Goal: Task Accomplishment & Management: Manage account settings

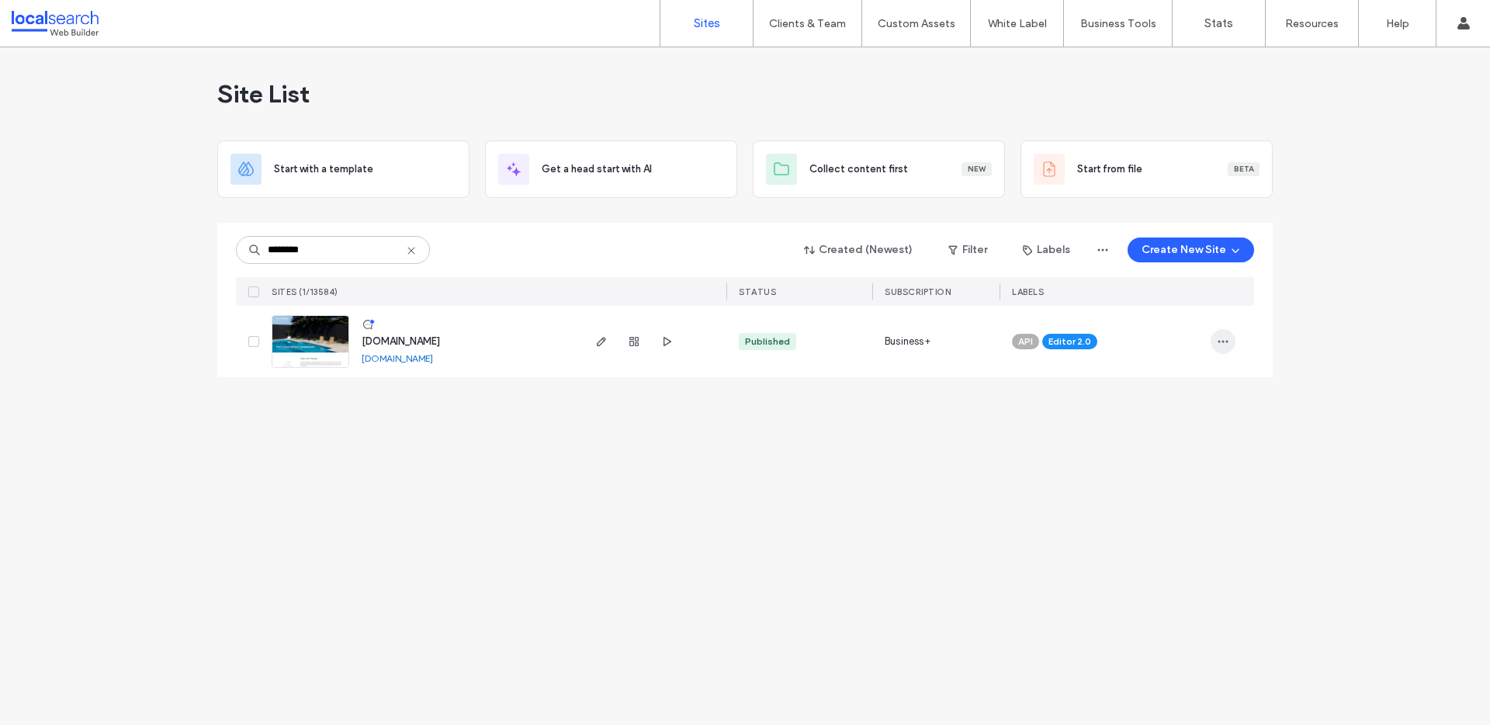
type input "********"
click at [1214, 339] on span "button" at bounding box center [1223, 341] width 25 height 25
click at [1178, 443] on span "Assign Label" at bounding box center [1154, 441] width 57 height 16
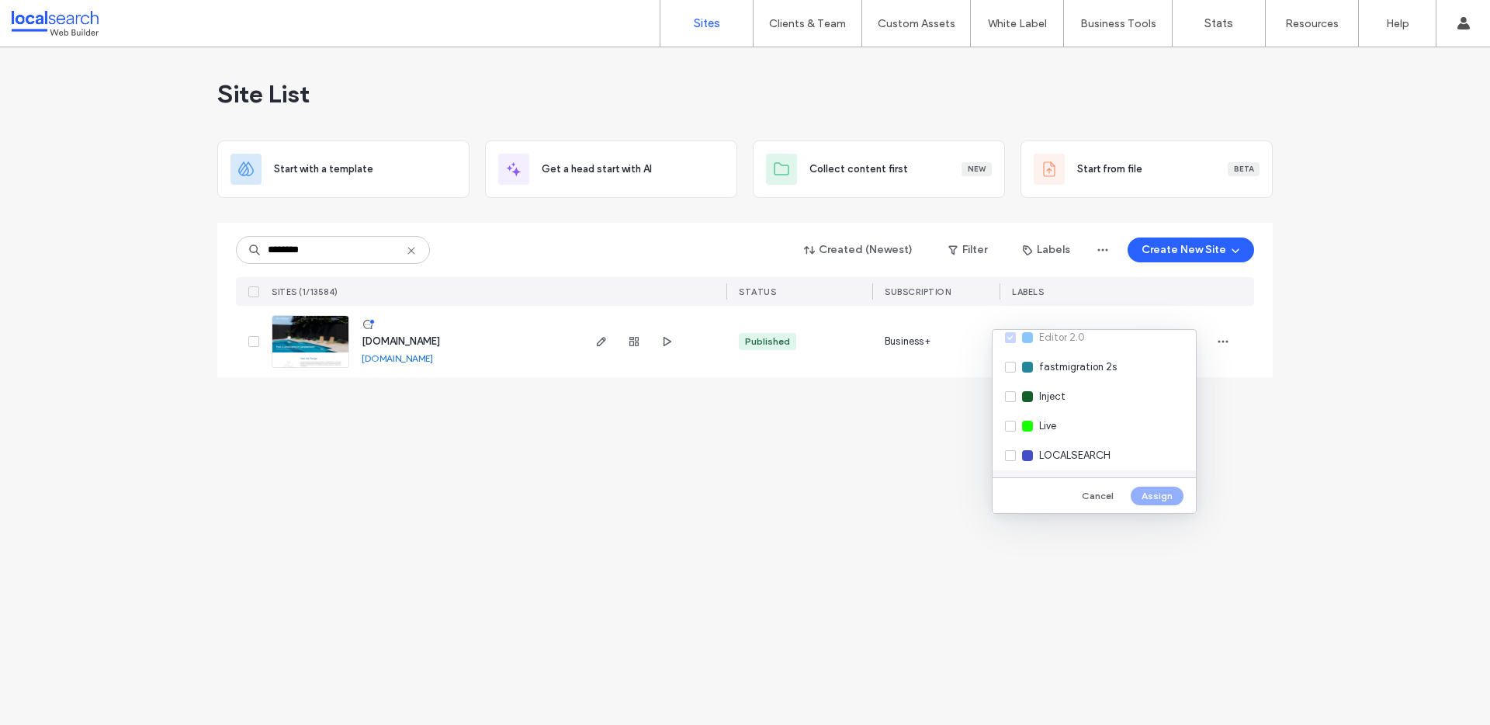
scroll to position [252, 0]
click at [1064, 400] on div "Live" at bounding box center [1094, 393] width 203 height 29
click at [1154, 498] on button "Assign" at bounding box center [1157, 496] width 53 height 19
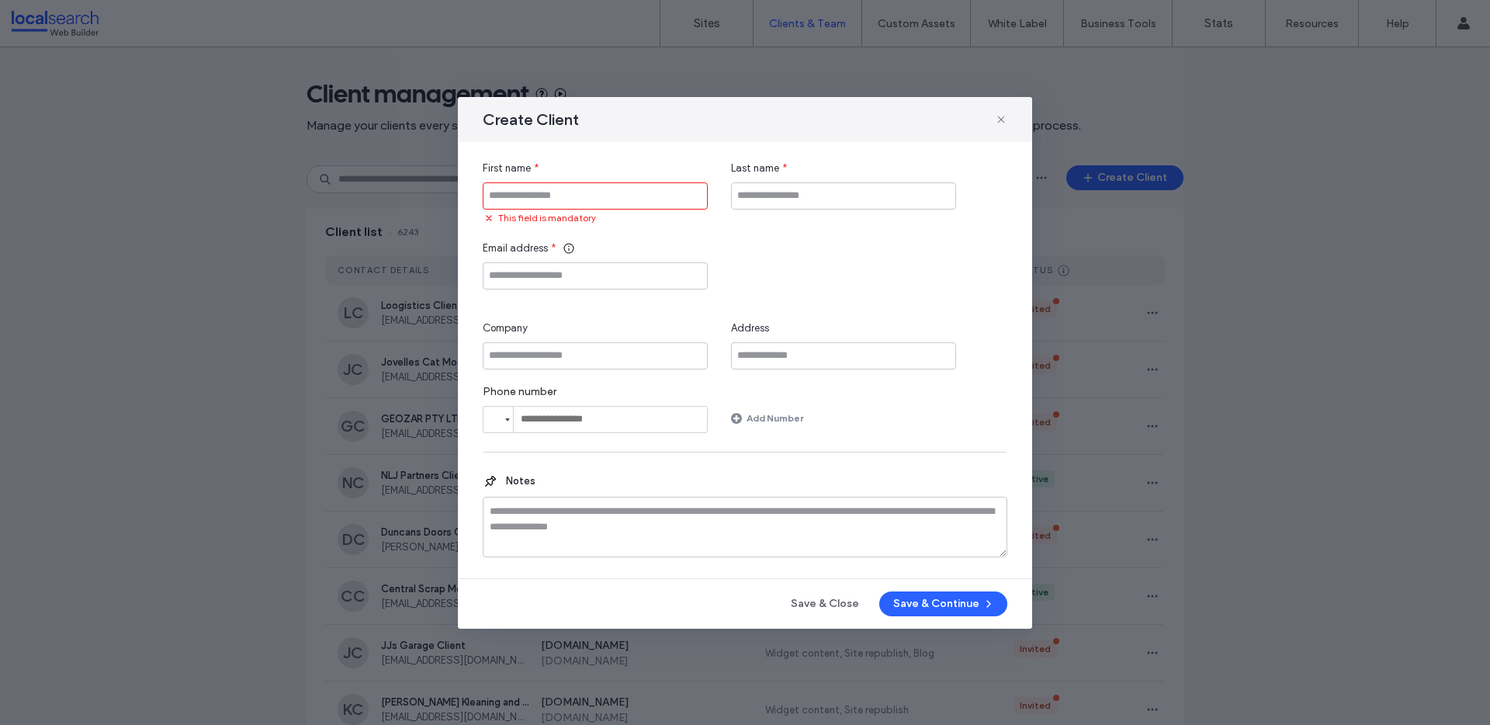
click at [578, 202] on input "First name" at bounding box center [595, 195] width 225 height 27
paste input "**********"
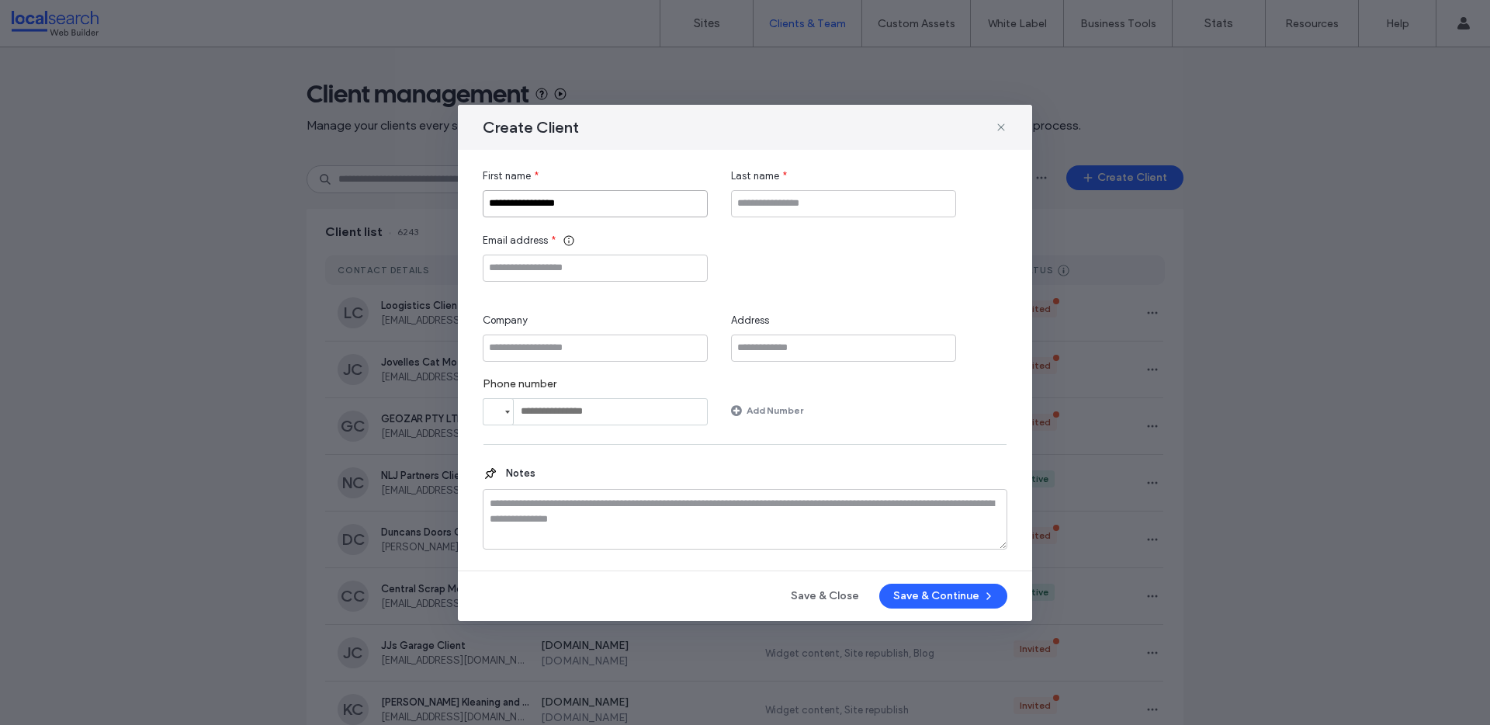
type input "**********"
click at [802, 199] on input "Last name" at bounding box center [843, 203] width 225 height 27
type input "******"
click at [579, 355] on input "Company" at bounding box center [595, 348] width 225 height 27
paste input "**********"
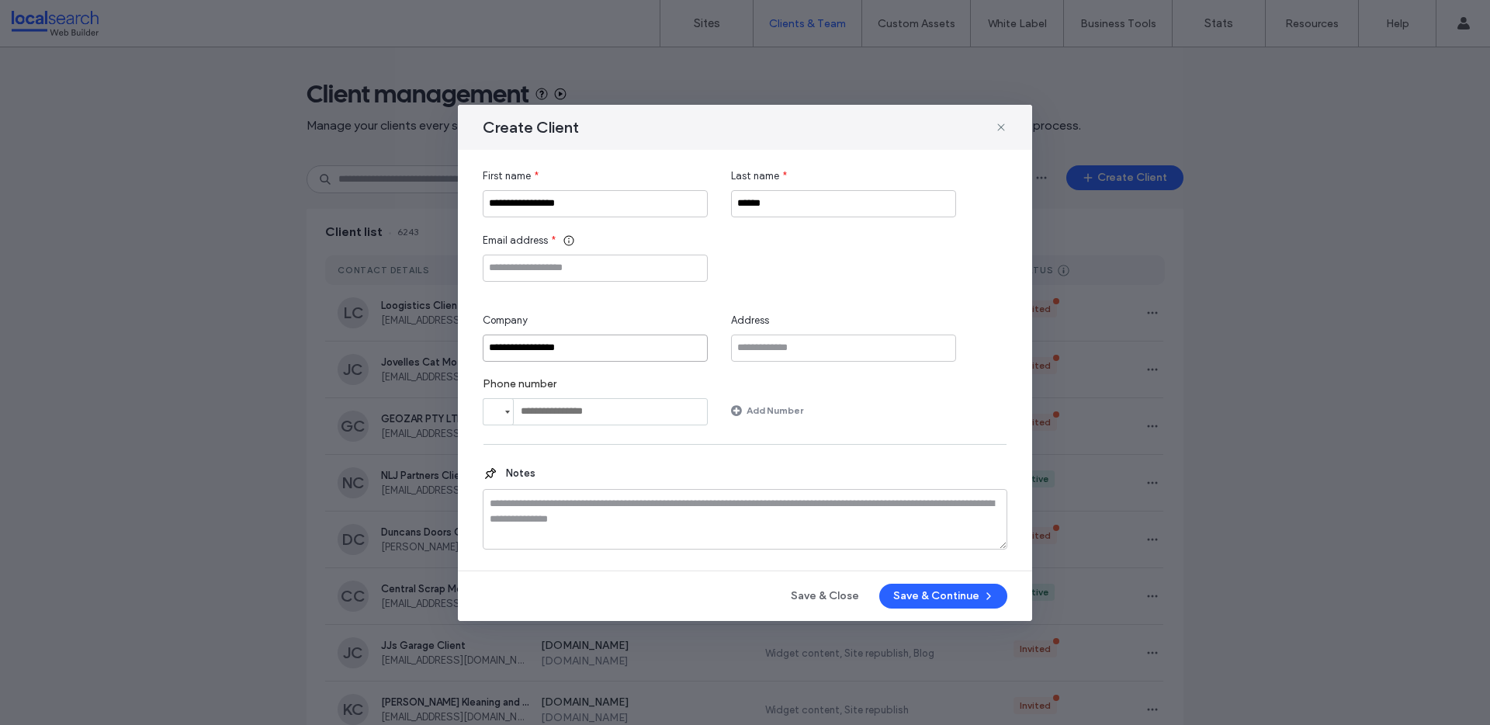
type input "**********"
click at [567, 266] on input "Email address" at bounding box center [595, 268] width 225 height 27
paste input "**********"
type input "**********"
click at [969, 591] on button "Save & Continue" at bounding box center [943, 596] width 128 height 25
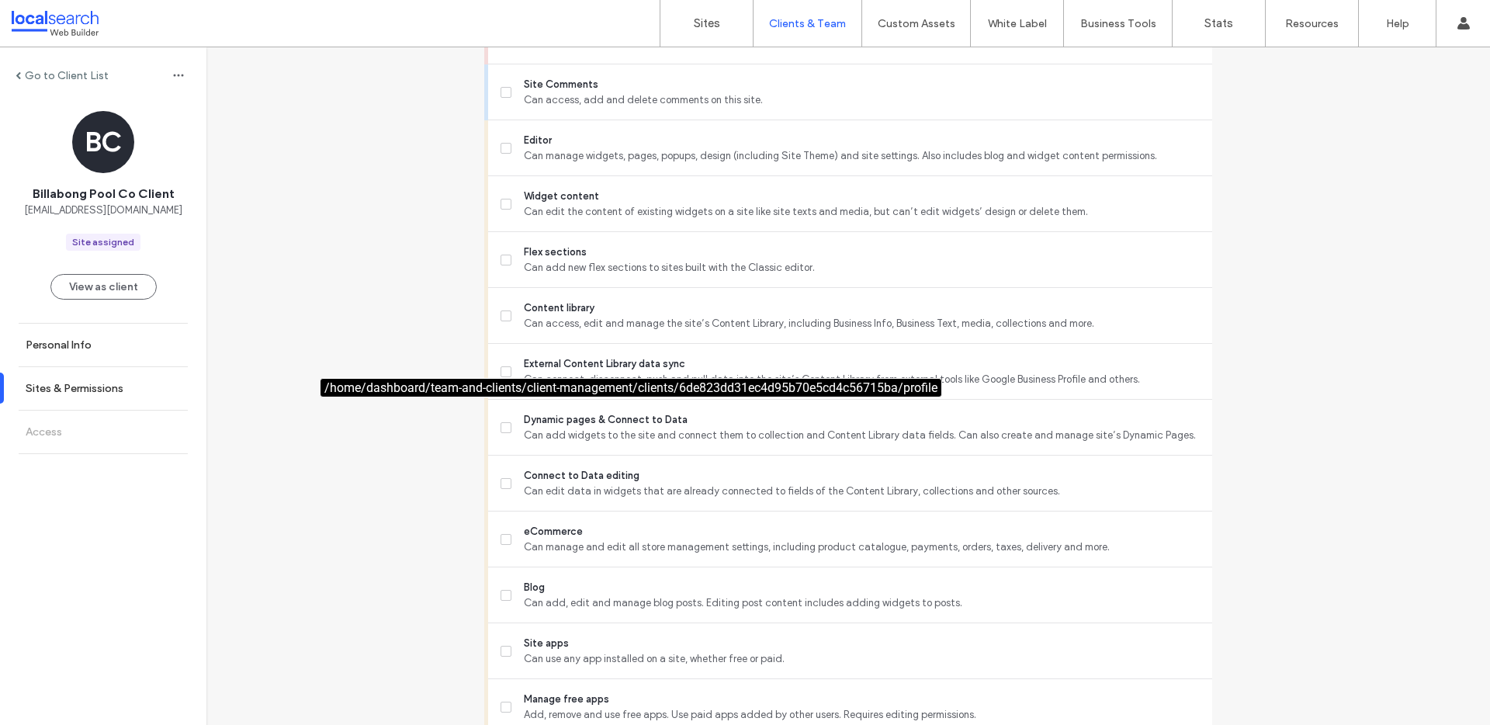
scroll to position [598, 0]
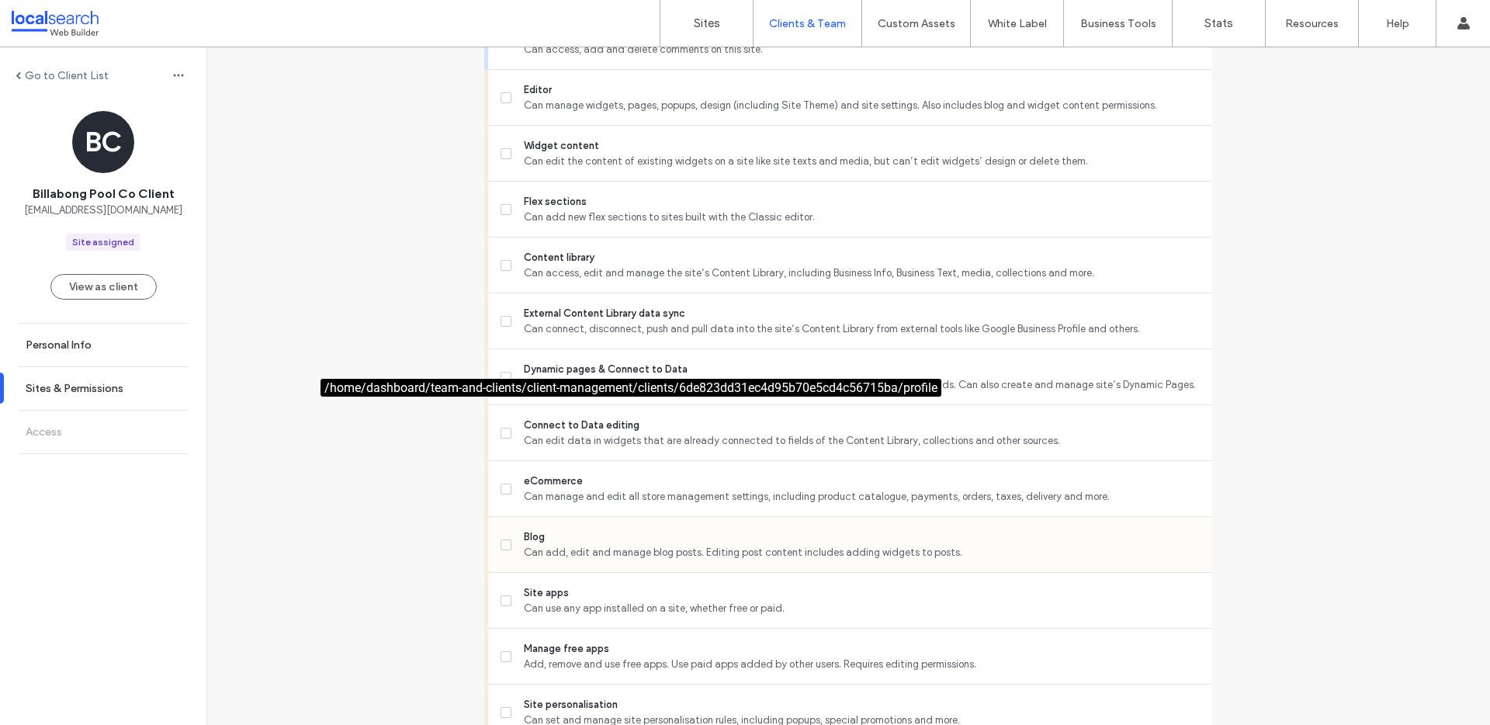
click at [501, 539] on span at bounding box center [506, 544] width 11 height 11
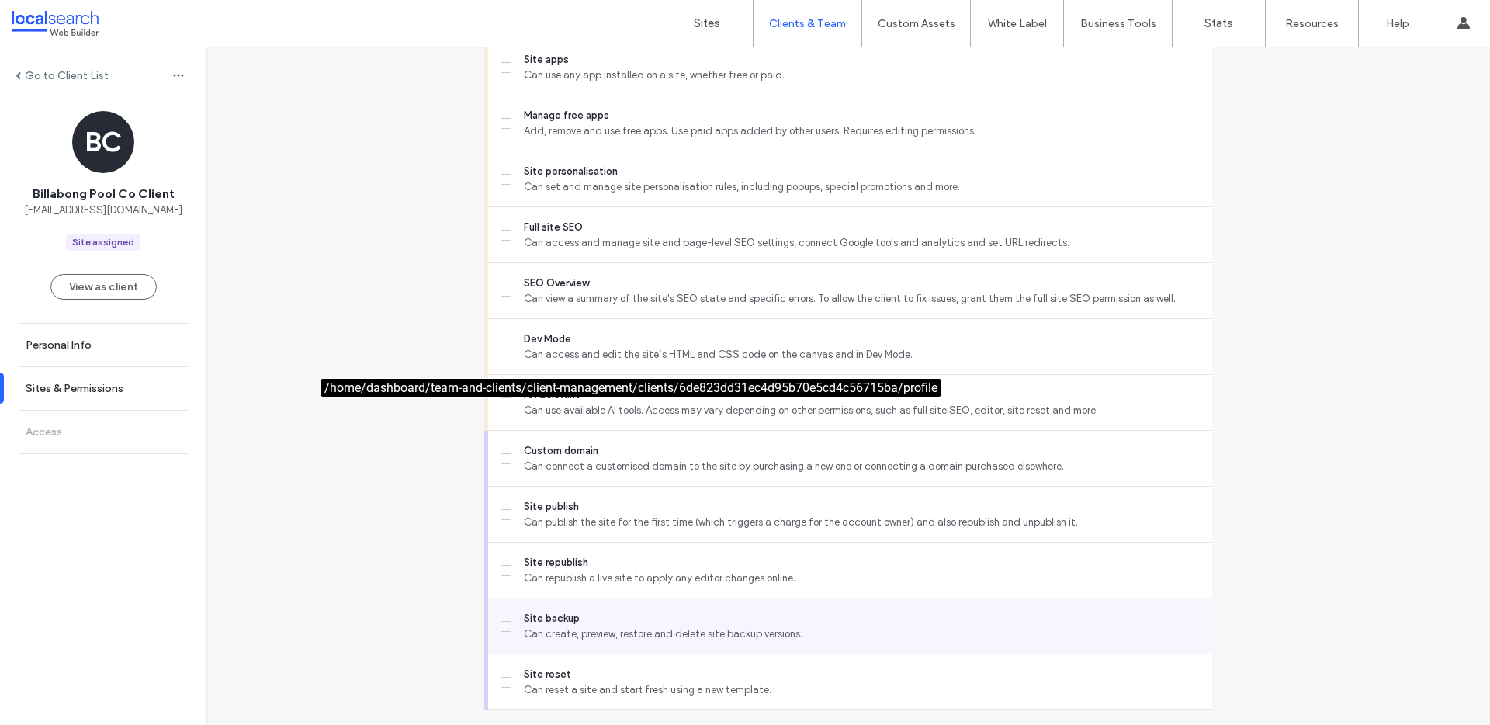
scroll to position [1173, 0]
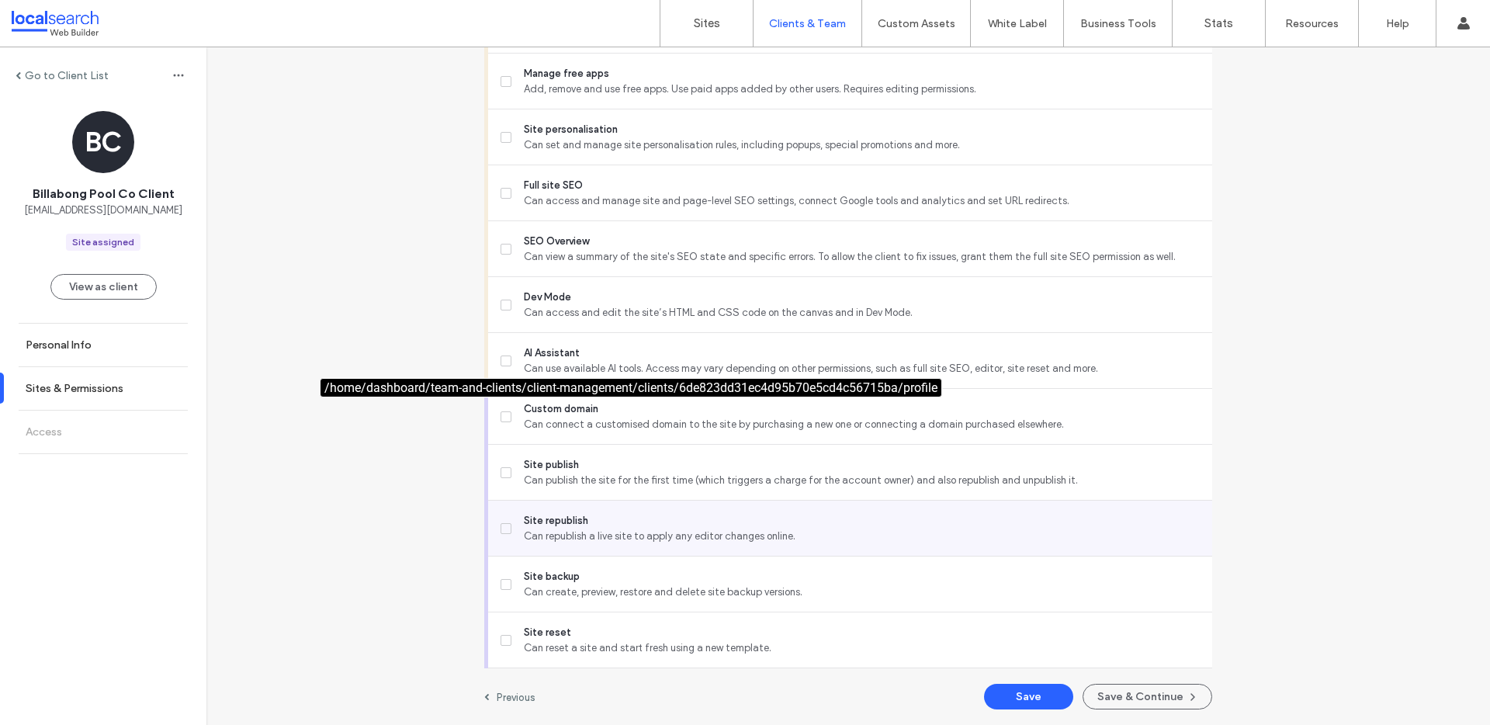
click at [503, 527] on icon at bounding box center [505, 528] width 5 height 5
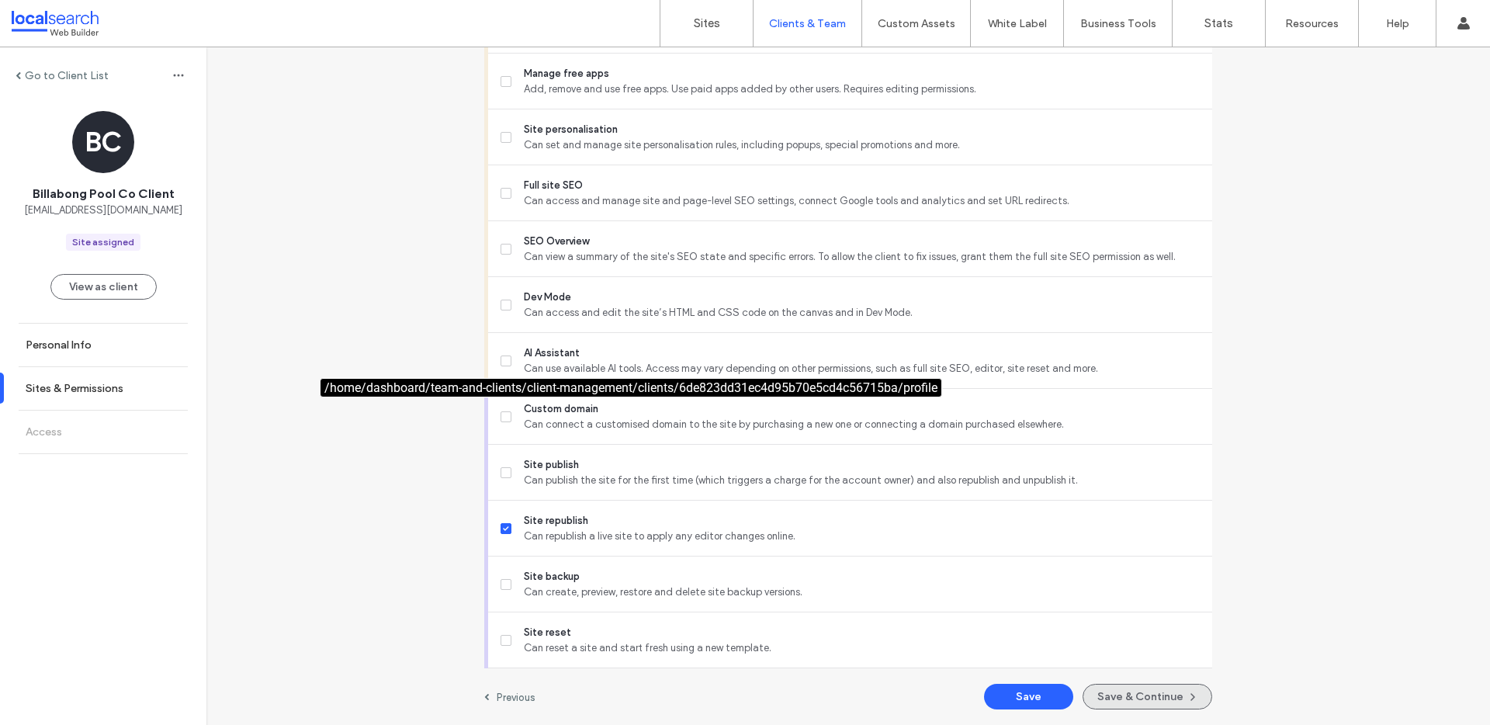
click at [1157, 692] on button "Save & Continue" at bounding box center [1148, 697] width 130 height 26
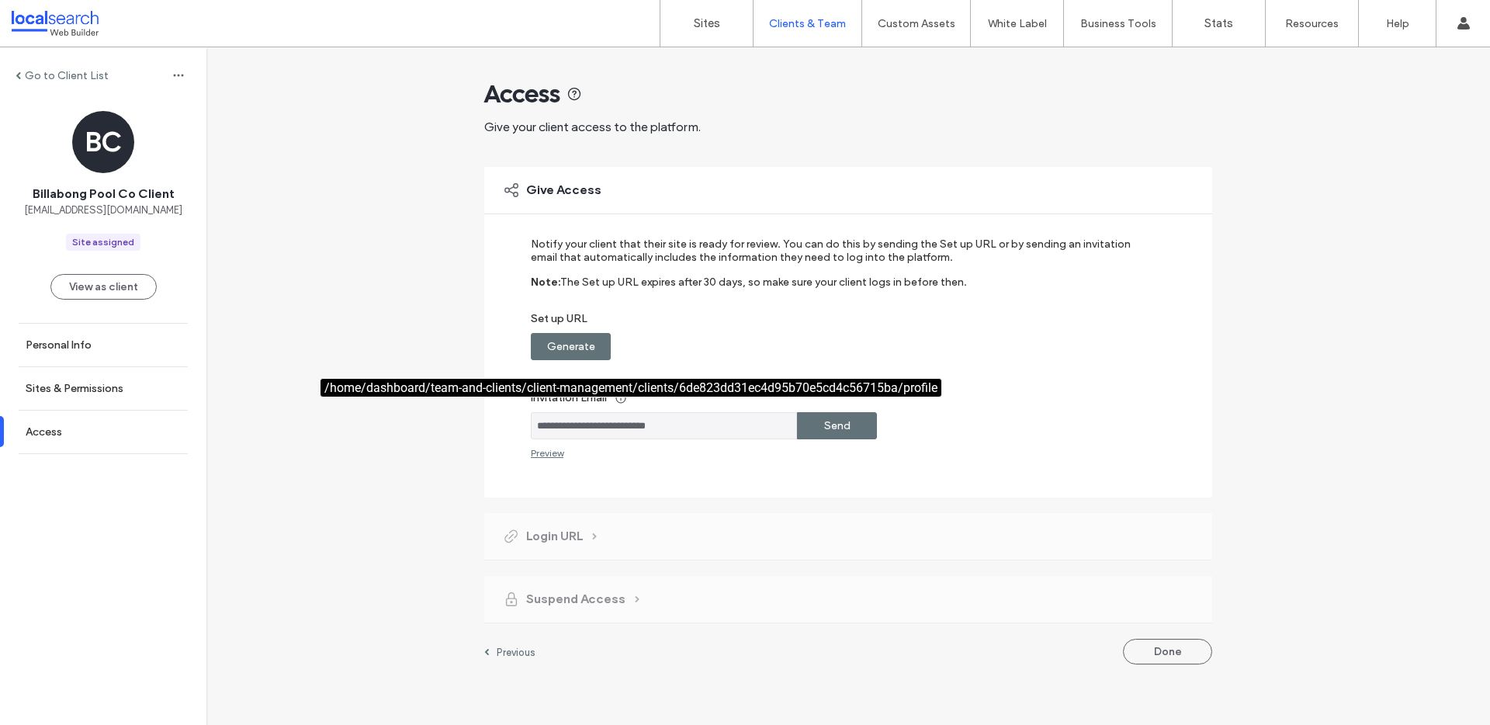
click at [597, 349] on div "Generate" at bounding box center [571, 346] width 80 height 27
click at [839, 345] on label "Copy" at bounding box center [838, 346] width 28 height 29
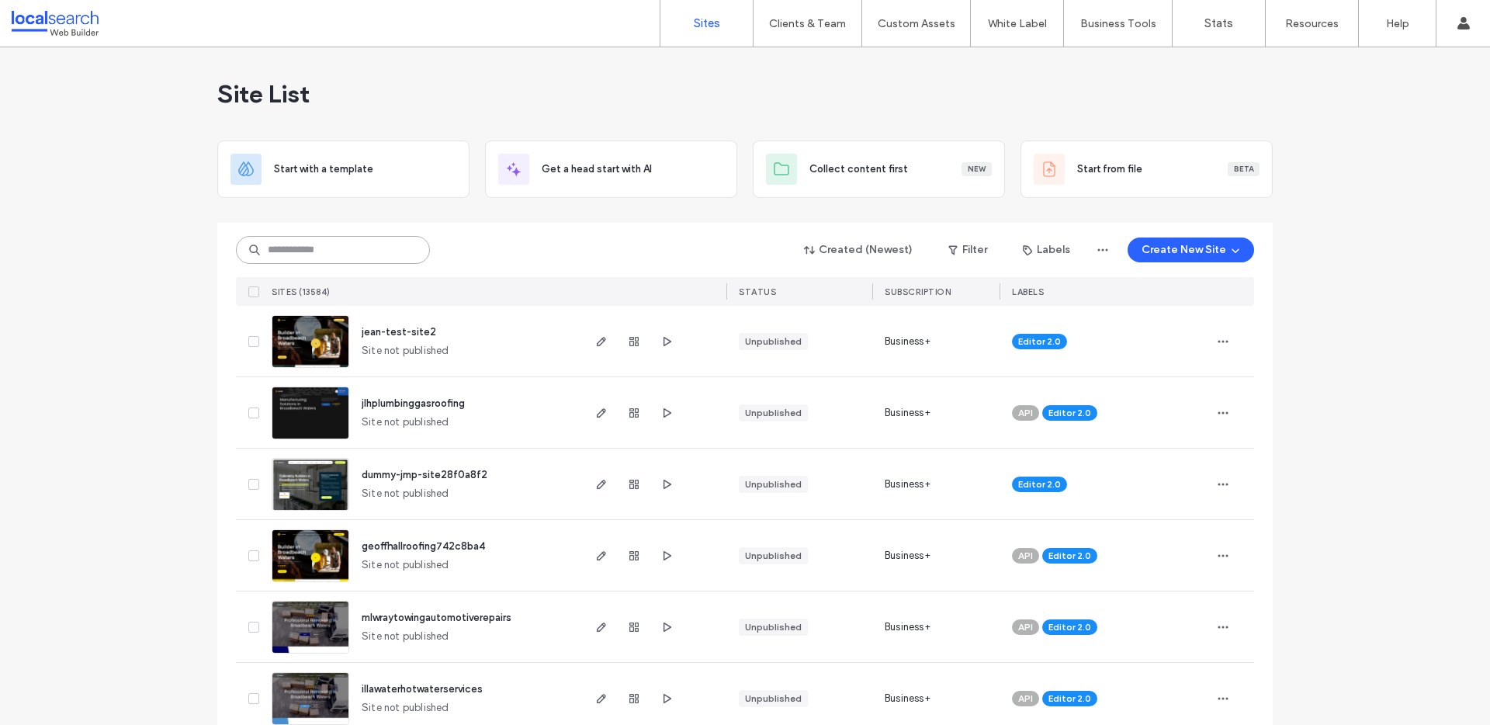
click at [375, 247] on input at bounding box center [333, 250] width 194 height 28
paste input "********"
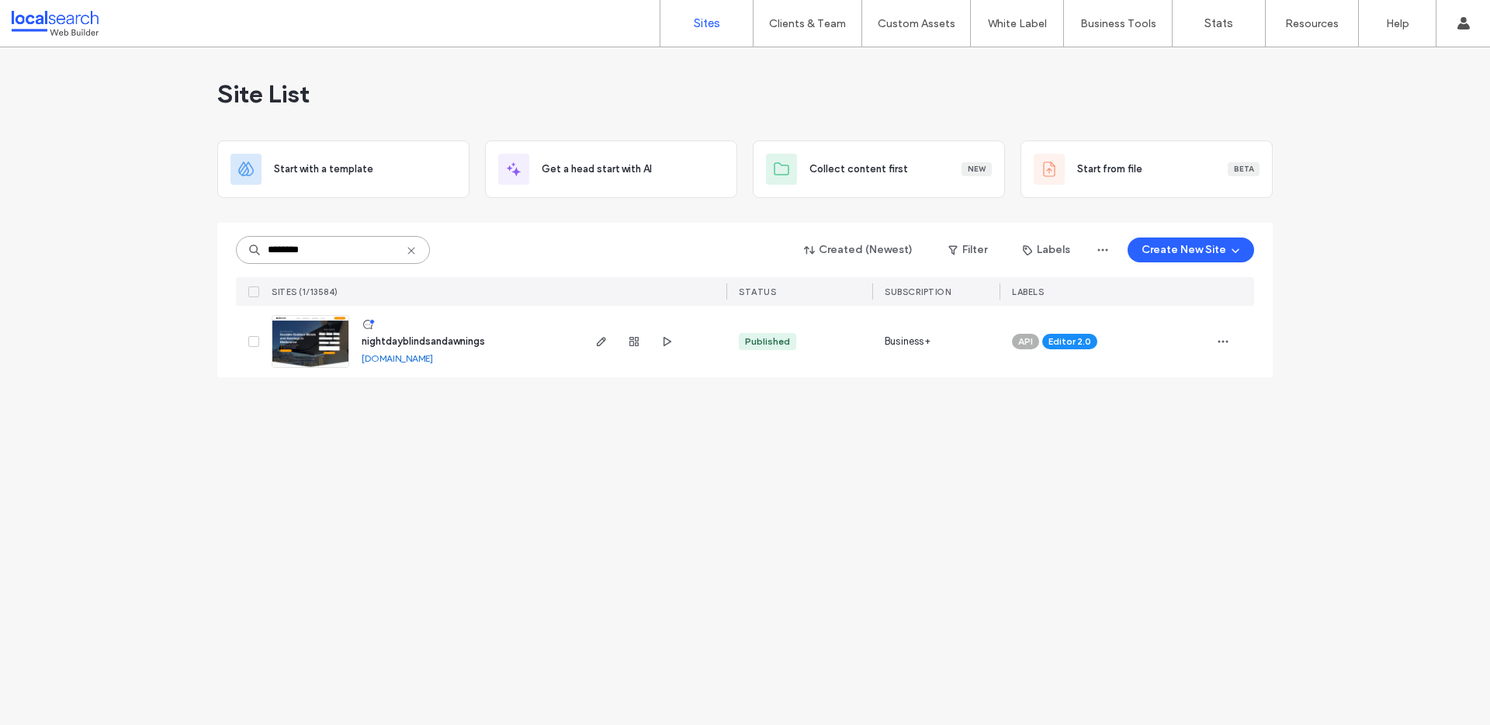
type input "********"
click at [442, 335] on span "nightdayblindsandawnings" at bounding box center [423, 341] width 123 height 12
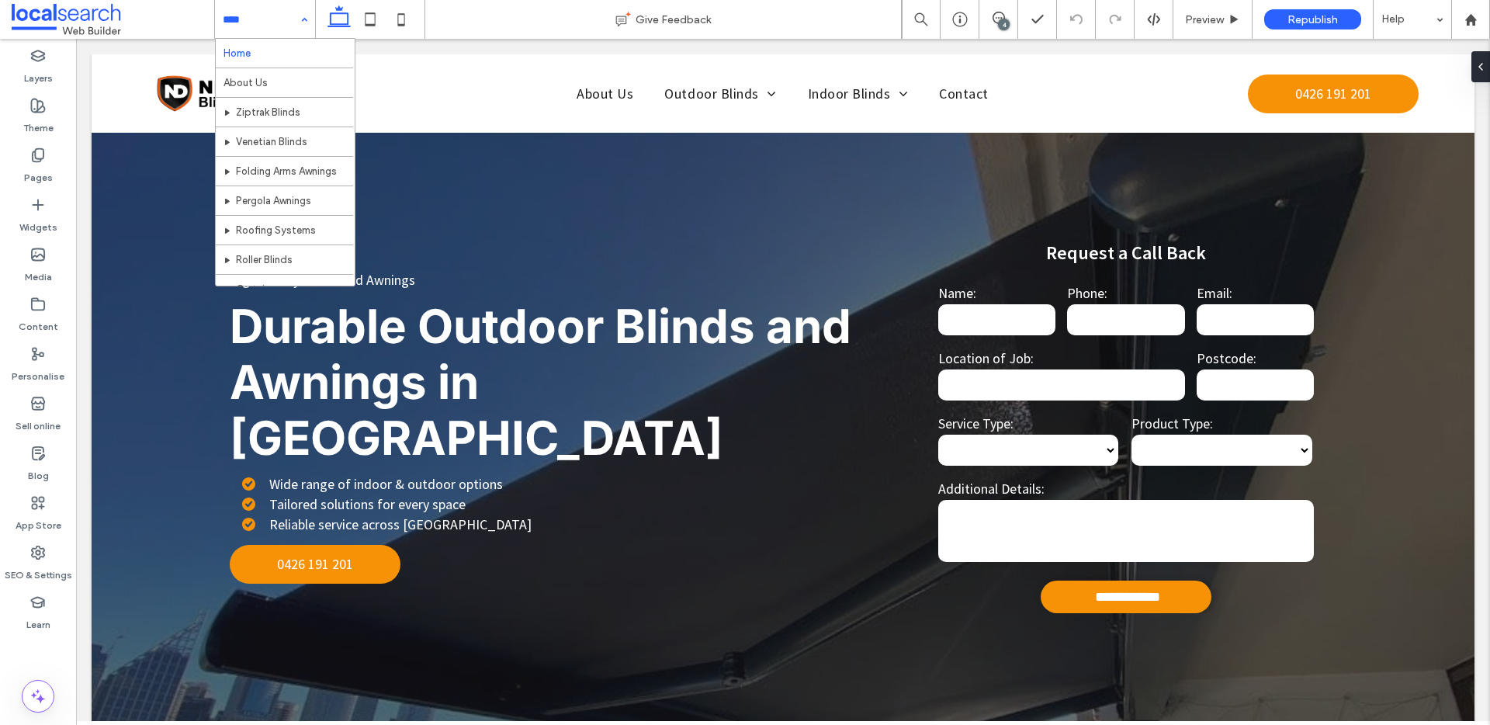
click at [271, 23] on input at bounding box center [261, 19] width 77 height 39
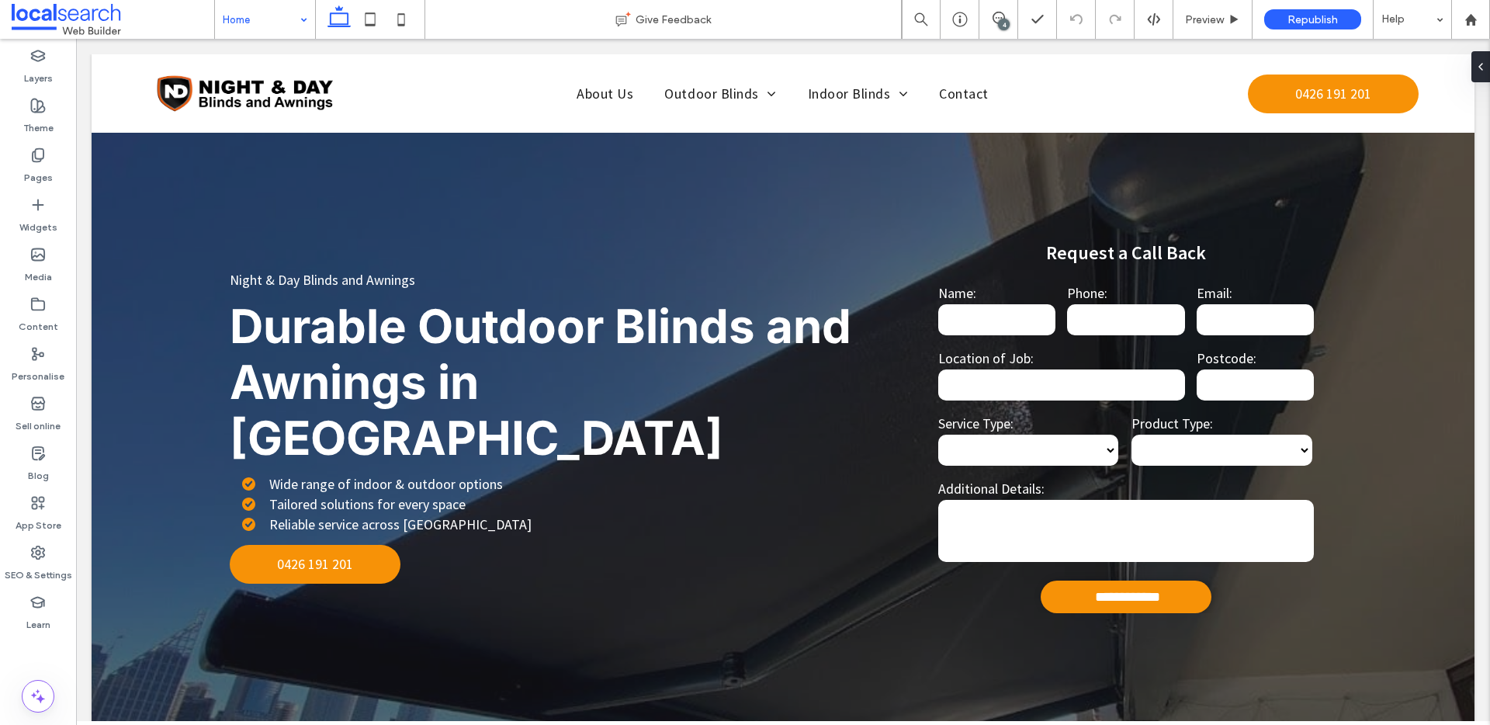
click at [307, 23] on div "Home" at bounding box center [265, 19] width 100 height 39
click at [1002, 16] on icon at bounding box center [999, 18] width 12 height 12
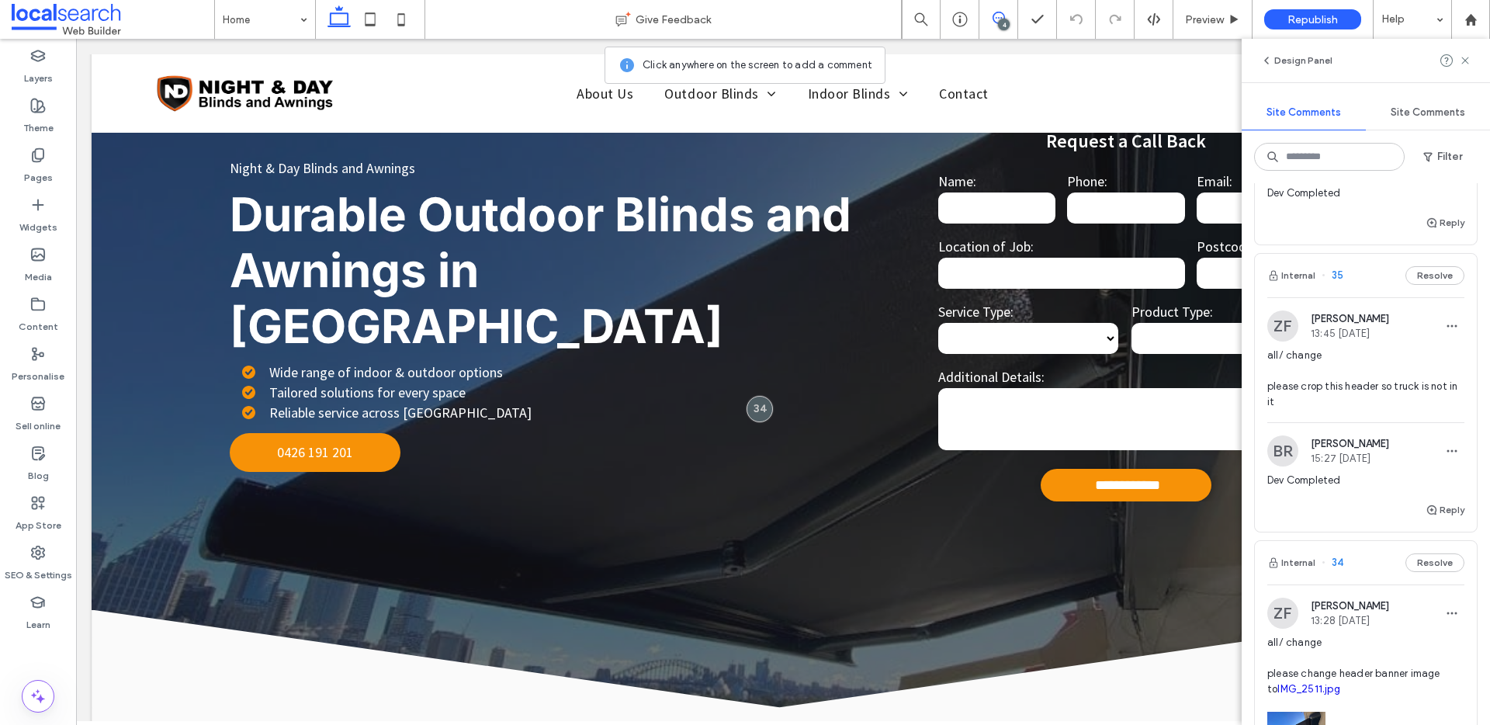
scroll to position [144, 0]
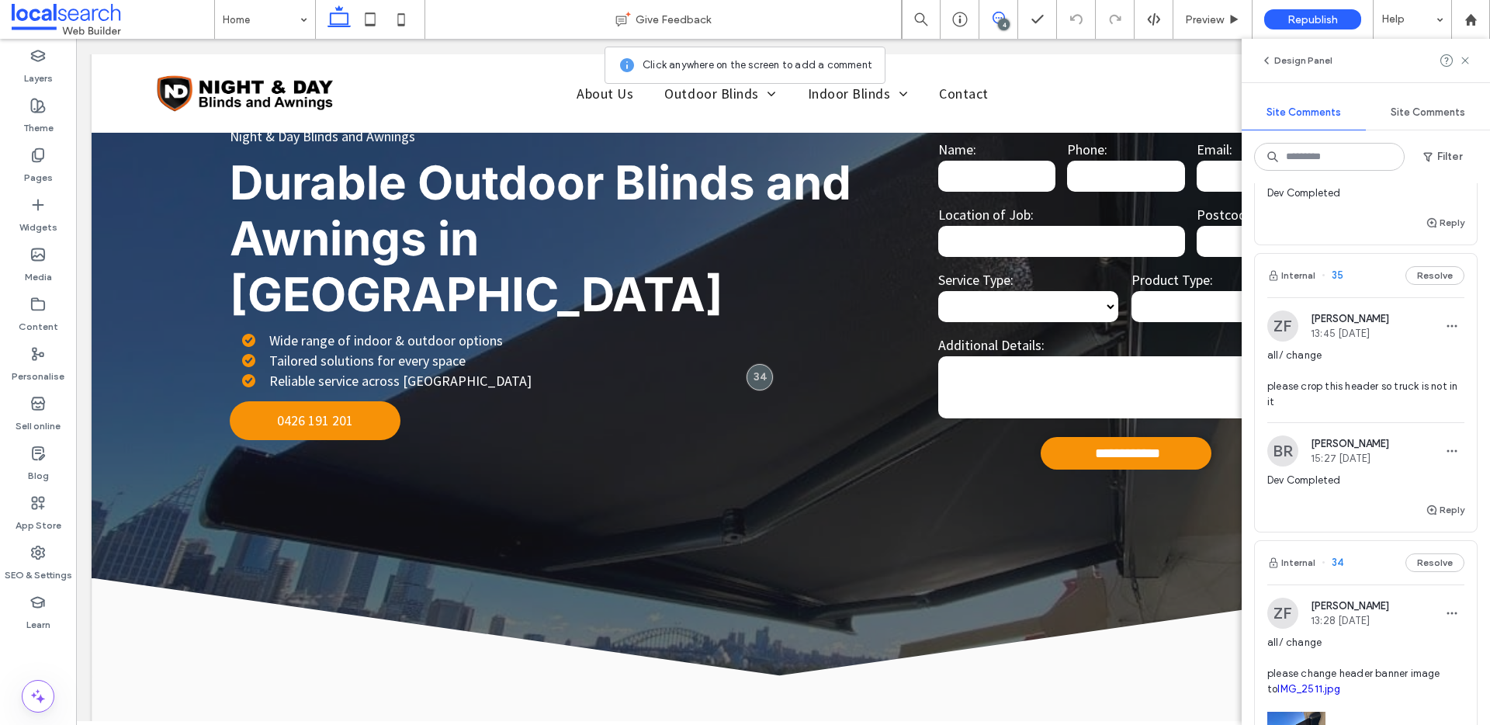
click at [1293, 422] on div "all/ change please crop this header so truck is not in it" at bounding box center [1366, 385] width 197 height 75
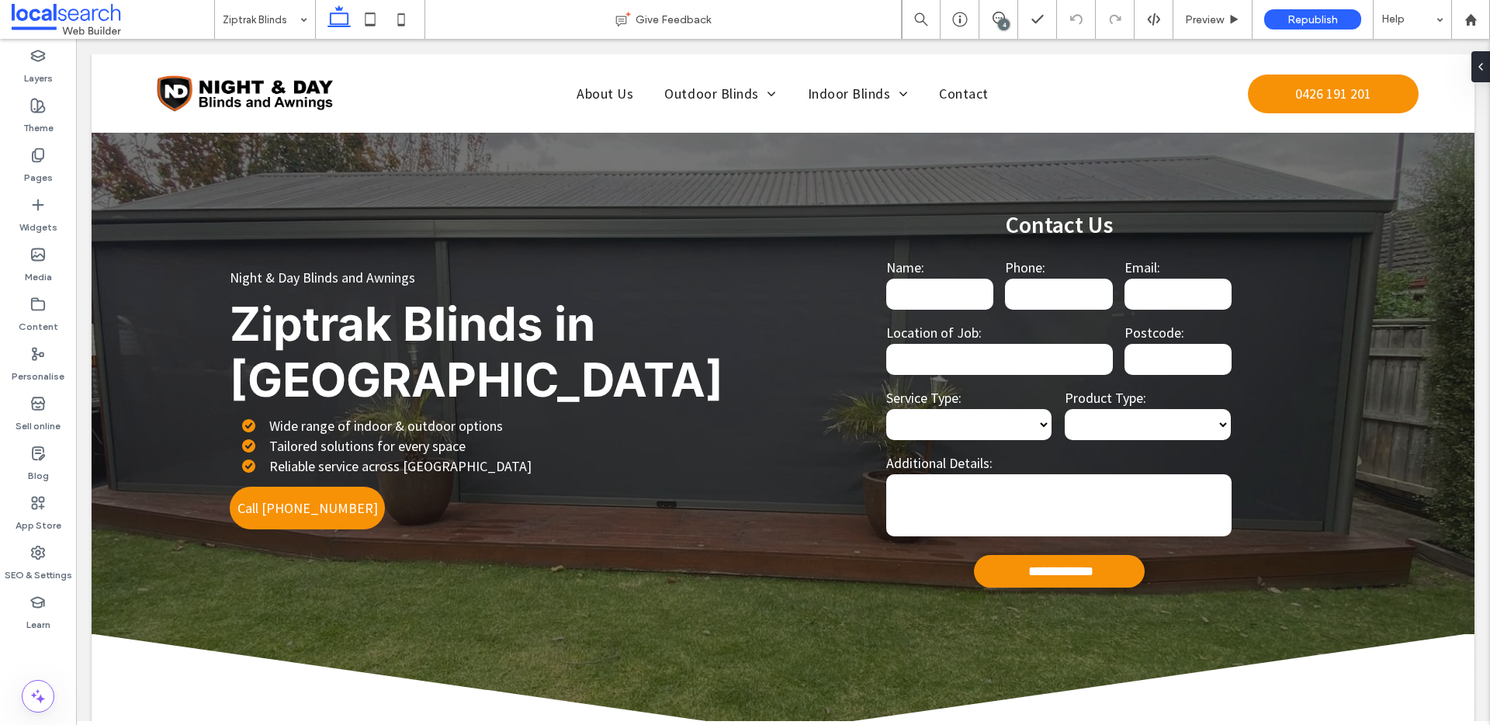
click at [1005, 26] on div "4" at bounding box center [1004, 25] width 12 height 12
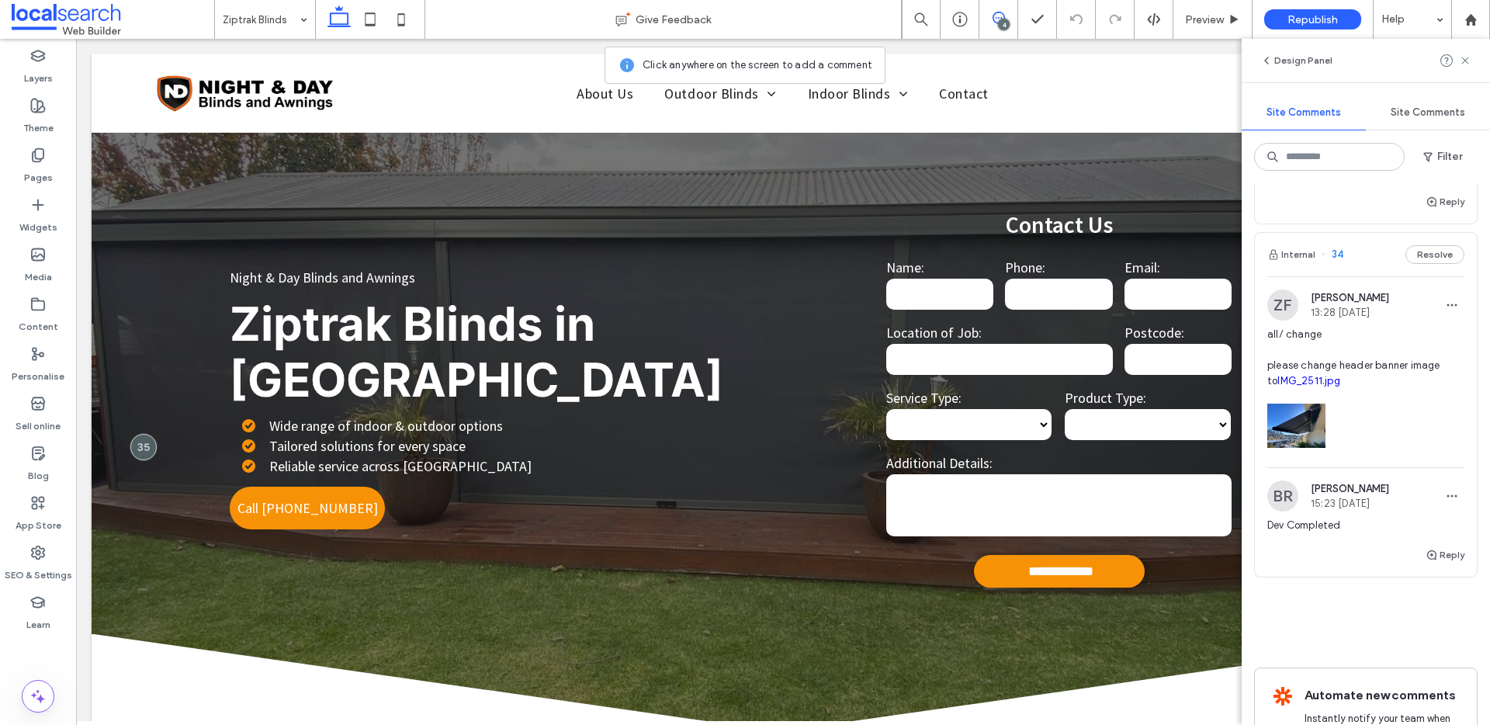
scroll to position [1568, 0]
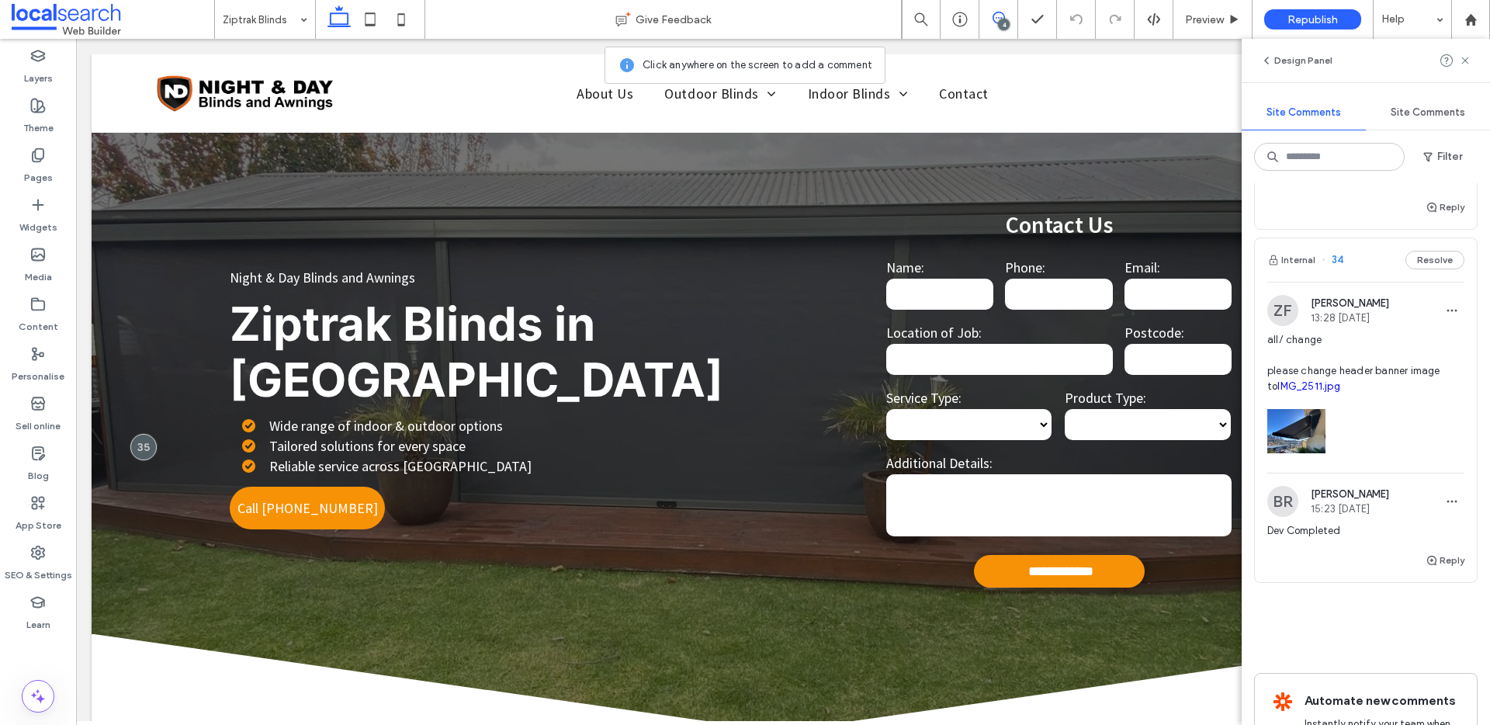
click at [1369, 447] on div at bounding box center [1366, 427] width 197 height 66
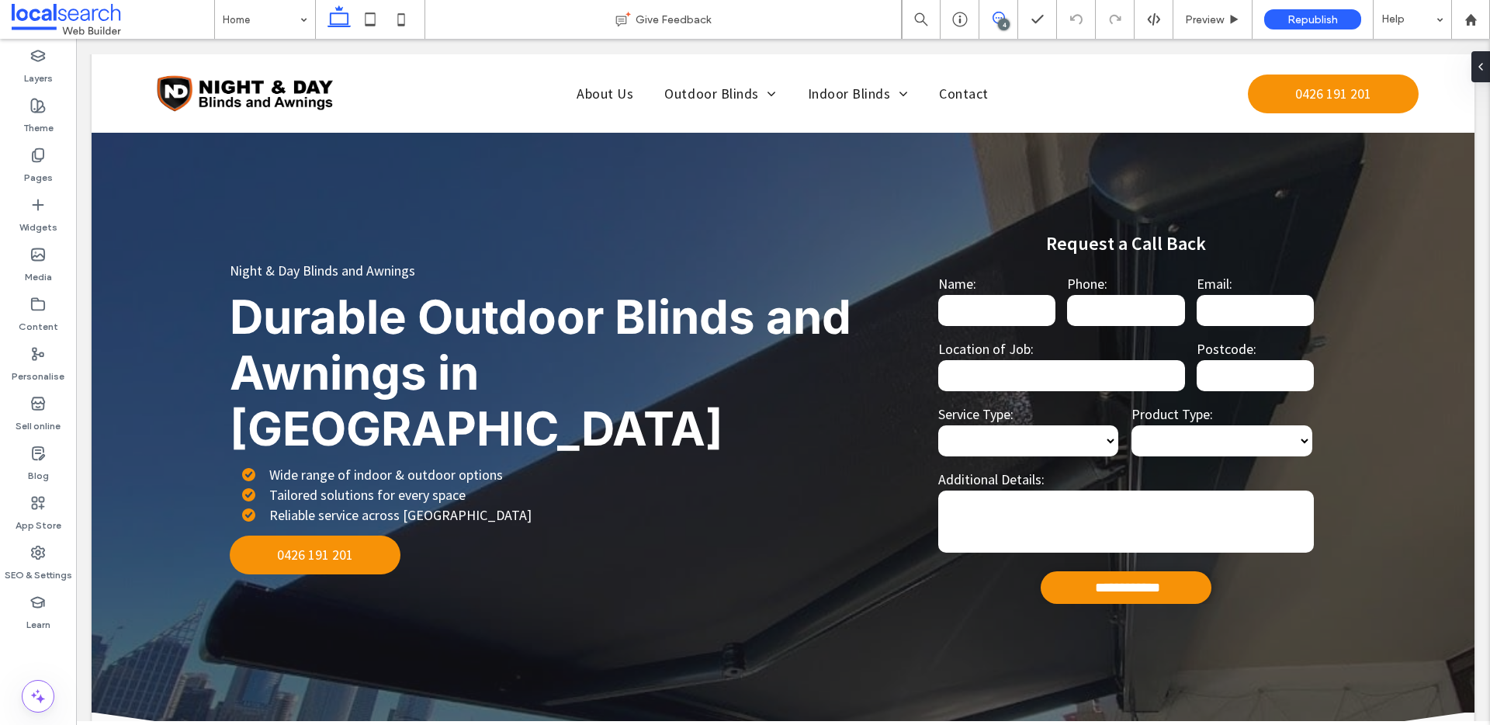
click at [994, 20] on use at bounding box center [999, 18] width 12 height 12
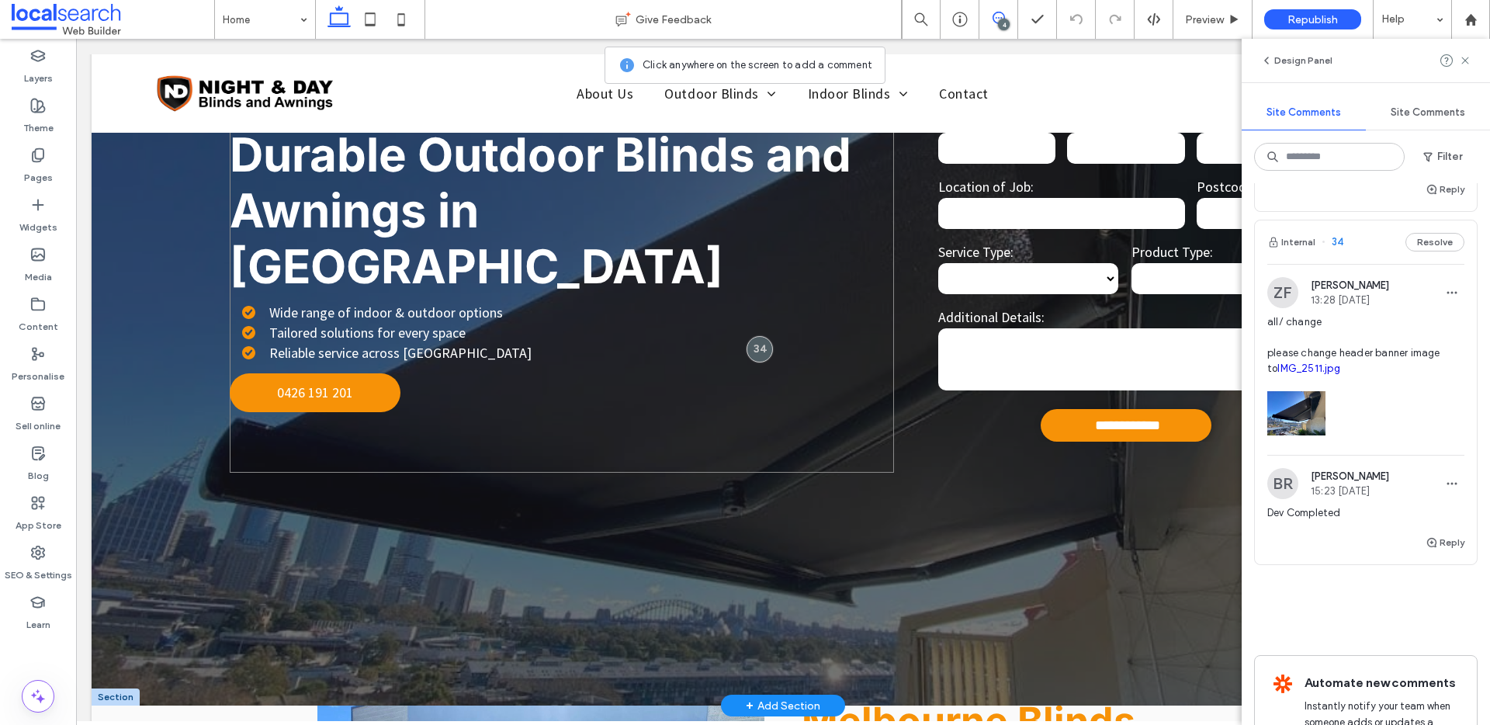
scroll to position [148, 0]
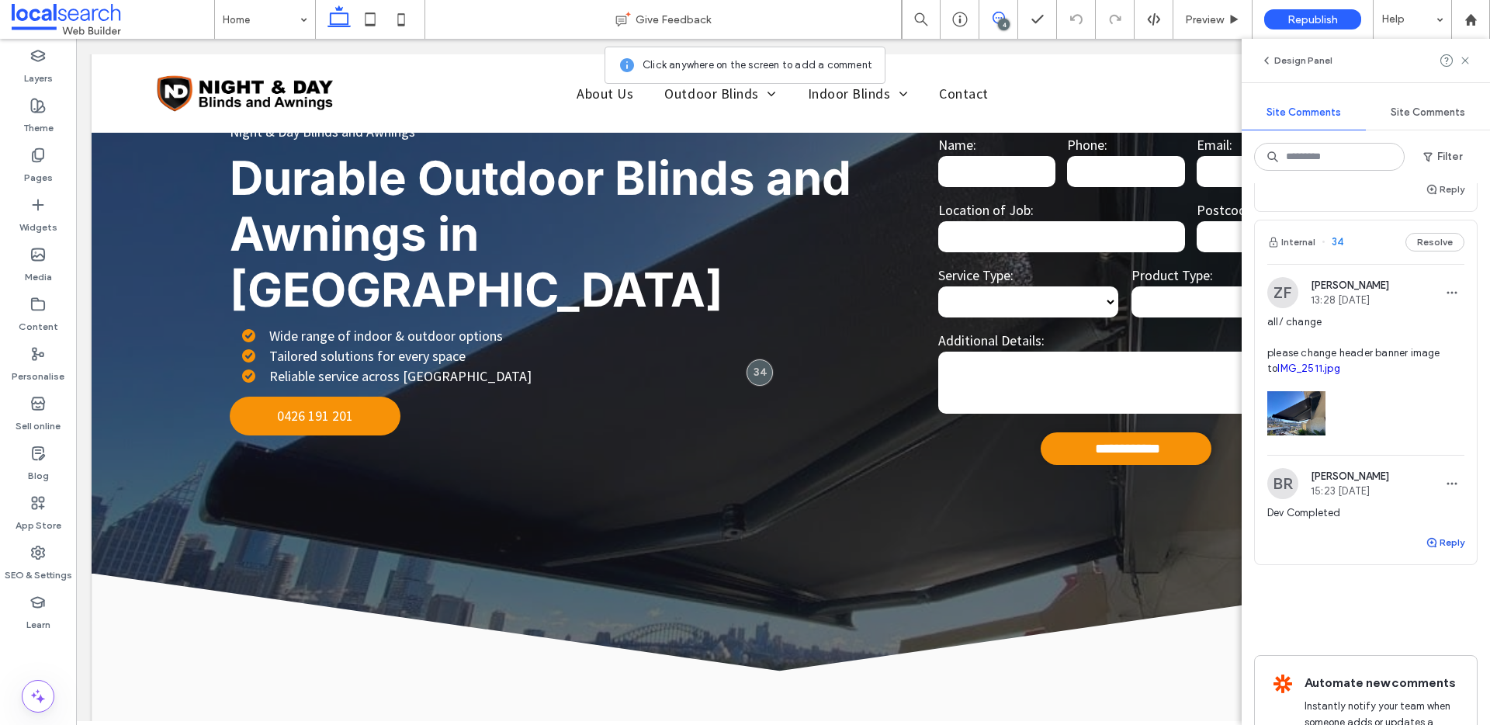
click at [1429, 552] on button "Reply" at bounding box center [1445, 542] width 39 height 19
click at [1389, 591] on textarea at bounding box center [1366, 572] width 197 height 78
type textarea "**********"
click at [1429, 648] on button "Submit" at bounding box center [1437, 639] width 56 height 19
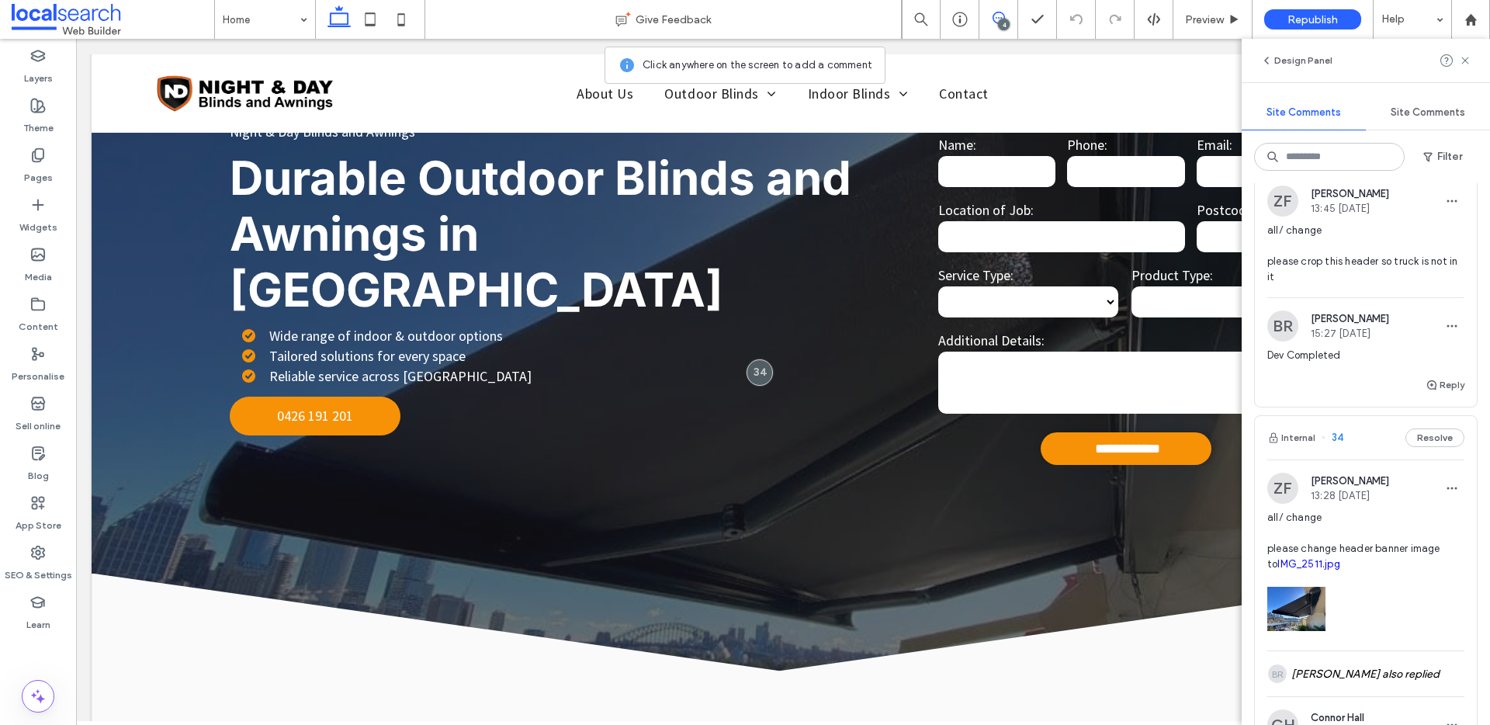
scroll to position [1365, 0]
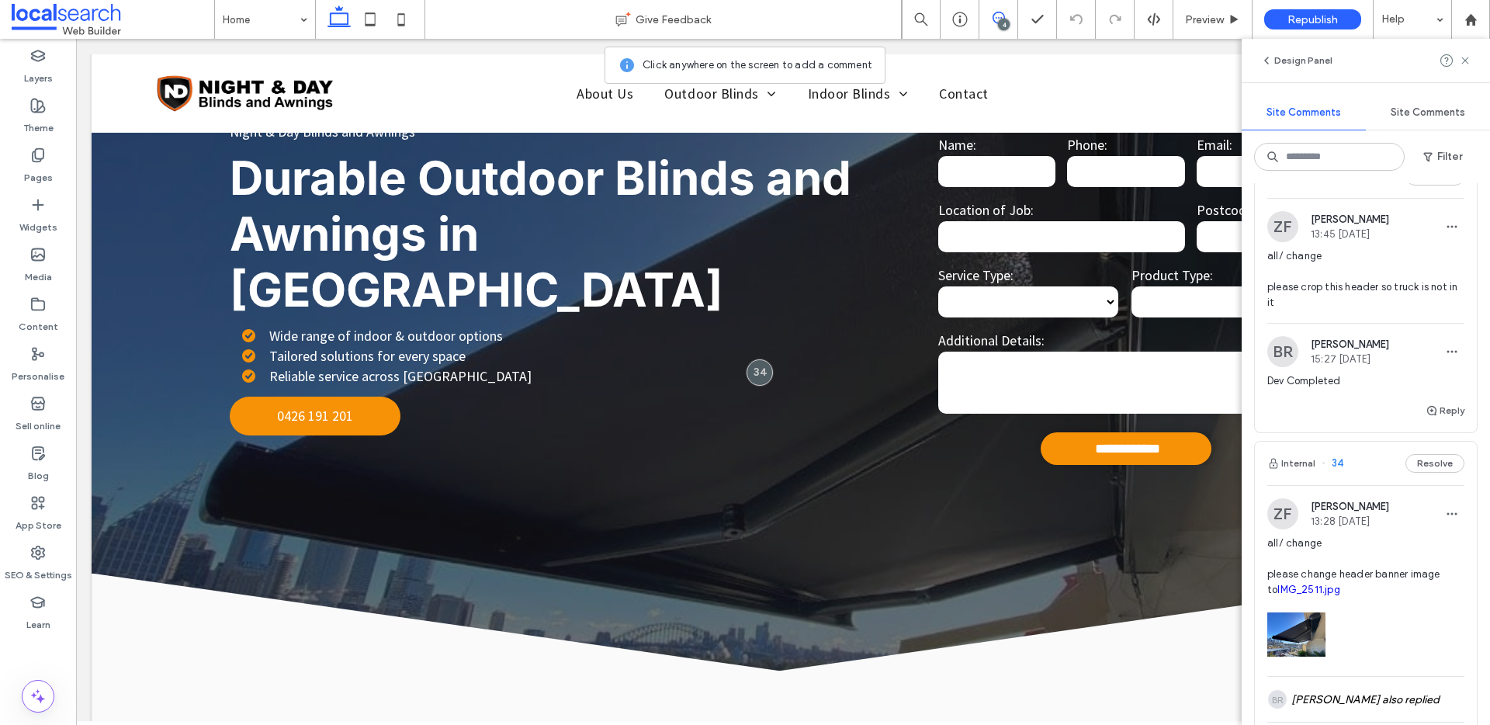
click at [1386, 304] on span "all/ change please crop this header so truck is not in it" at bounding box center [1366, 279] width 197 height 62
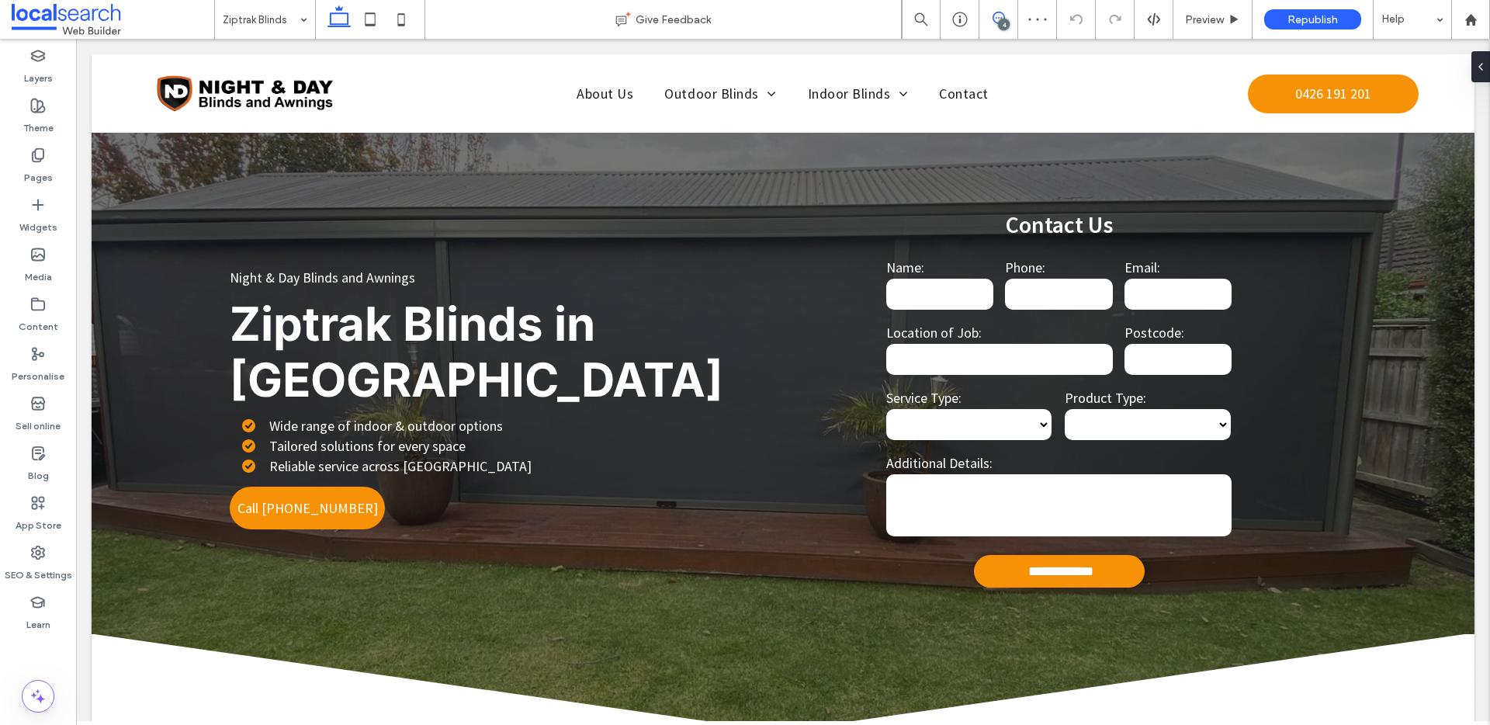
click at [1008, 16] on span at bounding box center [999, 18] width 38 height 12
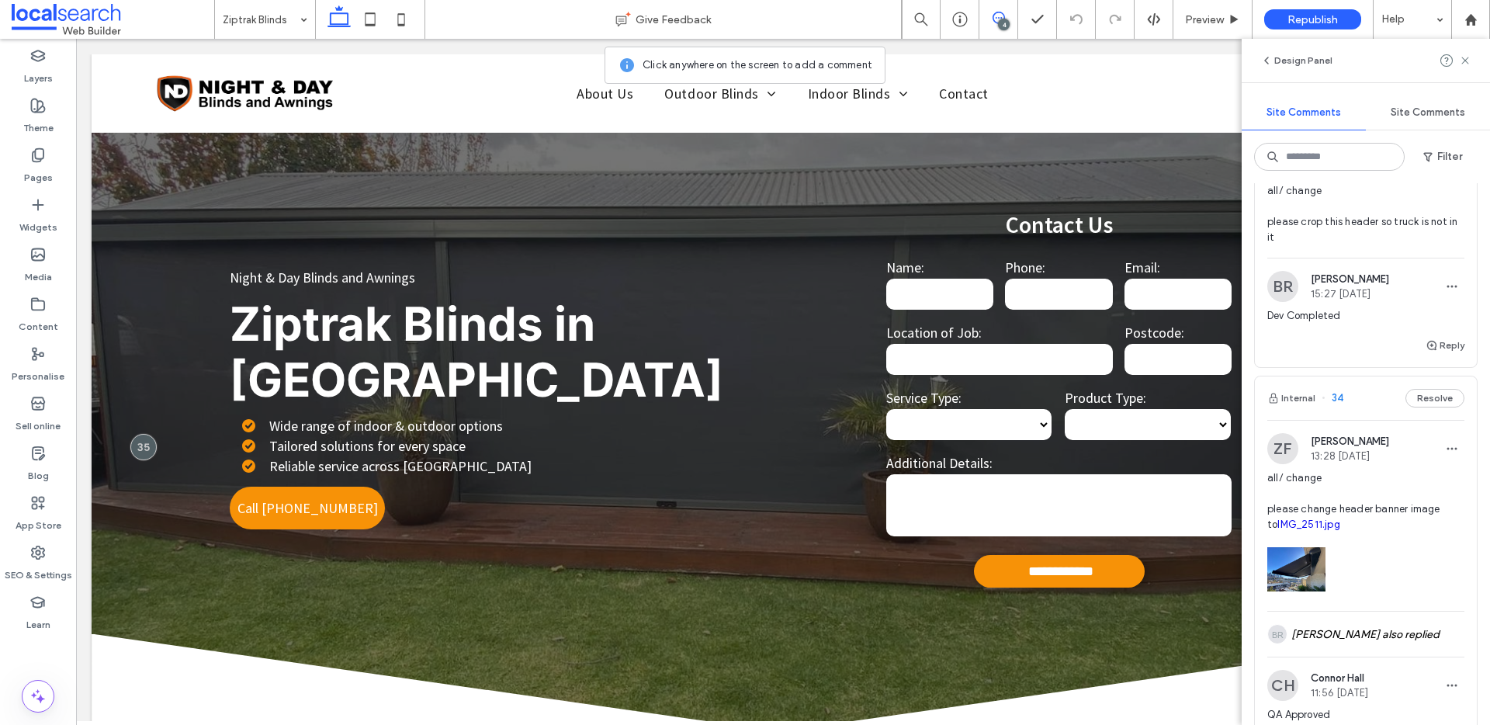
scroll to position [1422, 0]
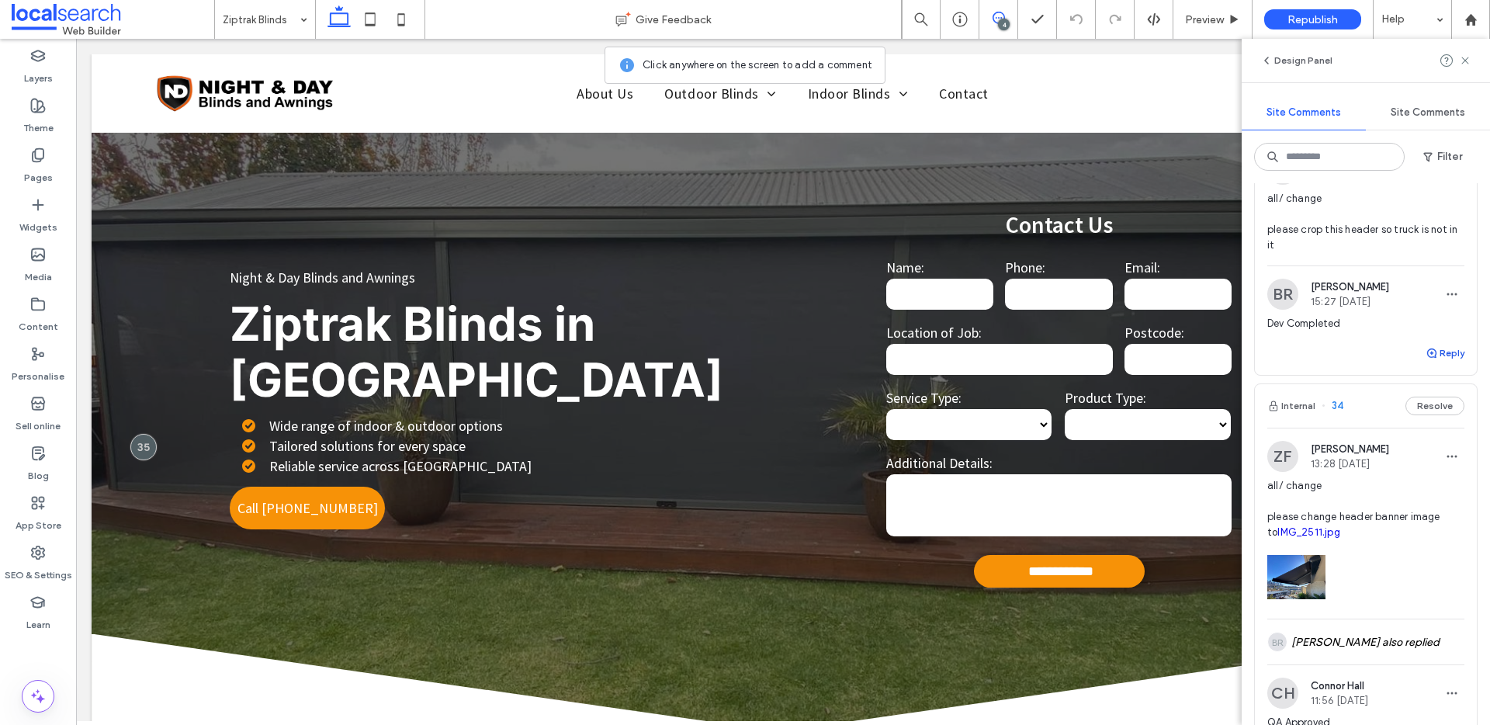
click at [1427, 358] on use "button" at bounding box center [1431, 353] width 9 height 9
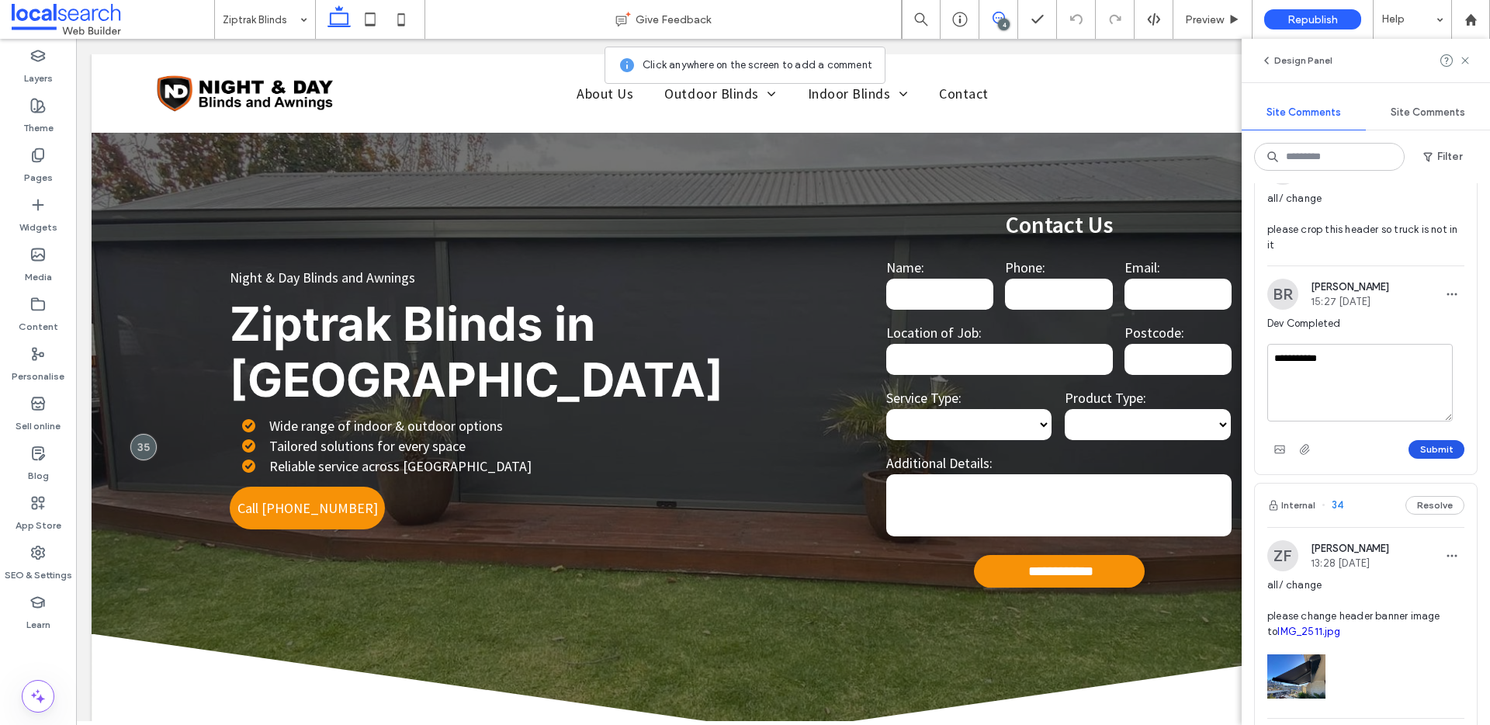
type textarea "**********"
click at [1413, 459] on button "Submit" at bounding box center [1437, 449] width 56 height 19
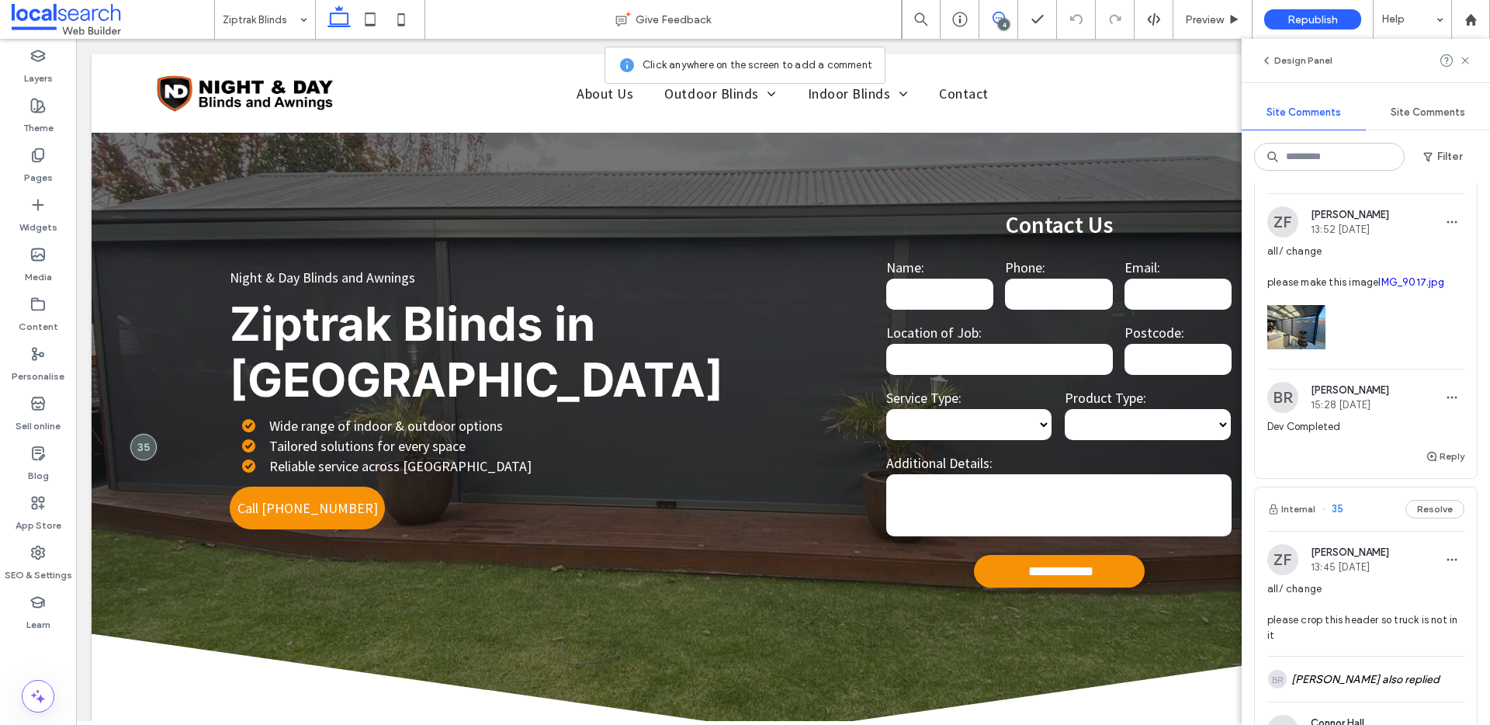
scroll to position [1021, 0]
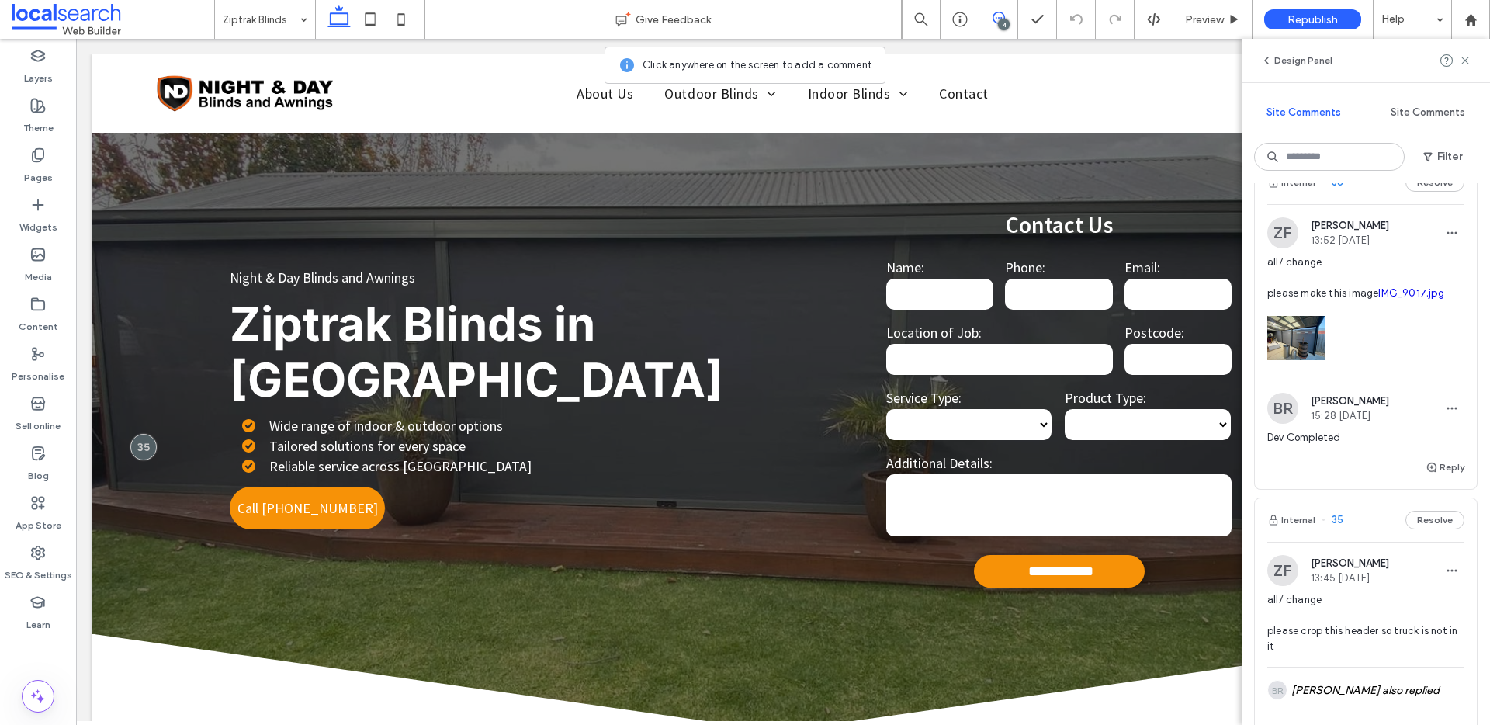
click at [1402, 367] on div at bounding box center [1366, 334] width 197 height 66
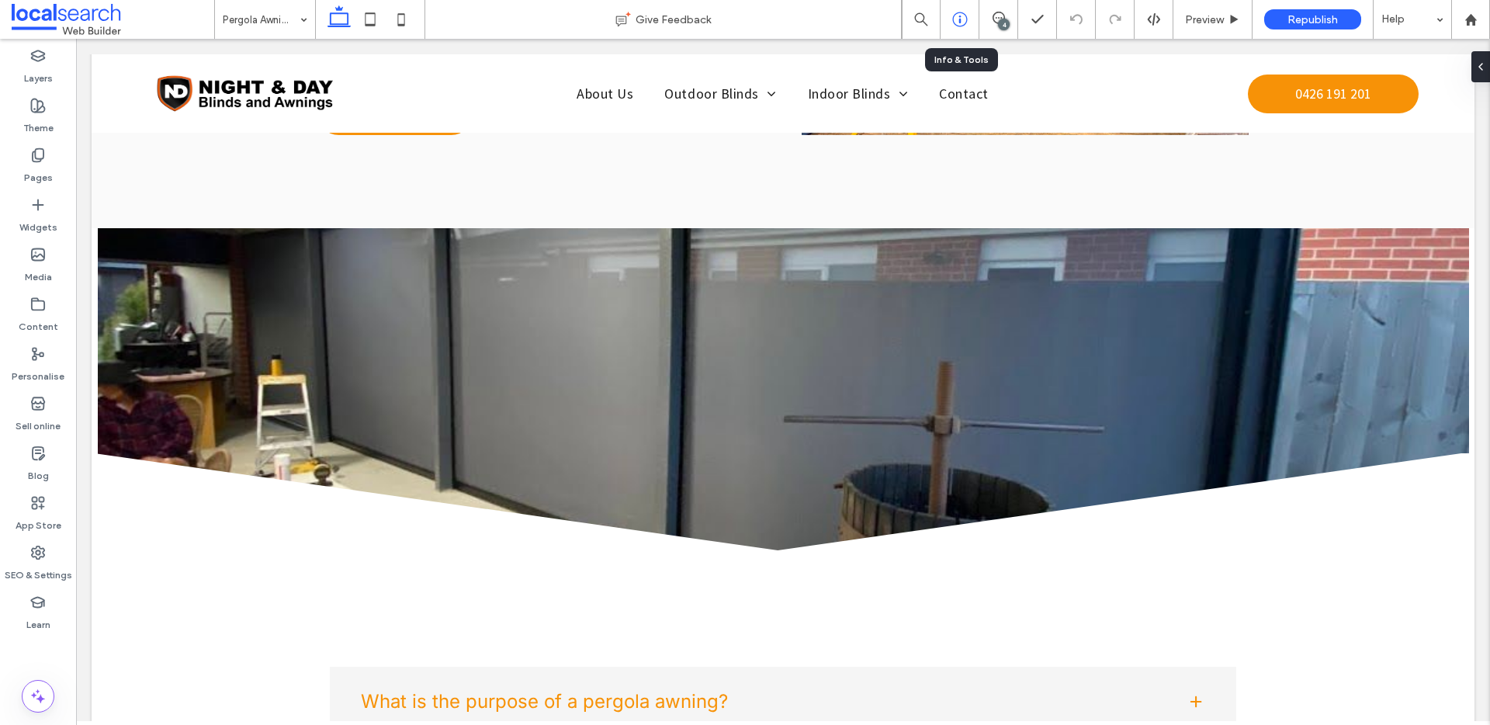
click at [962, 19] on icon at bounding box center [960, 20] width 16 height 16
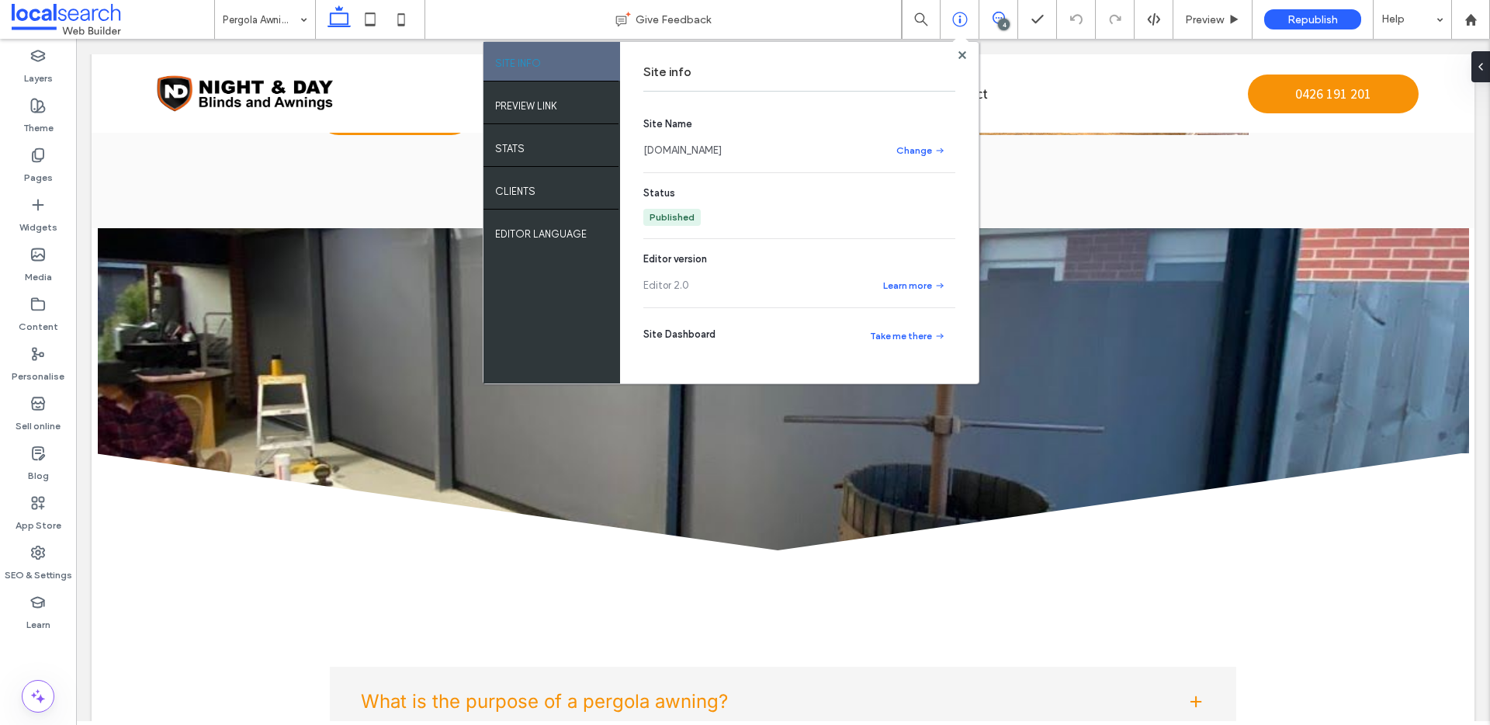
click at [994, 15] on icon at bounding box center [999, 18] width 12 height 12
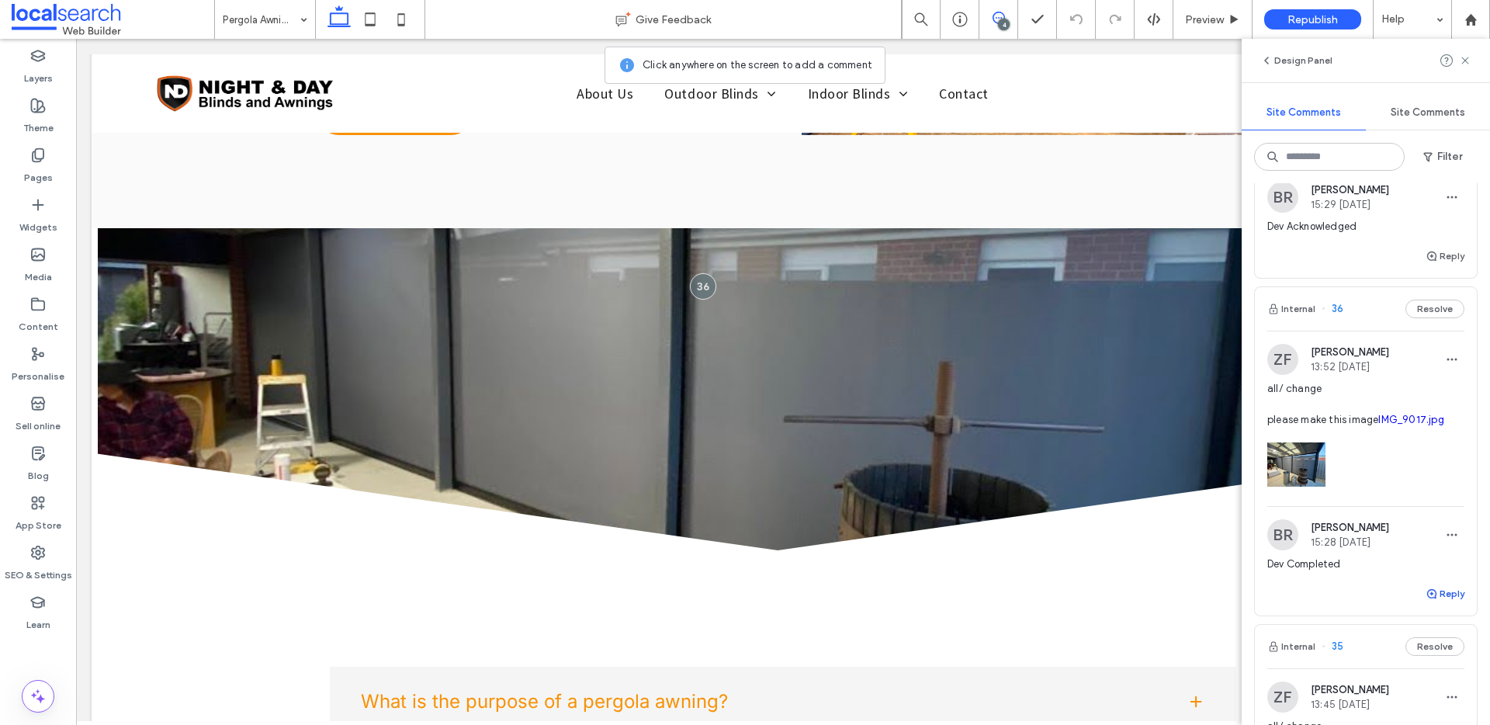
scroll to position [916, 0]
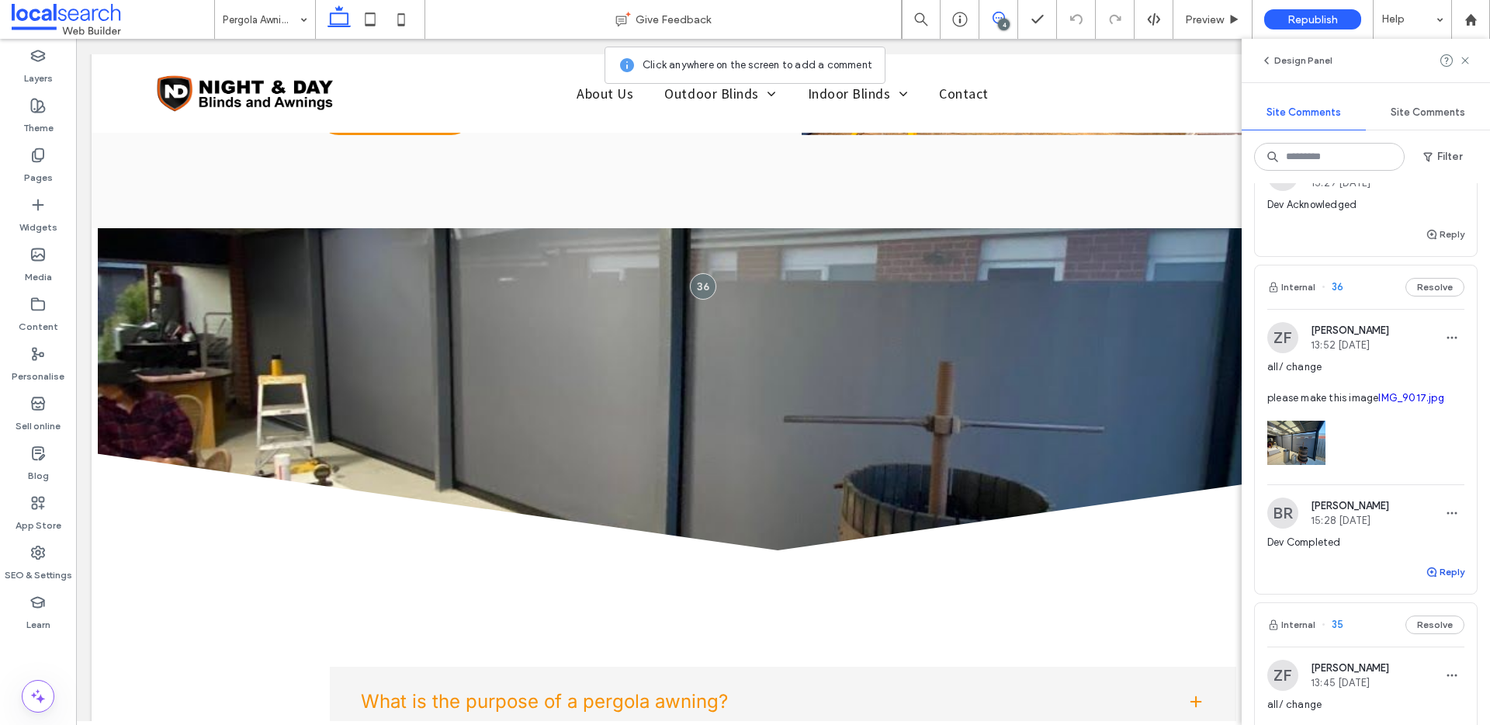
click at [1442, 581] on button "Reply" at bounding box center [1445, 572] width 39 height 19
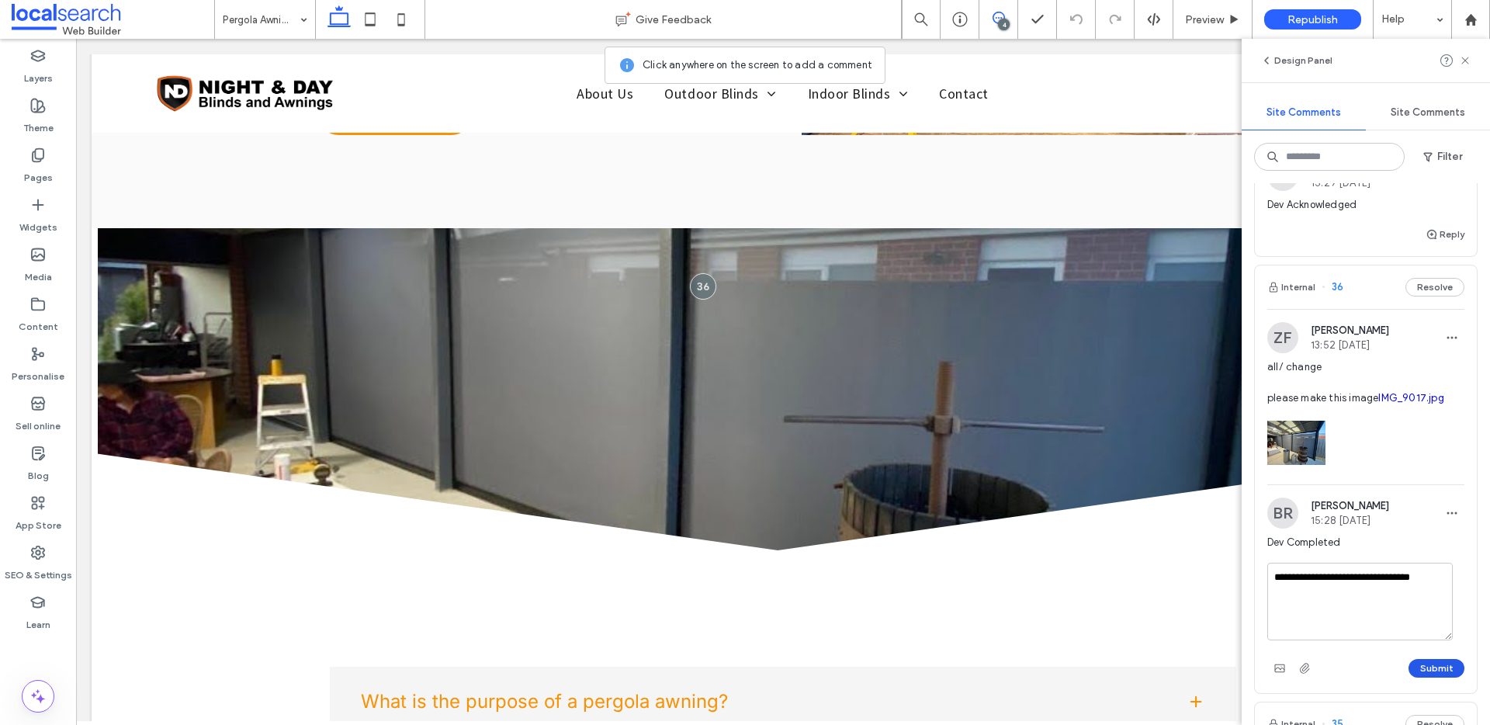
type textarea "**********"
click at [1431, 678] on button "Submit" at bounding box center [1437, 668] width 56 height 19
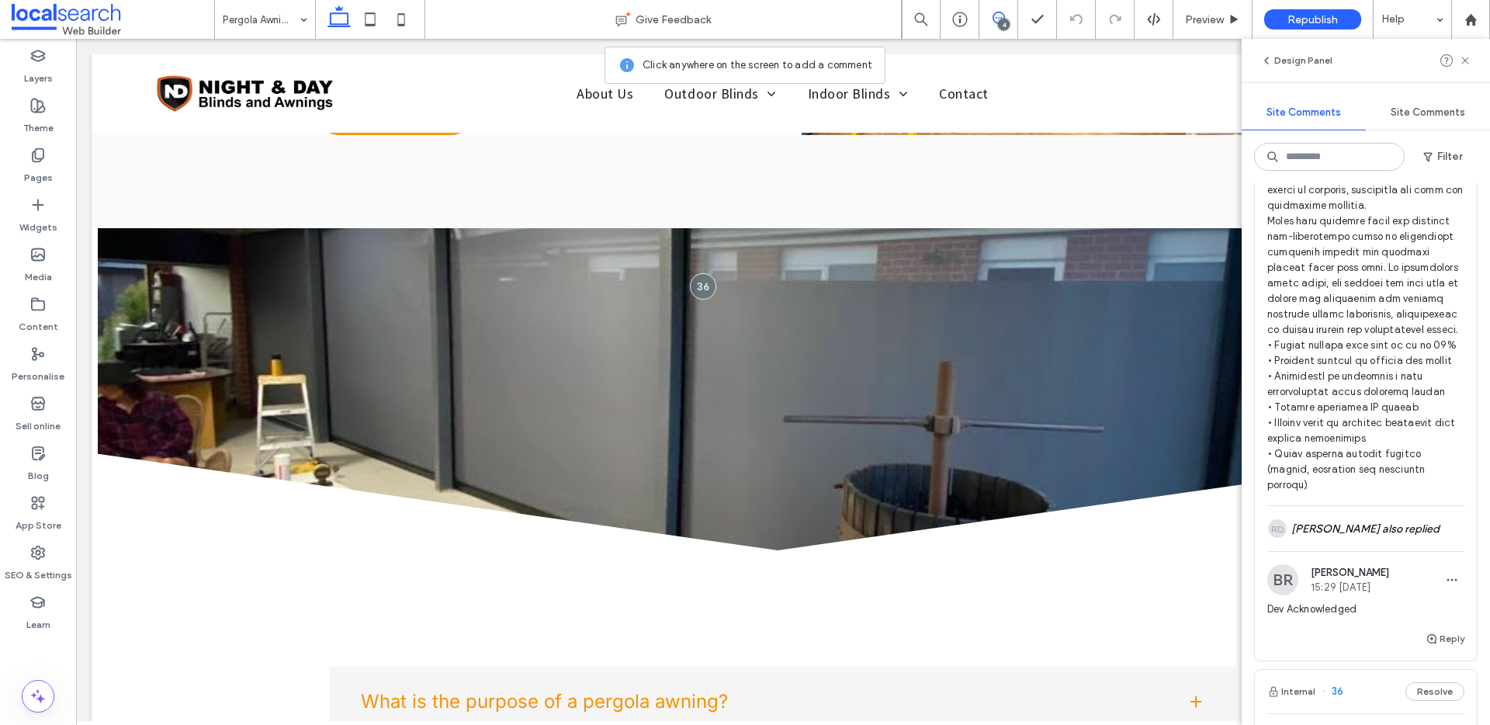
scroll to position [518, 0]
click at [1386, 545] on div "RD Rebecca Diskett also replied" at bounding box center [1366, 522] width 197 height 45
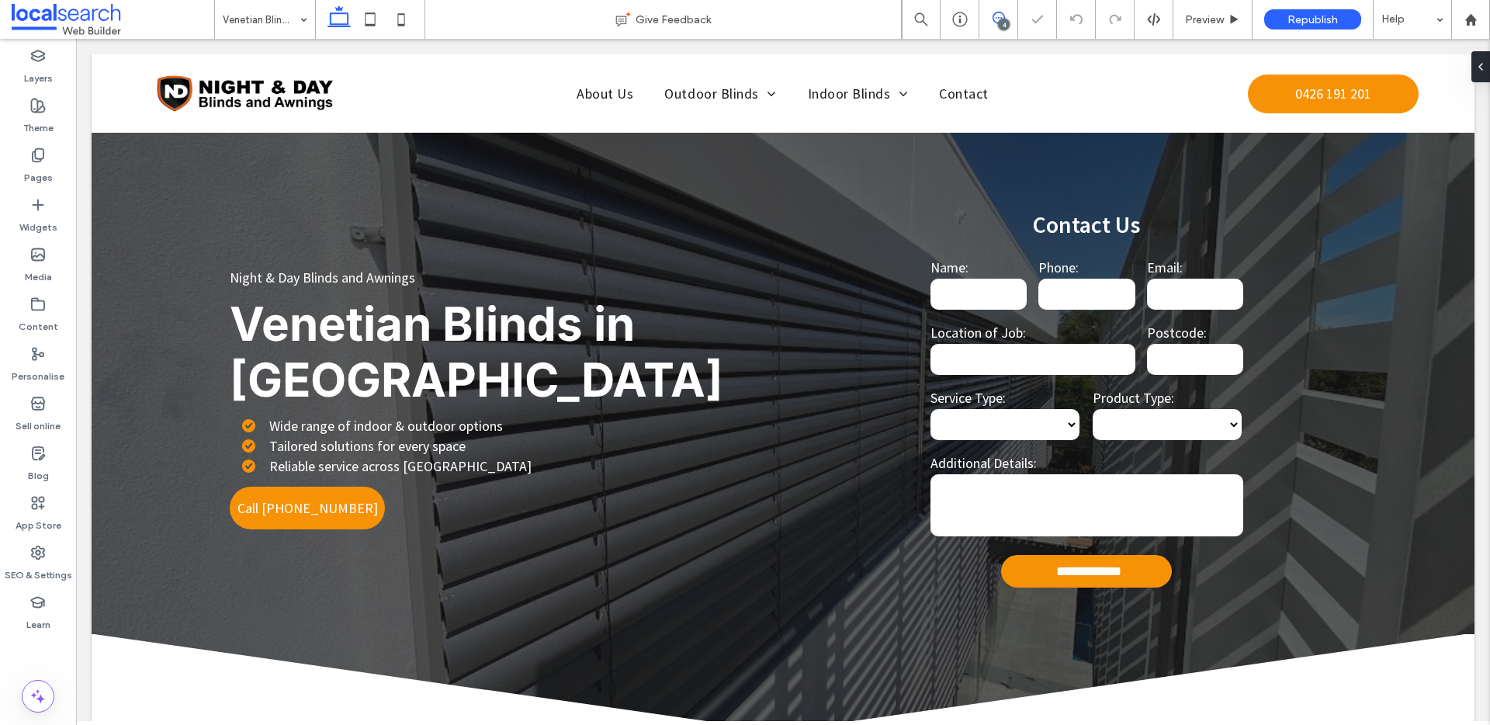
click at [1011, 16] on span at bounding box center [999, 18] width 38 height 12
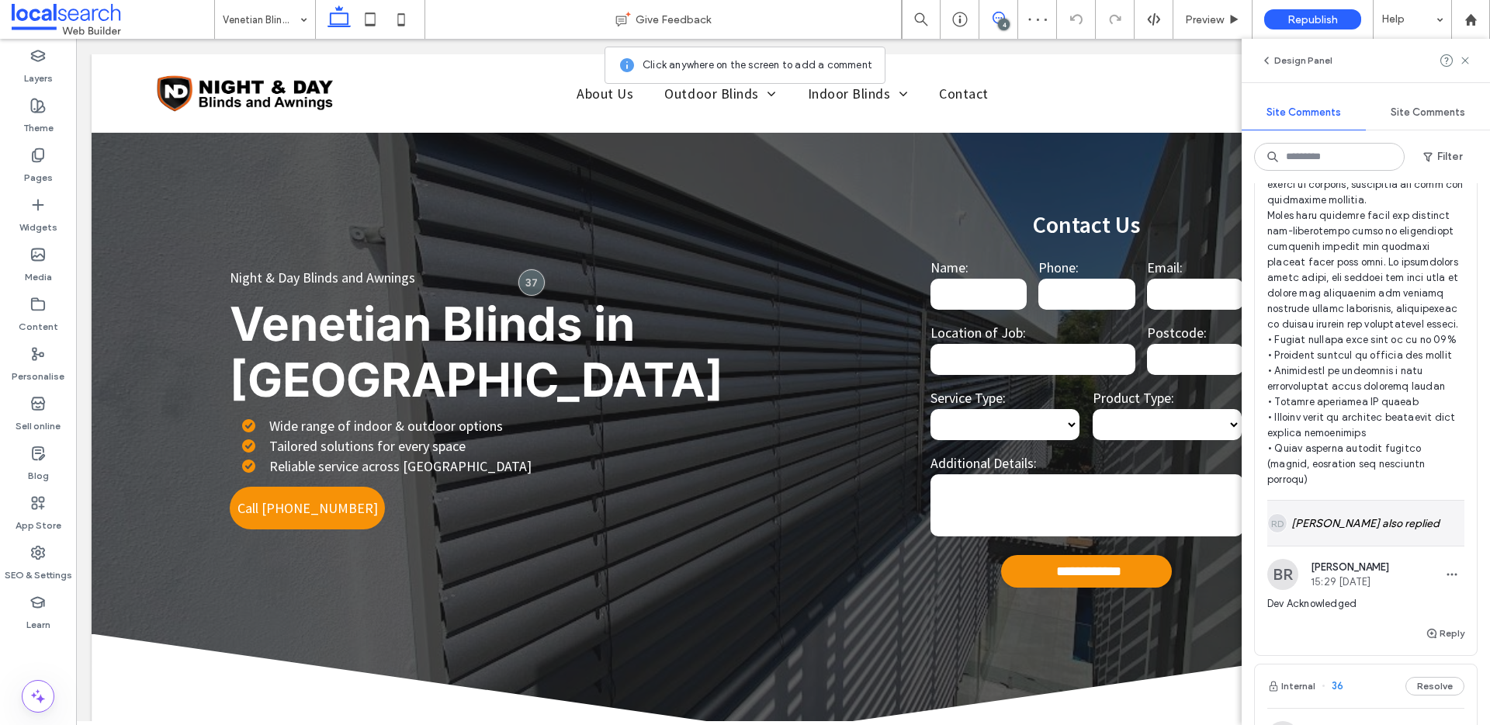
scroll to position [643, 0]
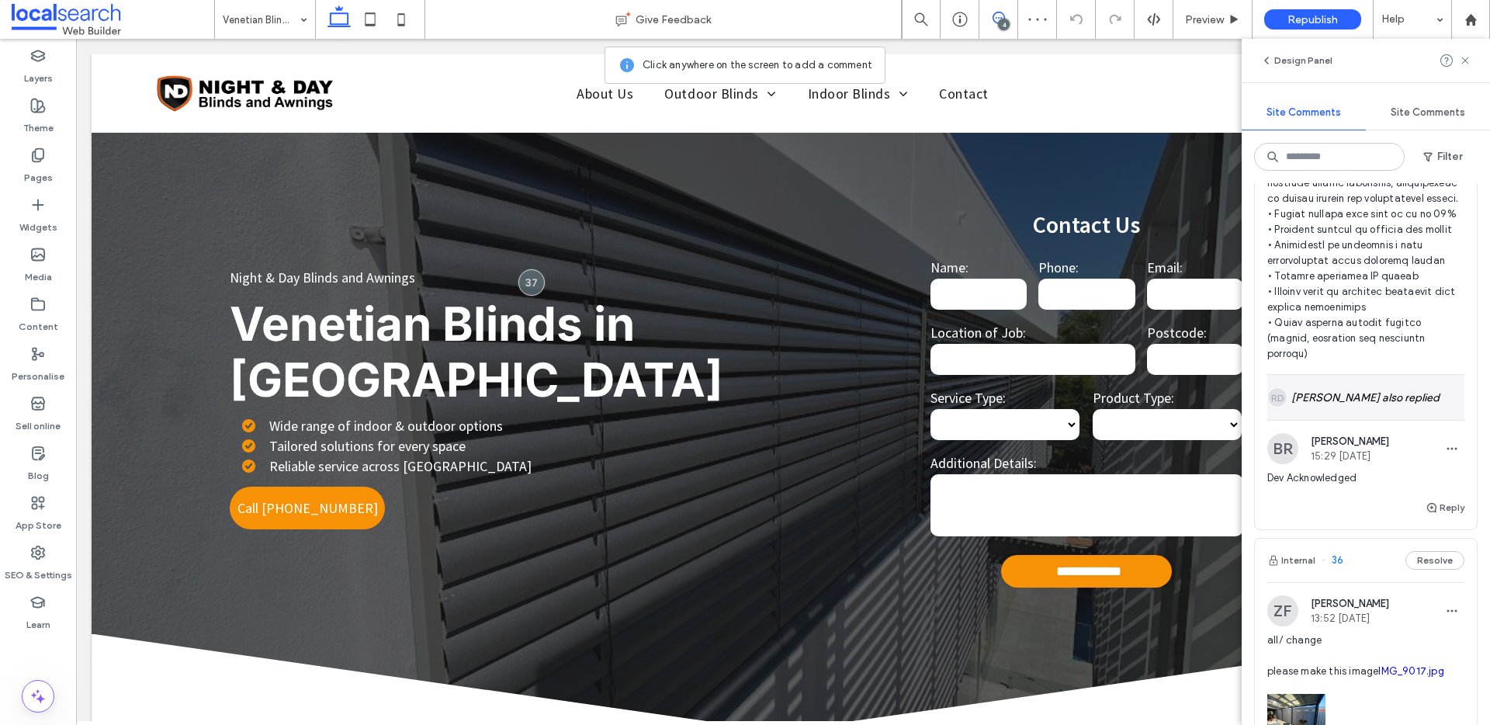
click at [1358, 420] on div "RD Rebecca Diskett also replied" at bounding box center [1366, 397] width 197 height 45
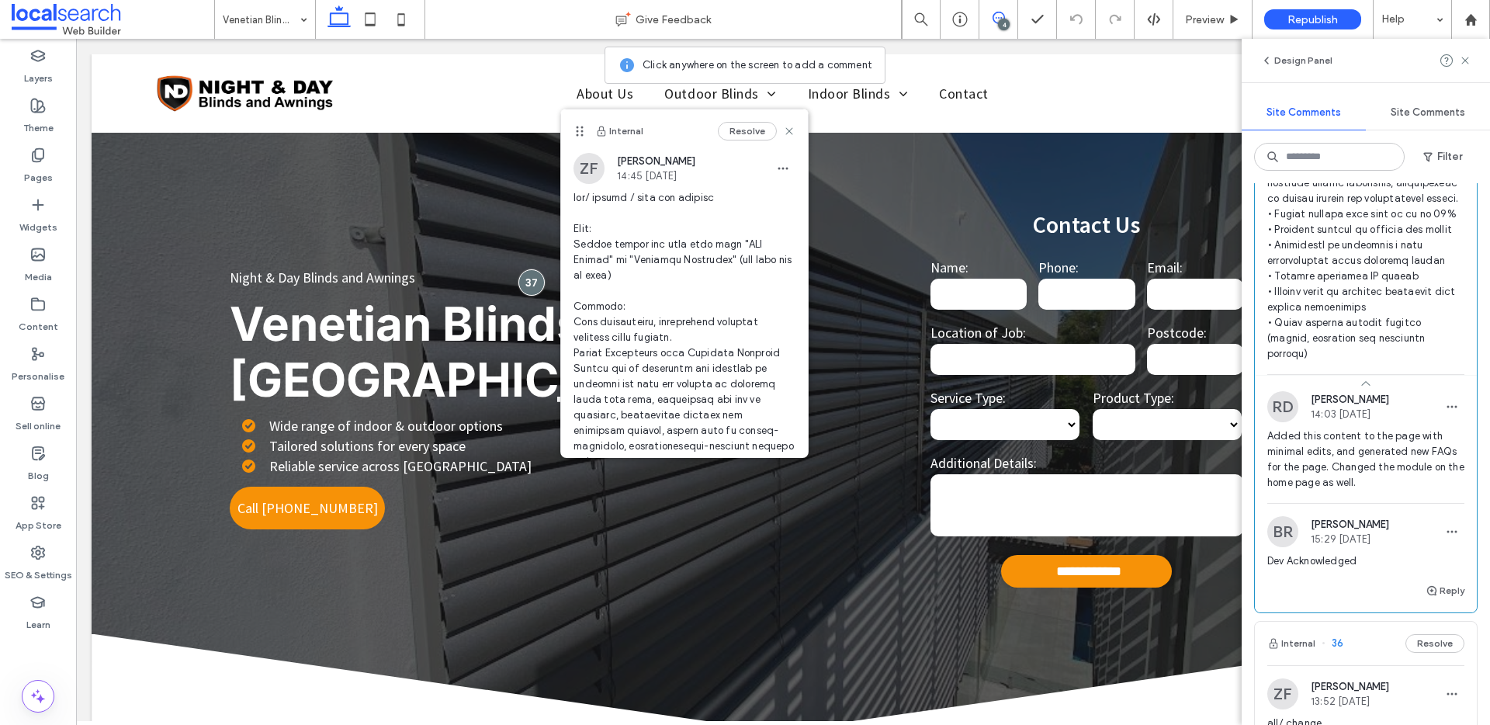
click at [1385, 470] on span "Added this content to the page with minimal edits, and generated new FAQs for t…" at bounding box center [1366, 459] width 197 height 62
click at [786, 128] on use at bounding box center [789, 130] width 7 height 7
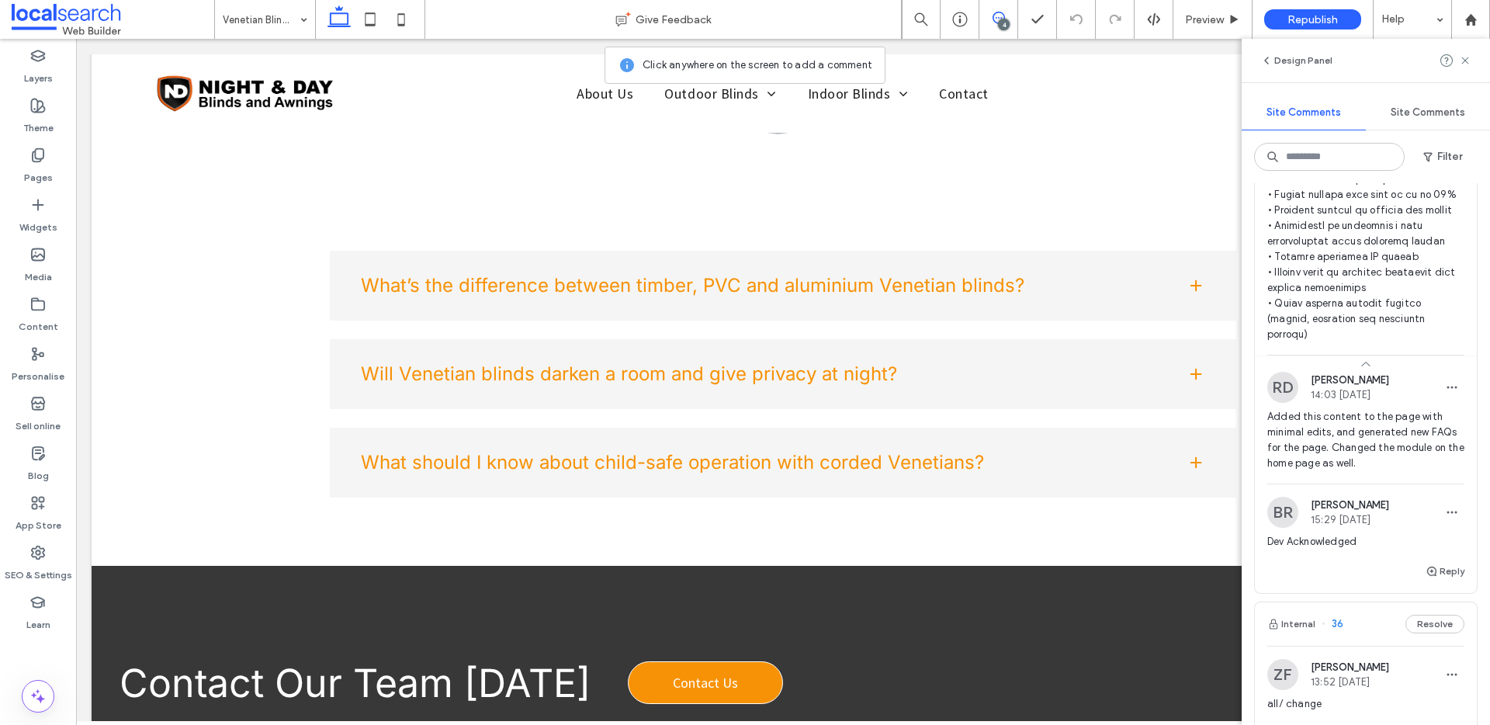
scroll to position [2356, 0]
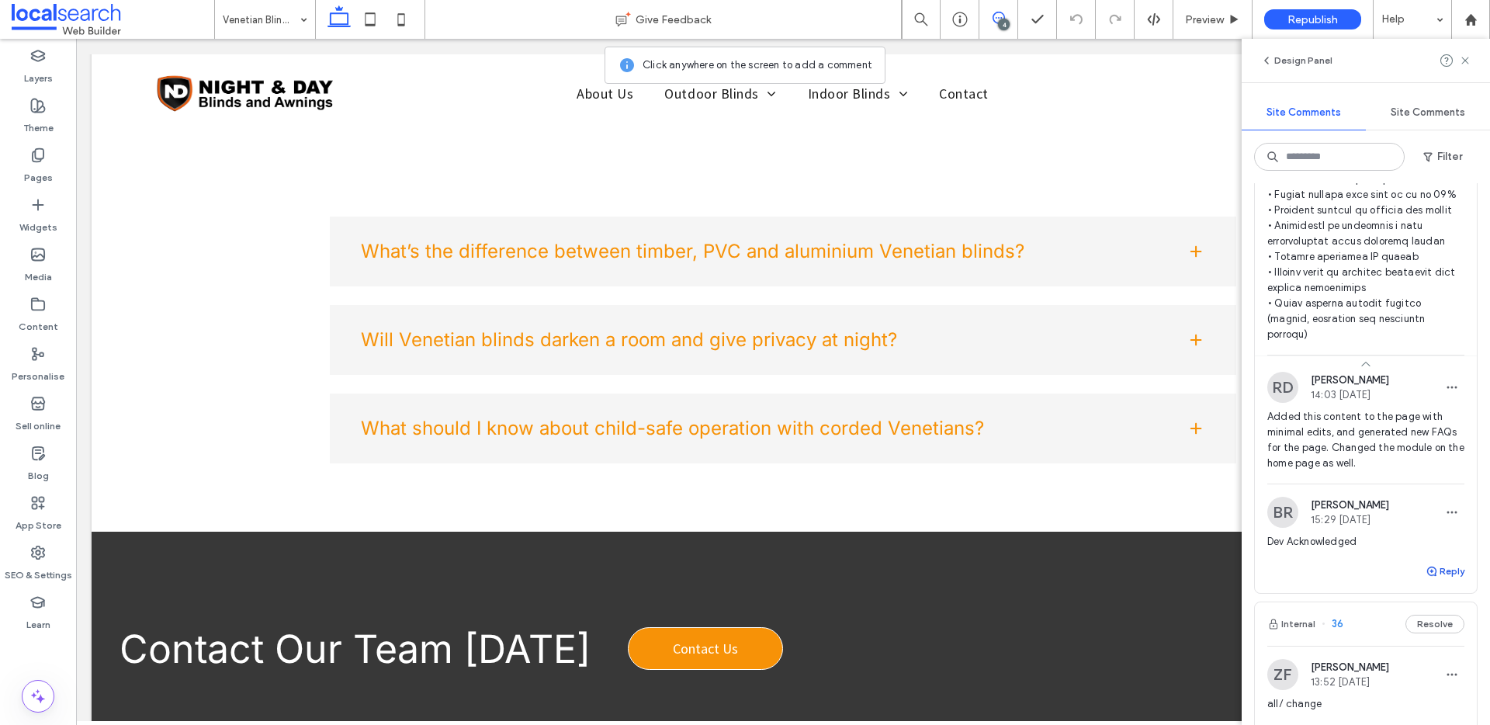
click at [1438, 581] on button "Reply" at bounding box center [1445, 571] width 39 height 19
type textarea "**********"
click at [1431, 677] on button "Submit" at bounding box center [1437, 667] width 56 height 19
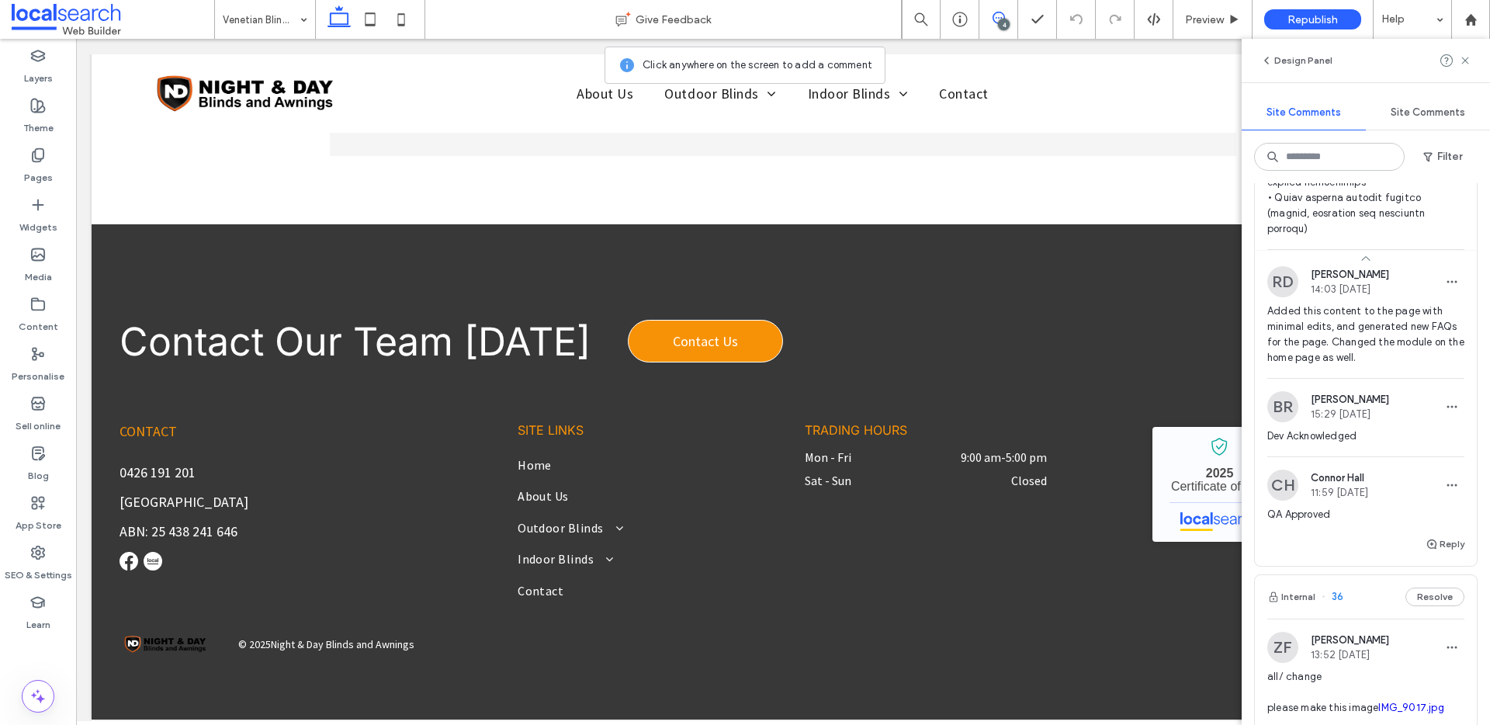
scroll to position [772, 0]
click at [961, 16] on icon at bounding box center [960, 20] width 16 height 16
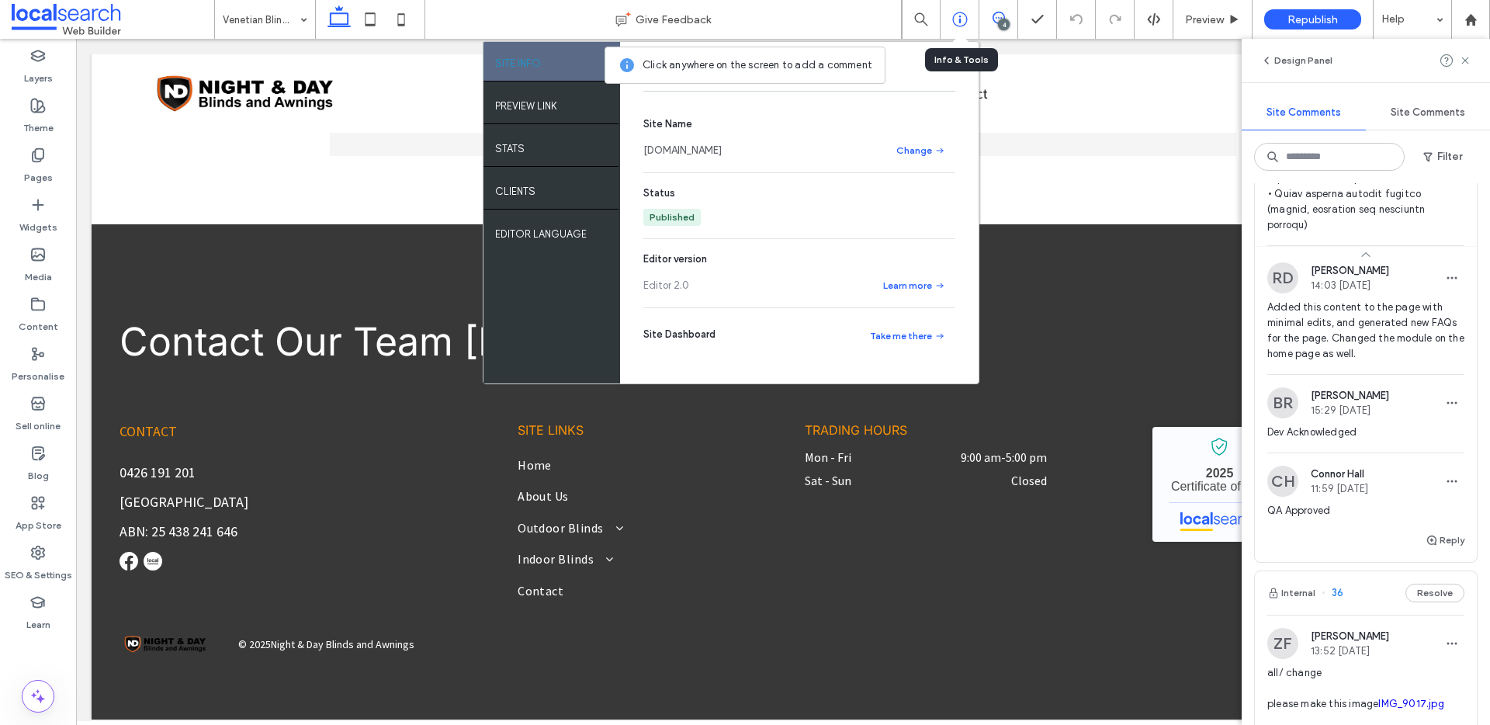
click at [956, 14] on icon at bounding box center [960, 20] width 16 height 16
click at [963, 55] on use at bounding box center [962, 54] width 8 height 8
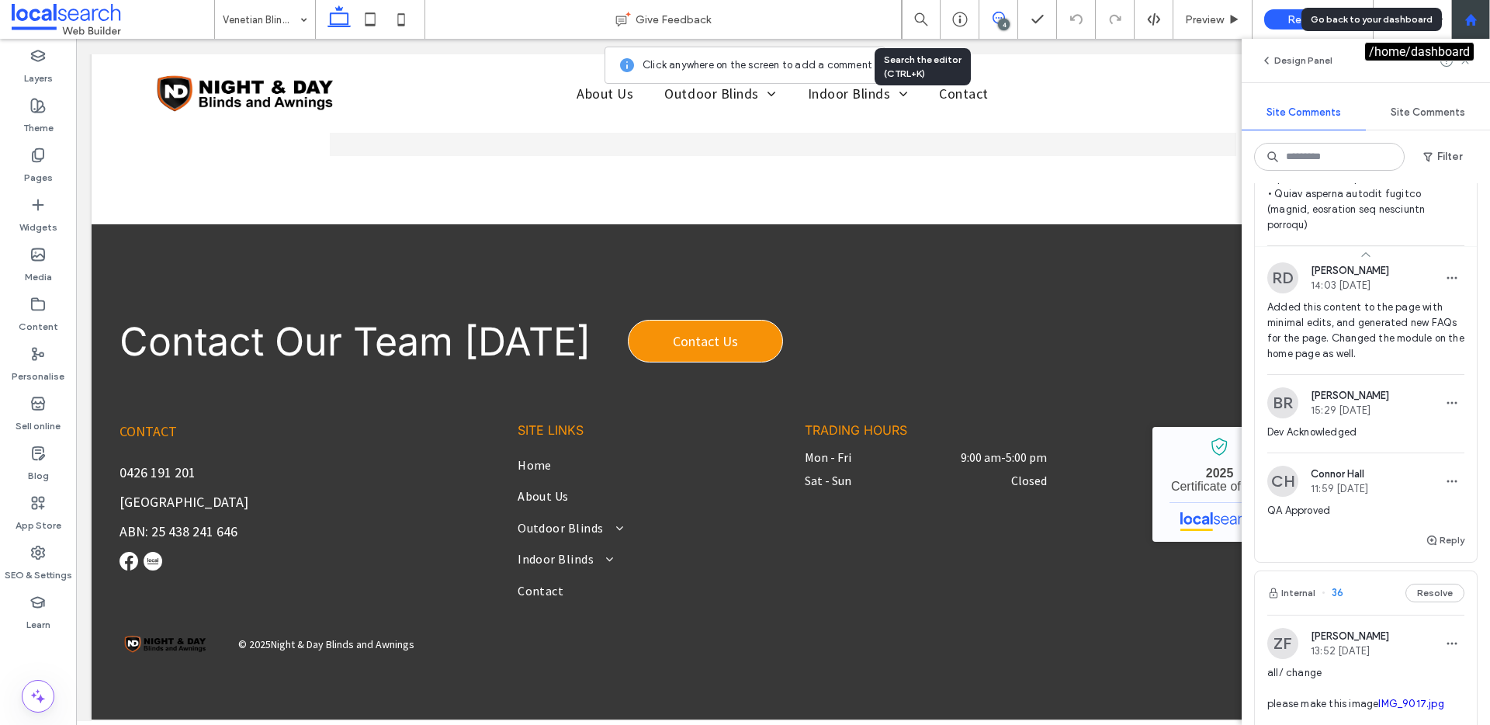
click at [1479, 28] on div at bounding box center [1471, 19] width 39 height 39
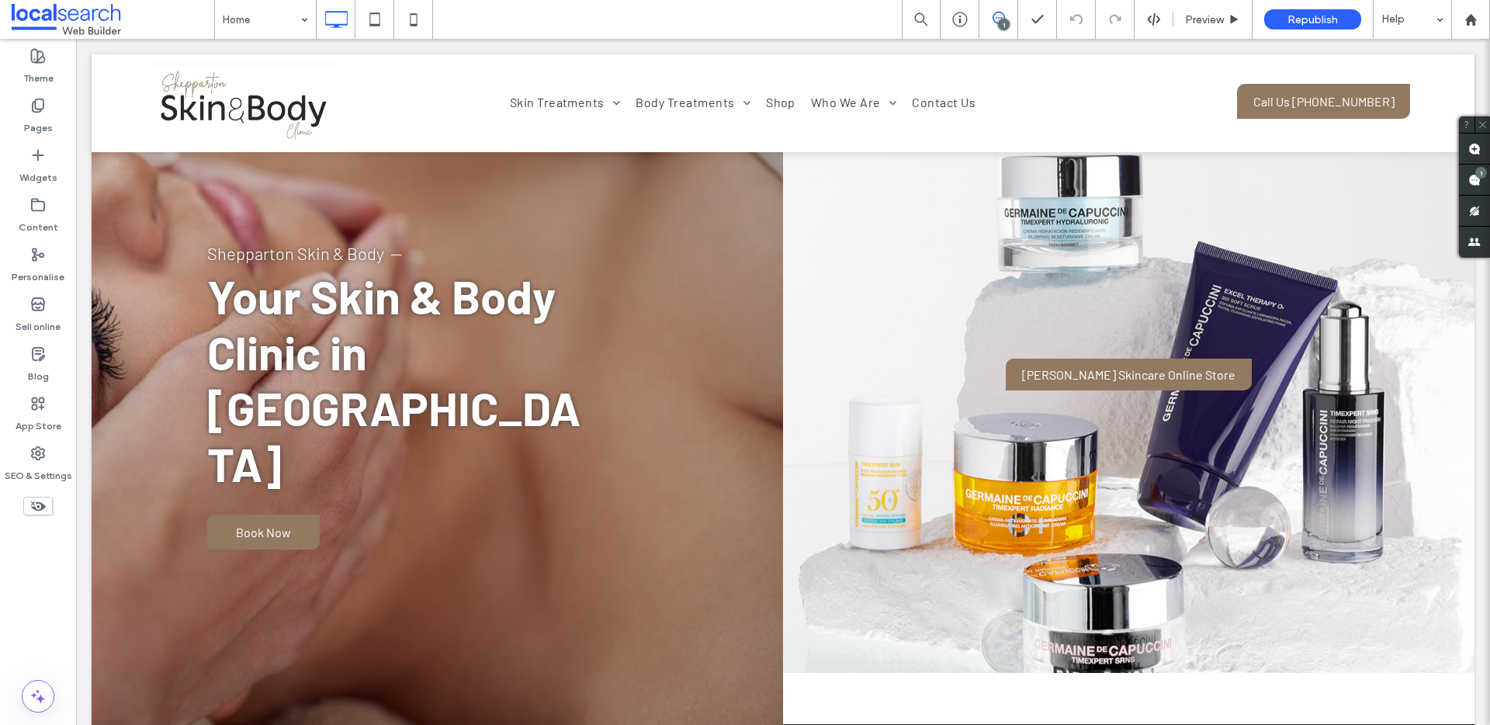
scroll to position [127, 0]
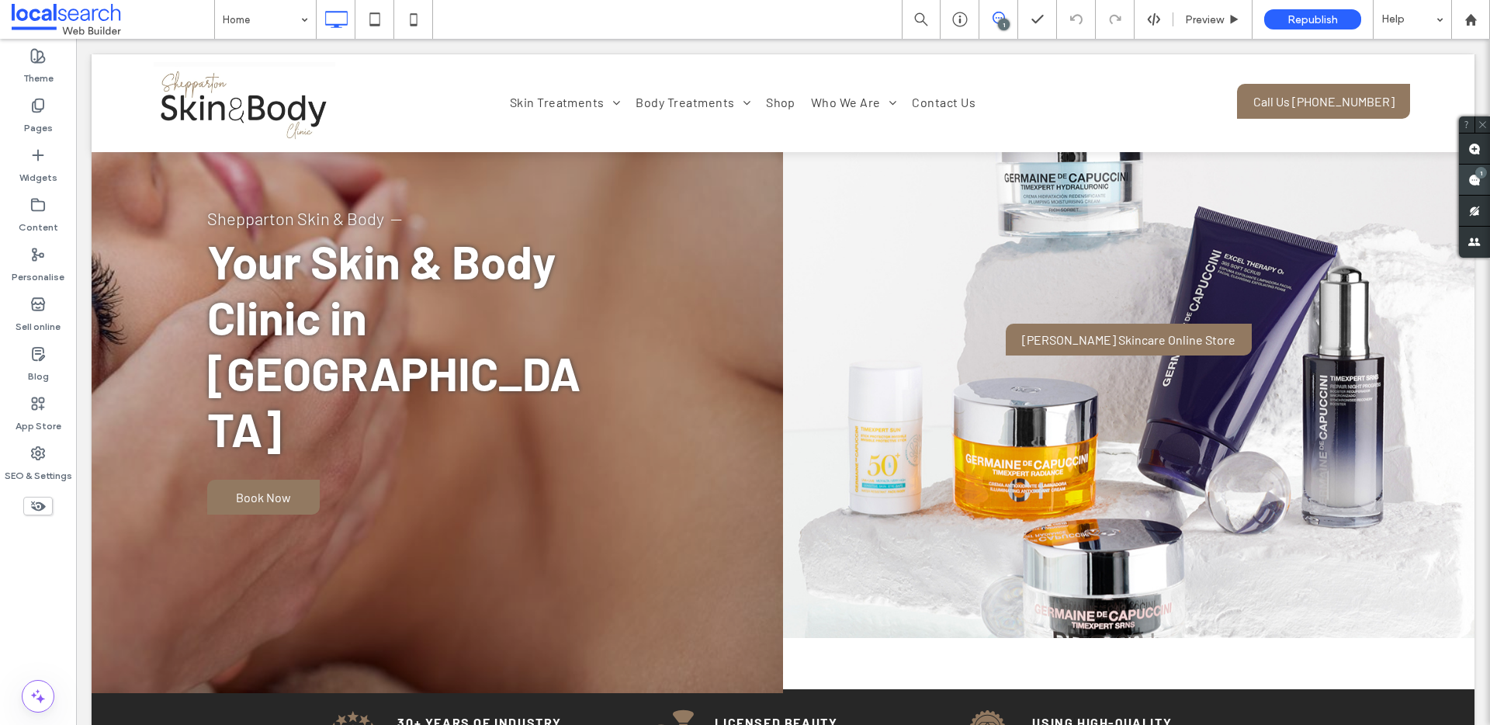
click at [1483, 181] on span at bounding box center [1474, 180] width 31 height 30
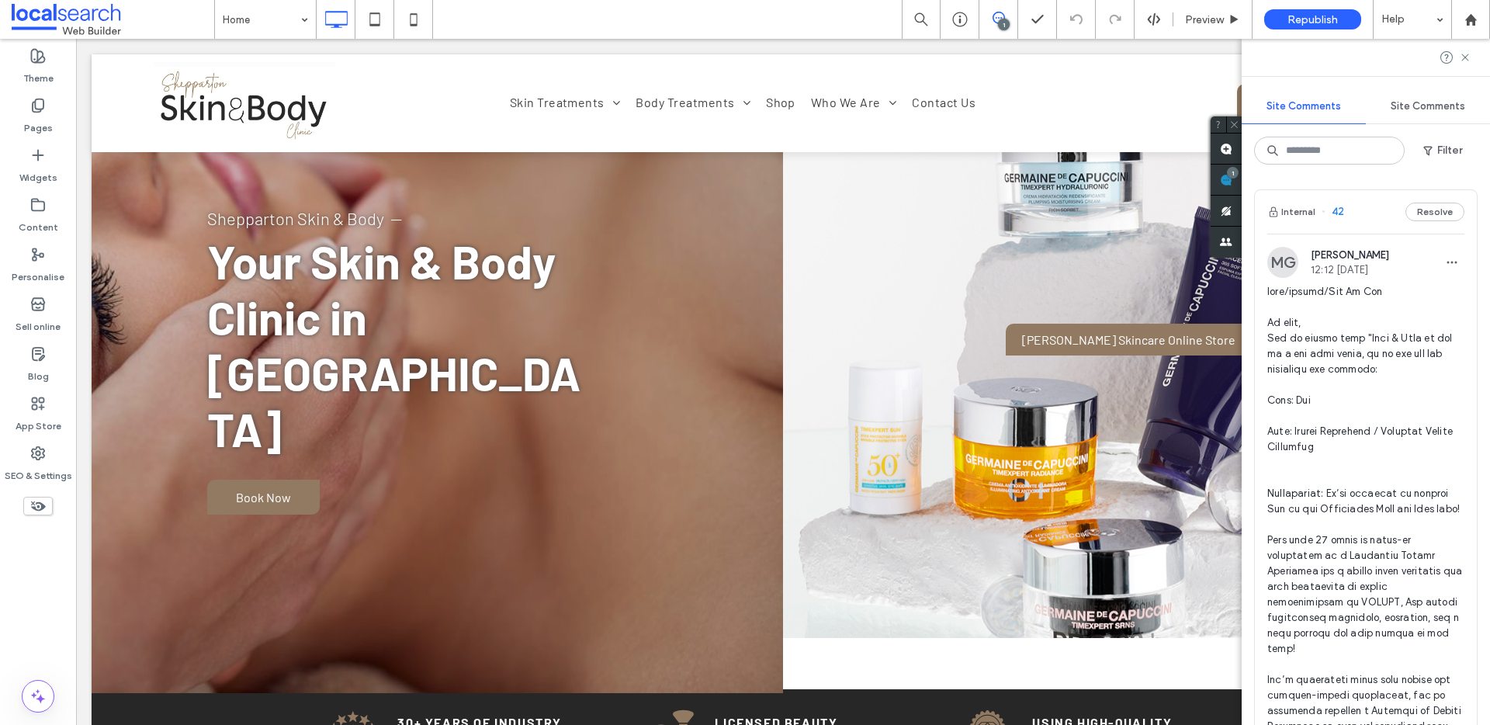
click at [1347, 327] on span at bounding box center [1366, 633] width 197 height 699
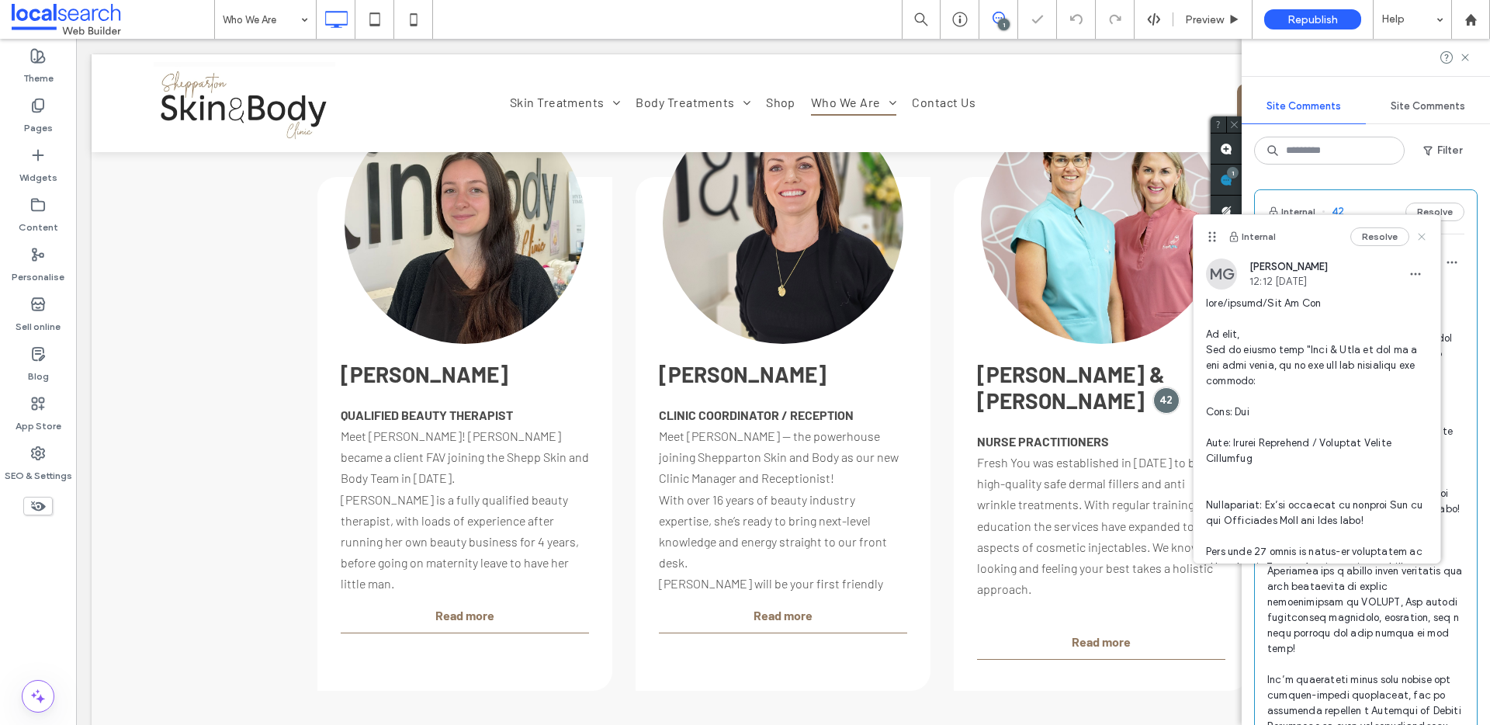
click at [1418, 235] on use at bounding box center [1421, 236] width 7 height 7
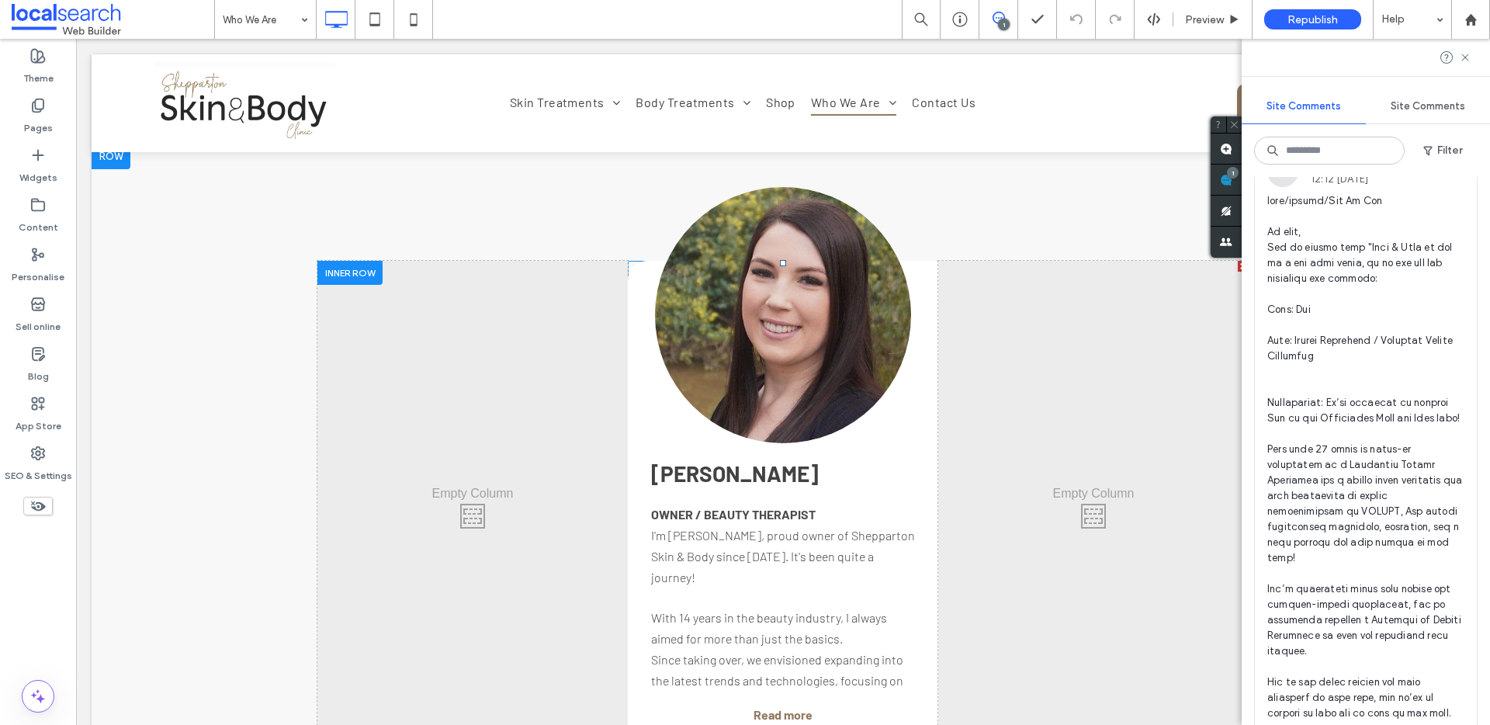
scroll to position [1611, 0]
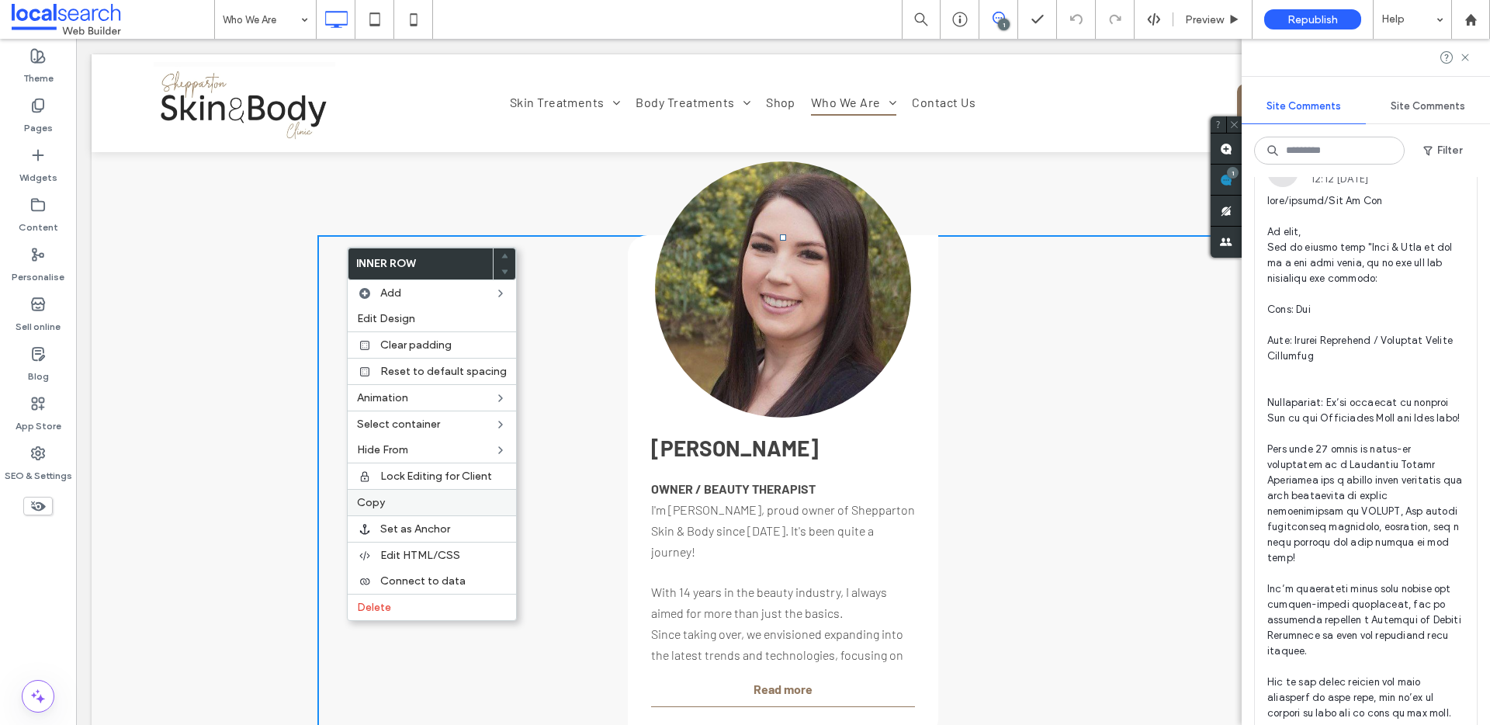
click at [436, 508] on label "Copy" at bounding box center [432, 502] width 150 height 13
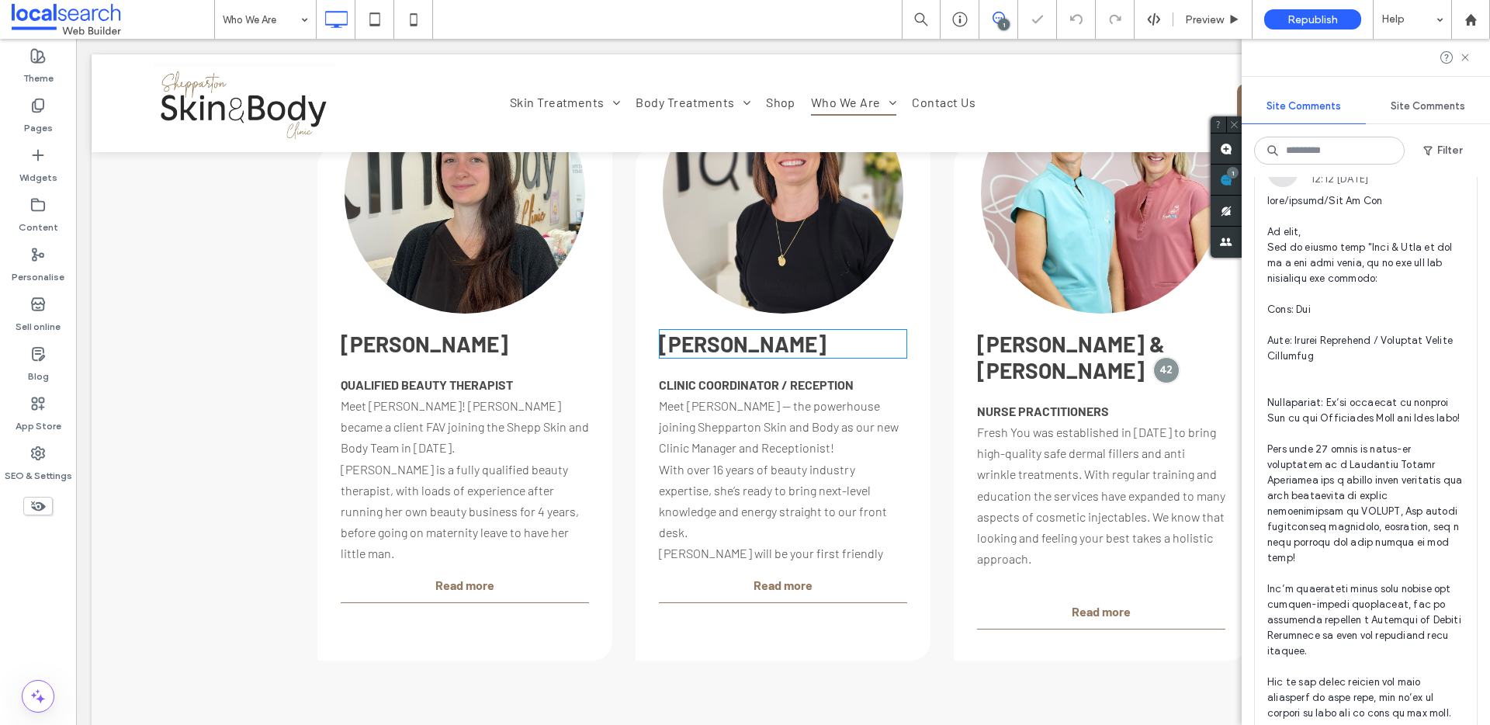
scroll to position [2572, 0]
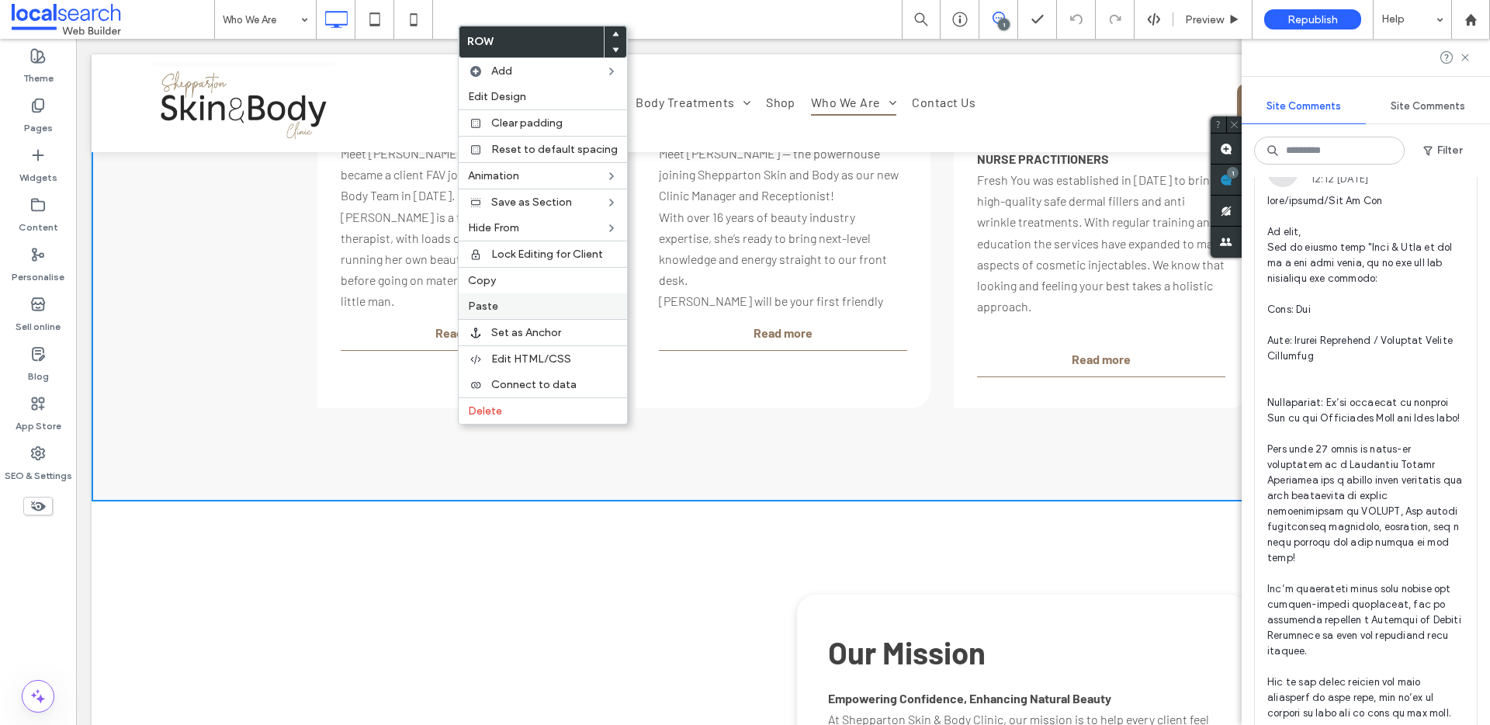
click at [501, 306] on label "Paste" at bounding box center [543, 306] width 150 height 13
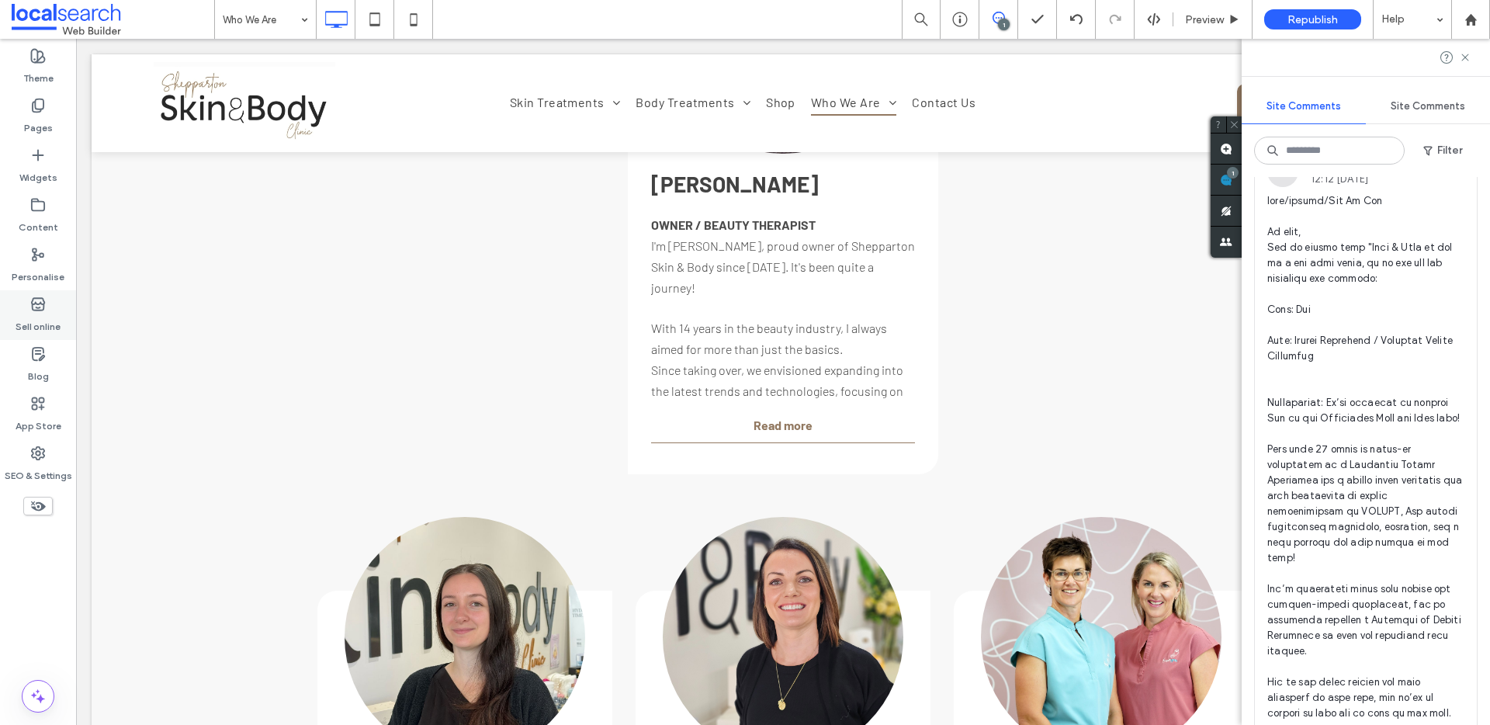
scroll to position [2360, 0]
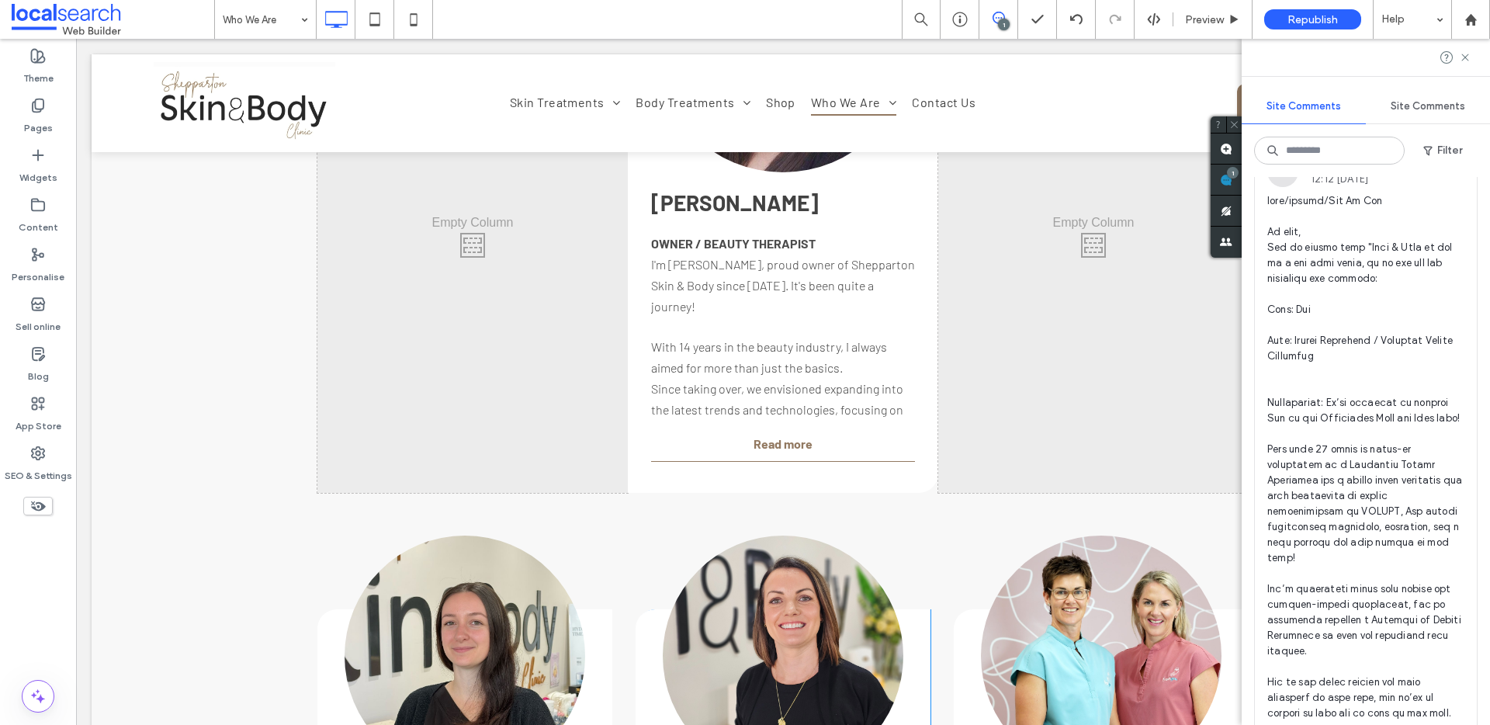
click at [212, 335] on div "Click To Paste [GEOGRAPHIC_DATA] OWNER / BEAUTY THERAPIST I'm [PERSON_NAME], pr…" at bounding box center [783, 544] width 1383 height 1343
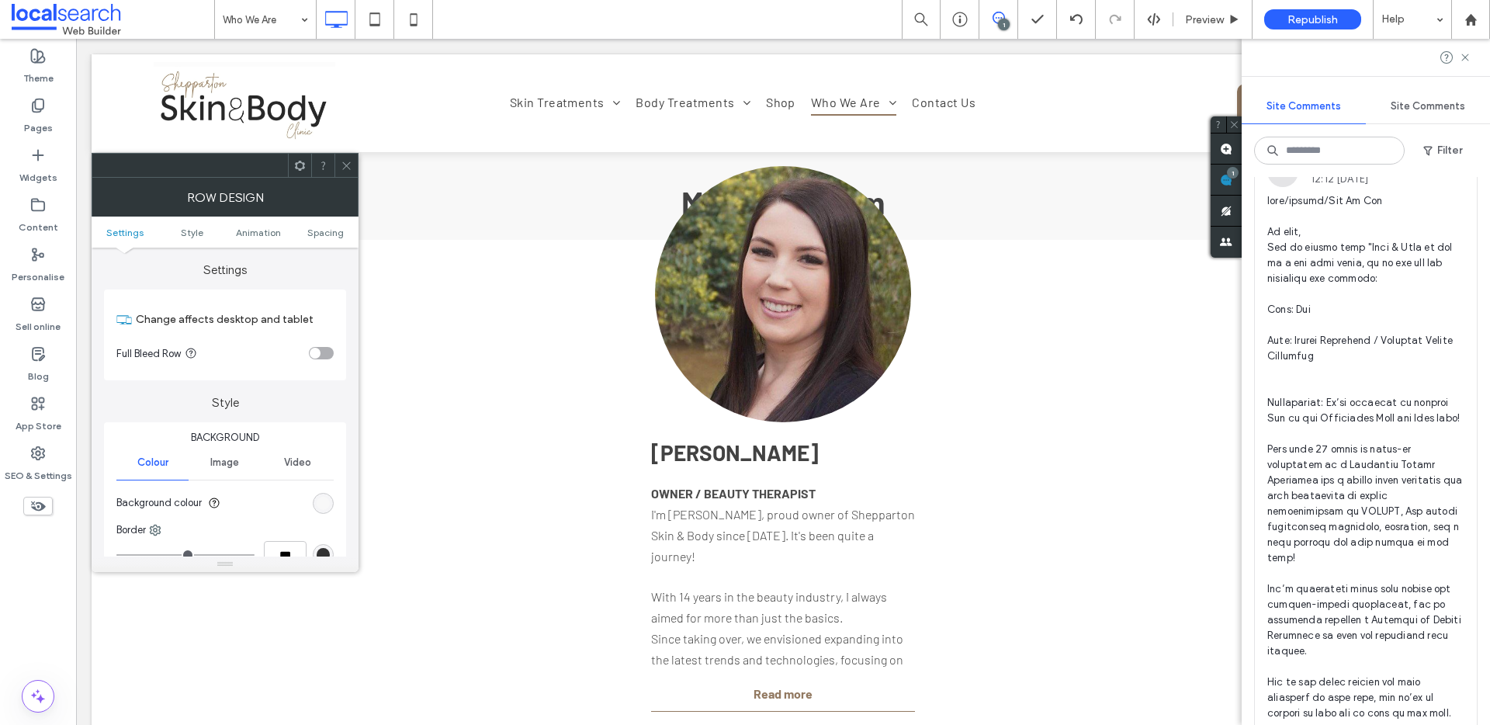
scroll to position [1519, 0]
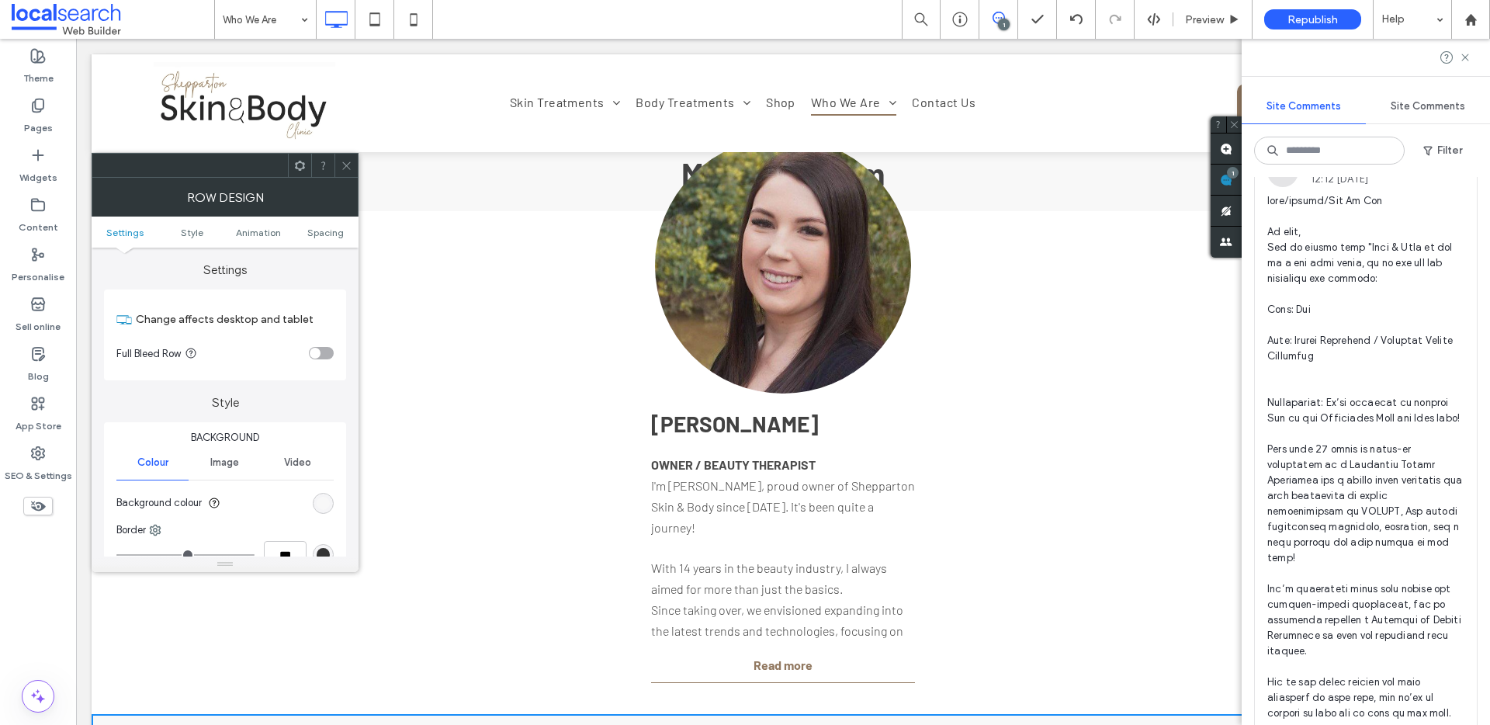
click at [350, 169] on icon at bounding box center [347, 166] width 12 height 12
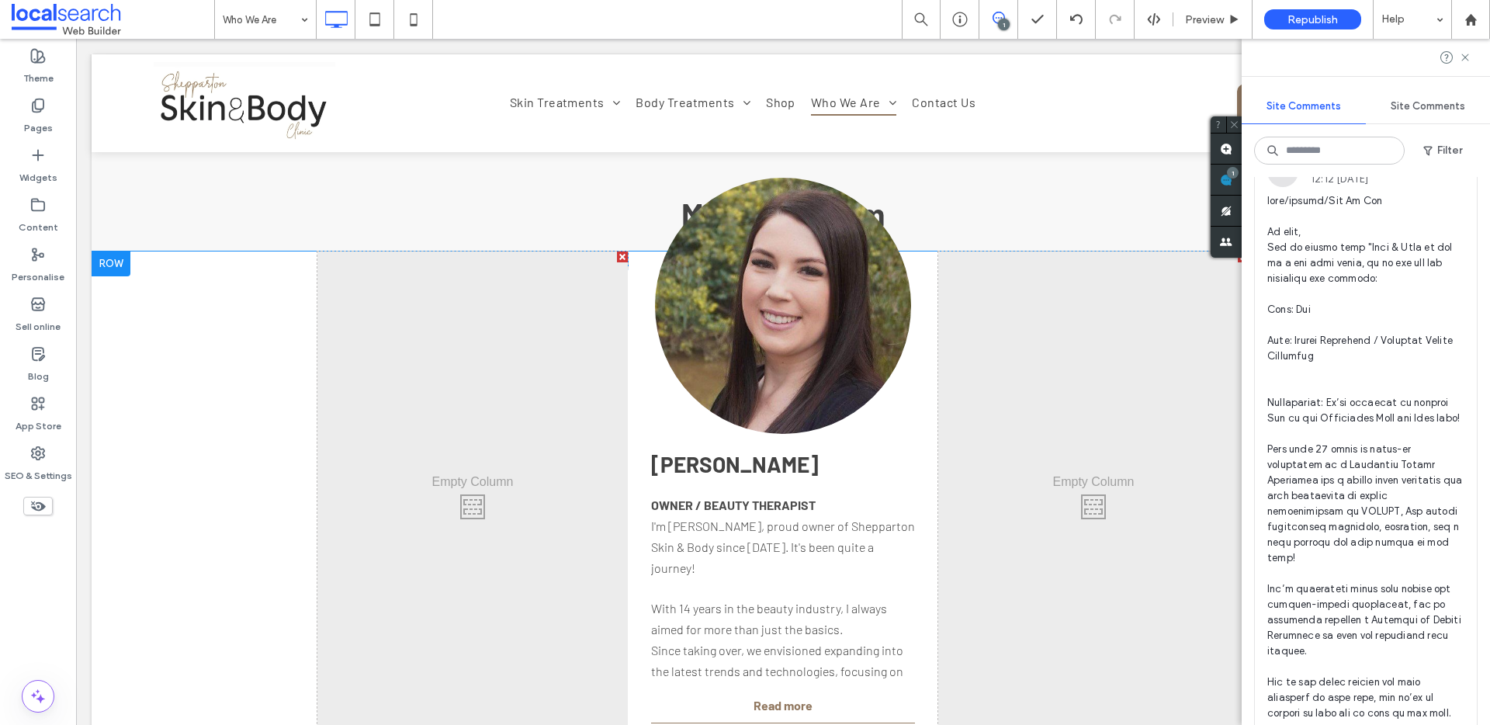
scroll to position [1472, 0]
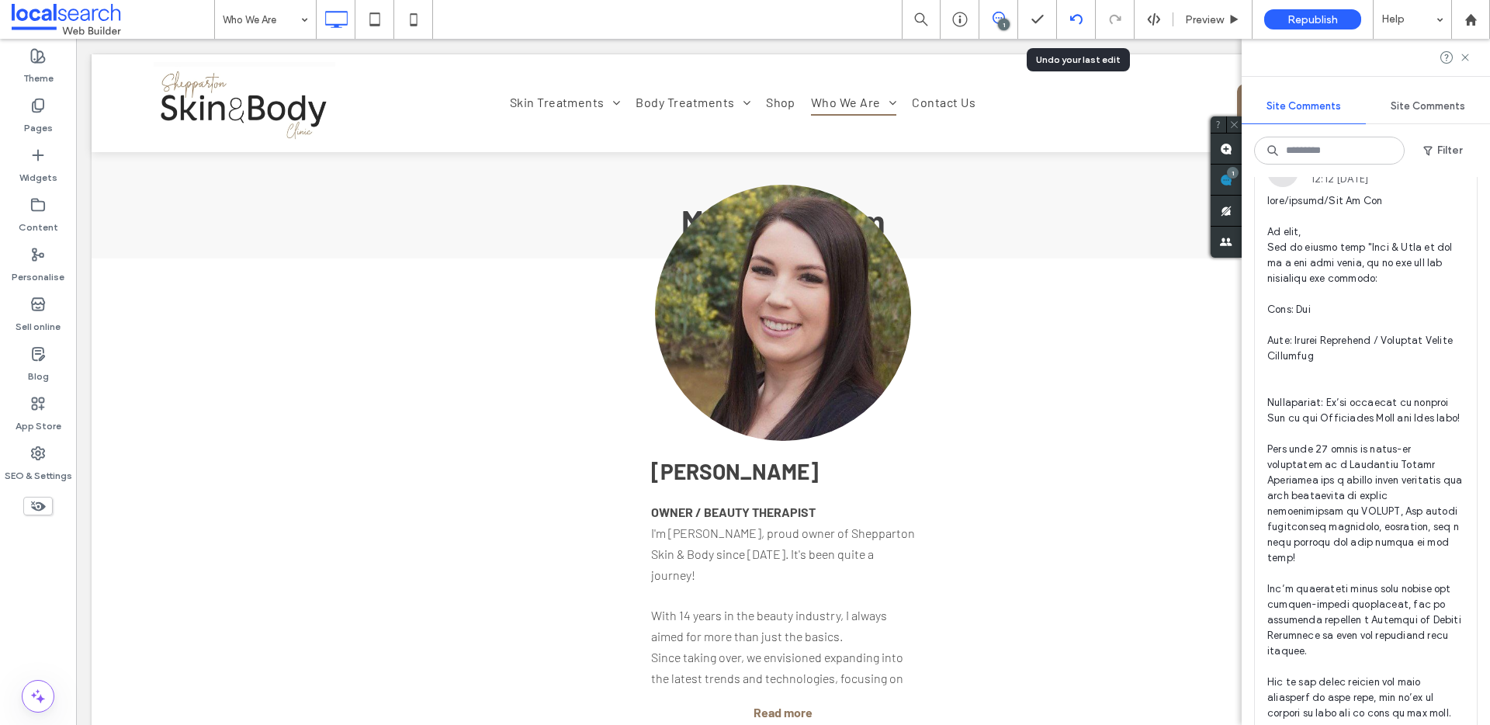
click at [1074, 17] on icon at bounding box center [1076, 19] width 12 height 12
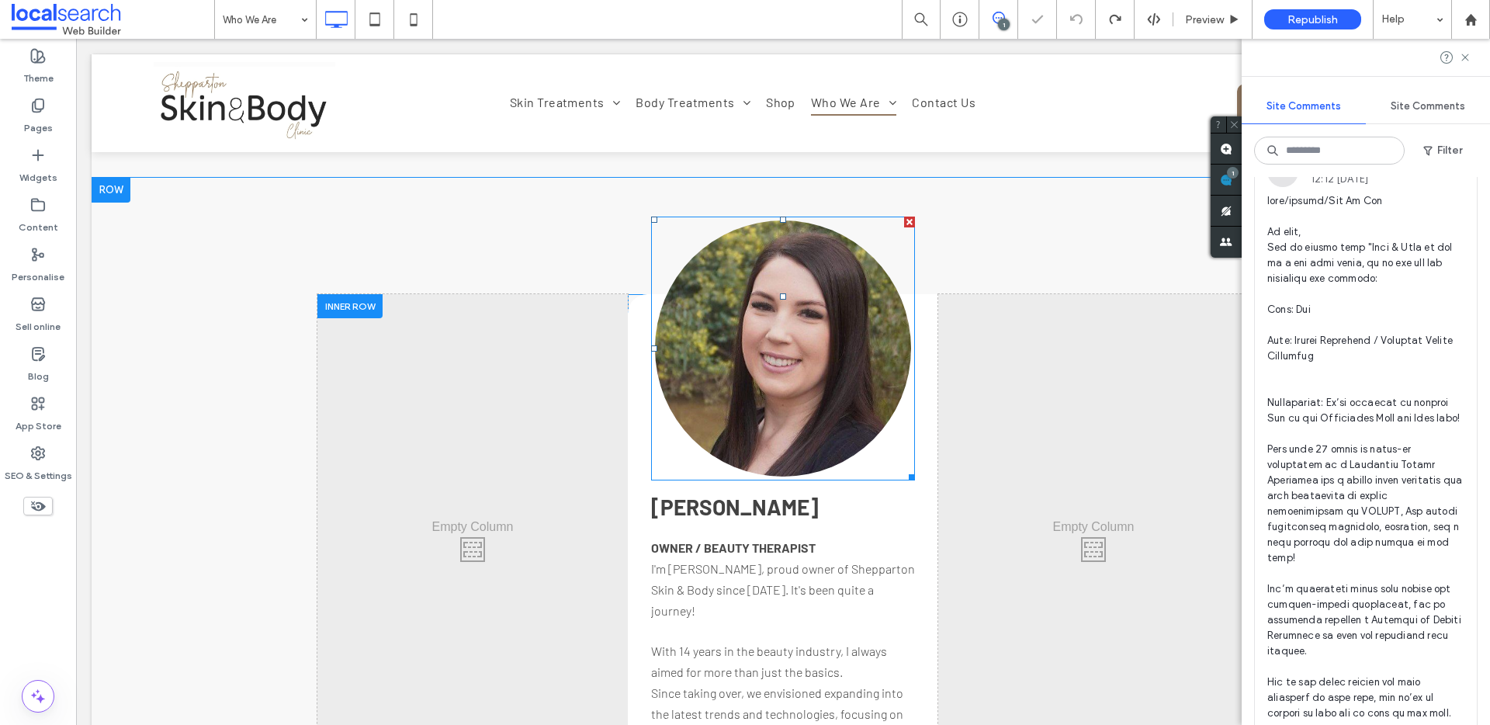
scroll to position [1549, 0]
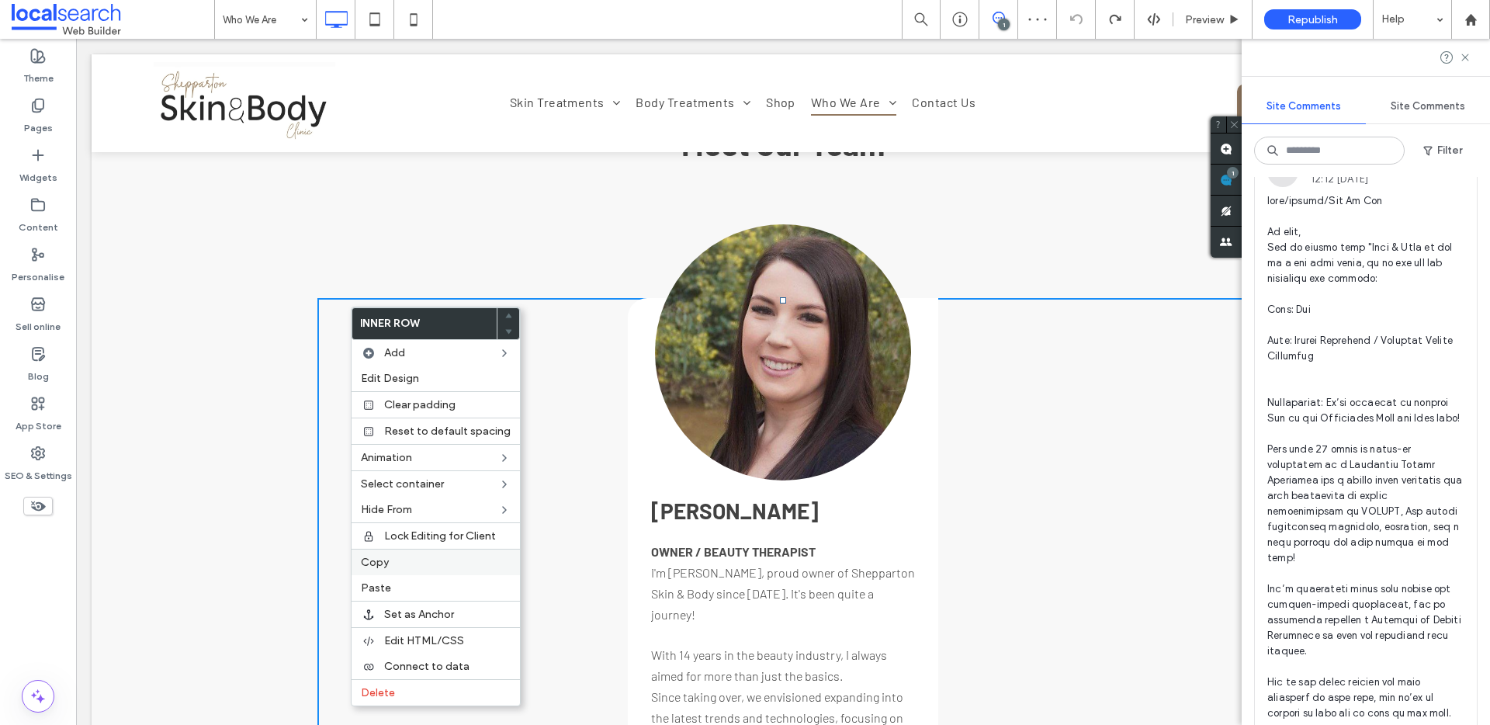
click at [404, 569] on div "Copy" at bounding box center [436, 562] width 168 height 26
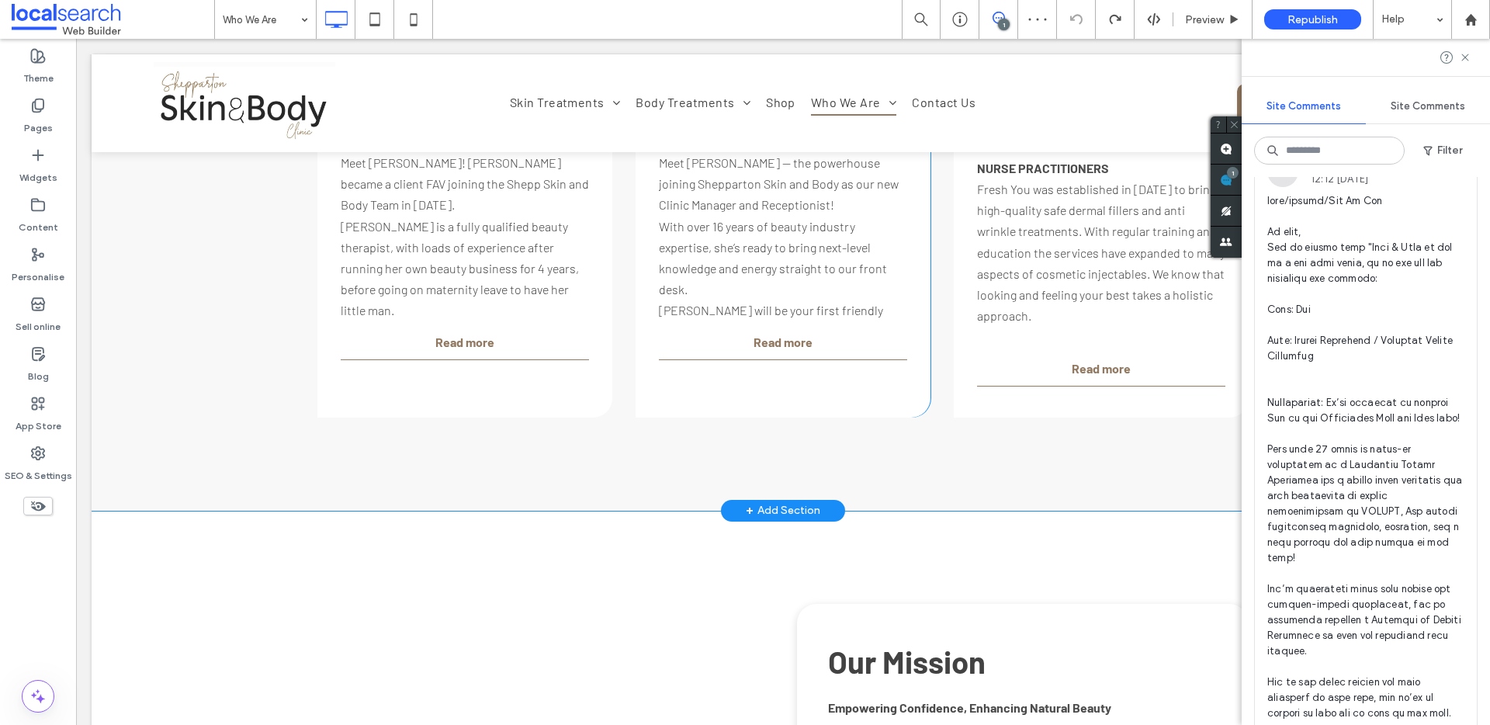
scroll to position [2596, 0]
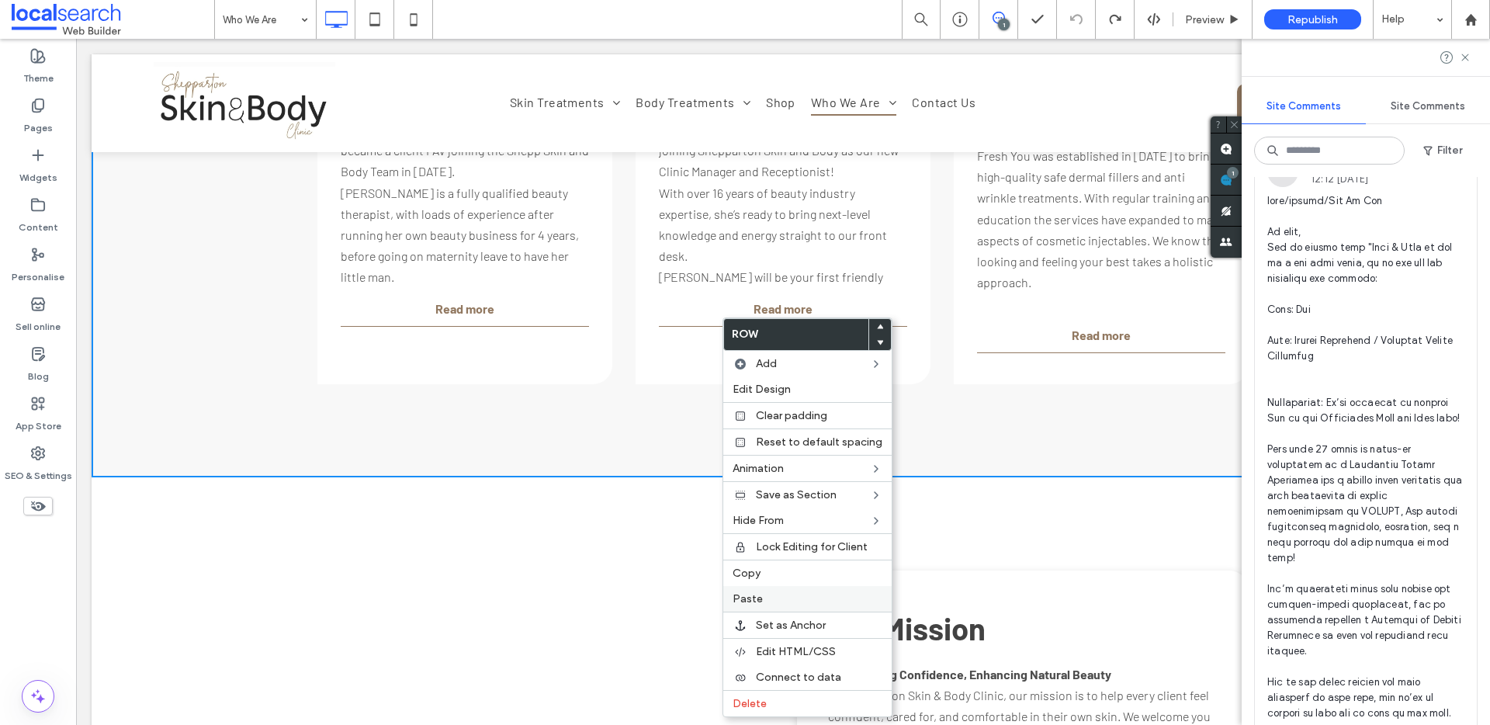
click at [764, 599] on label "Paste" at bounding box center [808, 598] width 150 height 13
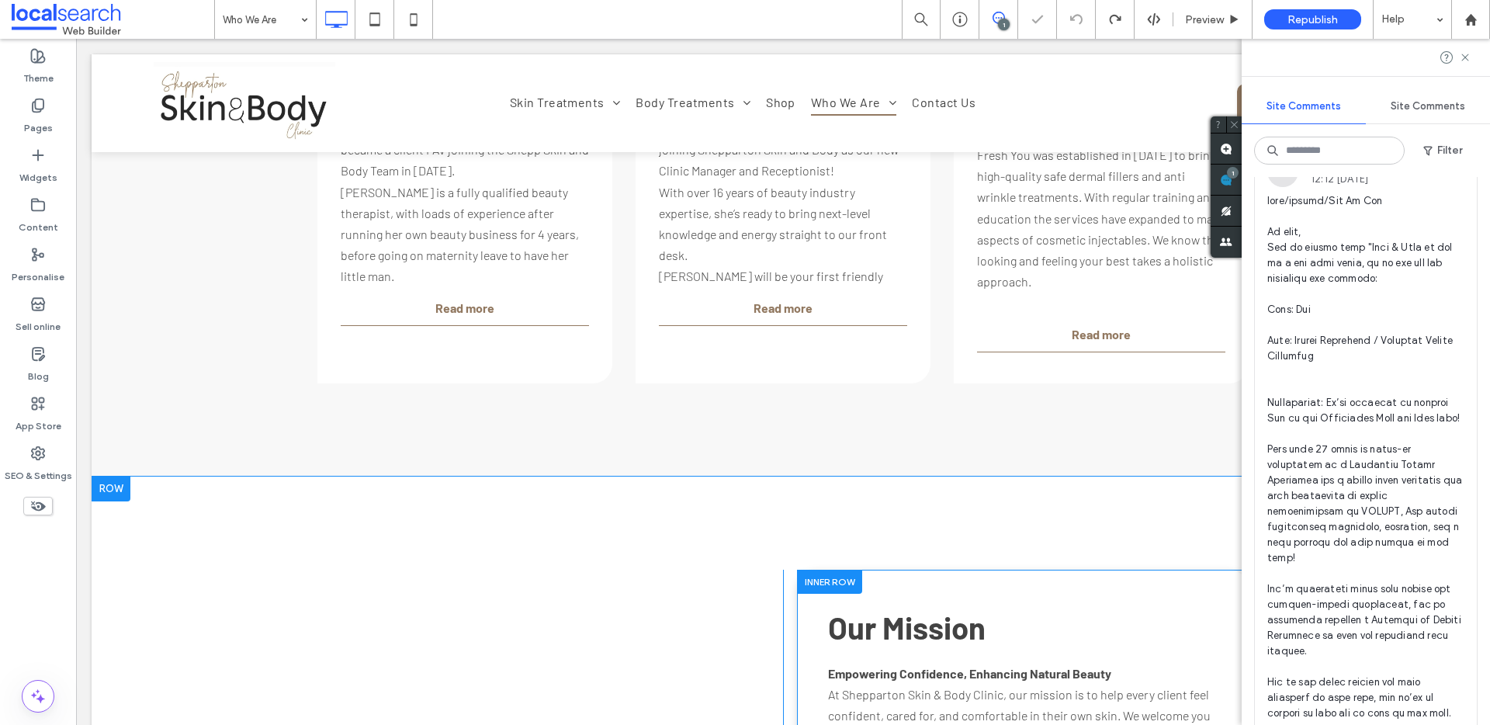
scroll to position [2743, 0]
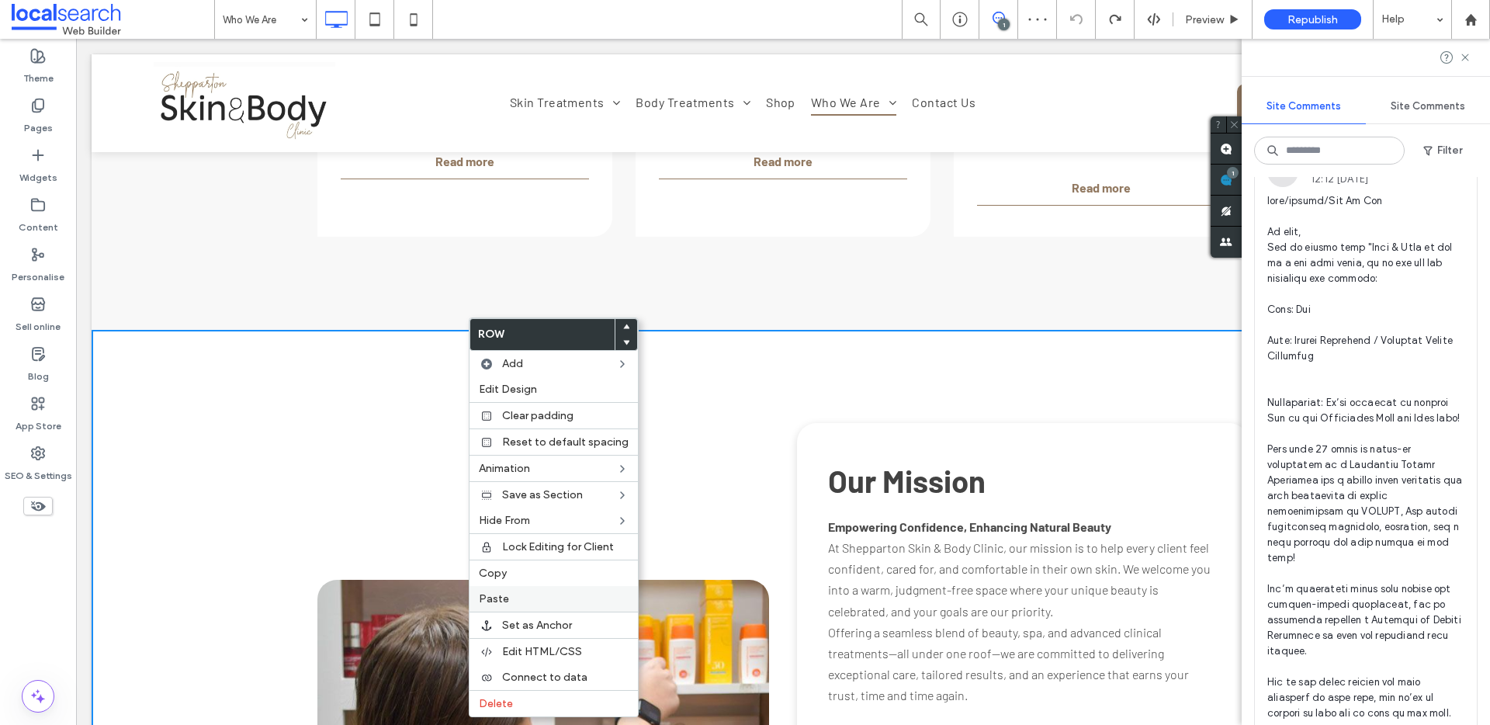
click at [551, 605] on label "Paste" at bounding box center [554, 598] width 150 height 13
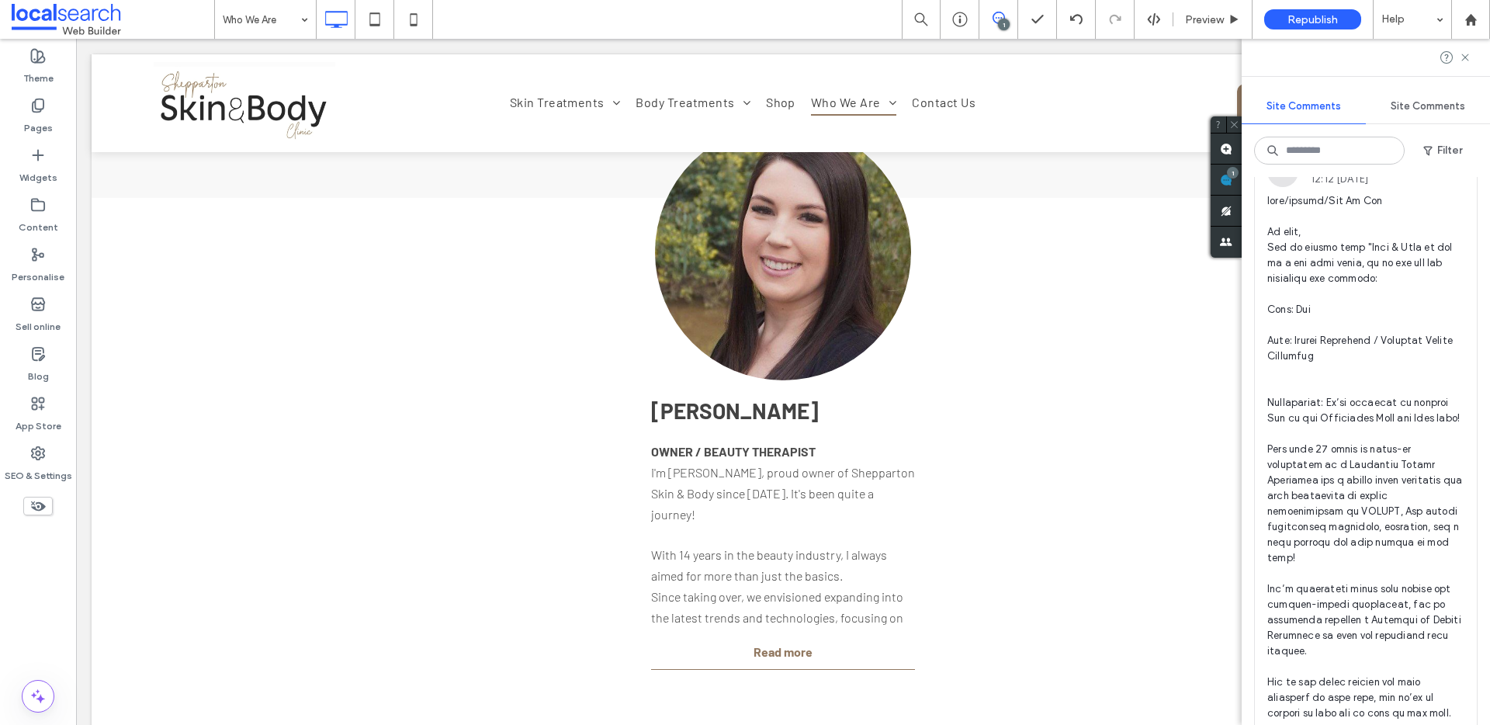
scroll to position [2869, 0]
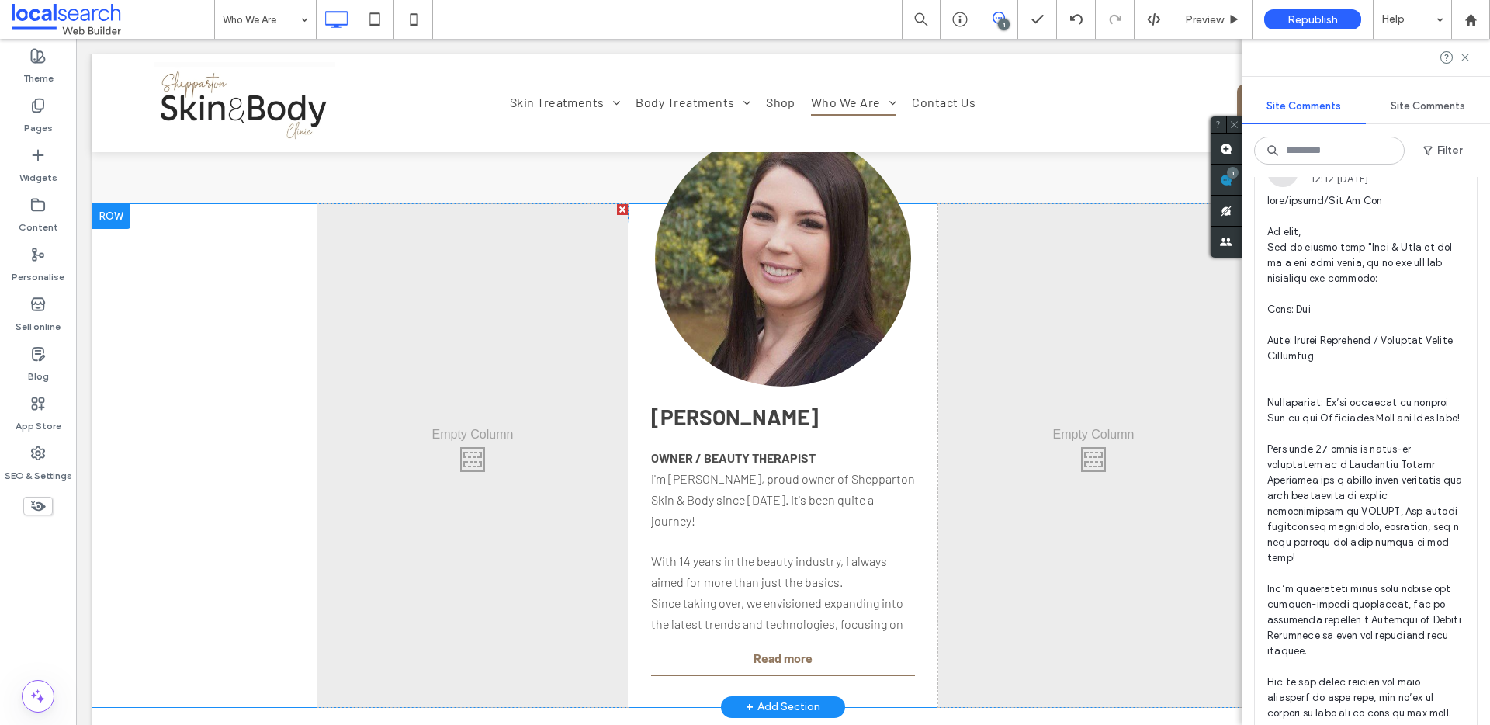
click at [195, 265] on div "Click To Paste Click To Paste CHELSEA OWNER / BEAUTY THERAPIST I'm Chelsea, pro…" at bounding box center [783, 455] width 1383 height 503
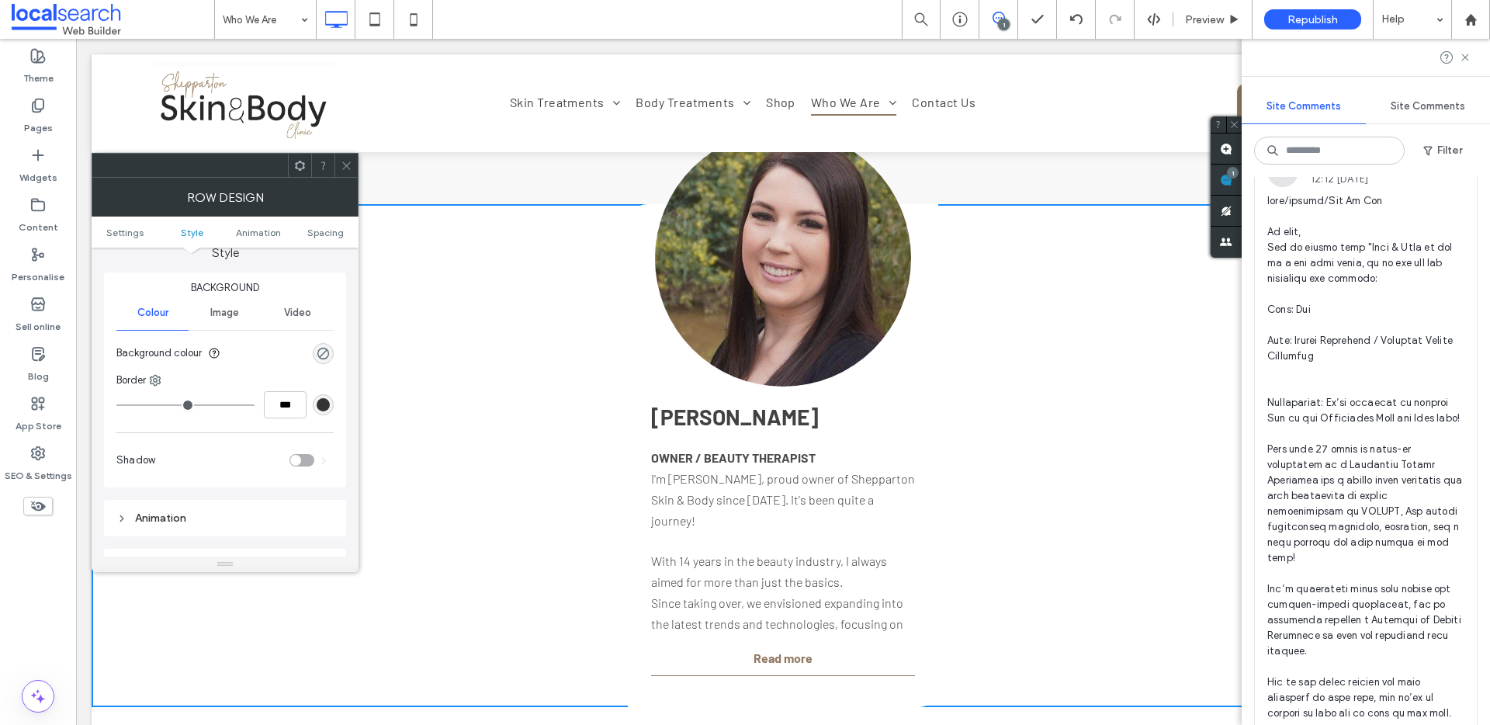
scroll to position [151, 0]
click at [319, 355] on div "rgba(0, 0, 0, 0)" at bounding box center [323, 351] width 13 height 13
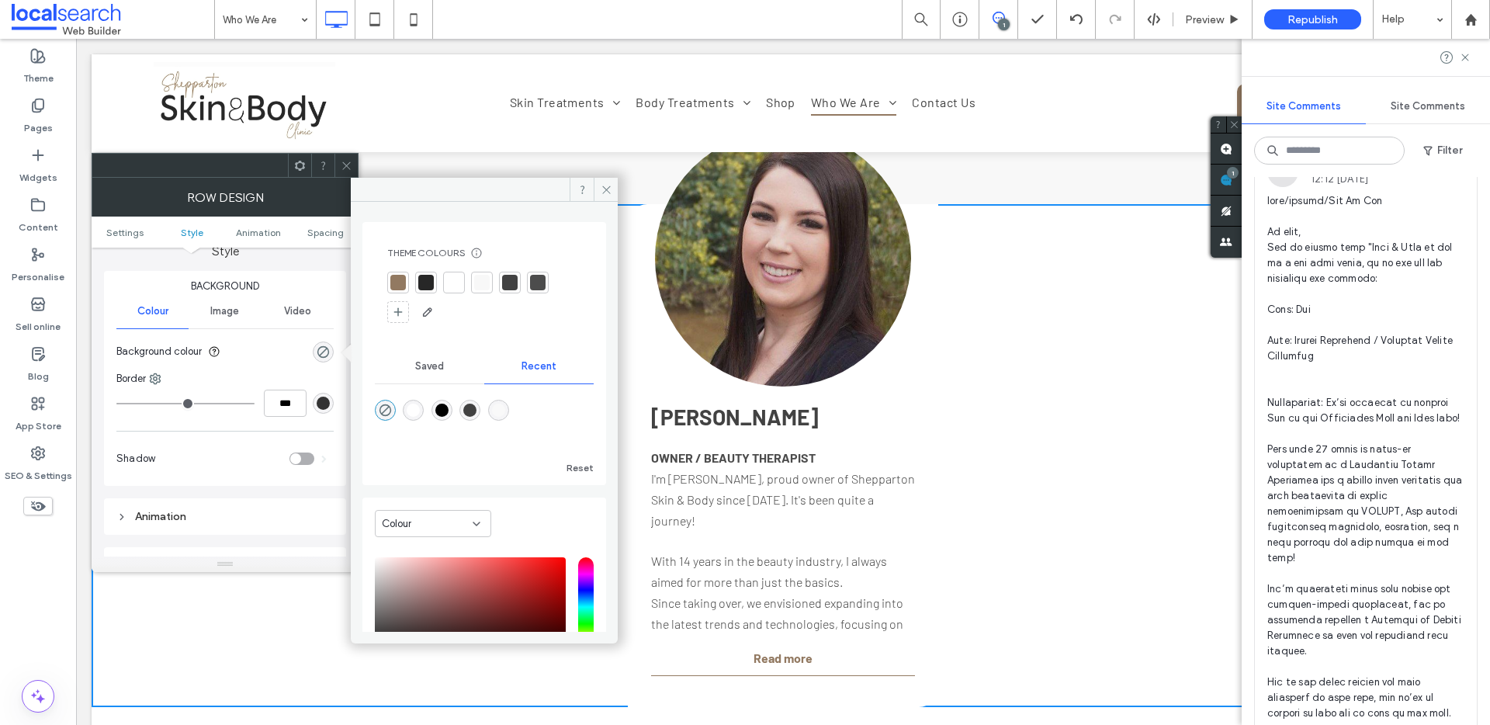
click at [491, 286] on div at bounding box center [482, 283] width 22 height 22
click at [601, 189] on icon at bounding box center [607, 190] width 12 height 12
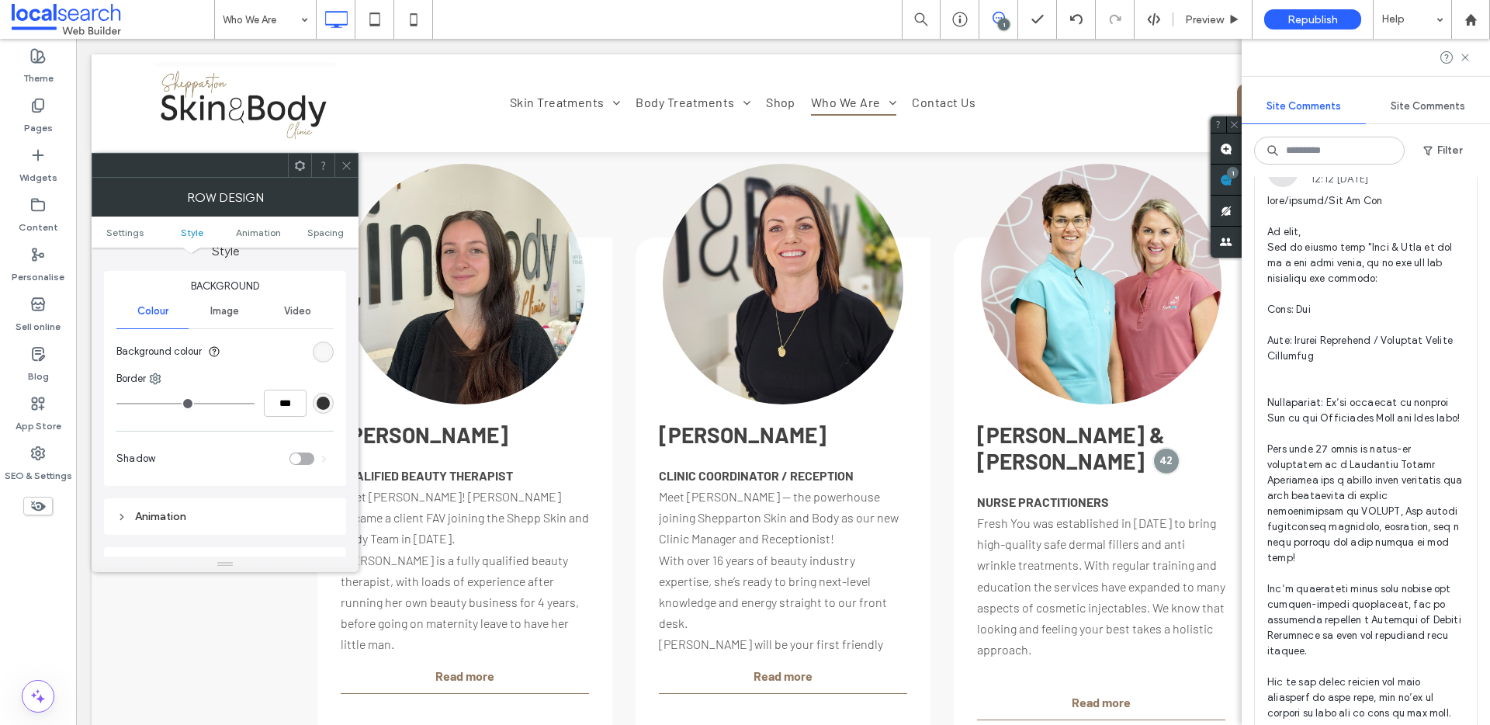
scroll to position [2214, 0]
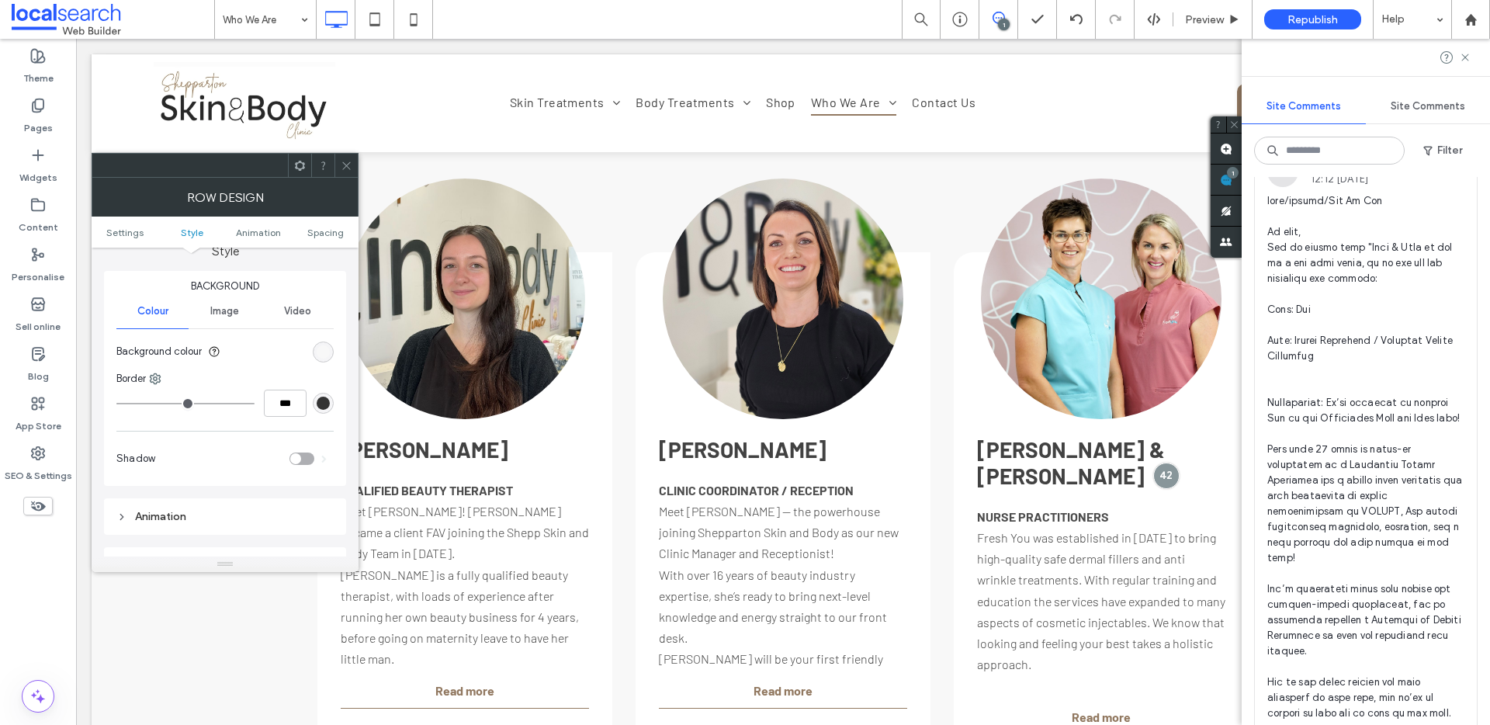
click at [982, 394] on div "Button" at bounding box center [1101, 299] width 241 height 241
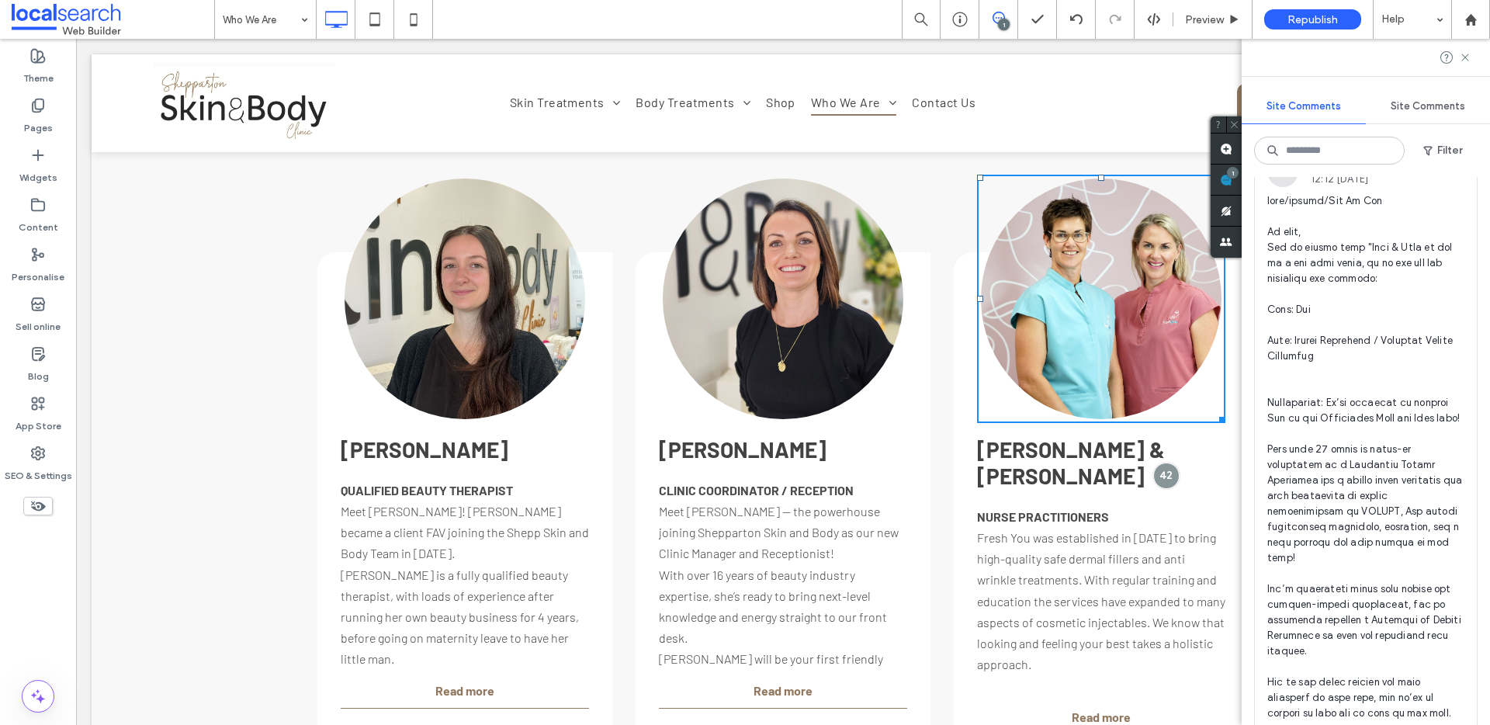
click at [962, 442] on div "Button KATE & TARA NURSE PRACTITIONERS Fresh You was established in 2020 to bri…" at bounding box center [1101, 509] width 295 height 514
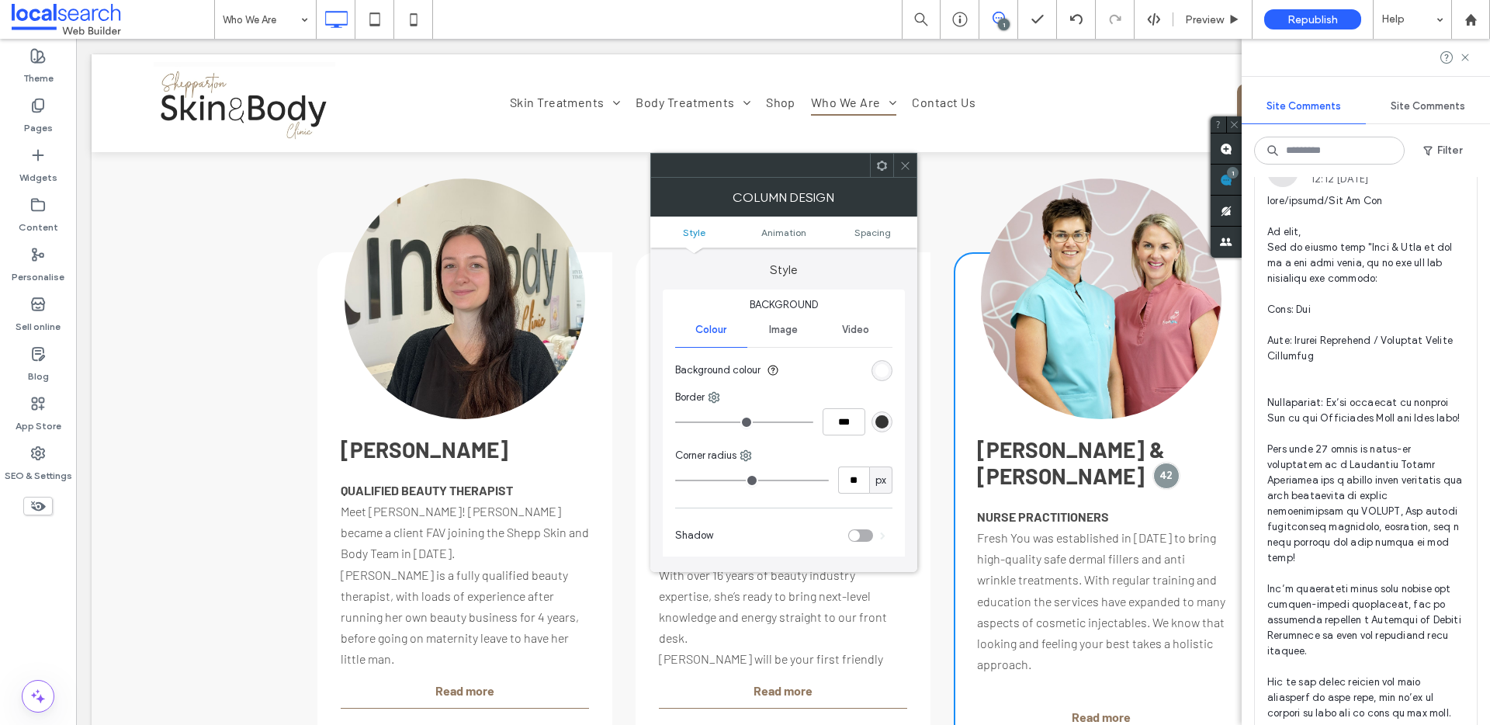
click at [885, 168] on use at bounding box center [881, 165] width 10 height 10
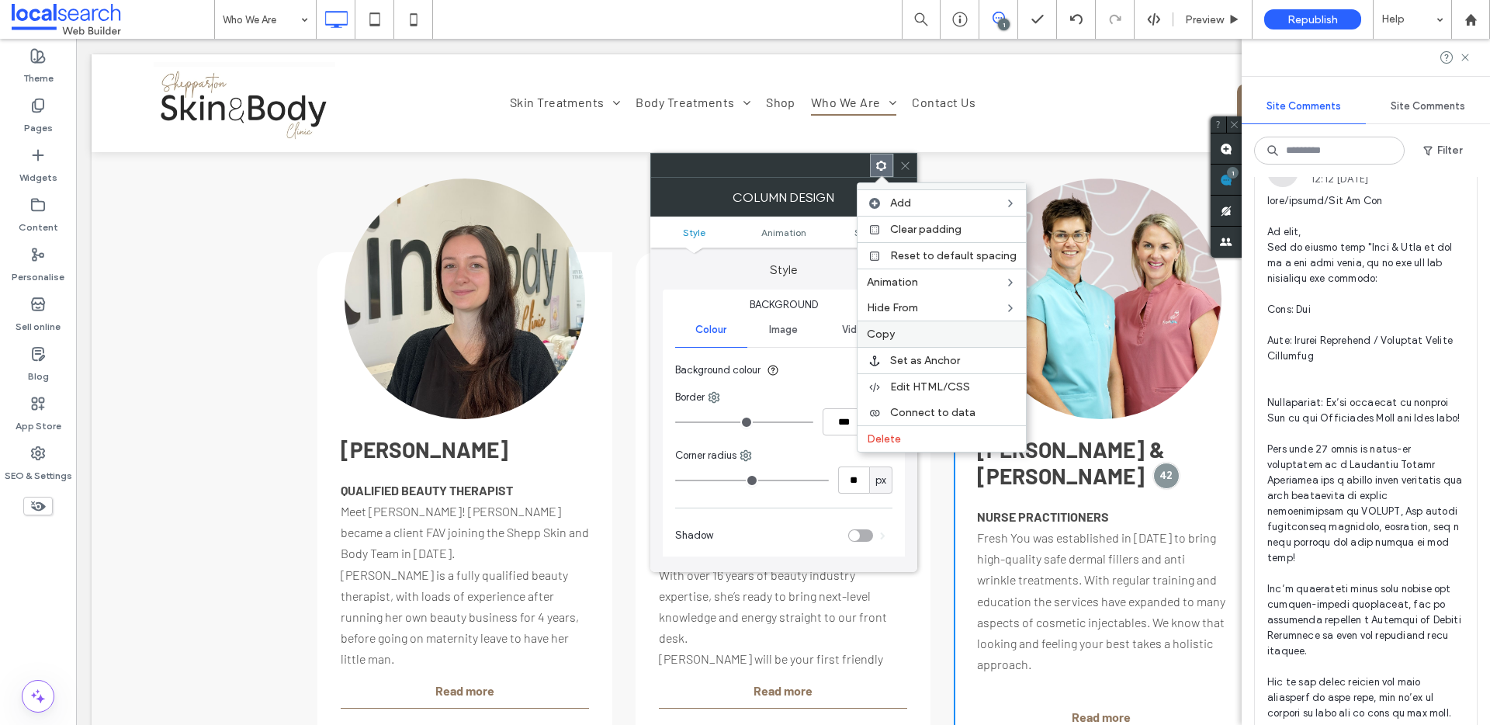
click at [886, 337] on span "Copy" at bounding box center [881, 334] width 28 height 13
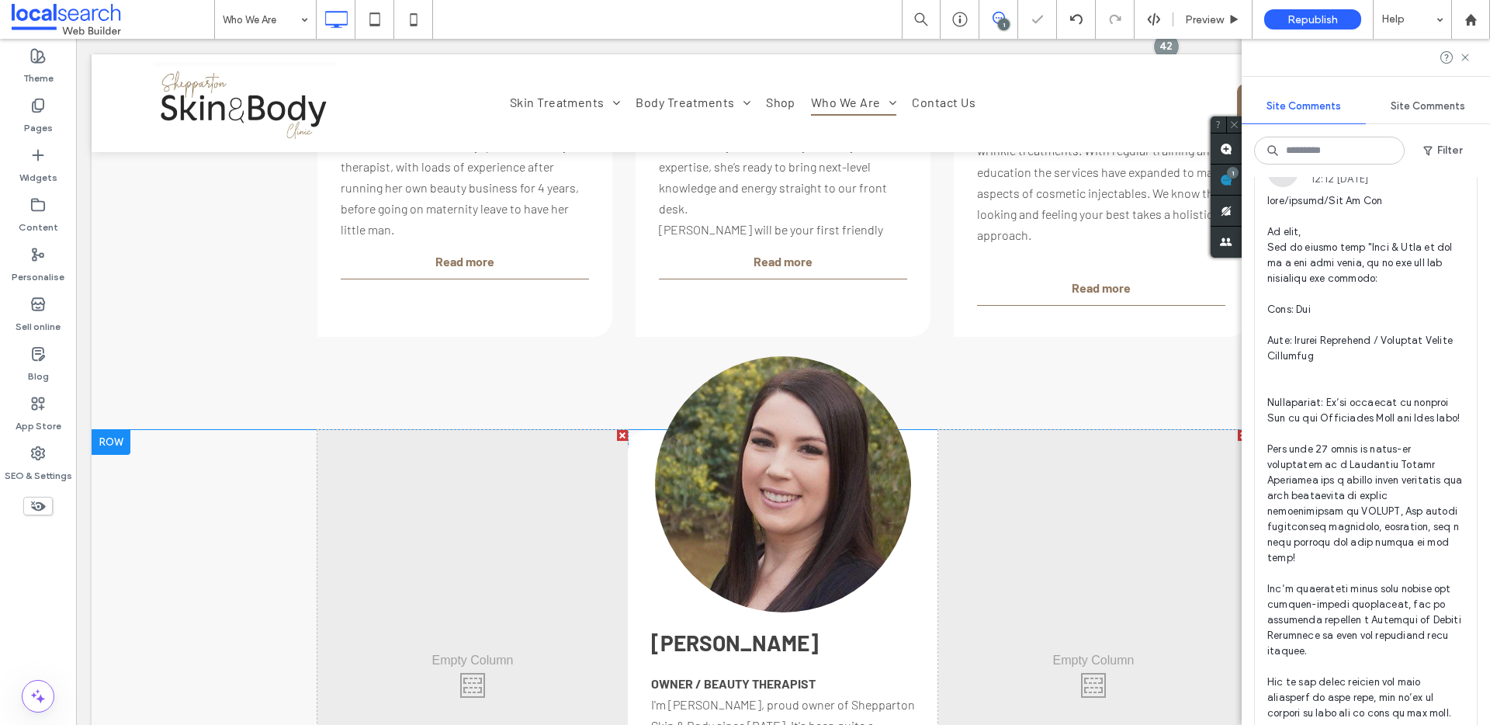
scroll to position [2828, 0]
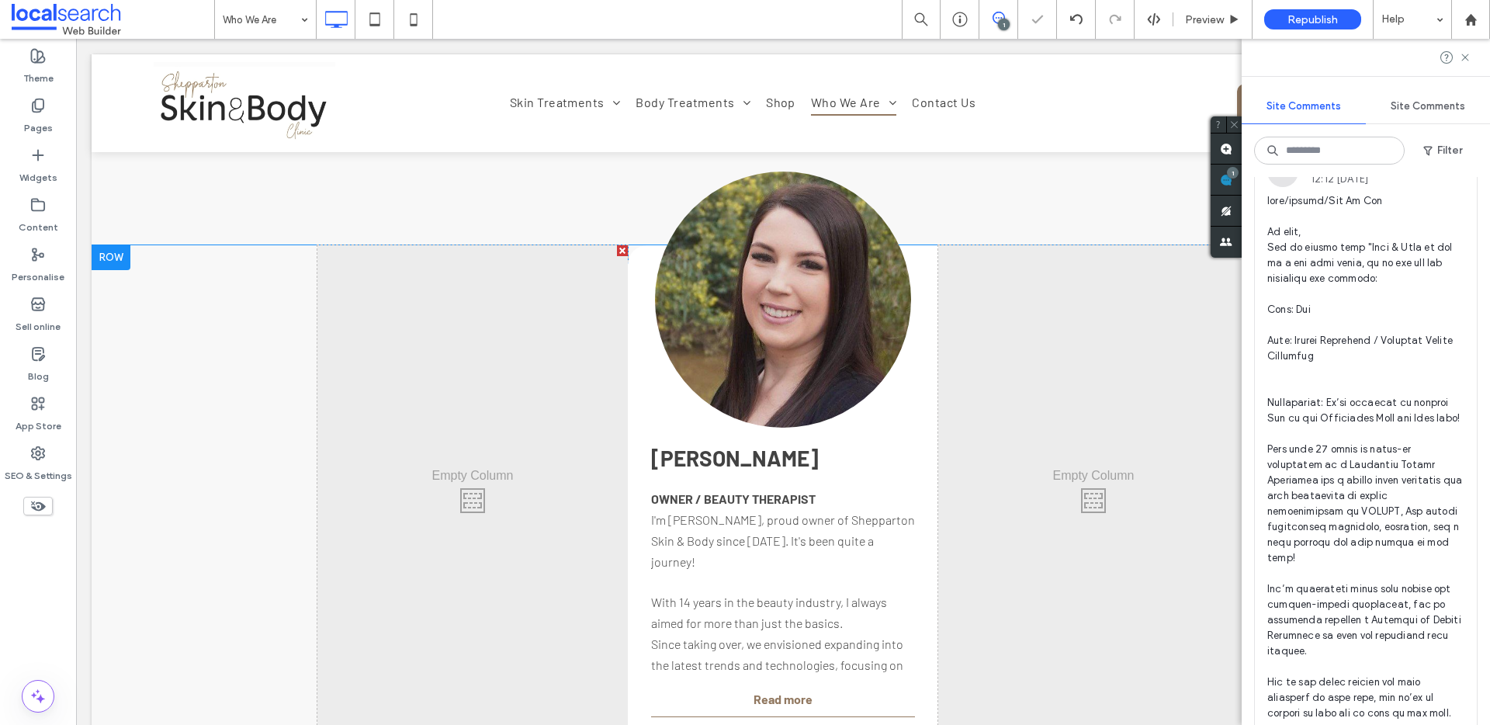
click at [1075, 433] on div "Click To Paste Click To Paste" at bounding box center [1093, 496] width 310 height 503
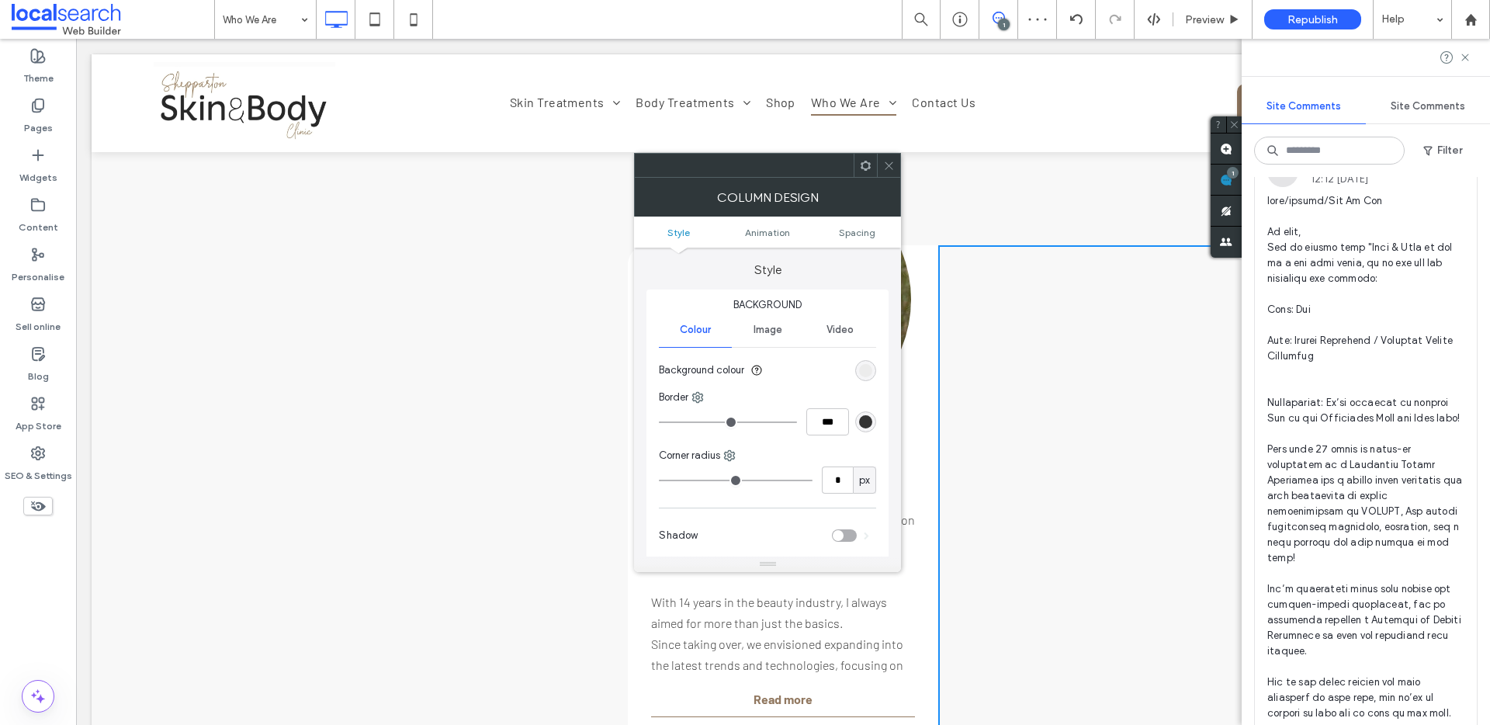
click at [890, 160] on icon at bounding box center [889, 166] width 12 height 12
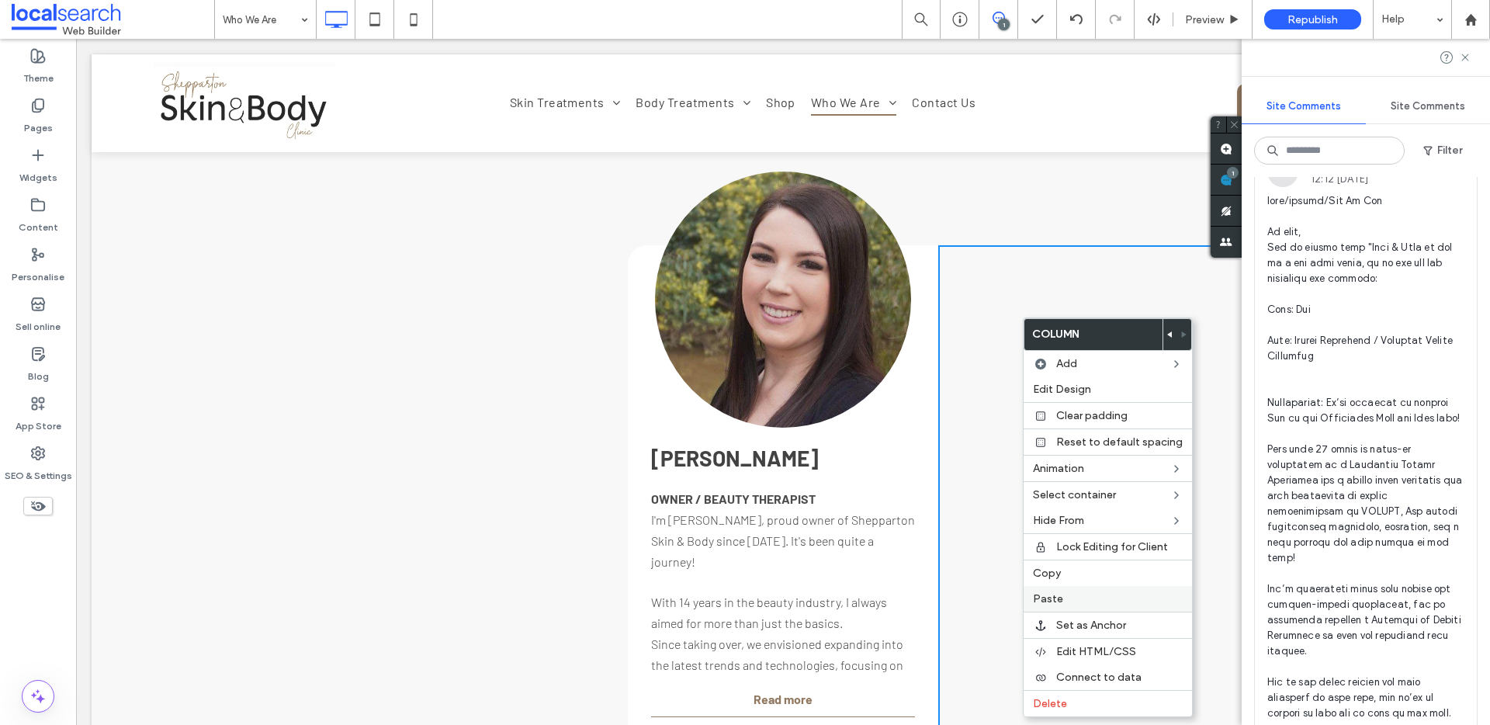
click at [1070, 596] on label "Paste" at bounding box center [1108, 598] width 150 height 13
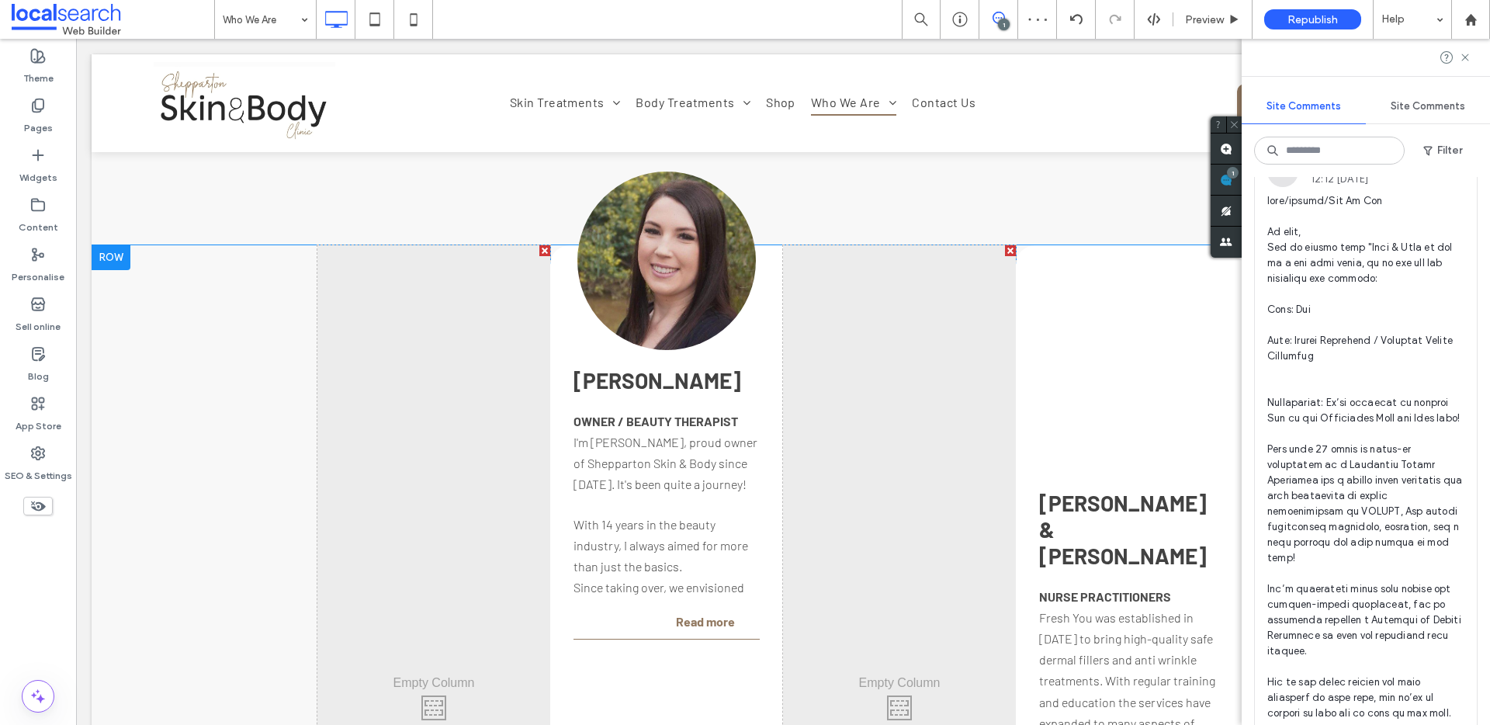
click at [1005, 245] on div at bounding box center [1010, 250] width 11 height 11
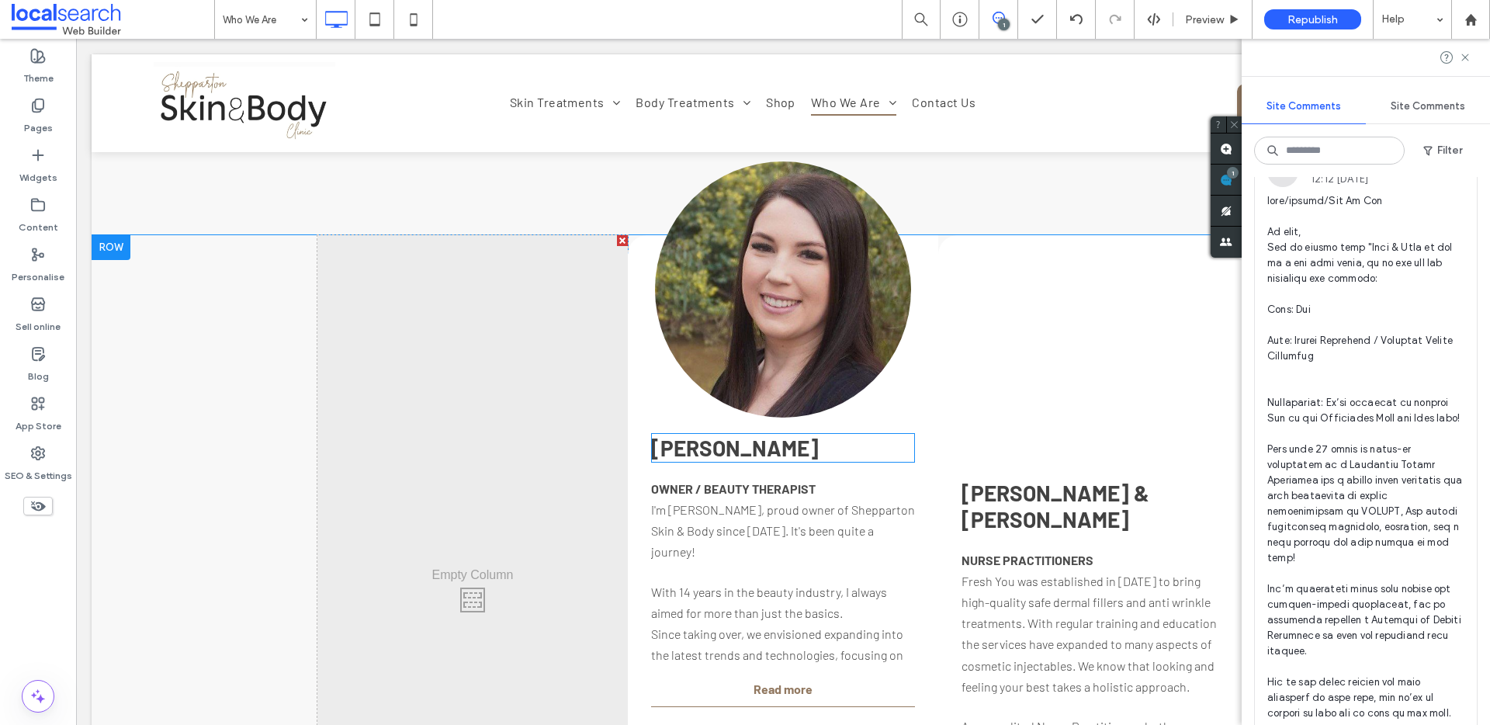
scroll to position [2843, 0]
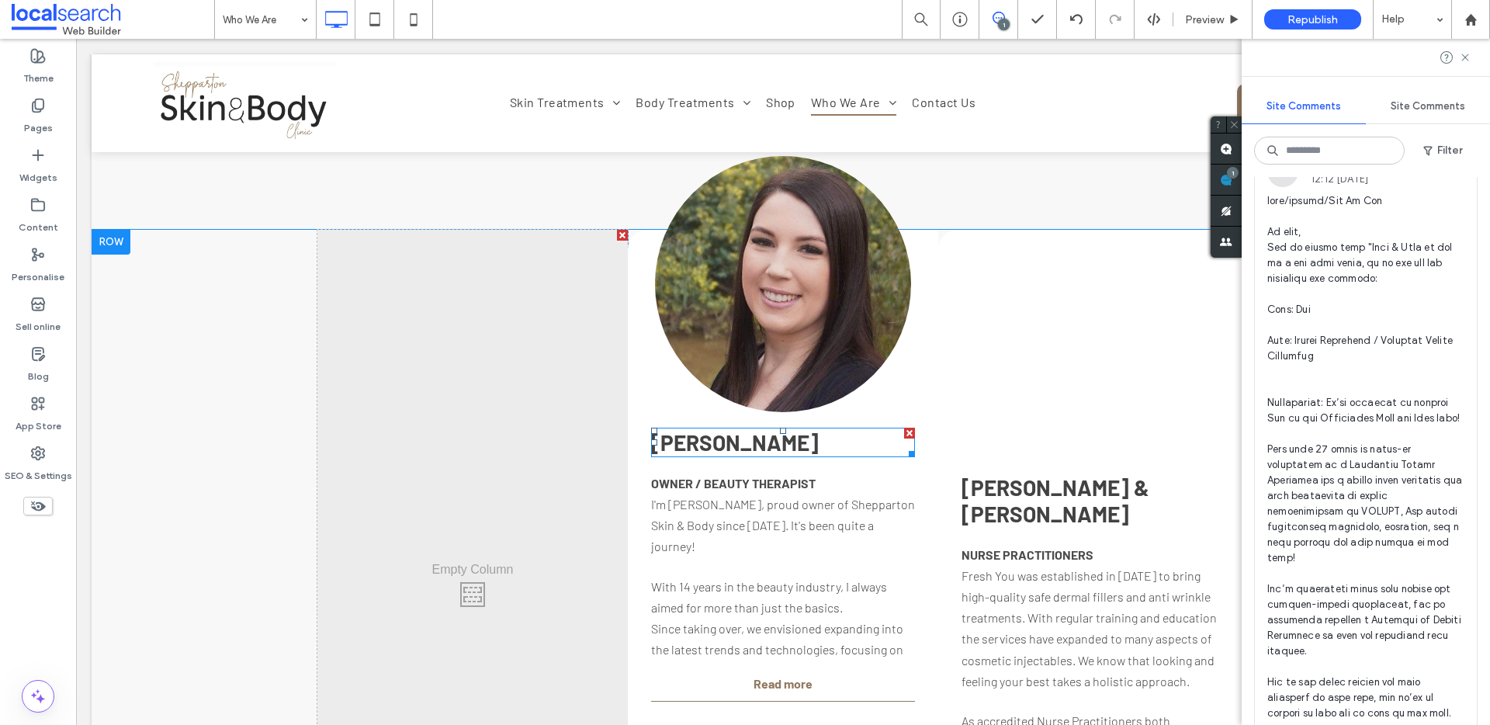
click at [907, 446] on div at bounding box center [910, 452] width 12 height 12
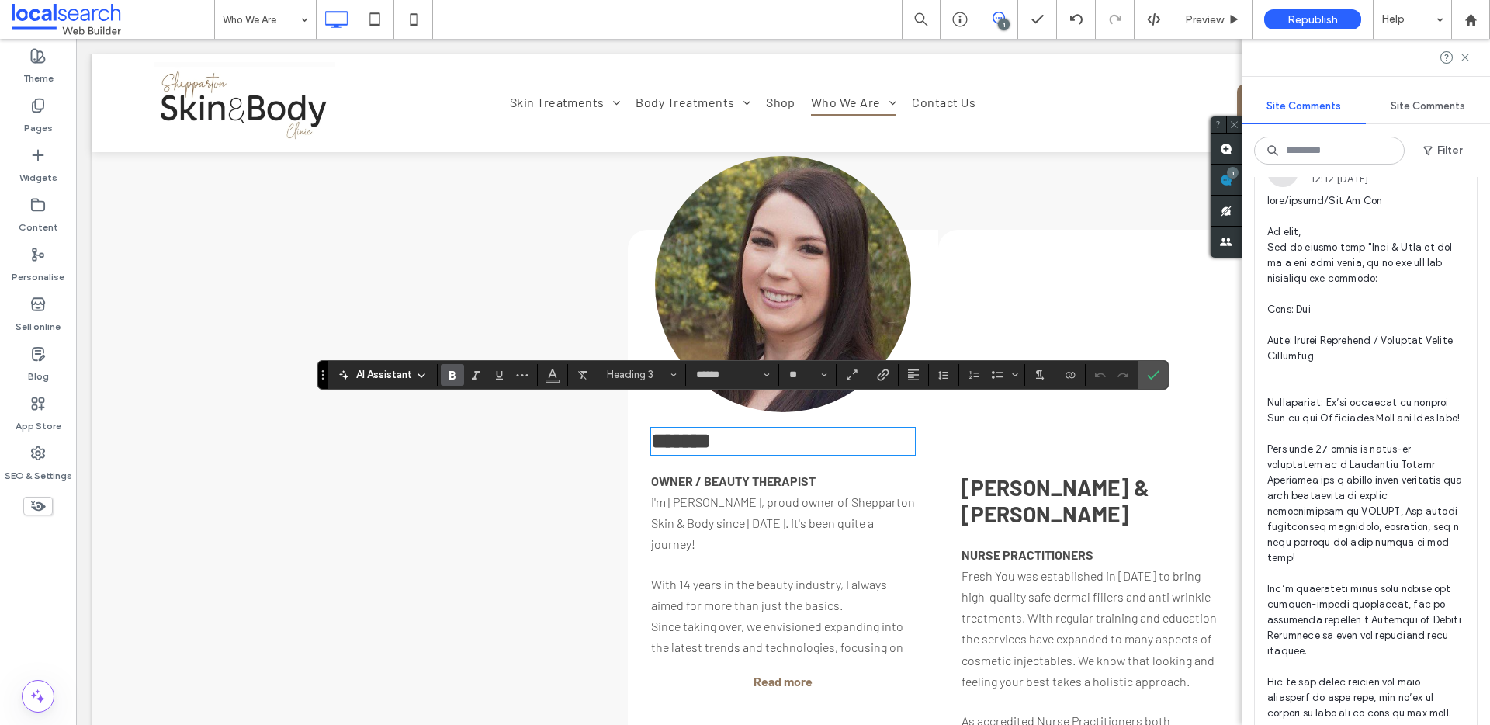
click at [928, 230] on div "******* OWNER / BEAUTY THERAPIST I'm Chelsea, proud owner of Shepparton Skin & …" at bounding box center [783, 591] width 310 height 723
click at [917, 230] on div "******* OWNER / BEAUTY THERAPIST I'm Chelsea, proud owner of Shepparton Skin & …" at bounding box center [783, 591] width 310 height 723
click at [1107, 291] on div "Button" at bounding box center [1094, 306] width 264 height 309
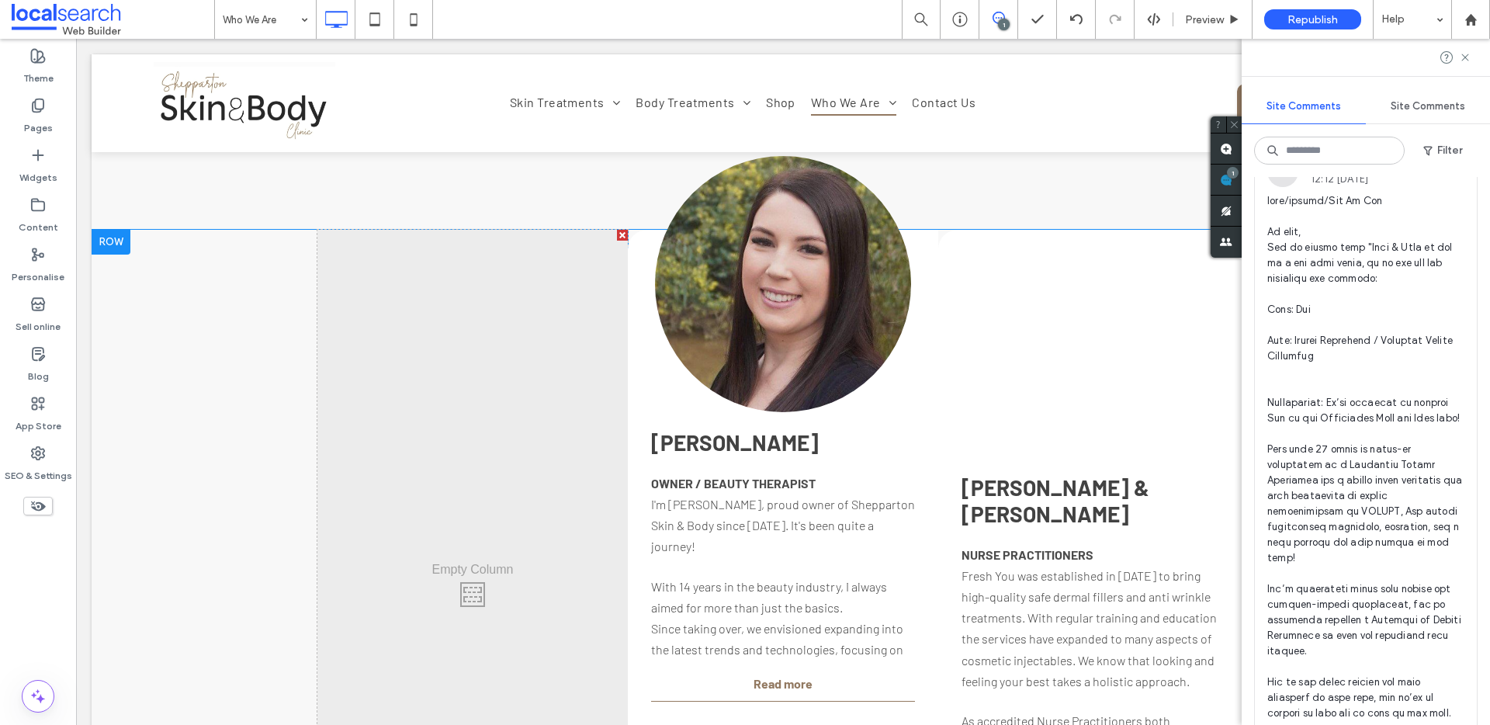
click at [924, 230] on div "CHELSEA OWNER / BEAUTY THERAPIST I'm Chelsea, proud owner of Shepparton Skin & …" at bounding box center [783, 591] width 310 height 723
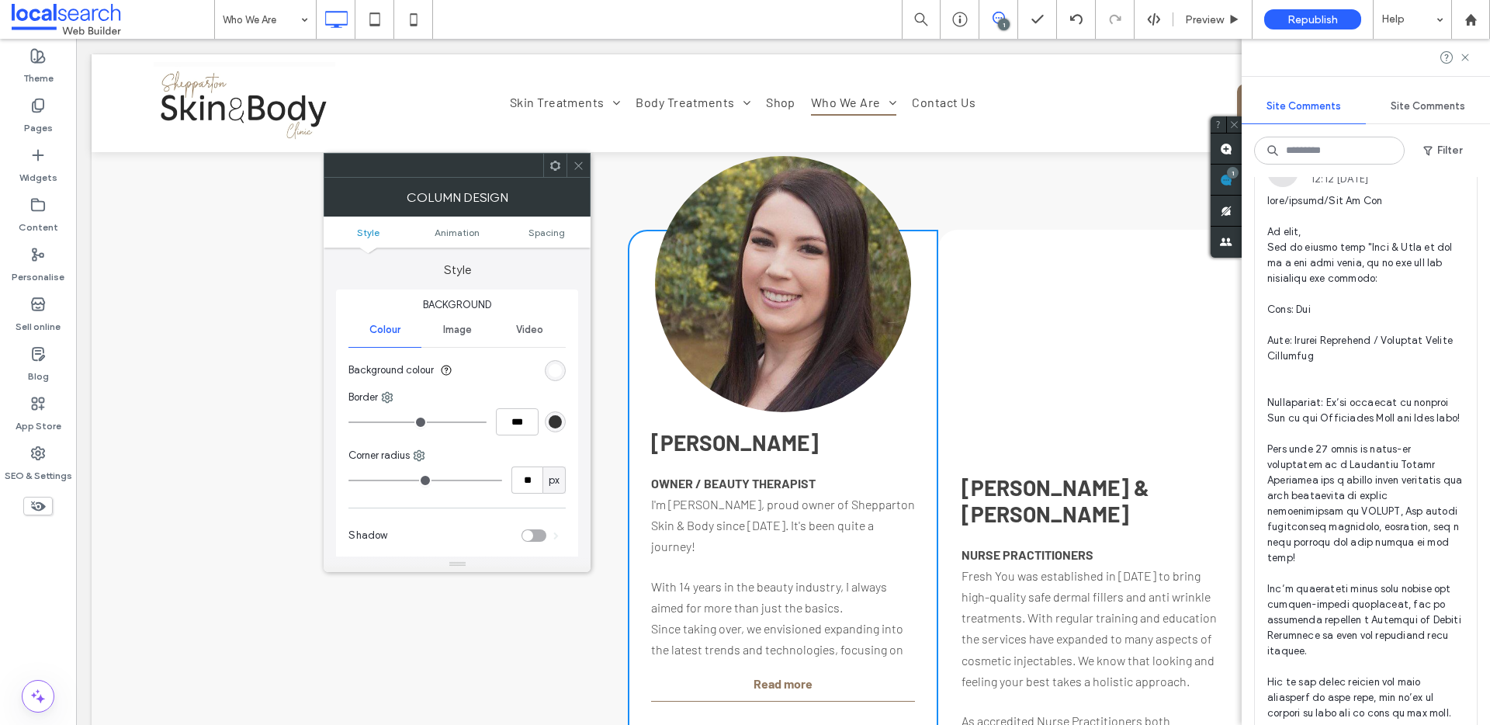
click at [553, 167] on use at bounding box center [555, 165] width 10 height 10
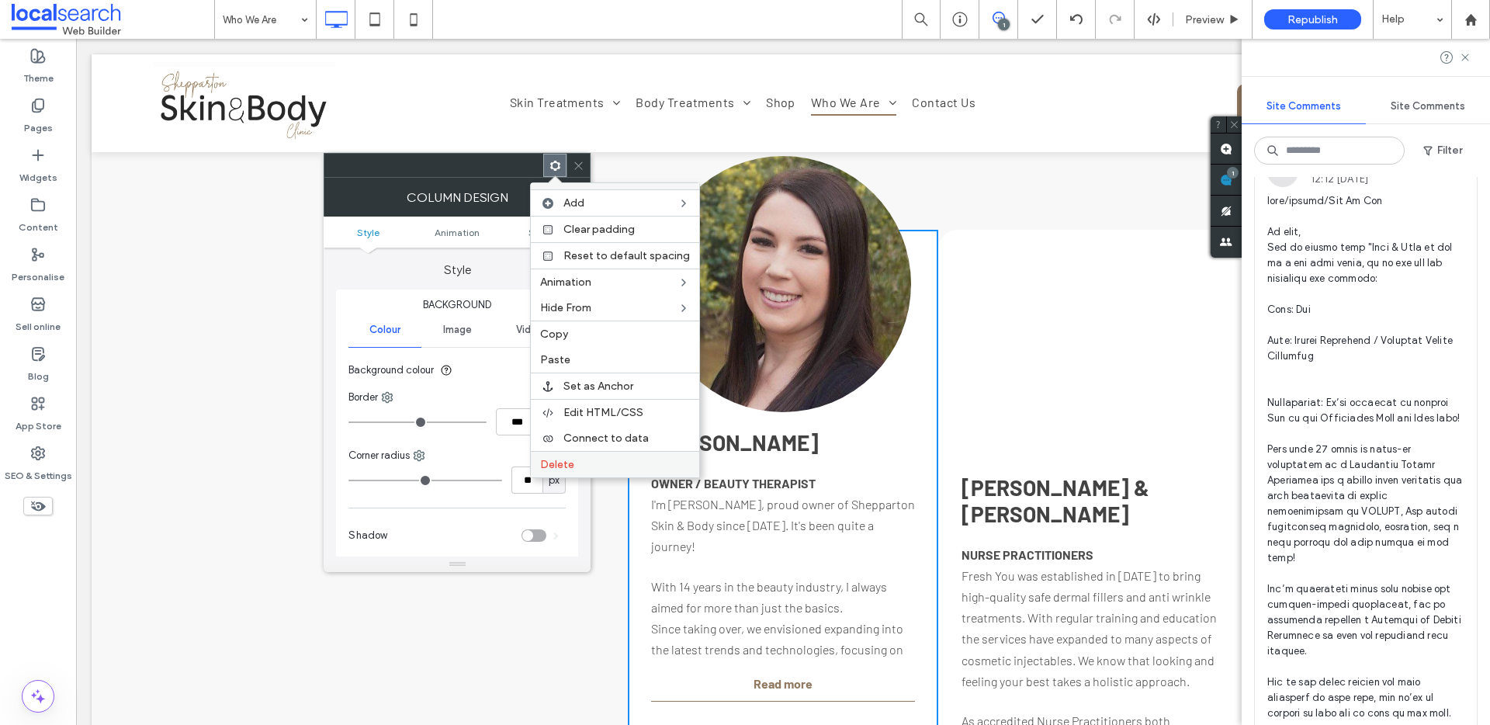
click at [588, 464] on label "Delete" at bounding box center [615, 464] width 150 height 13
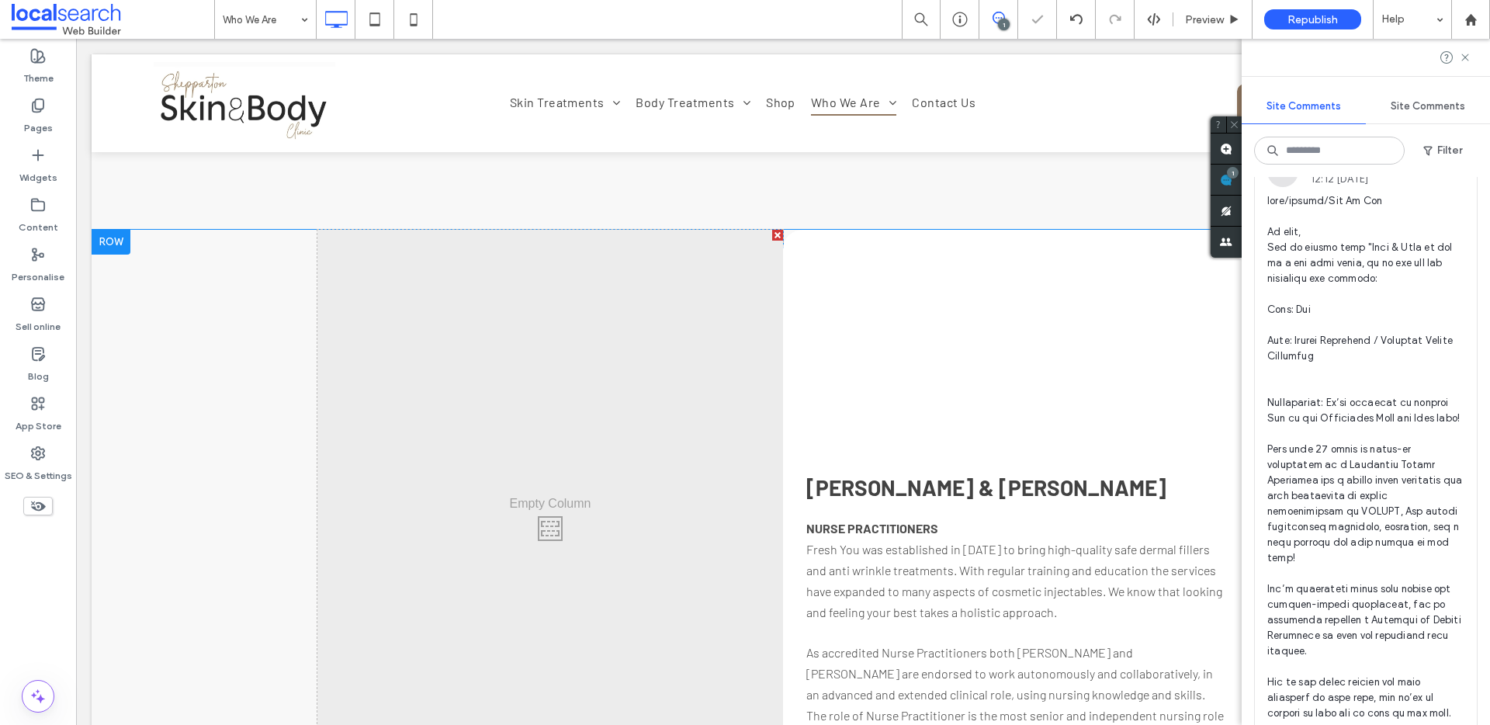
click at [1223, 451] on div "Button KATE & TARA NURSE PRACTITIONERS Fresh You was established in 2020 to bri…" at bounding box center [1016, 525] width 466 height 591
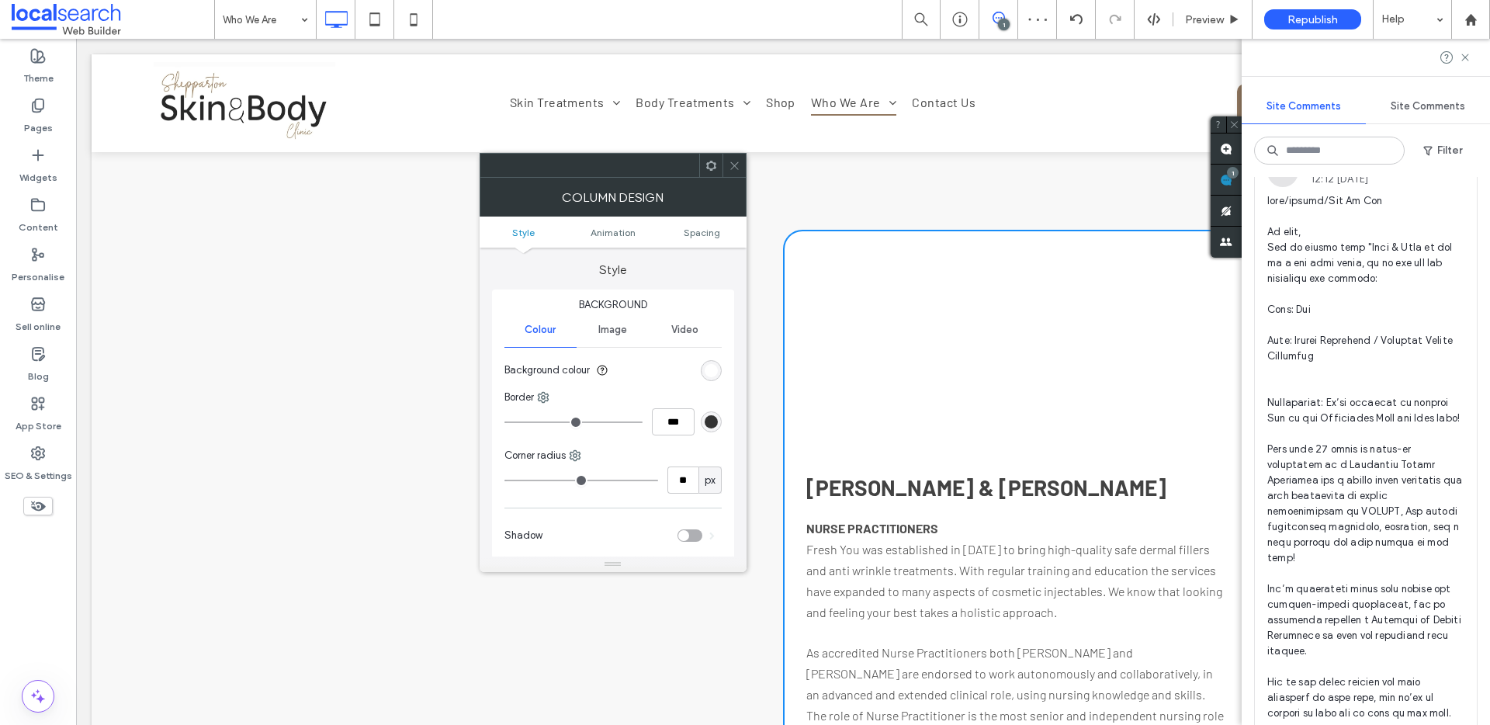
click at [738, 165] on icon at bounding box center [735, 166] width 12 height 12
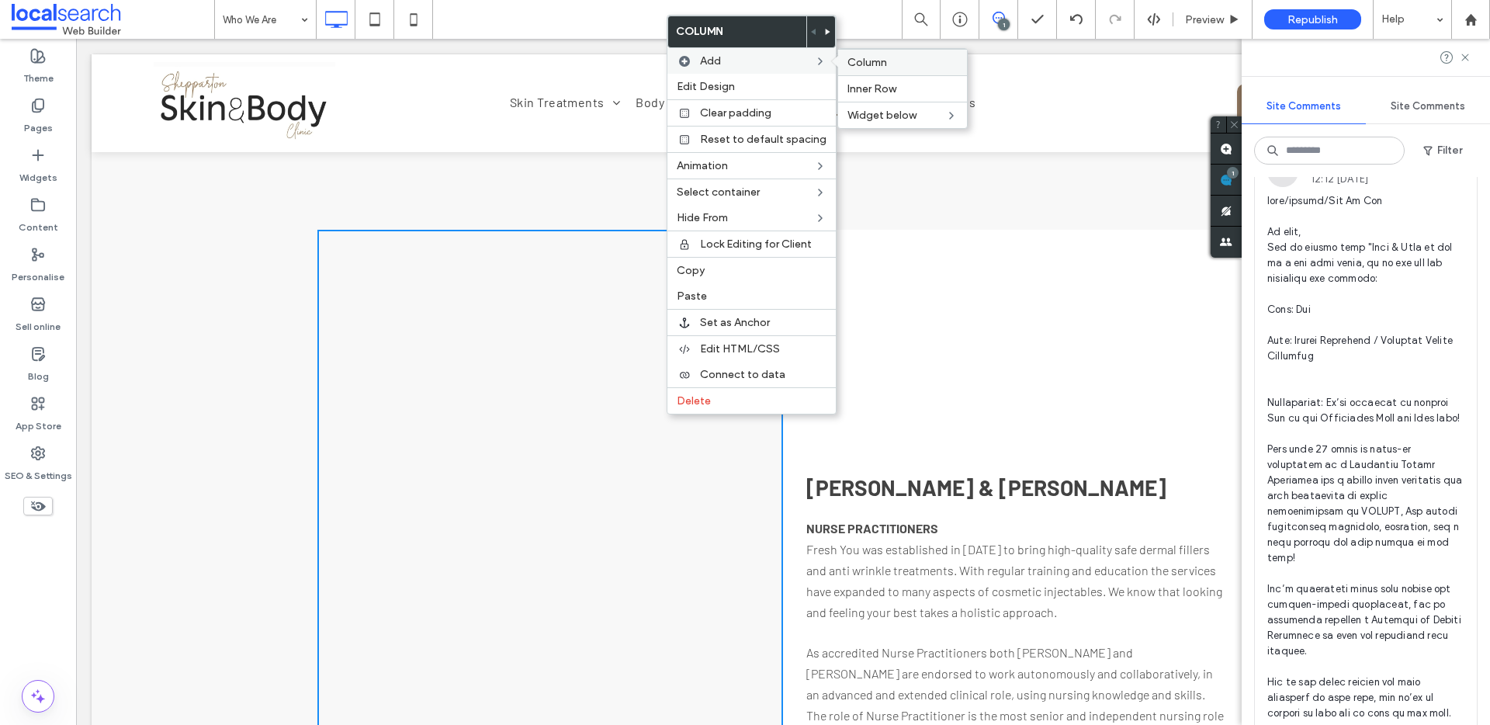
click at [866, 57] on span "Column" at bounding box center [868, 62] width 40 height 13
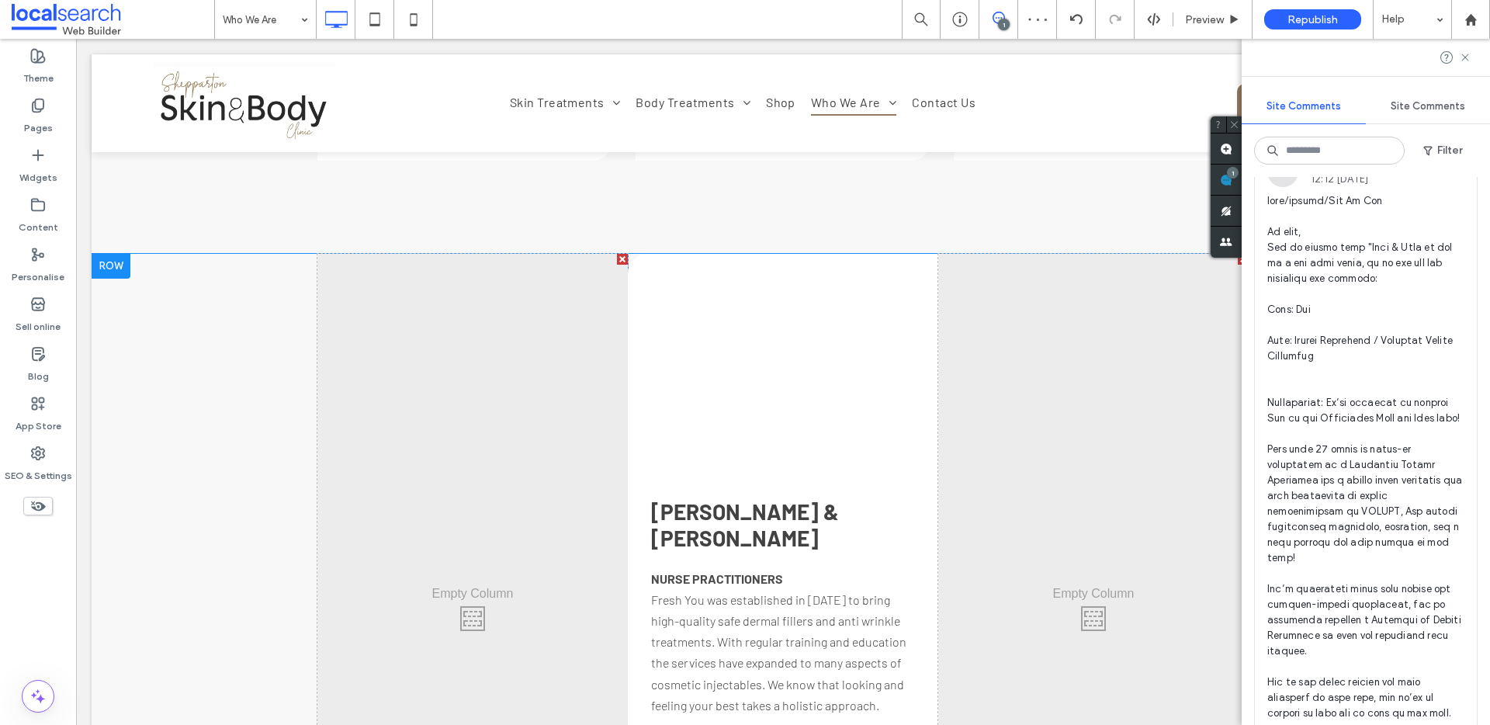
scroll to position [2886, 0]
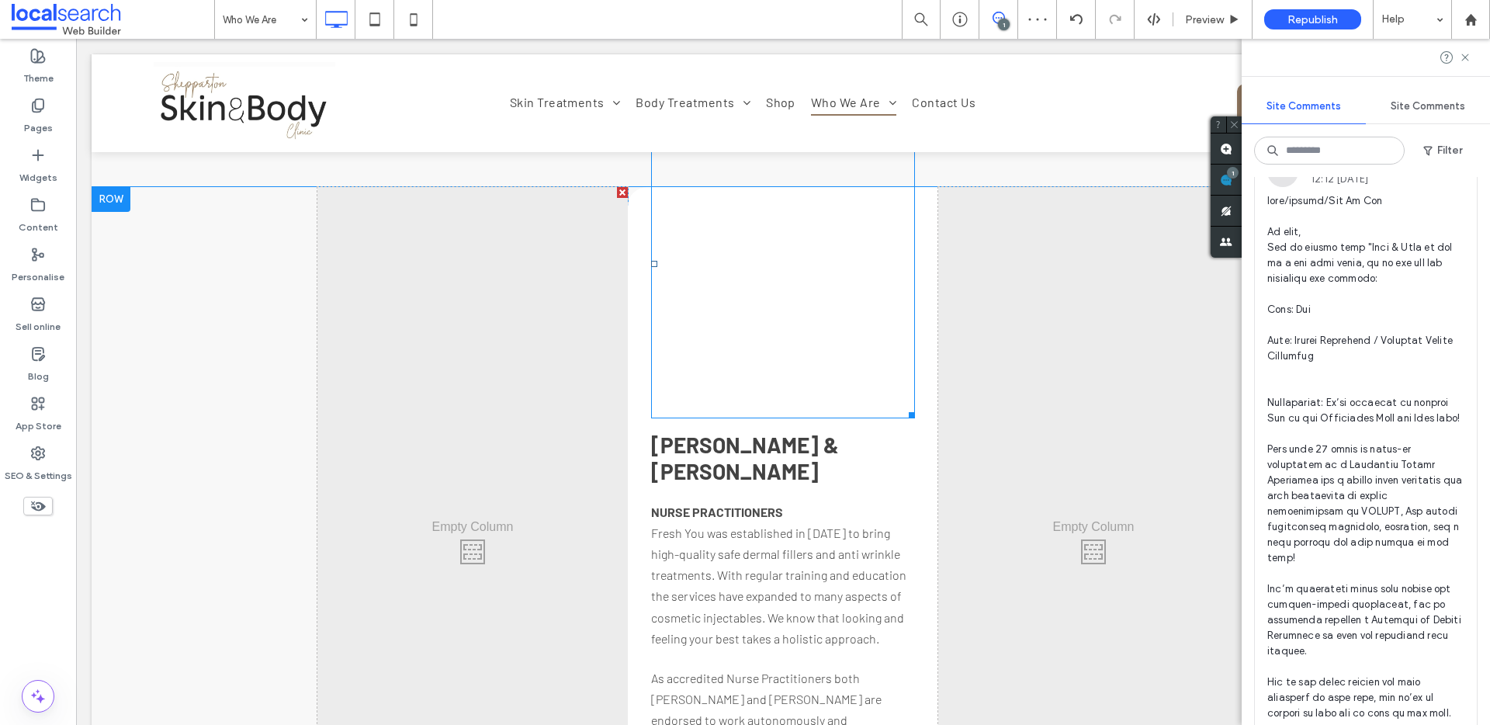
click at [769, 288] on div "Button" at bounding box center [783, 263] width 264 height 309
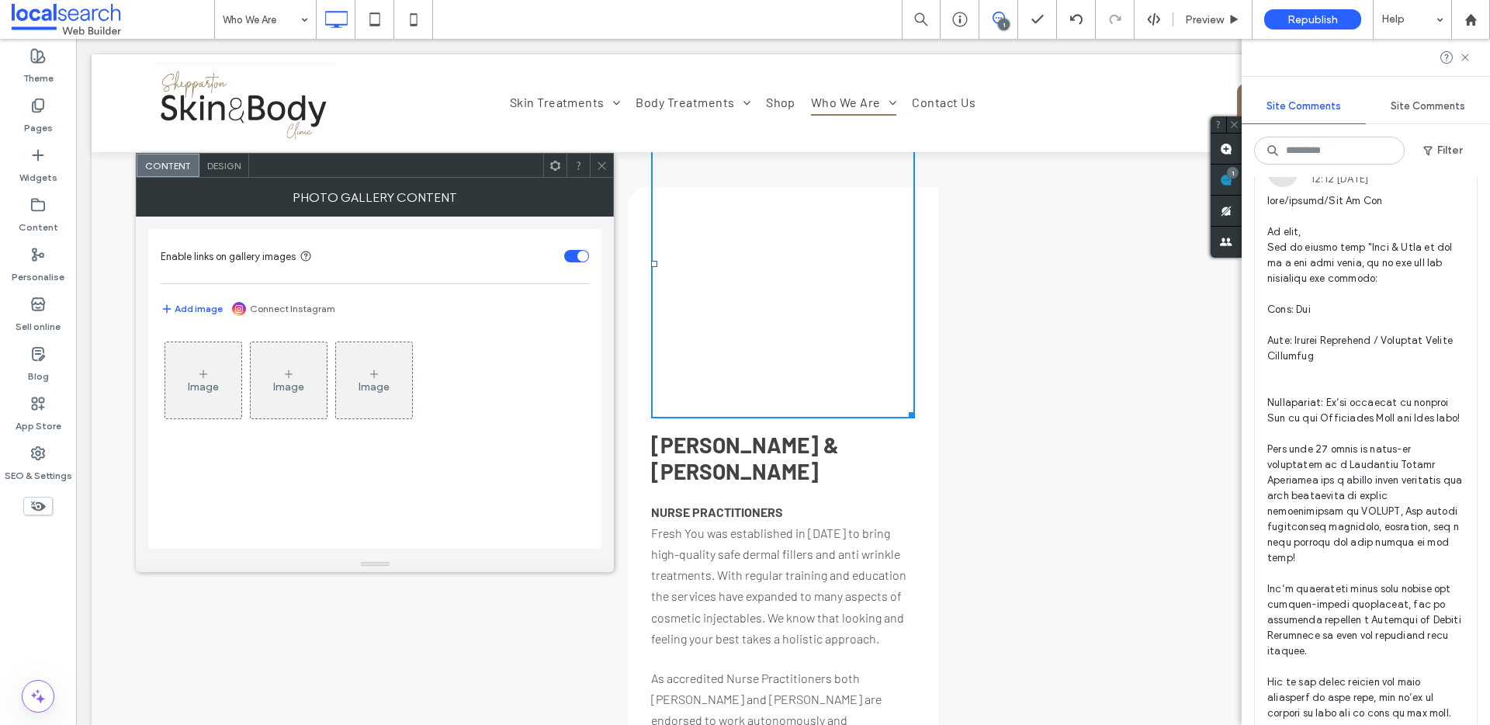
click at [199, 370] on icon at bounding box center [203, 374] width 12 height 12
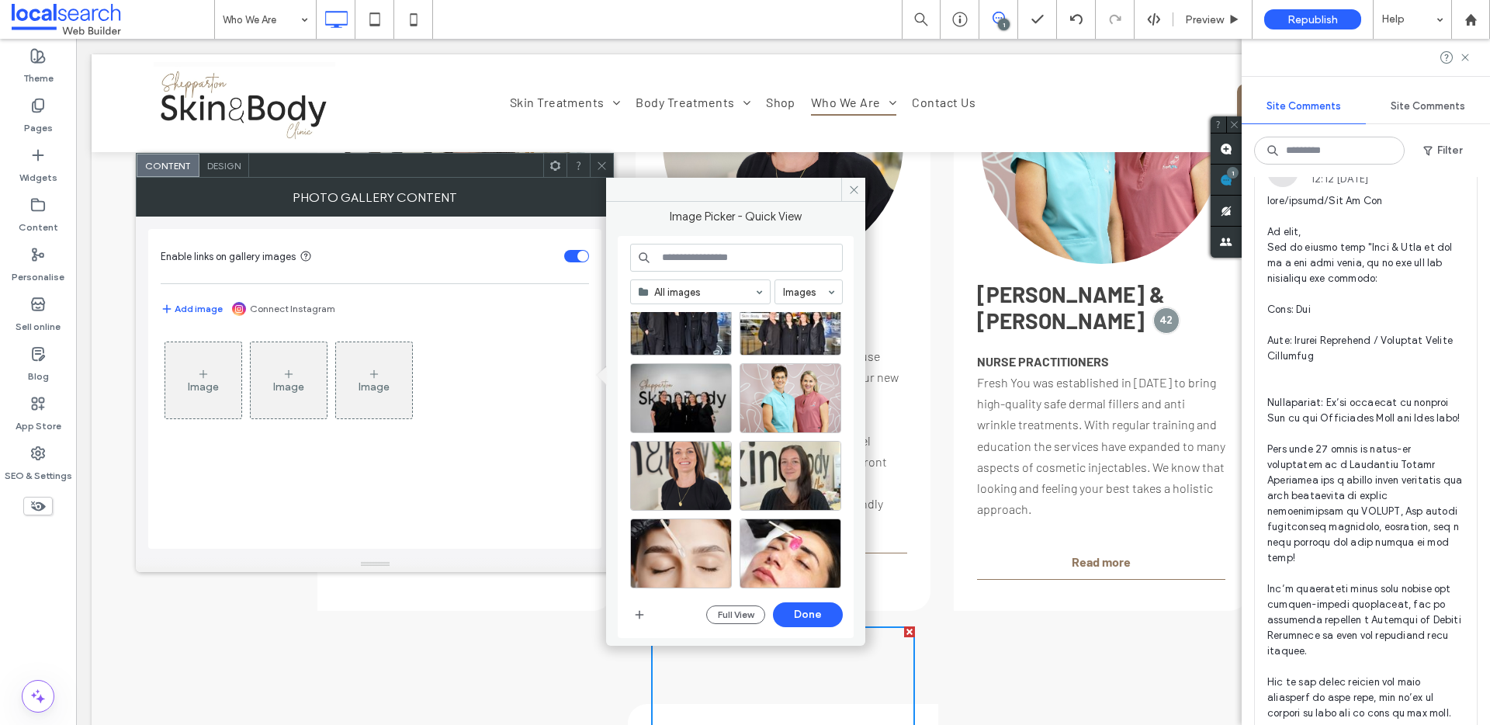
scroll to position [283, 0]
click at [782, 403] on div "Select" at bounding box center [791, 397] width 102 height 70
drag, startPoint x: 824, startPoint y: 618, endPoint x: 706, endPoint y: 449, distance: 205.2
click at [824, 618] on button "Done" at bounding box center [808, 614] width 70 height 25
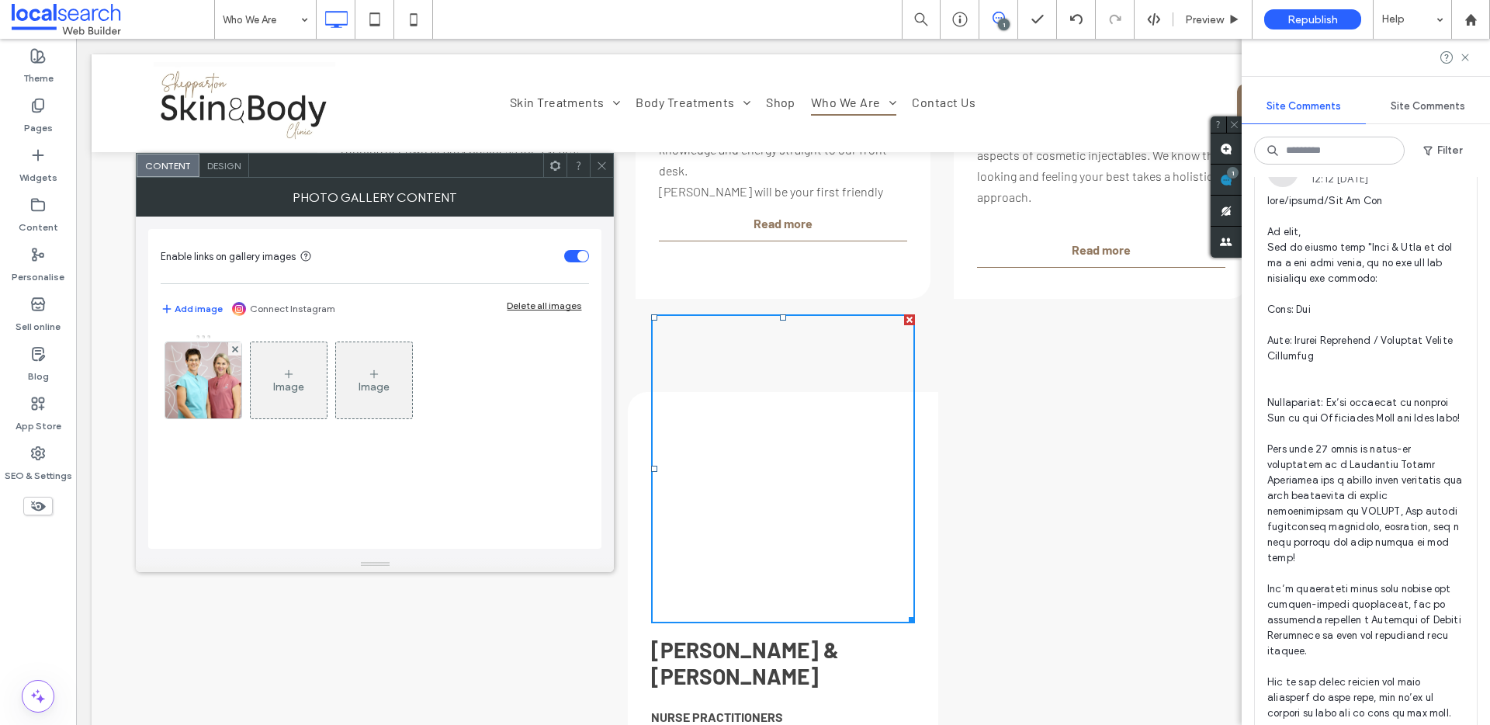
scroll to position [2585, 0]
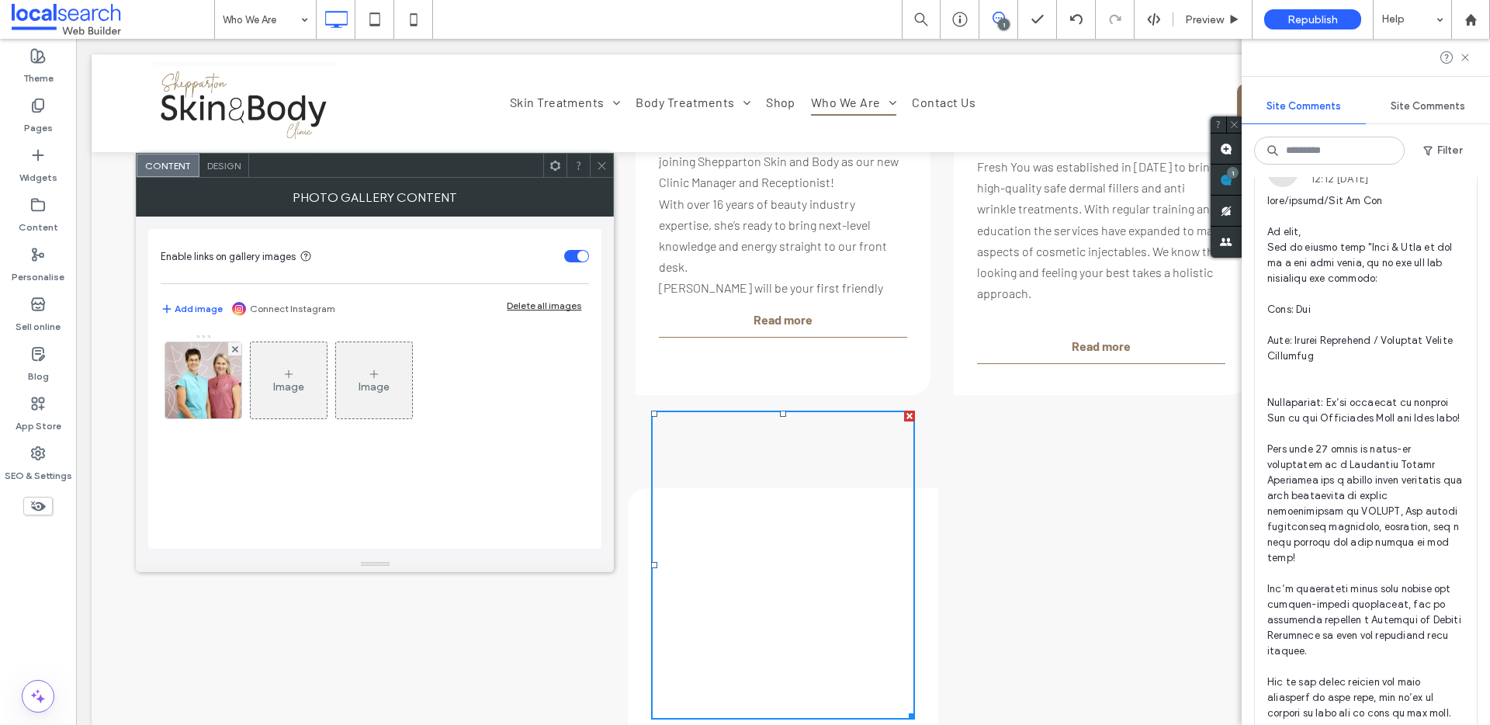
click at [603, 166] on use at bounding box center [602, 165] width 8 height 8
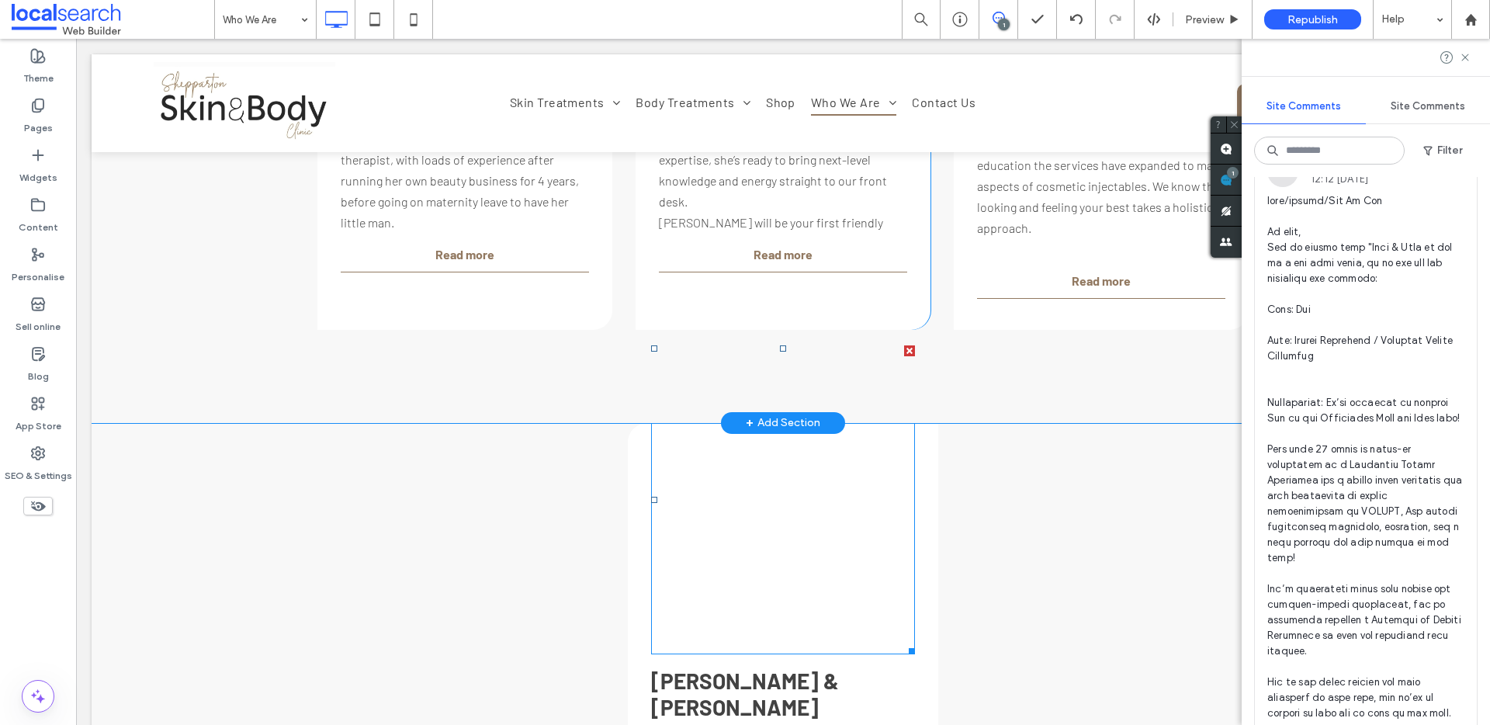
scroll to position [2636, 0]
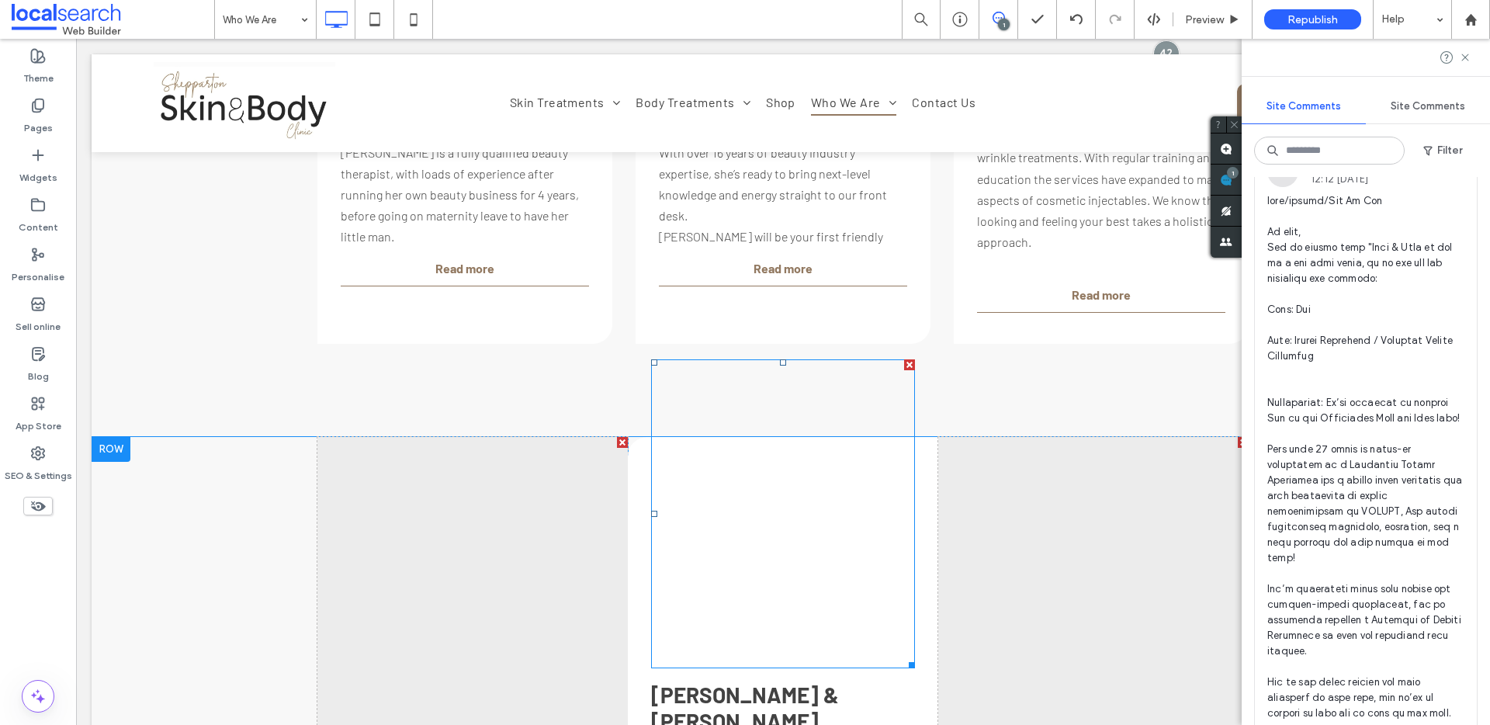
click at [871, 481] on div "Button" at bounding box center [783, 513] width 264 height 309
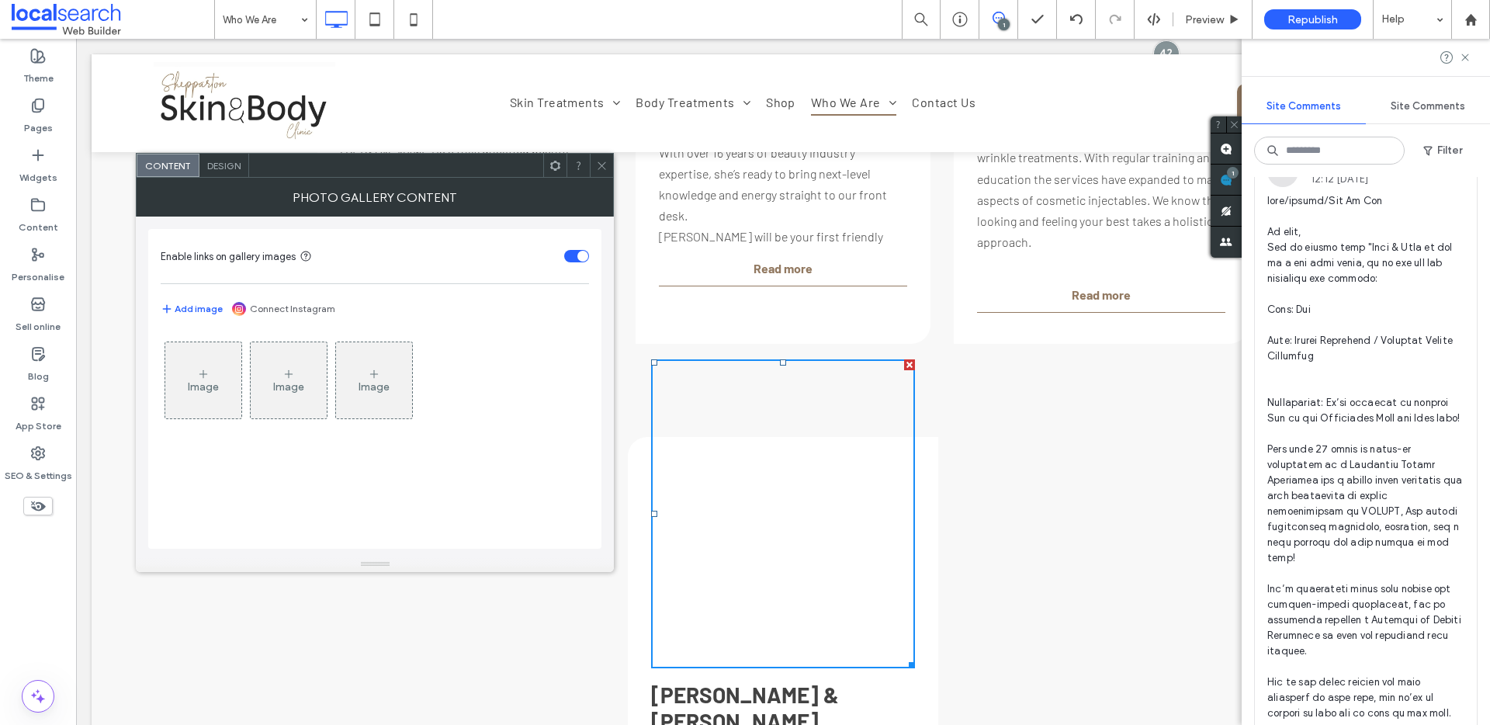
click at [907, 359] on div at bounding box center [909, 364] width 11 height 11
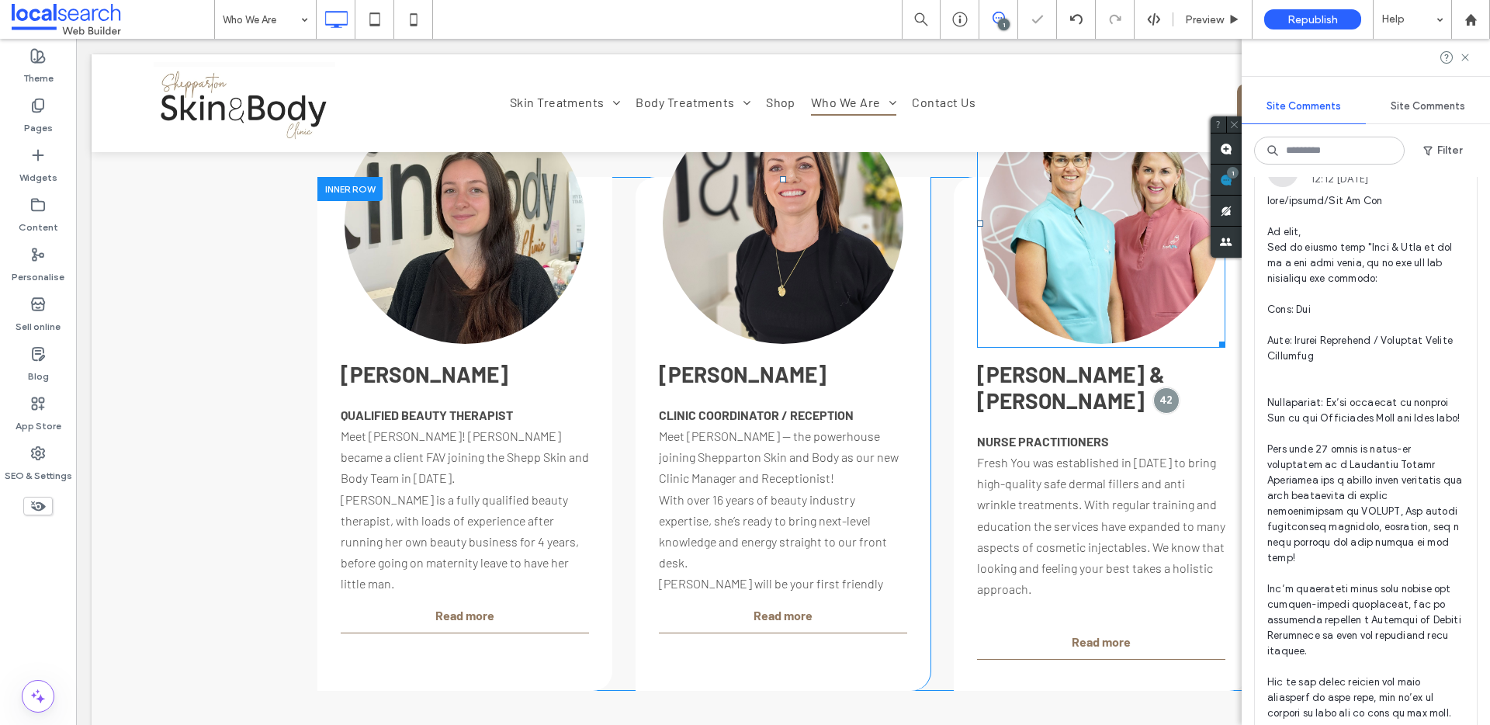
scroll to position [2287, 0]
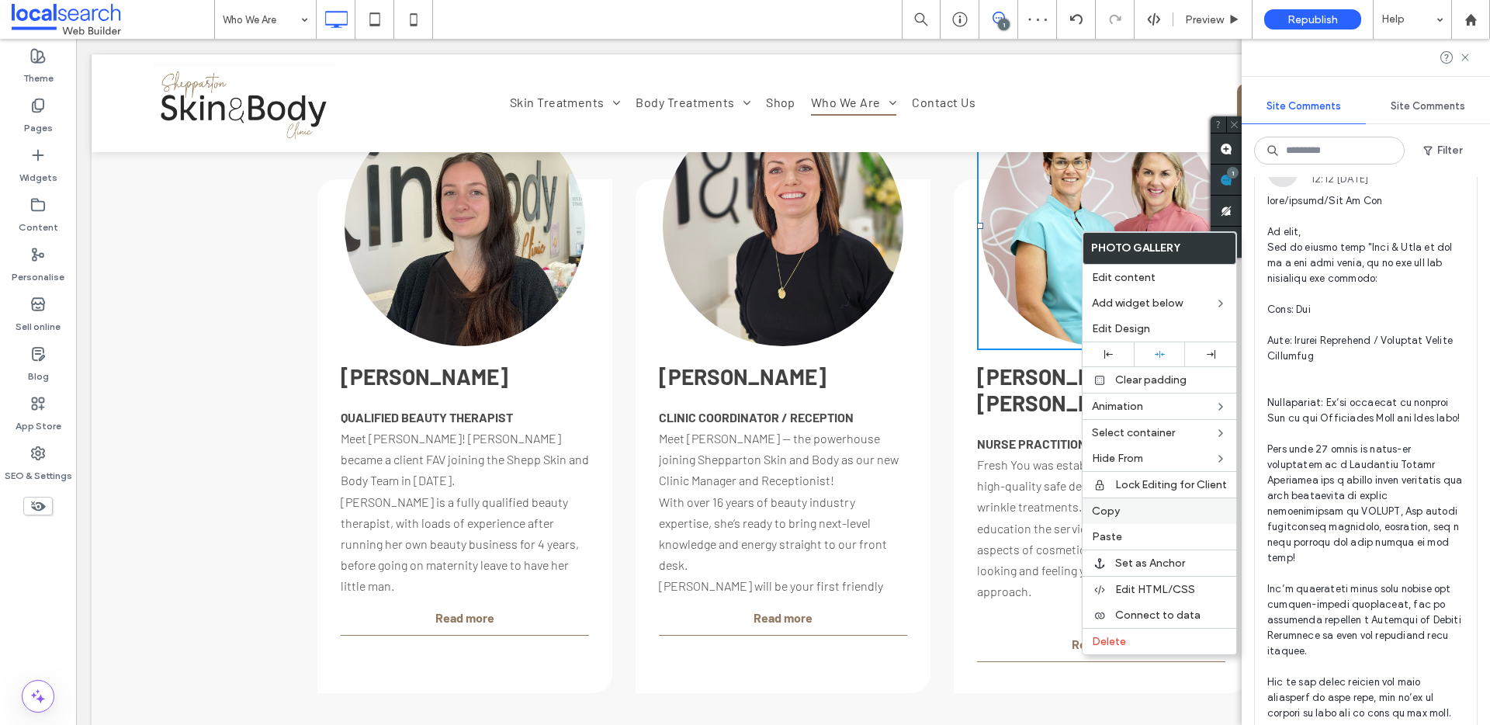
click at [1119, 511] on label "Copy" at bounding box center [1159, 511] width 135 height 13
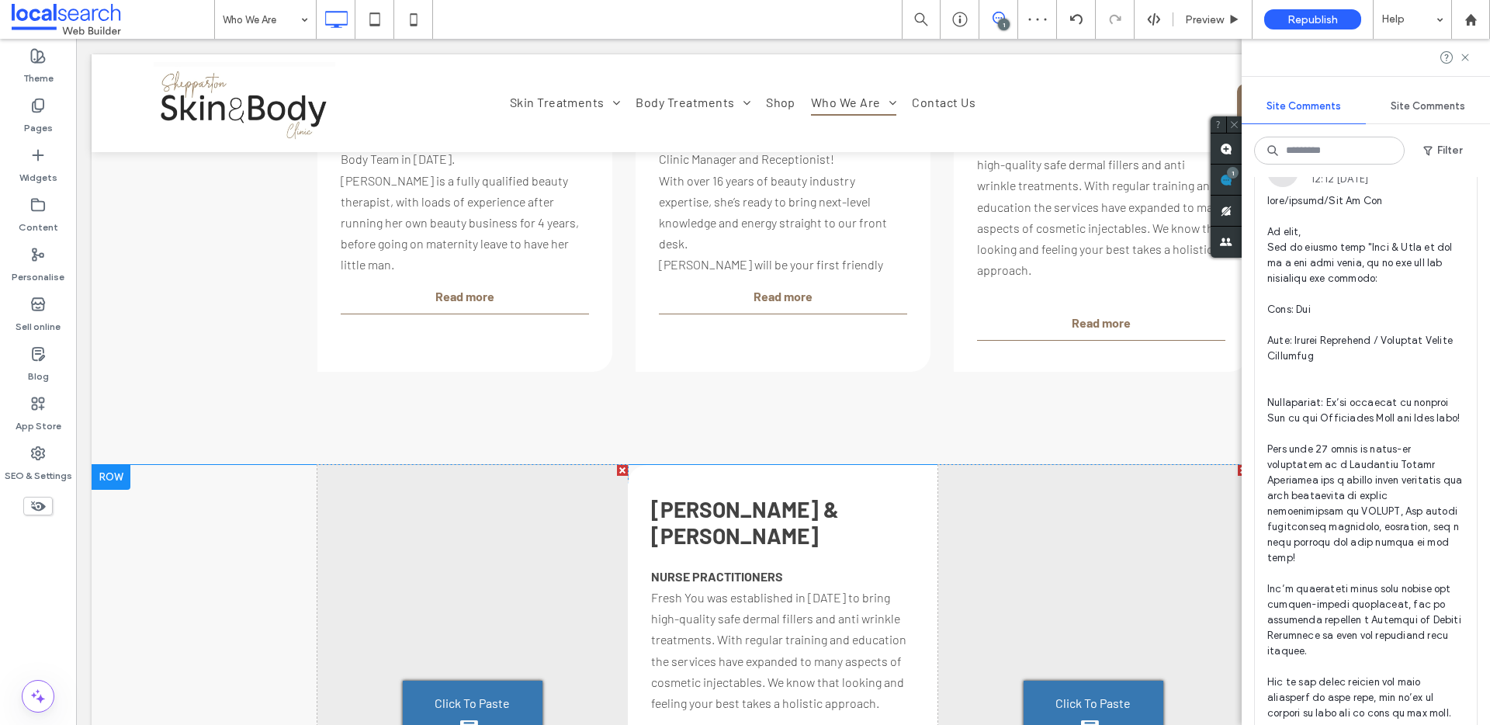
scroll to position [2661, 0]
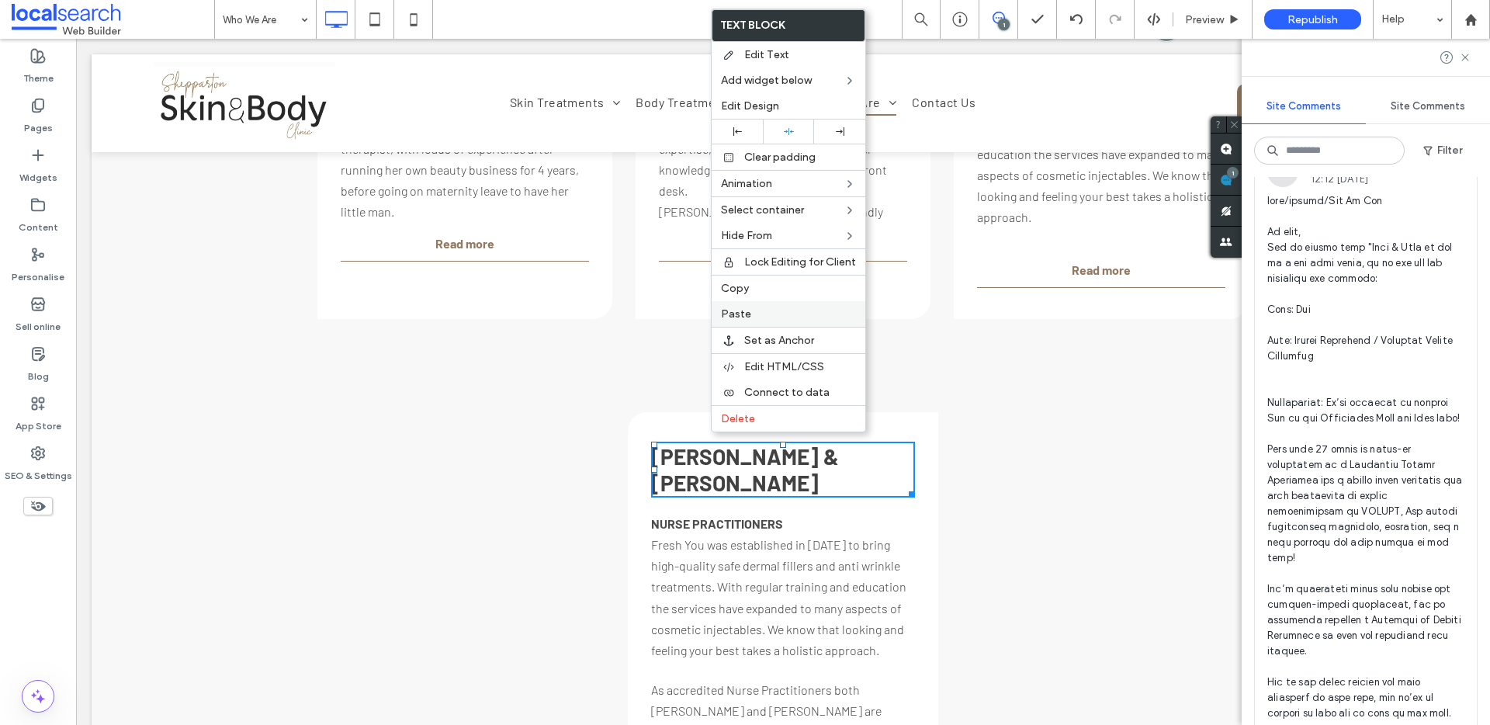
click at [777, 317] on label "Paste" at bounding box center [788, 313] width 135 height 13
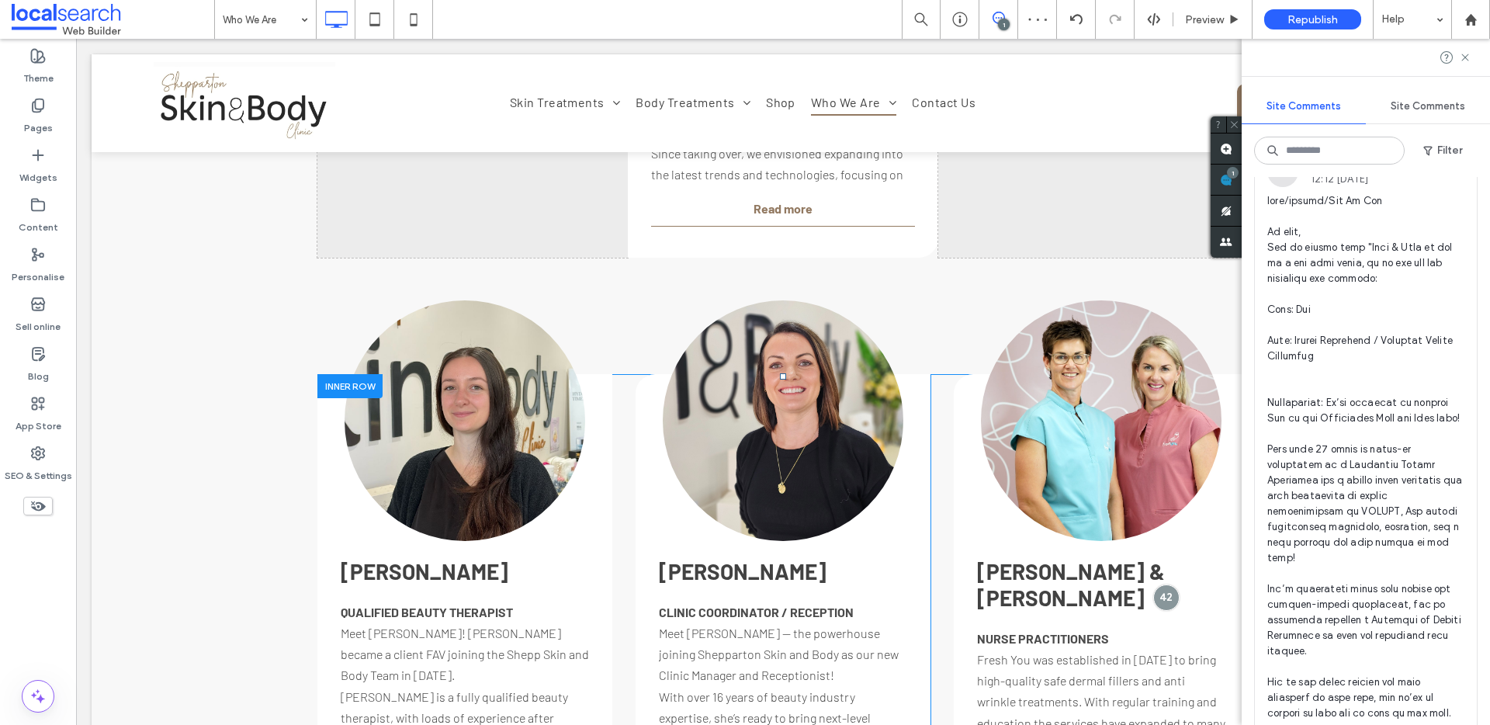
scroll to position [2031, 0]
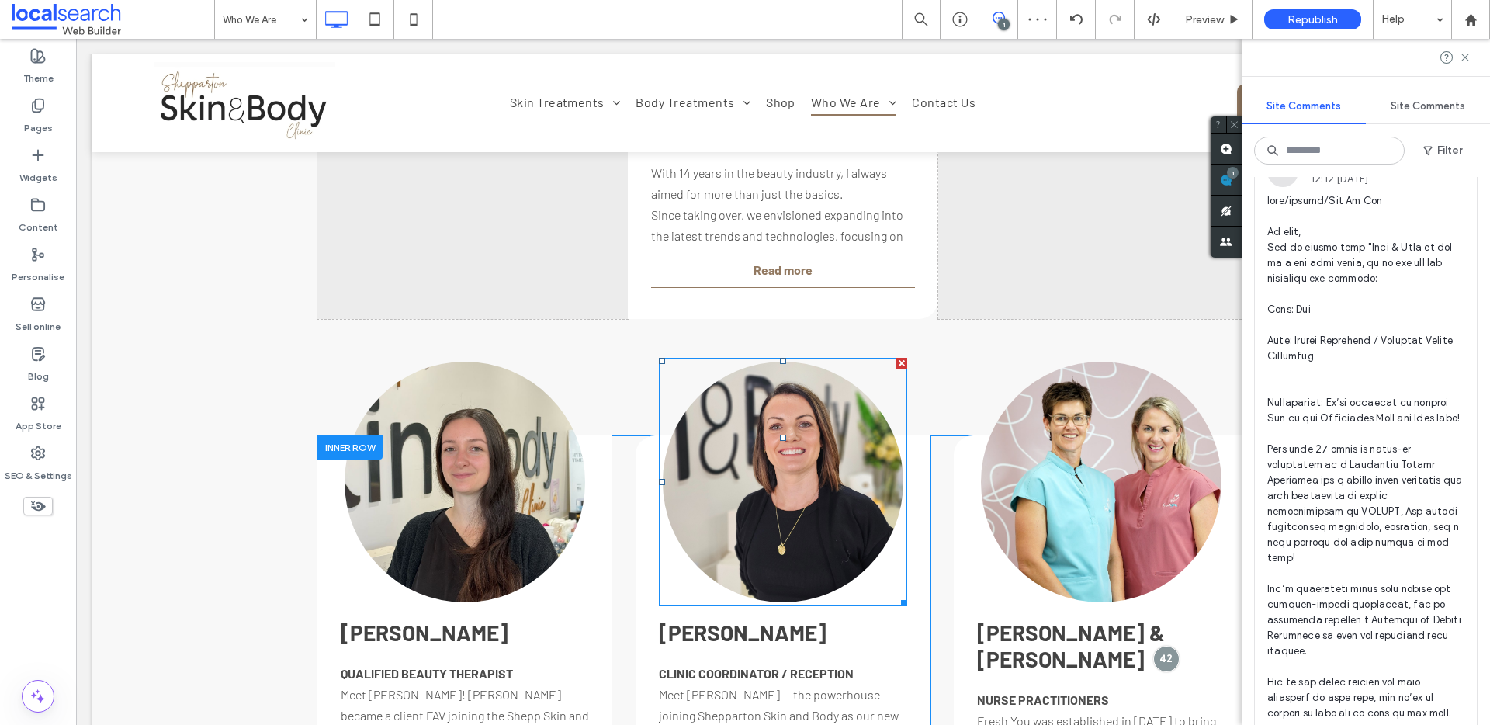
click at [772, 452] on link at bounding box center [783, 482] width 241 height 241
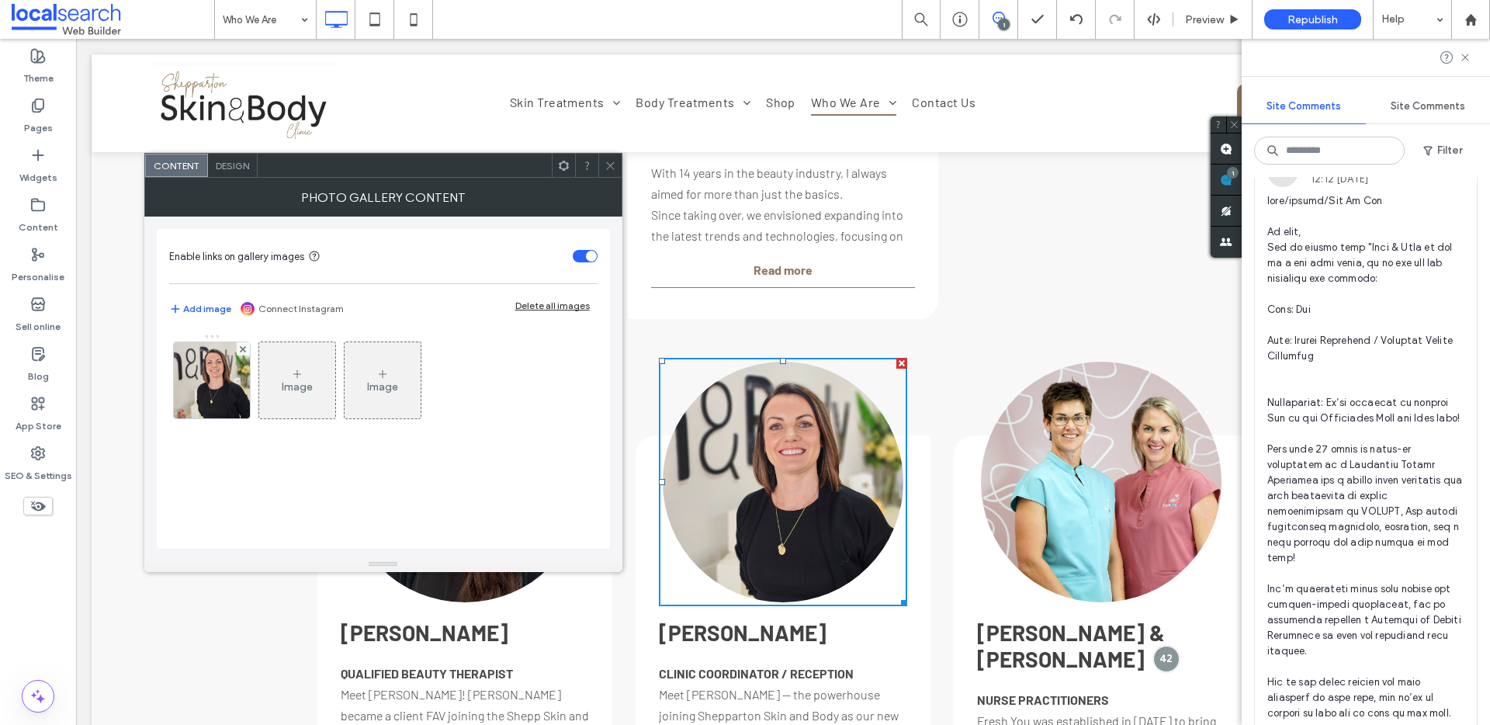
click at [226, 172] on div "Design" at bounding box center [233, 165] width 50 height 23
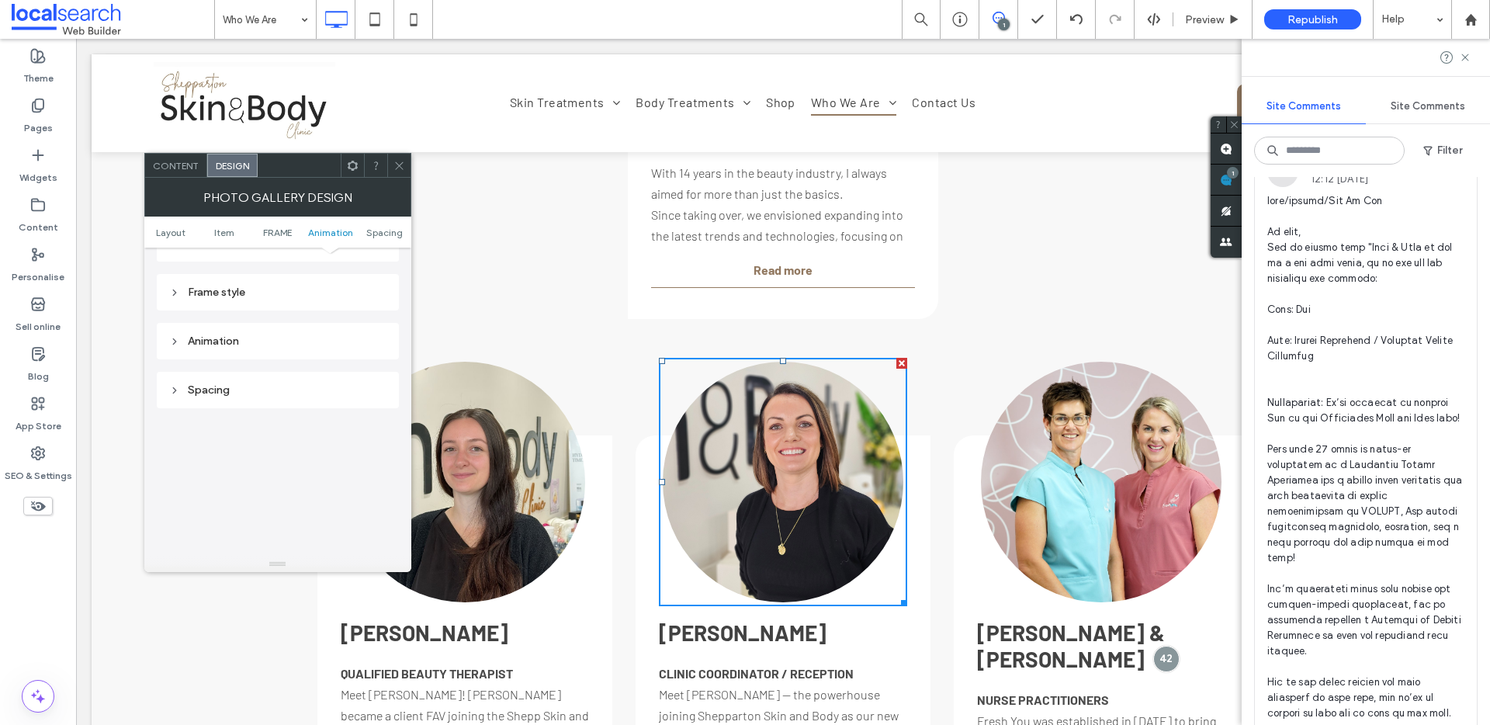
scroll to position [776, 0]
click at [229, 285] on div "Spacing" at bounding box center [277, 282] width 217 height 13
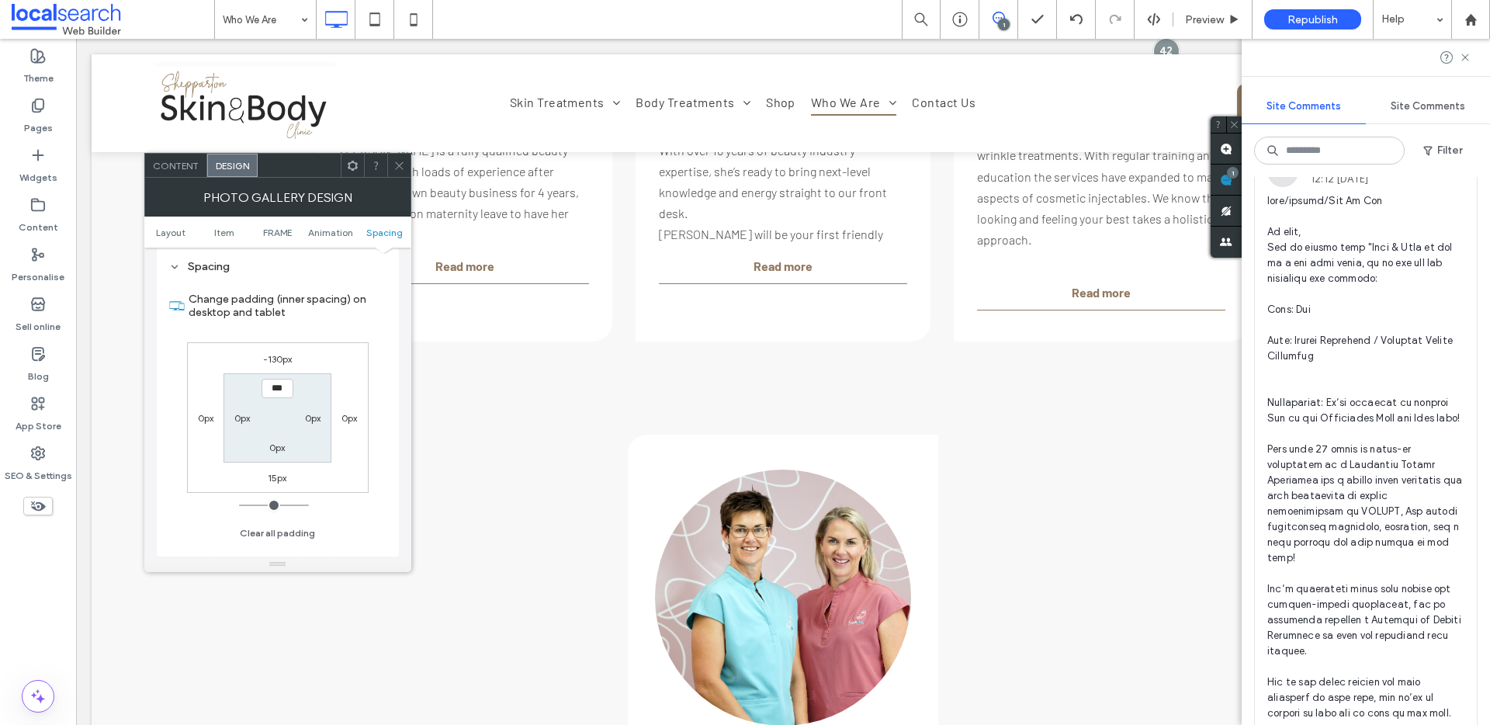
scroll to position [2641, 0]
click at [798, 482] on link at bounding box center [783, 595] width 256 height 256
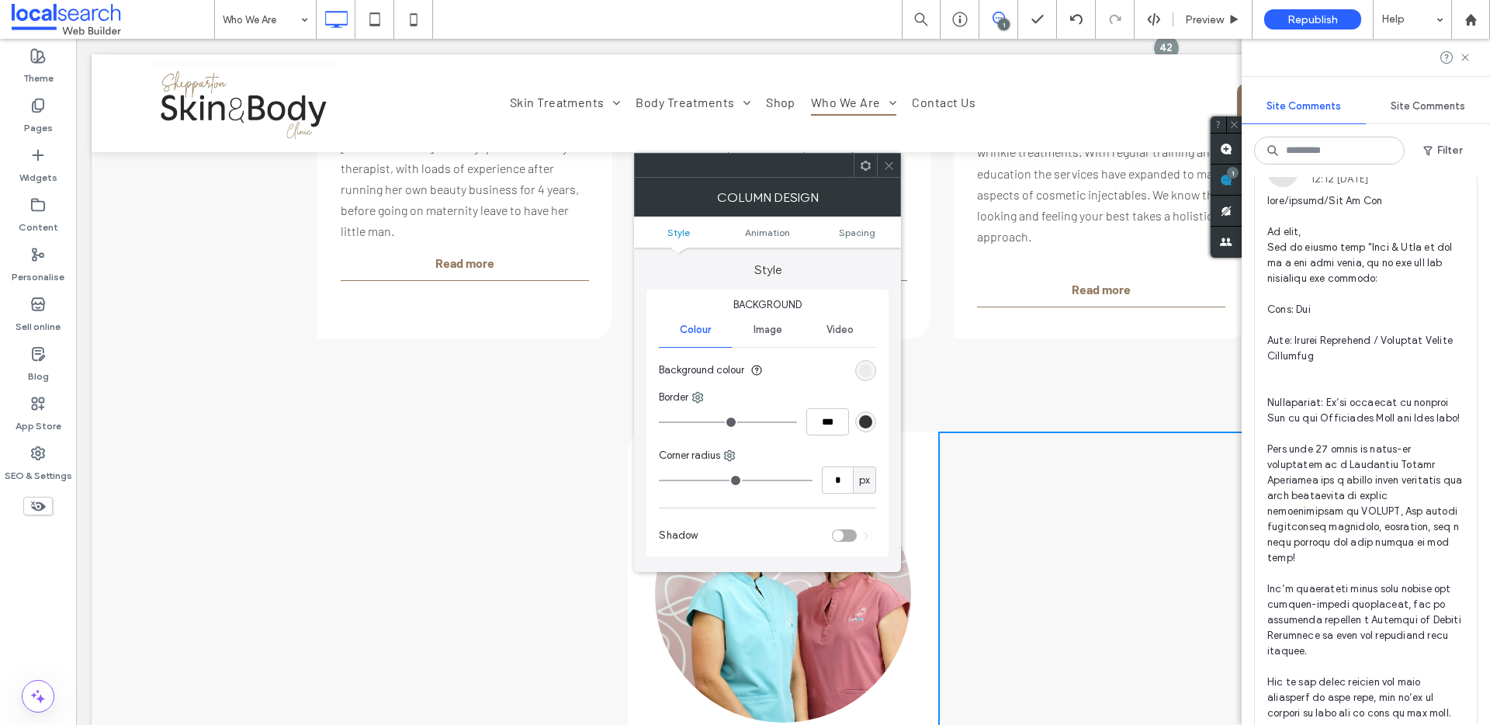
click at [898, 171] on div at bounding box center [888, 165] width 23 height 23
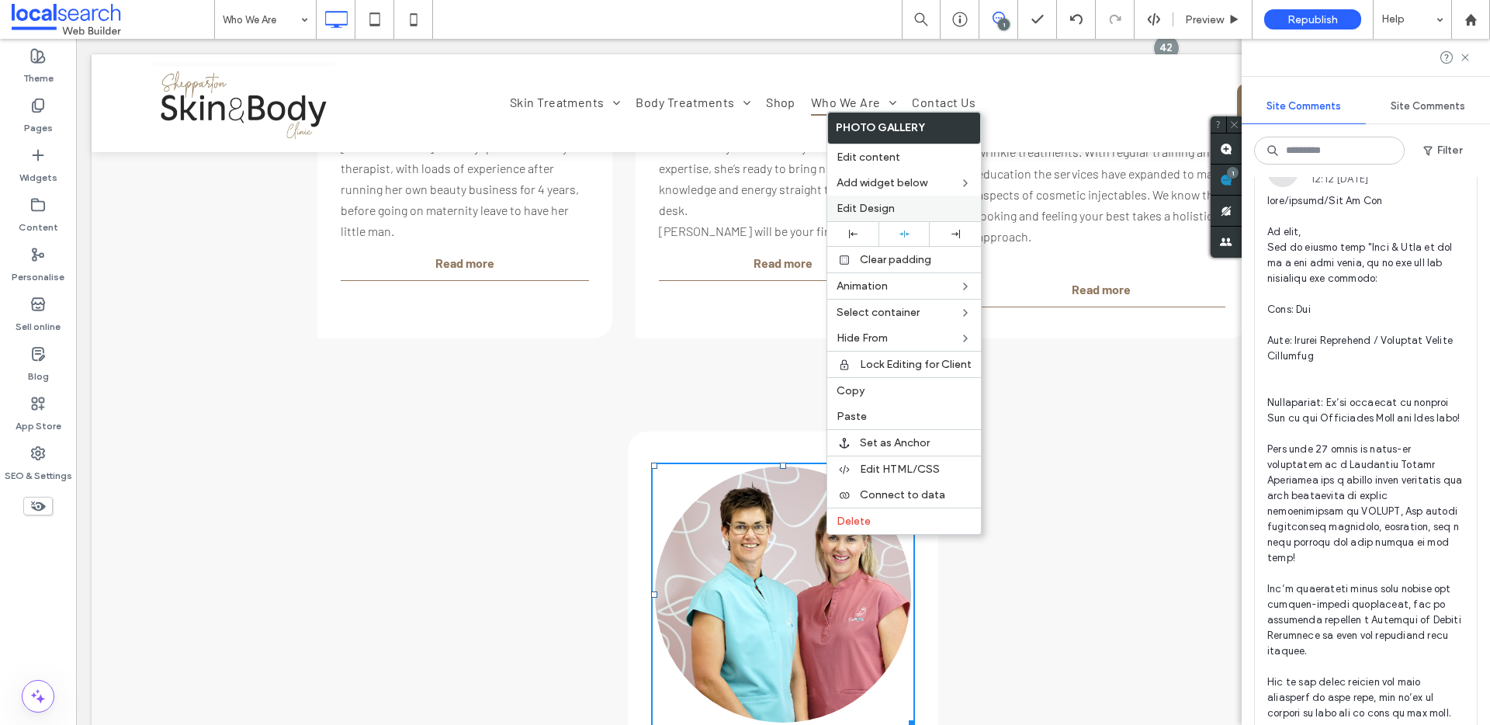
click at [913, 203] on label "Edit Design" at bounding box center [904, 208] width 135 height 13
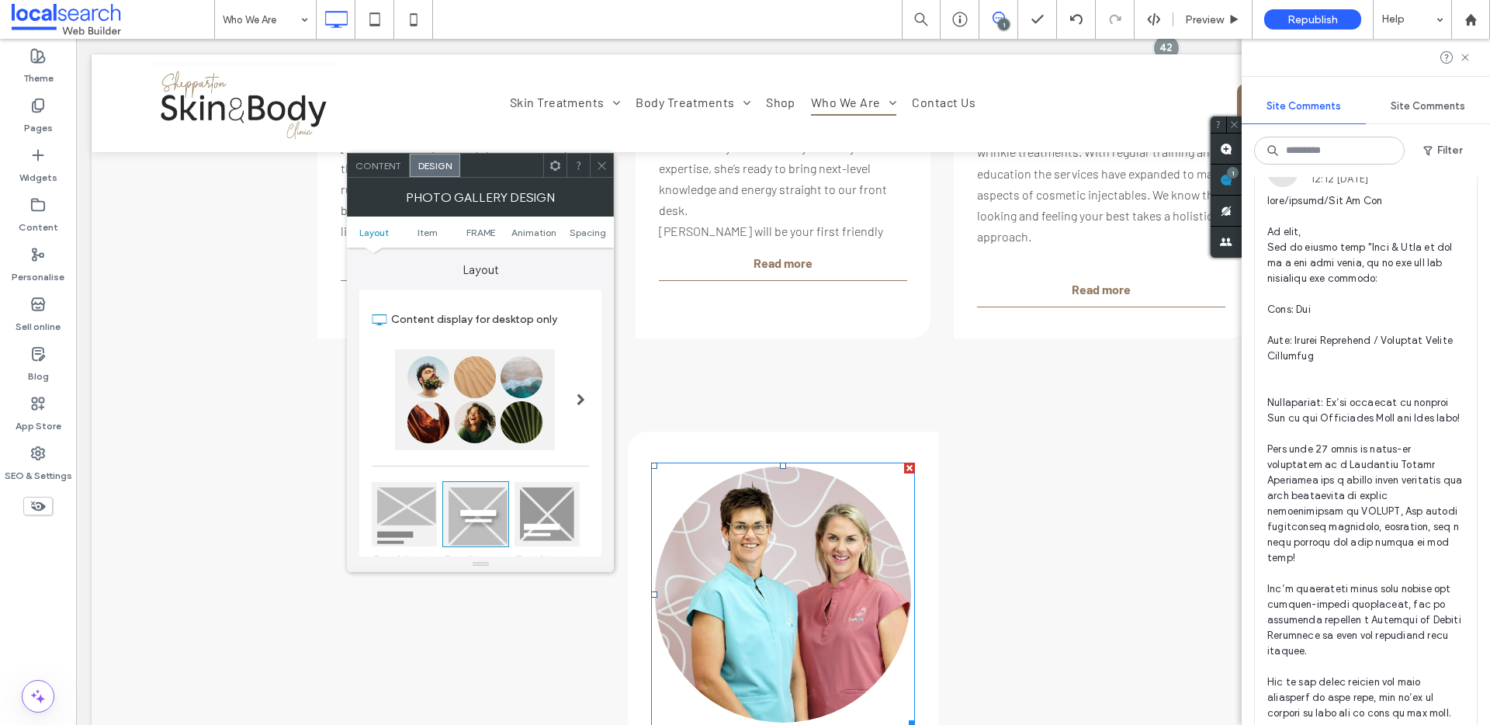
scroll to position [781, 0]
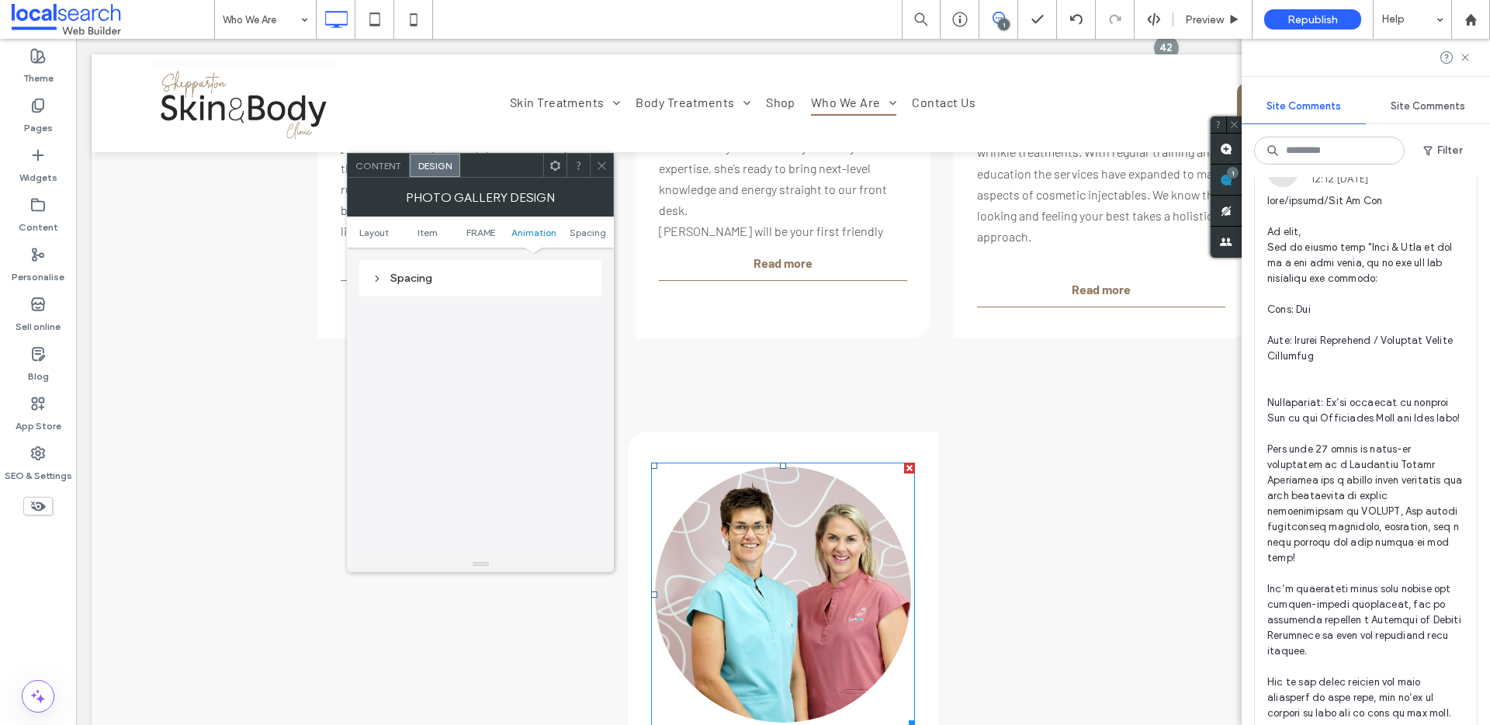
click at [462, 284] on div "Spacing" at bounding box center [480, 278] width 217 height 13
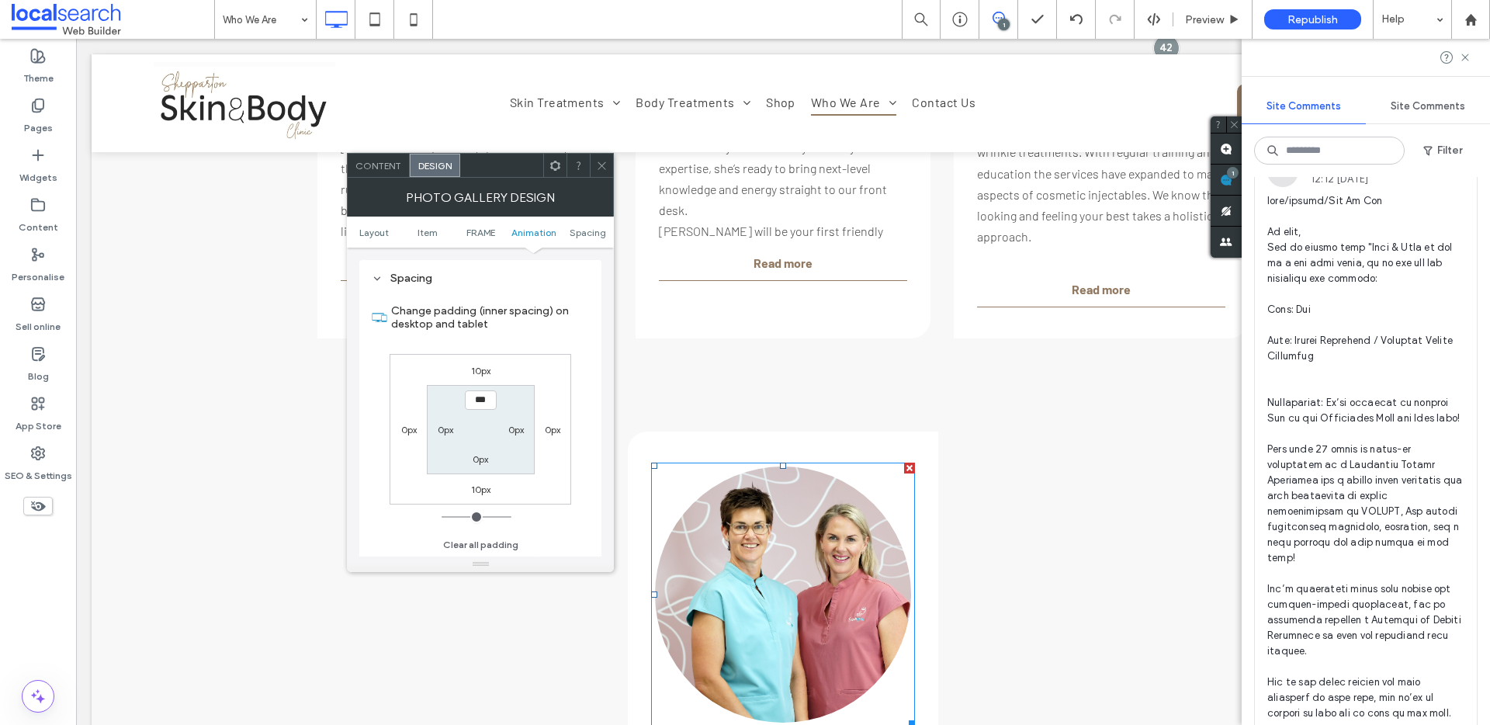
click at [476, 371] on label "10px" at bounding box center [480, 371] width 19 height 12
type input "**"
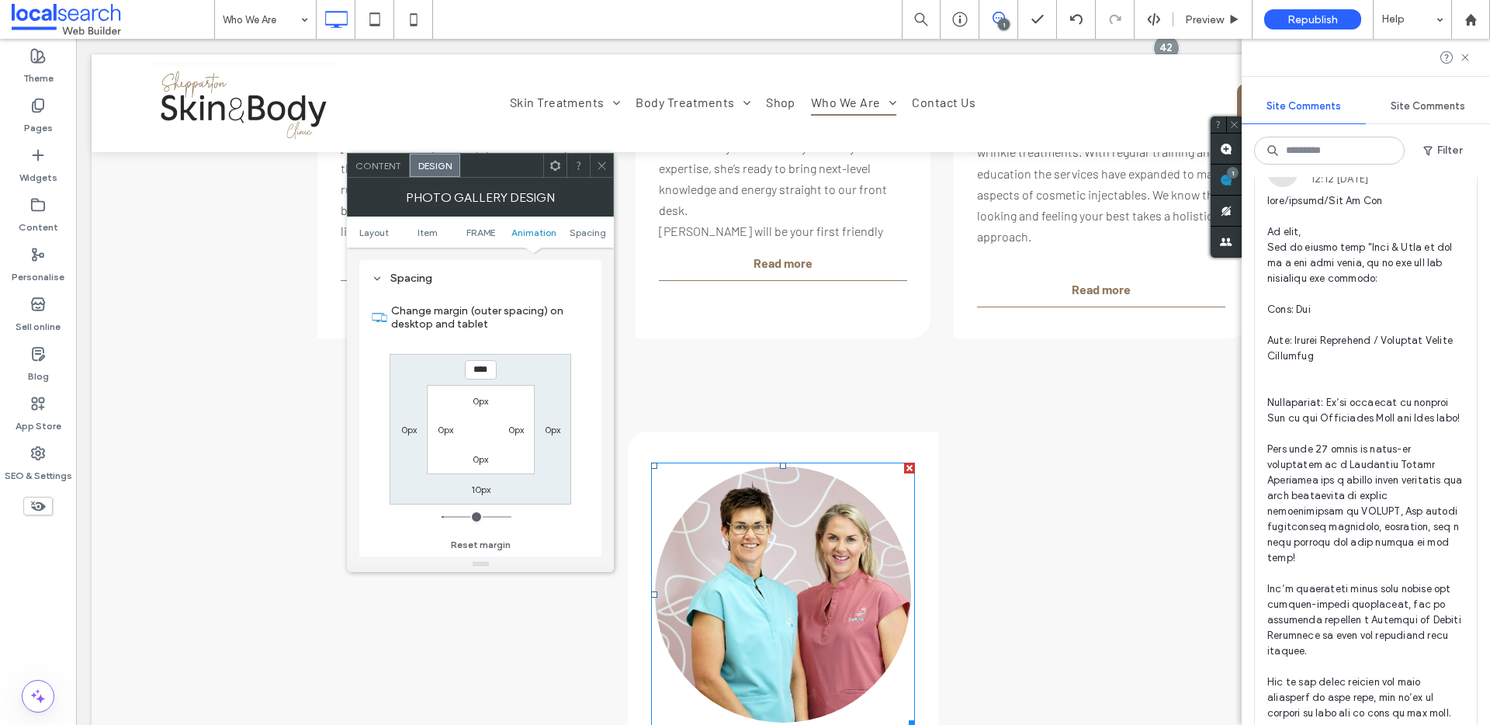
type input "****"
type input "*"
type input "******"
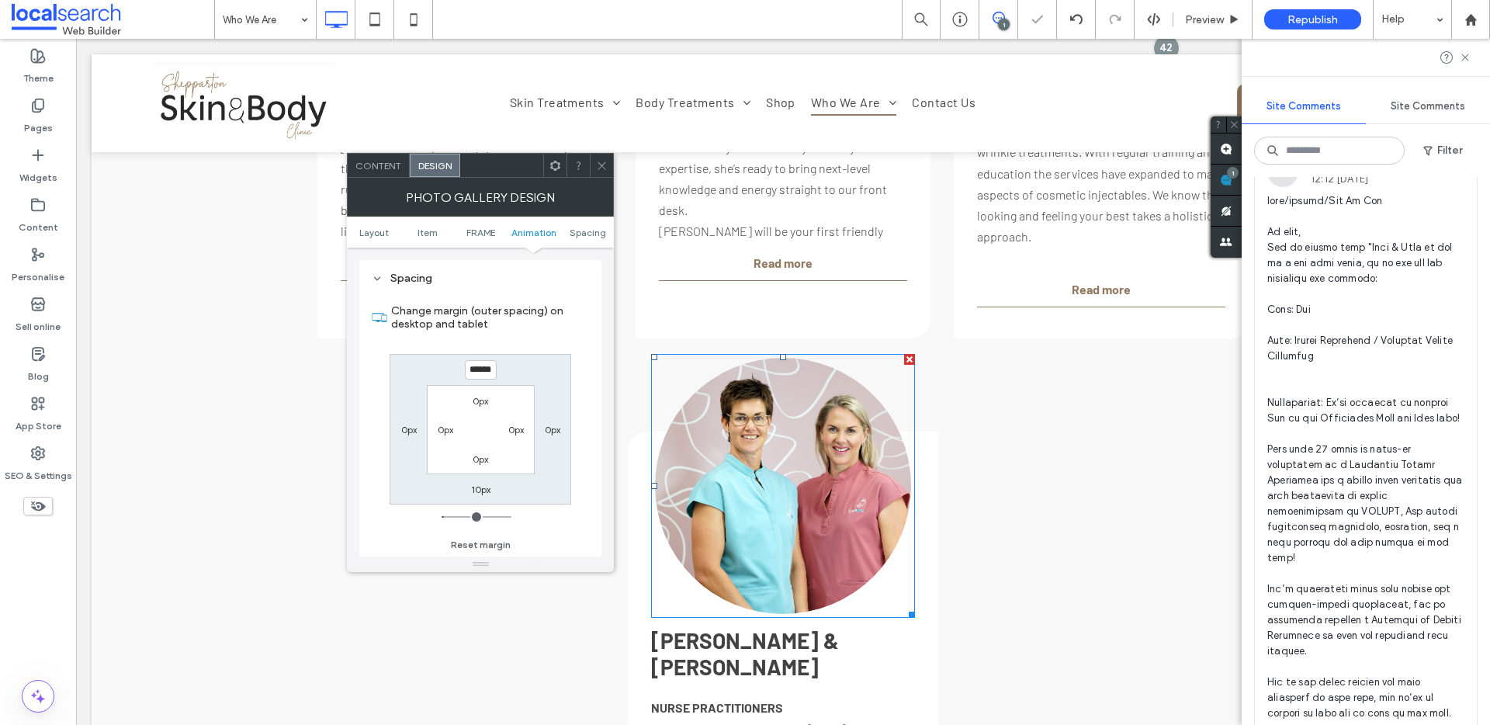
click at [481, 494] on label "10px" at bounding box center [480, 490] width 19 height 12
type input "**"
click at [481, 491] on input "****" at bounding box center [481, 489] width 32 height 19
type input "****"
type input "**"
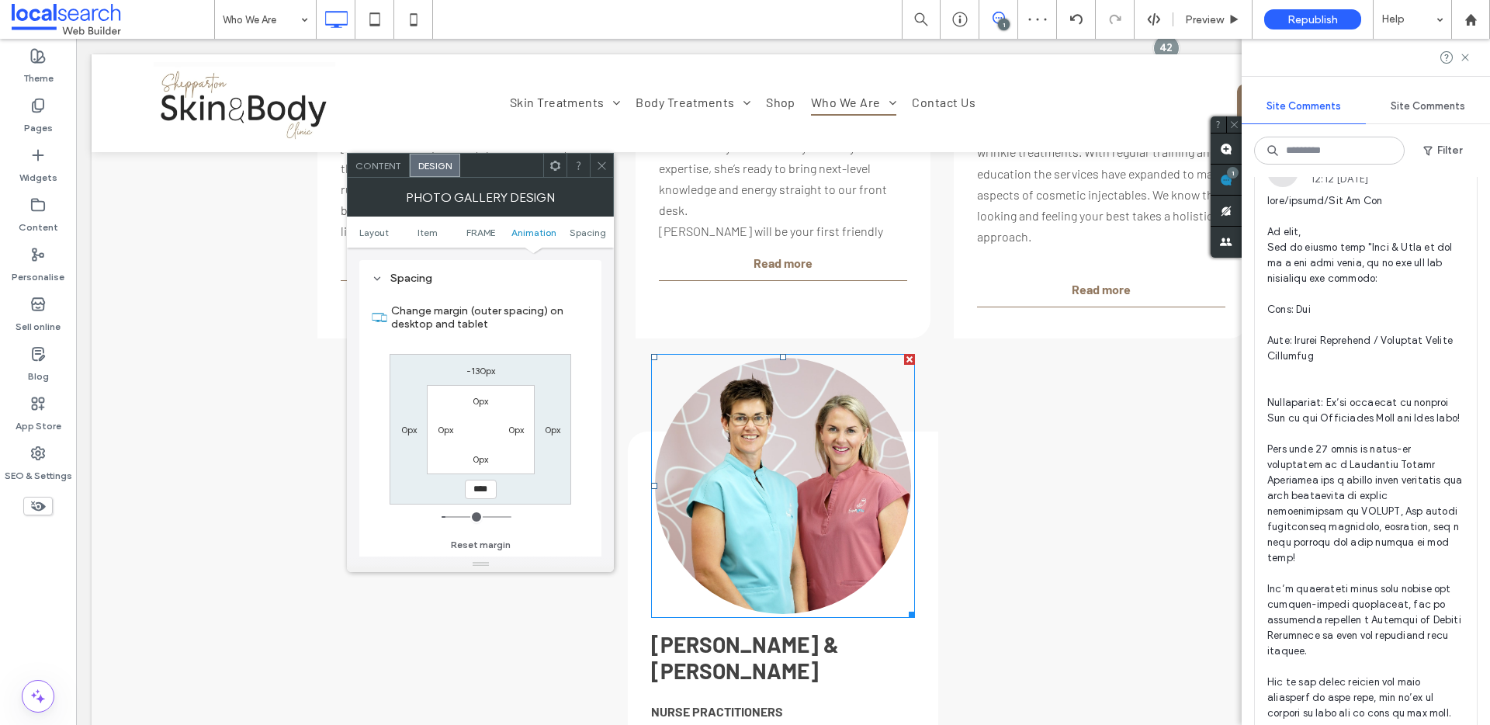
drag, startPoint x: 606, startPoint y: 164, endPoint x: 559, endPoint y: 154, distance: 48.3
click at [606, 164] on icon at bounding box center [602, 166] width 12 height 12
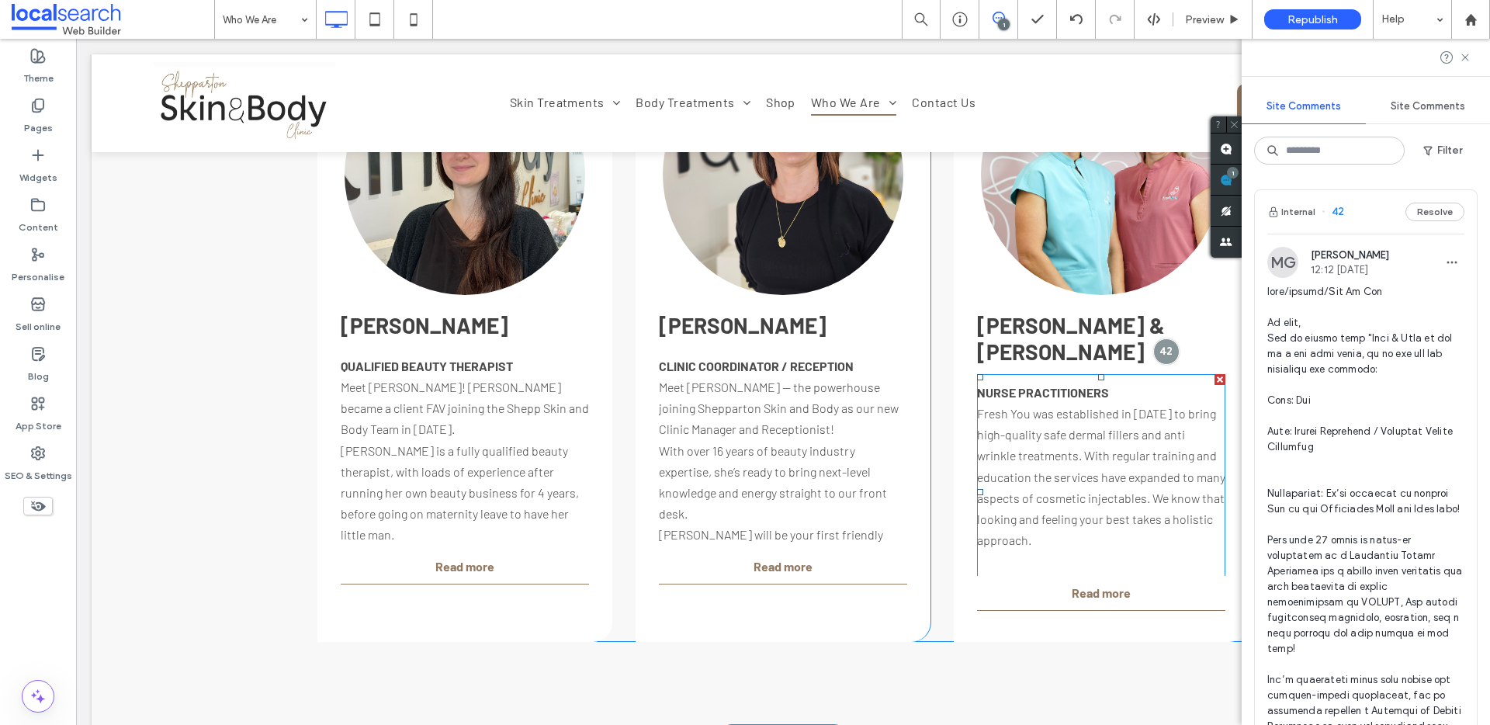
scroll to position [2345, 0]
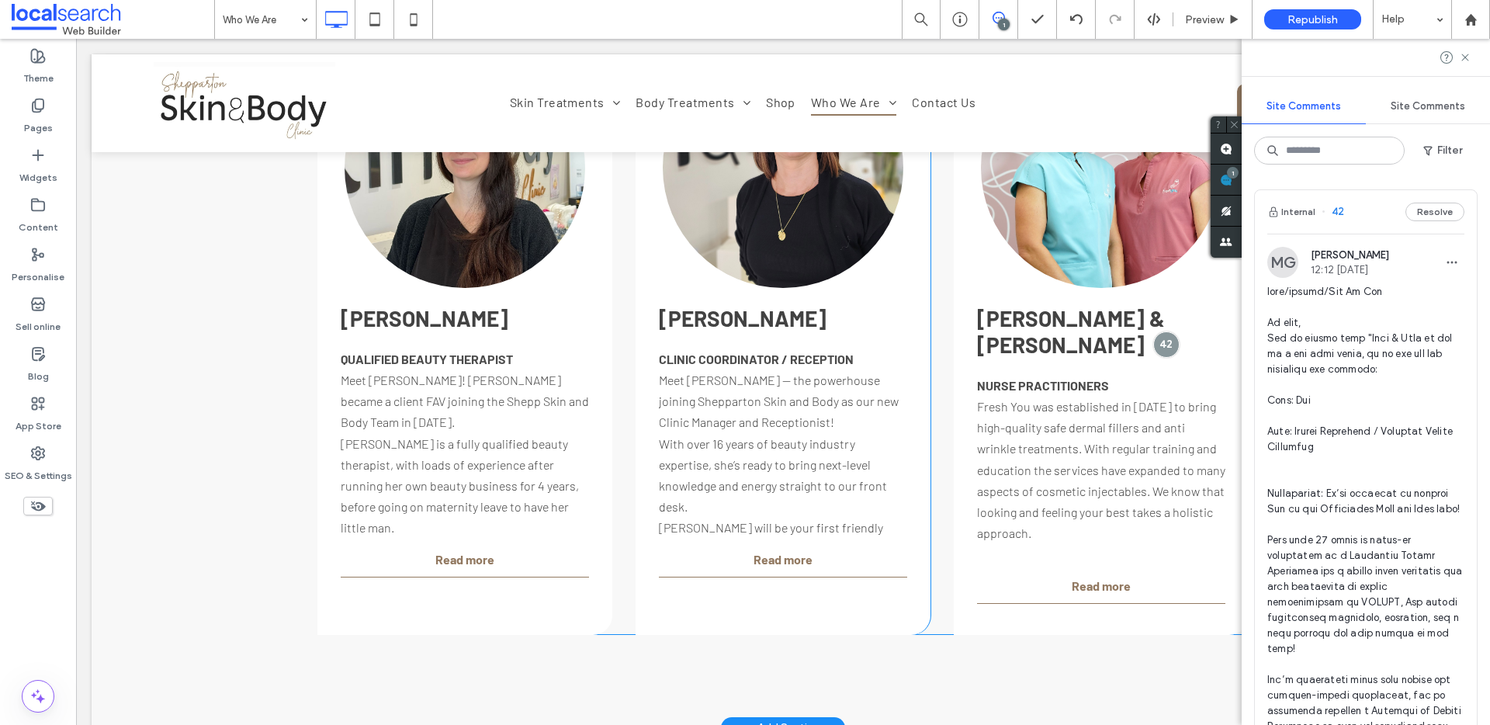
click at [1043, 577] on div "Button KATE & TARA NURSE PRACTITIONERS Fresh You was established in 2020 to bri…" at bounding box center [1101, 378] width 295 height 514
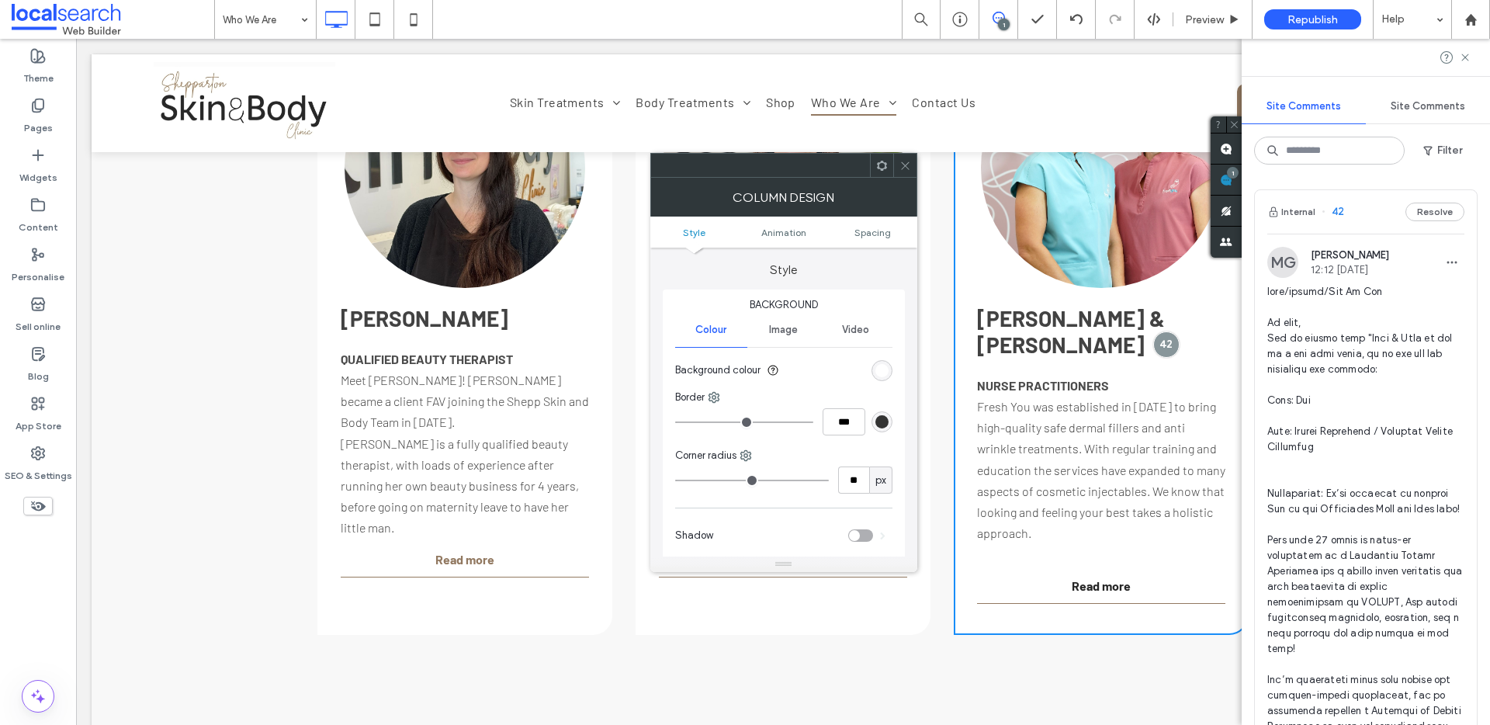
click at [1113, 577] on span "Read more" at bounding box center [1101, 586] width 59 height 19
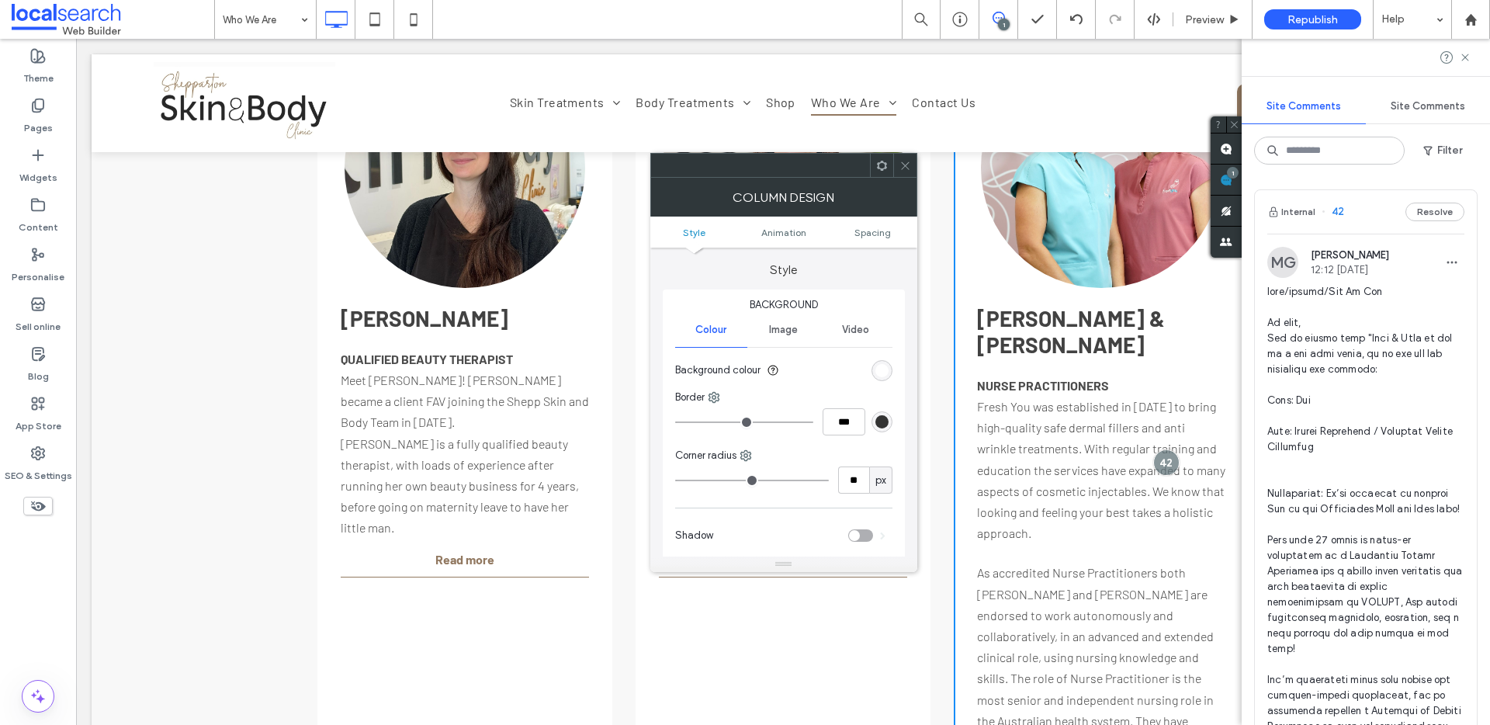
drag, startPoint x: 907, startPoint y: 167, endPoint x: 943, endPoint y: 280, distance: 118.8
click at [907, 167] on use at bounding box center [905, 165] width 8 height 8
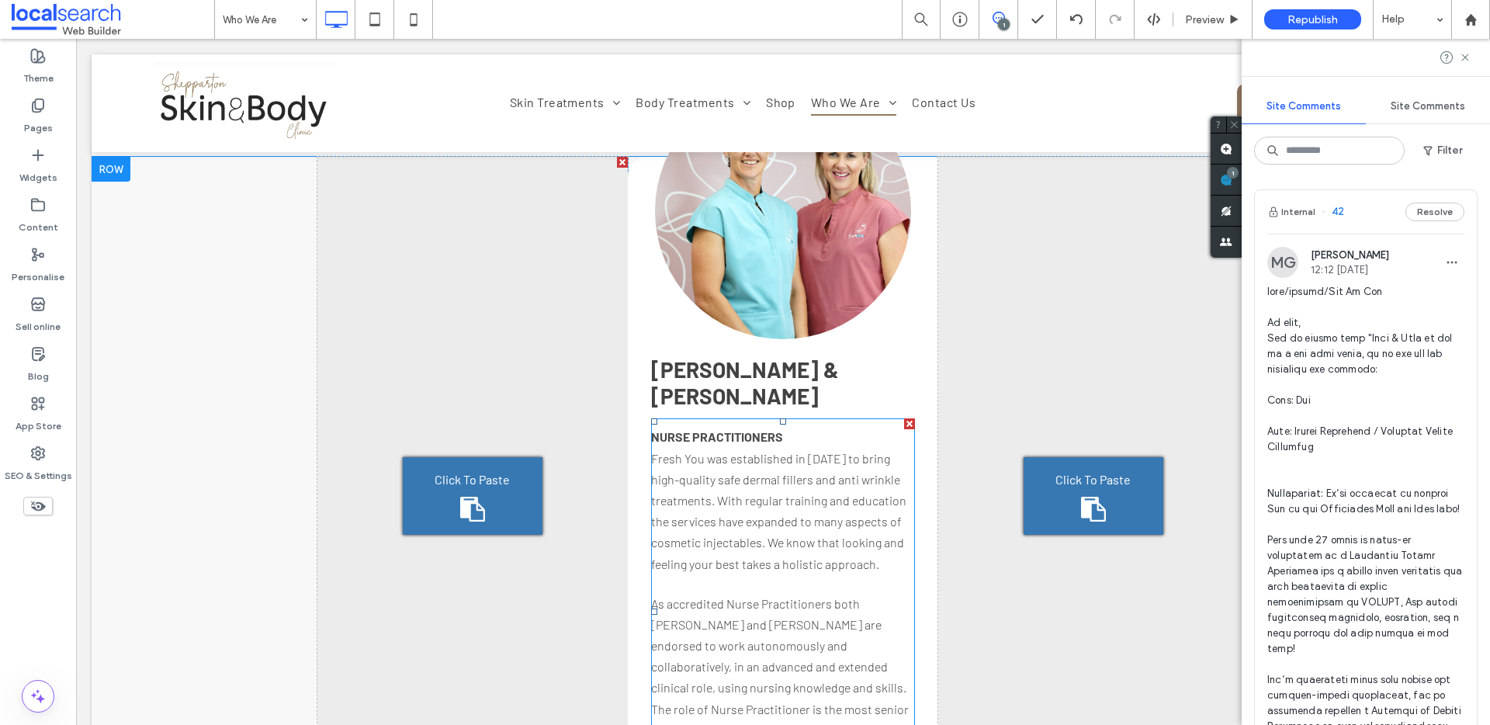
scroll to position [3492, 0]
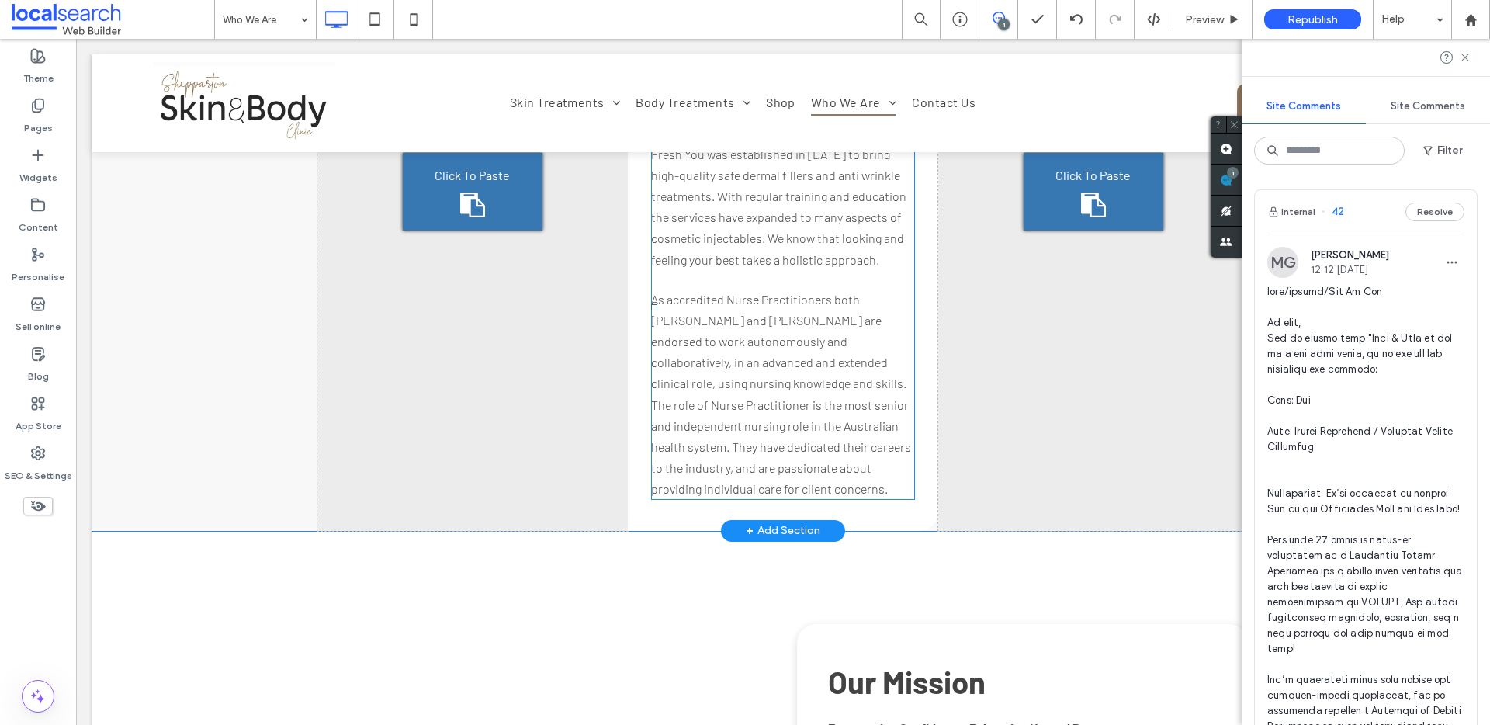
click at [777, 311] on span at bounding box center [783, 306] width 264 height 385
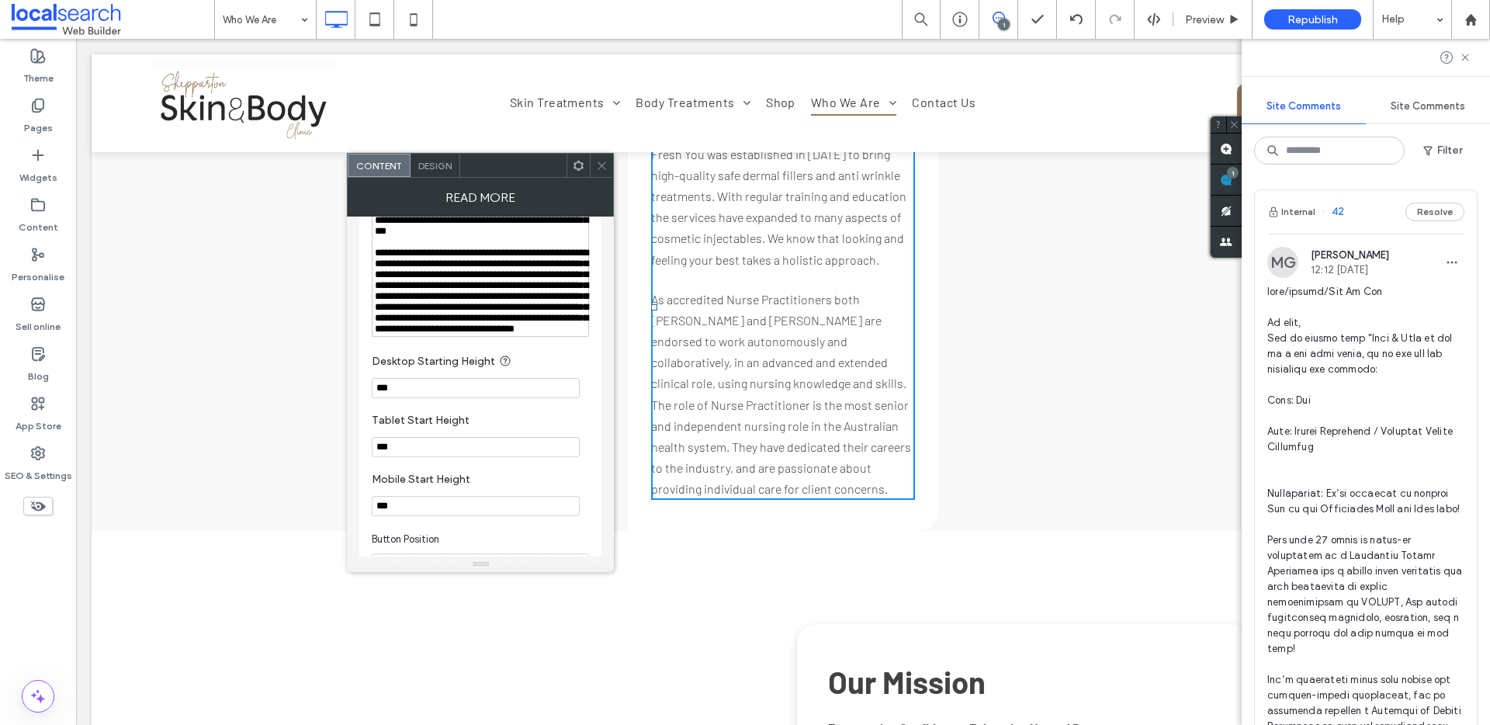
scroll to position [207, 0]
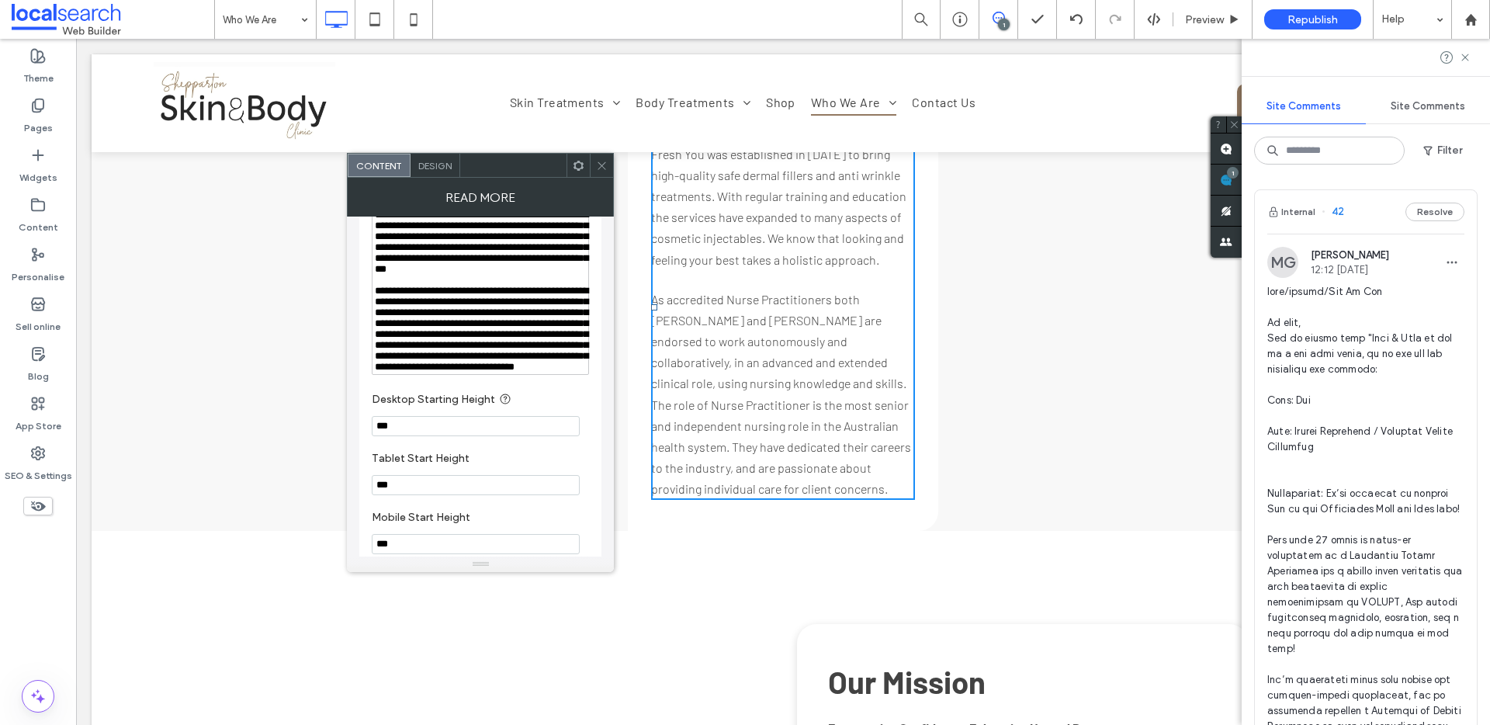
click at [602, 160] on icon at bounding box center [602, 166] width 12 height 12
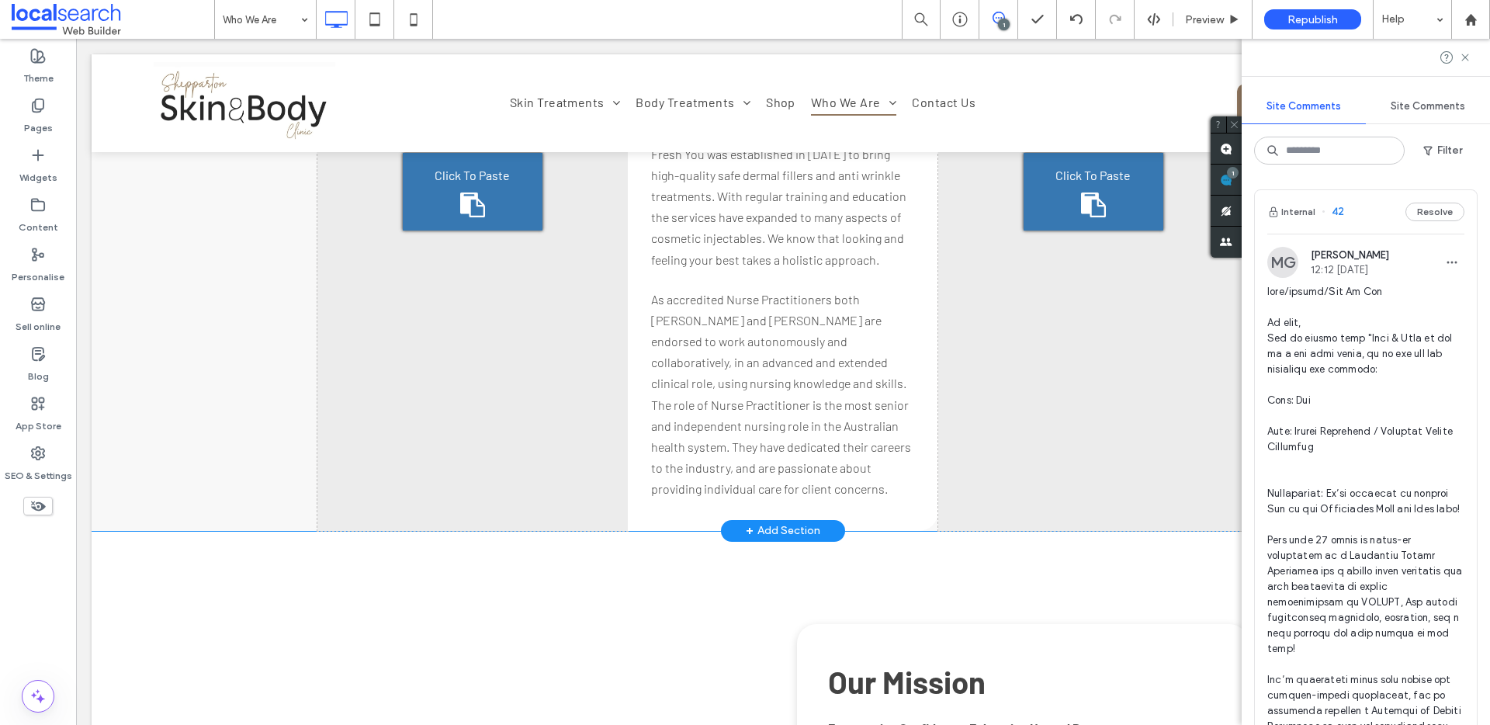
click at [906, 437] on div "Button KATE & TARA NURSE PRACTITIONERS Fresh You was established in 2020 to bri…" at bounding box center [783, 192] width 310 height 678
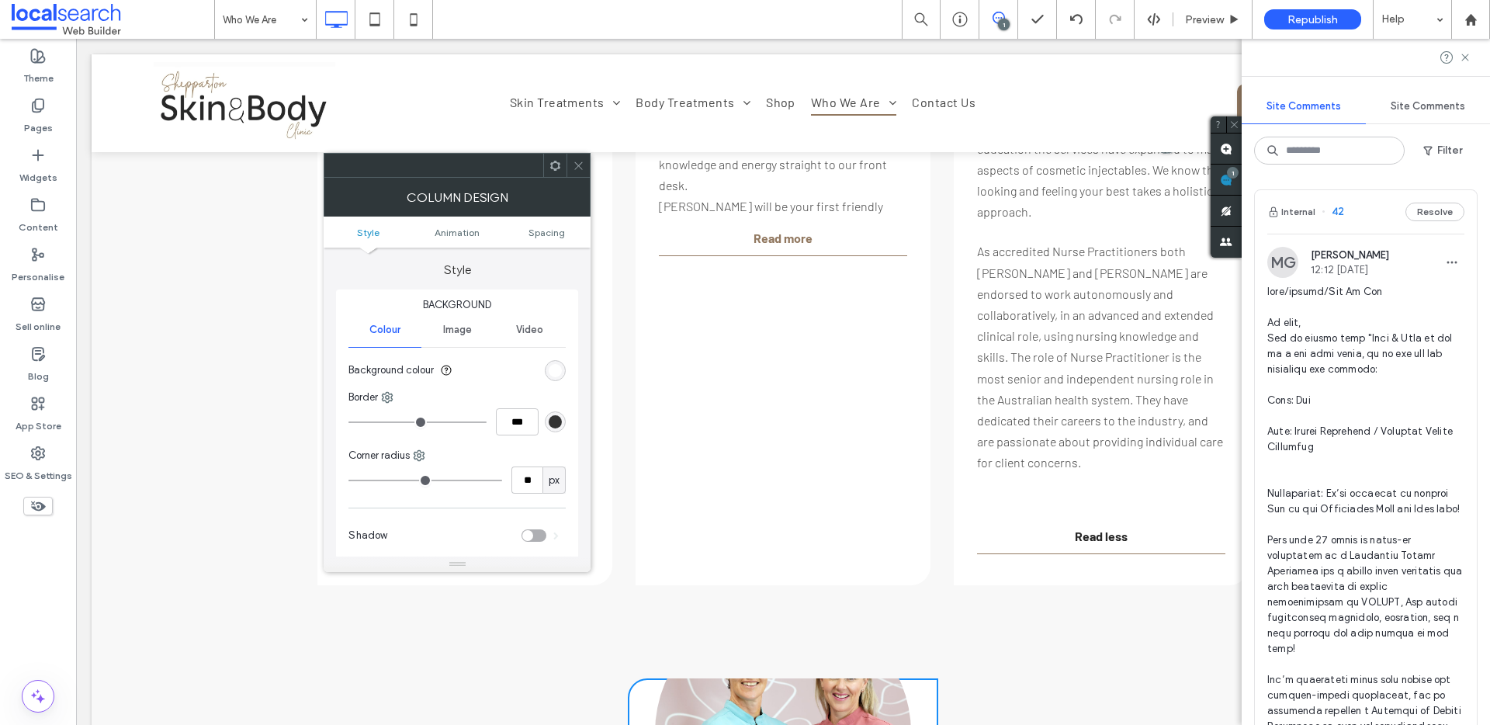
scroll to position [2729, 0]
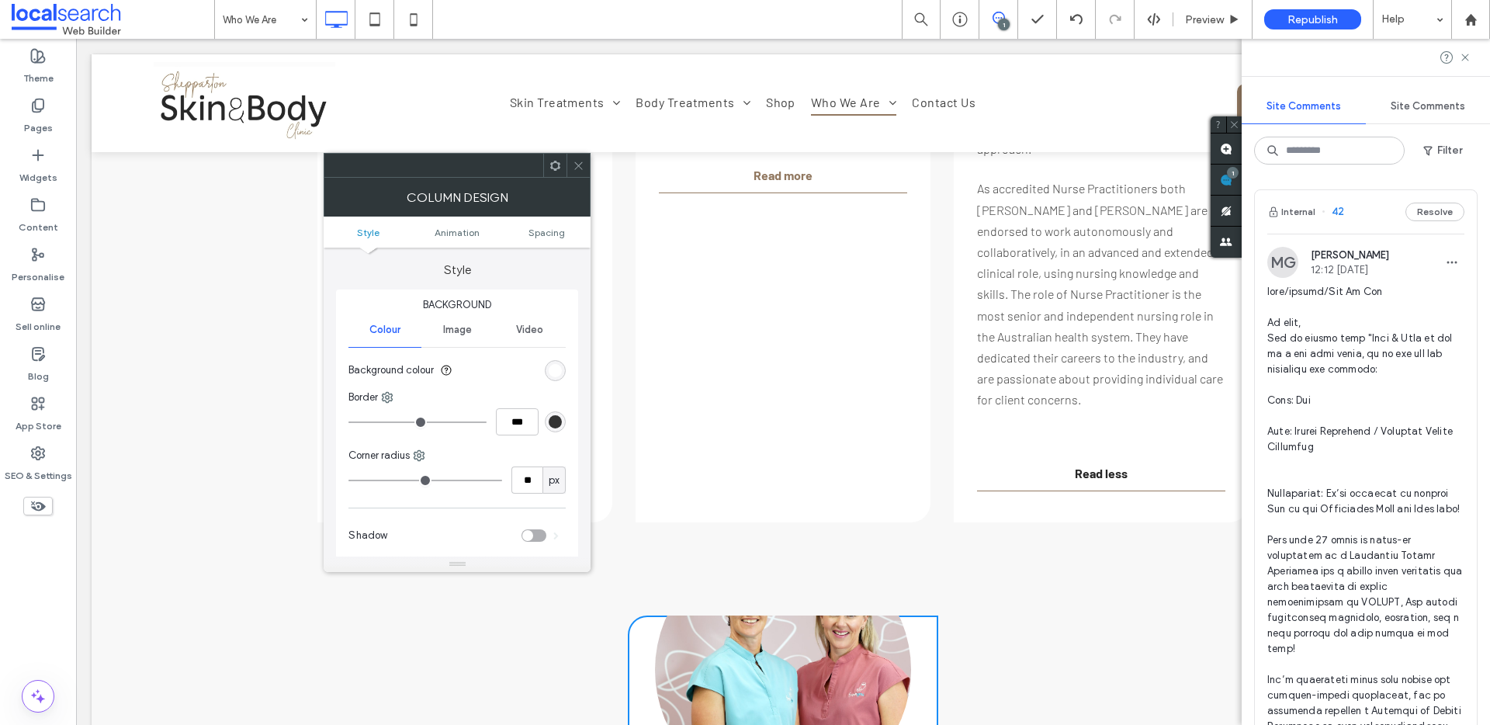
click at [1111, 464] on span "Read less" at bounding box center [1101, 473] width 53 height 19
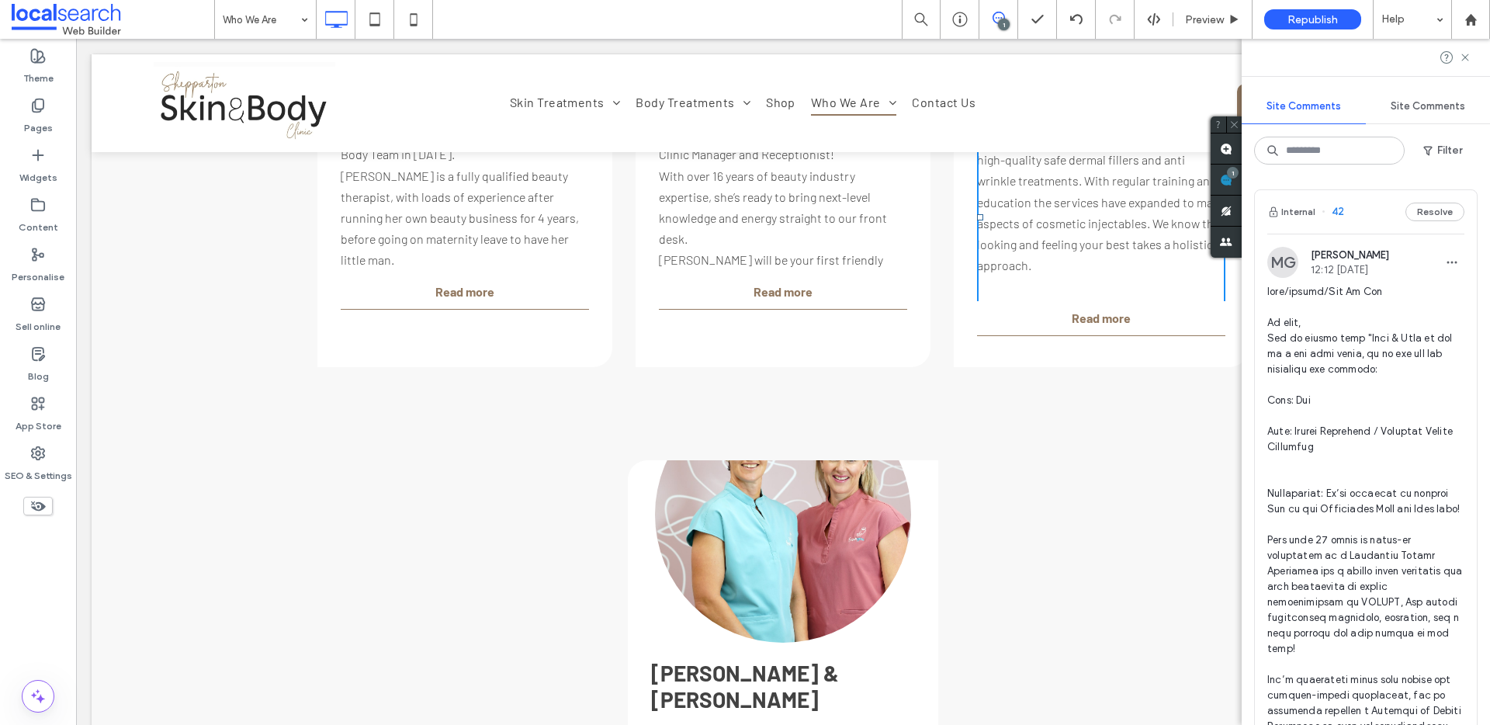
scroll to position [2487, 0]
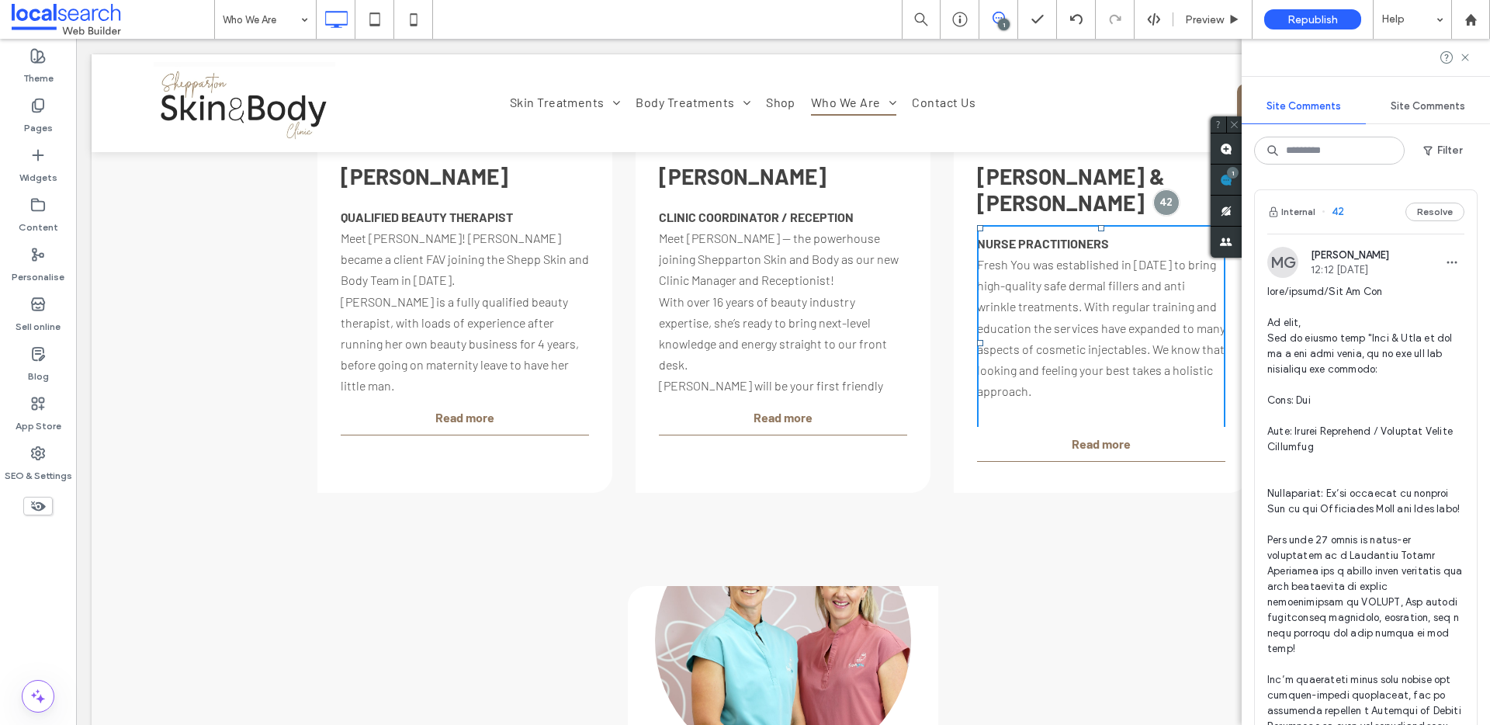
click at [961, 413] on div "Button KATE & TARA NURSE PRACTITIONERS Fresh You was established in 2020 to bri…" at bounding box center [1101, 236] width 295 height 514
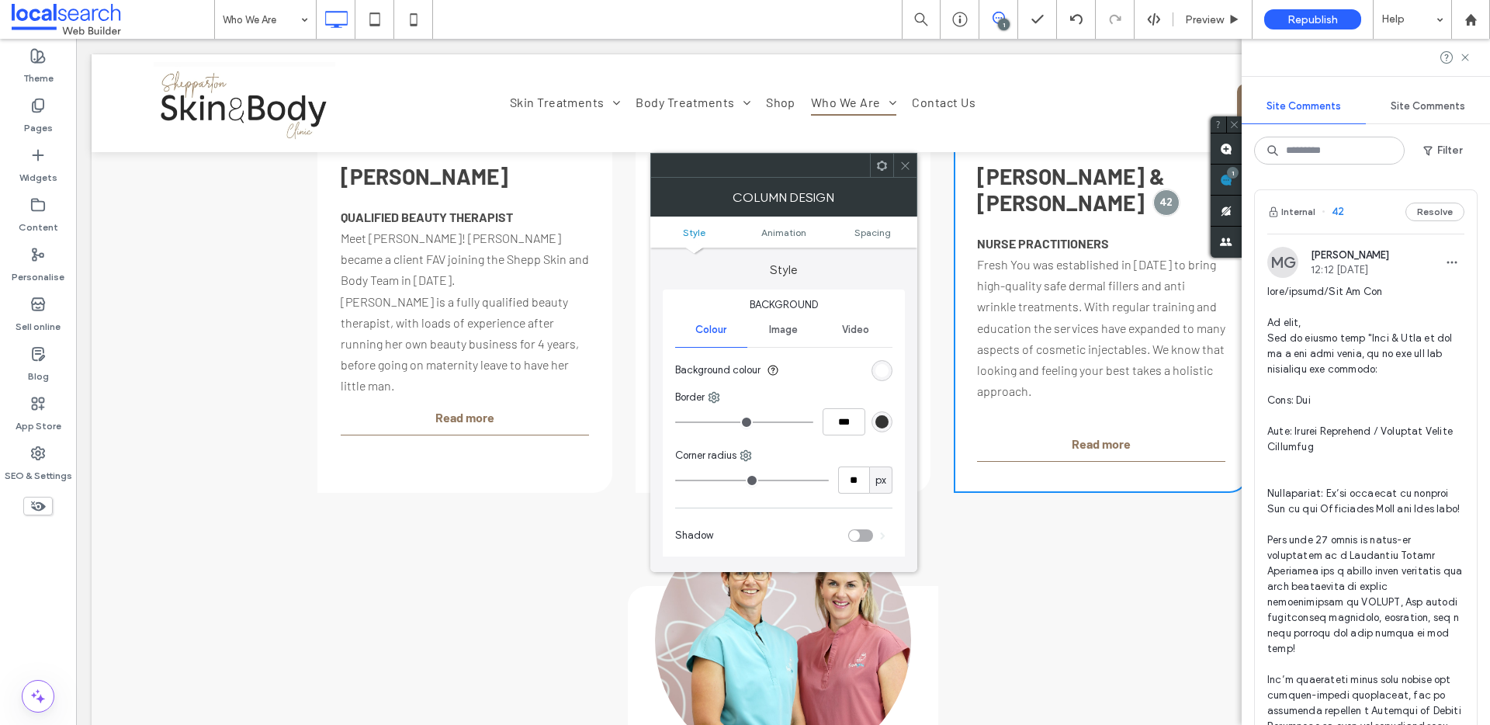
click at [876, 154] on span at bounding box center [882, 165] width 12 height 23
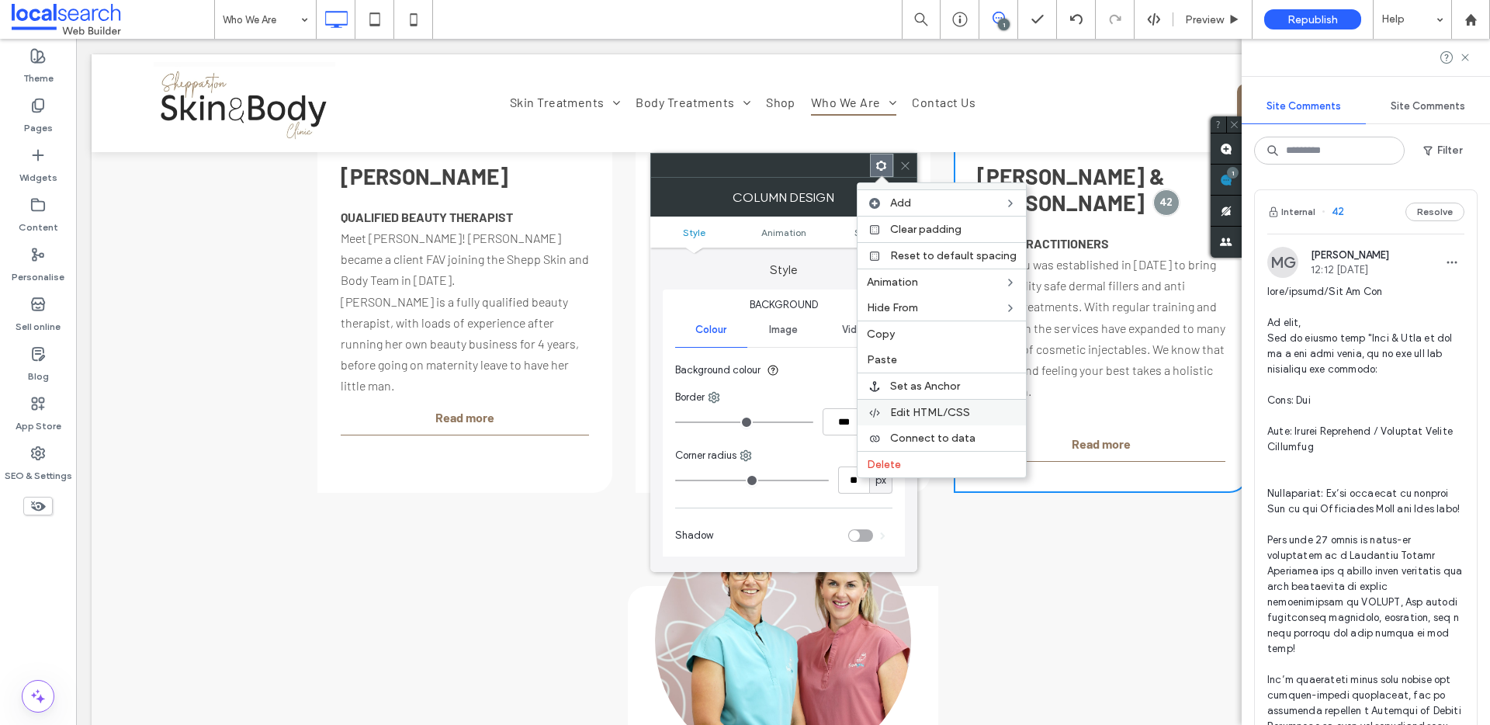
click at [931, 412] on span "Edit HTML/CSS" at bounding box center [930, 412] width 80 height 13
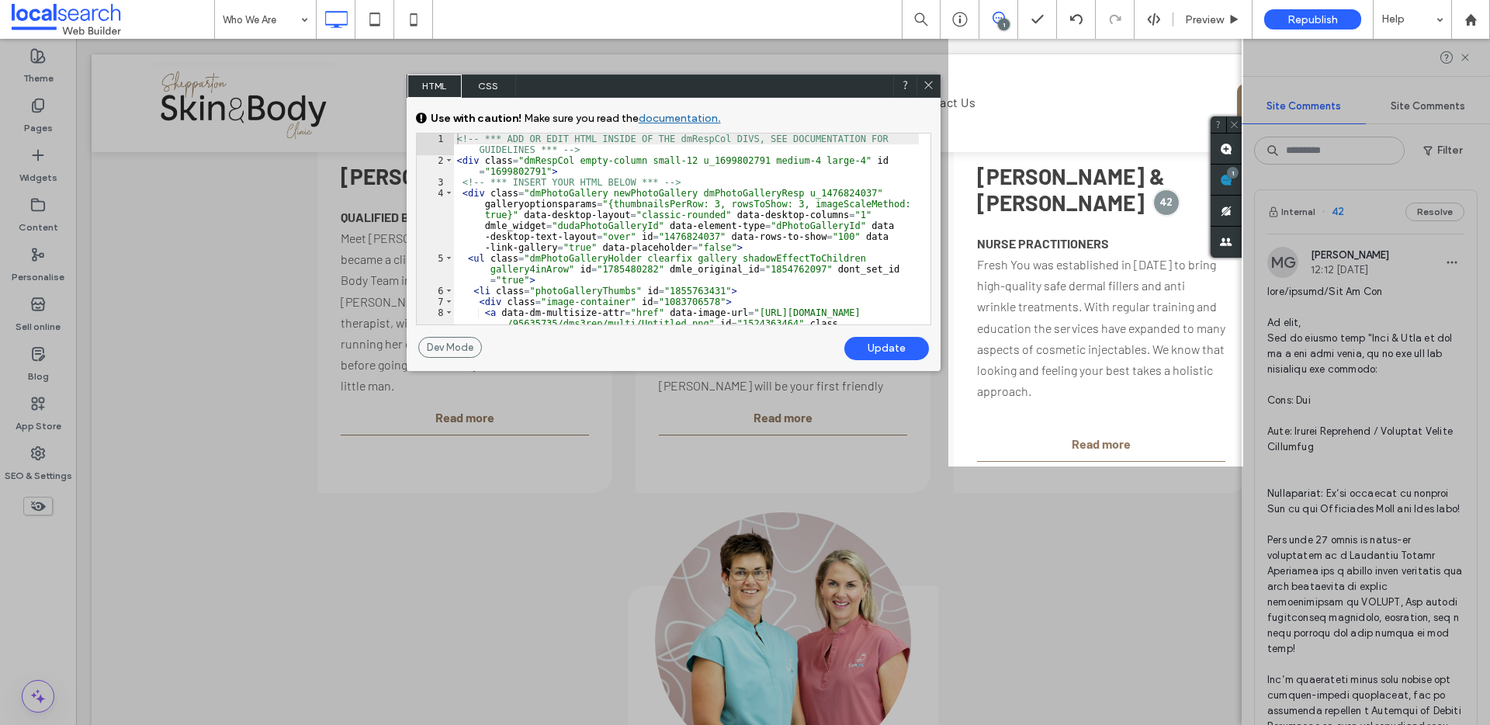
click at [495, 78] on span "CSS" at bounding box center [489, 86] width 54 height 23
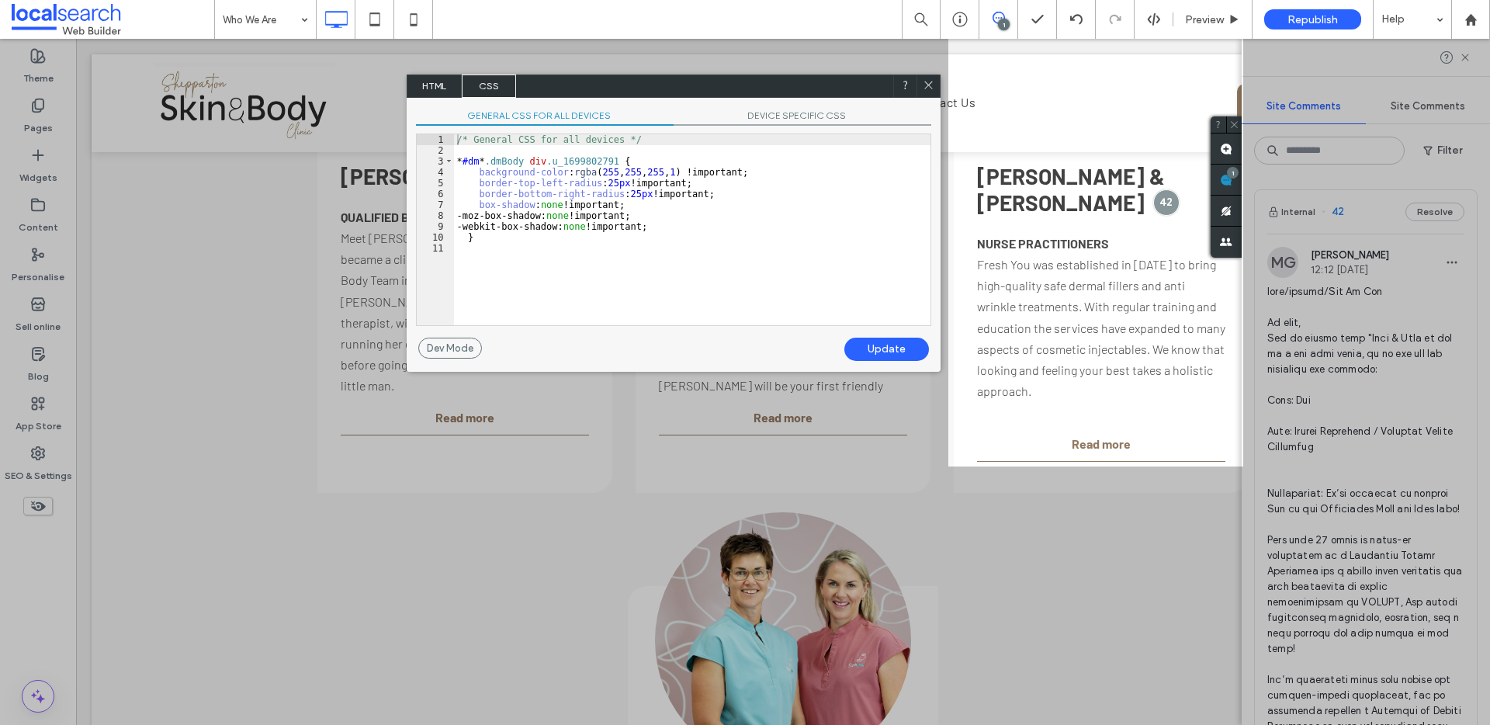
click at [937, 89] on div at bounding box center [928, 86] width 23 height 23
click at [924, 80] on icon at bounding box center [929, 85] width 12 height 12
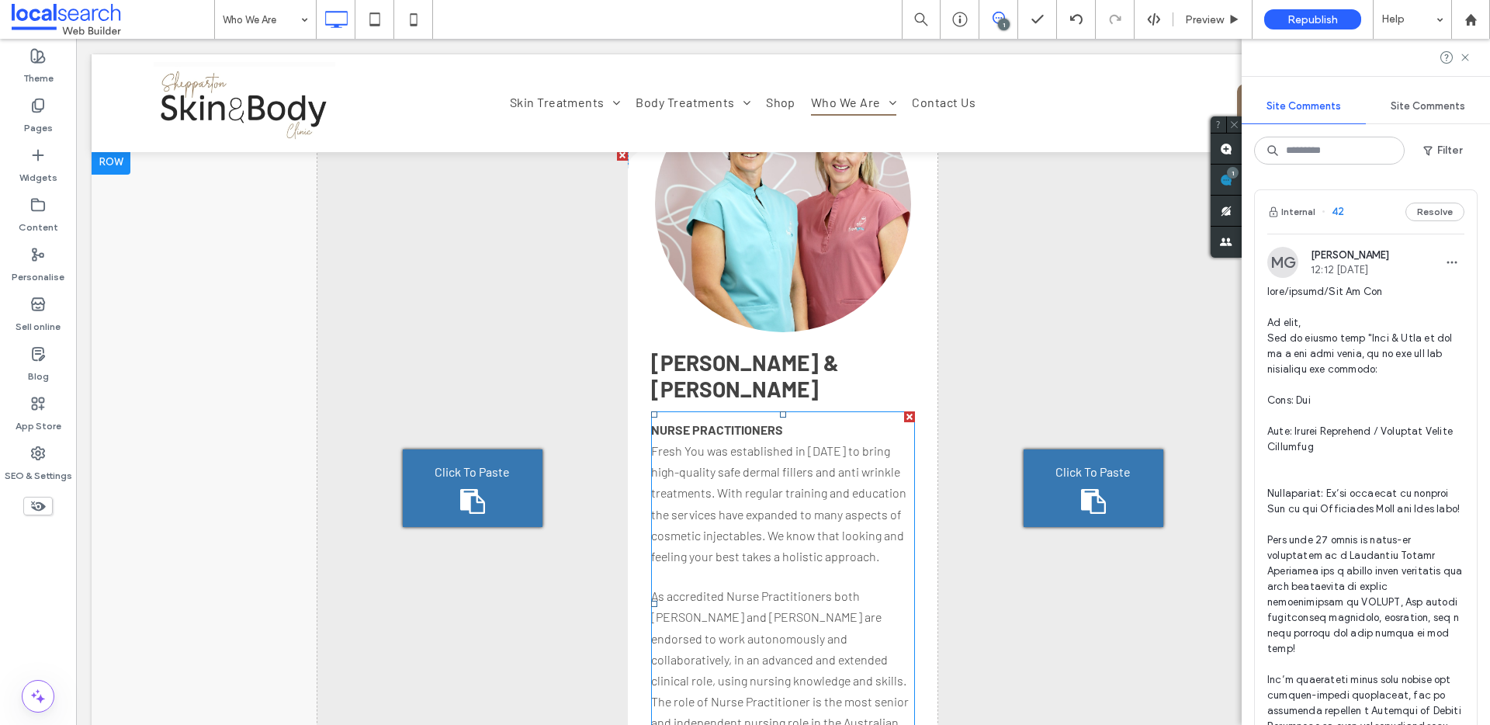
scroll to position [3140, 0]
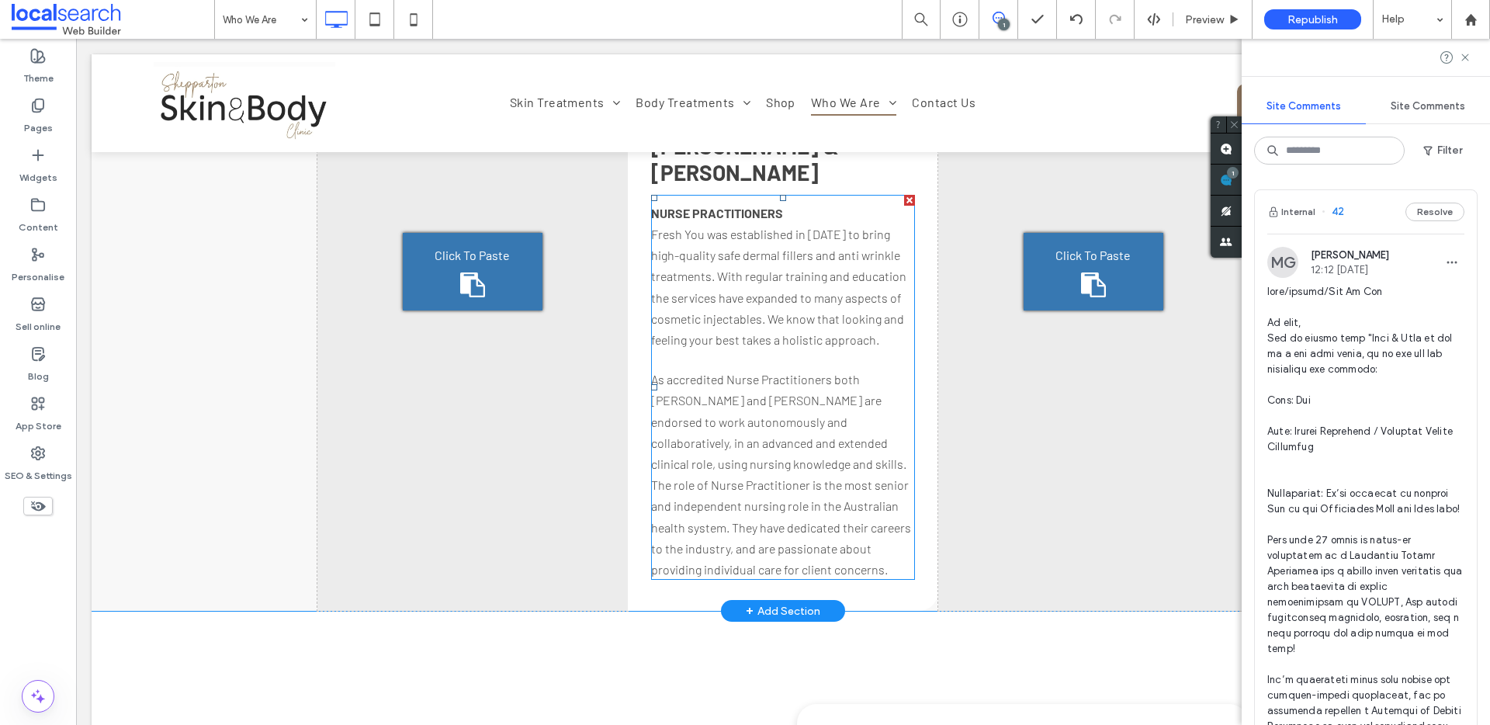
click at [783, 322] on span at bounding box center [783, 387] width 264 height 385
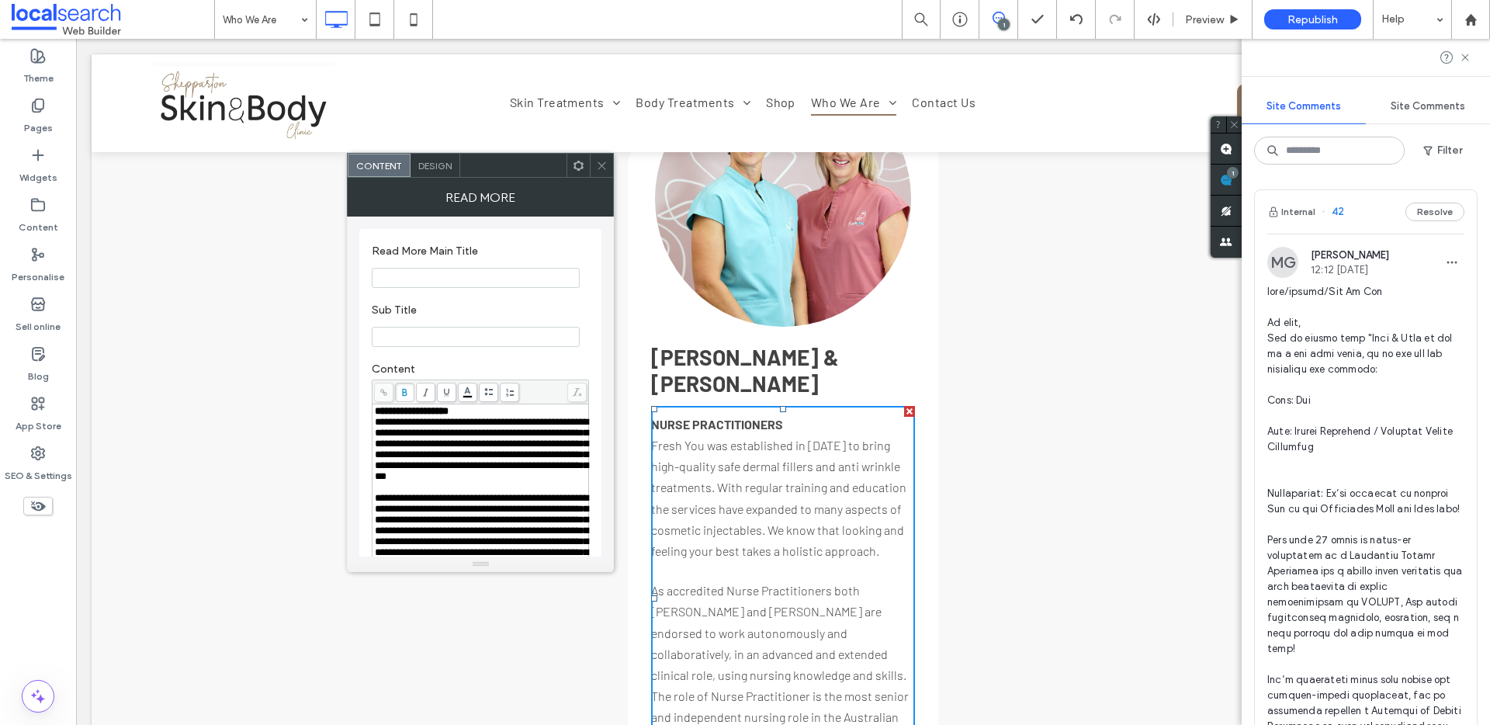
scroll to position [2796, 0]
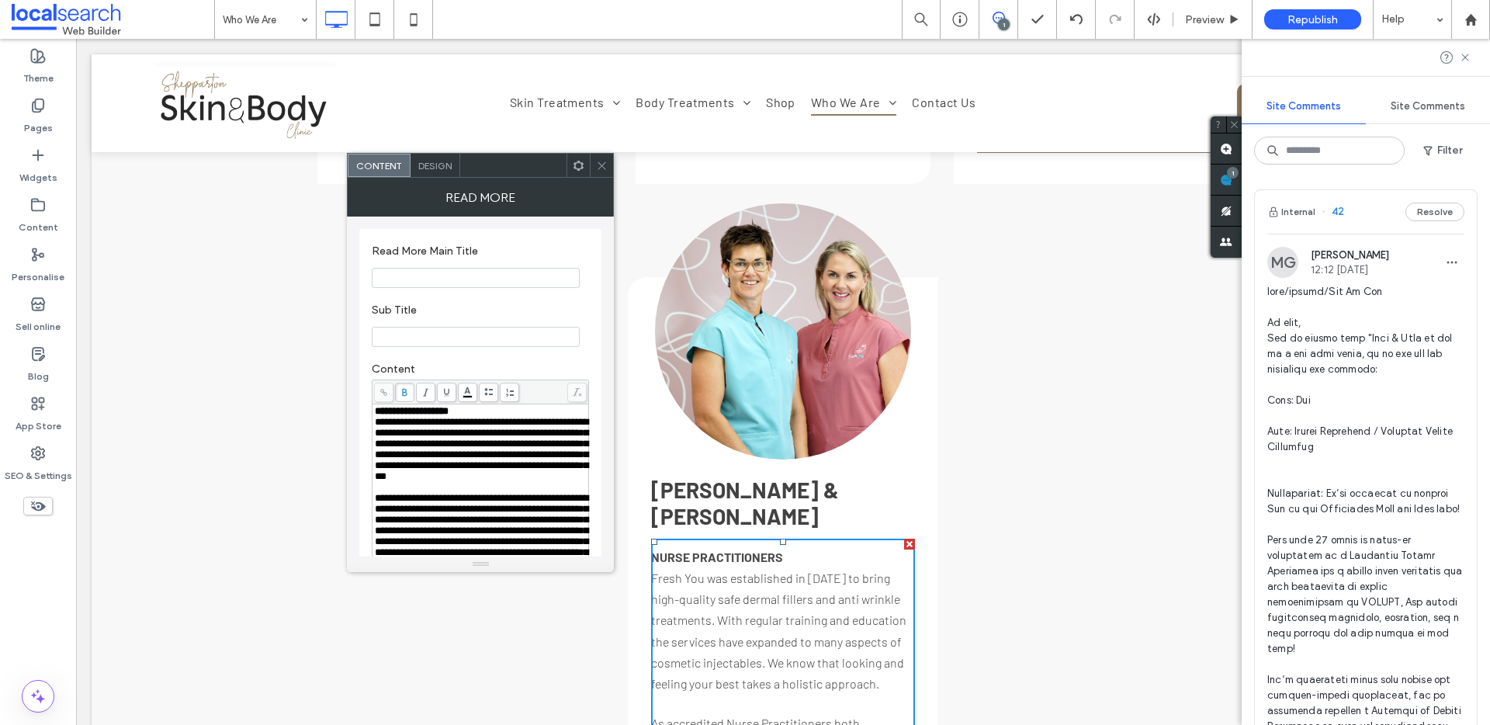
click at [605, 168] on icon at bounding box center [602, 166] width 12 height 12
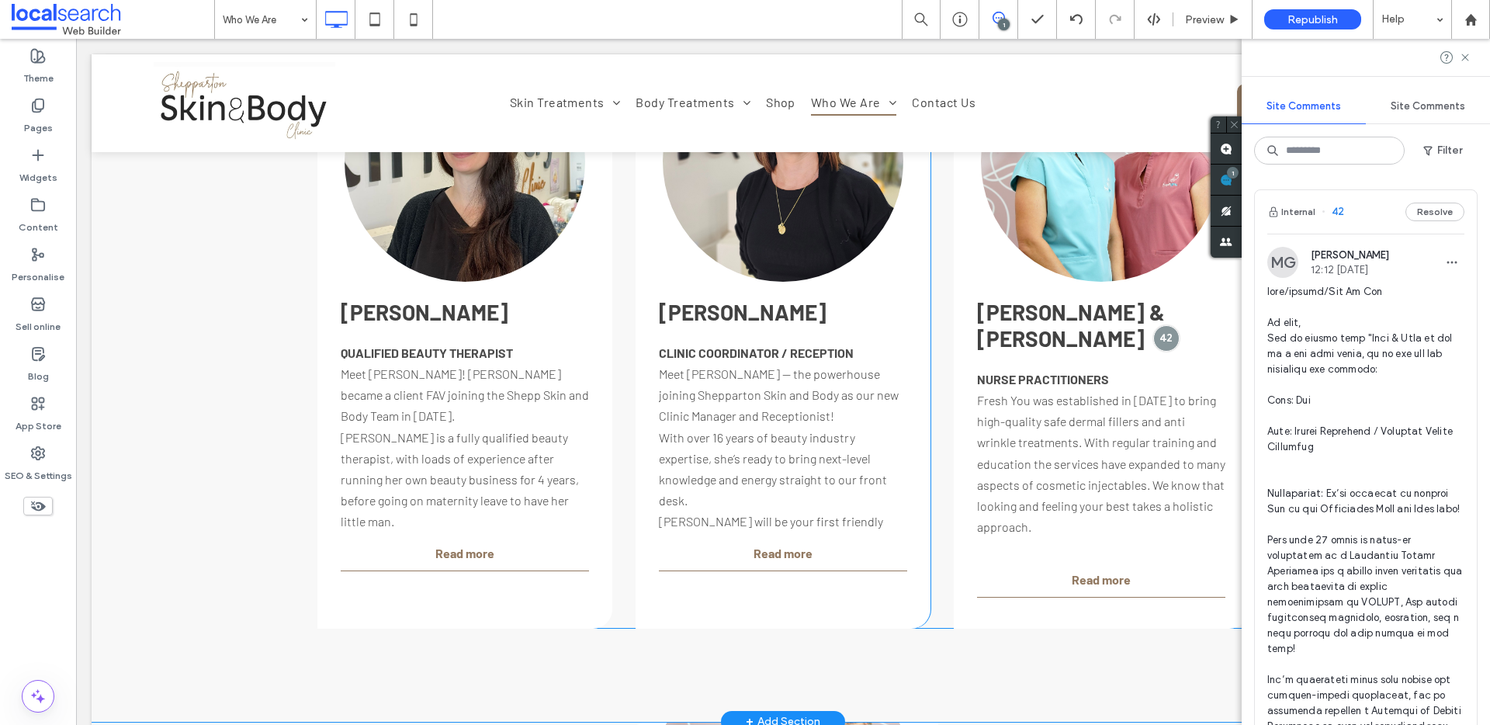
scroll to position [2350, 0]
click at [1091, 456] on span at bounding box center [1101, 480] width 248 height 237
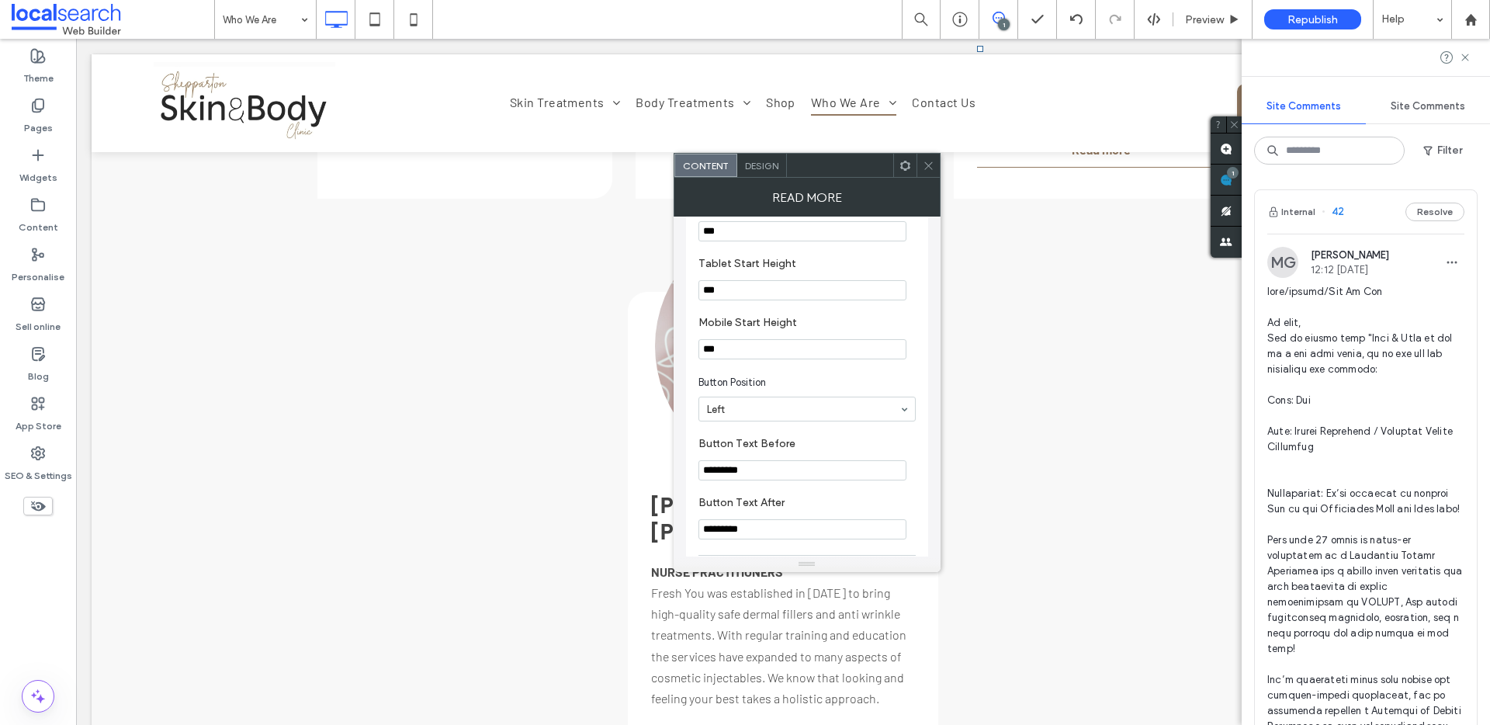
scroll to position [2917, 0]
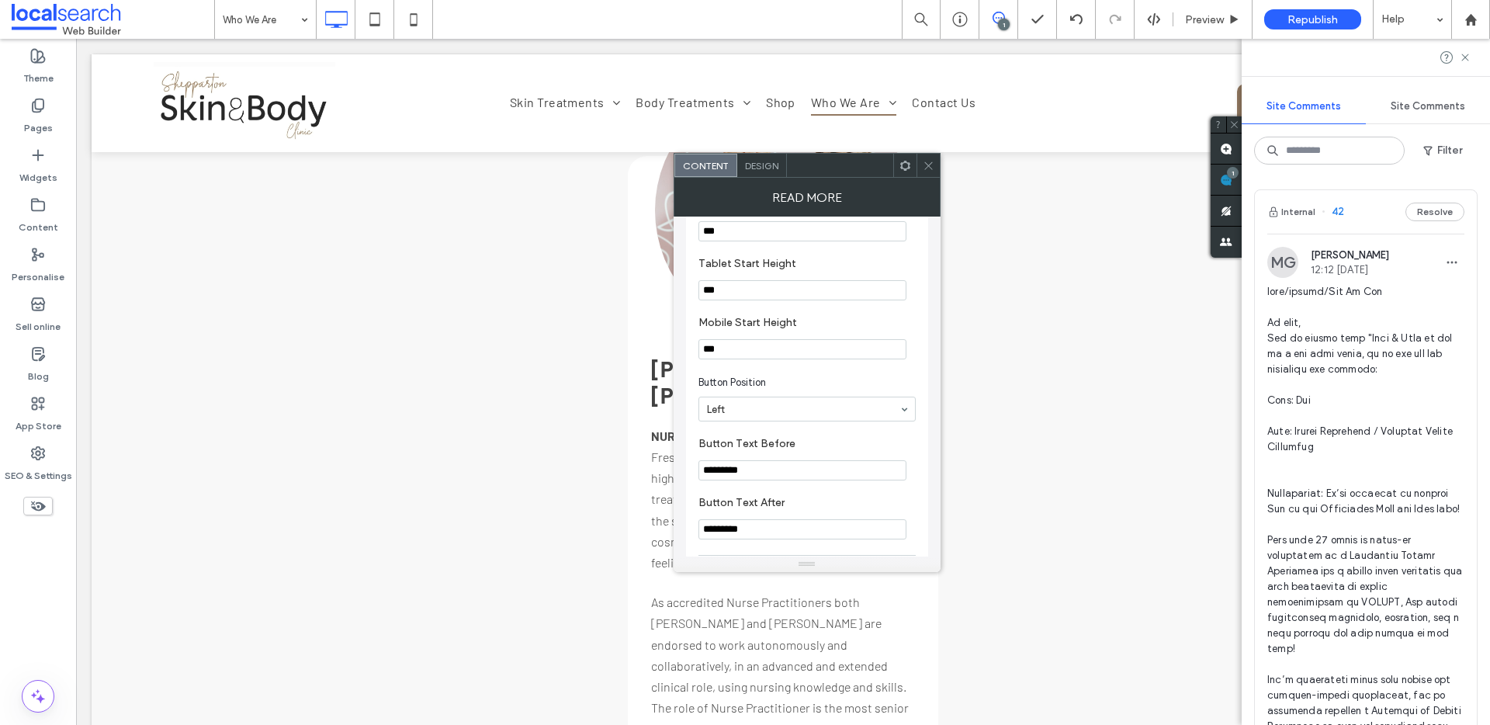
click at [793, 648] on p "As accredited Nurse Practitioners both Tara and Kate are endorsed to work auton…" at bounding box center [783, 696] width 264 height 211
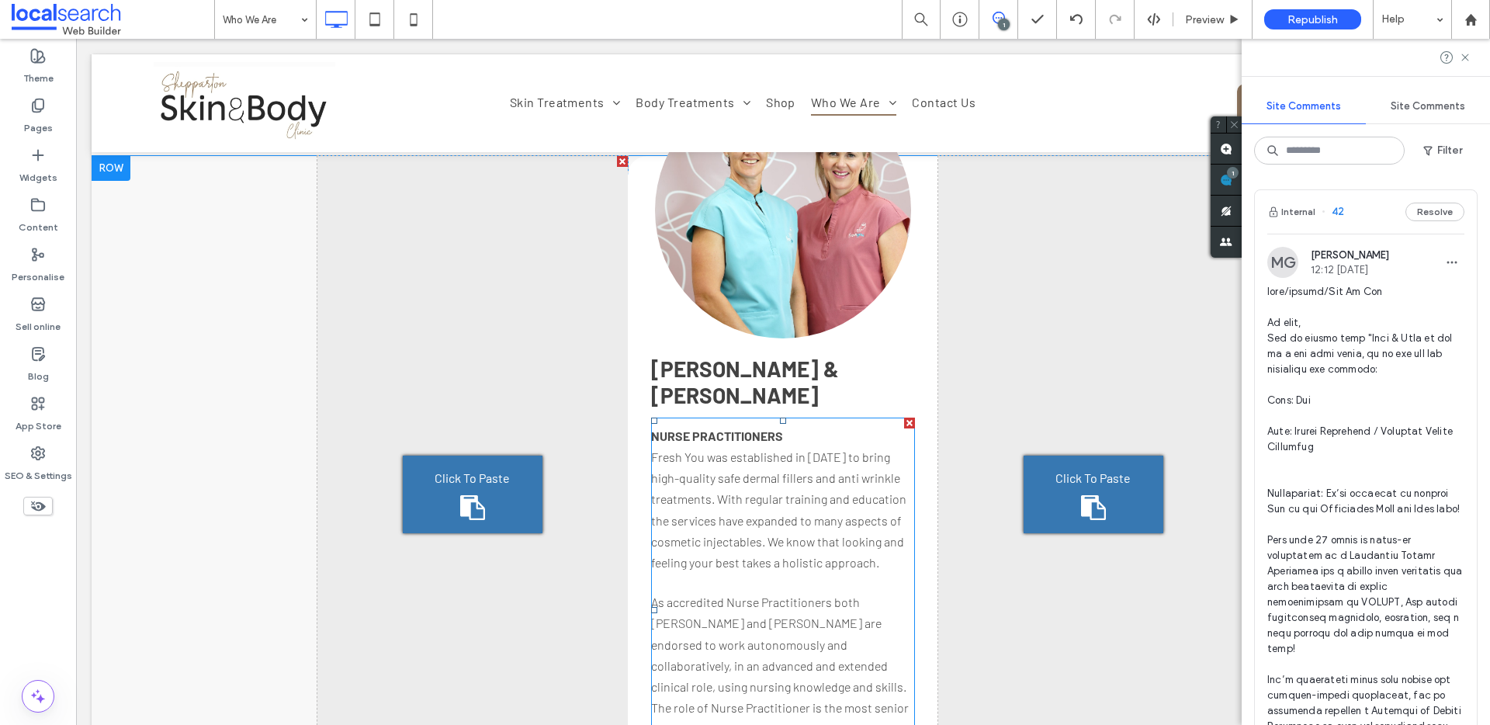
click at [781, 595] on span at bounding box center [783, 610] width 264 height 385
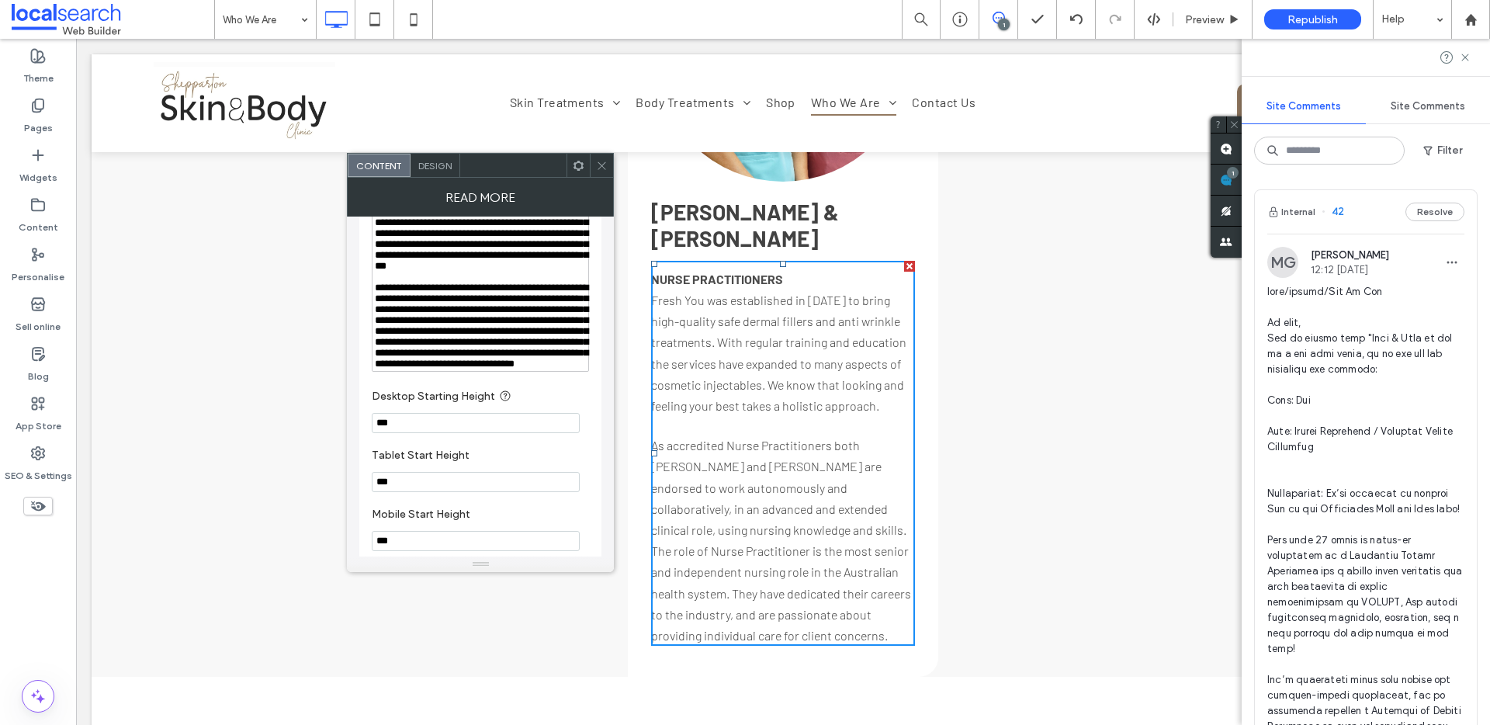
scroll to position [206, 0]
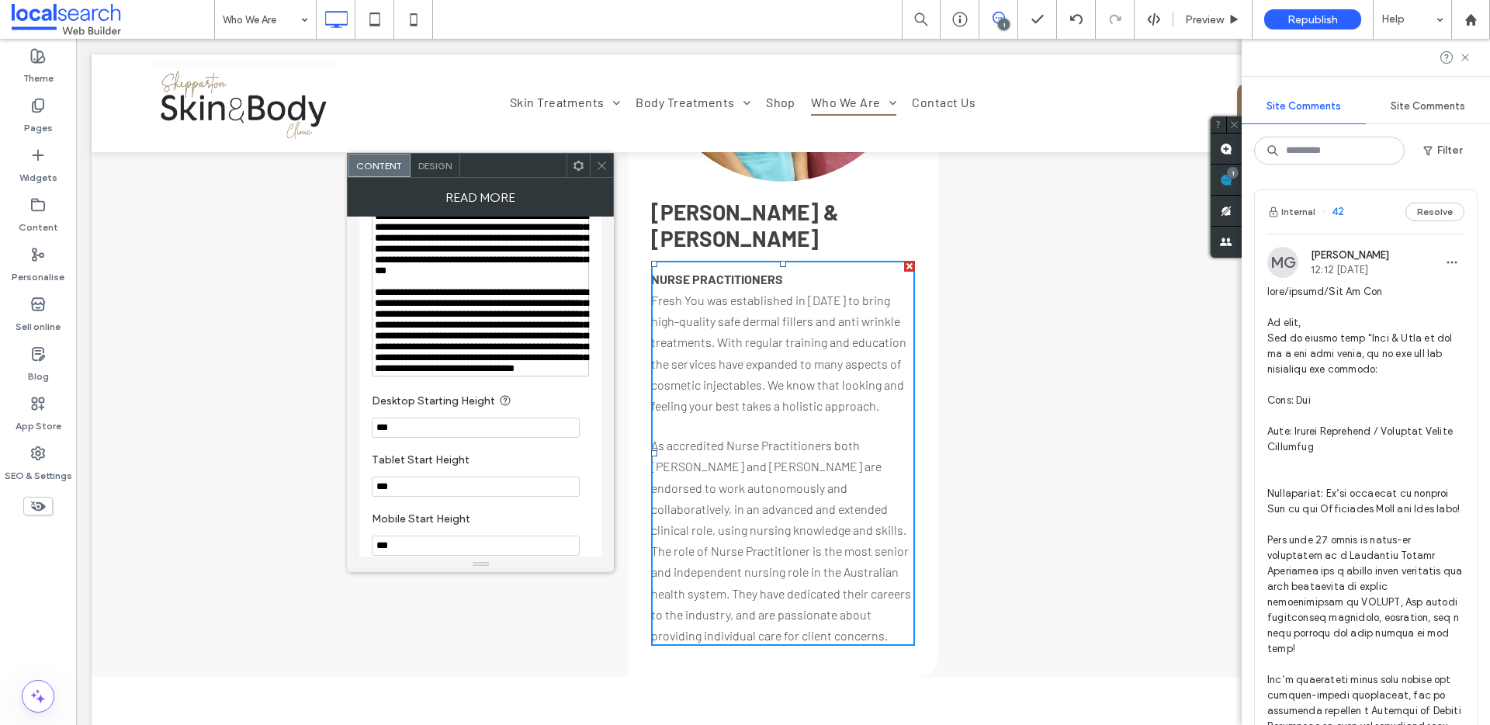
click at [605, 163] on icon at bounding box center [602, 166] width 12 height 12
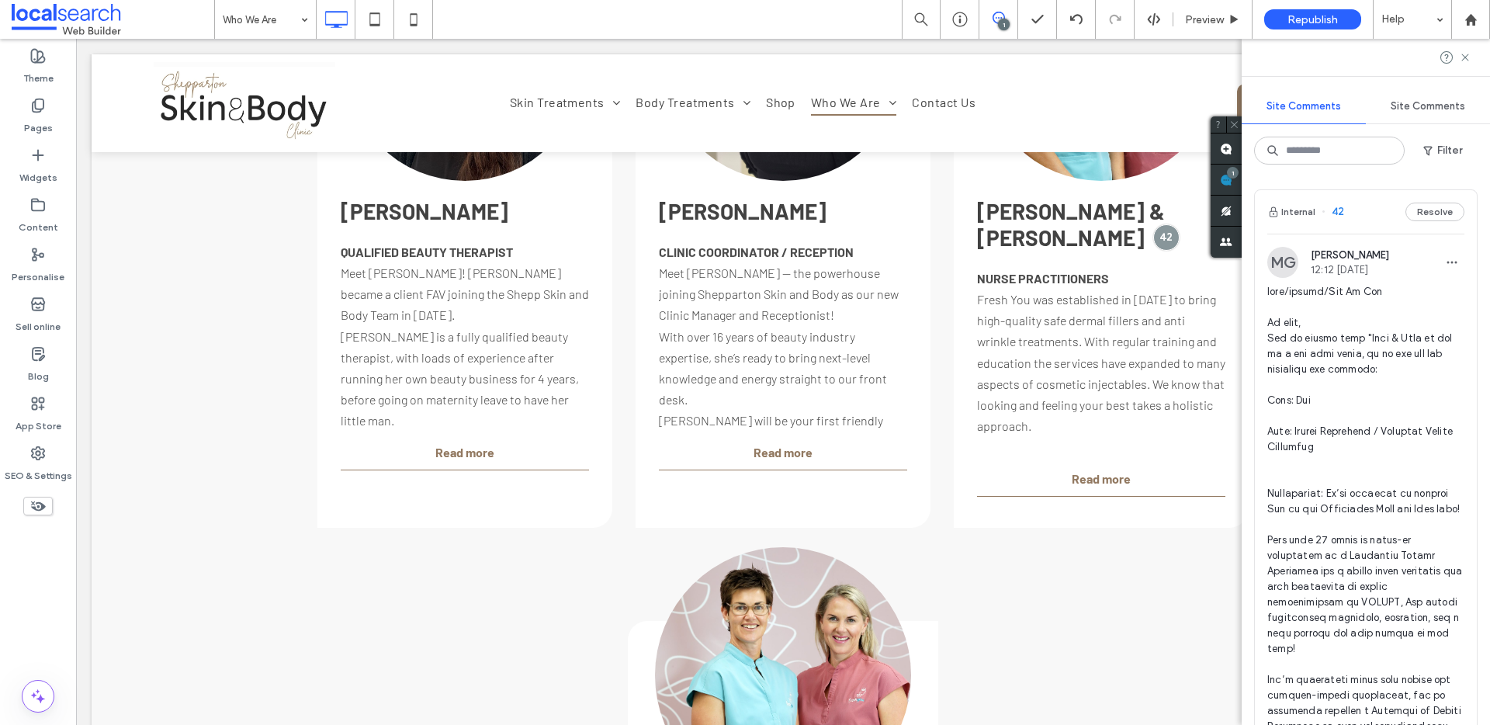
scroll to position [2433, 0]
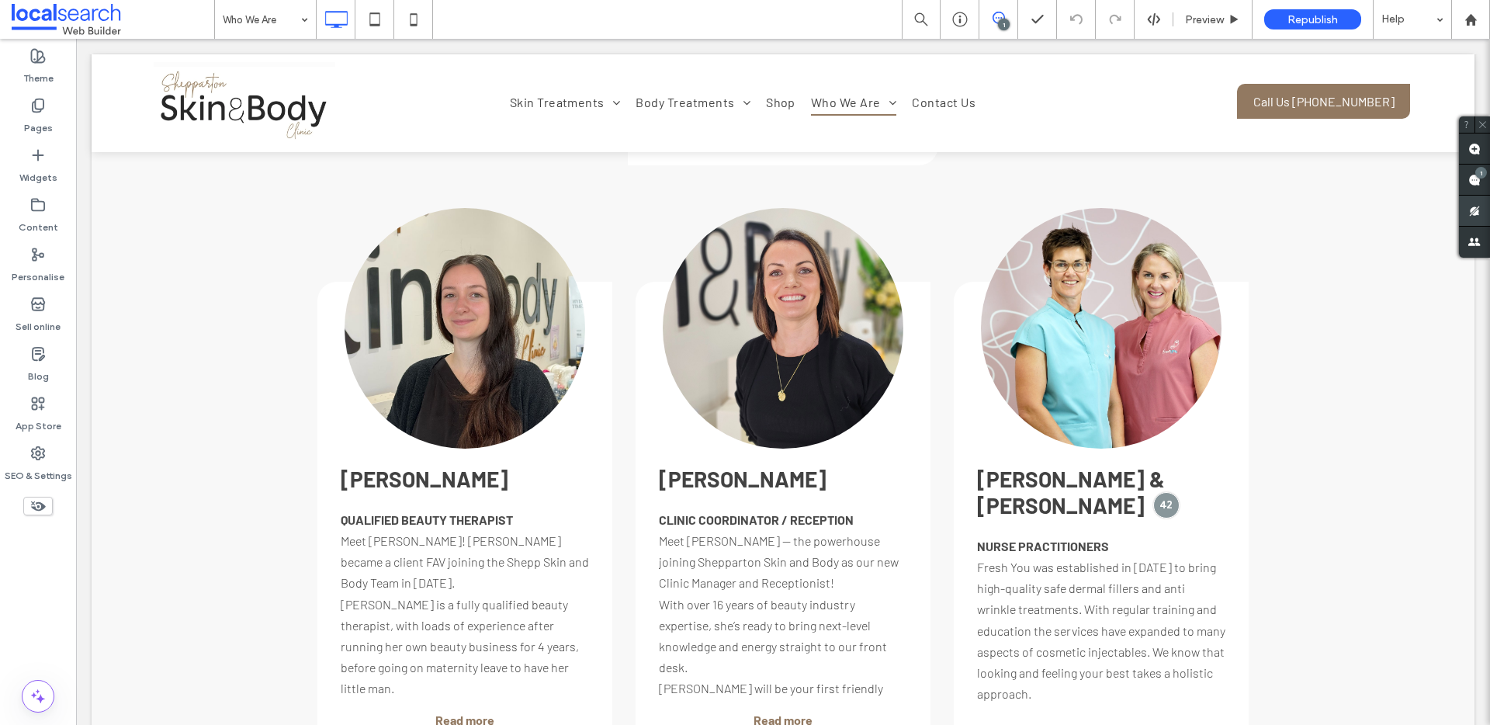
scroll to position [2211, 0]
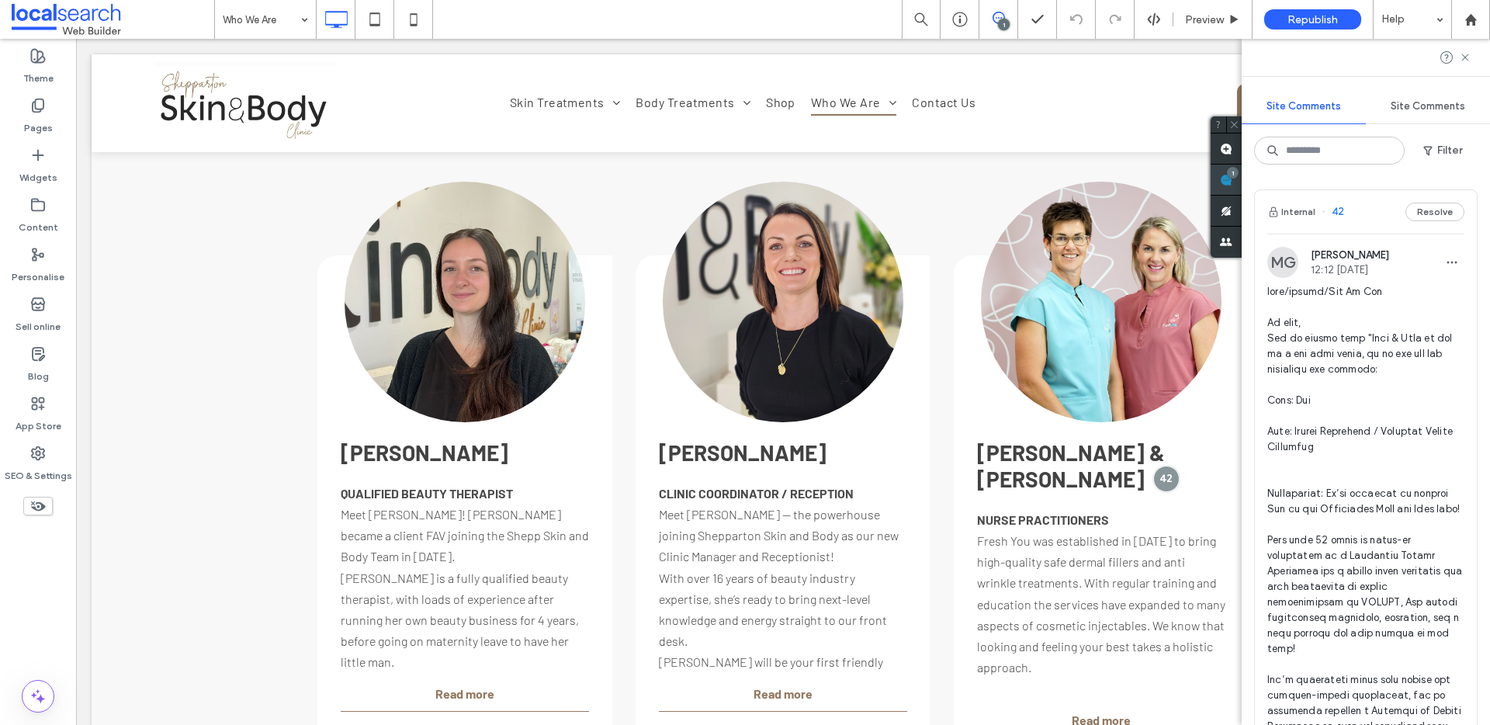
click at [1233, 181] on use at bounding box center [1226, 180] width 12 height 12
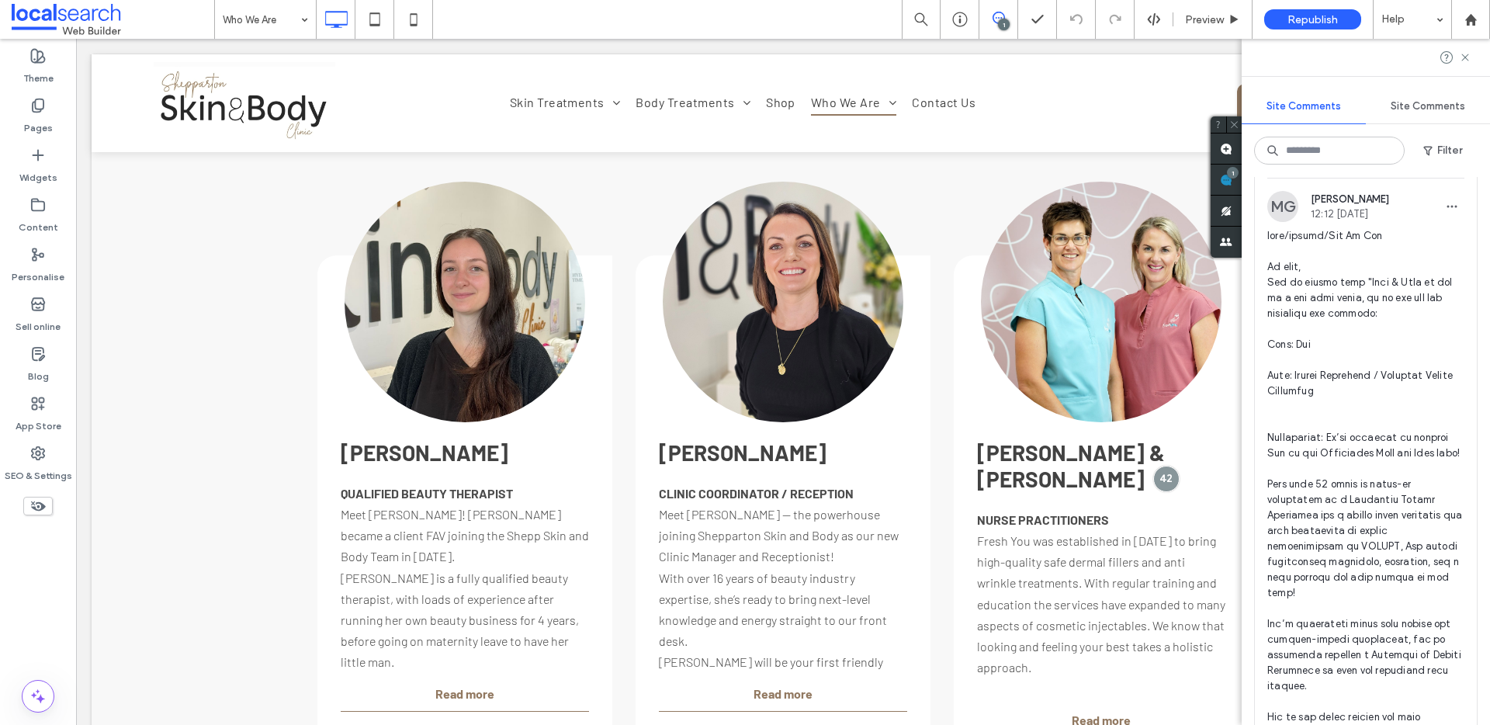
scroll to position [88, 0]
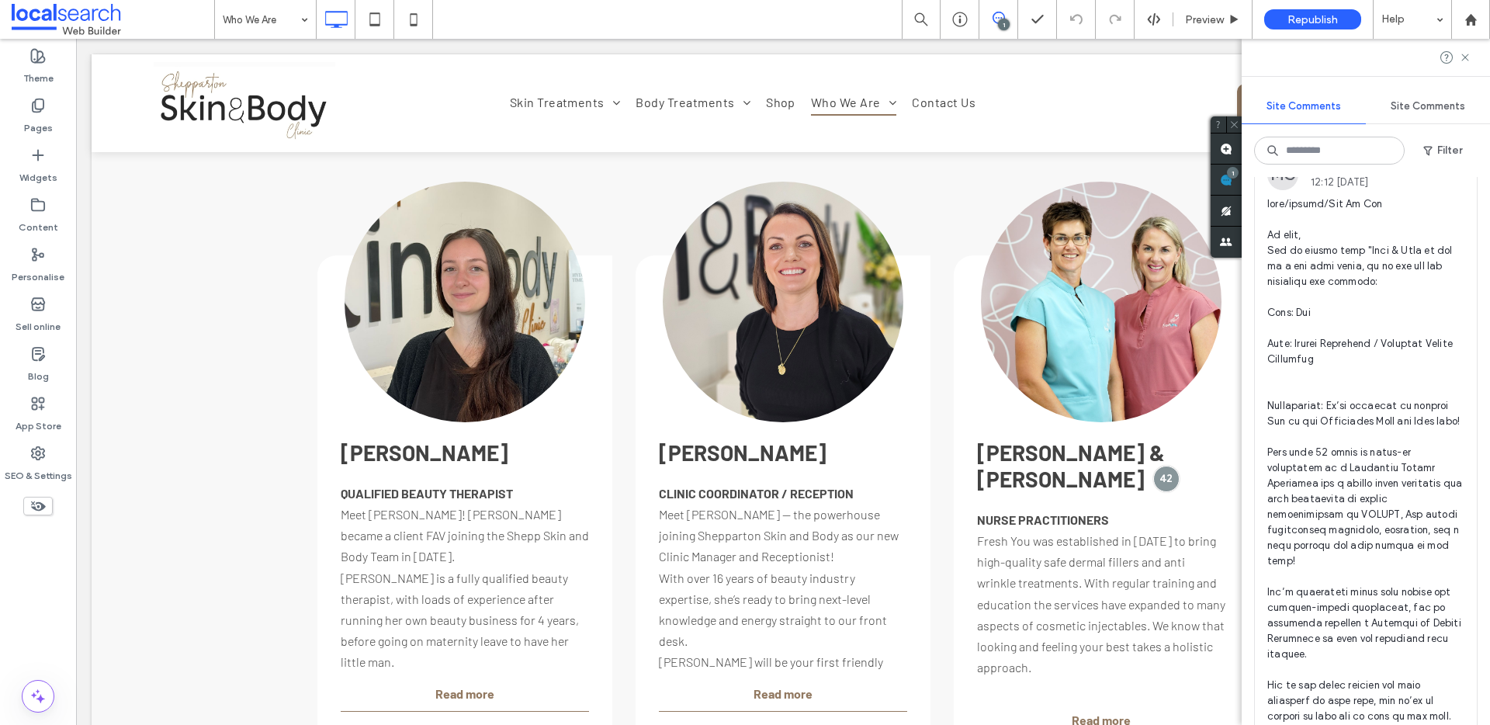
click at [1290, 305] on span at bounding box center [1366, 545] width 197 height 699
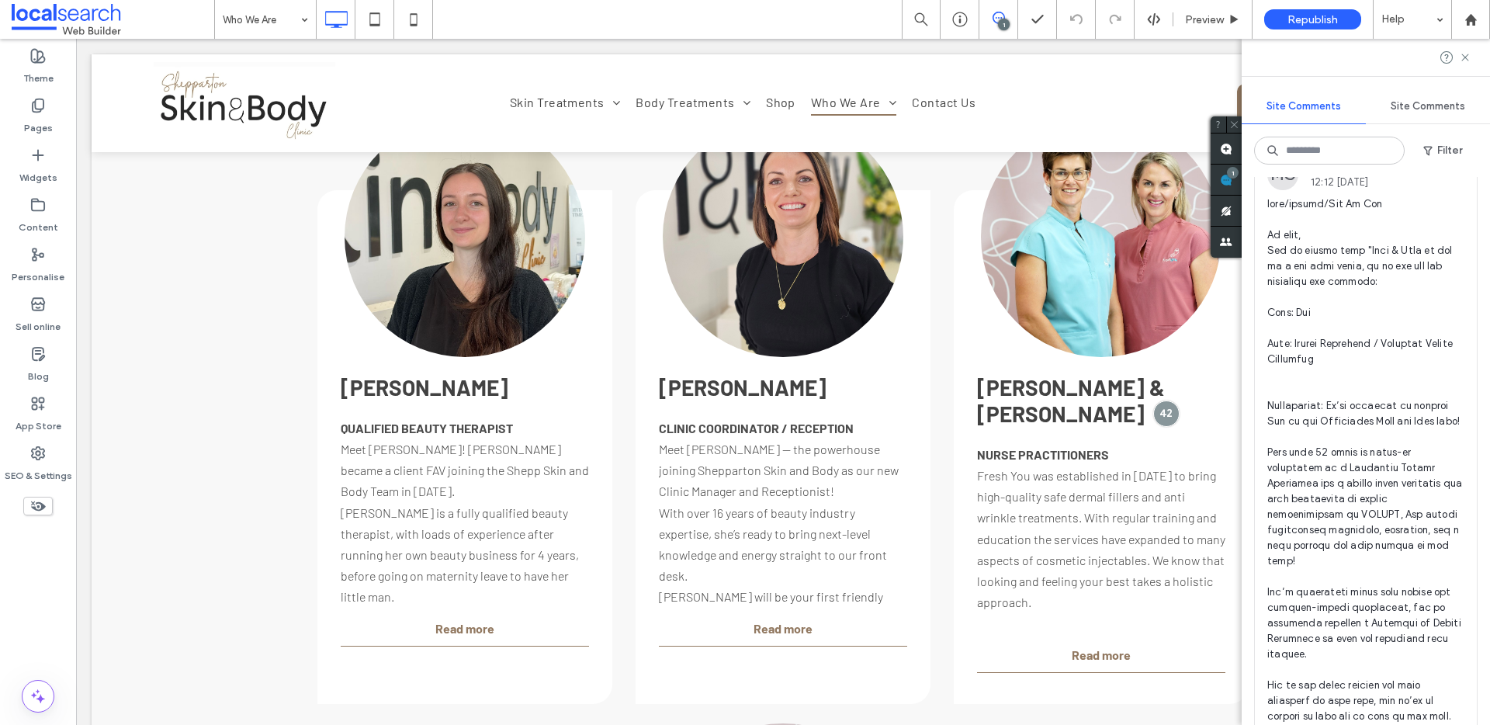
scroll to position [2289, 0]
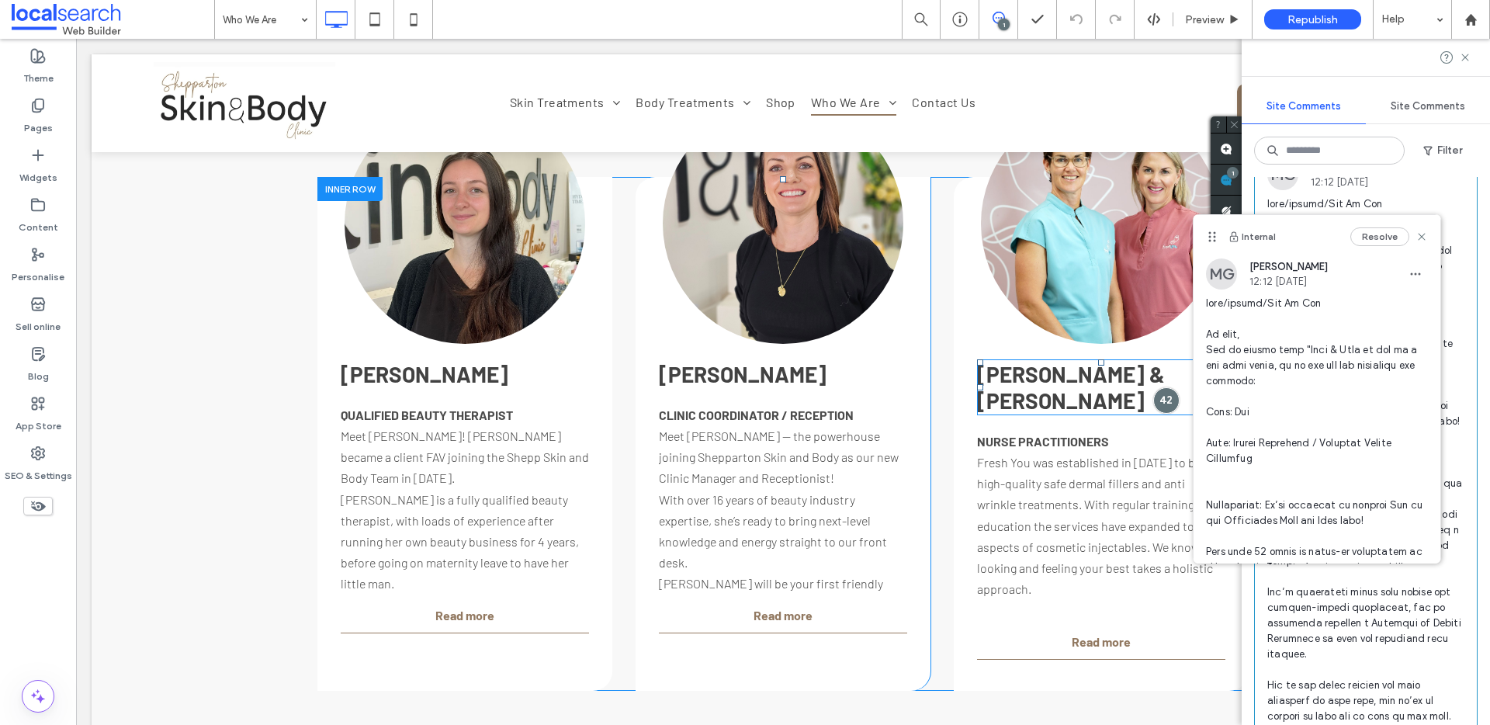
click at [1035, 359] on div "[PERSON_NAME] & [PERSON_NAME]" at bounding box center [1101, 387] width 248 height 56
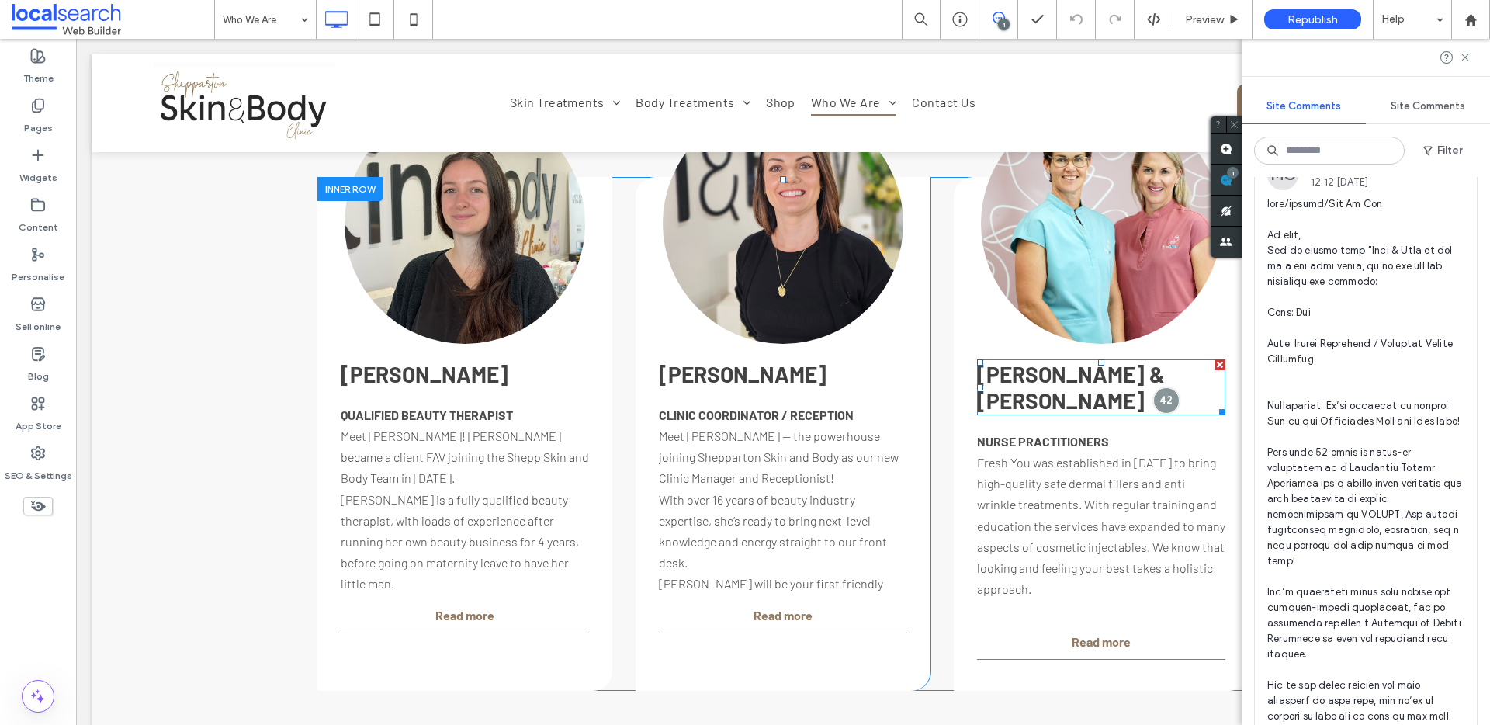
click at [1072, 380] on span "[PERSON_NAME] & [PERSON_NAME]" at bounding box center [1071, 387] width 188 height 53
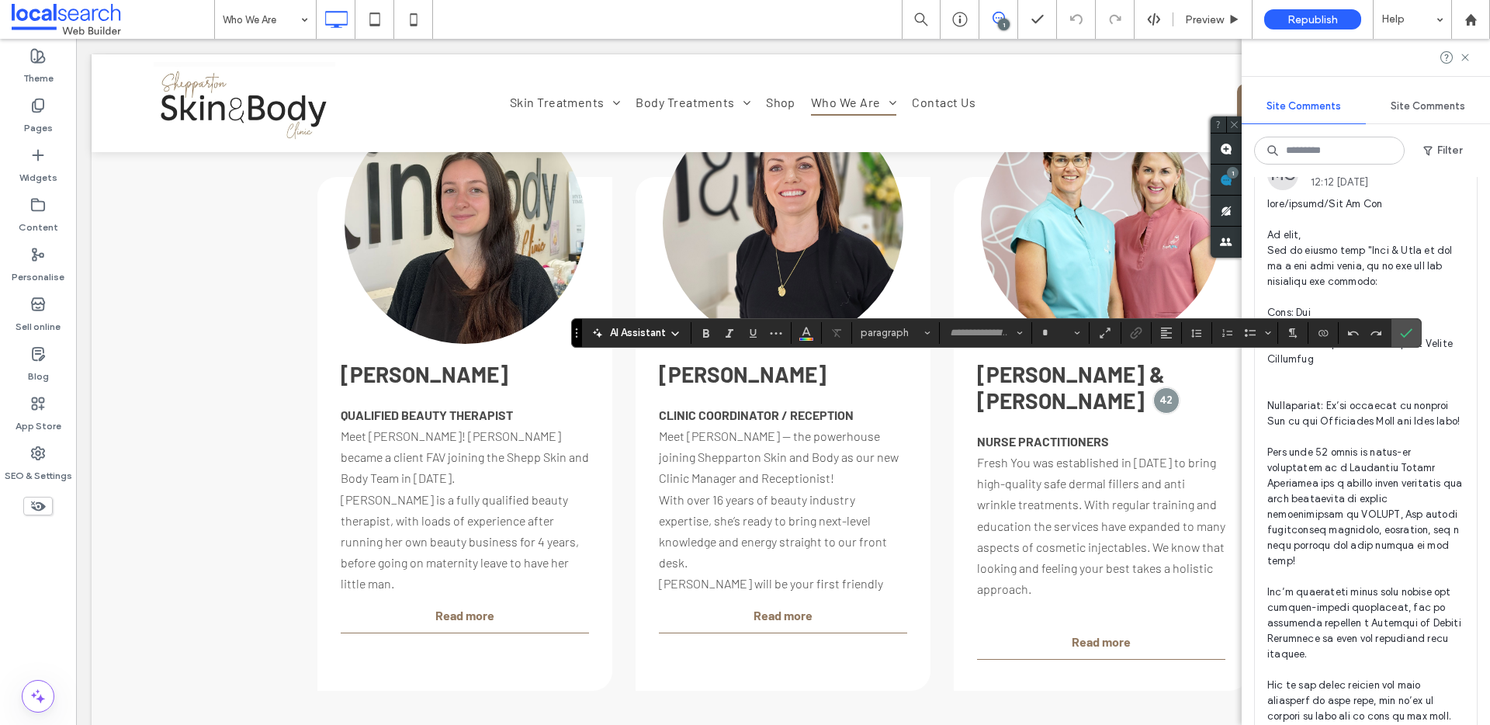
type input "******"
type input "**"
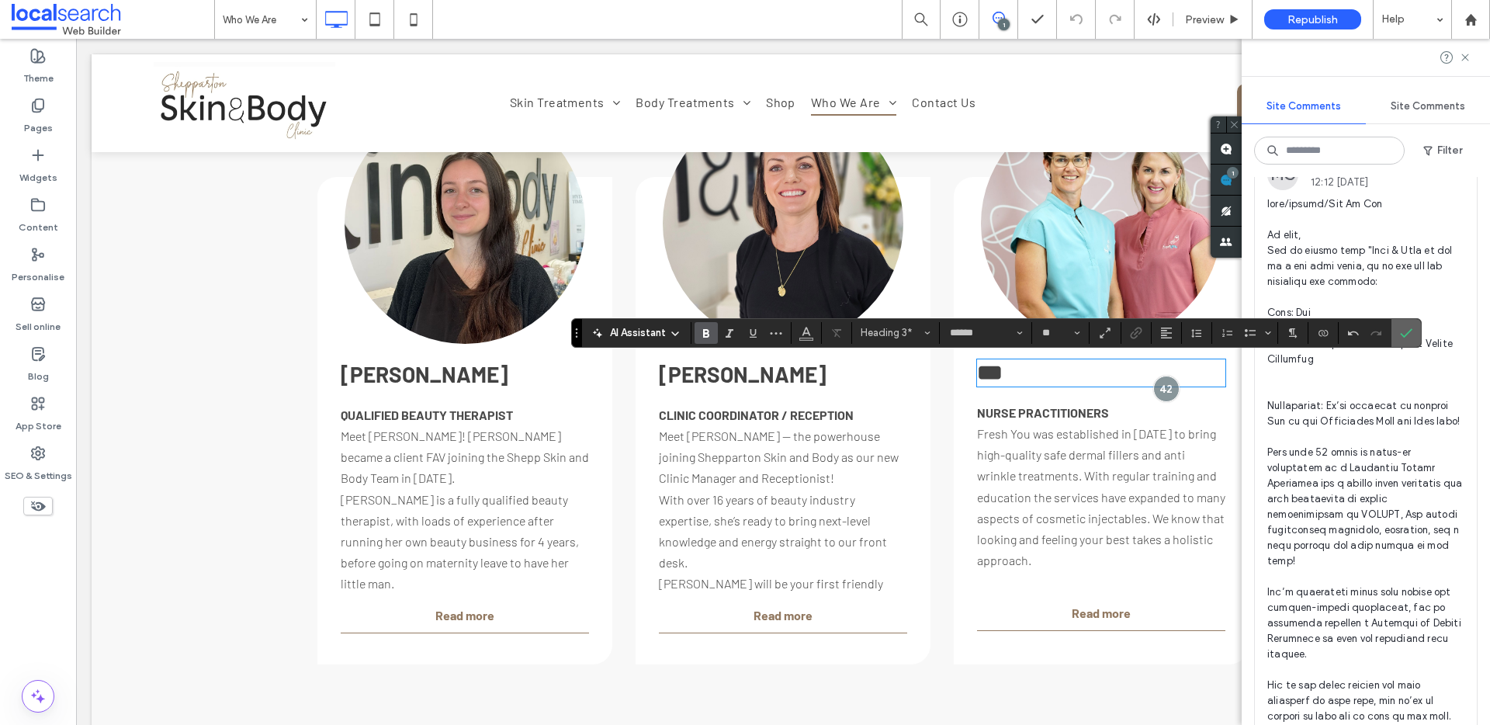
click at [1410, 332] on icon "Confirm" at bounding box center [1406, 333] width 12 height 12
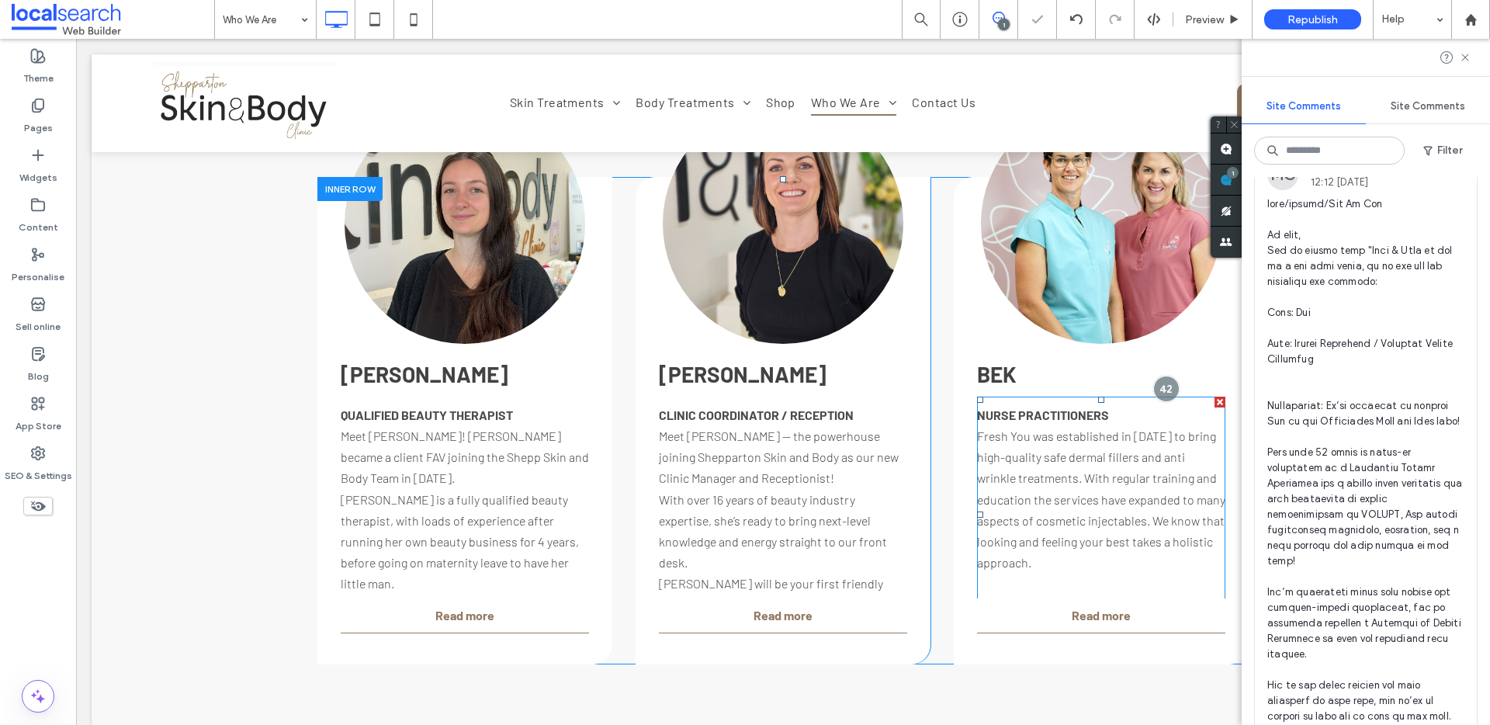
click at [1048, 453] on span at bounding box center [1101, 515] width 248 height 237
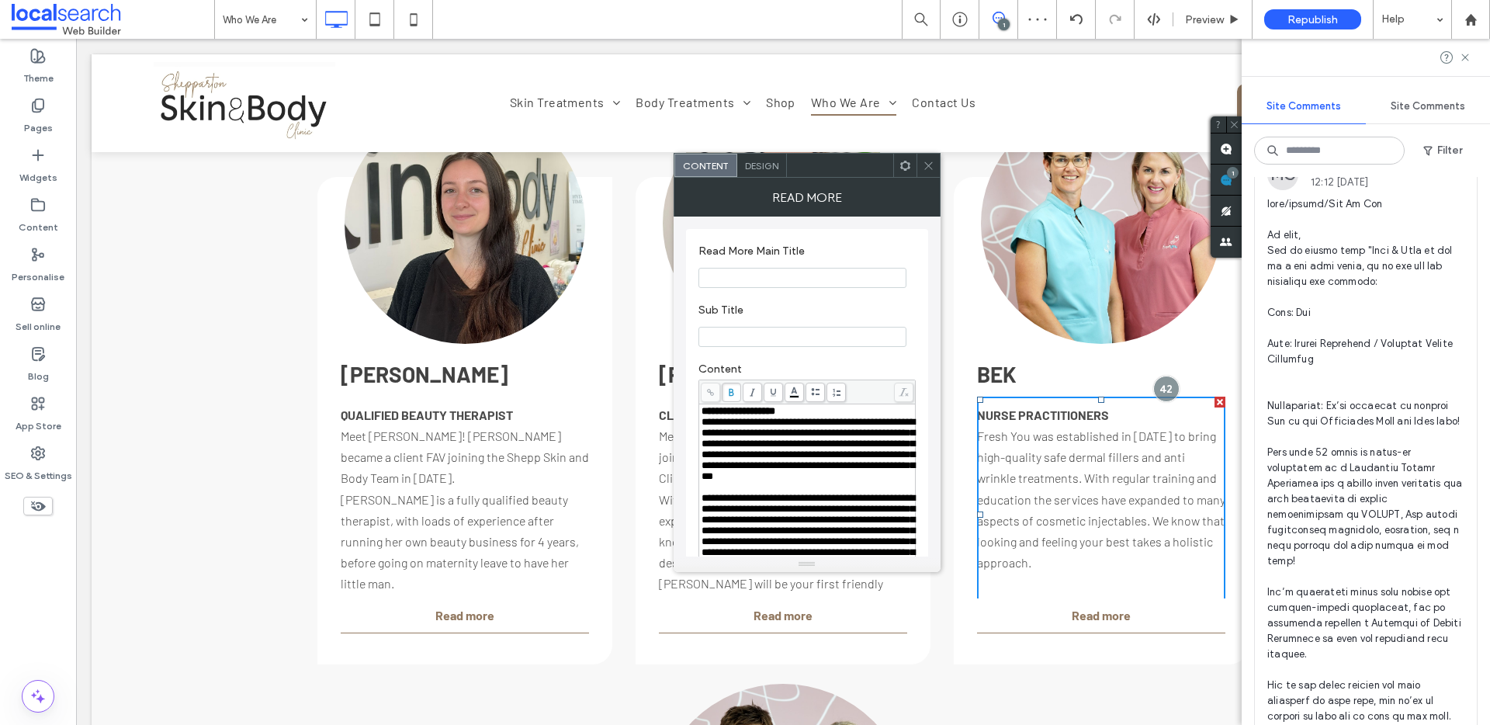
click at [1362, 342] on span at bounding box center [1366, 545] width 197 height 699
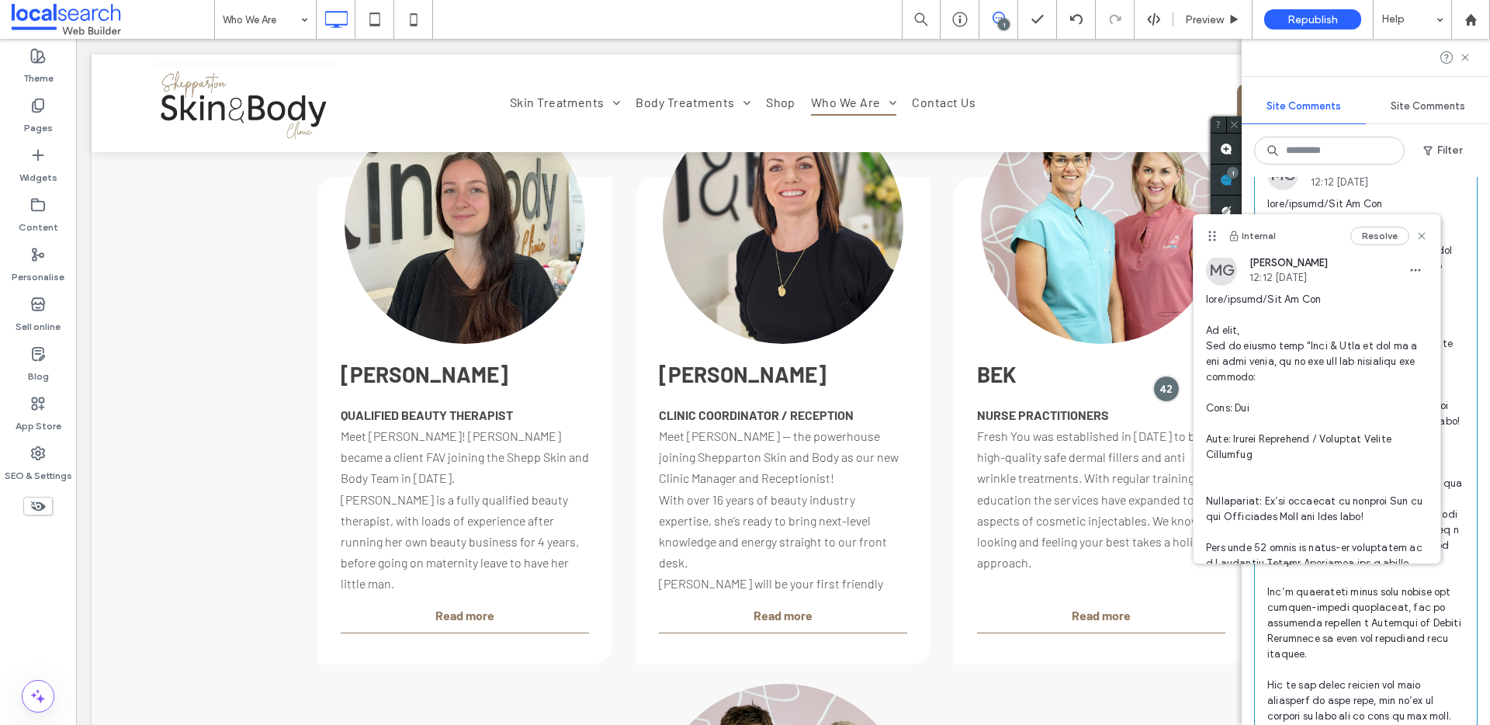
scroll to position [9, 0]
drag, startPoint x: 1254, startPoint y: 450, endPoint x: 1233, endPoint y: 435, distance: 25.5
click at [1233, 435] on span at bounding box center [1317, 613] width 222 height 652
copy span "Beauty Therapist / Training Dermal Therapist"
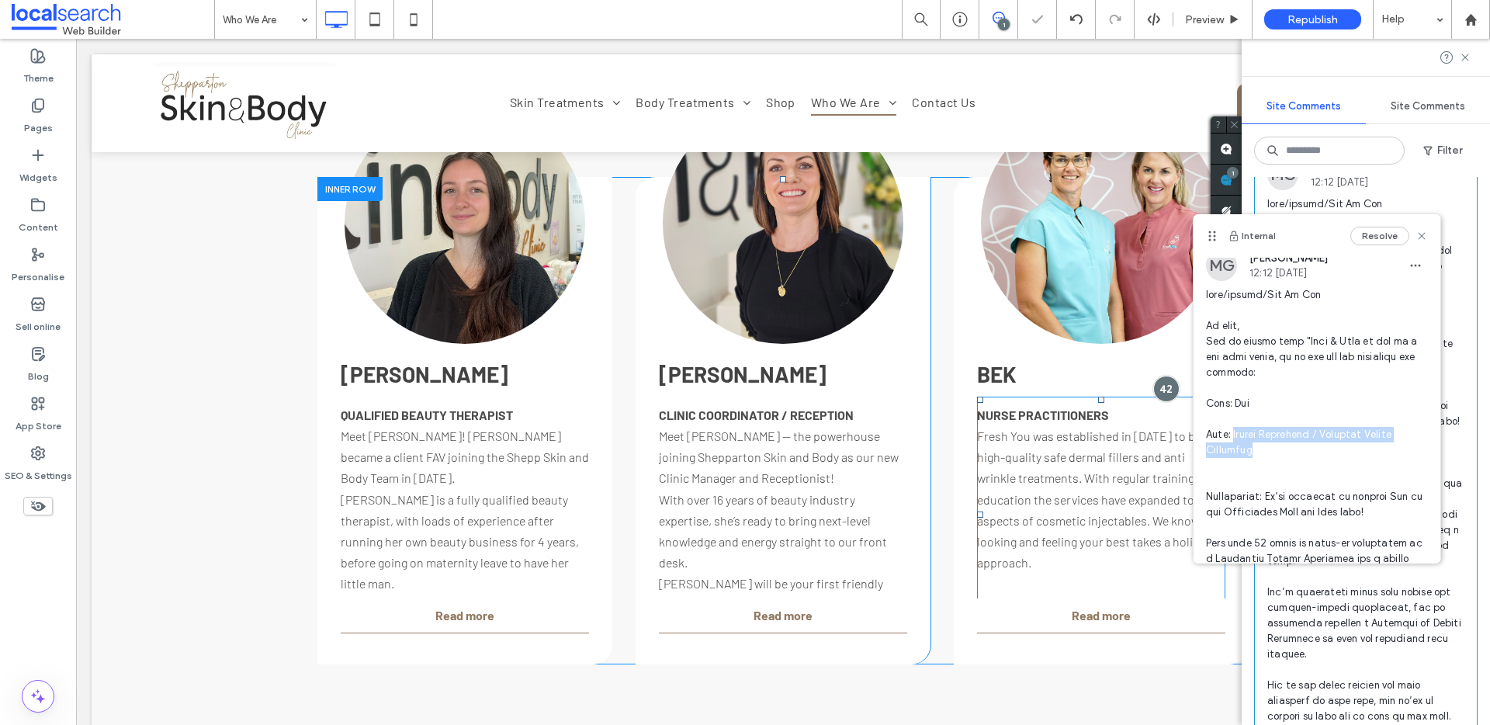
click at [1036, 449] on span at bounding box center [1101, 515] width 248 height 237
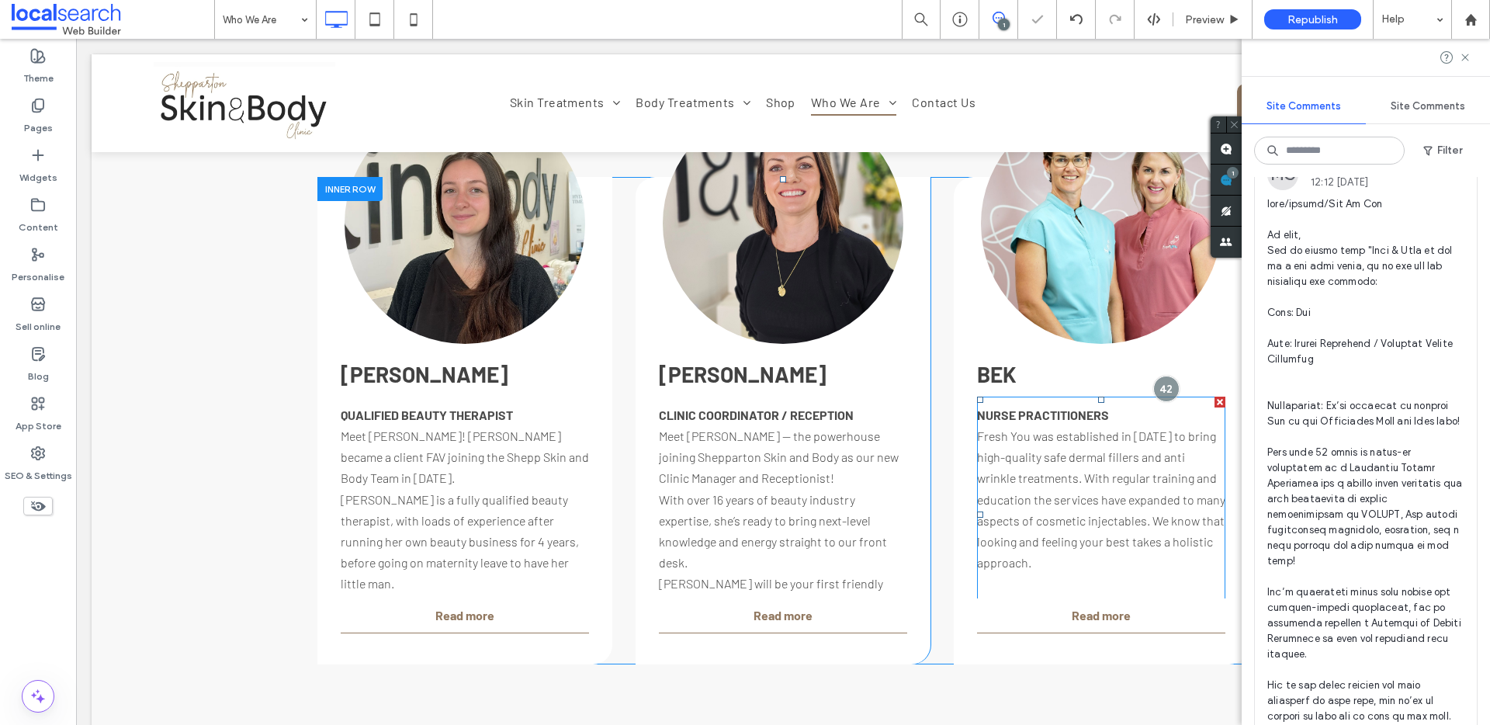
click at [1067, 421] on span at bounding box center [1101, 515] width 248 height 237
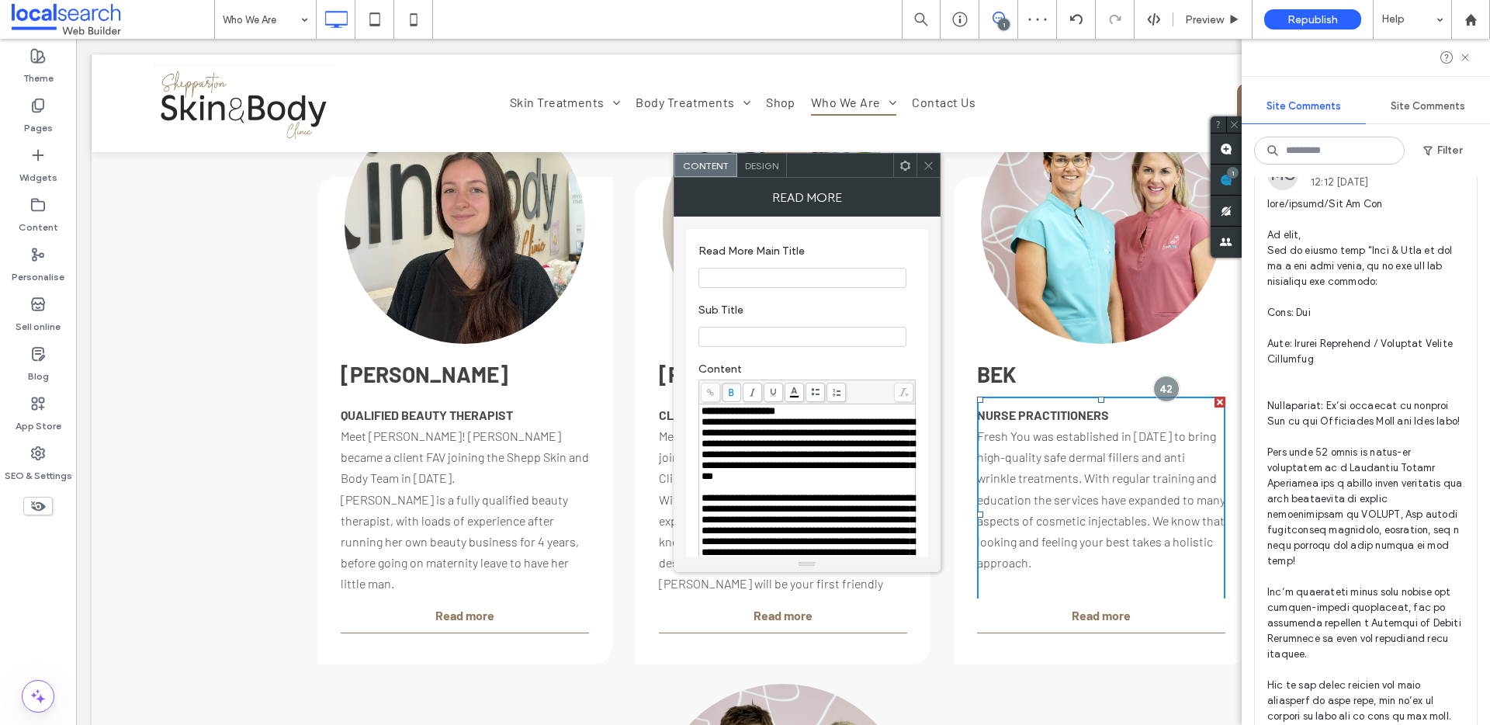
click at [820, 416] on div "**********" at bounding box center [808, 411] width 212 height 11
drag, startPoint x: 808, startPoint y: 413, endPoint x: 720, endPoint y: 404, distance: 88.1
click at [720, 404] on div "**********" at bounding box center [807, 481] width 217 height 203
click at [810, 408] on span "**********" at bounding box center [787, 411] width 171 height 10
drag, startPoint x: 779, startPoint y: 453, endPoint x: 975, endPoint y: 414, distance: 200.2
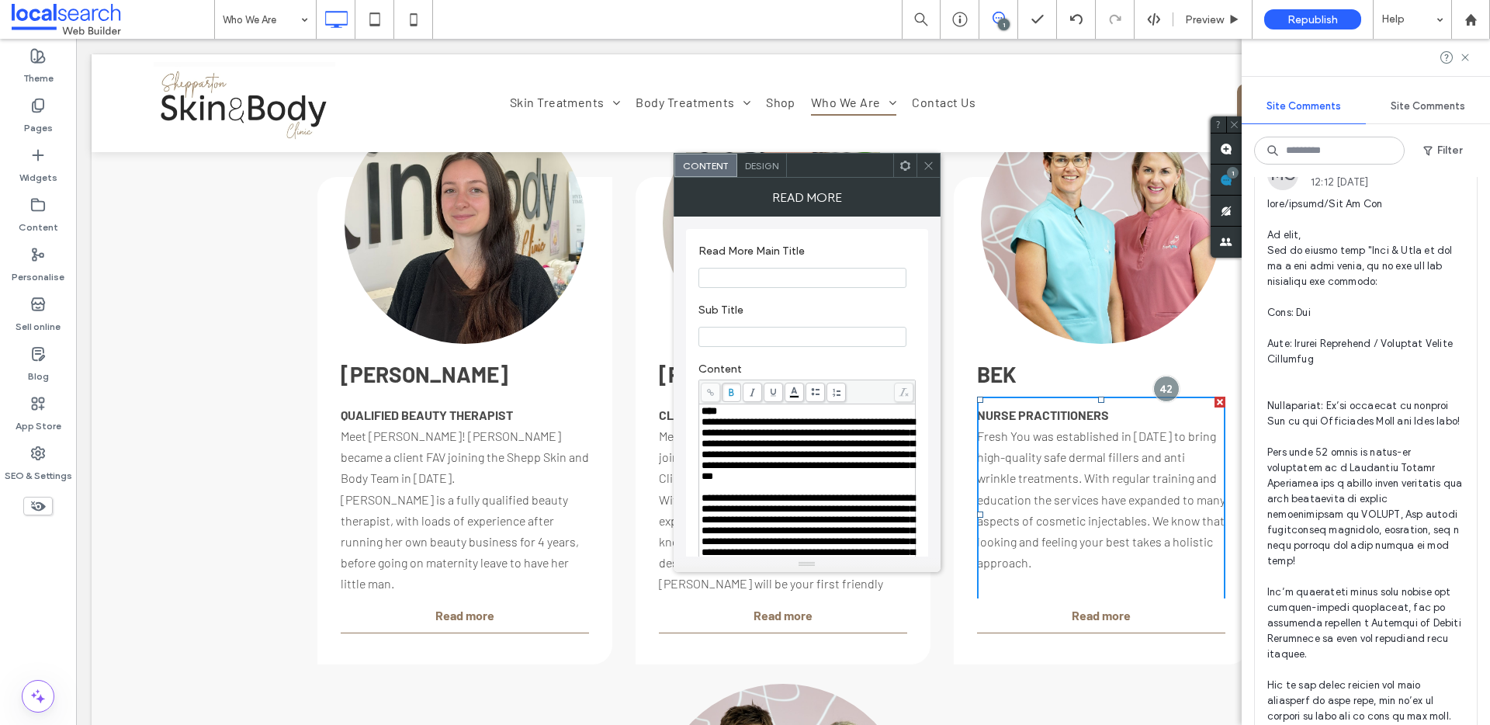
click at [718, 421] on span "**********" at bounding box center [808, 449] width 213 height 64
click at [723, 414] on div "****" at bounding box center [808, 411] width 212 height 11
click at [734, 396] on icon at bounding box center [731, 392] width 9 height 9
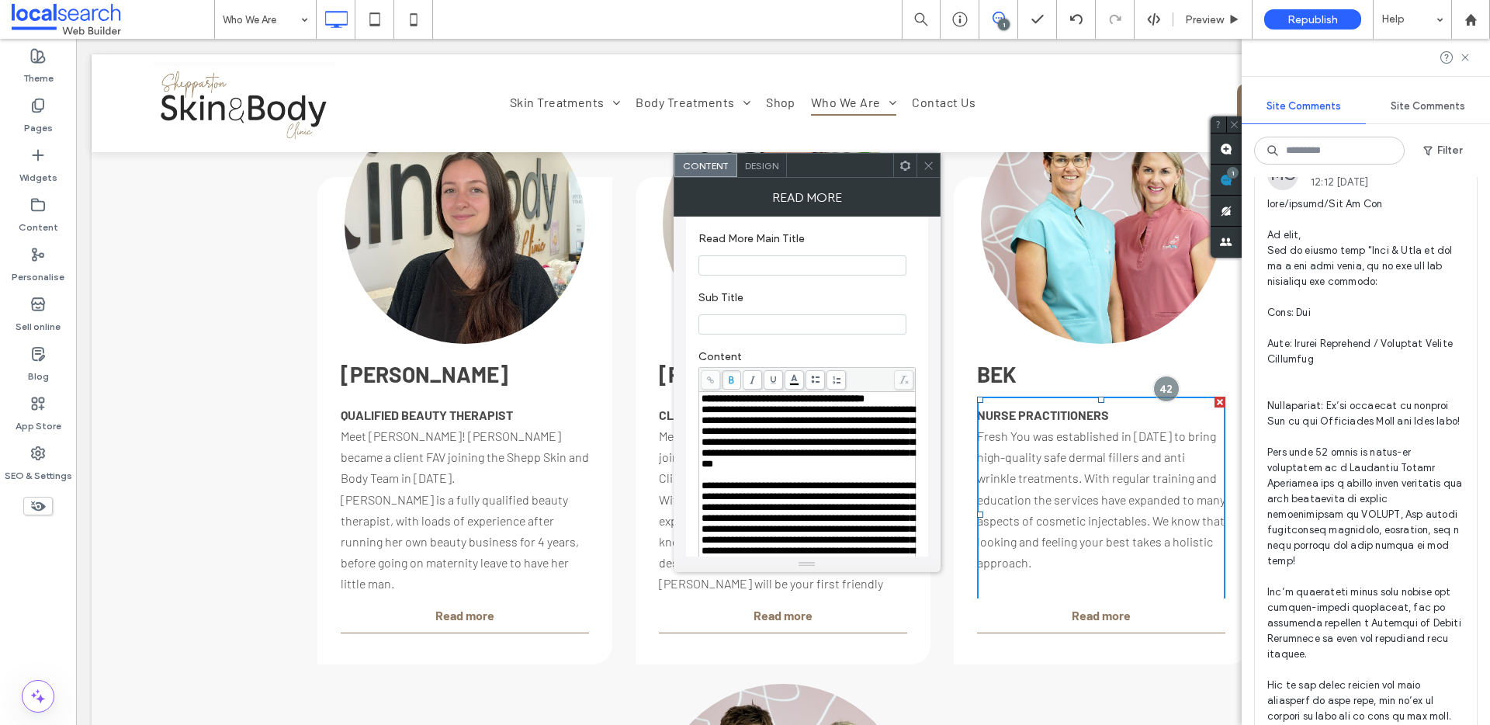
scroll to position [12, 0]
click at [1342, 484] on span at bounding box center [1366, 545] width 197 height 699
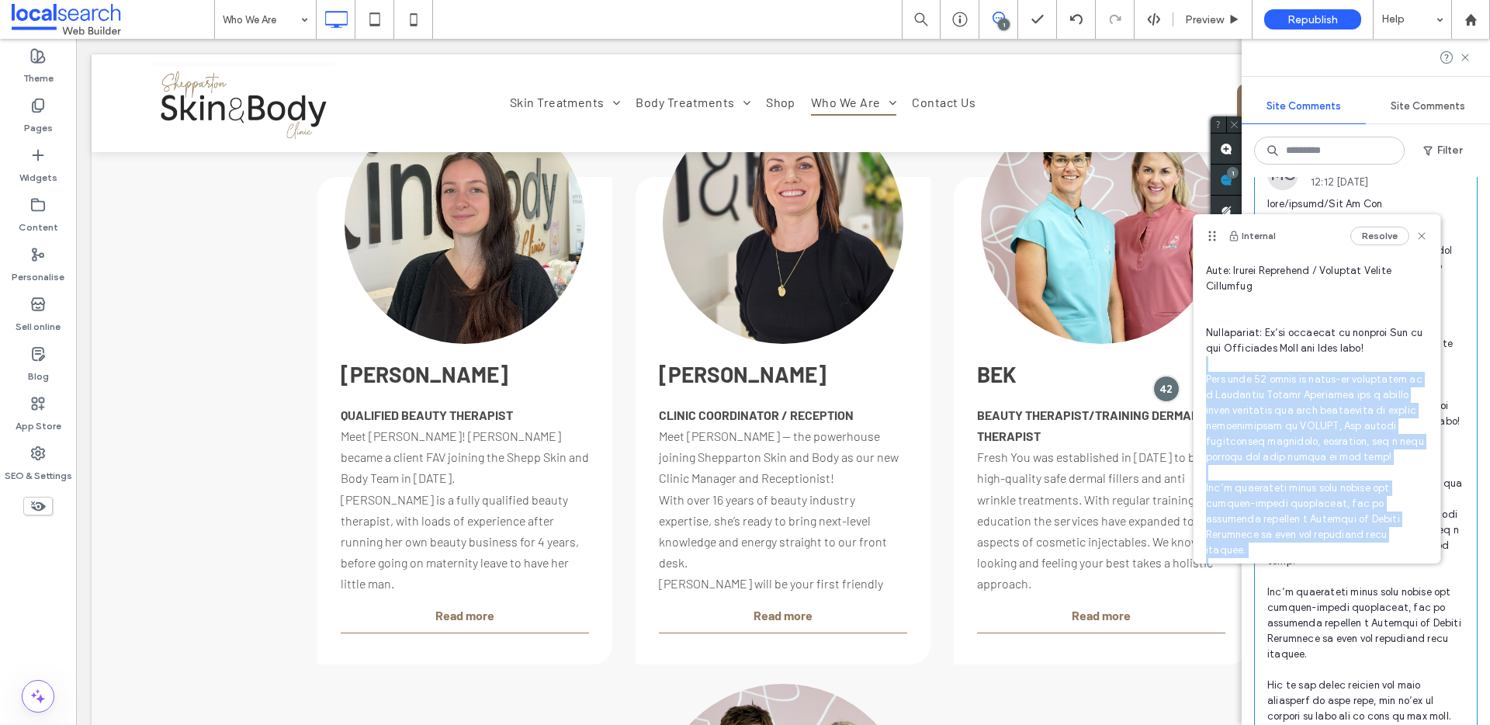
scroll to position [165, 0]
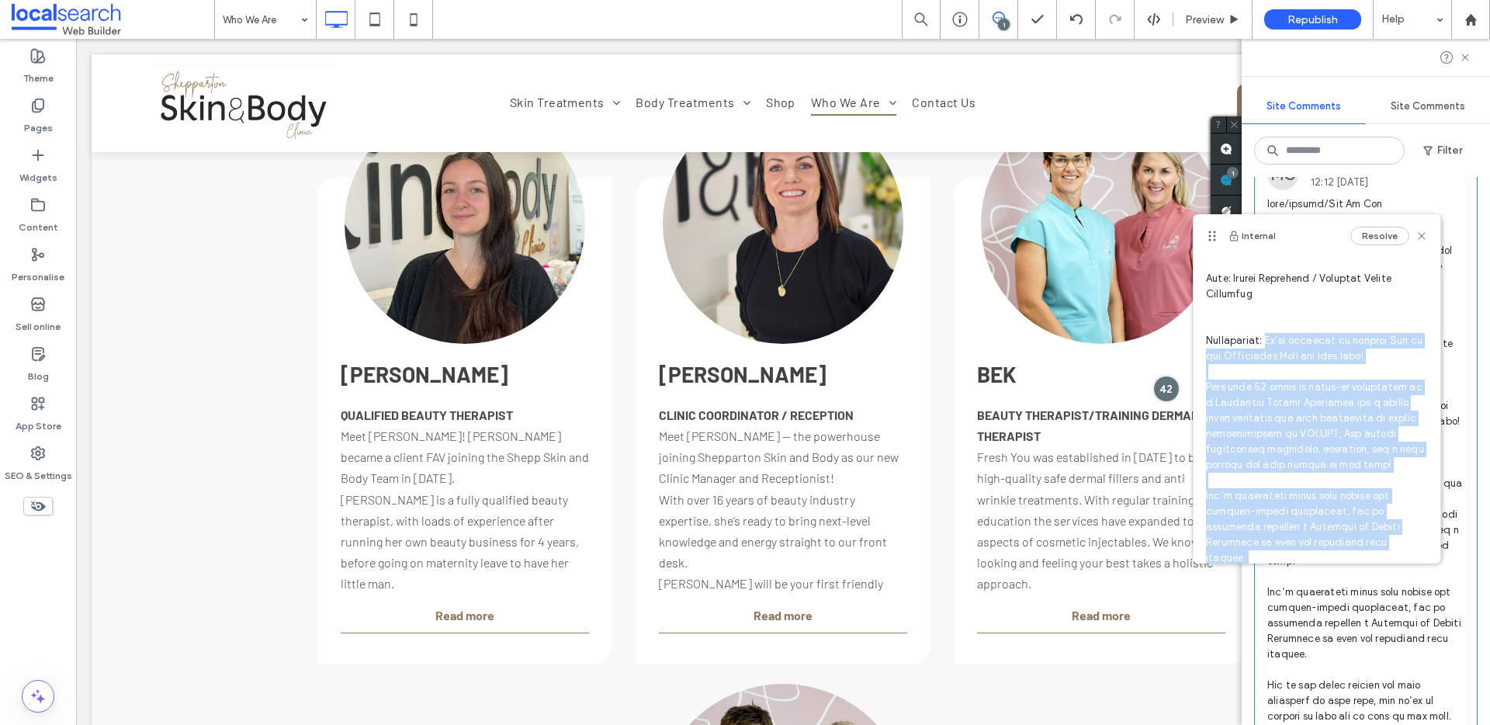
drag, startPoint x: 1285, startPoint y: 496, endPoint x: 1266, endPoint y: 345, distance: 151.8
click at [1266, 345] on span at bounding box center [1317, 457] width 222 height 652
copy span "We’re thrilled to welcome Bek to the Shepparton Skin and Body team! With over 2…"
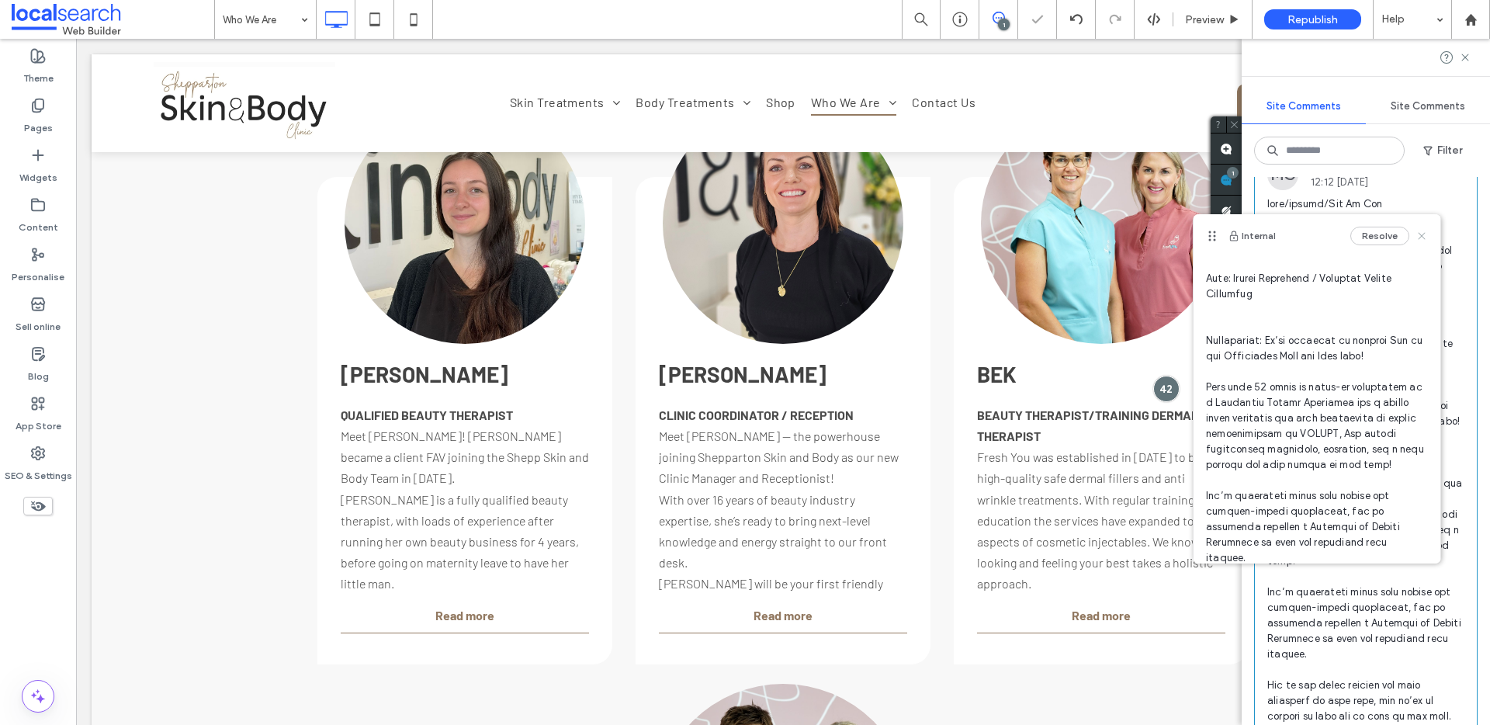
click at [1416, 234] on icon at bounding box center [1422, 236] width 12 height 12
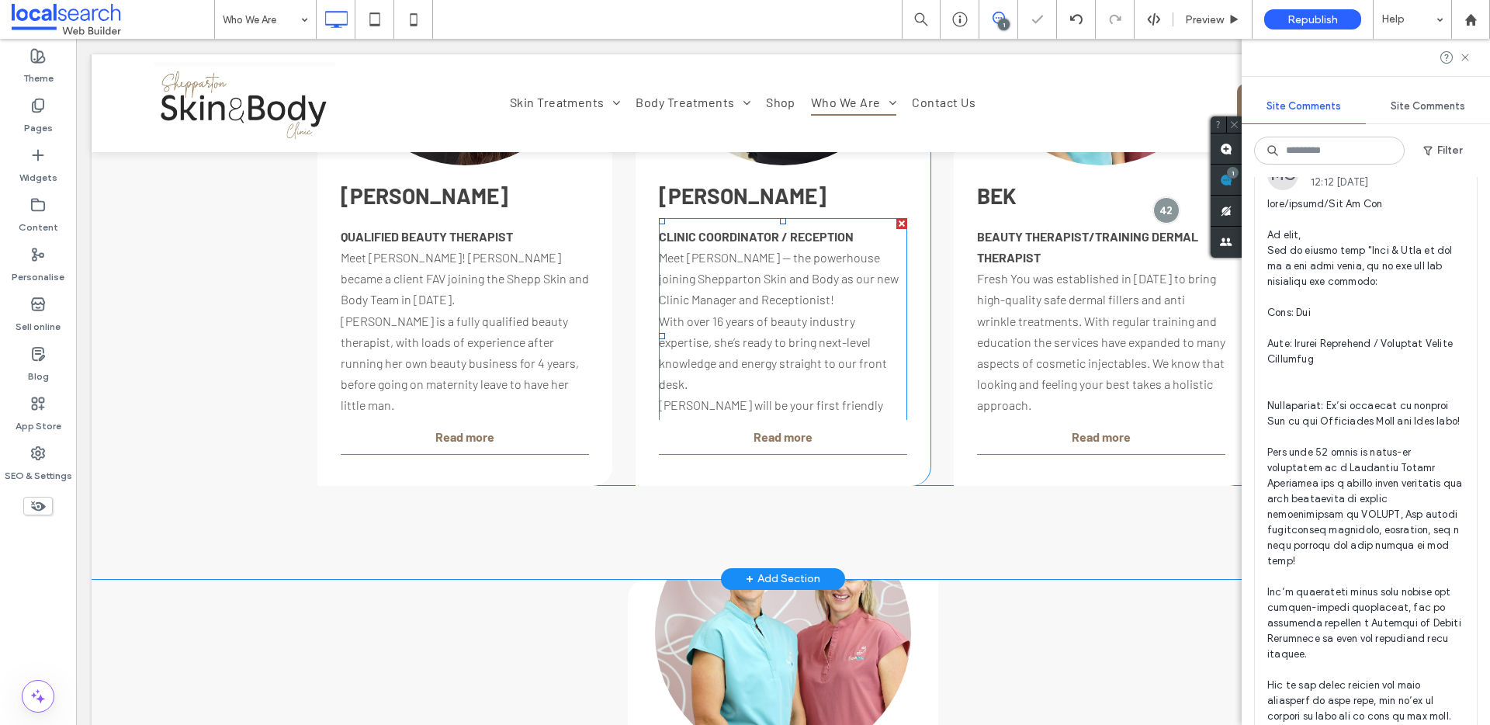
scroll to position [2552, 0]
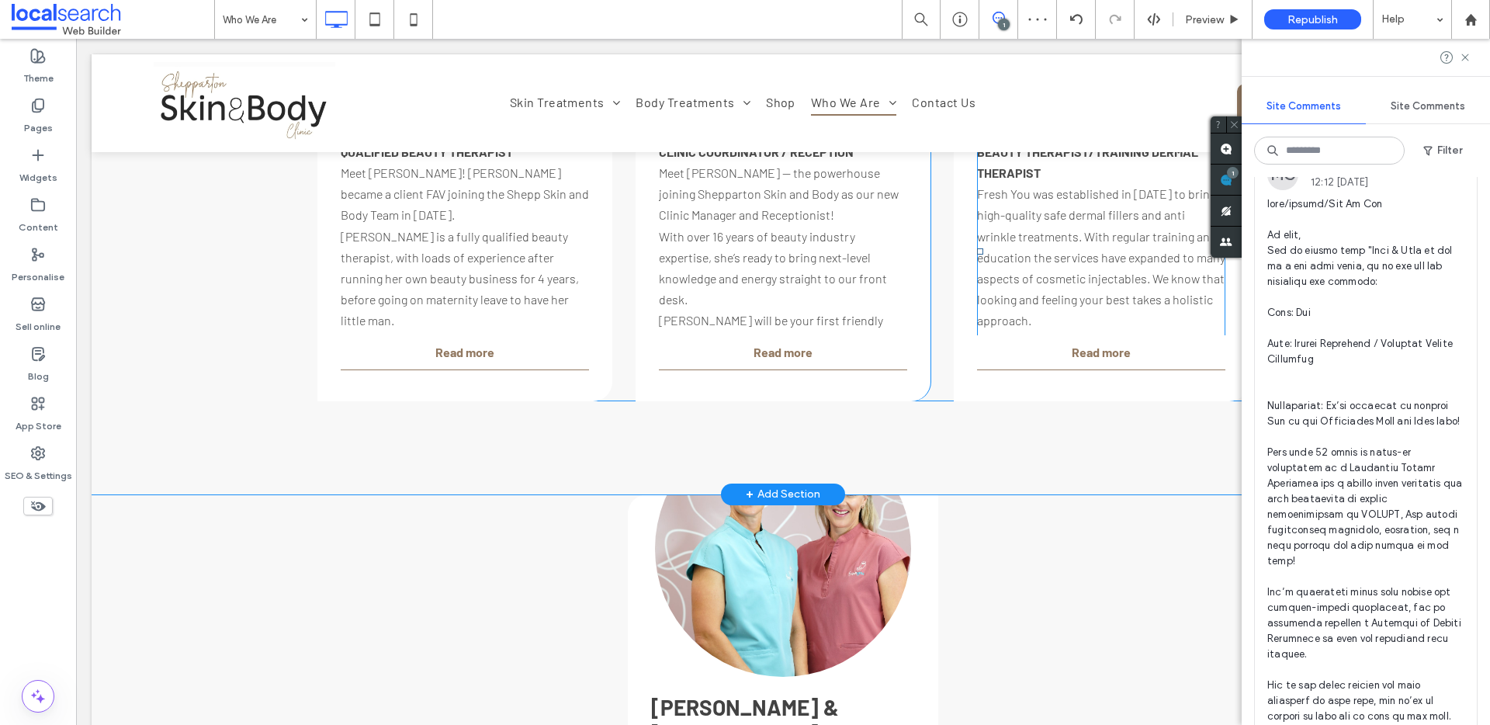
click at [1109, 257] on span at bounding box center [1101, 252] width 248 height 237
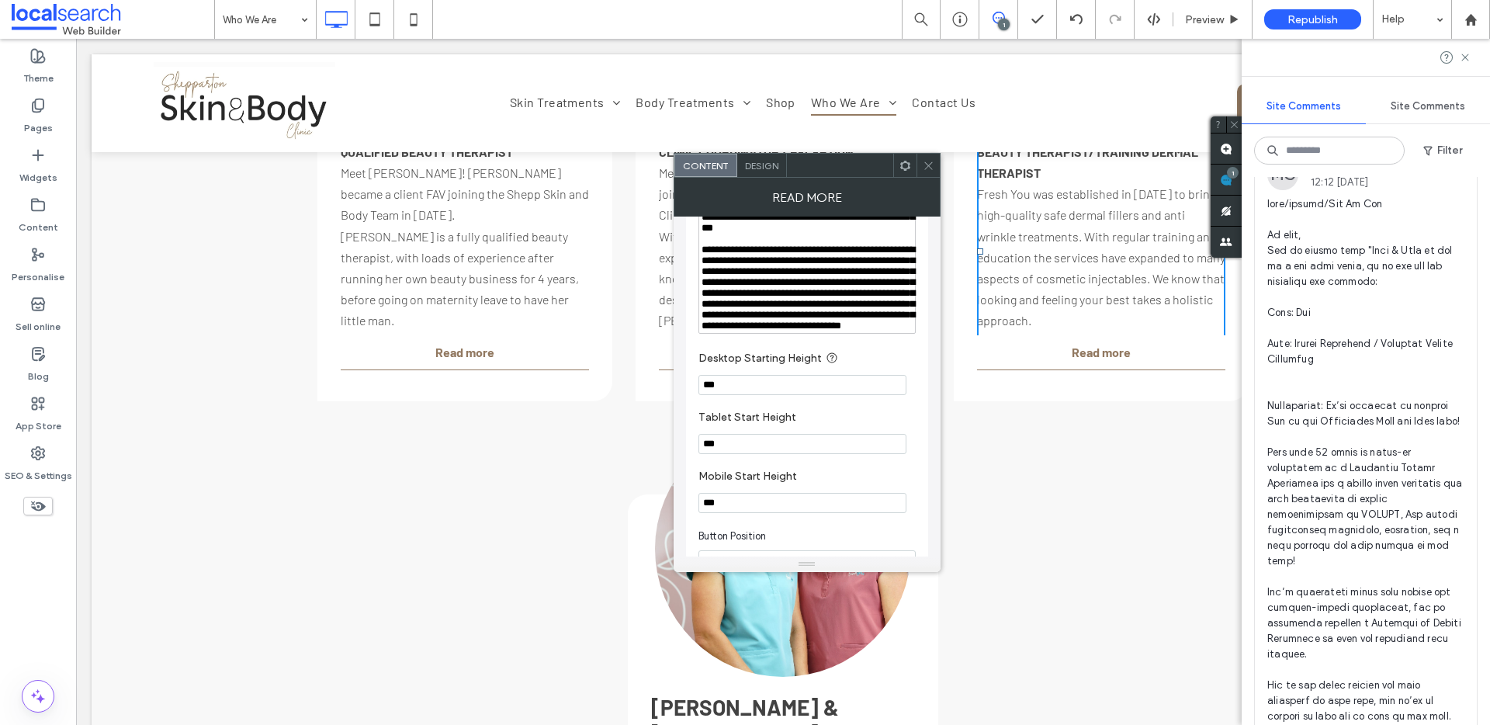
scroll to position [245, 0]
click at [754, 335] on div "**********" at bounding box center [808, 291] width 212 height 87
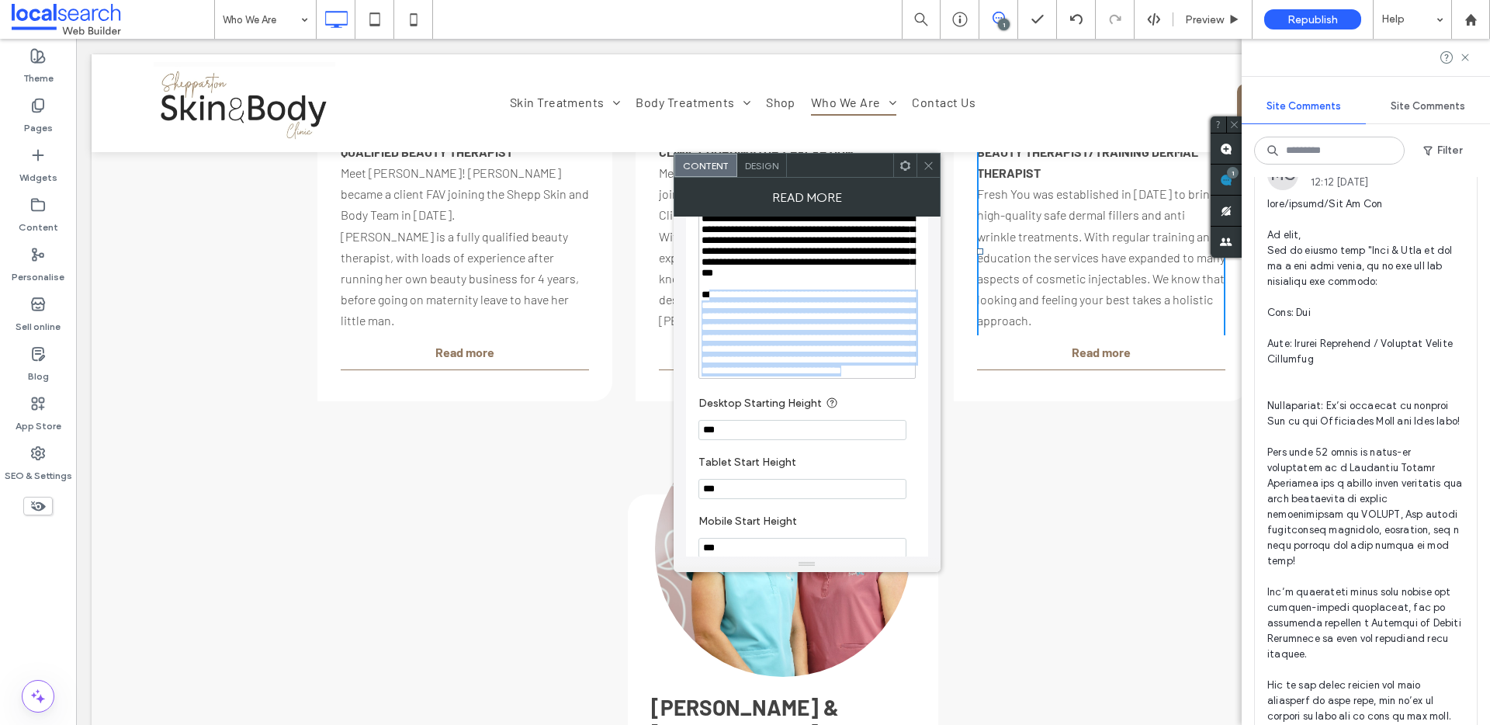
scroll to position [149, 0]
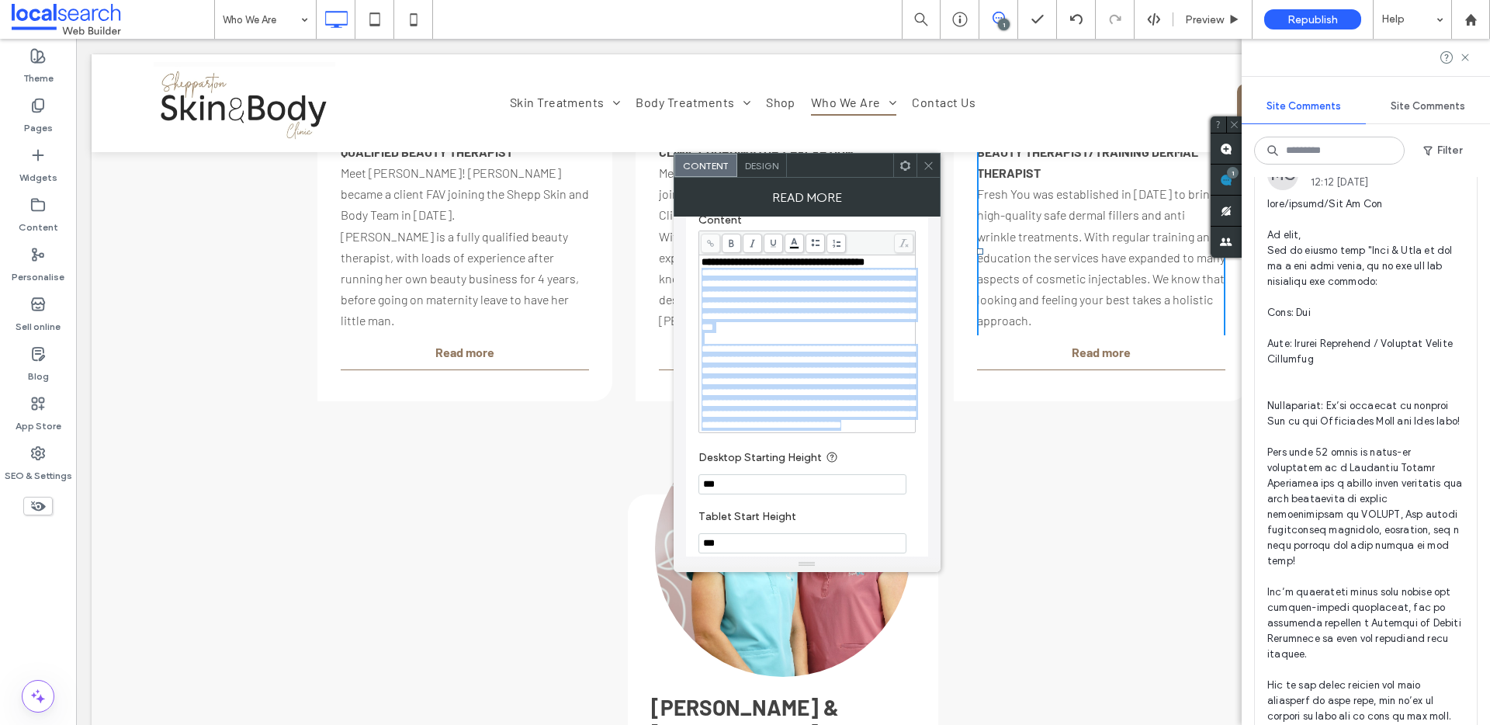
drag, startPoint x: 756, startPoint y: 398, endPoint x: 696, endPoint y: 288, distance: 125.4
click at [696, 288] on div "**********" at bounding box center [807, 536] width 242 height 912
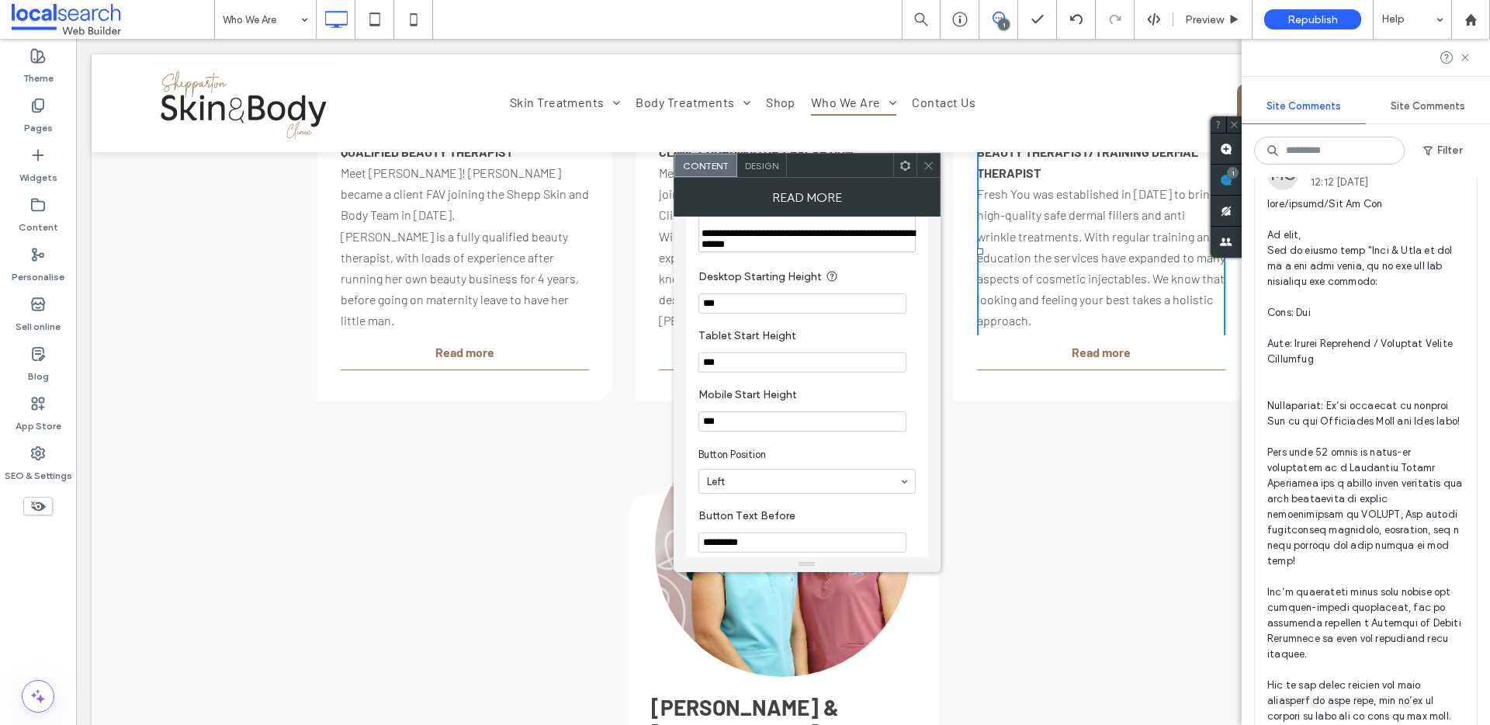
scroll to position [438, 0]
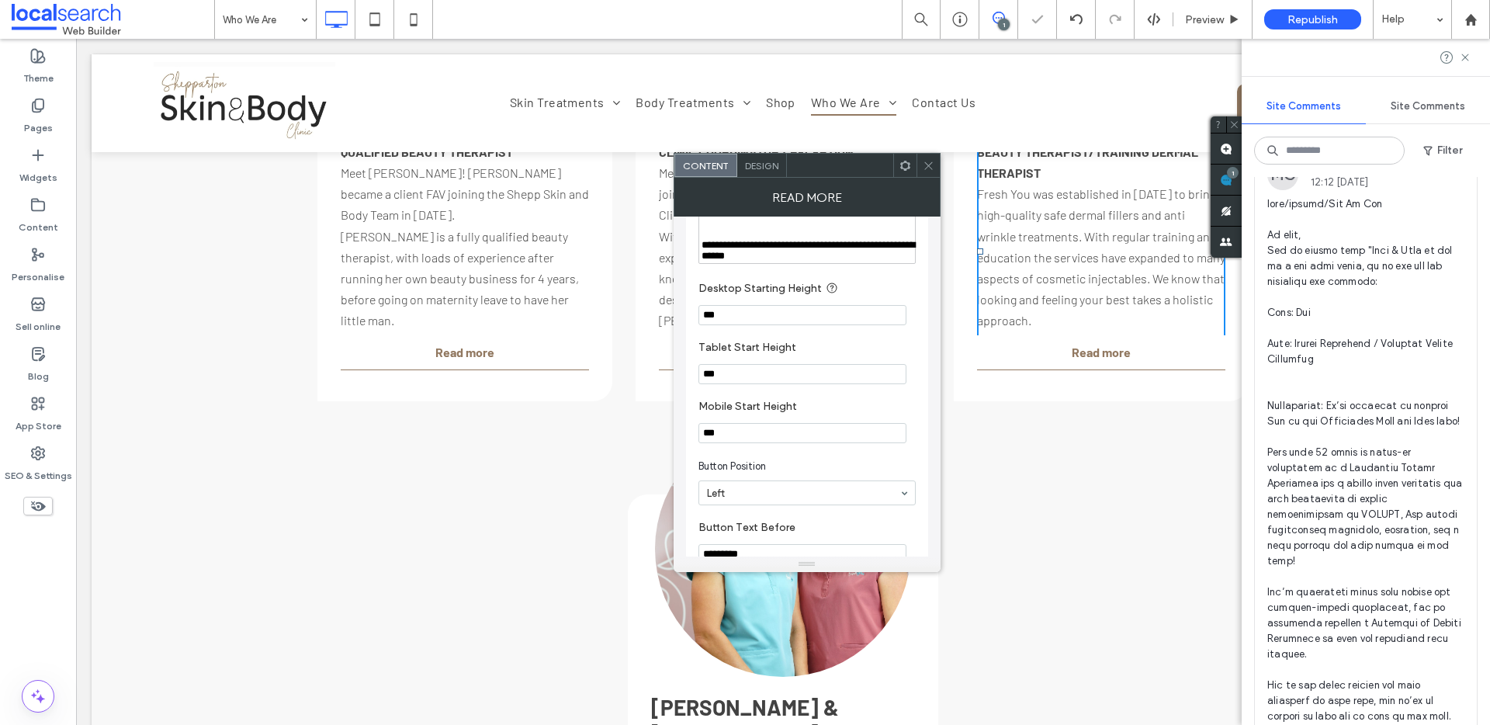
click at [931, 165] on icon at bounding box center [929, 166] width 12 height 12
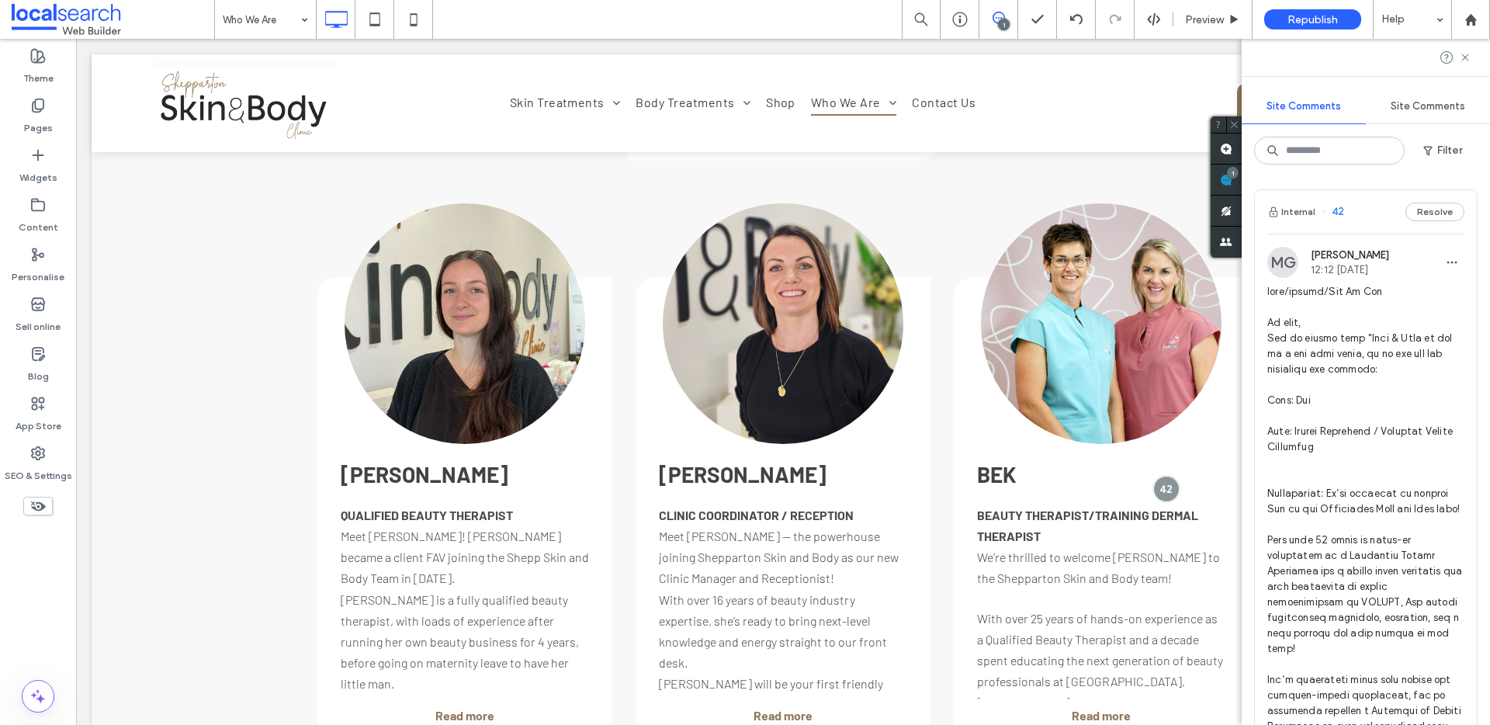
scroll to position [2251, 0]
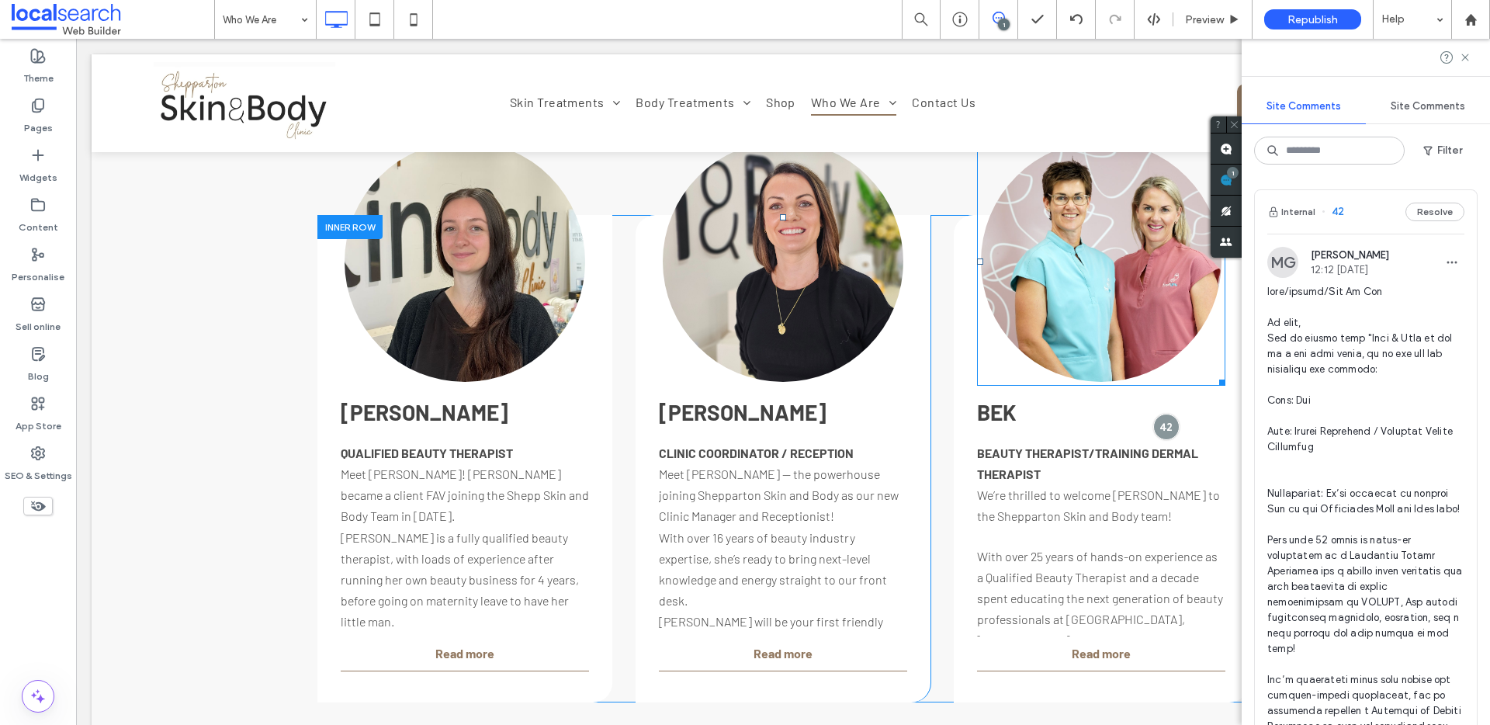
click at [1094, 220] on link at bounding box center [1101, 261] width 241 height 241
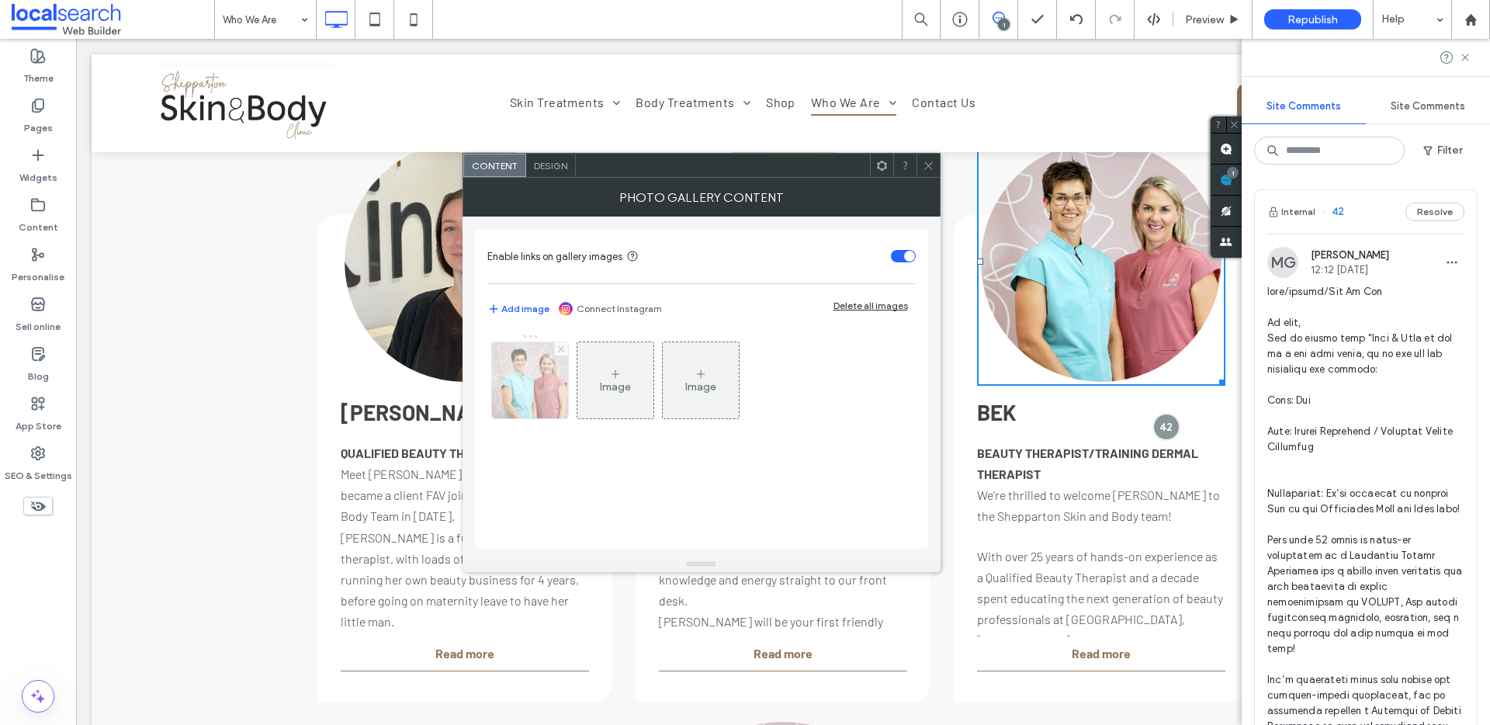
click at [558, 349] on icon at bounding box center [561, 349] width 6 height 6
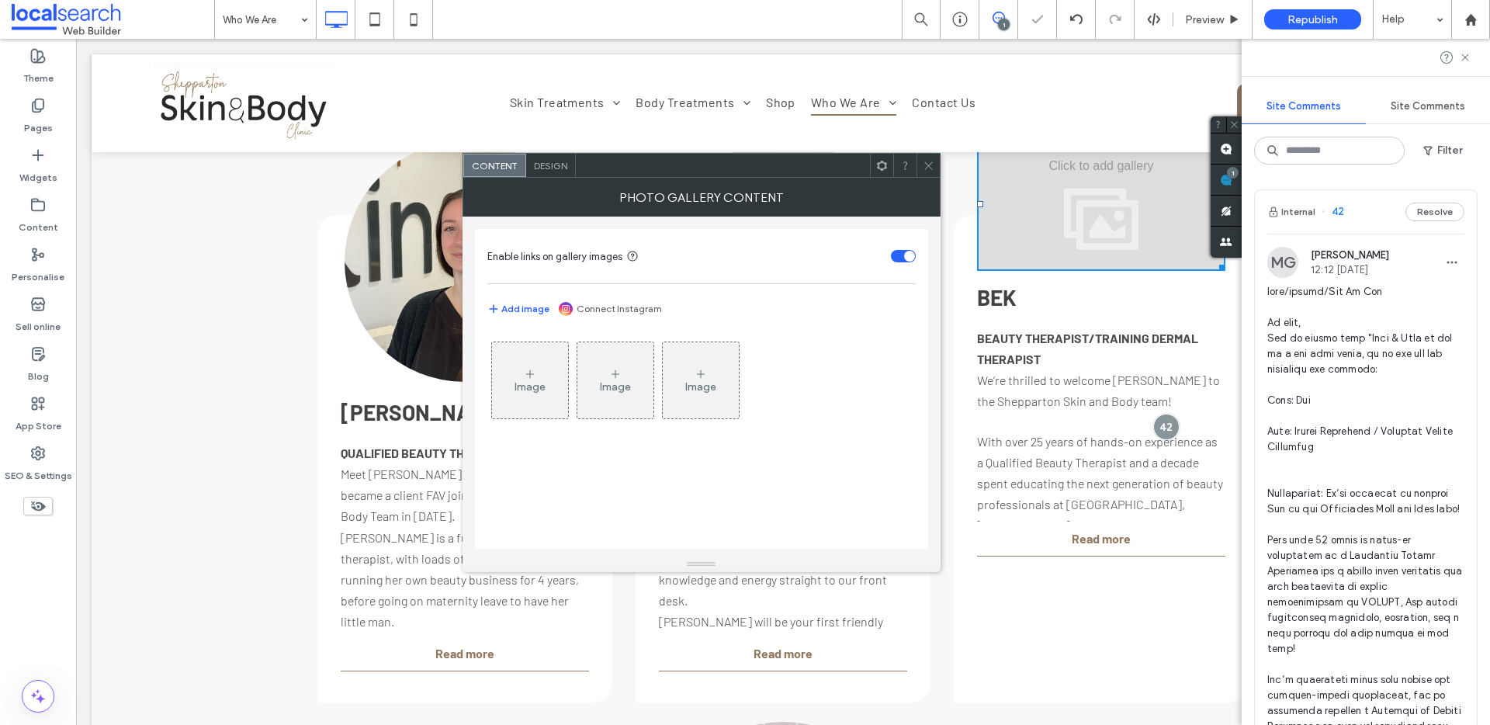
click at [534, 376] on icon at bounding box center [530, 374] width 12 height 12
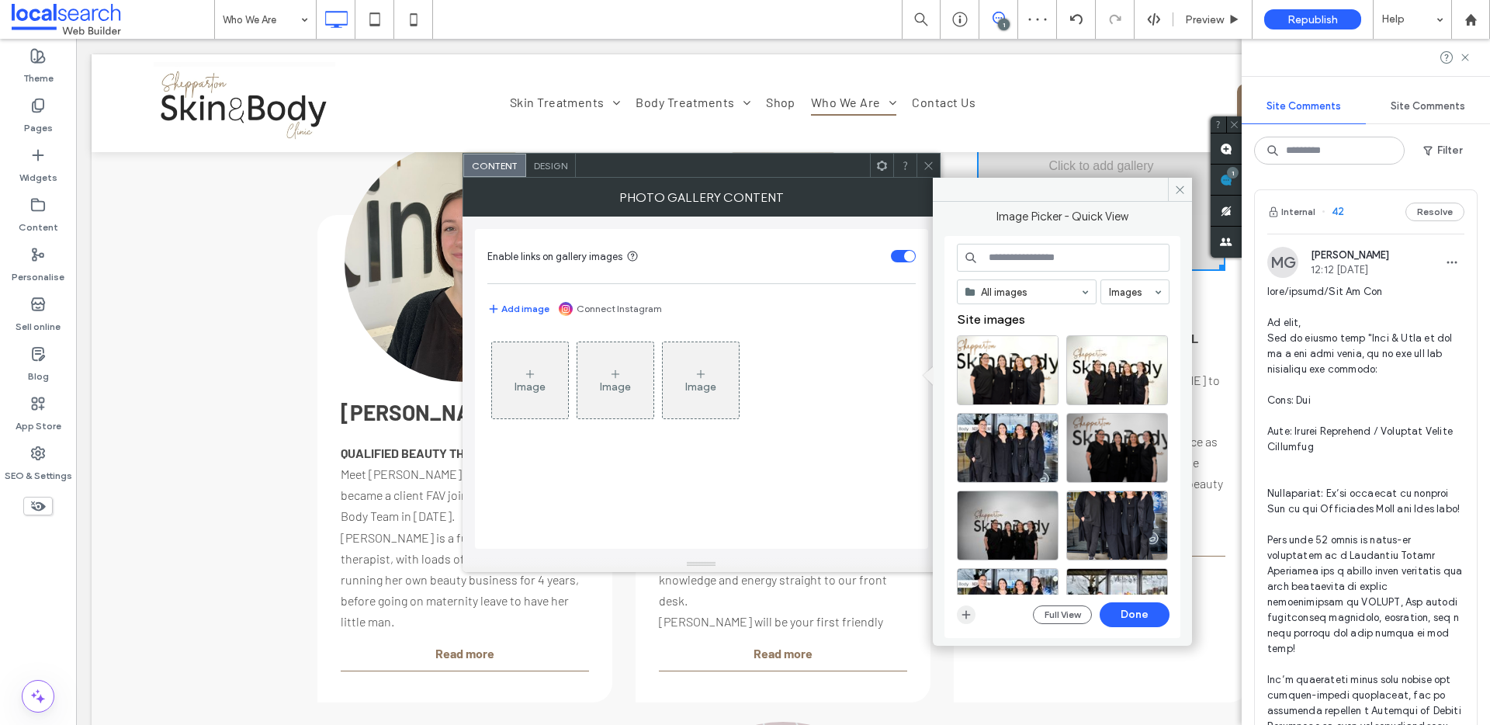
click at [970, 614] on icon "button" at bounding box center [966, 615] width 12 height 12
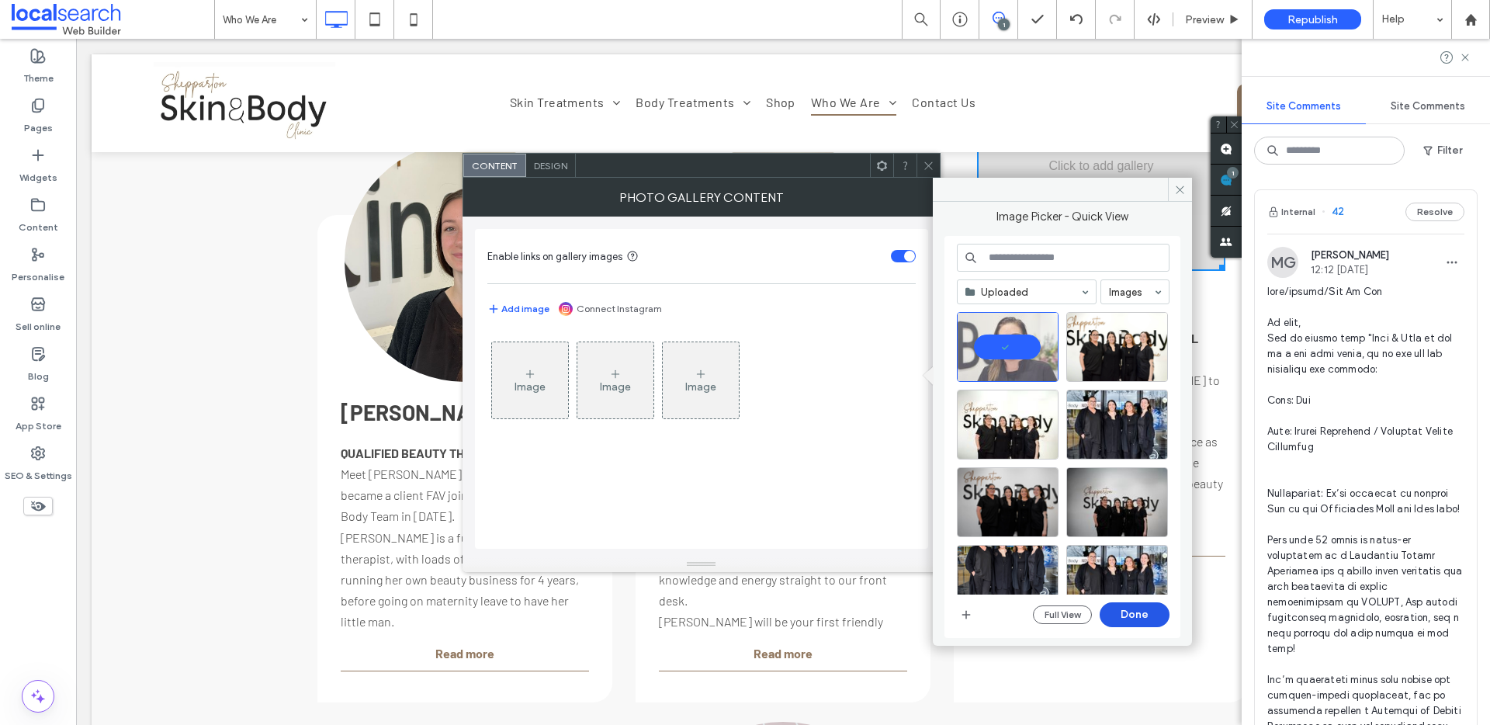
click at [1153, 616] on button "Done" at bounding box center [1135, 614] width 70 height 25
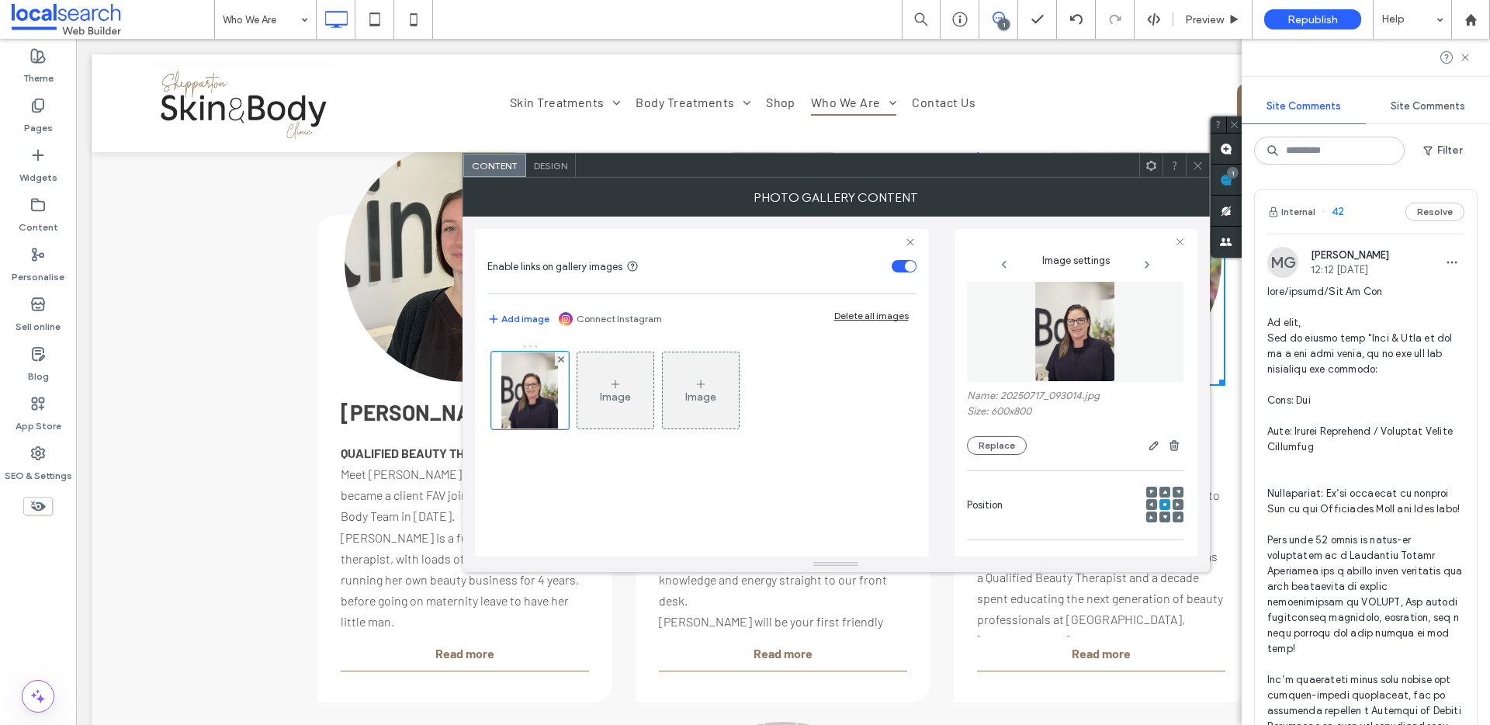
scroll to position [0, 0]
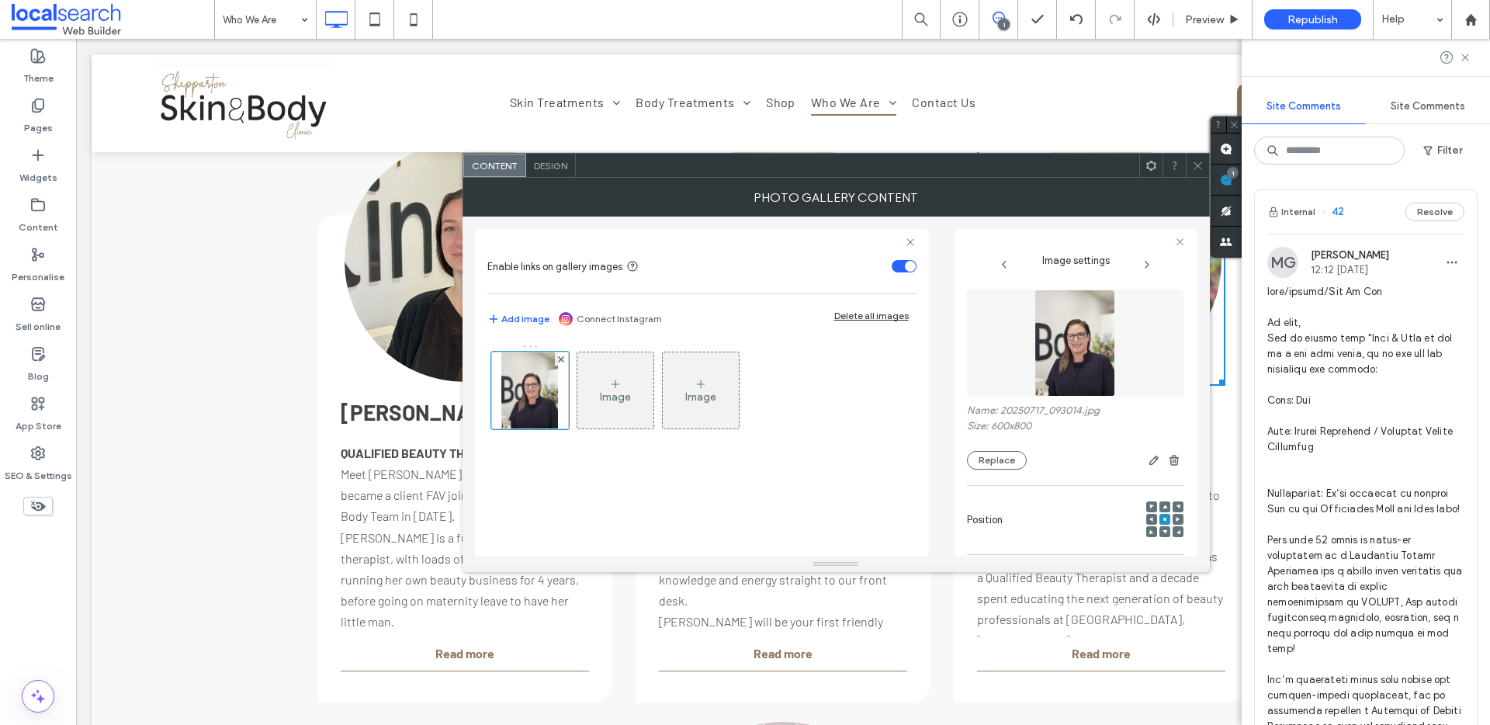
click at [1195, 166] on icon at bounding box center [1198, 166] width 12 height 12
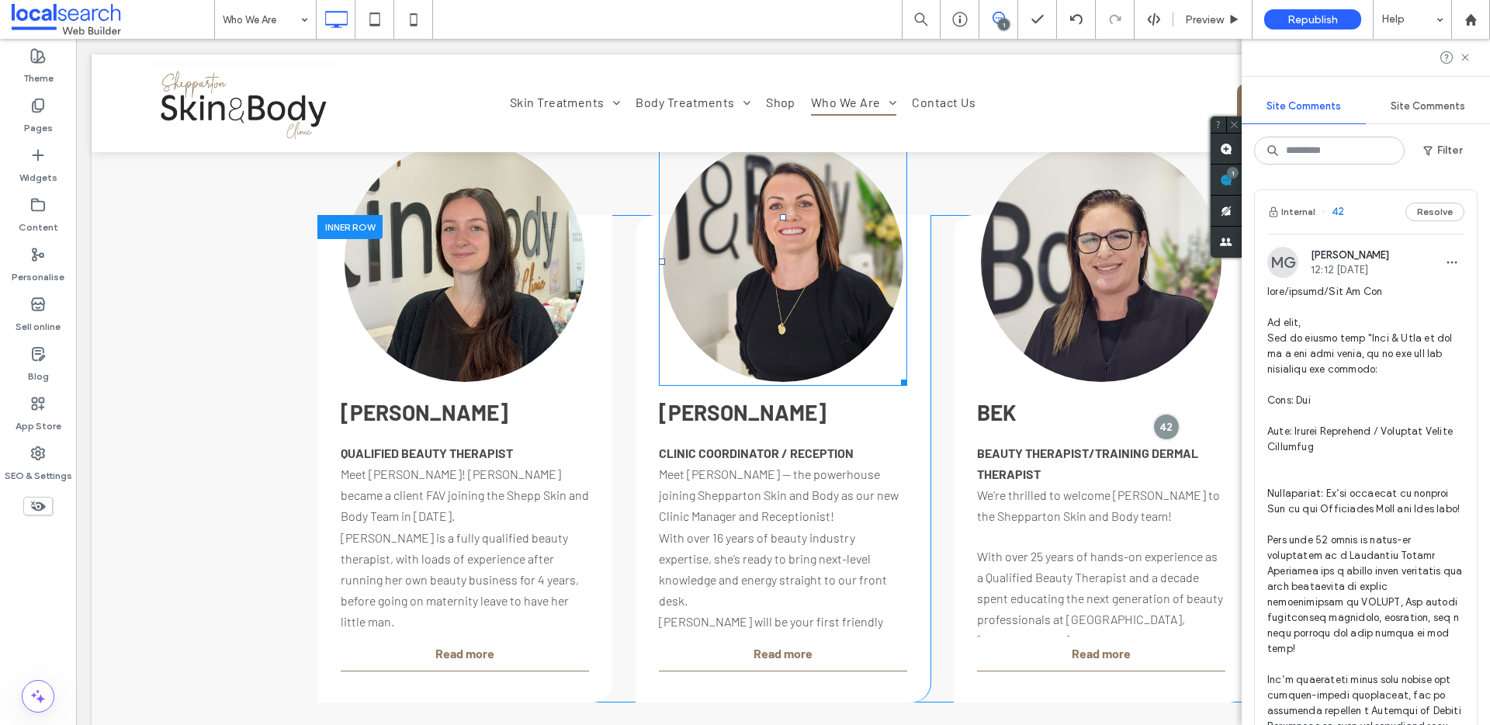
click at [802, 287] on link at bounding box center [783, 261] width 241 height 241
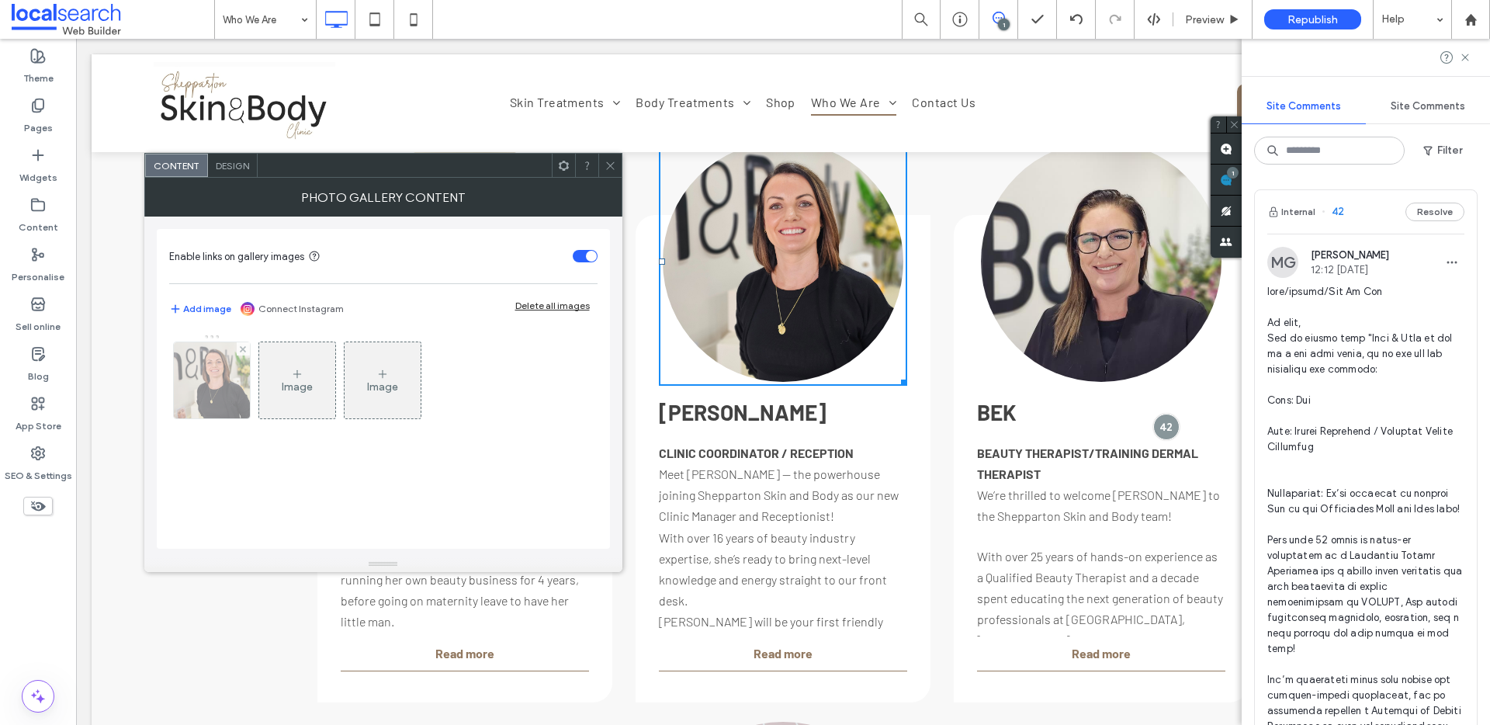
click at [194, 382] on img at bounding box center [212, 380] width 76 height 76
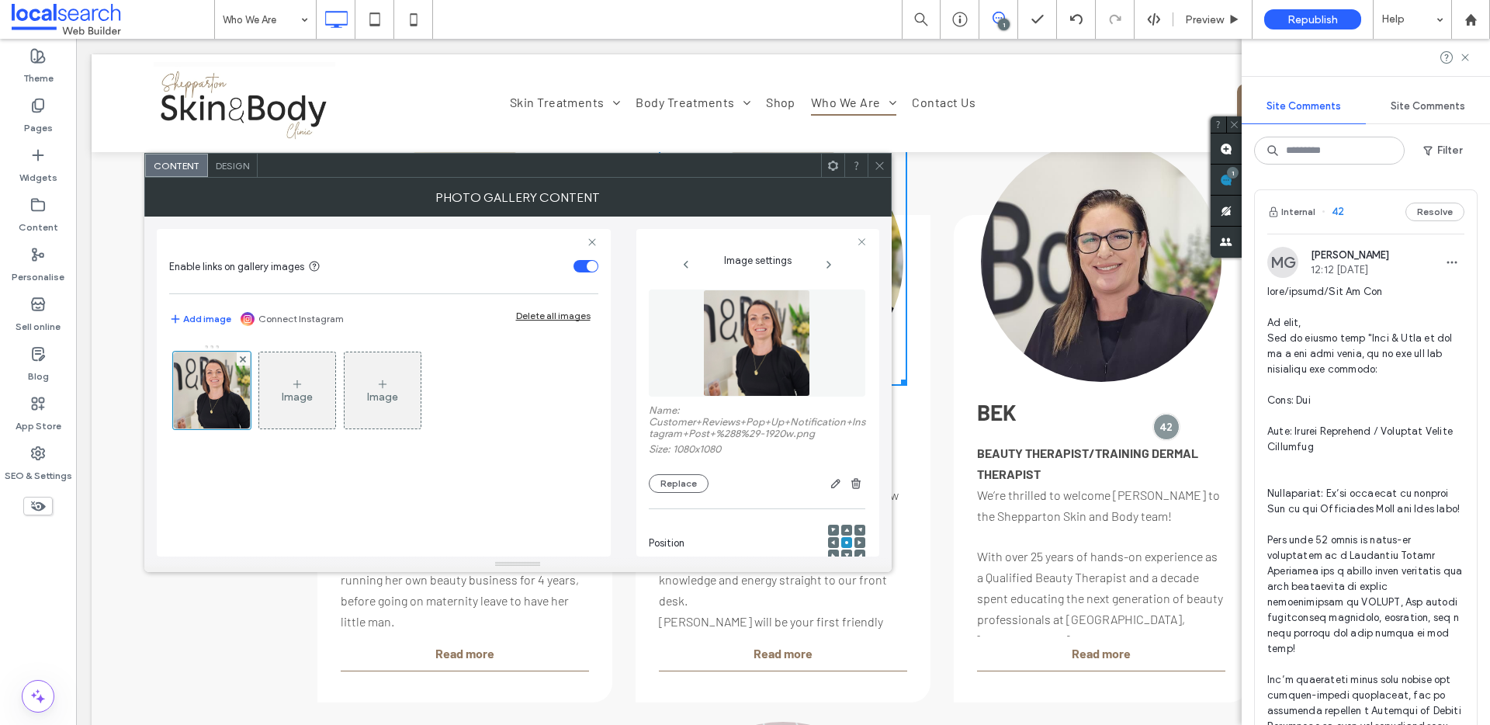
click at [879, 167] on icon at bounding box center [880, 166] width 12 height 12
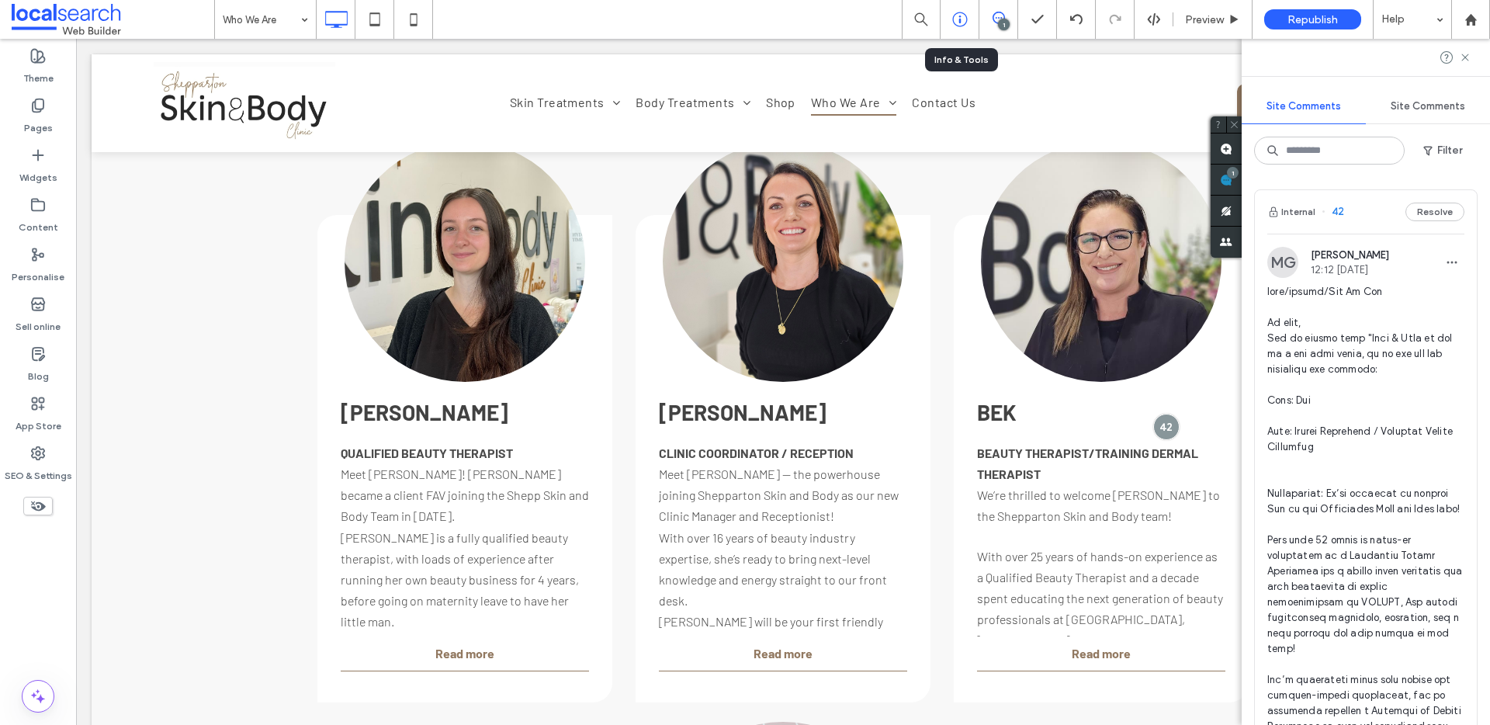
click at [953, 20] on icon at bounding box center [960, 20] width 16 height 16
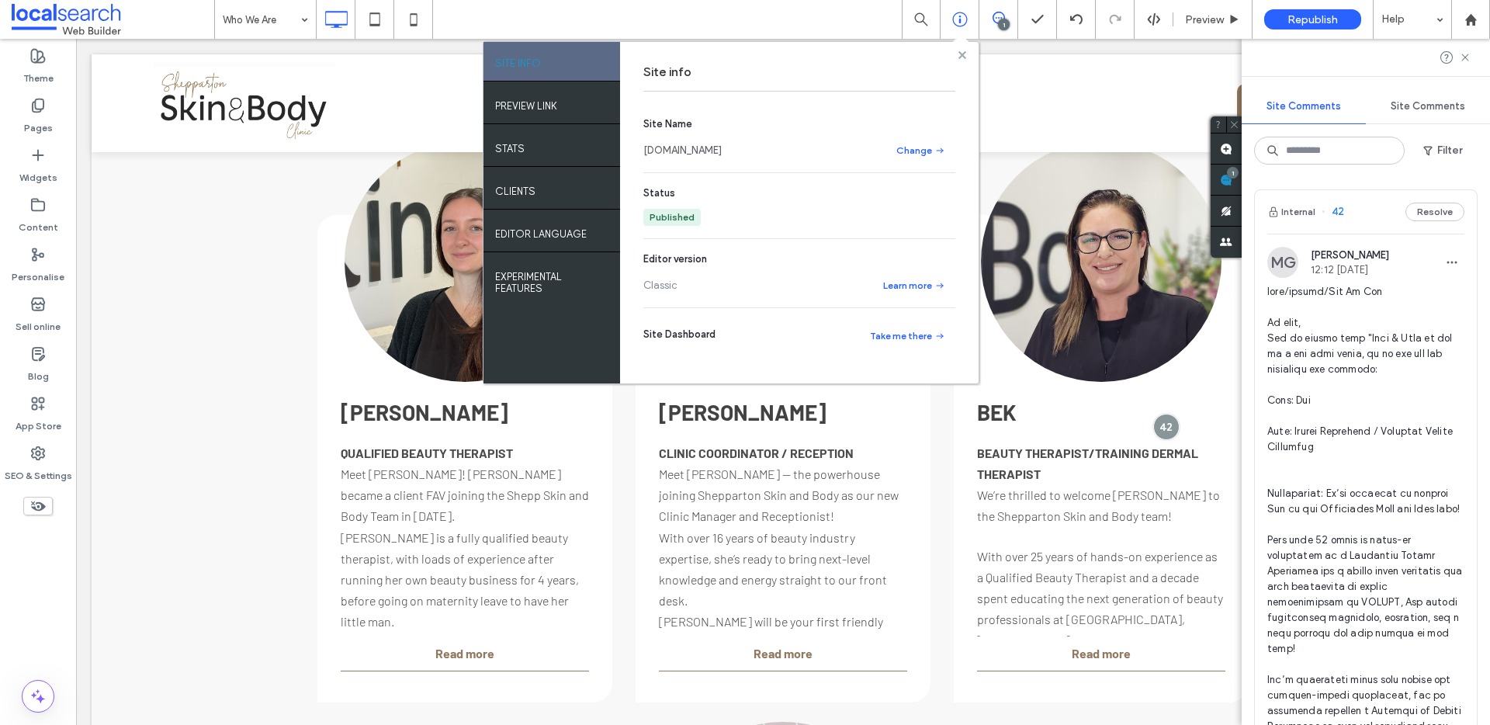
click at [962, 56] on use at bounding box center [962, 54] width 8 height 8
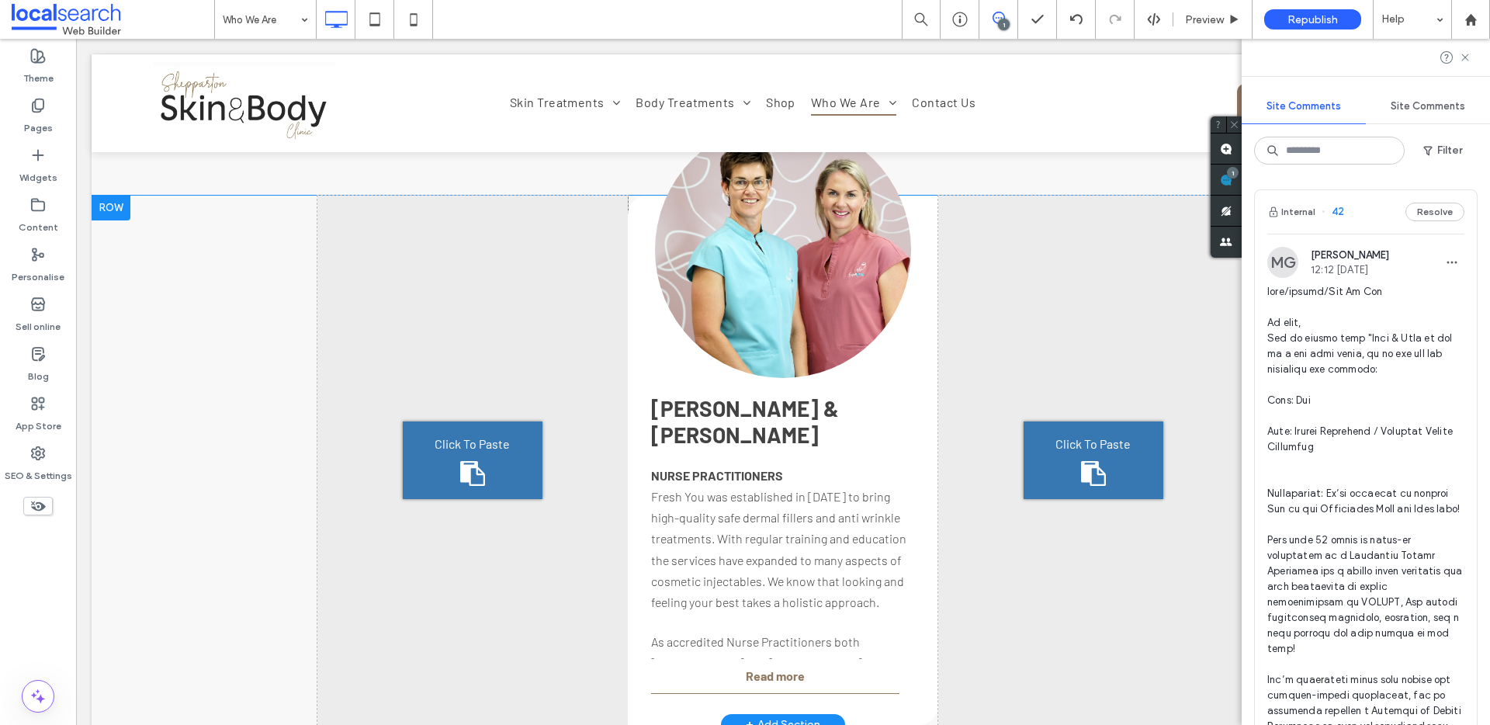
scroll to position [2878, 0]
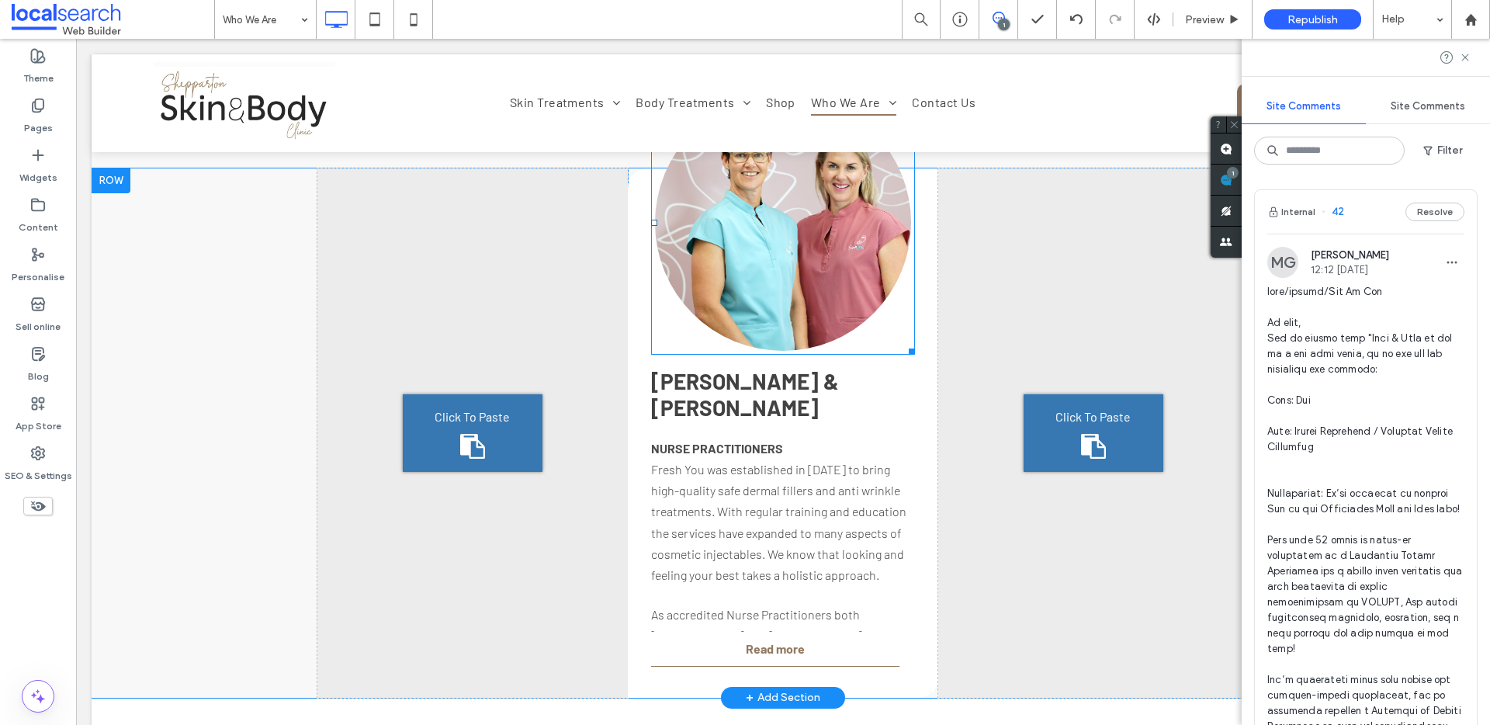
click at [749, 283] on link at bounding box center [783, 223] width 256 height 256
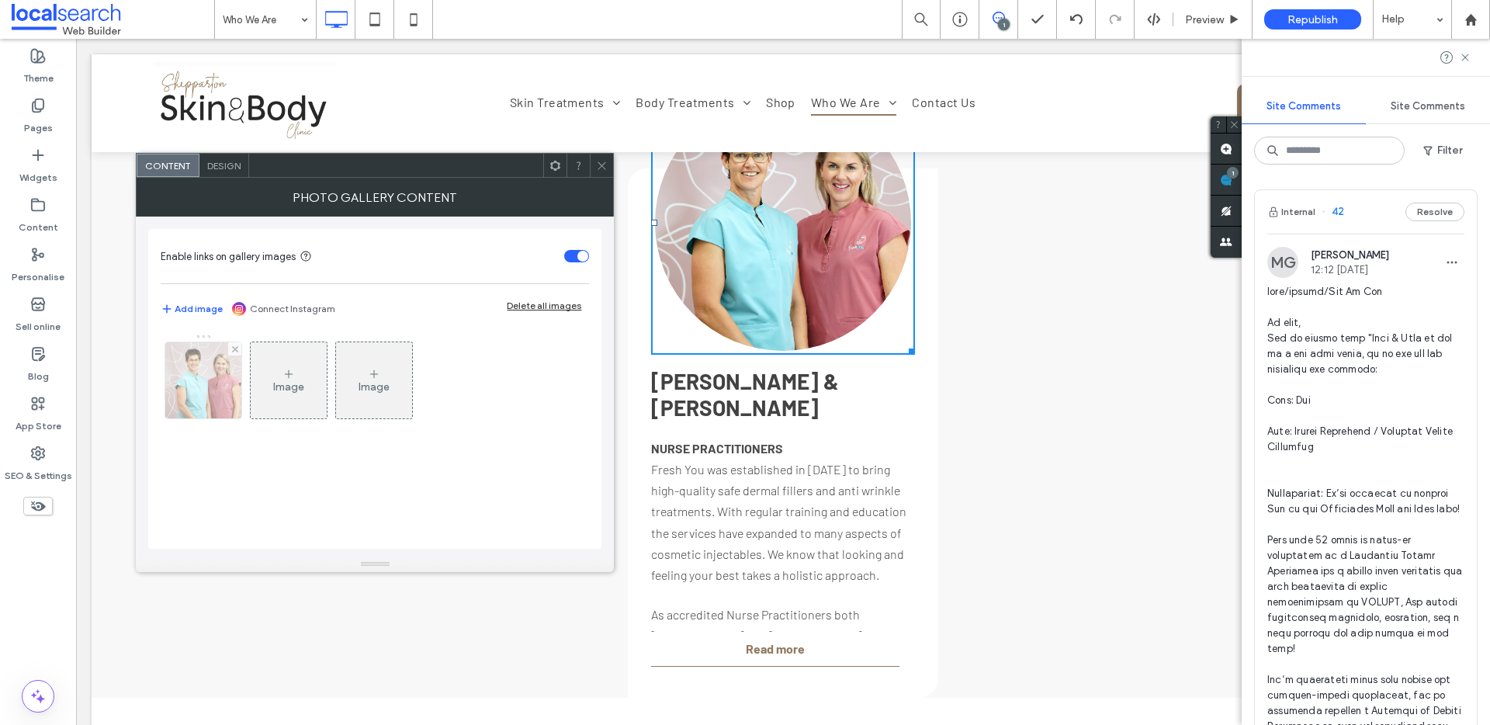
click at [186, 380] on img at bounding box center [203, 380] width 97 height 76
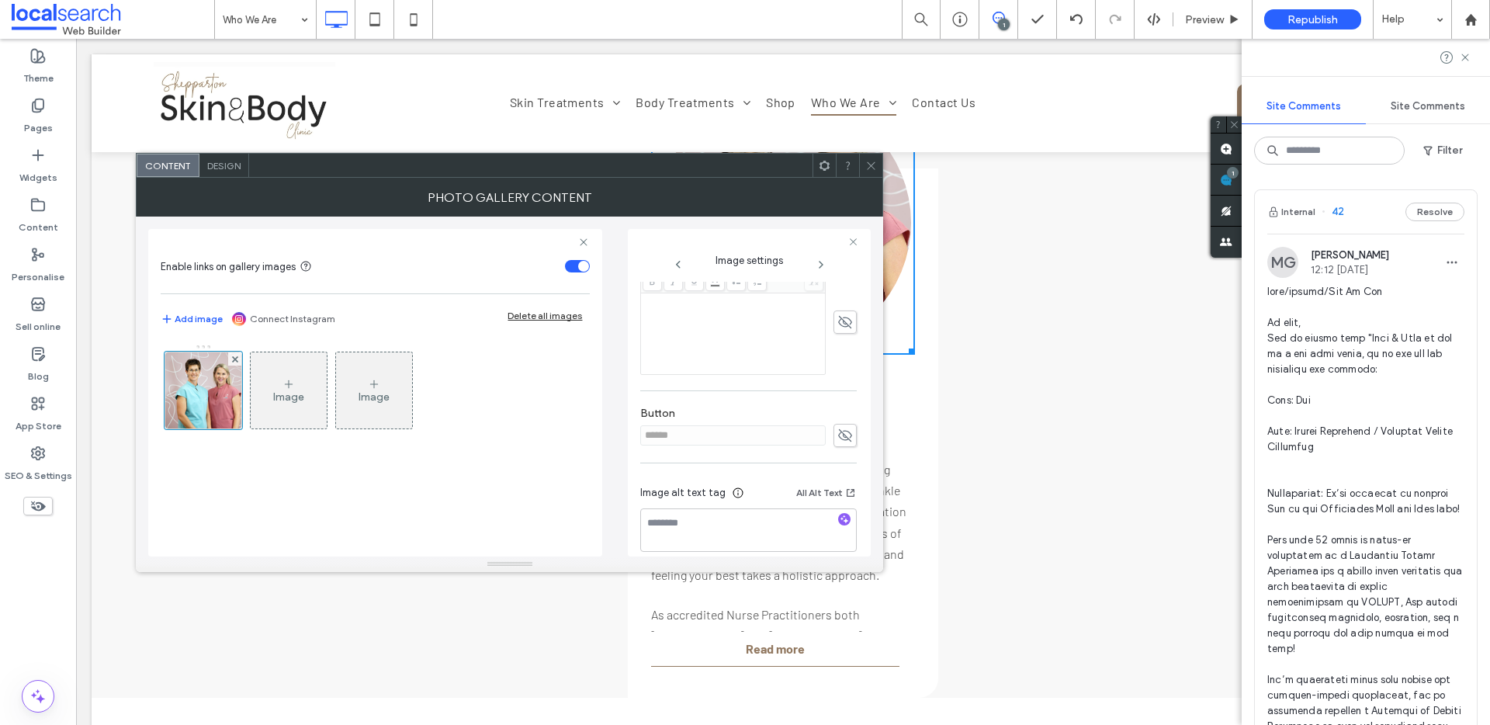
scroll to position [443, 0]
click at [876, 165] on icon at bounding box center [871, 166] width 12 height 12
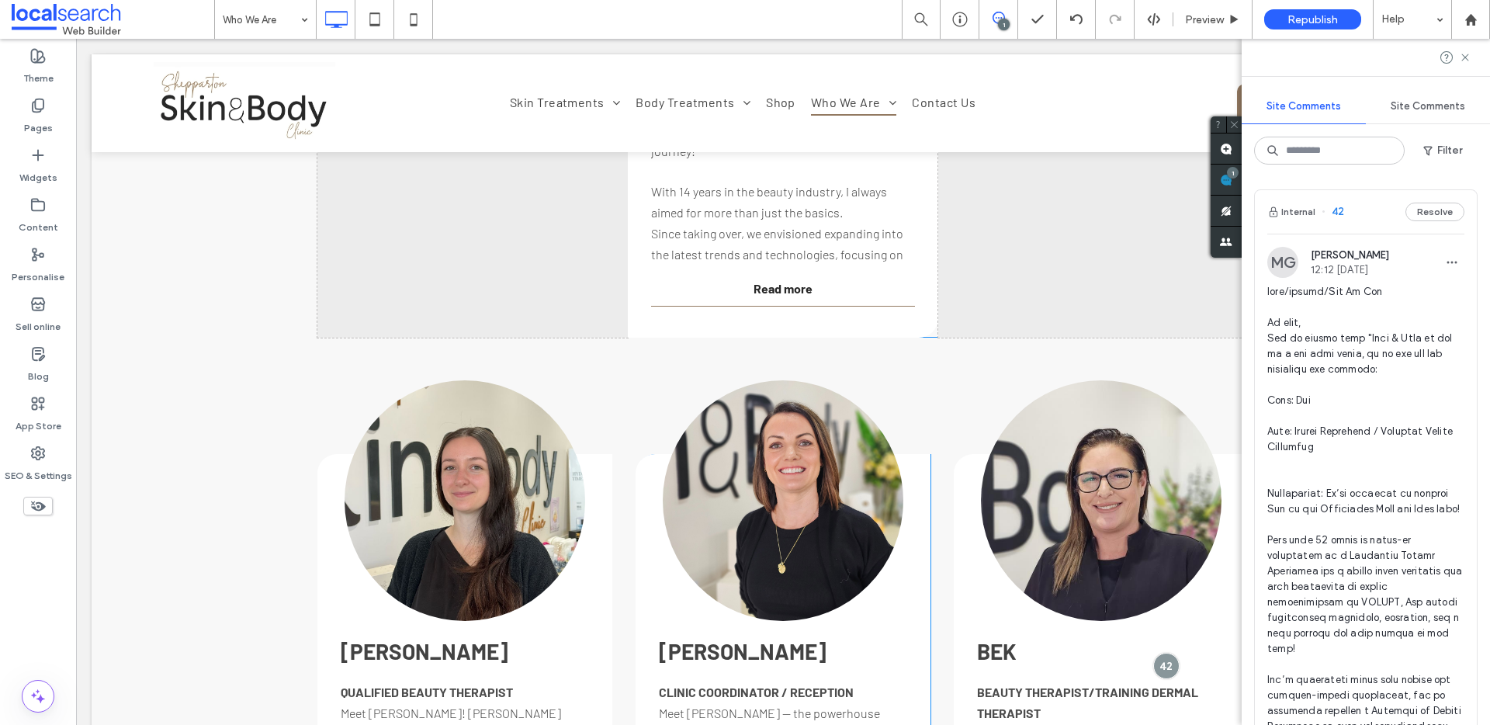
scroll to position [1696, 0]
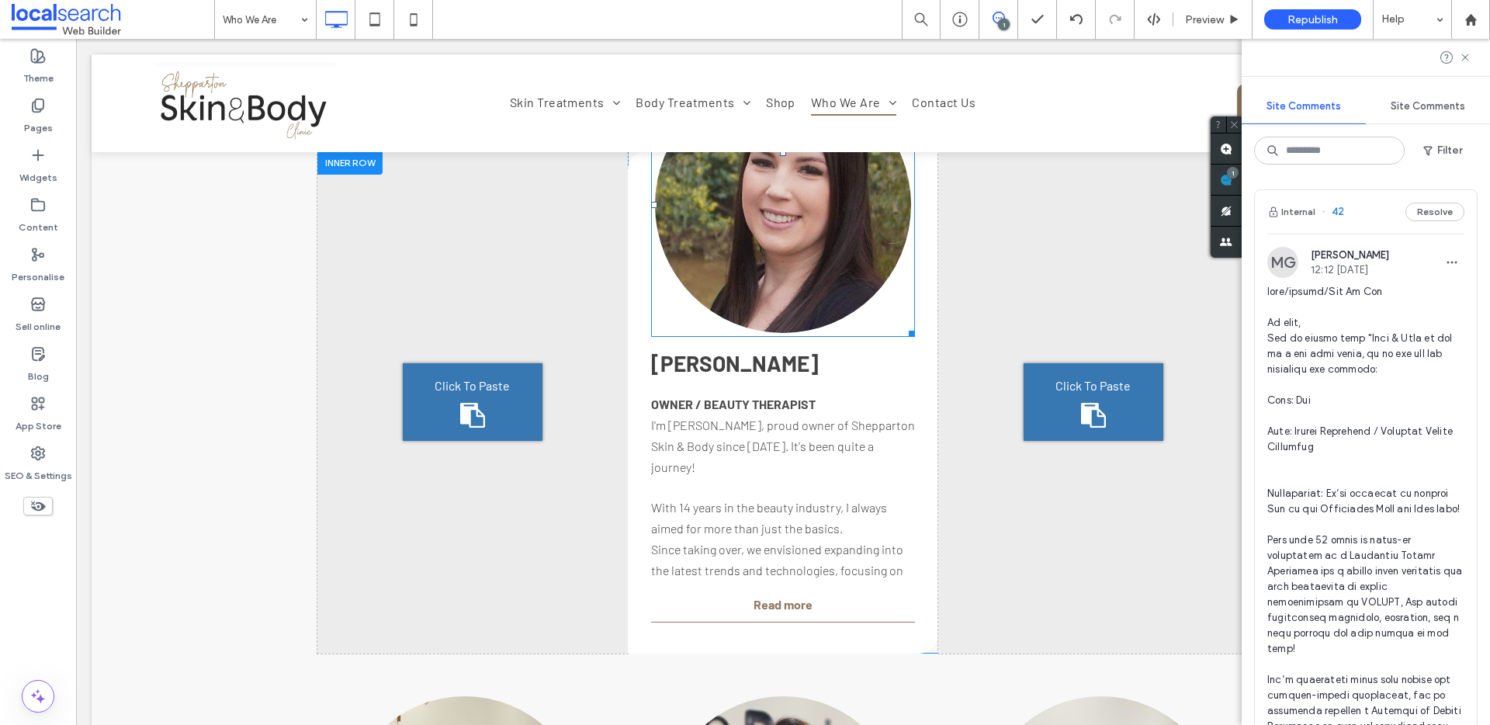
click at [725, 205] on link at bounding box center [783, 205] width 256 height 256
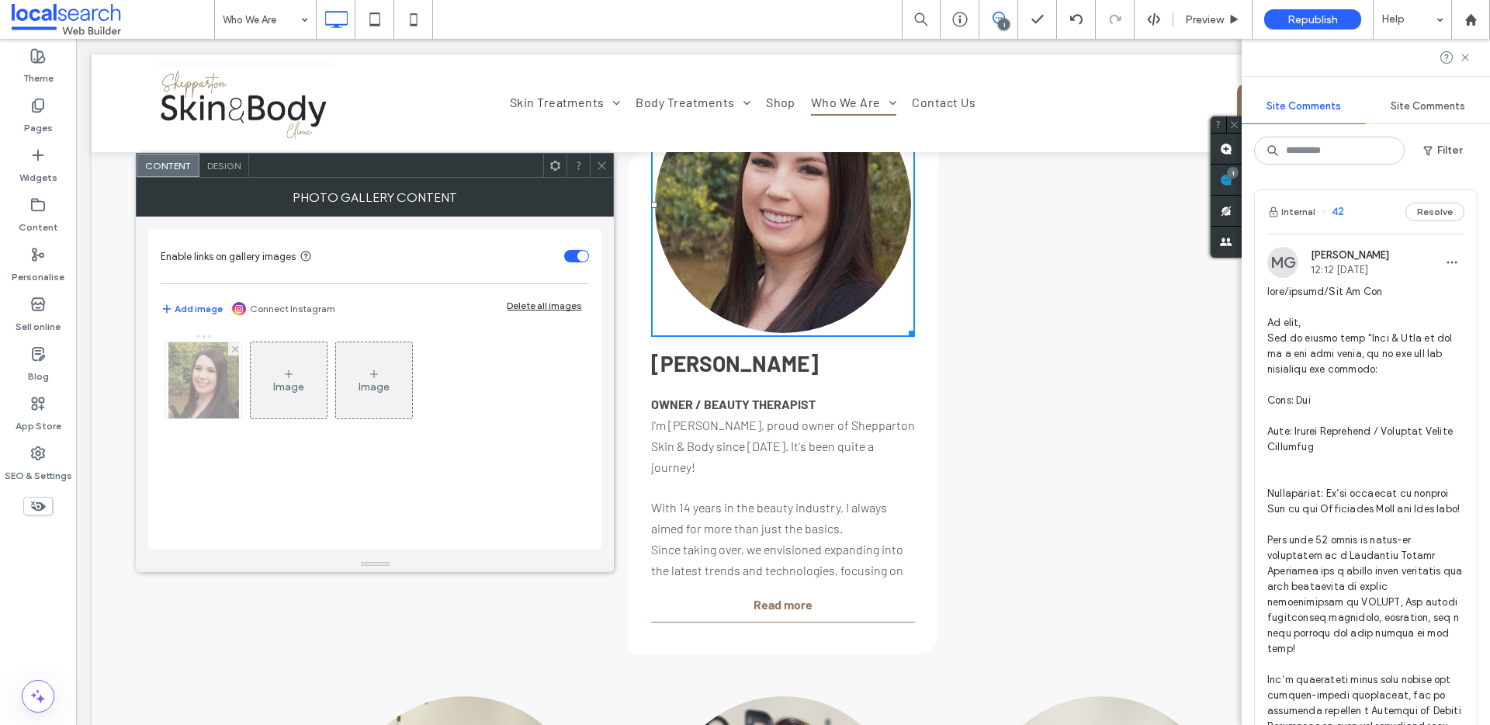
click at [202, 397] on img at bounding box center [203, 380] width 71 height 76
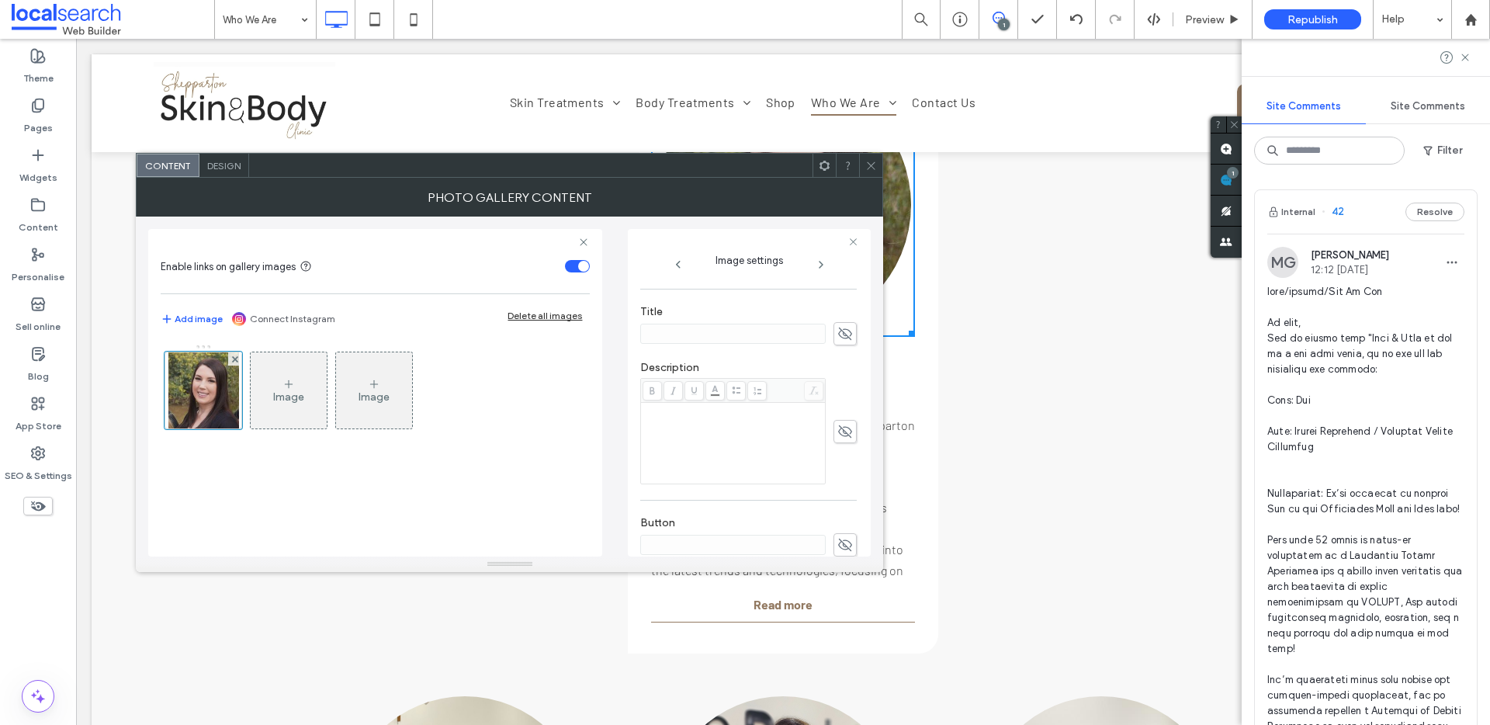
scroll to position [443, 0]
drag, startPoint x: 813, startPoint y: 506, endPoint x: 631, endPoint y: 499, distance: 181.8
click at [631, 499] on div "**********" at bounding box center [749, 393] width 243 height 328
click at [779, 522] on textarea "**********" at bounding box center [744, 514] width 208 height 43
drag, startPoint x: 810, startPoint y: 504, endPoint x: 702, endPoint y: 507, distance: 108.7
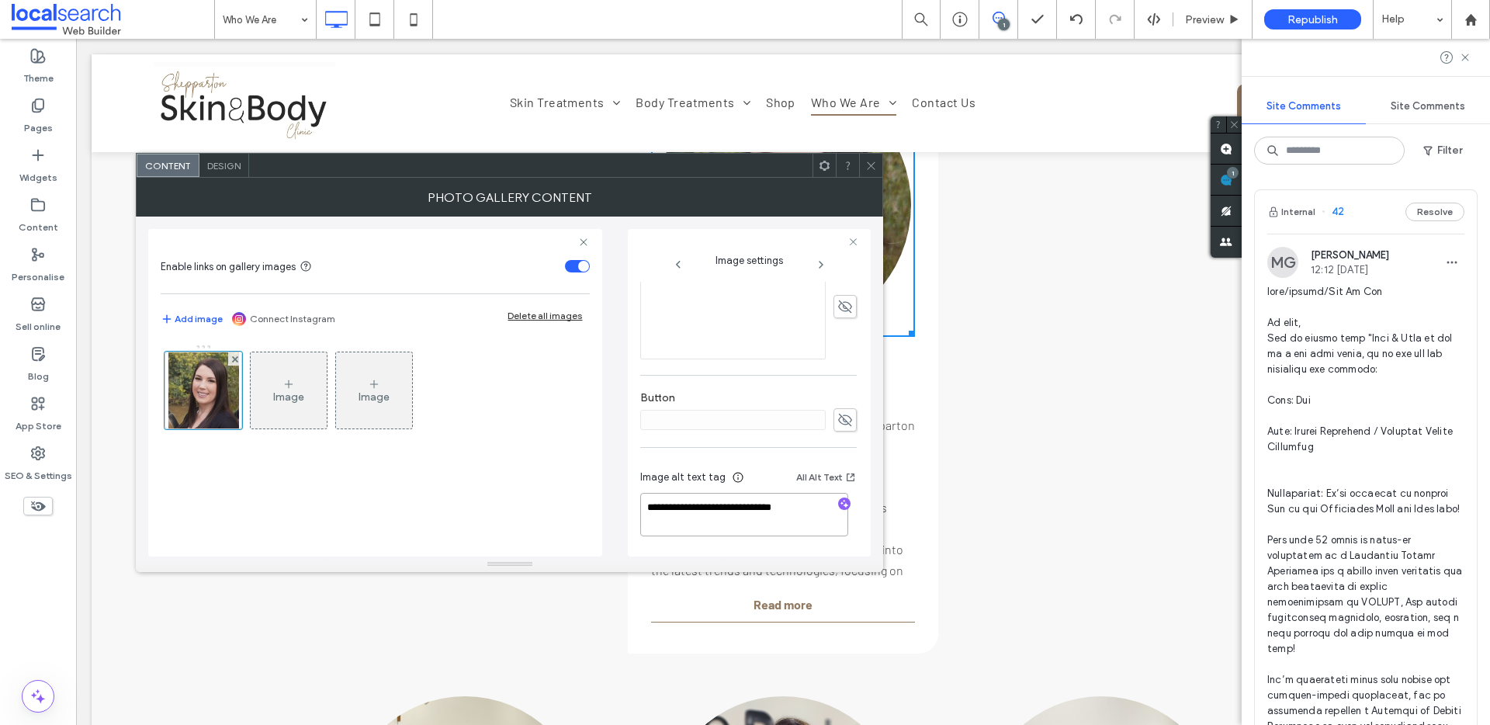
click at [702, 507] on textarea "**********" at bounding box center [744, 514] width 208 height 43
drag, startPoint x: 870, startPoint y: 163, endPoint x: 882, endPoint y: 183, distance: 23.3
click at [871, 163] on icon at bounding box center [871, 166] width 12 height 12
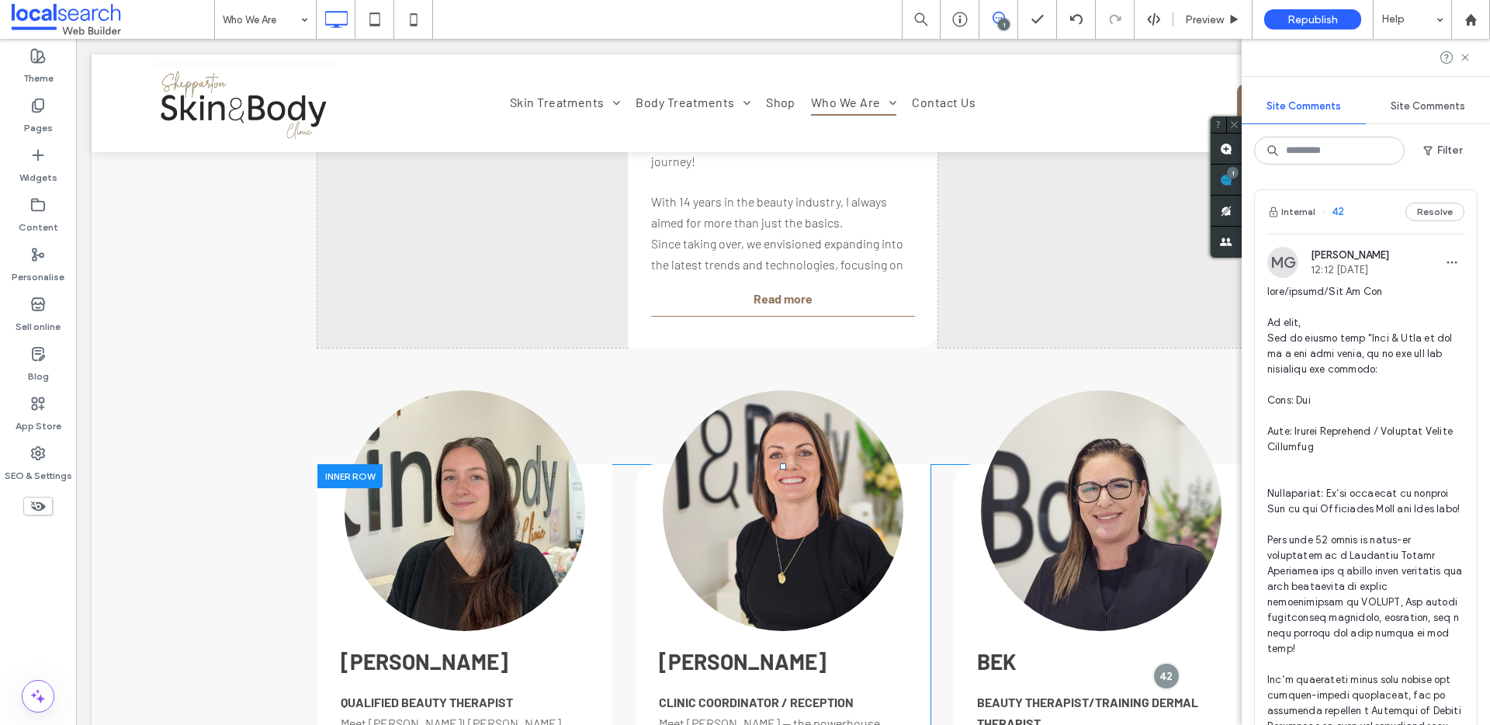
scroll to position [2034, 0]
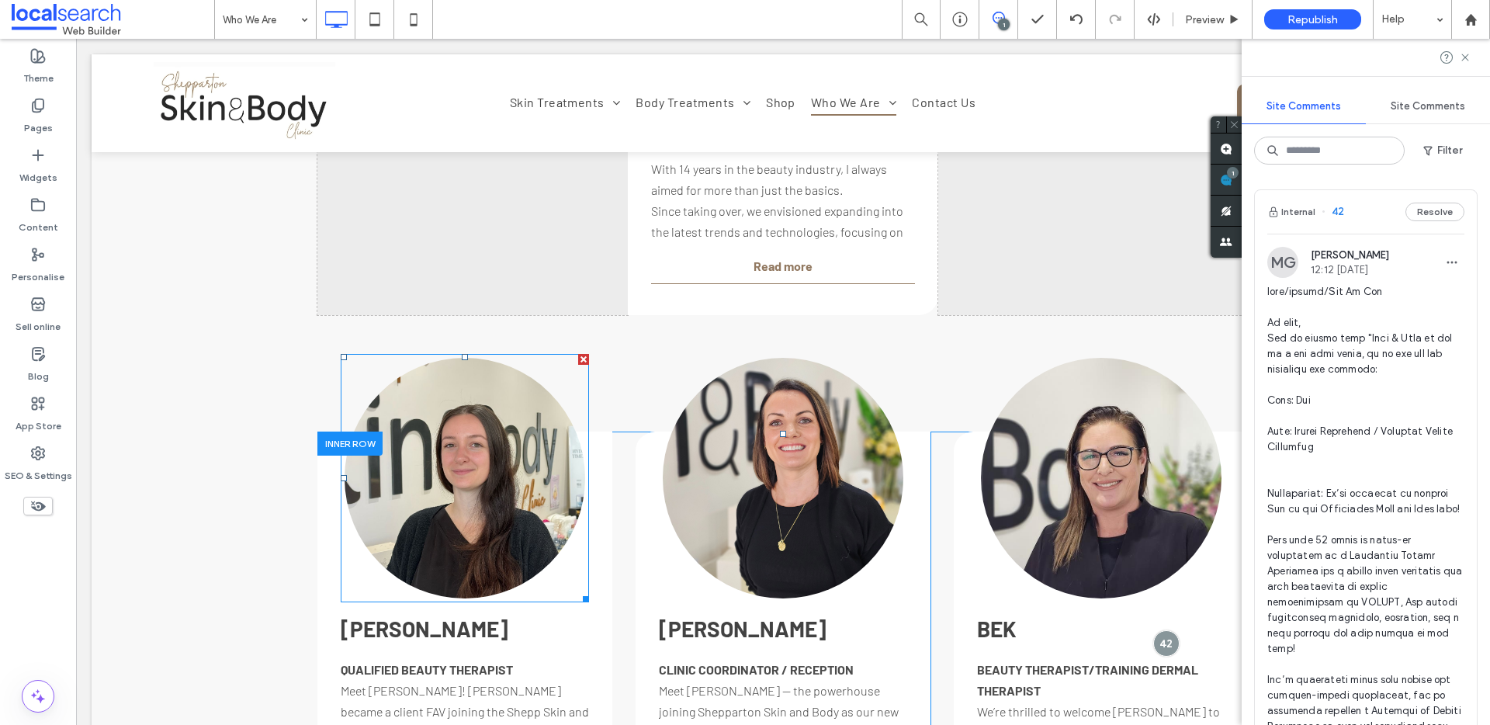
click at [431, 487] on link at bounding box center [465, 478] width 241 height 241
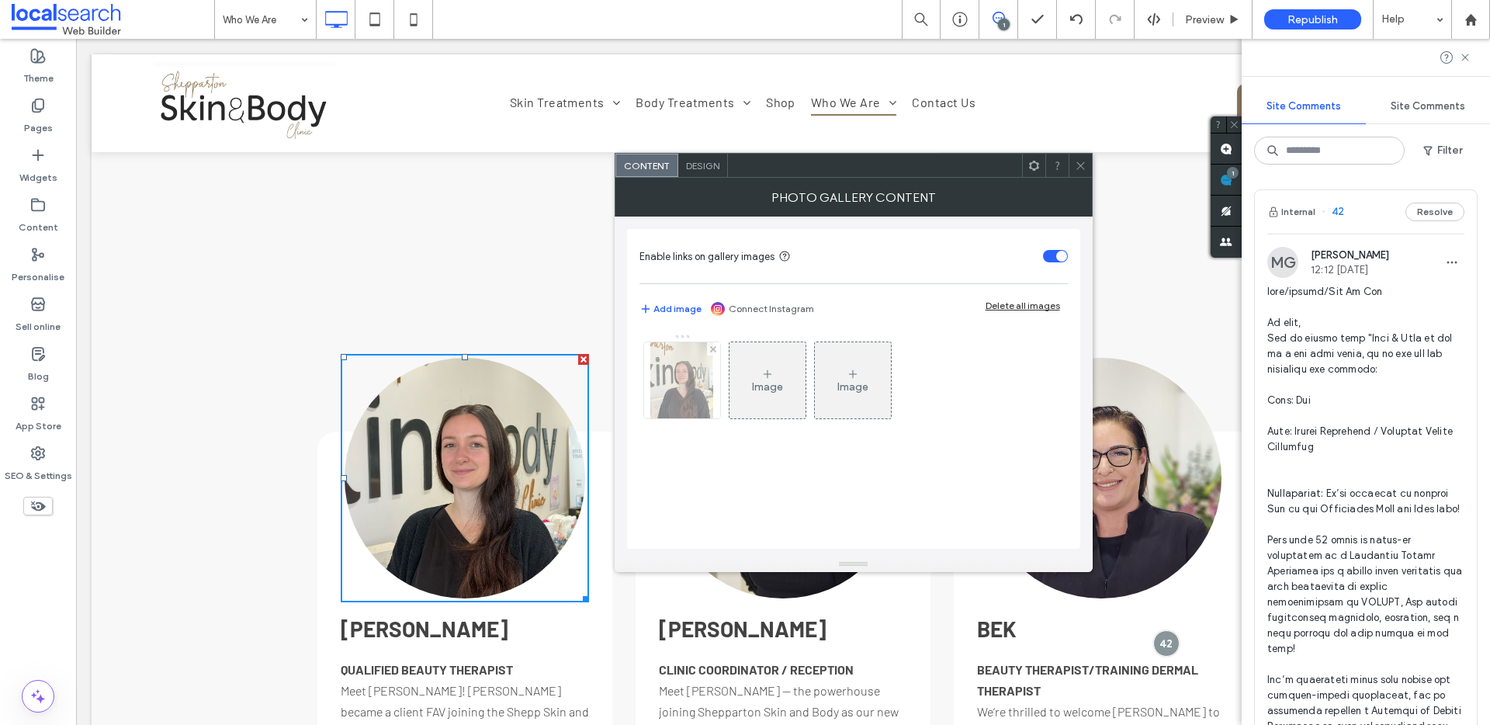
click at [696, 376] on img at bounding box center [681, 380] width 63 height 76
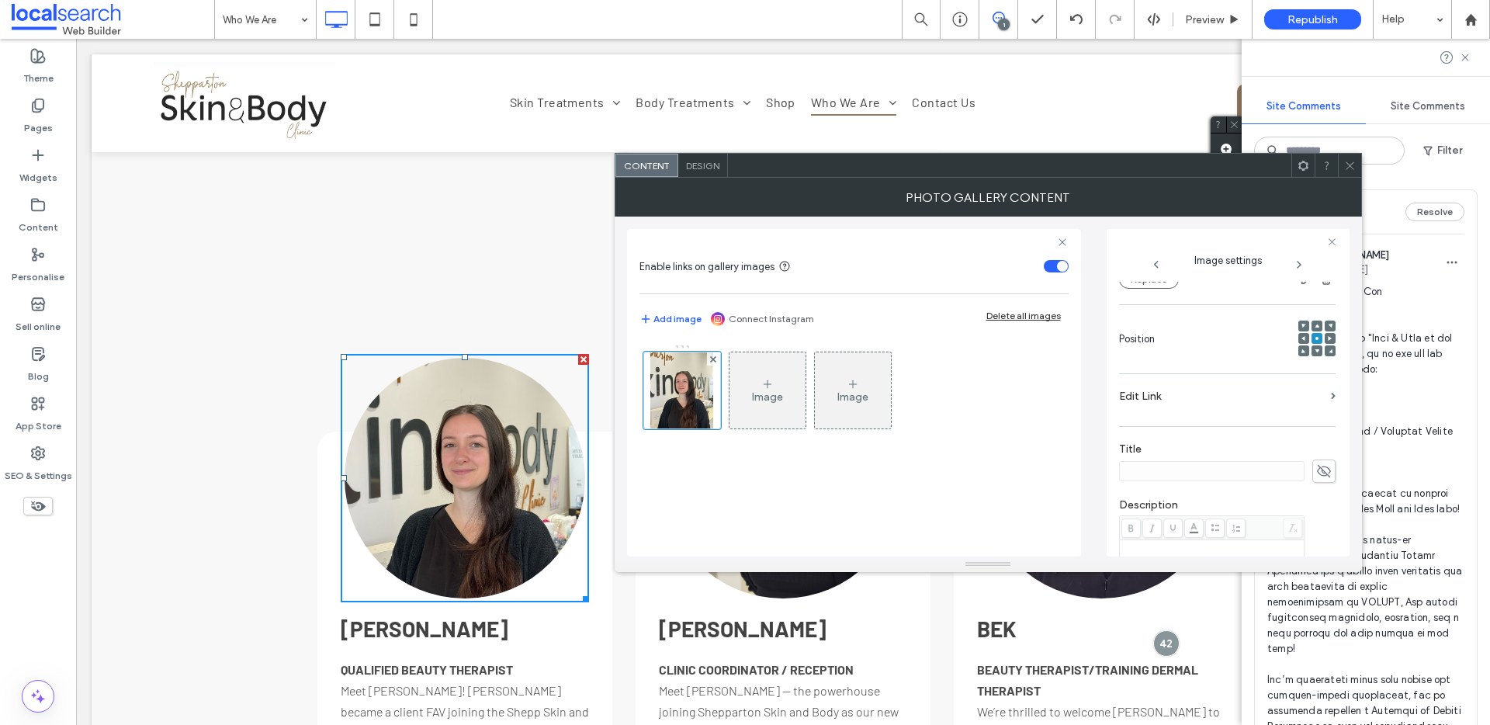
scroll to position [467, 0]
click at [1174, 516] on textarea at bounding box center [1227, 514] width 217 height 43
paste textarea "**********"
click at [1152, 504] on textarea "**********" at bounding box center [1223, 514] width 208 height 43
type textarea "**********"
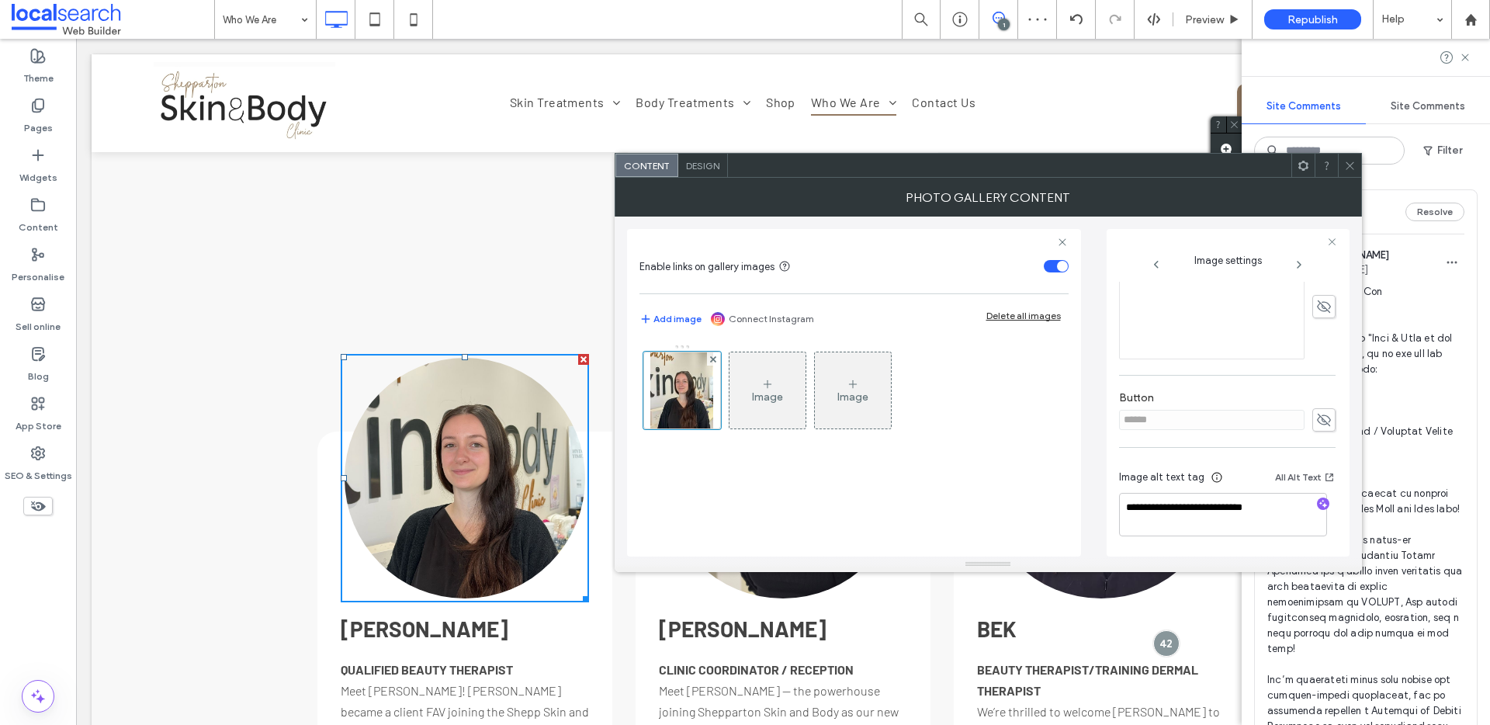
click at [1348, 160] on icon at bounding box center [1350, 166] width 12 height 12
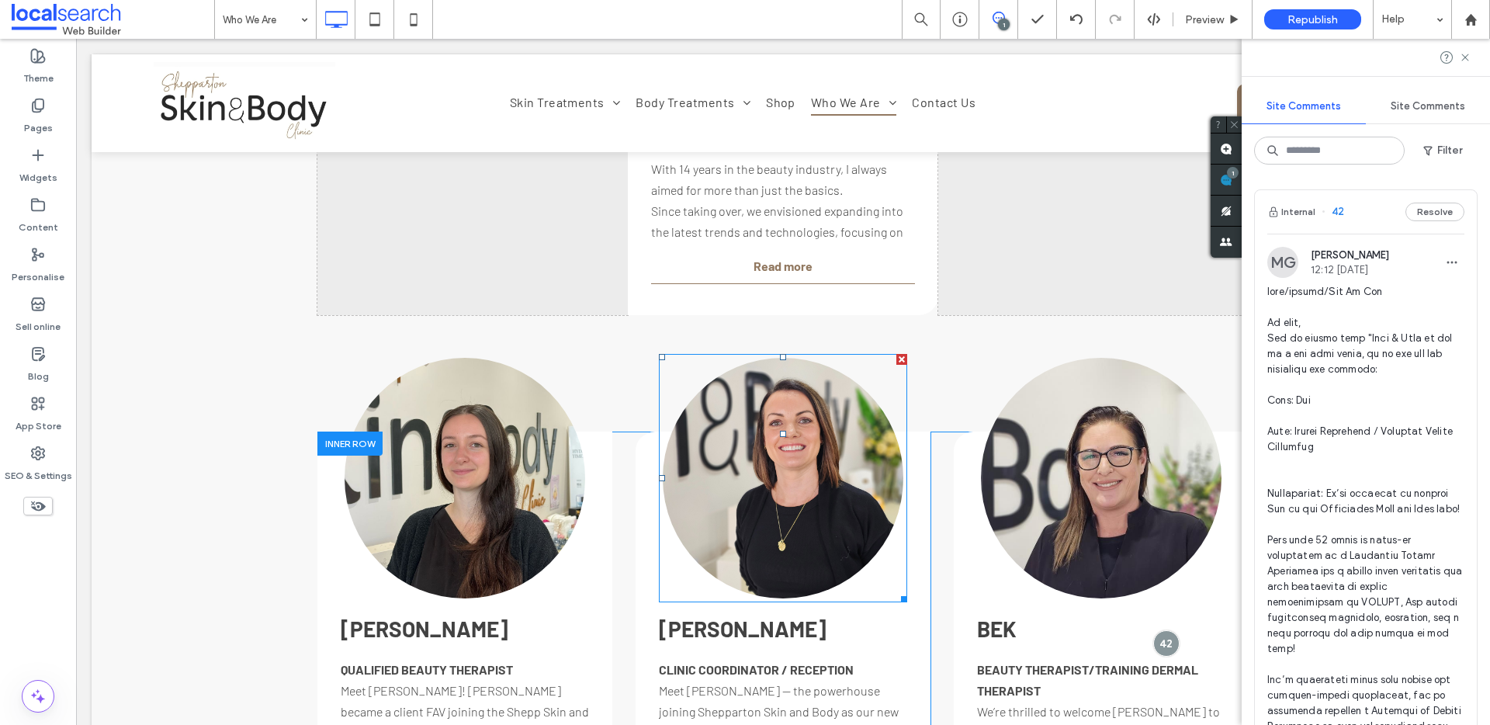
click at [768, 501] on link at bounding box center [783, 478] width 241 height 241
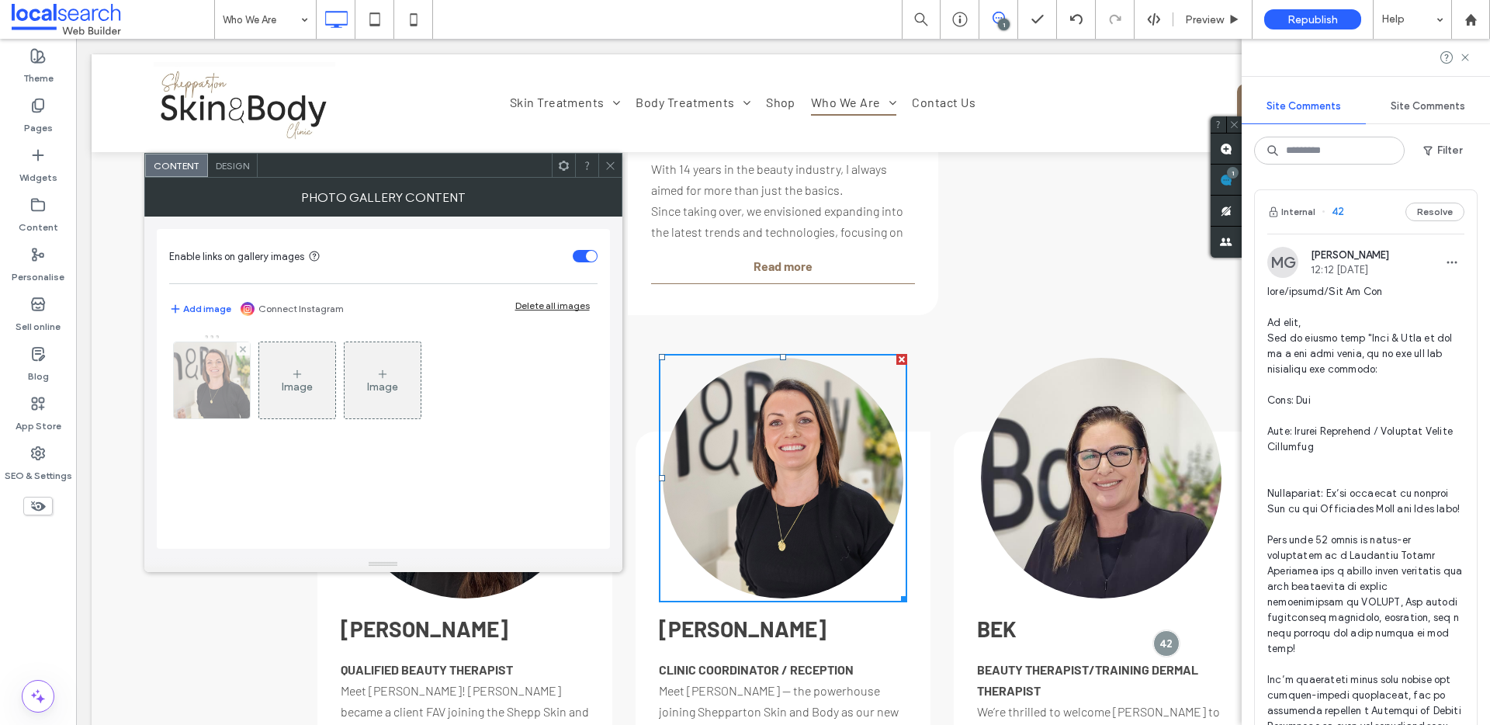
click at [237, 372] on img at bounding box center [212, 380] width 76 height 76
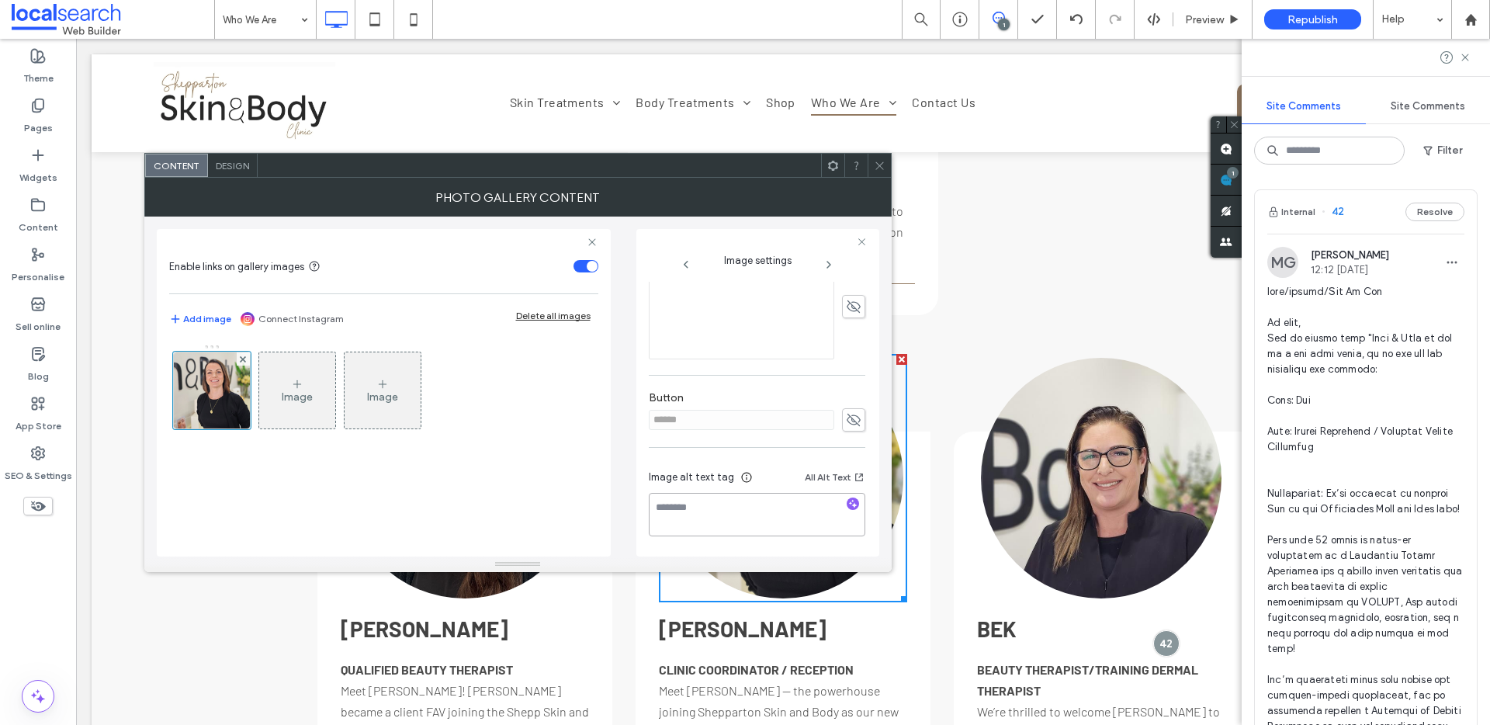
click at [715, 498] on textarea at bounding box center [757, 514] width 217 height 43
paste textarea "**********"
type textarea "**********"
click at [882, 163] on icon at bounding box center [880, 166] width 12 height 12
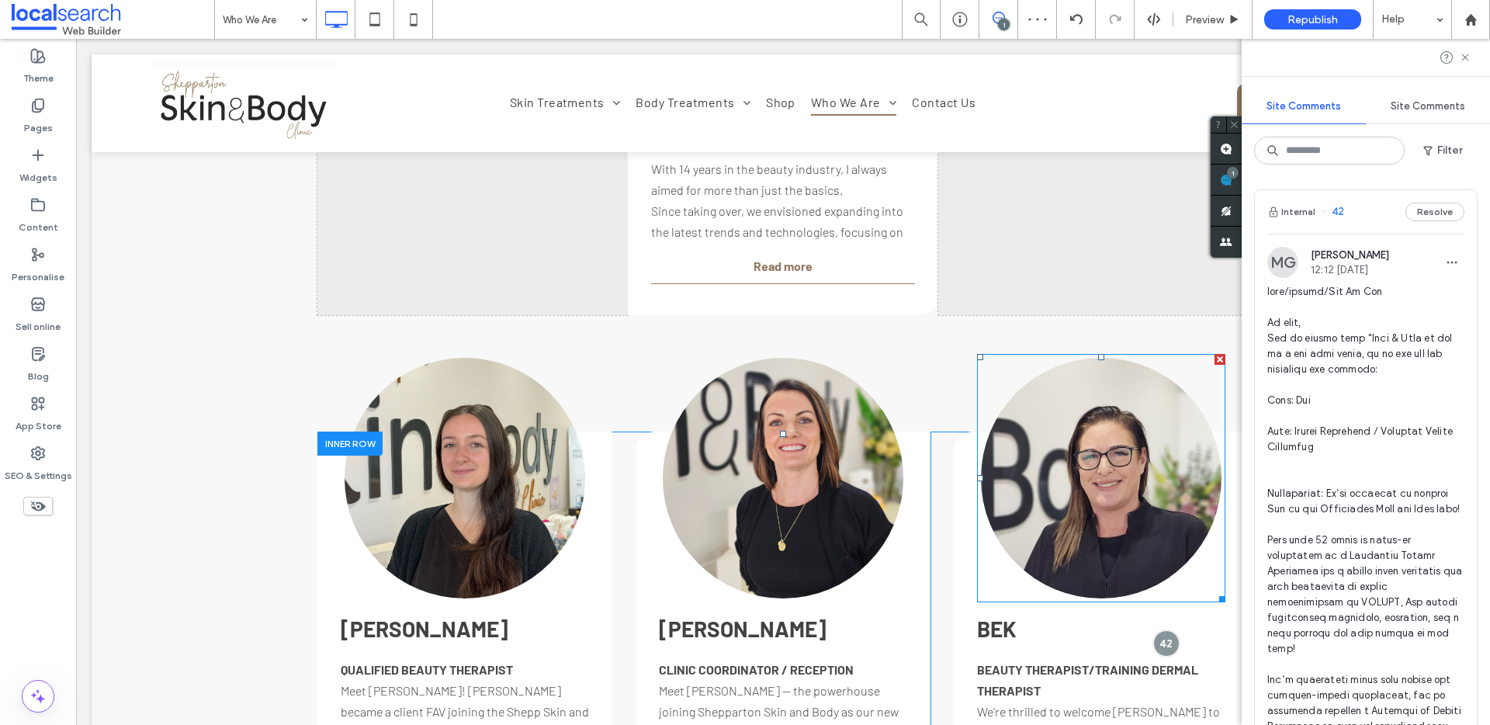
click at [1070, 508] on link at bounding box center [1101, 478] width 241 height 241
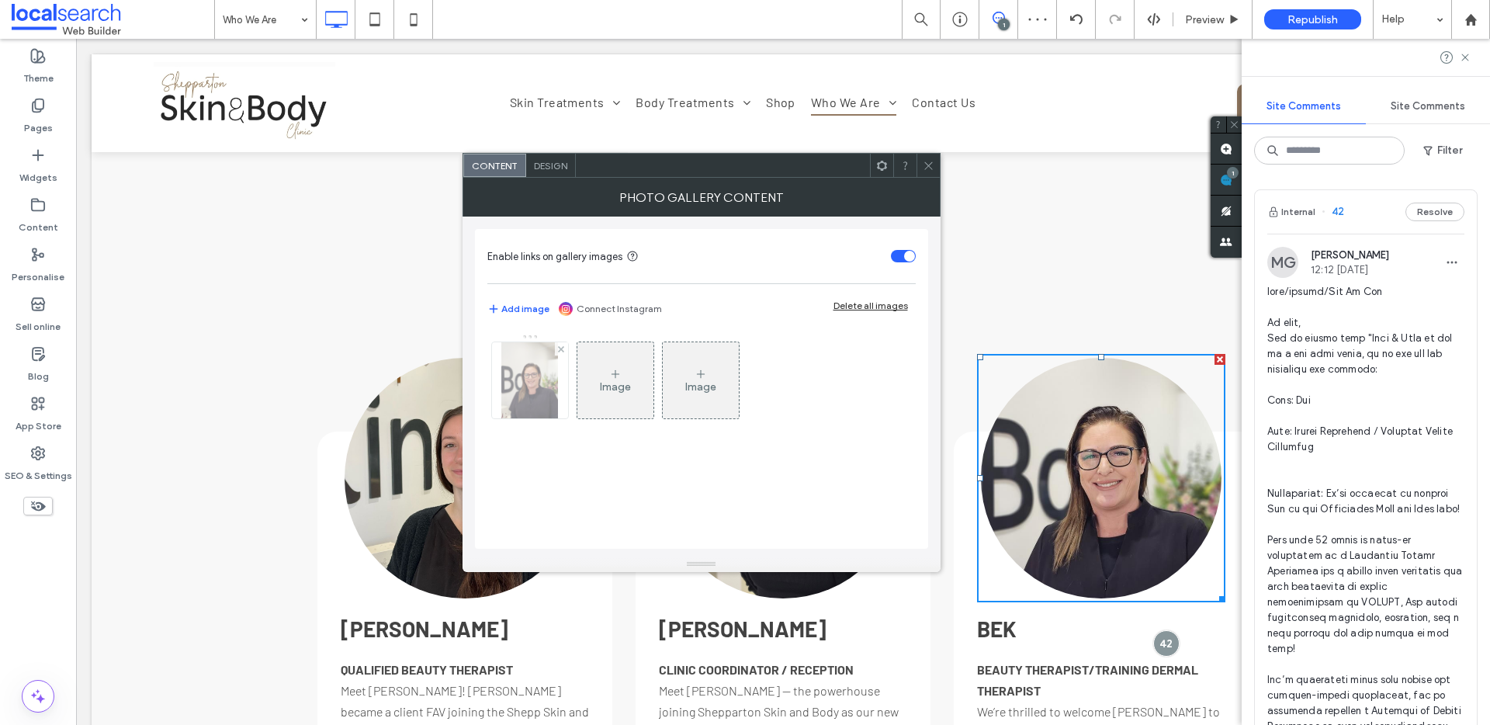
click at [529, 352] on img at bounding box center [529, 380] width 57 height 76
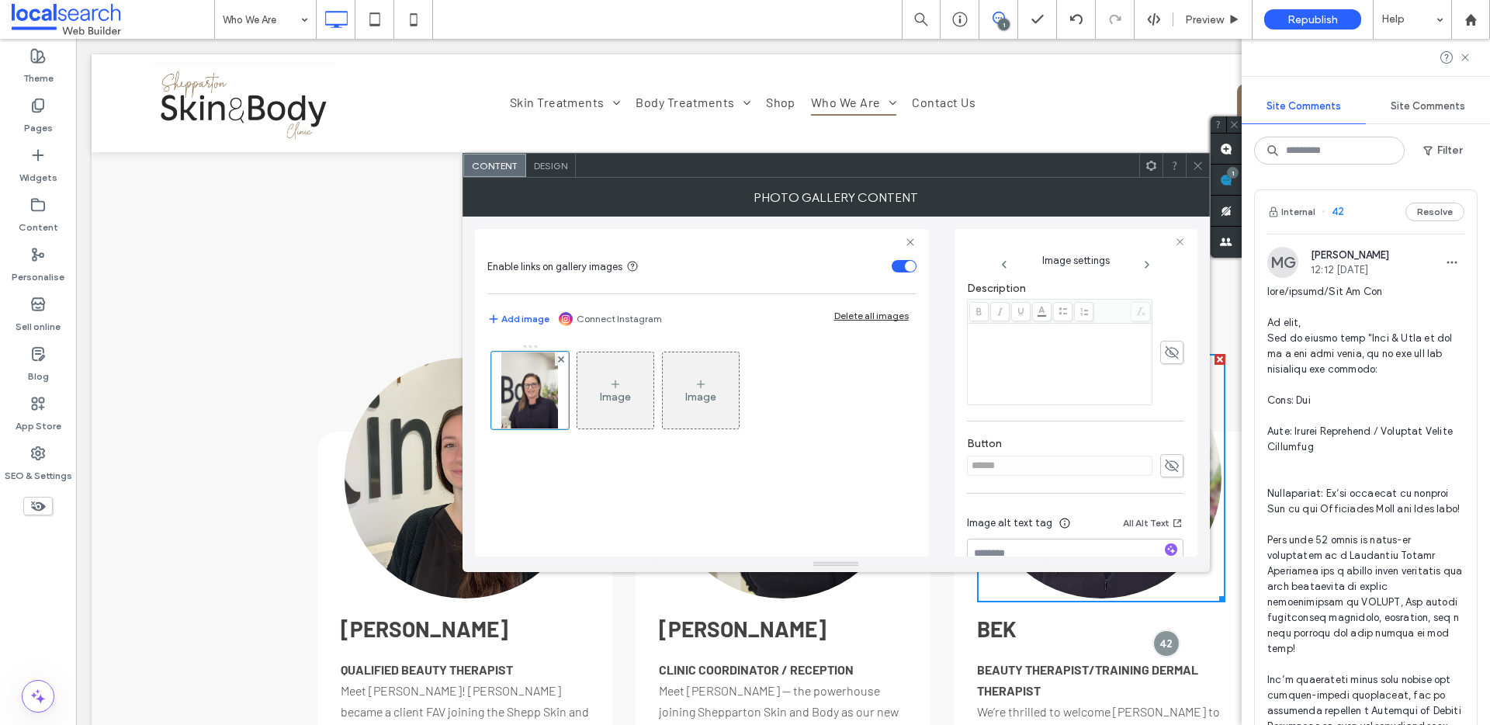
scroll to position [443, 0]
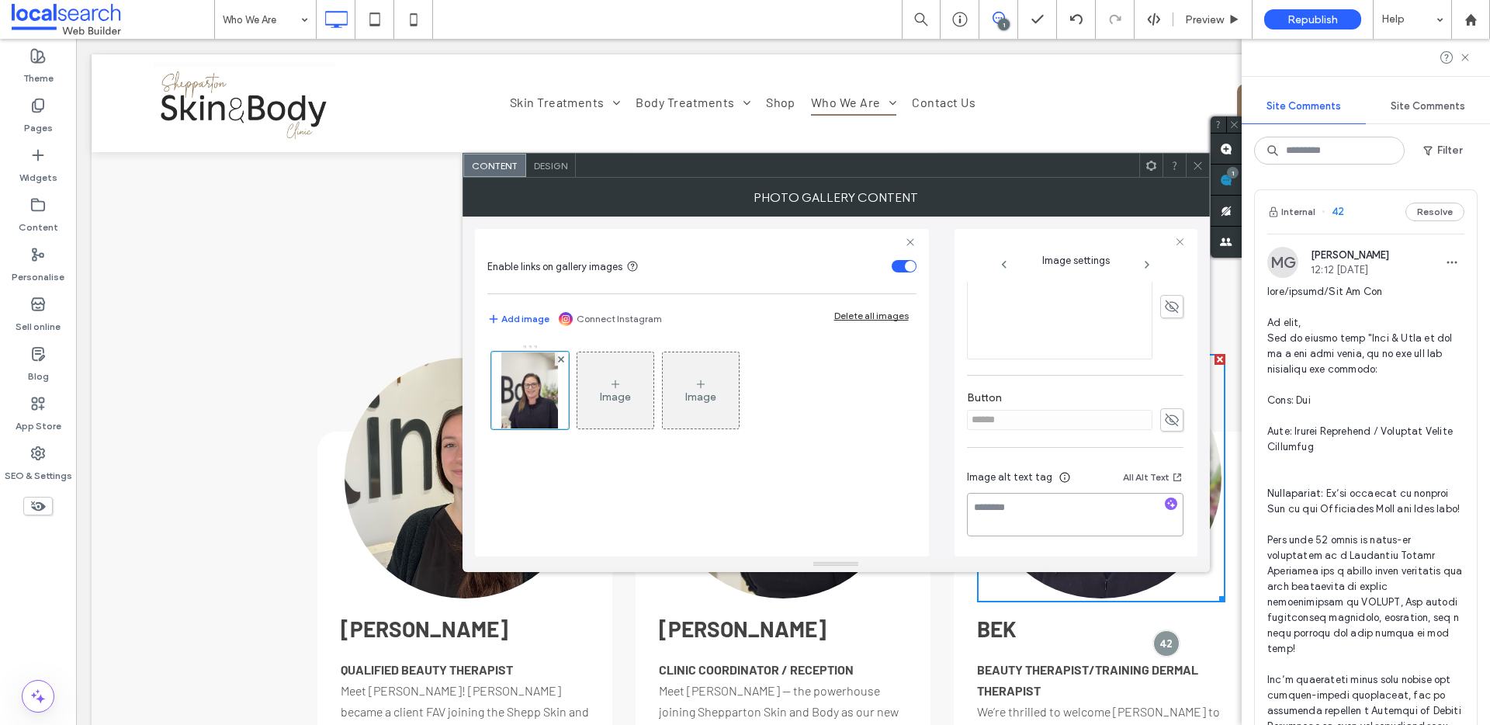
click at [1022, 494] on textarea at bounding box center [1075, 514] width 217 height 43
paste textarea "**********"
type textarea "**********"
click at [1202, 157] on span at bounding box center [1198, 165] width 12 height 23
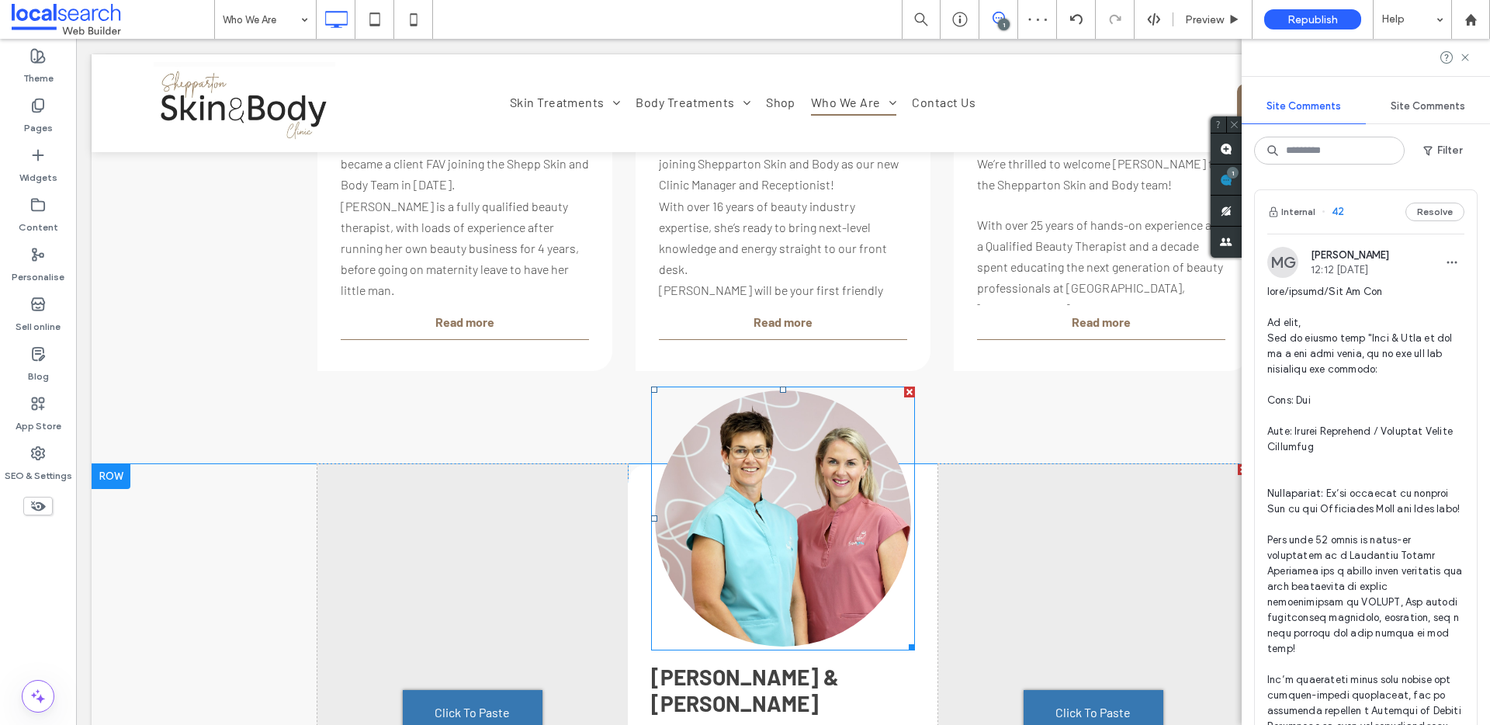
scroll to position [2586, 0]
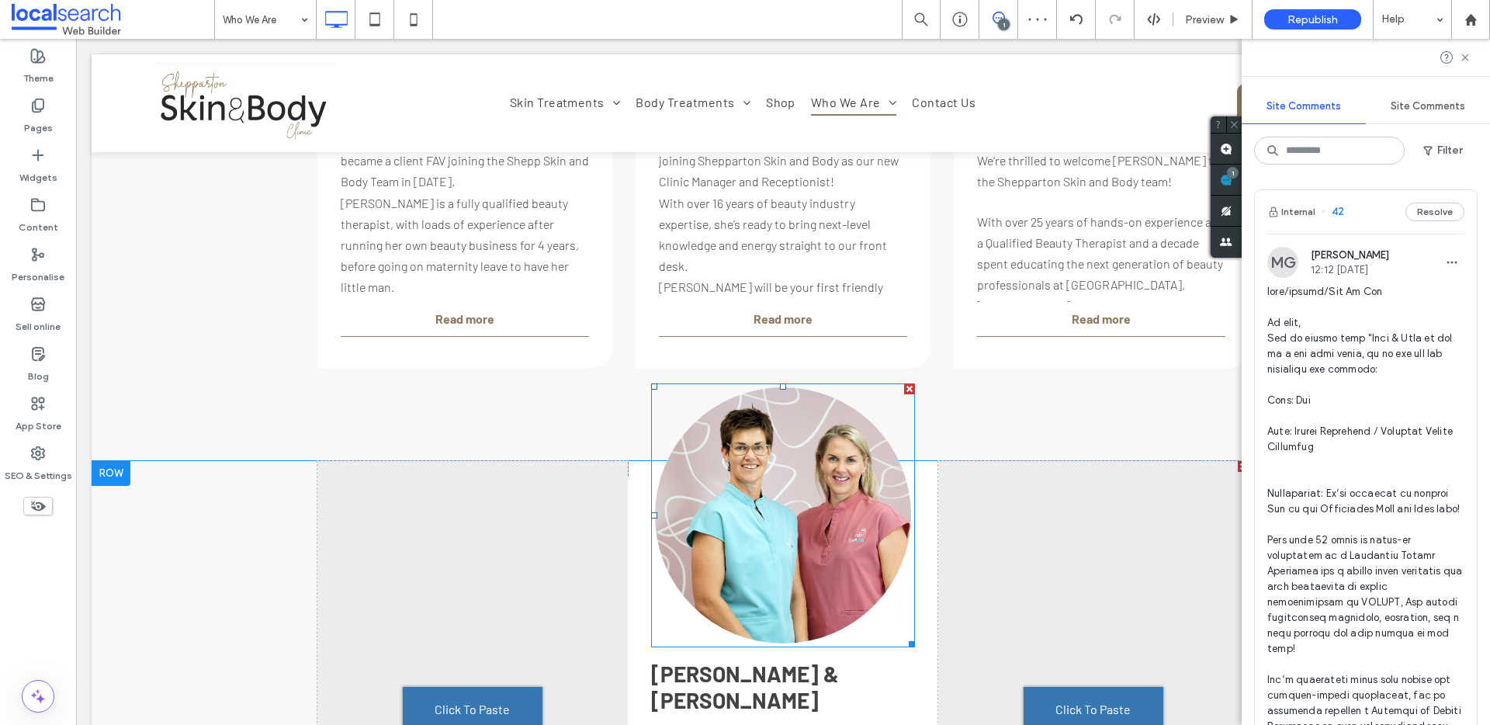
click at [803, 539] on link at bounding box center [783, 515] width 256 height 256
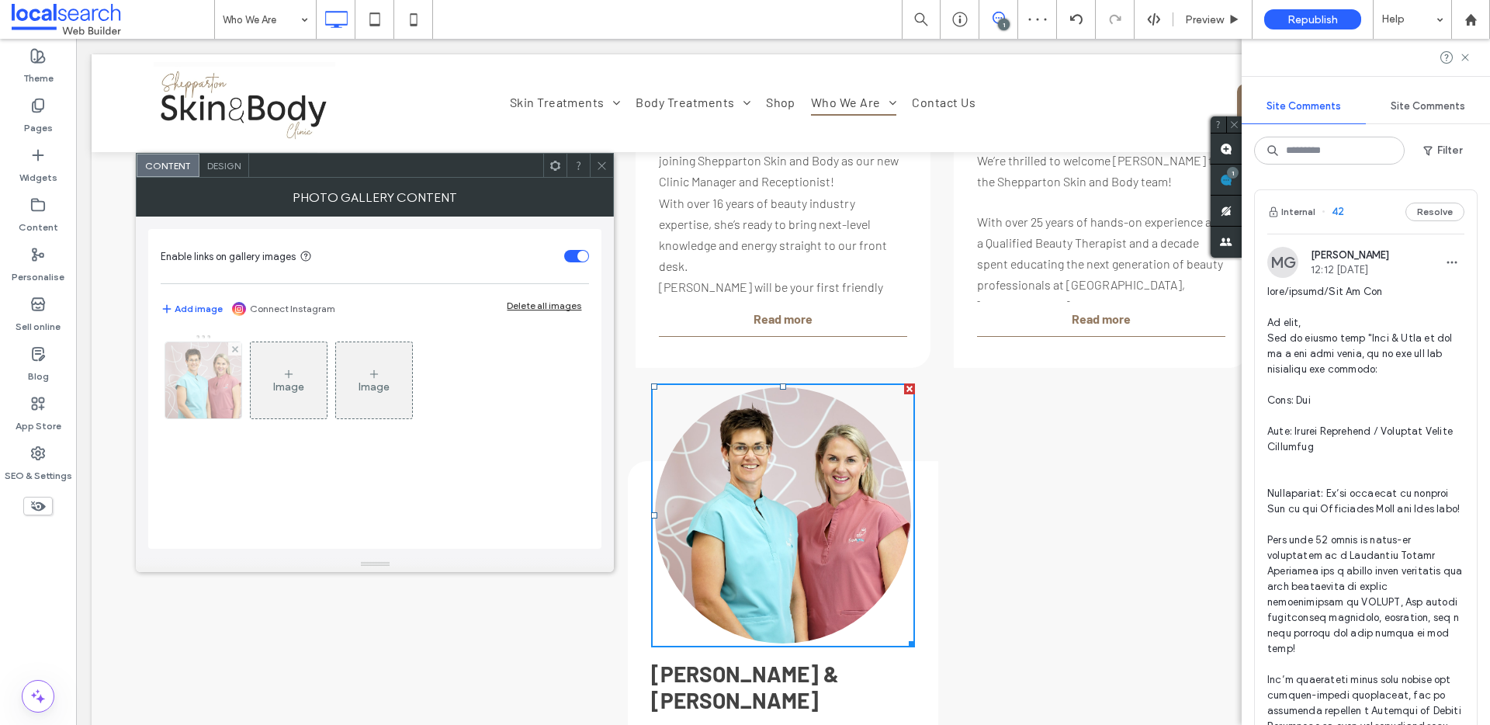
click at [201, 398] on img at bounding box center [203, 380] width 97 height 76
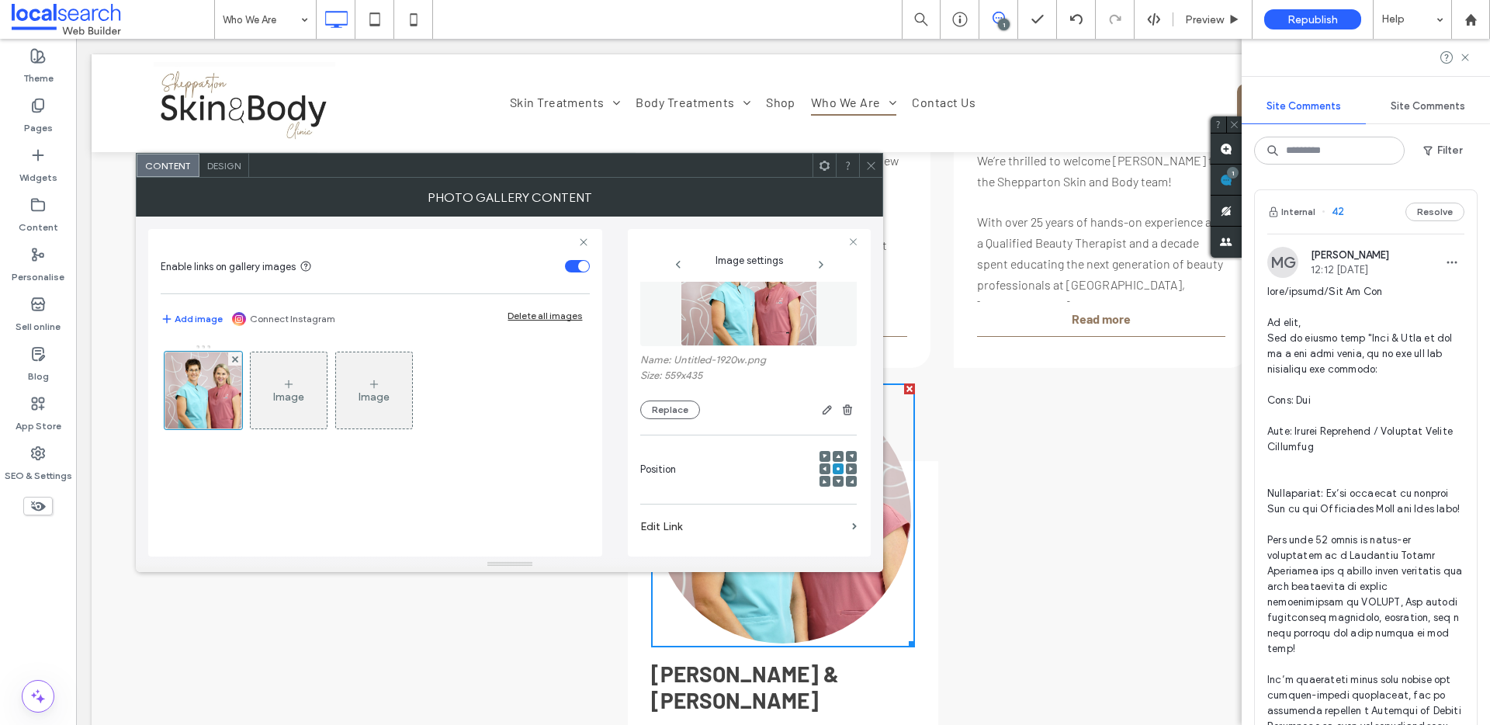
scroll to position [243, 0]
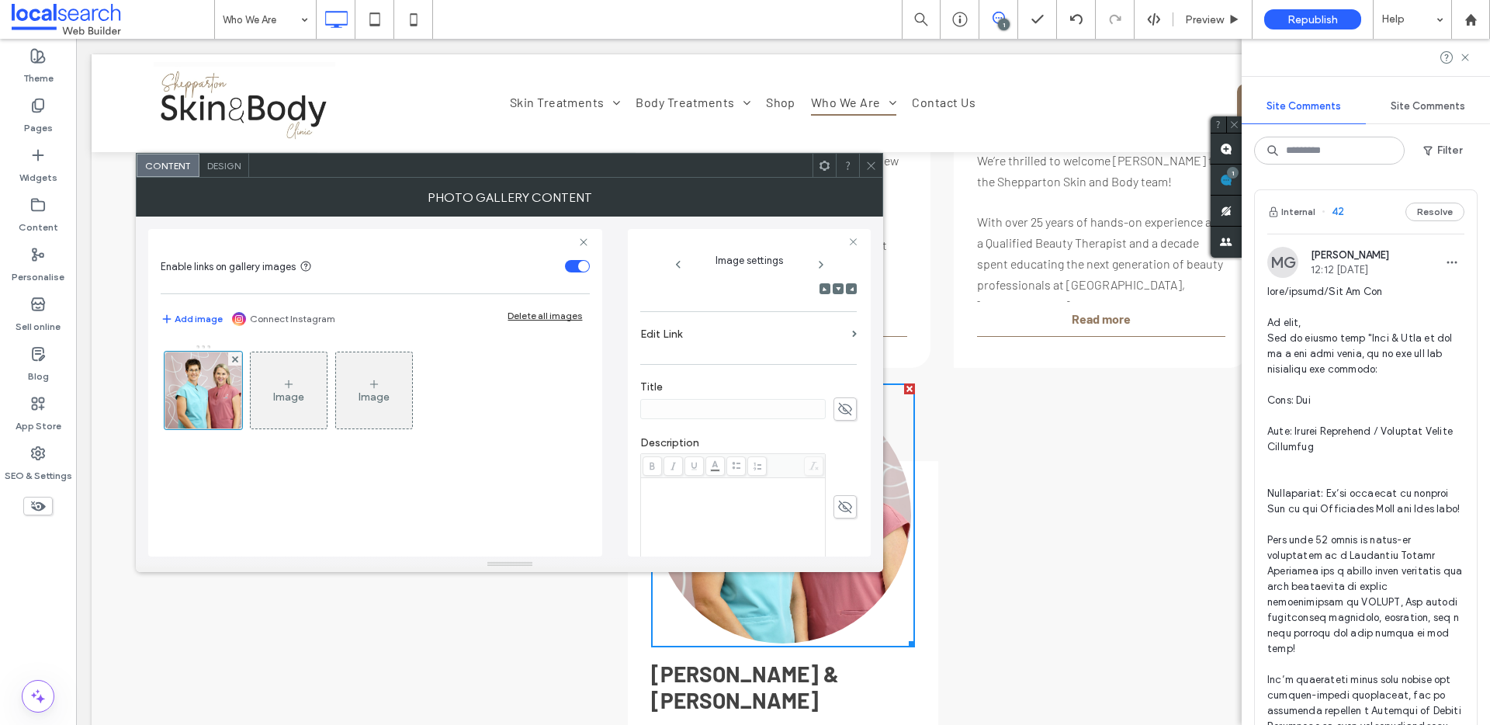
click at [697, 500] on div "Rich Text Editor" at bounding box center [733, 519] width 180 height 78
click at [675, 492] on div "Rich Text Editor" at bounding box center [733, 519] width 180 height 78
click at [685, 497] on textarea at bounding box center [748, 514] width 217 height 43
paste textarea "**********"
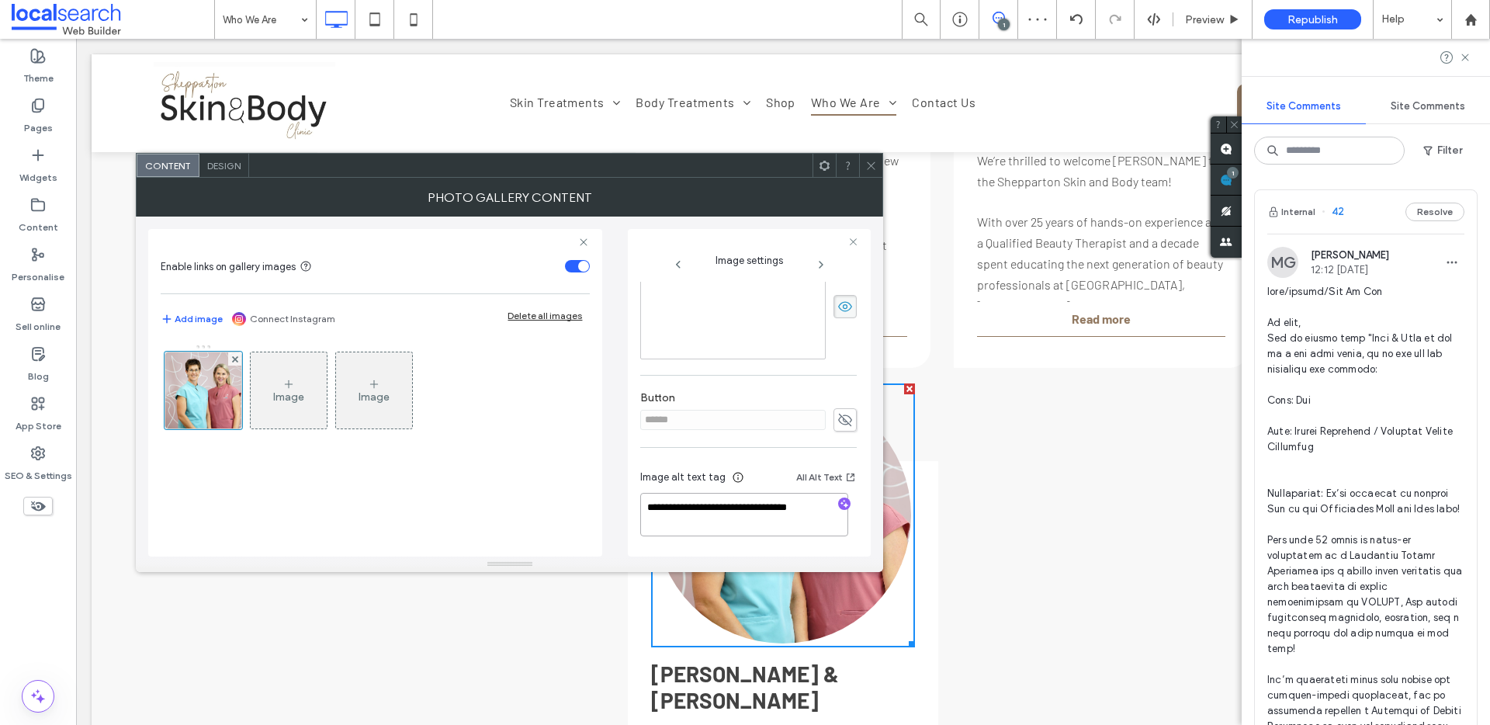
type textarea "**********"
click at [872, 164] on icon at bounding box center [871, 166] width 12 height 12
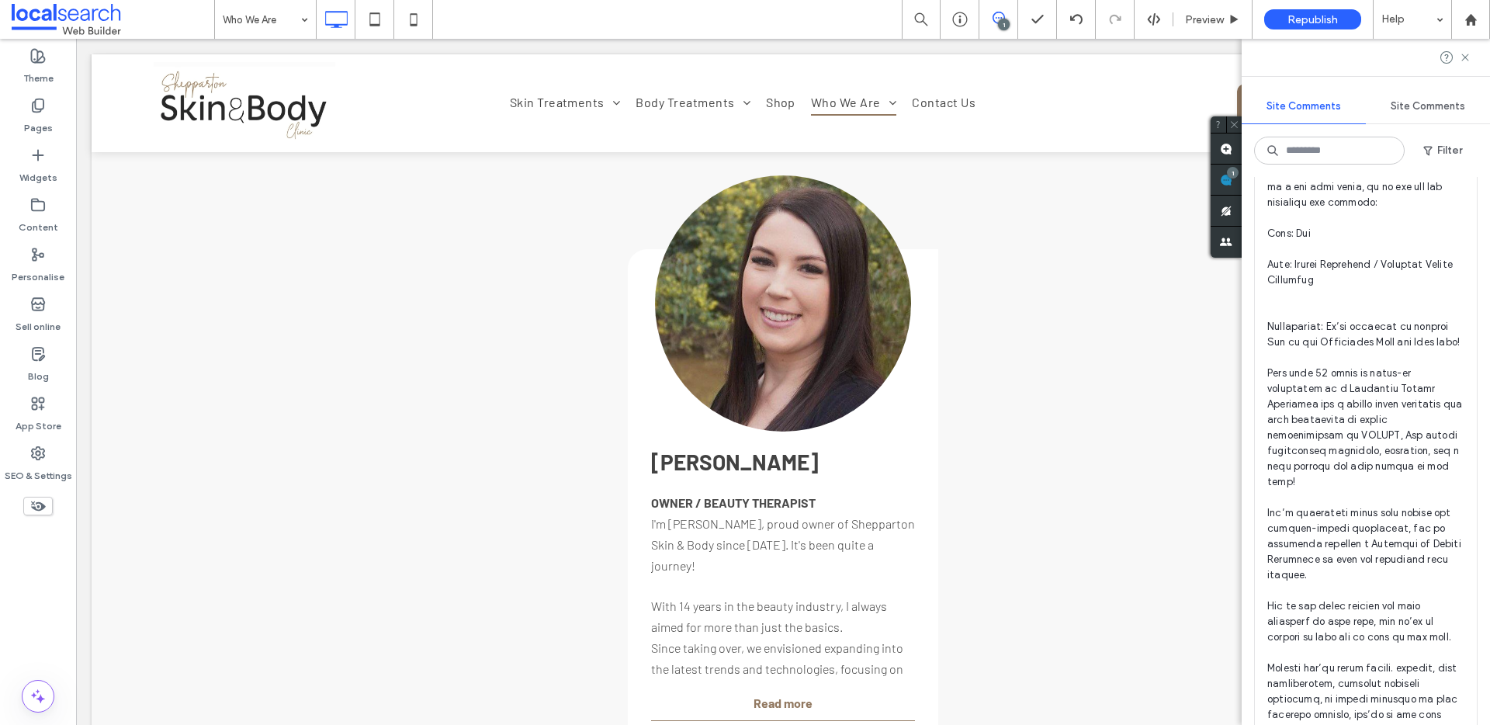
scroll to position [0, 0]
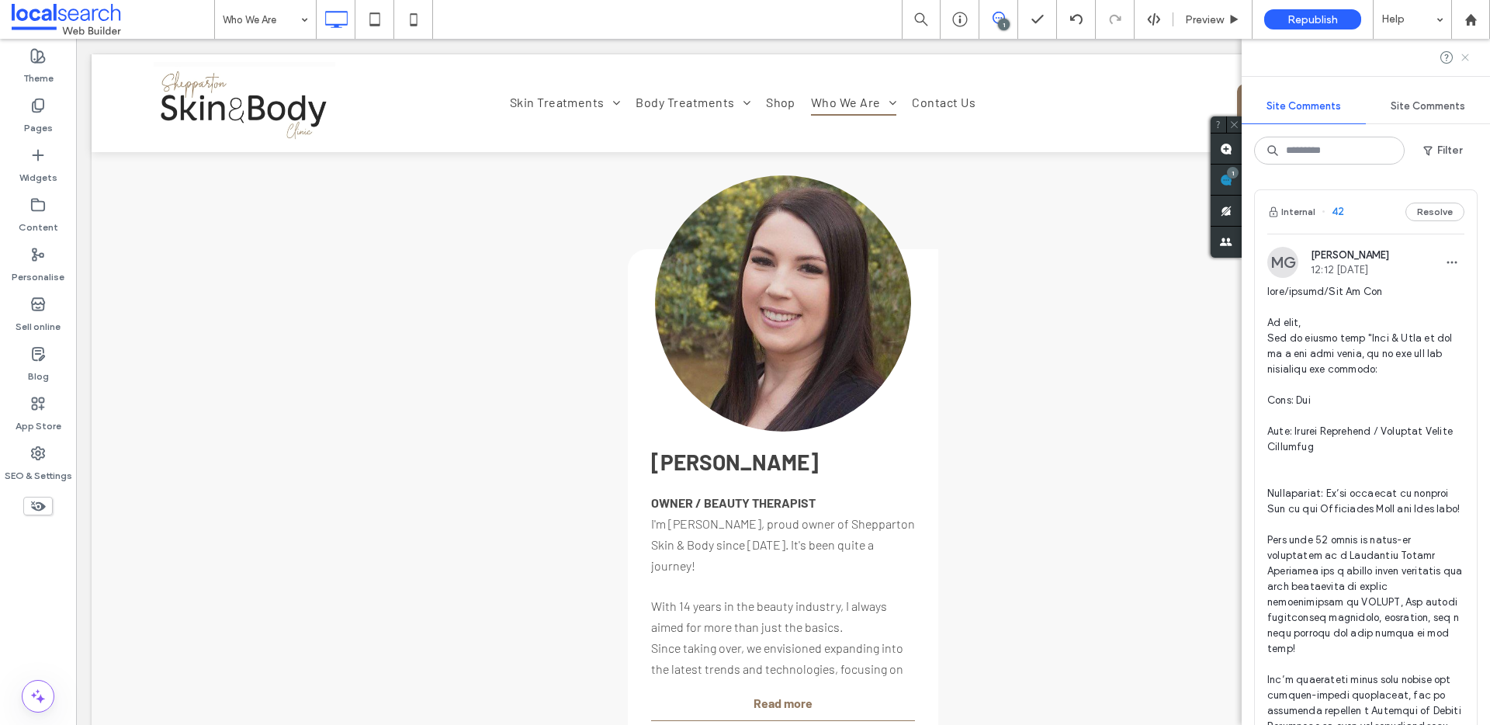
click at [1469, 56] on icon at bounding box center [1465, 57] width 12 height 12
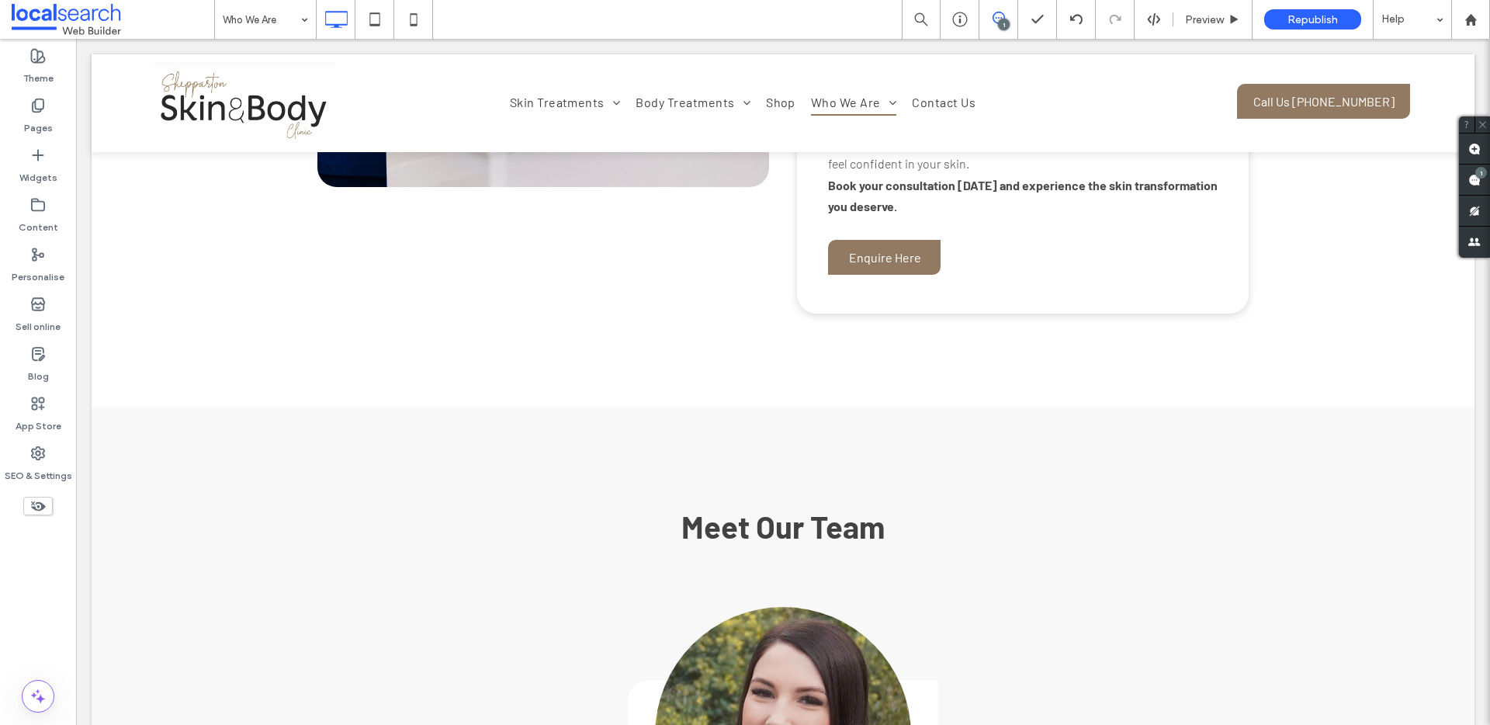
scroll to position [1119, 0]
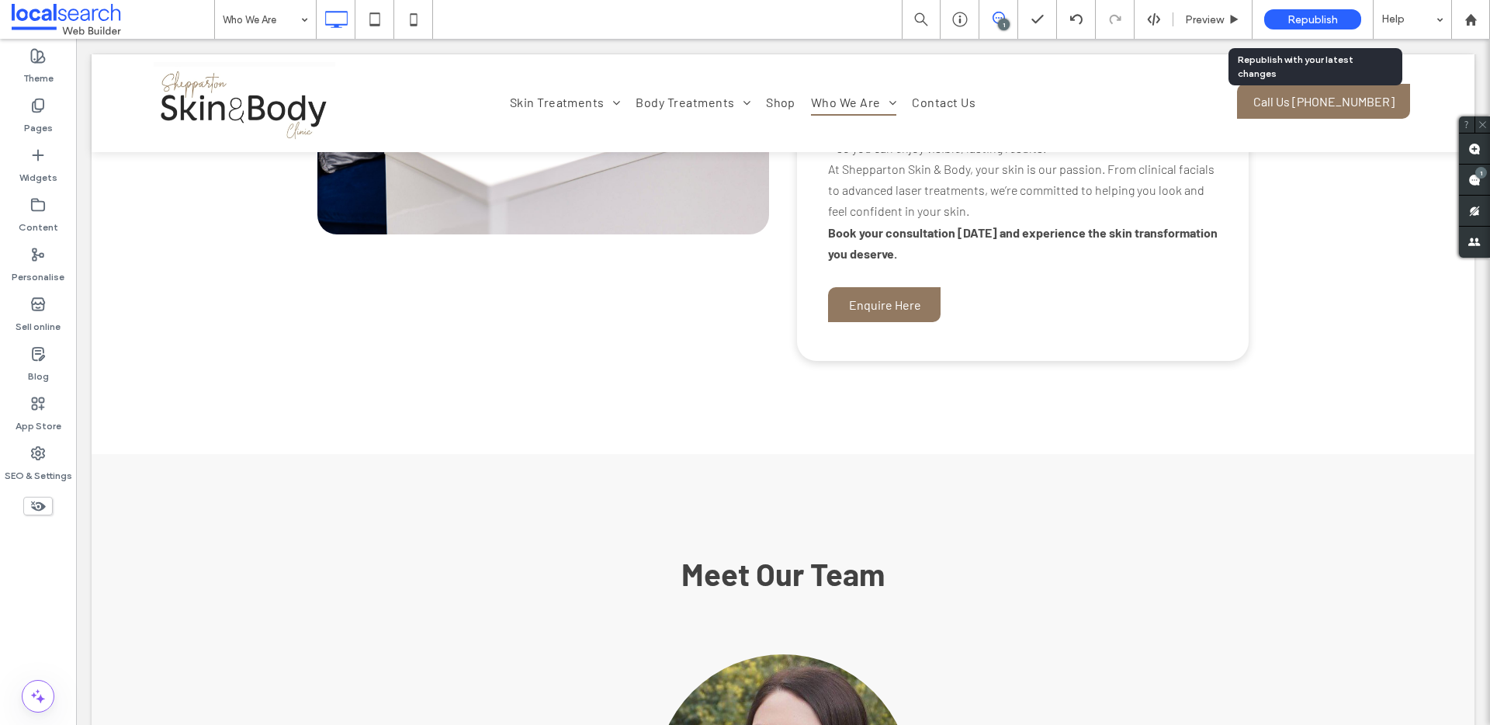
click at [1317, 16] on span "Republish" at bounding box center [1313, 19] width 50 height 13
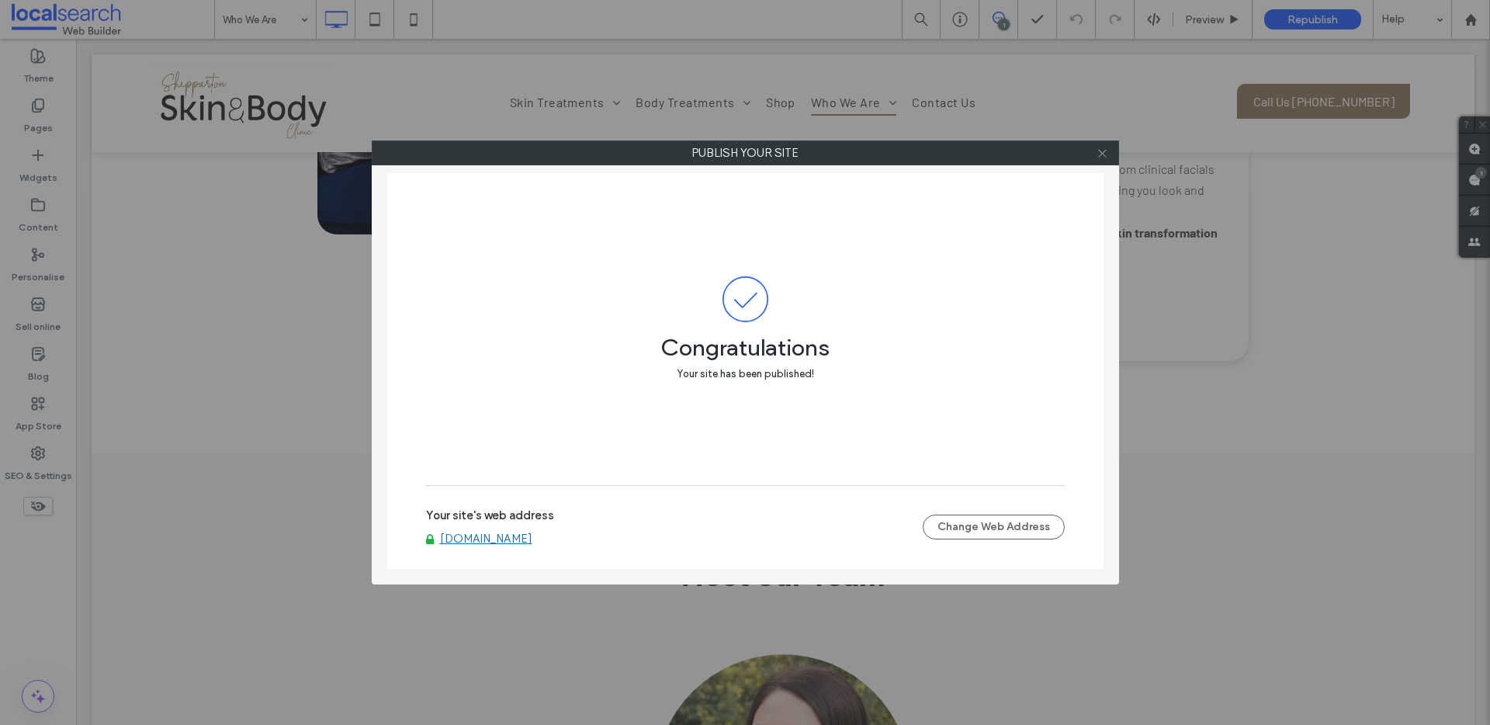
click at [1105, 151] on icon at bounding box center [1103, 153] width 12 height 12
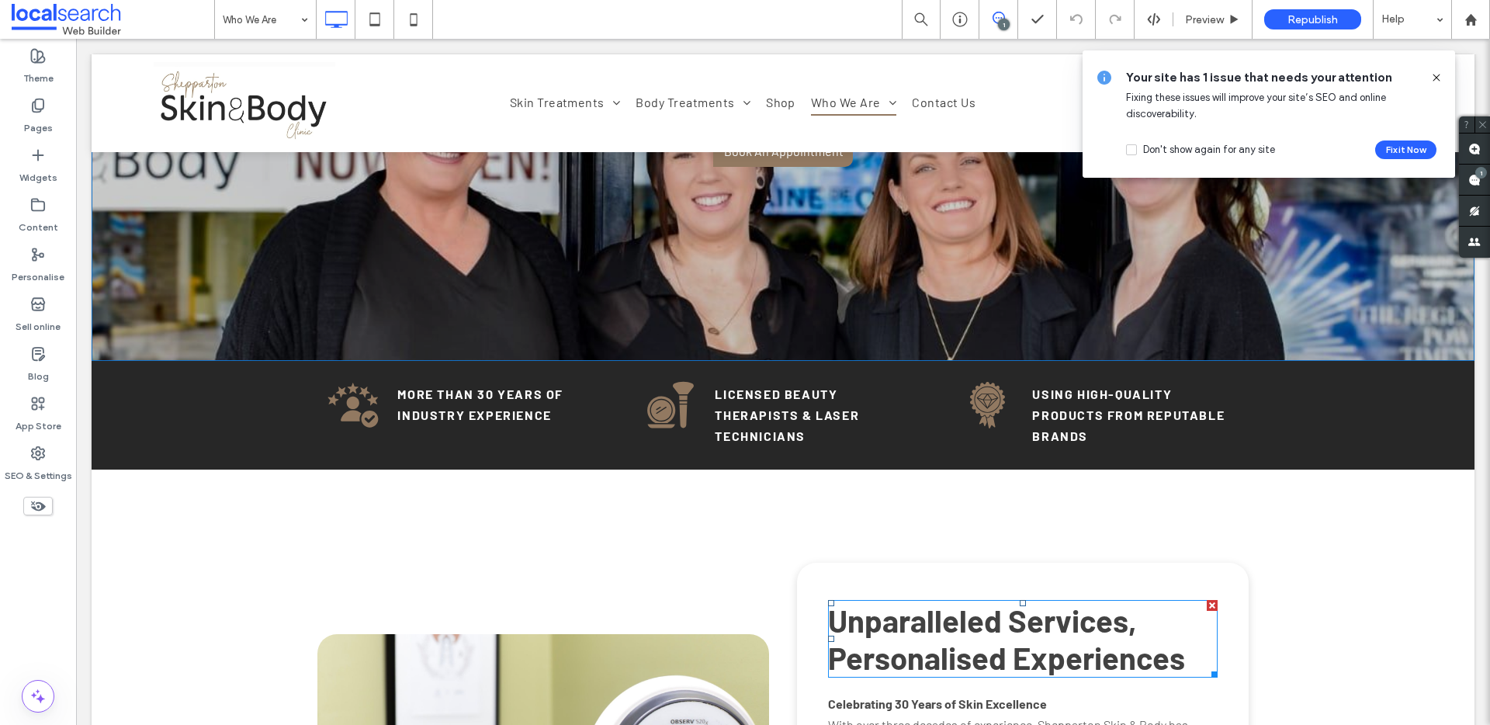
scroll to position [0, 0]
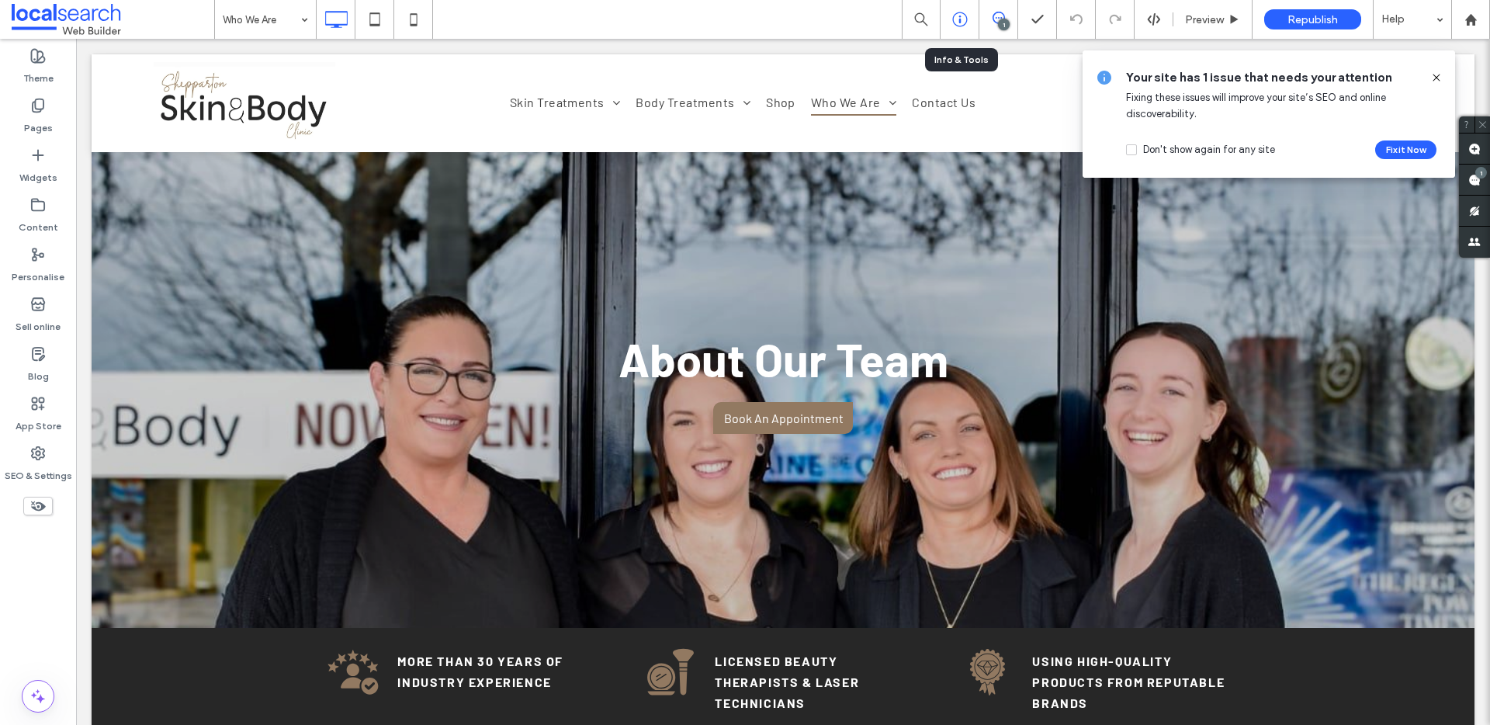
click at [957, 18] on icon at bounding box center [960, 20] width 16 height 16
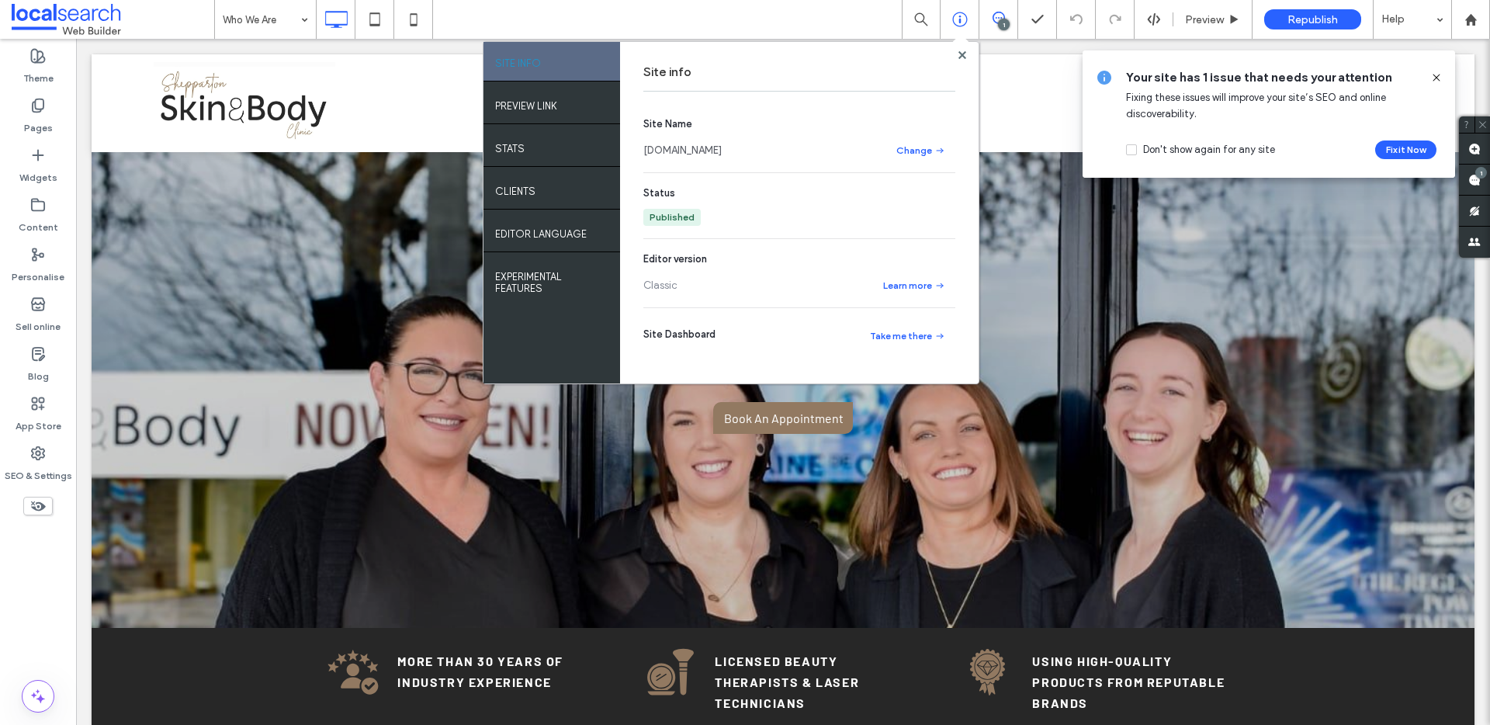
drag, startPoint x: 838, startPoint y: 154, endPoint x: 670, endPoint y: 154, distance: 167.7
click at [670, 154] on div "www.sheppartonskinandbody.com.au" at bounding box center [761, 151] width 236 height 16
copy link "sheppartonskinandbody.com.au"
click at [722, 152] on link "www.sheppartonskinandbody.com.au" at bounding box center [682, 151] width 78 height 16
click at [1462, 34] on div at bounding box center [1471, 19] width 39 height 39
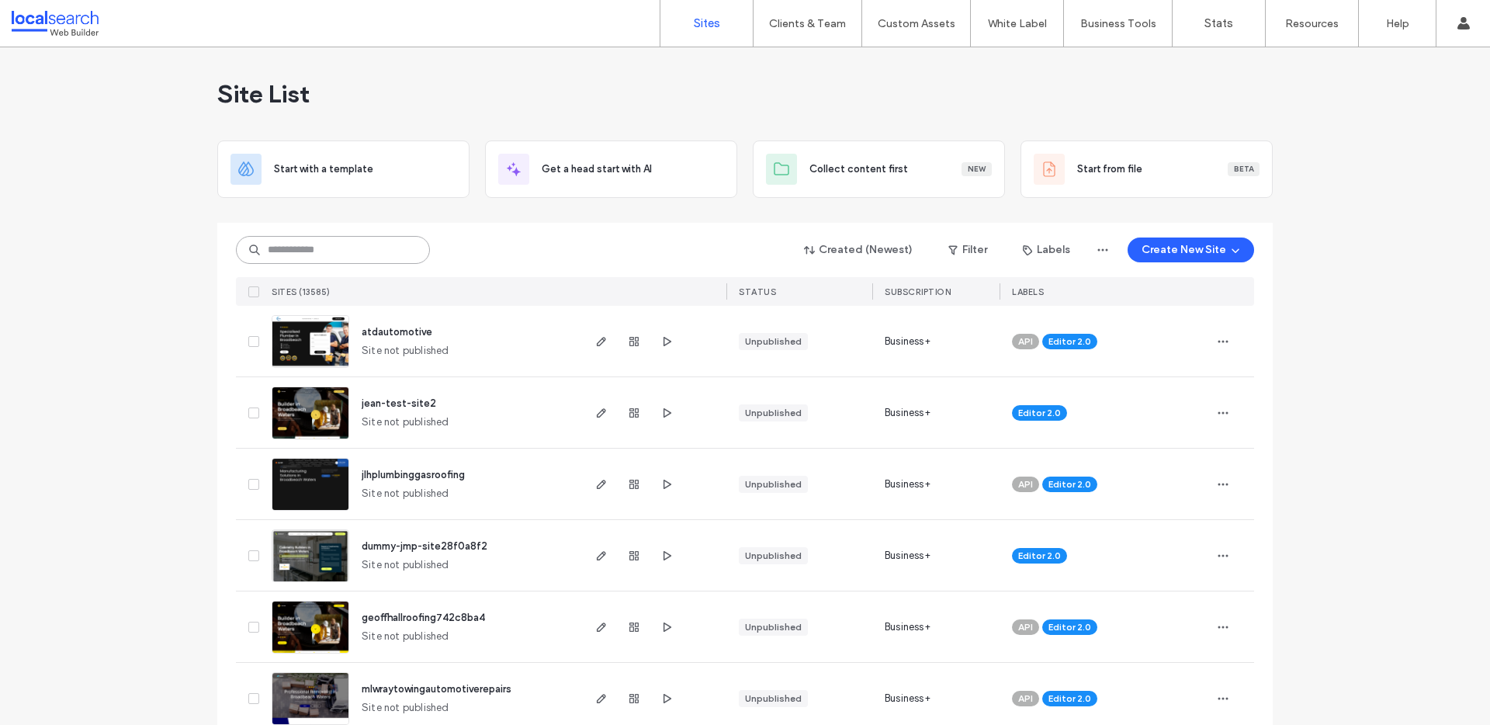
click at [342, 248] on input at bounding box center [333, 250] width 194 height 28
paste input "**********"
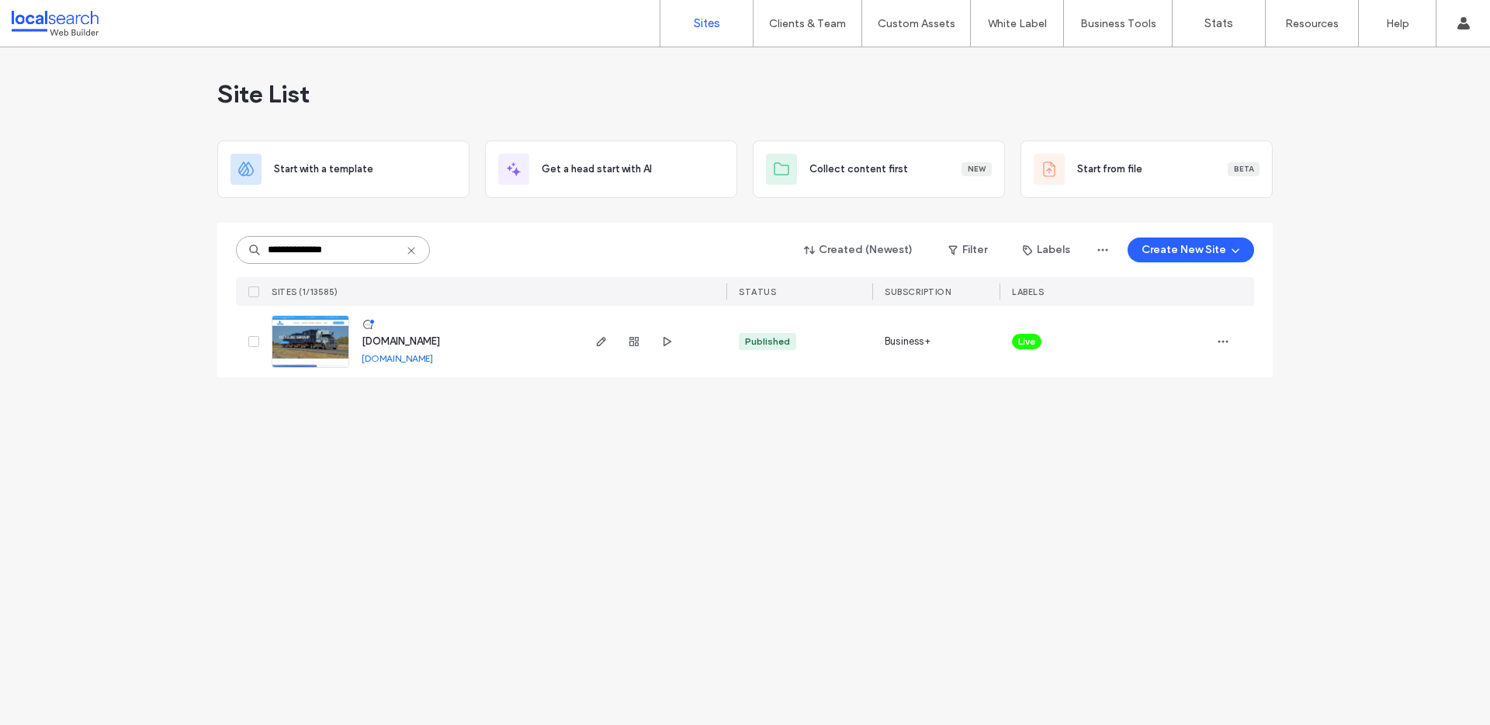
type input "**********"
click at [418, 344] on span "www.ostojic.com.au" at bounding box center [401, 341] width 78 height 12
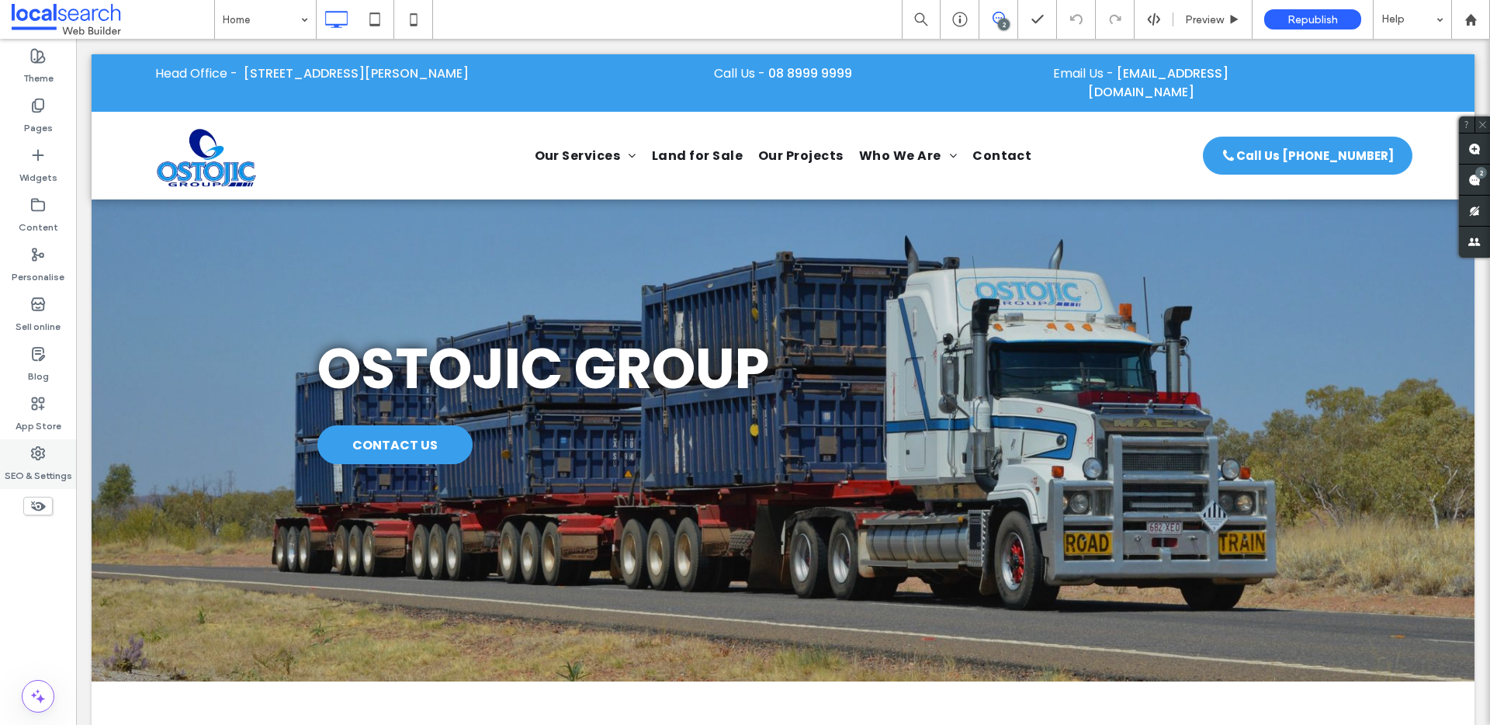
click at [46, 453] on div "SEO & Settings" at bounding box center [38, 464] width 76 height 50
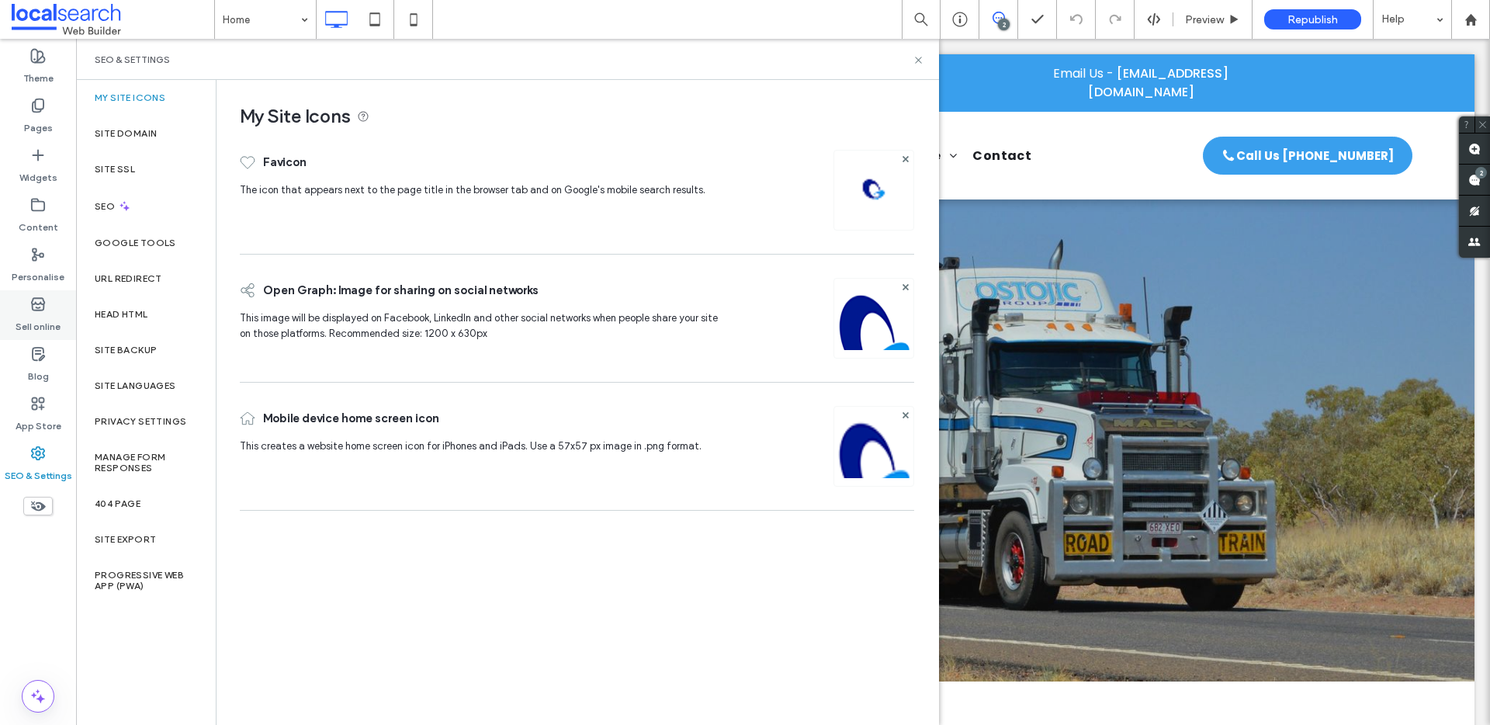
click at [31, 290] on div "Sell online" at bounding box center [38, 315] width 76 height 50
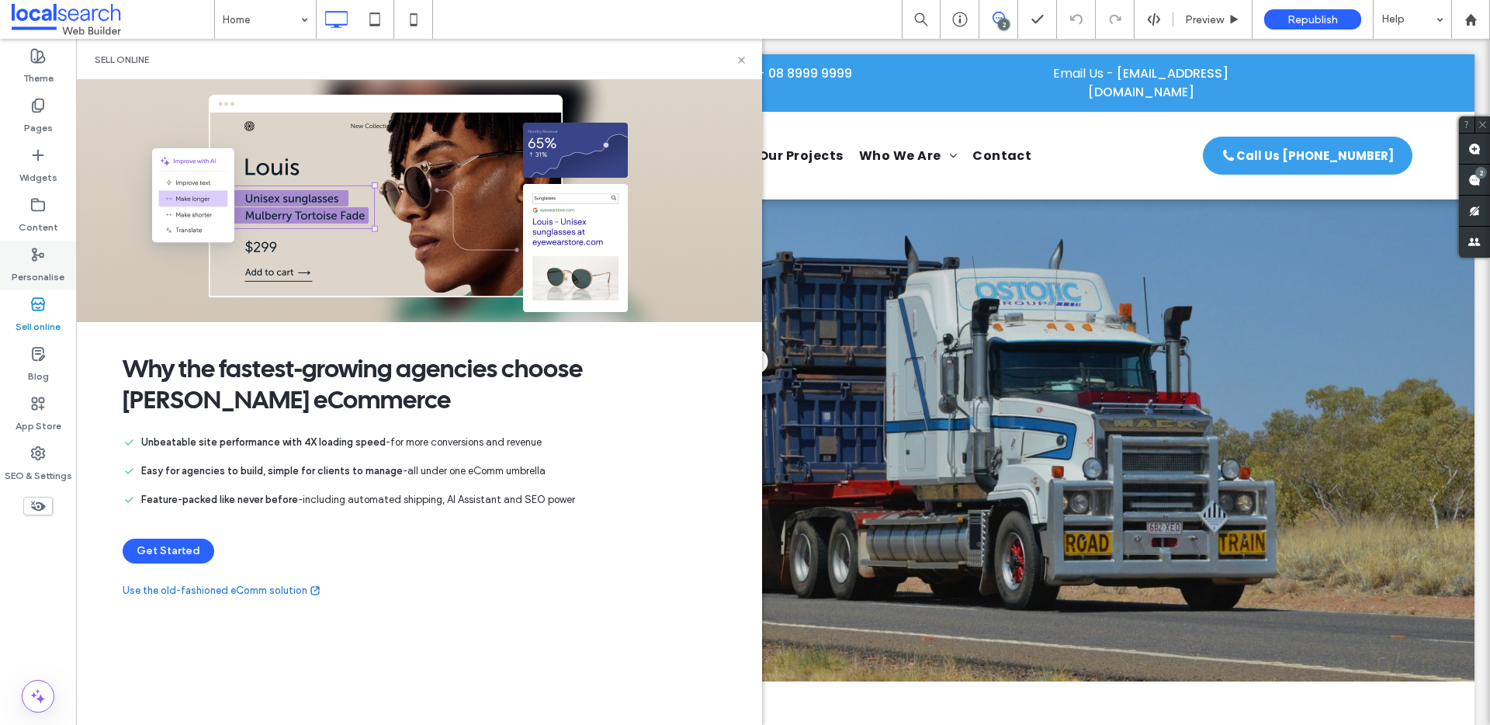
click at [51, 248] on div "Personalise" at bounding box center [38, 266] width 76 height 50
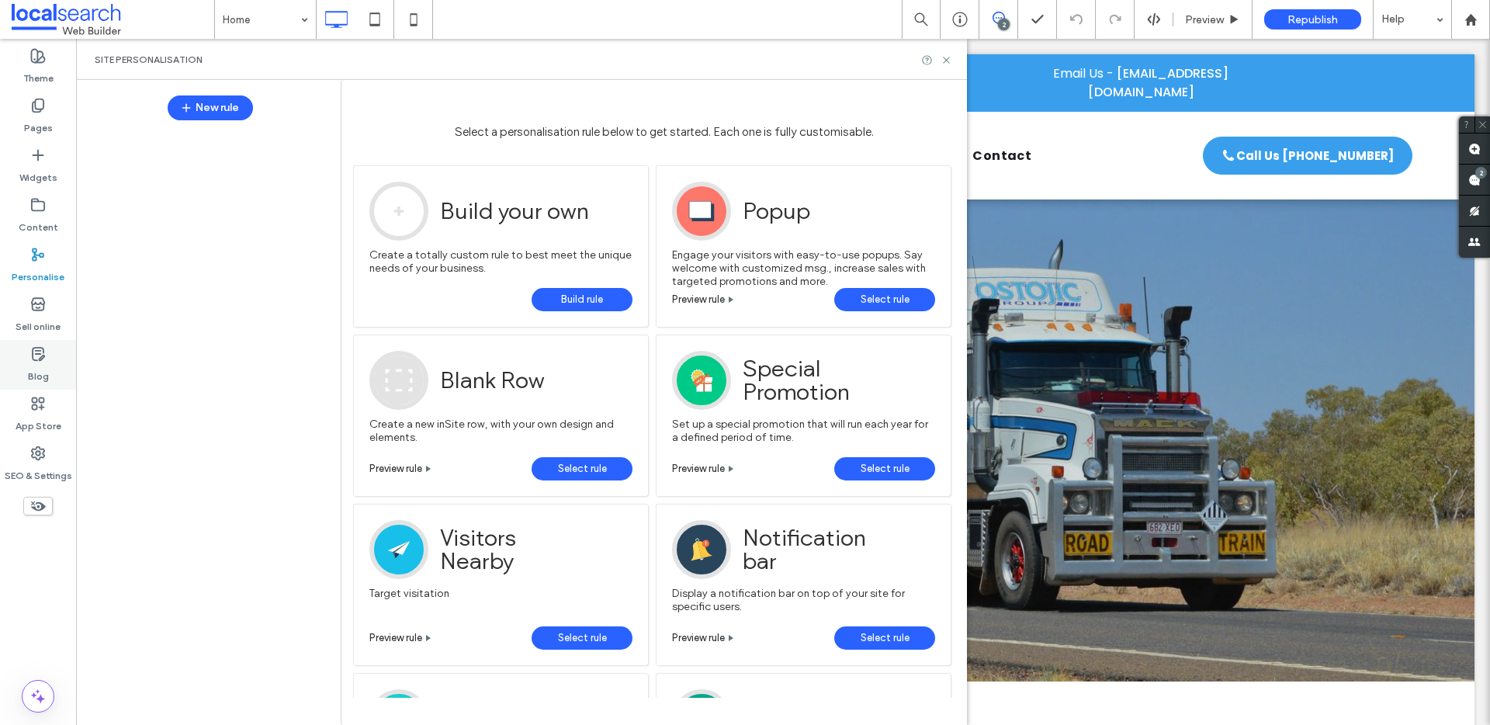
click at [44, 368] on label "Blog" at bounding box center [38, 373] width 21 height 22
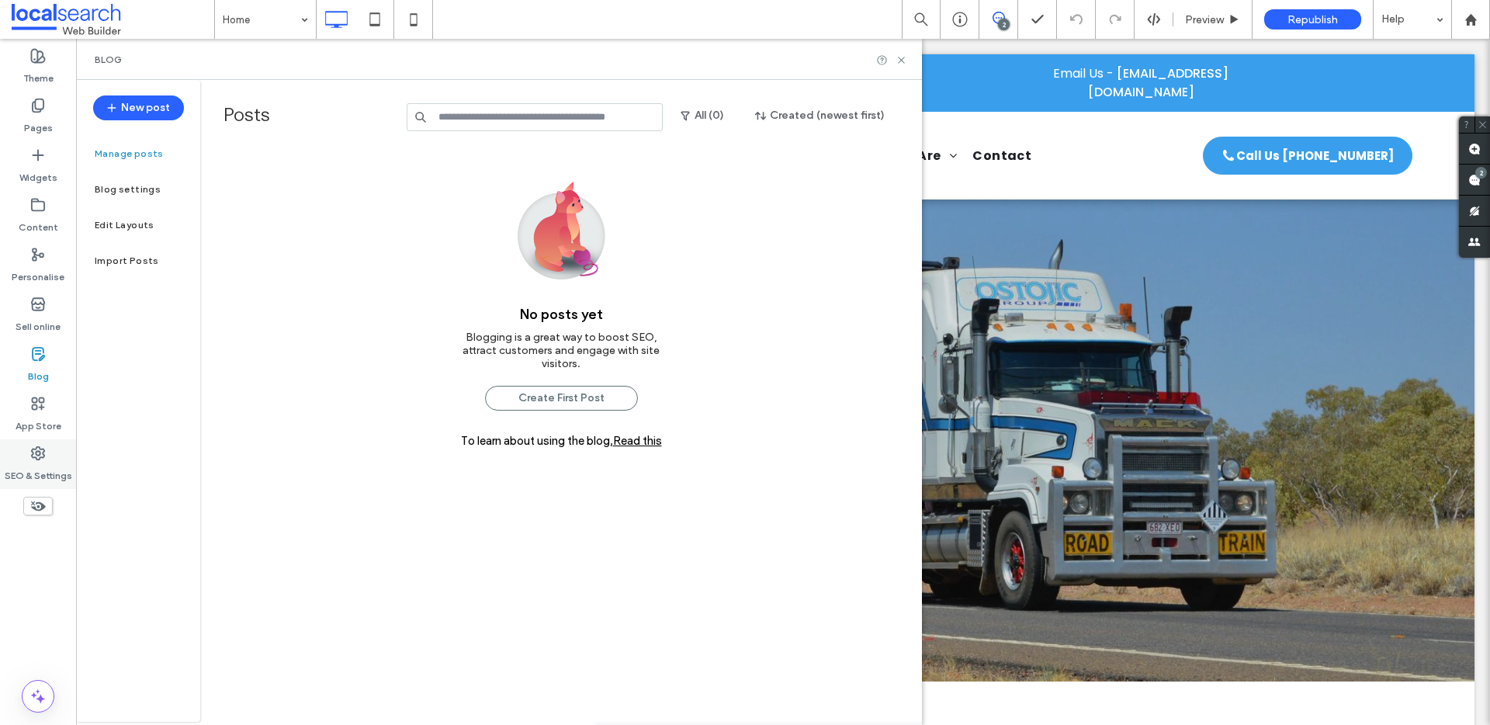
click at [57, 463] on label "SEO & Settings" at bounding box center [39, 472] width 68 height 22
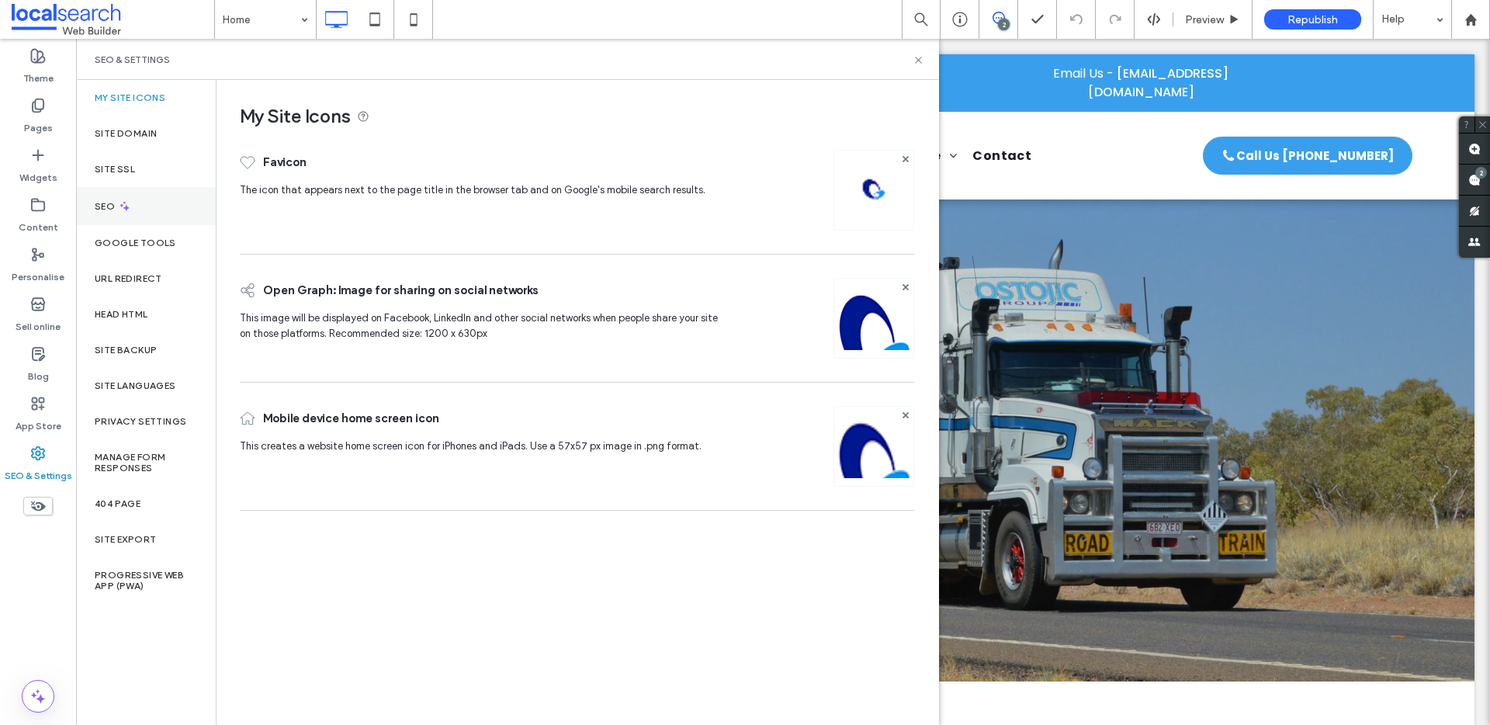
click at [126, 204] on icon at bounding box center [124, 205] width 13 height 13
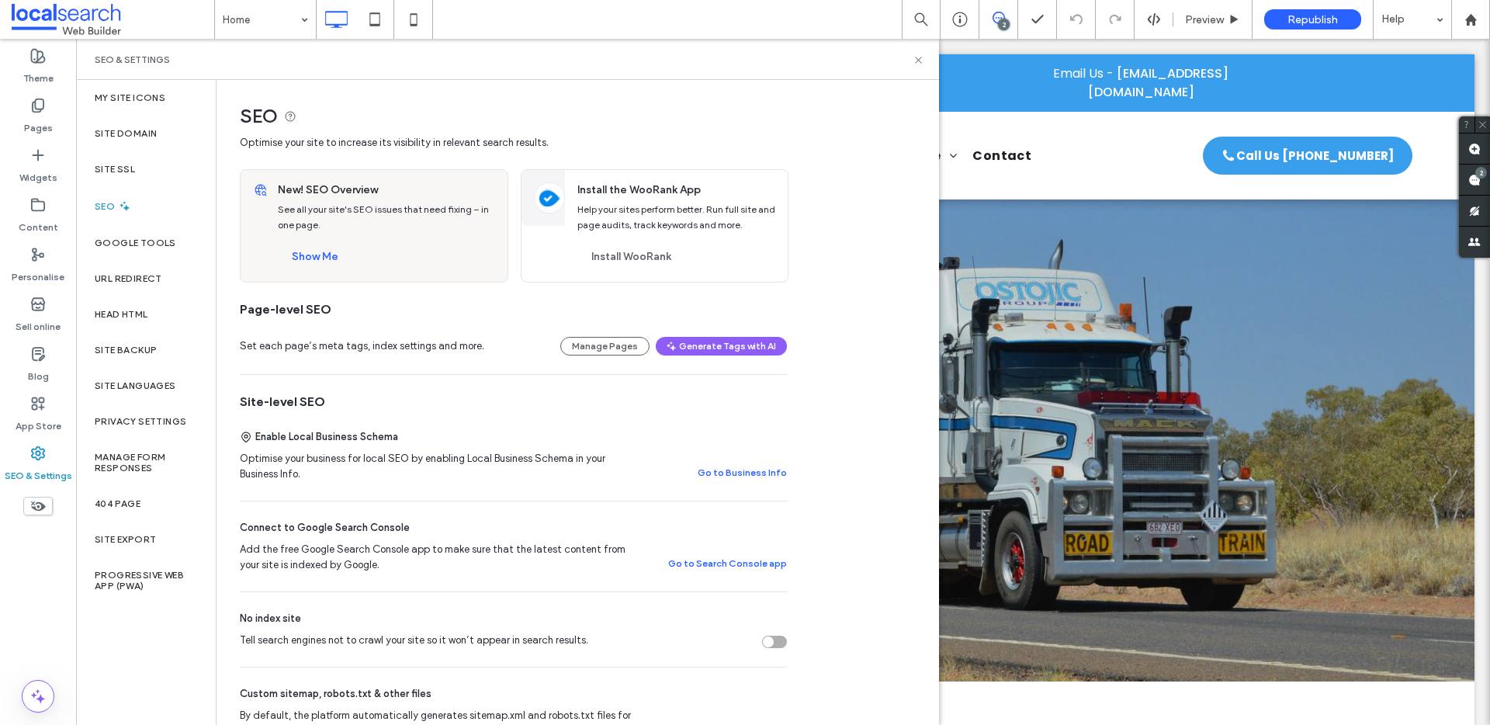
click at [772, 641] on div "Tell search engines not to crawl your site so it won’t appear in search results." at bounding box center [768, 641] width 11 height 11
click at [134, 128] on label "Site Domain" at bounding box center [126, 133] width 62 height 11
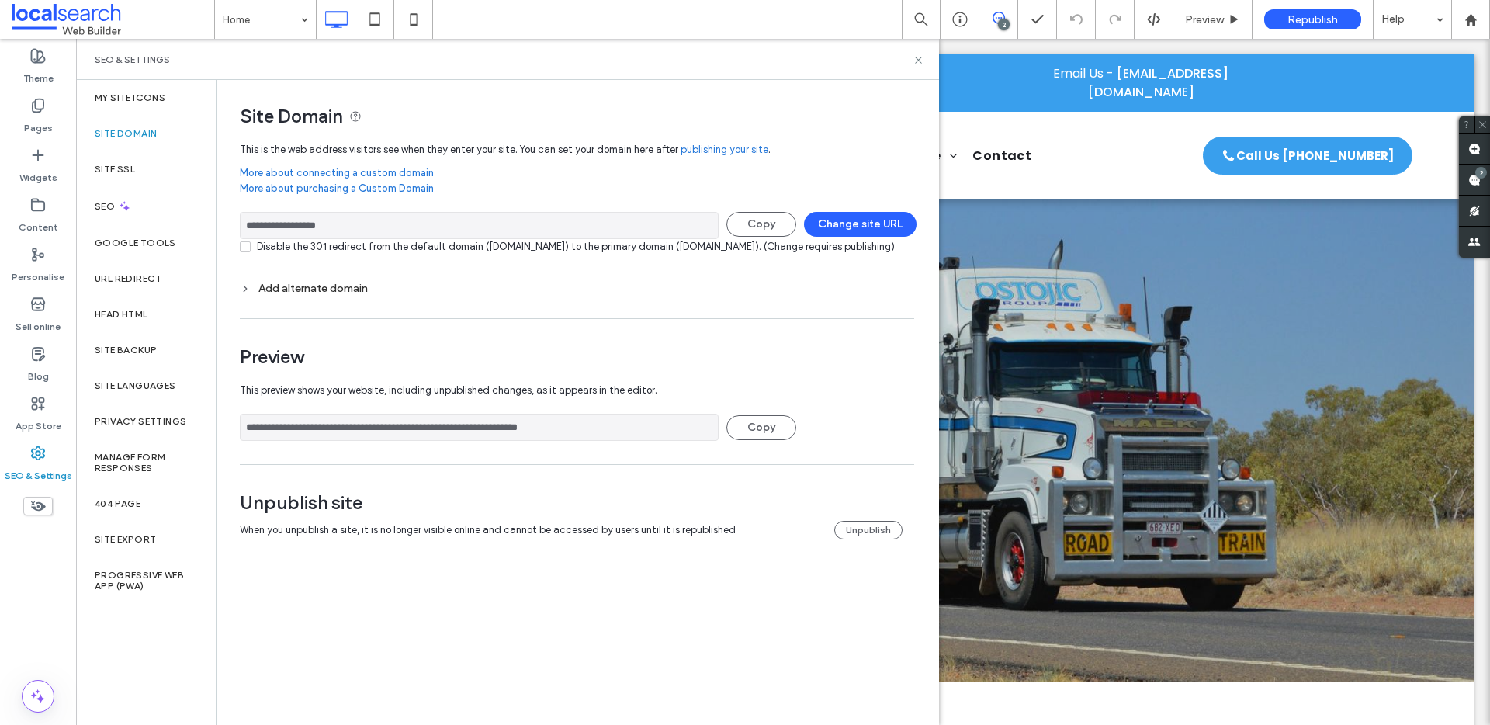
click at [360, 295] on div "Add alternate domain" at bounding box center [577, 288] width 675 height 13
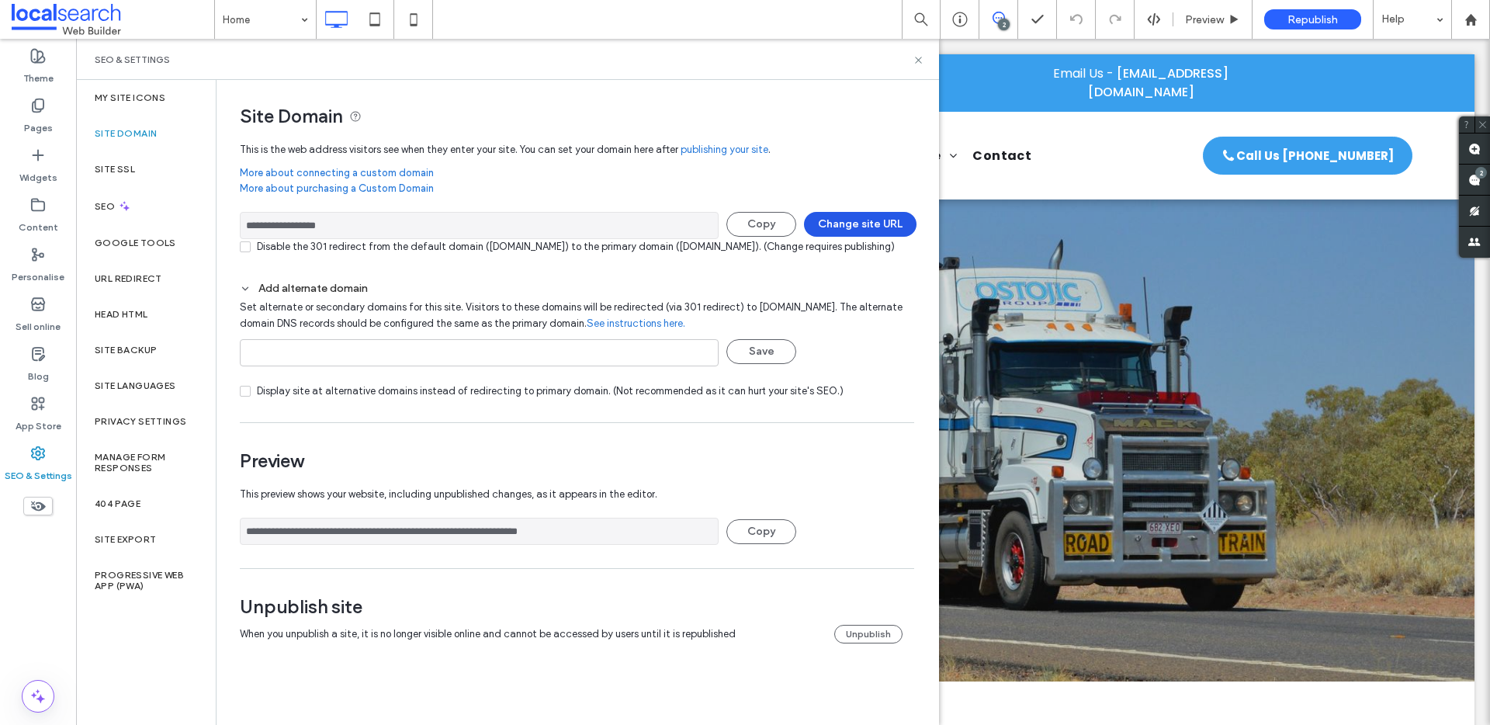
click at [860, 221] on button "Change site URL" at bounding box center [860, 224] width 113 height 25
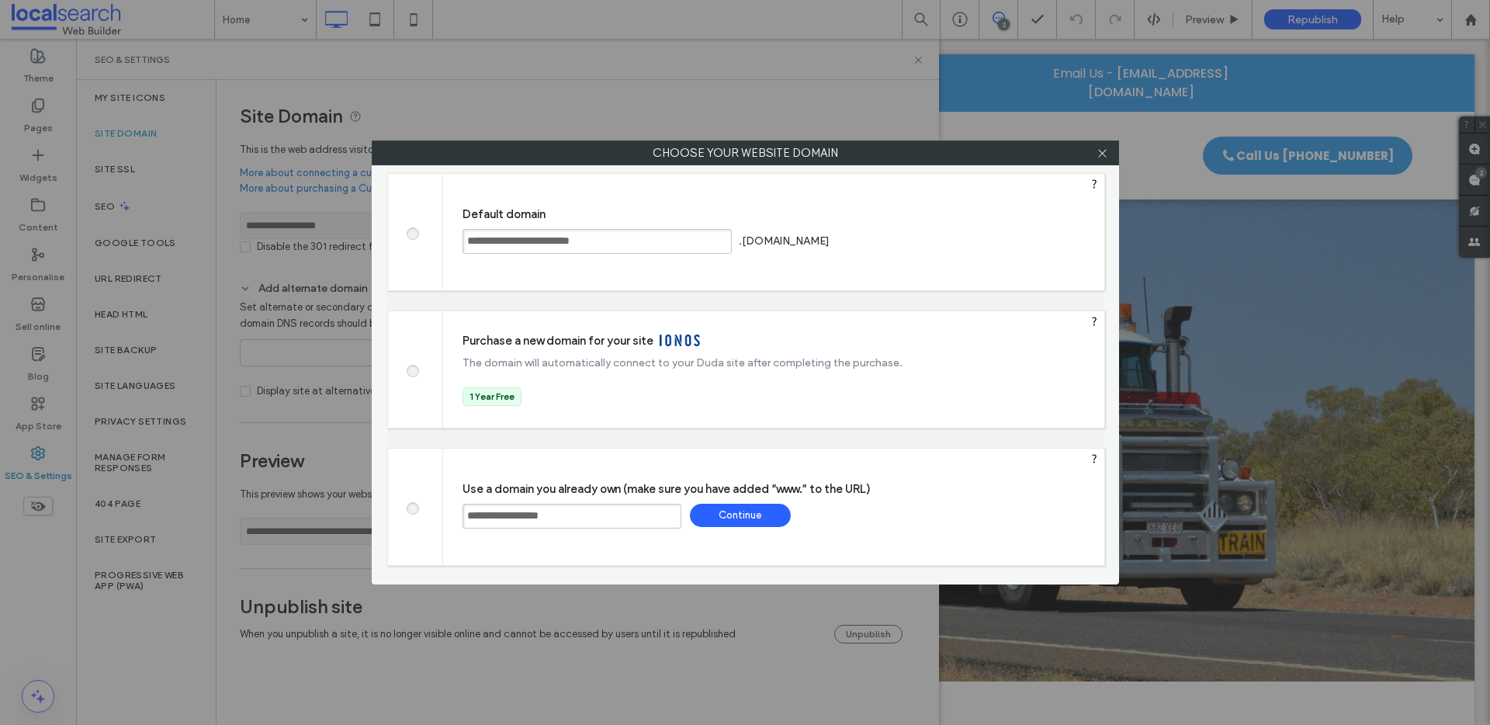
click at [412, 230] on span at bounding box center [412, 232] width 0 height 12
click at [942, 241] on div "Save" at bounding box center [891, 240] width 101 height 23
type input "**********"
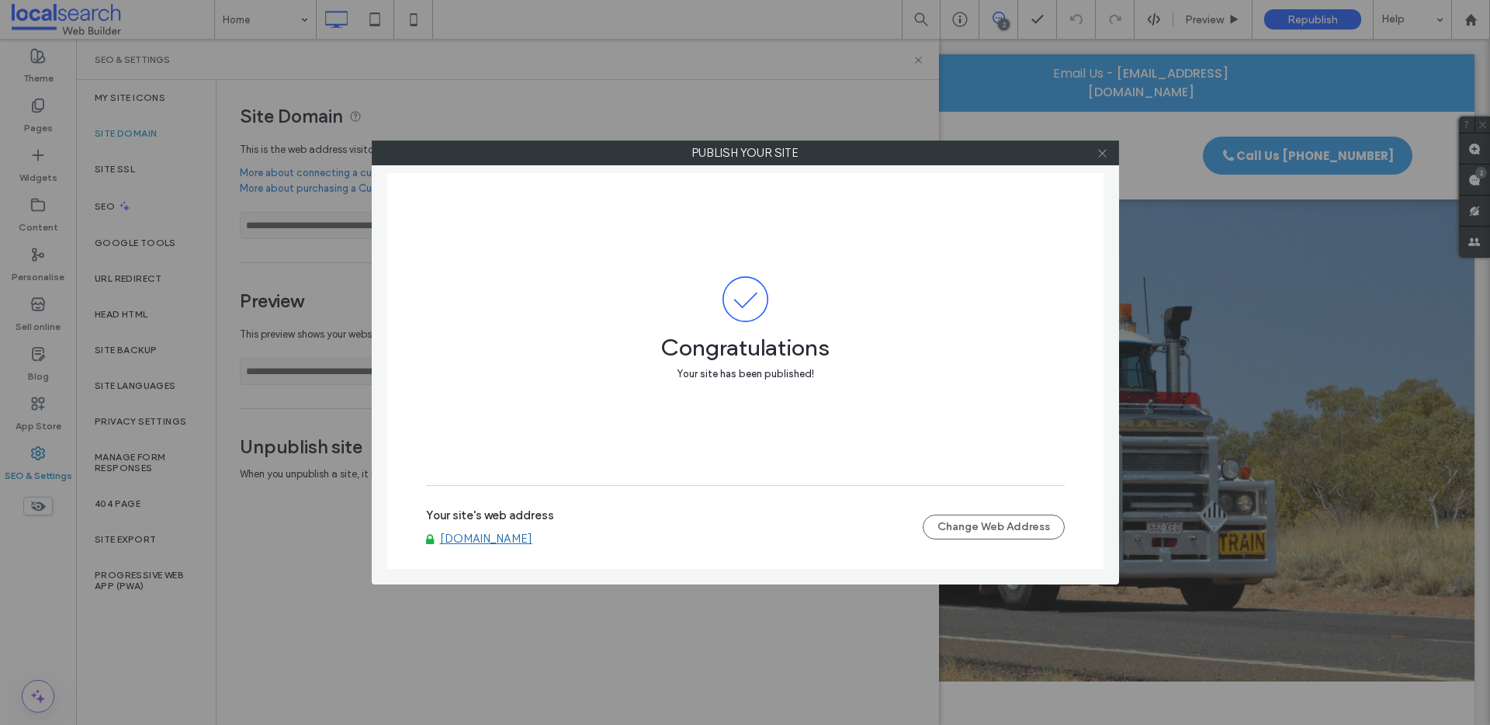
click at [1100, 152] on icon at bounding box center [1103, 153] width 12 height 12
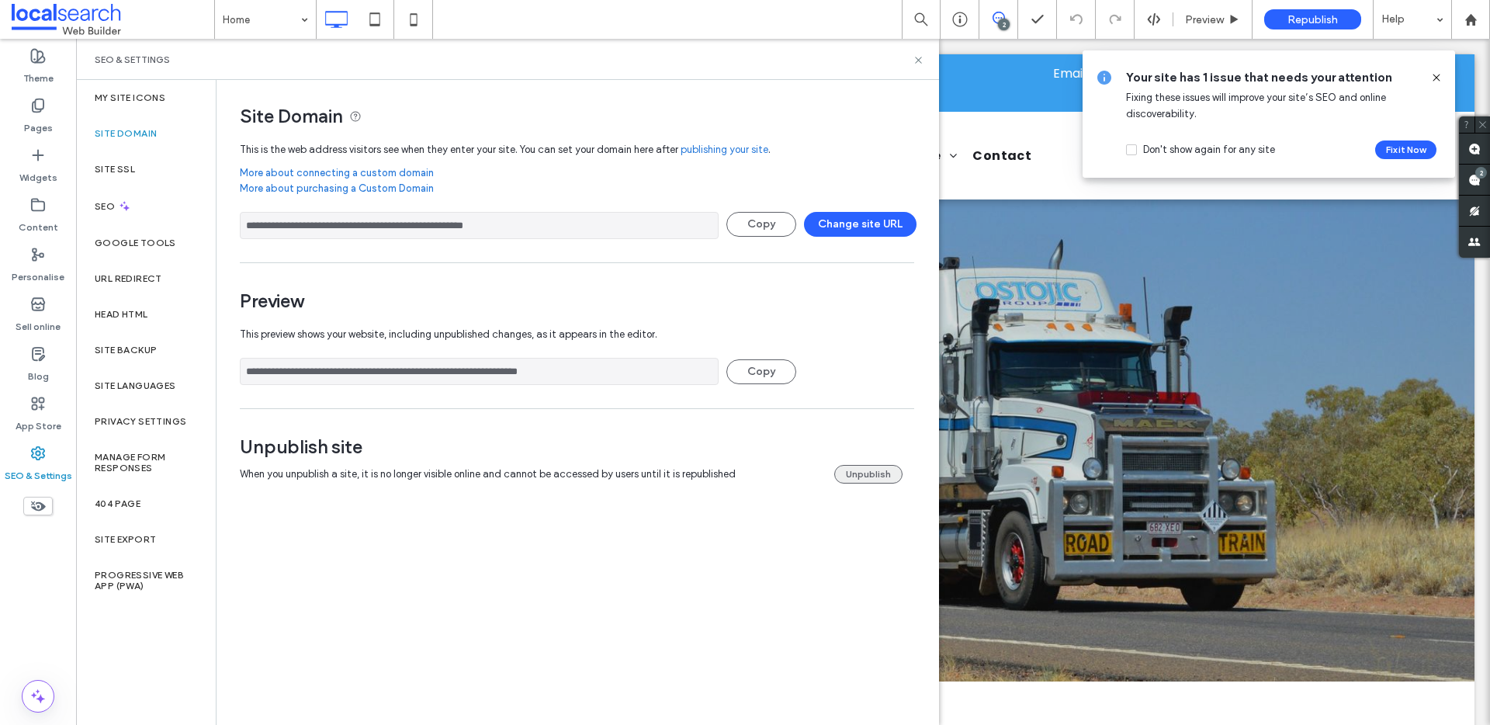
click at [867, 476] on button "Unpublish" at bounding box center [868, 474] width 68 height 19
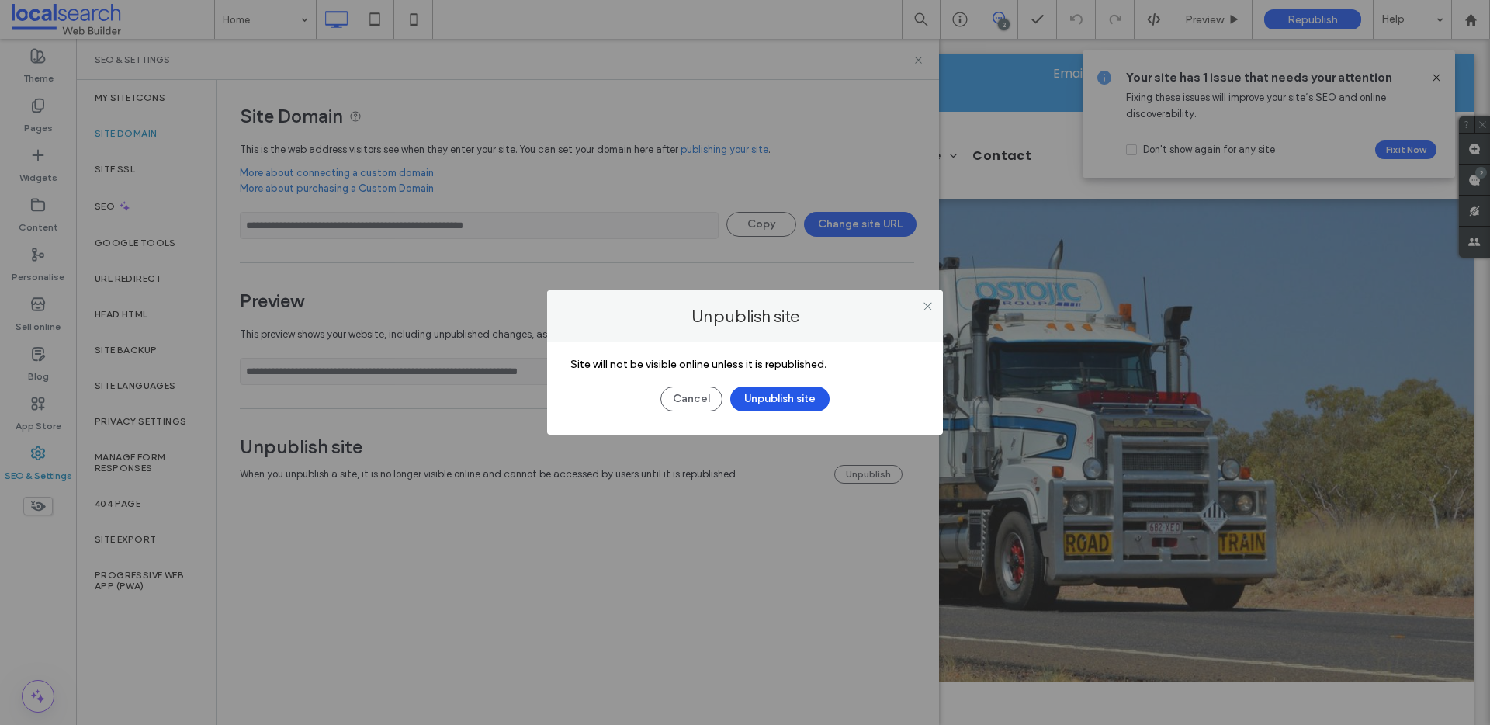
click at [799, 392] on button "Unpublish site" at bounding box center [779, 399] width 99 height 25
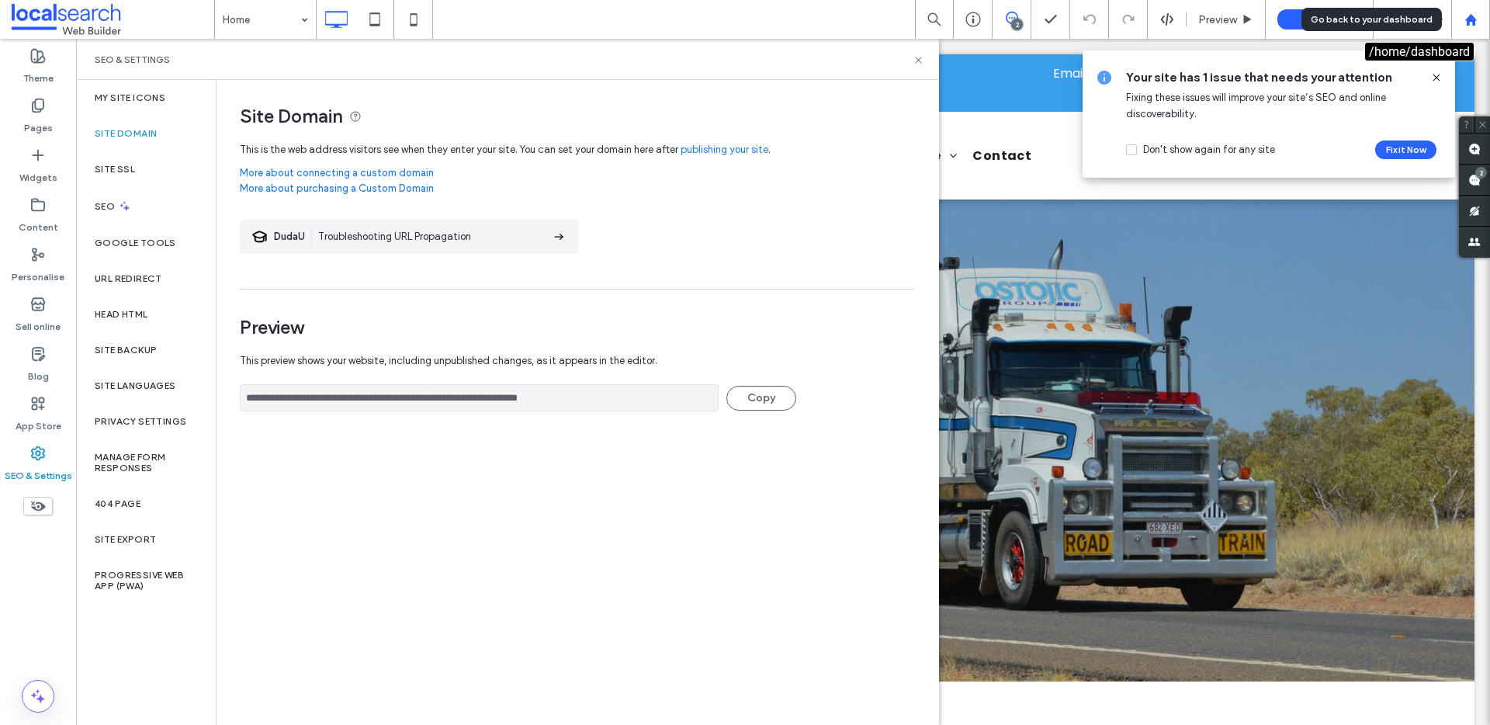
click at [1474, 21] on use at bounding box center [1471, 19] width 12 height 12
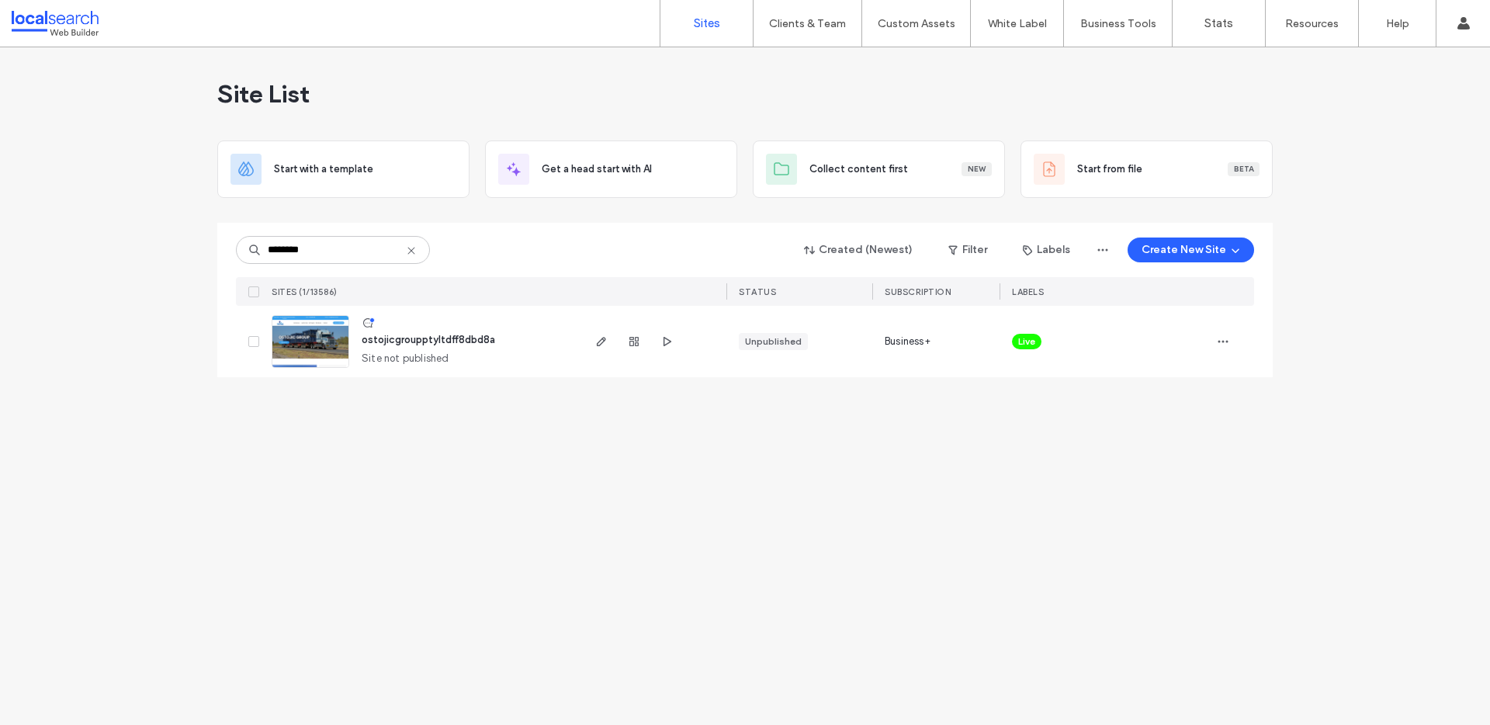
type input "********"
click at [1028, 338] on span "Live" at bounding box center [1026, 342] width 17 height 14
click at [1040, 327] on icon at bounding box center [1042, 330] width 7 height 7
click at [1228, 345] on icon "button" at bounding box center [1223, 341] width 12 height 12
click at [1185, 468] on div "Assign Label" at bounding box center [1166, 470] width 138 height 29
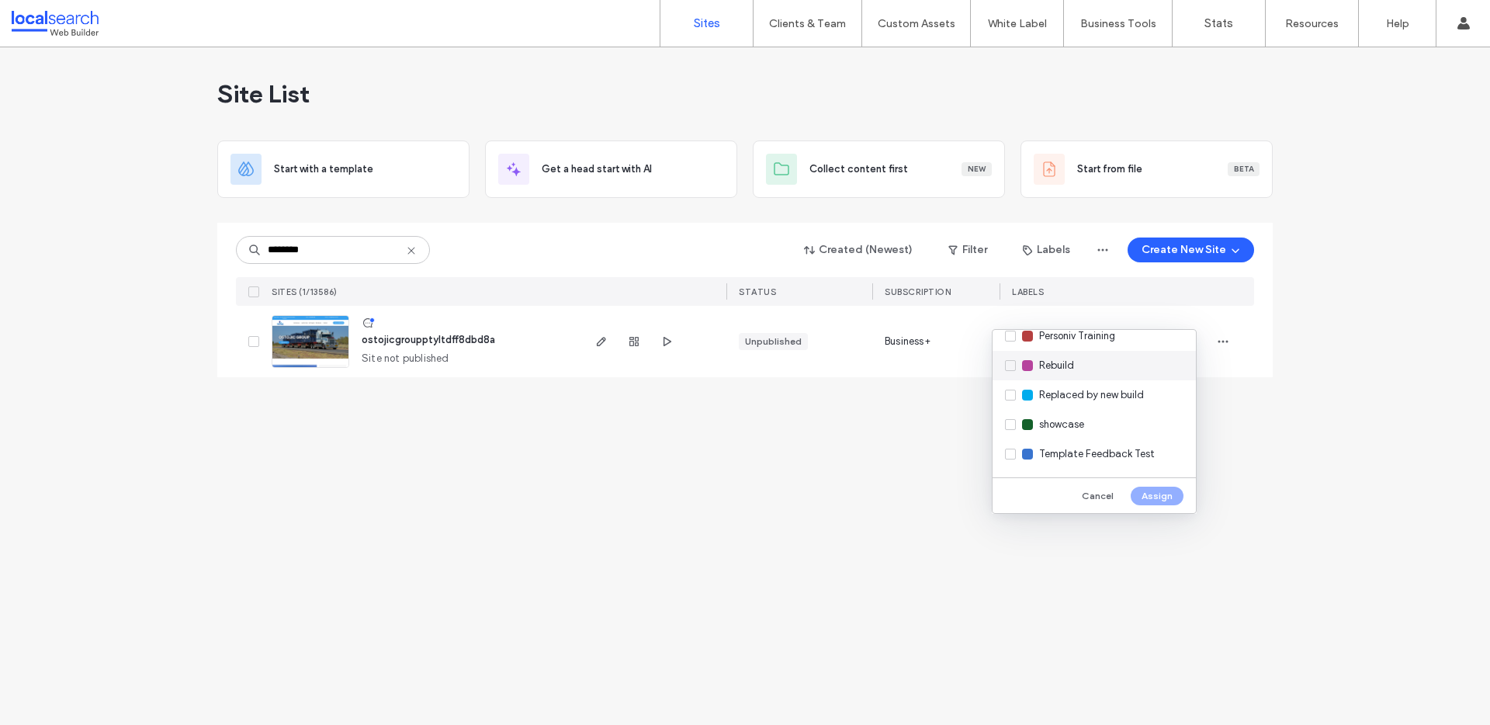
scroll to position [460, 0]
click at [1092, 389] on span "Replaced by new build" at bounding box center [1091, 393] width 105 height 16
click at [1160, 494] on button "Assign" at bounding box center [1157, 496] width 53 height 19
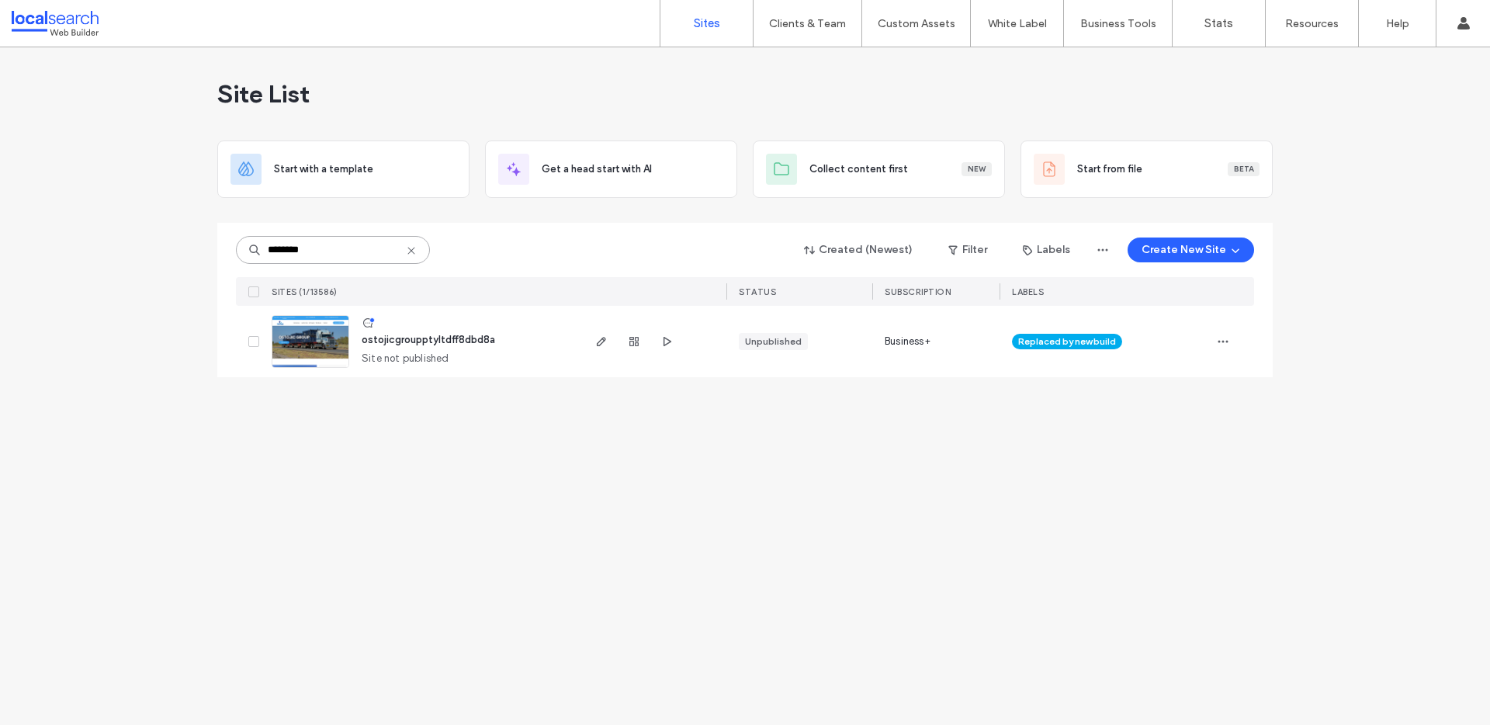
click at [342, 257] on input "********" at bounding box center [333, 250] width 194 height 28
click at [421, 252] on input "********" at bounding box center [333, 250] width 194 height 28
click at [408, 250] on icon at bounding box center [411, 251] width 12 height 12
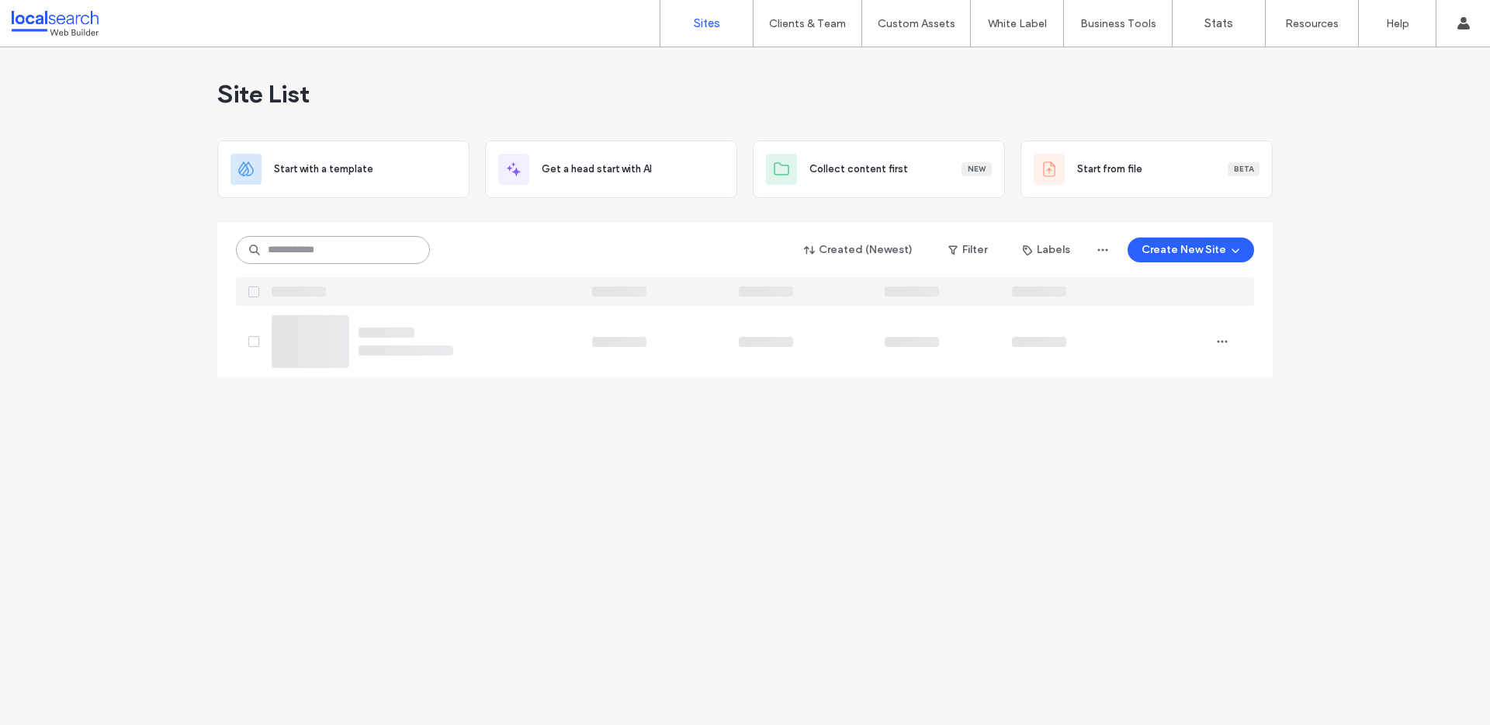
paste input "**********"
type input "**********"
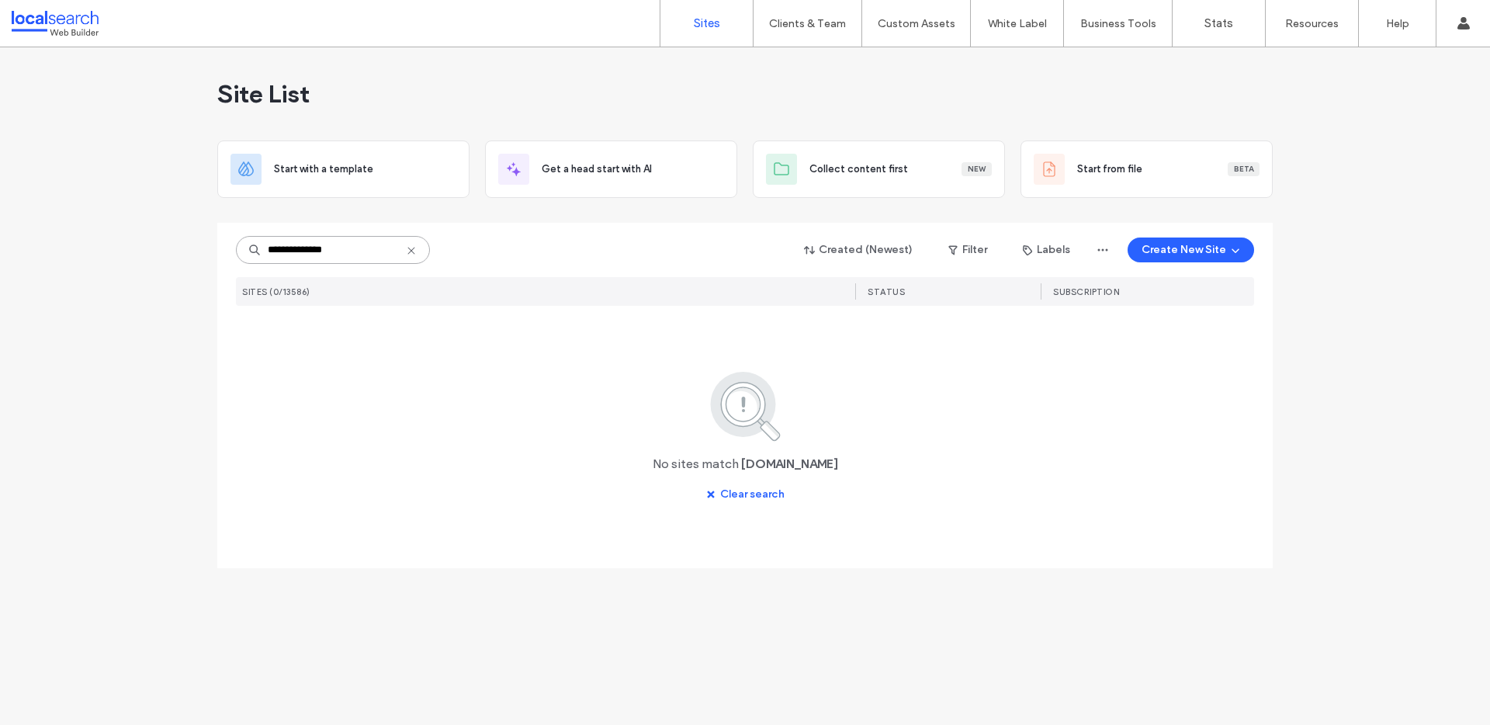
drag, startPoint x: 373, startPoint y: 241, endPoint x: 72, endPoint y: 265, distance: 301.4
click at [72, 265] on div "**********" at bounding box center [745, 386] width 1490 height 678
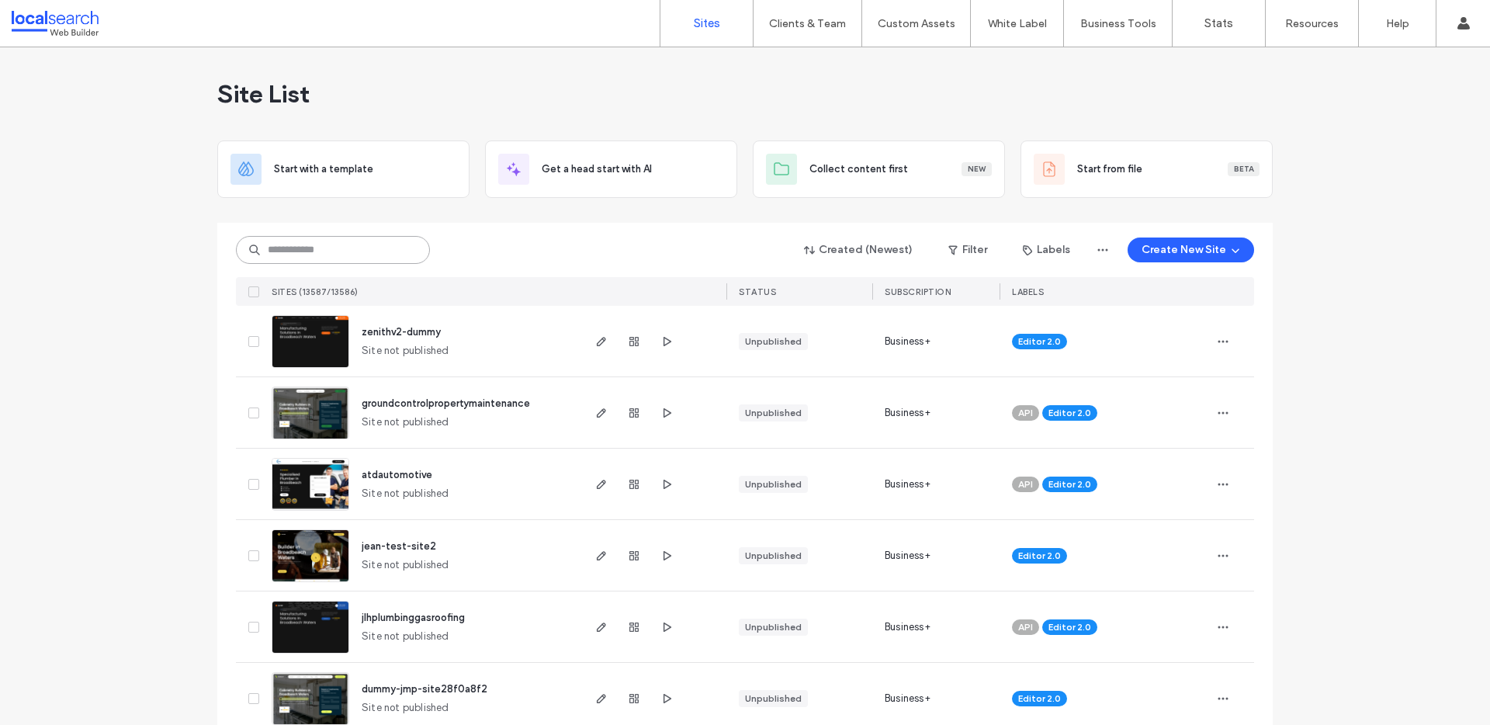
paste input "********"
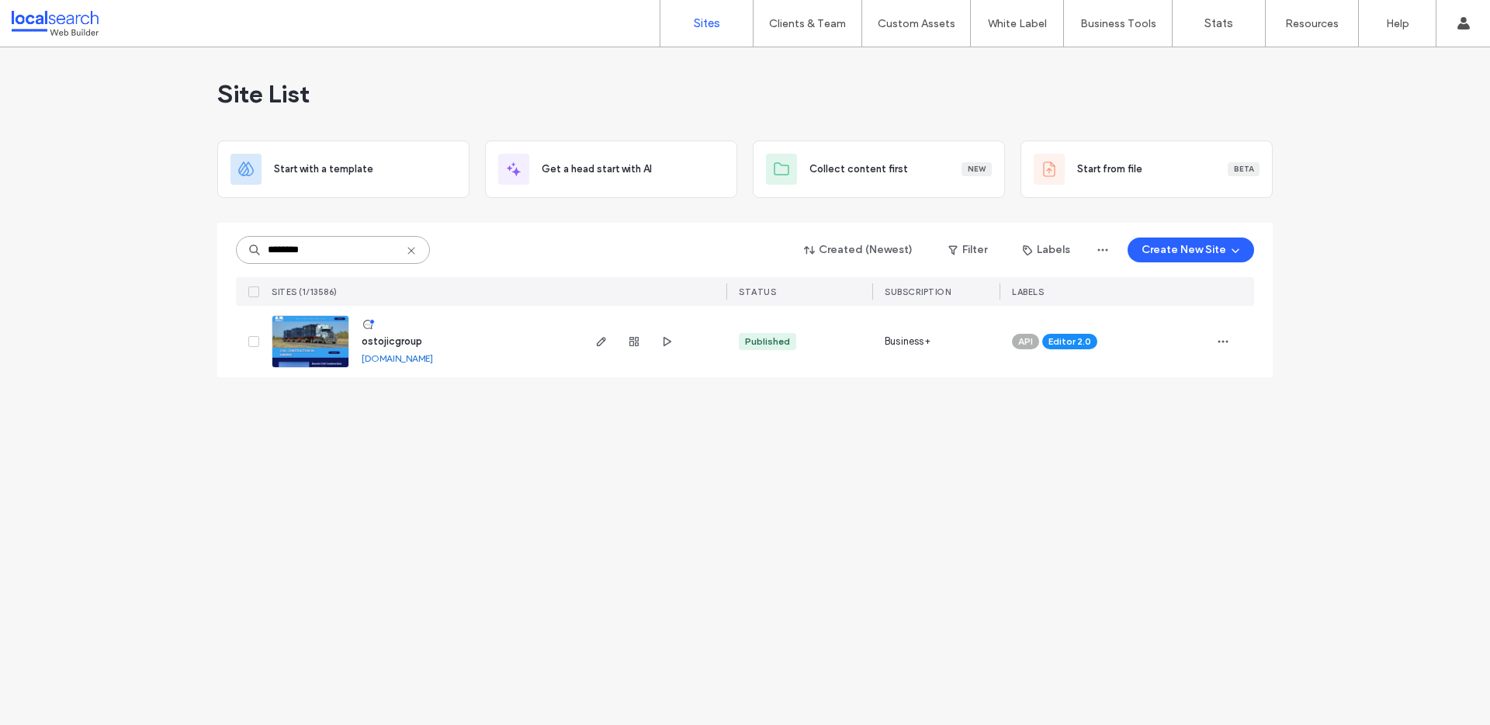
type input "********"
click at [401, 336] on span "ostojicgroup" at bounding box center [392, 341] width 61 height 12
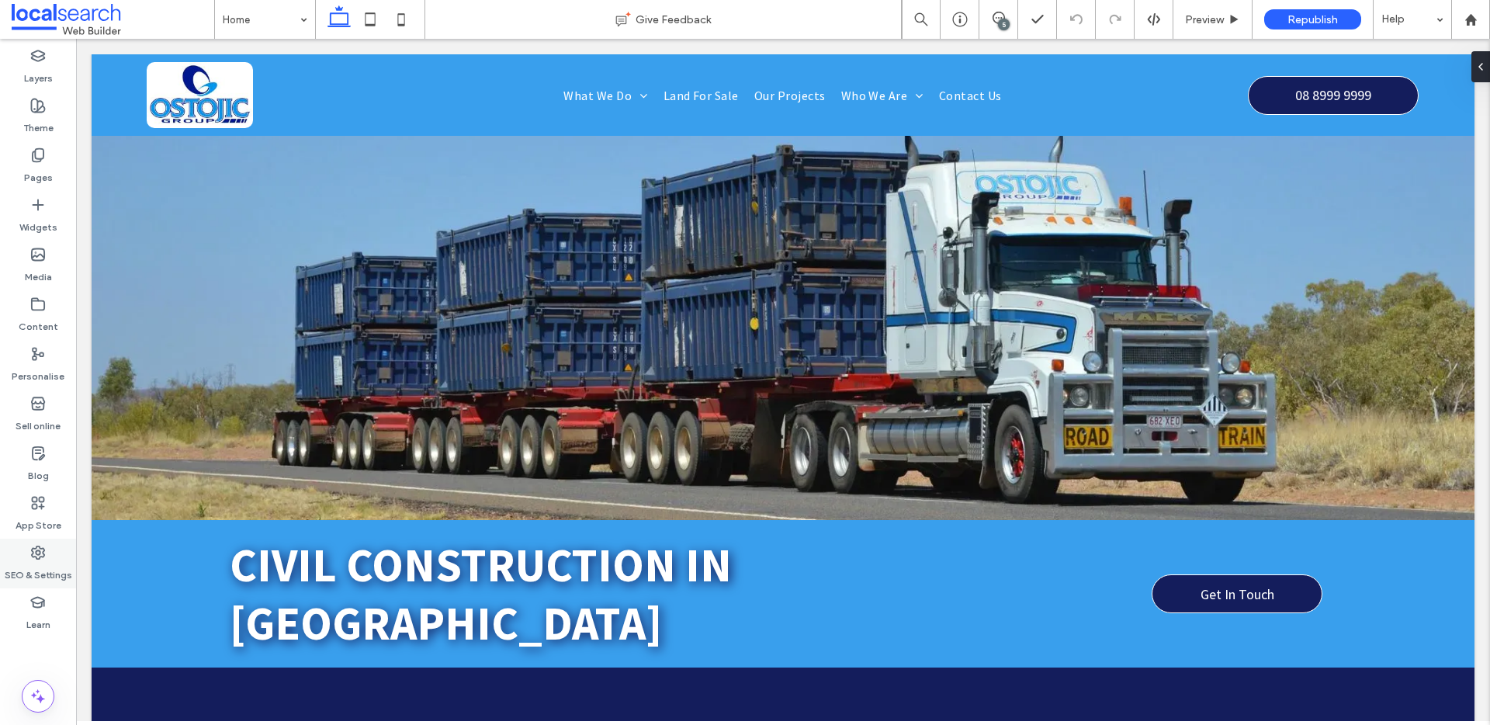
click at [30, 554] on icon at bounding box center [38, 553] width 16 height 16
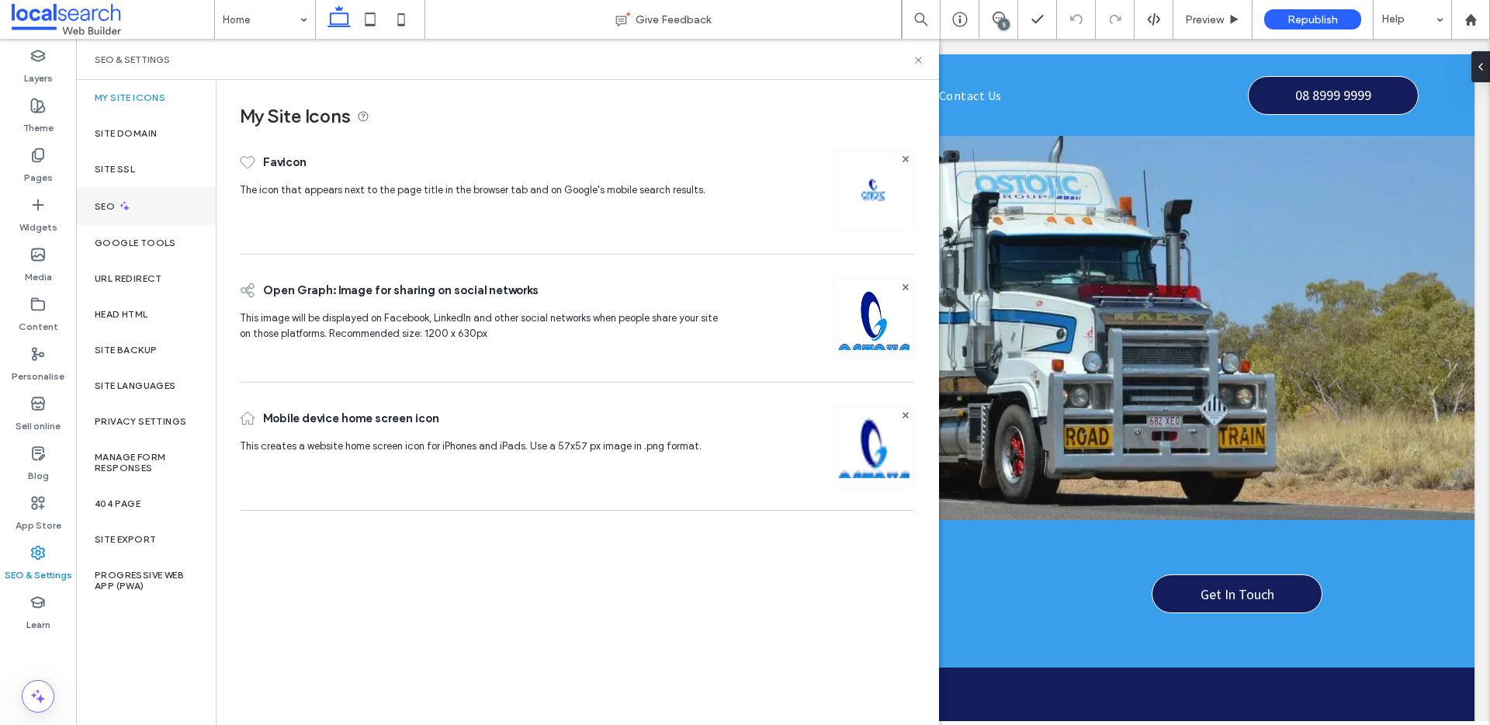
click at [158, 212] on div "SEO" at bounding box center [146, 206] width 140 height 38
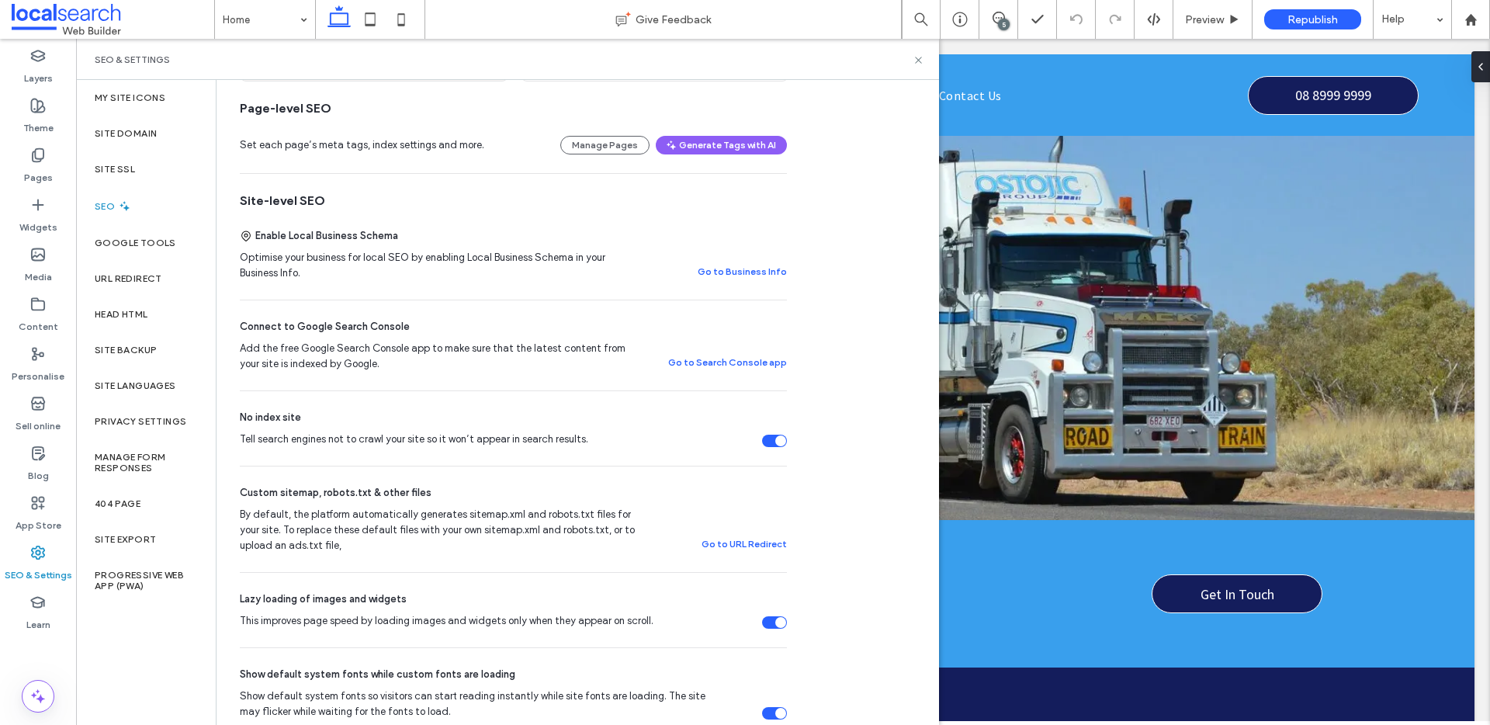
scroll to position [213, 0]
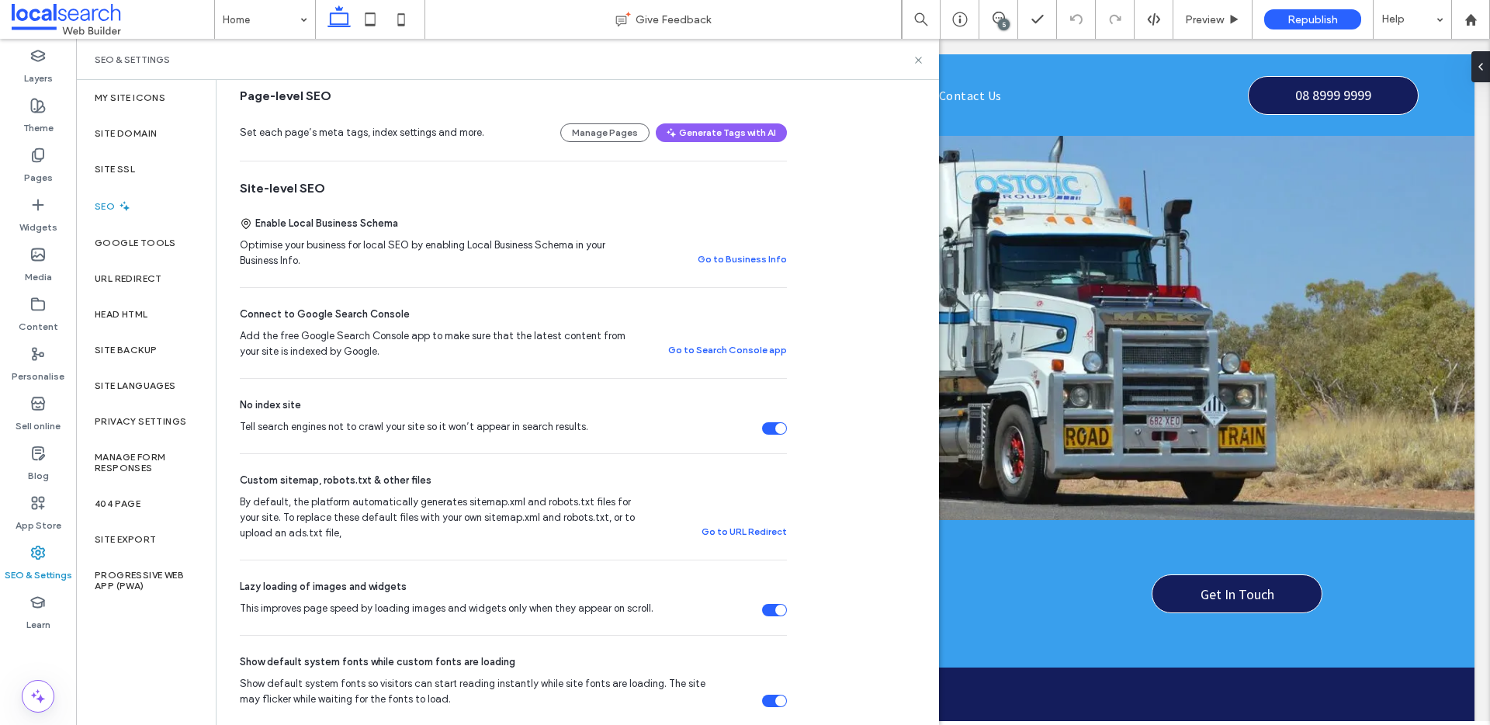
click at [782, 426] on div "Tell search engines not to crawl your site so it won’t appear in search results." at bounding box center [780, 428] width 11 height 11
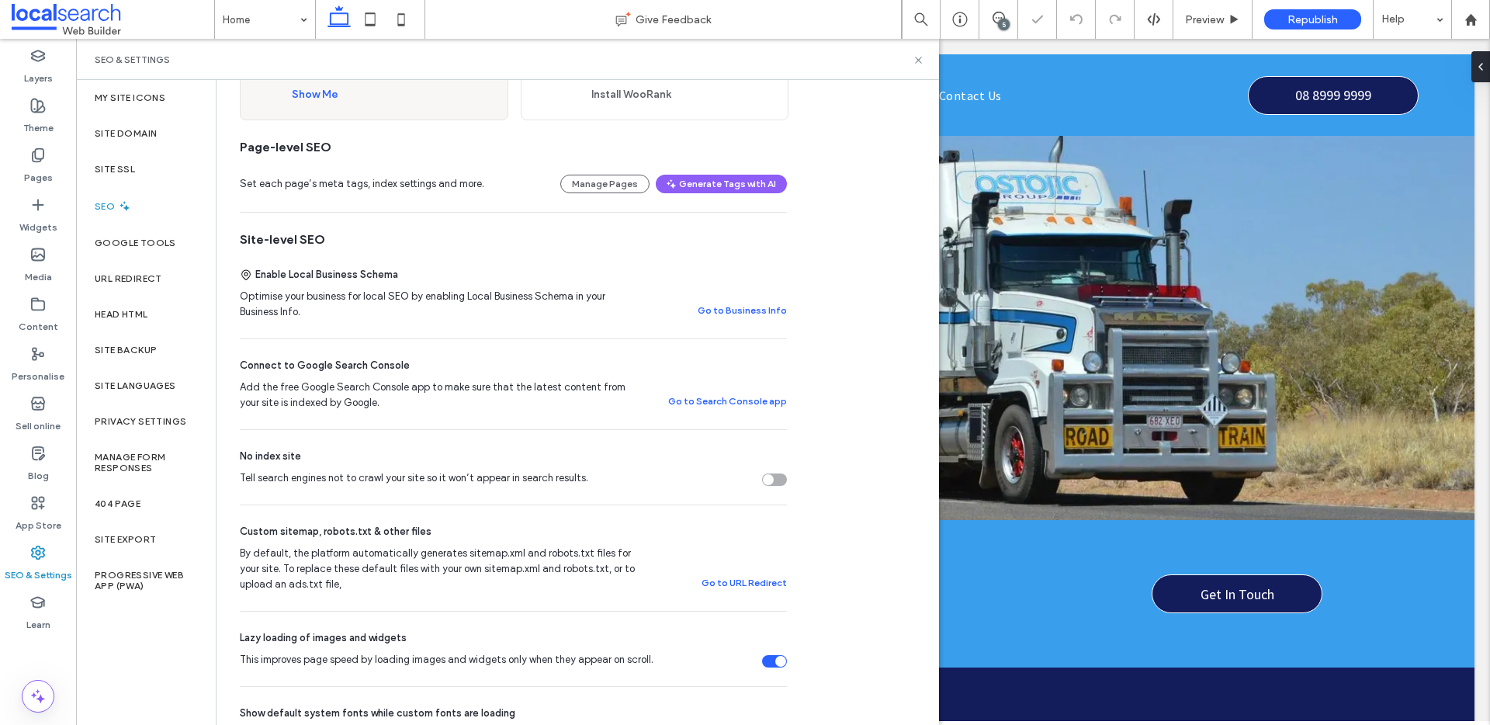
scroll to position [24, 0]
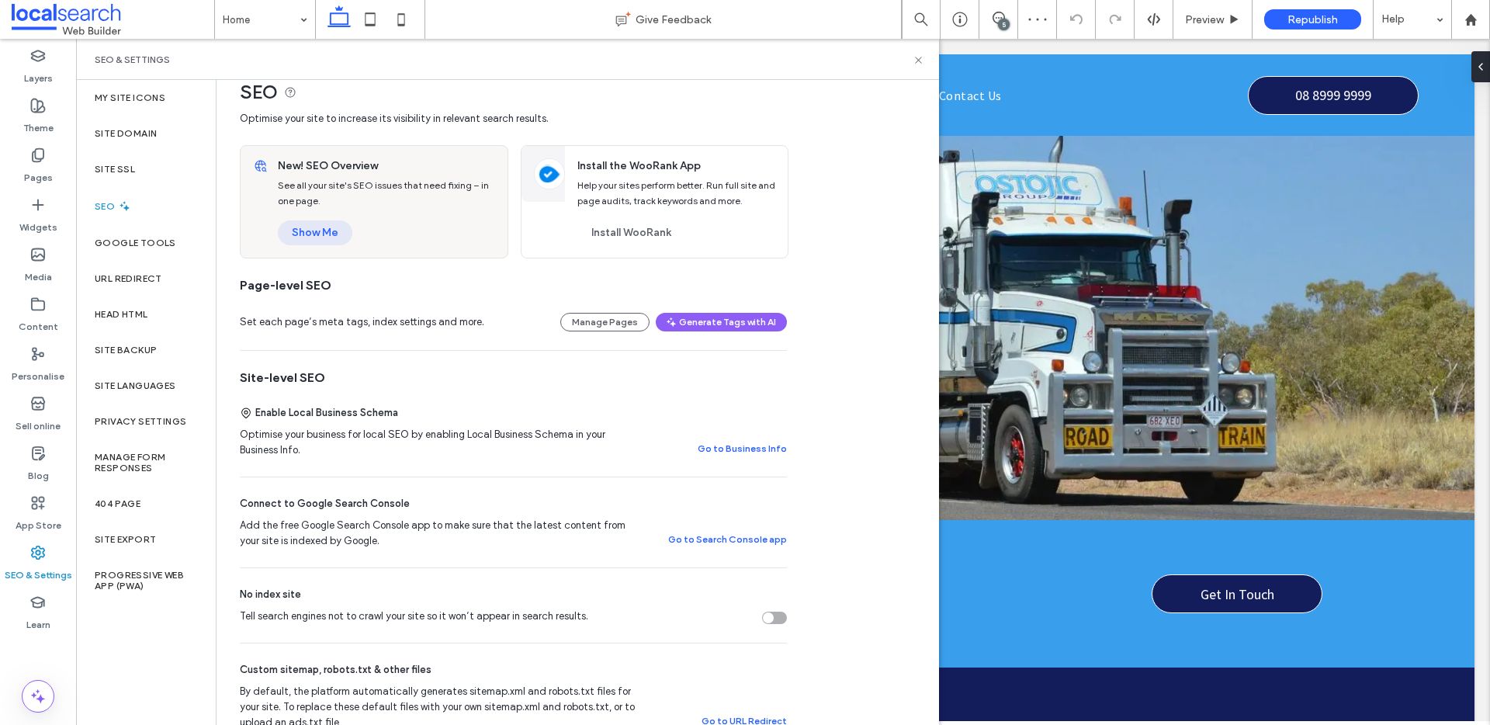
click at [331, 224] on button "Show Me" at bounding box center [315, 232] width 75 height 25
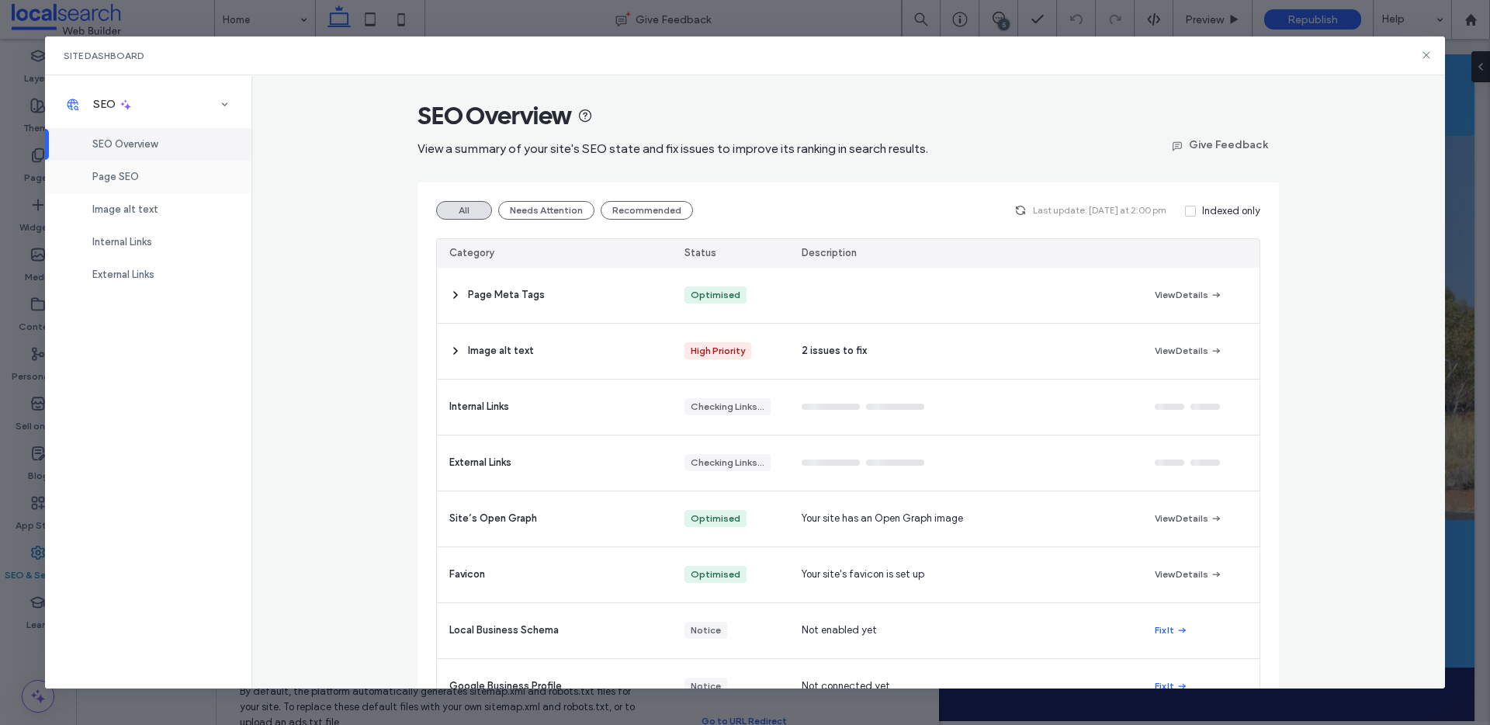
click at [172, 190] on div "Page SEO" at bounding box center [148, 177] width 206 height 33
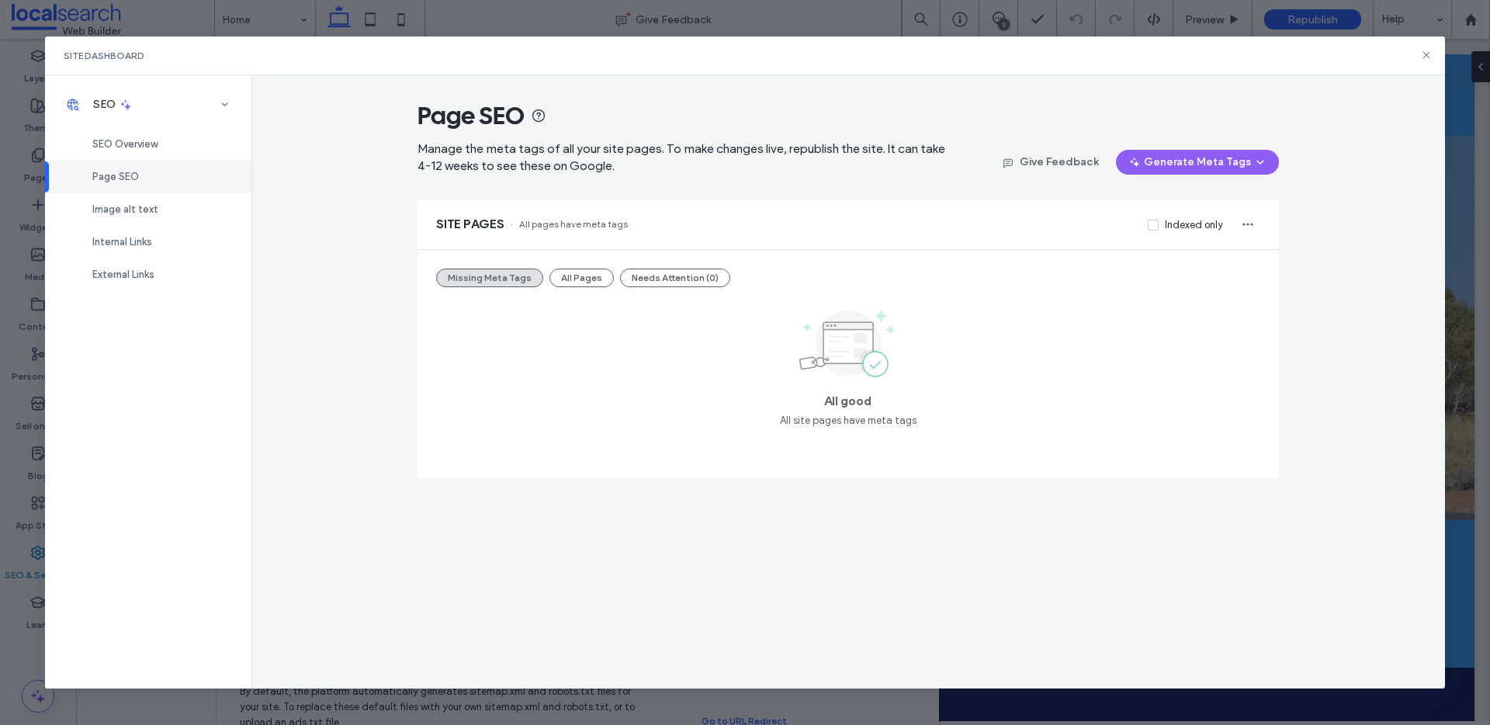
click at [561, 259] on div "Missing Meta Tags All Pages Needs Attention (0) All good All site pages have me…" at bounding box center [849, 364] width 862 height 228
click at [585, 279] on button "All Pages" at bounding box center [582, 278] width 64 height 19
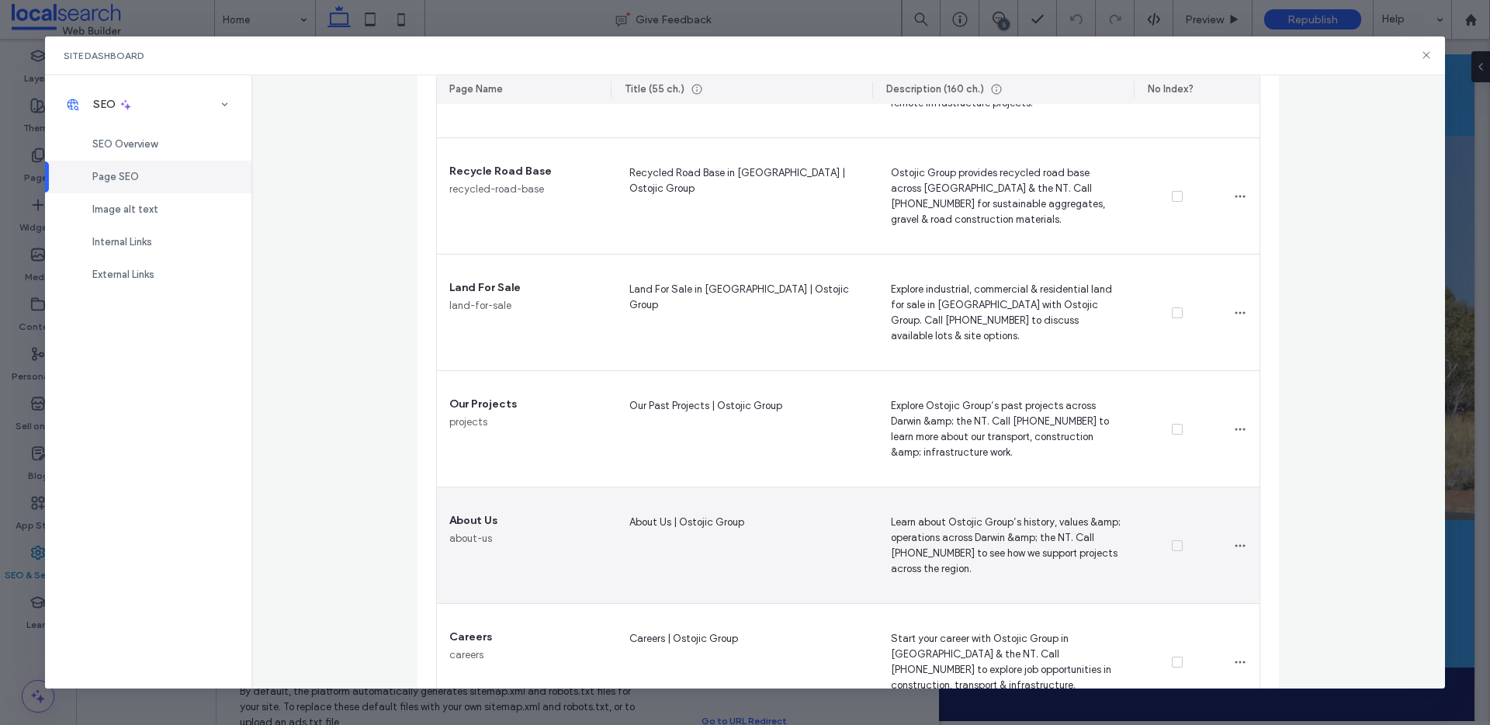
scroll to position [1284, 0]
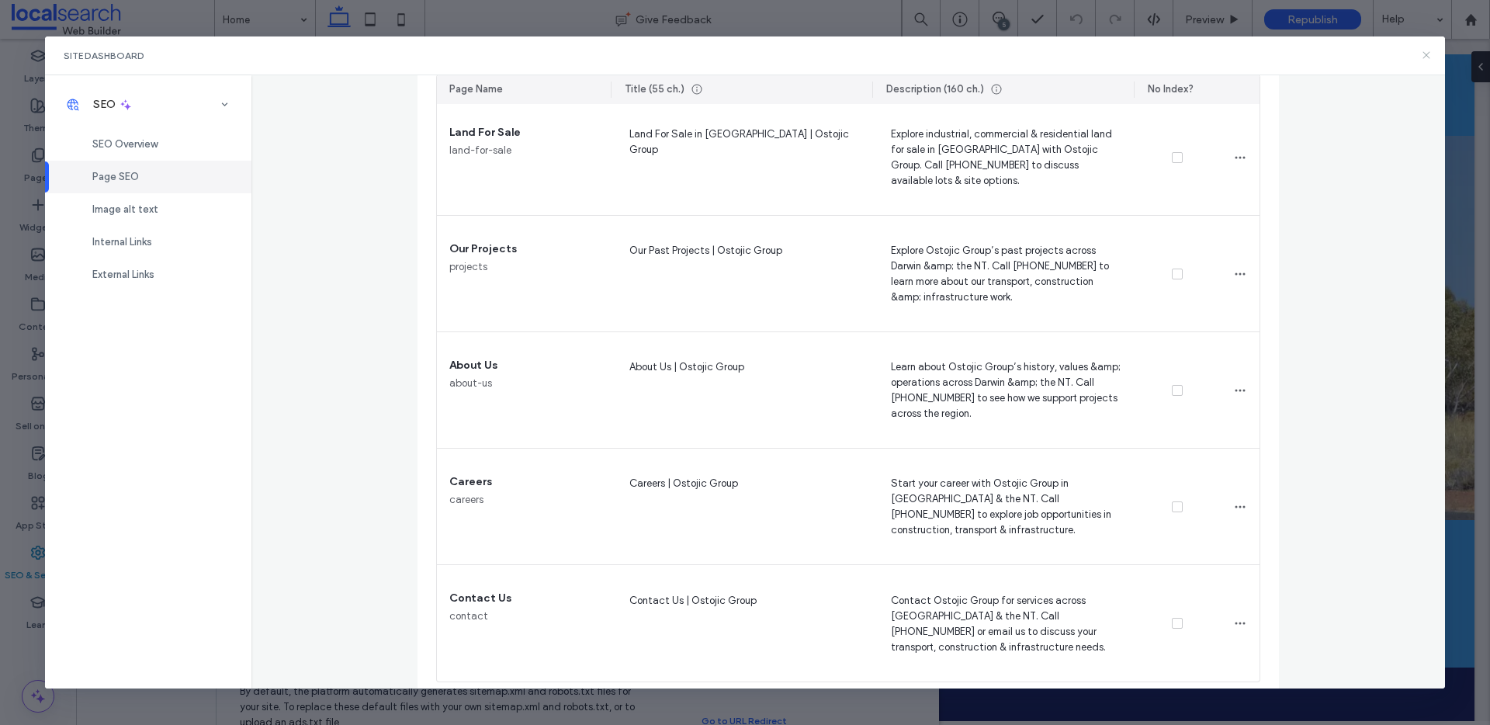
click at [1429, 57] on use at bounding box center [1427, 55] width 7 height 7
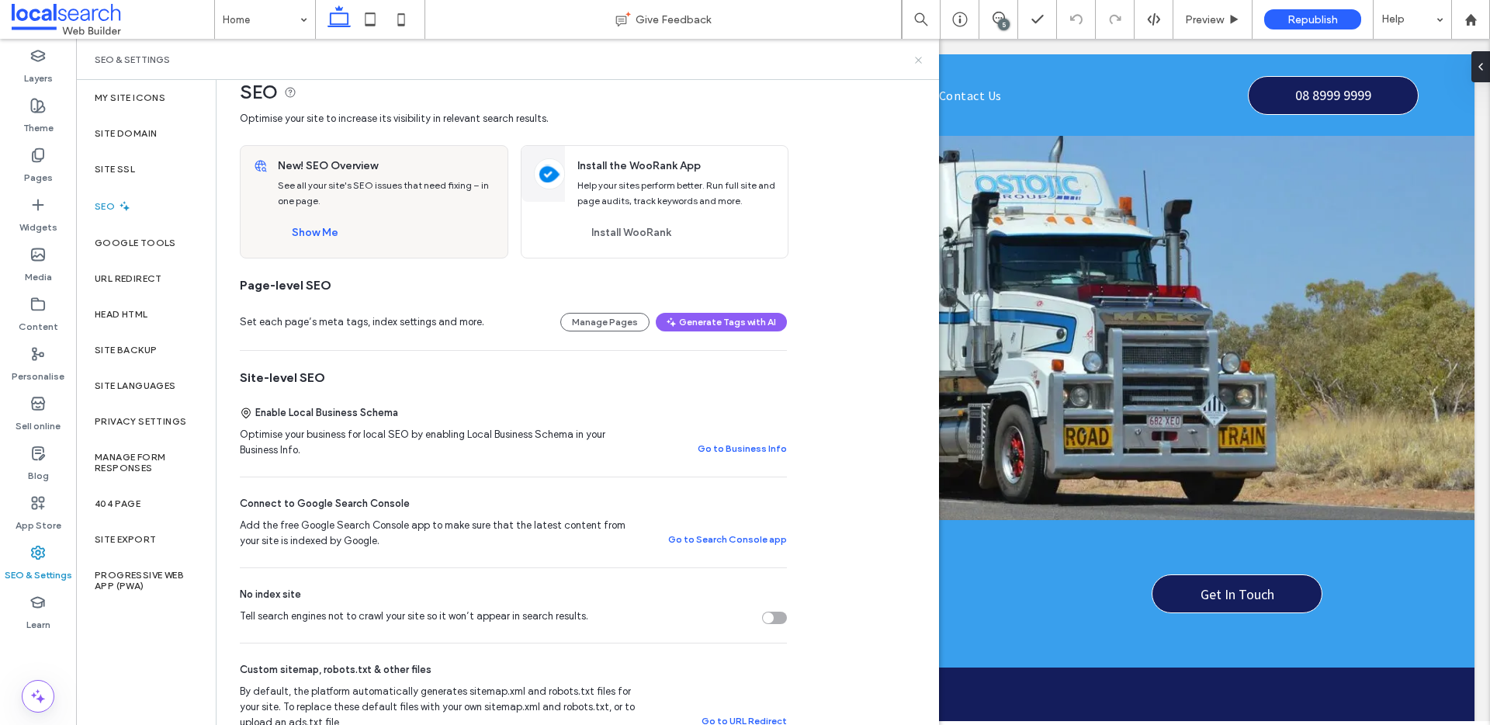
click at [921, 55] on icon at bounding box center [919, 60] width 12 height 12
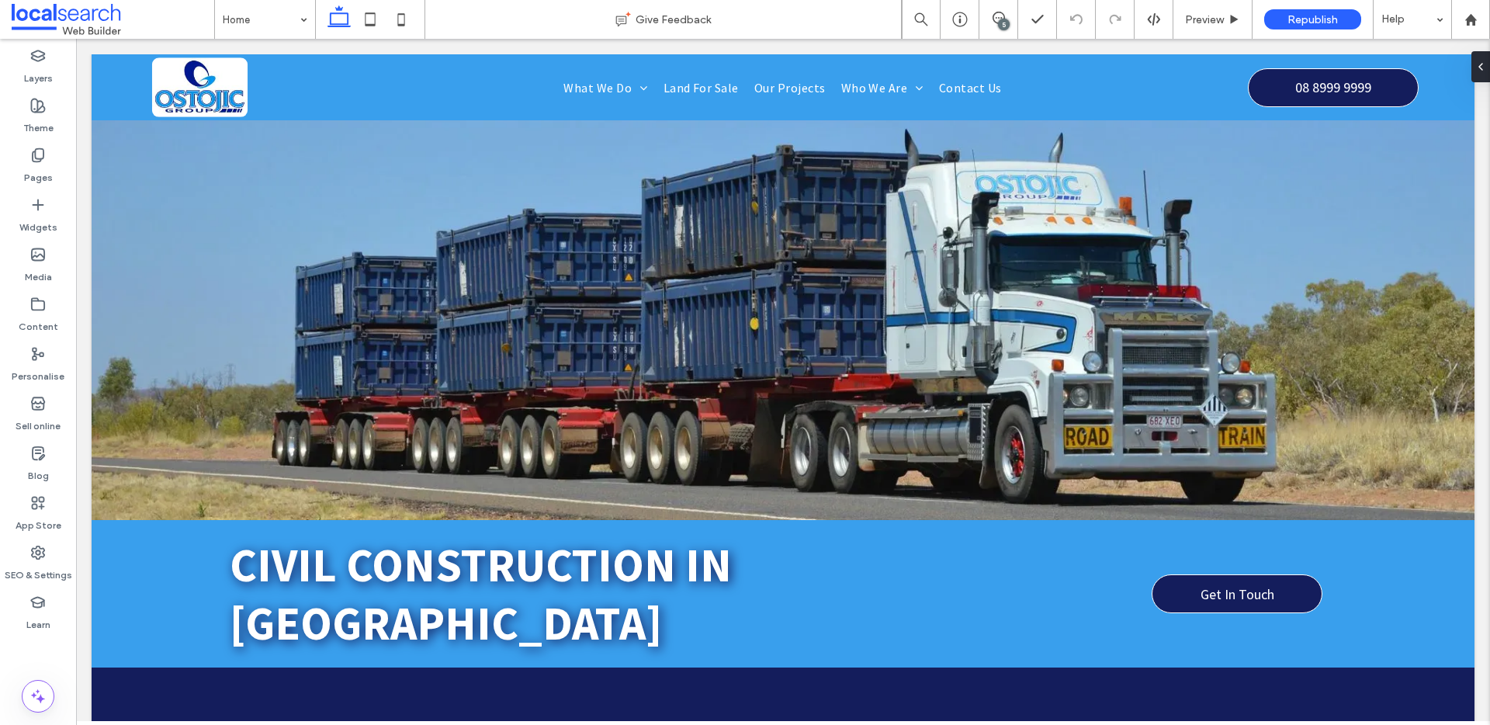
scroll to position [448, 0]
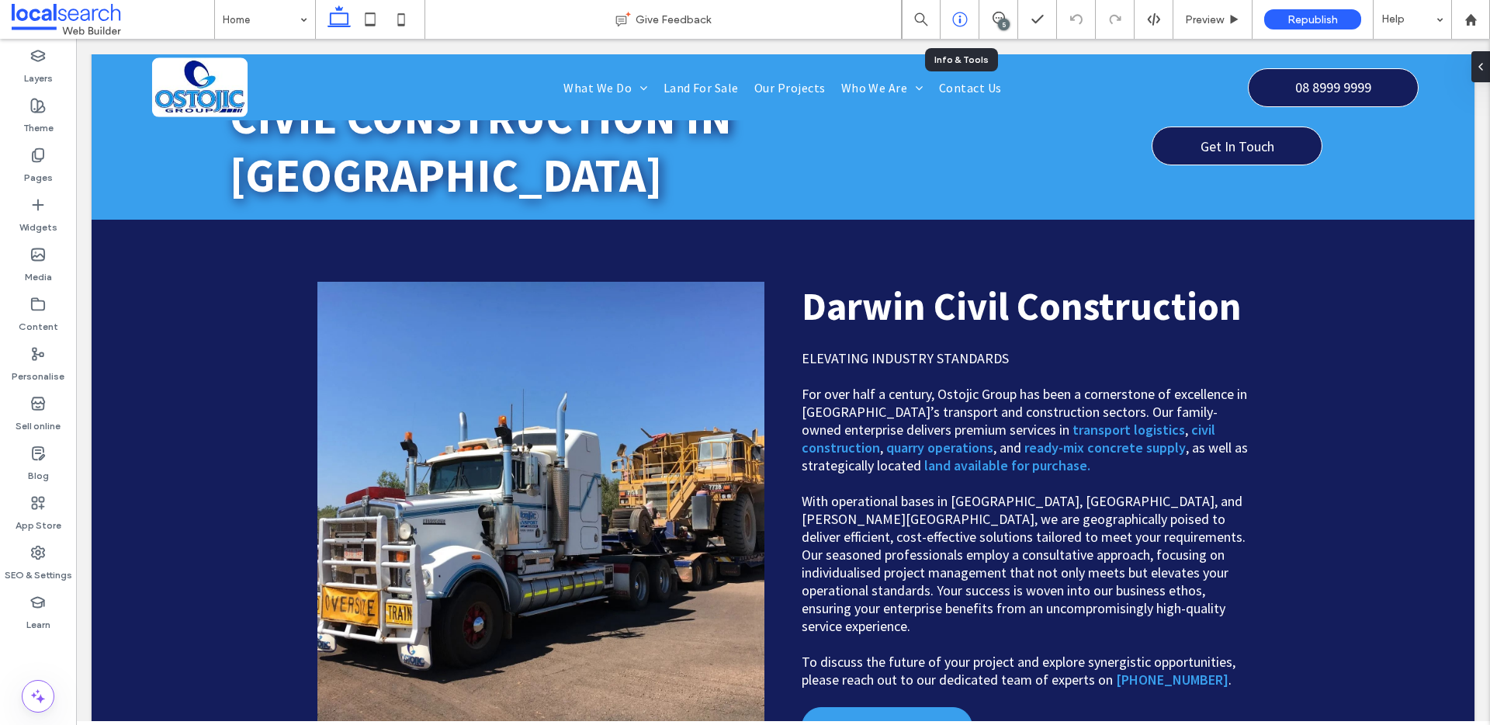
click at [965, 25] on icon at bounding box center [960, 20] width 16 height 16
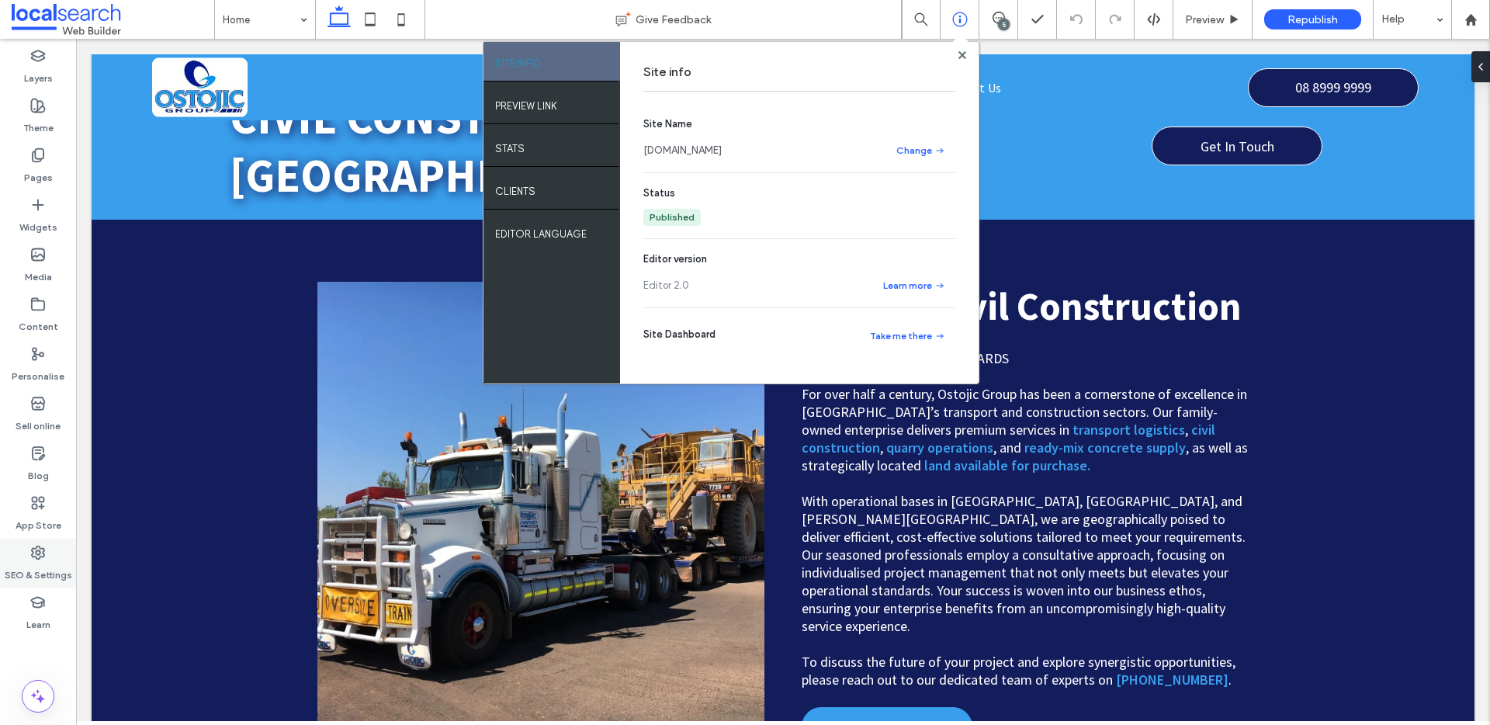
click at [36, 564] on label "SEO & Settings" at bounding box center [39, 571] width 68 height 22
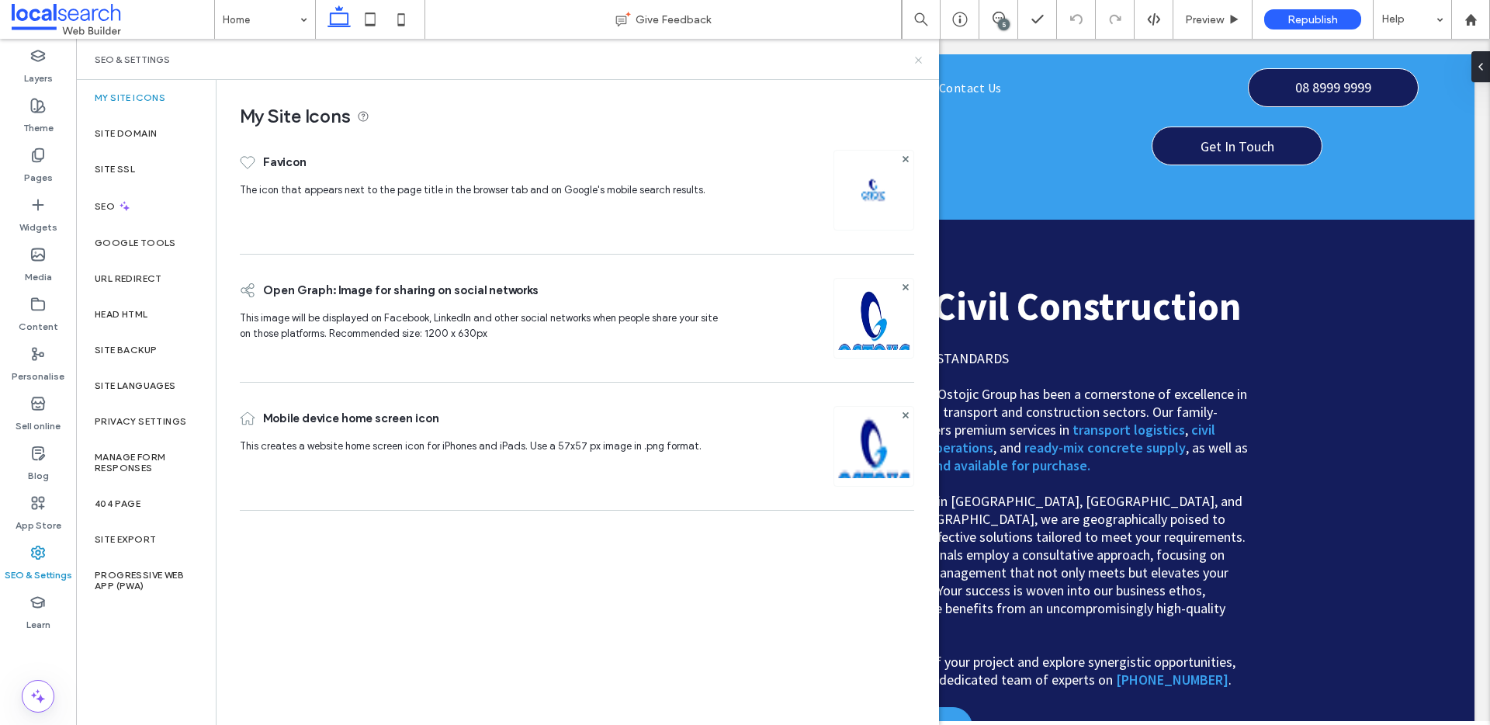
click at [919, 60] on use at bounding box center [918, 60] width 6 height 6
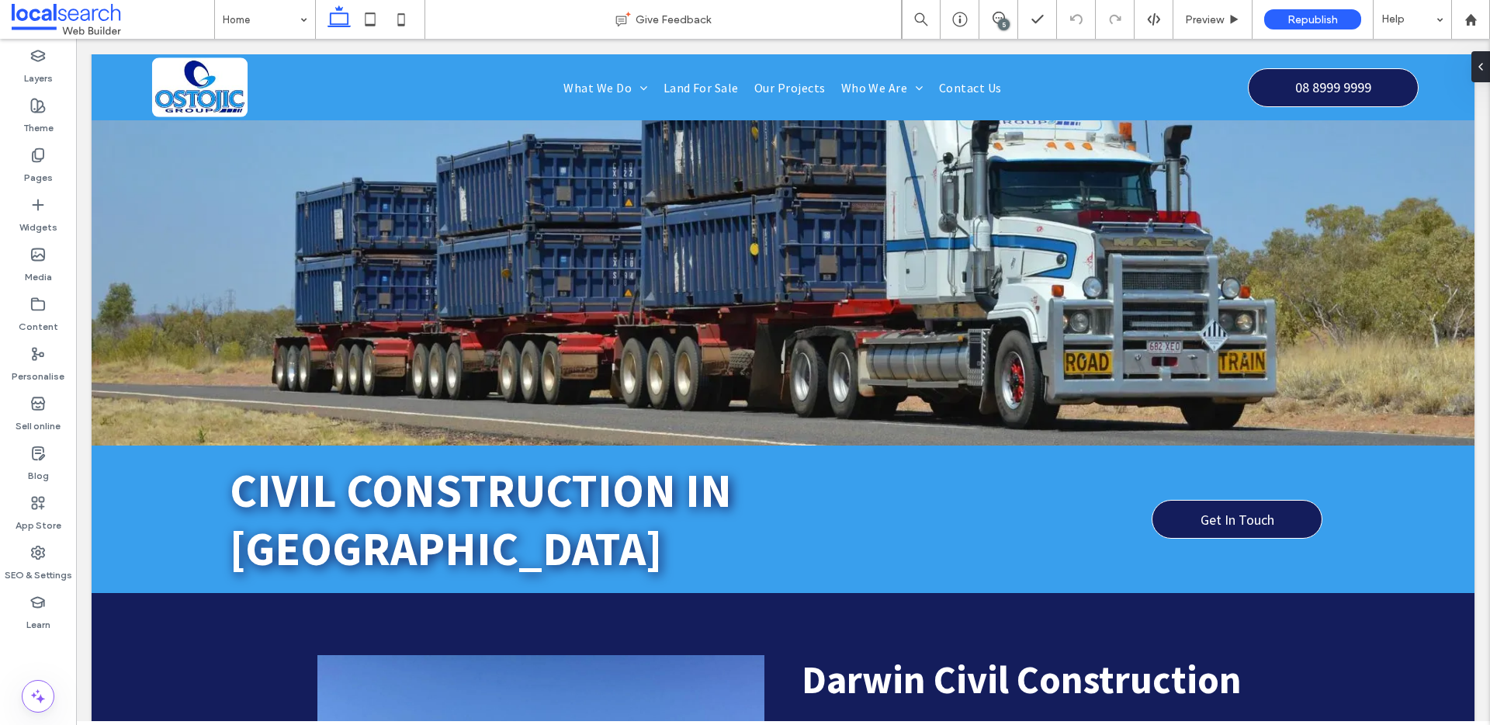
scroll to position [0, 0]
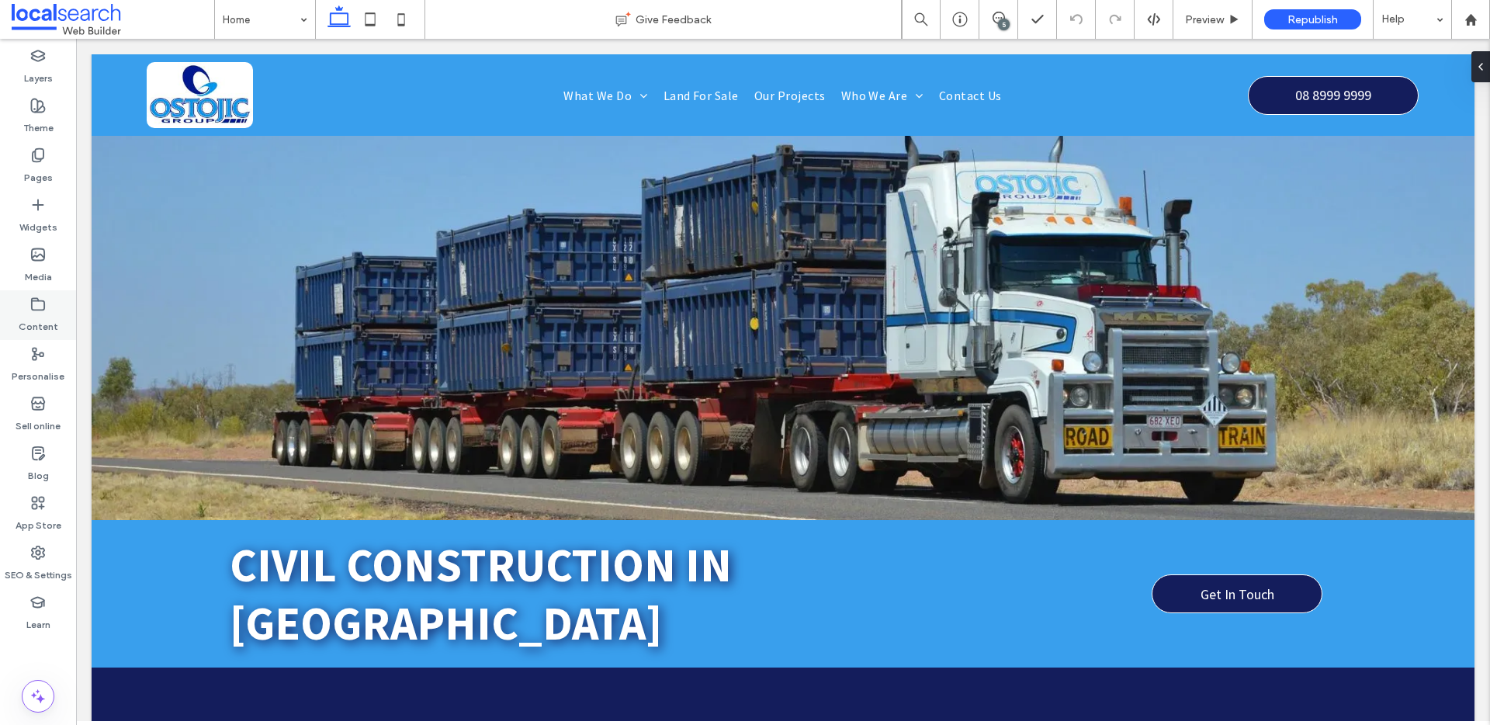
click at [36, 307] on icon at bounding box center [38, 305] width 16 height 16
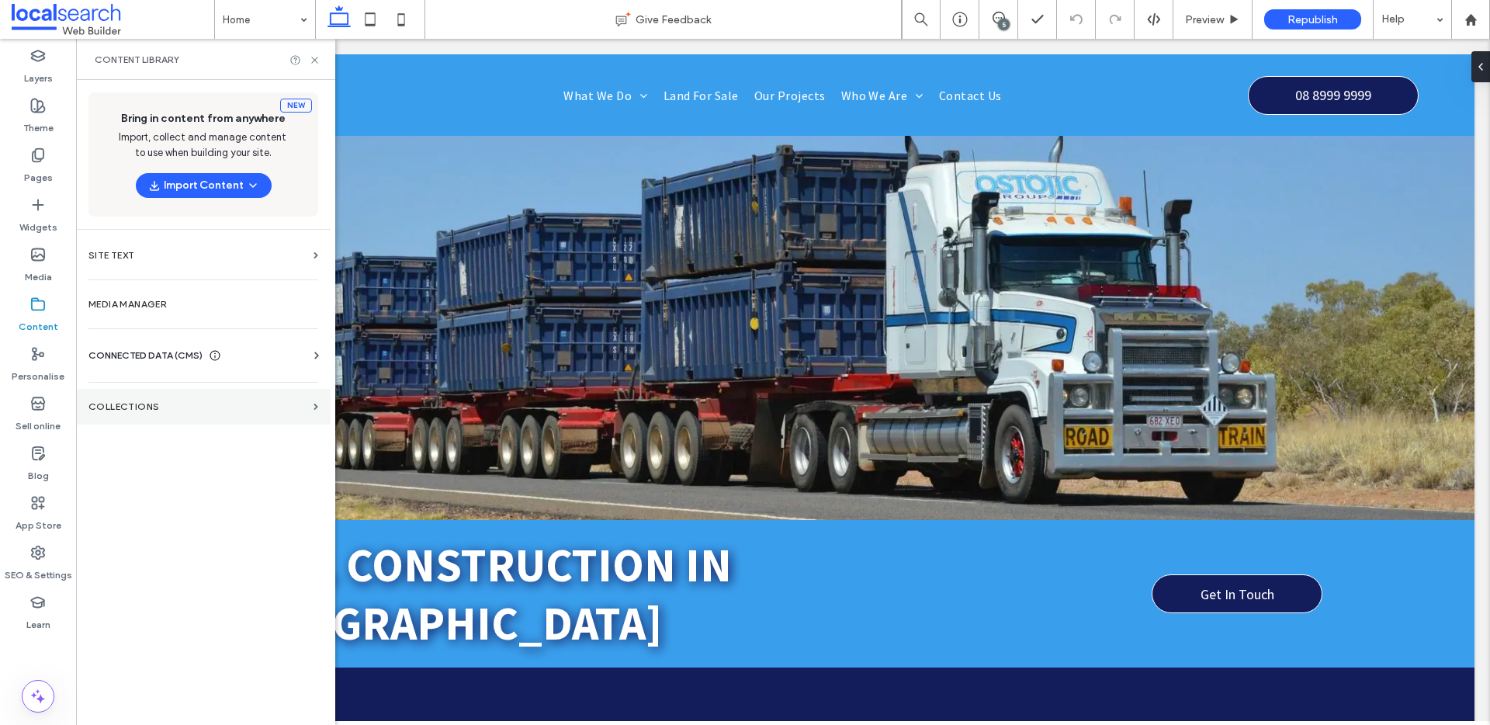
click at [196, 405] on label "COLLECTIONS" at bounding box center [197, 406] width 219 height 11
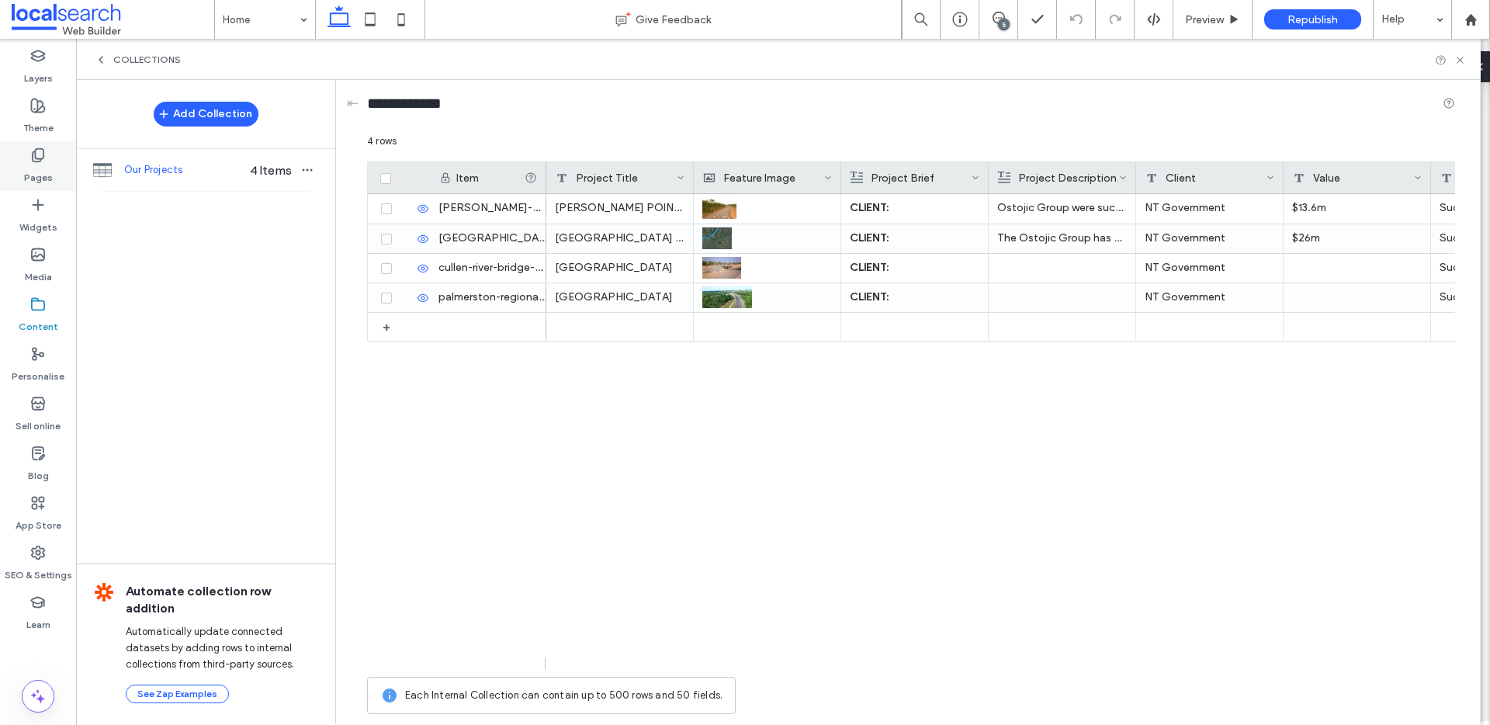
click at [41, 141] on div "Pages" at bounding box center [38, 166] width 76 height 50
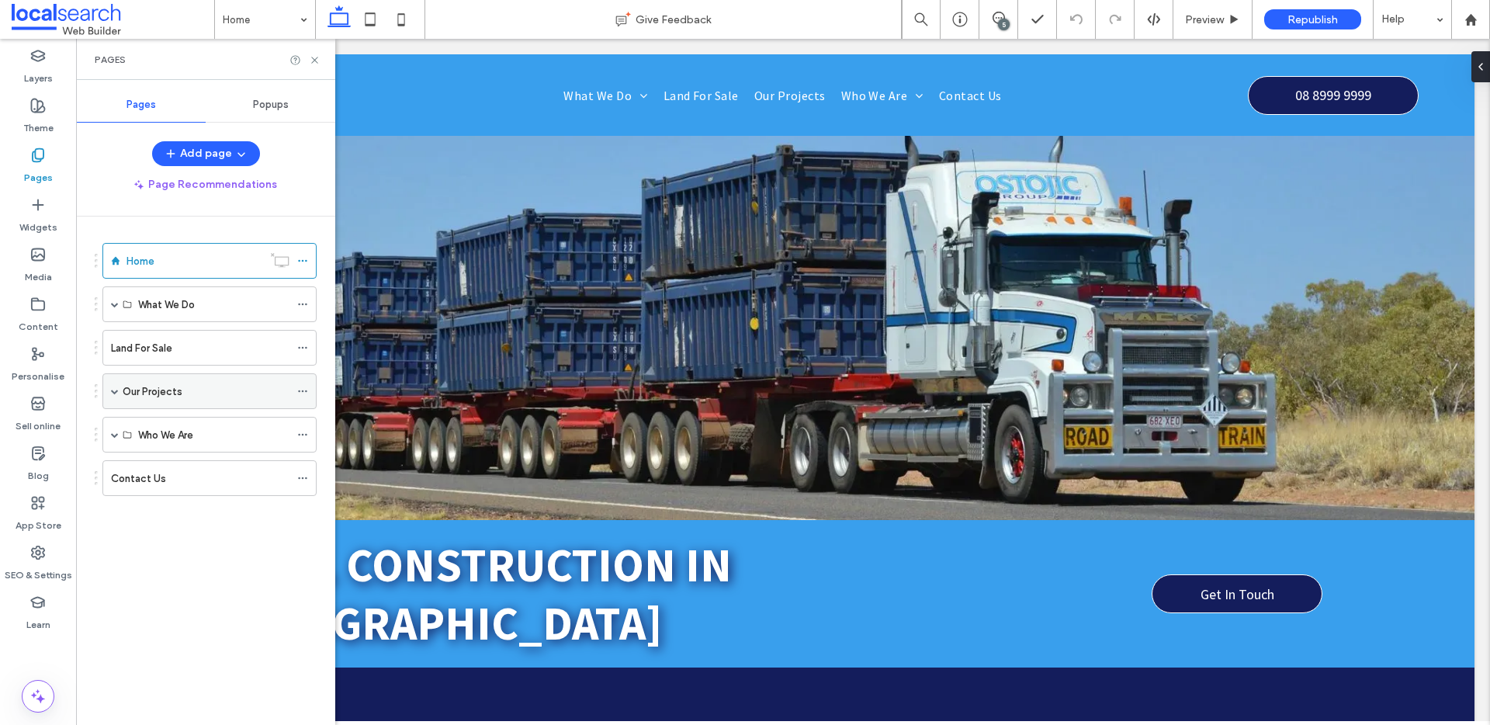
click at [120, 387] on div "Our Projects" at bounding box center [209, 391] width 214 height 36
click at [109, 389] on div "Our Projects" at bounding box center [209, 391] width 214 height 36
click at [245, 394] on div "Our Projects" at bounding box center [206, 391] width 167 height 16
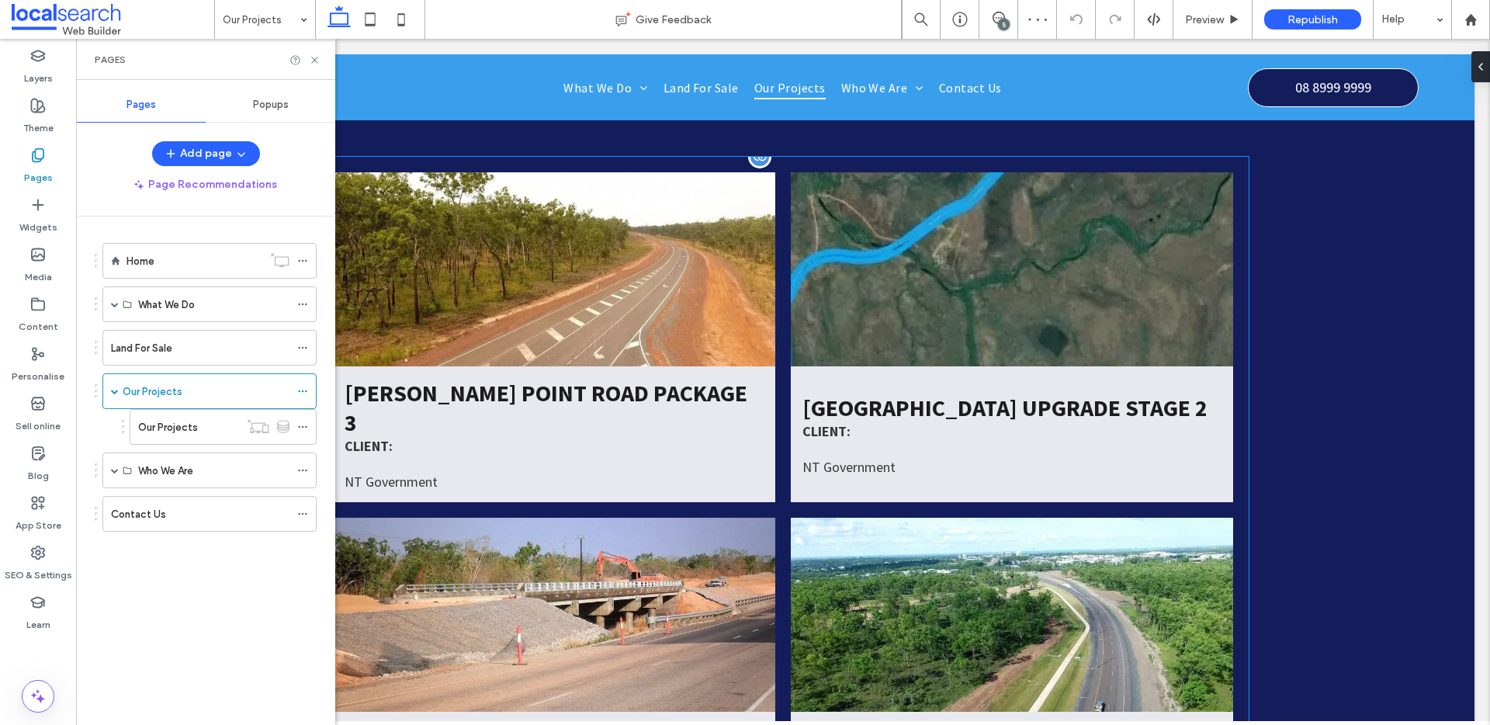
scroll to position [557, 0]
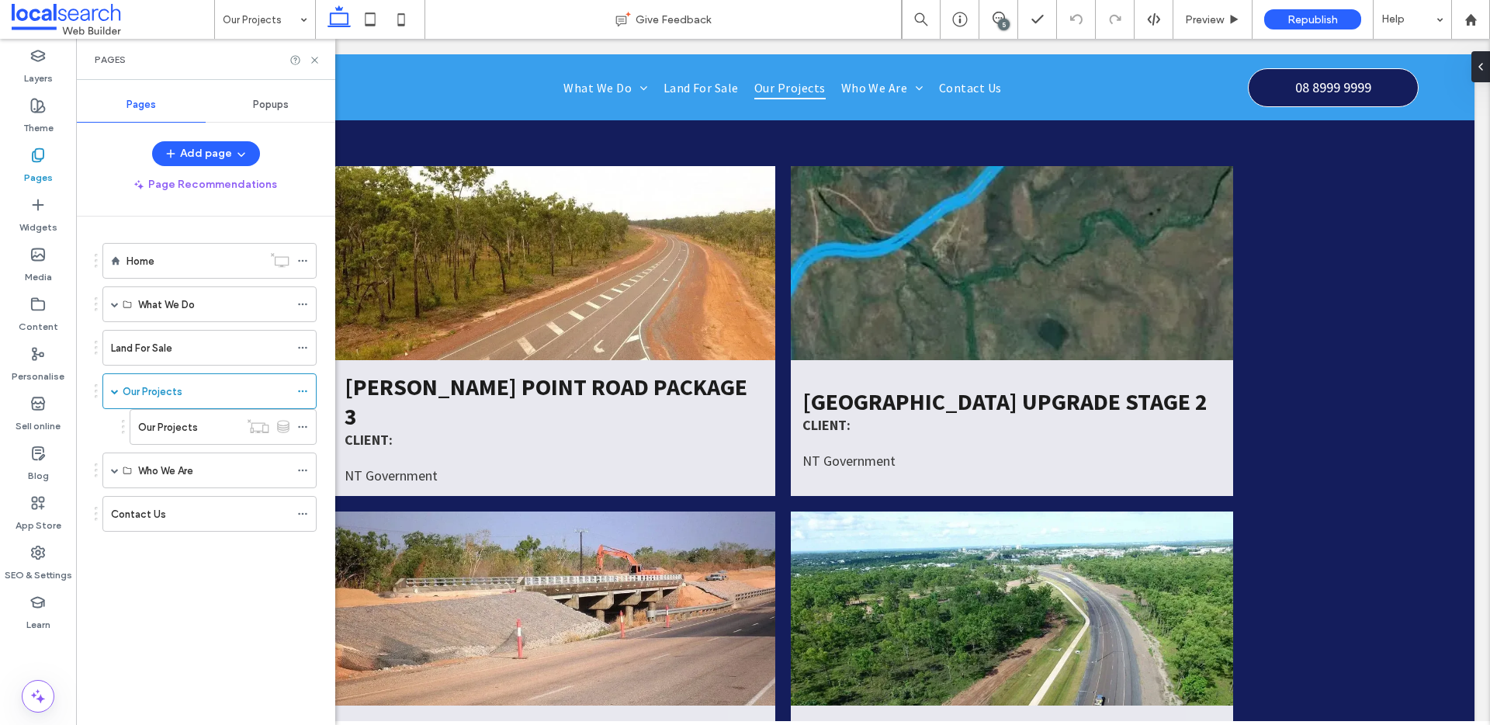
click at [314, 54] on div "Pages" at bounding box center [206, 60] width 222 height 12
click at [315, 55] on icon at bounding box center [315, 60] width 12 height 12
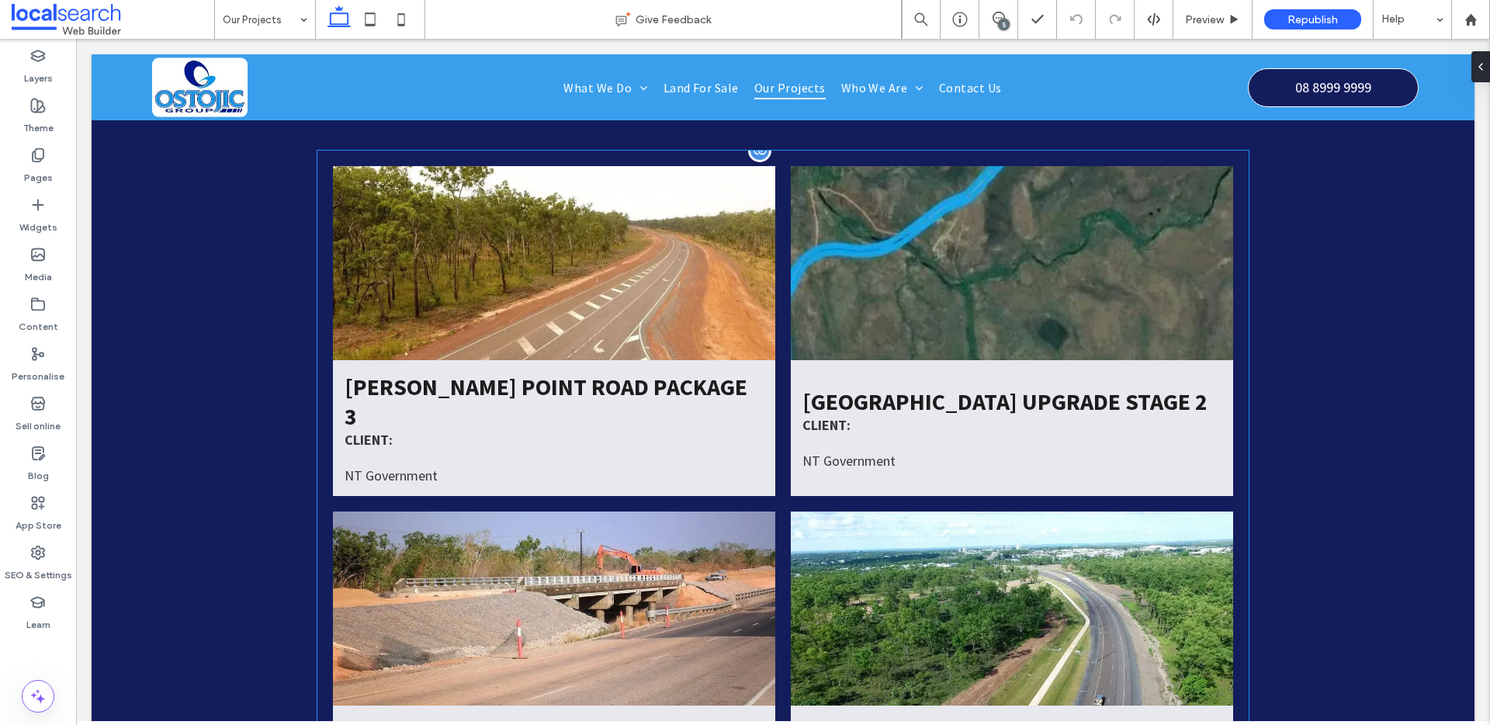
click at [446, 250] on link at bounding box center [554, 263] width 442 height 194
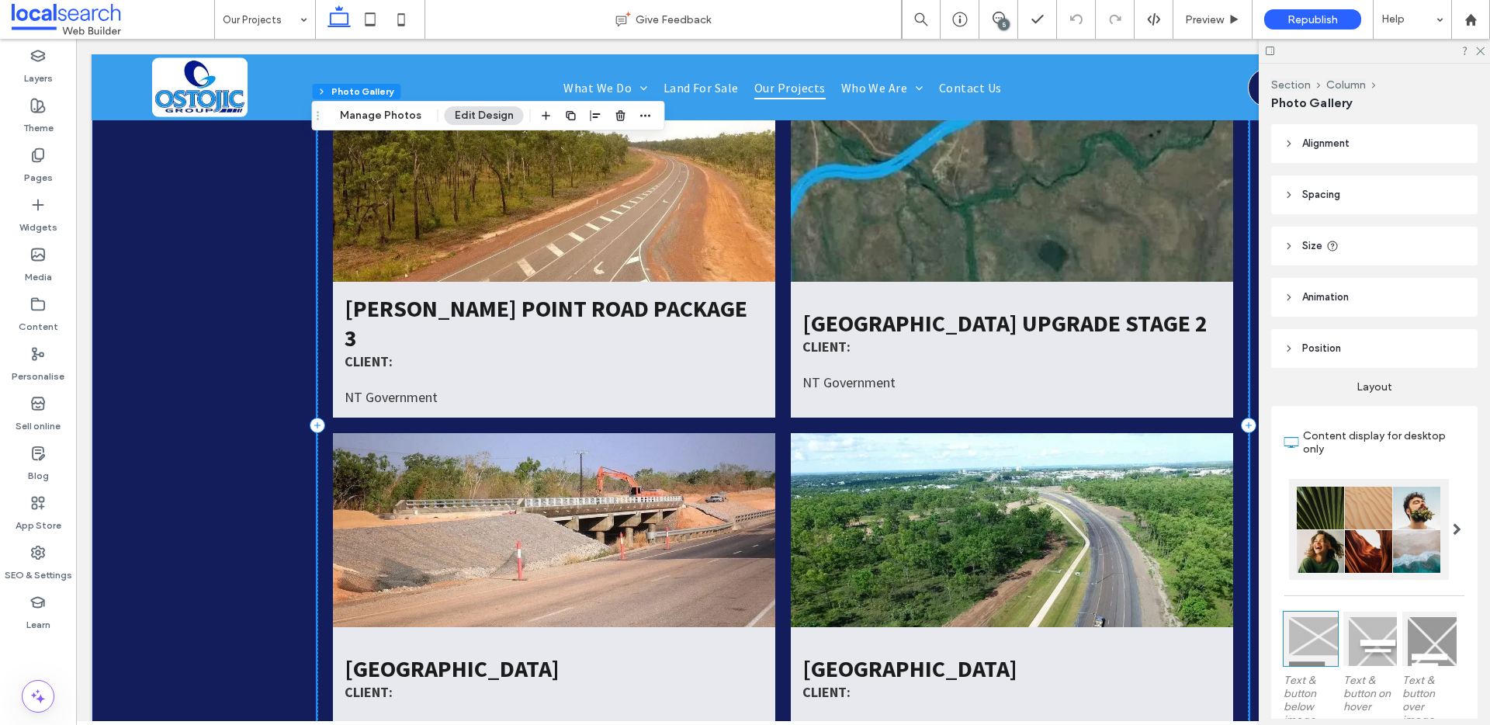
scroll to position [456, 0]
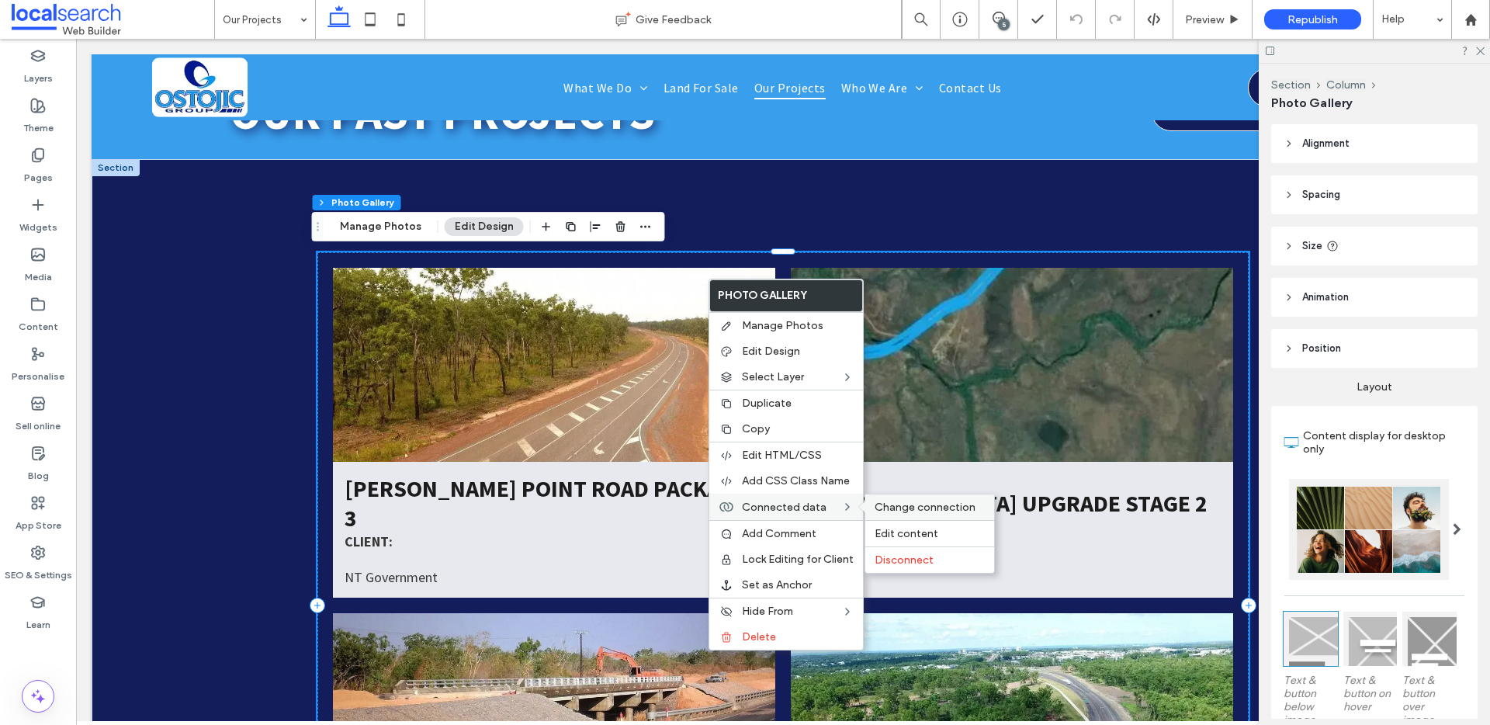
click at [945, 518] on div "Change connection" at bounding box center [929, 507] width 129 height 26
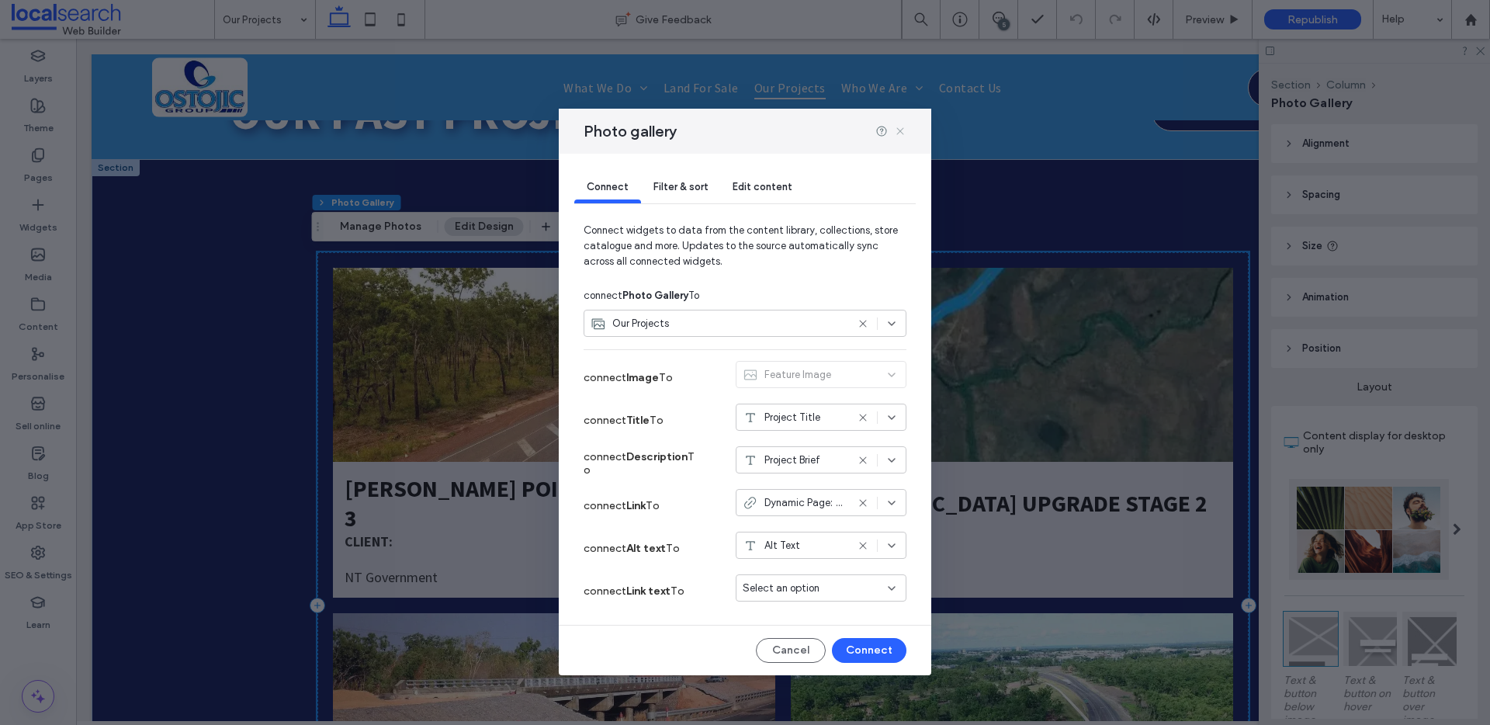
click at [897, 127] on icon at bounding box center [900, 131] width 12 height 12
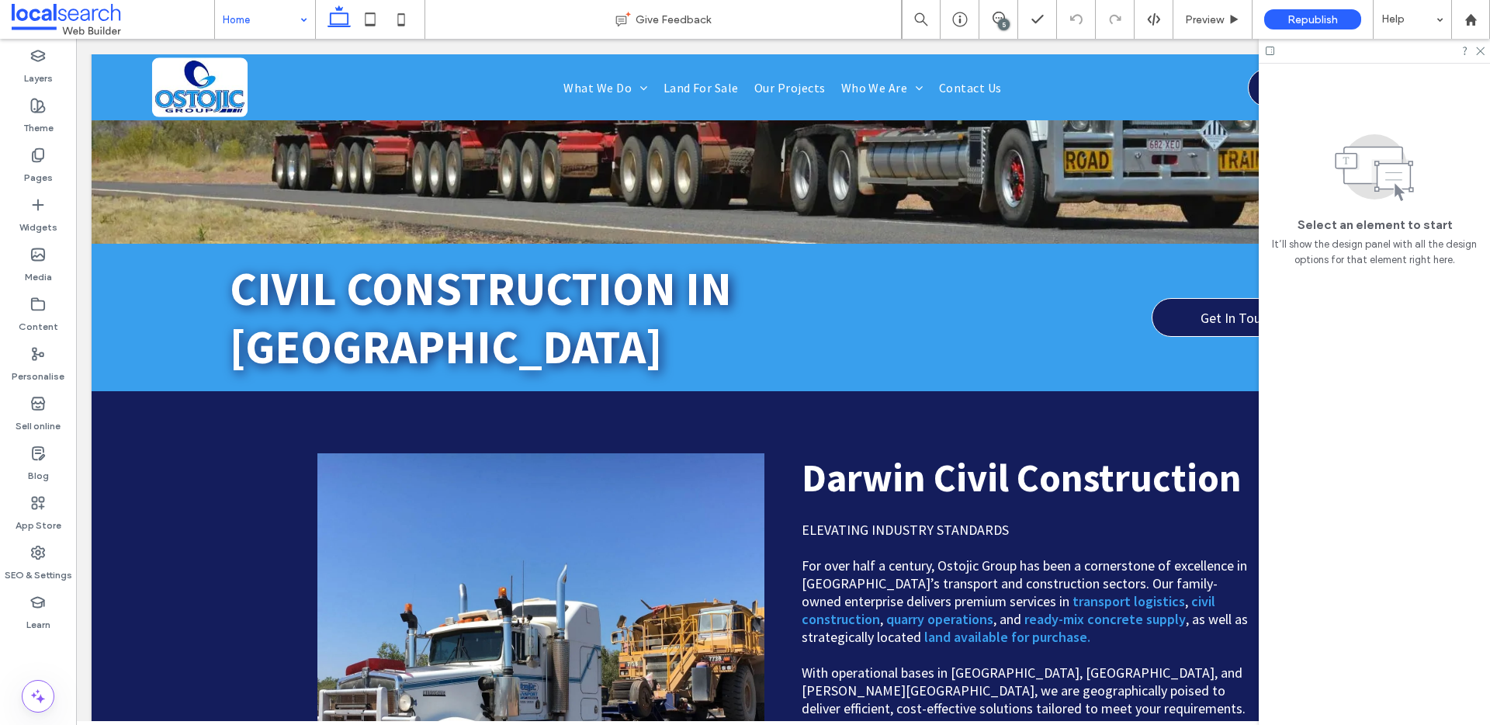
scroll to position [283, 0]
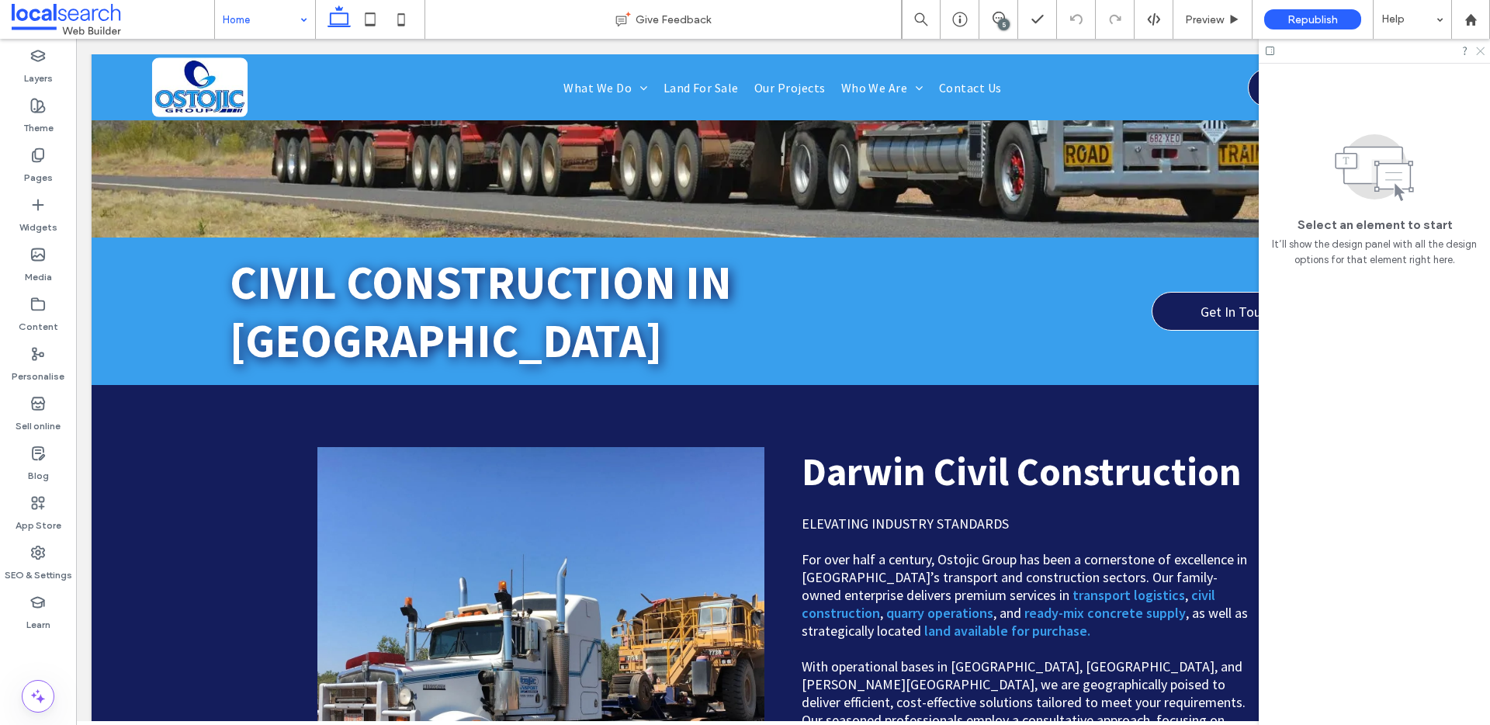
click at [1477, 52] on icon at bounding box center [1480, 50] width 10 height 10
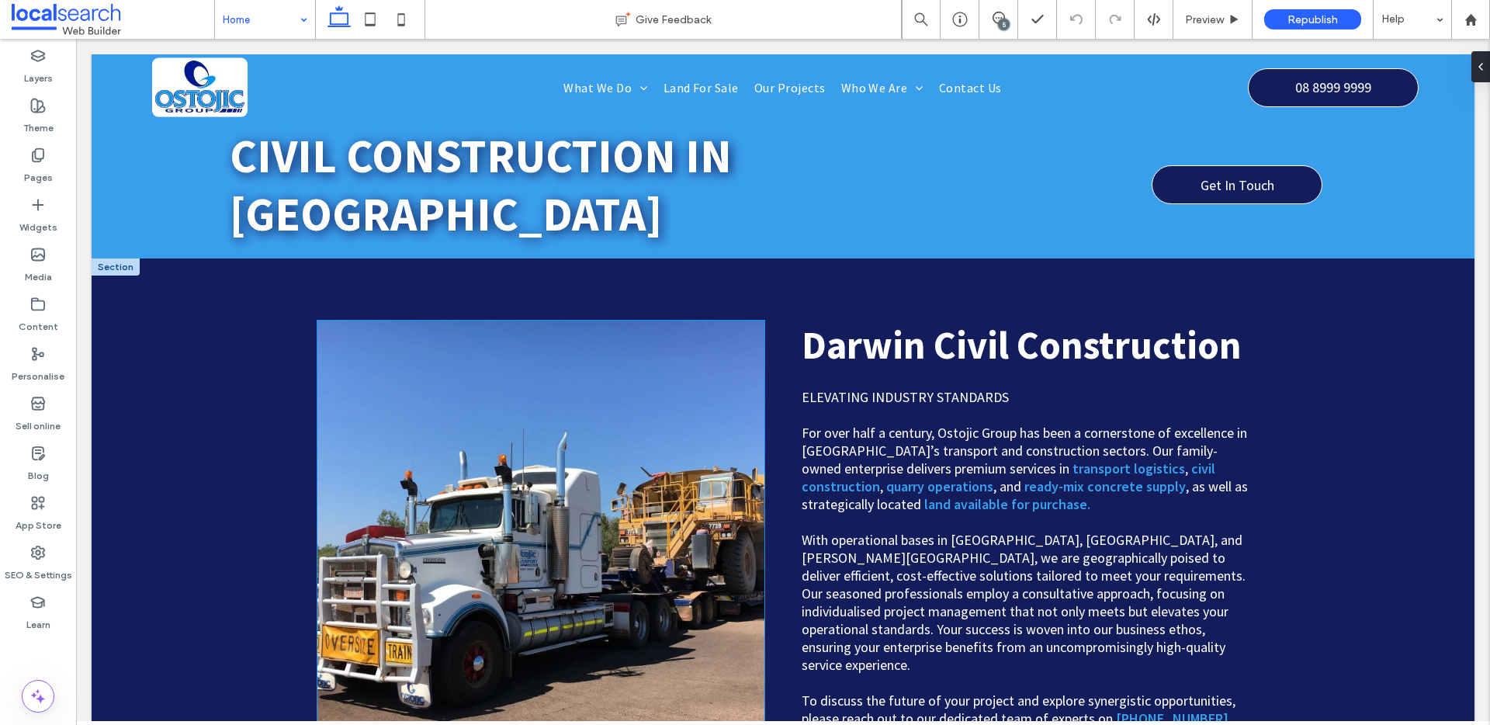
scroll to position [433, 0]
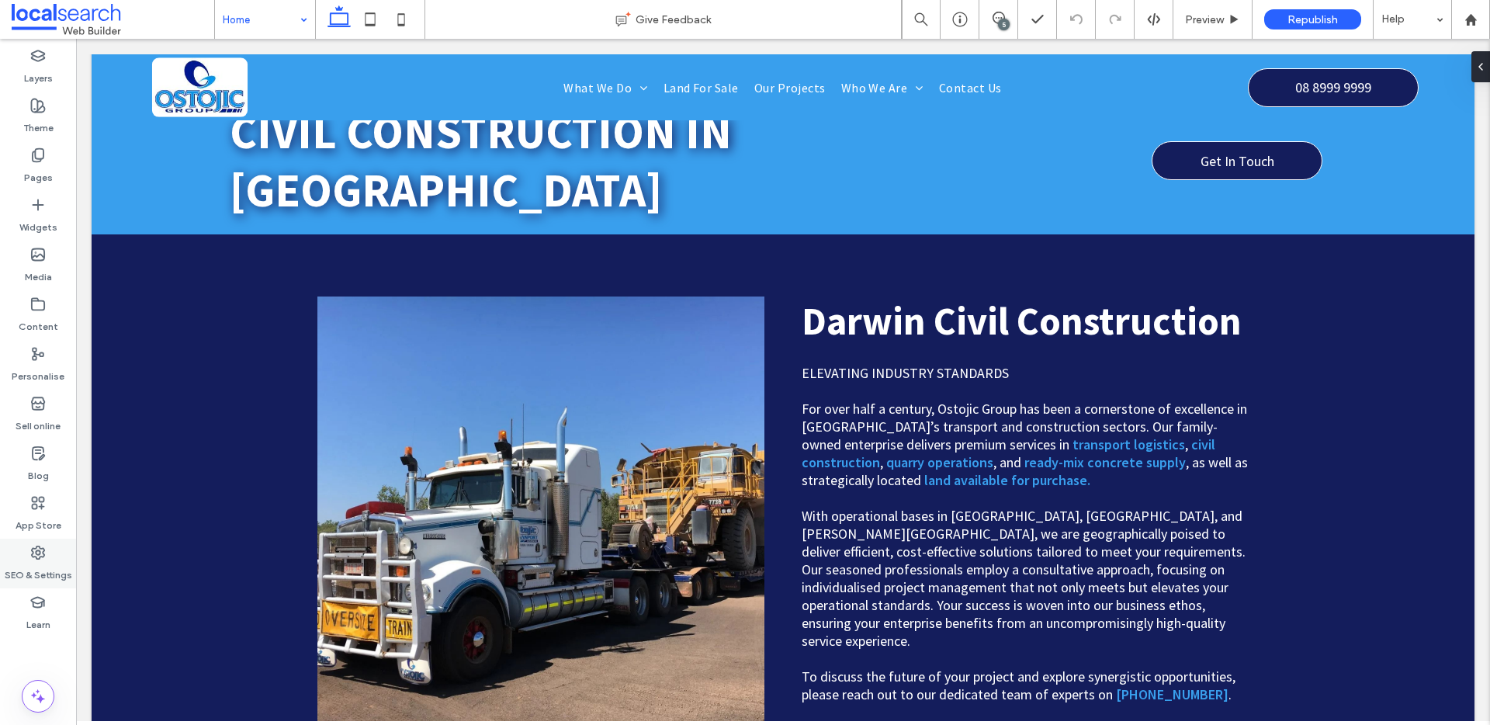
click at [57, 553] on div "SEO & Settings" at bounding box center [38, 564] width 76 height 50
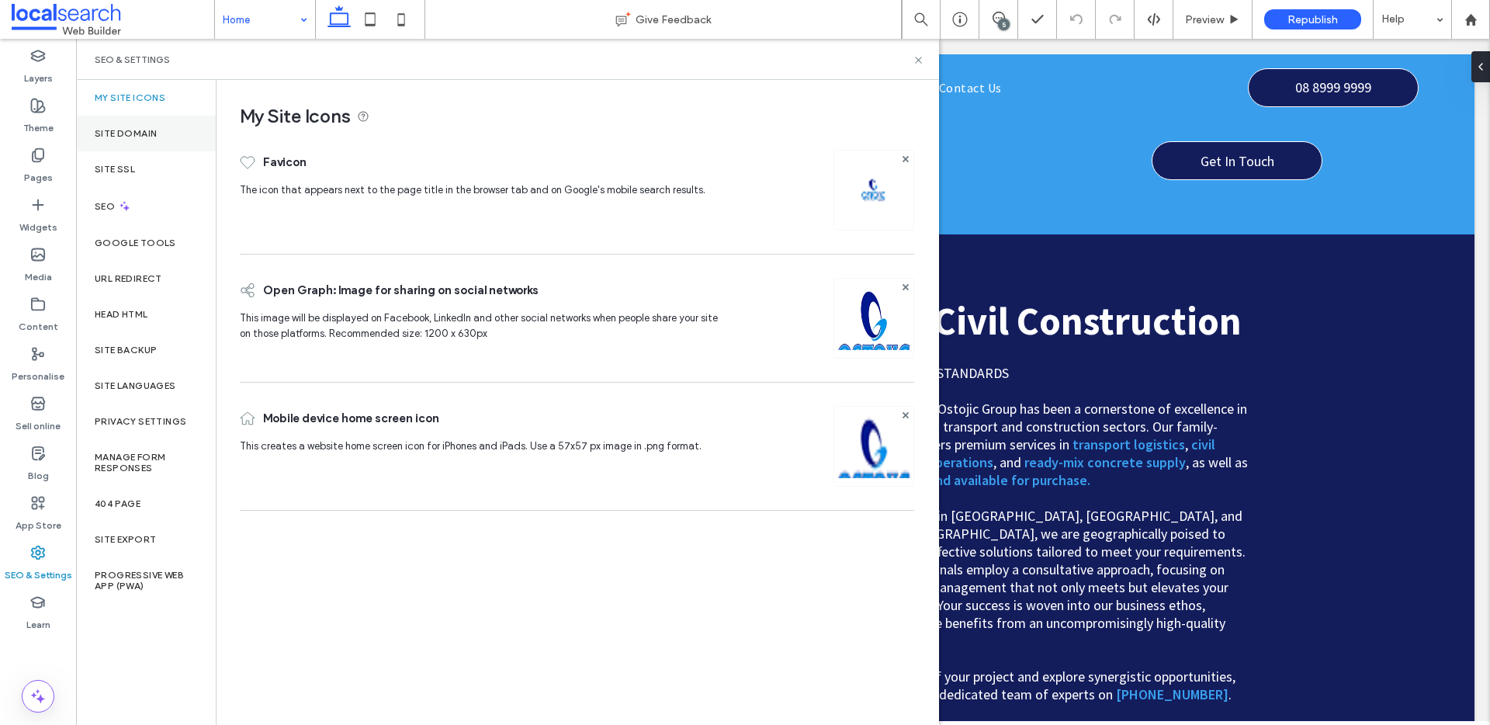
click at [171, 124] on div "Site Domain" at bounding box center [146, 134] width 140 height 36
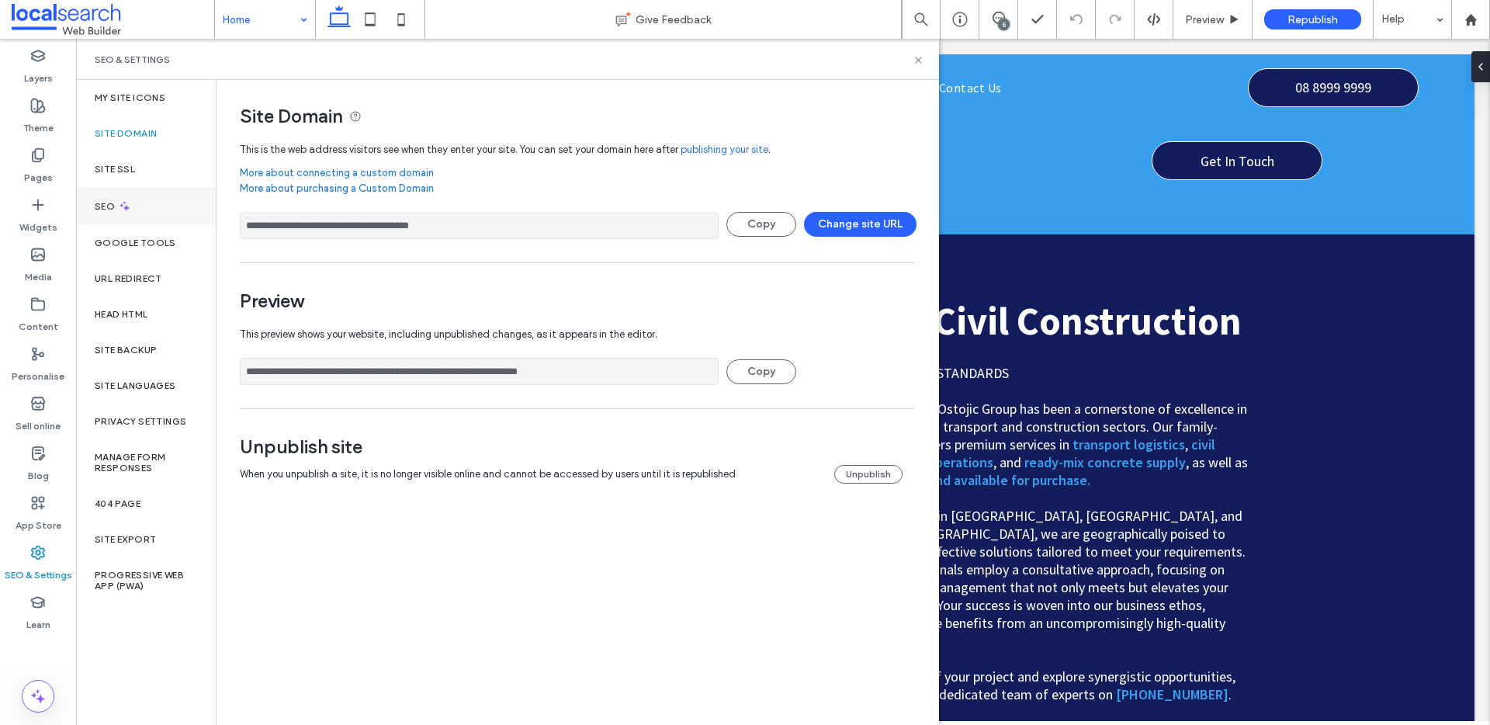
click at [136, 200] on div "SEO" at bounding box center [146, 206] width 140 height 38
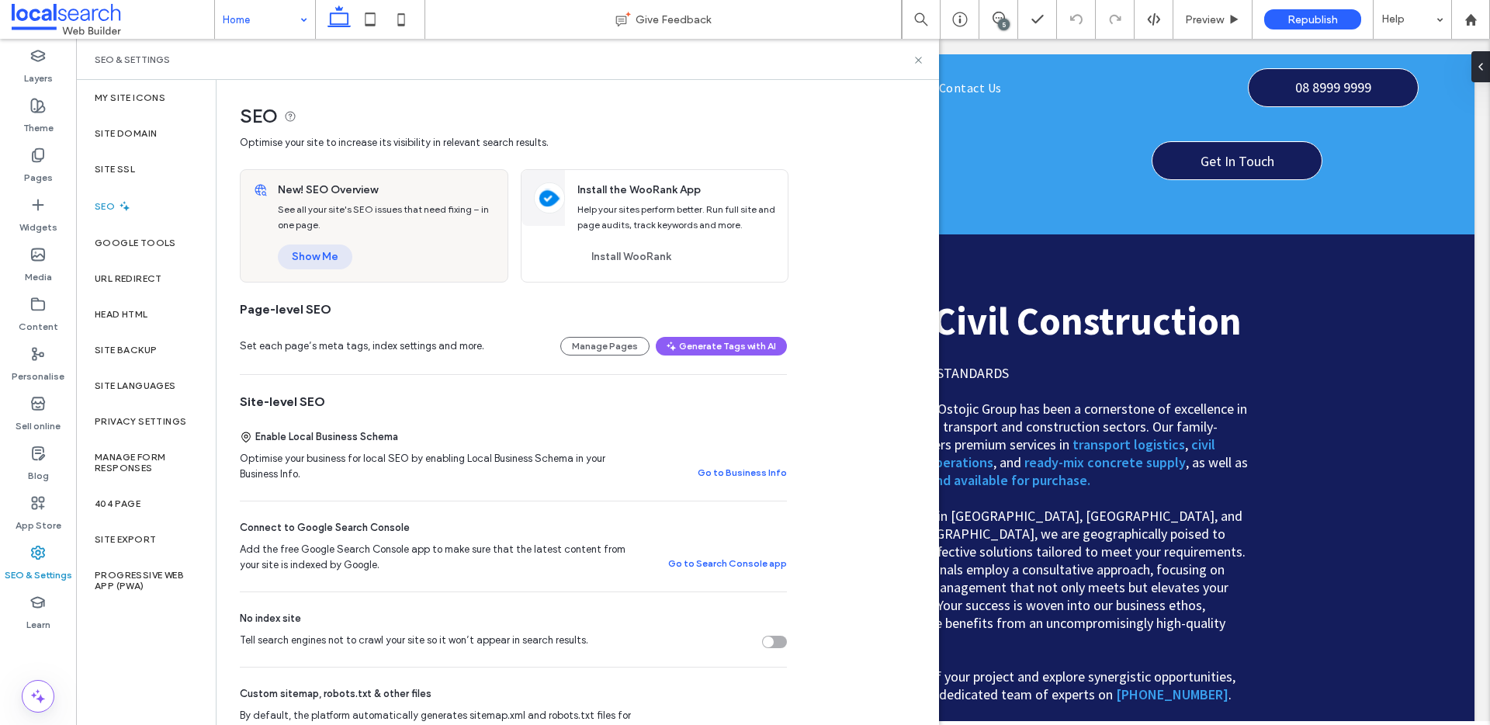
click at [328, 260] on button "Show Me" at bounding box center [315, 257] width 75 height 25
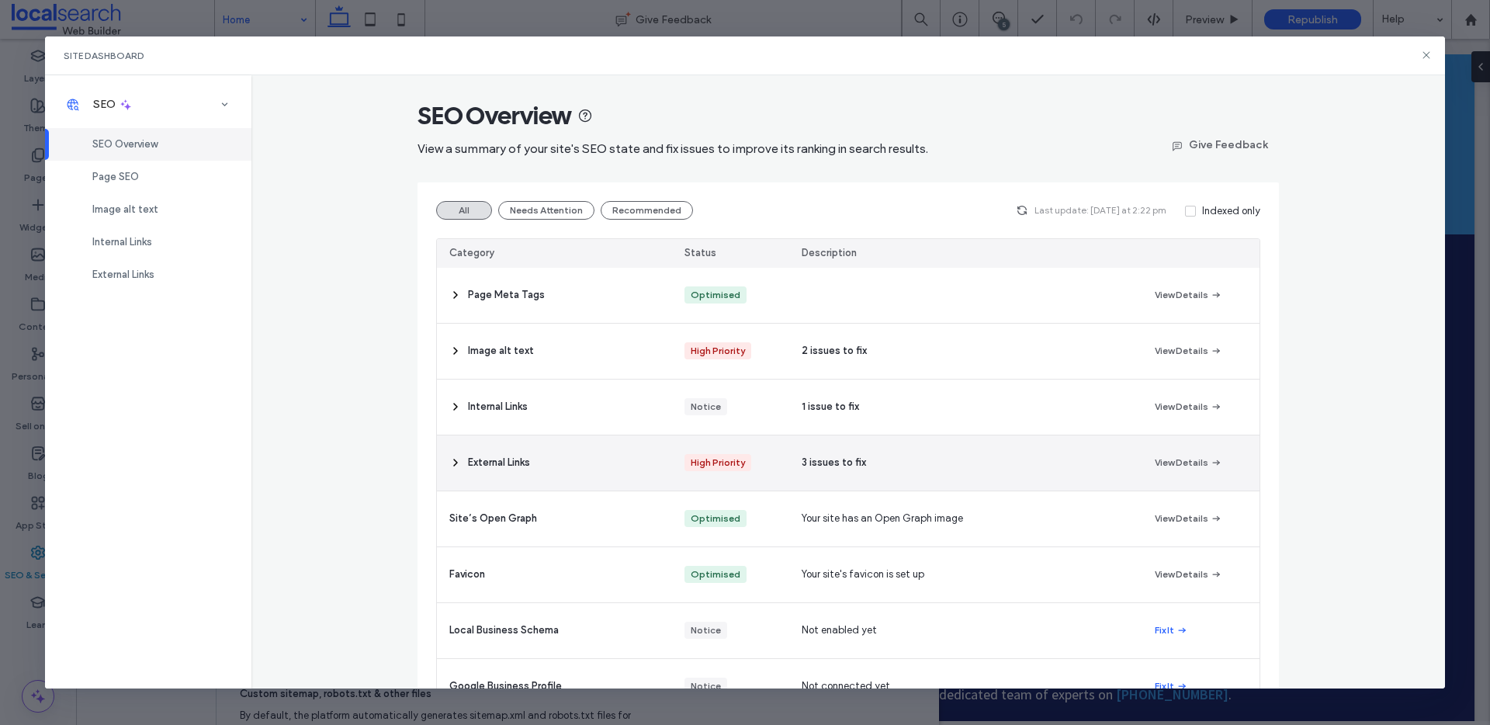
click at [616, 467] on div "External Links" at bounding box center [554, 462] width 235 height 55
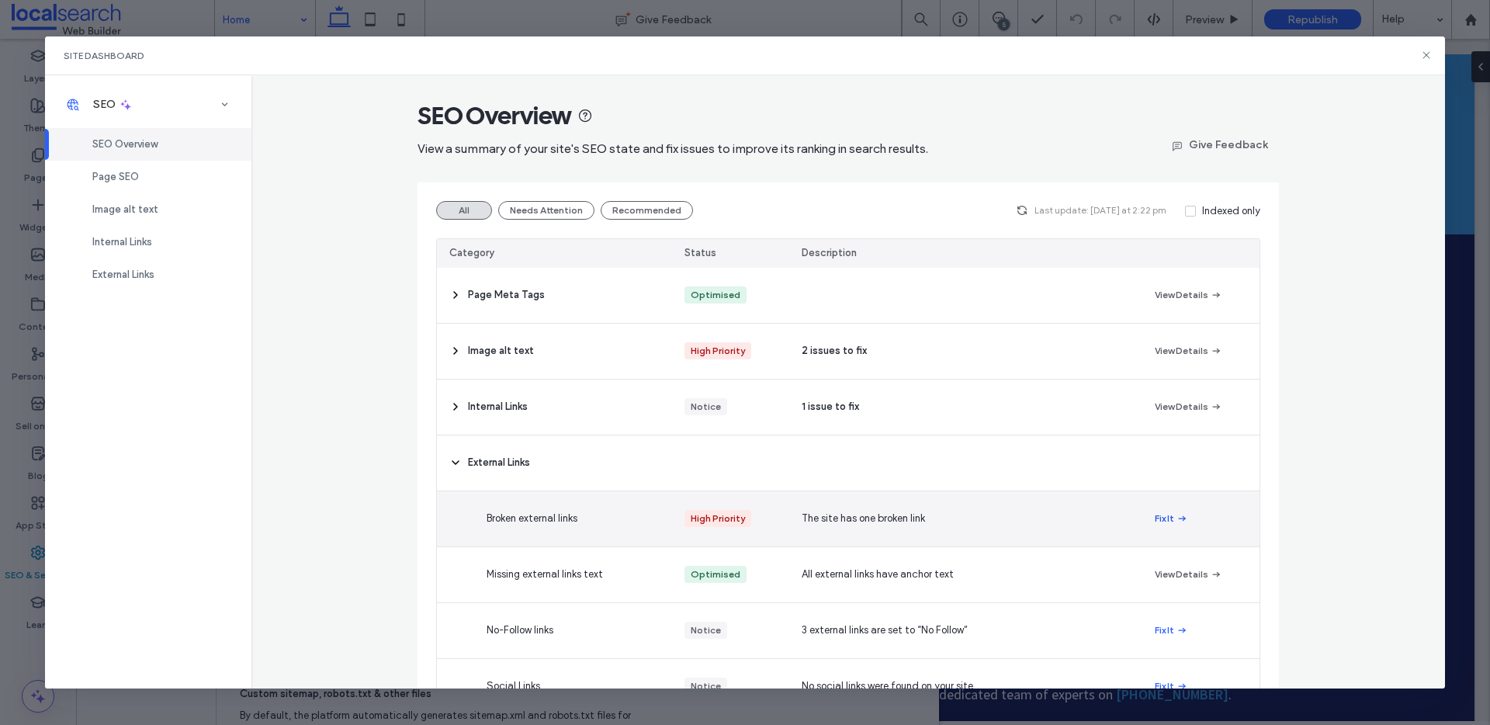
click at [1176, 520] on icon "button" at bounding box center [1182, 518] width 12 height 12
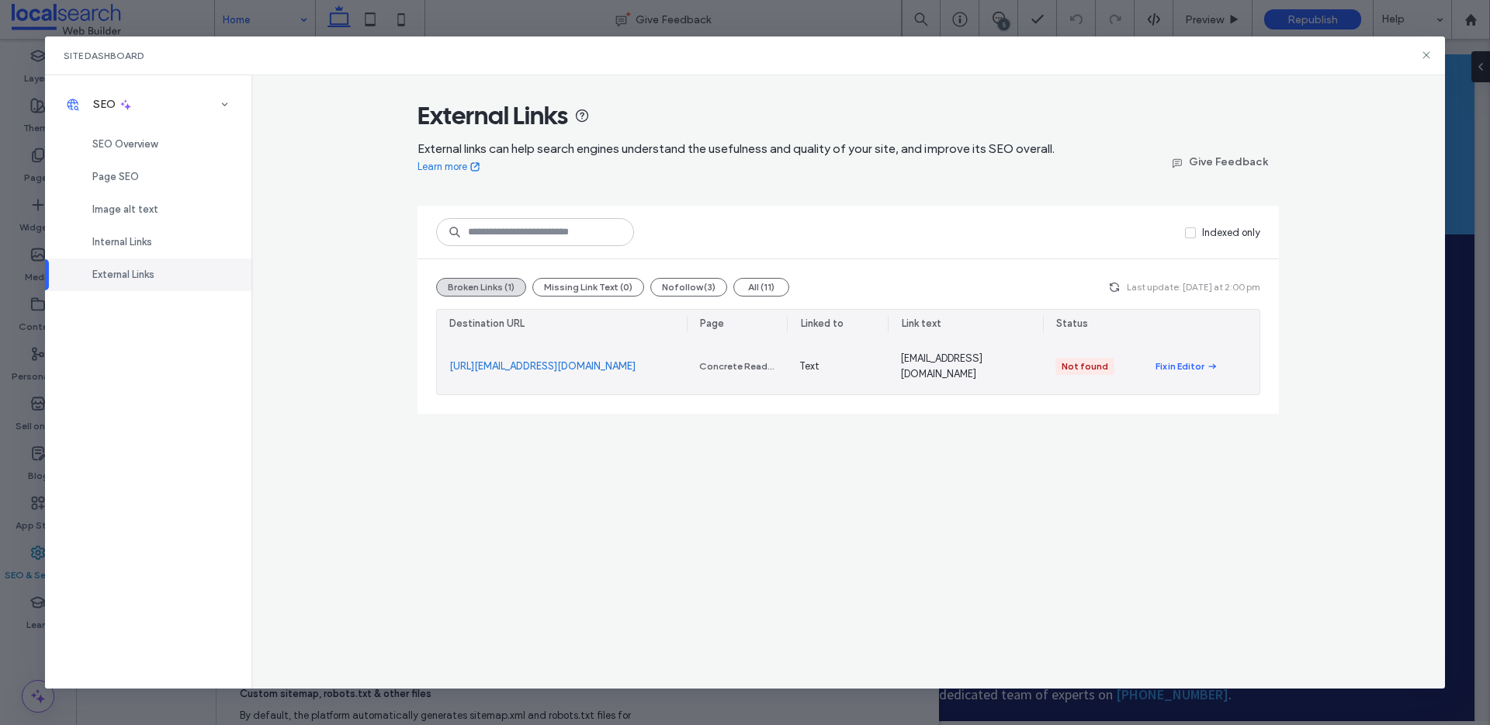
click at [493, 362] on link "http://info@ostojic.com.au" at bounding box center [542, 367] width 186 height 16
click at [1184, 365] on div "Fix in Editor" at bounding box center [1180, 366] width 49 height 14
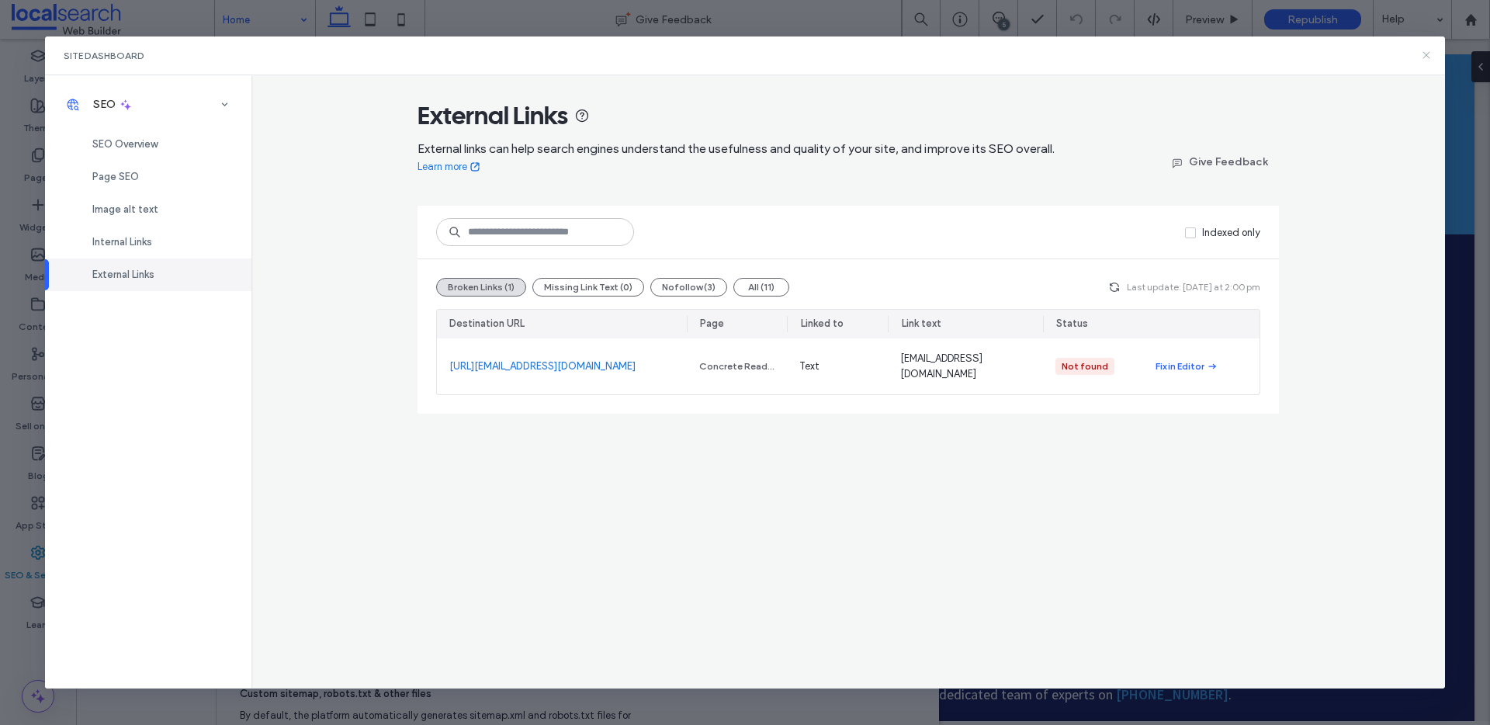
click at [1423, 61] on icon at bounding box center [1426, 55] width 12 height 12
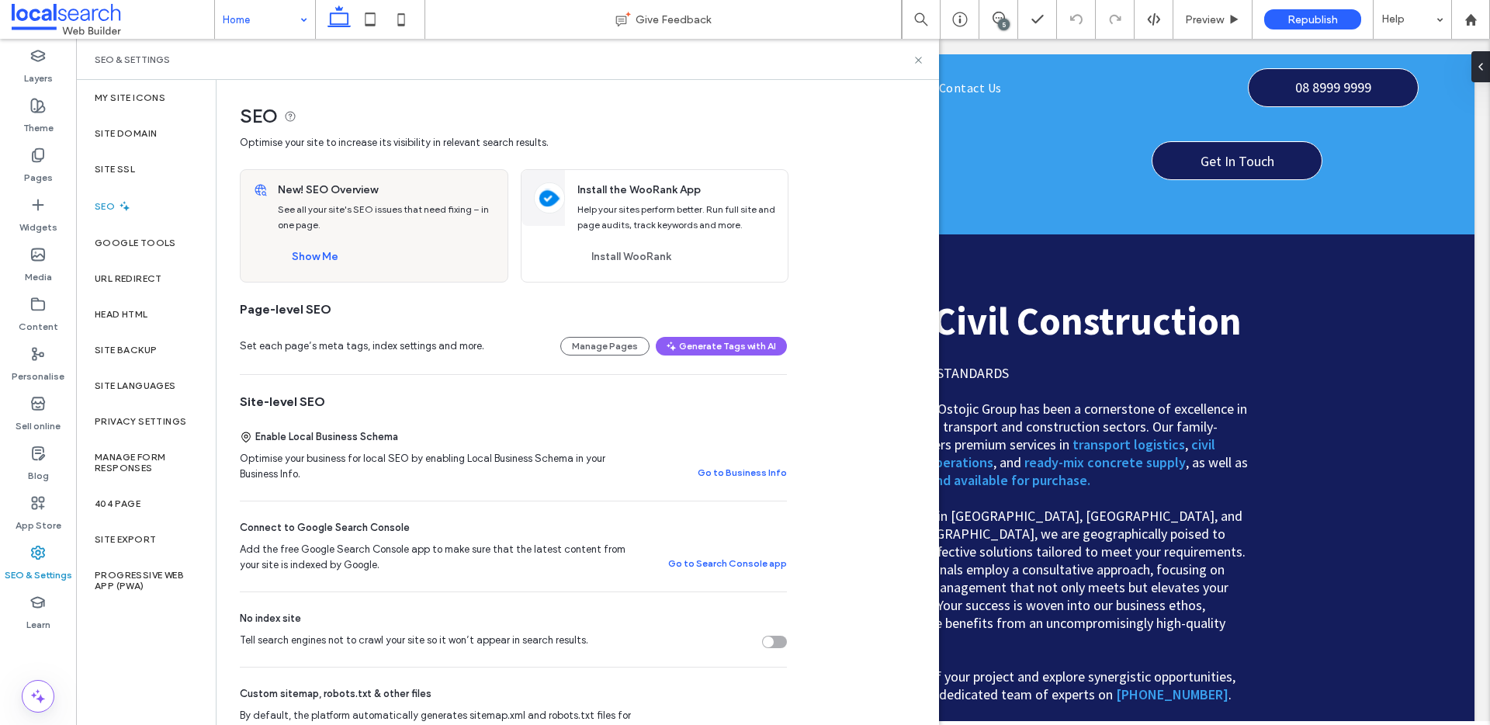
click at [337, 249] on button "Show Me" at bounding box center [315, 257] width 75 height 25
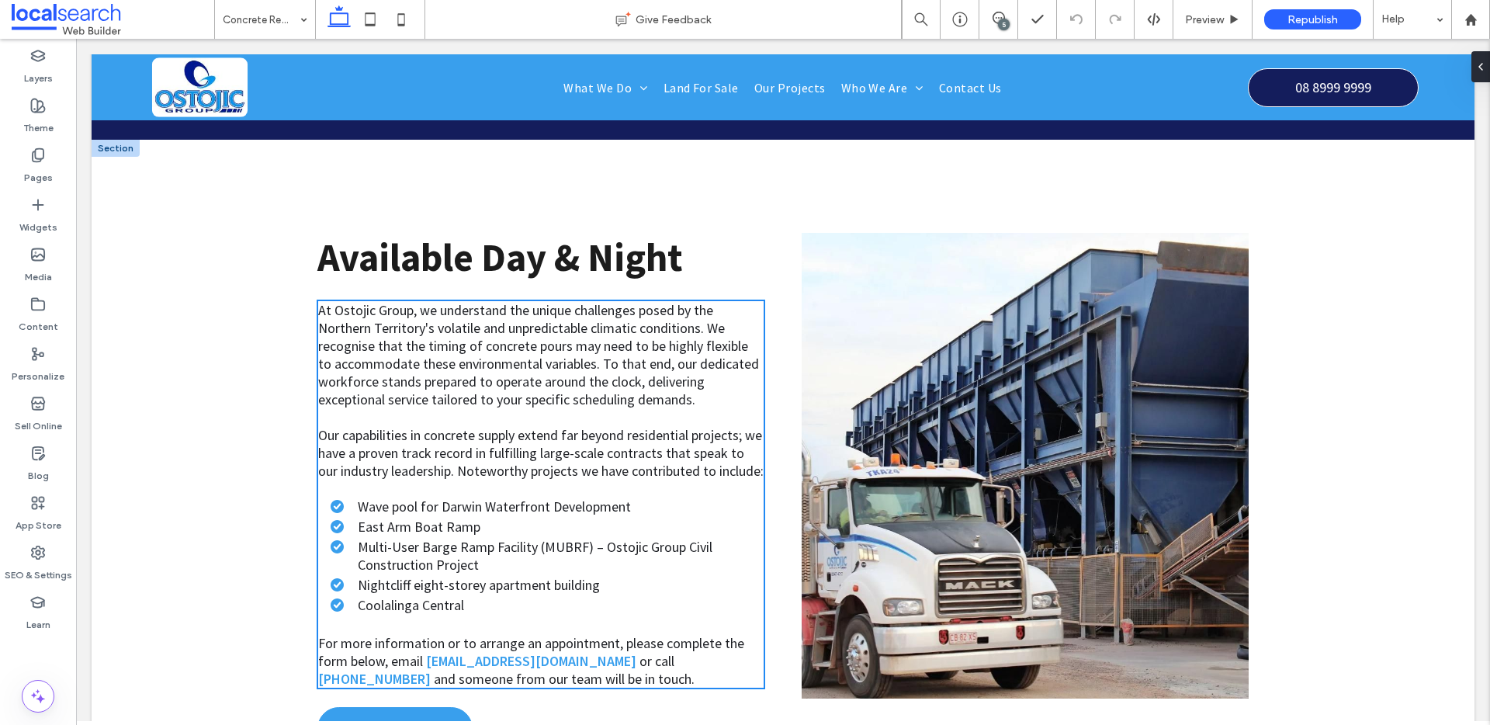
click at [512, 528] on ul "Wave pool for Darwin Waterfront Development East Arm Boat Ramp Multi-User Barge…" at bounding box center [533, 556] width 461 height 116
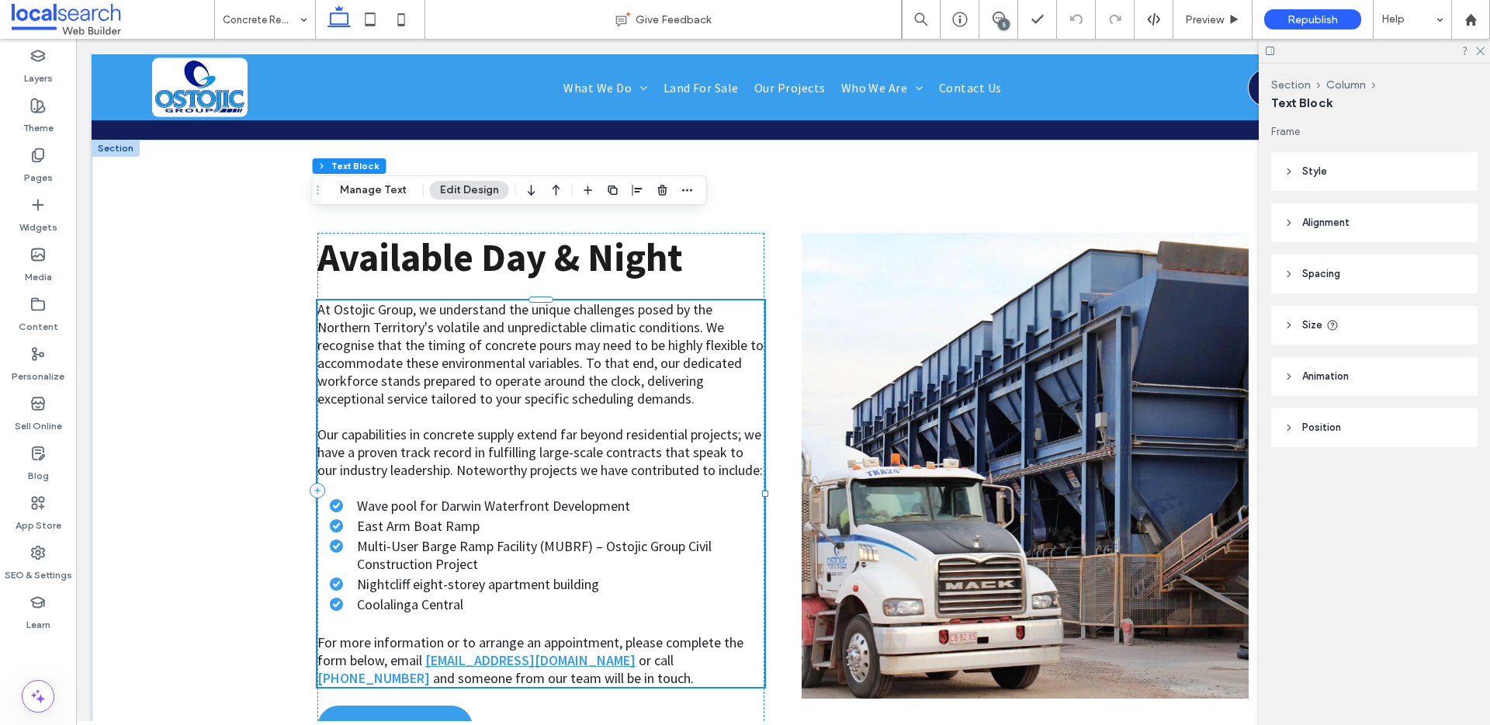
click at [512, 651] on link "info@ostojic.com.au" at bounding box center [530, 660] width 210 height 18
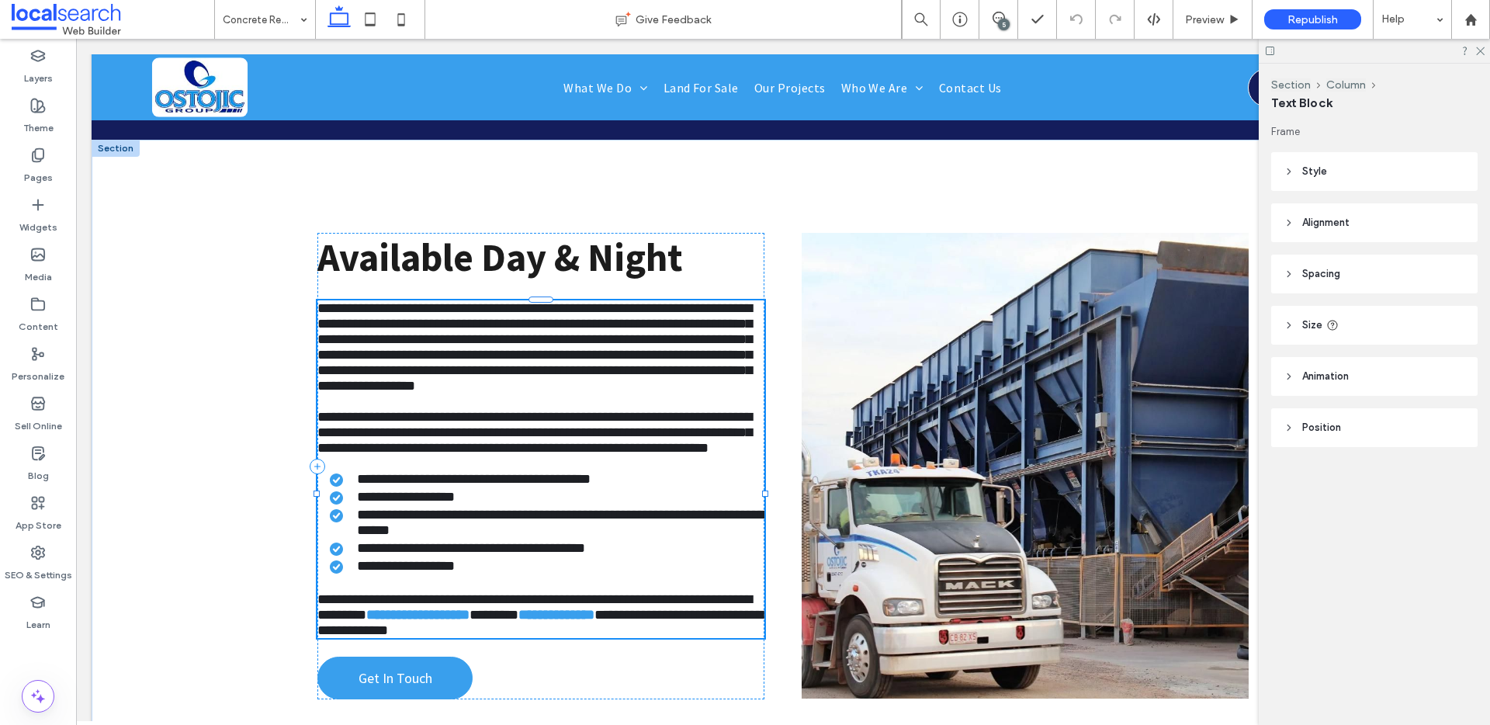
type input "**********"
type input "**"
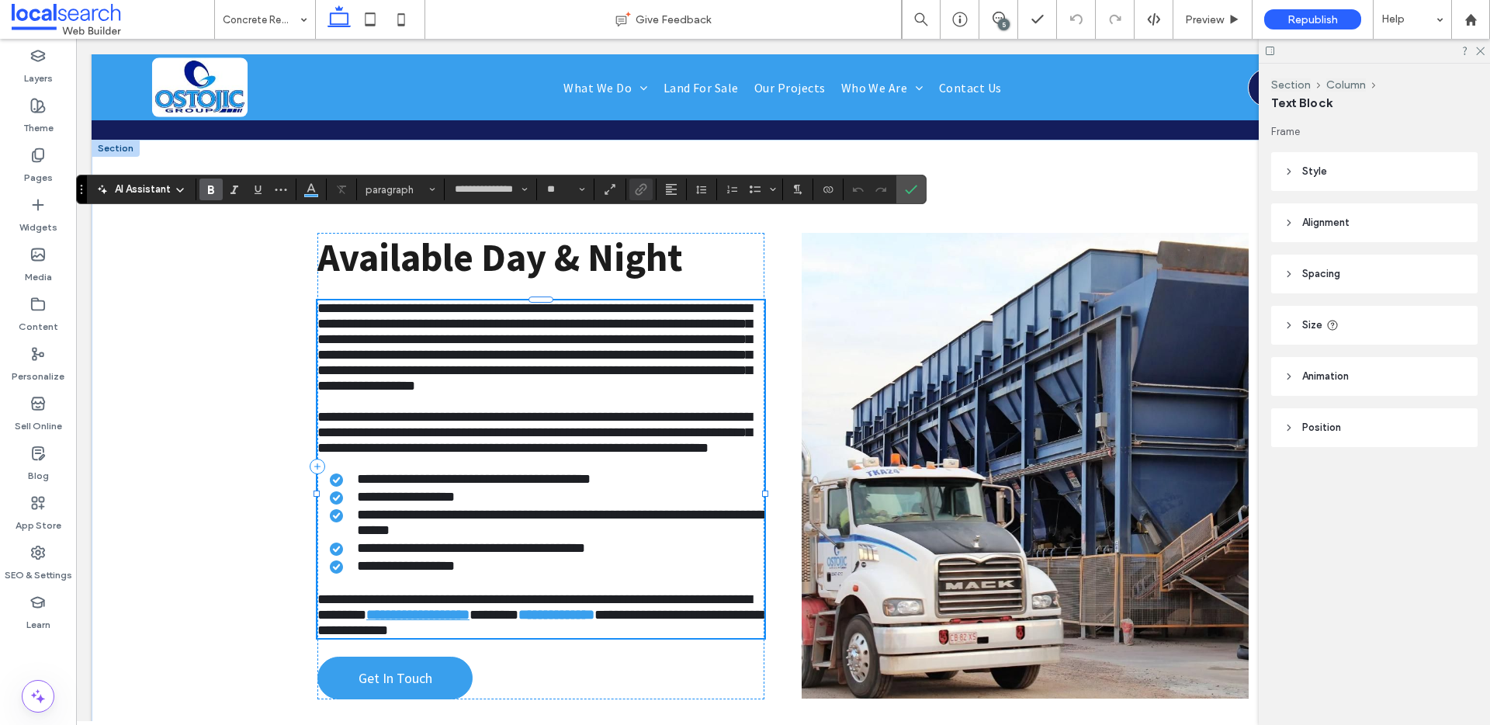
click at [470, 608] on link "**********" at bounding box center [417, 615] width 103 height 14
drag, startPoint x: 543, startPoint y: 579, endPoint x: 420, endPoint y: 576, distance: 123.5
click at [420, 591] on p "**********" at bounding box center [540, 614] width 447 height 47
click at [638, 192] on icon "Link" at bounding box center [641, 189] width 12 height 12
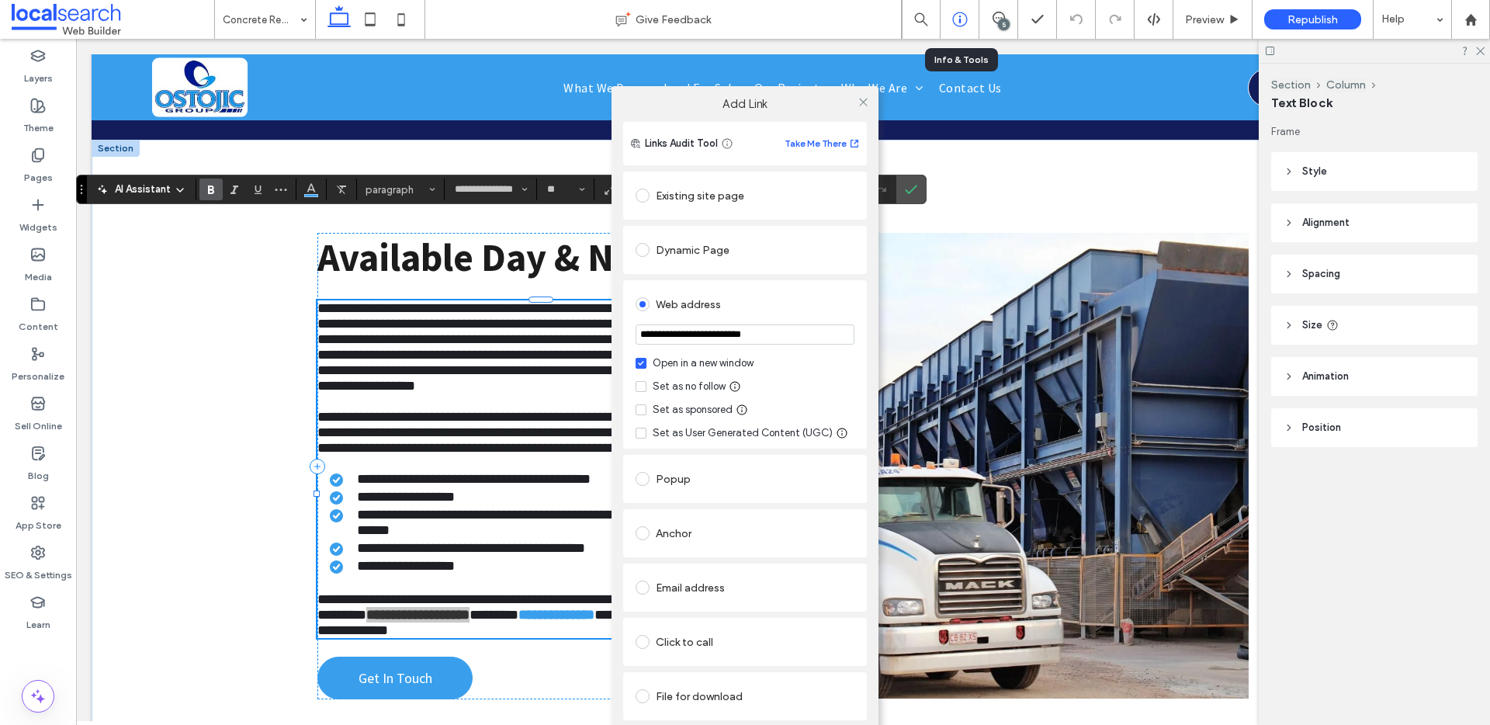
click at [962, 14] on icon at bounding box center [960, 20] width 16 height 16
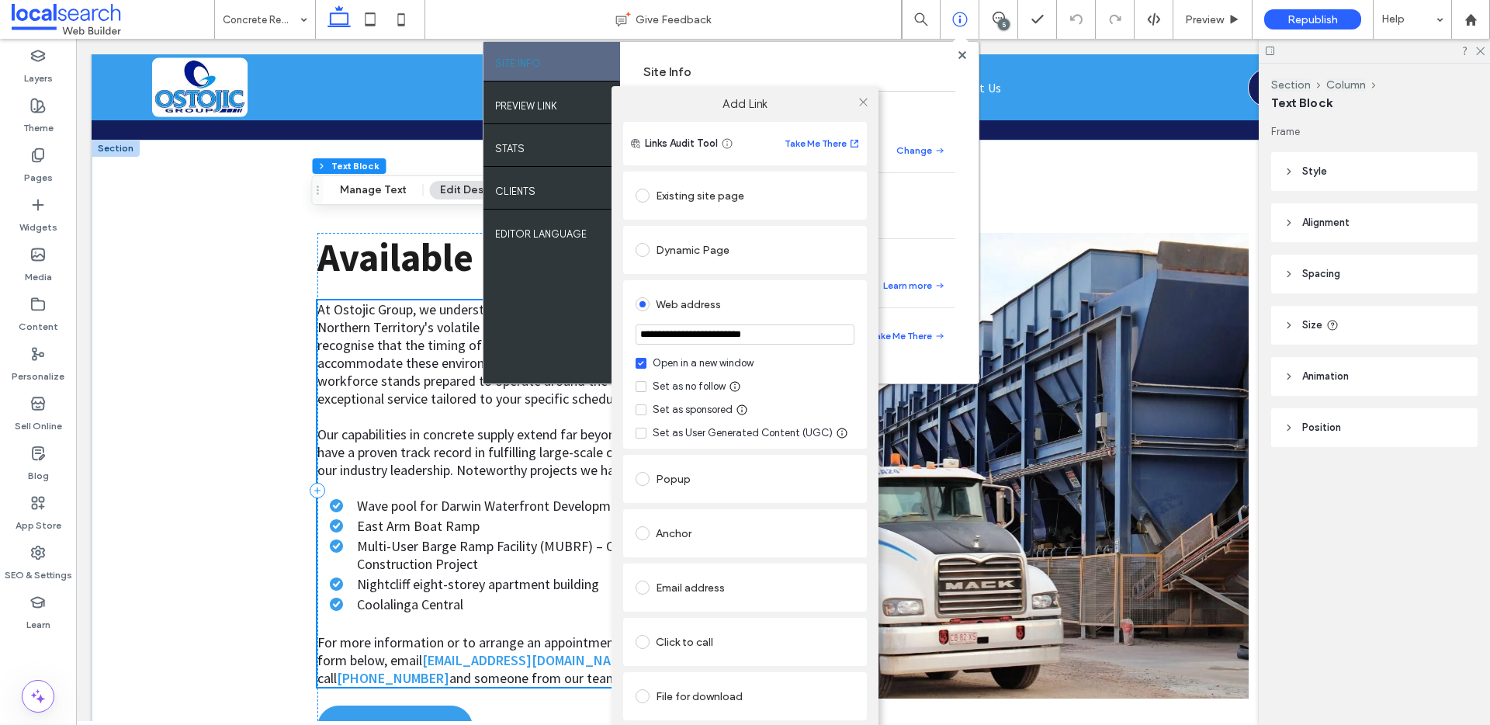
click at [906, 338] on div "**********" at bounding box center [745, 425] width 1490 height 725
click at [921, 335] on div "**********" at bounding box center [745, 425] width 1490 height 725
click at [959, 51] on icon at bounding box center [963, 55] width 8 height 8
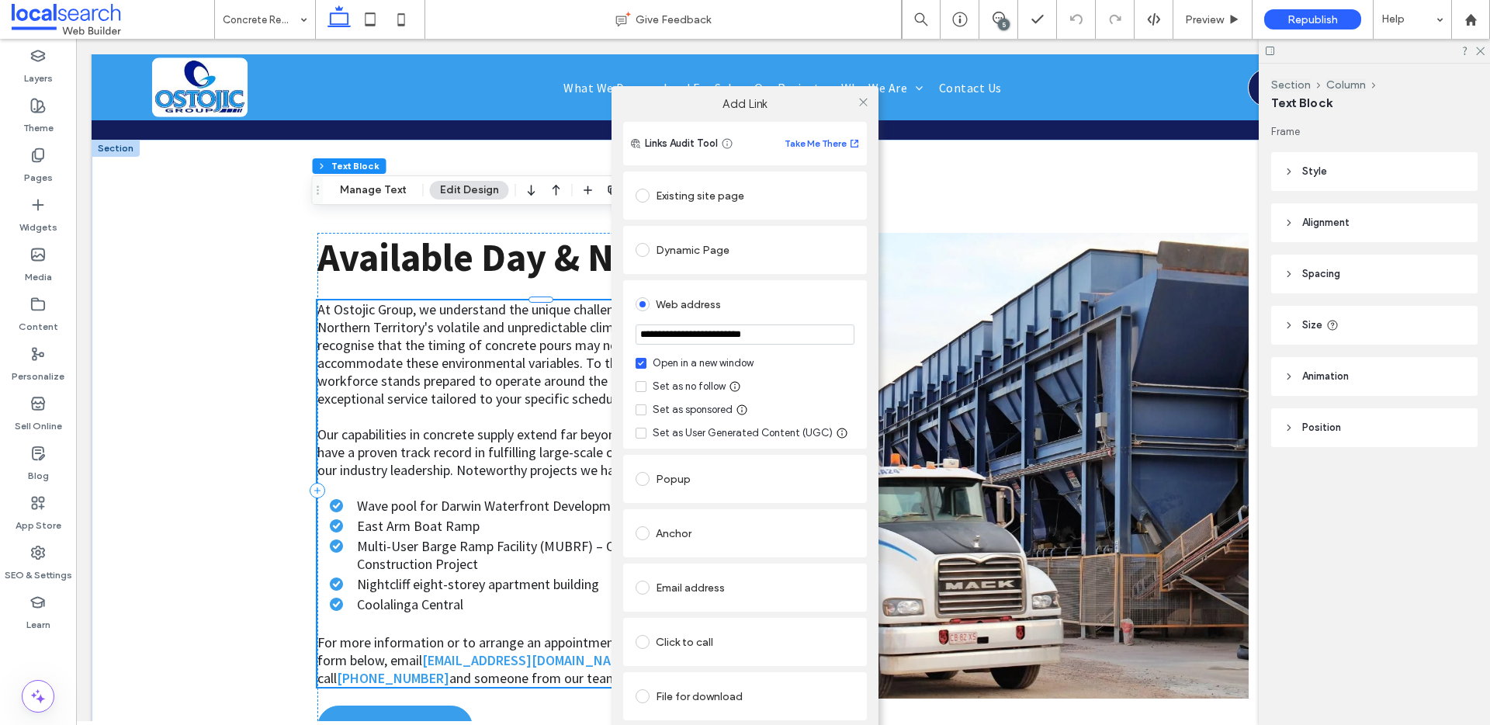
click at [496, 578] on div "**********" at bounding box center [745, 425] width 1490 height 725
click at [514, 577] on div "**********" at bounding box center [745, 425] width 1490 height 725
click at [648, 581] on label at bounding box center [646, 588] width 20 height 14
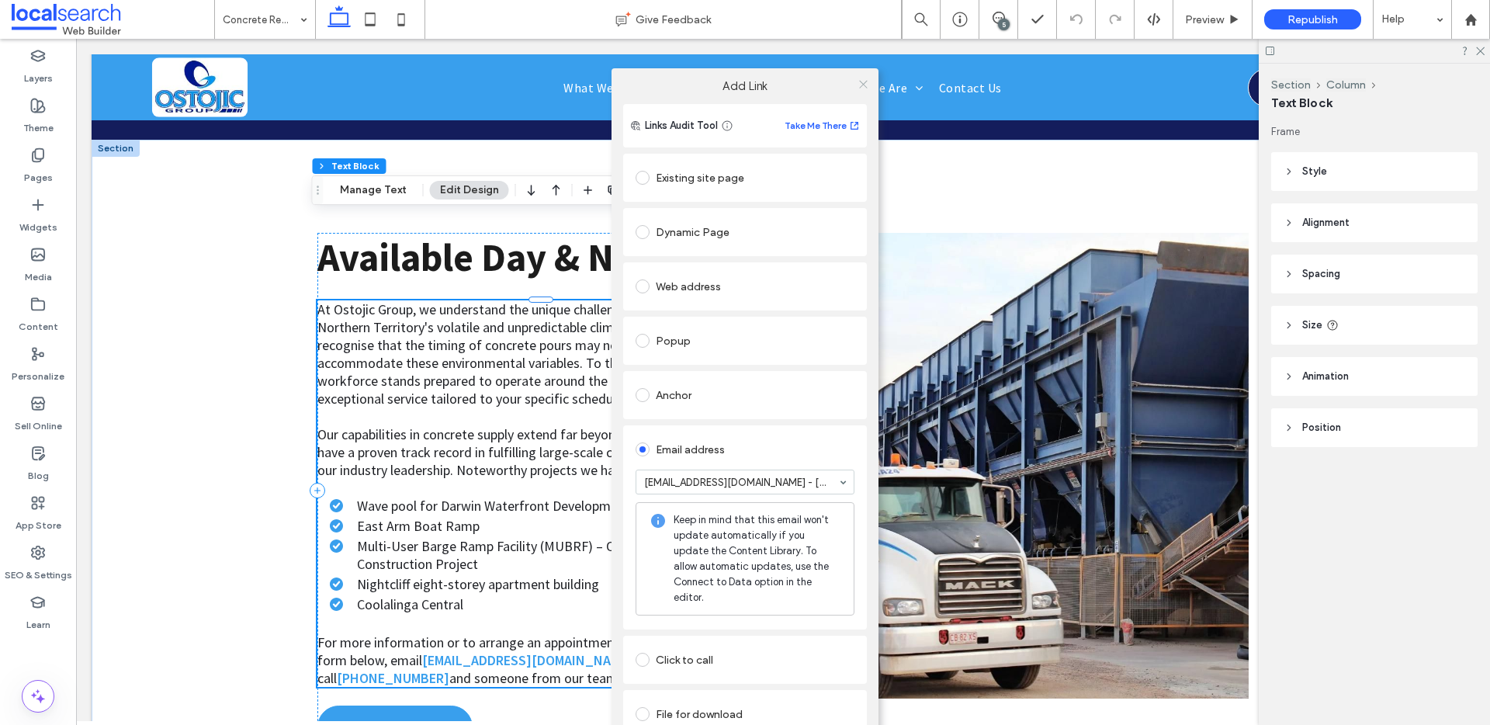
click at [866, 86] on icon at bounding box center [864, 84] width 12 height 12
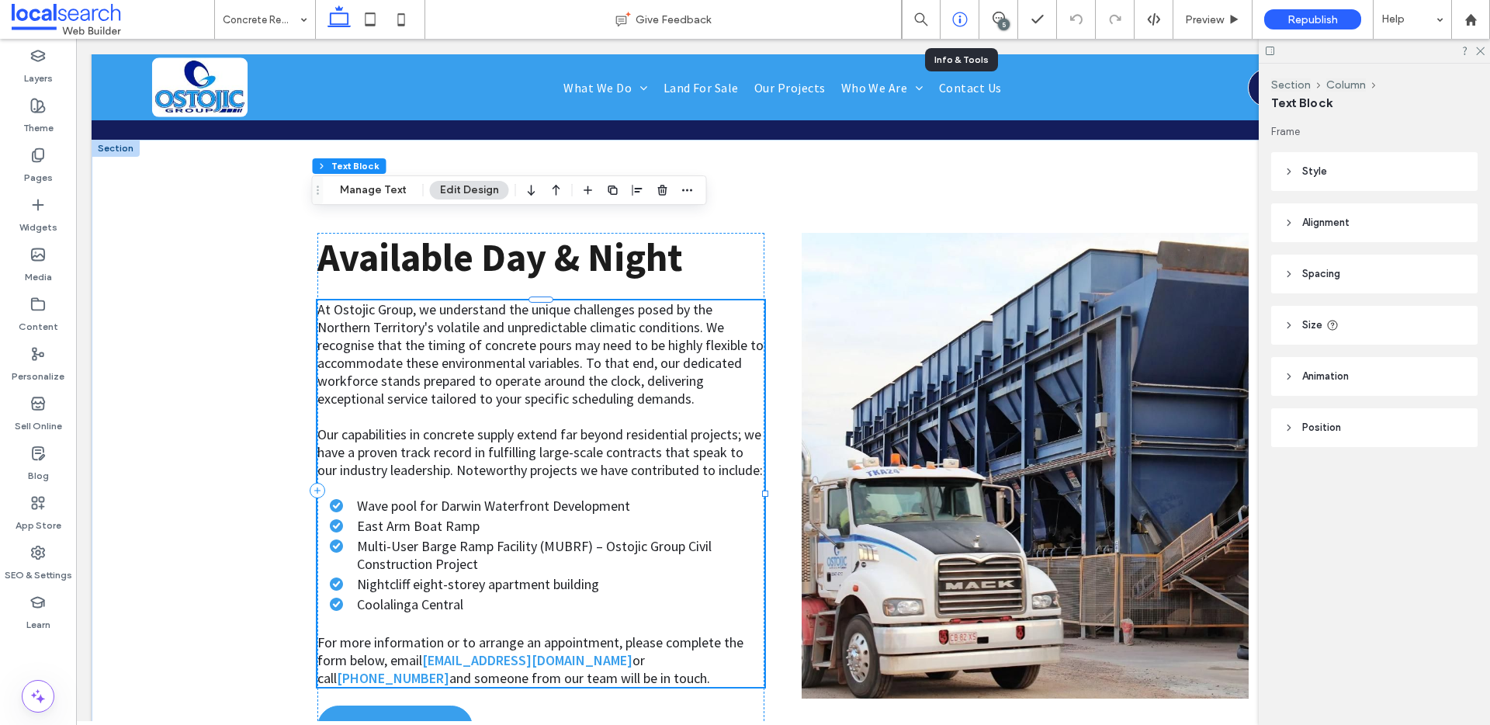
click at [954, 17] on icon at bounding box center [960, 20] width 16 height 16
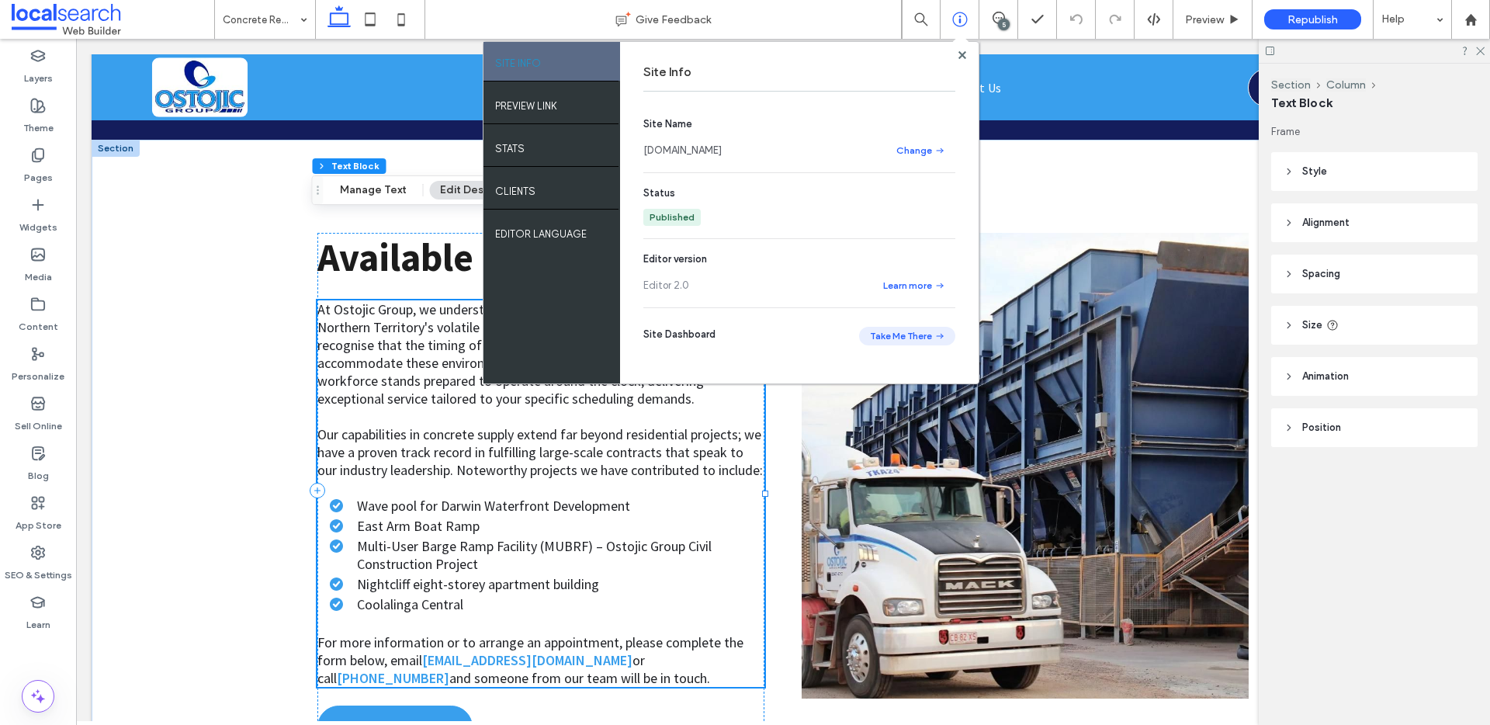
click at [914, 327] on button "Take Me There" at bounding box center [907, 336] width 96 height 19
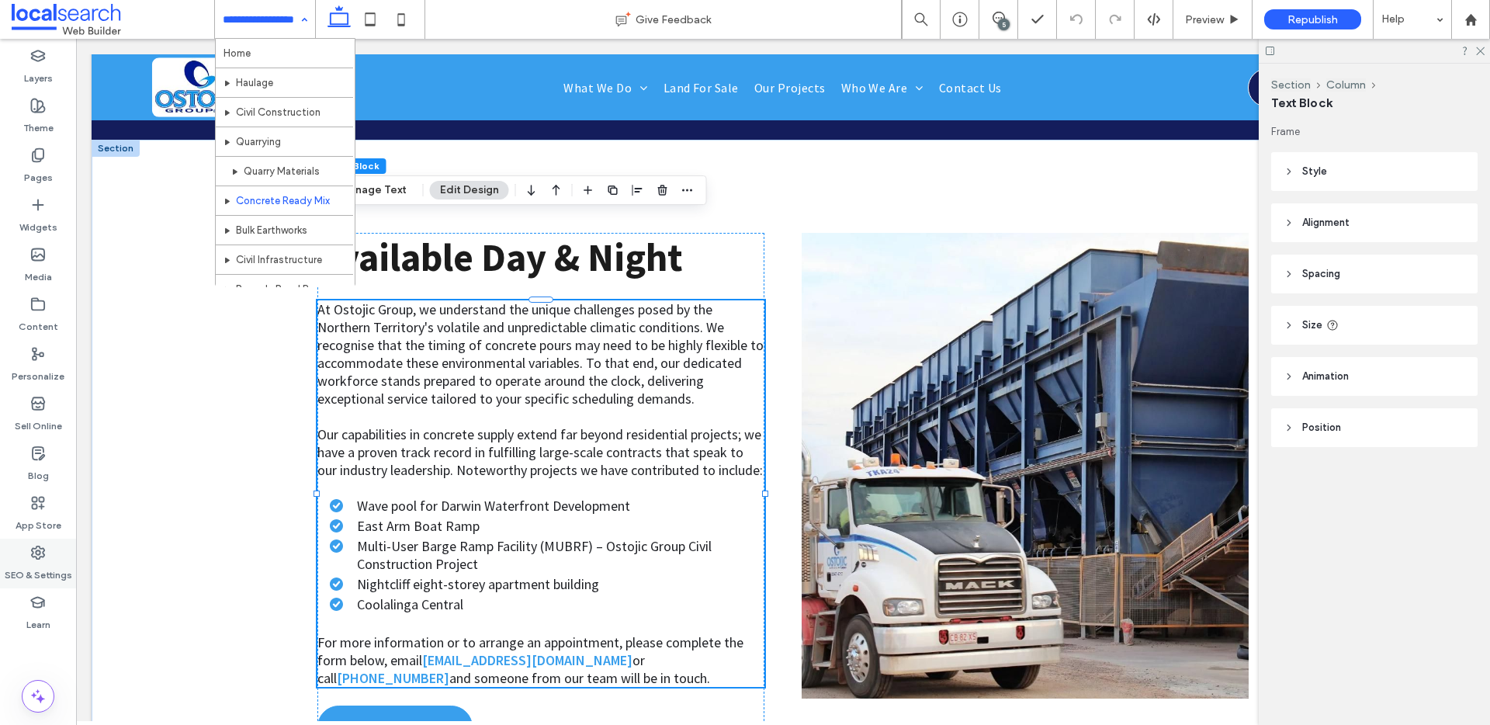
click at [39, 554] on use at bounding box center [38, 552] width 12 height 12
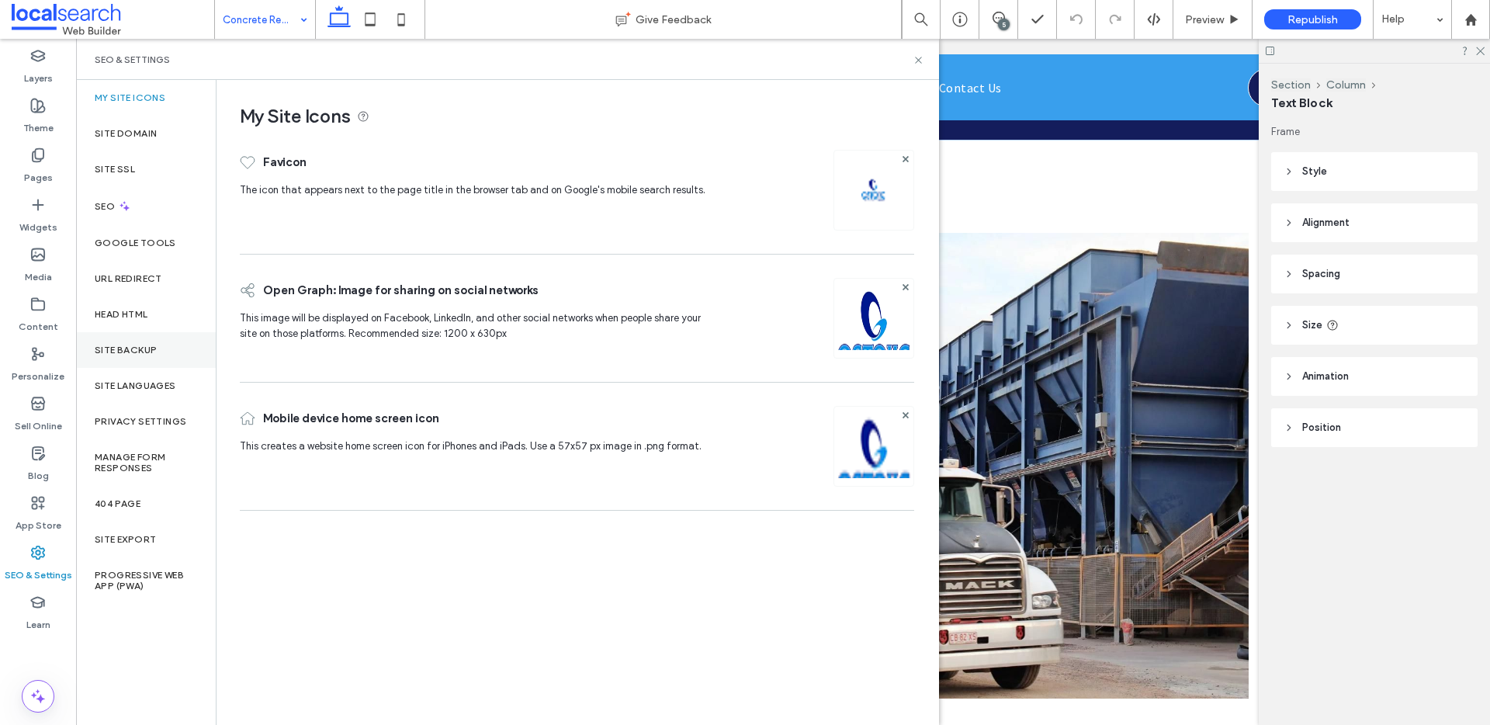
click at [174, 357] on div "Site Backup" at bounding box center [146, 350] width 140 height 36
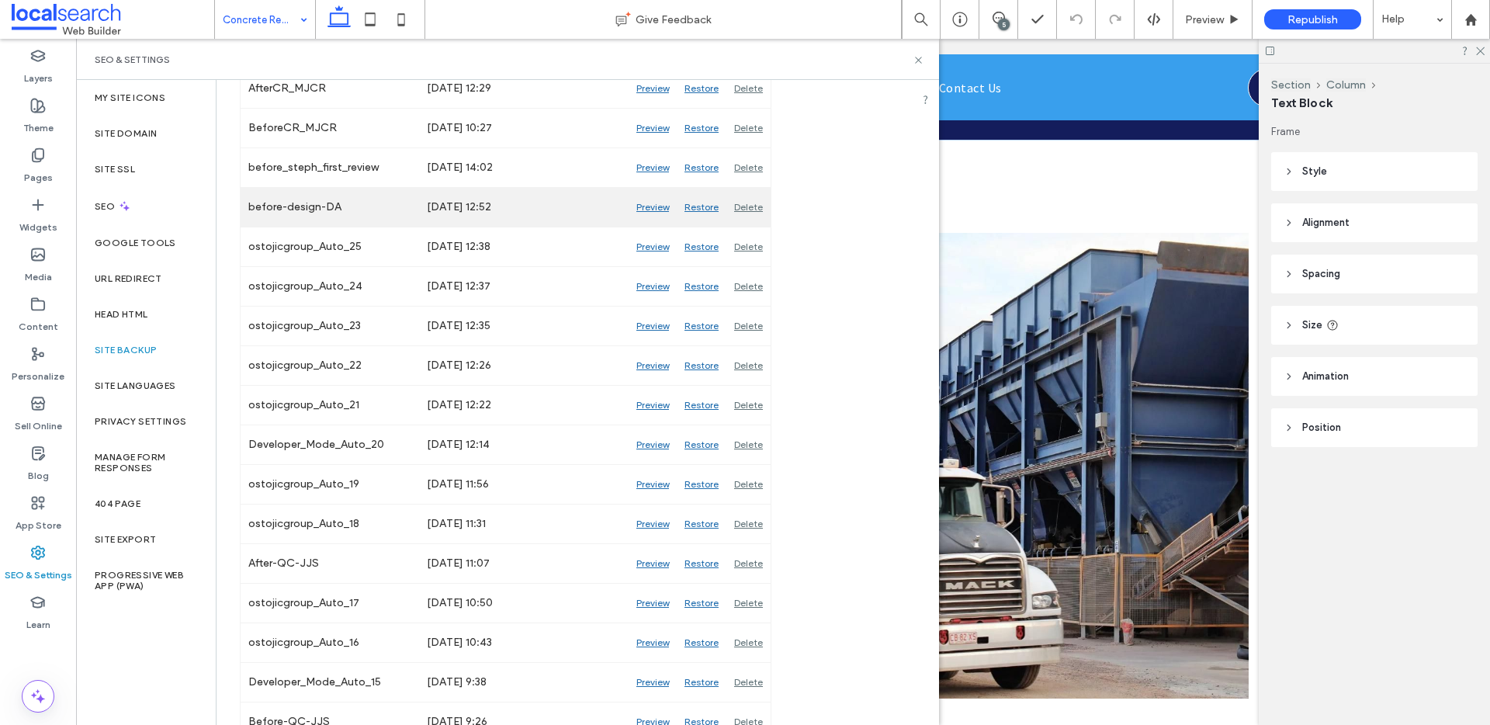
scroll to position [715, 0]
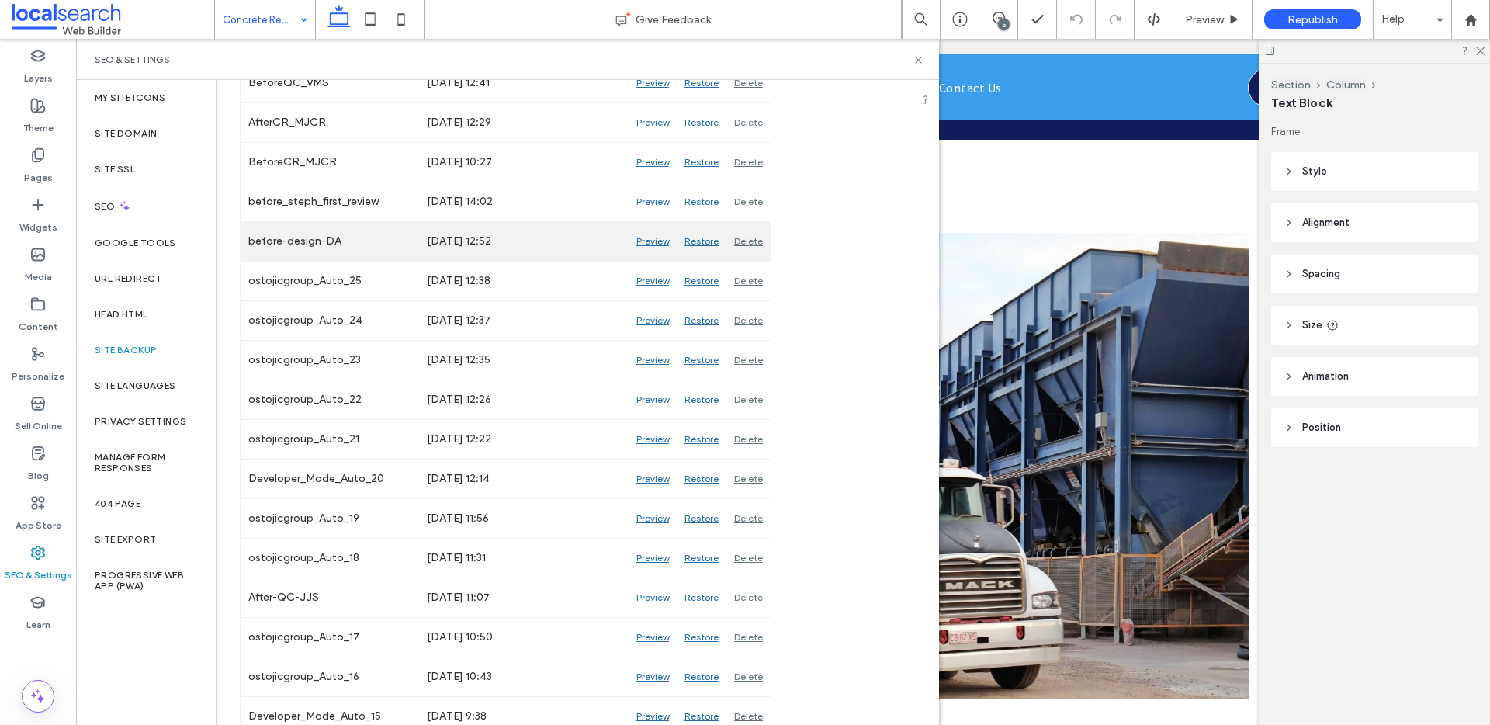
click at [660, 244] on div "Preview" at bounding box center [653, 241] width 48 height 39
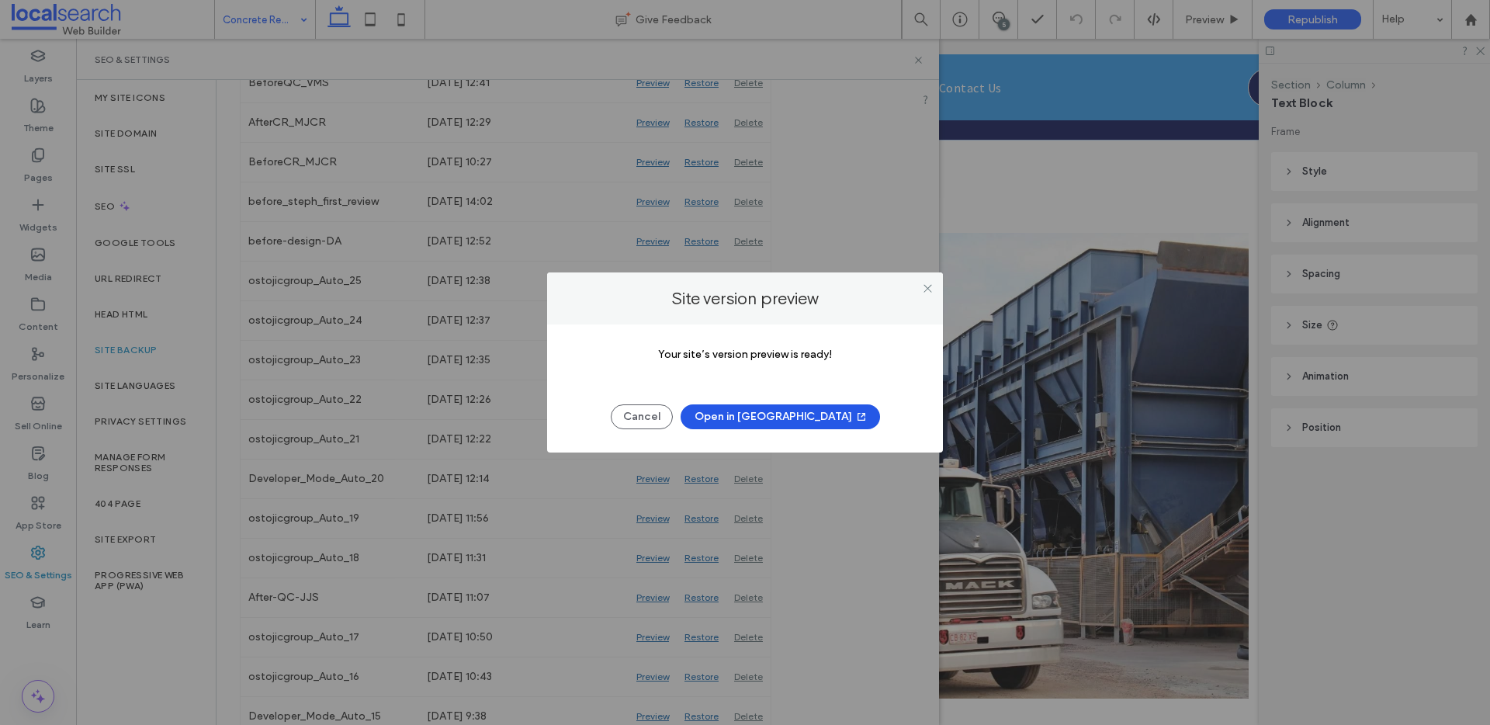
click at [801, 415] on button "Open in New Tab" at bounding box center [780, 416] width 199 height 25
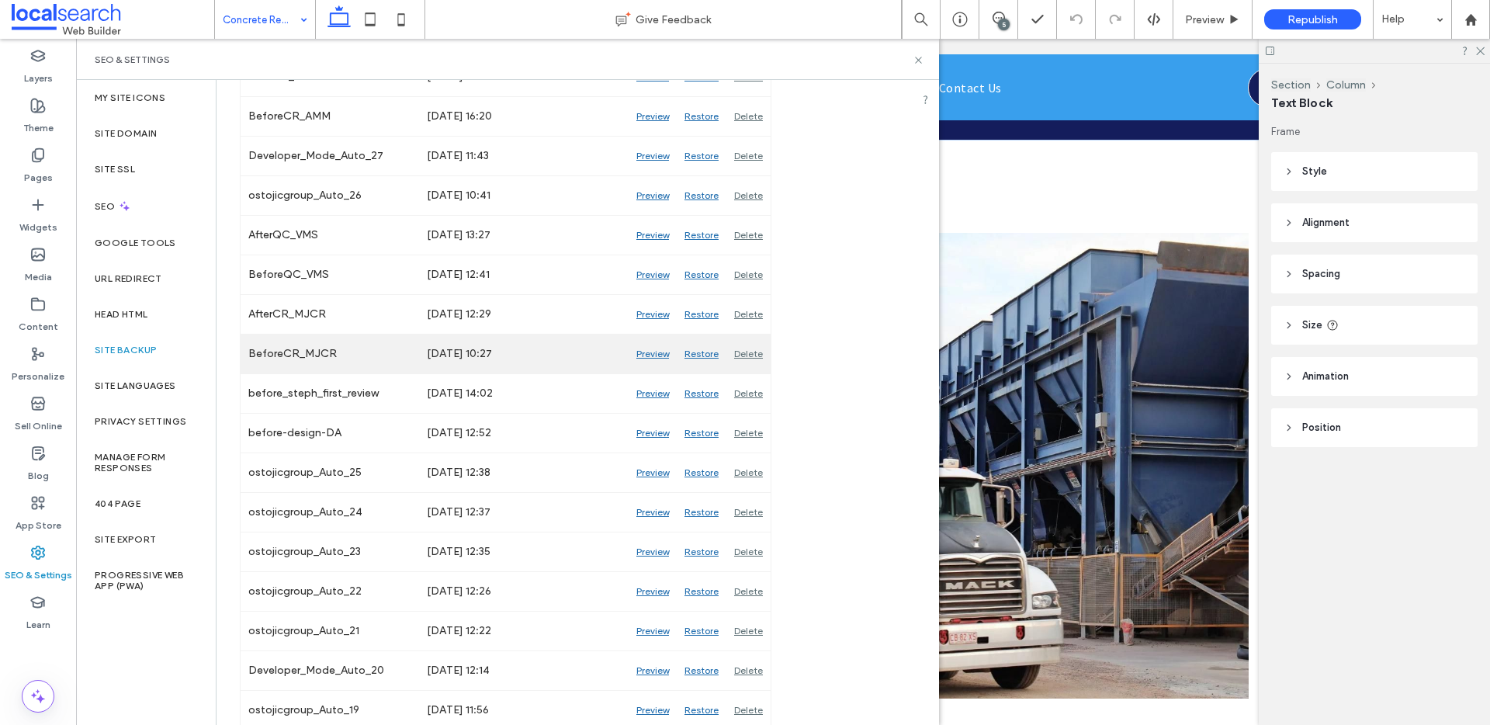
scroll to position [526, 0]
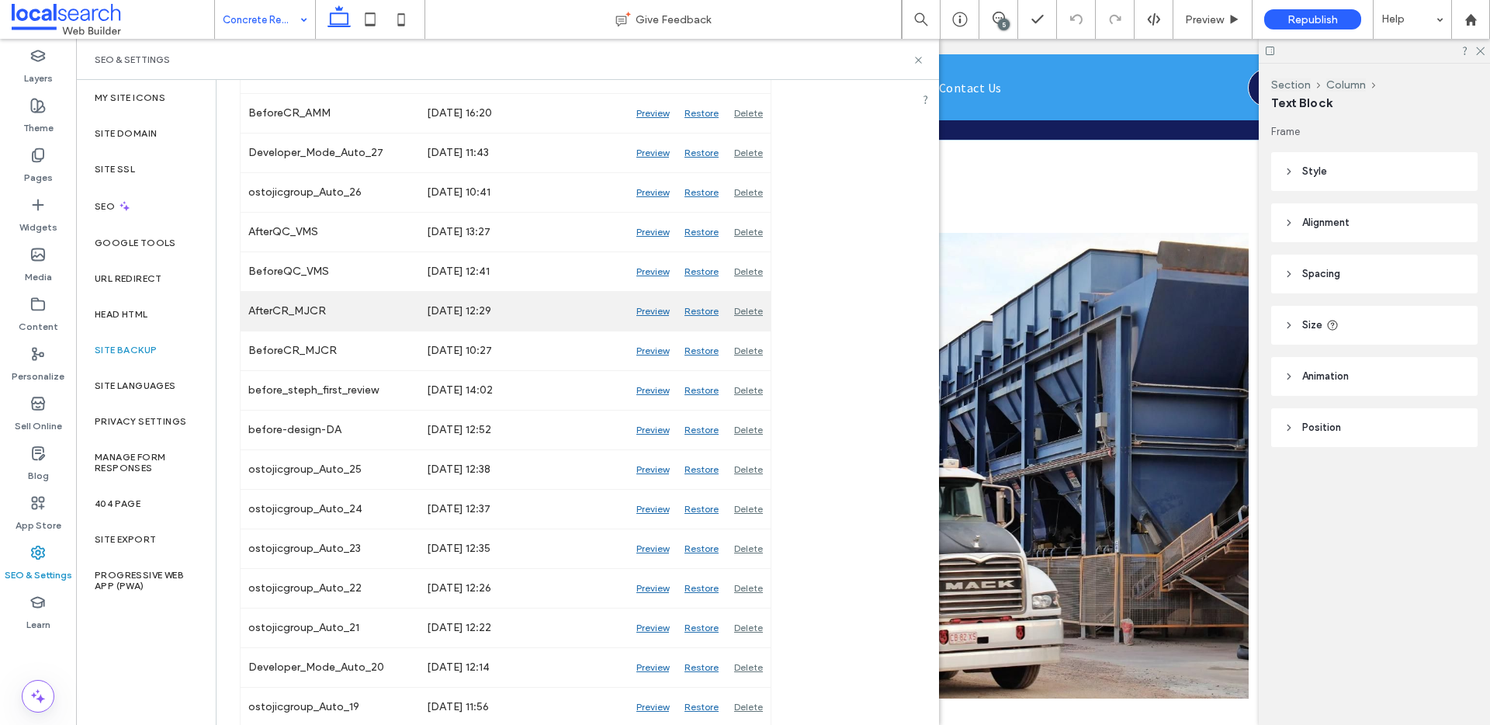
click at [659, 310] on div "Preview" at bounding box center [653, 311] width 48 height 39
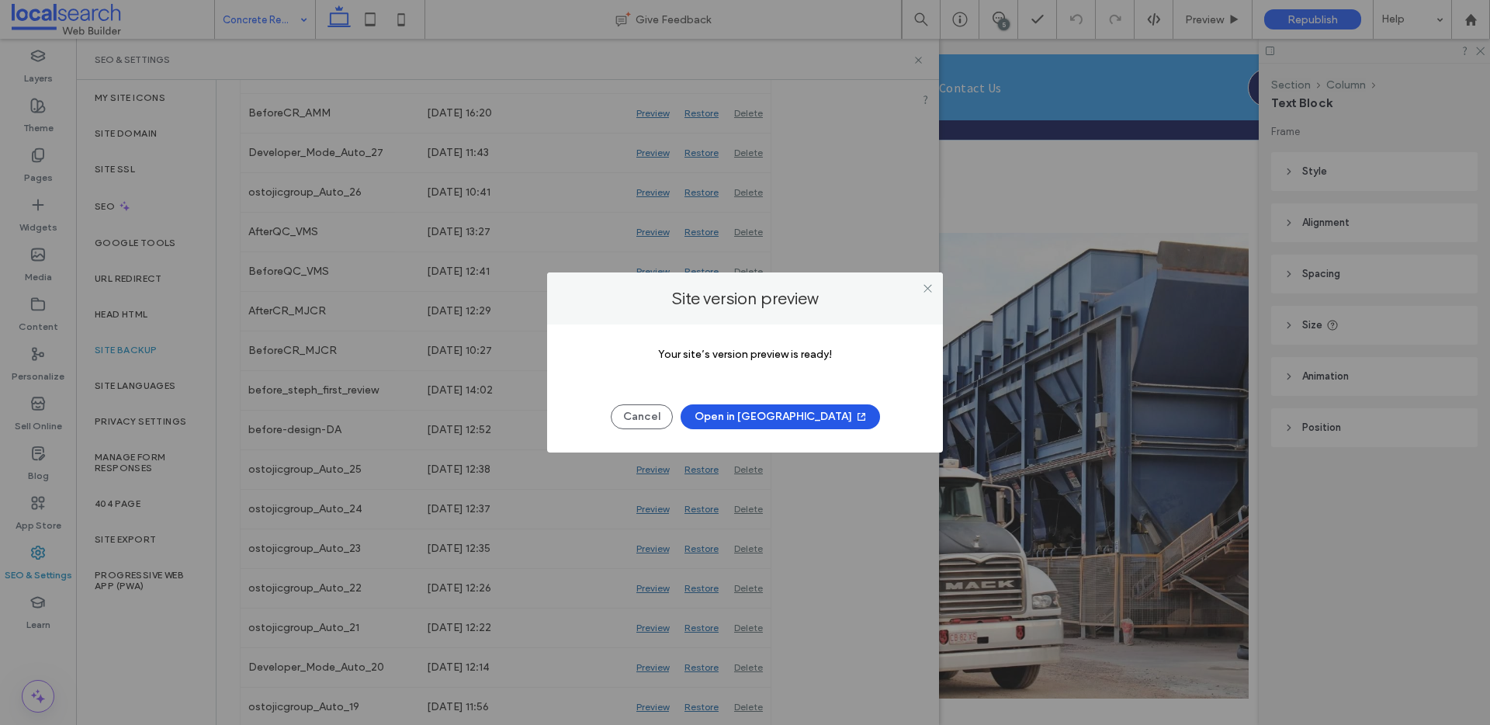
click at [799, 413] on button "Open in New Tab" at bounding box center [780, 416] width 199 height 25
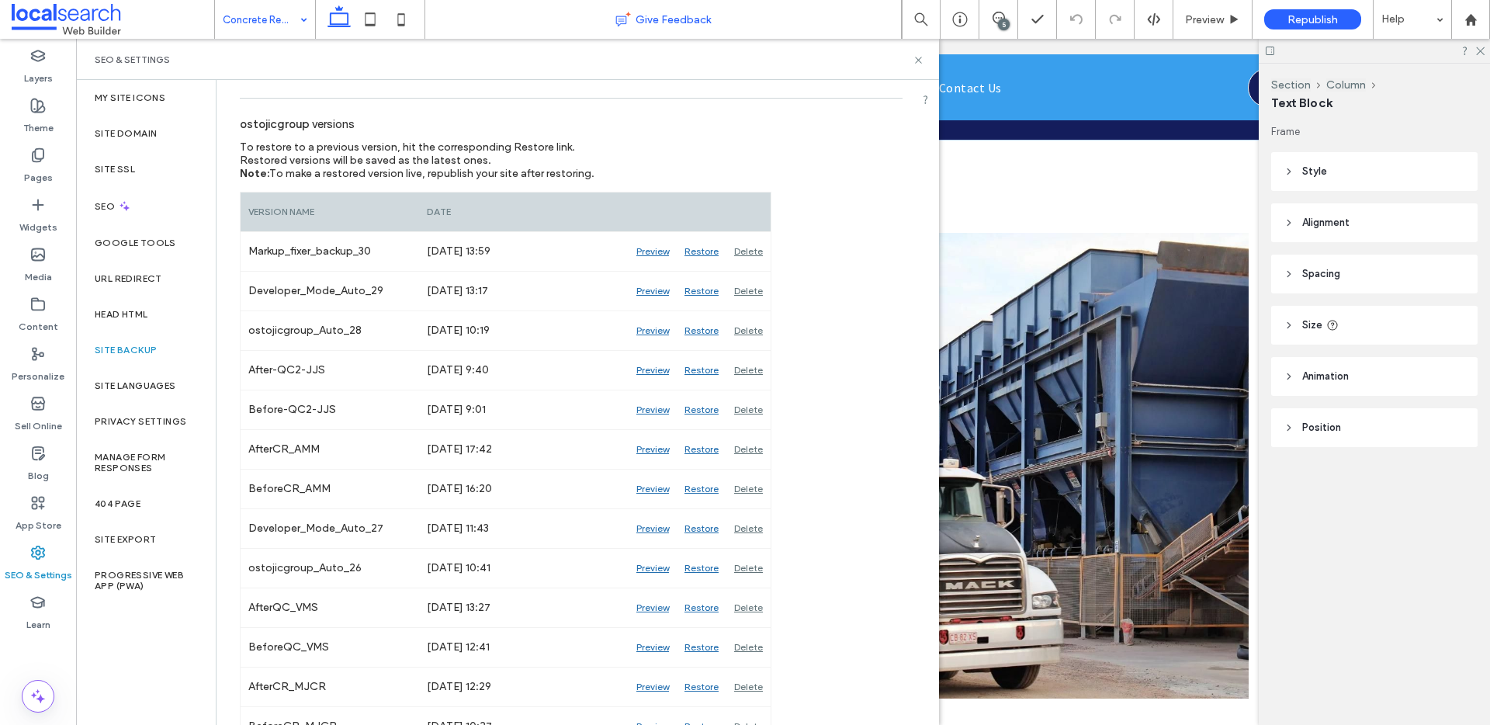
scroll to position [147, 0]
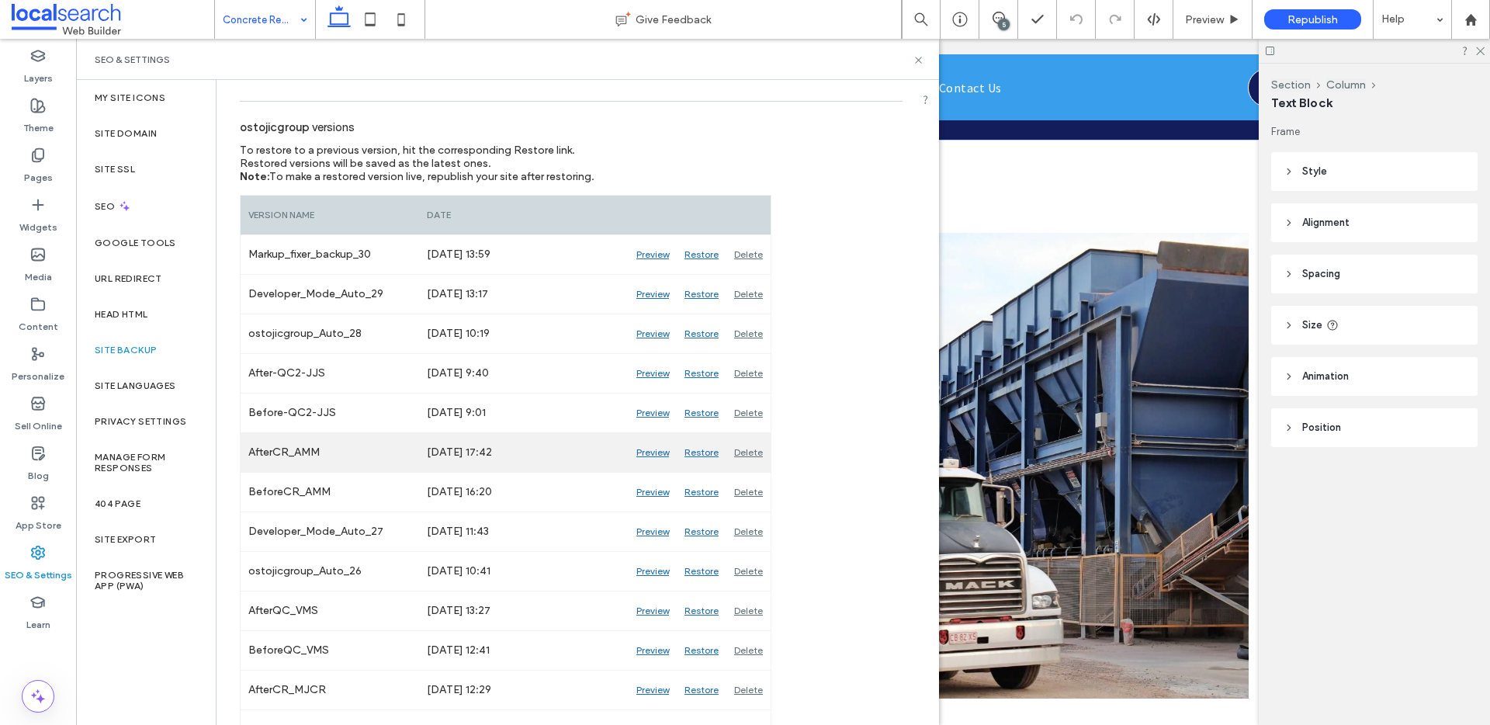
click at [650, 450] on div "Preview" at bounding box center [653, 452] width 48 height 39
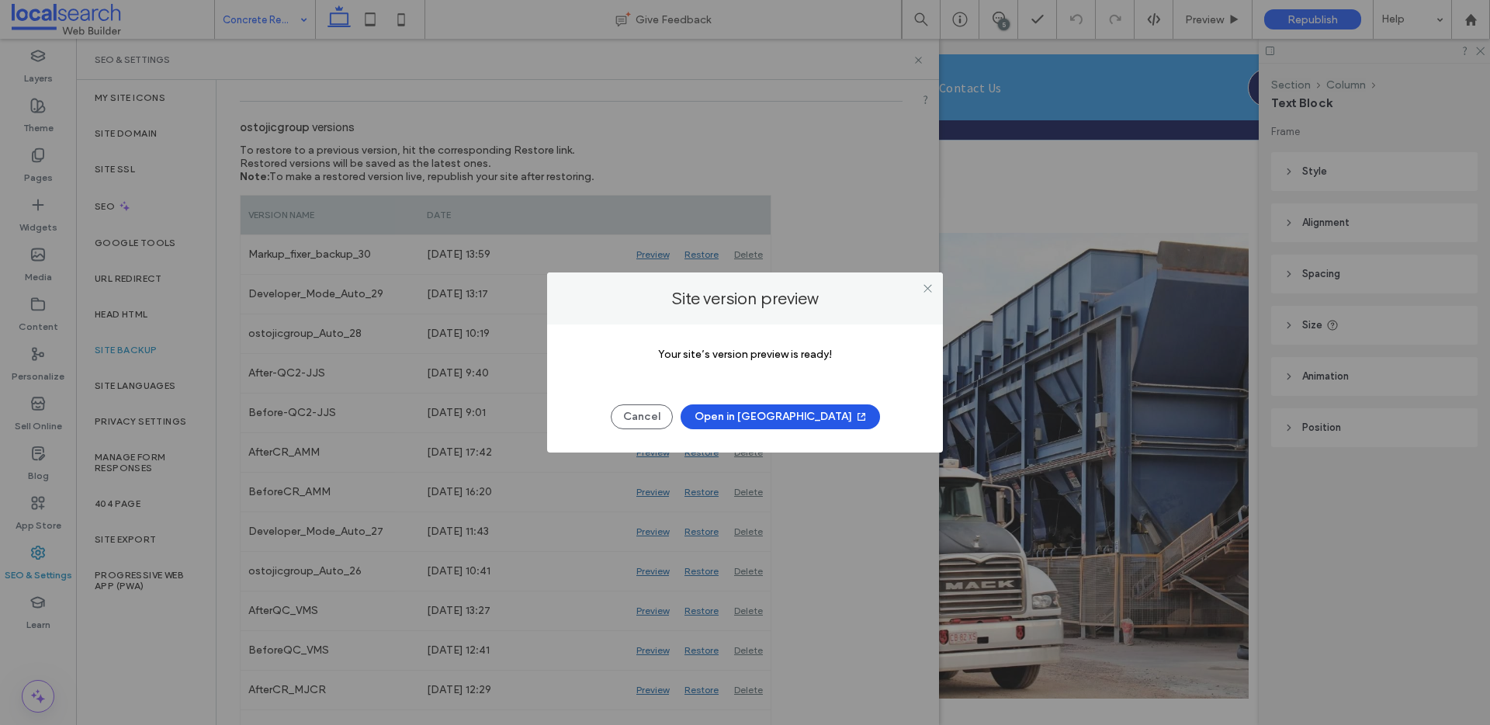
click at [744, 414] on button "Open in New Tab" at bounding box center [780, 416] width 199 height 25
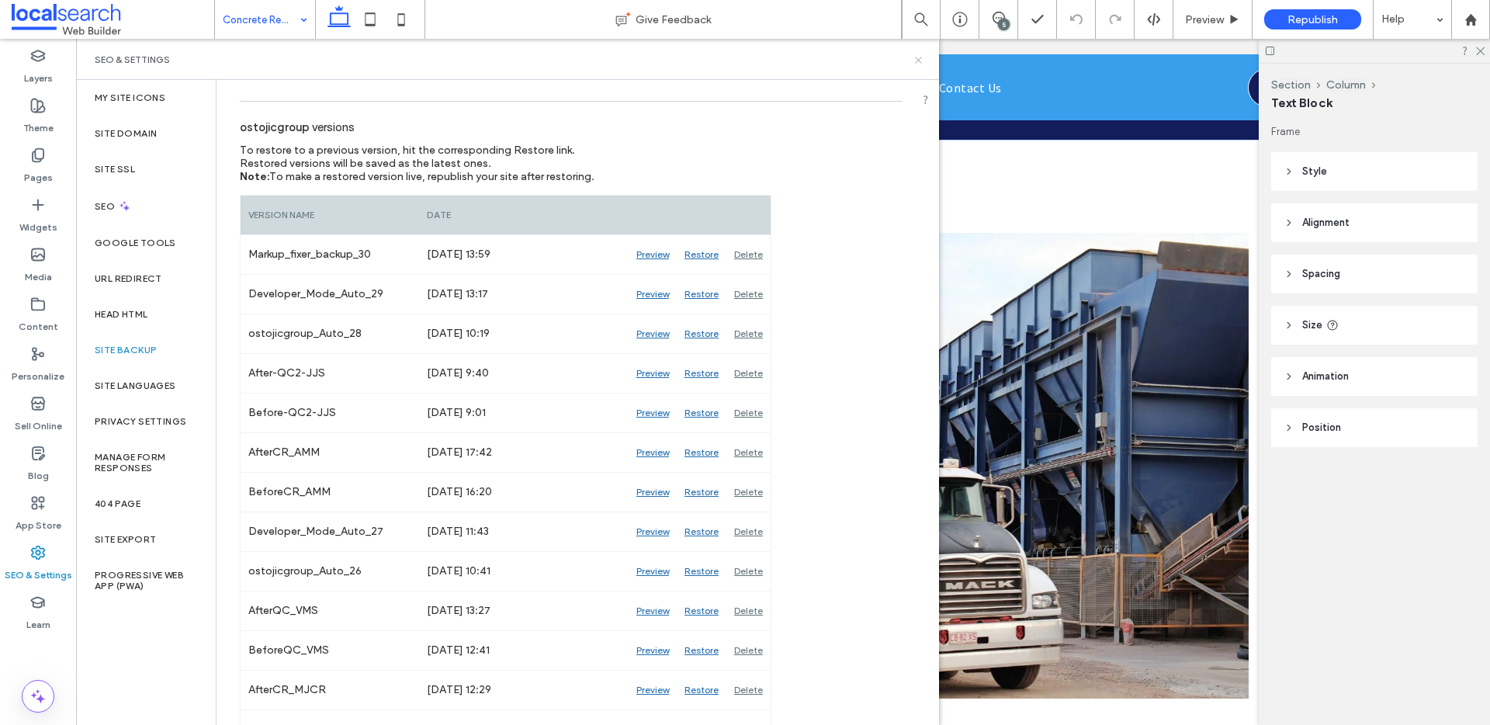
click at [917, 59] on use at bounding box center [918, 60] width 6 height 6
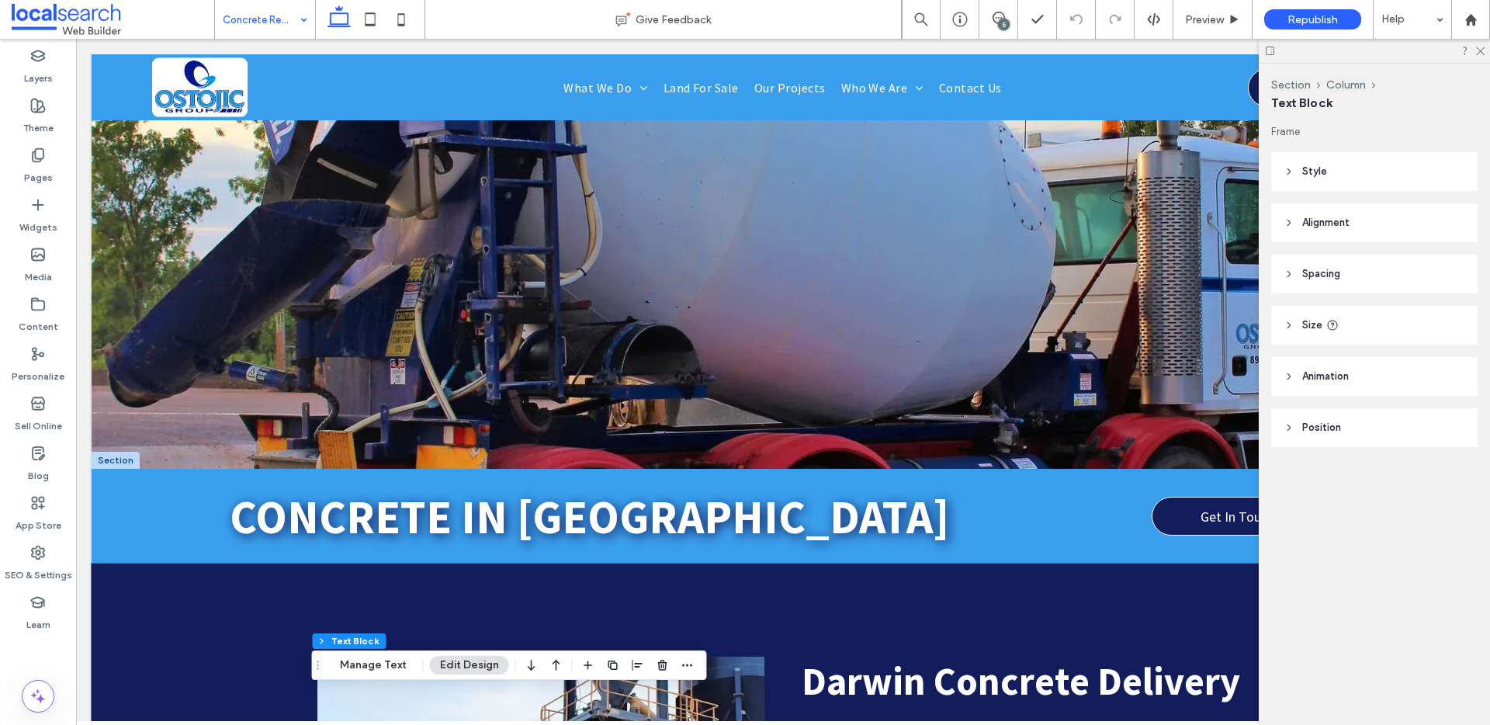
scroll to position [0, 0]
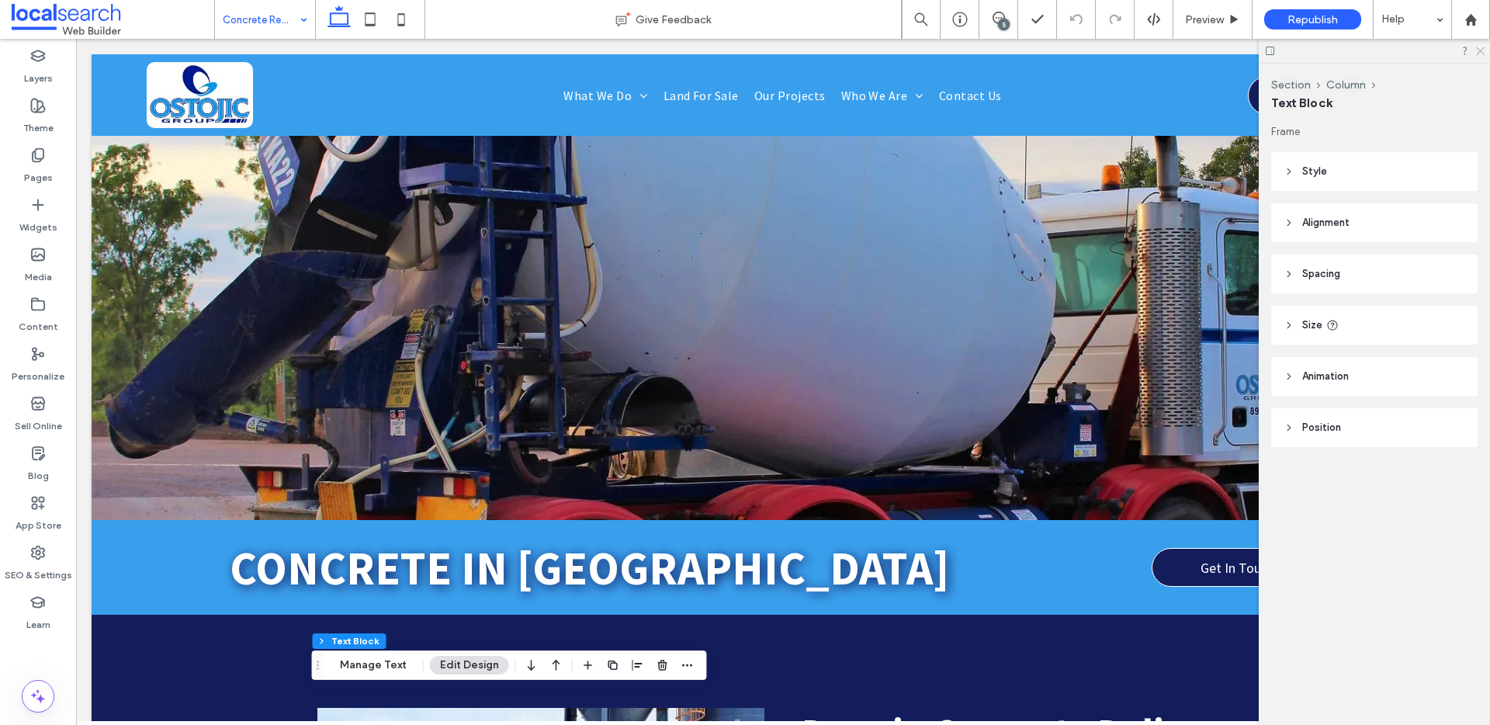
click at [1484, 45] on icon at bounding box center [1480, 50] width 10 height 10
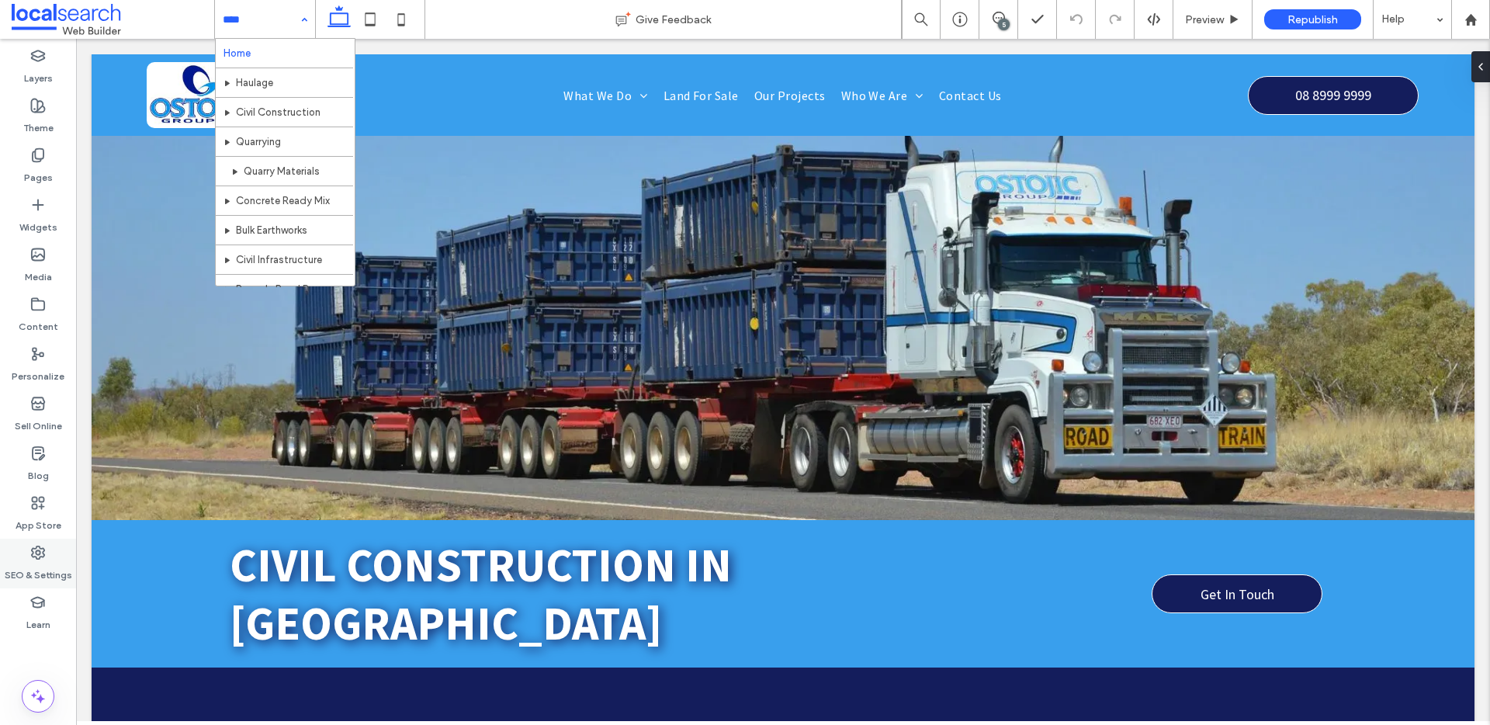
click at [57, 558] on div "SEO & Settings" at bounding box center [38, 564] width 76 height 50
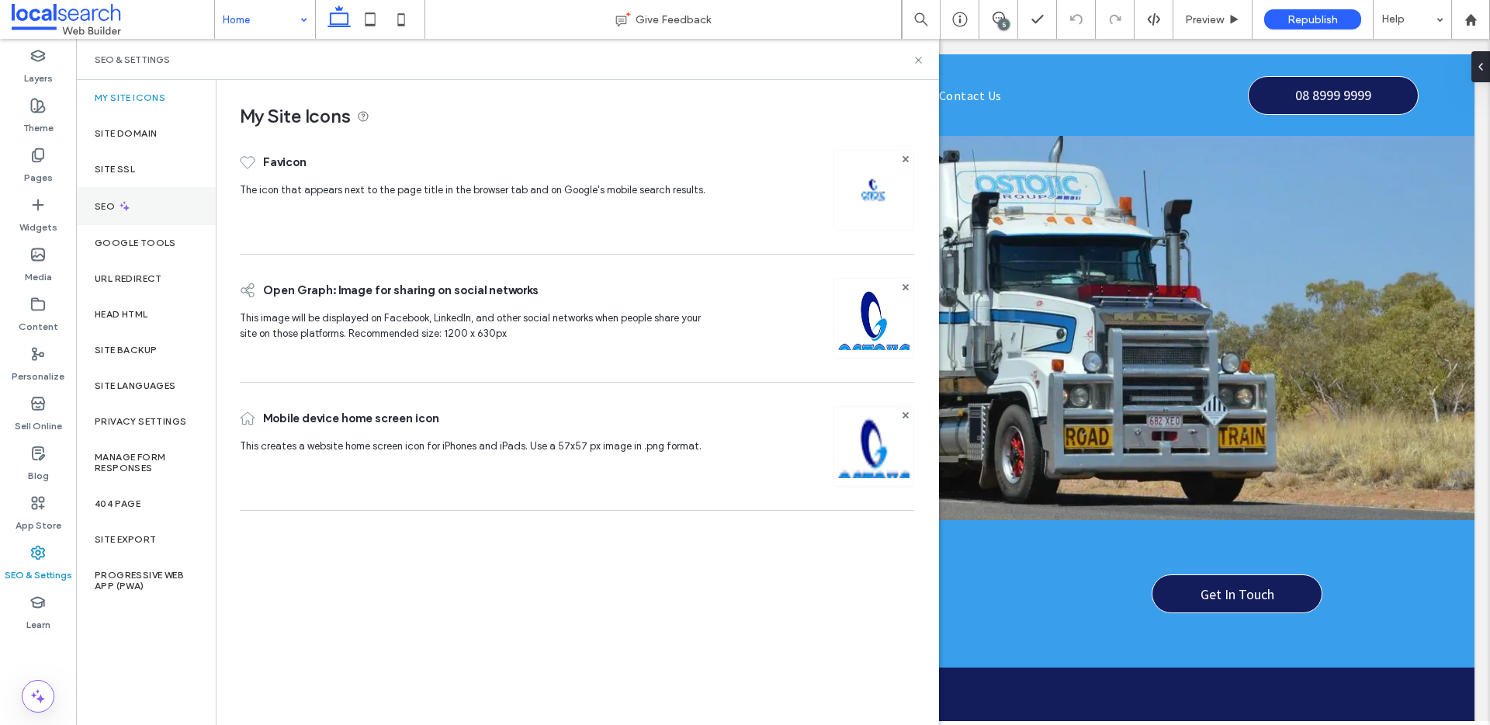
click at [134, 205] on div "SEO" at bounding box center [146, 206] width 140 height 38
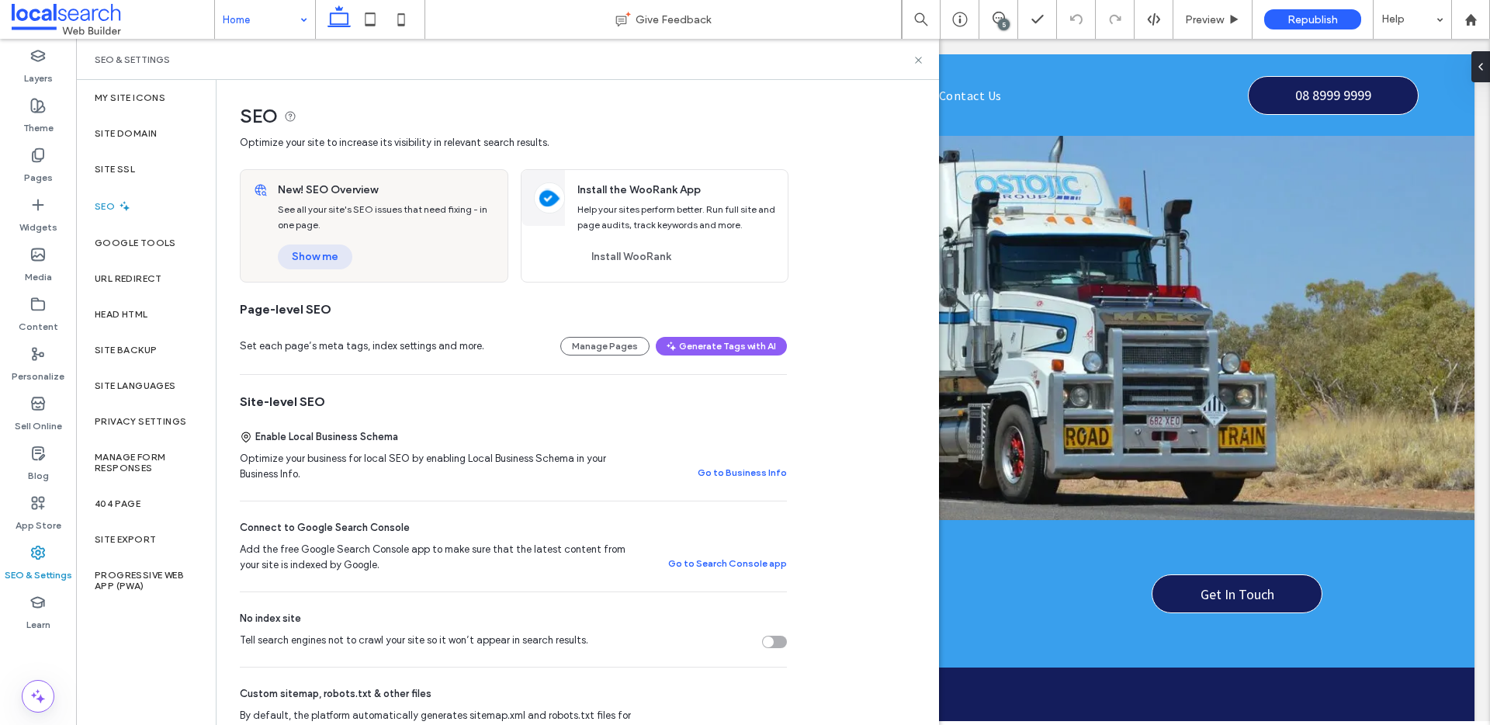
click at [317, 263] on button "Show me" at bounding box center [315, 257] width 75 height 25
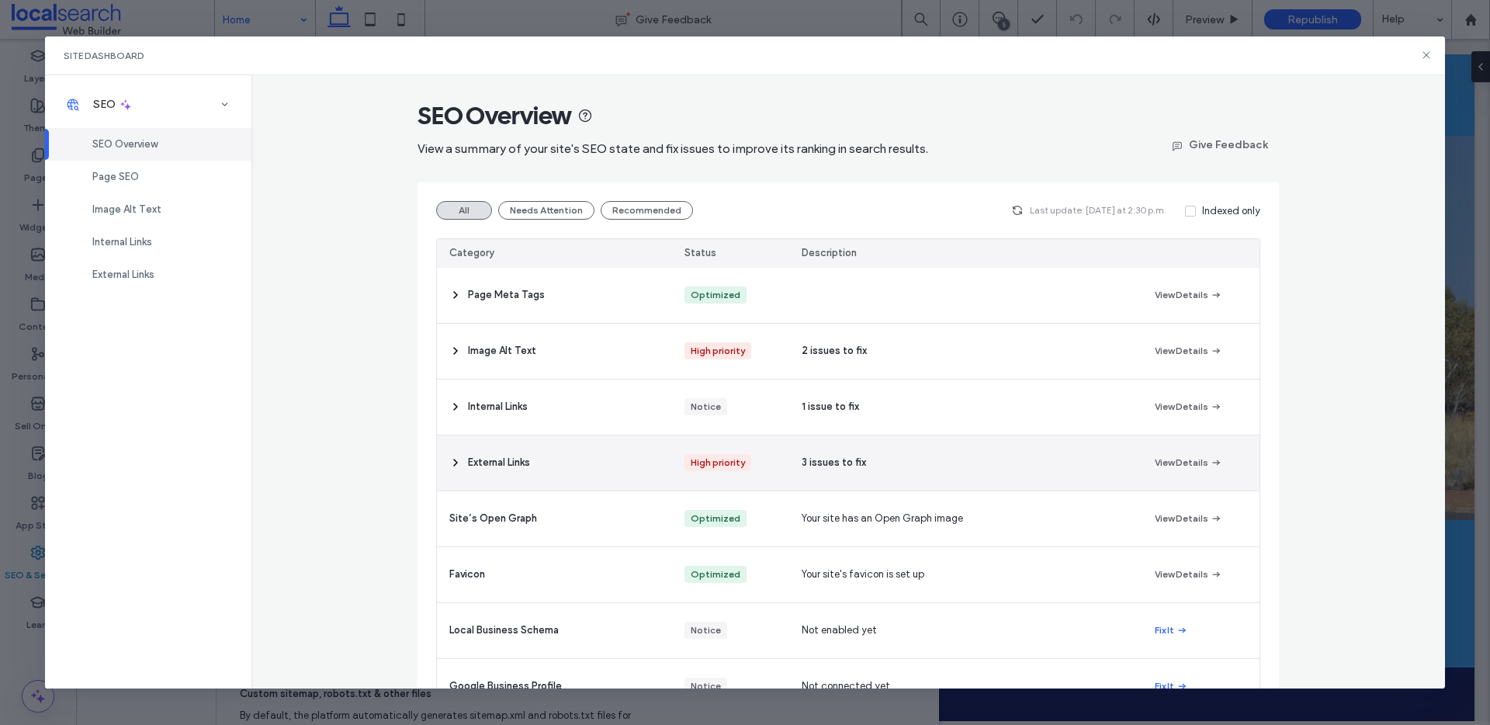
click at [702, 448] on div "High priority" at bounding box center [730, 462] width 117 height 55
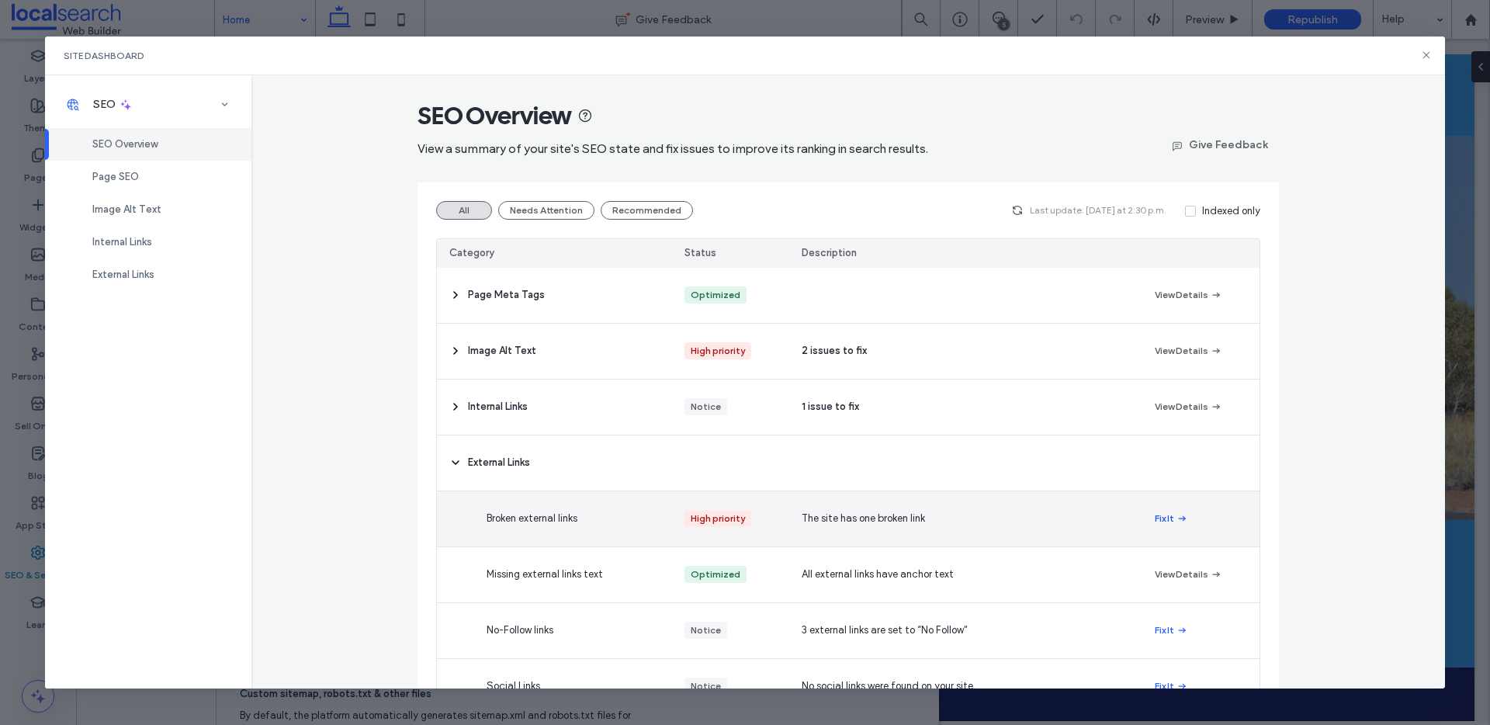
click at [1160, 524] on button "Fix It" at bounding box center [1171, 518] width 33 height 19
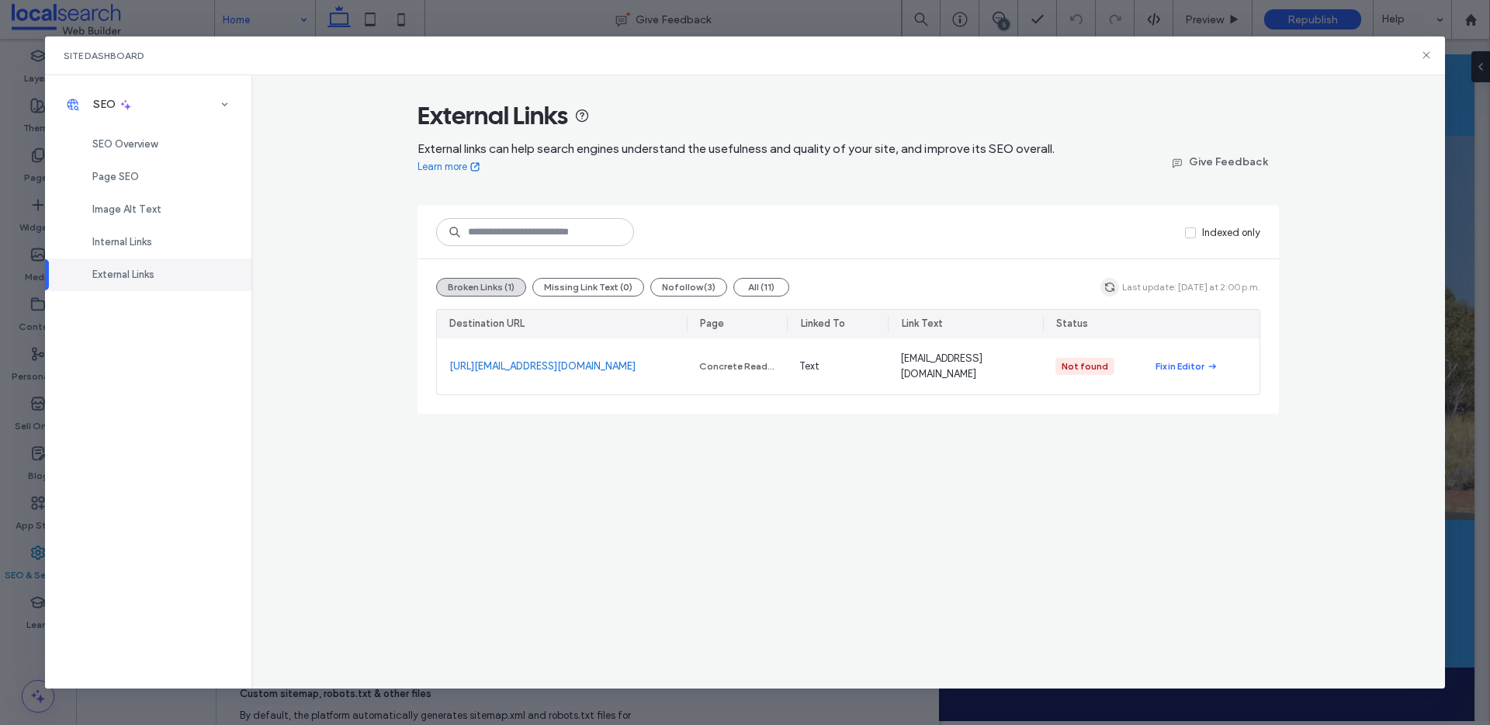
click at [1107, 289] on span "button" at bounding box center [1110, 287] width 19 height 19
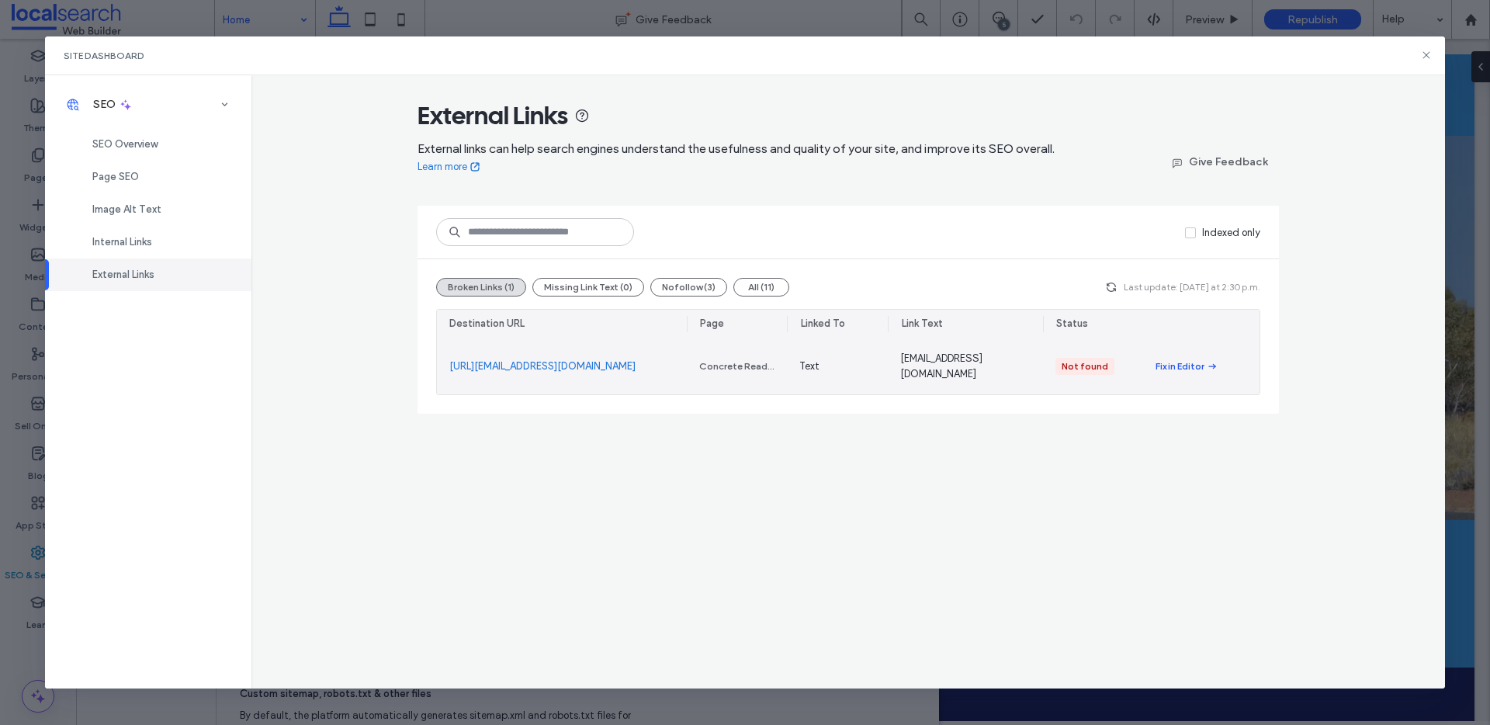
click at [1197, 360] on div "Fix in Editor" at bounding box center [1180, 366] width 49 height 14
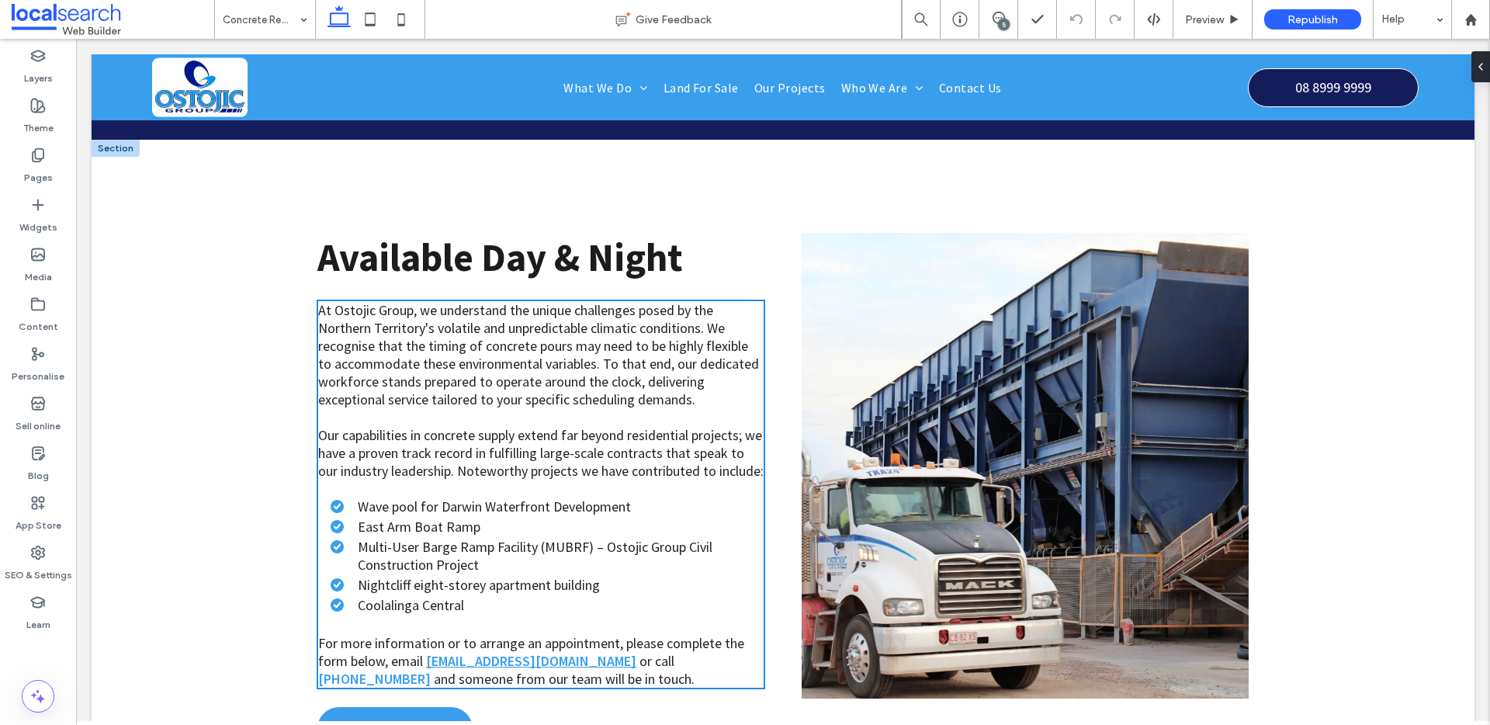
click at [529, 652] on link "[EMAIL_ADDRESS][DOMAIN_NAME]" at bounding box center [531, 661] width 210 height 18
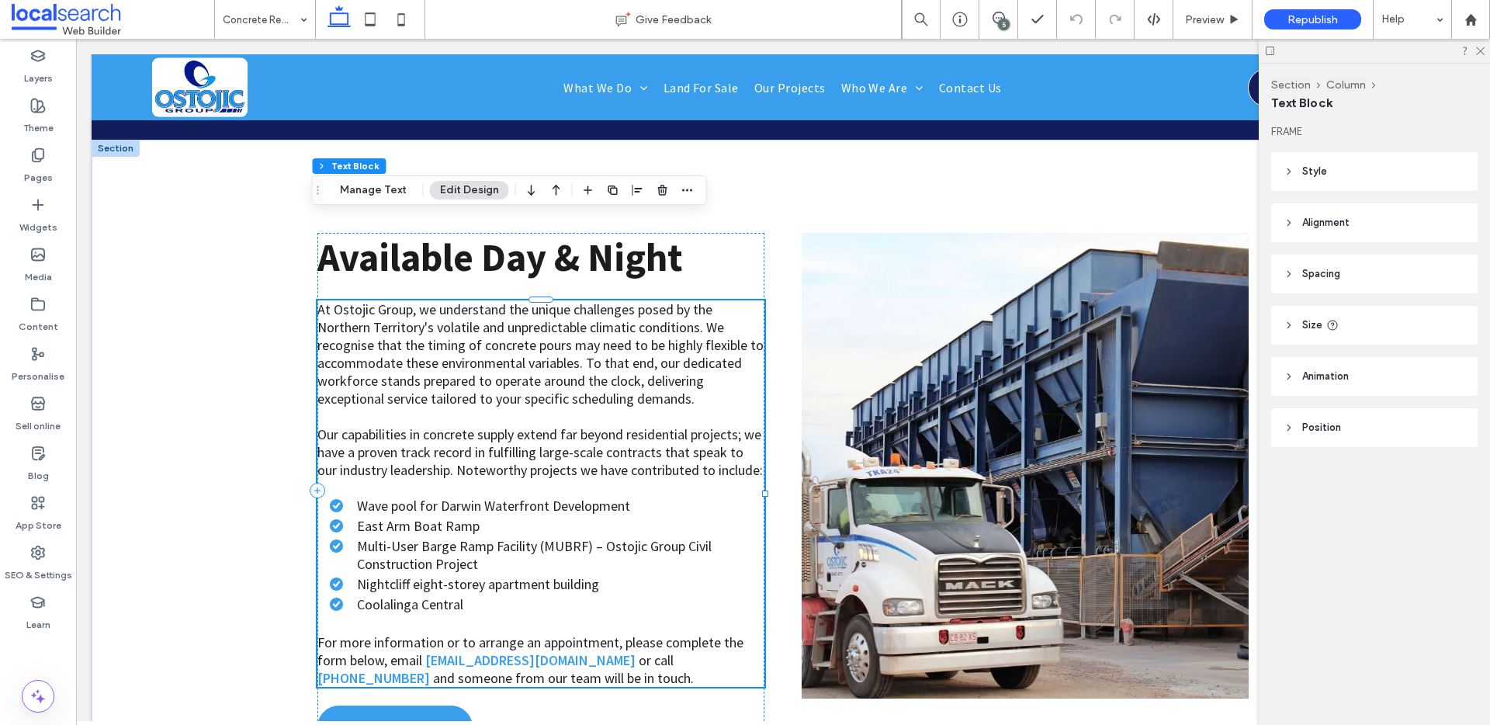
click at [639, 651] on span "or call" at bounding box center [656, 660] width 35 height 18
type input "**********"
type input "**"
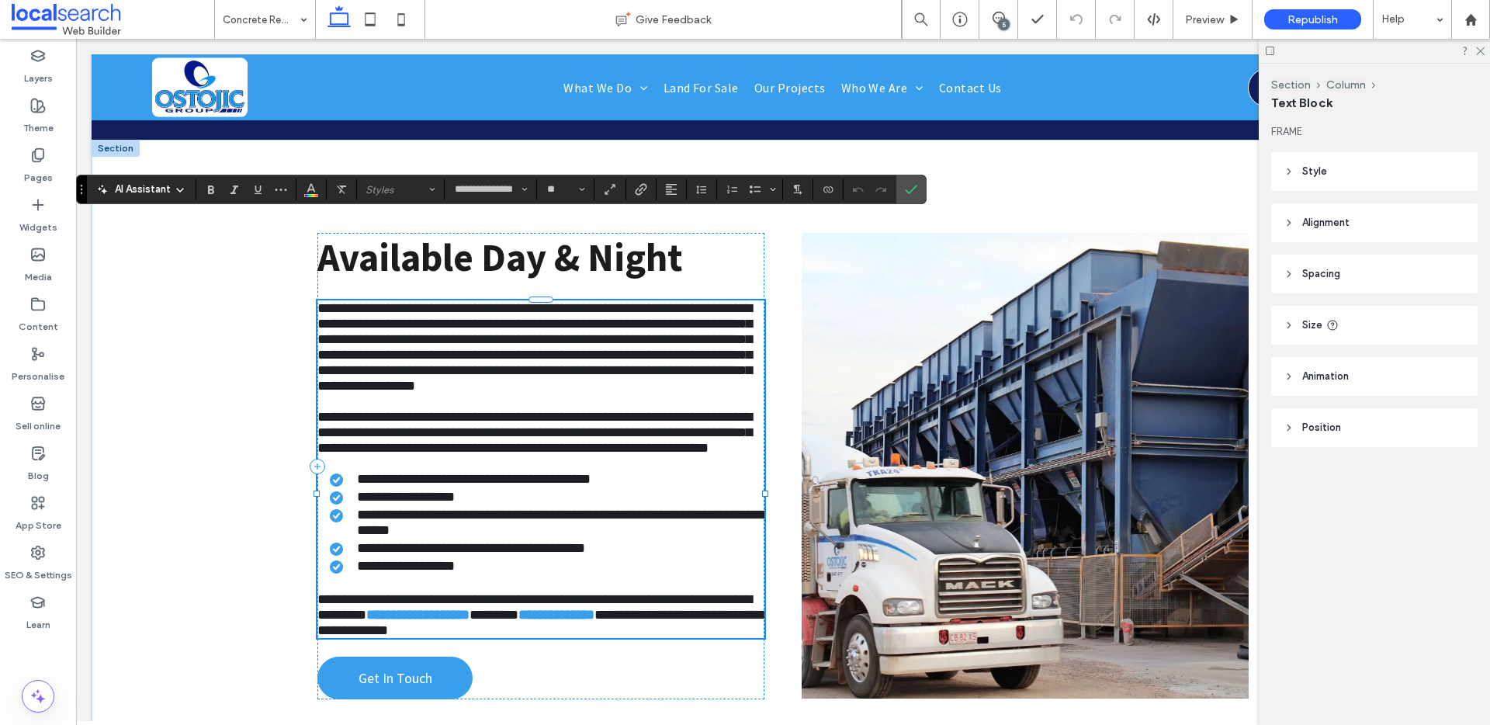
click at [537, 591] on p "**********" at bounding box center [540, 614] width 447 height 47
drag, startPoint x: 540, startPoint y: 580, endPoint x: 418, endPoint y: 574, distance: 122.0
click at [418, 608] on link "**********" at bounding box center [417, 615] width 103 height 14
click at [647, 197] on span "Link" at bounding box center [641, 189] width 12 height 20
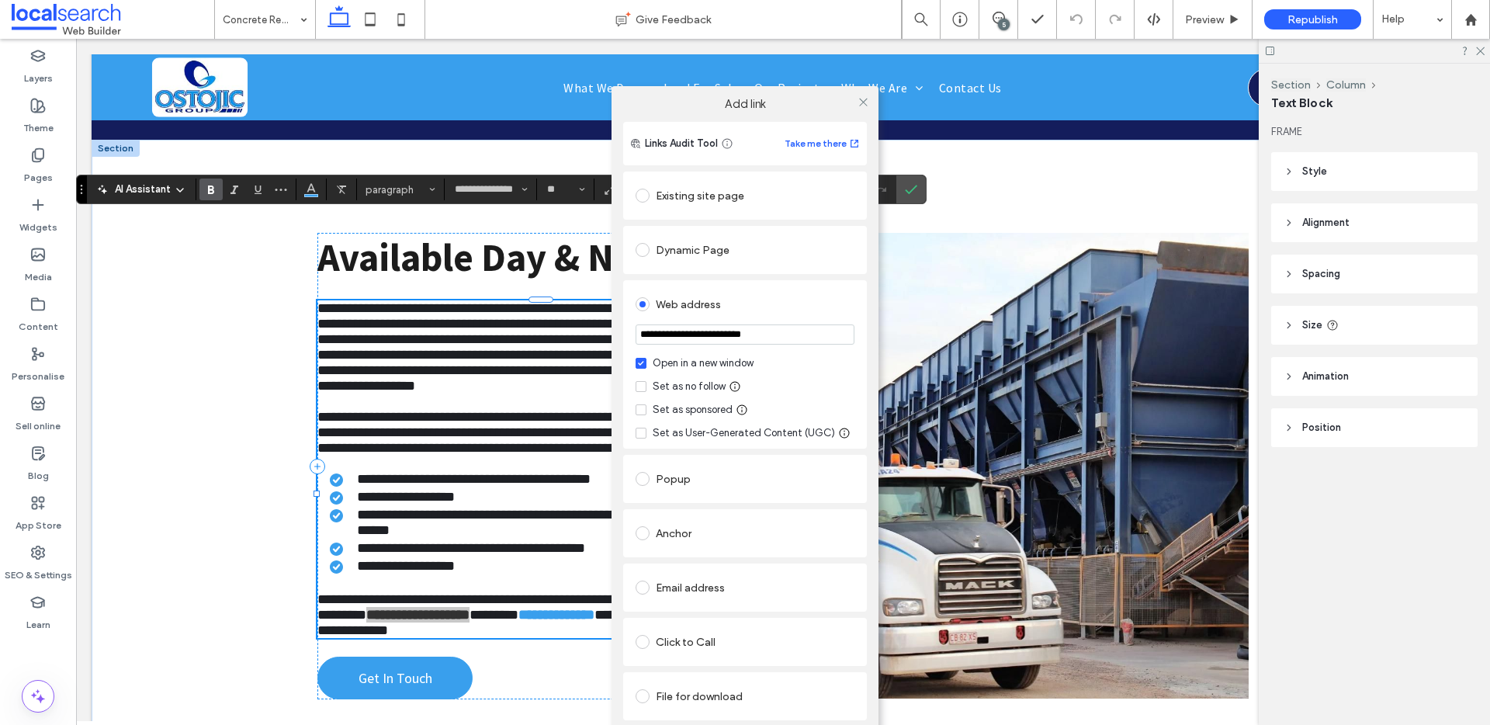
click at [647, 588] on span at bounding box center [643, 588] width 14 height 14
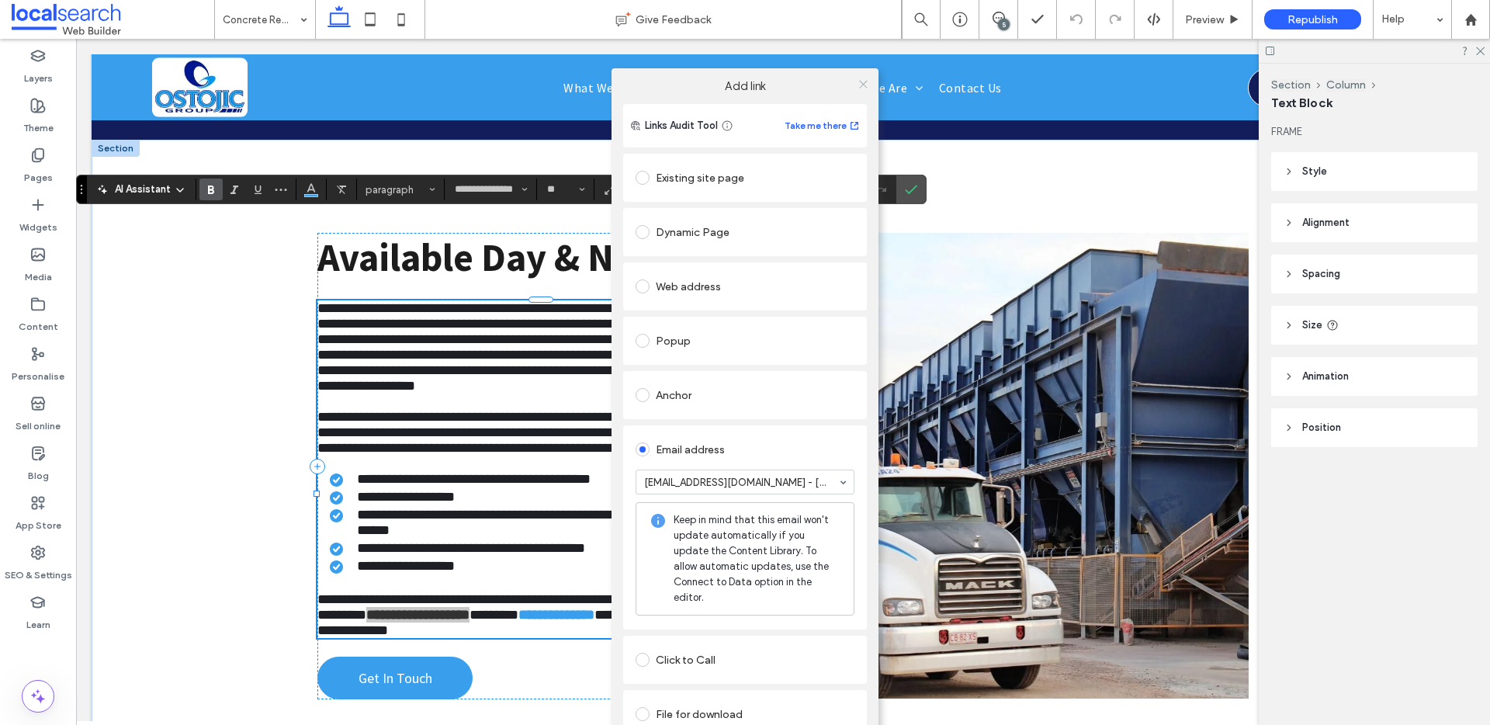
click at [865, 88] on icon at bounding box center [864, 84] width 12 height 12
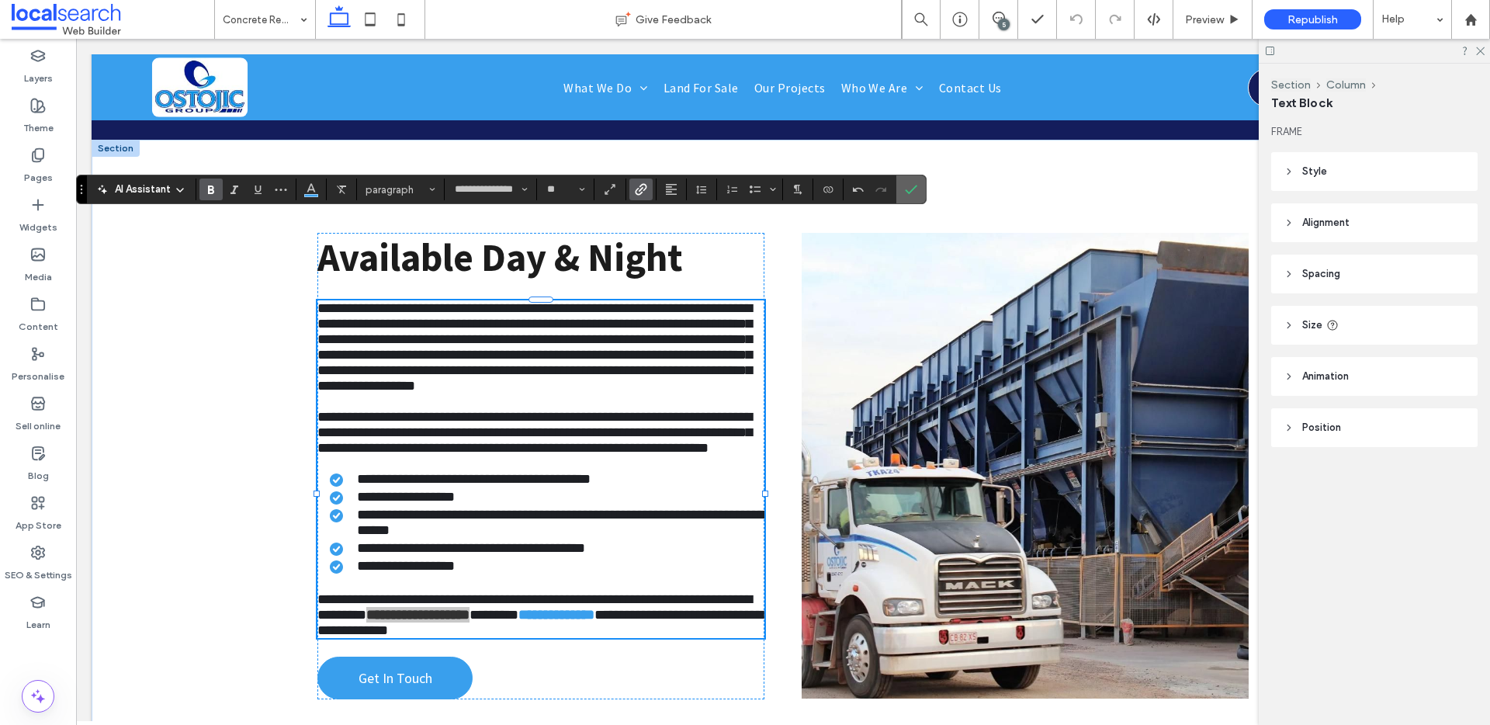
click at [907, 192] on icon "Confirm" at bounding box center [911, 189] width 12 height 12
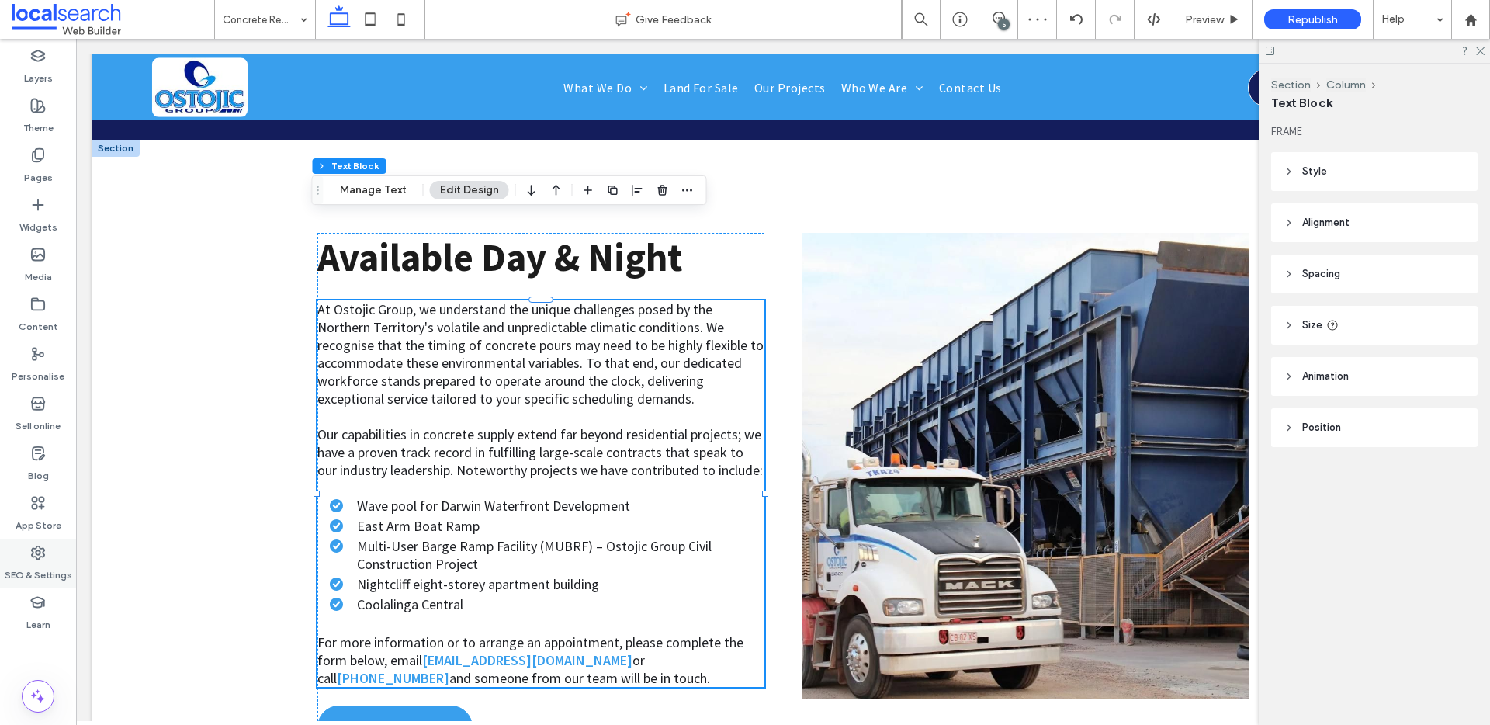
click at [46, 548] on div "SEO & Settings" at bounding box center [38, 564] width 76 height 50
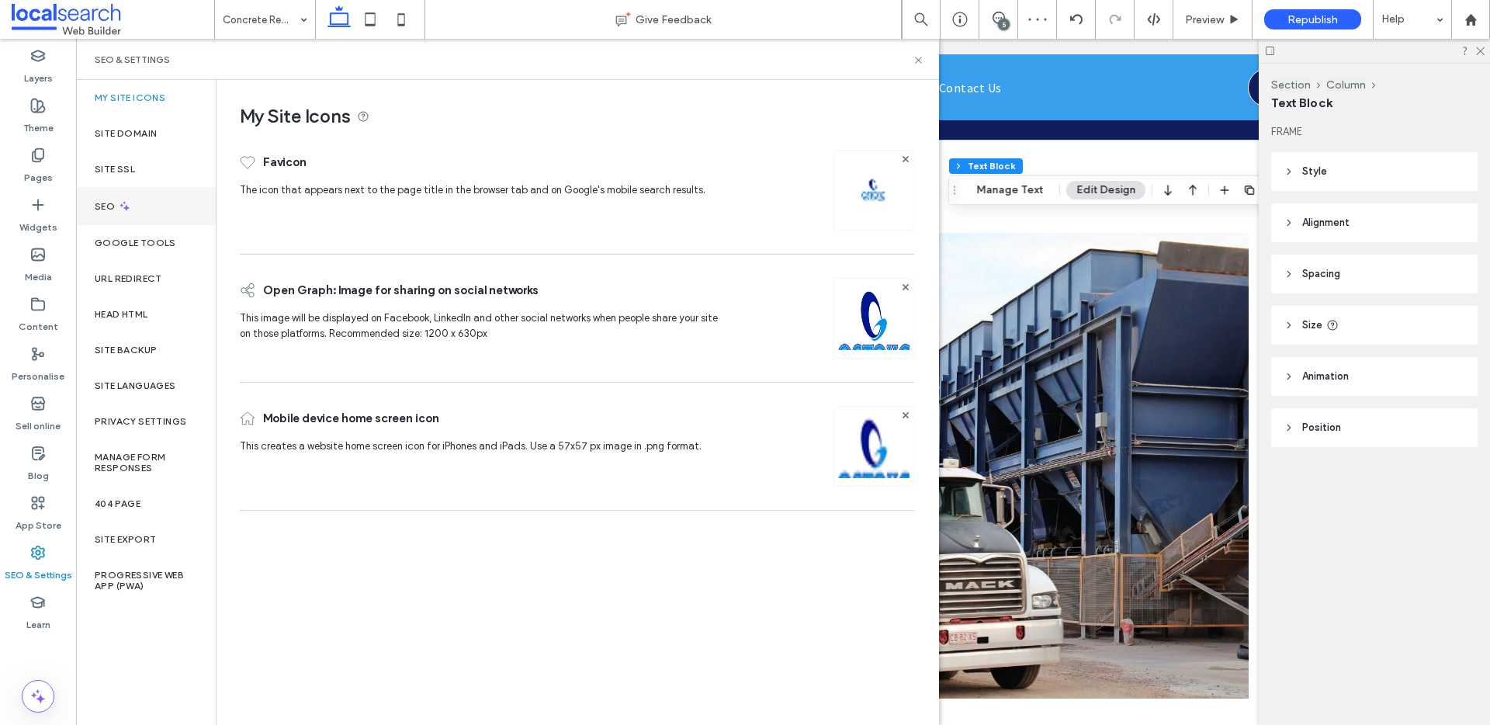
click at [147, 192] on div "SEO" at bounding box center [146, 206] width 140 height 38
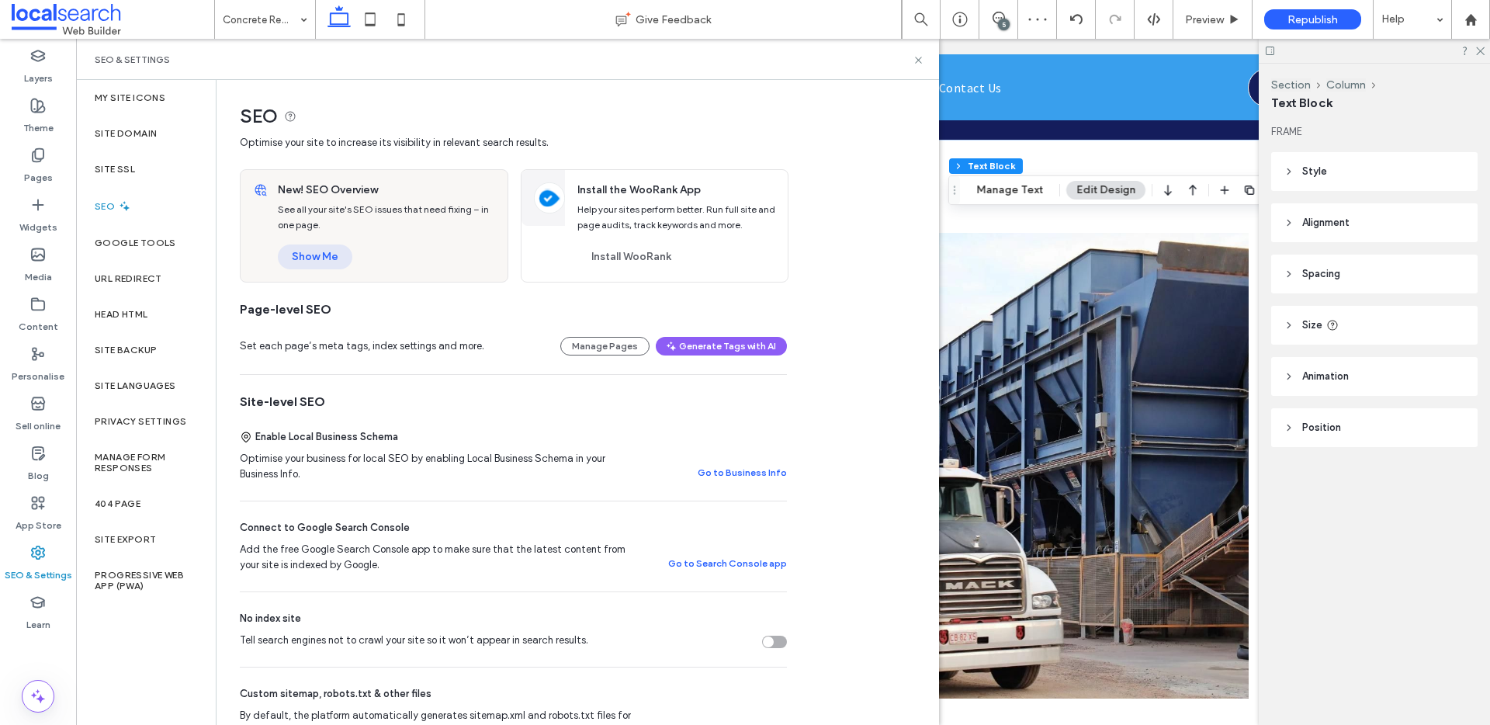
click at [322, 262] on button "Show Me" at bounding box center [315, 257] width 75 height 25
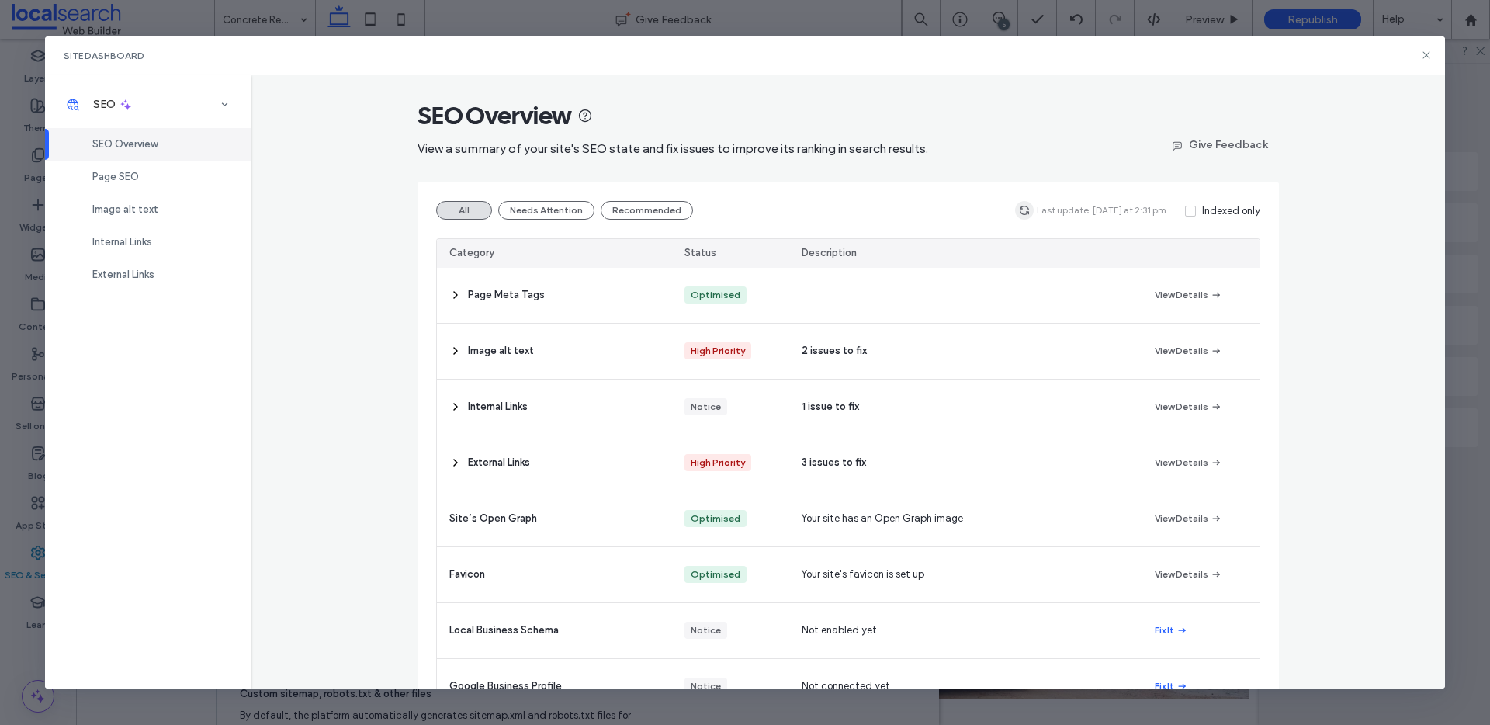
click at [1025, 206] on use "button" at bounding box center [1024, 210] width 9 height 9
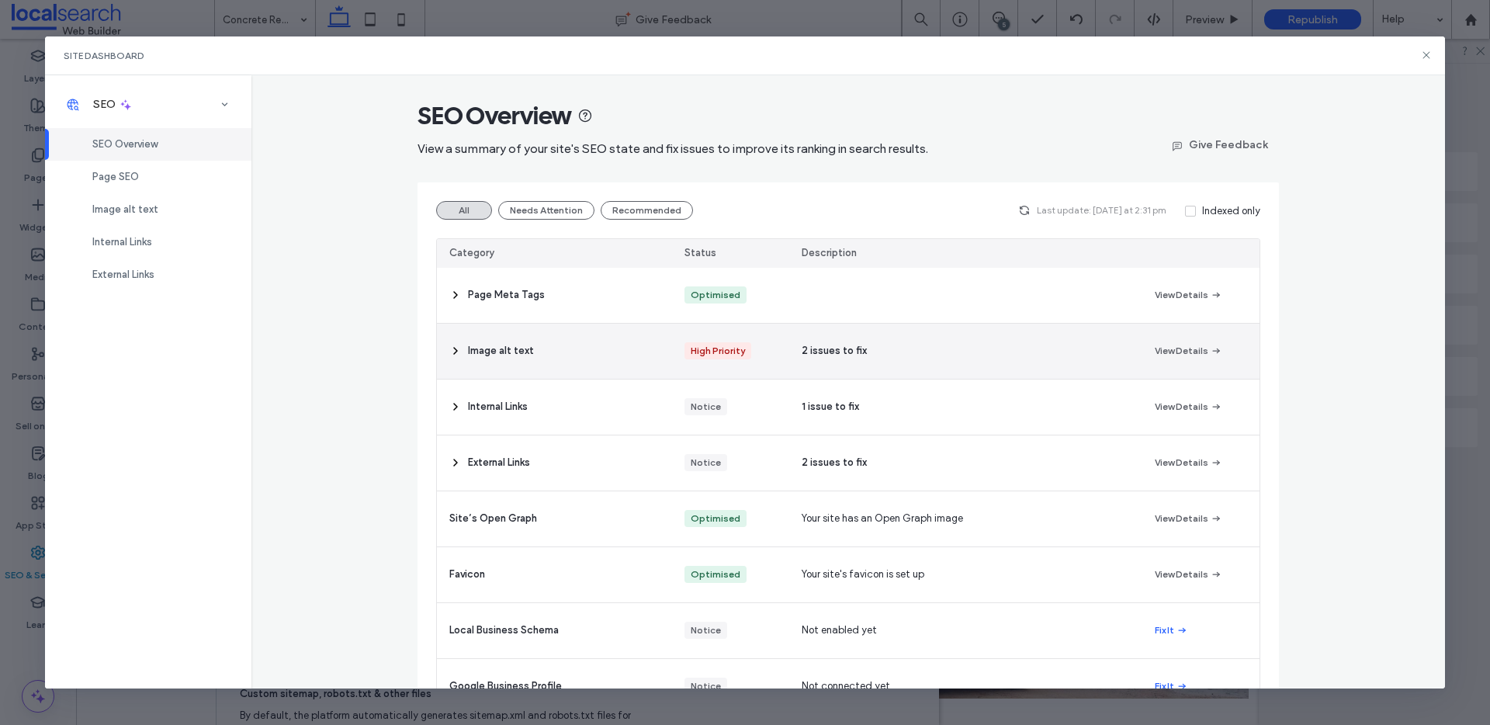
click at [463, 342] on div "Image alt text" at bounding box center [554, 351] width 235 height 55
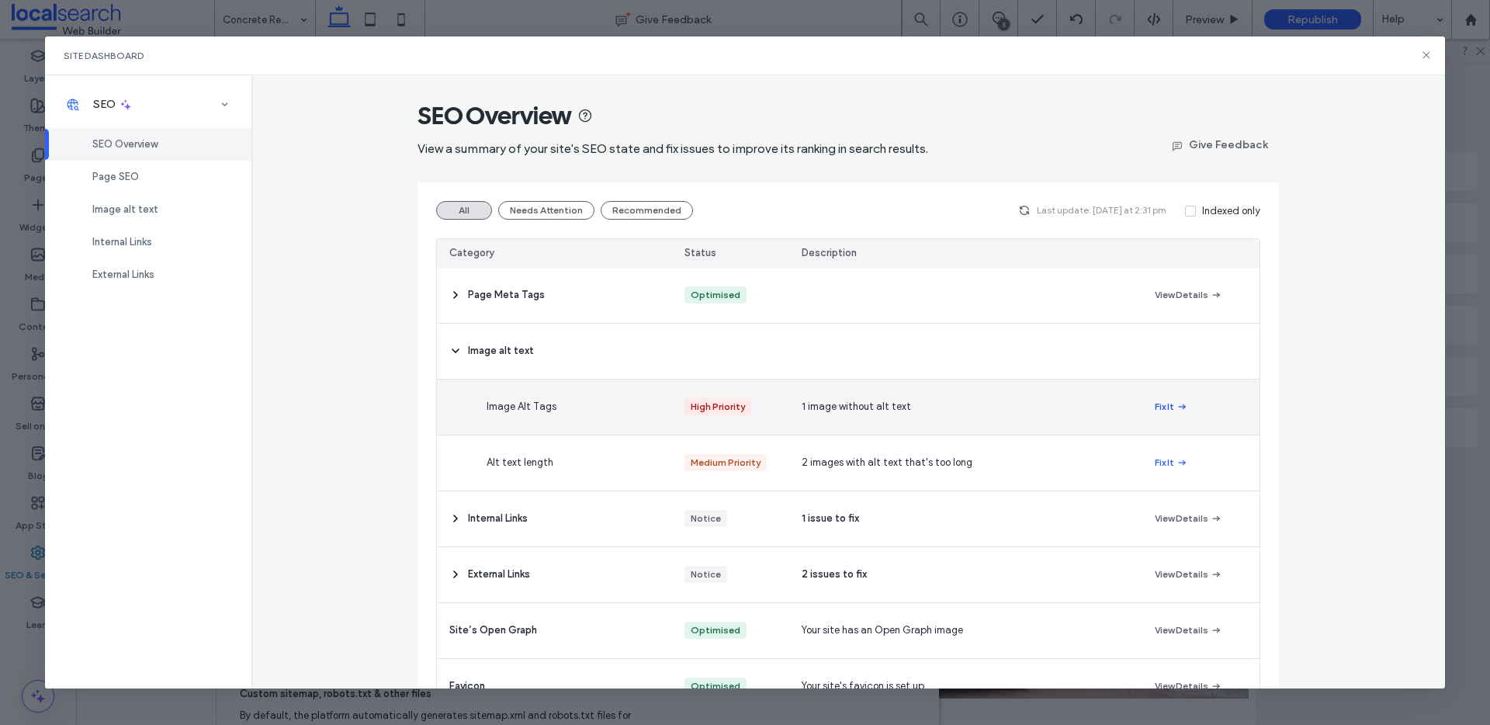
click at [1155, 408] on button "Fix It" at bounding box center [1171, 406] width 33 height 19
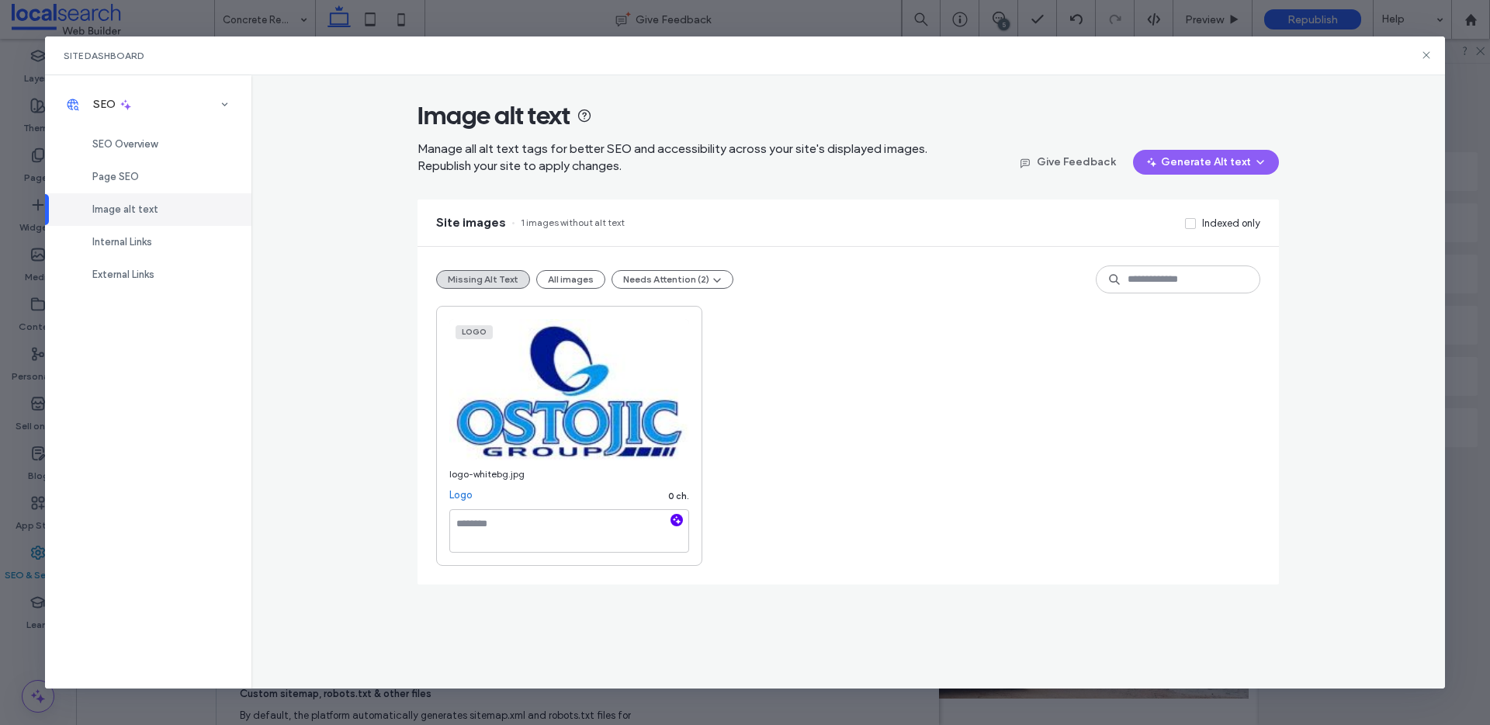
click at [675, 522] on icon "button" at bounding box center [676, 520] width 11 height 11
type textarea "**********"
click at [1425, 56] on icon at bounding box center [1426, 55] width 12 height 12
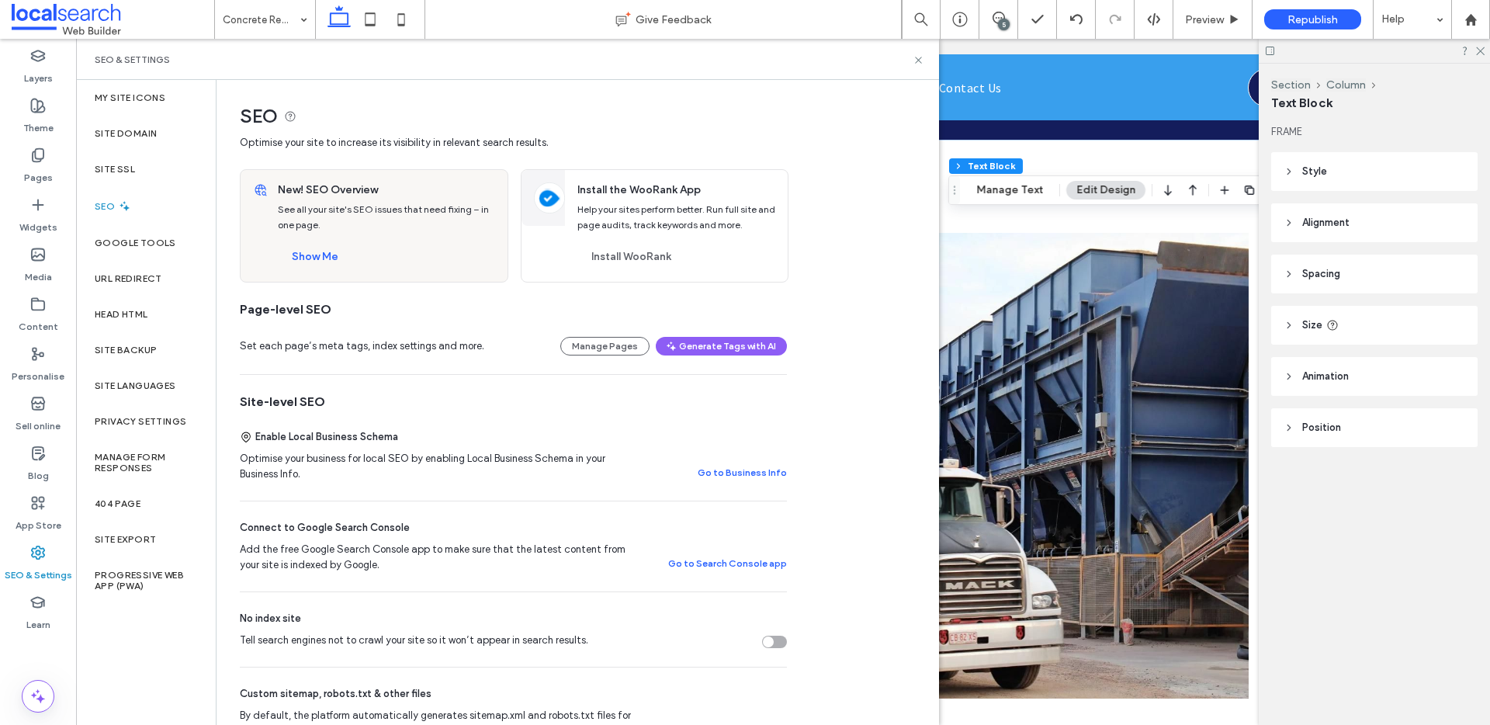
click at [161, 203] on div "SEO" at bounding box center [146, 206] width 140 height 38
click at [324, 258] on button "Show Me" at bounding box center [315, 257] width 75 height 25
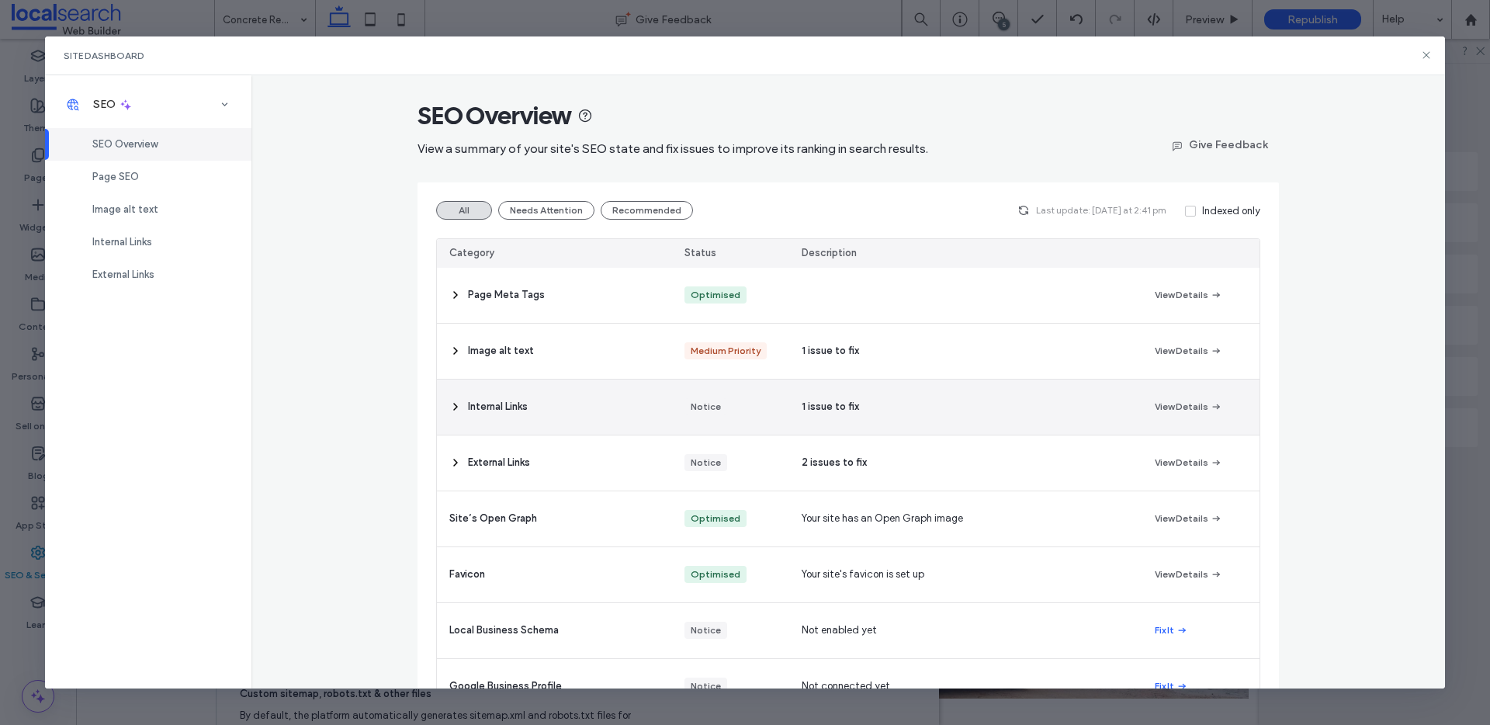
click at [449, 402] on icon at bounding box center [455, 407] width 12 height 12
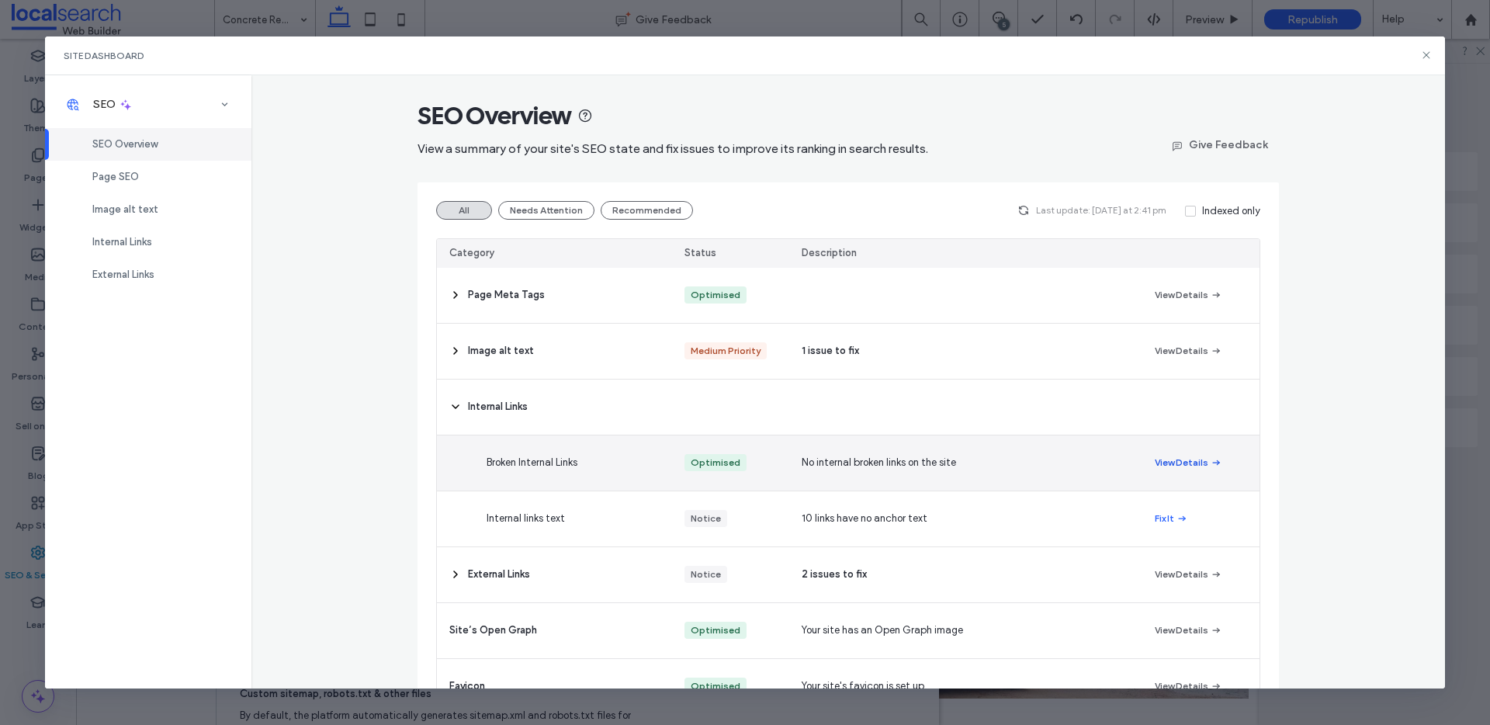
click at [1166, 464] on button "View Details" at bounding box center [1189, 462] width 68 height 19
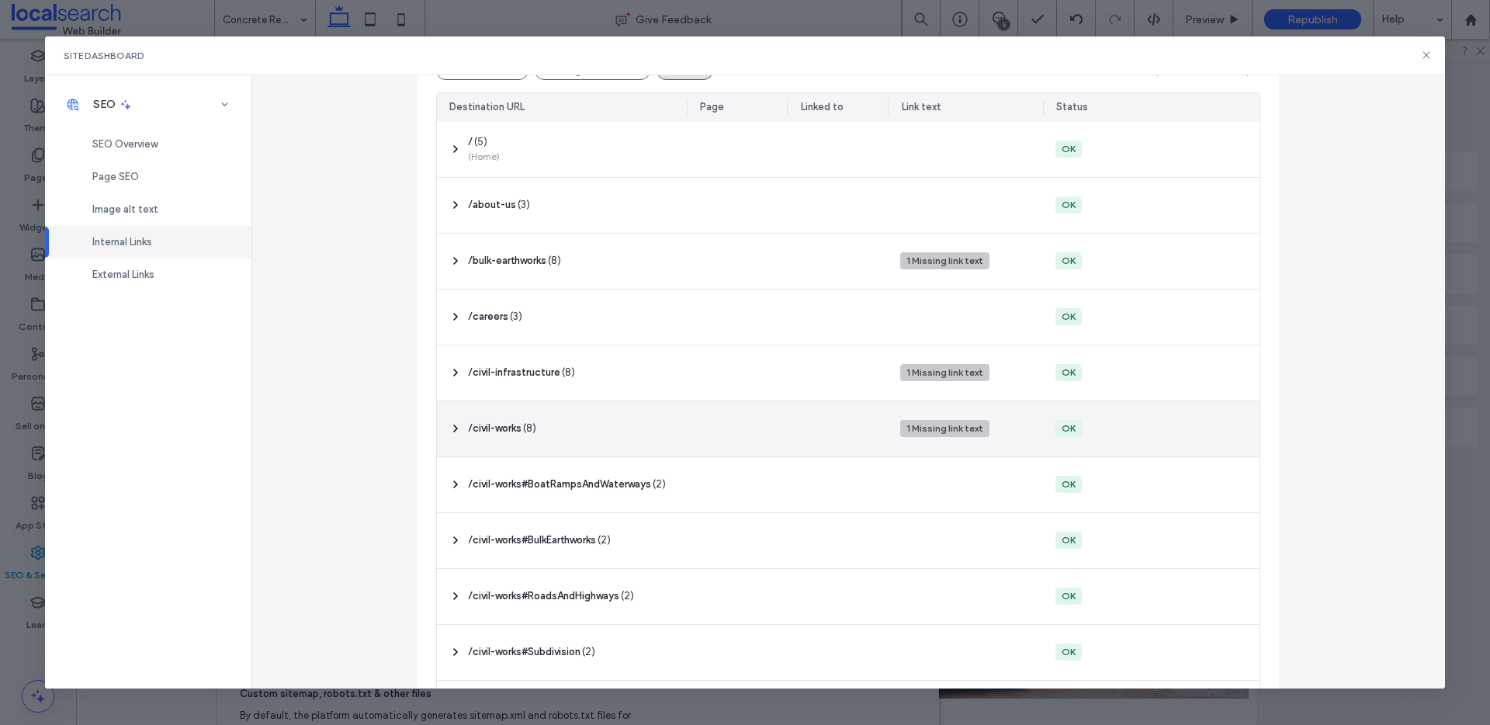
scroll to position [315, 0]
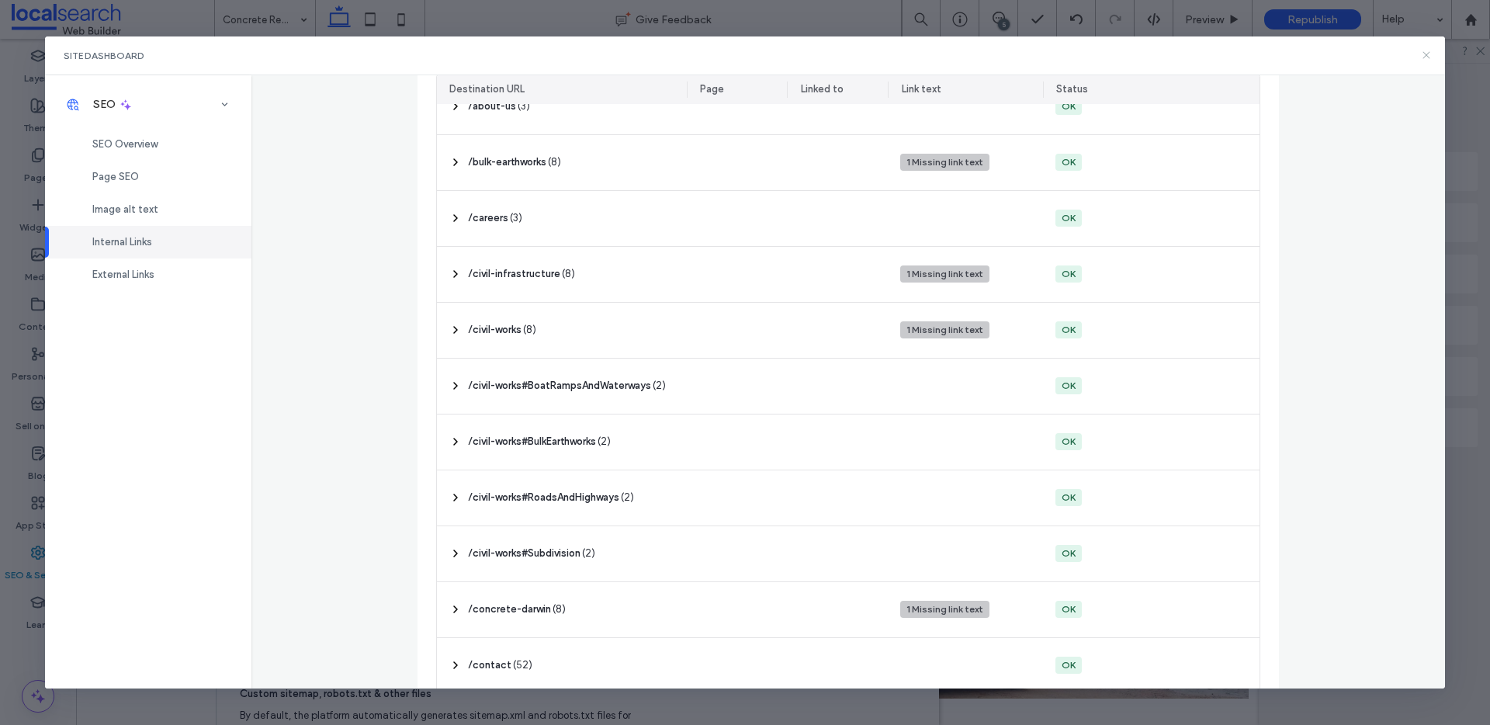
click at [1427, 52] on icon at bounding box center [1426, 55] width 12 height 12
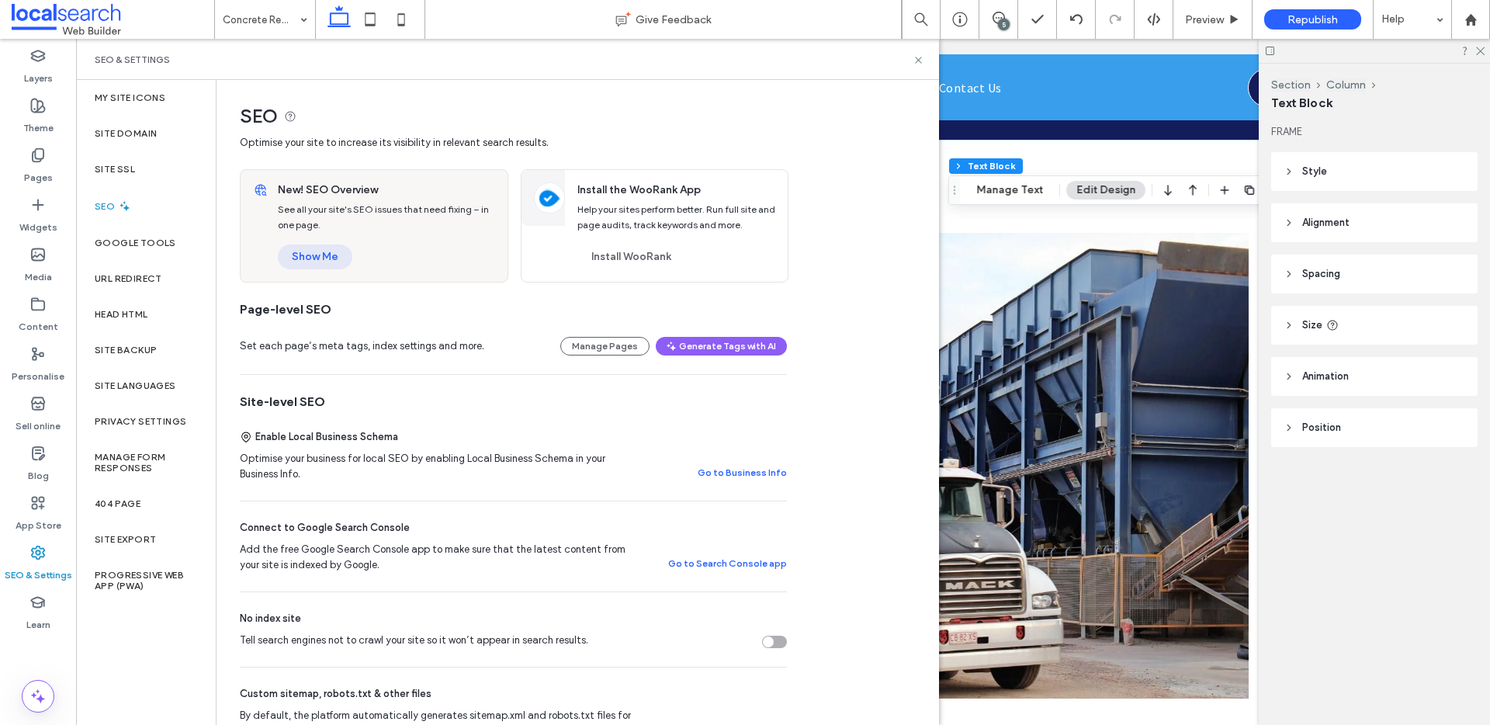
click at [327, 252] on button "Show Me" at bounding box center [315, 257] width 75 height 25
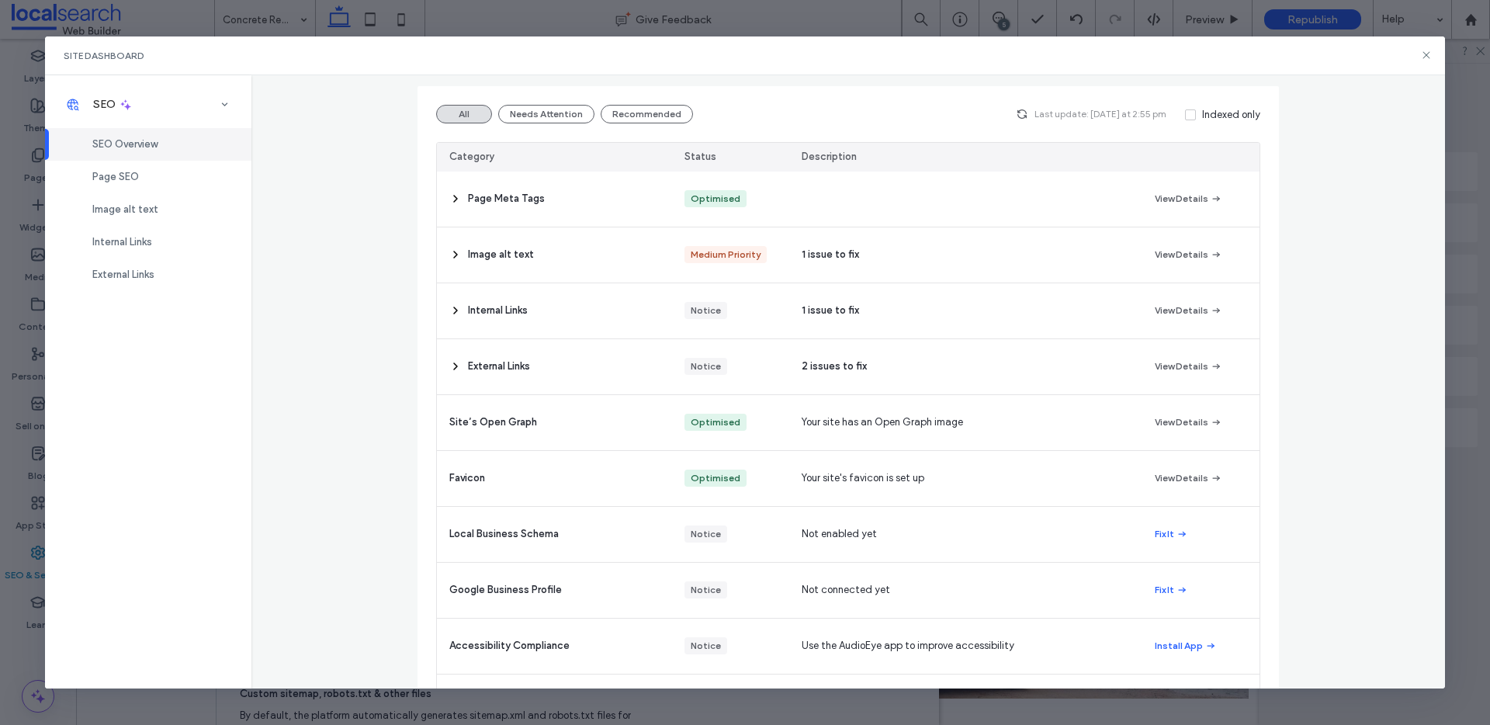
scroll to position [0, 0]
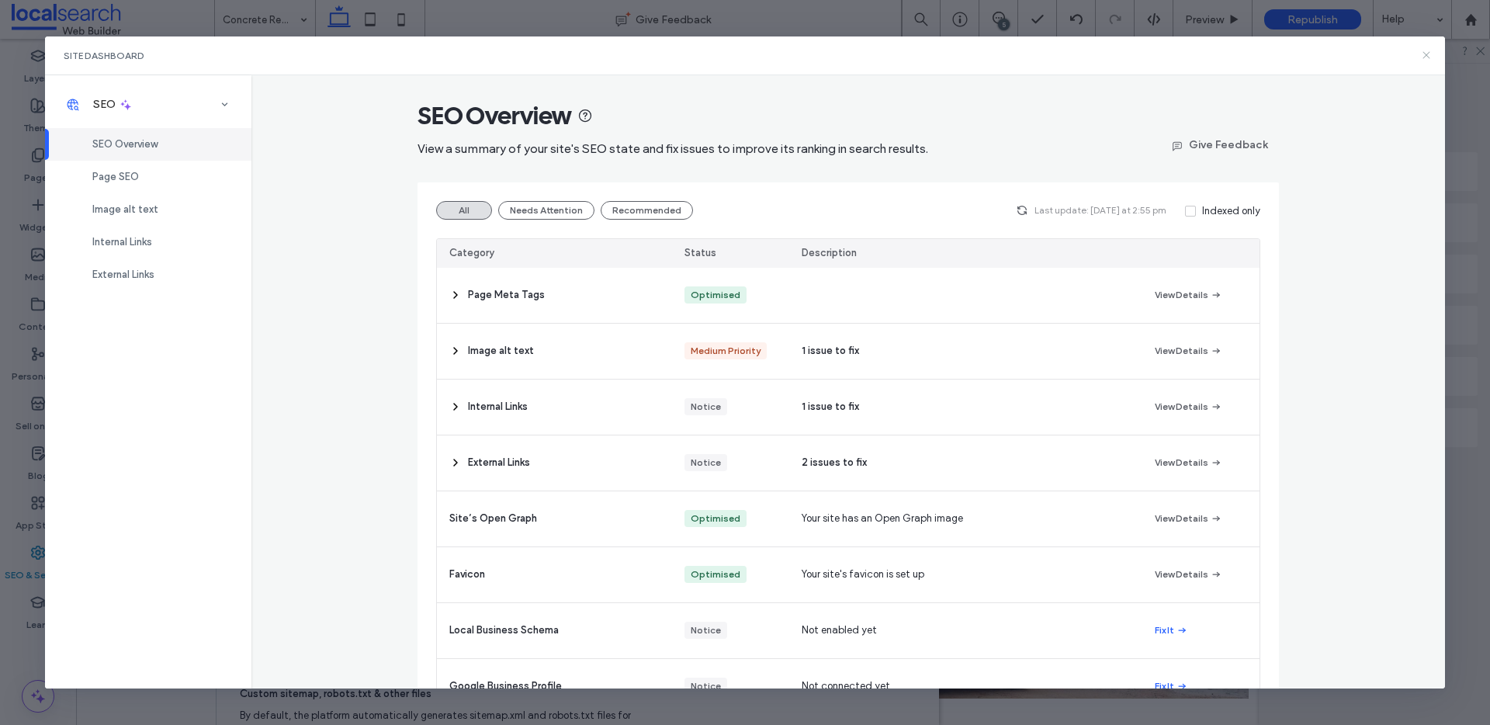
click at [1427, 56] on use at bounding box center [1427, 55] width 7 height 7
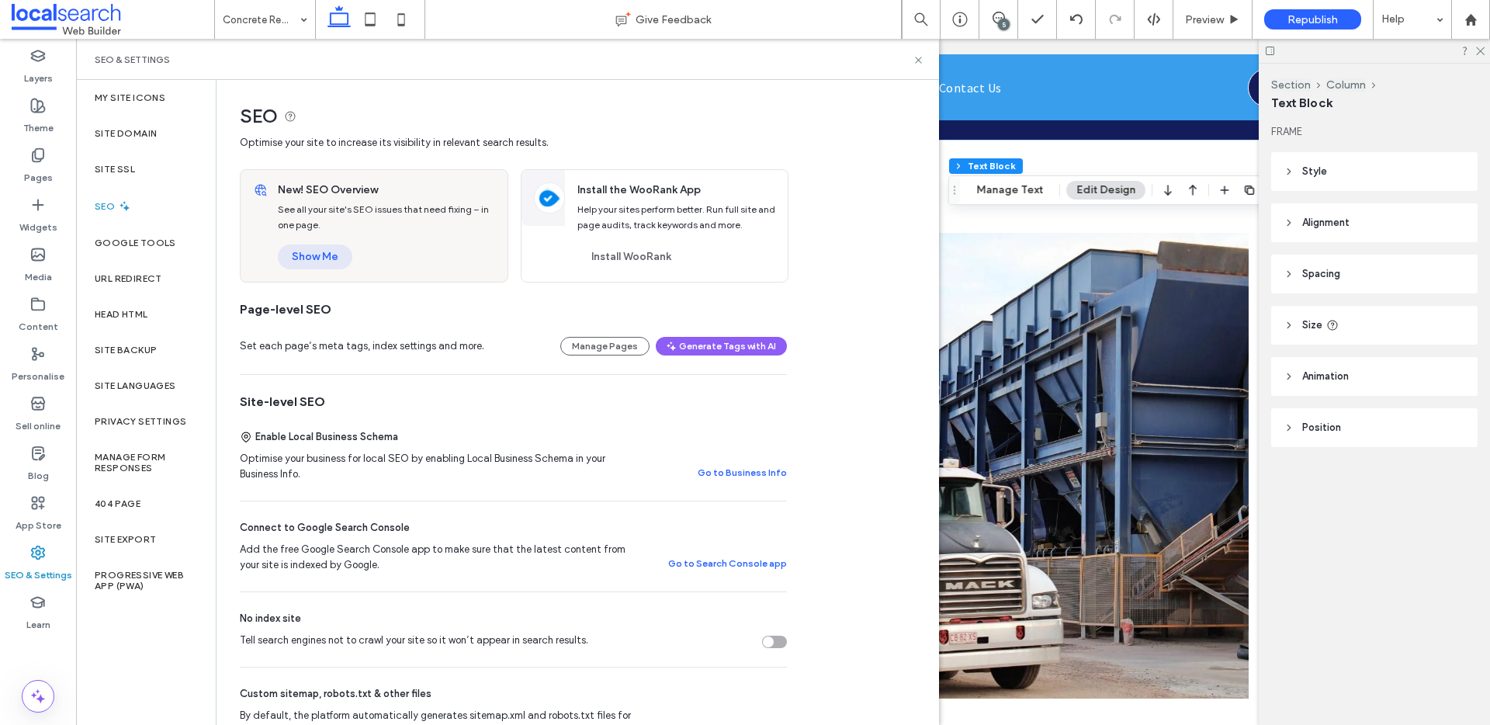
click at [315, 258] on button "Show Me" at bounding box center [315, 257] width 75 height 25
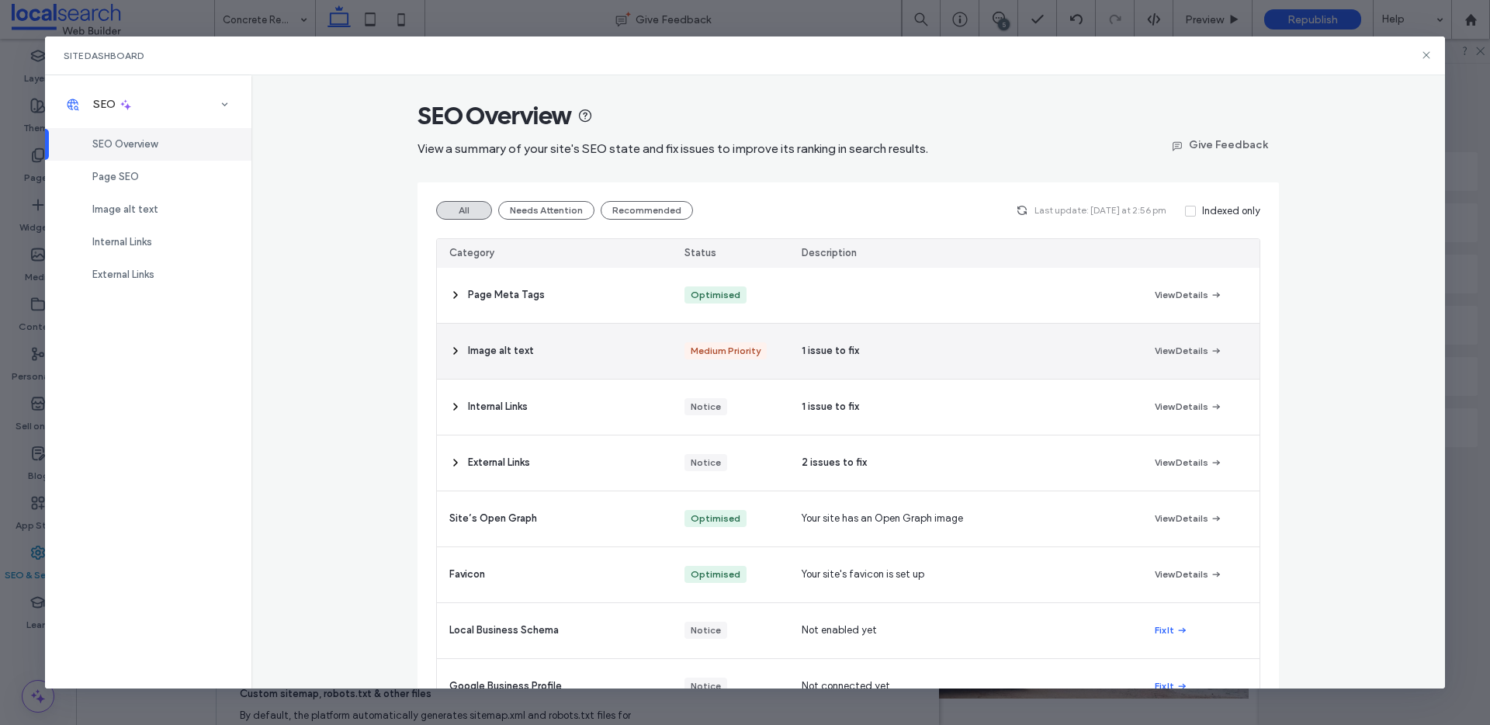
click at [919, 356] on div "1 issue to fix" at bounding box center [965, 351] width 352 height 55
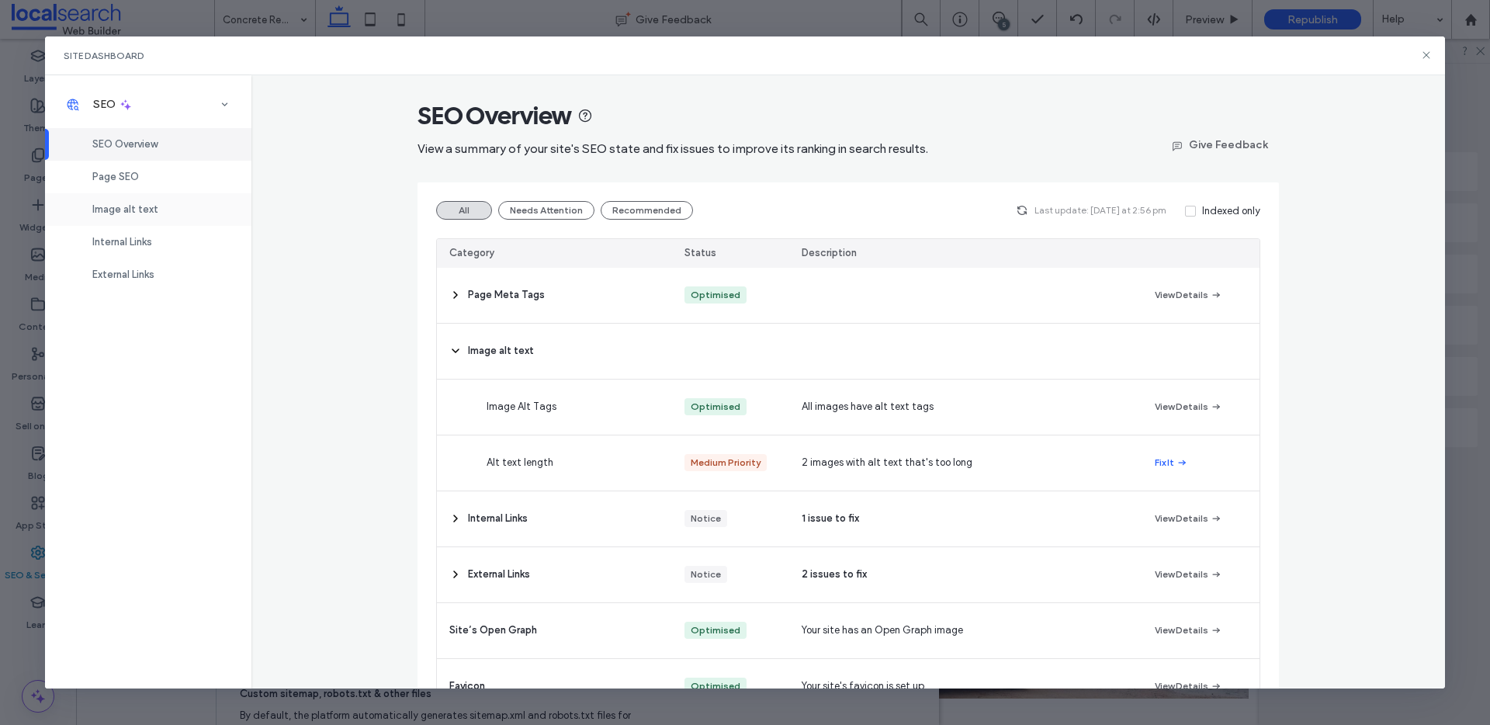
click at [159, 199] on div "Image alt text" at bounding box center [148, 209] width 206 height 33
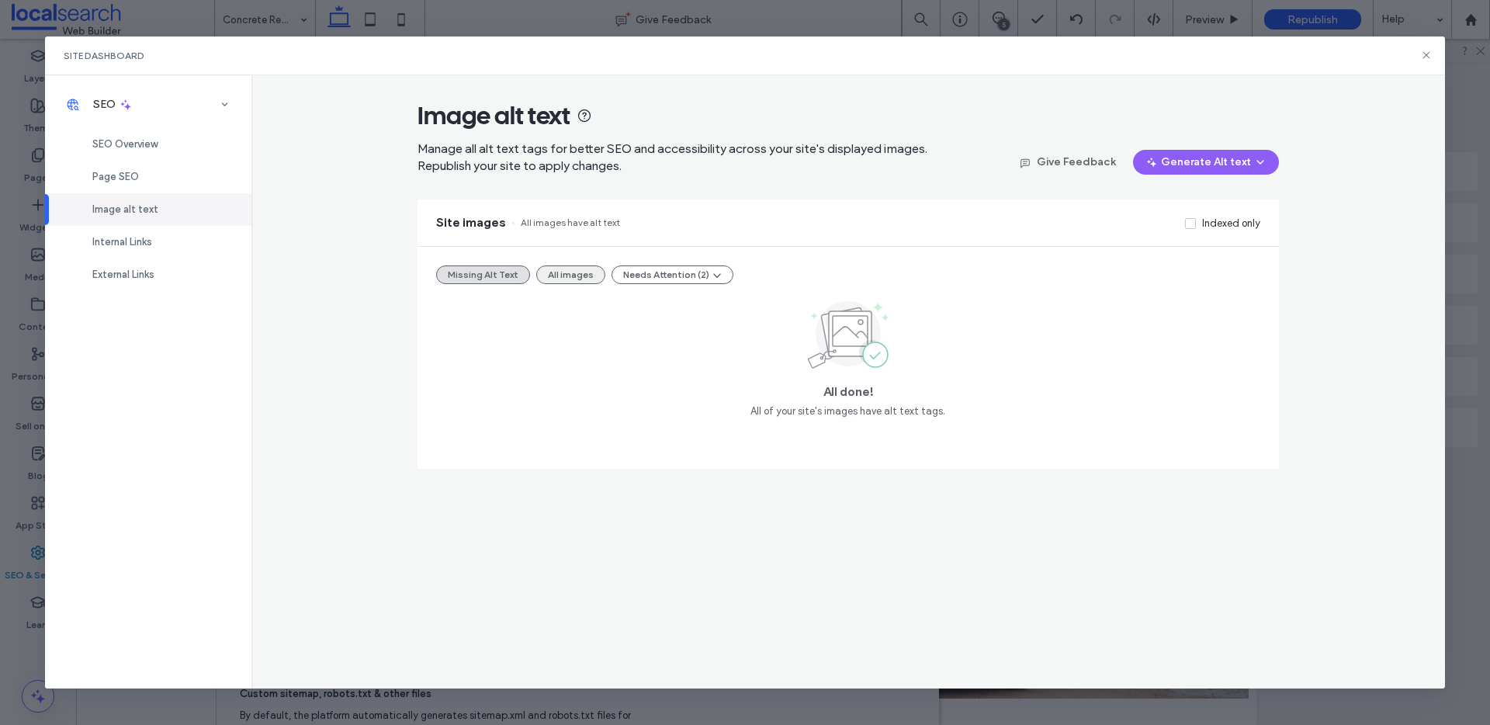
click at [573, 271] on button "All images" at bounding box center [570, 274] width 69 height 19
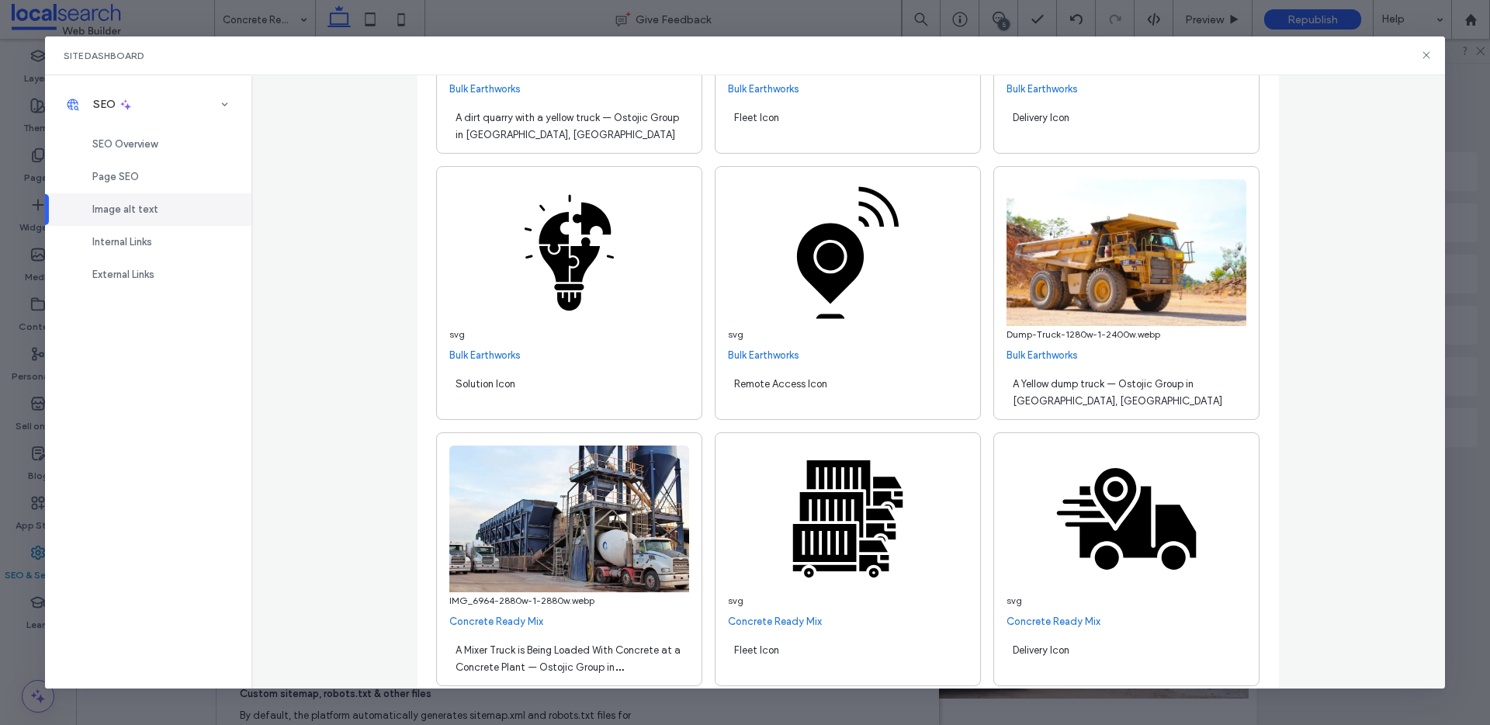
scroll to position [5225, 0]
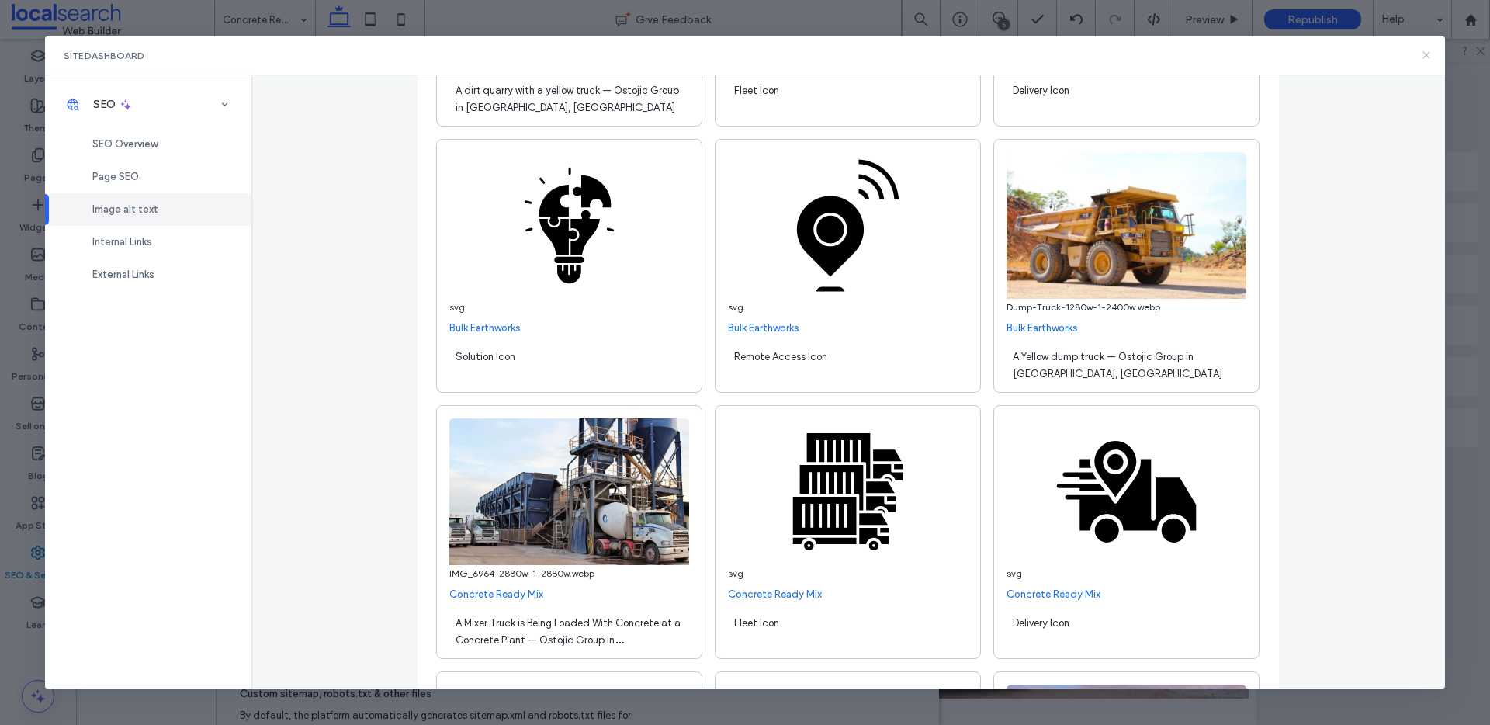
click at [1424, 55] on icon at bounding box center [1426, 55] width 12 height 12
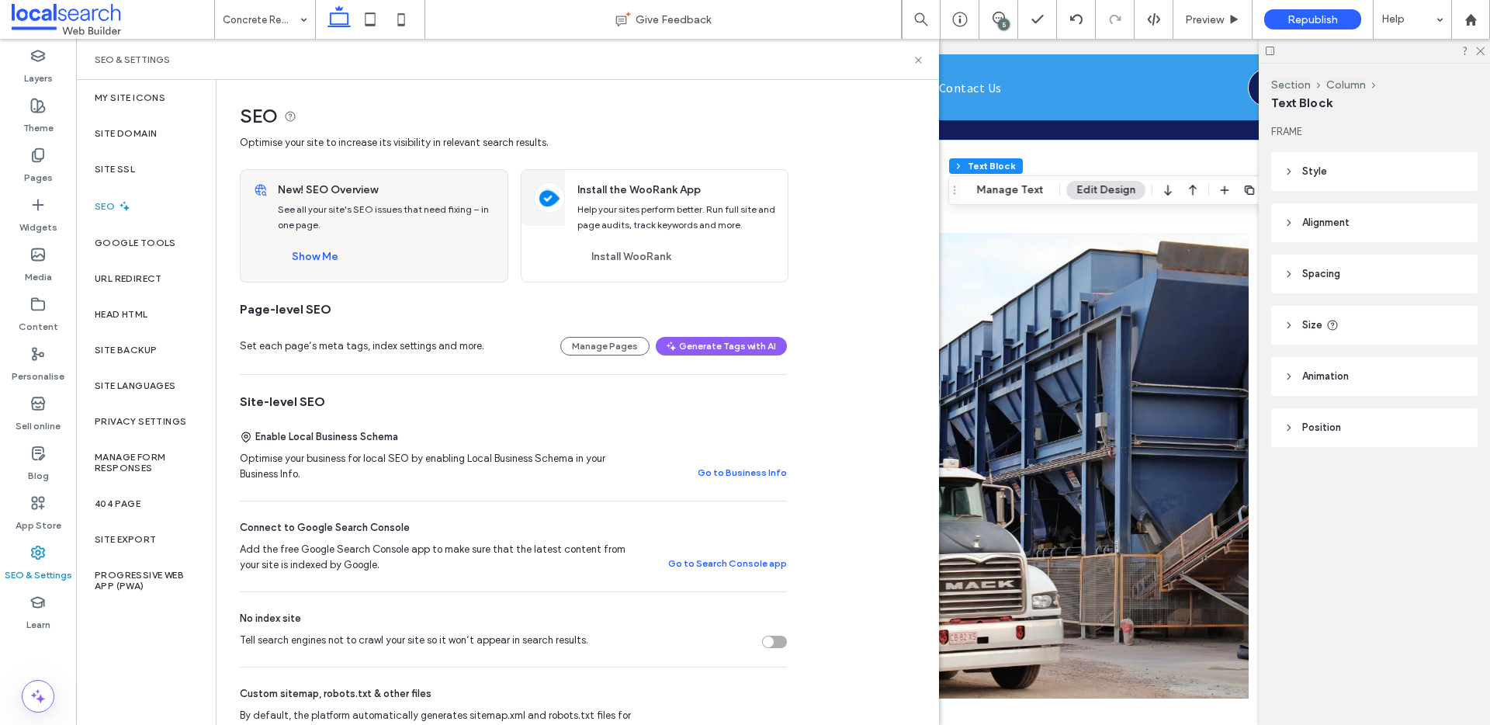
click at [924, 63] on div "SEO & Settings" at bounding box center [507, 59] width 863 height 41
click at [923, 61] on icon at bounding box center [919, 60] width 12 height 12
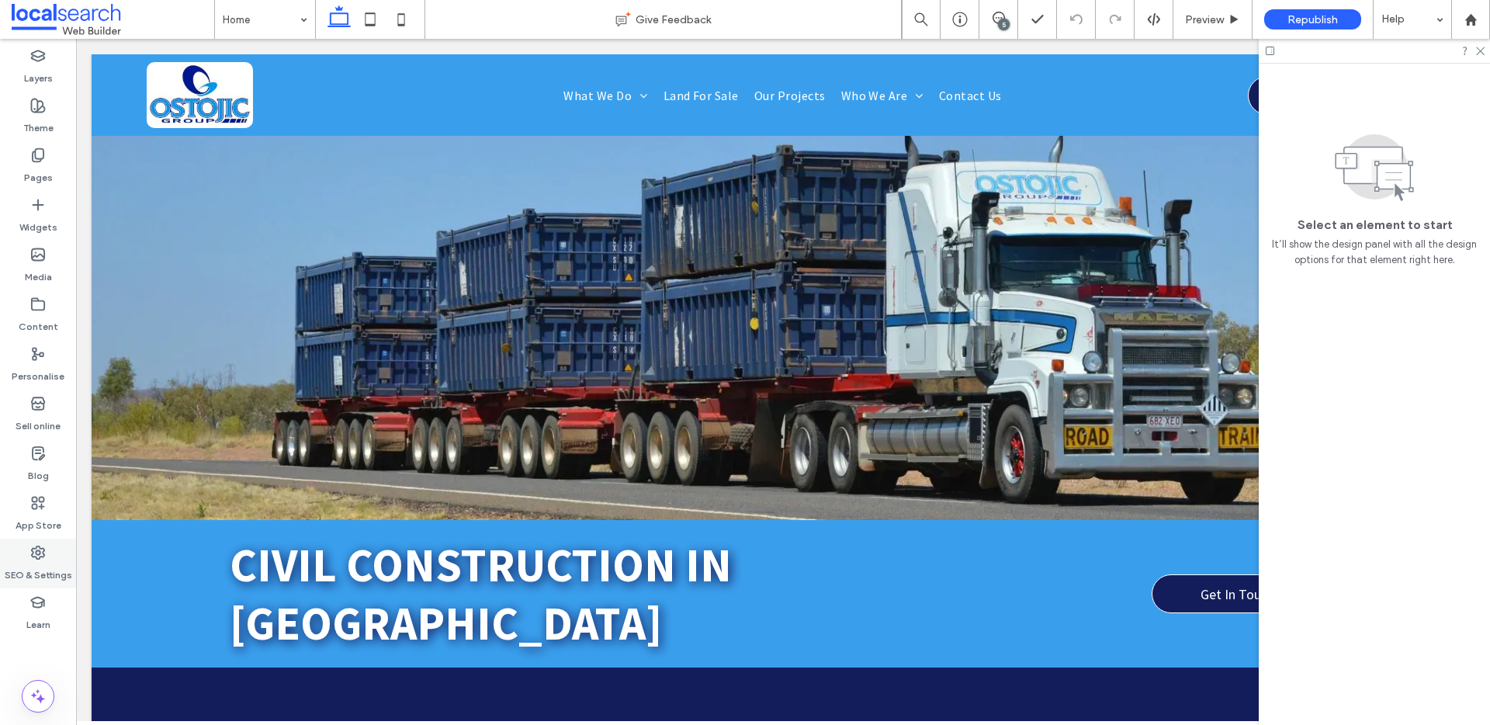
click at [38, 558] on use at bounding box center [38, 552] width 12 height 12
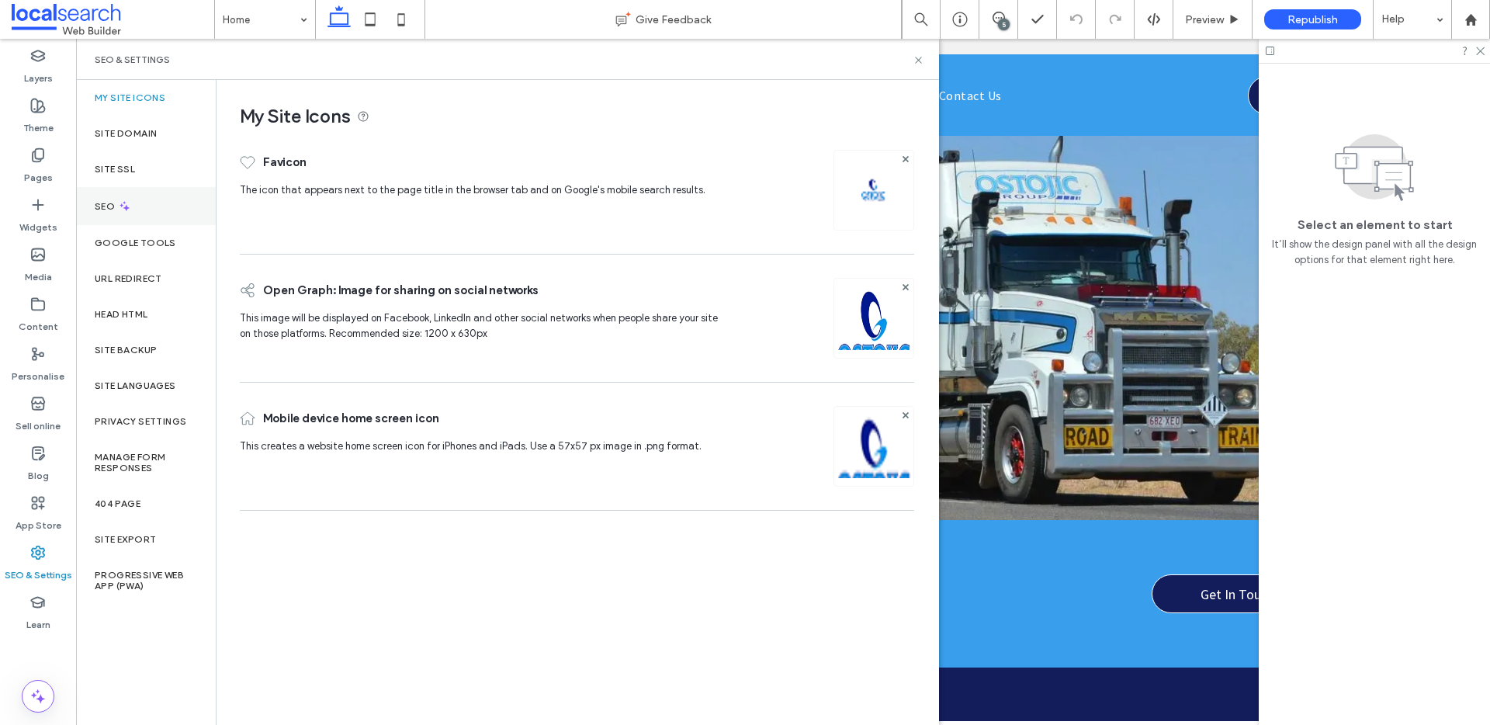
click at [158, 213] on div "SEO" at bounding box center [146, 206] width 140 height 38
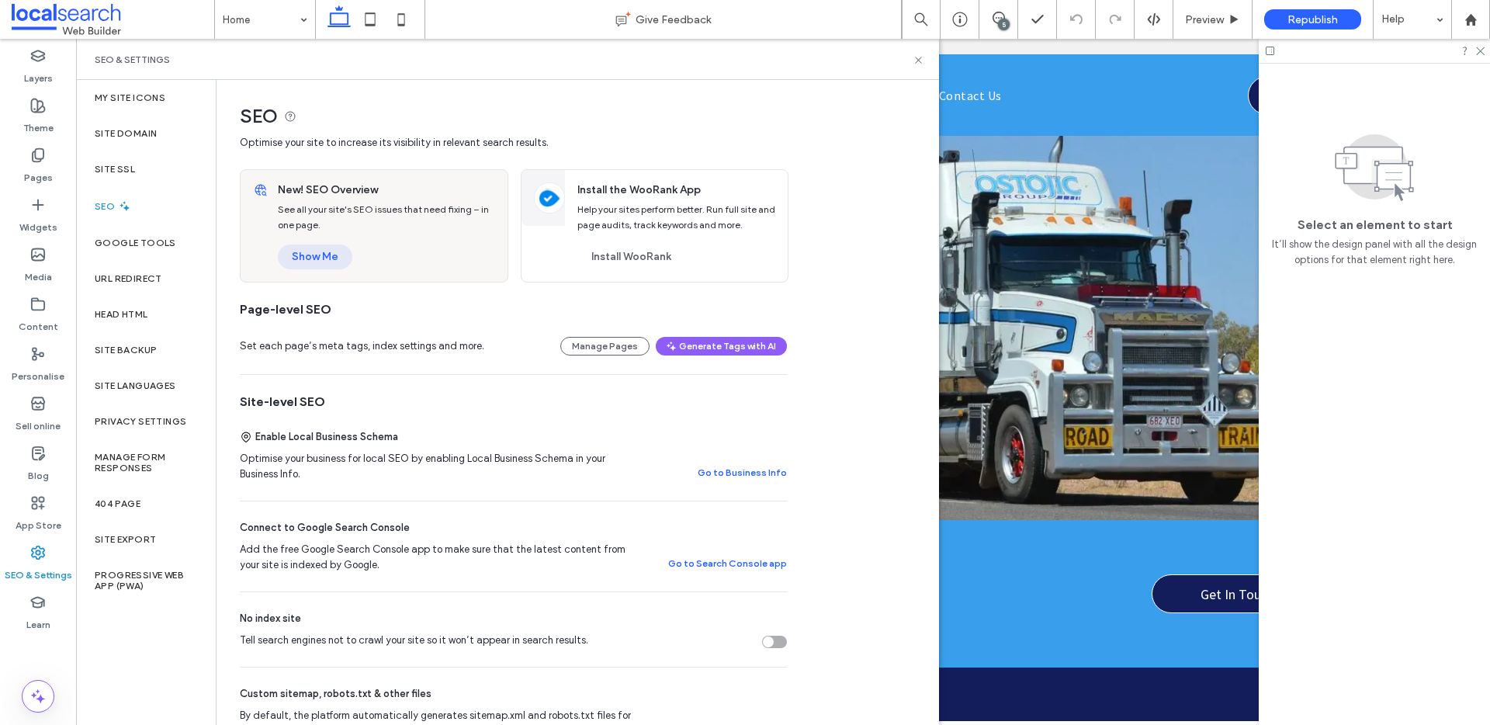
click at [300, 264] on button "Show Me" at bounding box center [315, 257] width 75 height 25
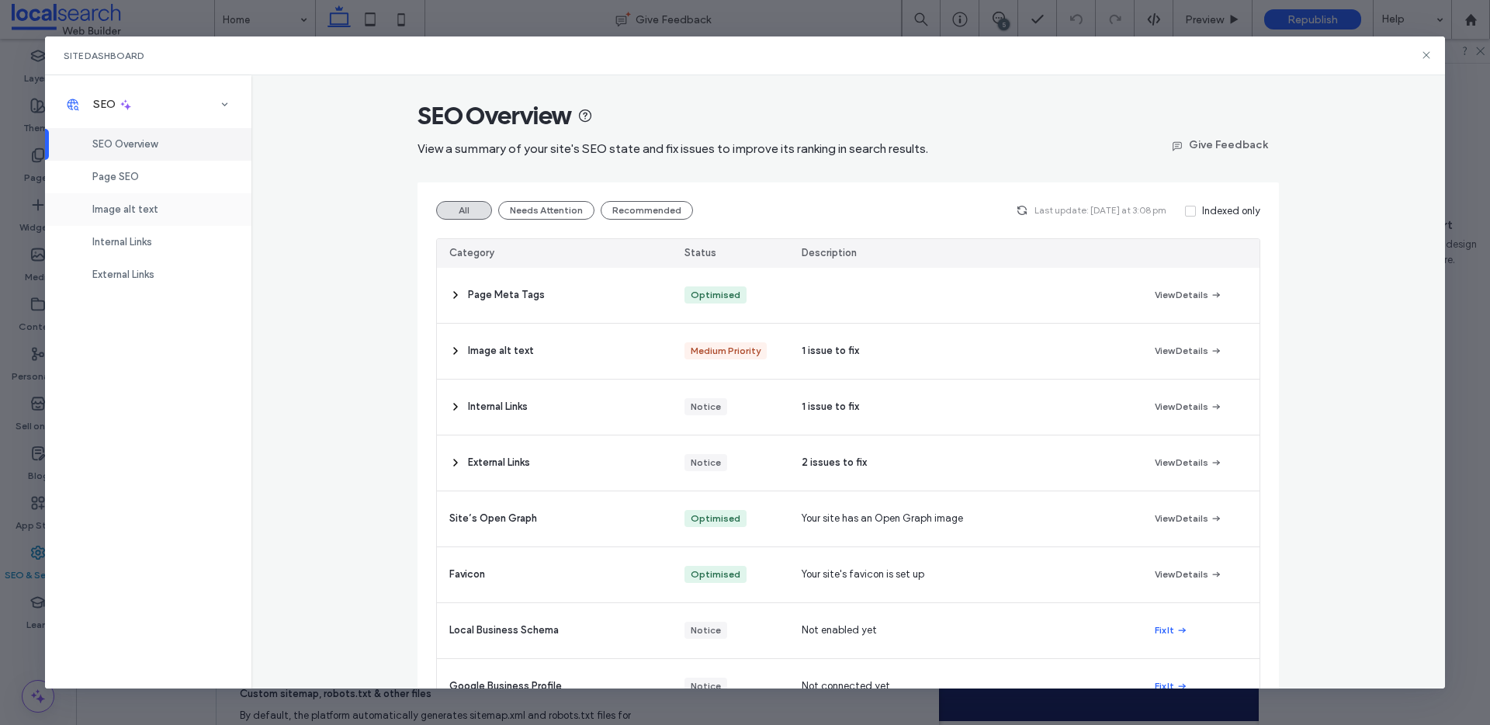
click at [167, 213] on div "Image alt text" at bounding box center [148, 209] width 206 height 33
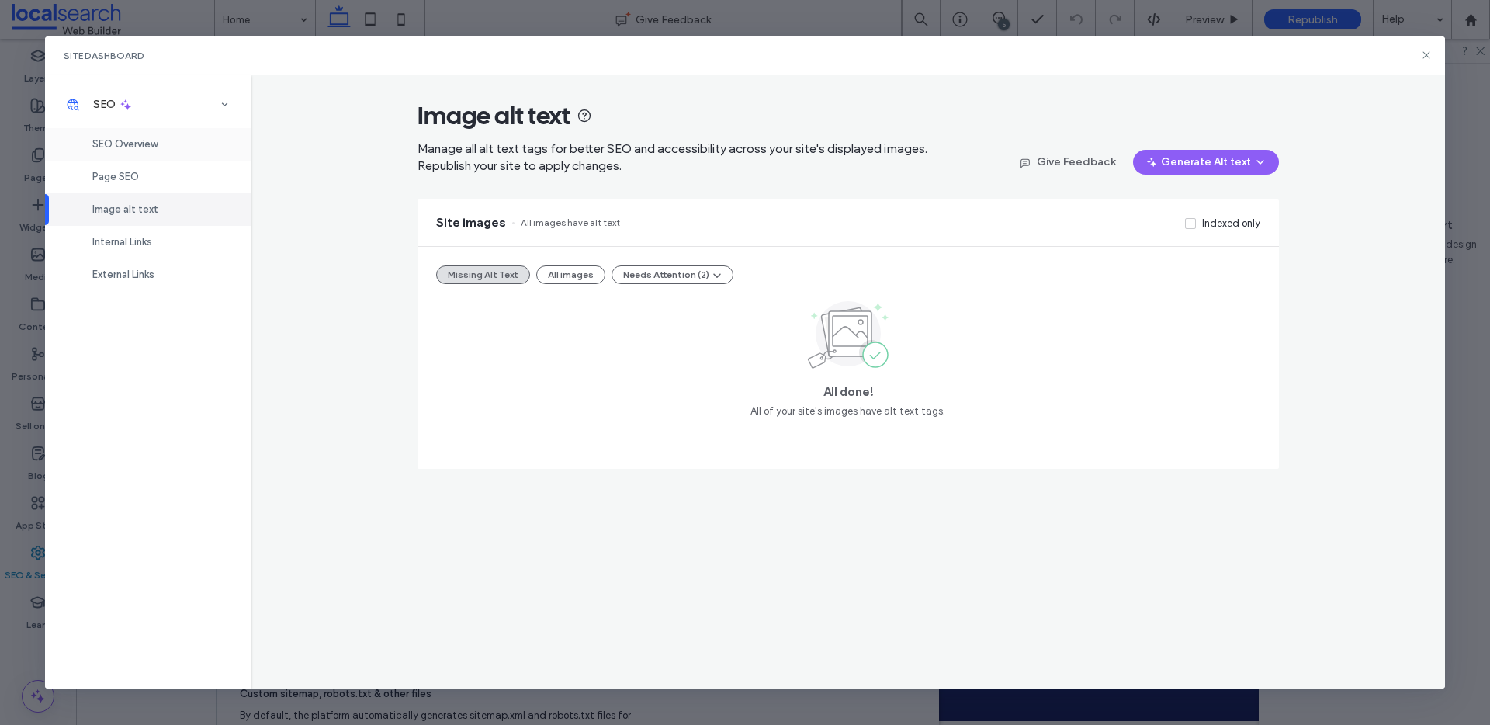
click at [146, 143] on span "SEO Overview" at bounding box center [124, 144] width 65 height 12
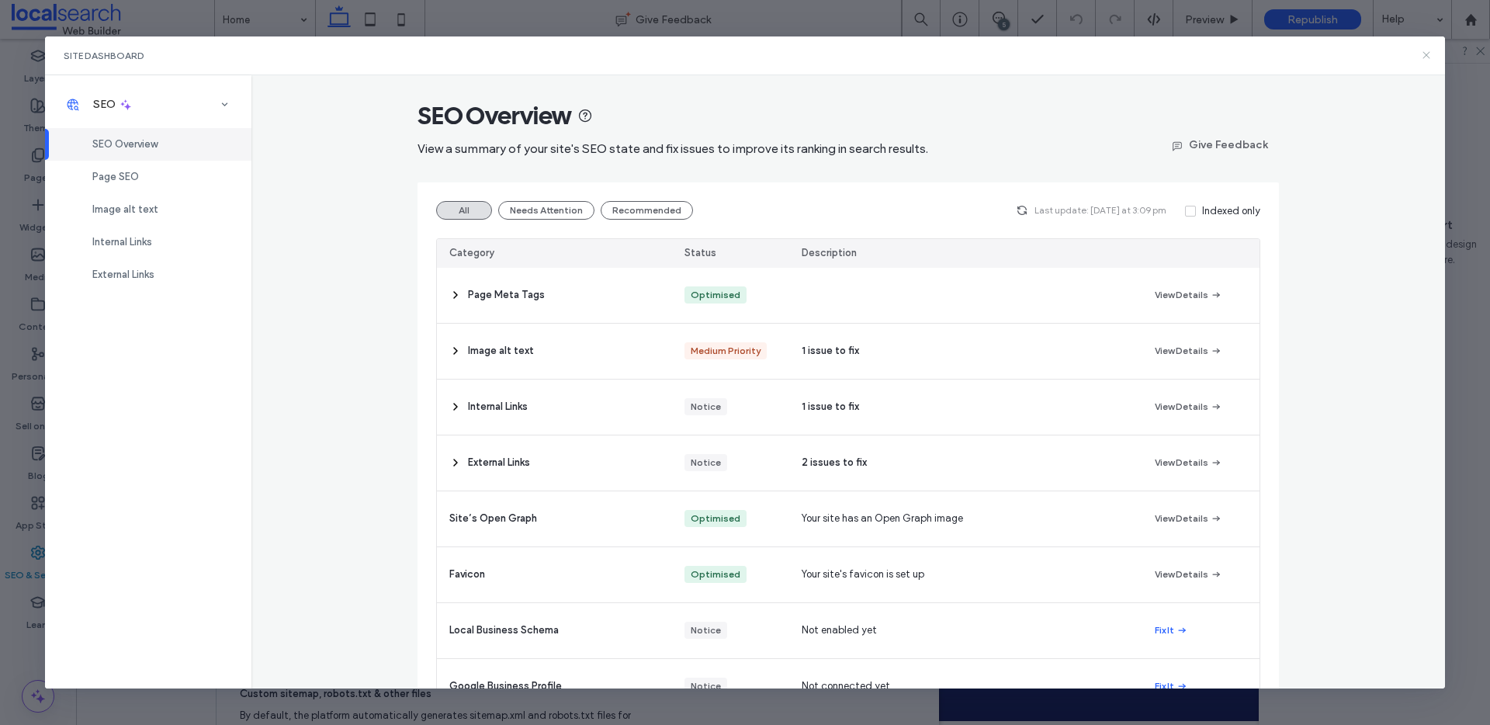
click at [1423, 56] on icon at bounding box center [1426, 55] width 12 height 12
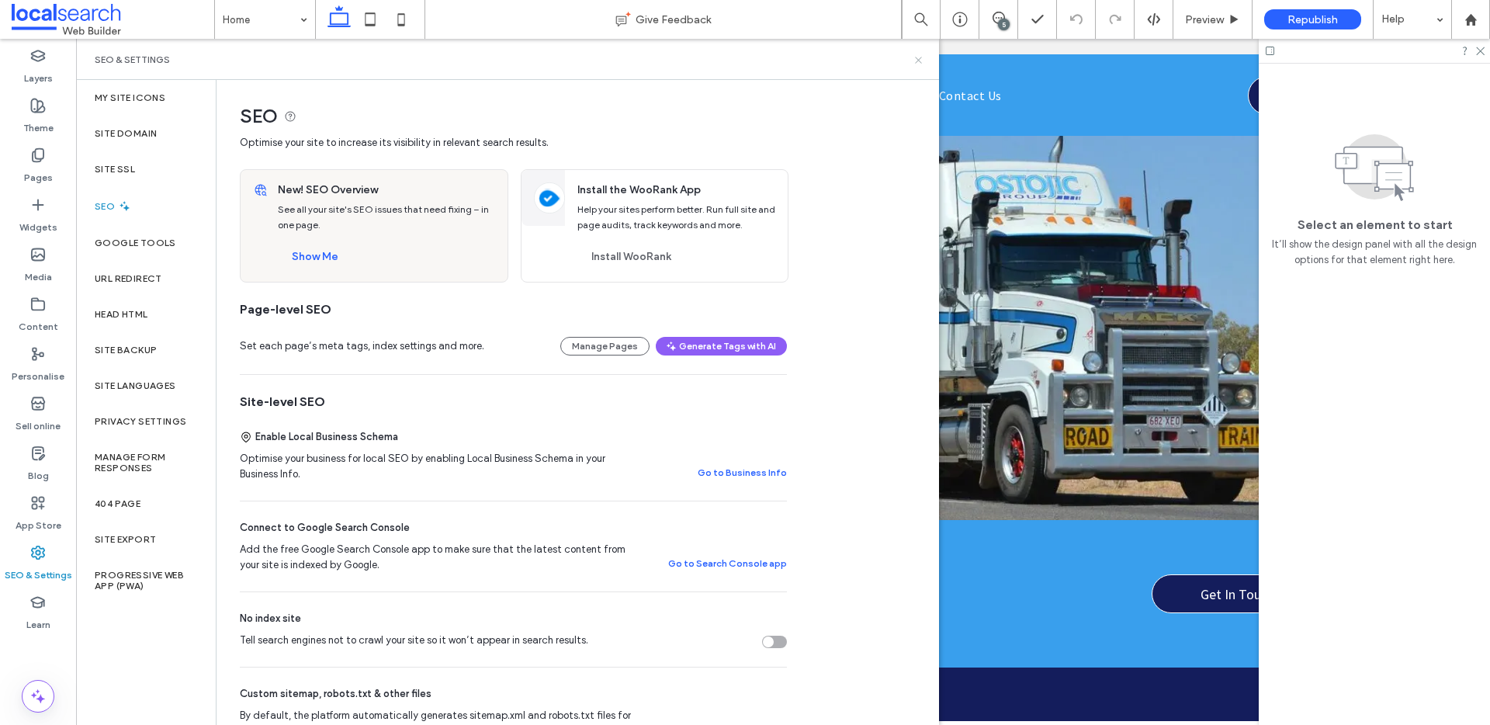
click at [914, 61] on icon at bounding box center [919, 60] width 12 height 12
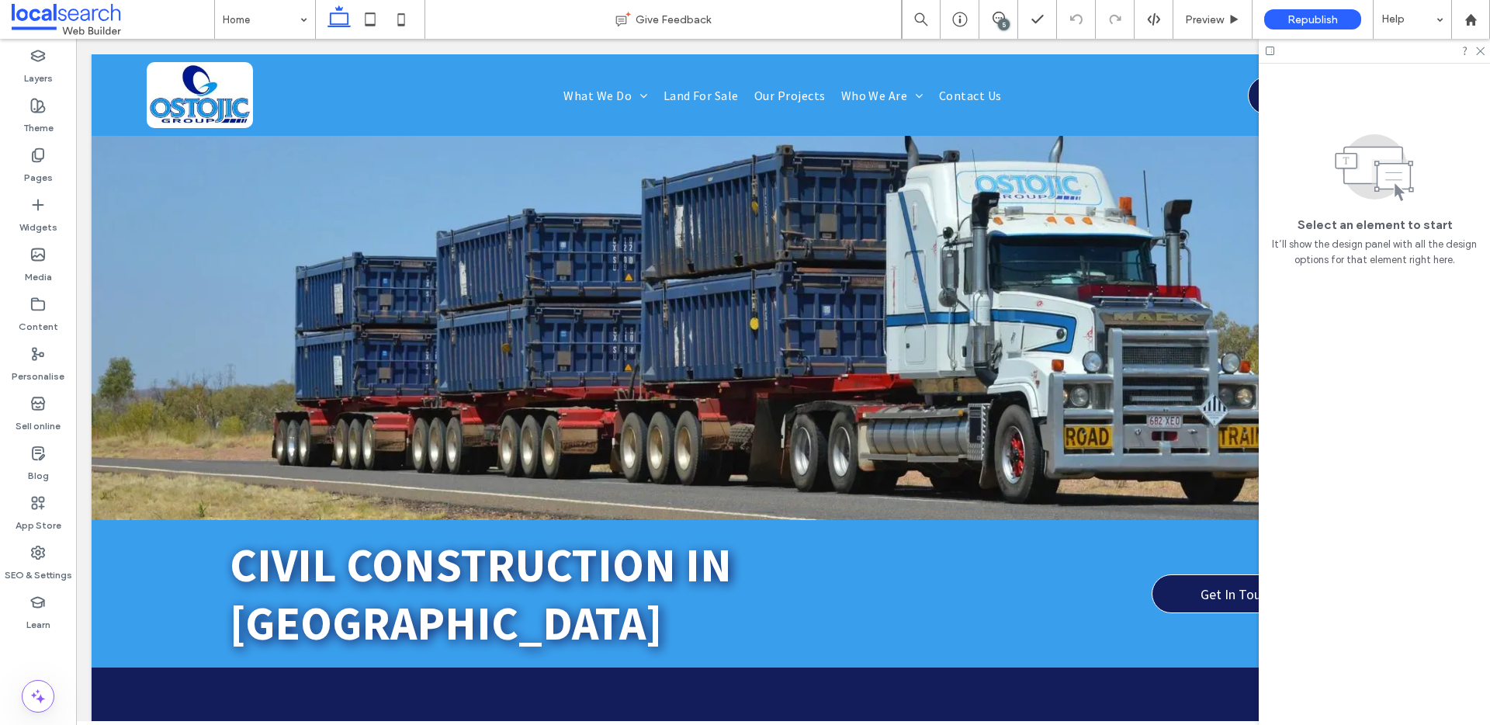
click at [1472, 51] on div at bounding box center [1374, 51] width 231 height 24
click at [1478, 52] on icon at bounding box center [1480, 50] width 10 height 10
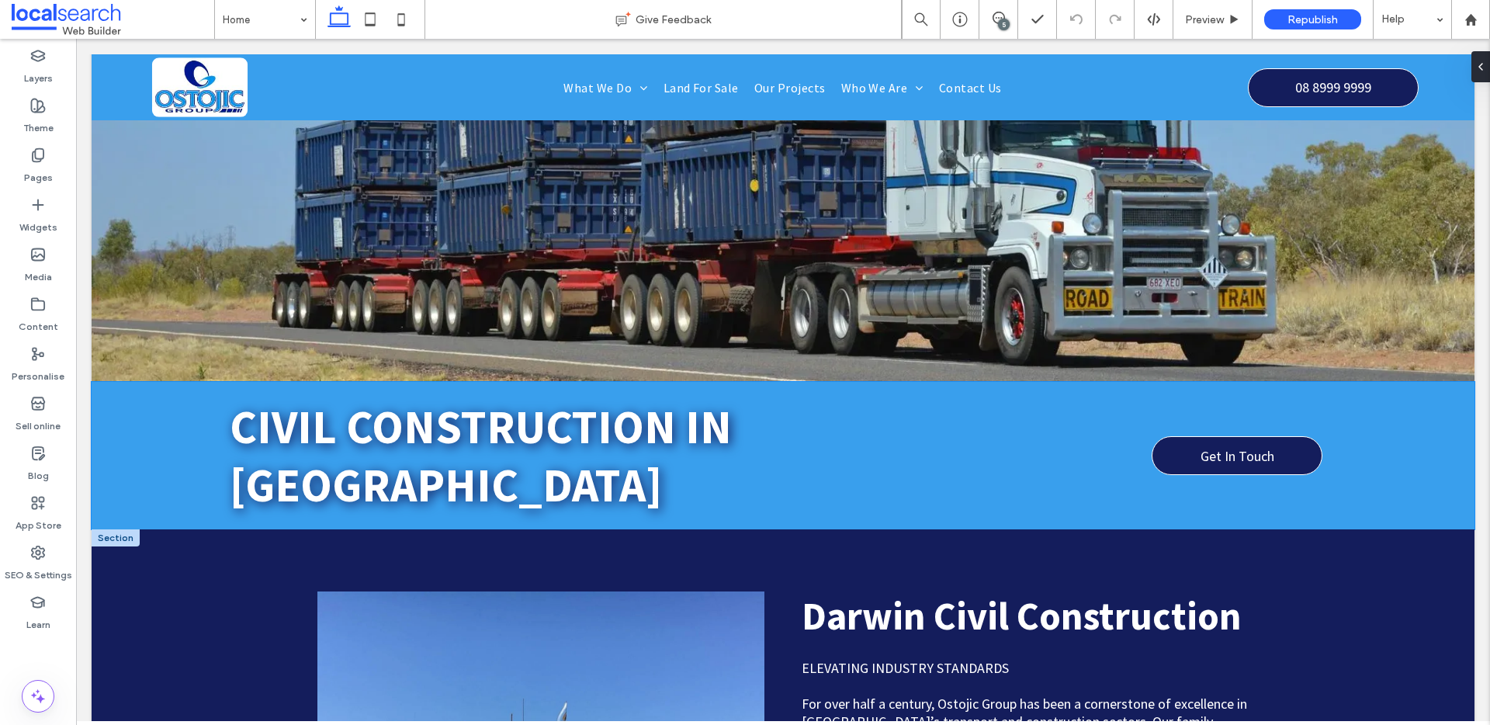
scroll to position [154, 0]
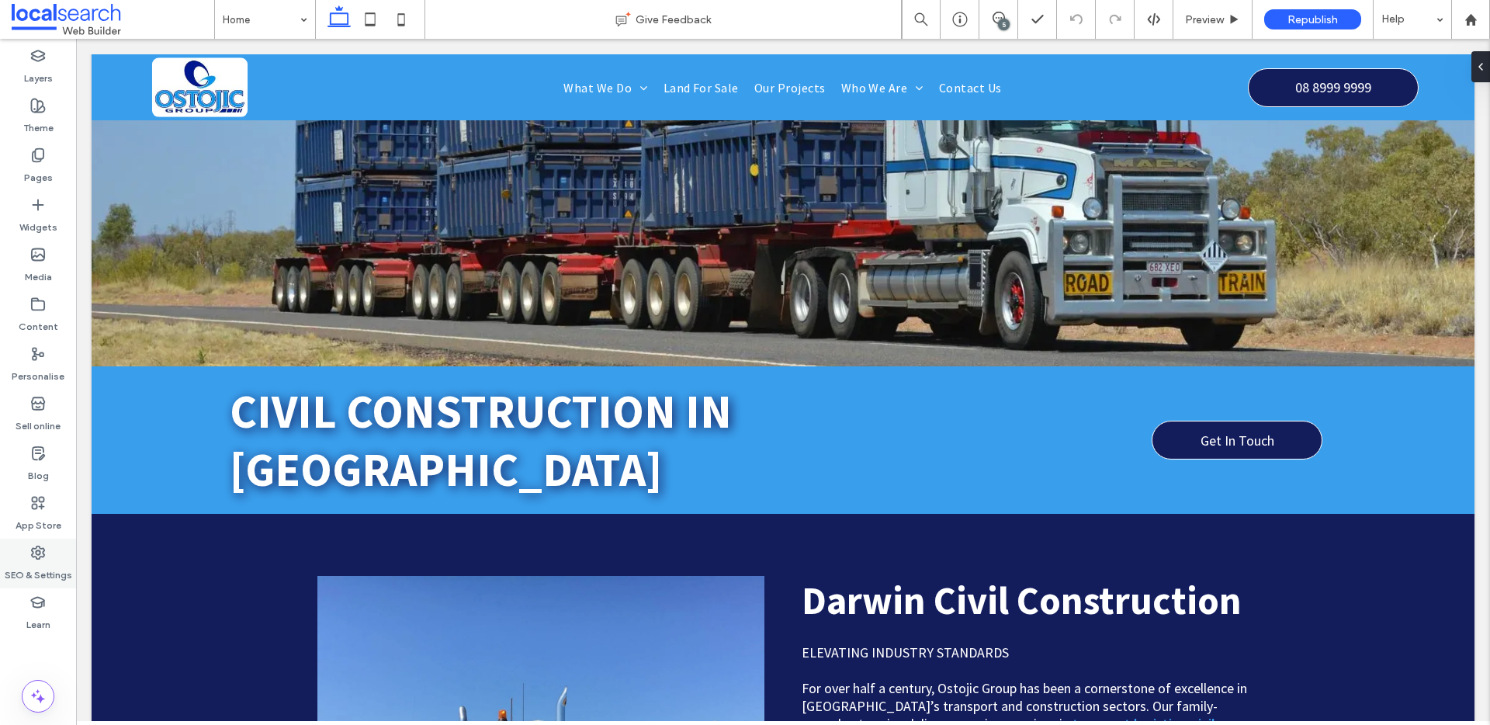
click at [61, 554] on div "SEO & Settings" at bounding box center [38, 564] width 76 height 50
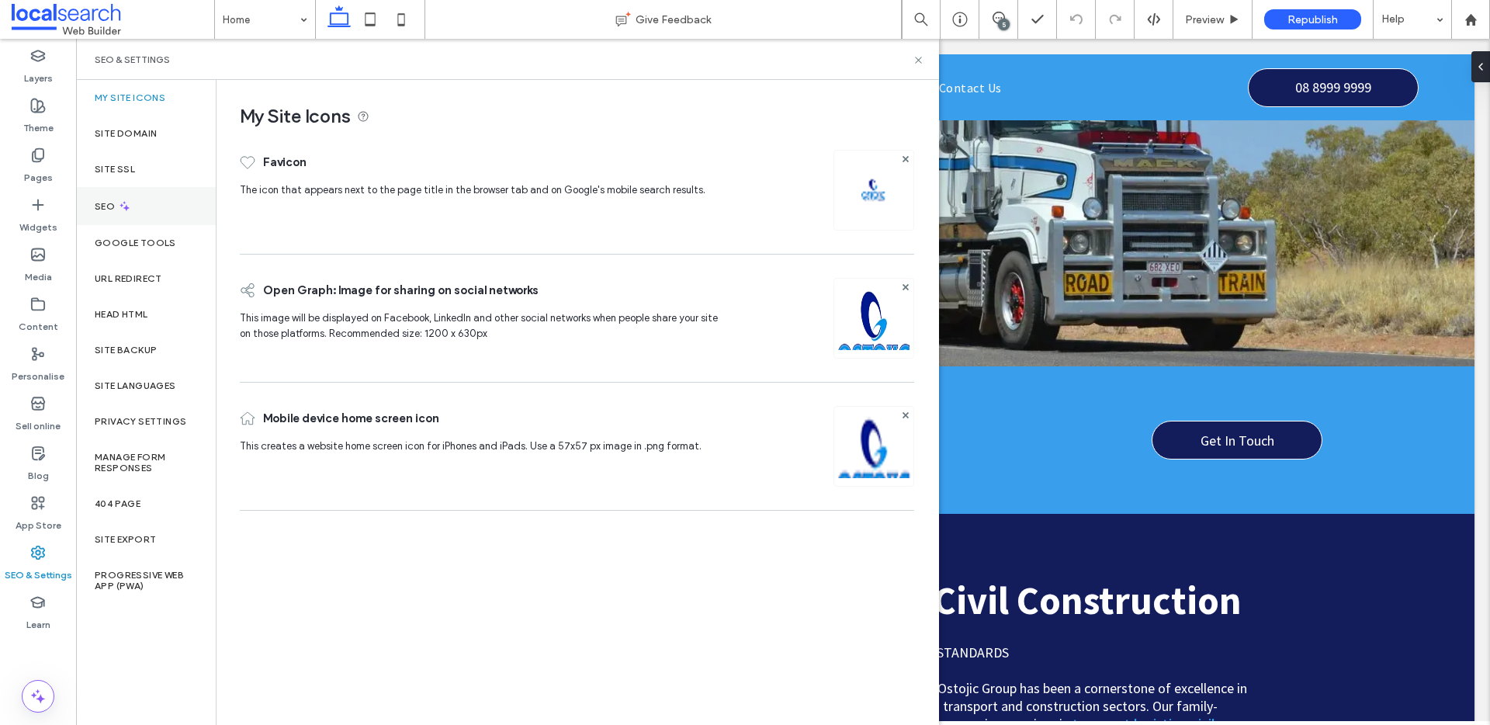
click at [158, 196] on div "SEO" at bounding box center [146, 206] width 140 height 38
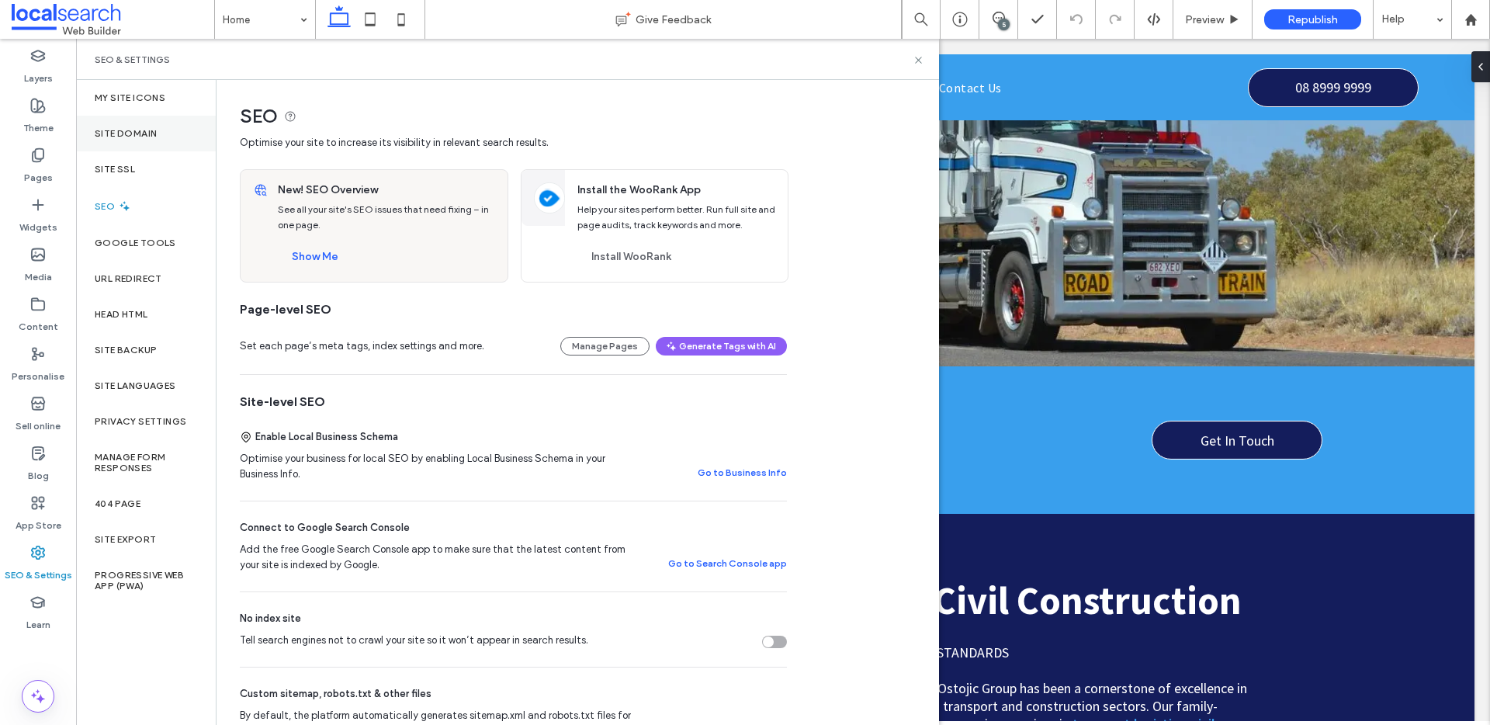
click at [123, 135] on label "Site Domain" at bounding box center [126, 133] width 62 height 11
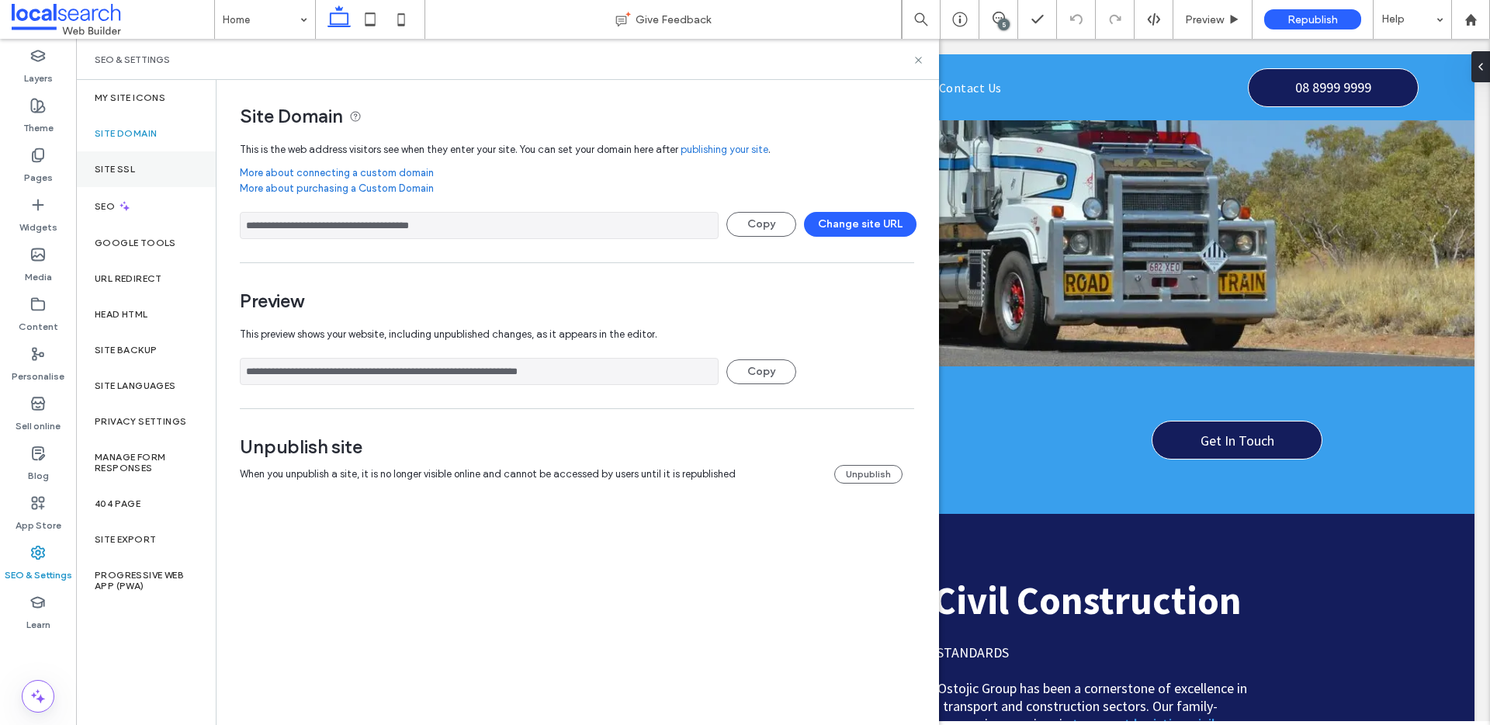
click at [133, 174] on label "Site SSL" at bounding box center [115, 169] width 40 height 11
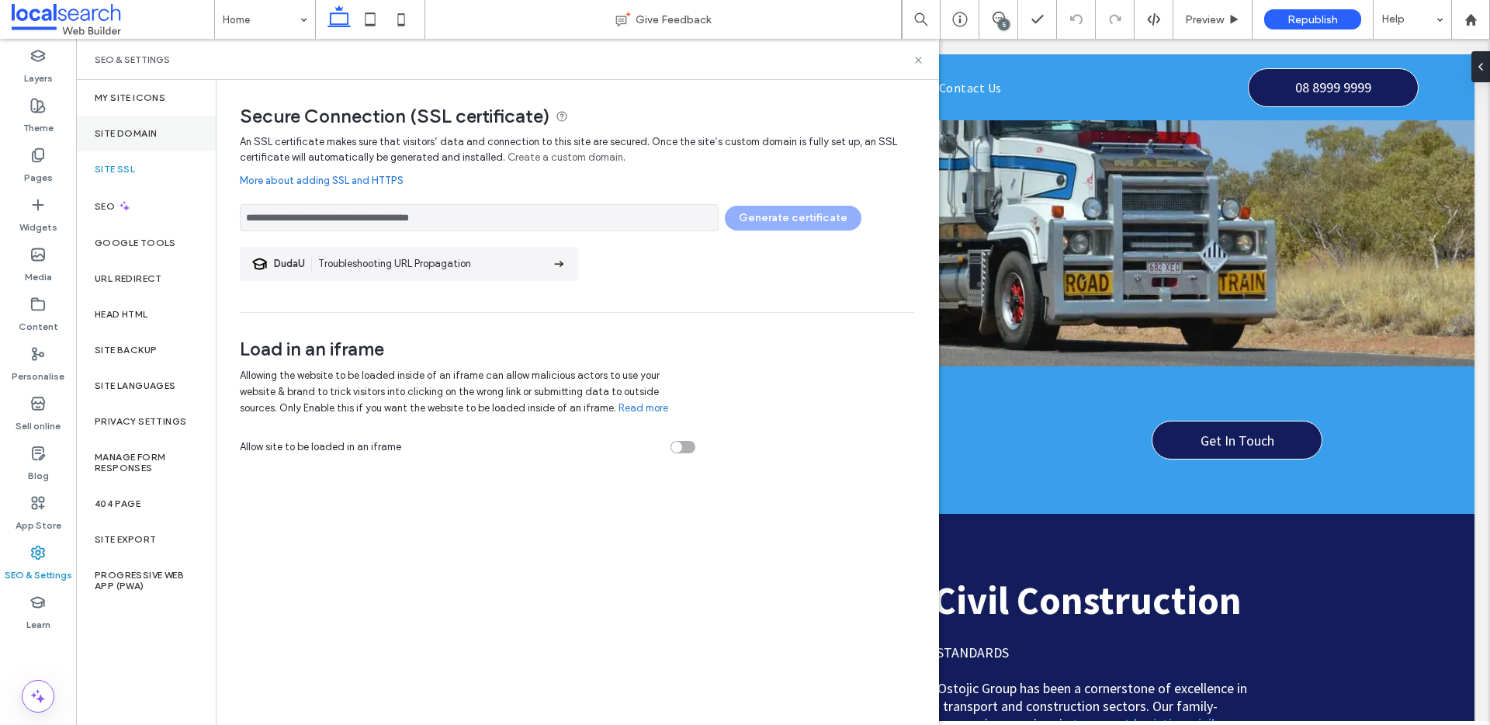
click at [115, 135] on label "Site Domain" at bounding box center [126, 133] width 62 height 11
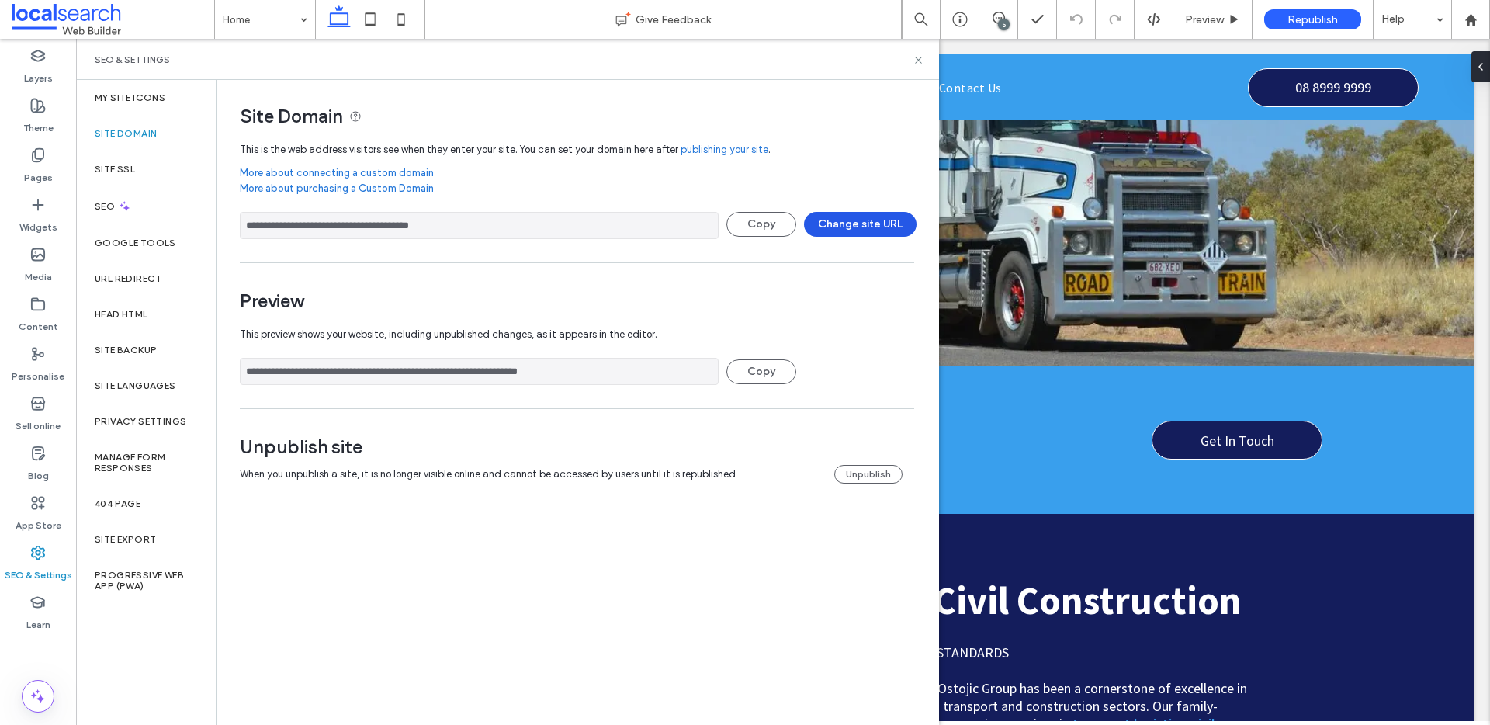
click at [840, 224] on button "Change site URL" at bounding box center [860, 224] width 113 height 25
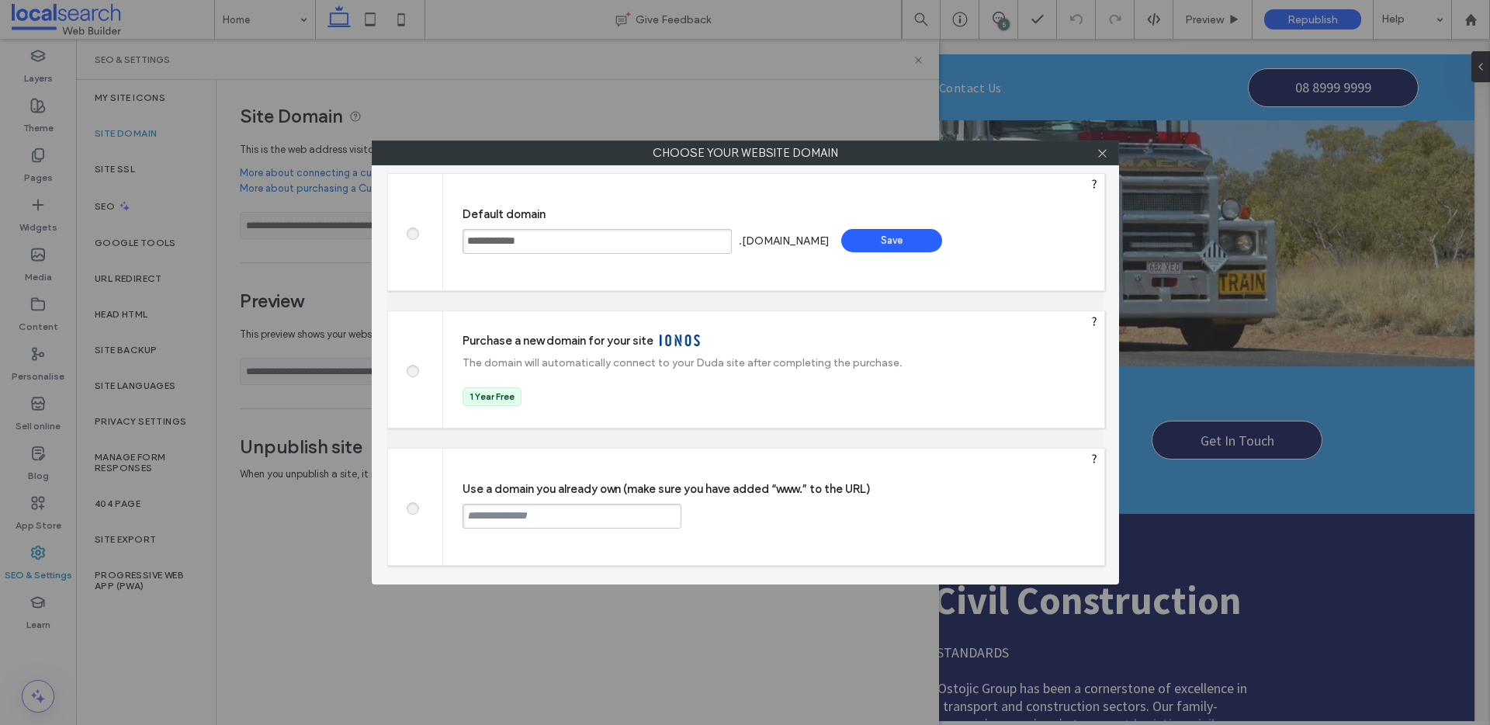
click at [601, 528] on div "Use a domain you already own (make sure you have added “www.” to the URL) Conti…" at bounding box center [773, 507] width 661 height 116
click at [556, 518] on input "****" at bounding box center [572, 516] width 219 height 25
paste input "**********"
type input "**********"
click at [761, 522] on div "Continue" at bounding box center [740, 515] width 101 height 23
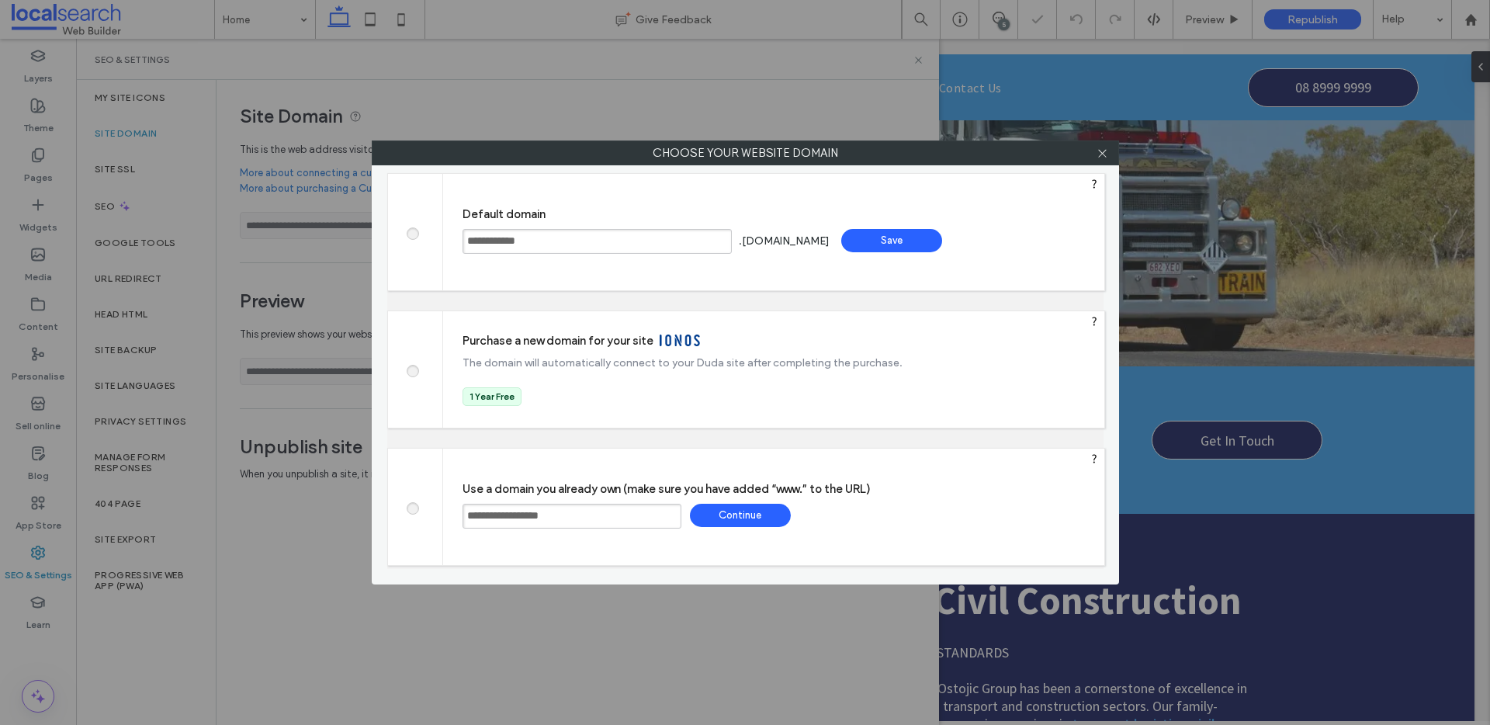
type input "**********"
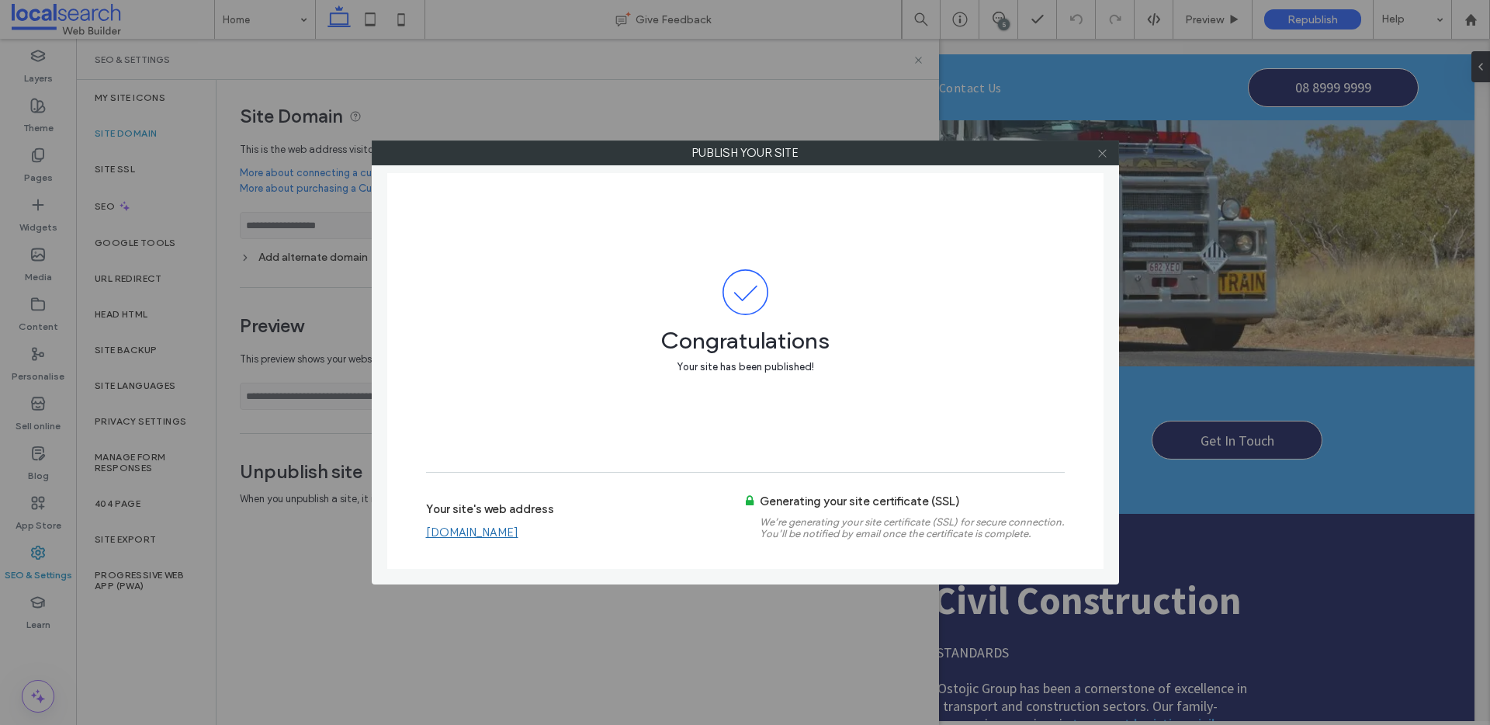
click at [1101, 152] on icon at bounding box center [1103, 153] width 12 height 12
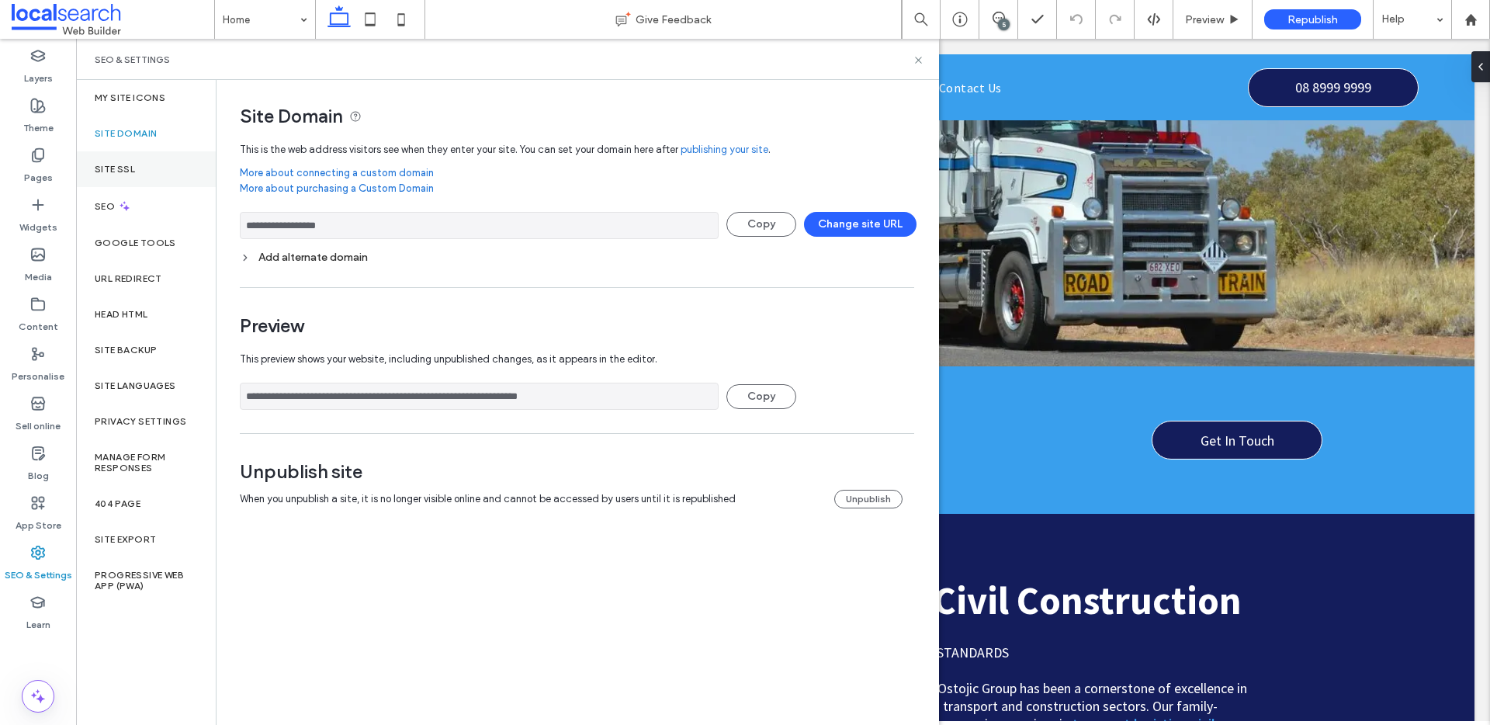
click at [120, 180] on div "Site SSL" at bounding box center [146, 169] width 140 height 36
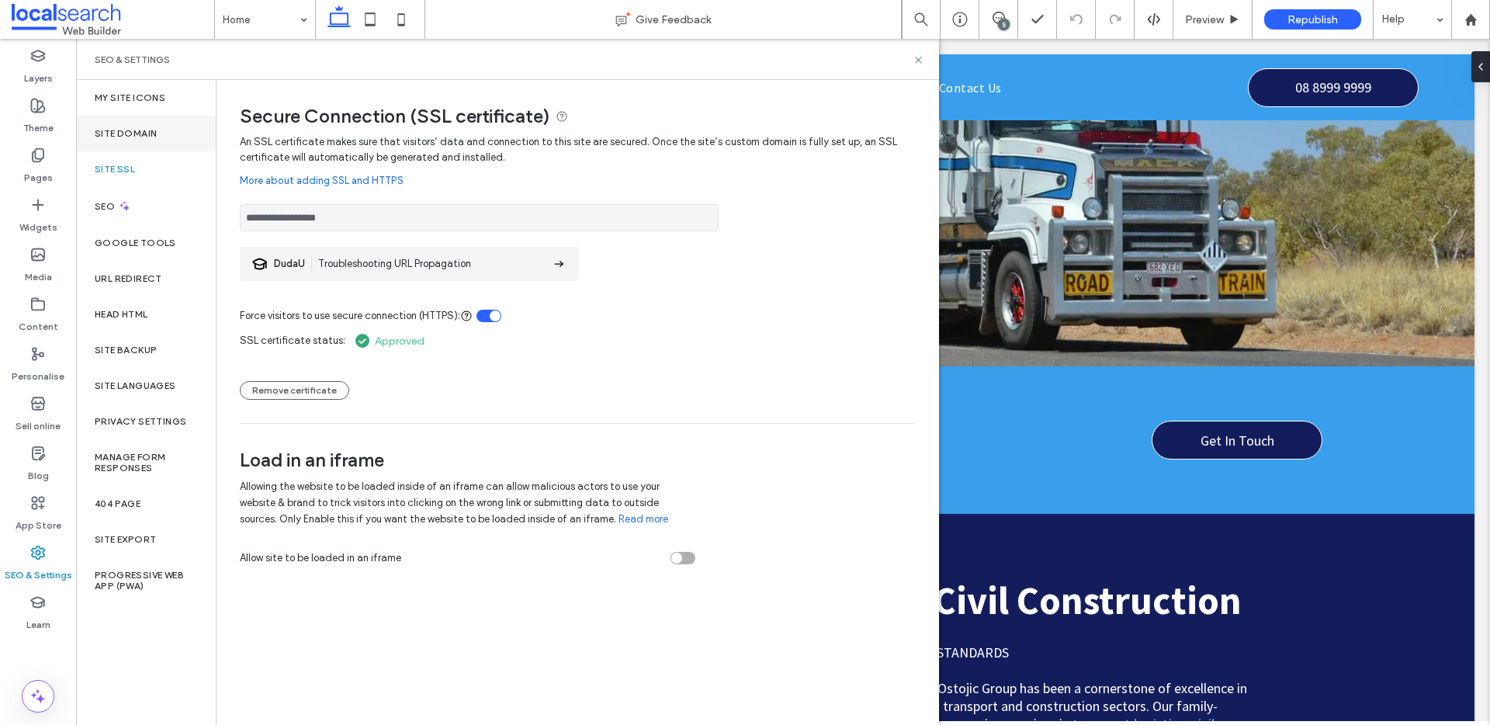
click at [134, 134] on label "Site Domain" at bounding box center [126, 133] width 62 height 11
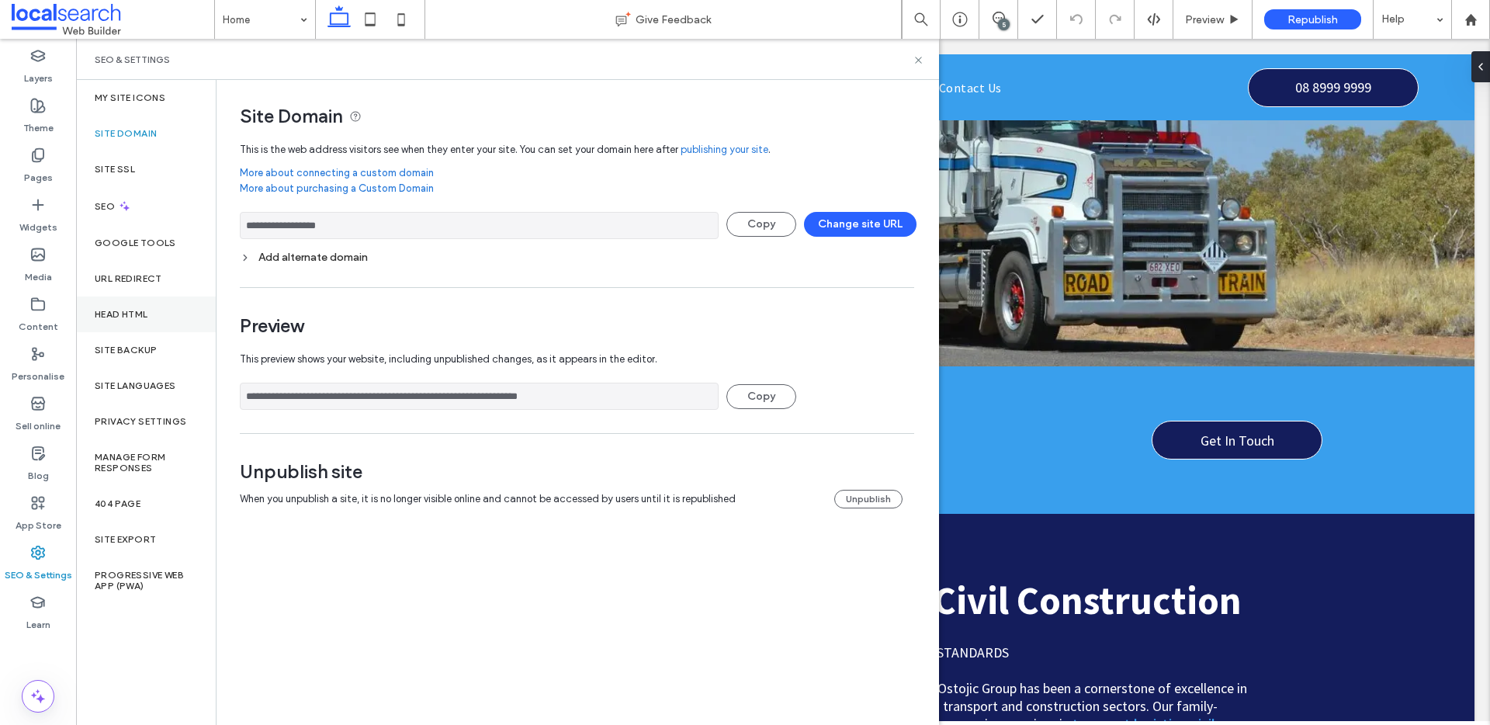
click at [165, 311] on div "Head HTML" at bounding box center [146, 315] width 140 height 36
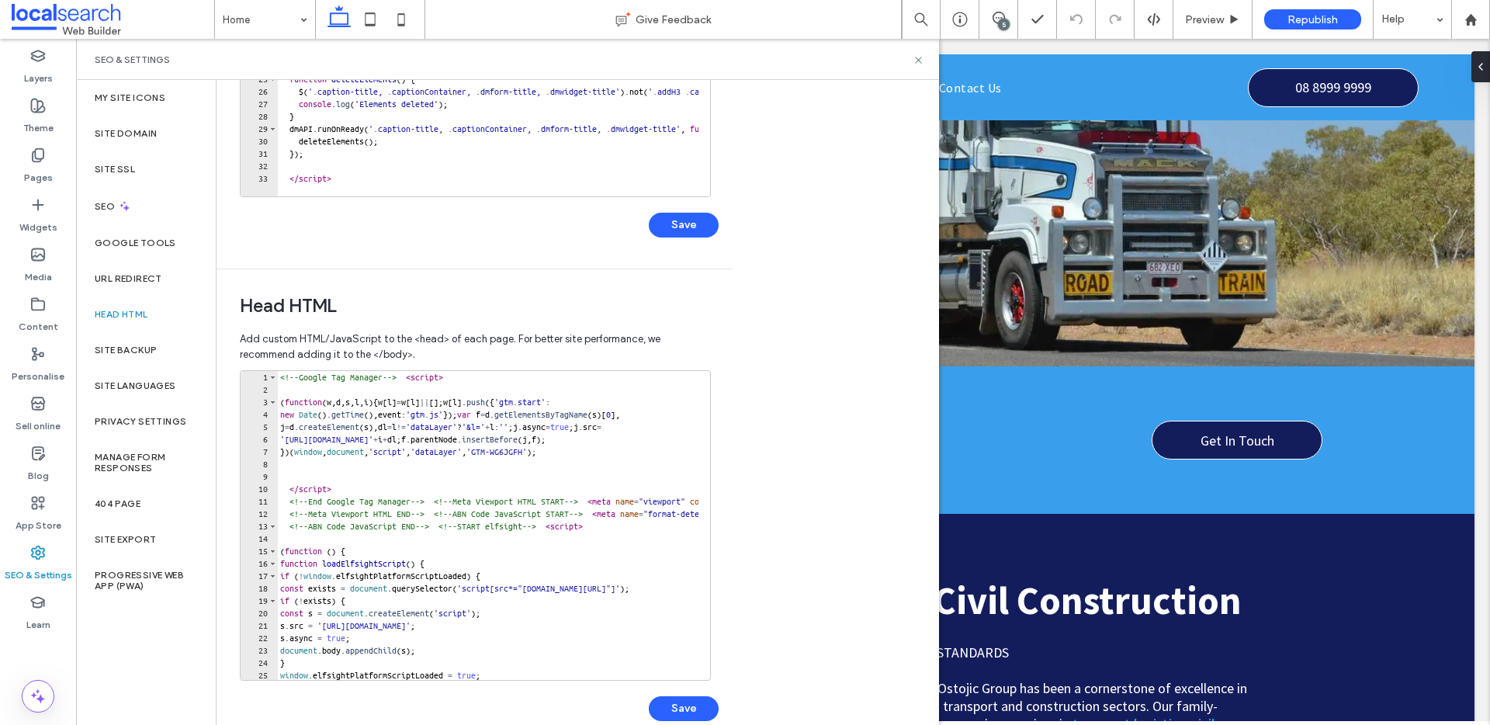
scroll to position [338, 0]
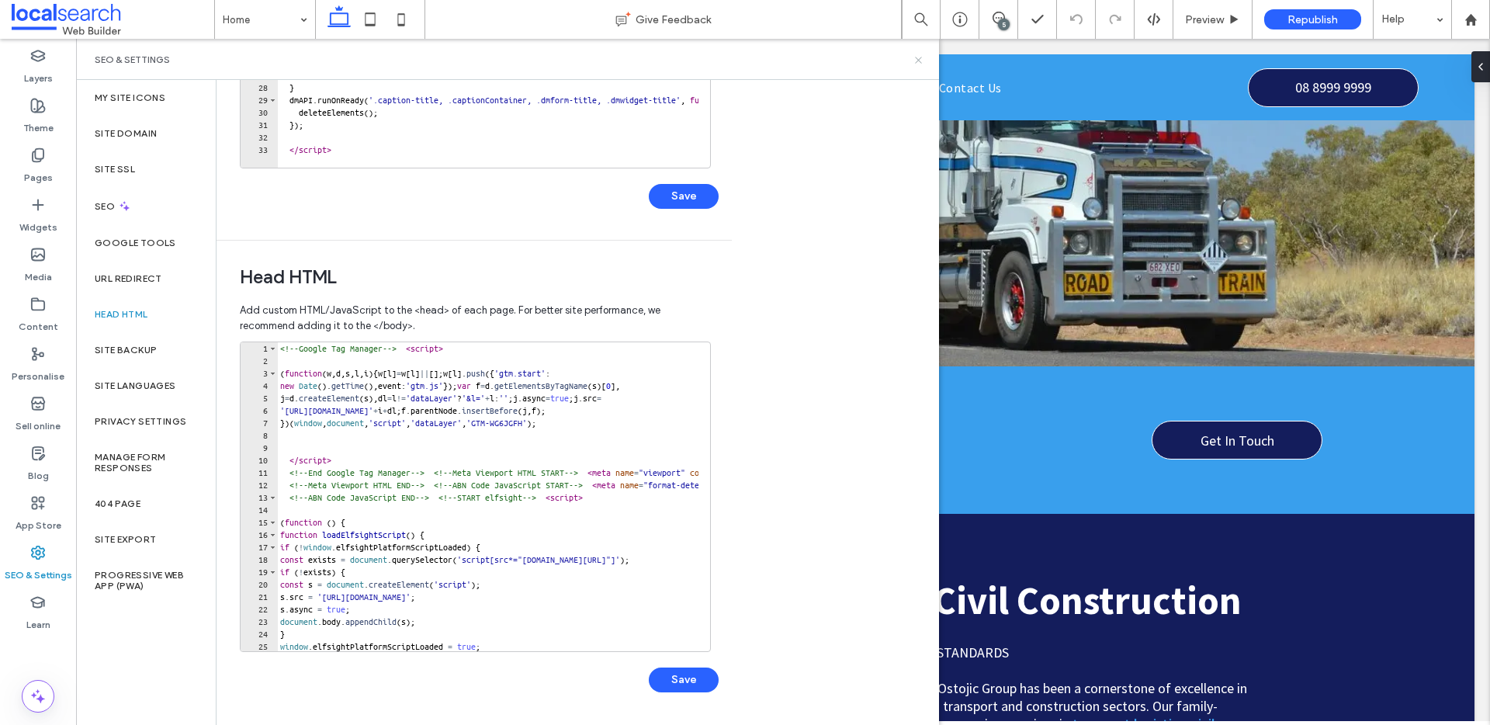
click at [921, 55] on icon at bounding box center [919, 60] width 12 height 12
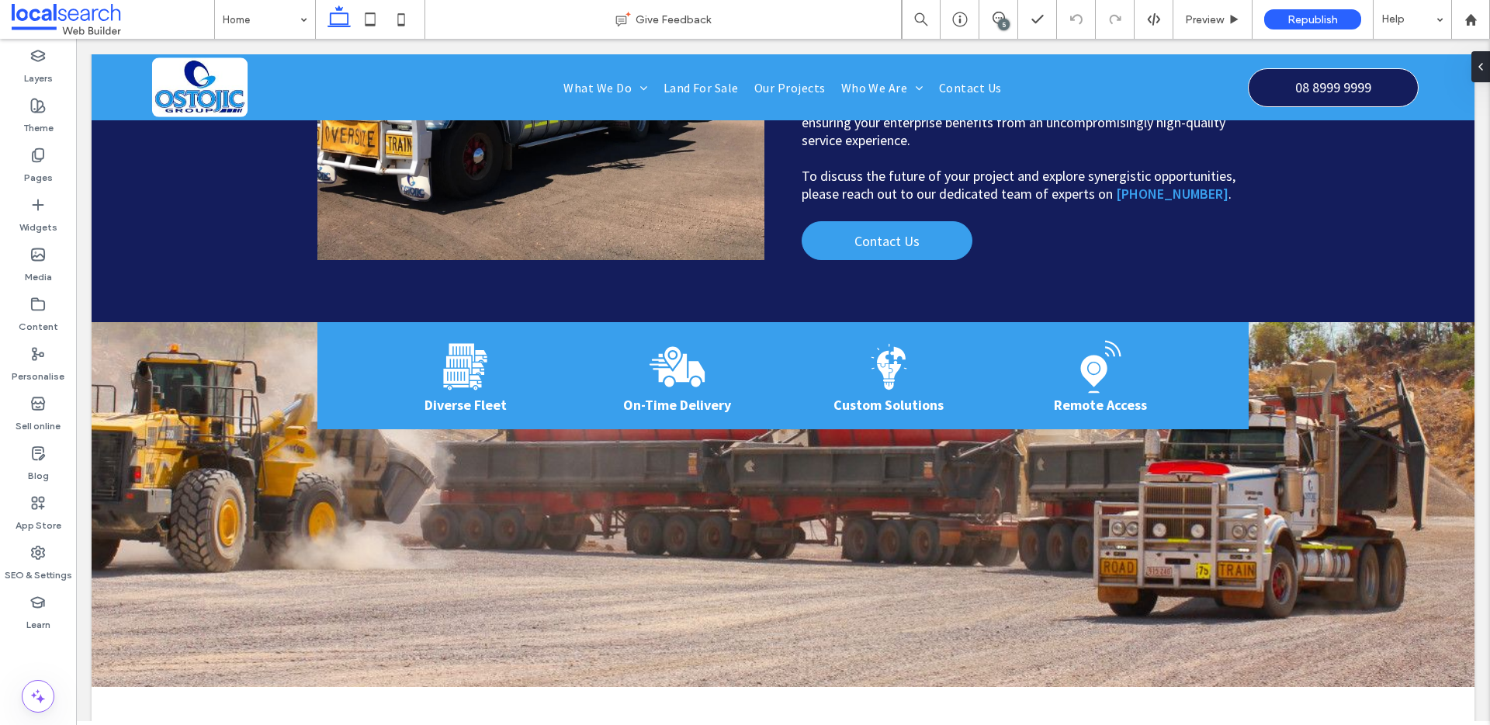
scroll to position [451, 0]
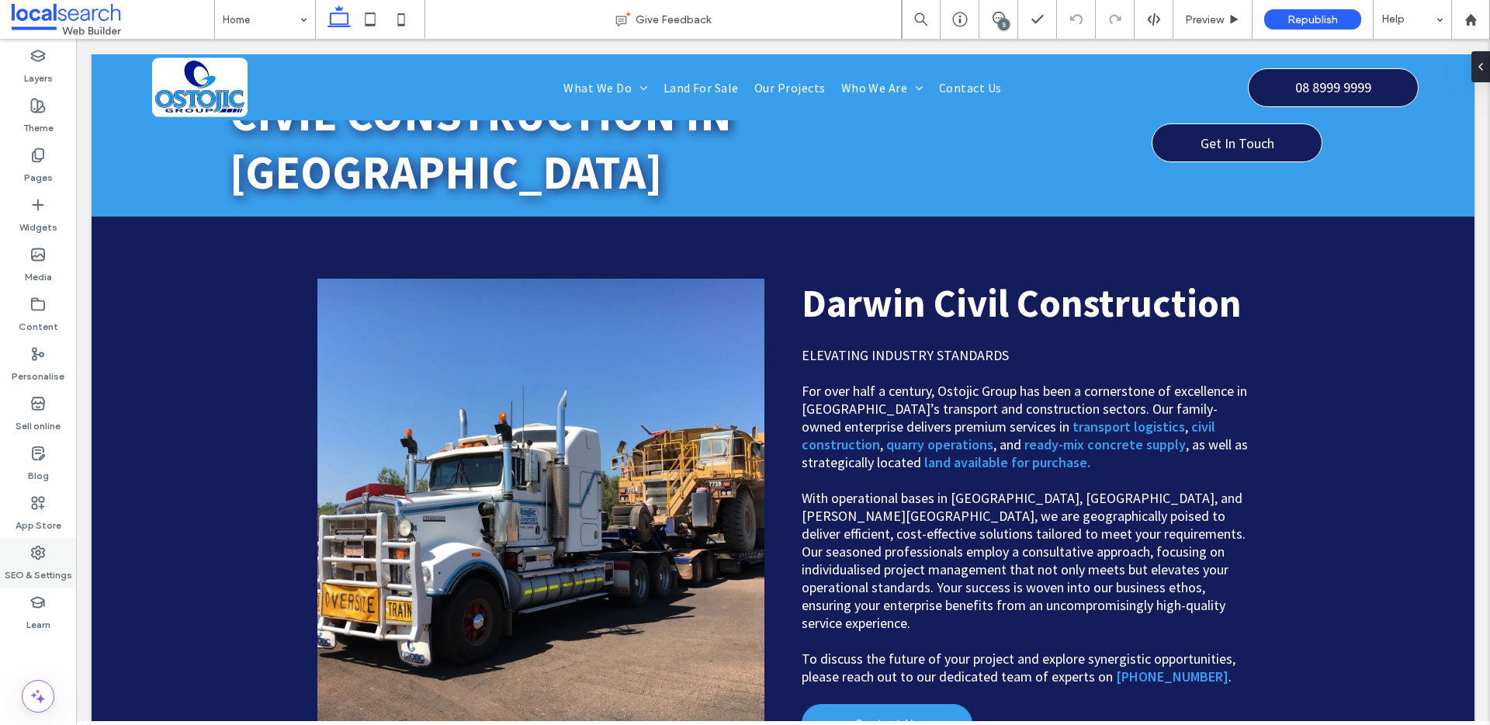
click at [49, 553] on div "SEO & Settings" at bounding box center [38, 564] width 76 height 50
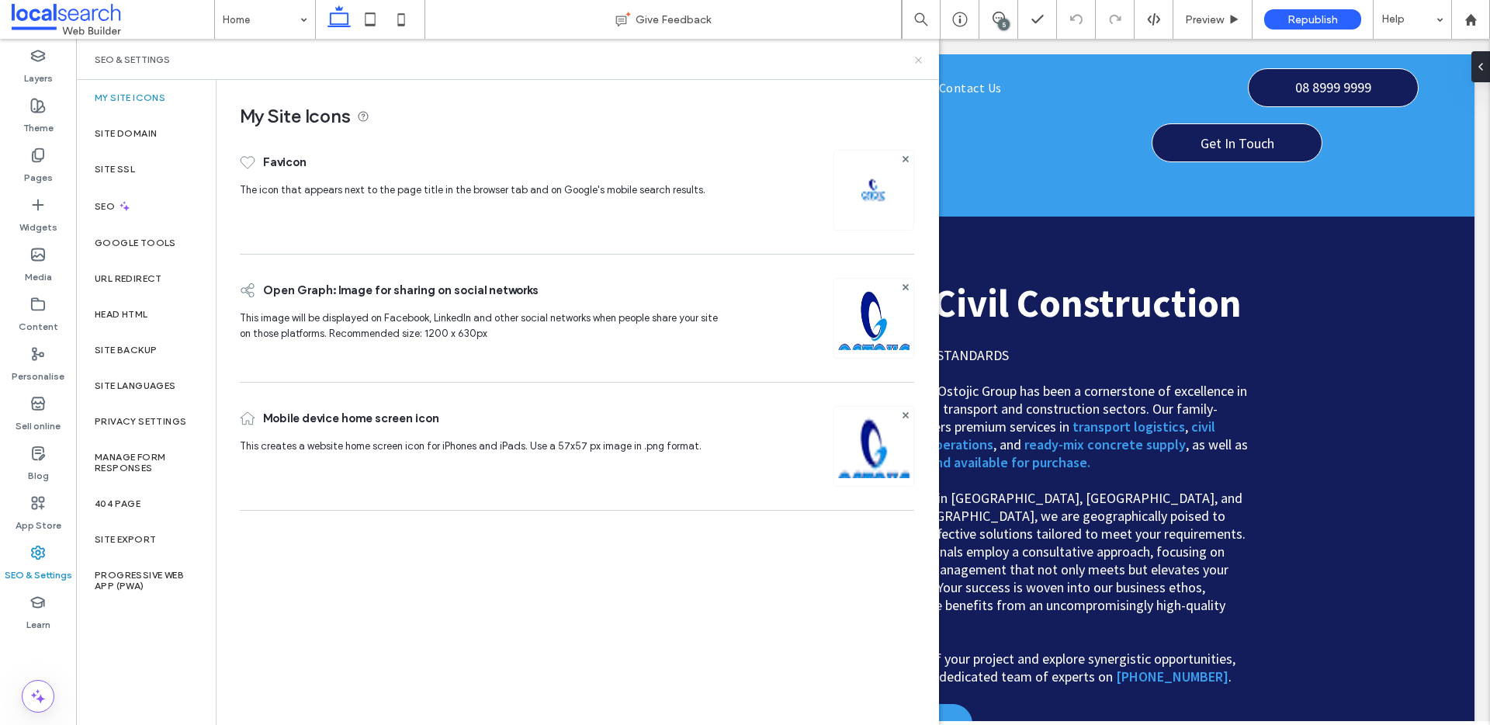
click at [919, 58] on use at bounding box center [918, 60] width 6 height 6
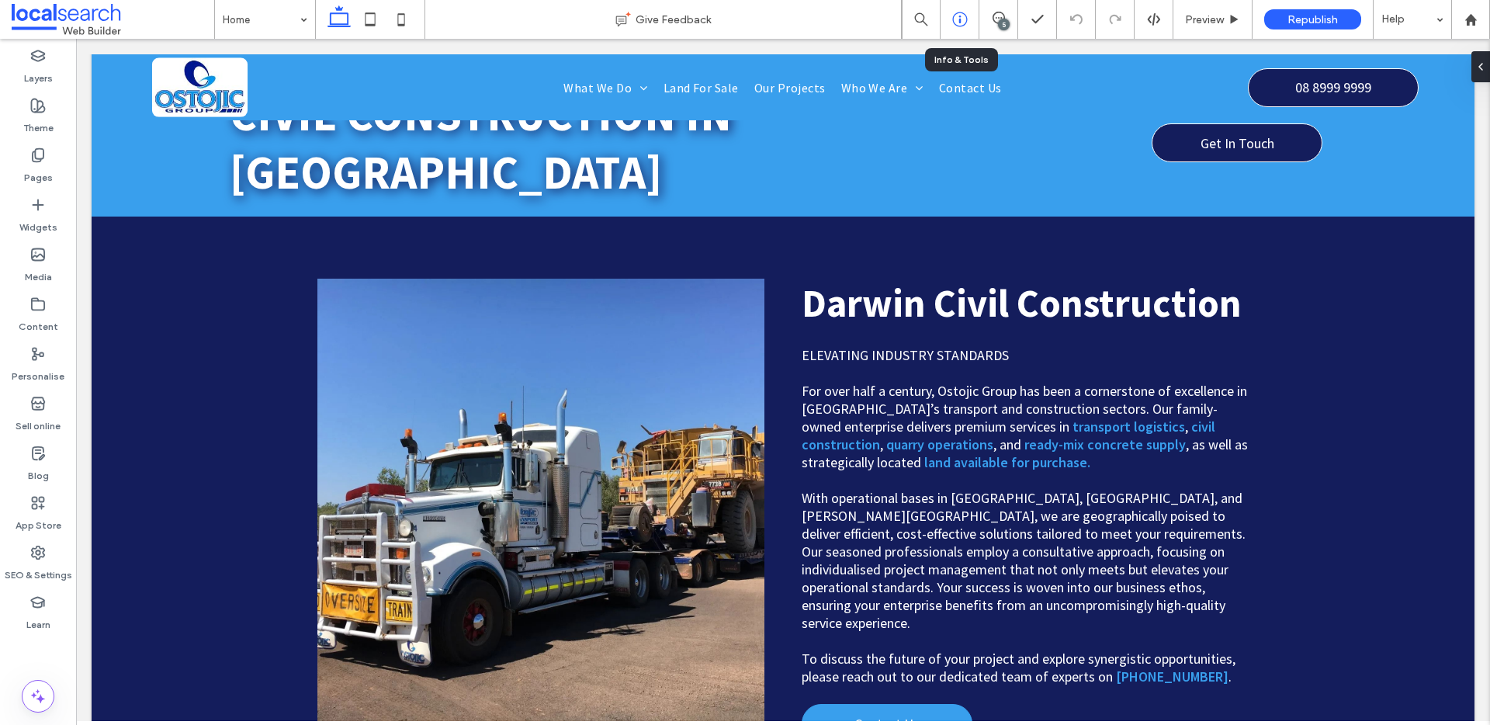
click at [959, 22] on use at bounding box center [959, 19] width 15 height 15
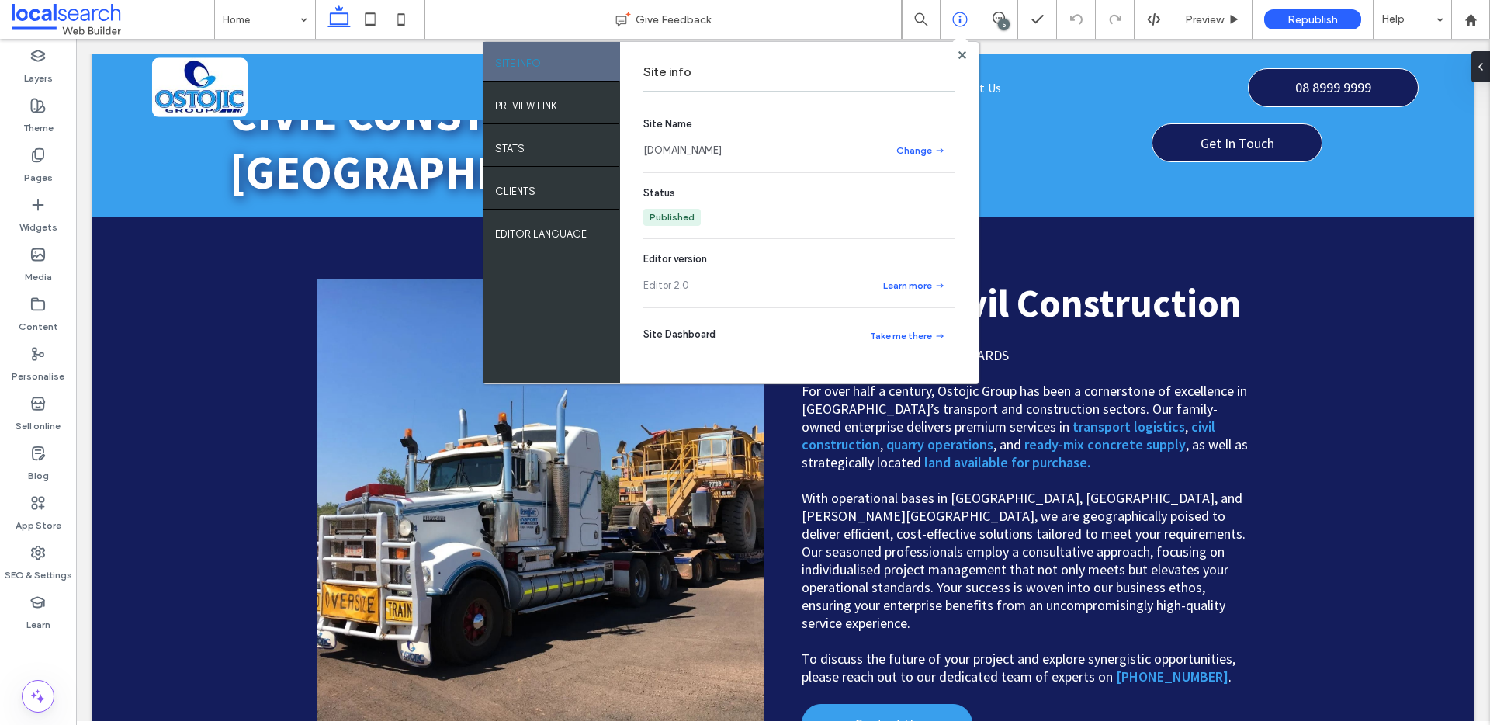
click at [666, 151] on link "www.ostojic.com.au" at bounding box center [682, 151] width 78 height 16
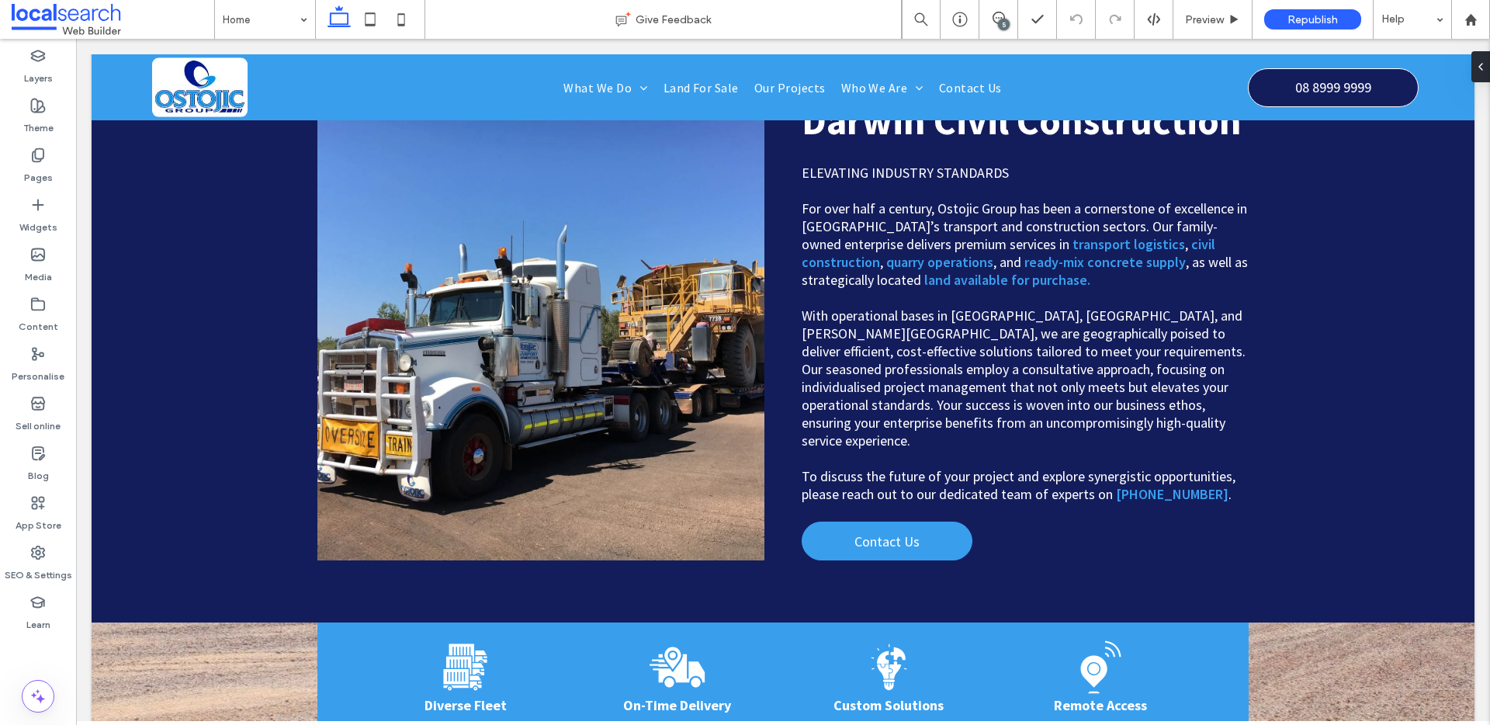
scroll to position [362, 0]
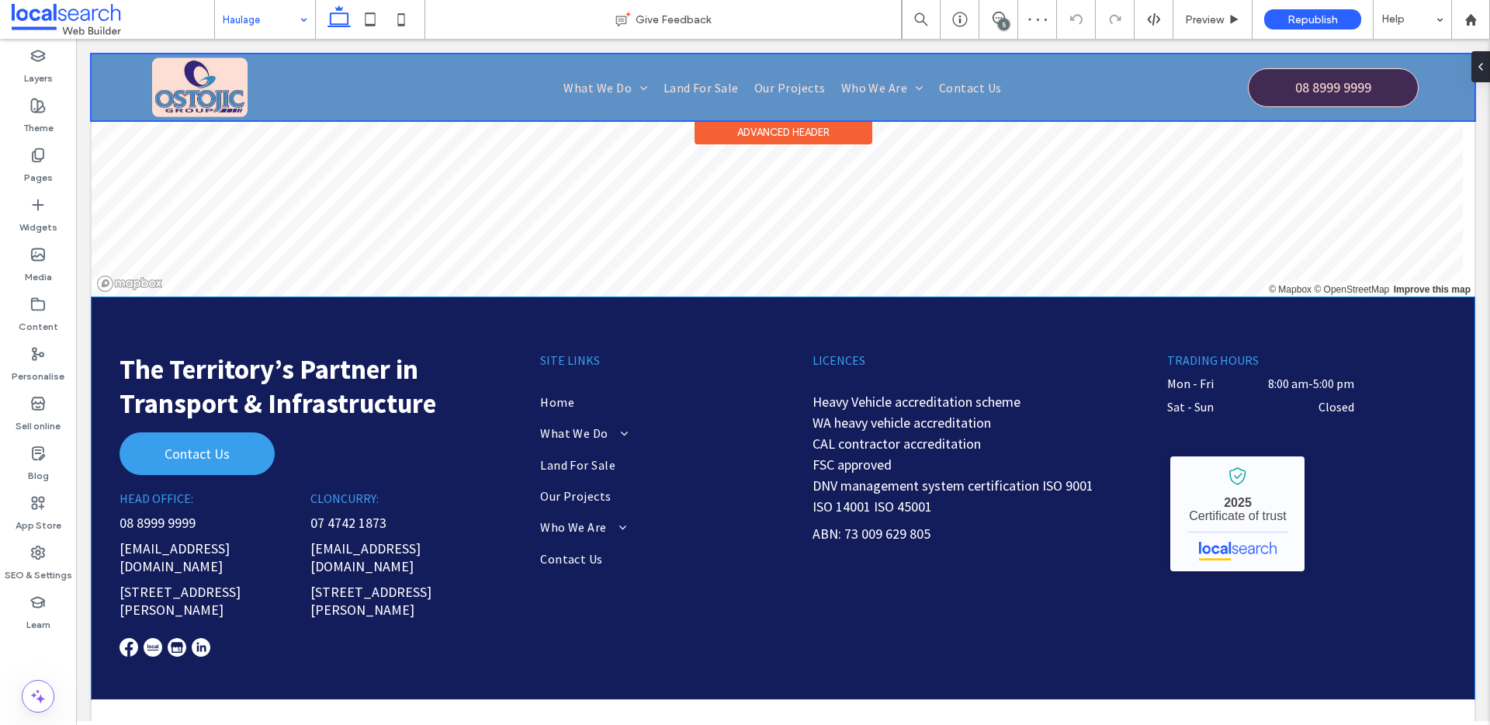
scroll to position [3224, 0]
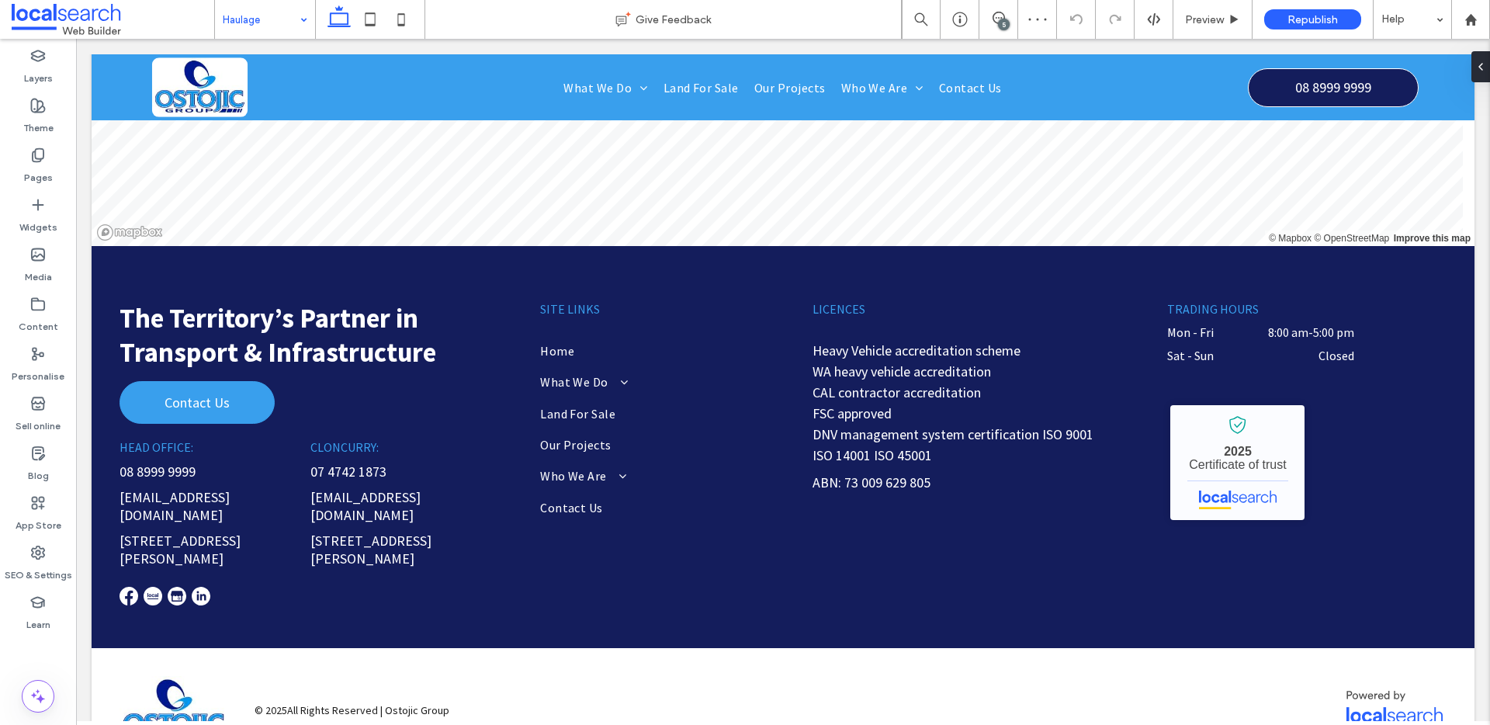
click at [279, 17] on input at bounding box center [261, 19] width 77 height 39
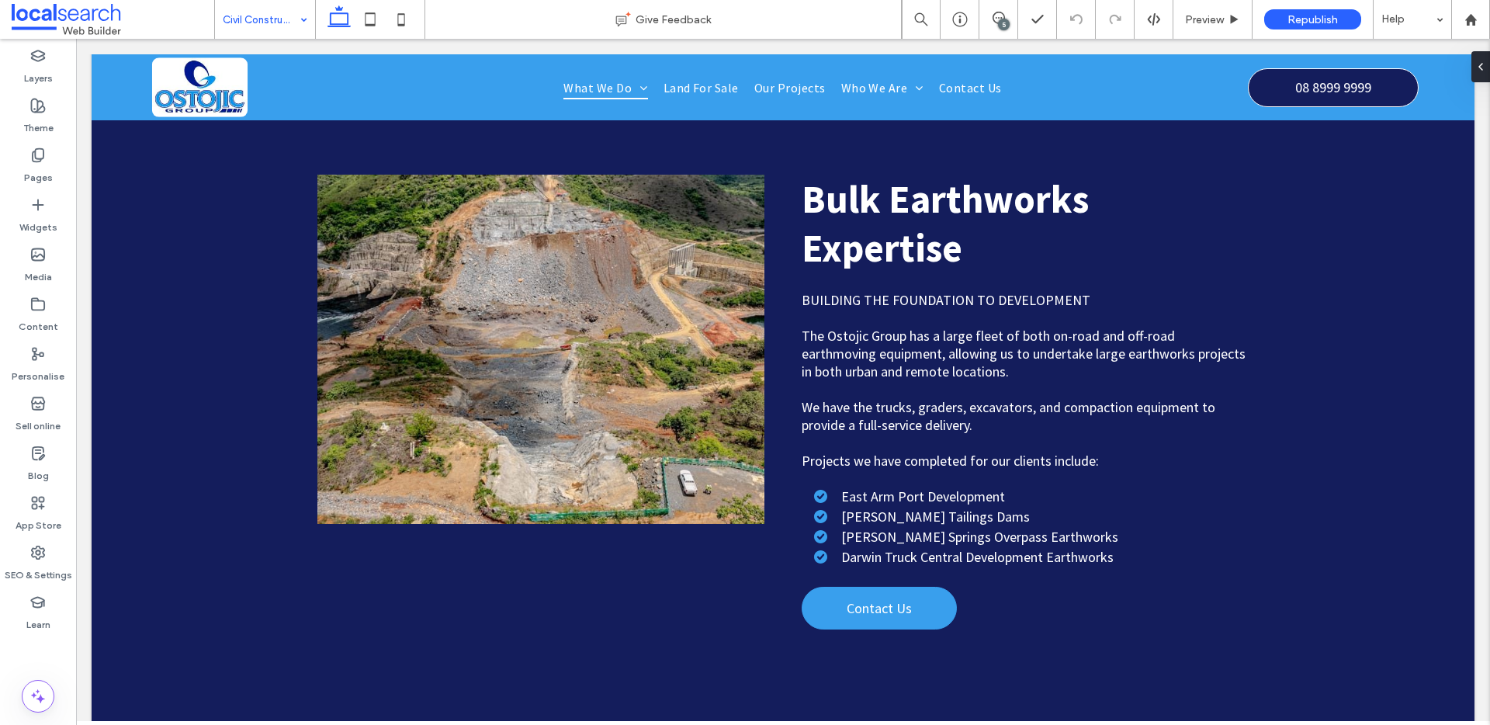
click at [252, 11] on input at bounding box center [261, 19] width 77 height 39
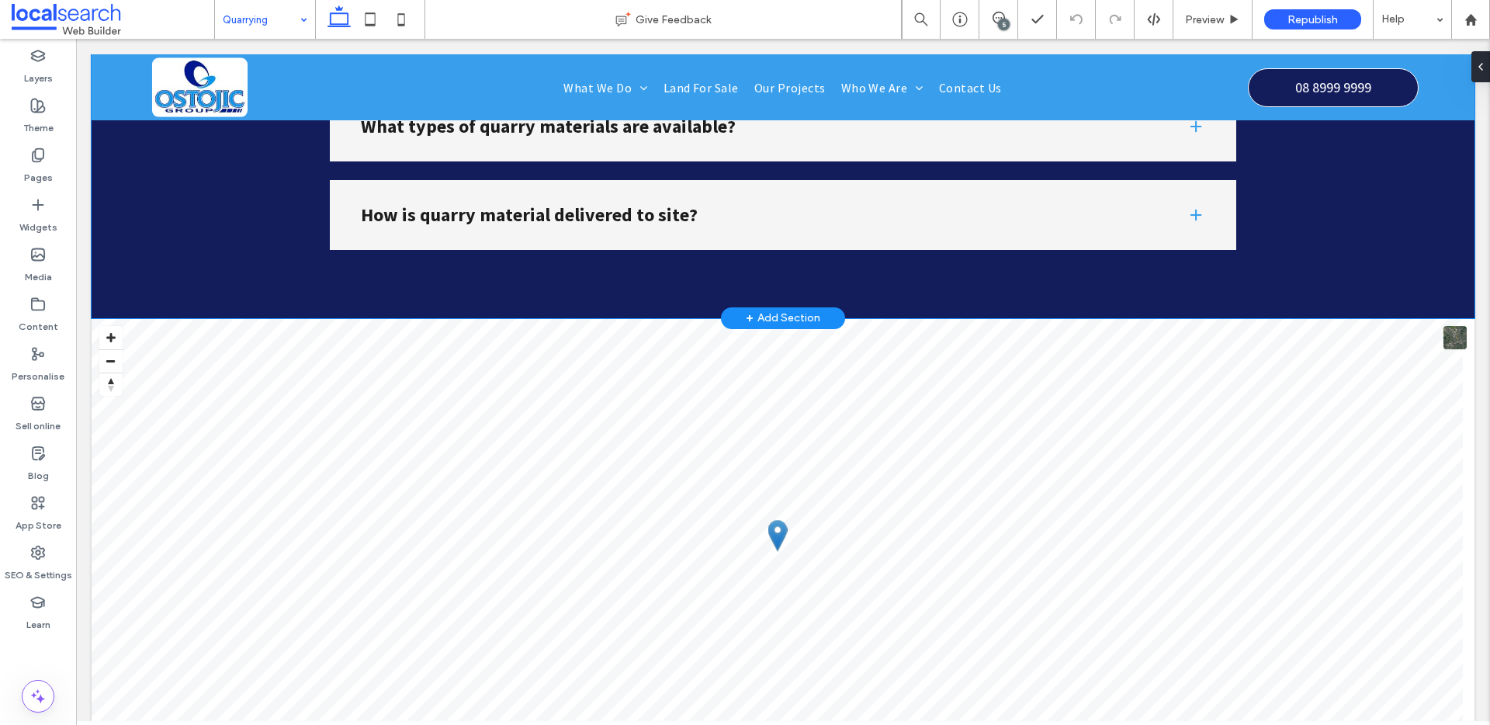
scroll to position [3221, 0]
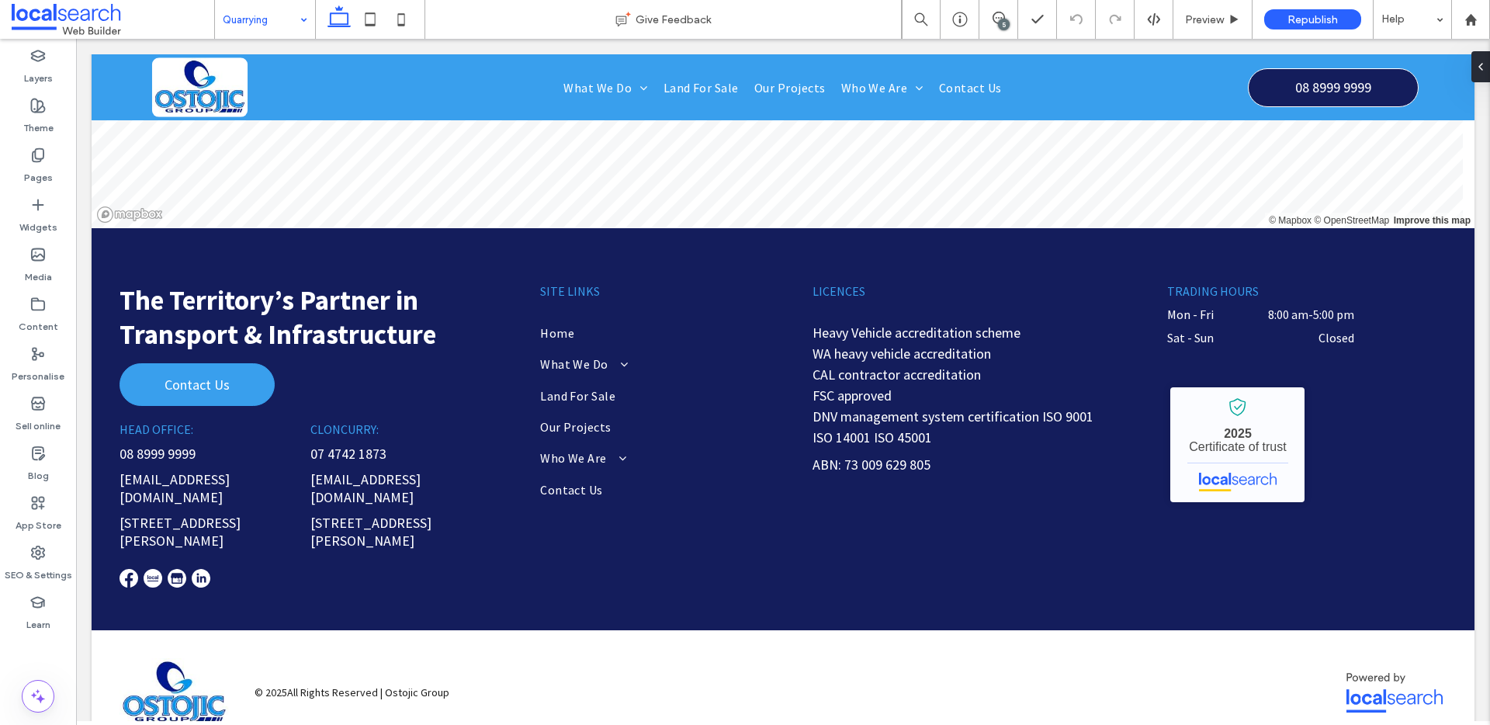
click at [272, 1] on input at bounding box center [261, 19] width 77 height 39
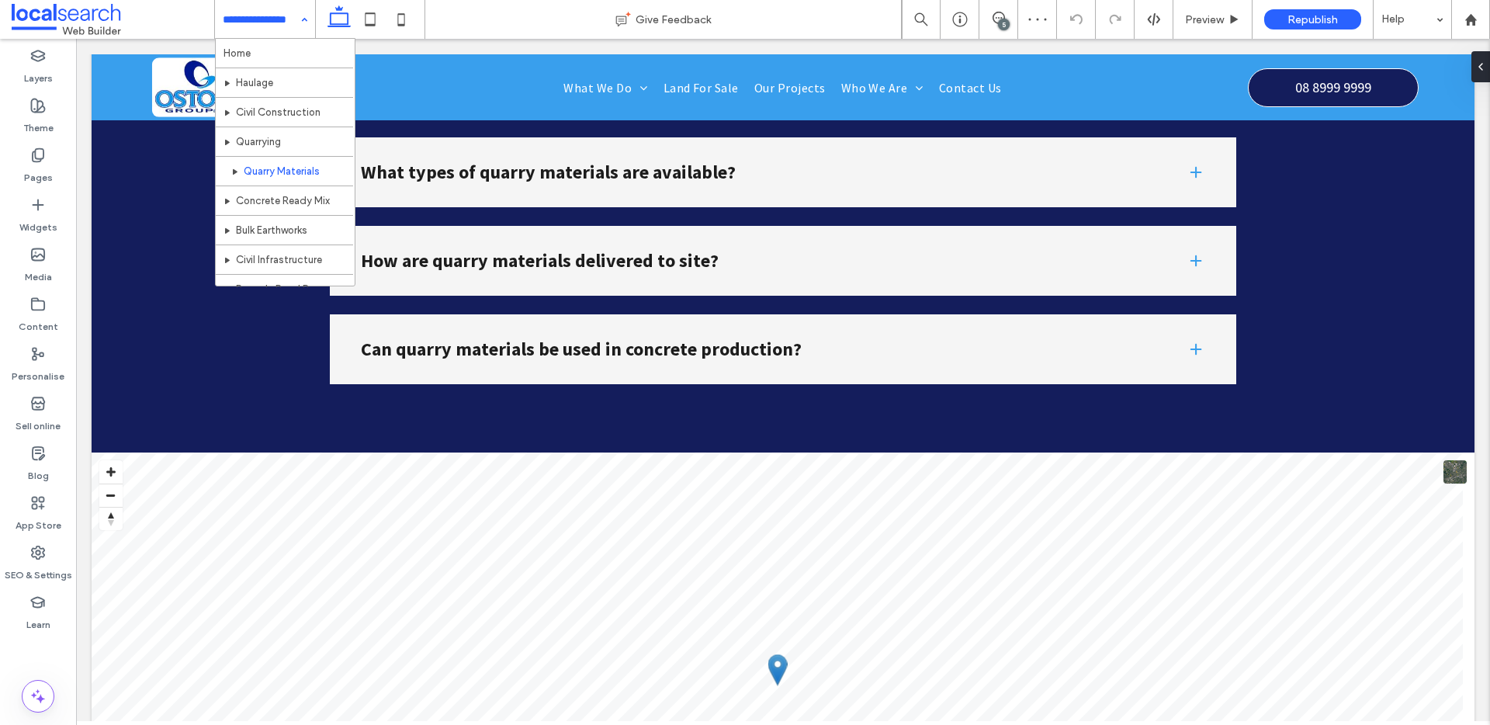
click at [251, 14] on input at bounding box center [261, 19] width 77 height 39
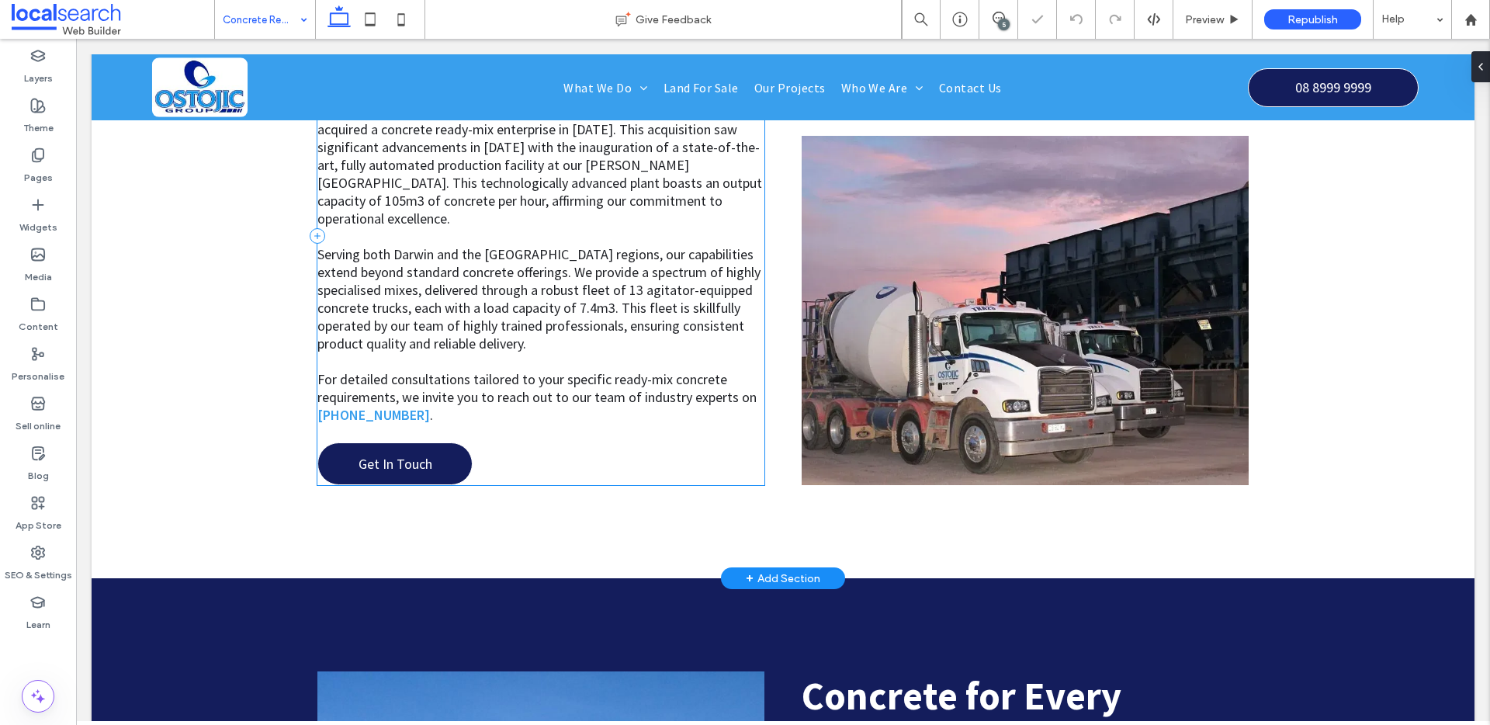
scroll to position [1550, 0]
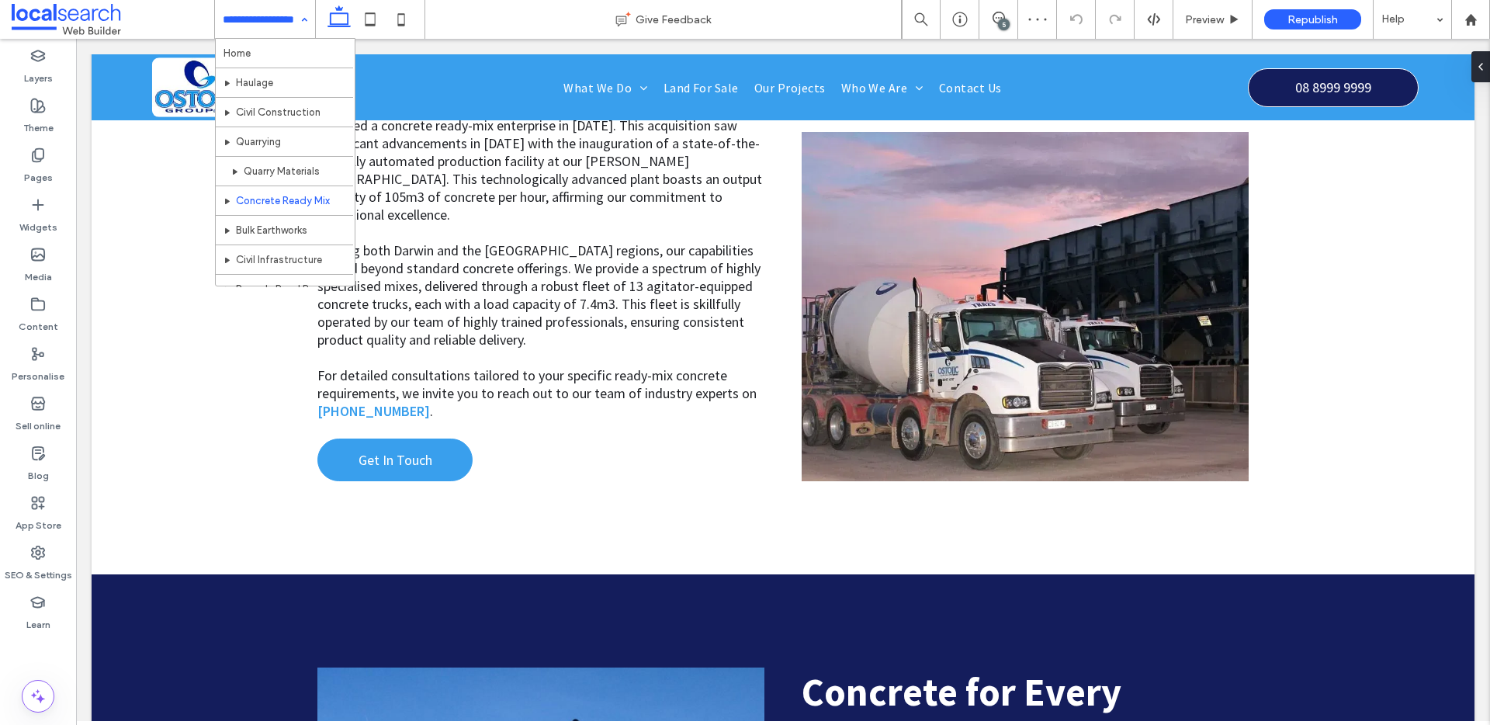
click at [240, 22] on input at bounding box center [261, 19] width 77 height 39
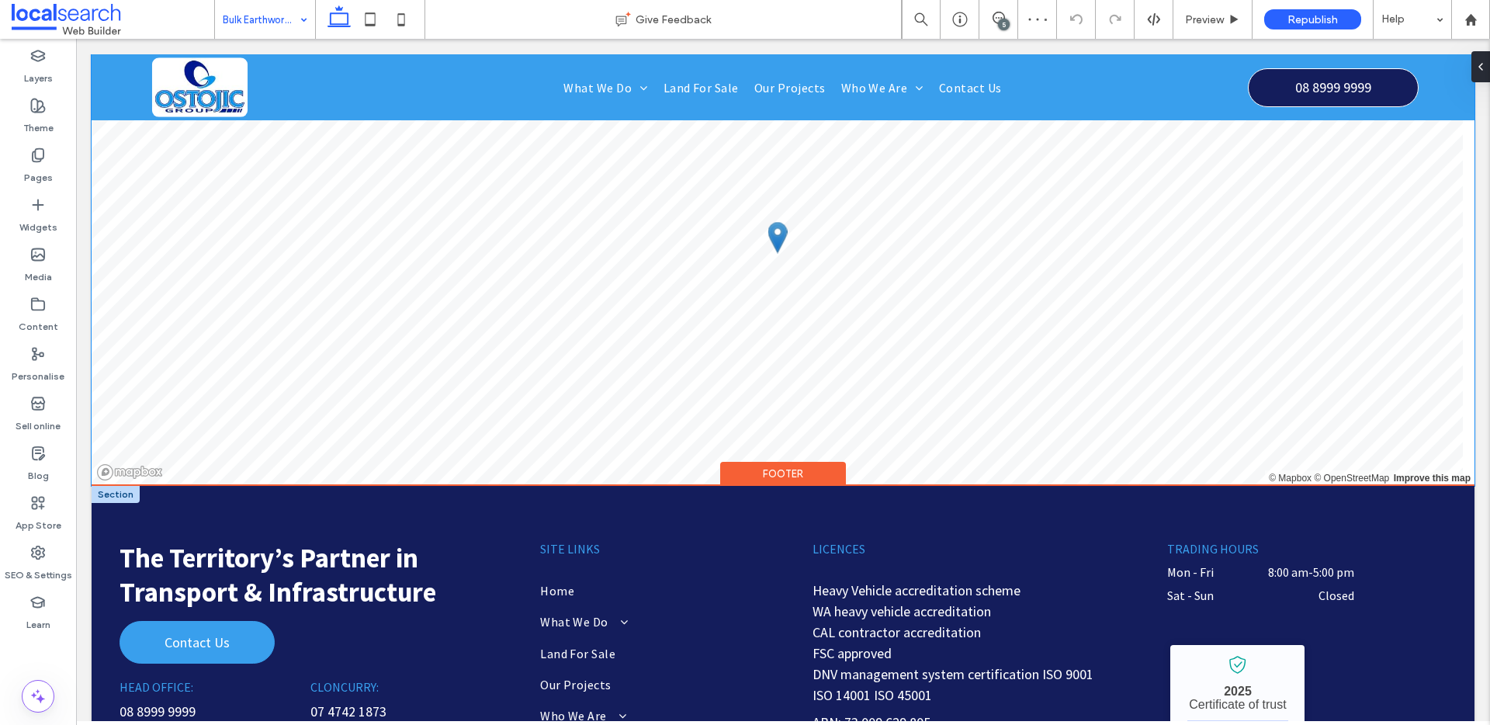
scroll to position [3013, 0]
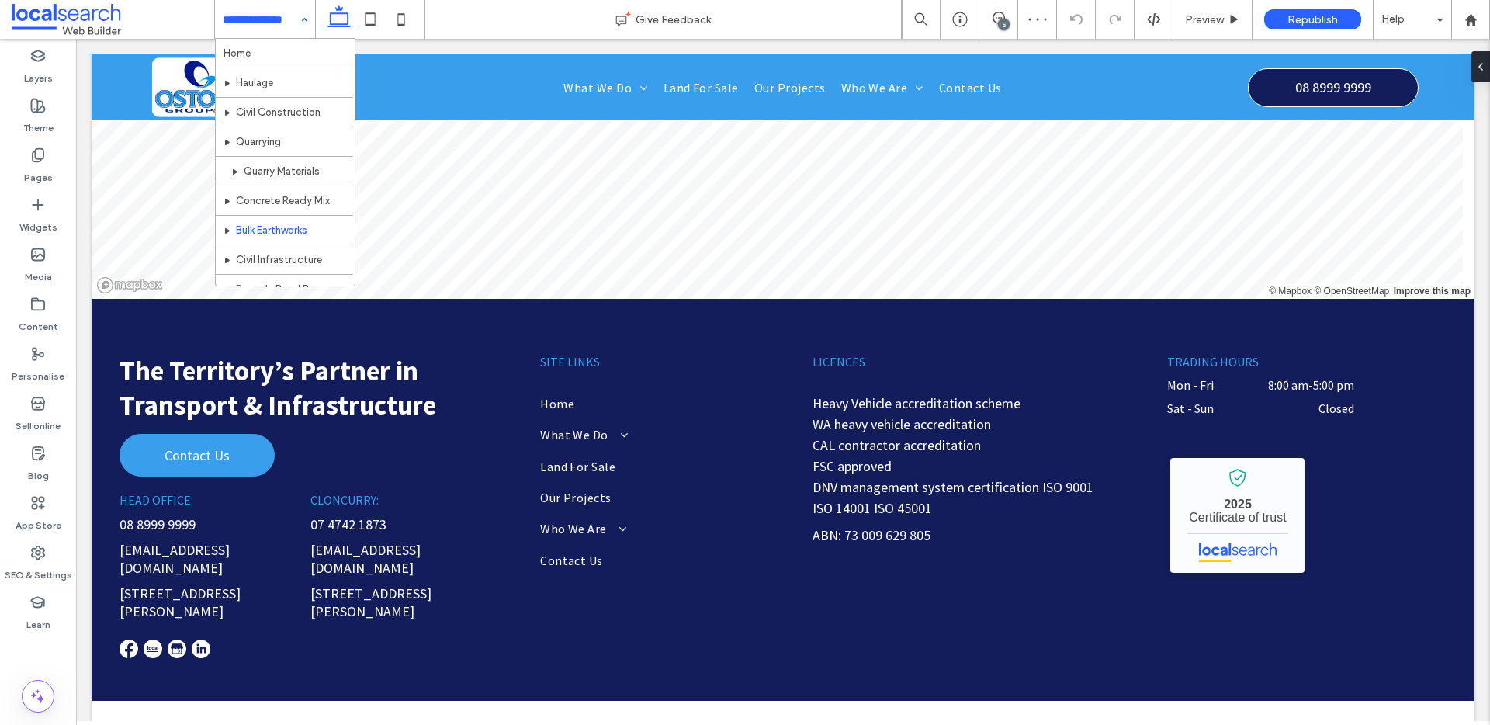
click at [265, 33] on input at bounding box center [261, 19] width 77 height 39
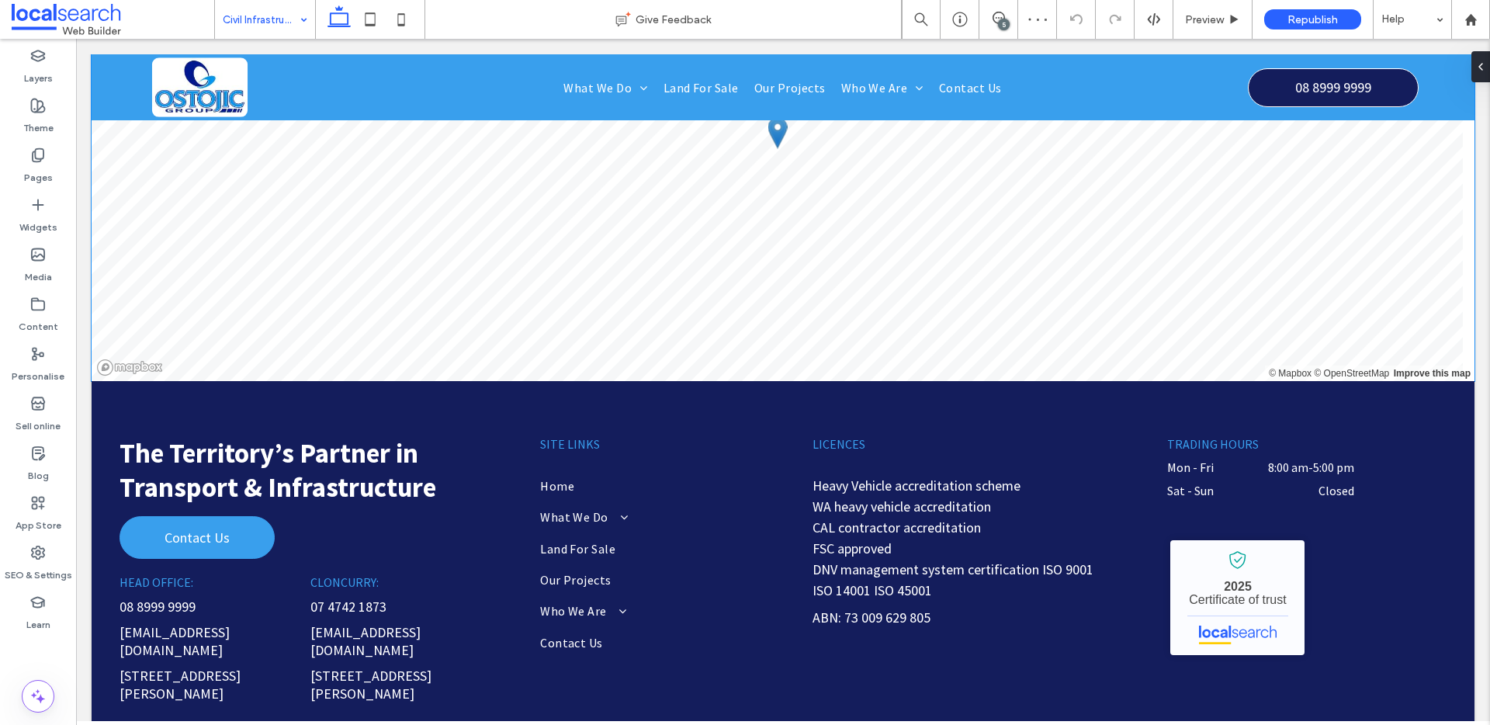
scroll to position [3067, 0]
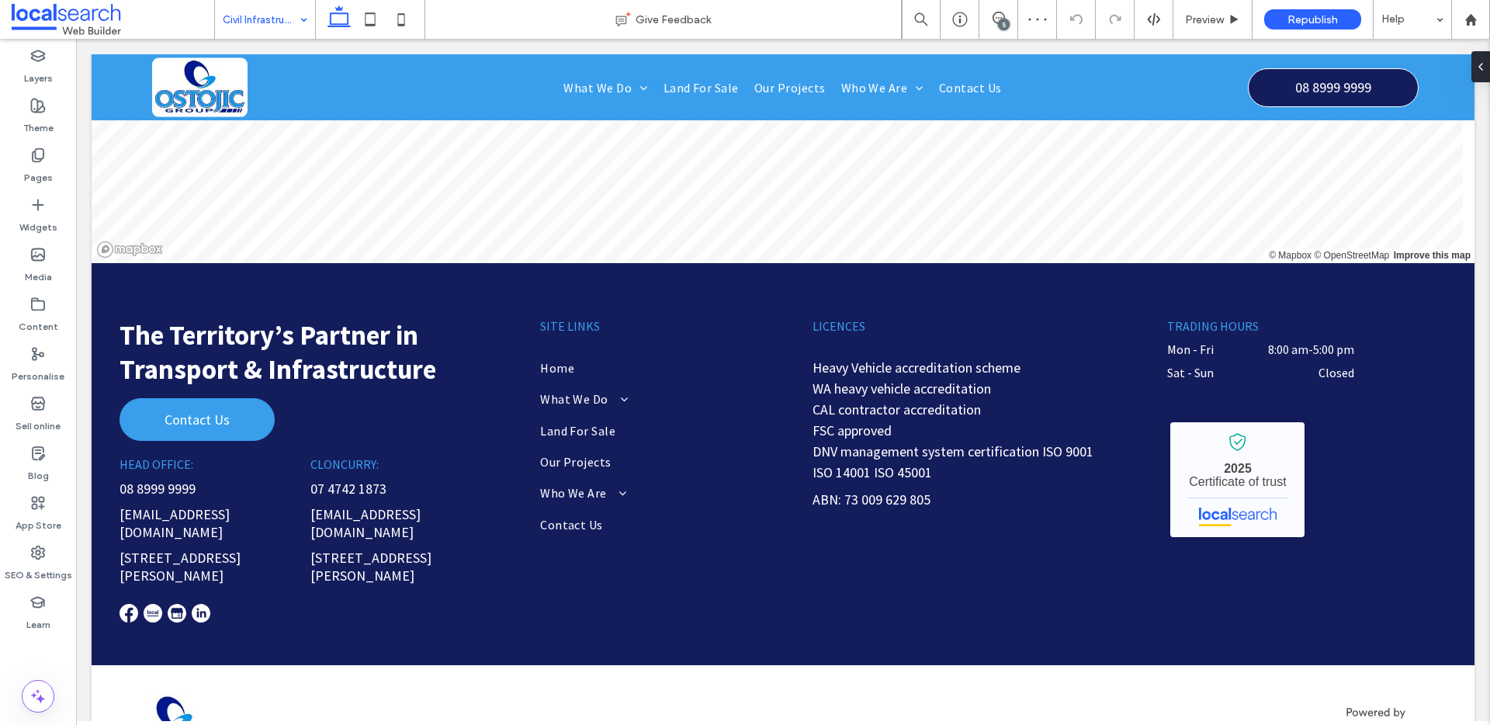
click at [277, 12] on input at bounding box center [261, 19] width 77 height 39
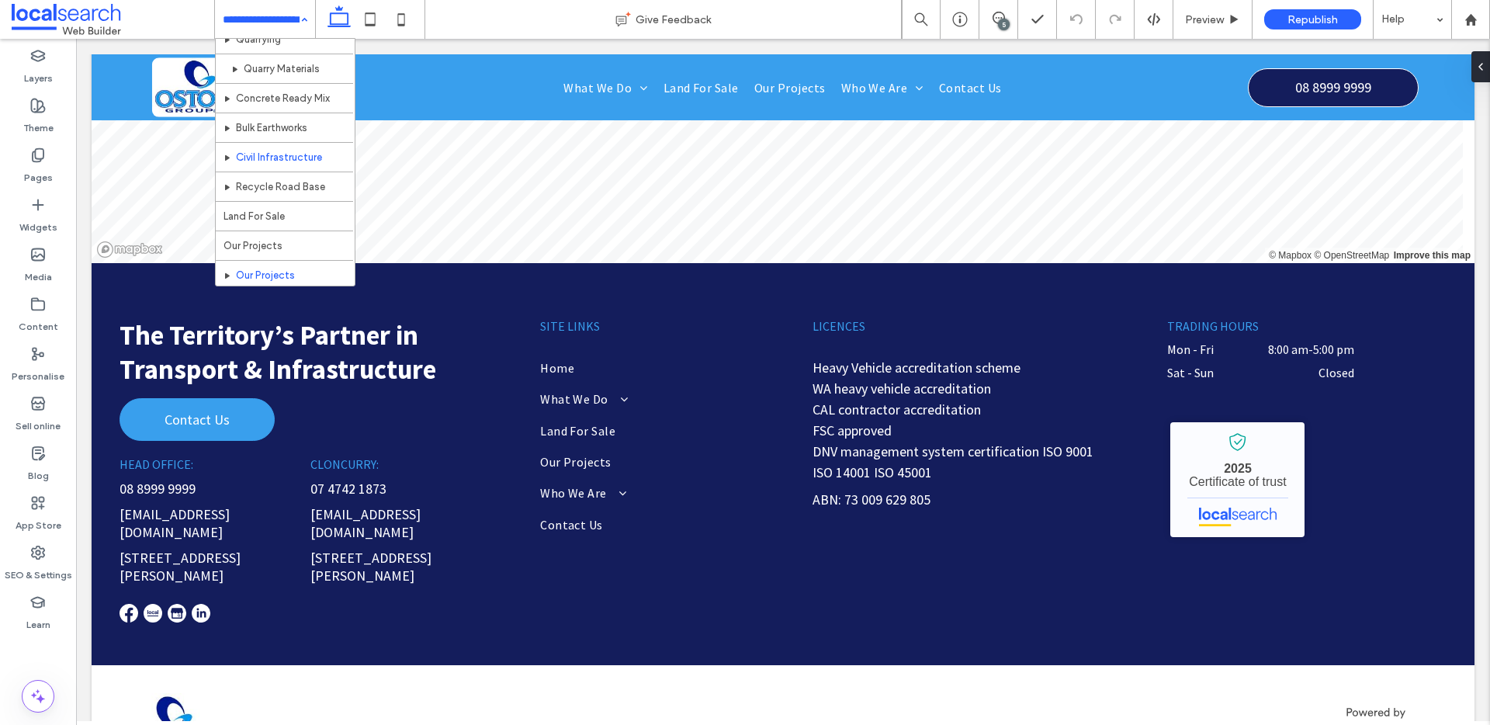
scroll to position [156, 0]
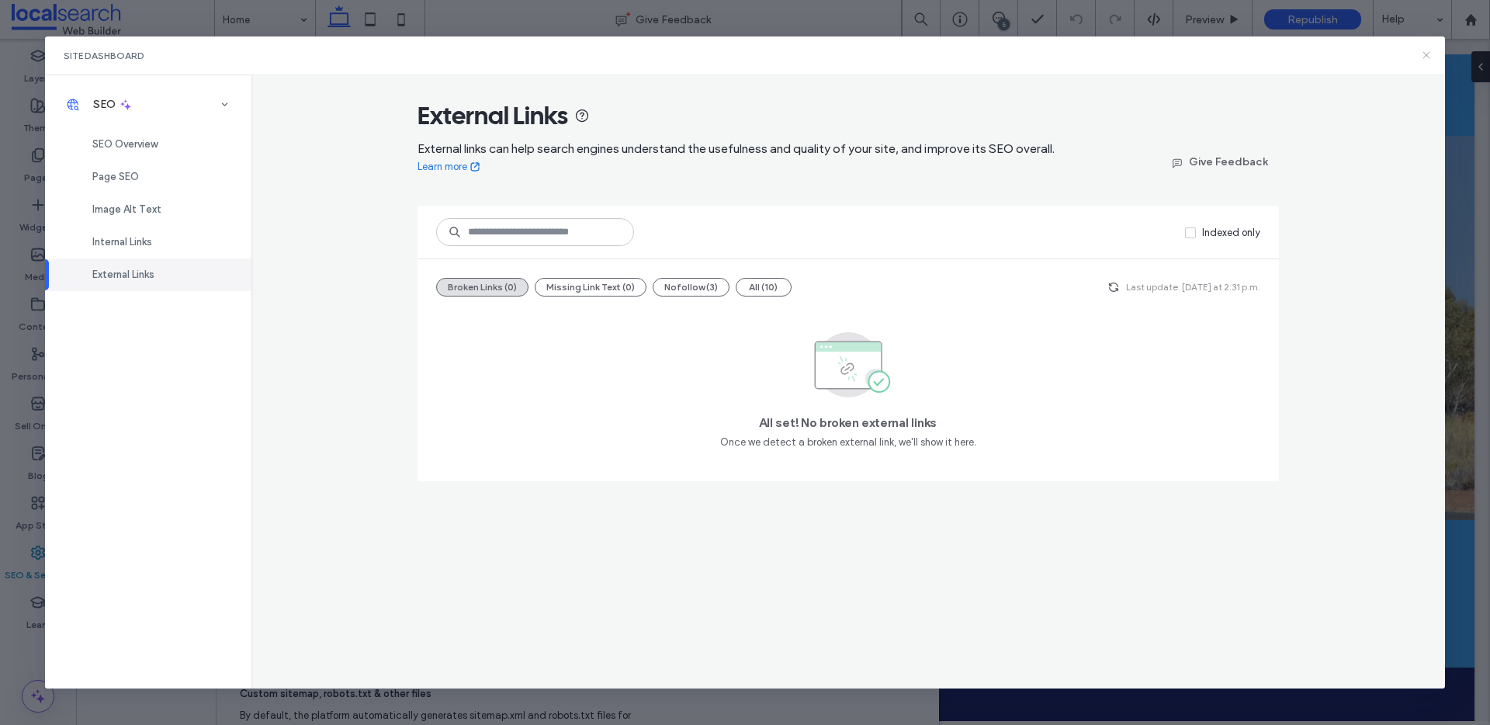
click at [1427, 57] on icon at bounding box center [1426, 55] width 12 height 12
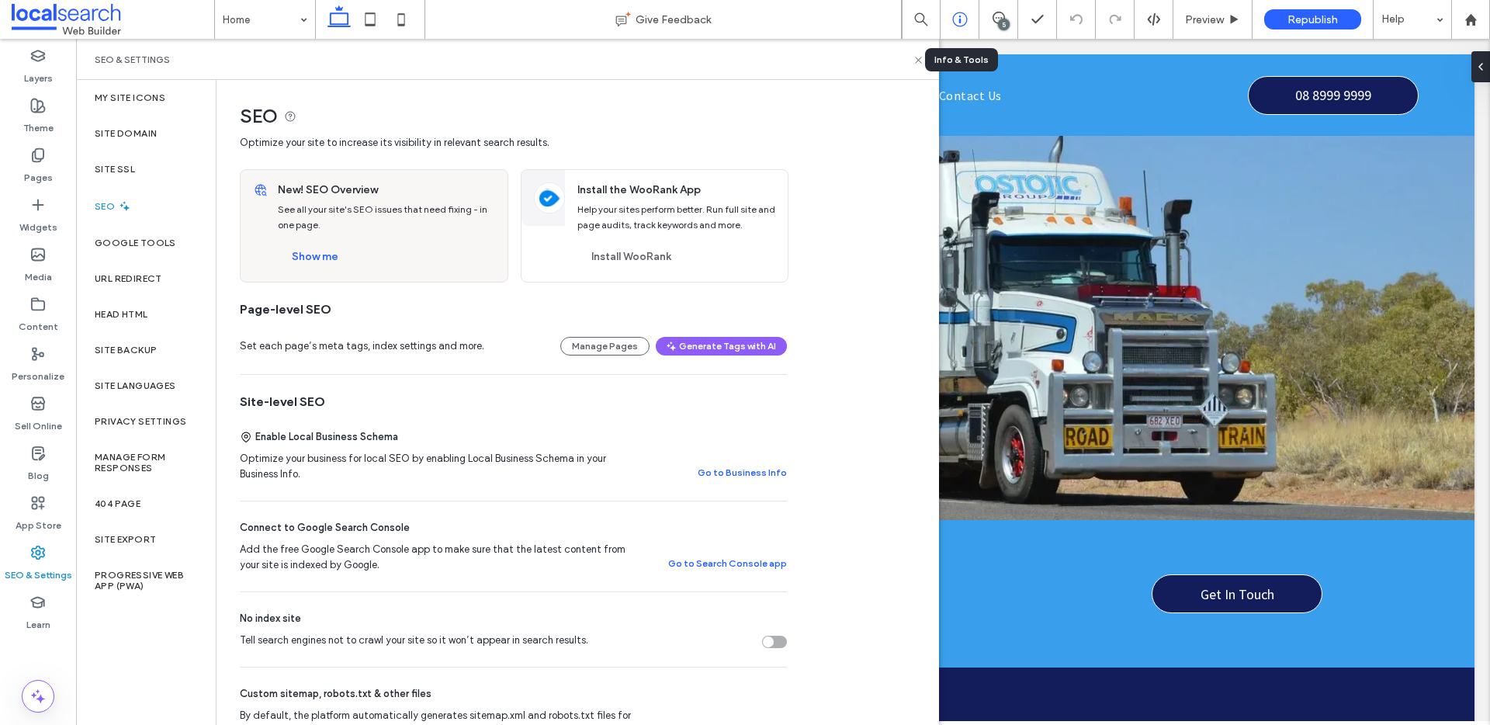
click at [956, 28] on div at bounding box center [960, 19] width 39 height 39
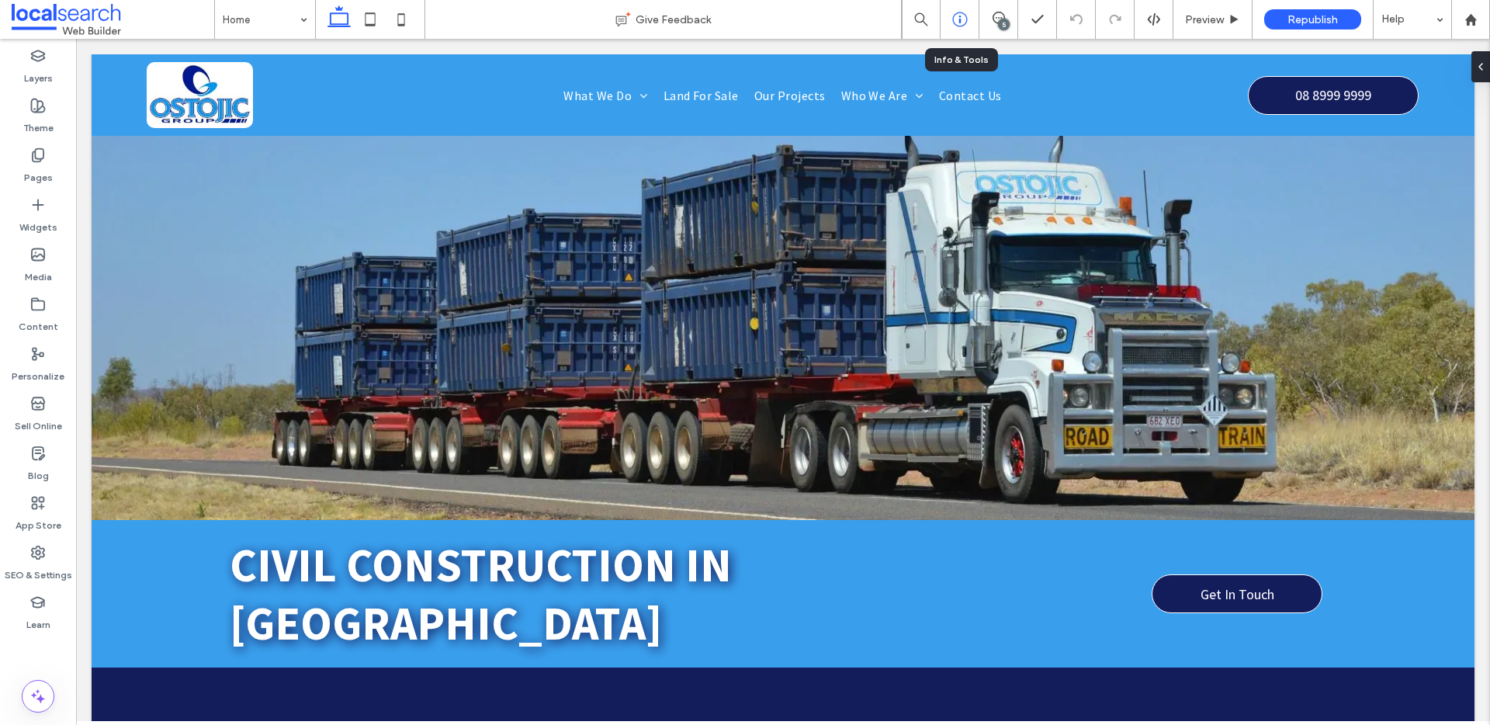
click at [956, 28] on div at bounding box center [960, 19] width 39 height 39
click at [956, 29] on div at bounding box center [960, 19] width 39 height 39
click at [968, 15] on div at bounding box center [960, 20] width 38 height 16
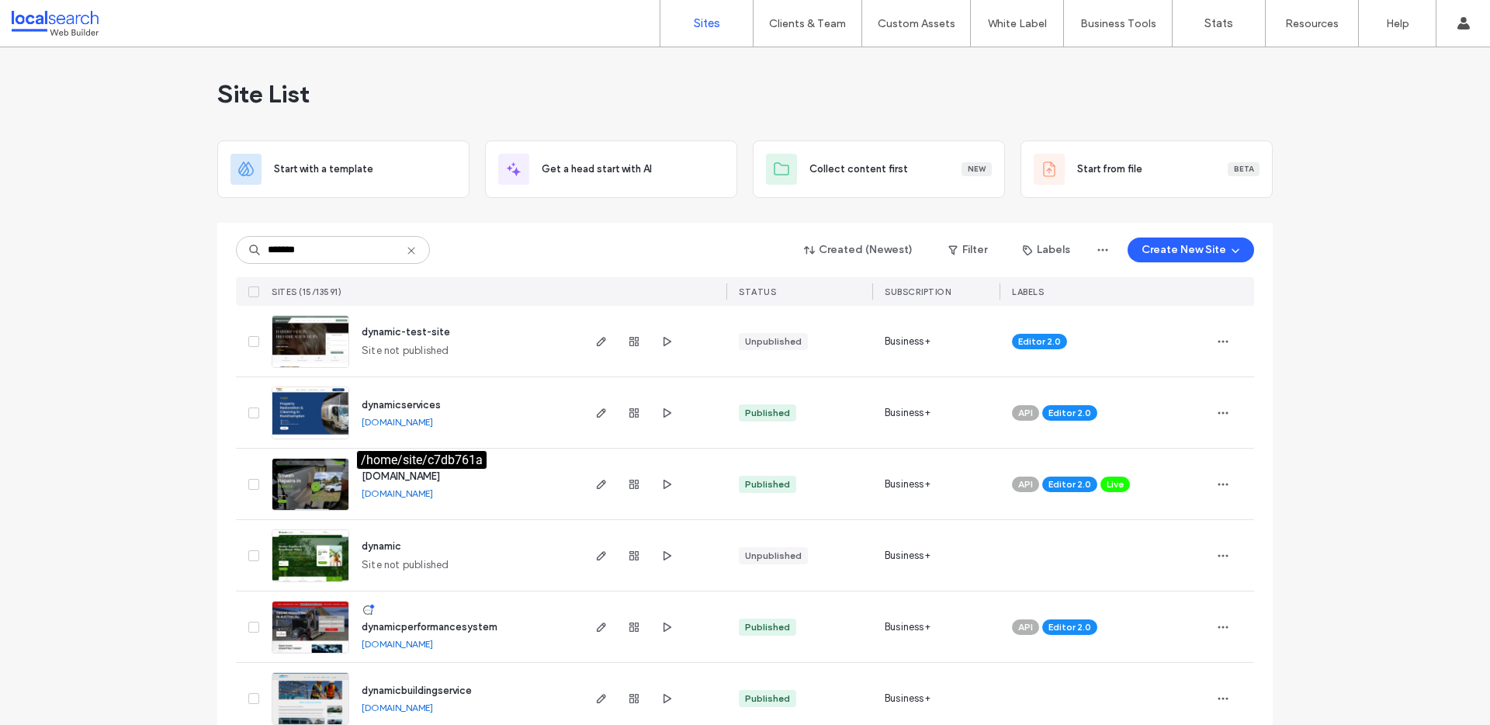
type input "*******"
click at [418, 473] on span "[DOMAIN_NAME]" at bounding box center [401, 476] width 78 height 12
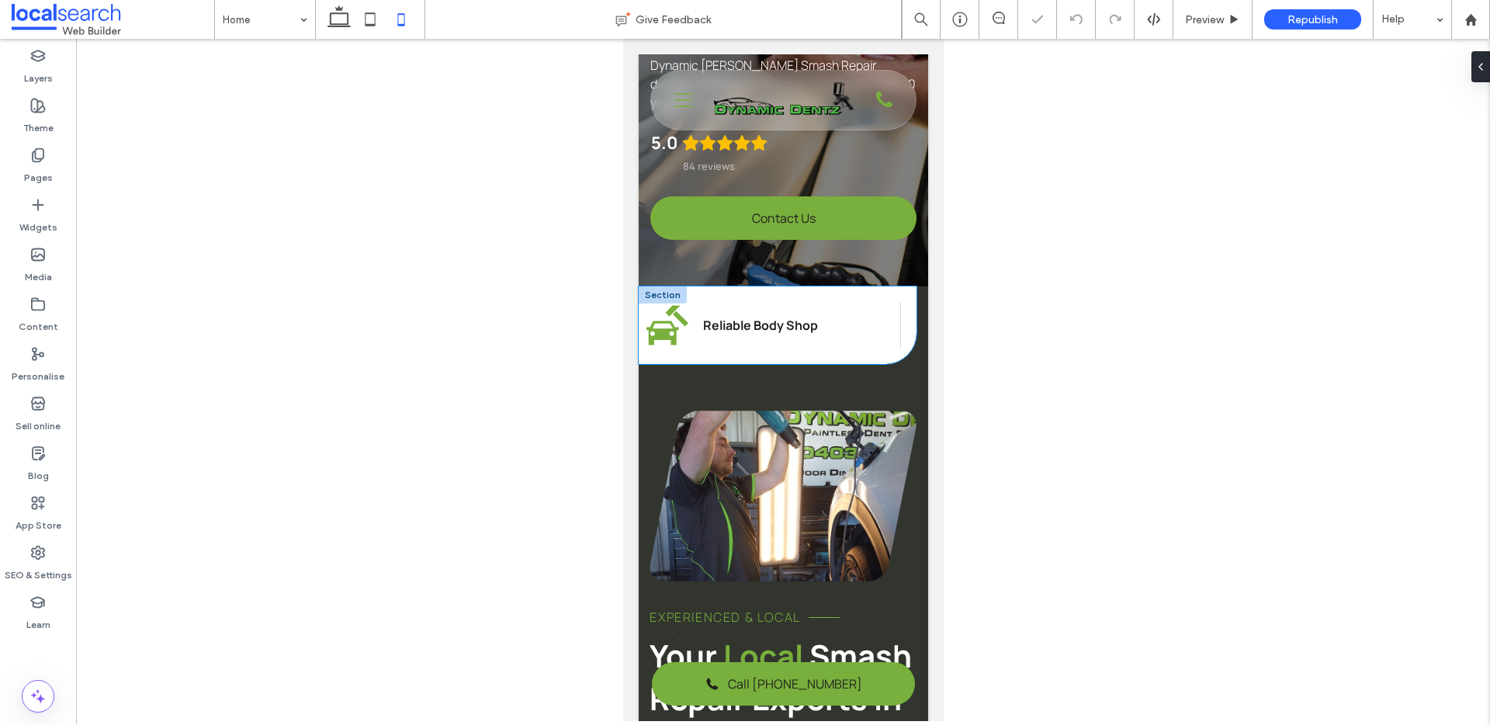
scroll to position [246, 0]
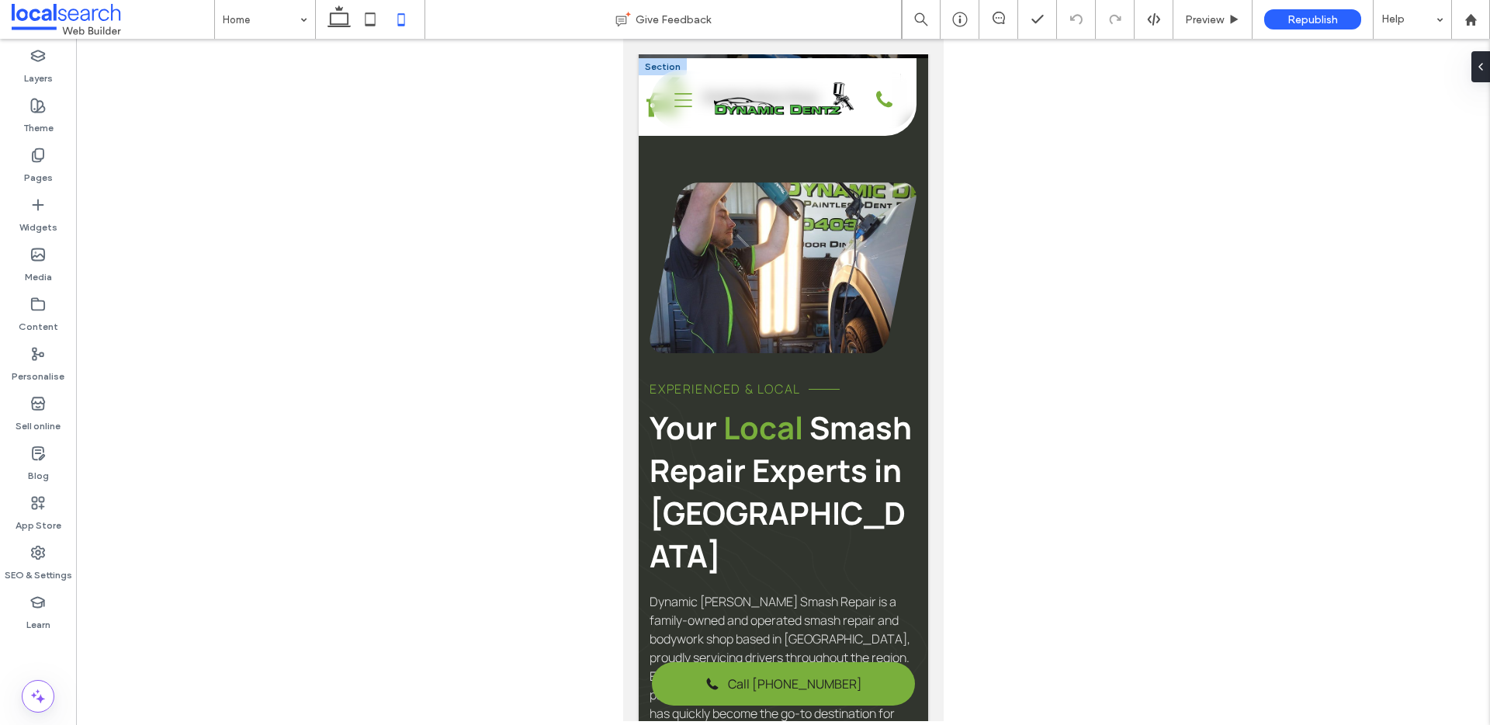
scroll to position [473, 0]
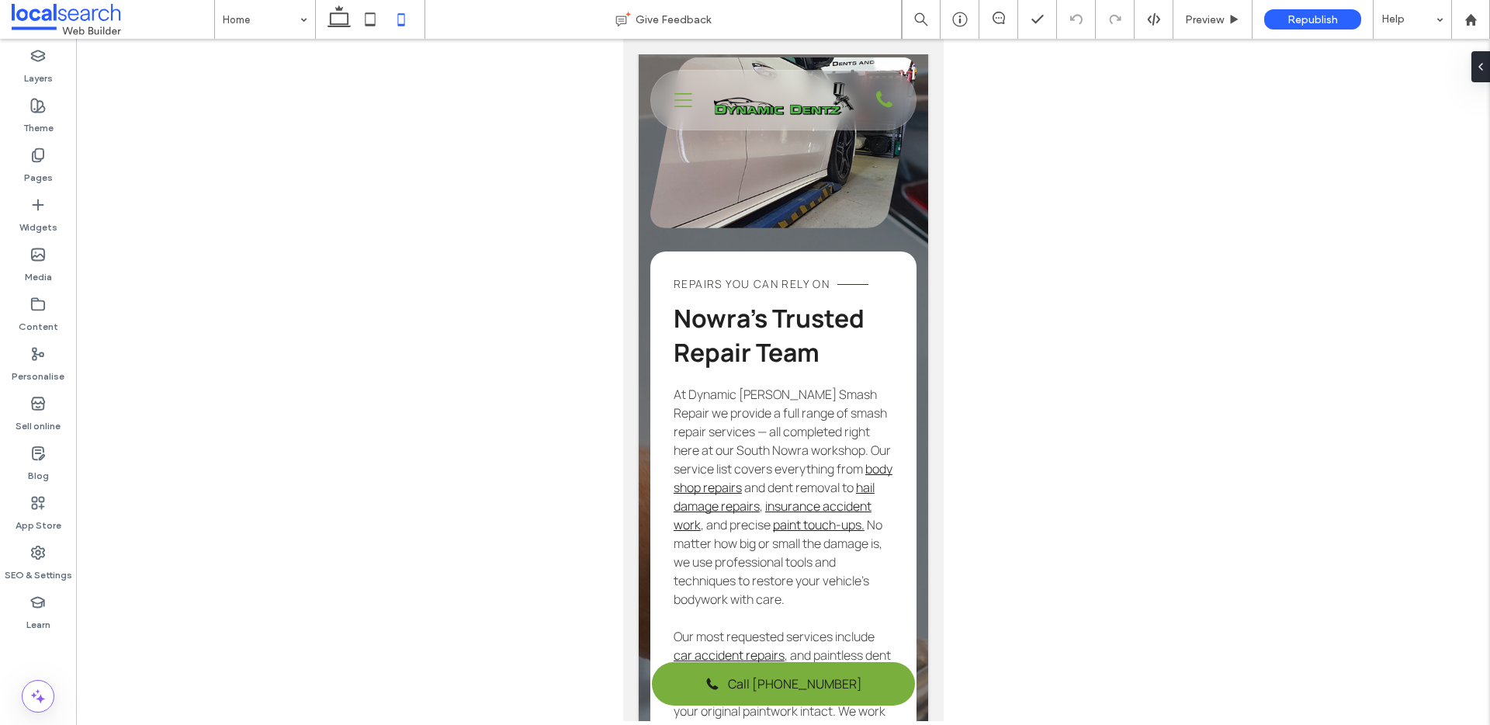
scroll to position [3082, 0]
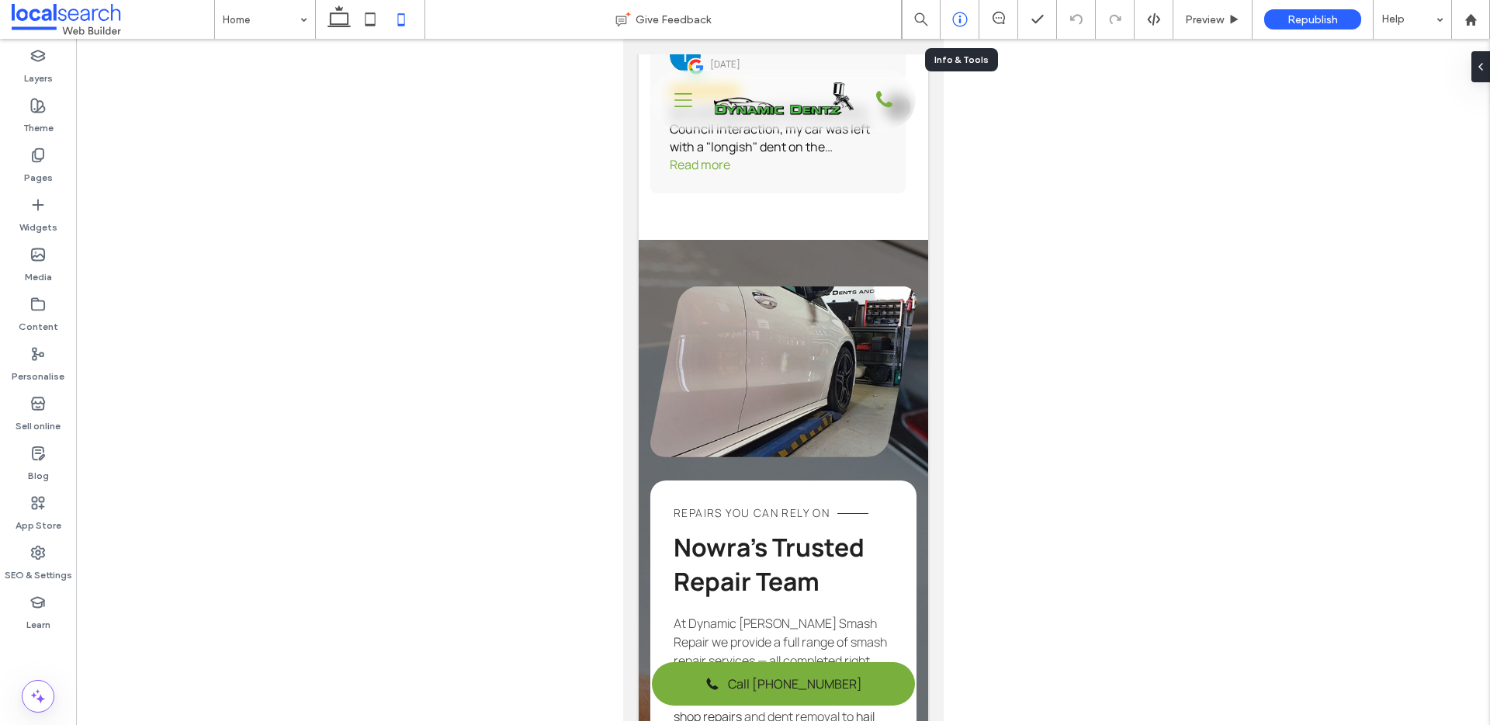
click at [965, 19] on icon at bounding box center [960, 20] width 16 height 16
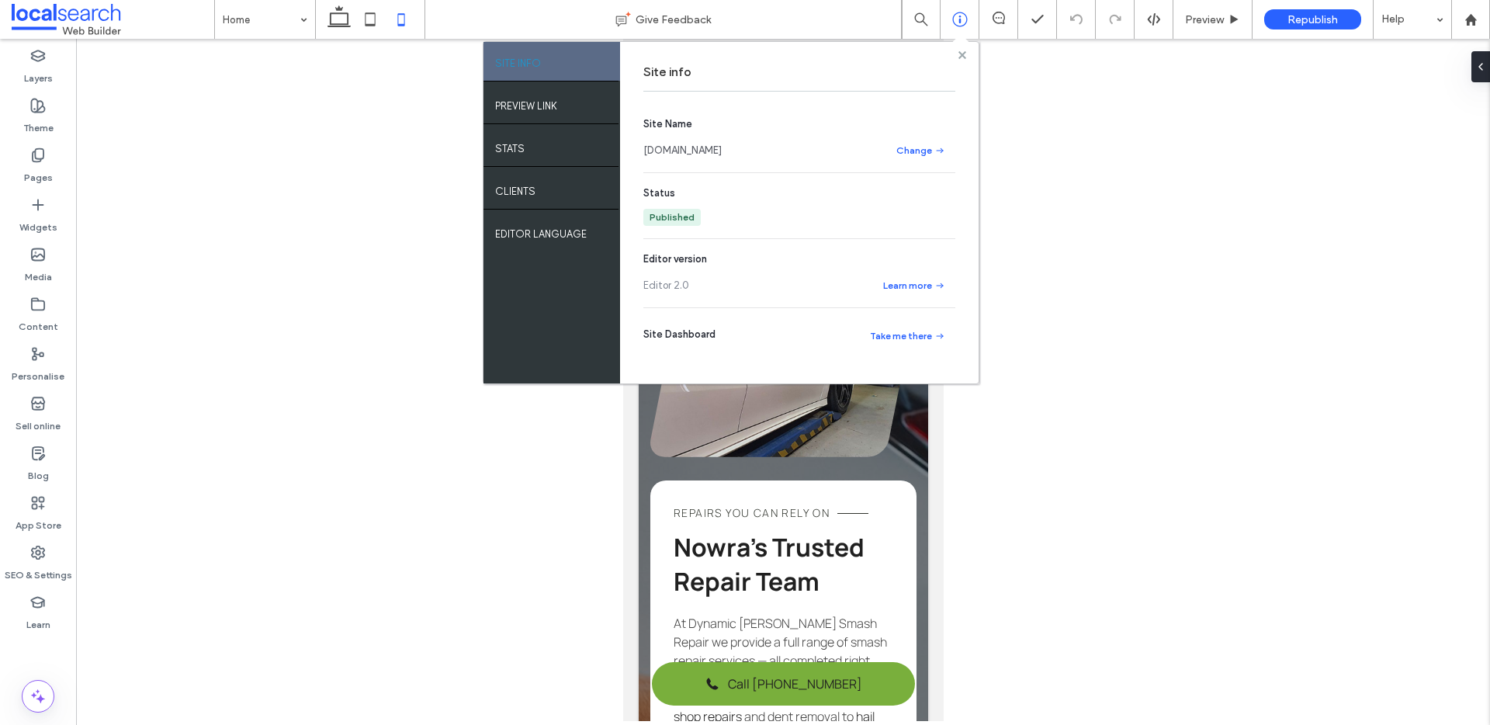
click at [963, 56] on use at bounding box center [962, 54] width 8 height 8
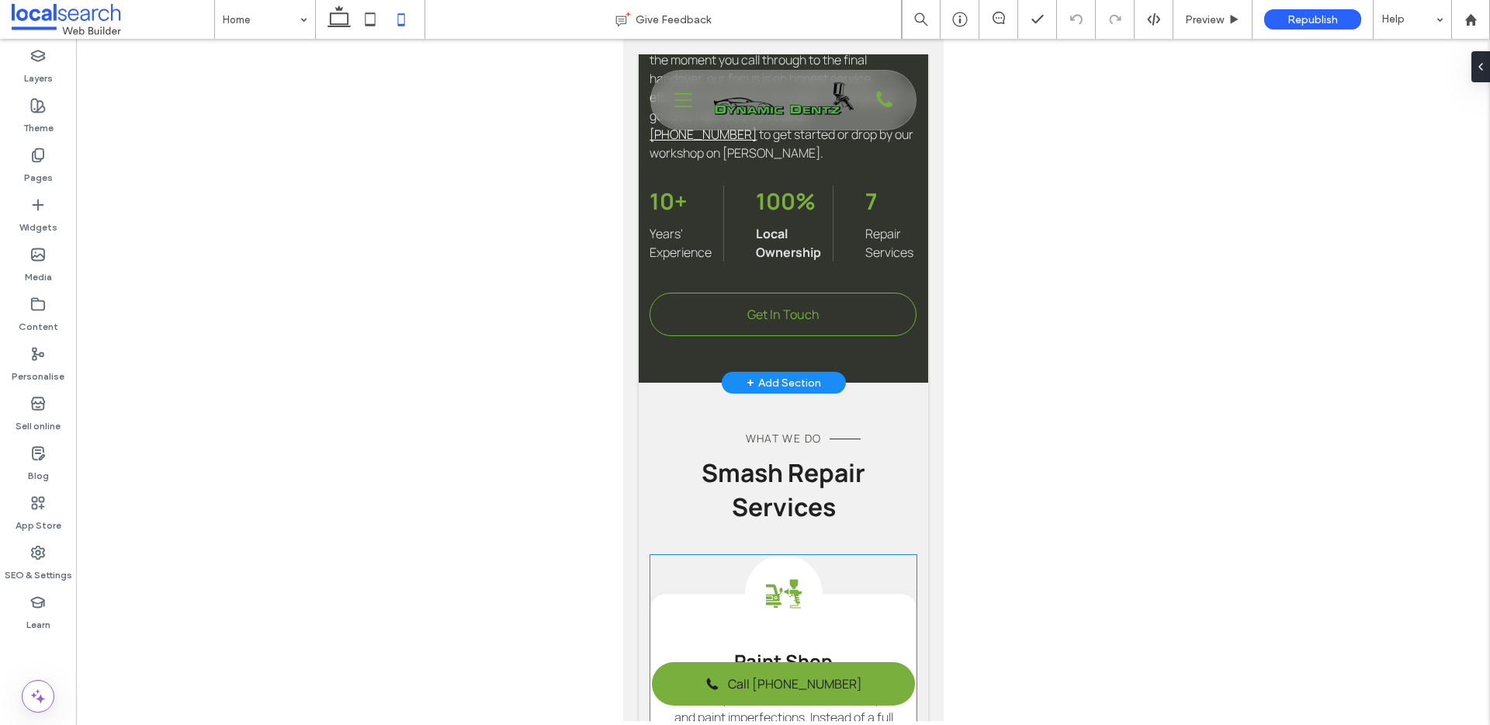
scroll to position [1333, 0]
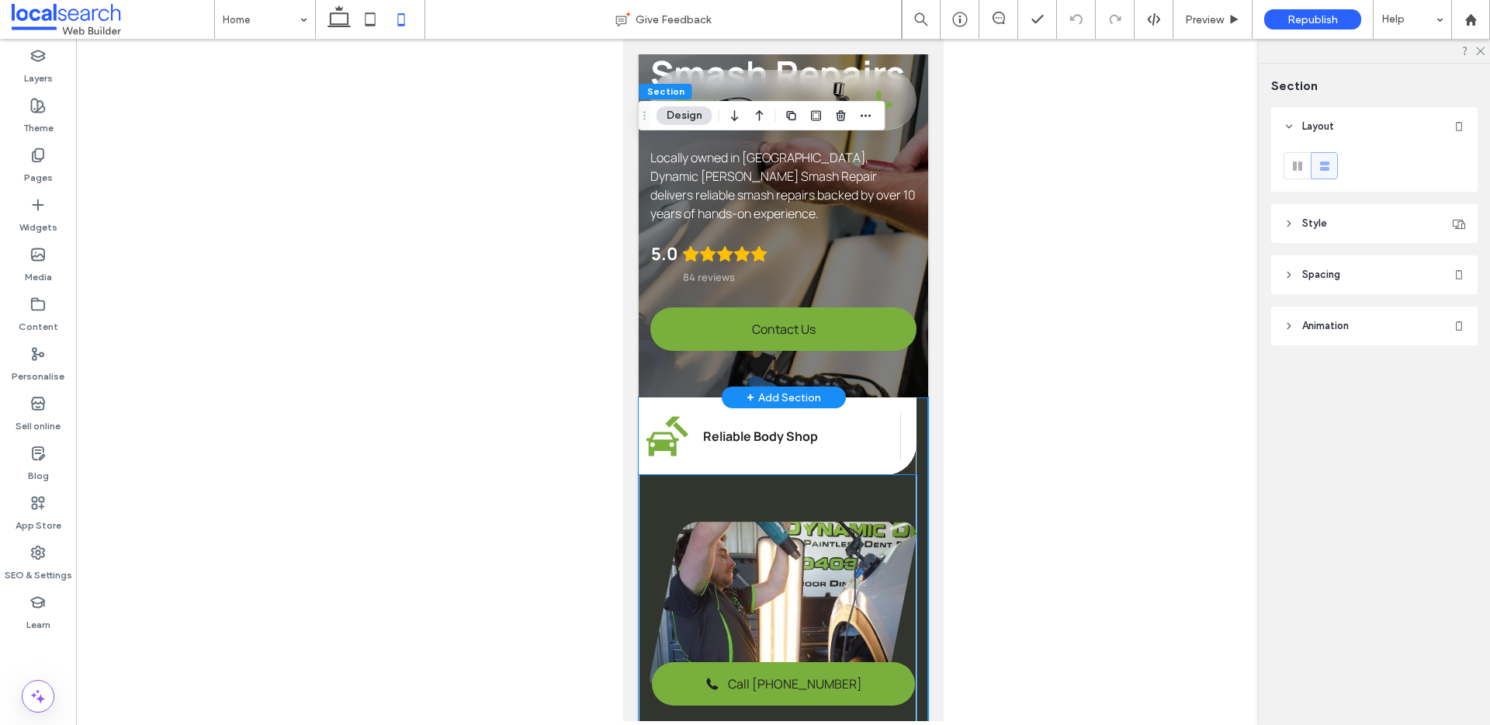
scroll to position [0, 0]
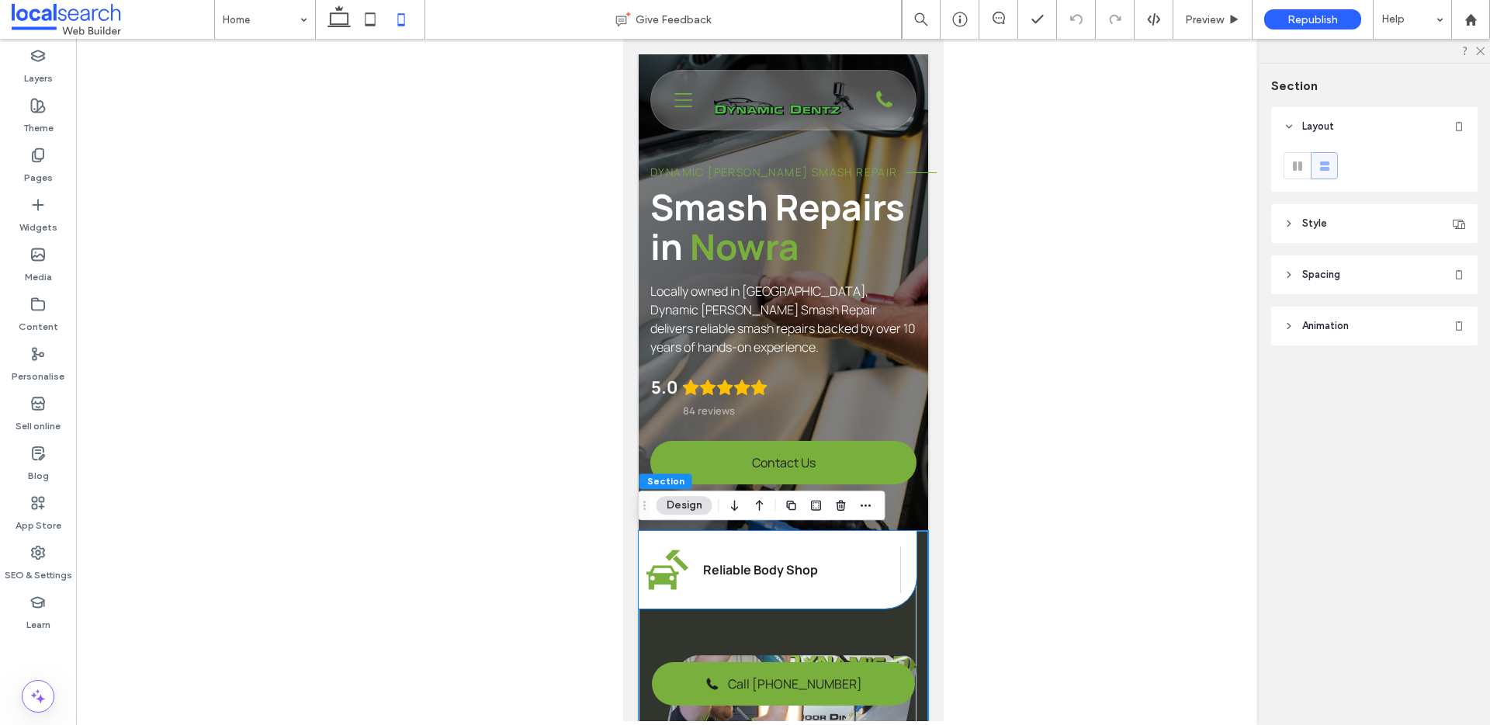
click at [900, 542] on div "Panel Beater Icon Reliable Body Shop Smash Repair Icon Car Dent Repair Handshak…" at bounding box center [777, 570] width 278 height 78
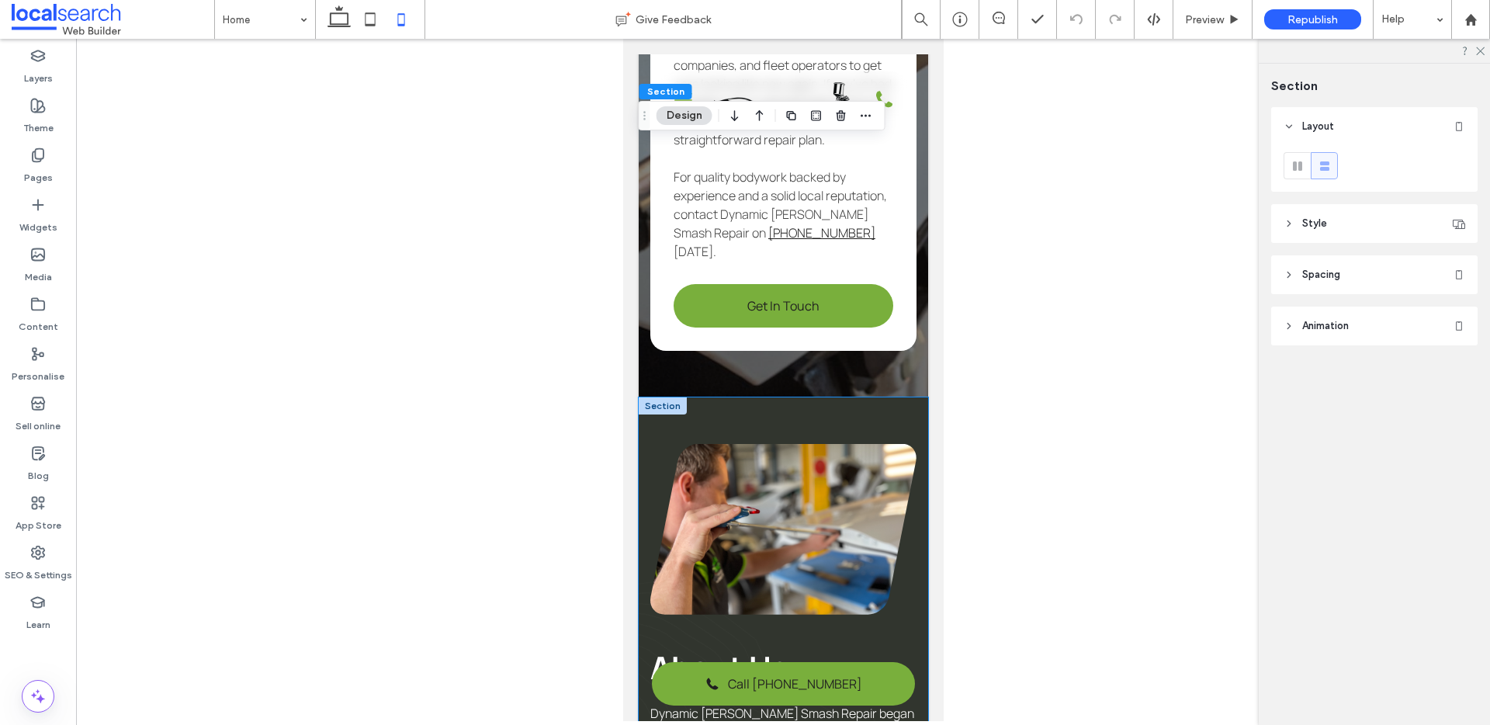
scroll to position [3763, 0]
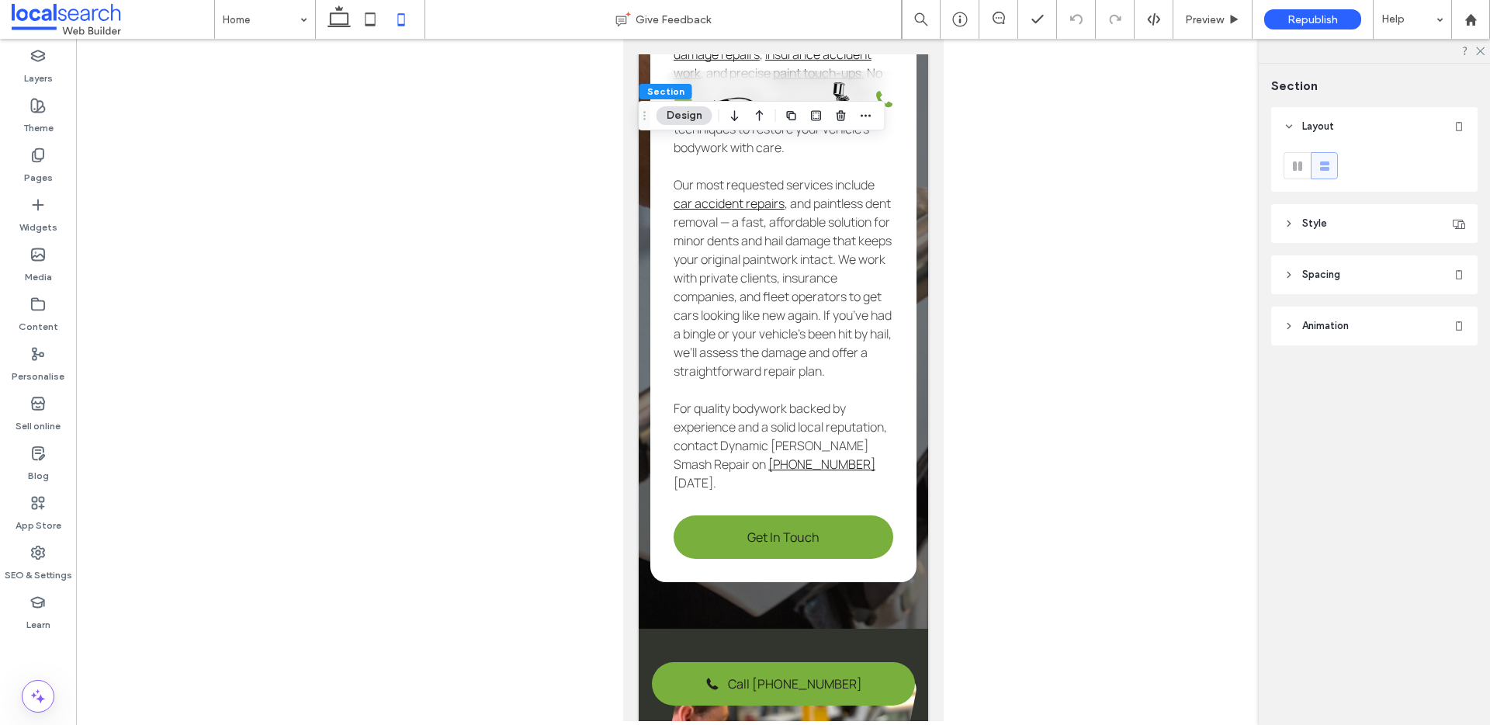
click at [1217, 18] on span "Preview" at bounding box center [1204, 19] width 39 height 13
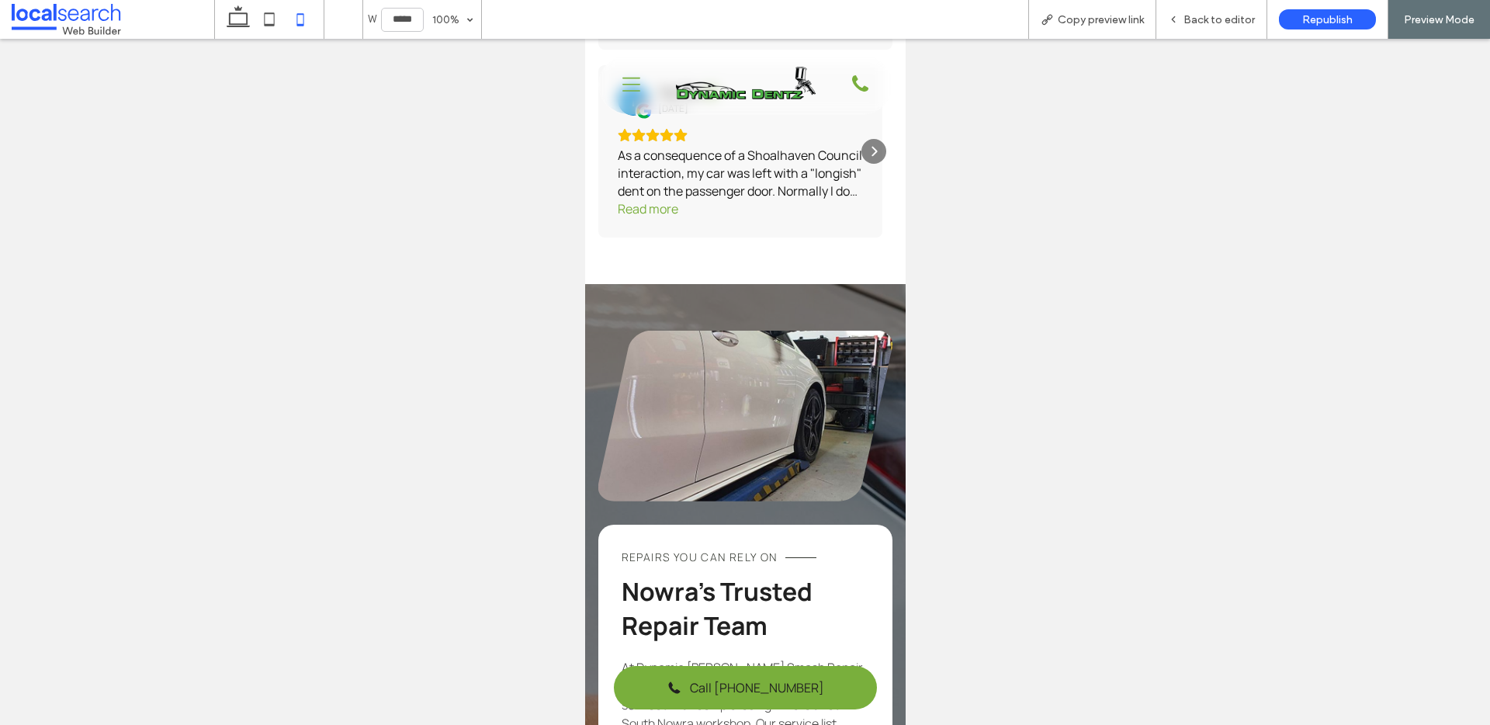
scroll to position [2650, 0]
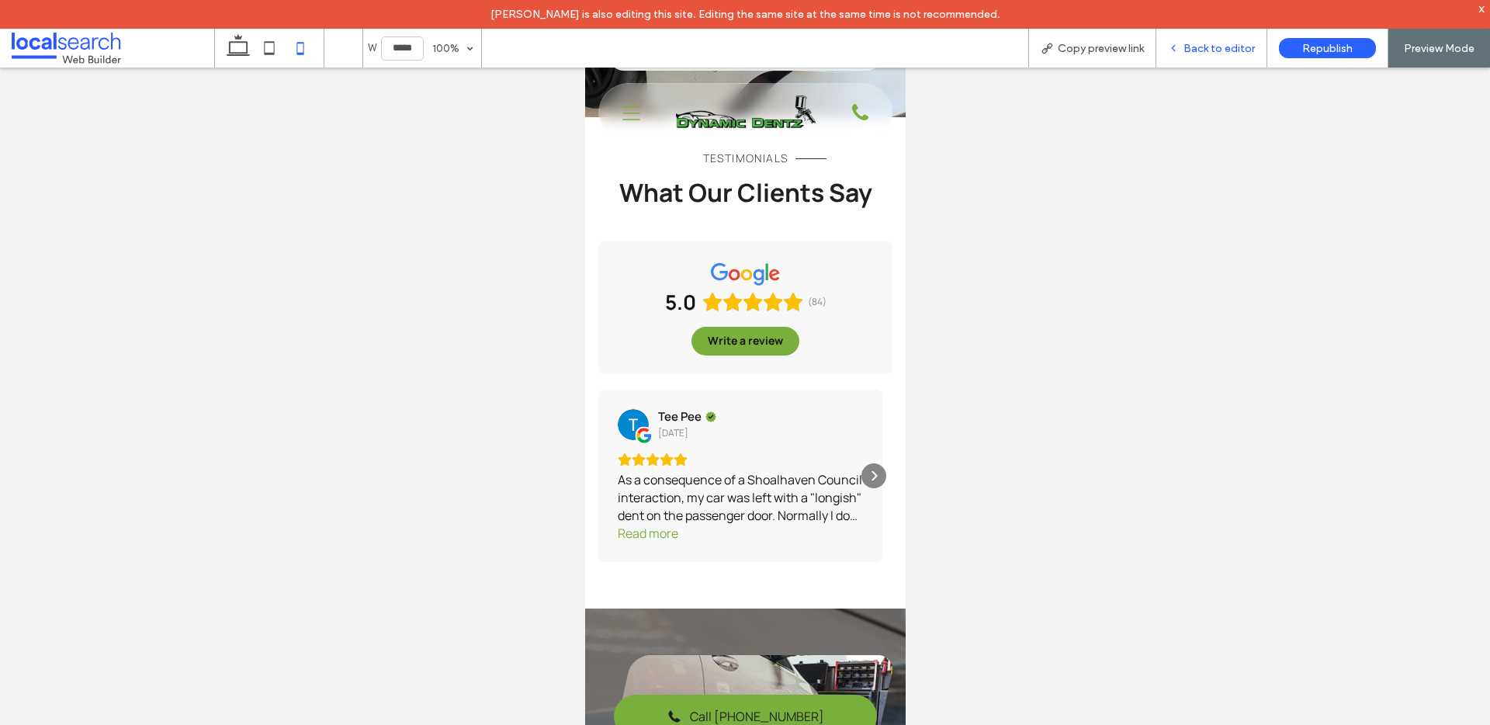
click at [1195, 47] on span "Back to editor" at bounding box center [1219, 48] width 71 height 13
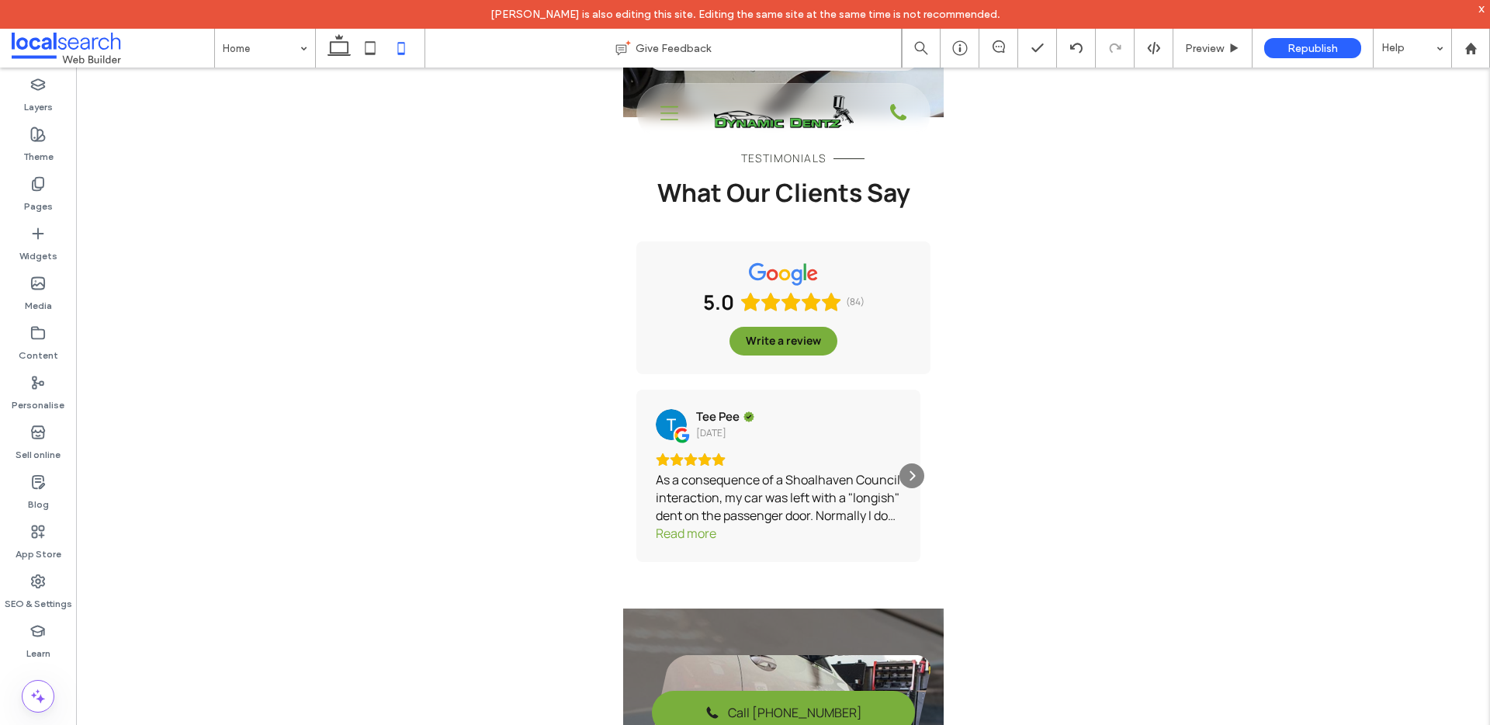
scroll to position [2817, 0]
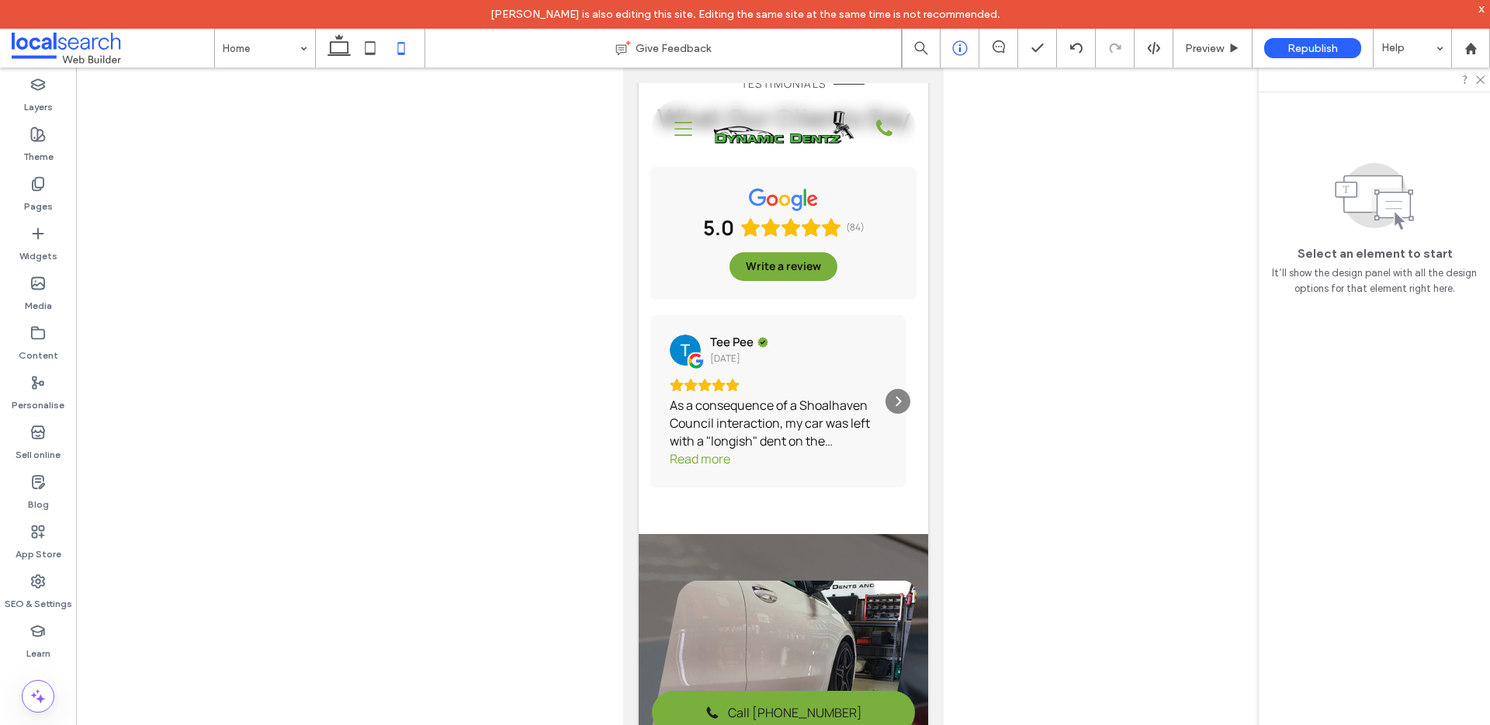
click at [960, 54] on icon at bounding box center [960, 48] width 16 height 16
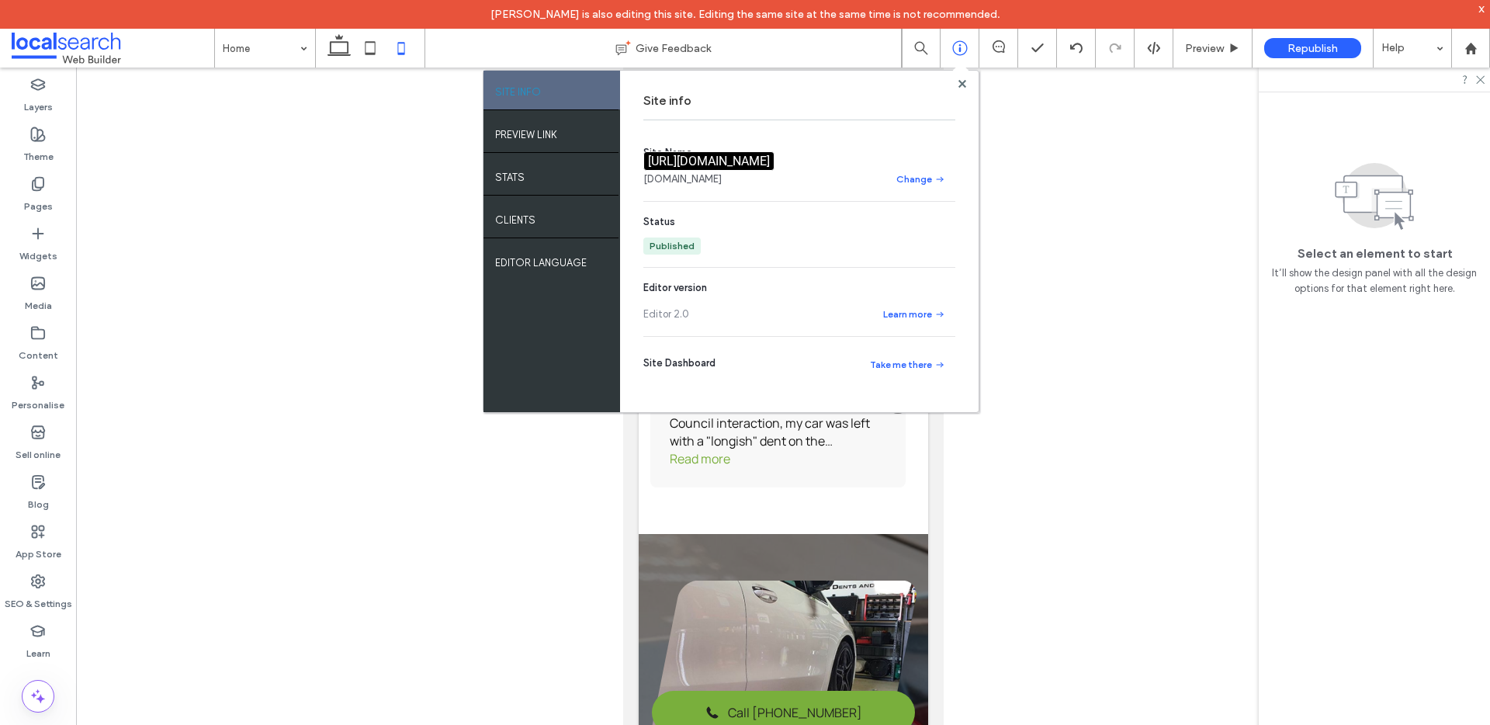
click at [685, 179] on link "[DOMAIN_NAME]" at bounding box center [682, 180] width 78 height 16
click at [1120, 391] on div at bounding box center [783, 409] width 1414 height 682
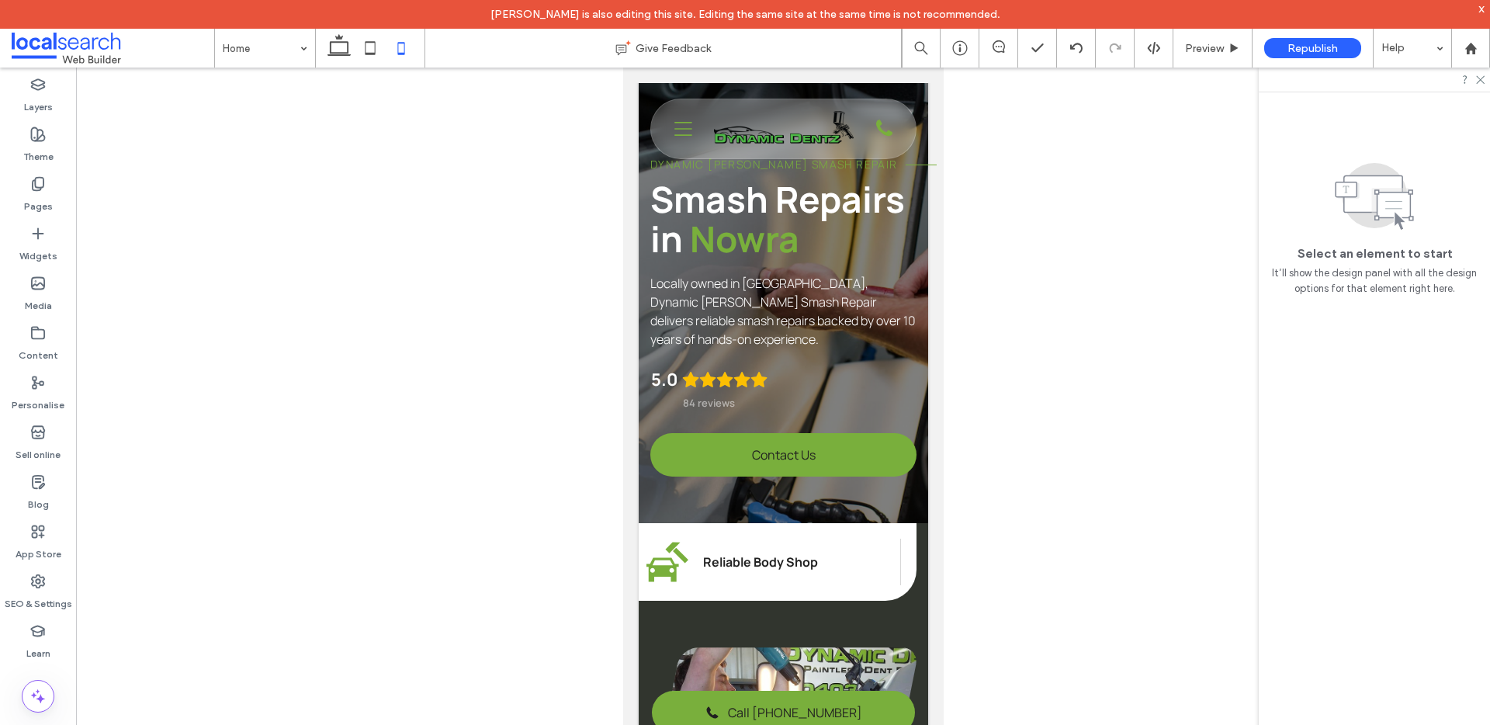
scroll to position [0, 0]
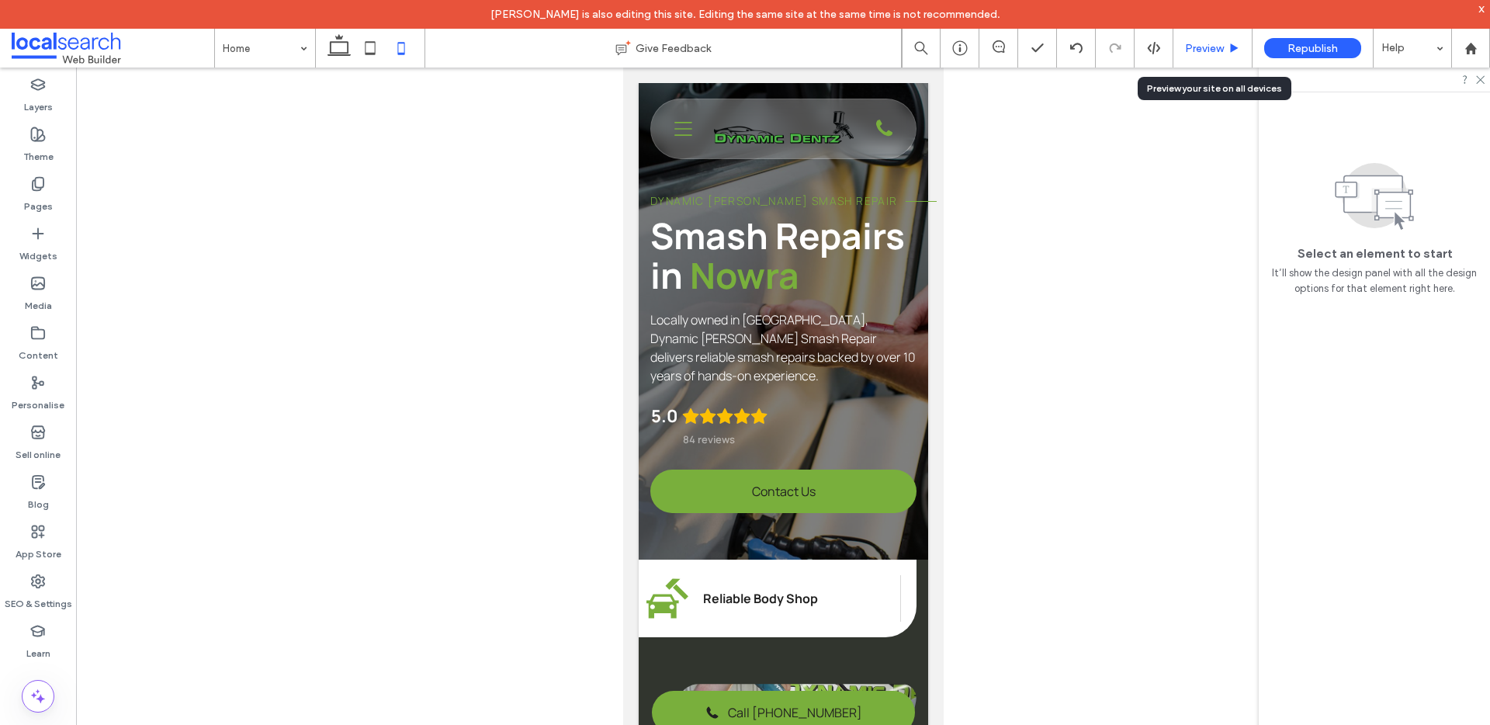
click at [1216, 43] on span "Preview" at bounding box center [1204, 48] width 39 height 13
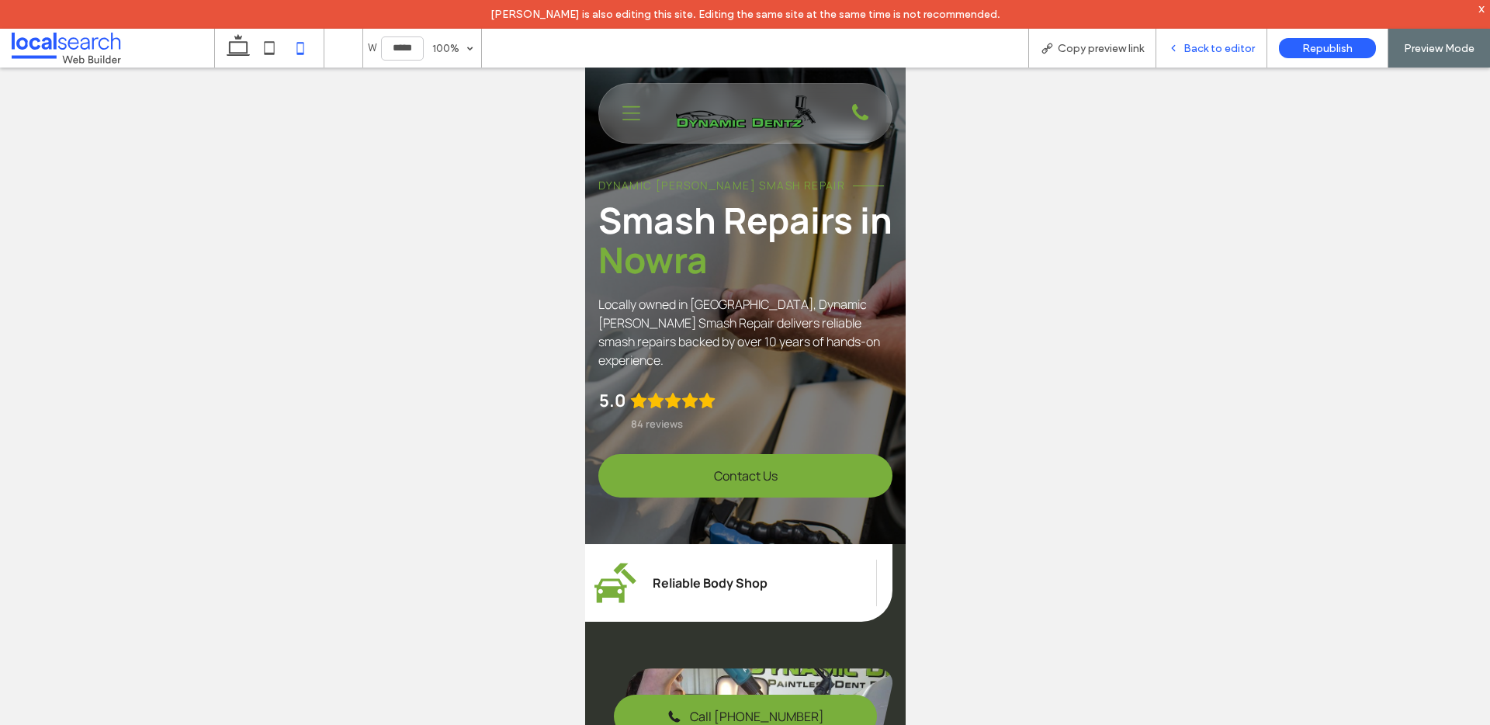
click at [1216, 51] on span "Back to editor" at bounding box center [1219, 48] width 71 height 13
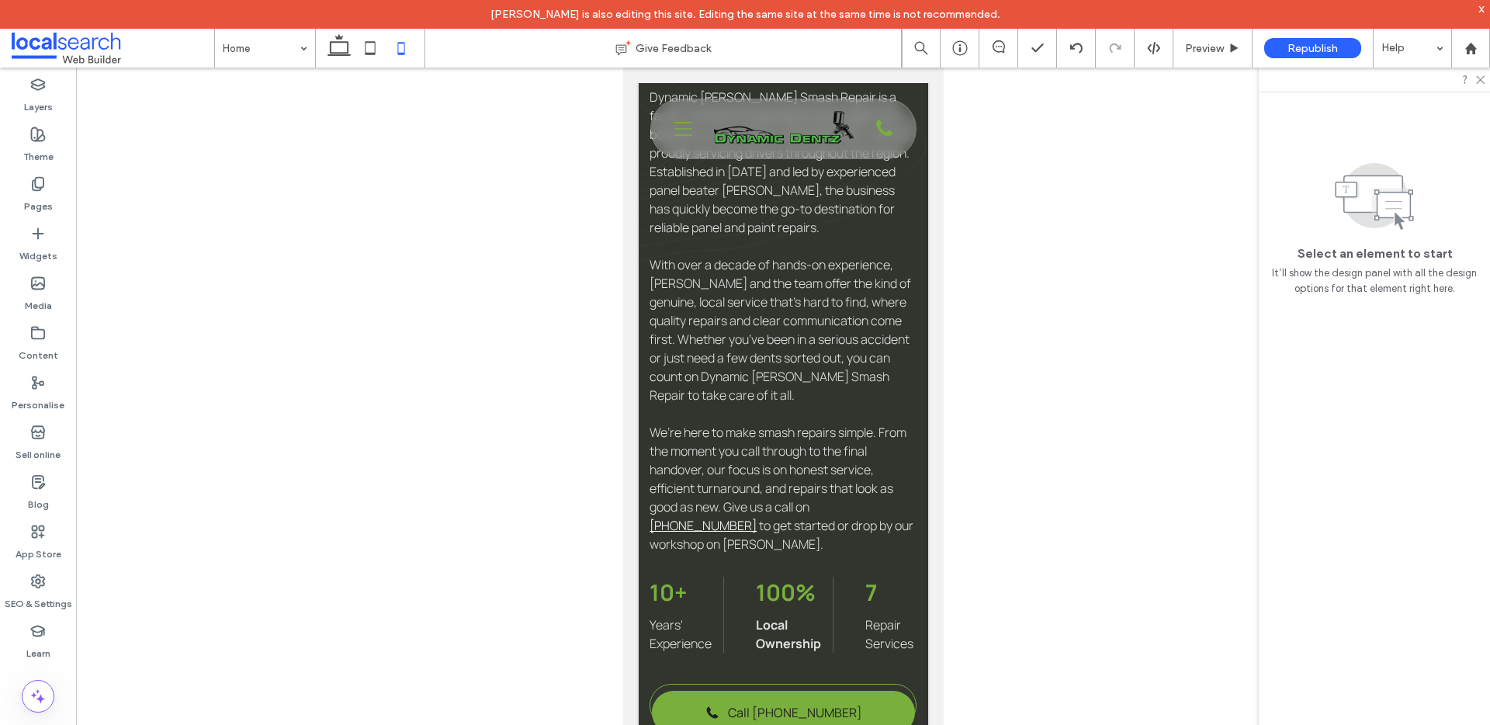
scroll to position [1361, 0]
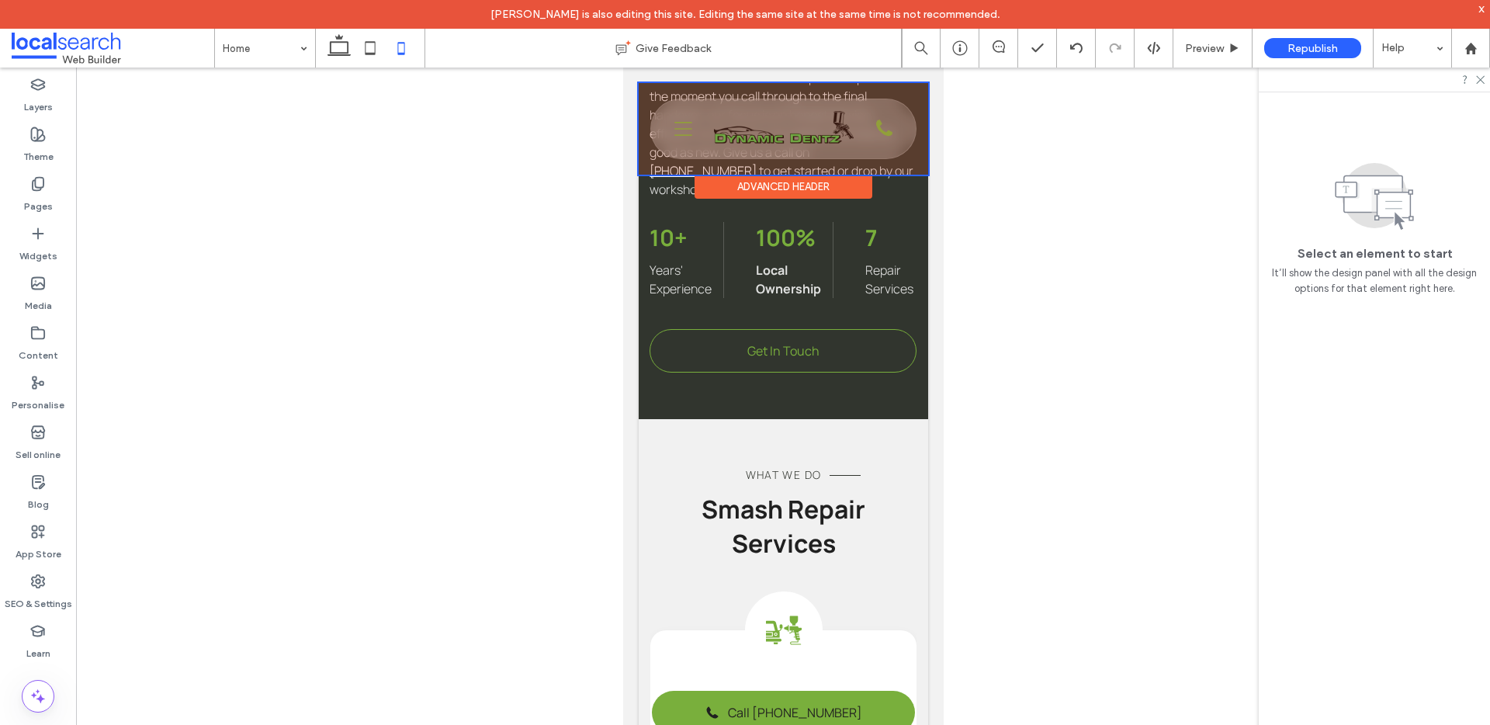
click at [779, 138] on div at bounding box center [783, 129] width 290 height 92
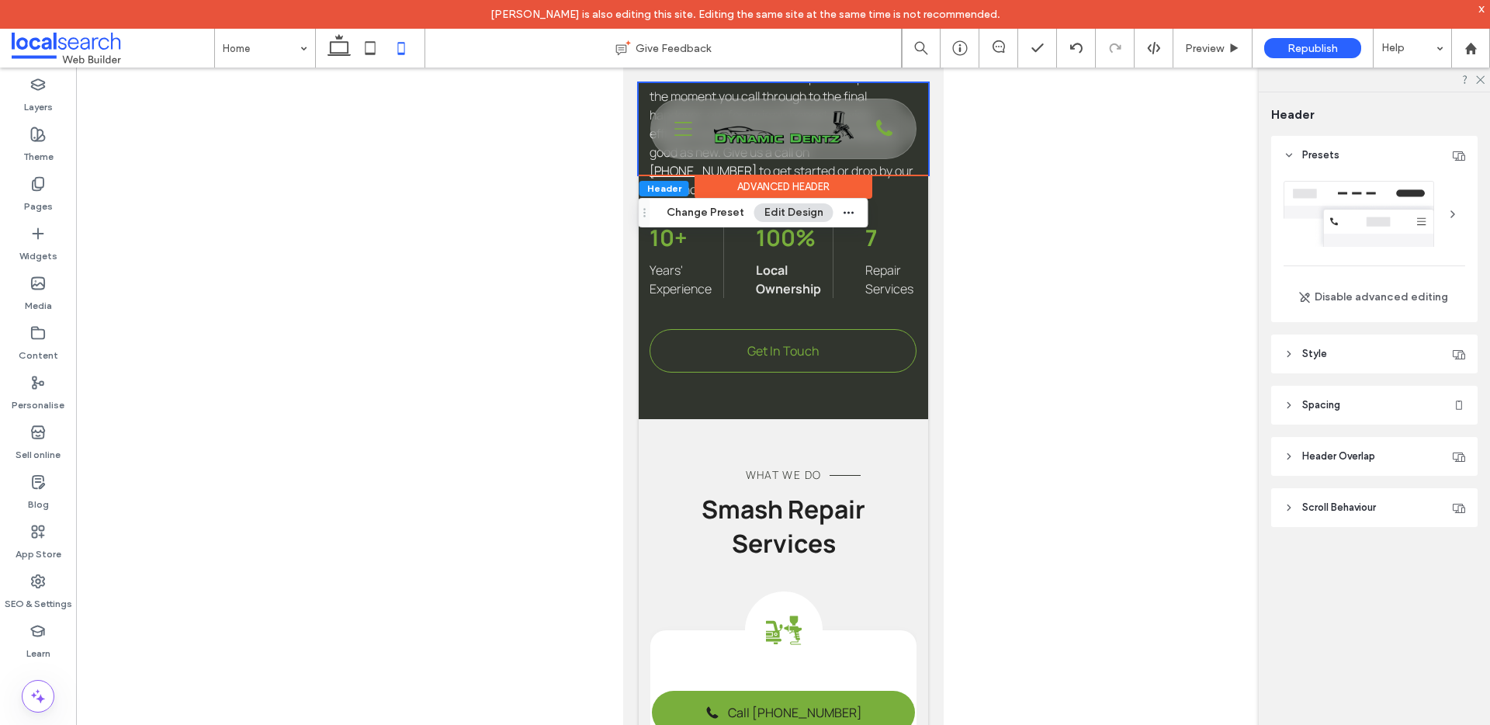
click at [1306, 506] on span "Scroll Behaviour" at bounding box center [1339, 508] width 74 height 16
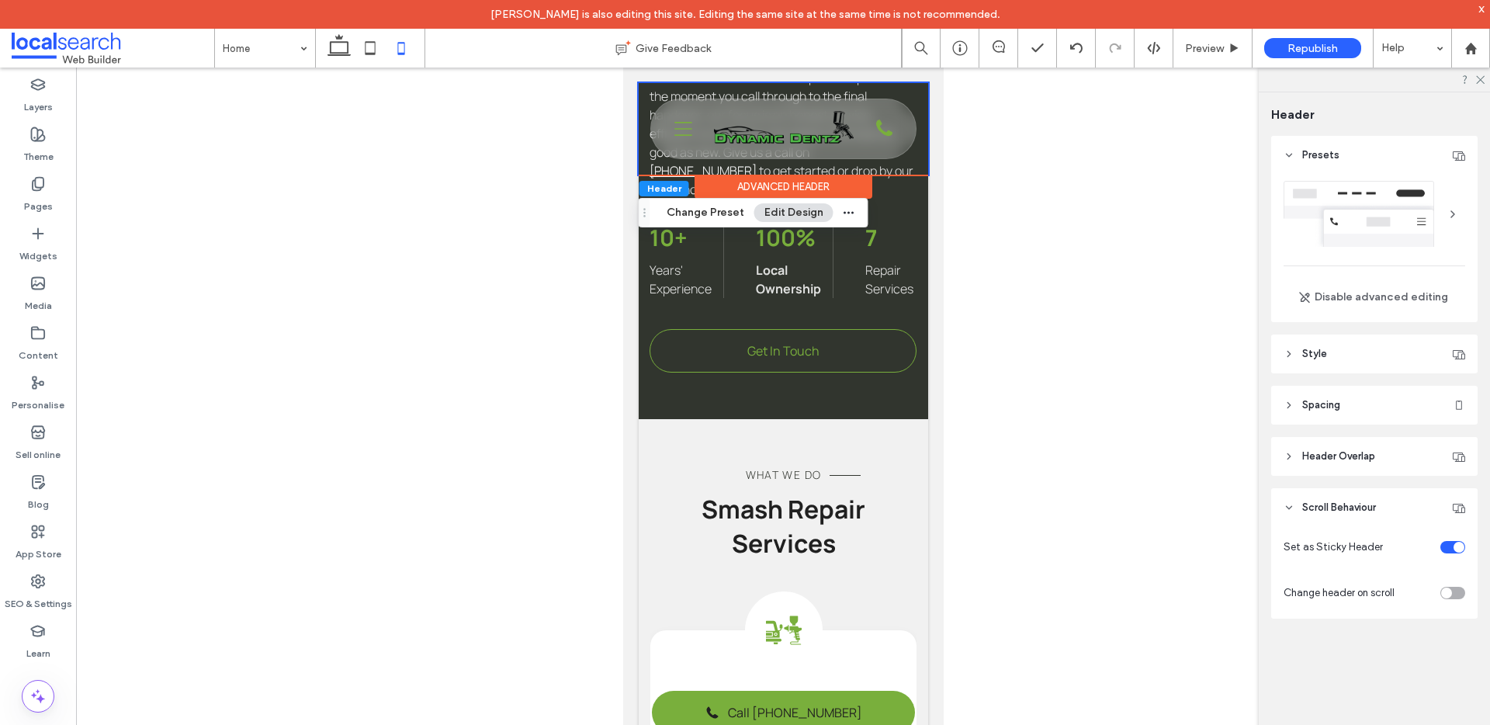
click at [1456, 550] on div "toggle" at bounding box center [1453, 547] width 25 height 12
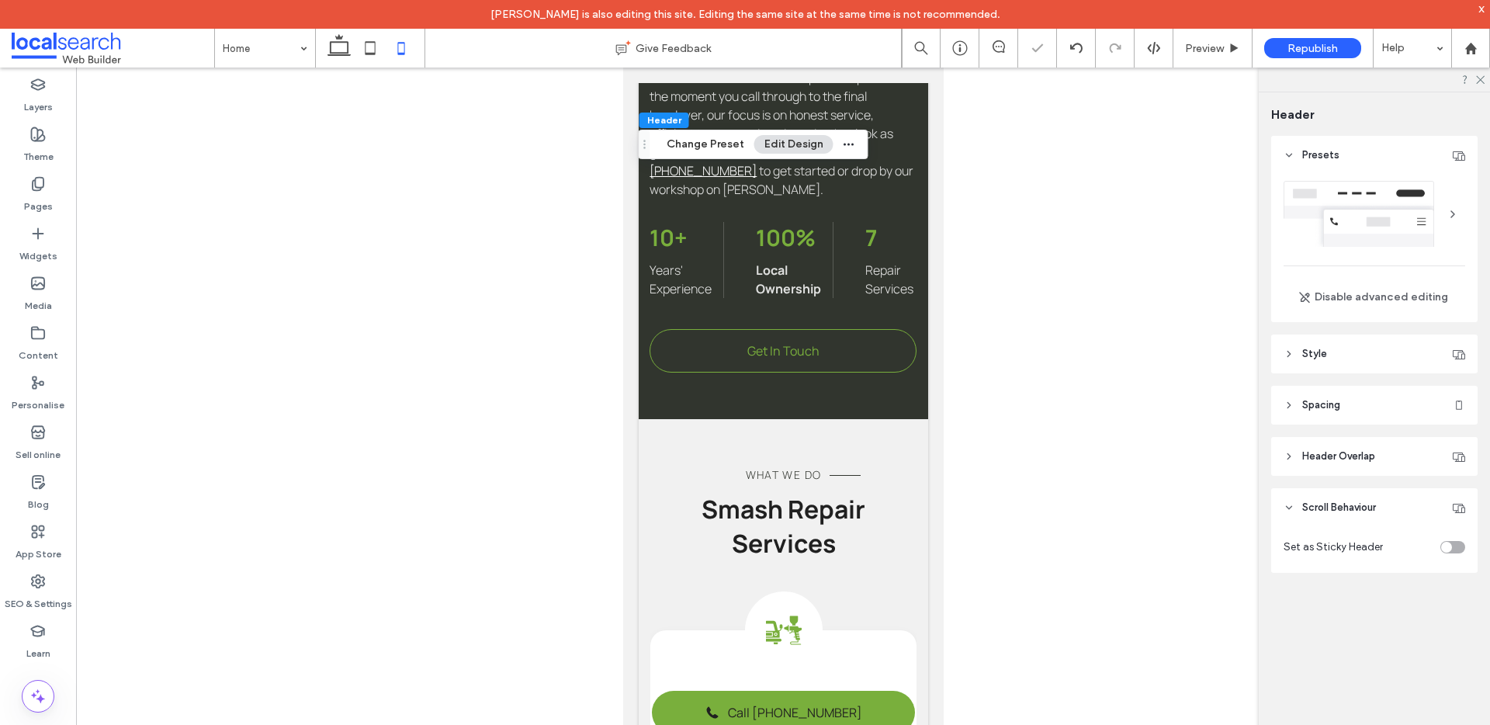
click at [1456, 550] on div "toggle" at bounding box center [1453, 547] width 25 height 12
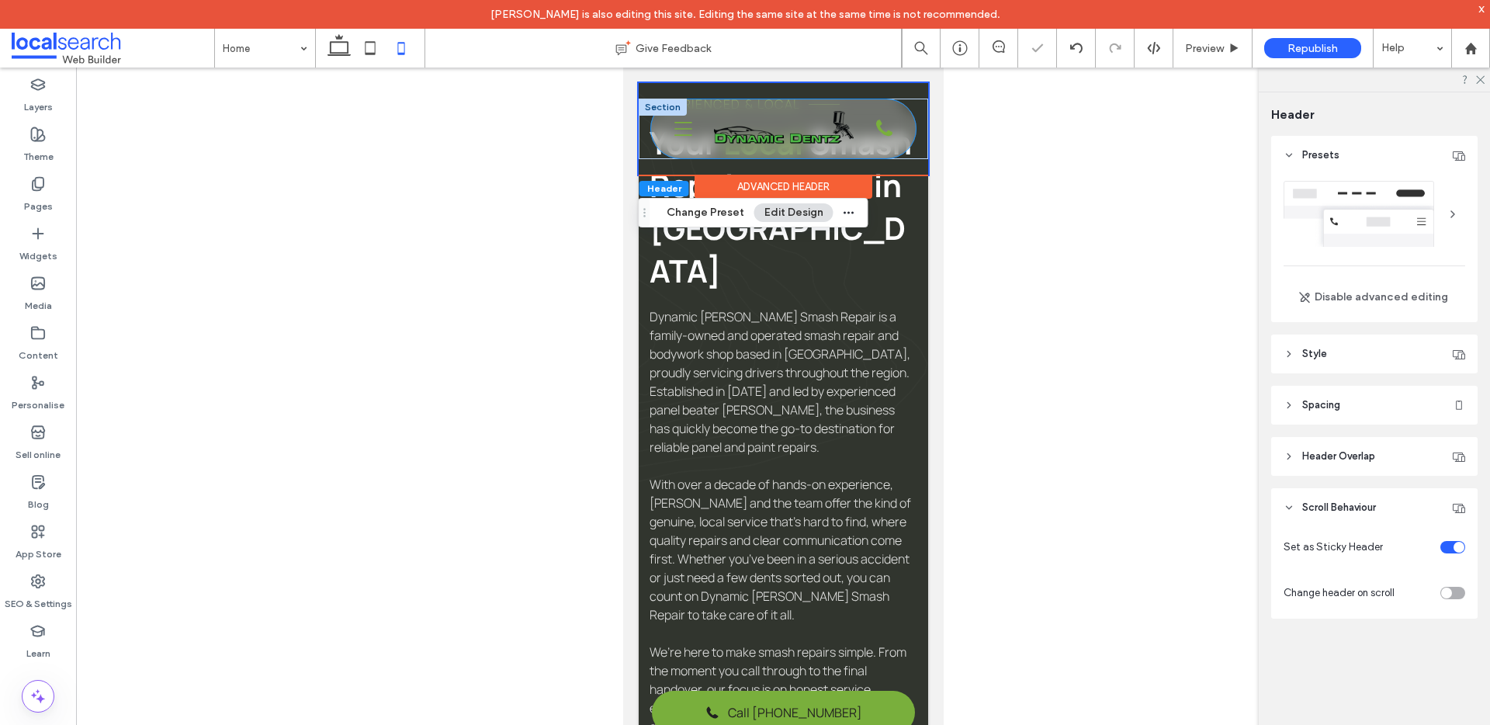
scroll to position [755, 0]
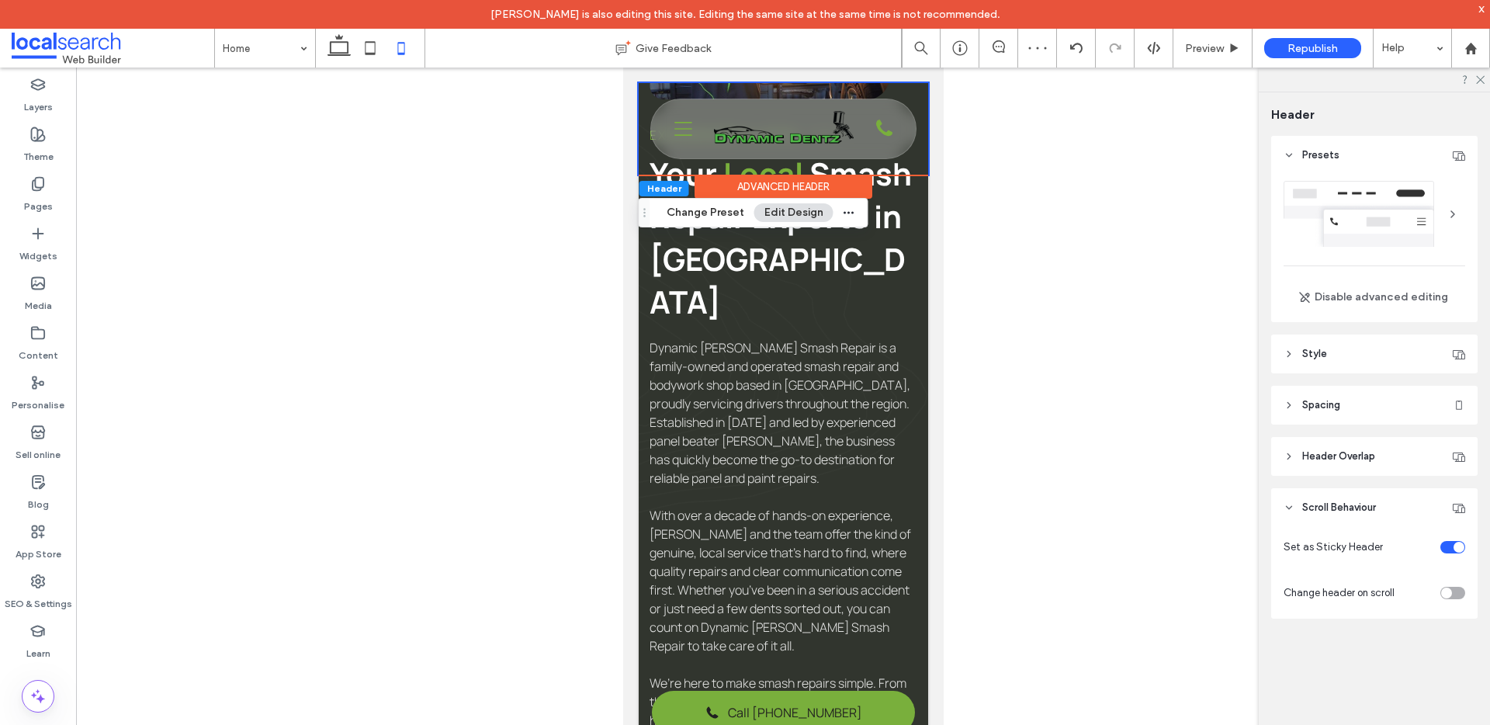
click at [1343, 396] on header "Spacing" at bounding box center [1374, 405] width 206 height 39
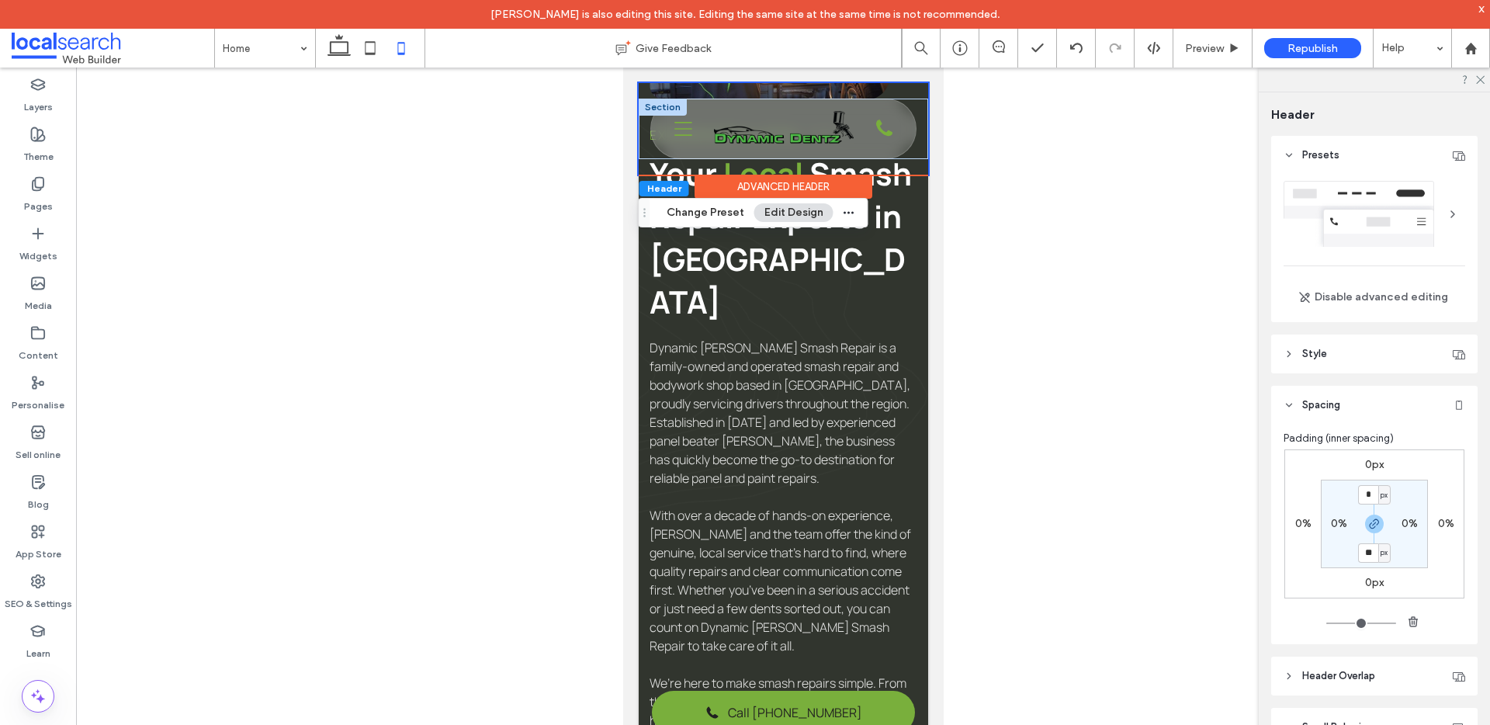
click at [653, 108] on div at bounding box center [662, 107] width 48 height 17
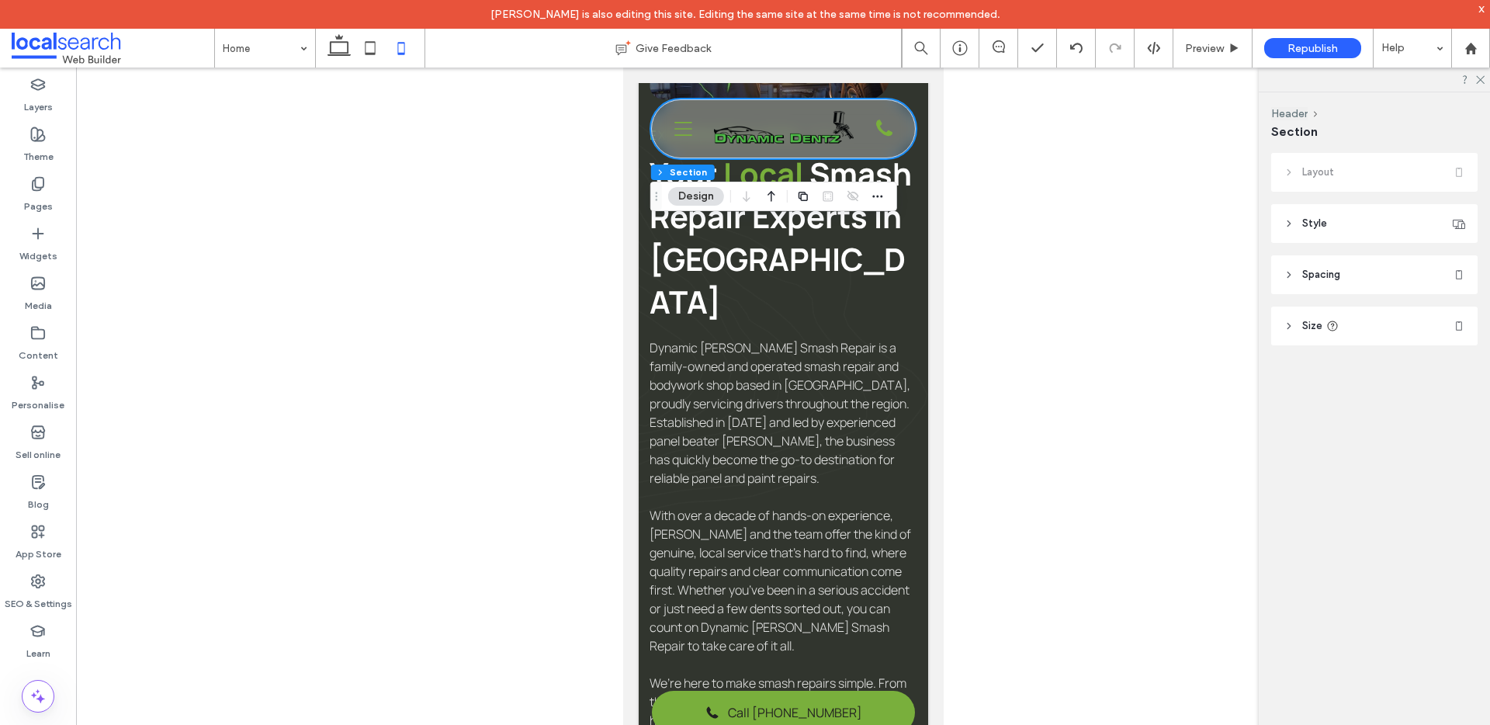
click at [1311, 324] on span "Size" at bounding box center [1312, 326] width 20 height 16
click at [1312, 267] on span "Spacing" at bounding box center [1321, 275] width 38 height 16
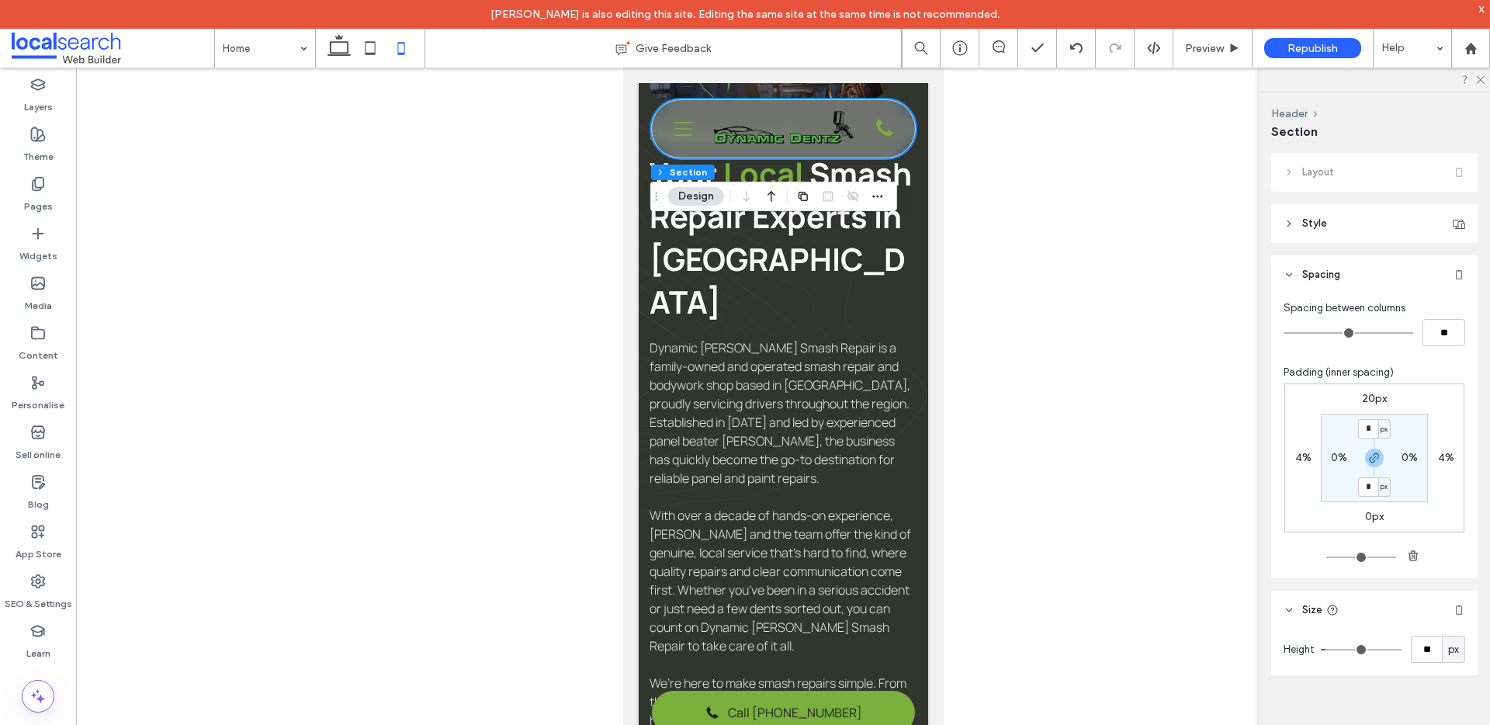
click at [1293, 218] on icon at bounding box center [1289, 223] width 11 height 11
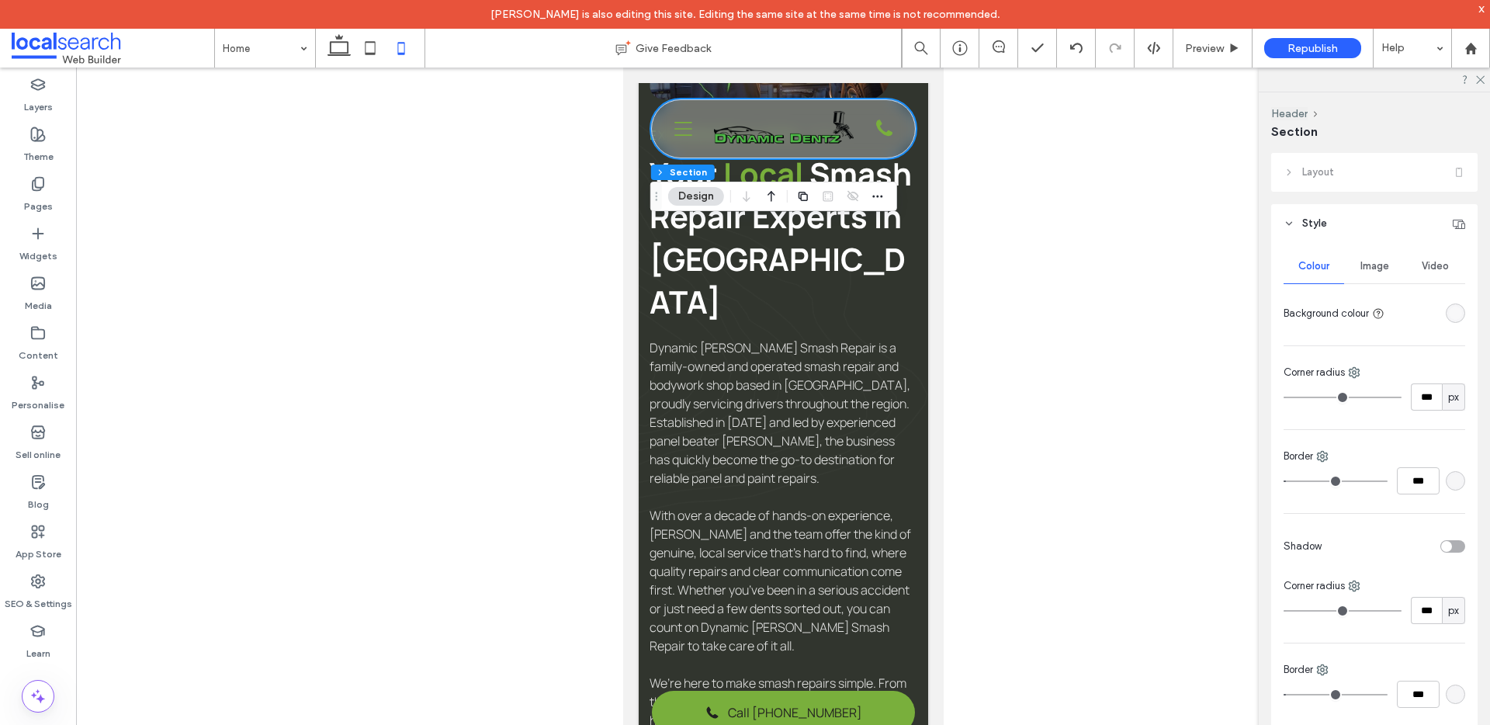
click at [1293, 218] on icon at bounding box center [1289, 223] width 11 height 11
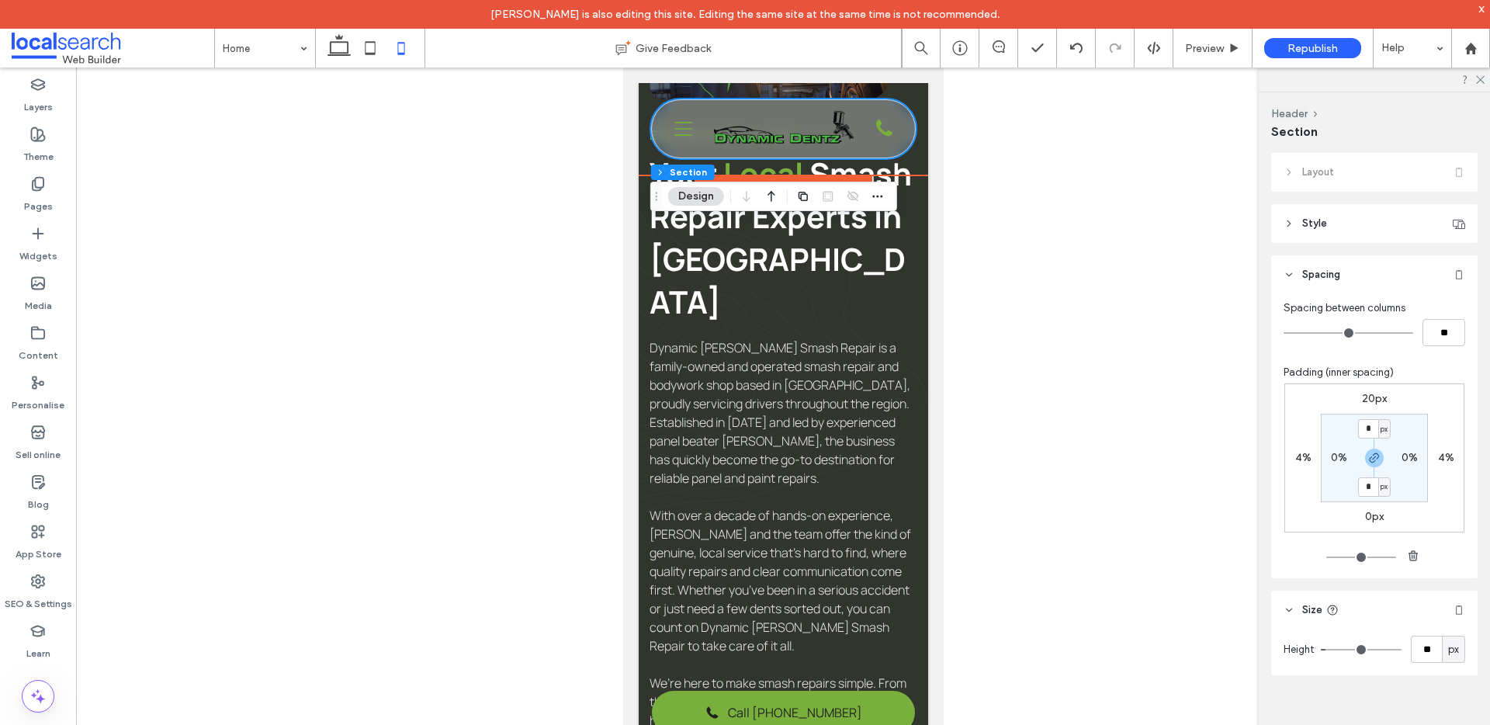
click at [910, 88] on div "Envelope Icon [PERSON_NAME][EMAIL_ADDRESS][DOMAIN_NAME] Map Pin Icon [STREET_AD…" at bounding box center [783, 129] width 290 height 92
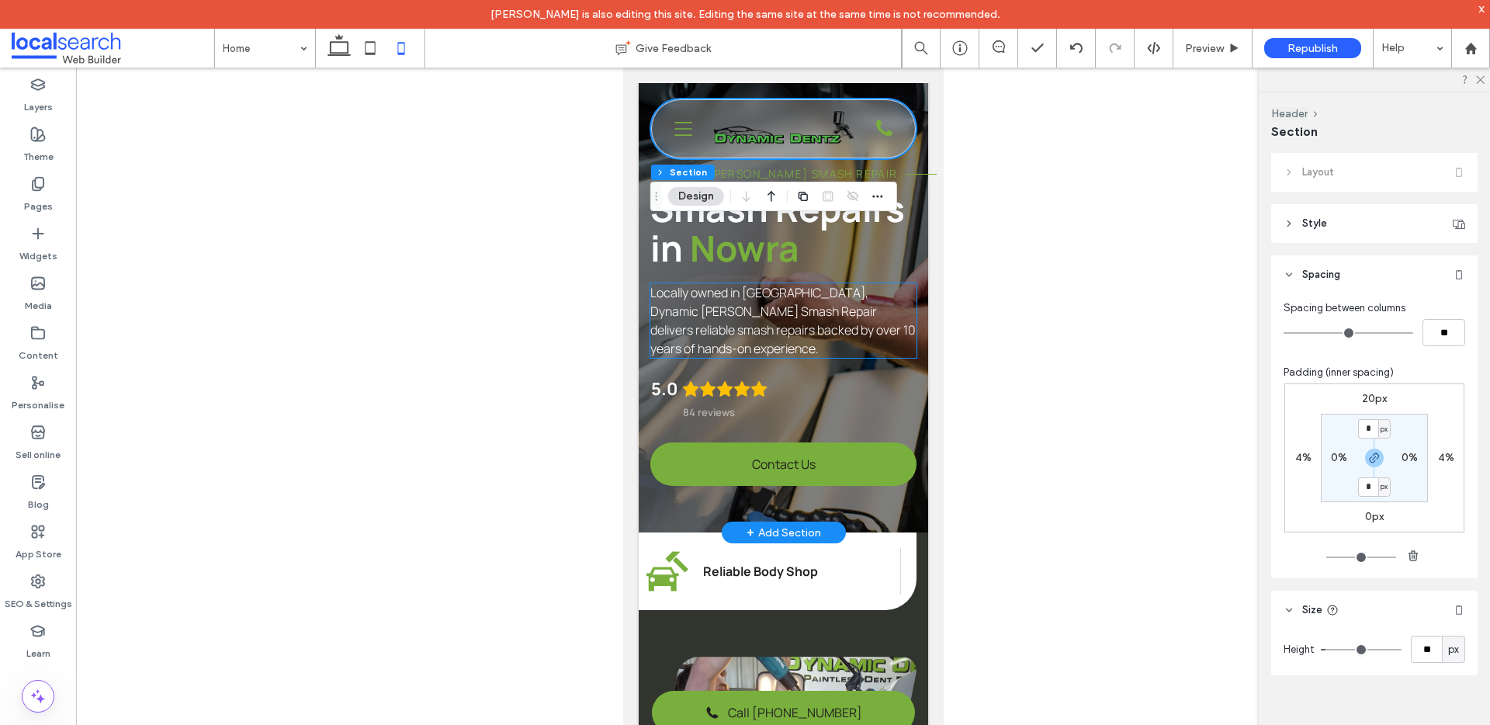
scroll to position [0, 0]
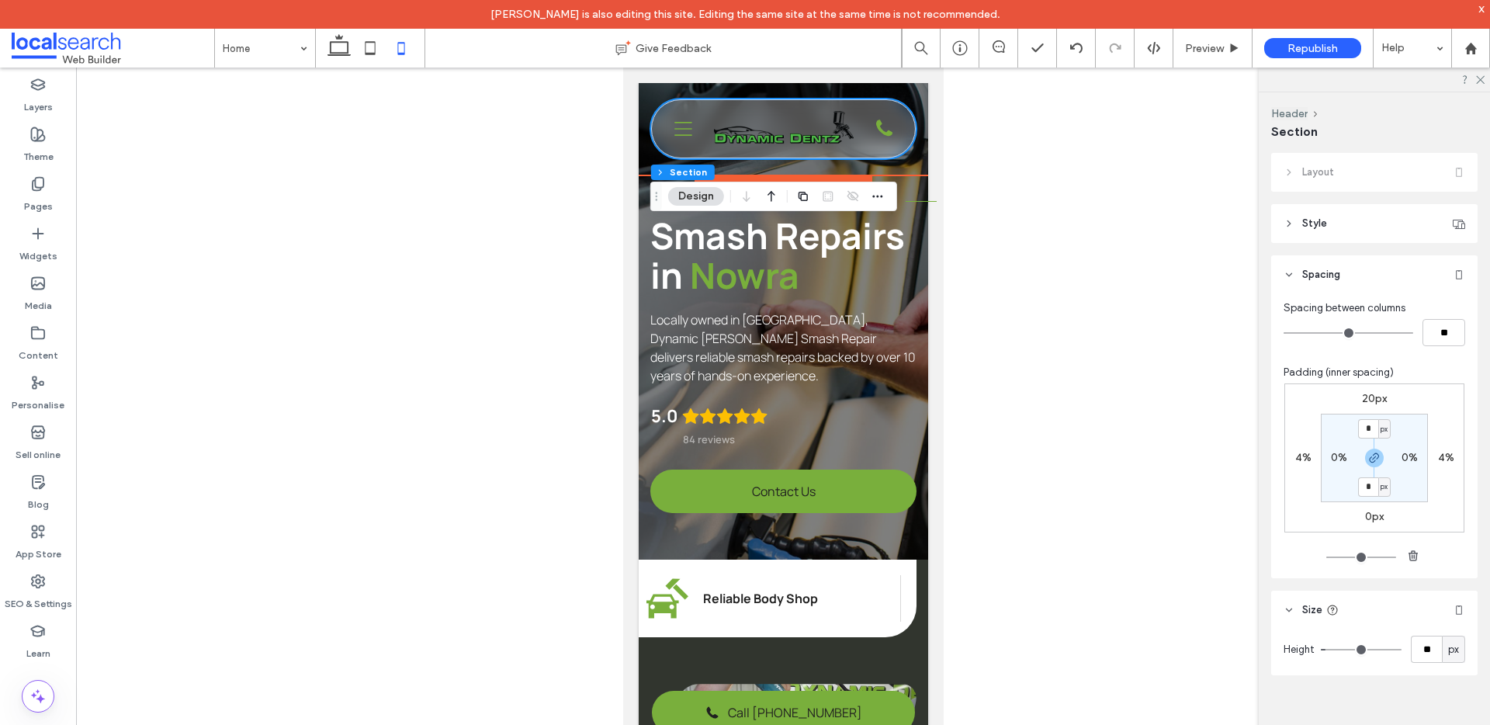
click at [906, 165] on div "Envelope Icon peter@dynamicdentz.com.au Map Pin Icon 15 Quinns Ln, South Nowra …" at bounding box center [783, 129] width 290 height 92
click at [42, 92] on label "Layers" at bounding box center [38, 103] width 29 height 22
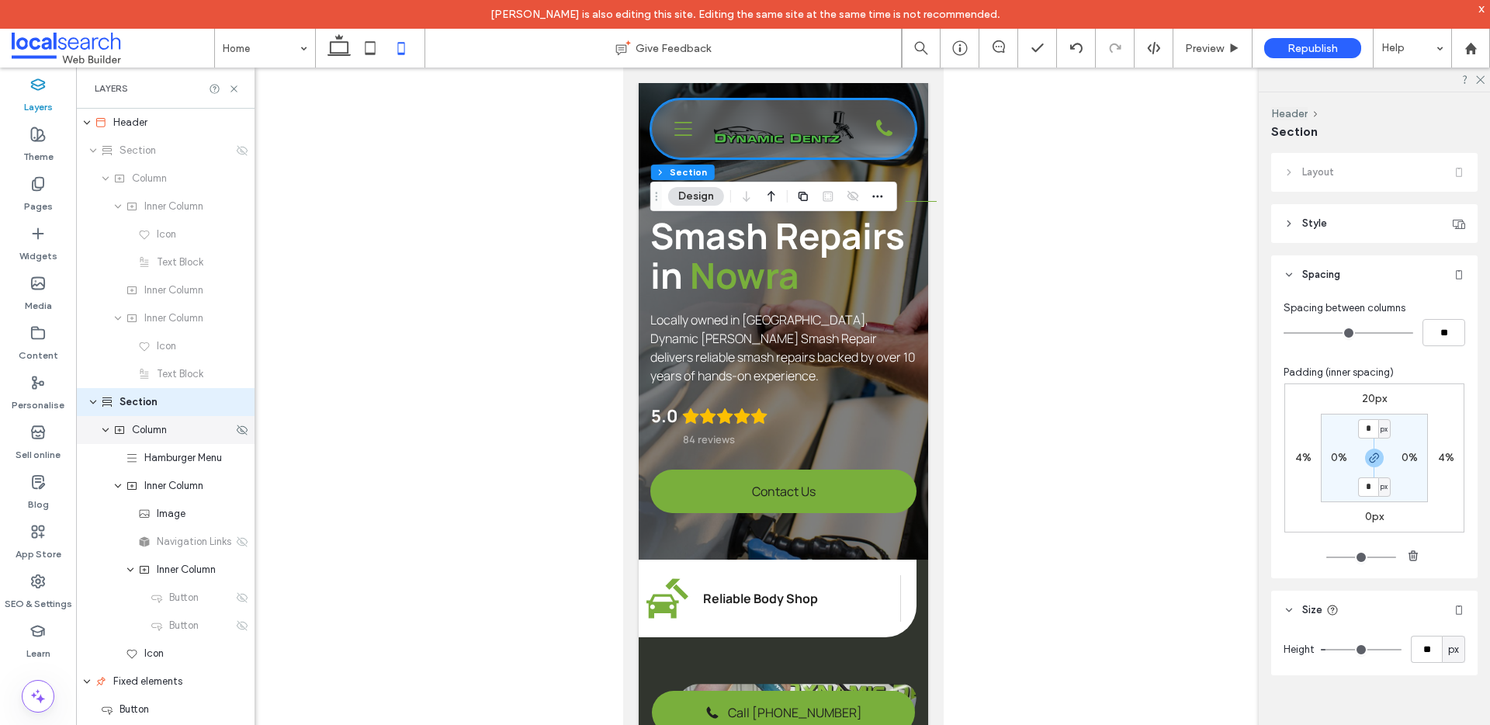
click at [188, 438] on div "Column" at bounding box center [165, 430] width 179 height 28
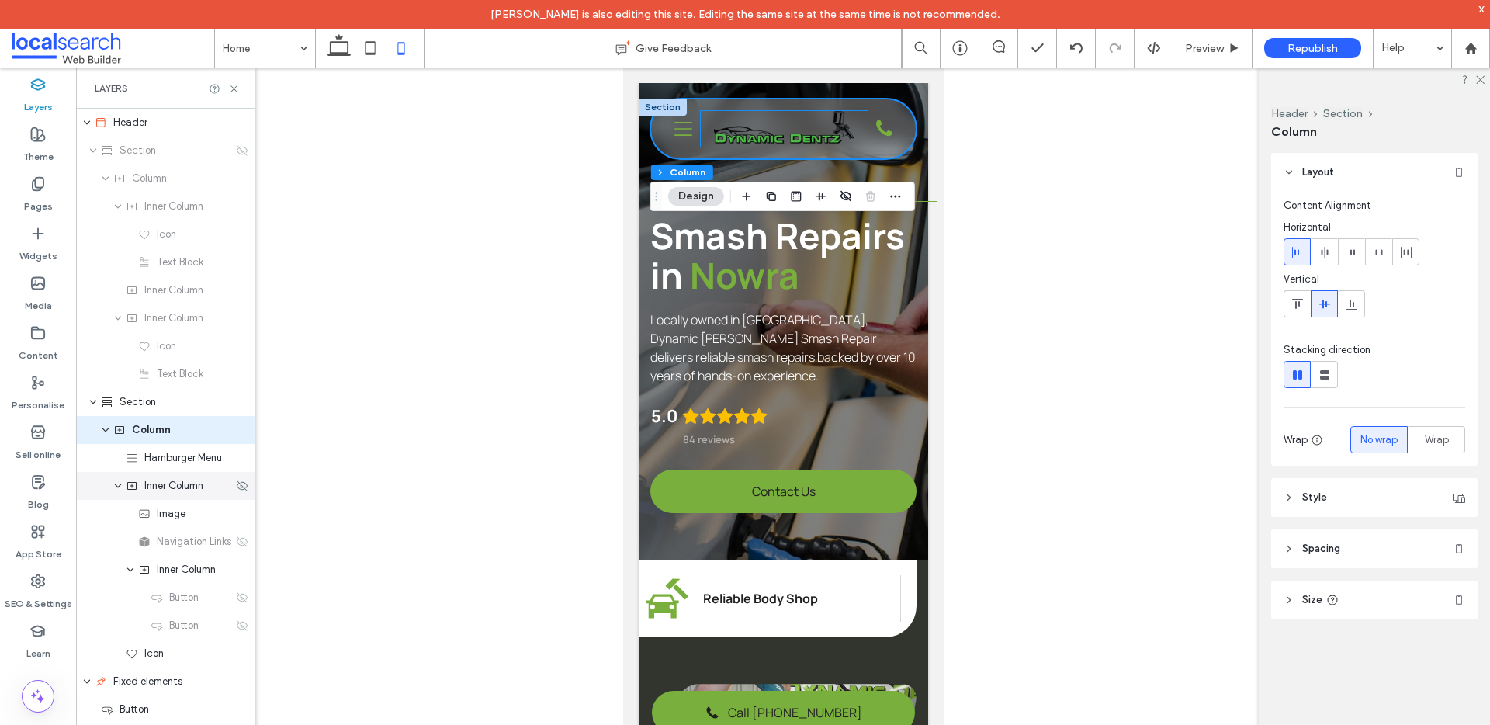
click at [178, 495] on div "Inner Column" at bounding box center [165, 486] width 179 height 28
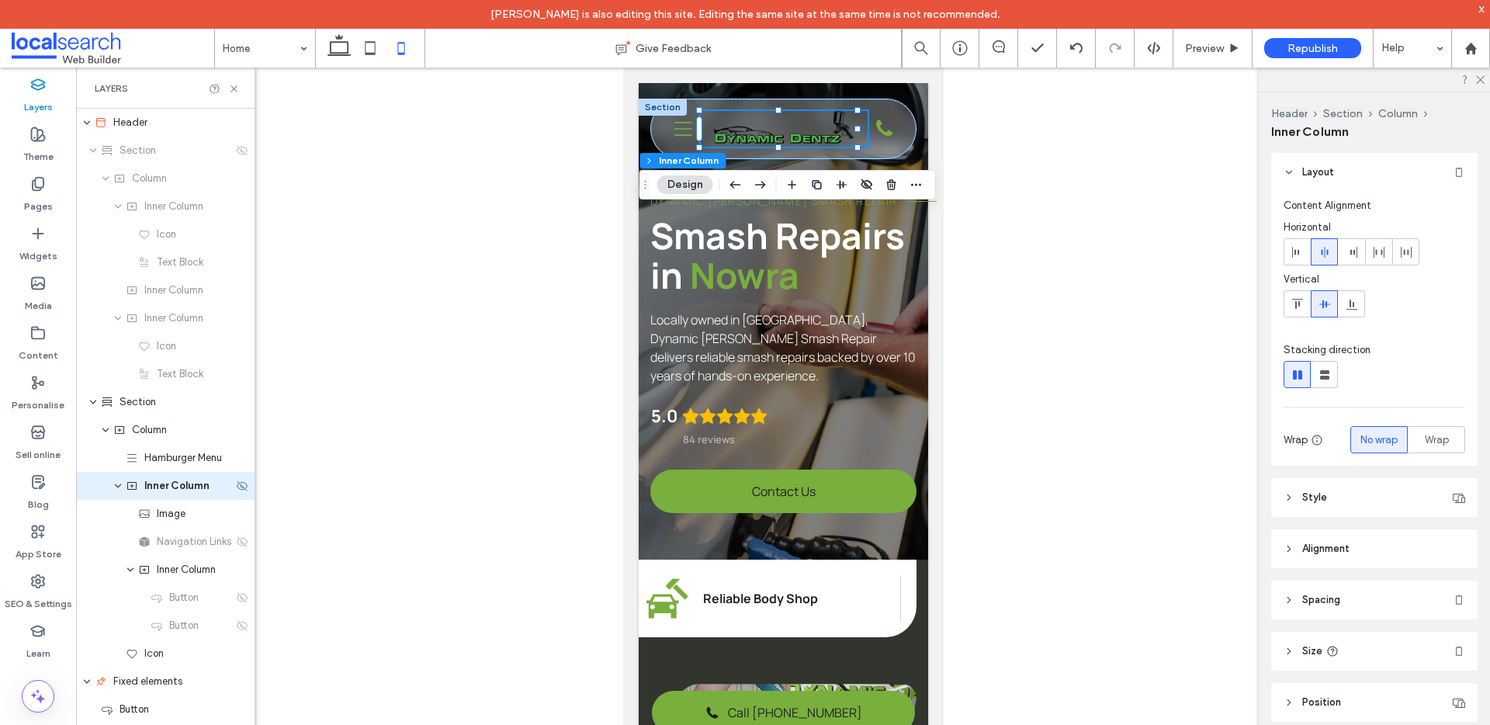
scroll to position [55, 0]
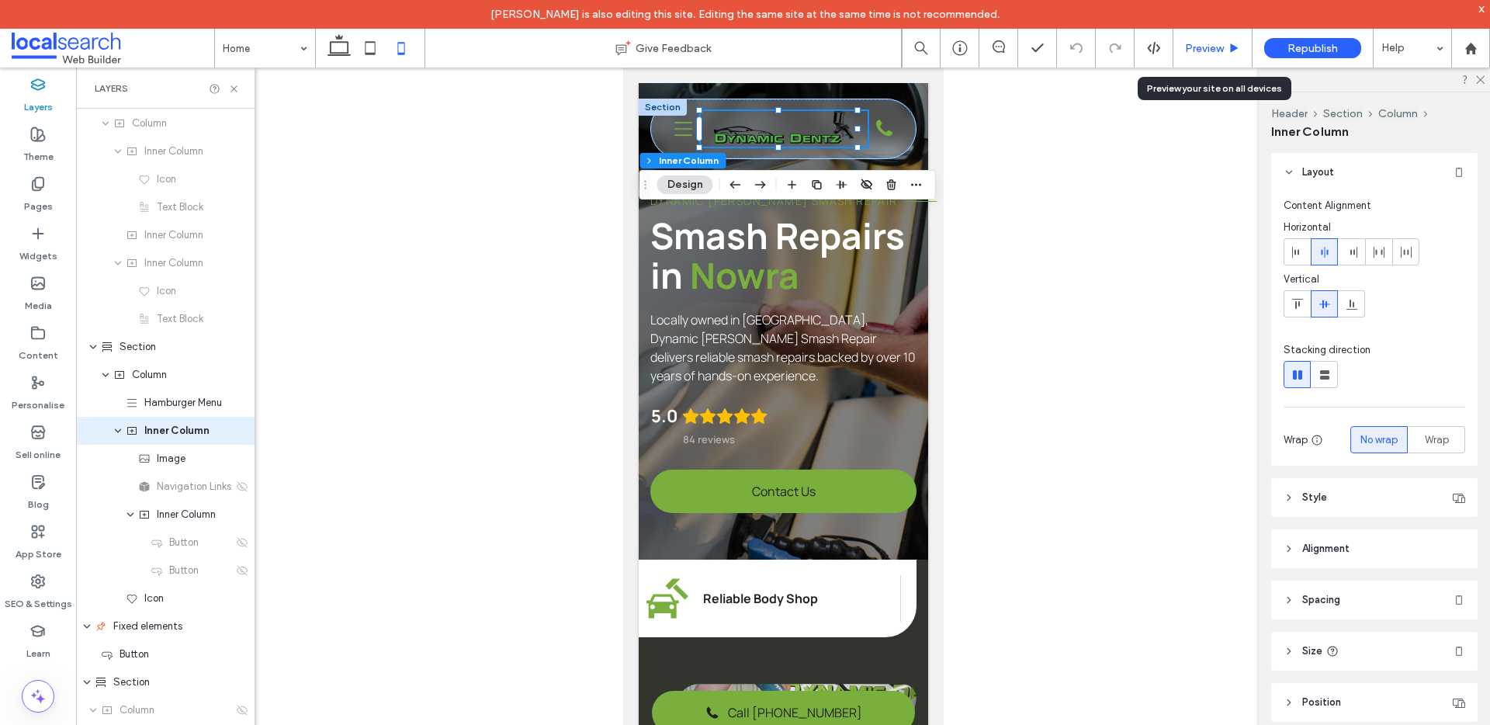
click at [1223, 43] on span "Preview" at bounding box center [1204, 48] width 39 height 13
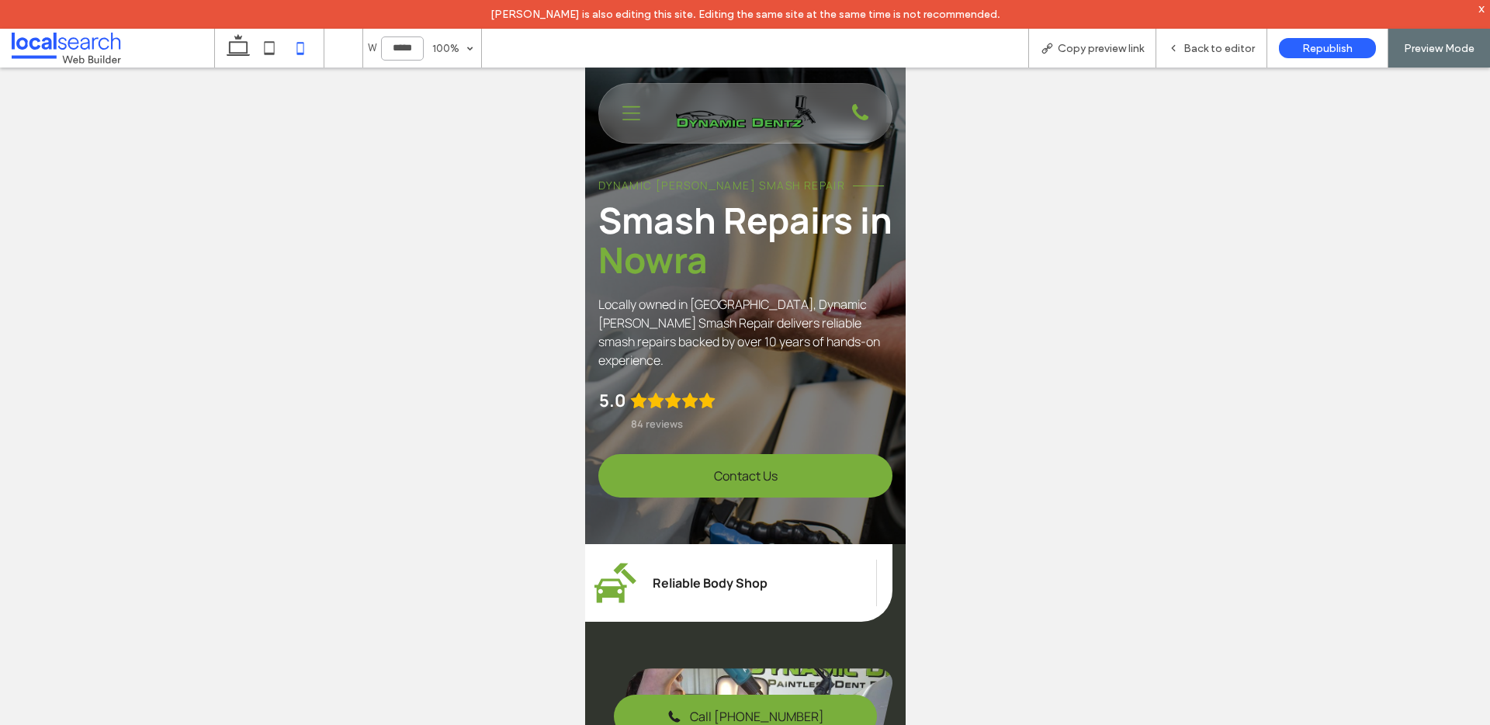
click at [402, 50] on input "*****" at bounding box center [402, 48] width 43 height 24
click at [407, 39] on input "*****" at bounding box center [402, 48] width 43 height 24
type input "*****"
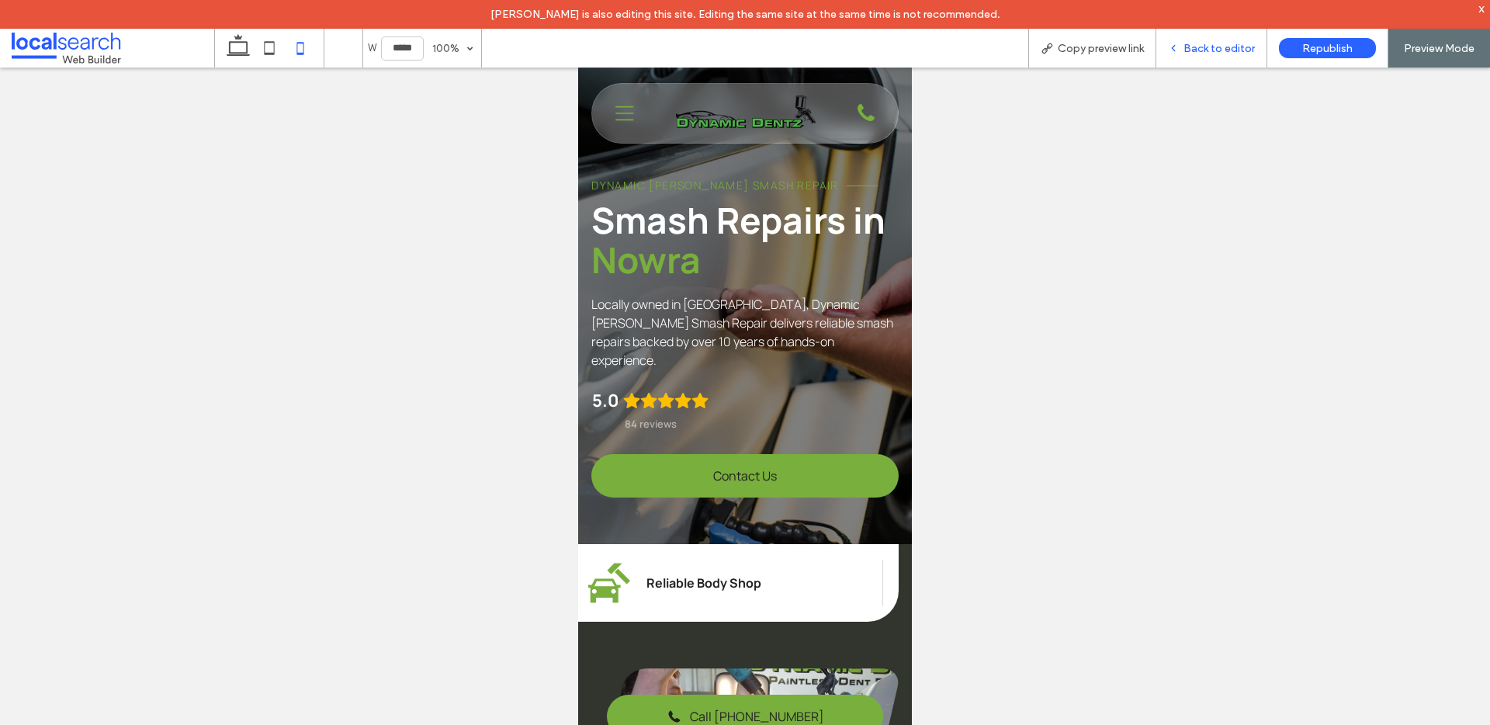
click at [1229, 42] on span "Back to editor" at bounding box center [1219, 48] width 71 height 13
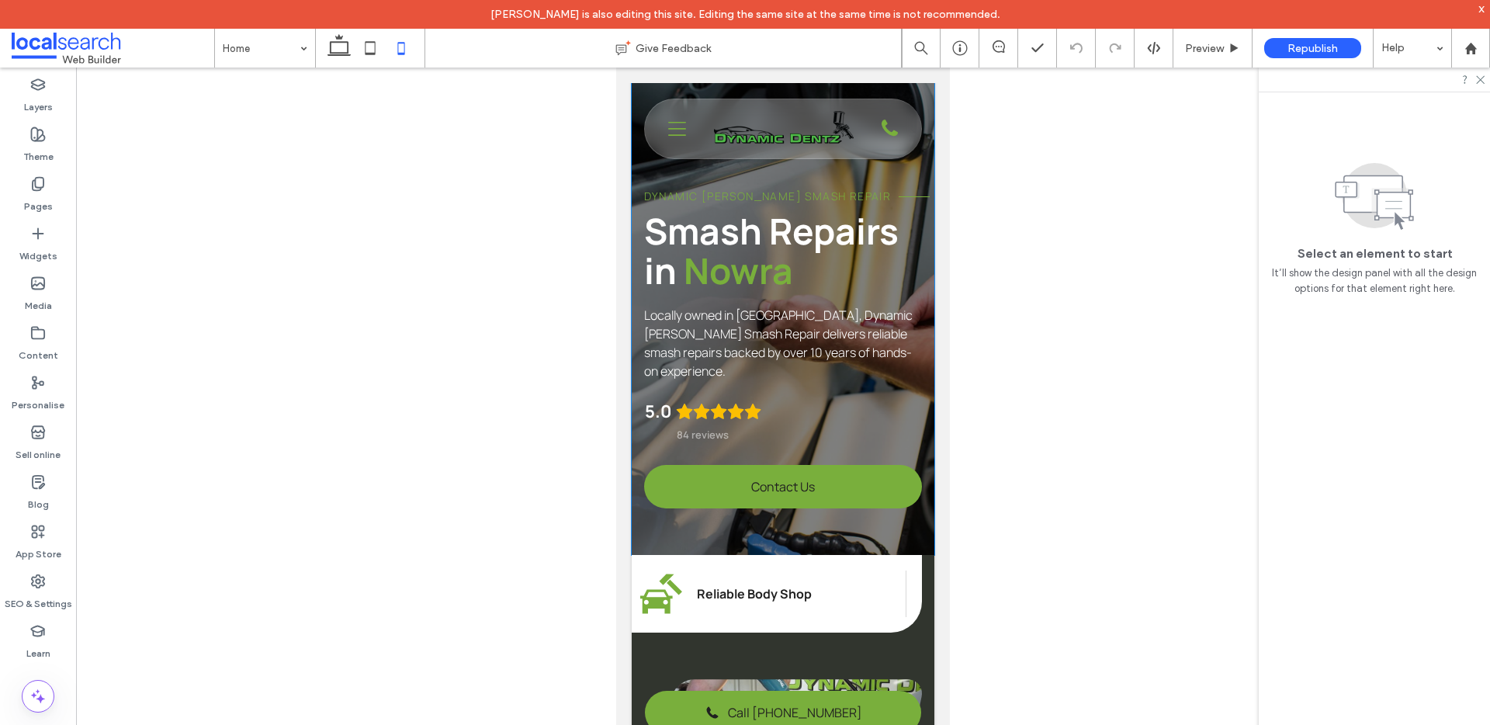
scroll to position [6, 0]
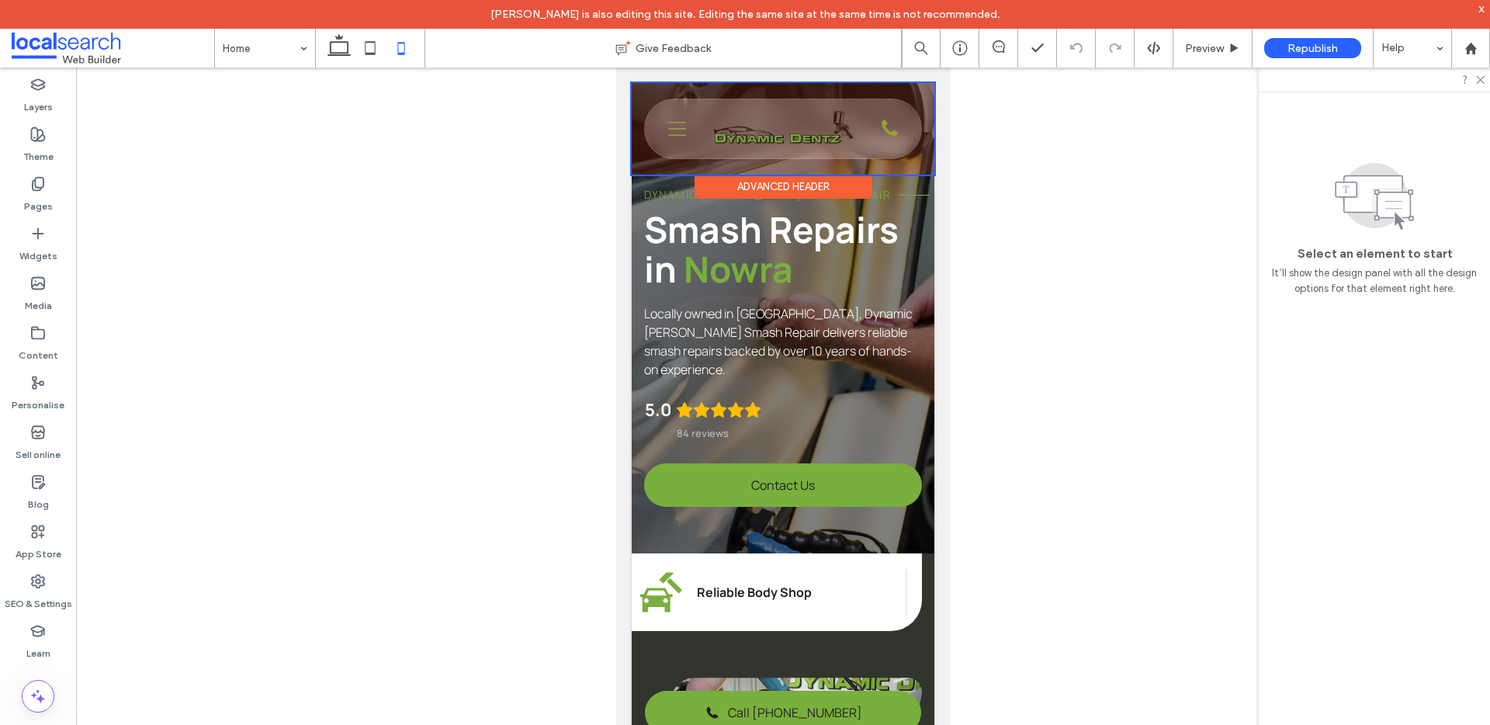
click at [914, 113] on div at bounding box center [783, 129] width 303 height 92
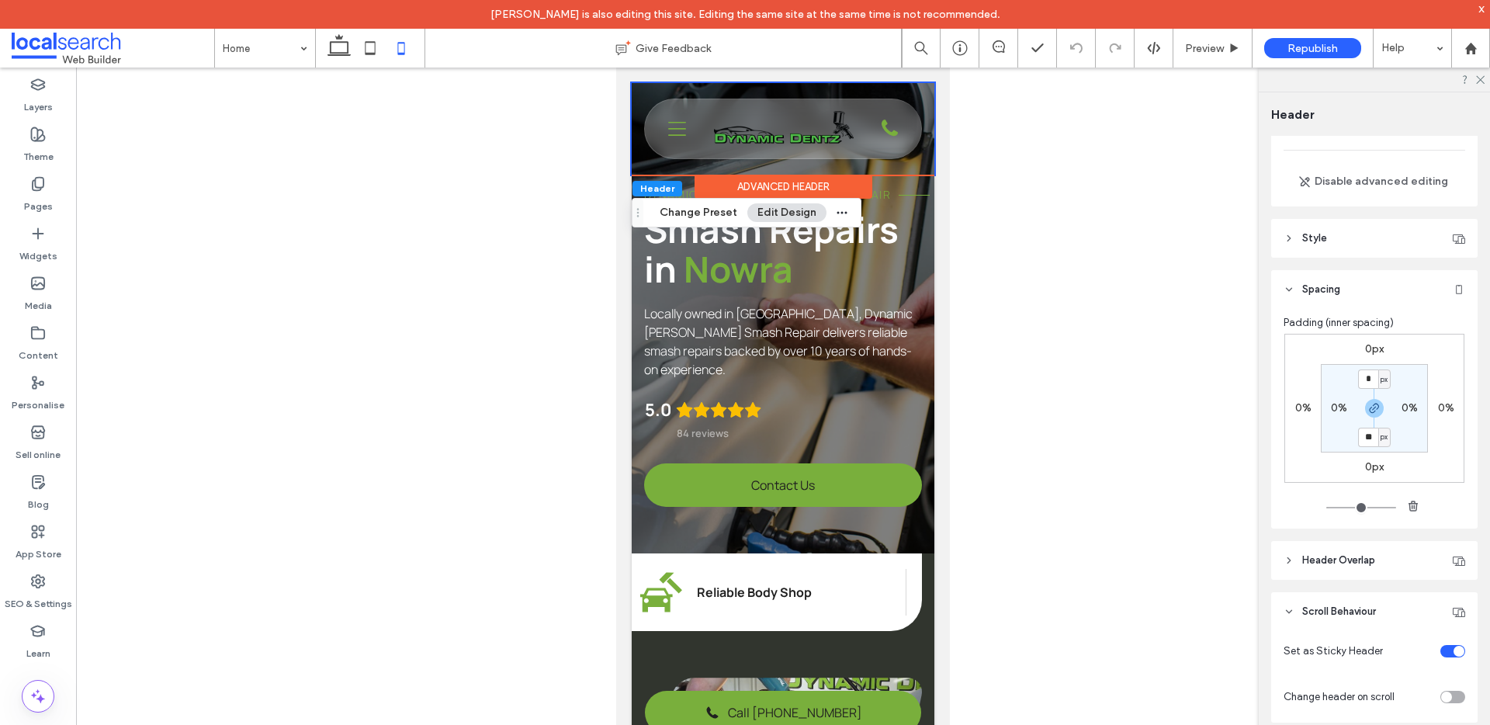
scroll to position [119, 0]
click at [1351, 555] on span "Header Overlap" at bounding box center [1338, 558] width 73 height 16
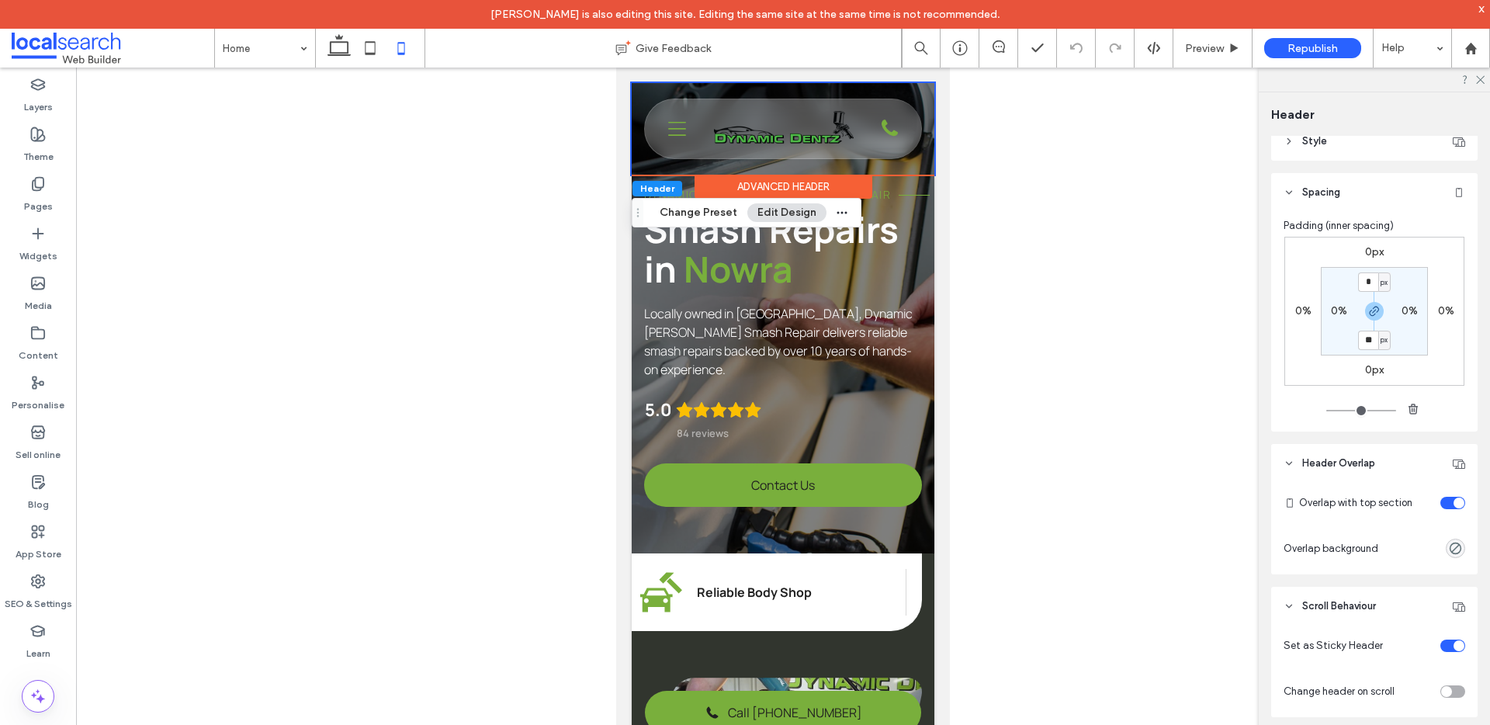
scroll to position [213, 0]
click at [1454, 505] on div "toggle" at bounding box center [1459, 502] width 11 height 11
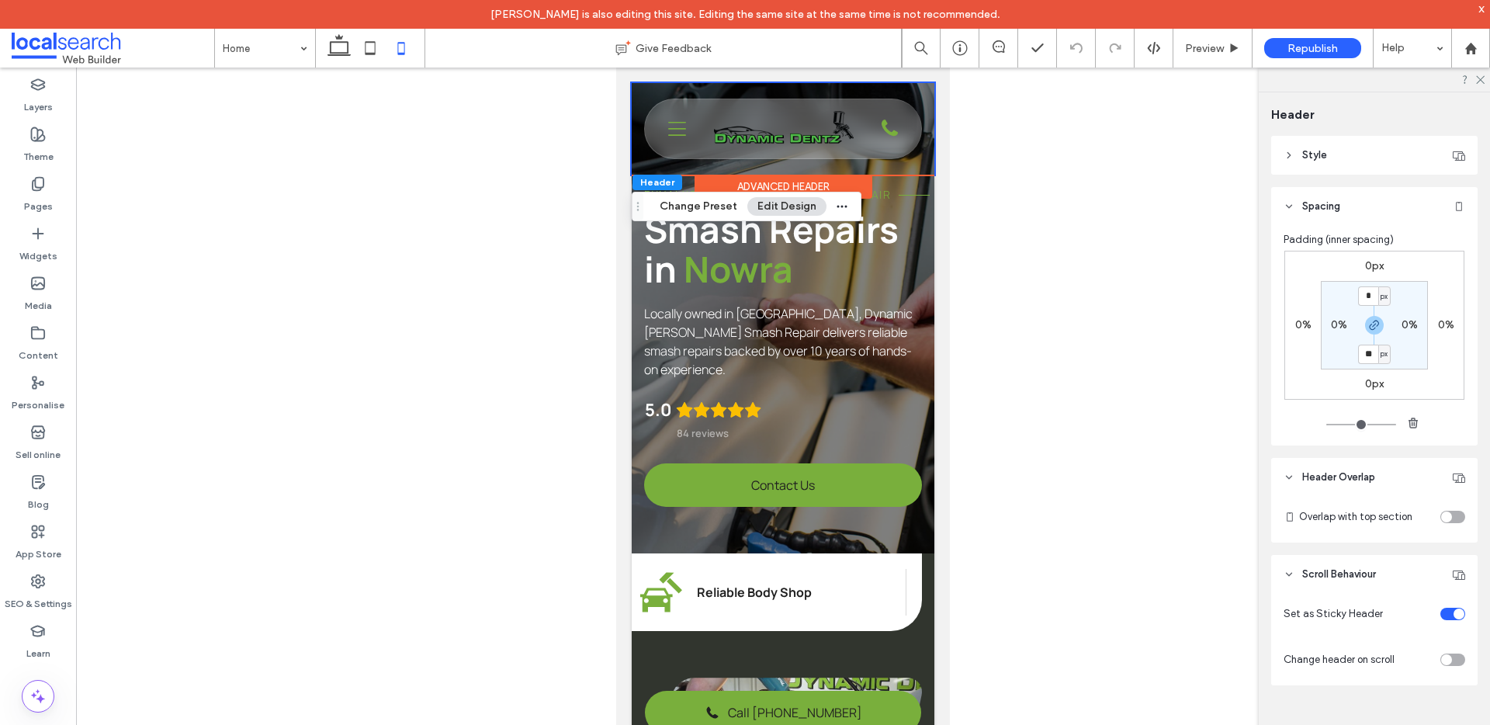
scroll to position [199, 0]
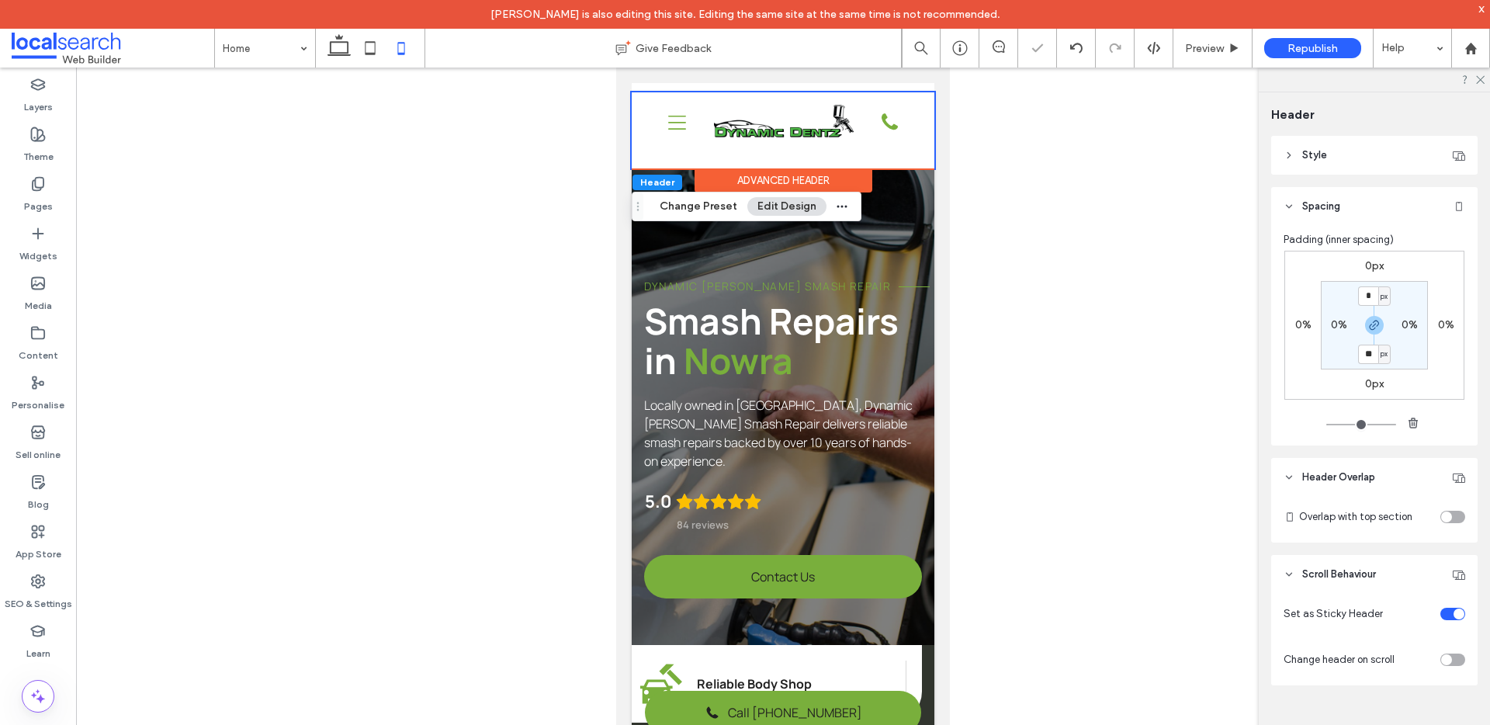
click at [1441, 519] on div "toggle" at bounding box center [1446, 517] width 11 height 11
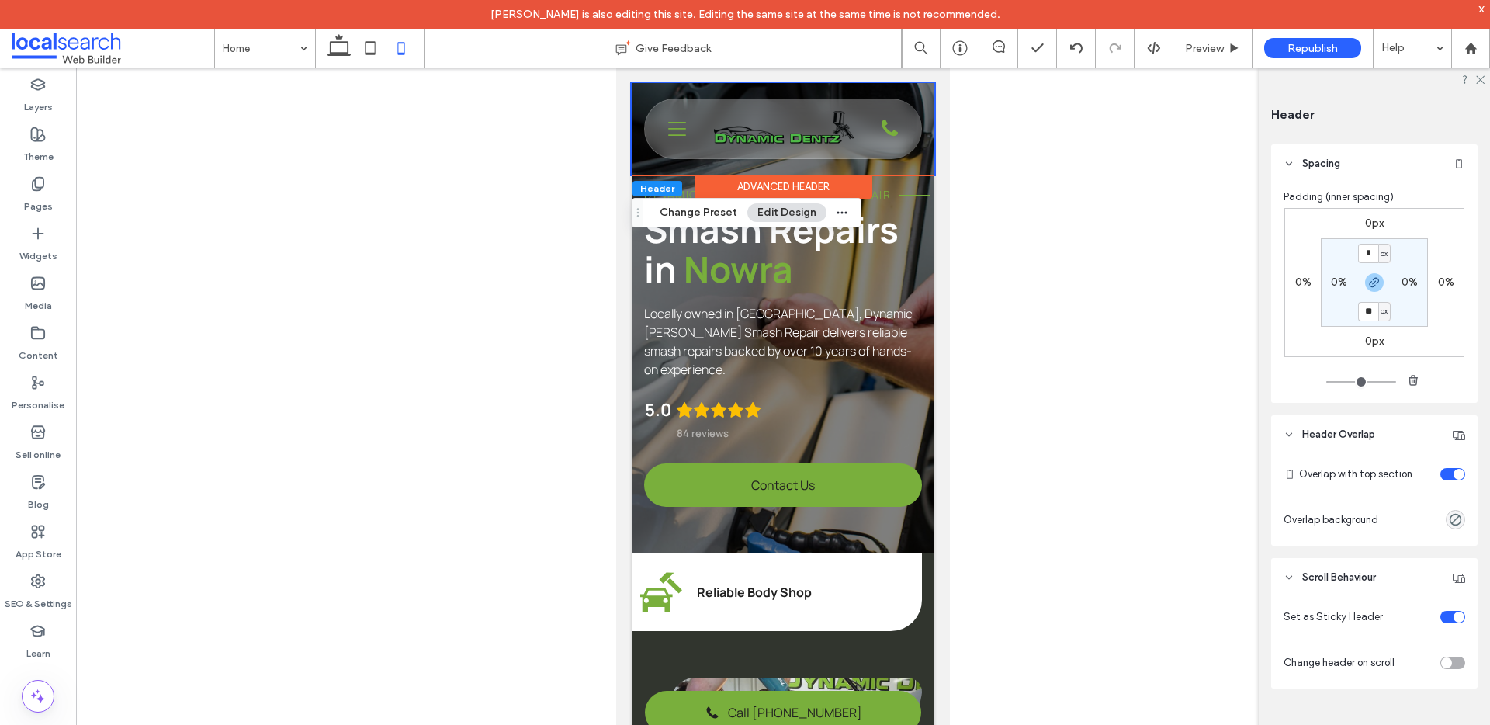
scroll to position [245, 0]
click at [1441, 664] on div "toggle" at bounding box center [1446, 659] width 11 height 11
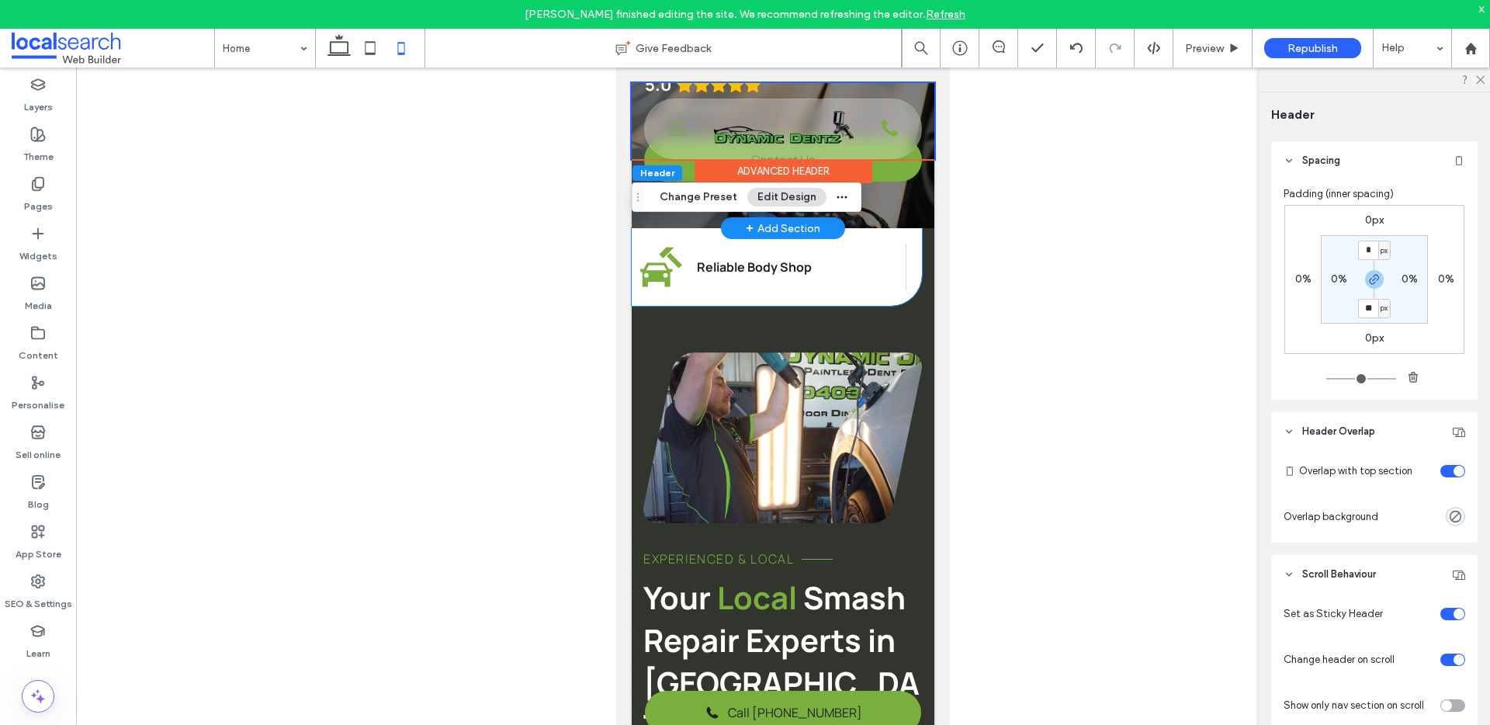
scroll to position [0, 0]
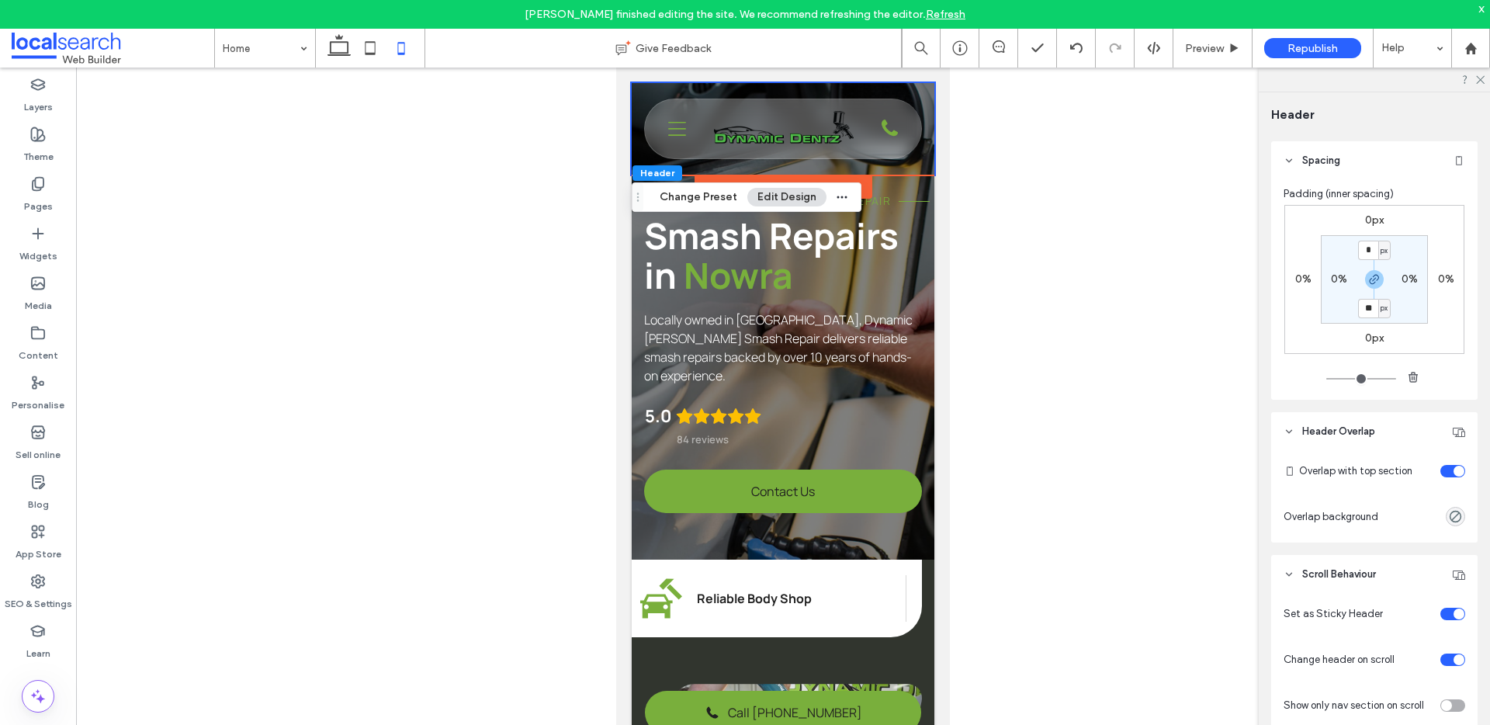
click at [1441, 664] on div "toggle" at bounding box center [1453, 660] width 25 height 12
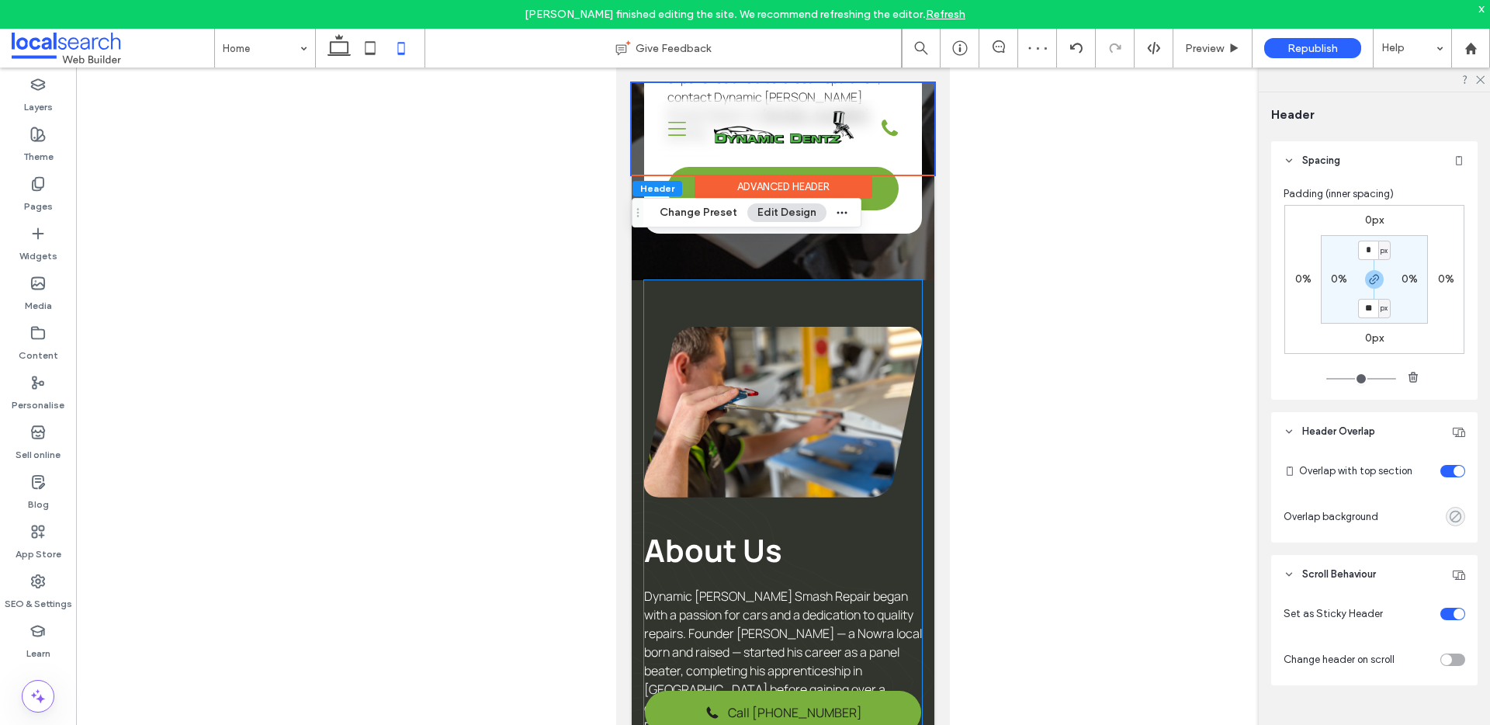
scroll to position [3802, 0]
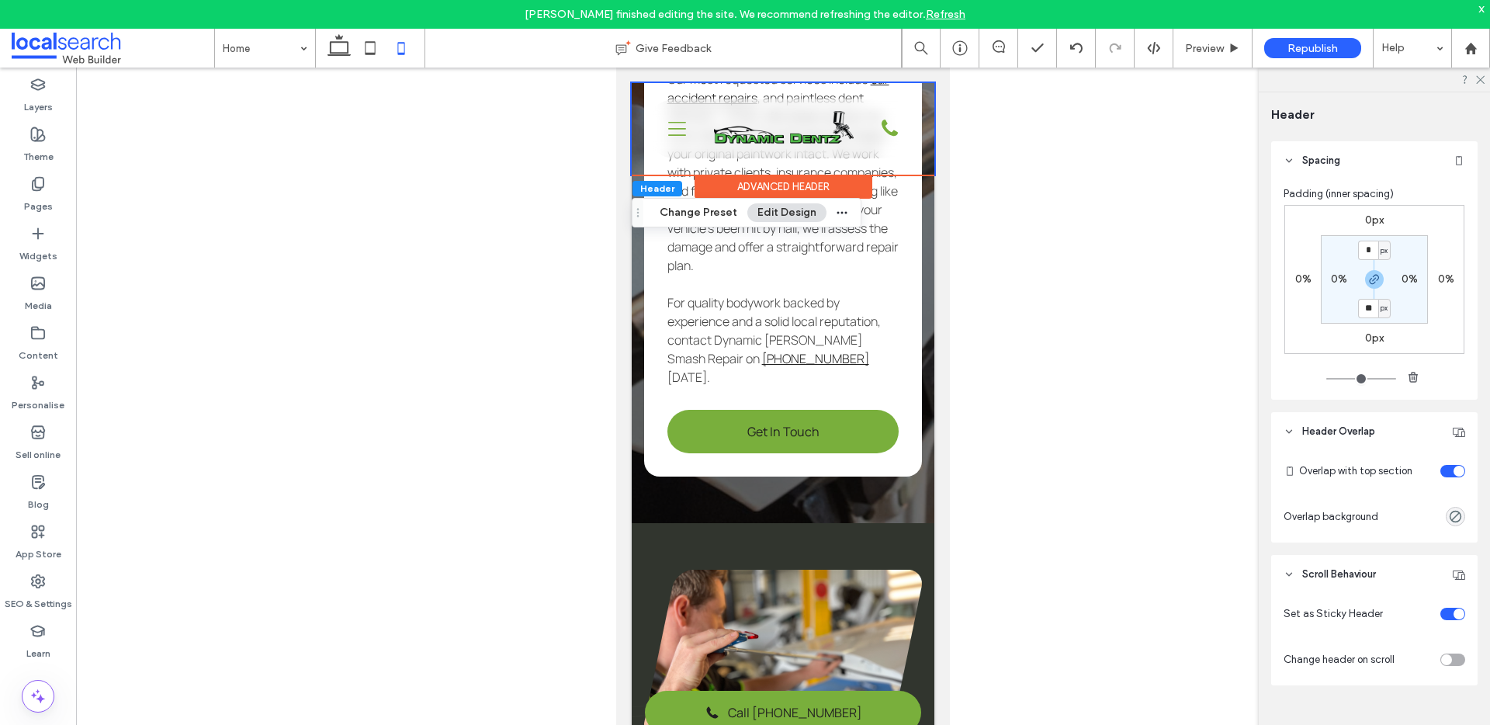
click at [1445, 666] on div at bounding box center [1433, 659] width 64 height 27
click at [1444, 660] on div "toggle" at bounding box center [1453, 660] width 25 height 12
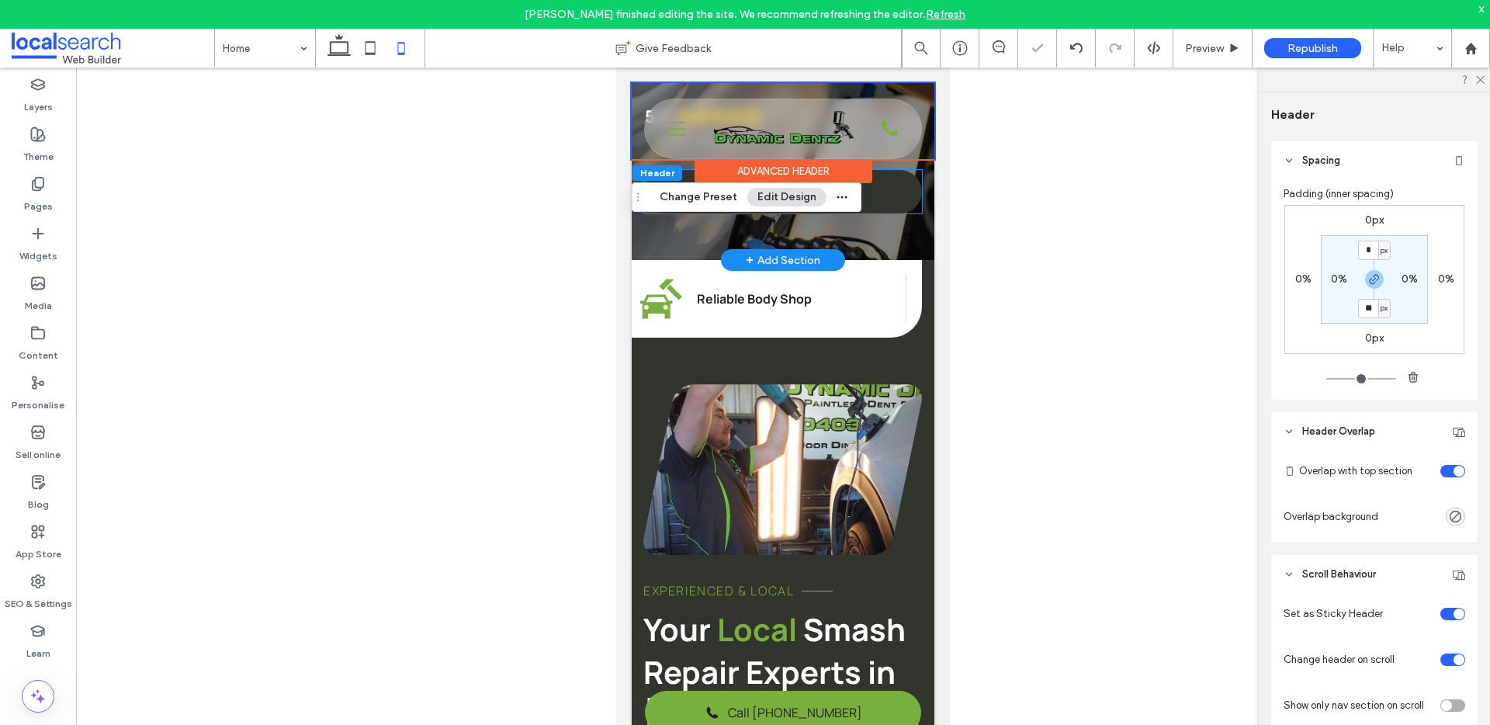
scroll to position [0, 0]
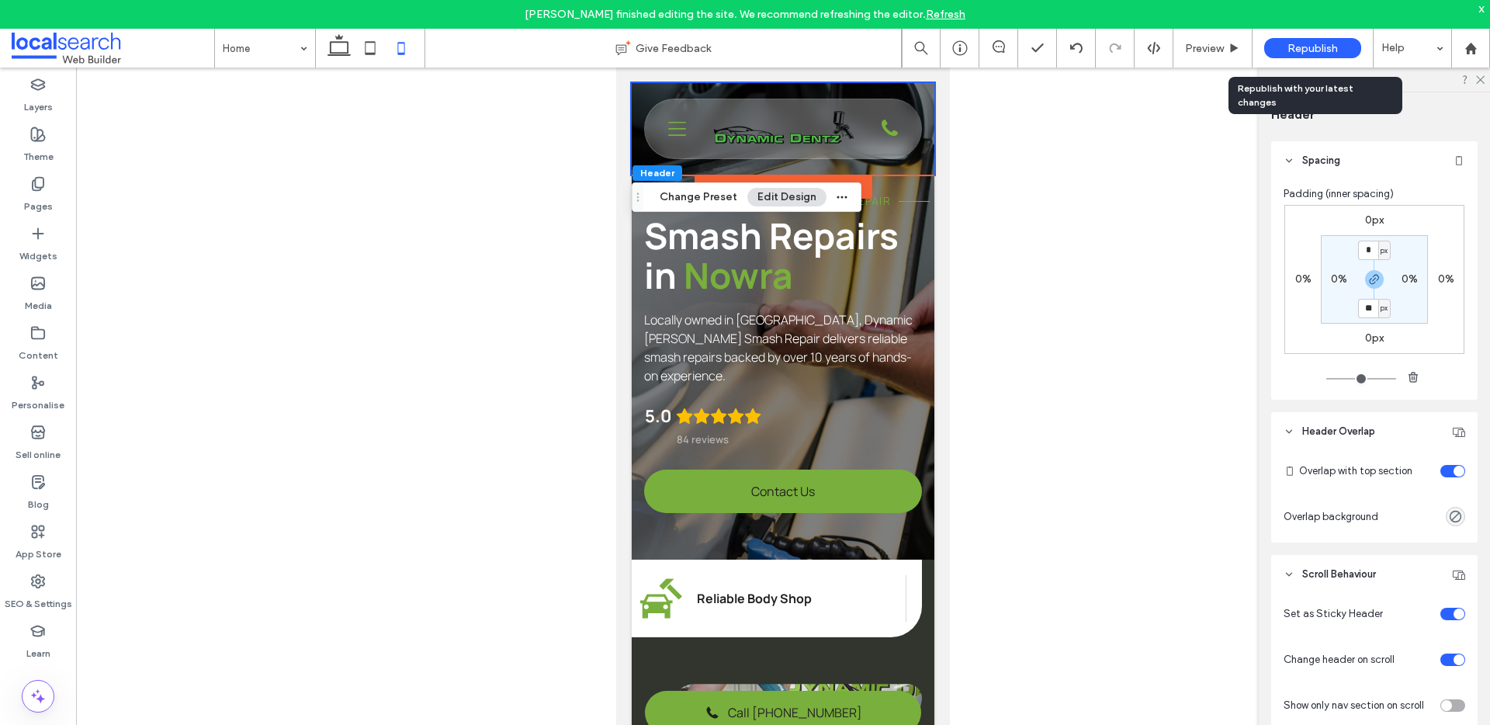
click at [1297, 43] on span "Republish" at bounding box center [1313, 48] width 50 height 13
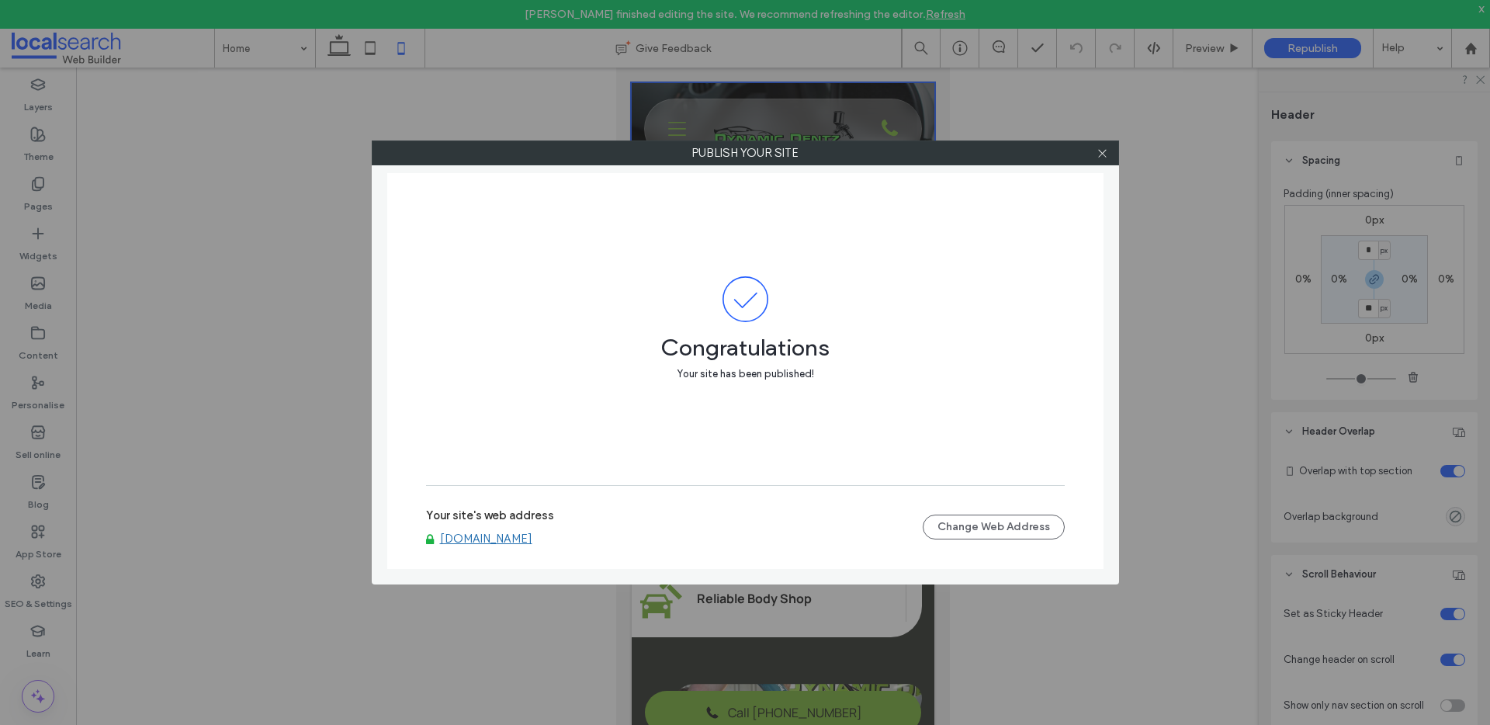
click at [1108, 154] on div at bounding box center [1102, 152] width 23 height 23
click at [1108, 152] on div at bounding box center [1102, 152] width 23 height 23
click at [1103, 154] on icon at bounding box center [1103, 153] width 12 height 12
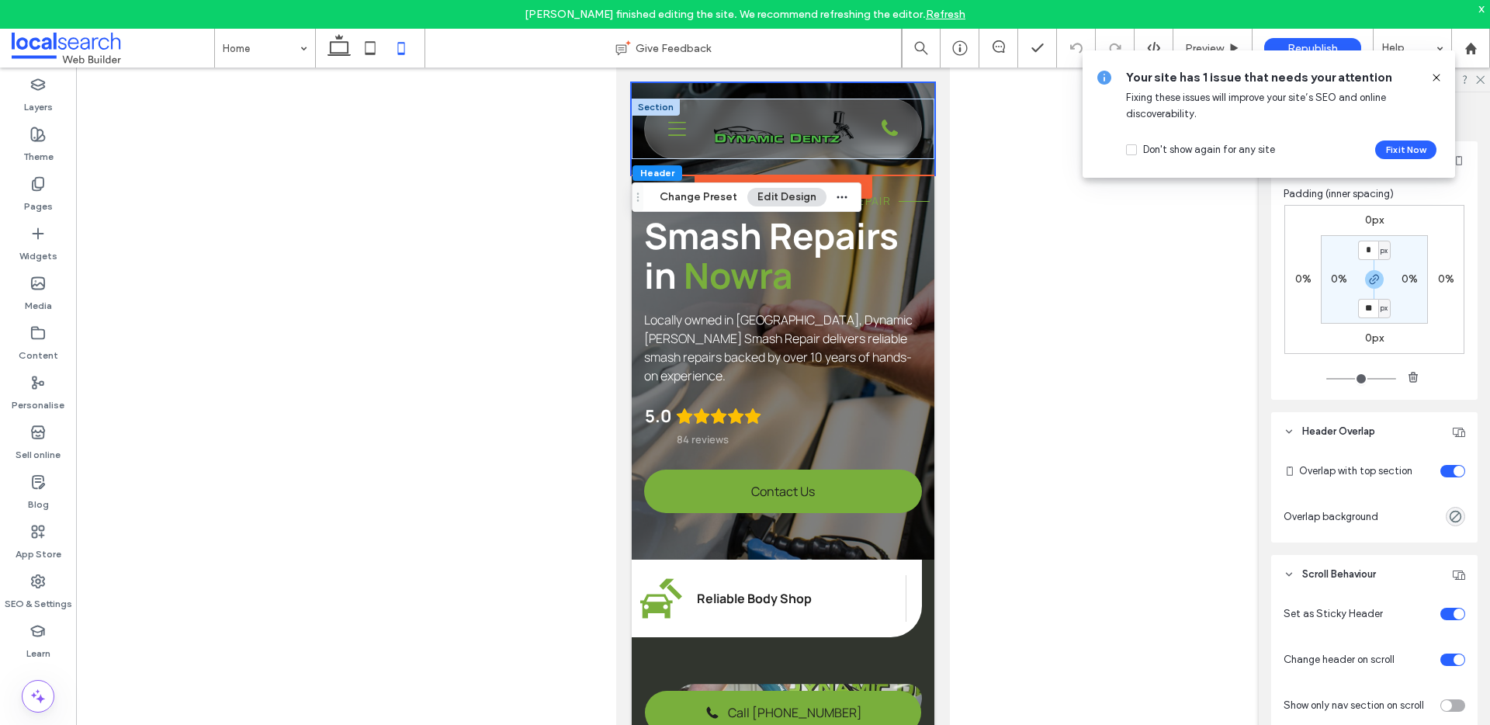
click at [919, 130] on div "Phone Icon Three Lines Icon Home About Us Services Paint Shop Insurance Smash R…" at bounding box center [783, 129] width 303 height 61
click at [1406, 277] on label "0%" at bounding box center [1410, 278] width 16 height 13
click at [1403, 283] on input "*" at bounding box center [1403, 278] width 20 height 19
type input "*"
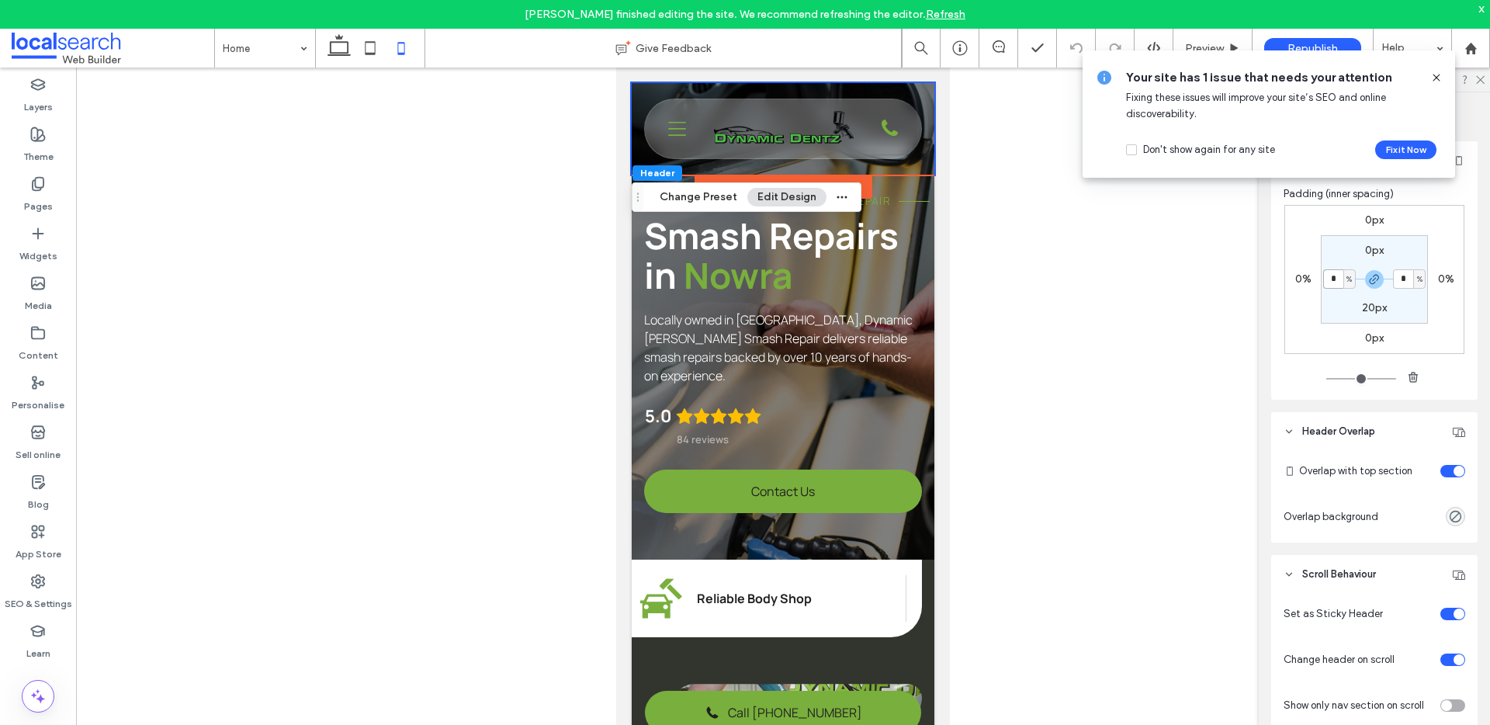
click at [1336, 270] on input "*" at bounding box center [1333, 278] width 20 height 19
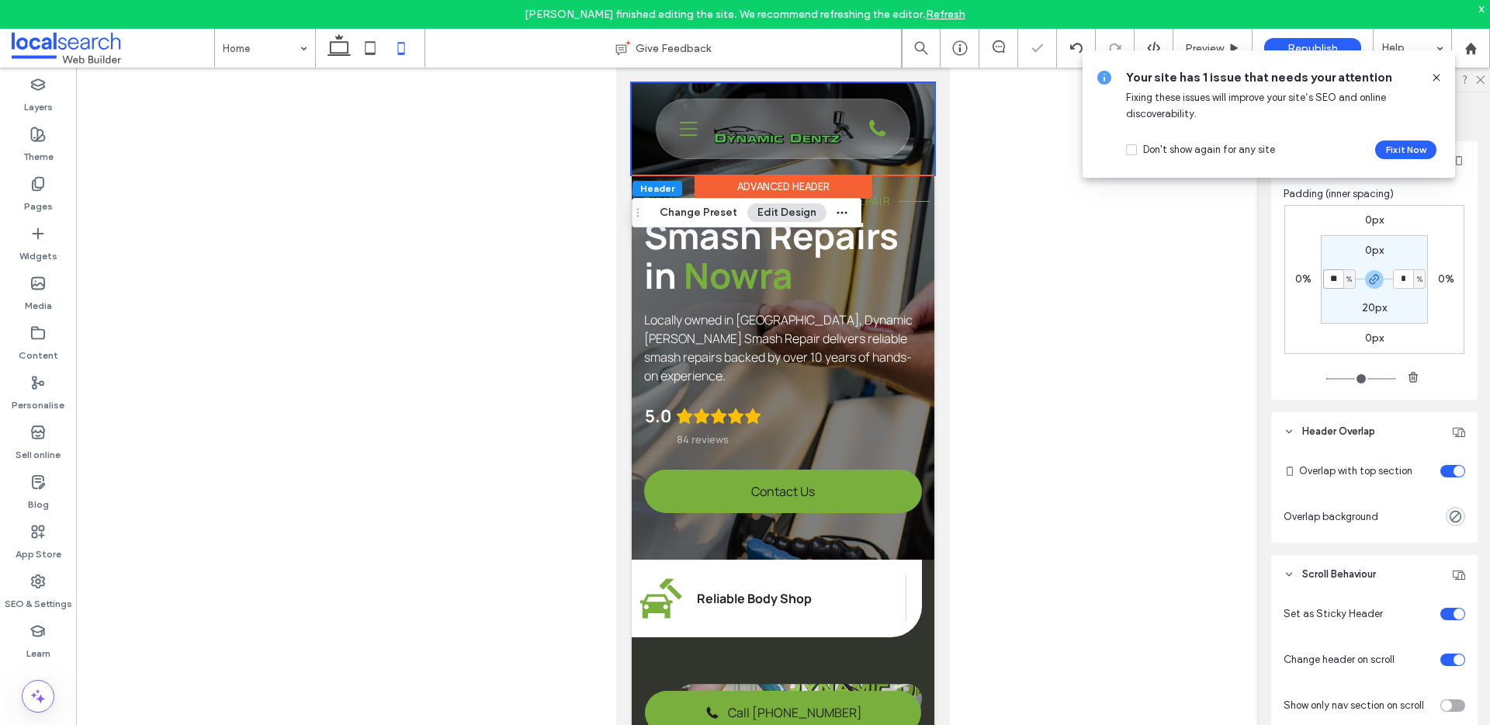
type input "*"
click at [653, 145] on div "Phone Icon Three Lines Icon Home About Us Services Paint Shop Insurance Smash R…" at bounding box center [783, 129] width 276 height 61
click at [660, 153] on div "Phone Icon Three Lines Icon Home About Us Services Paint Shop Insurance Smash R…" at bounding box center [783, 128] width 252 height 59
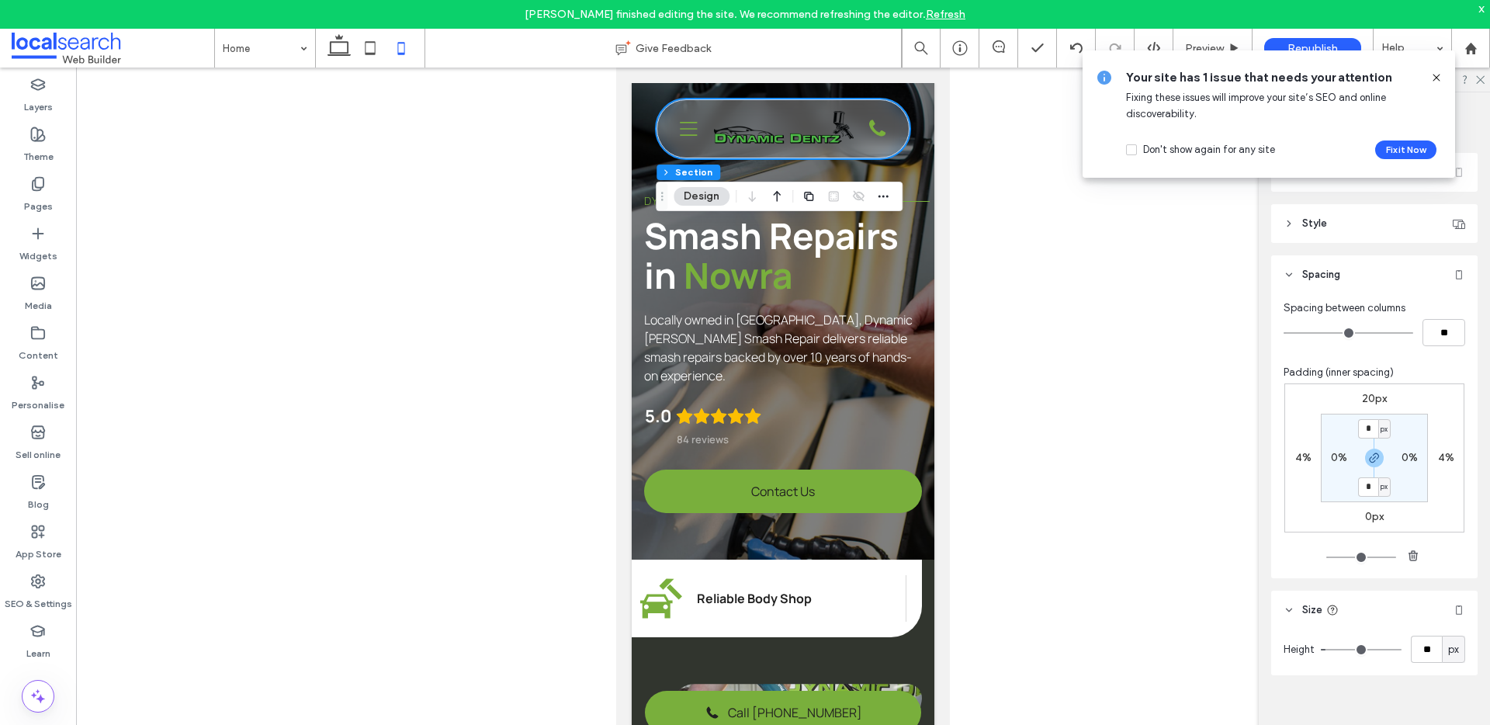
click at [1446, 463] on label "4%" at bounding box center [1446, 457] width 16 height 13
type input "*"
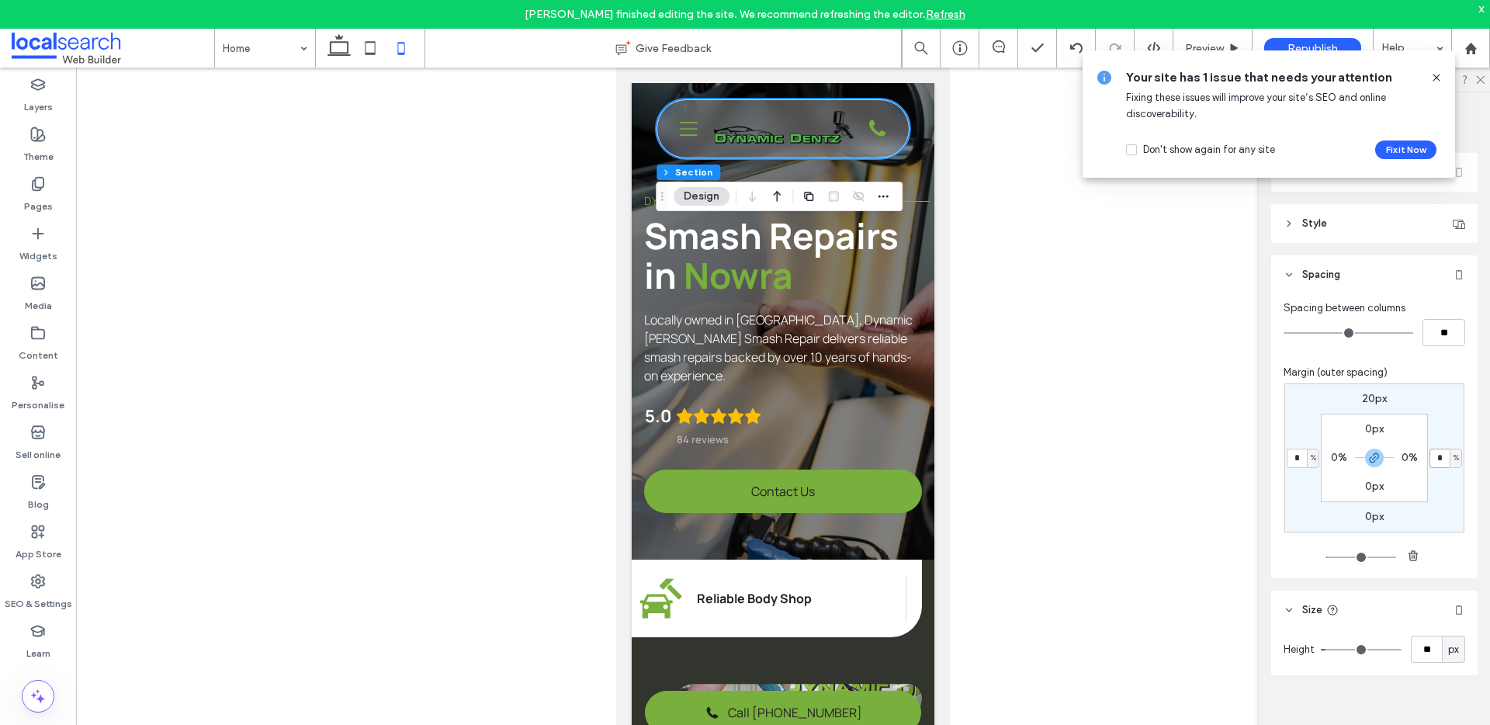
click at [1441, 459] on input "*" at bounding box center [1440, 458] width 20 height 19
type input "*"
type input "***"
type input "*"
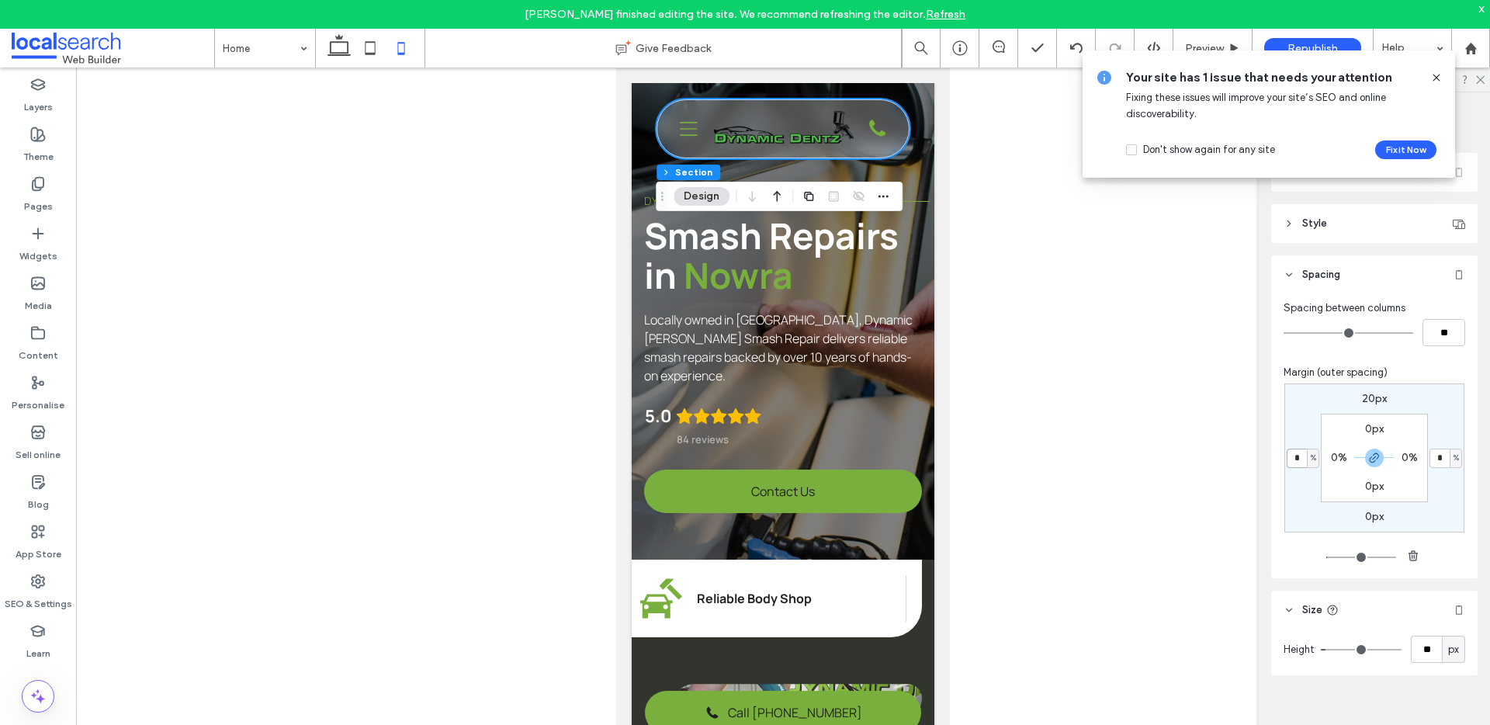
type input "*"
click at [1298, 458] on input "*" at bounding box center [1297, 458] width 20 height 19
type input "***"
type input "**"
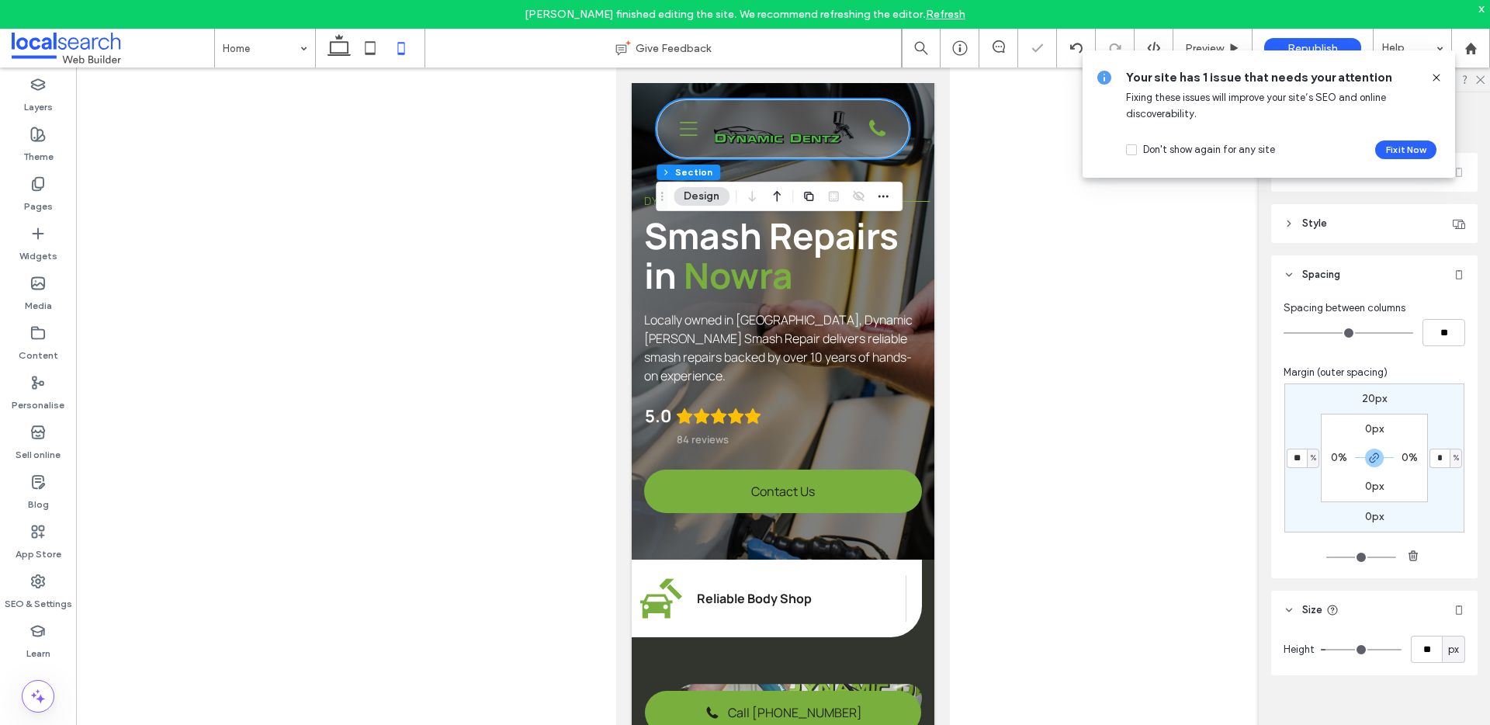
type input "***"
click at [1438, 543] on div "20px * % 0px ** % 0px 0% 0px 0%" at bounding box center [1375, 474] width 182 height 182
type input "***"
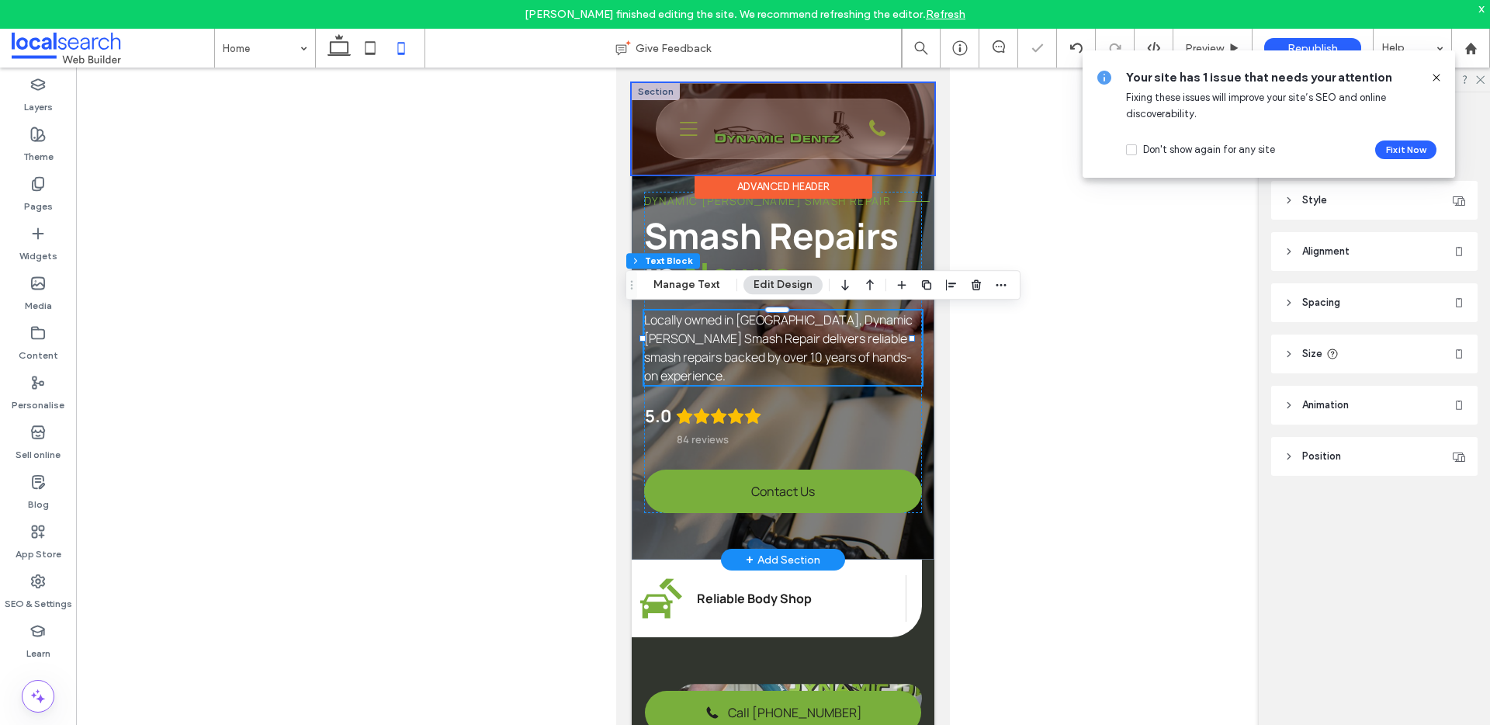
click at [636, 141] on div at bounding box center [783, 129] width 303 height 92
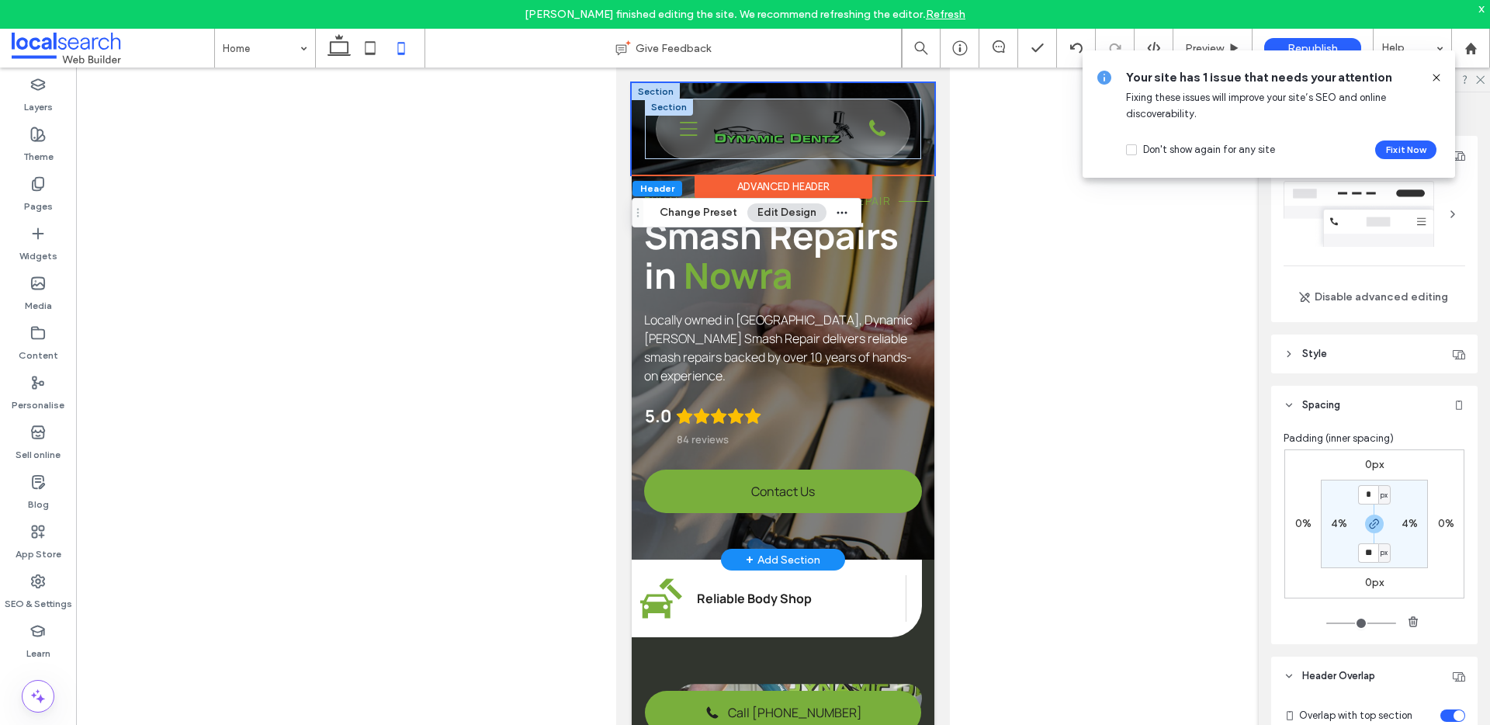
click at [903, 143] on div "Phone Icon Three Lines Icon Home About Us Services Paint Shop Insurance Smash R…" at bounding box center [783, 129] width 276 height 61
click at [897, 145] on div "Phone Icon Three Lines Icon Home About Us Services Paint Shop Insurance Smash R…" at bounding box center [783, 128] width 252 height 59
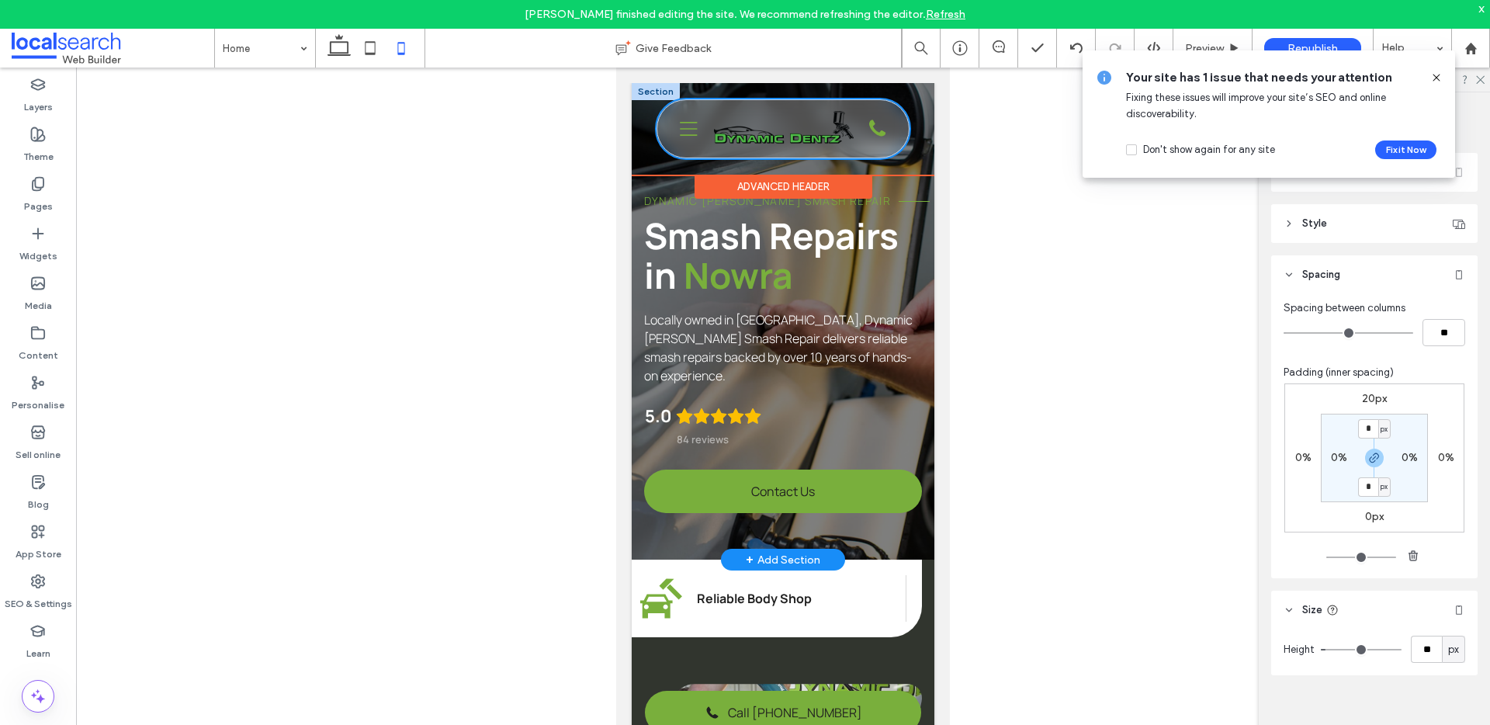
click at [896, 157] on div at bounding box center [778, 159] width 244 height 8
type input "***"
type input "**"
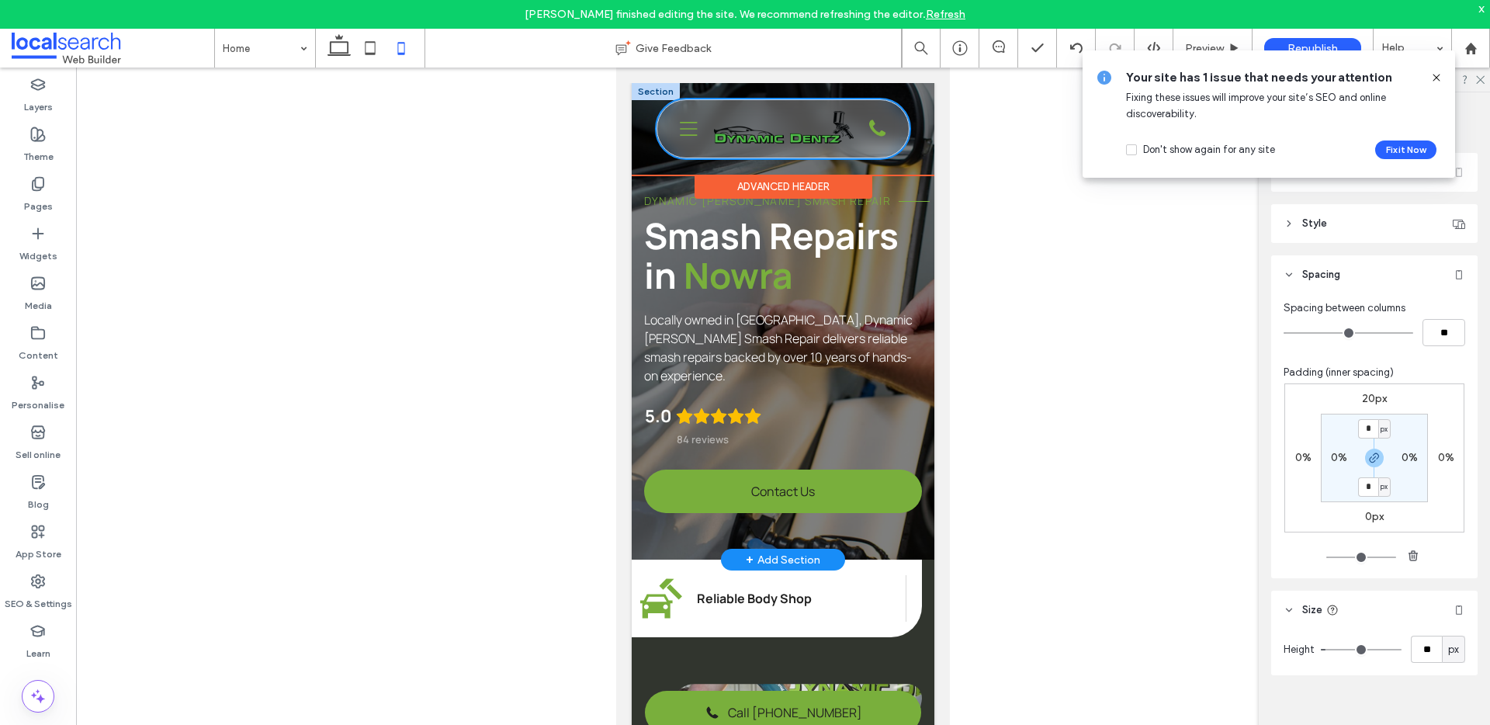
type input "***"
click at [32, 94] on label "Layers" at bounding box center [38, 103] width 29 height 22
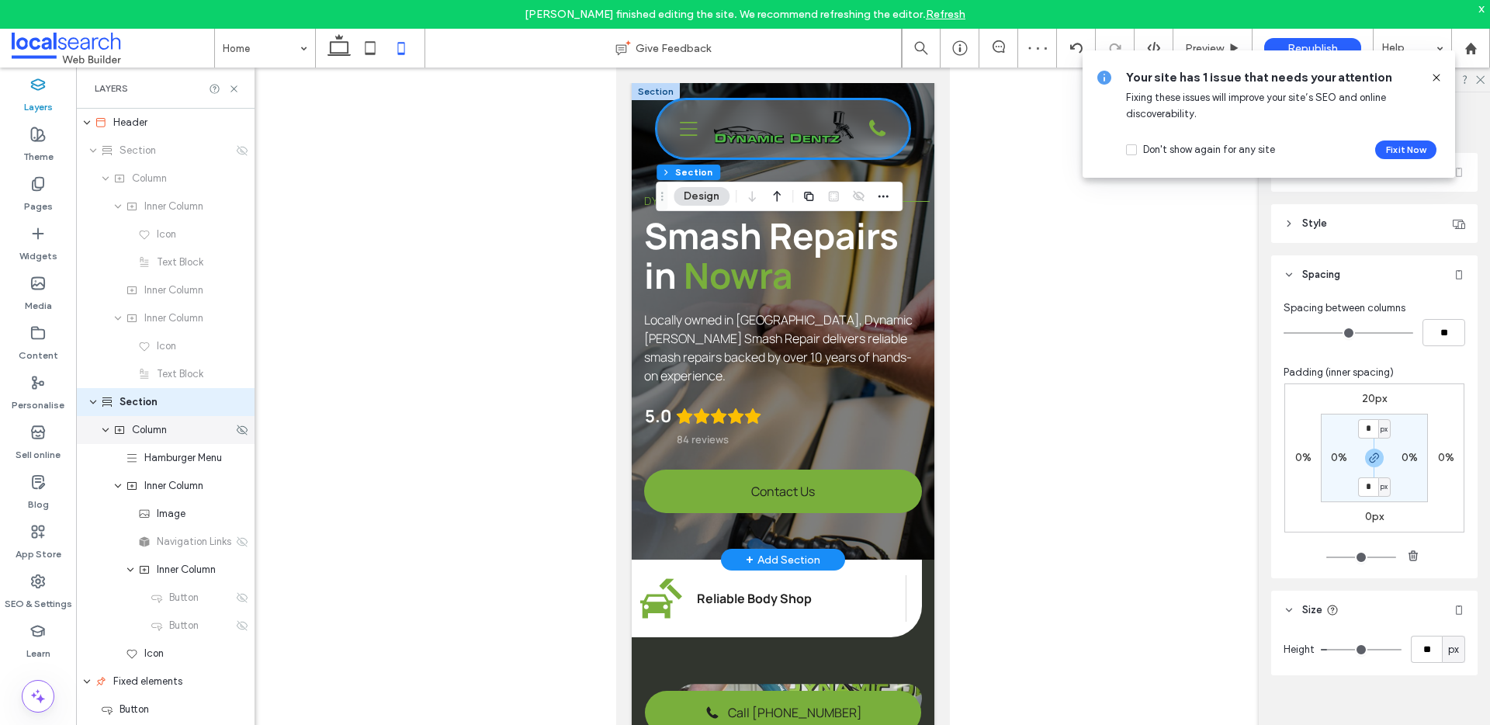
click at [163, 438] on div "Column" at bounding box center [165, 430] width 179 height 28
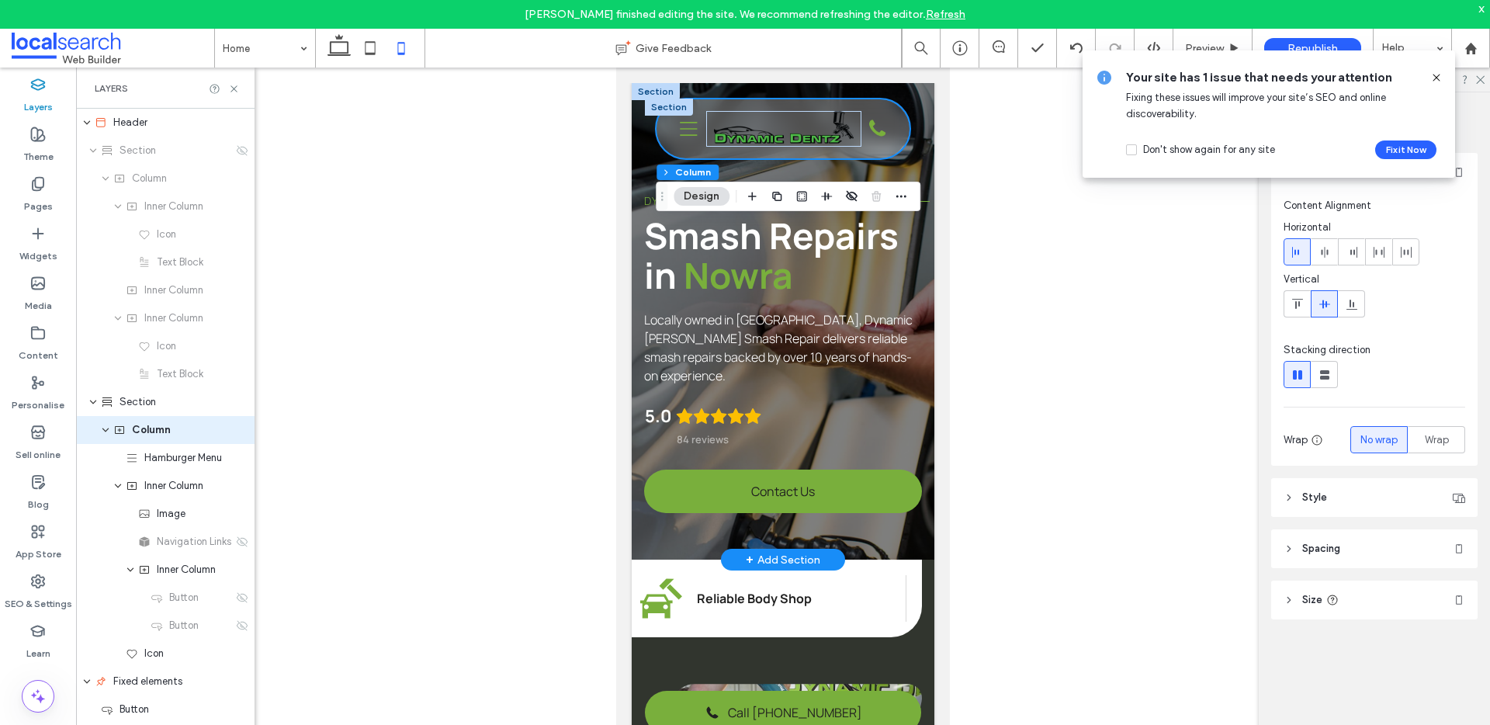
click at [1284, 546] on icon at bounding box center [1289, 548] width 11 height 11
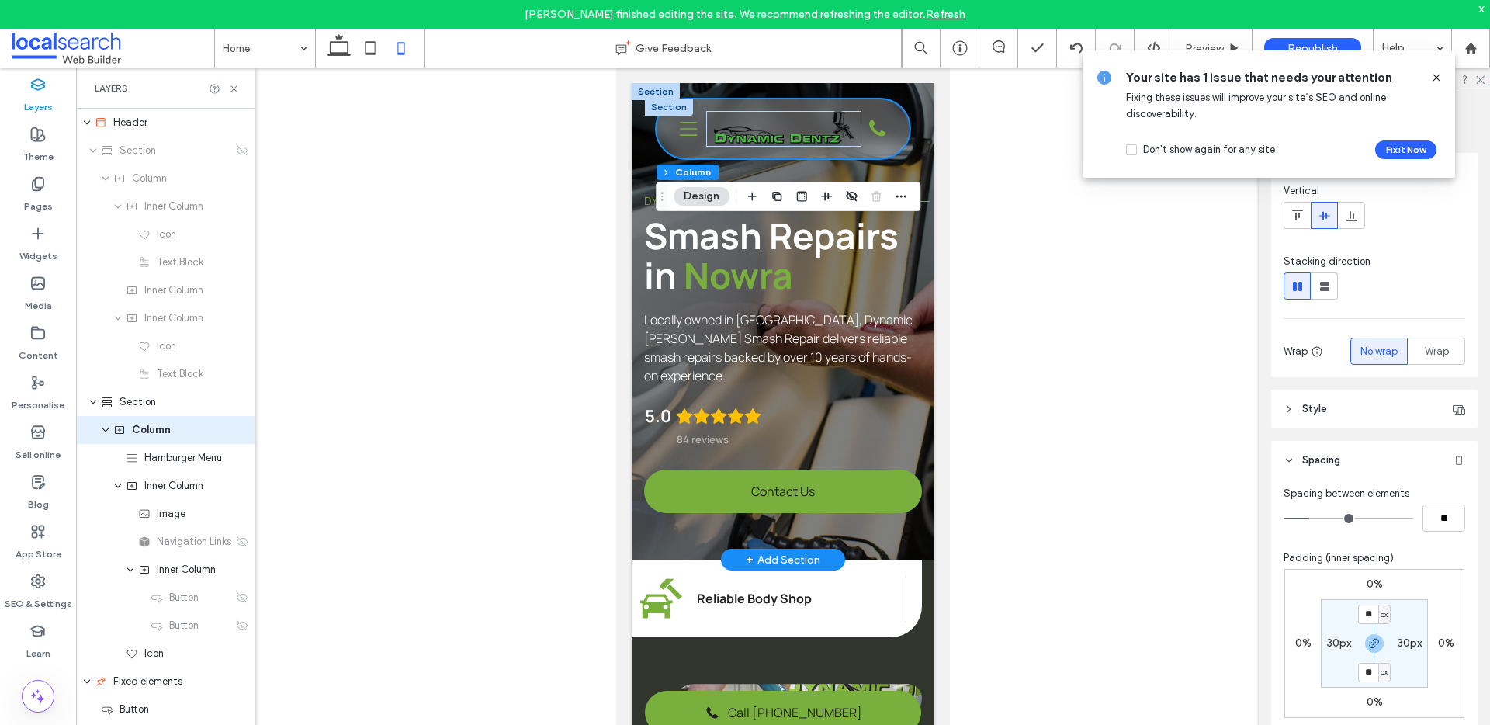
scroll to position [159, 0]
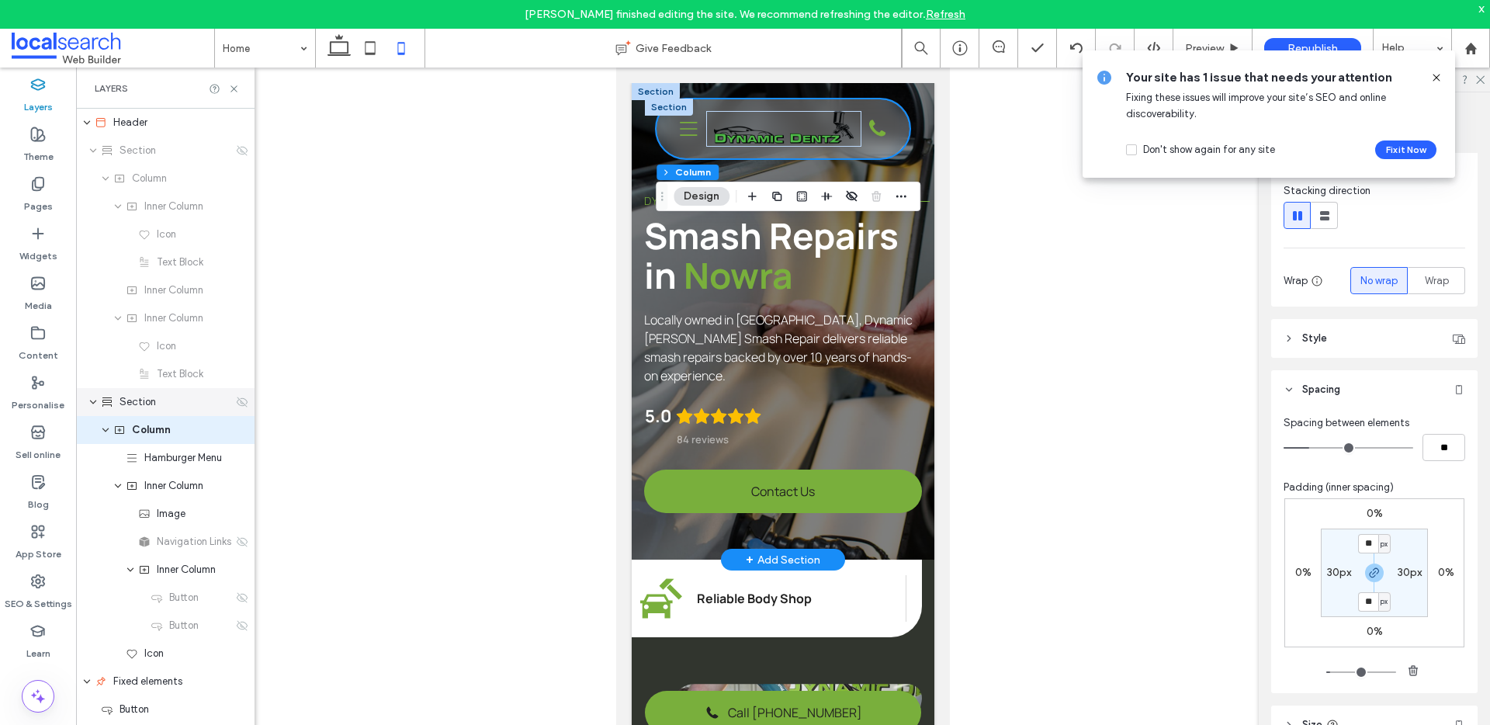
click at [153, 394] on span "Section" at bounding box center [138, 402] width 36 height 16
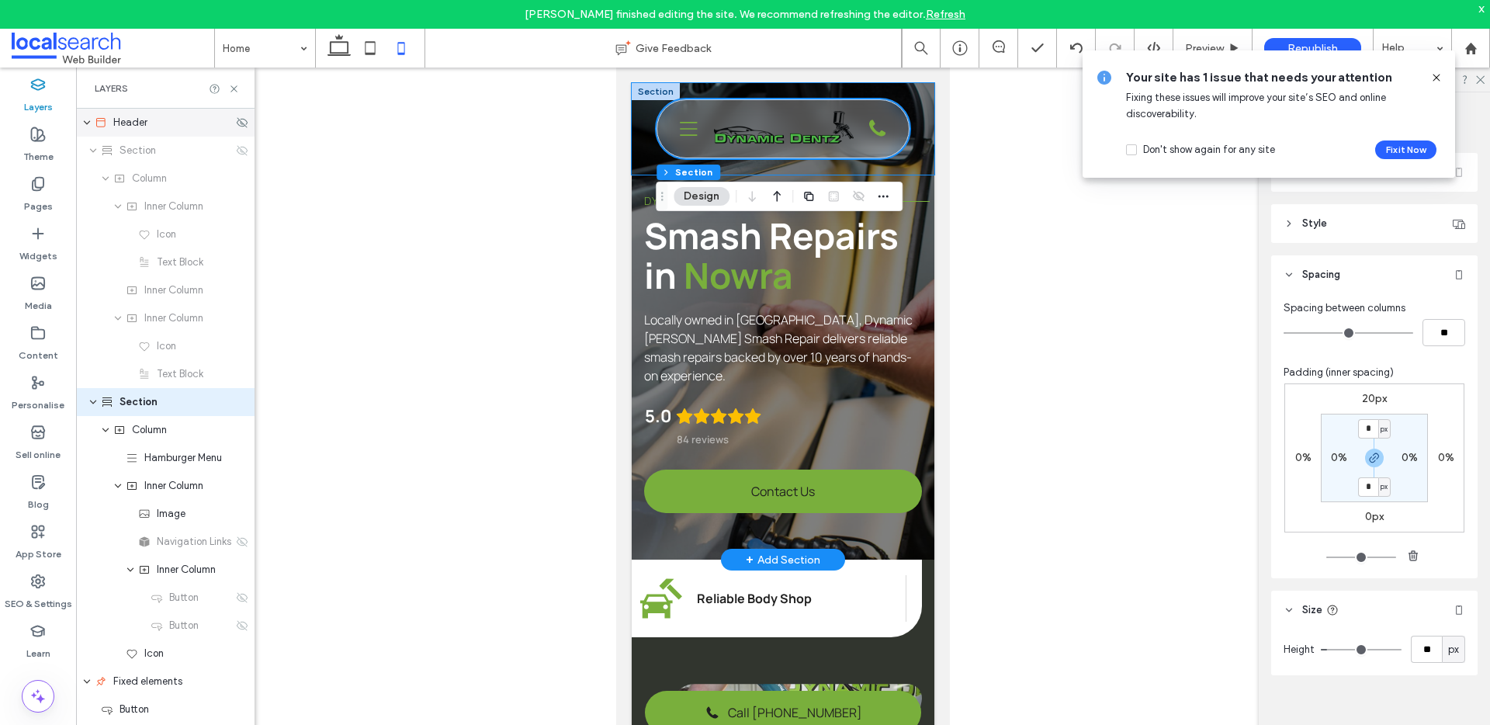
click at [133, 130] on div "Header" at bounding box center [165, 123] width 179 height 28
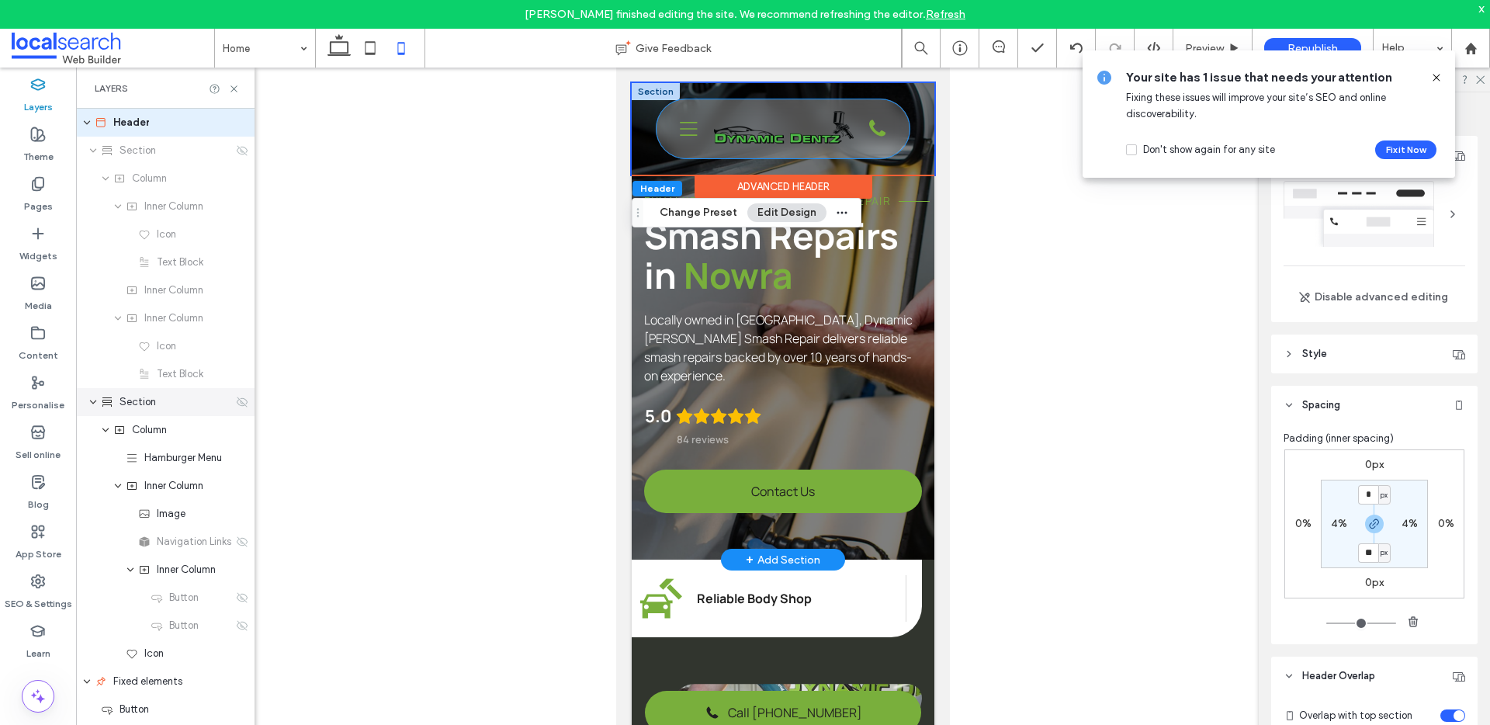
drag, startPoint x: 151, startPoint y: 425, endPoint x: 142, endPoint y: 415, distance: 13.2
click at [106, 425] on div "Fixed elements" at bounding box center [165, 430] width 179 height 28
click at [137, 463] on span "Fixed elements" at bounding box center [147, 458] width 69 height 16
click at [160, 478] on div "Button" at bounding box center [167, 486] width 132 height 16
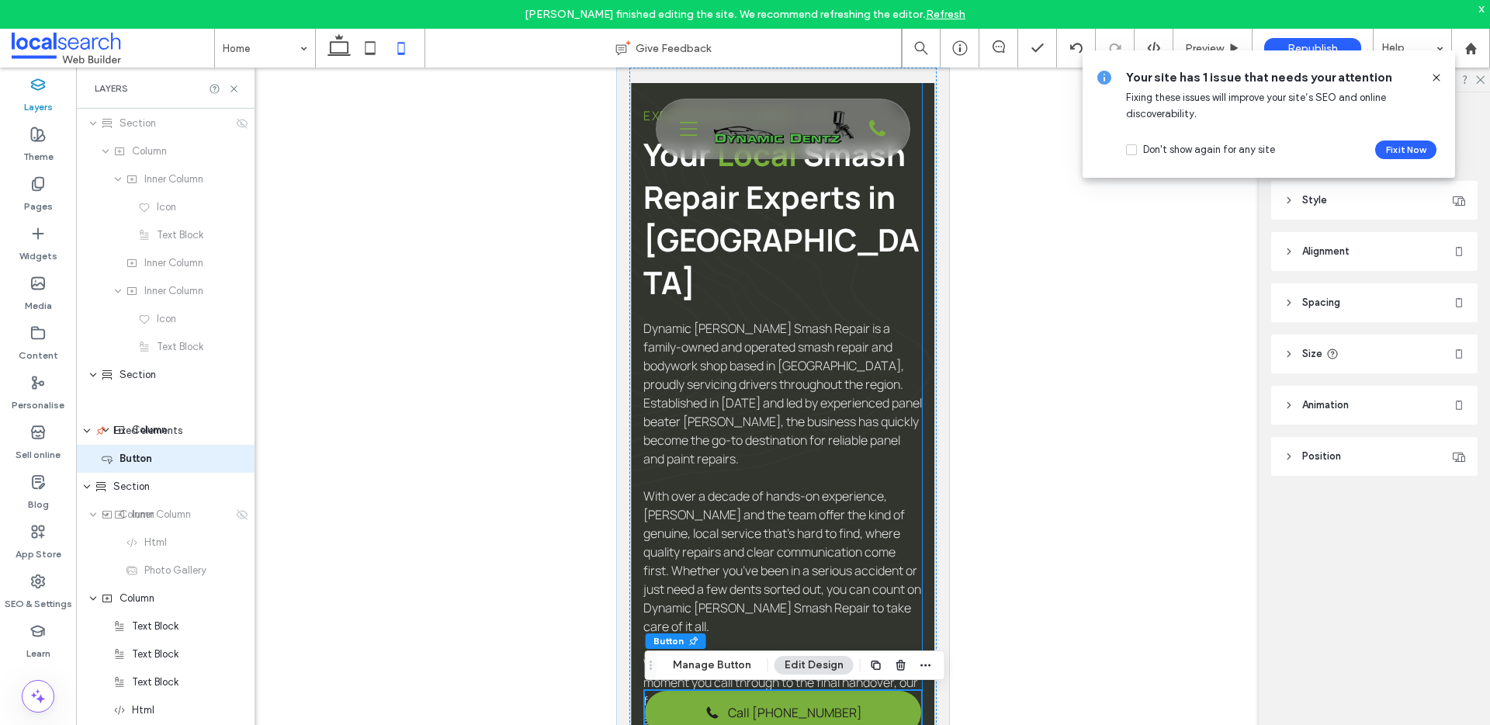
scroll to position [597, 0]
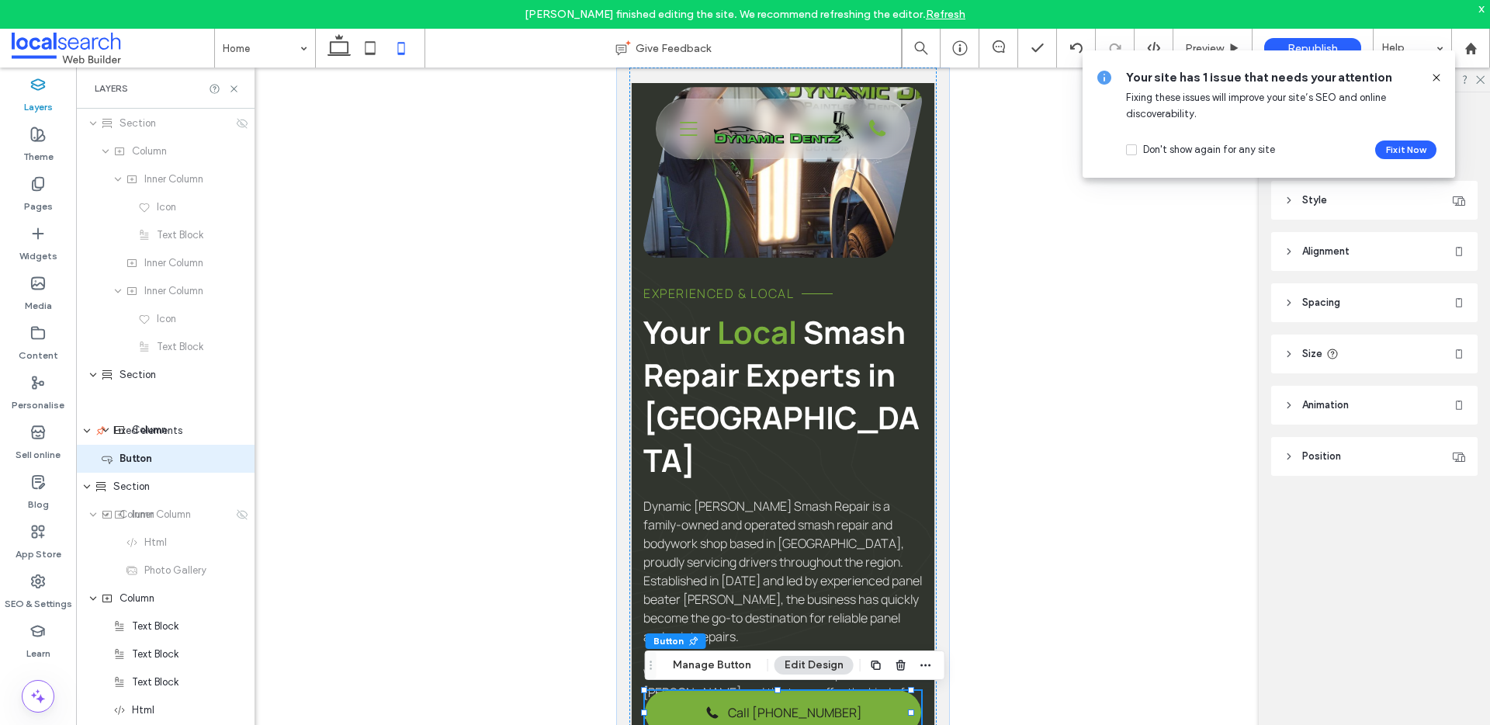
click at [1317, 304] on span "Spacing" at bounding box center [1321, 303] width 38 height 16
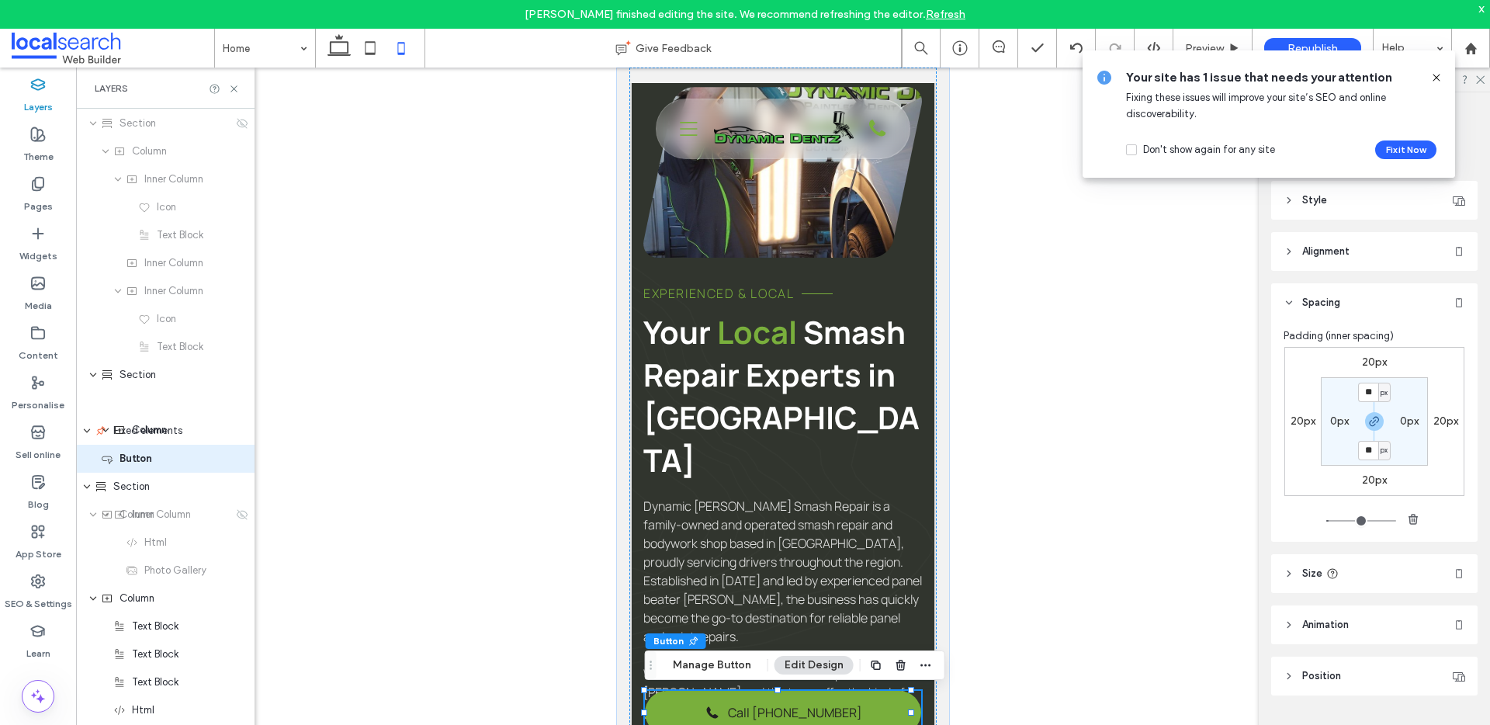
click at [1441, 424] on label "20px" at bounding box center [1446, 420] width 25 height 13
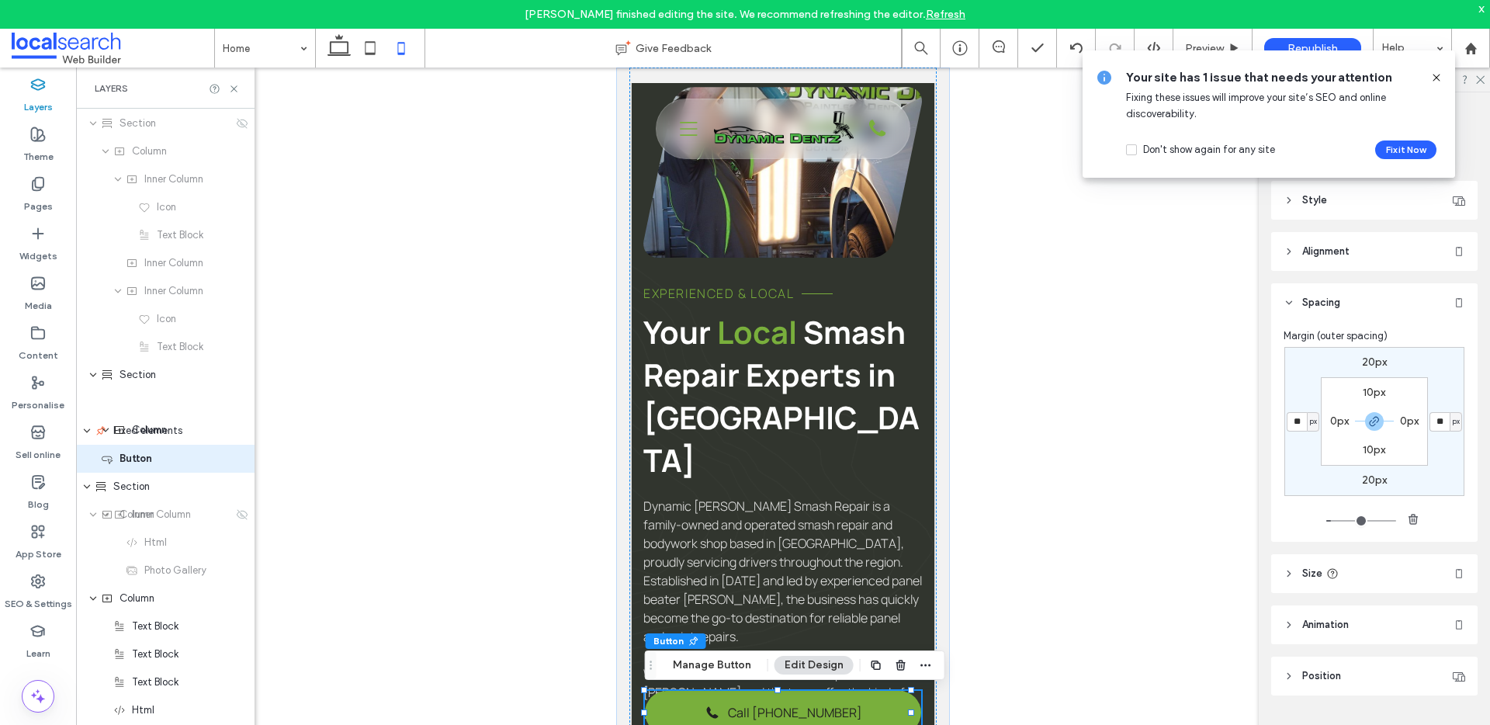
click at [1453, 420] on span "px" at bounding box center [1456, 422] width 7 height 16
click at [1441, 470] on div "%" at bounding box center [1447, 472] width 22 height 27
type input "*"
type input "***"
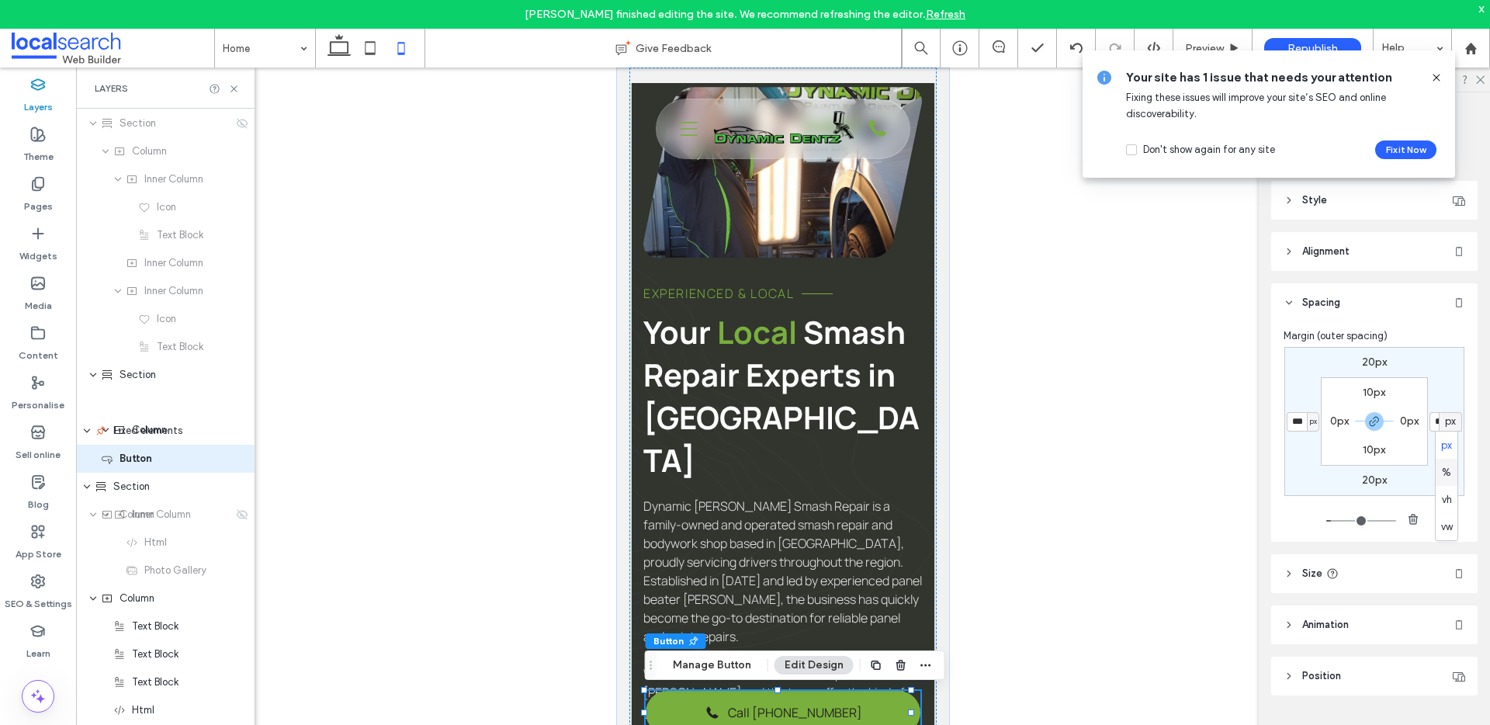
type input "*"
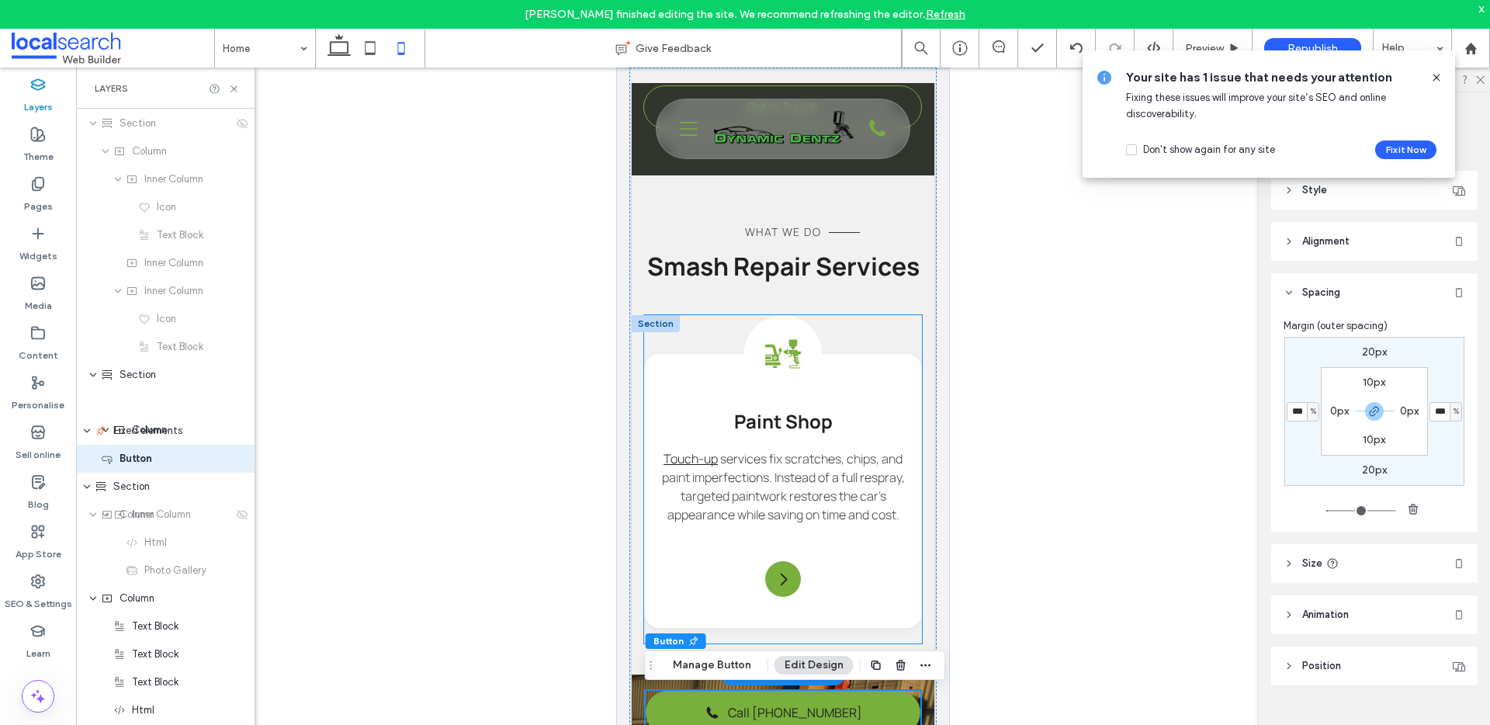
scroll to position [1694, 0]
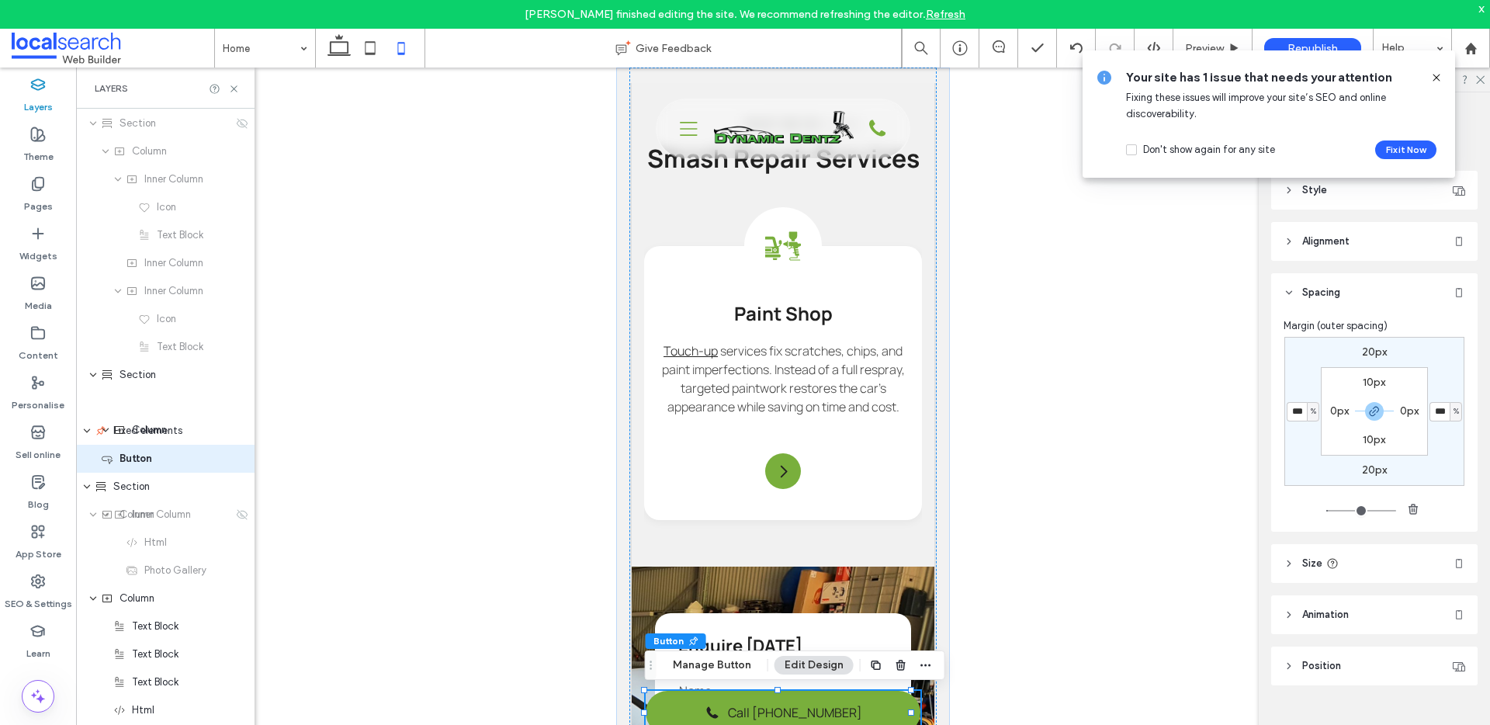
click at [1440, 75] on use at bounding box center [1436, 77] width 7 height 7
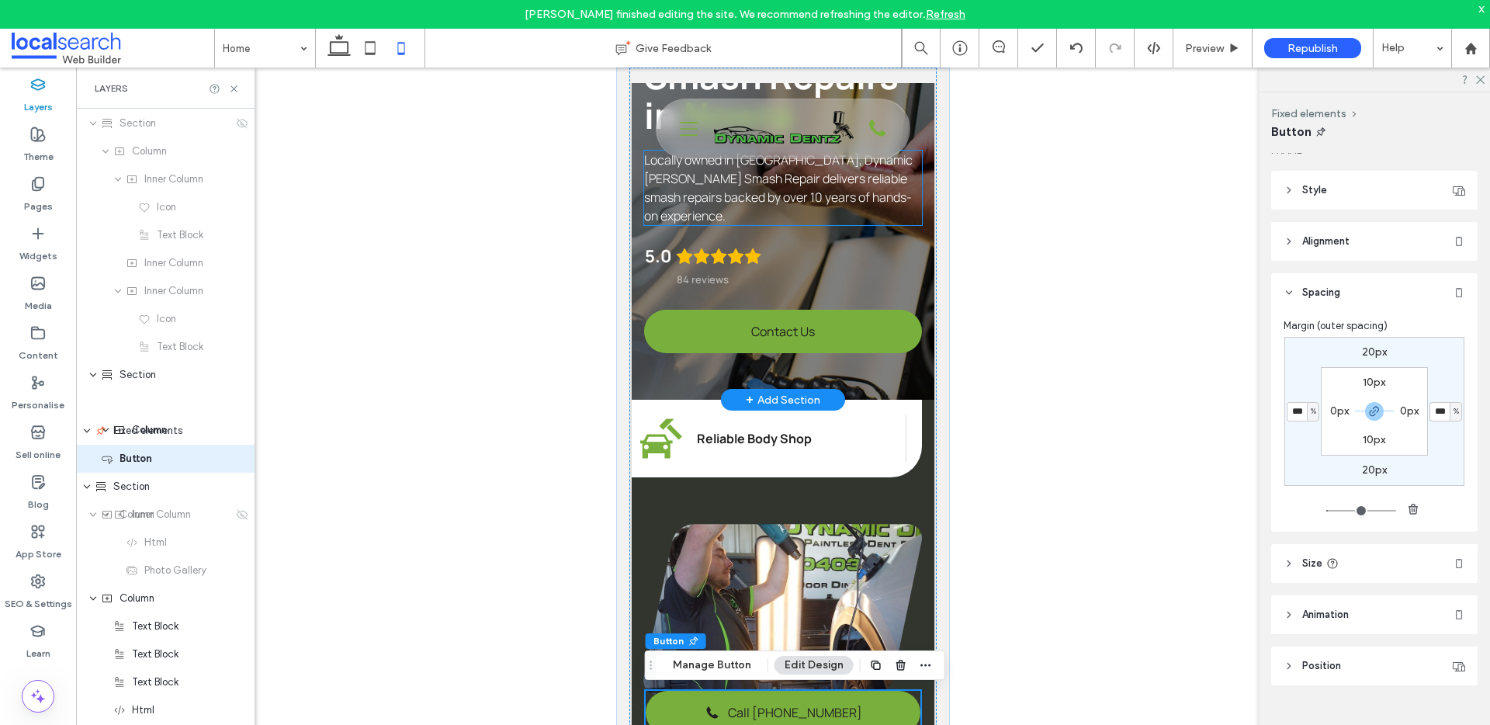
scroll to position [0, 0]
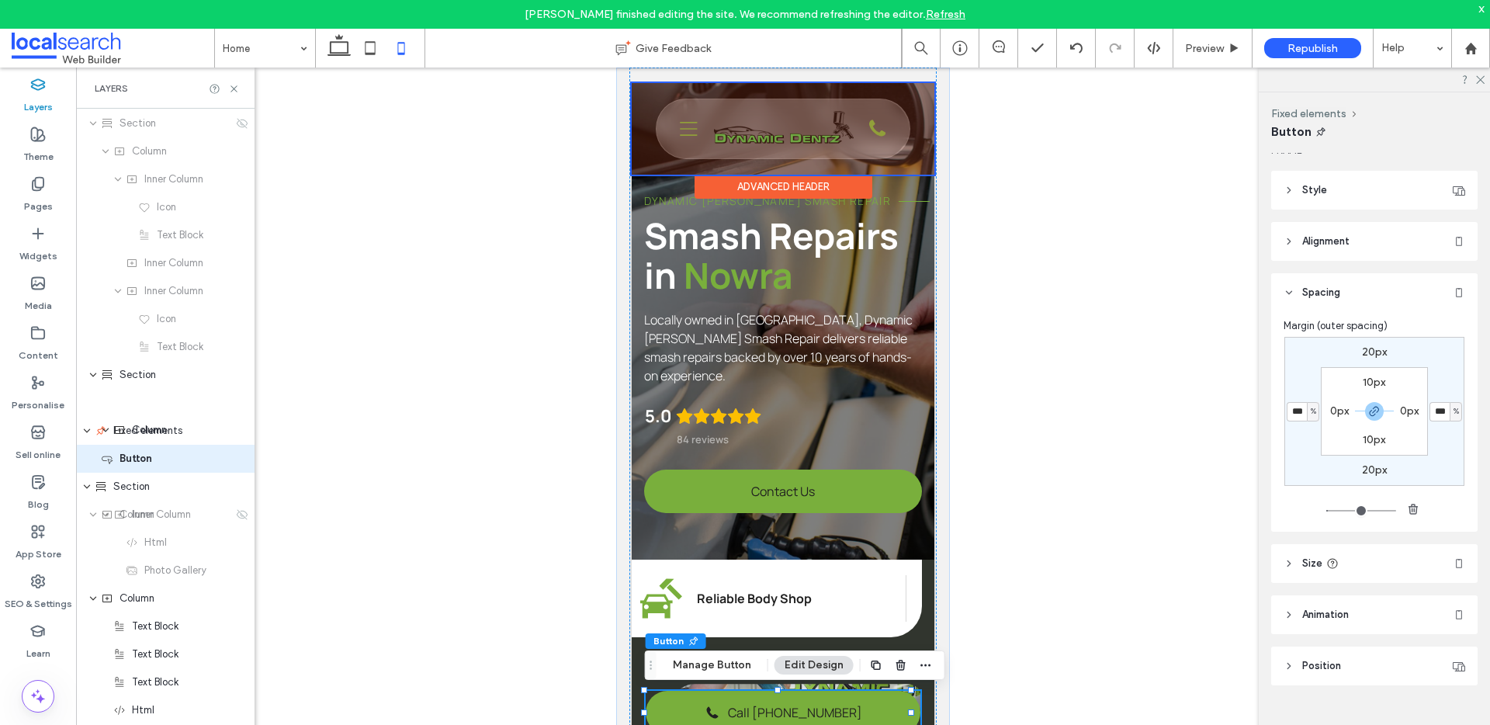
click at [922, 137] on div at bounding box center [783, 129] width 303 height 92
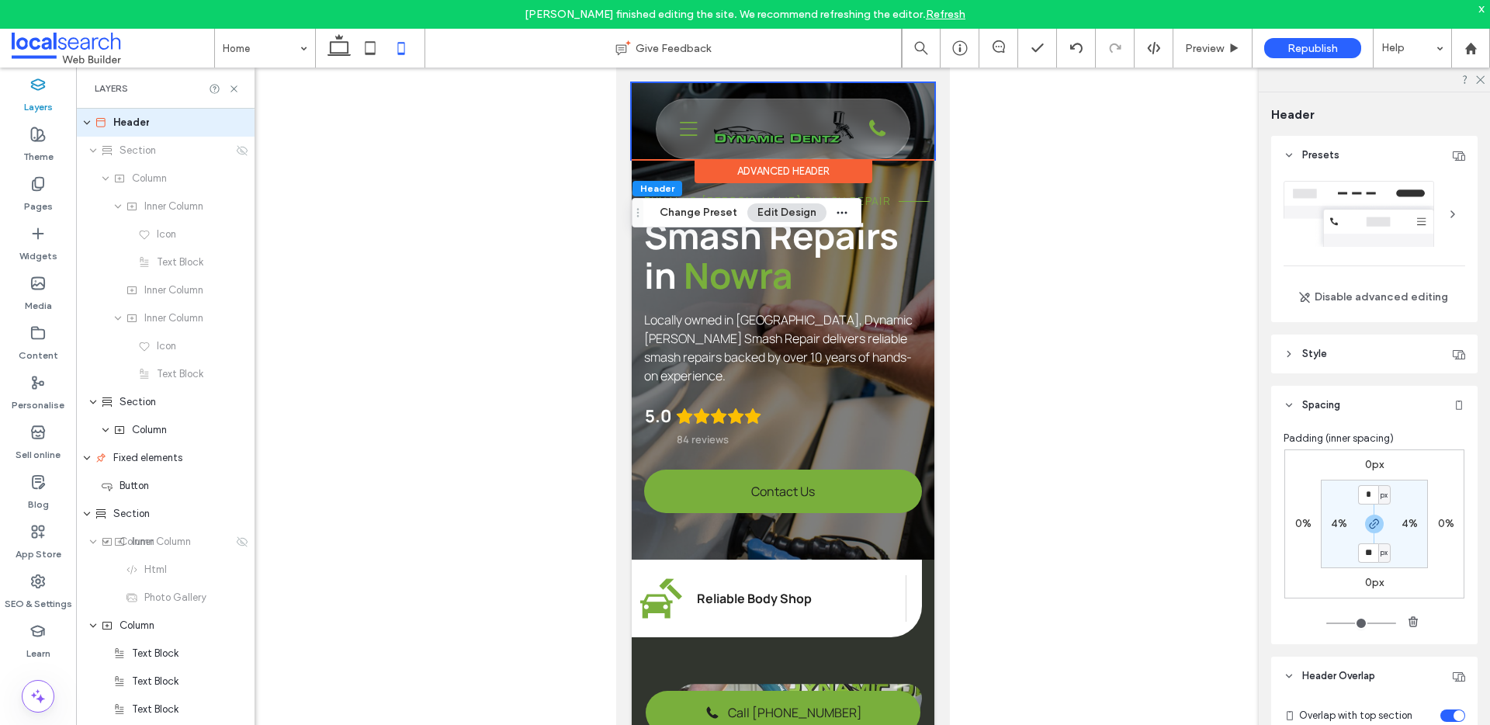
scroll to position [640, 0]
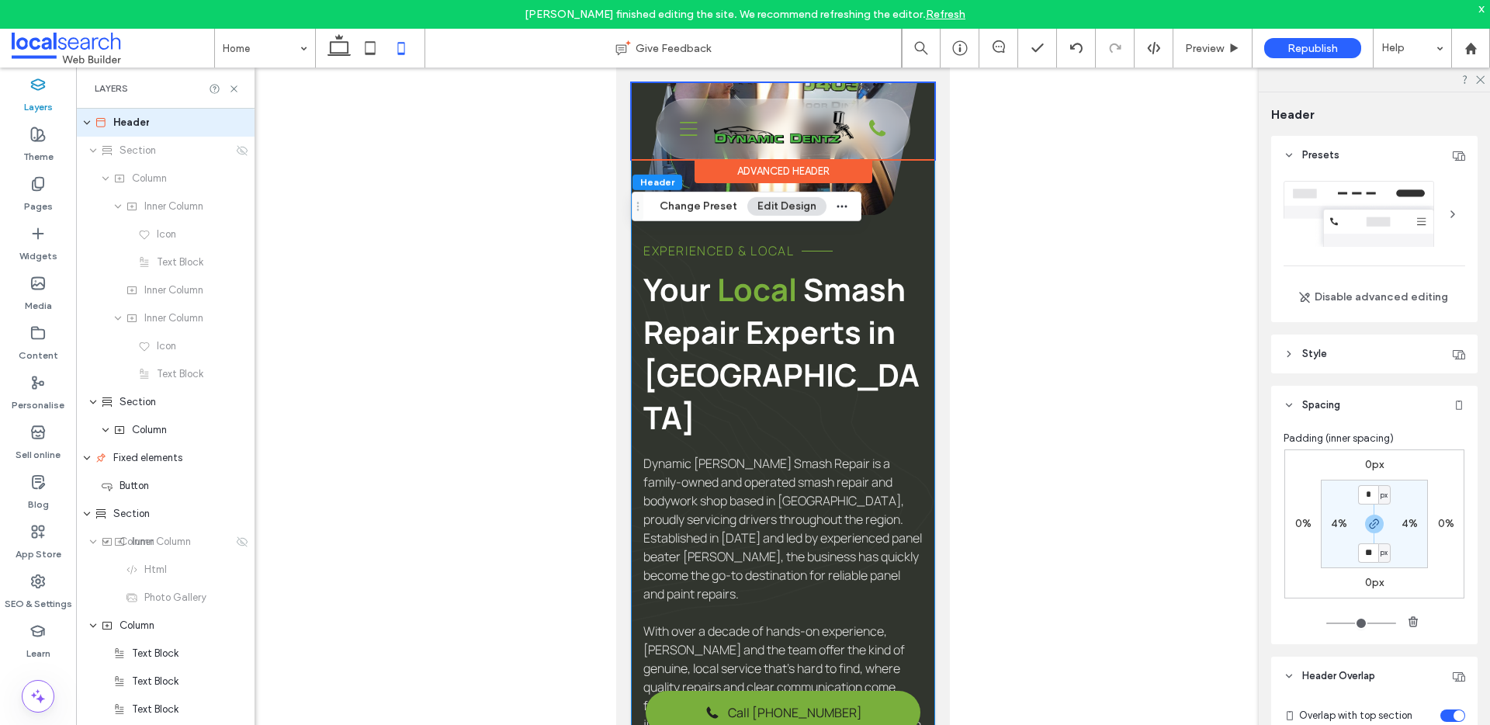
click at [922, 189] on div "Panel Beater Icon Reliable Body Shop Smash Repair Icon Car Dent Repair Handshak…" at bounding box center [783, 521] width 303 height 1202
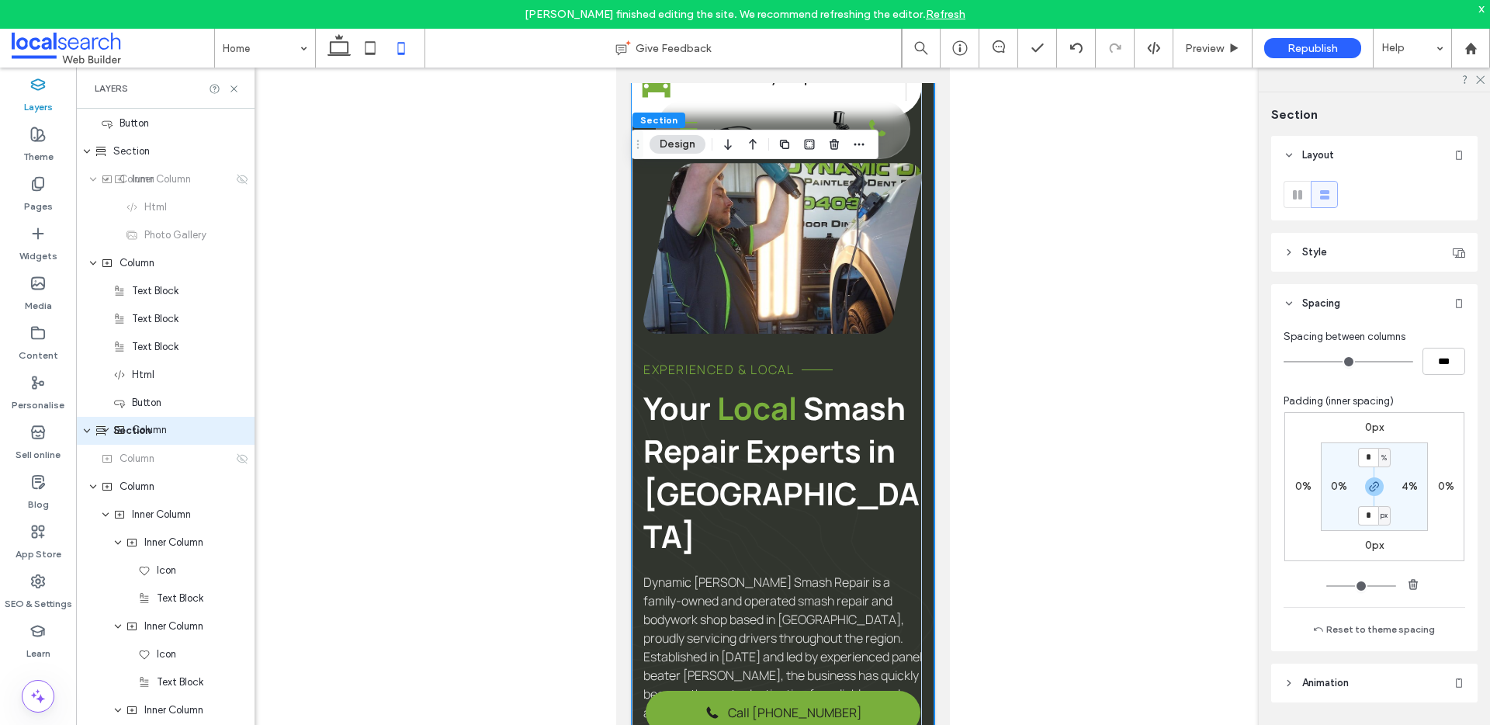
scroll to position [340, 0]
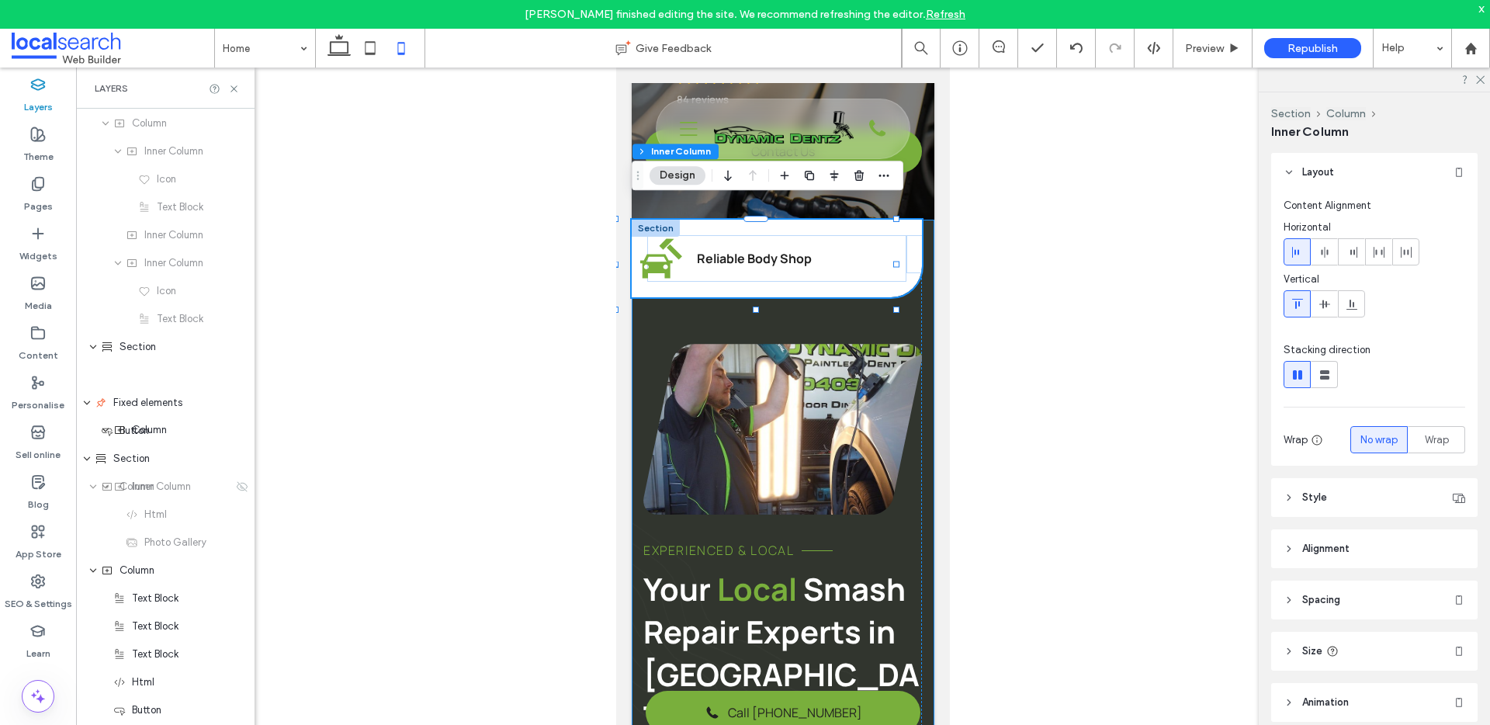
scroll to position [88, 0]
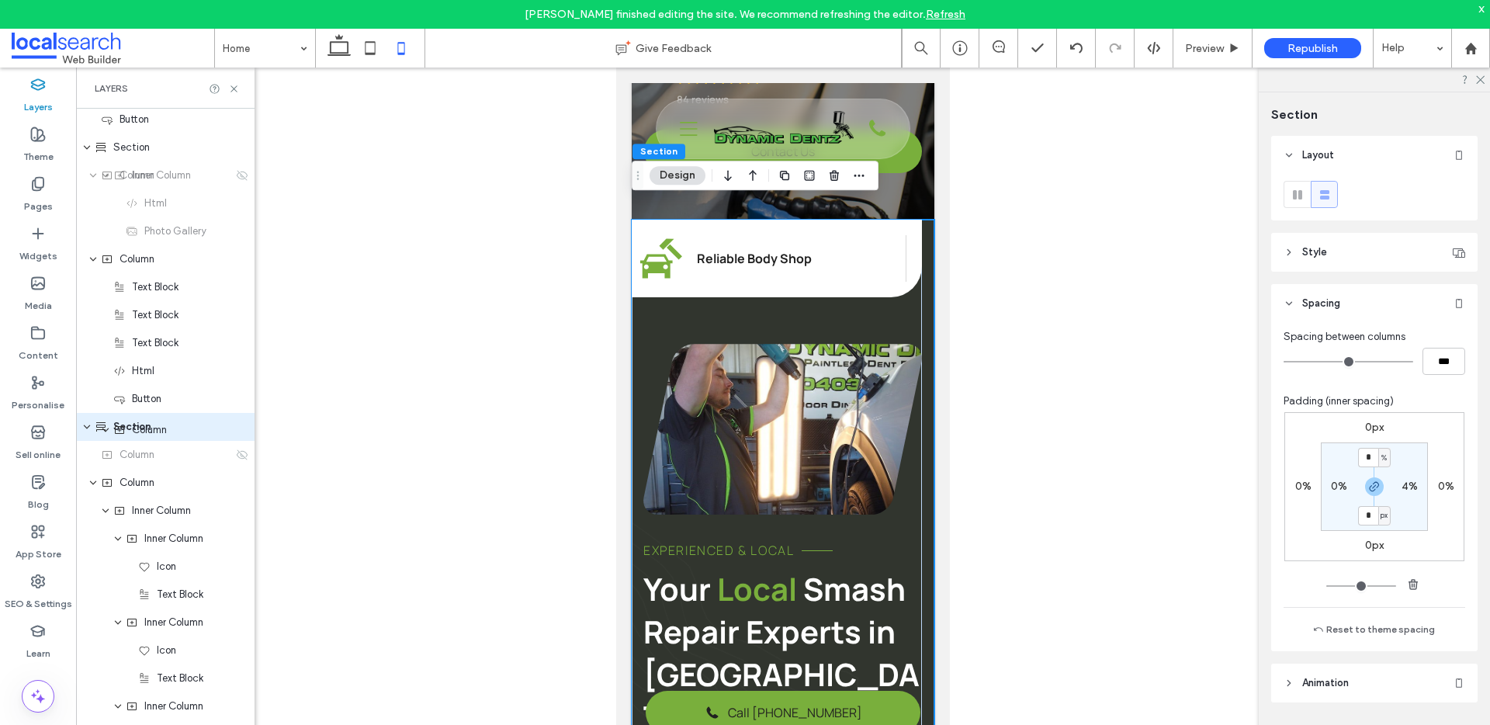
scroll to position [362, 0]
click at [1406, 483] on label "4%" at bounding box center [1410, 486] width 16 height 13
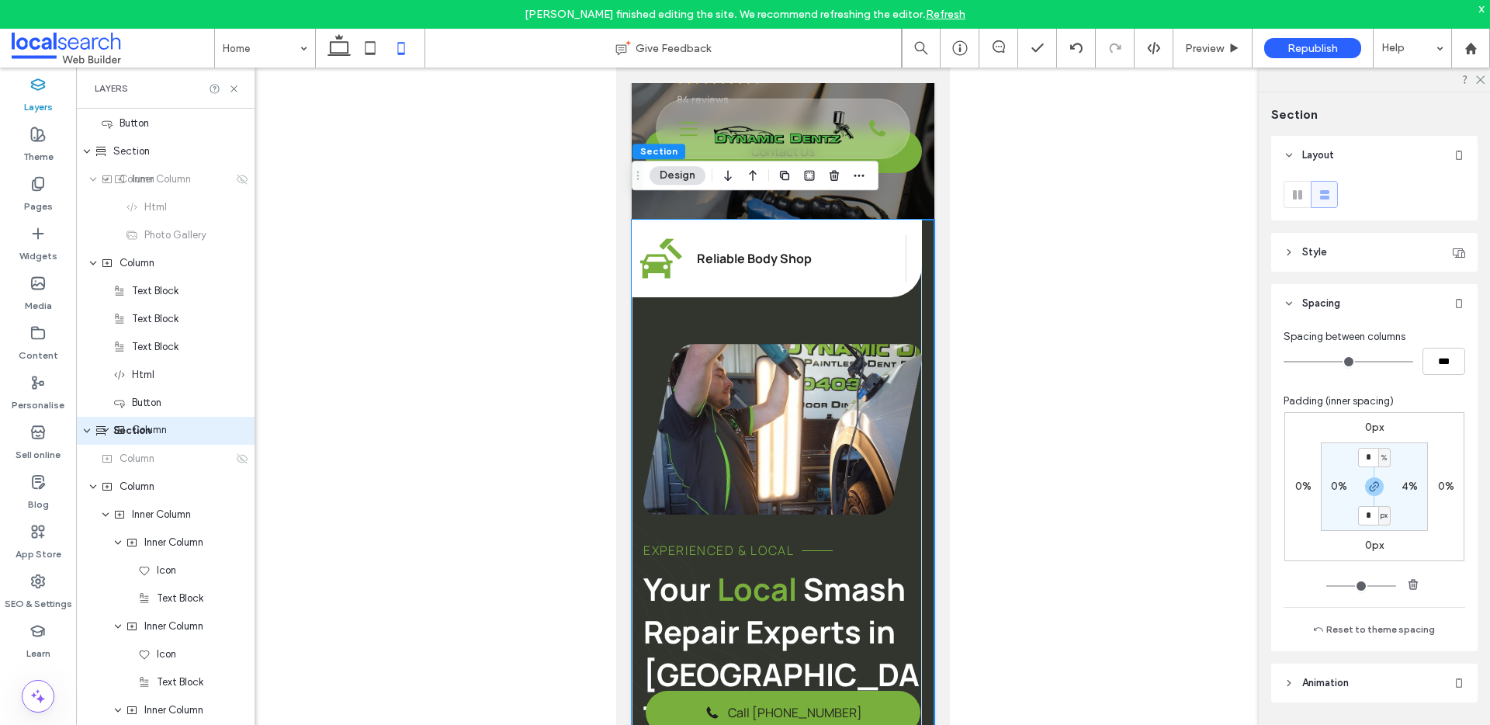
type input "*"
click at [1398, 490] on input "*" at bounding box center [1403, 486] width 20 height 19
type input "*"
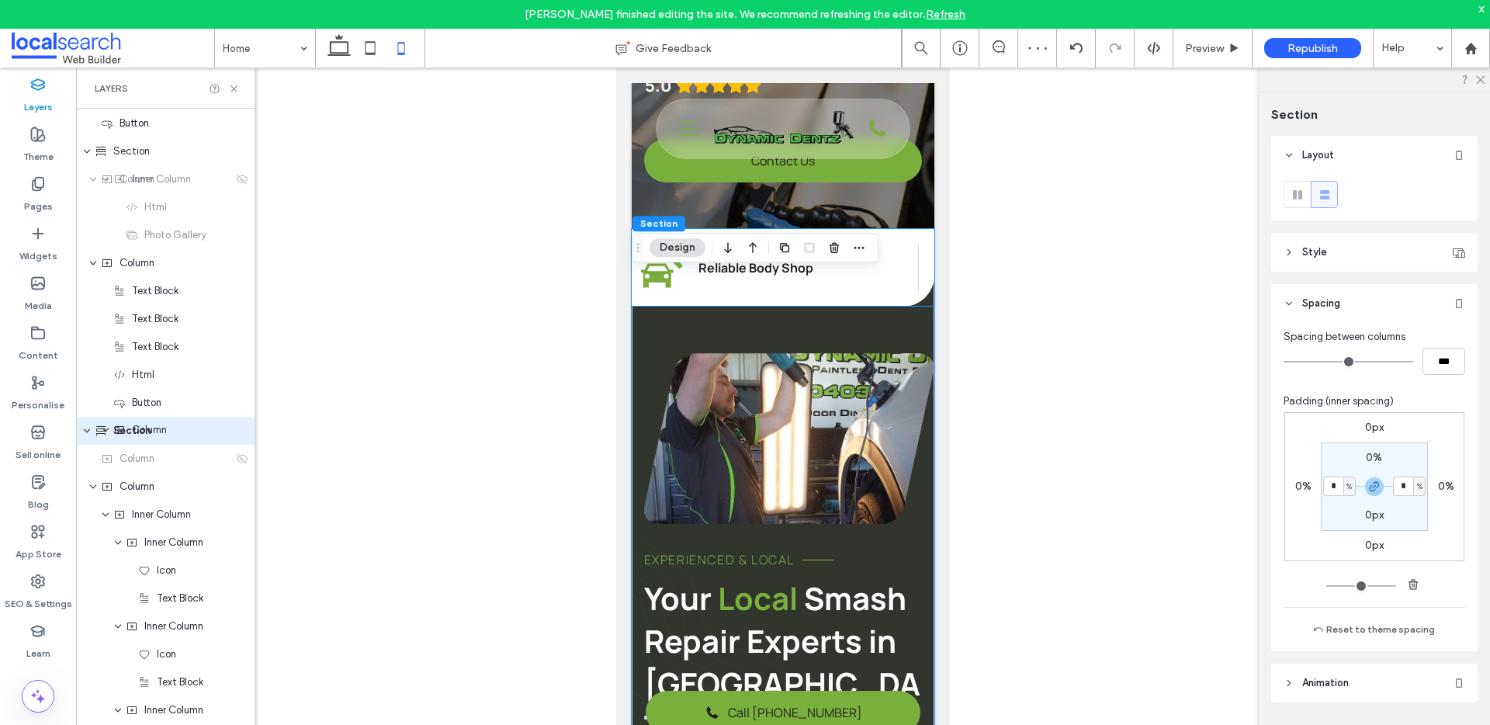
scroll to position [331, 0]
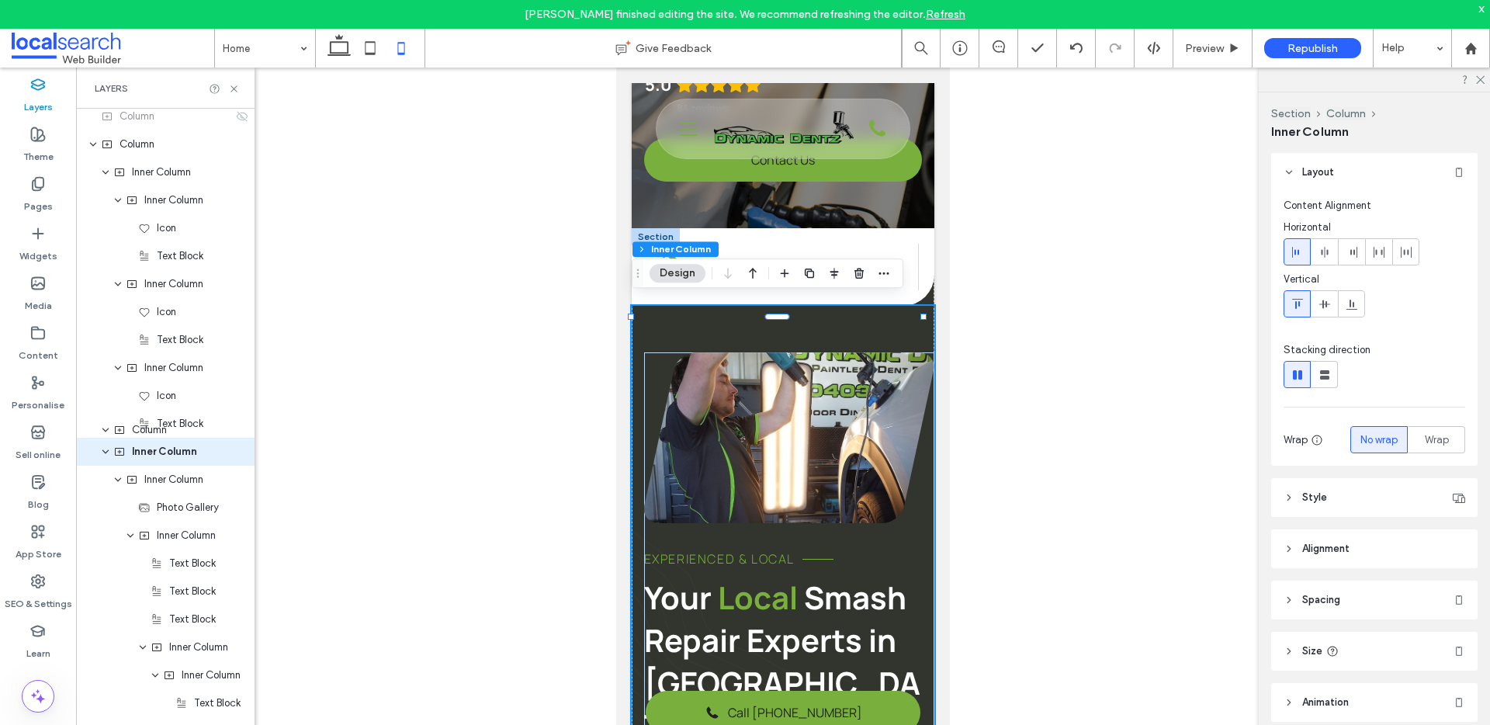
scroll to position [726, 0]
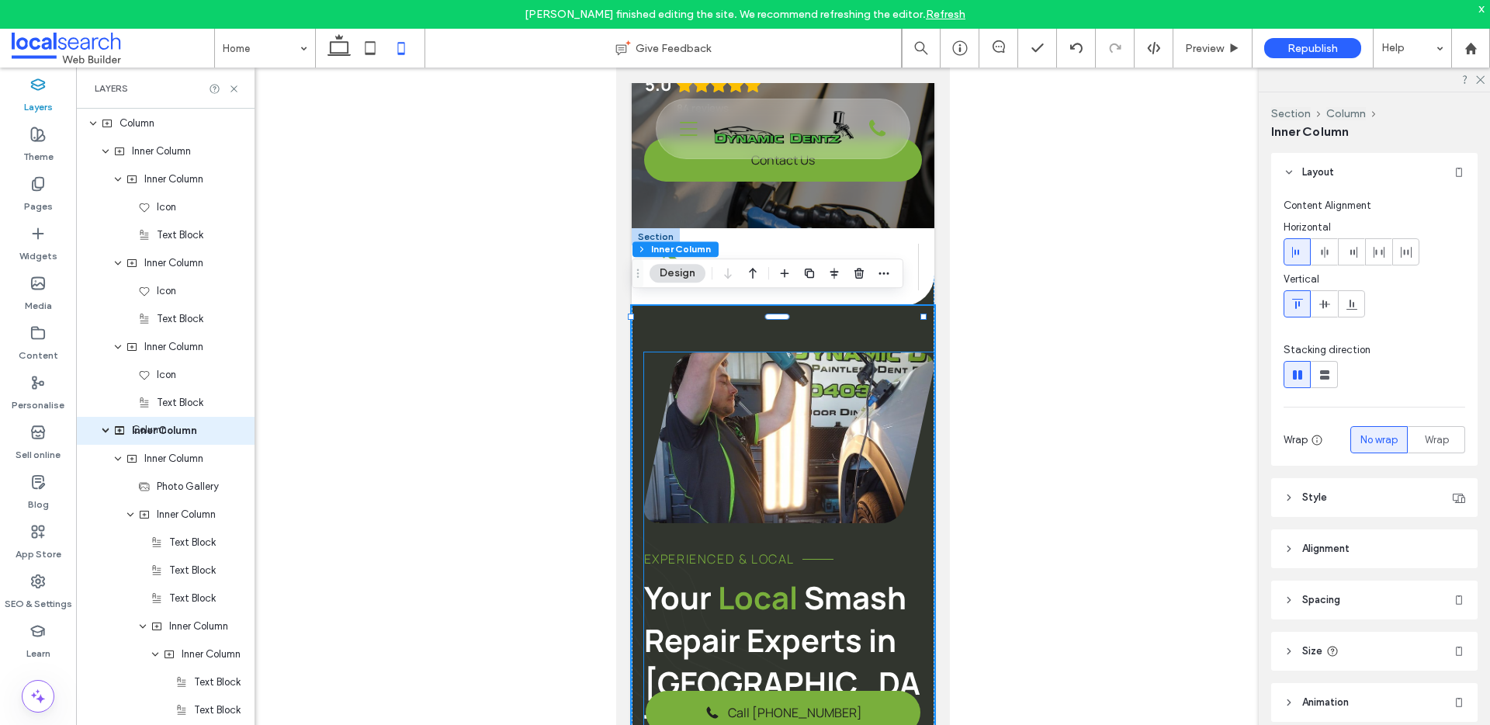
click at [907, 498] on div at bounding box center [789, 437] width 290 height 171
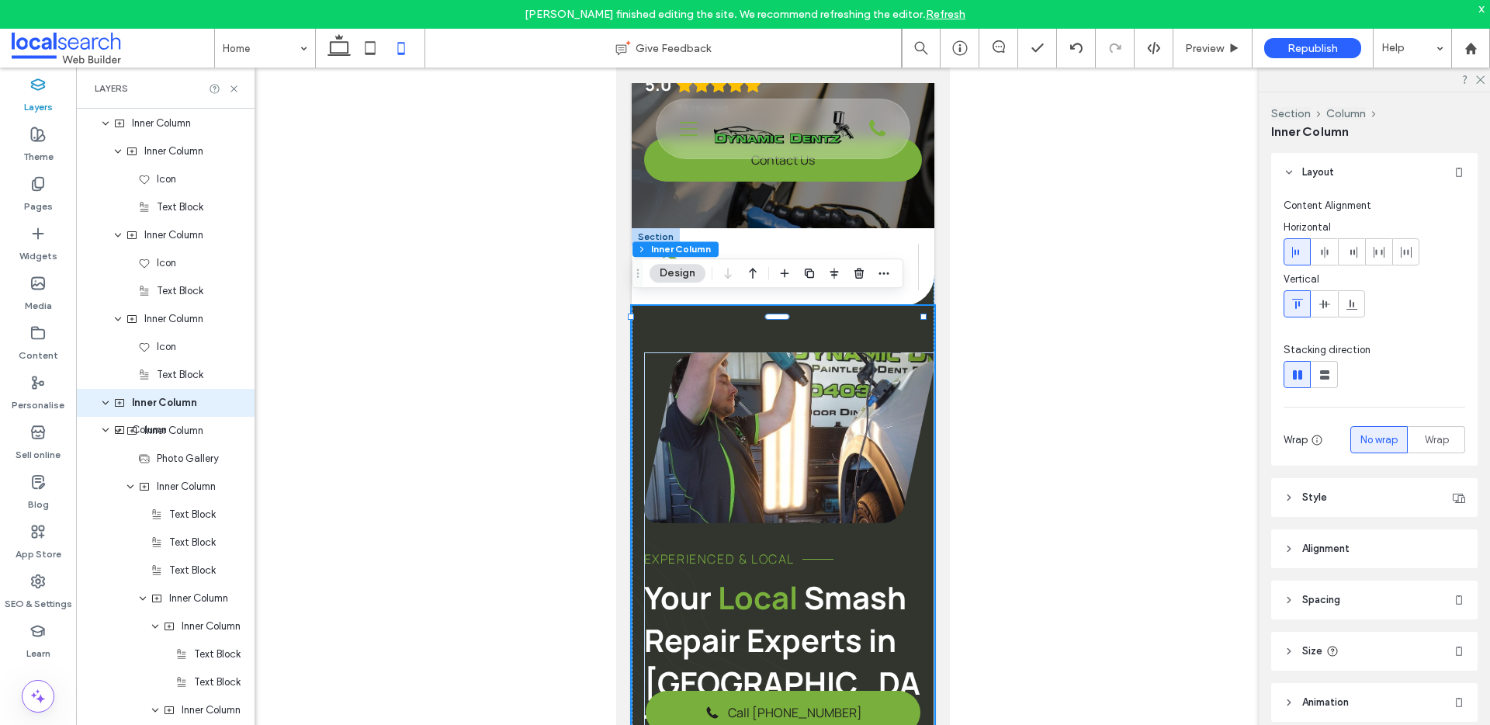
scroll to position [88, 0]
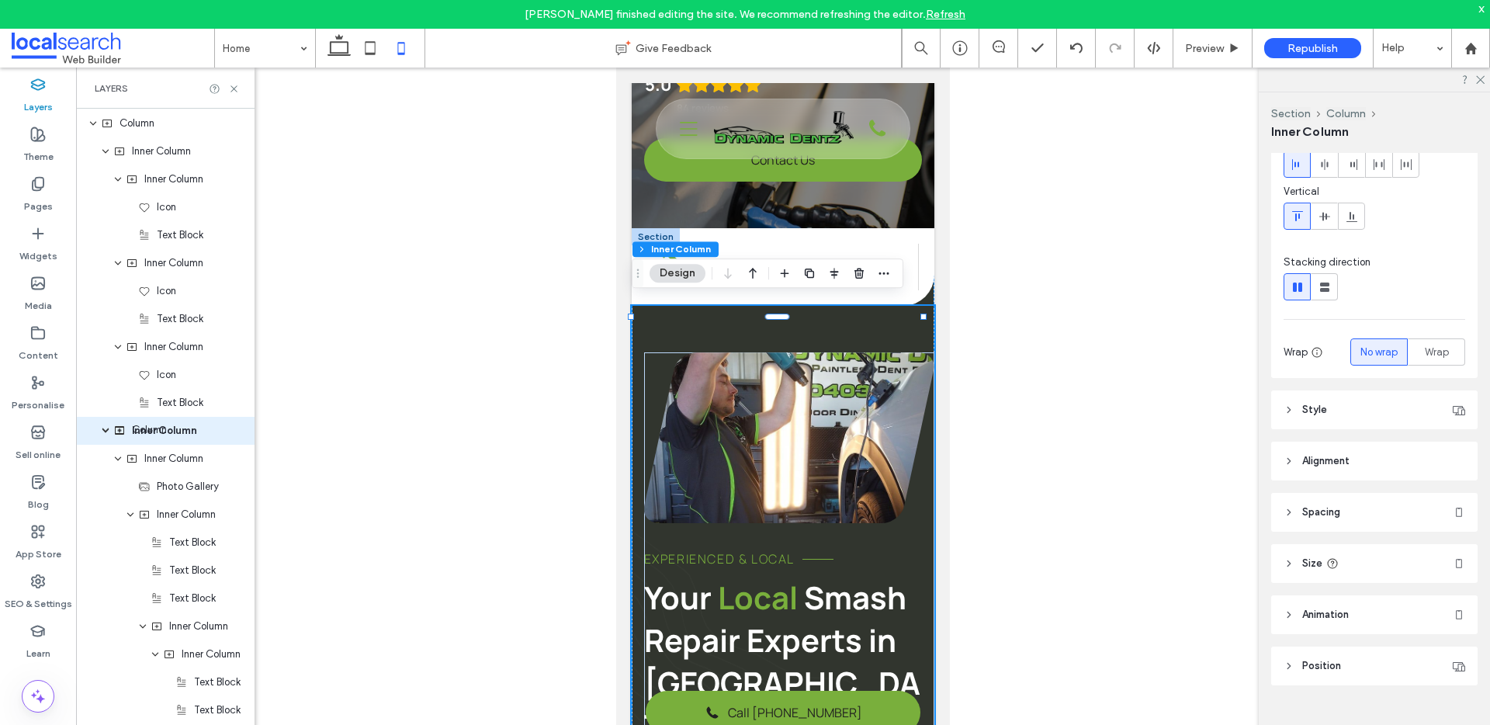
click at [1330, 527] on header "Spacing" at bounding box center [1374, 512] width 206 height 39
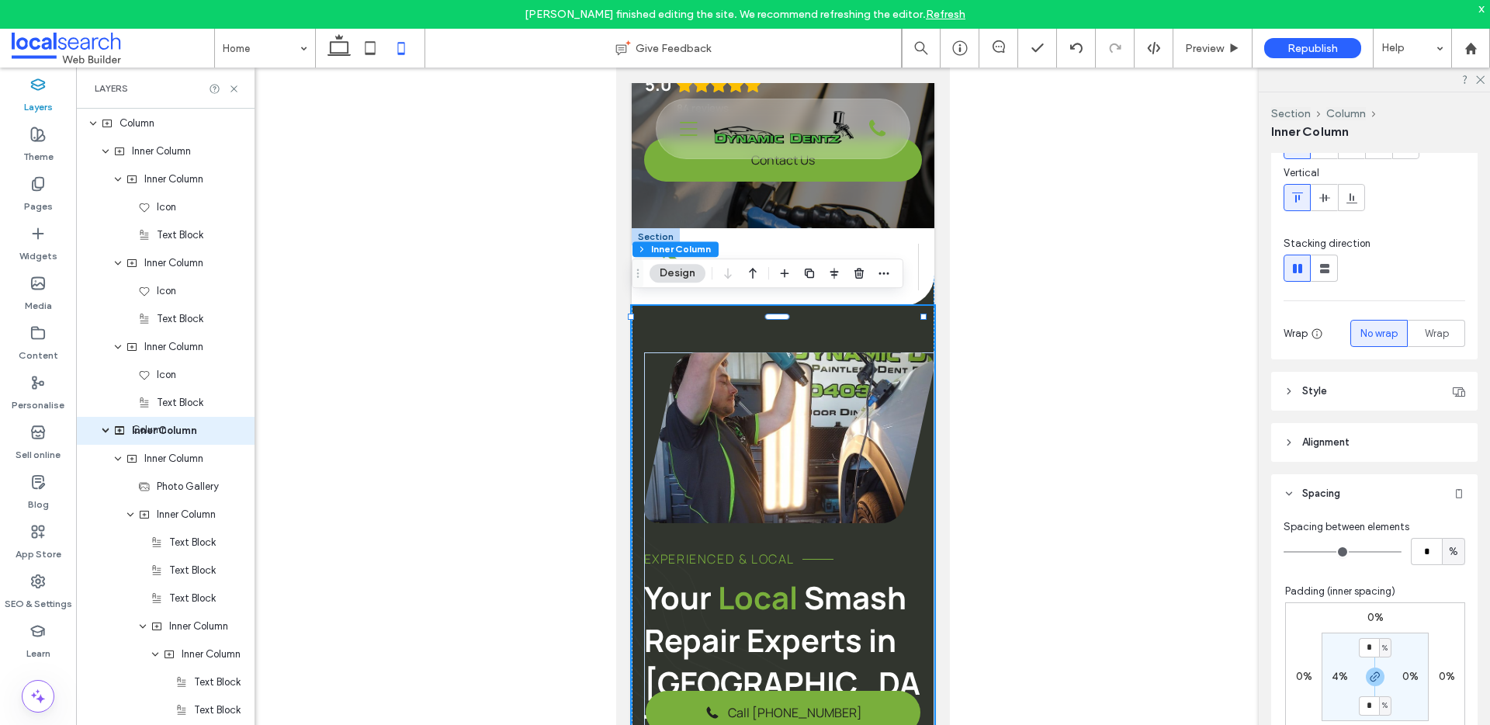
scroll to position [107, 0]
click at [1403, 675] on label "0%" at bounding box center [1411, 675] width 16 height 13
click at [1397, 676] on input "*" at bounding box center [1404, 675] width 20 height 19
type input "*"
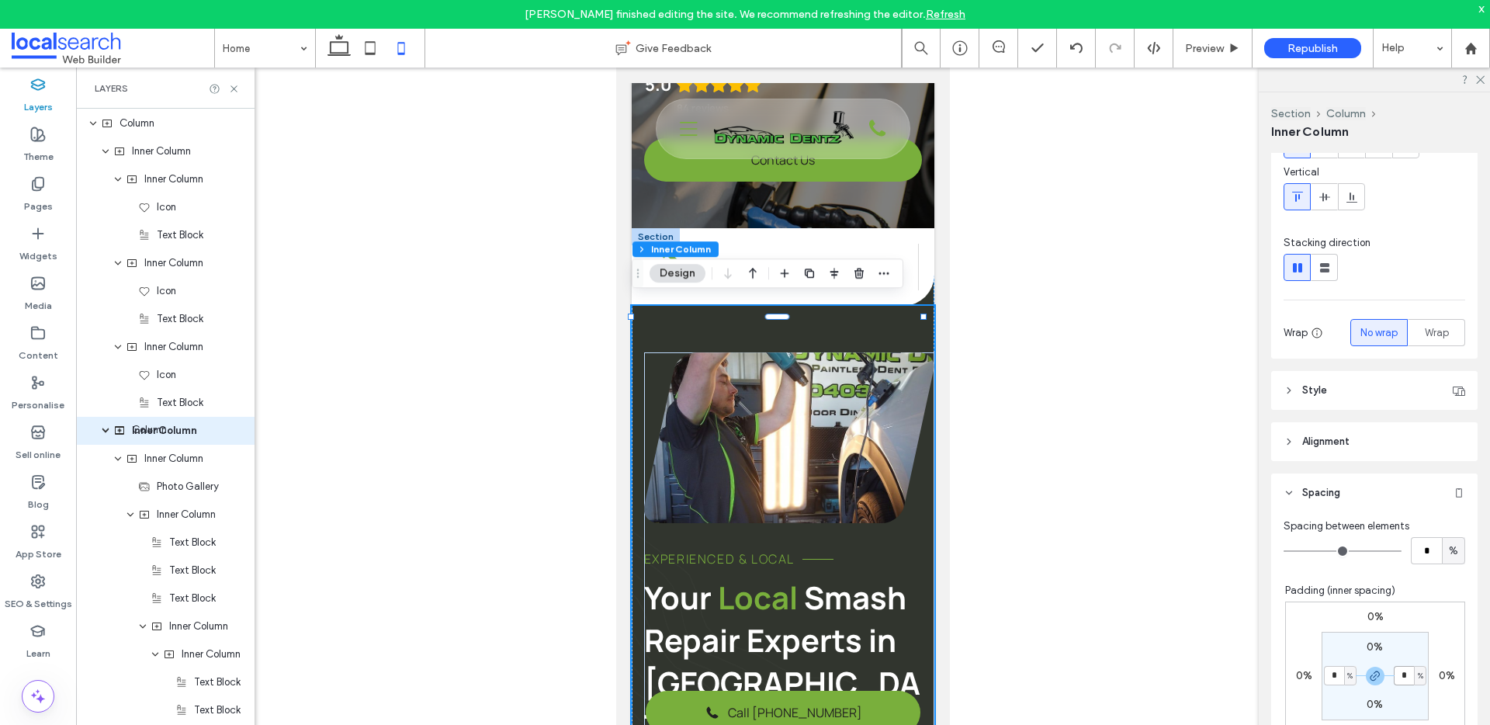
type input "*"
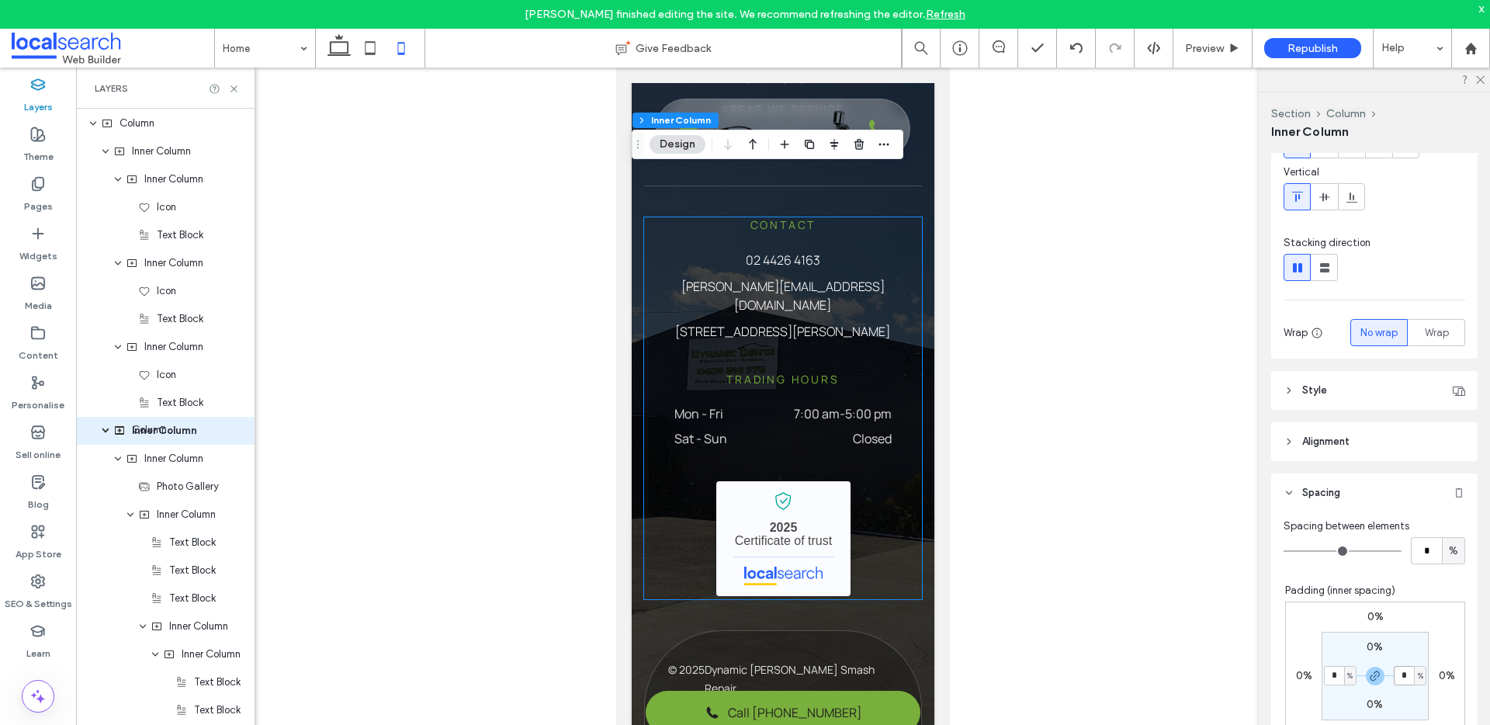
scroll to position [6276, 0]
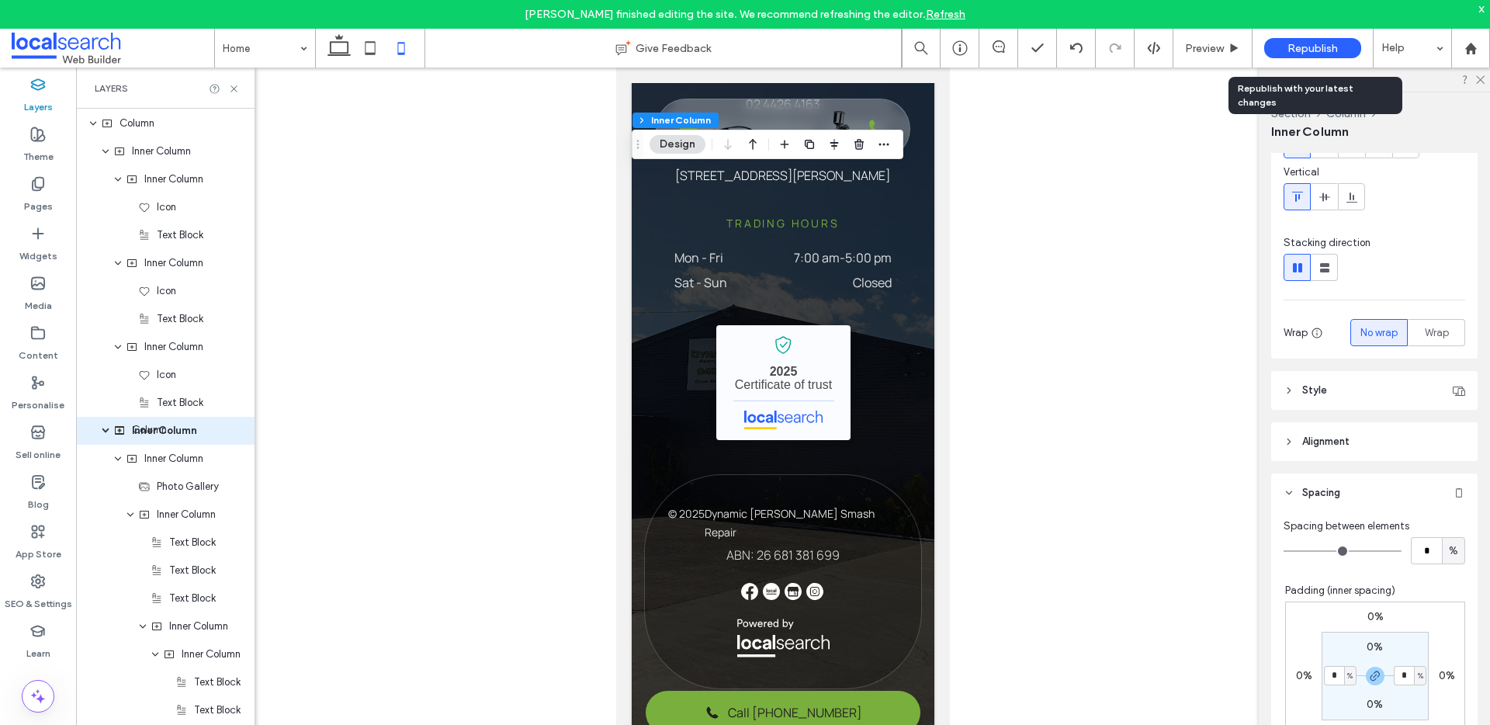
click at [1304, 47] on span "Republish" at bounding box center [1313, 48] width 50 height 13
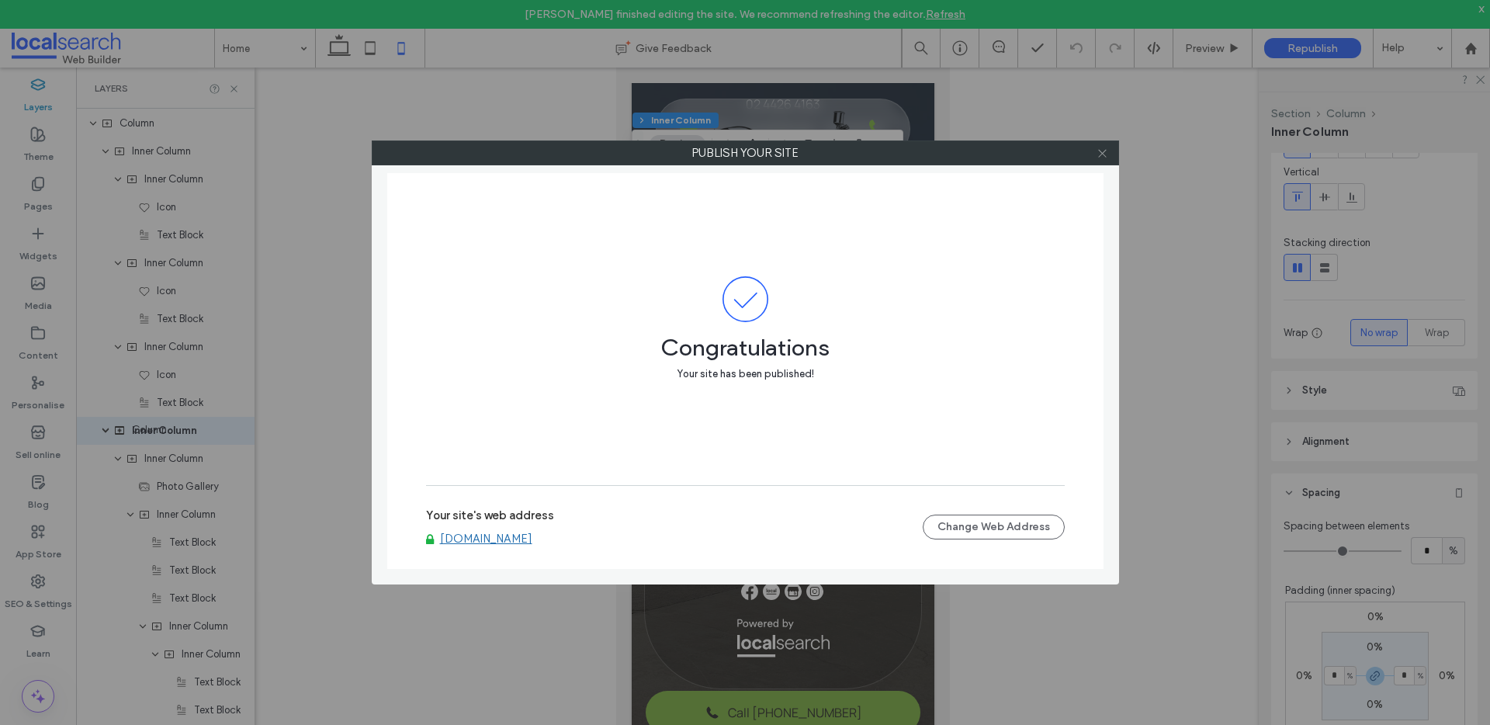
click at [1103, 156] on icon at bounding box center [1103, 153] width 12 height 12
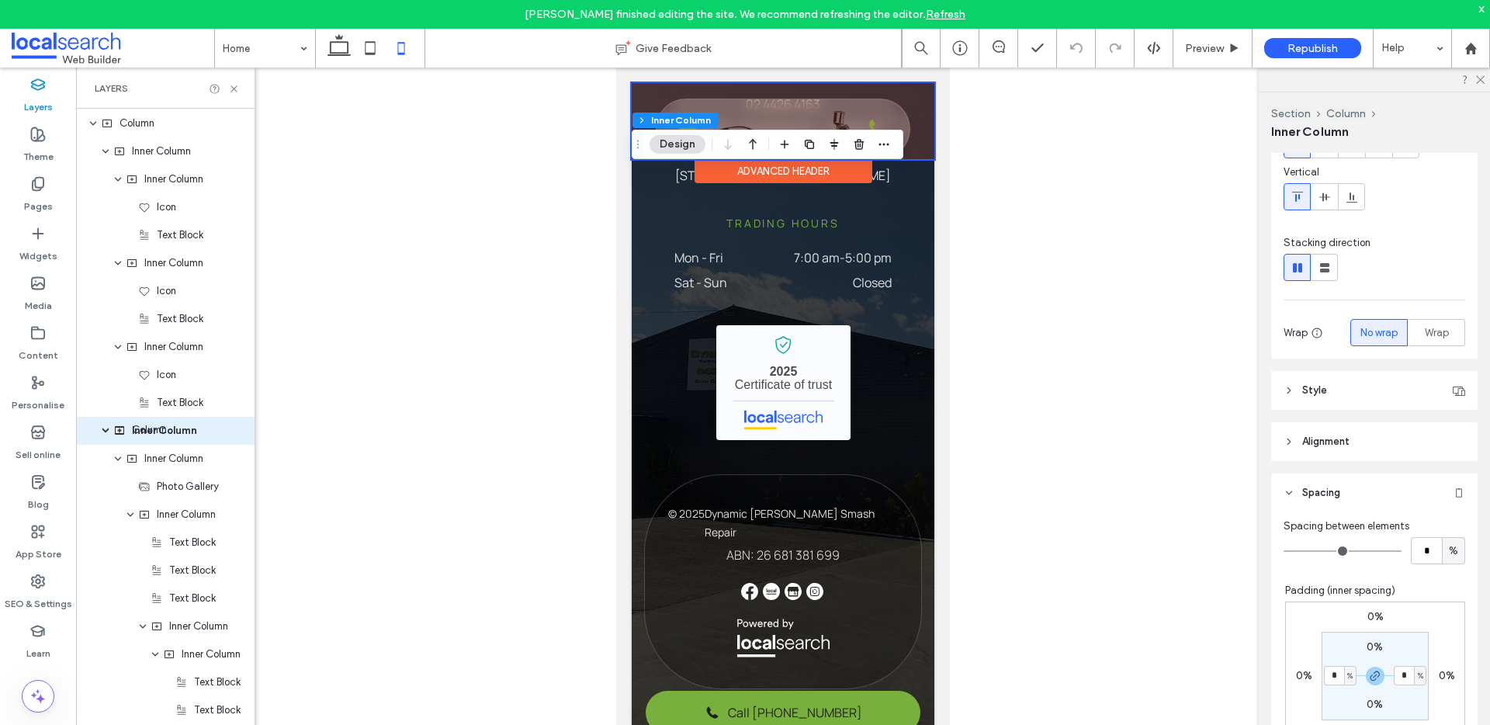
click at [884, 102] on div at bounding box center [783, 121] width 303 height 76
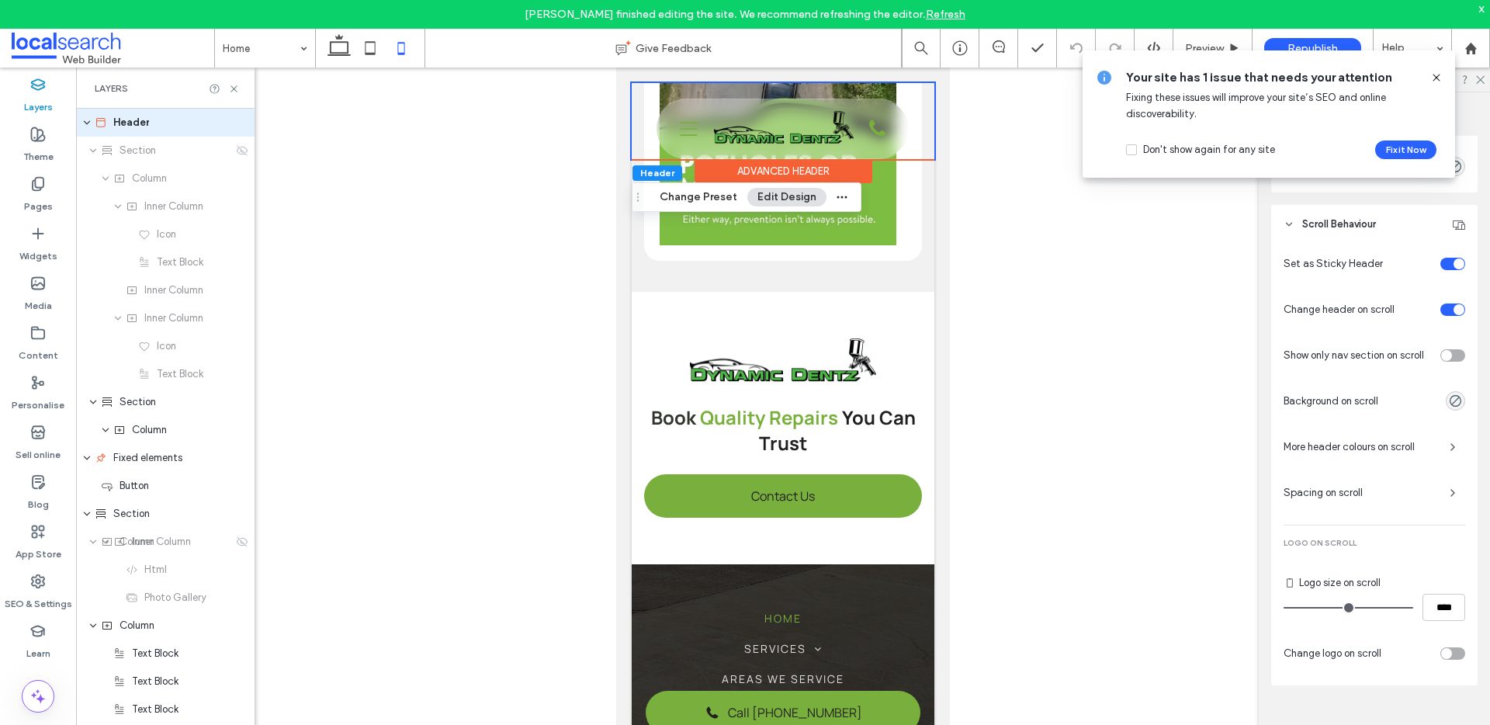
scroll to position [5549, 0]
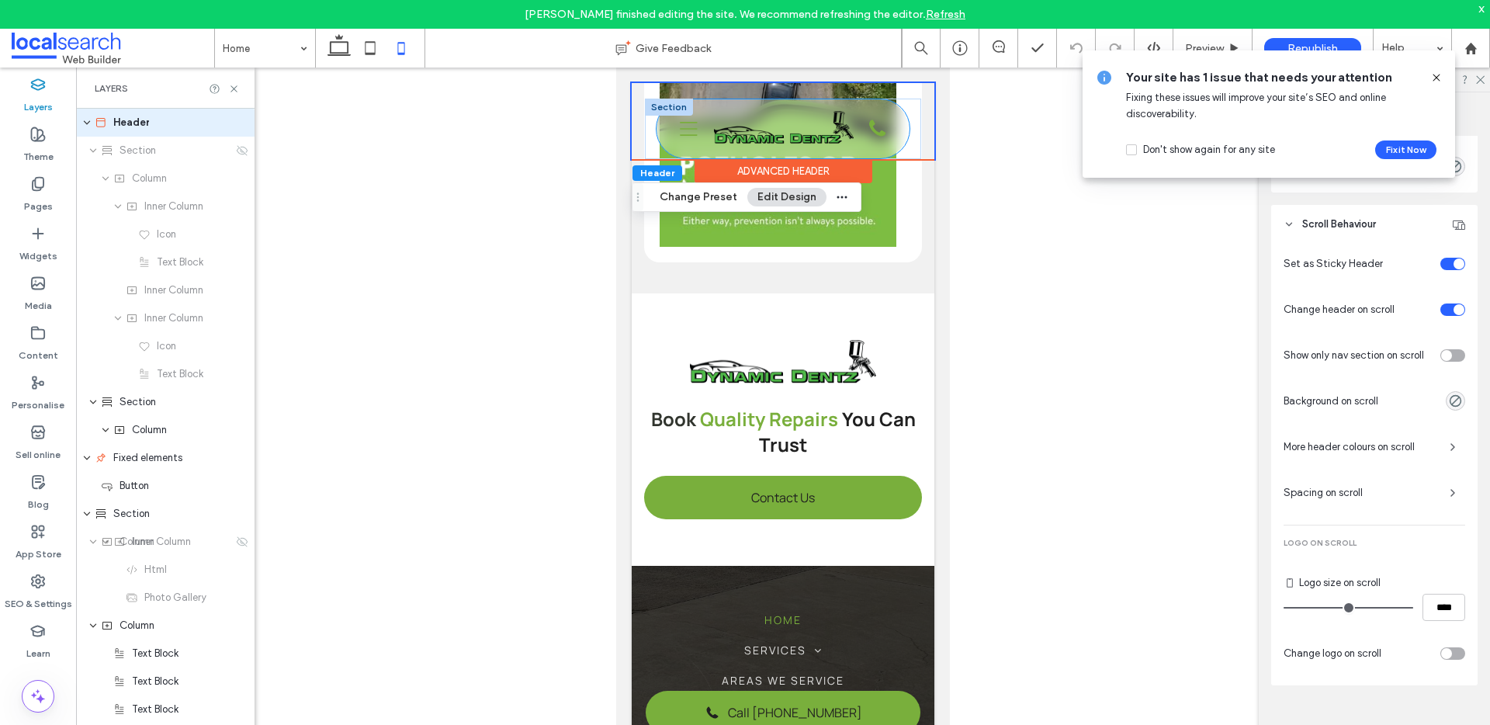
click at [896, 120] on div "Phone Icon Three Lines Icon Home About Us Services Paint Shop Insurance Smash R…" at bounding box center [783, 128] width 252 height 59
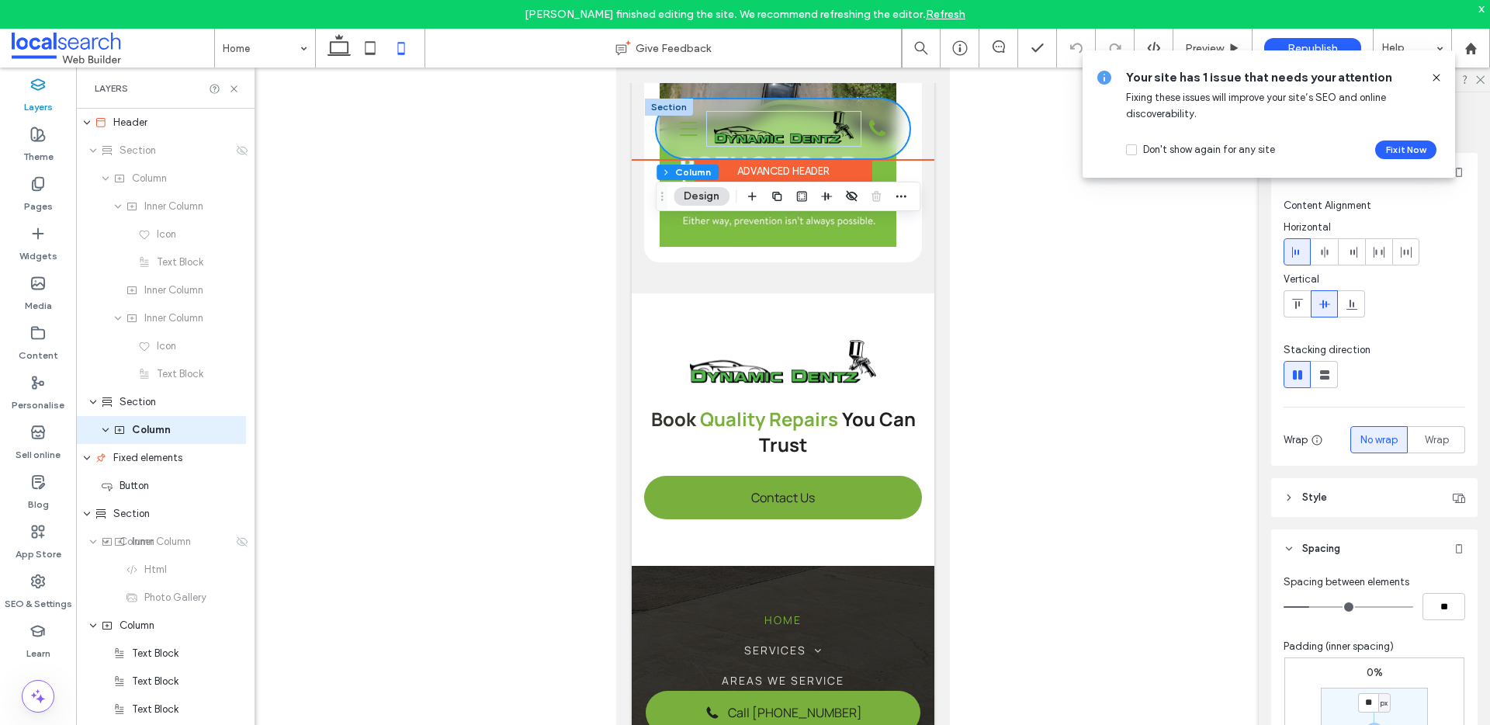
click at [649, 150] on div "Phone Icon Three Lines Icon Home About Us Services Paint Shop Insurance Smash R…" at bounding box center [783, 129] width 276 height 61
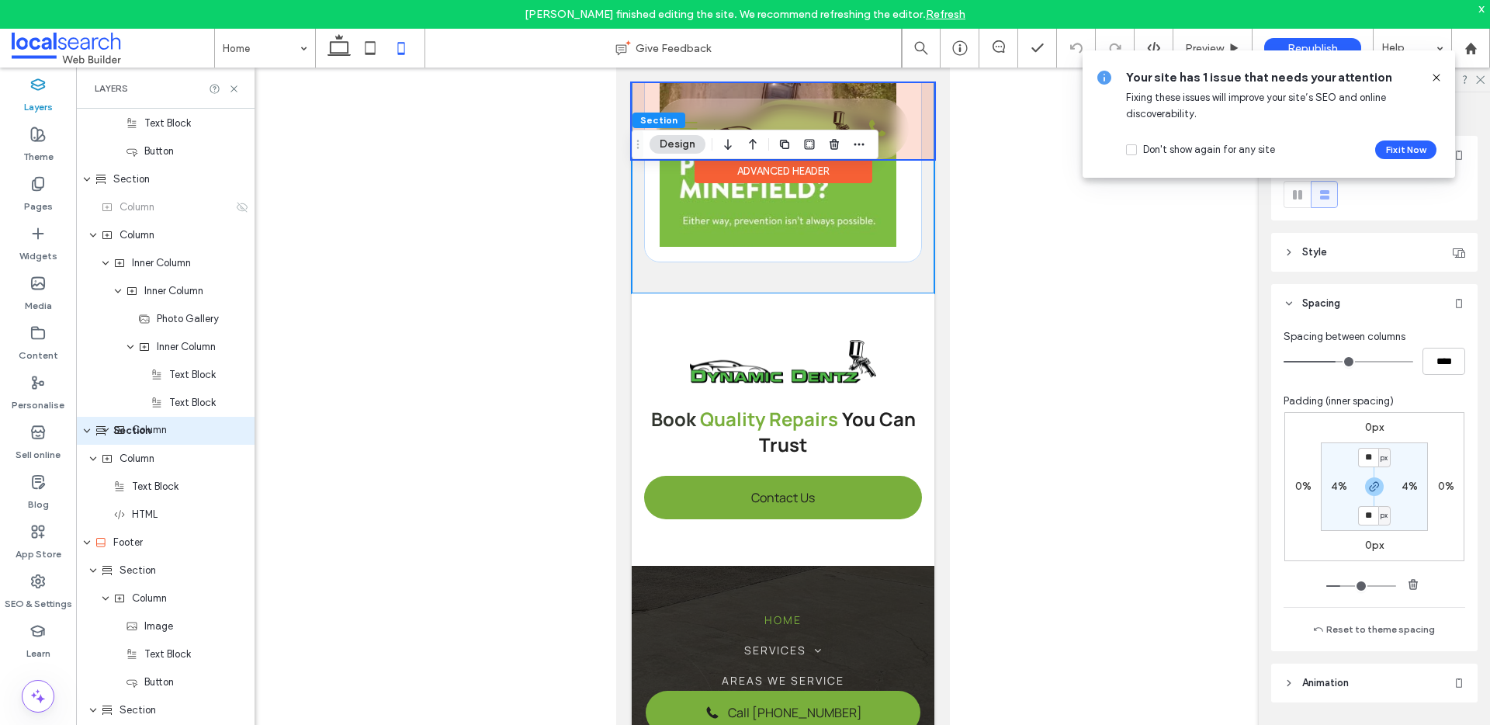
click at [908, 157] on div at bounding box center [783, 121] width 303 height 76
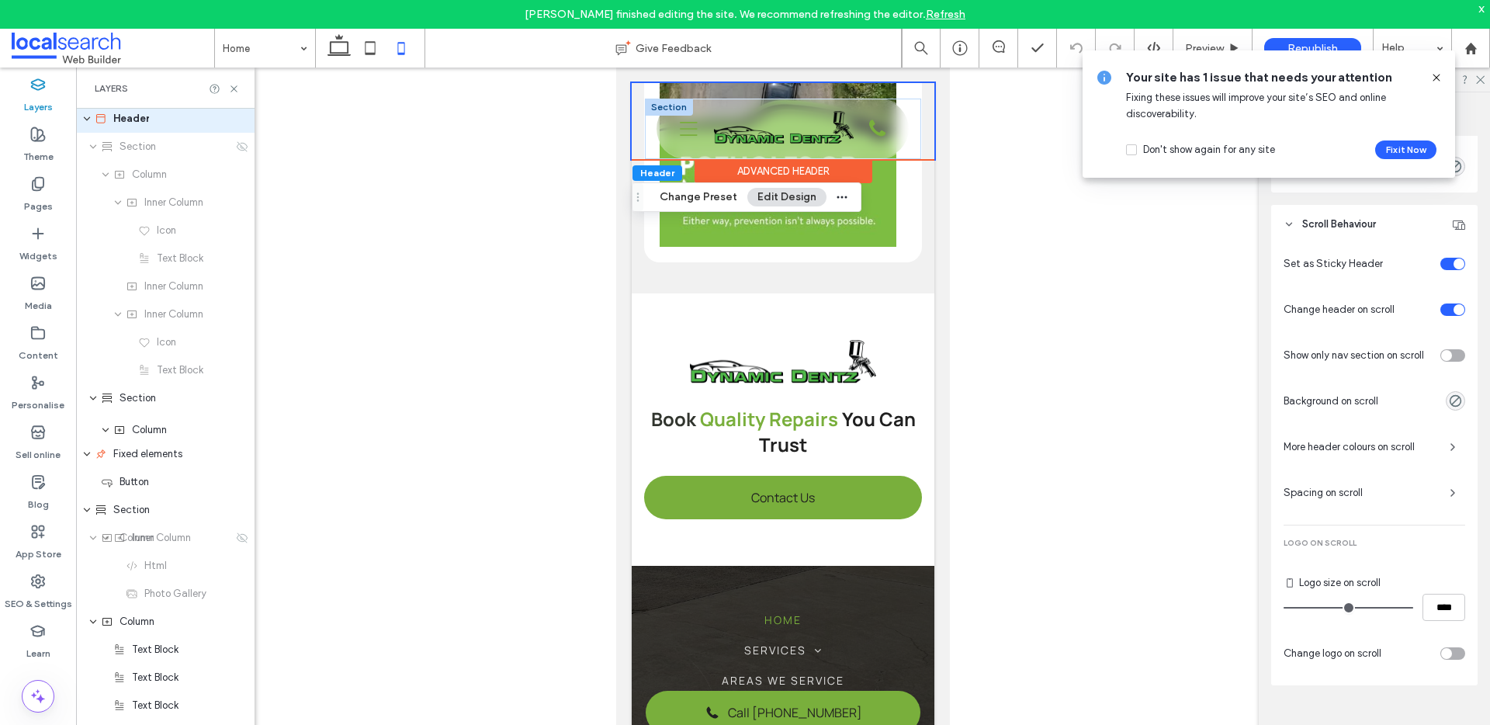
scroll to position [0, 0]
click at [668, 101] on div at bounding box center [669, 107] width 48 height 17
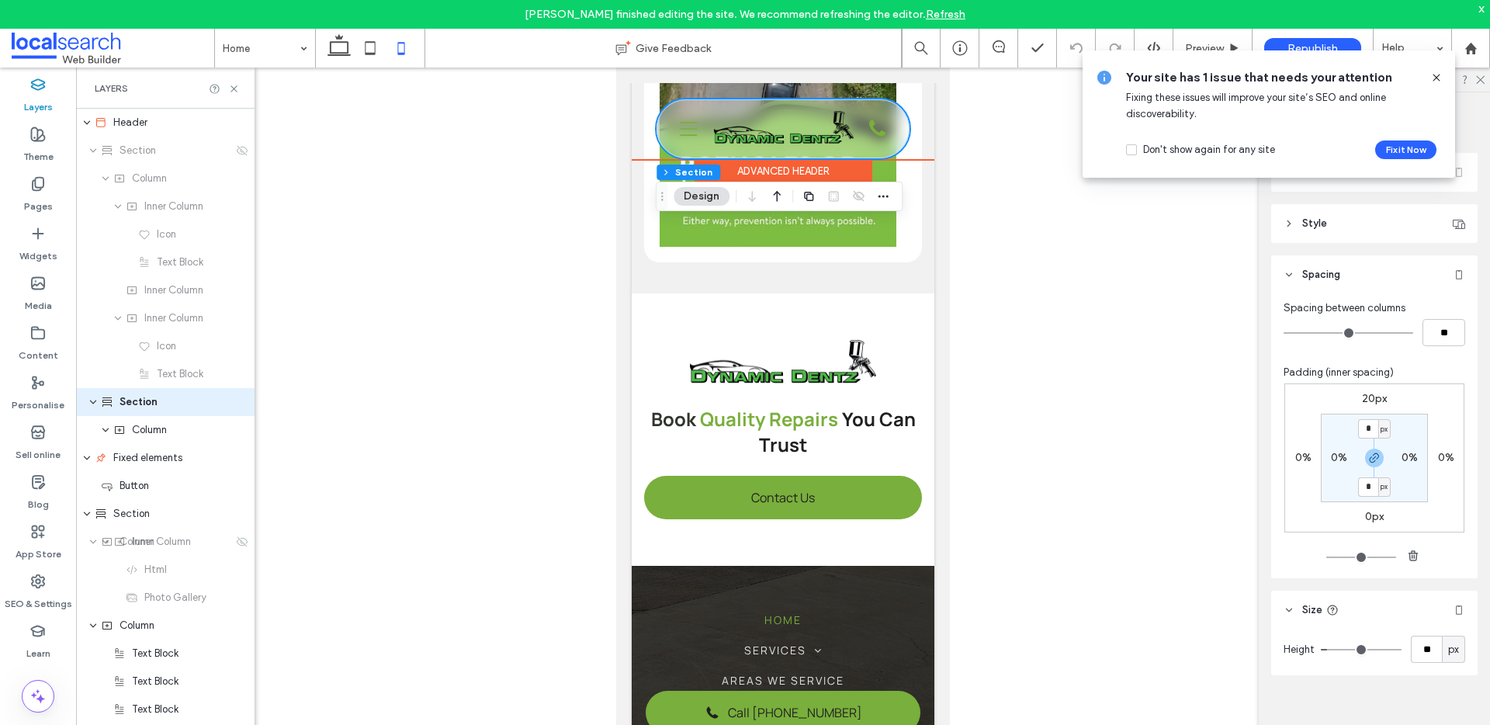
click at [647, 133] on div "Phone Icon Three Lines Icon Home About Us Services Paint Shop Insurance Smash R…" at bounding box center [783, 129] width 276 height 61
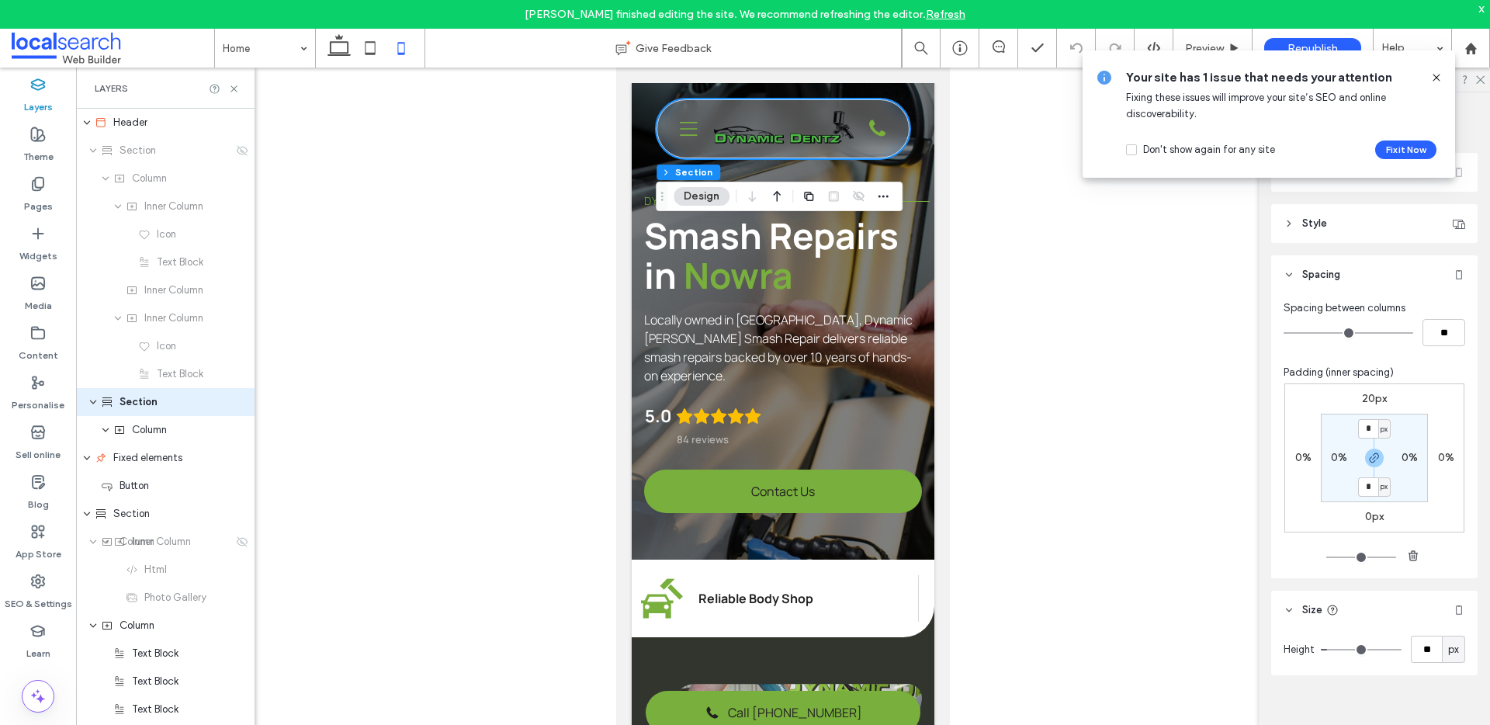
drag, startPoint x: 945, startPoint y: 467, endPoint x: 1486, endPoint y: 130, distance: 638.0
click at [914, 116] on div "Envelope Icon peter@dynamicdentz.com.au Map Pin Icon 15 Quinns Ln, South Nowra …" at bounding box center [783, 129] width 303 height 92
click at [917, 158] on div "Envelope Icon peter@dynamicdentz.com.au Map Pin Icon 15 Quinns Ln, South Nowra …" at bounding box center [783, 129] width 303 height 92
click at [670, 113] on div "Phone Icon Three Lines Icon Home About Us Services Paint Shop Insurance Smash R…" at bounding box center [783, 128] width 252 height 59
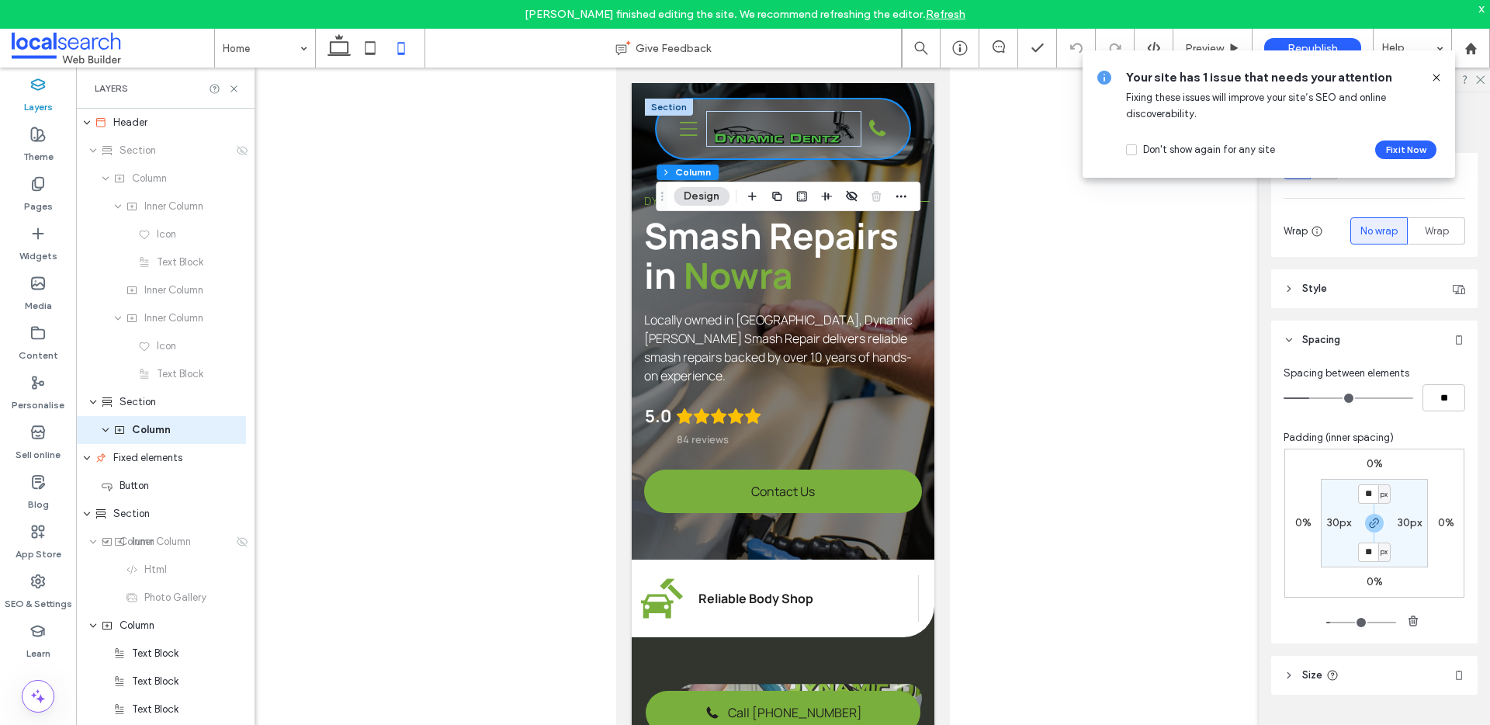
scroll to position [214, 0]
click at [900, 159] on div "Envelope Icon peter@dynamicdentz.com.au Map Pin Icon 15 Quinns Ln, South Nowra …" at bounding box center [783, 129] width 303 height 92
click at [141, 405] on span "Section" at bounding box center [138, 402] width 36 height 16
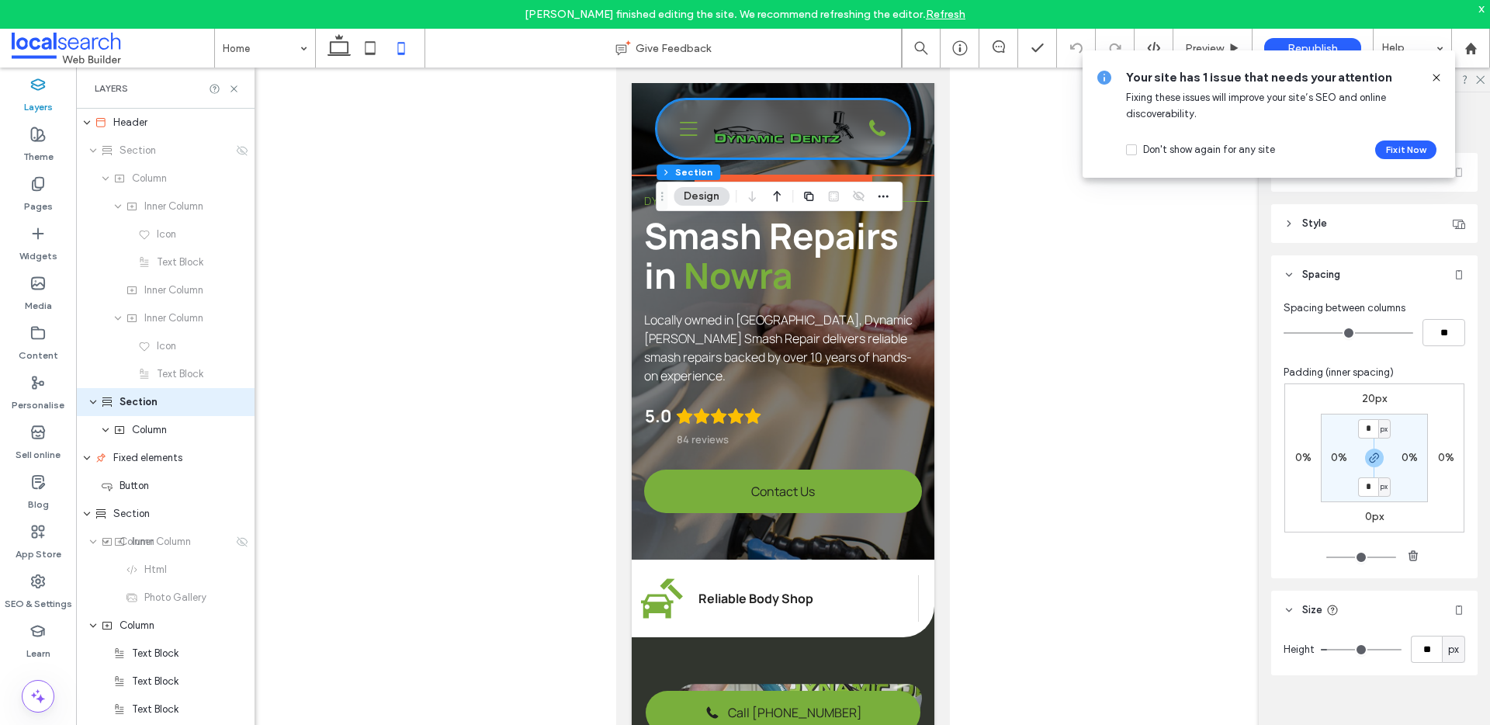
click at [682, 147] on div "Phone Icon Three Lines Icon Home About Us Services Paint Shop Insurance Smash R…" at bounding box center [783, 128] width 252 height 59
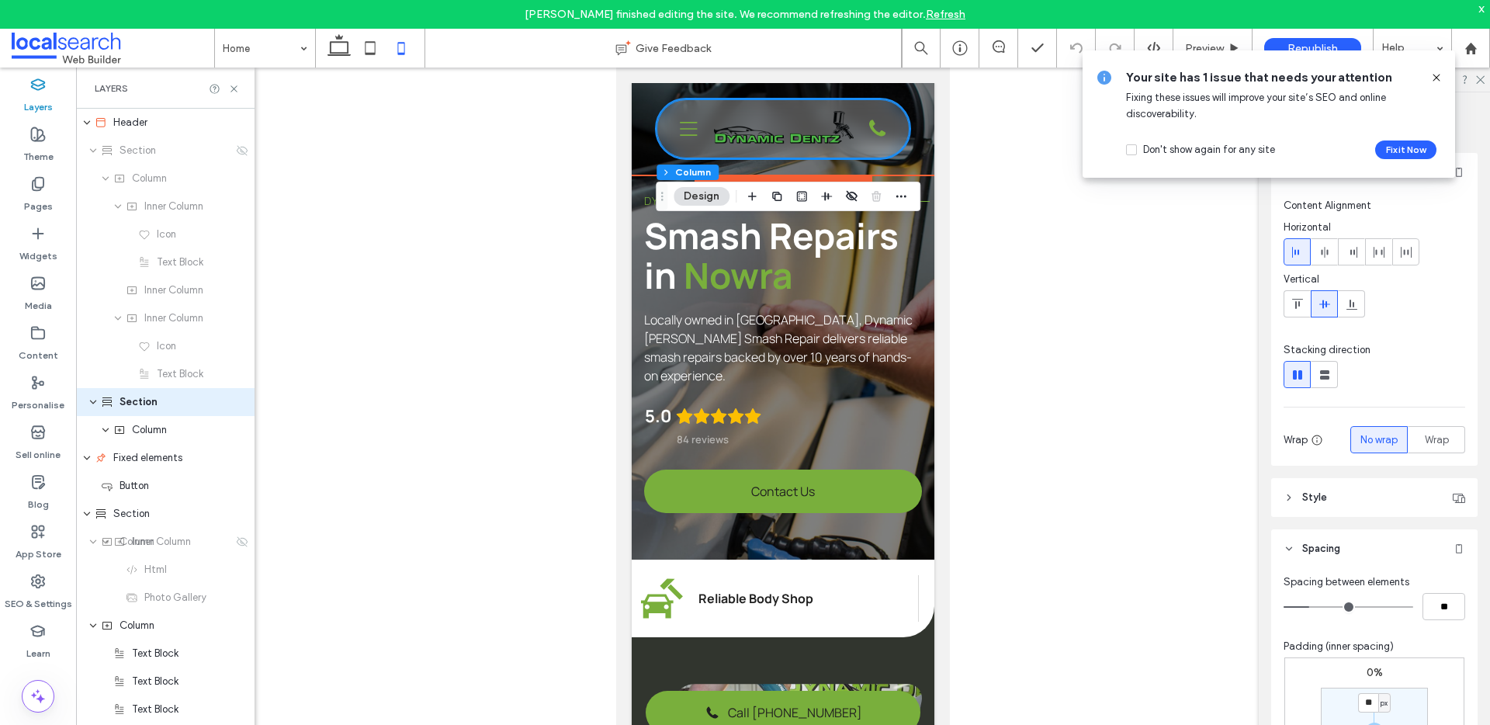
type input "***"
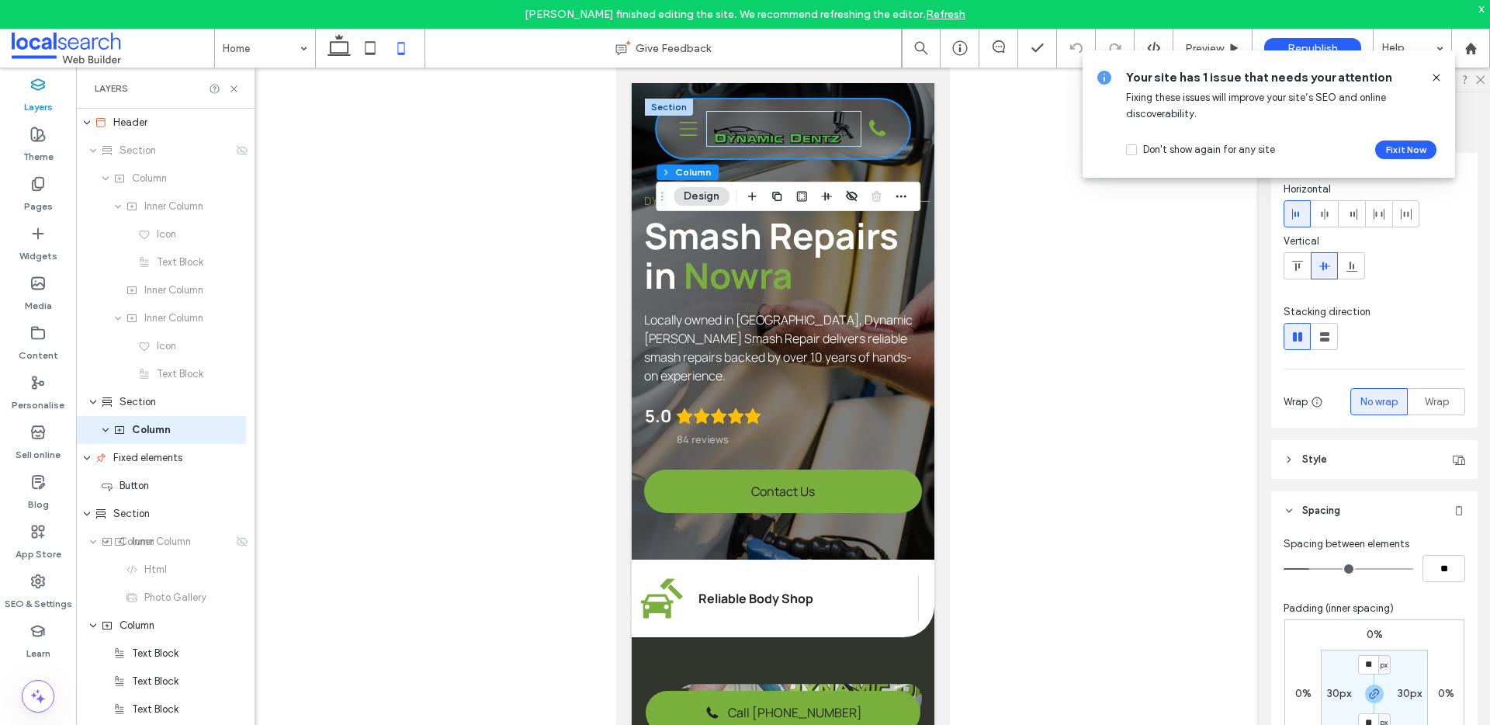
scroll to position [113, 0]
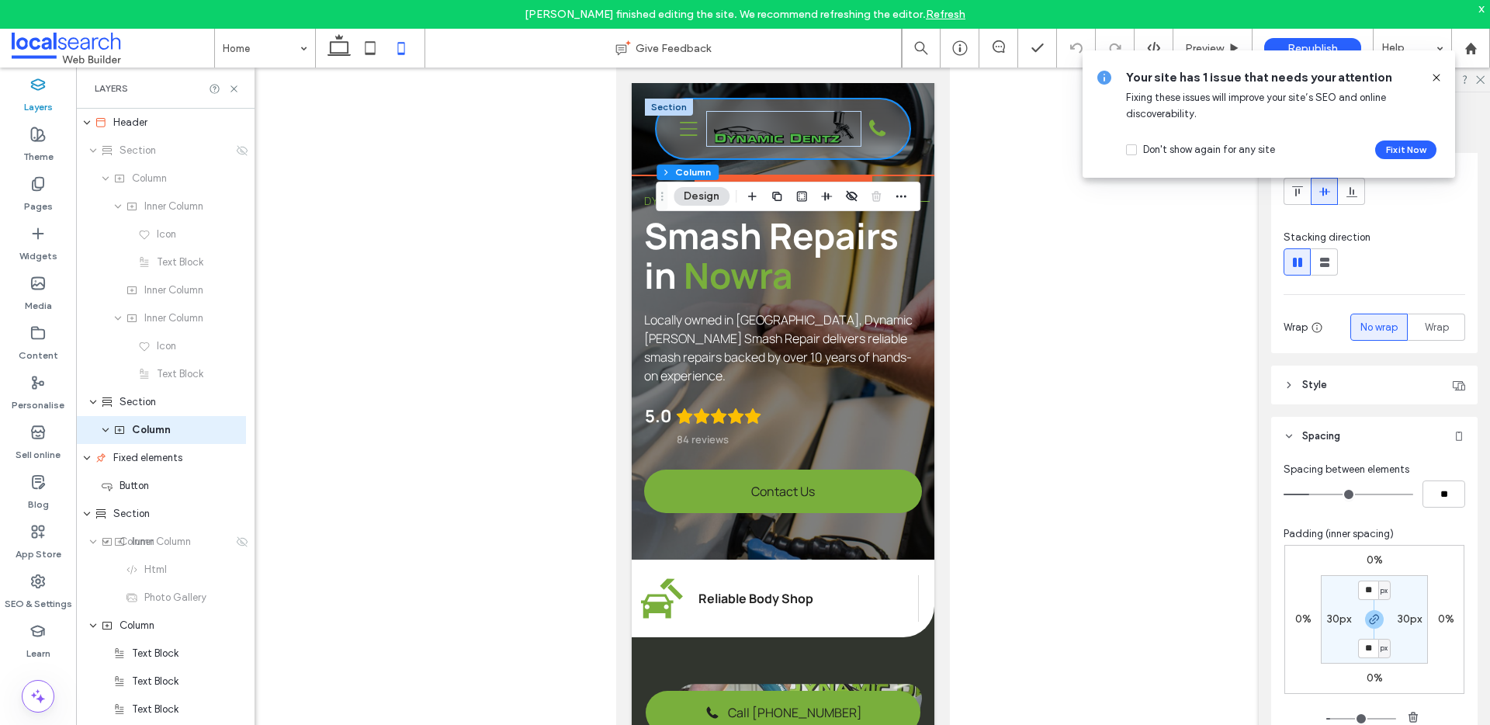
click at [679, 92] on div "Envelope Icon peter@dynamicdentz.com.au Map Pin Icon 15 Quinns Ln, South Nowra …" at bounding box center [783, 129] width 303 height 92
click at [662, 104] on div at bounding box center [669, 107] width 48 height 17
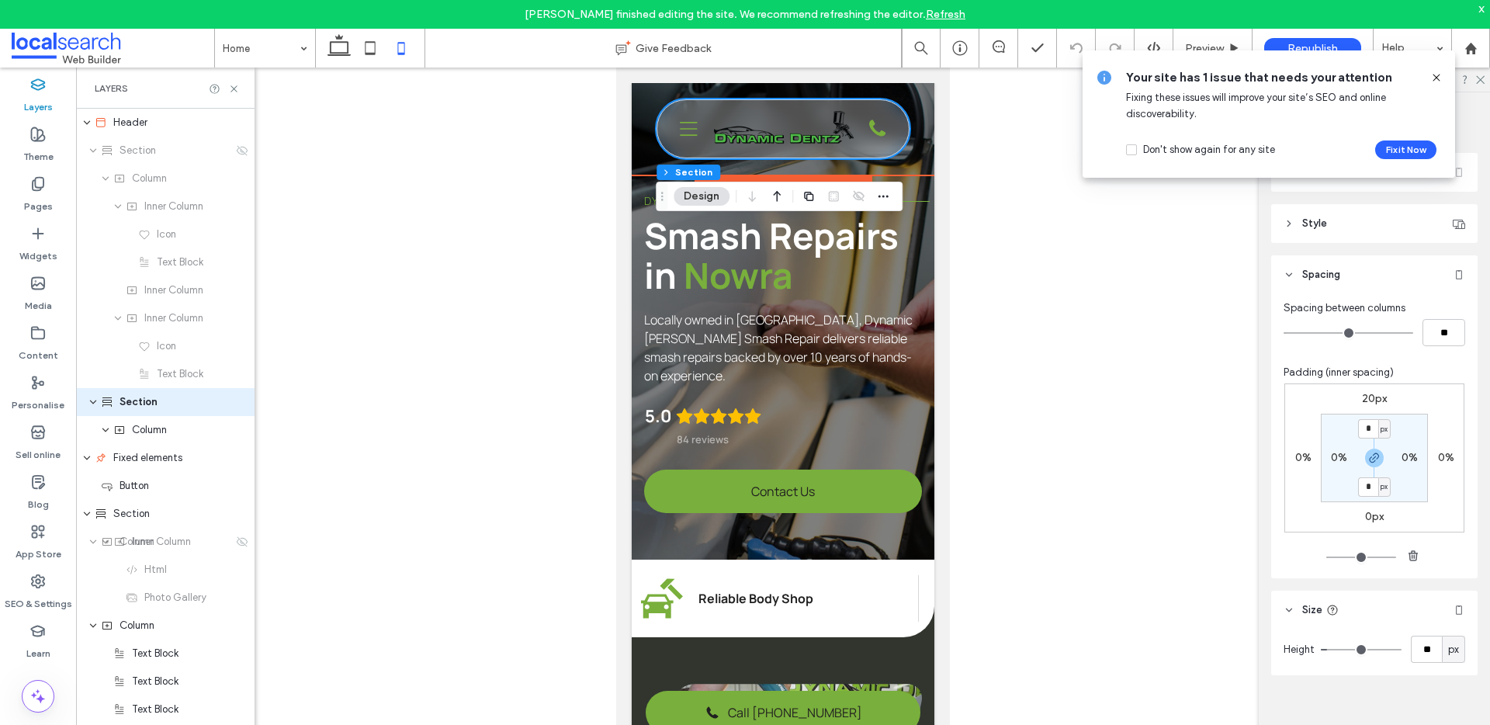
click at [651, 95] on div "Envelope Icon peter@dynamicdentz.com.au Map Pin Icon 15 Quinns Ln, South Nowra …" at bounding box center [783, 129] width 303 height 92
click at [113, 112] on div "Header" at bounding box center [165, 123] width 179 height 28
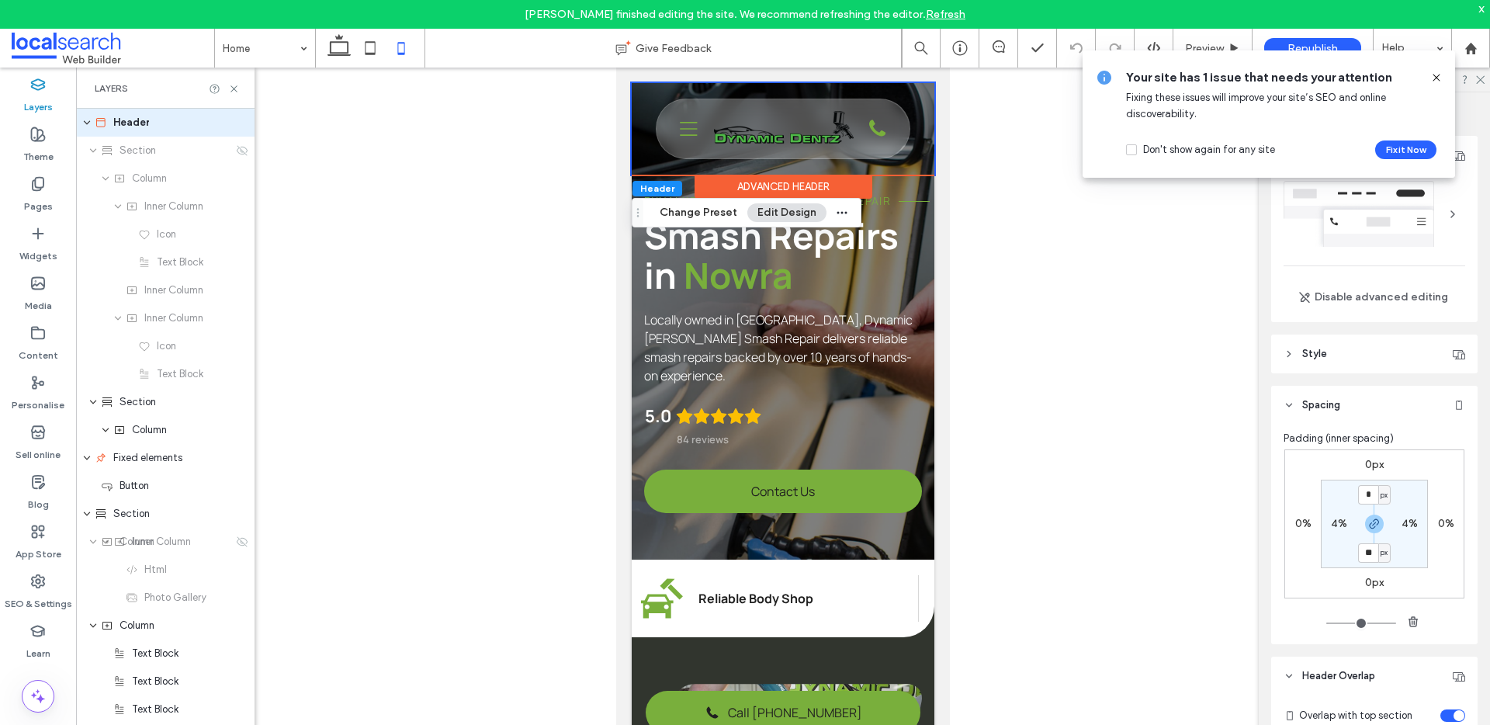
click at [1336, 522] on label "4%" at bounding box center [1339, 523] width 16 height 13
type input "*"
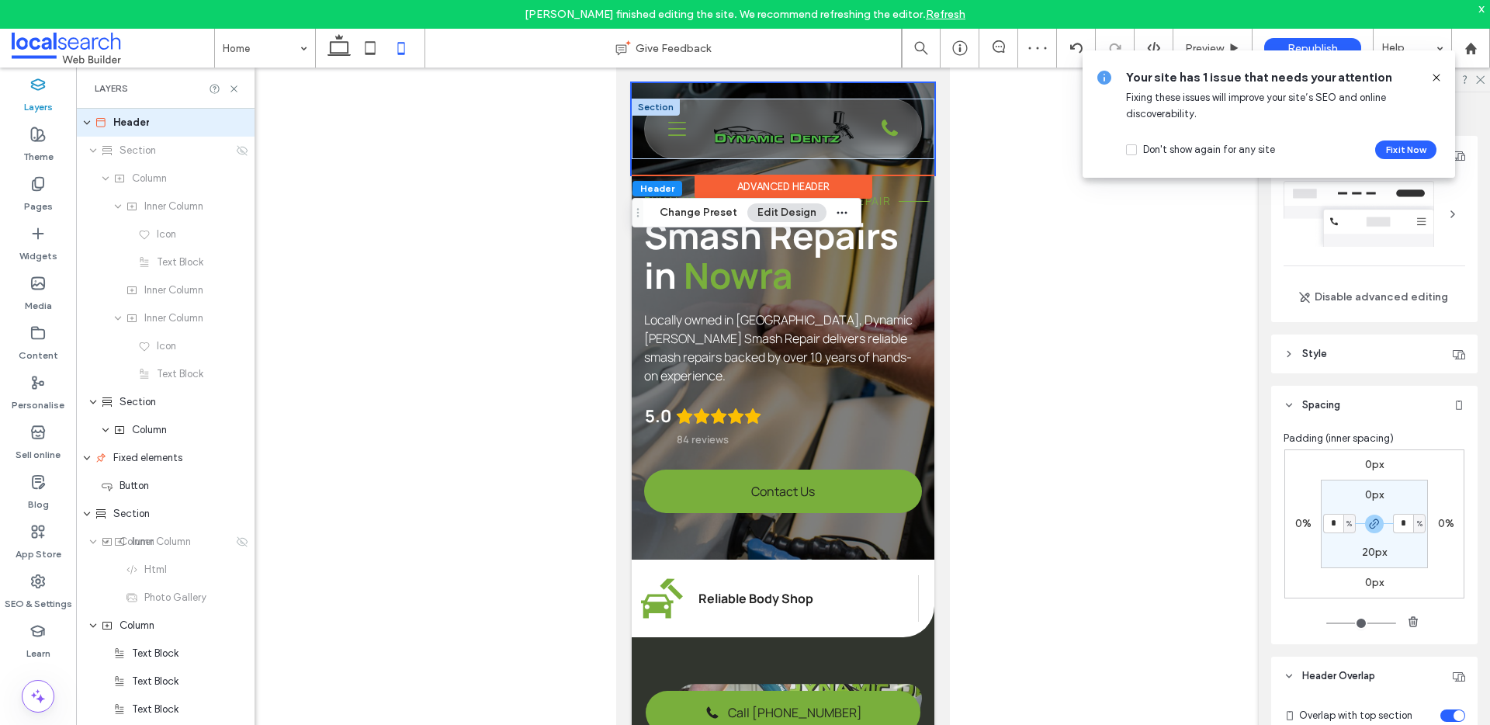
click at [916, 133] on div "Phone Icon Three Lines Icon Home About Us Services Paint Shop Insurance Smash R…" at bounding box center [783, 129] width 303 height 61
click at [906, 134] on div "Phone Icon Three Lines Icon Home About Us Services Paint Shop Insurance Smash R…" at bounding box center [783, 128] width 277 height 59
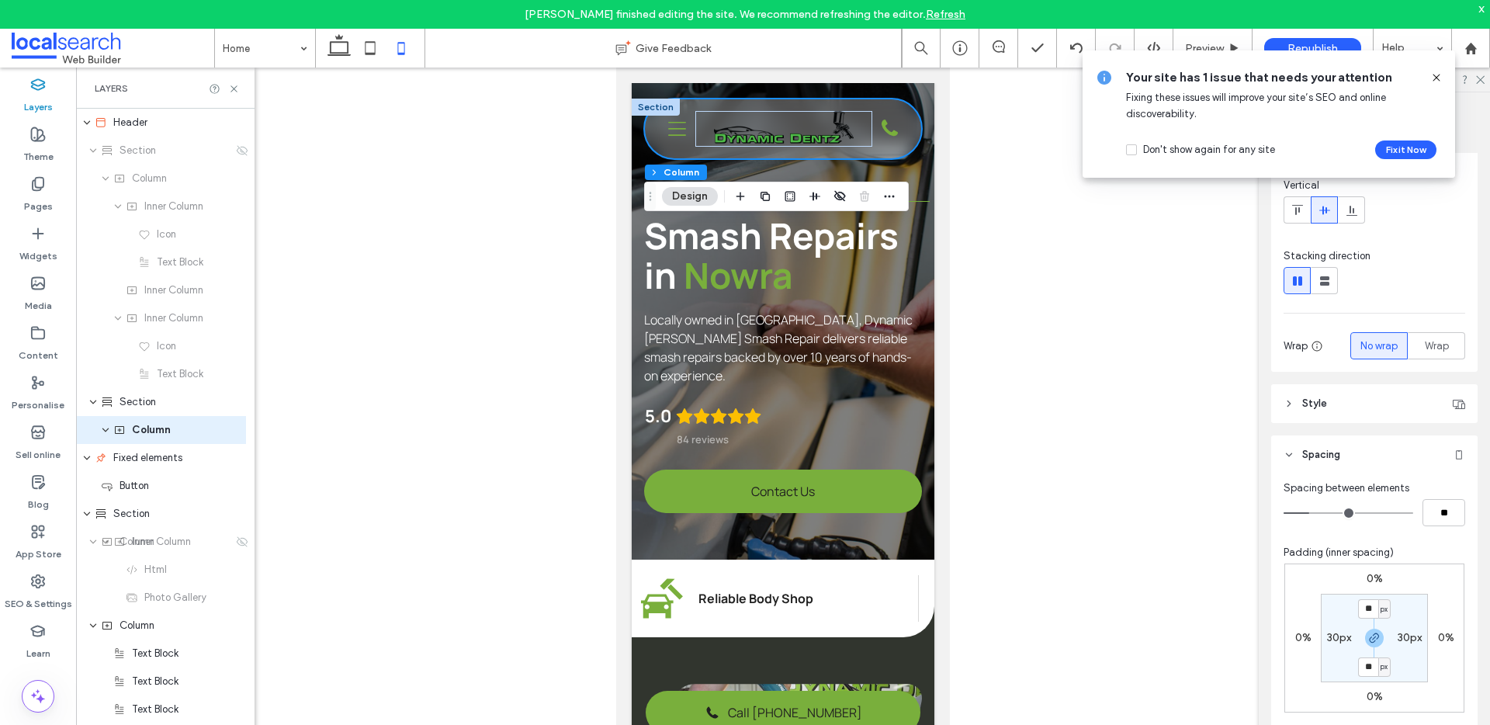
scroll to position [95, 0]
click at [1406, 633] on label "30px" at bounding box center [1410, 636] width 24 height 13
type input "**"
click at [1396, 638] on input "**" at bounding box center [1403, 635] width 20 height 19
type input "*"
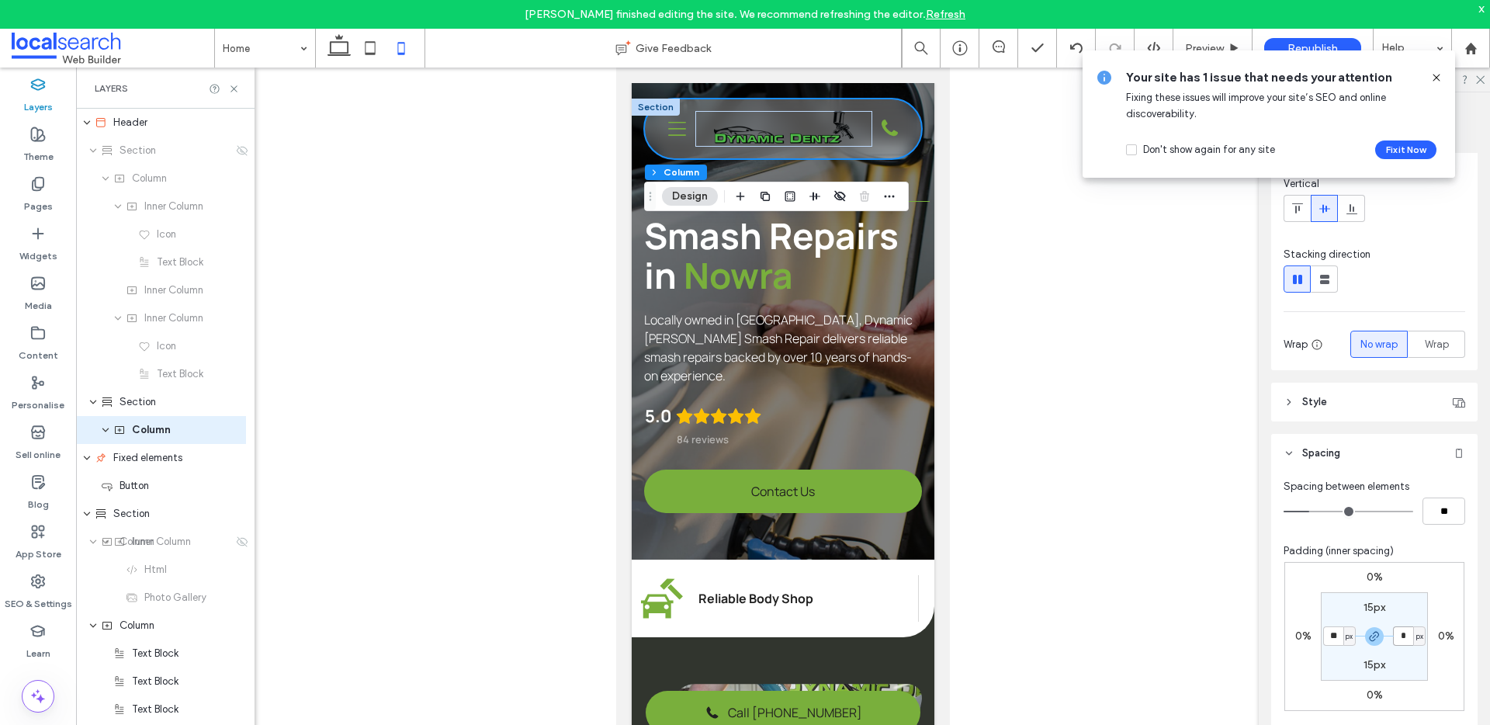
type input "***"
type input "*"
type input "***"
type input "**"
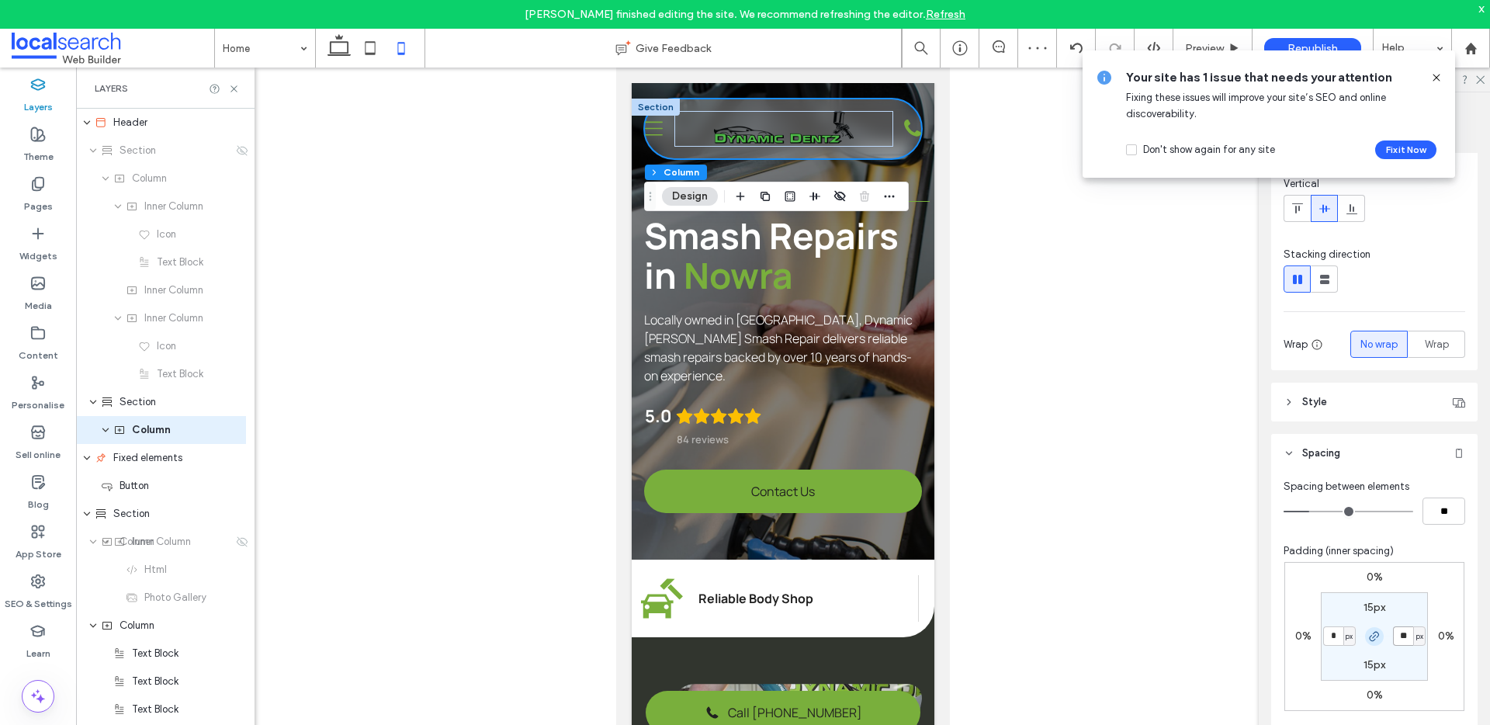
type input "***"
type input "**"
type input "***"
click at [640, 148] on div "Phone Icon Three Lines Icon Home About Us Services Paint Shop Insurance Smash R…" at bounding box center [783, 129] width 303 height 61
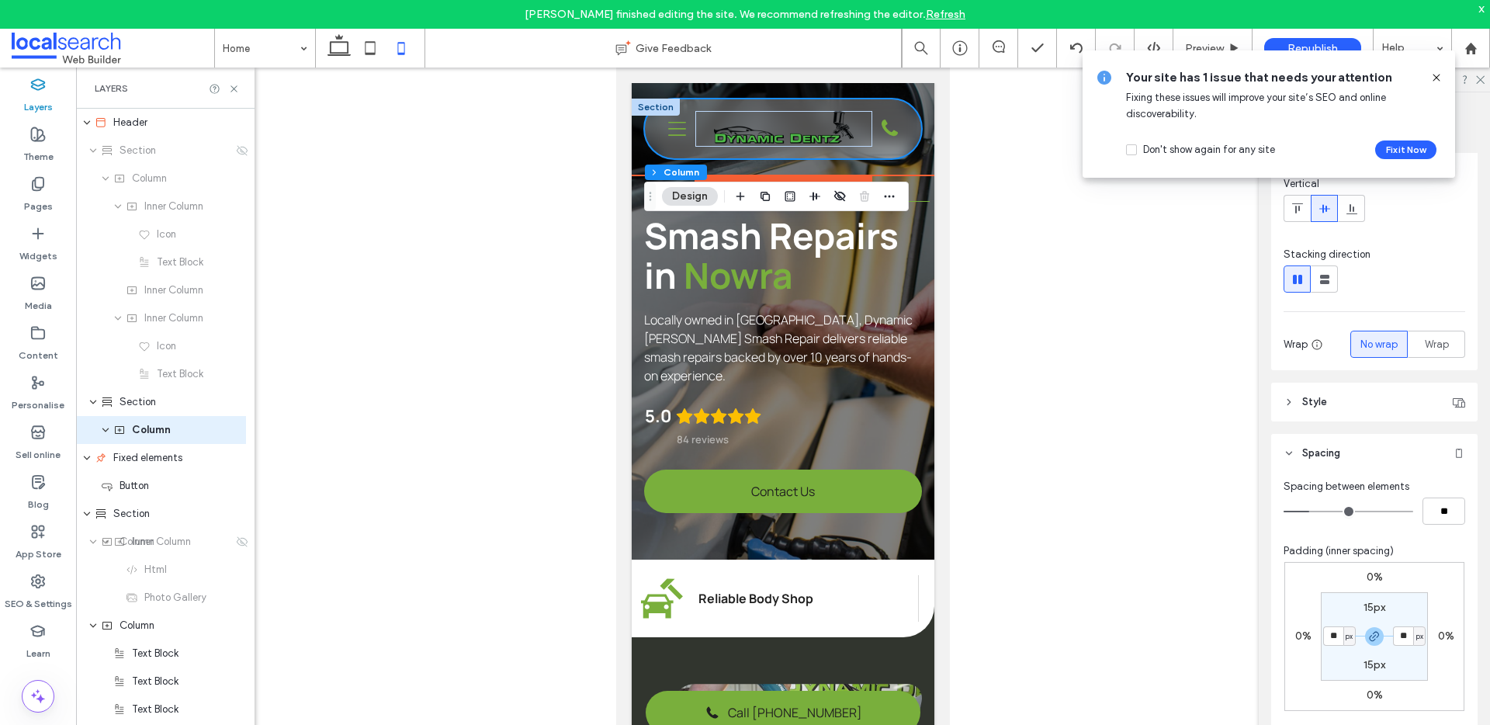
click at [665, 83] on div "Envelope Icon peter@dynamicdentz.com.au Map Pin Icon 15 Quinns Ln, South Nowra …" at bounding box center [783, 129] width 303 height 92
click at [886, 89] on div "Envelope Icon peter@dynamicdentz.com.au Map Pin Icon 15 Quinns Ln, South Nowra …" at bounding box center [783, 129] width 303 height 92
click at [175, 402] on div "Section" at bounding box center [167, 402] width 132 height 16
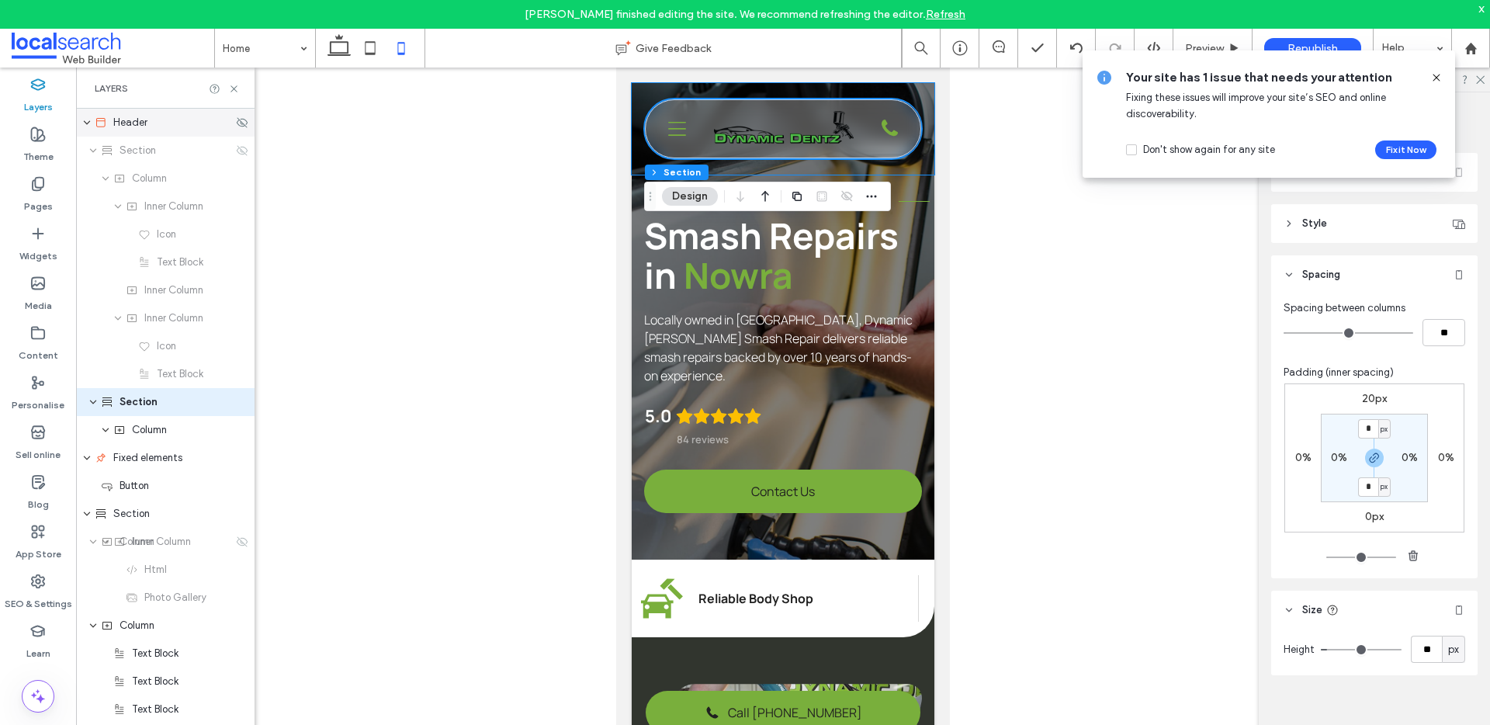
click at [103, 112] on div "Header" at bounding box center [165, 123] width 179 height 28
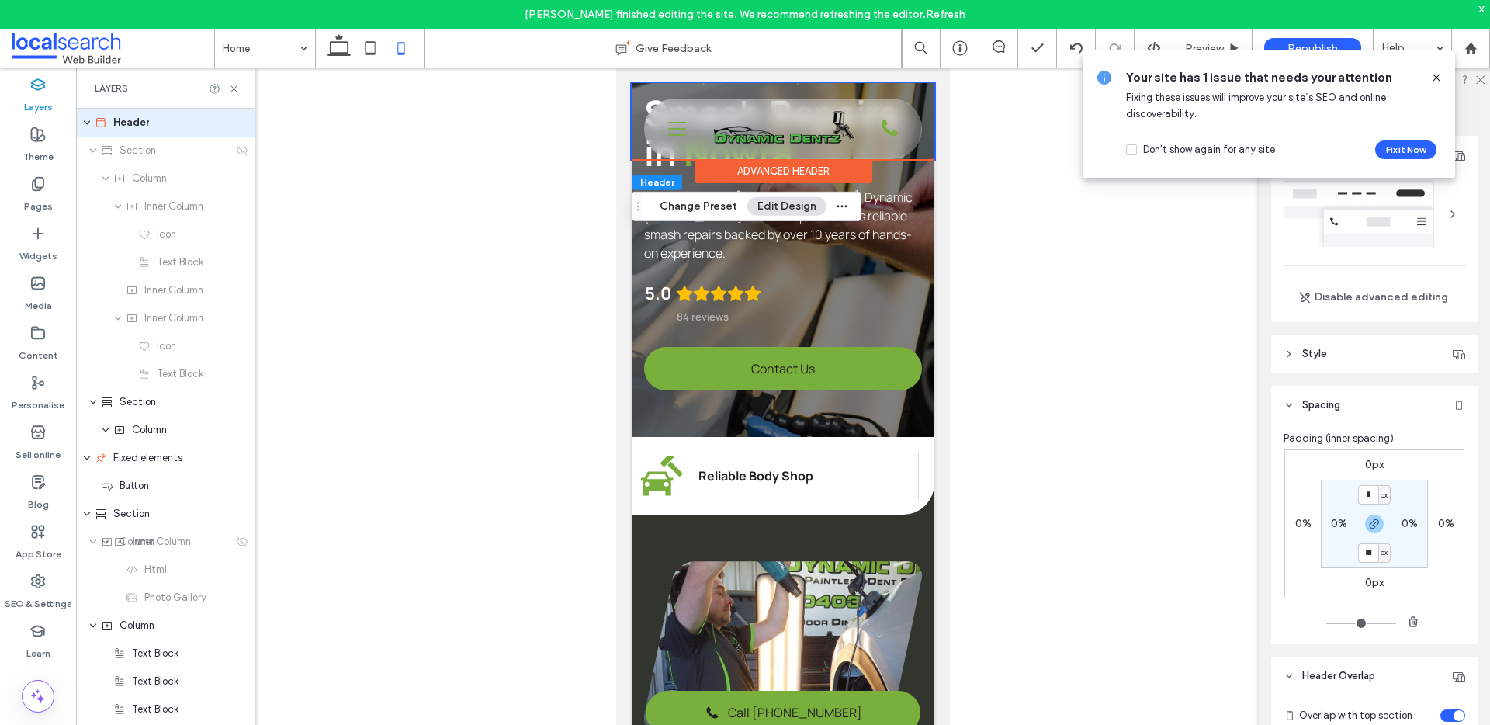
scroll to position [149, 0]
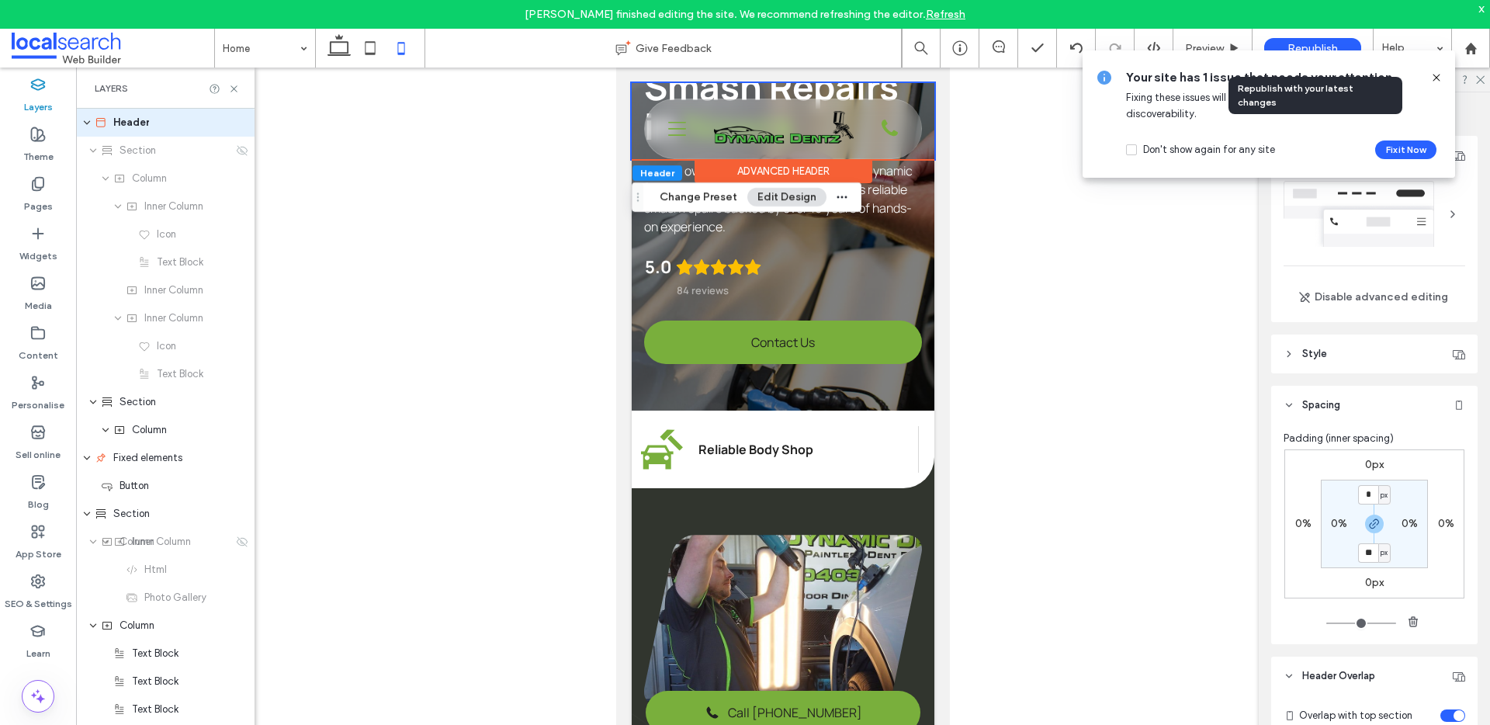
click at [1306, 43] on span "Republish" at bounding box center [1313, 48] width 50 height 13
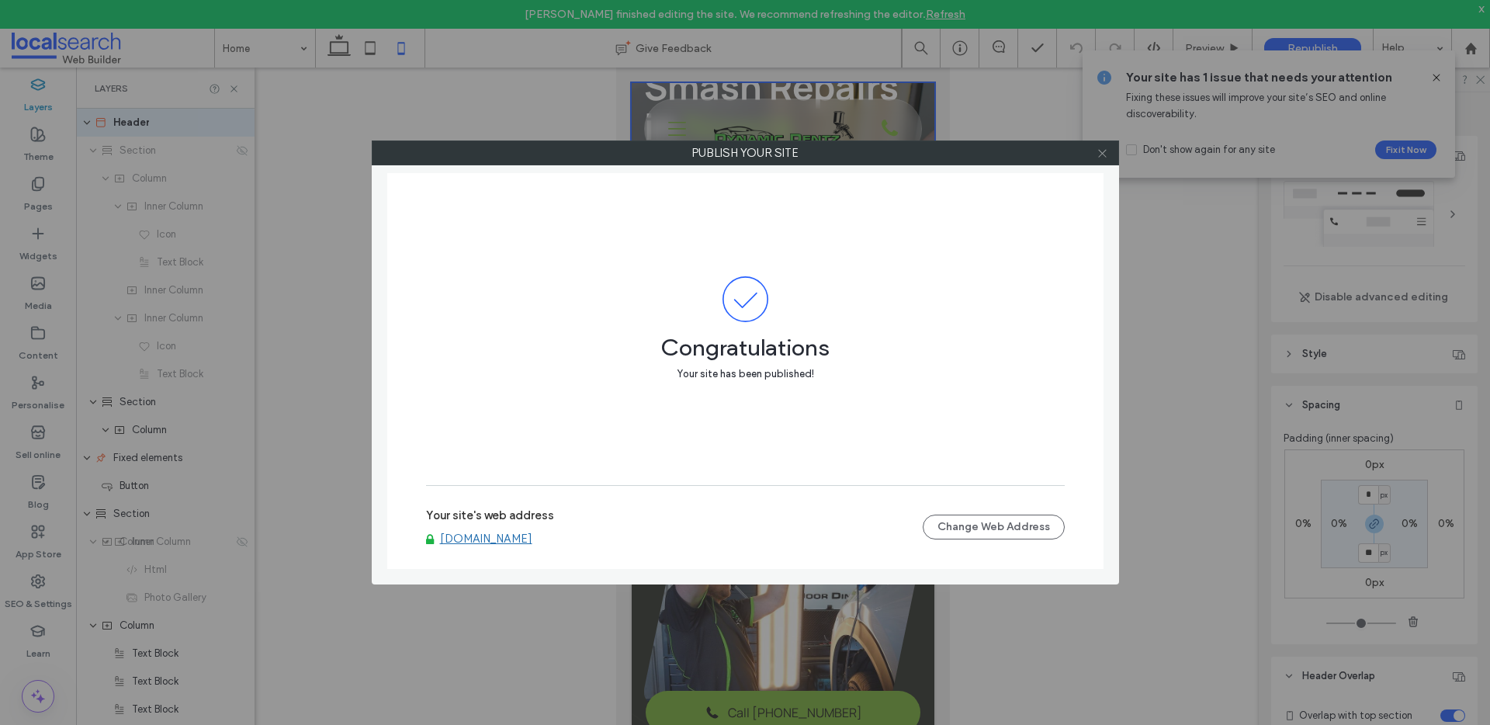
click at [1101, 147] on icon at bounding box center [1103, 153] width 12 height 12
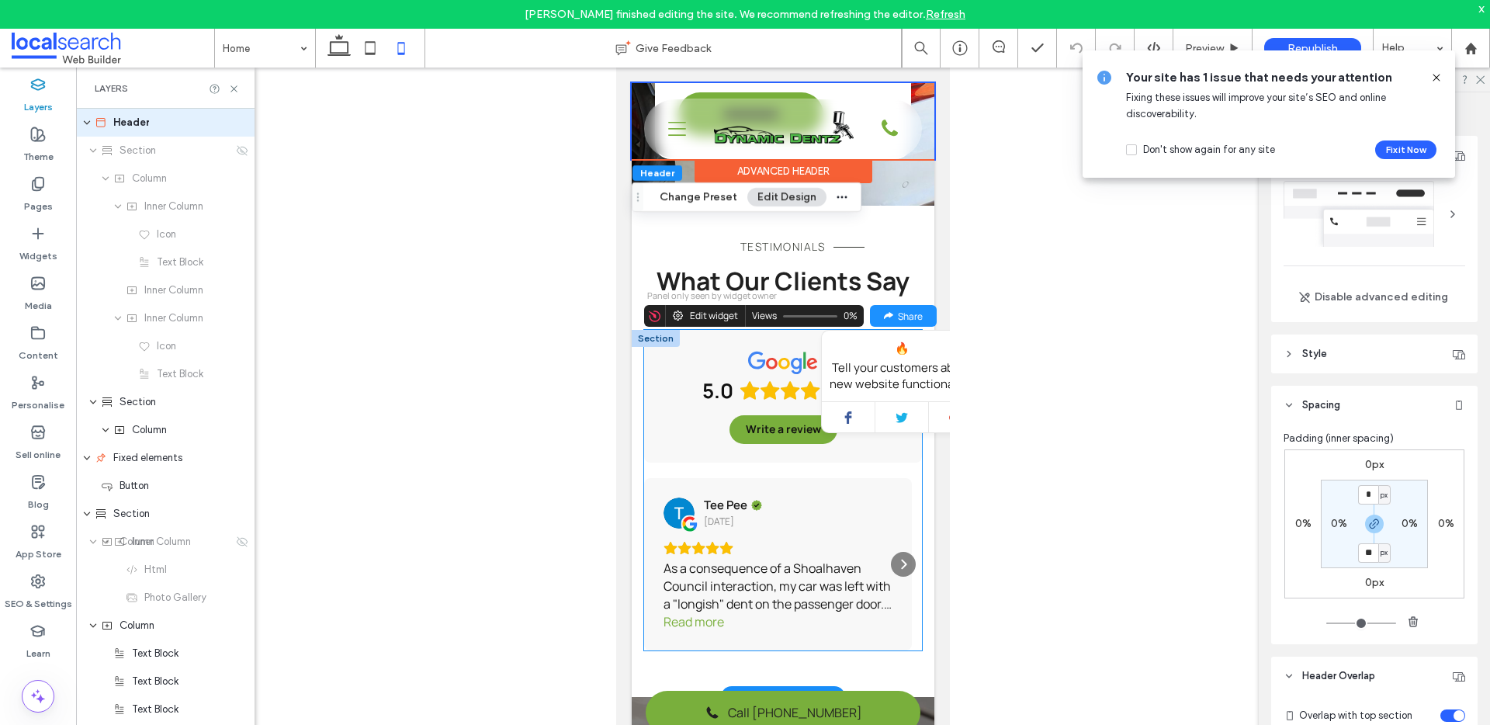
scroll to position [2573, 0]
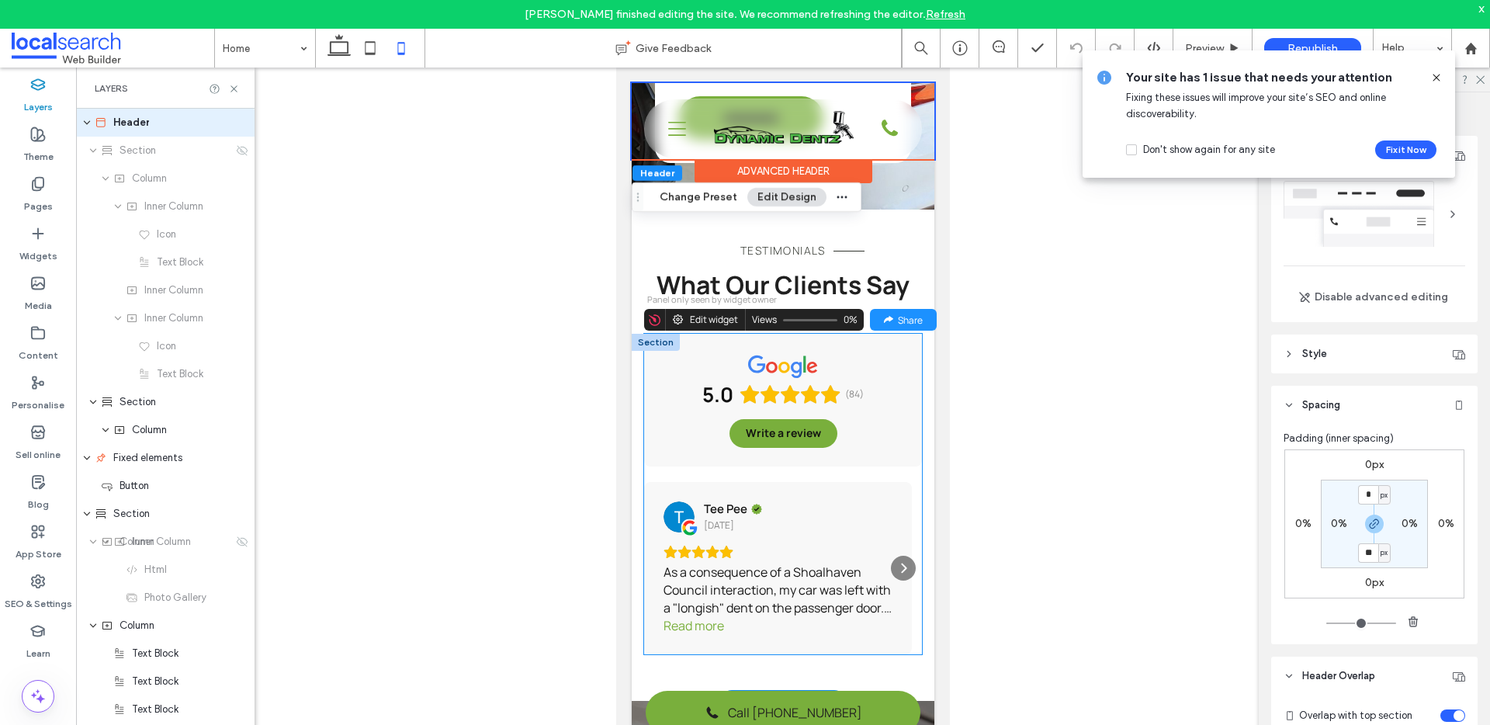
click at [687, 370] on div "5.0 (84) Write a review" at bounding box center [783, 400] width 279 height 132
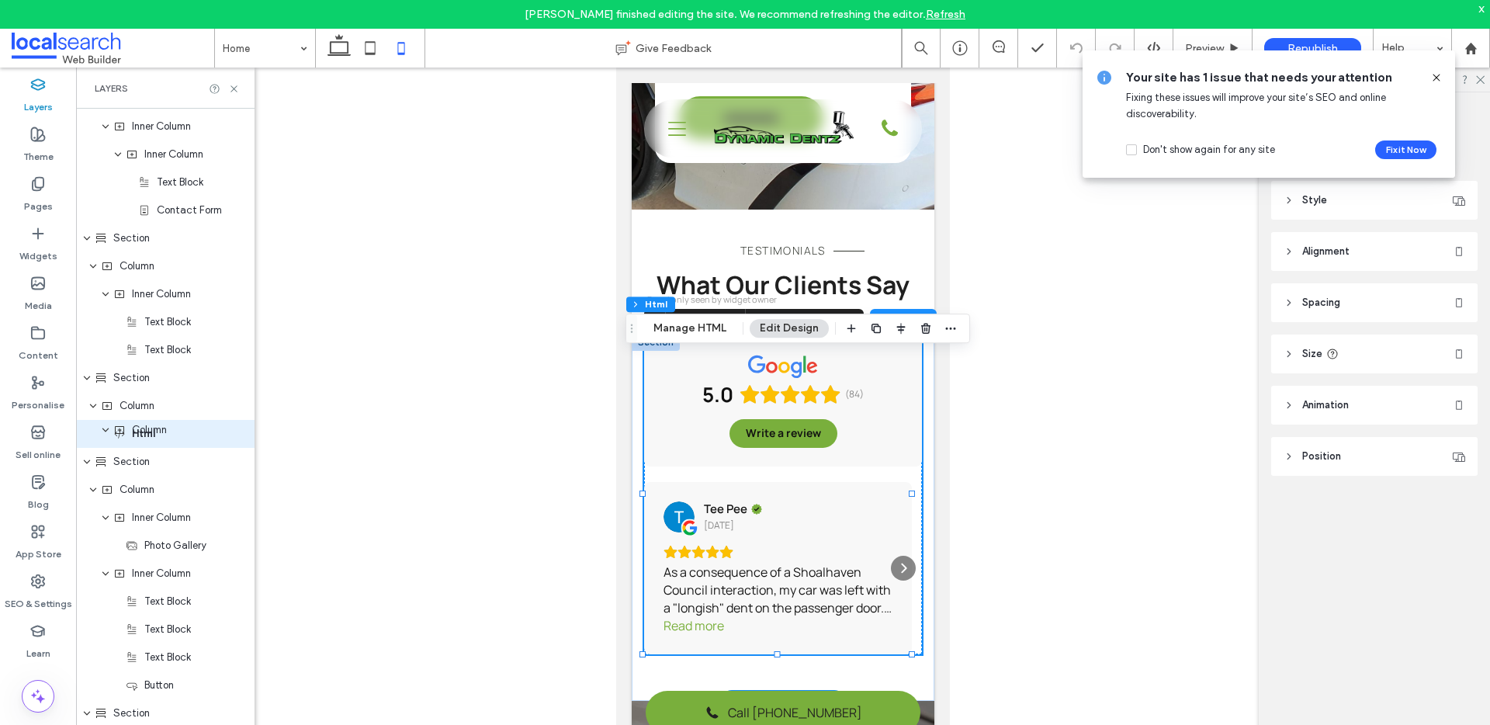
scroll to position [2738, 0]
click at [1328, 356] on use at bounding box center [1333, 354] width 10 height 10
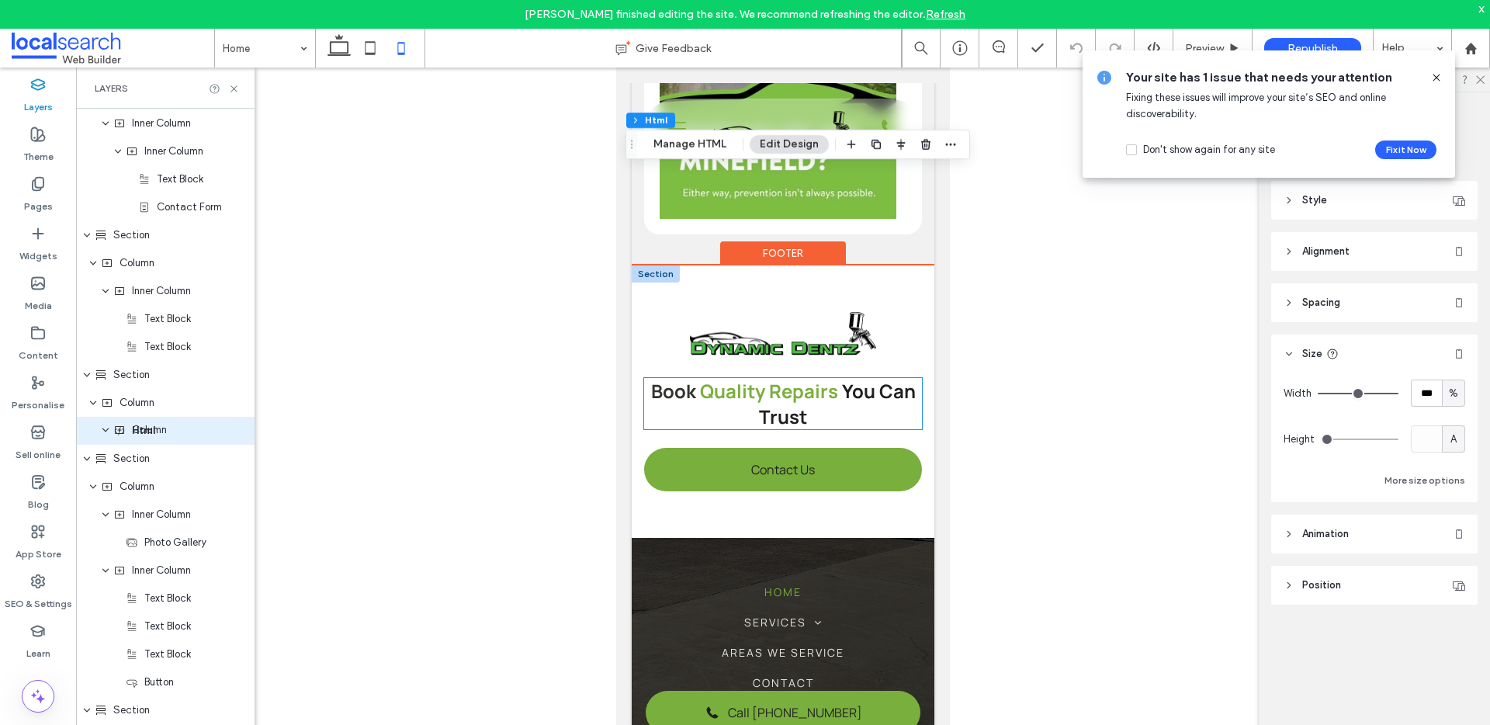
scroll to position [5570, 0]
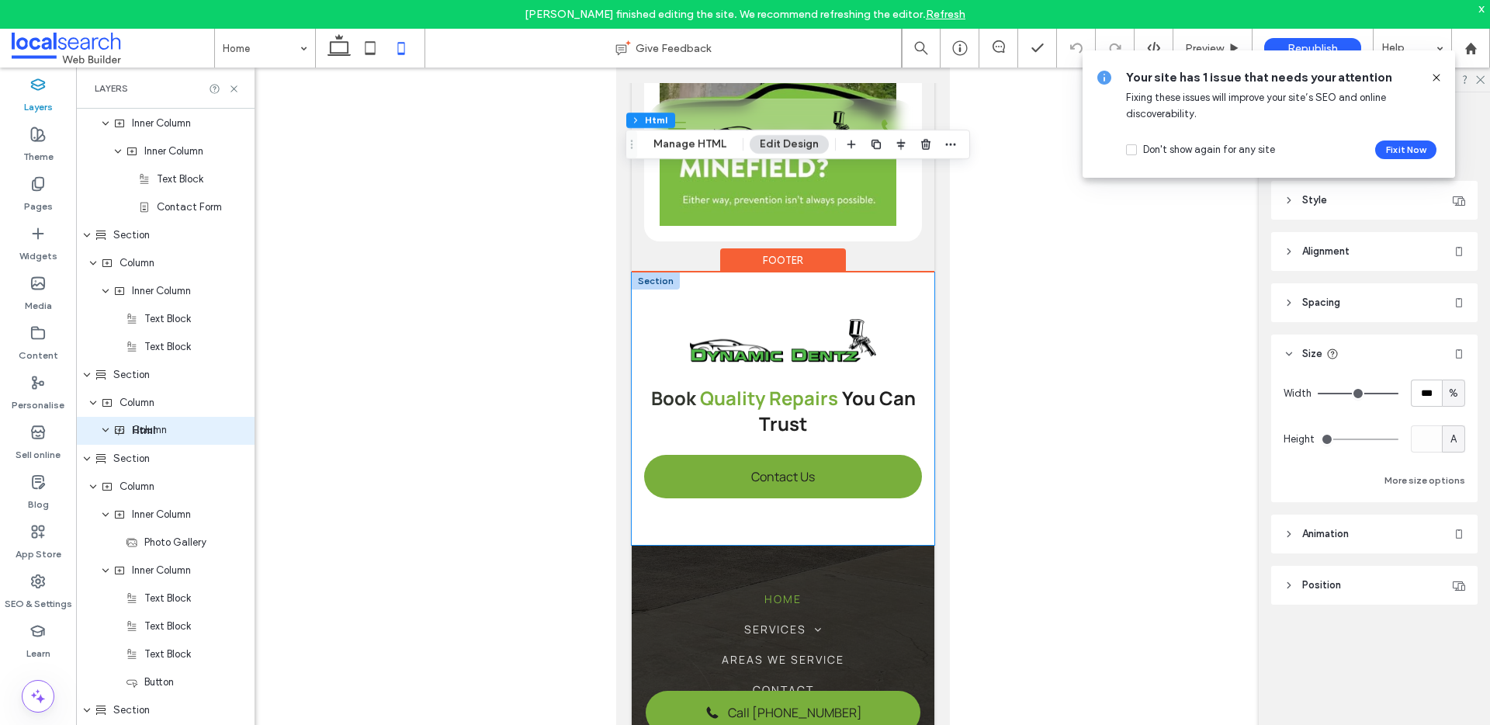
click at [909, 545] on div "Book Quality Repairs You Can Trust Contact Us" at bounding box center [783, 408] width 303 height 272
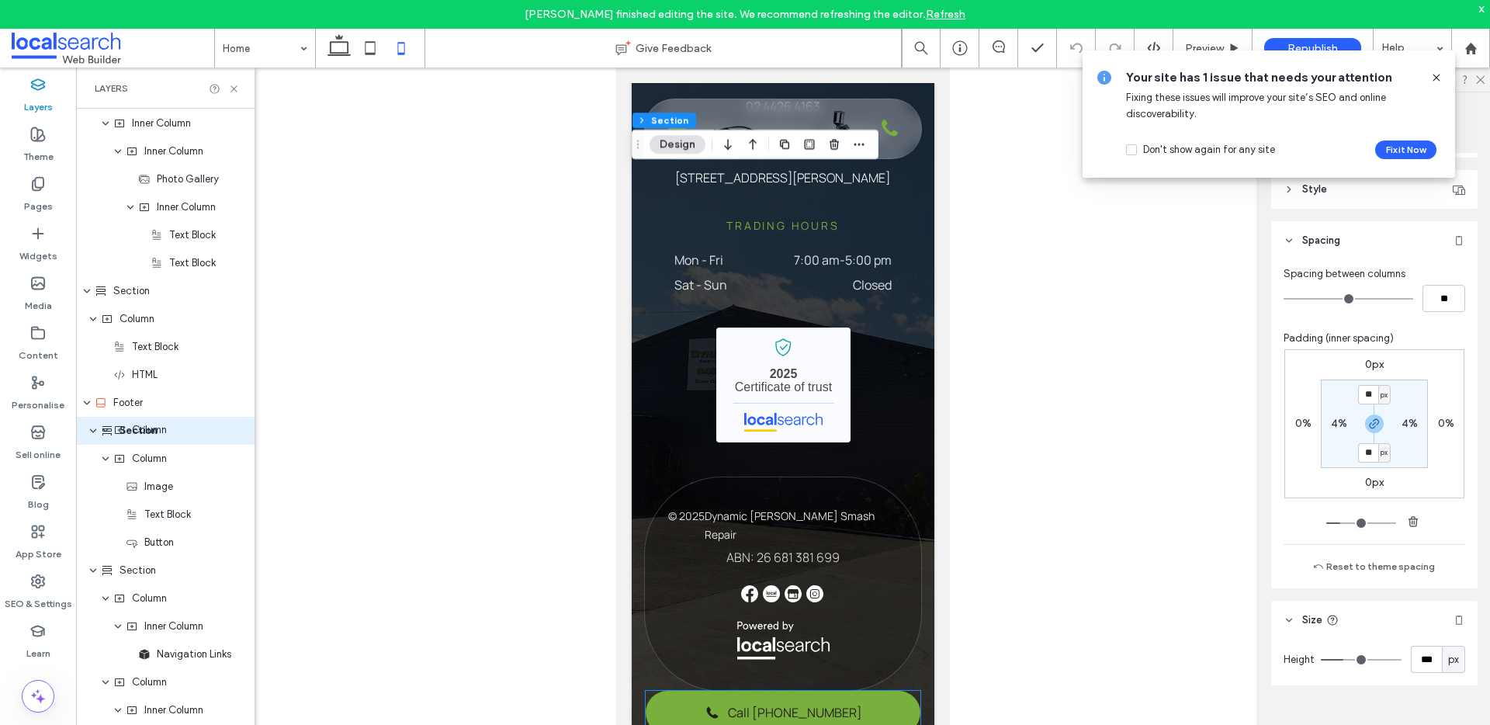
scroll to position [6273, 0]
click at [1486, 7] on div "Jesse Brown finished editing the site. We recommend refreshing the editor. Refr…" at bounding box center [745, 14] width 1490 height 29
click at [1483, 11] on div "x" at bounding box center [1482, 8] width 7 height 13
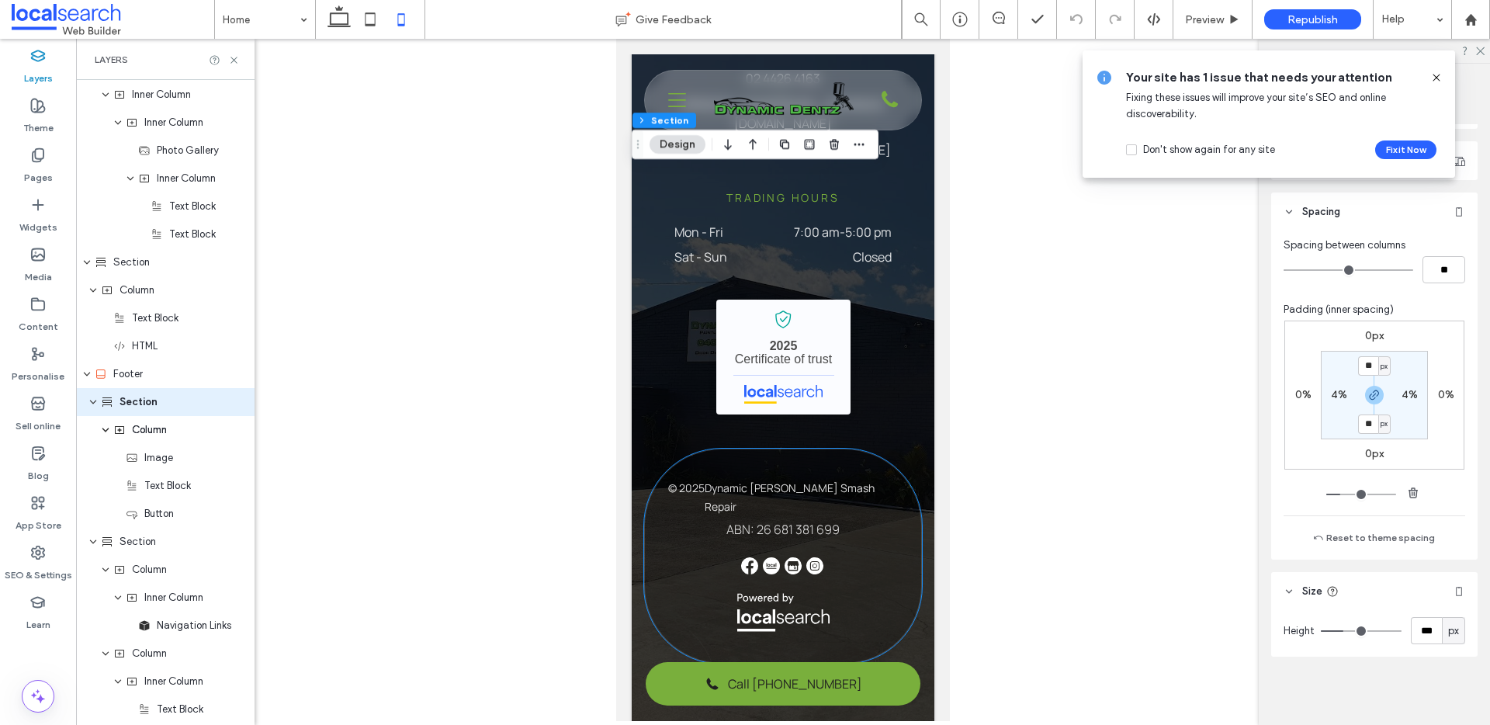
scroll to position [6276, 0]
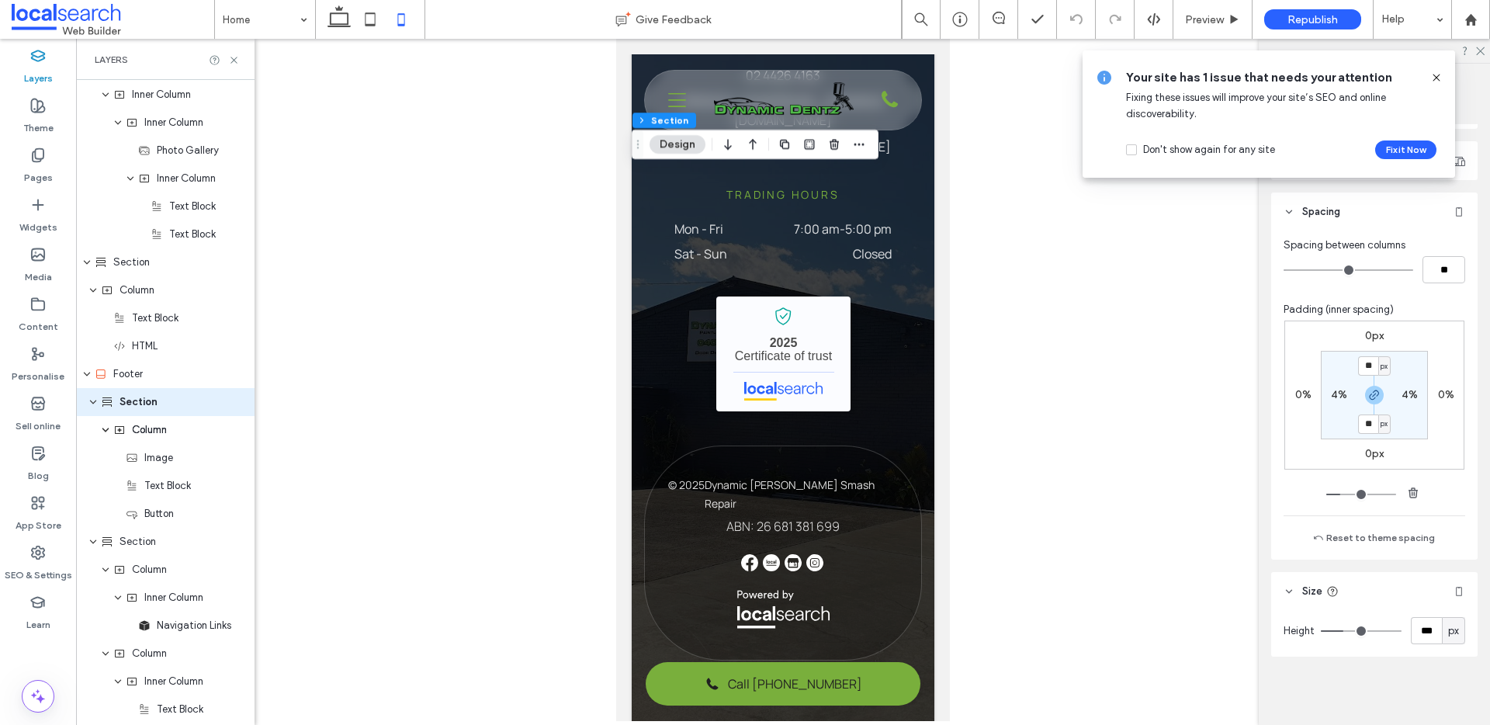
click at [924, 685] on div at bounding box center [995, 687] width 199 height 47
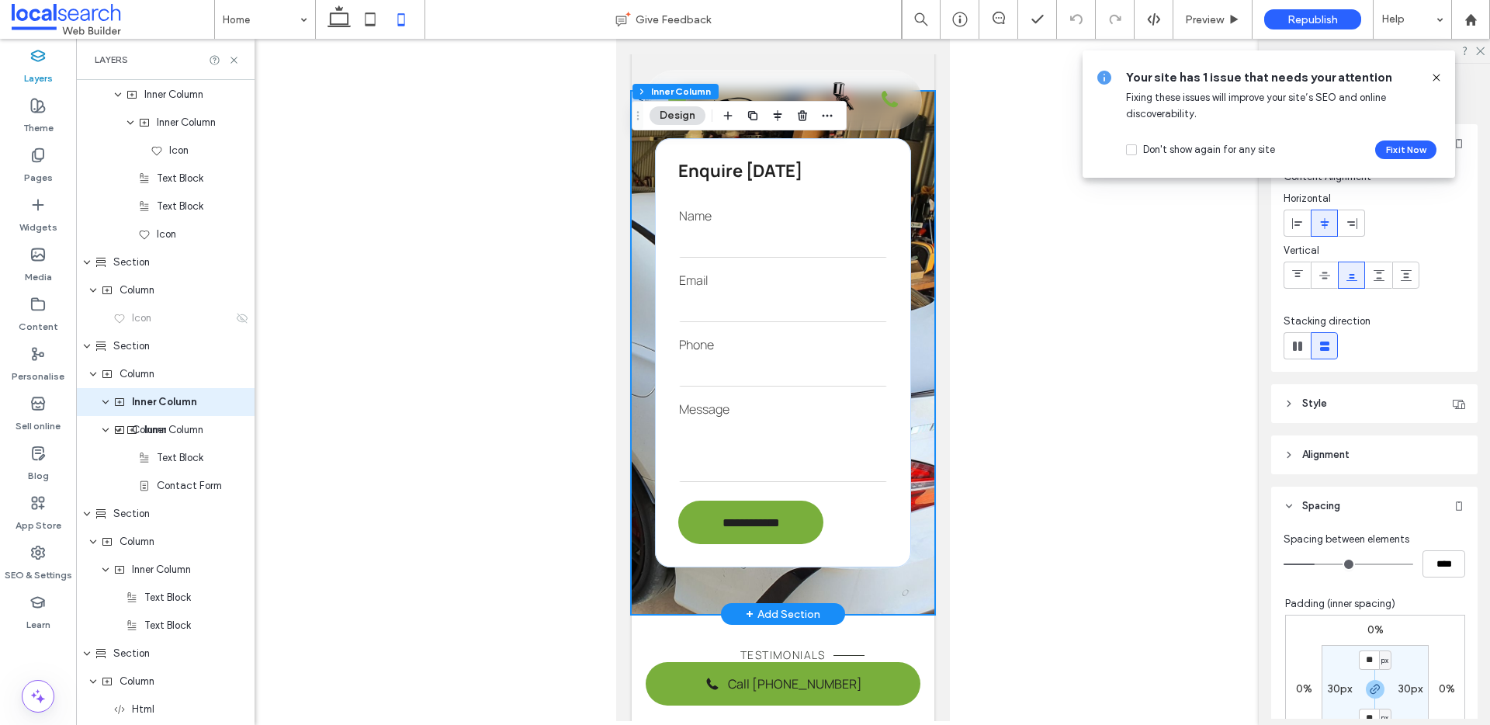
scroll to position [2139, 0]
click at [930, 664] on div at bounding box center [995, 687] width 199 height 47
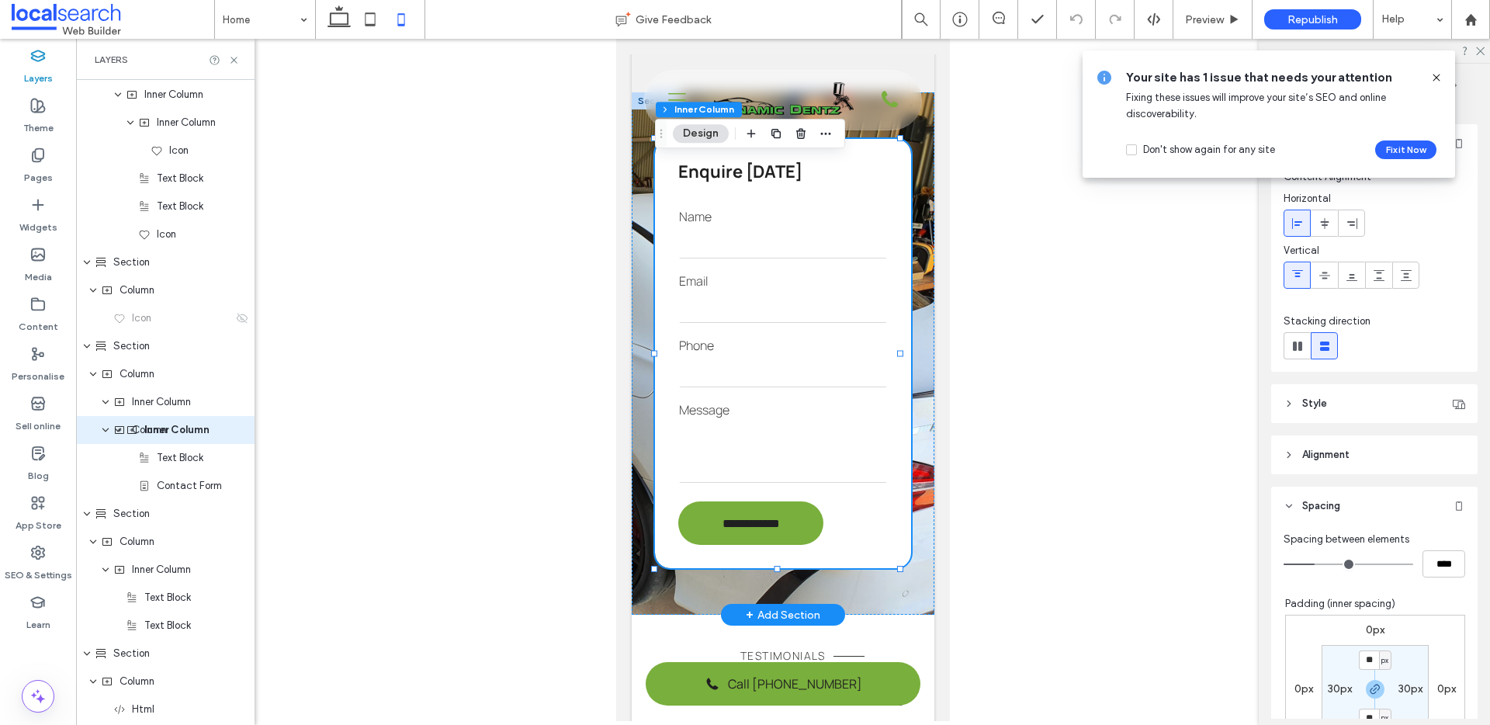
scroll to position [2458, 0]
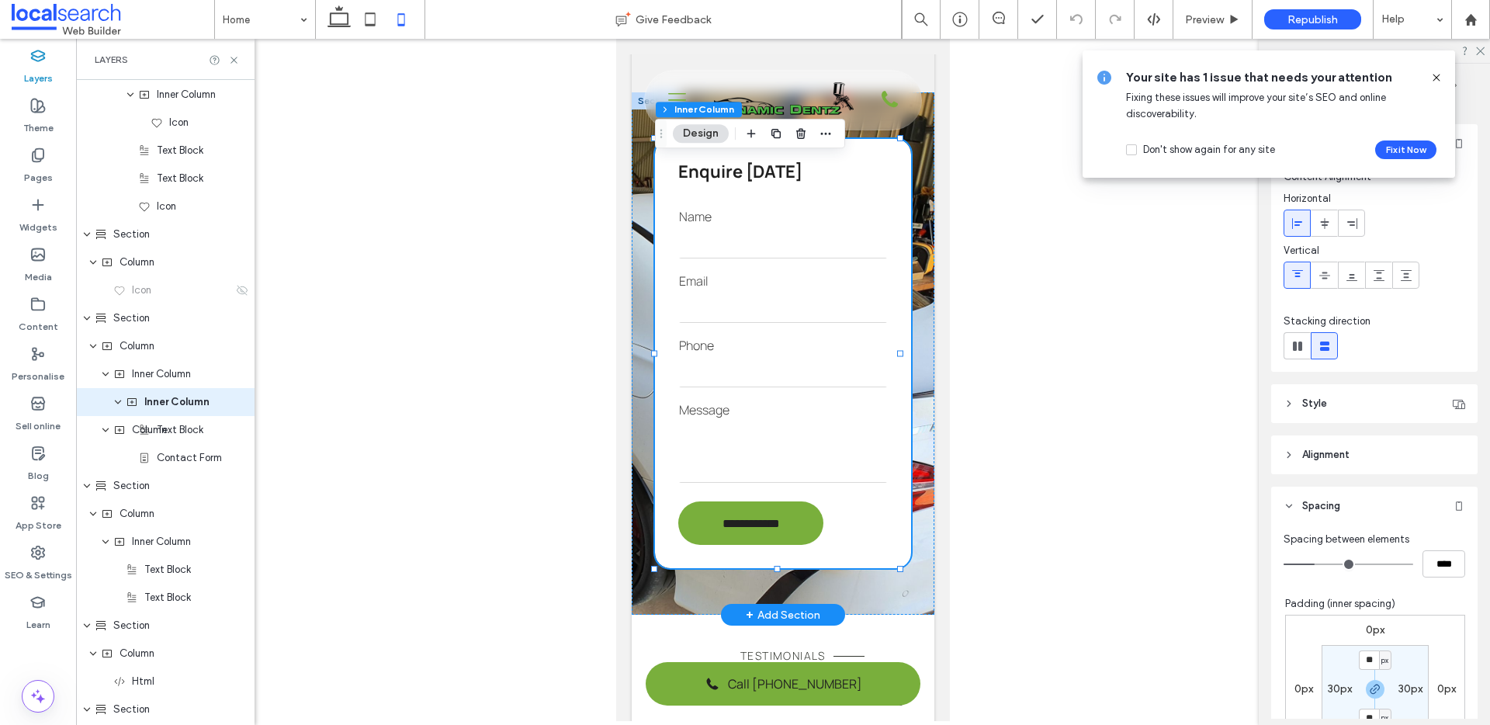
click at [930, 664] on div at bounding box center [995, 687] width 199 height 47
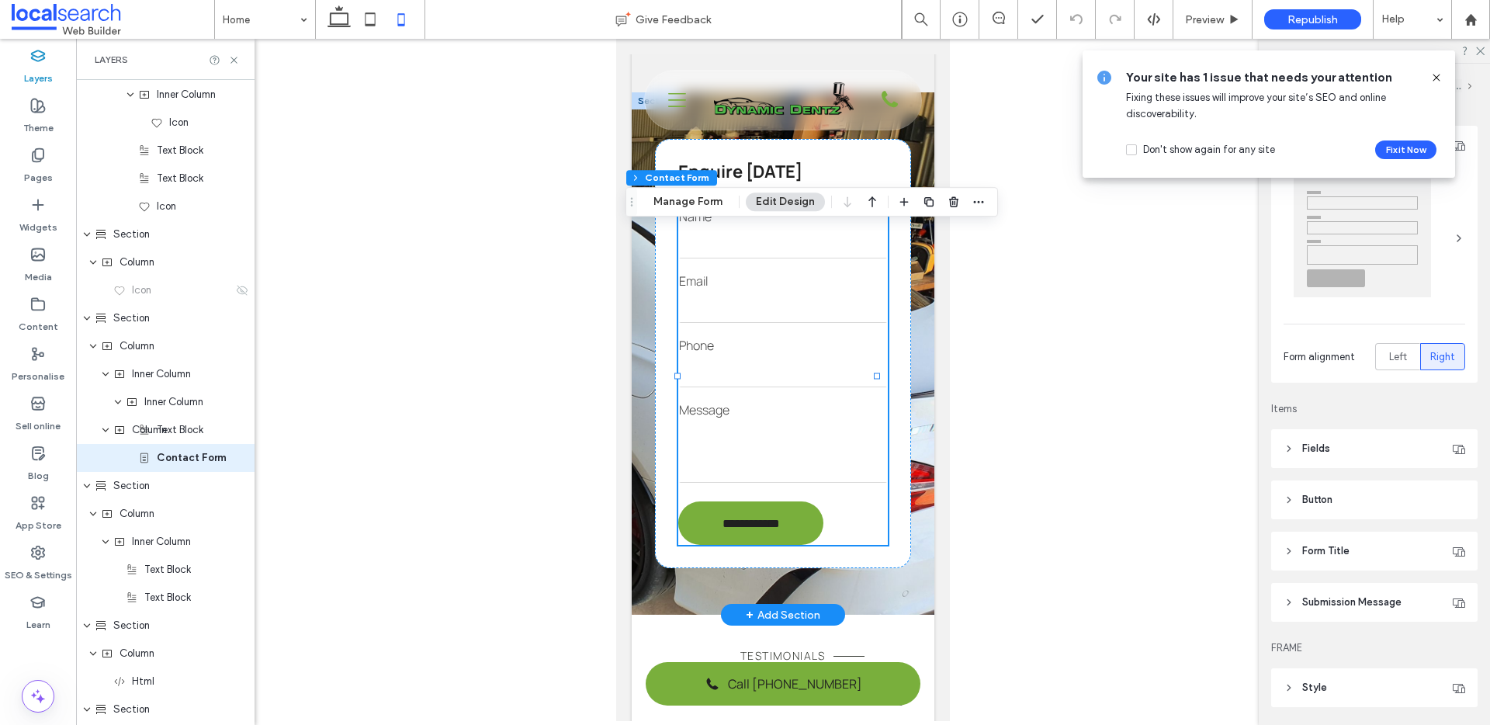
type input "*"
type input "***"
type input "*"
type input "***"
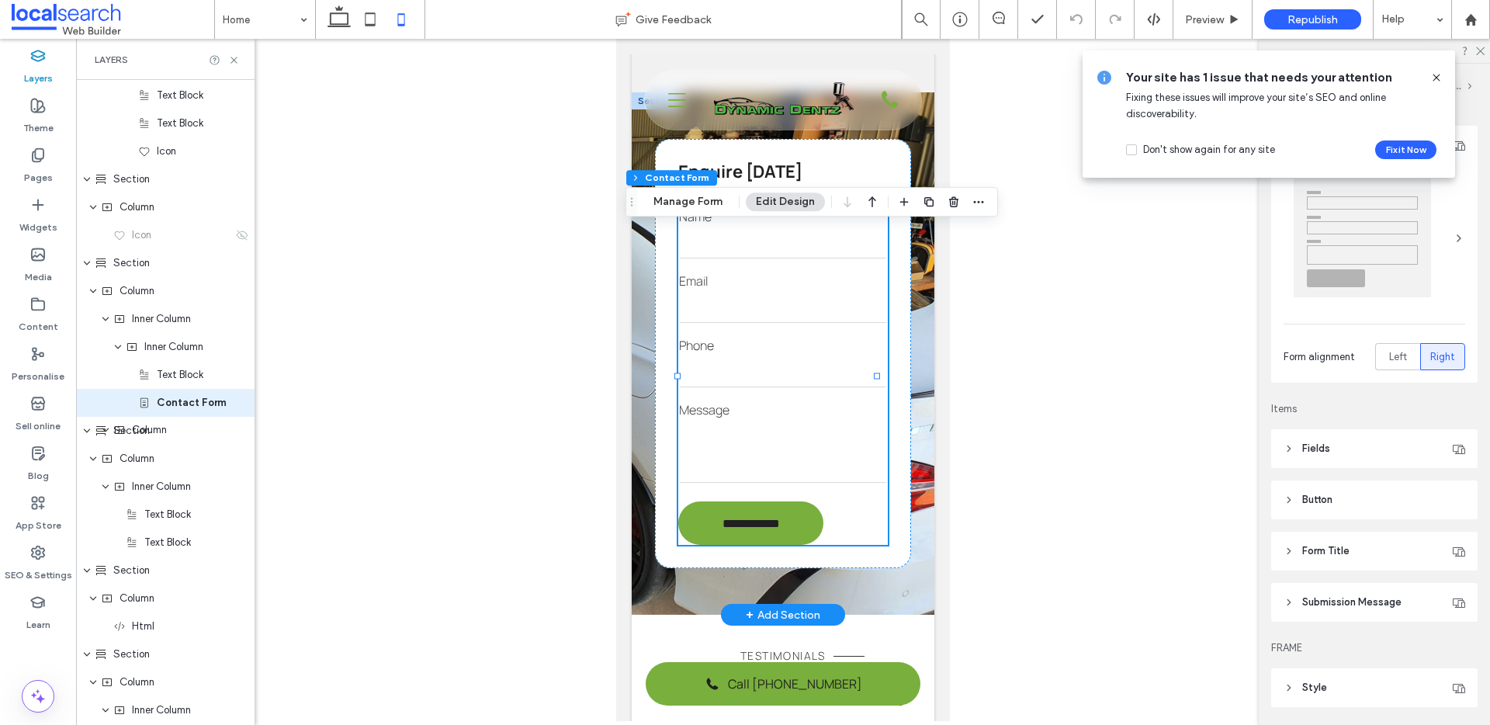
scroll to position [2514, 0]
click at [930, 664] on div at bounding box center [995, 687] width 199 height 47
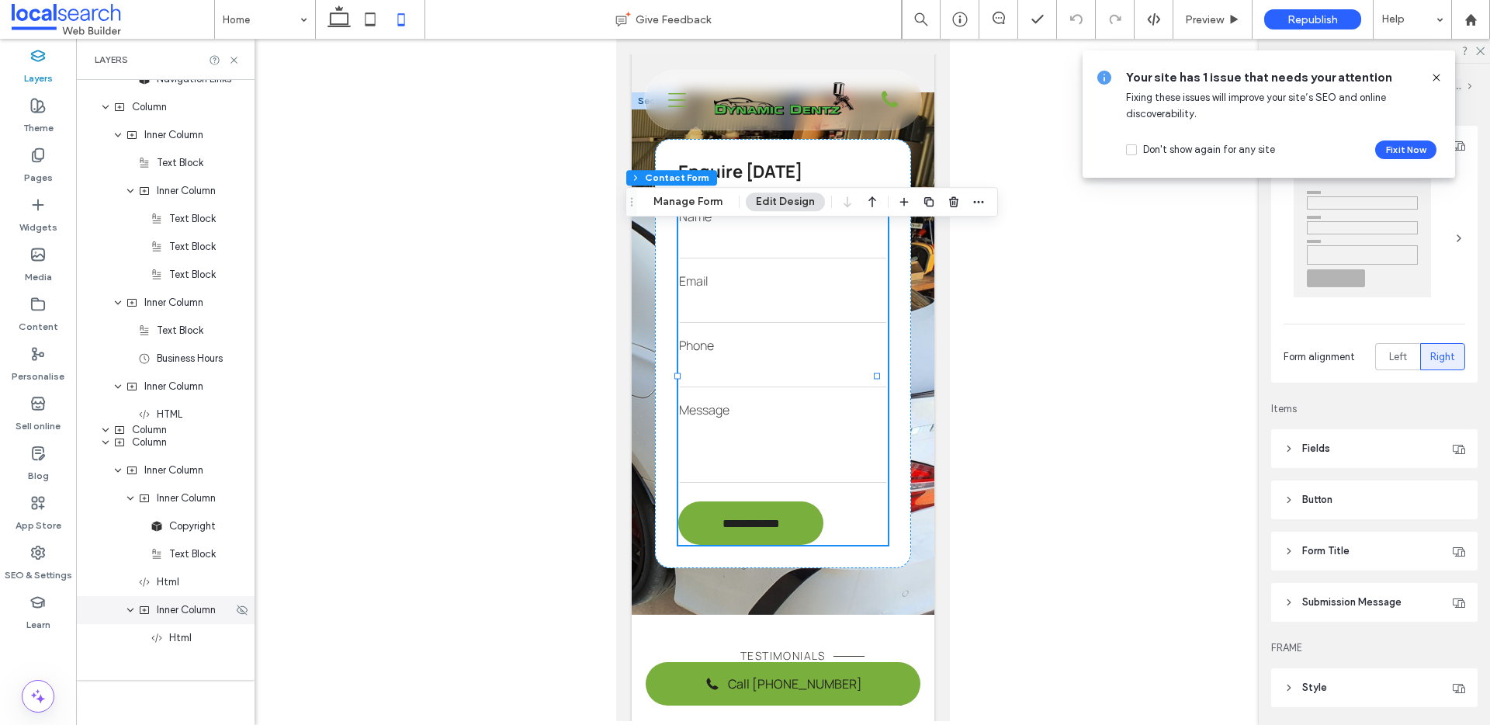
scroll to position [3972, 0]
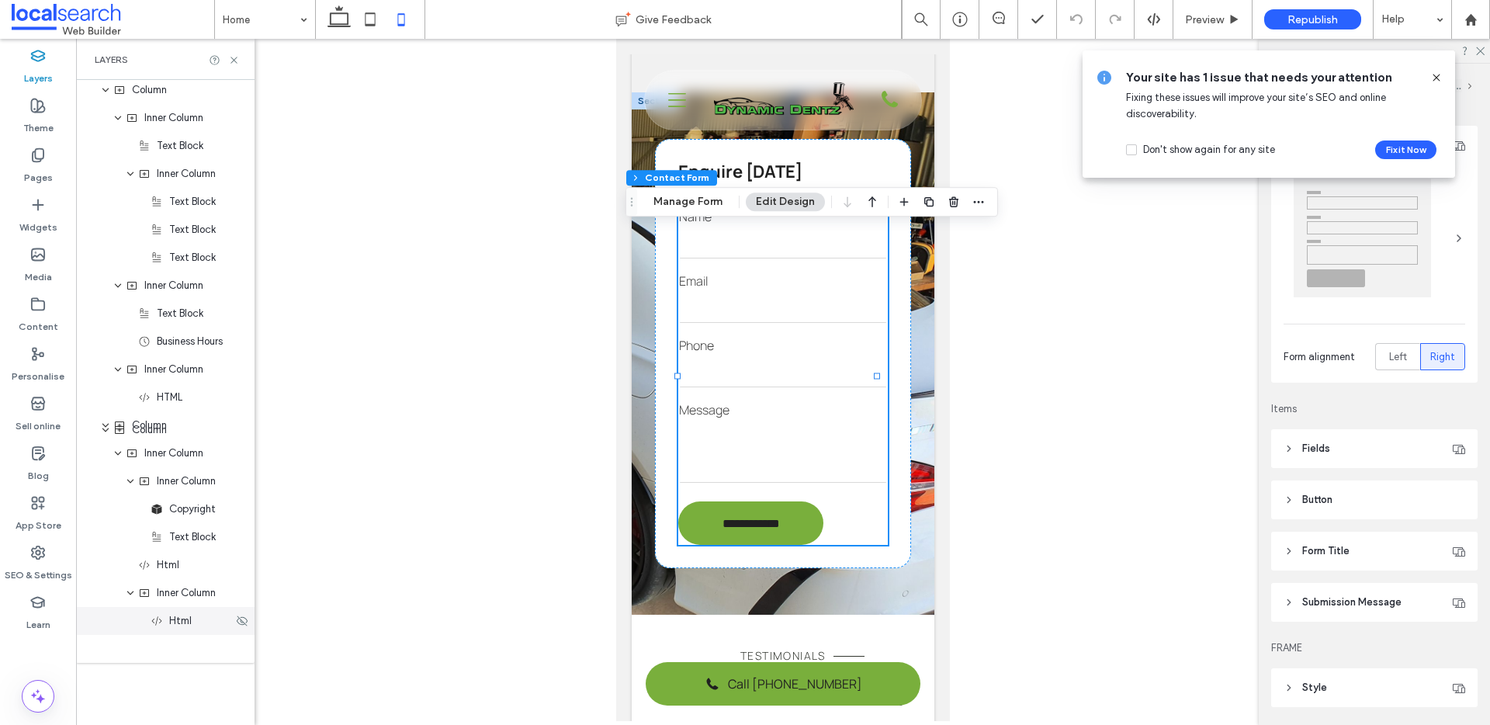
click at [199, 629] on div "Html" at bounding box center [165, 621] width 179 height 28
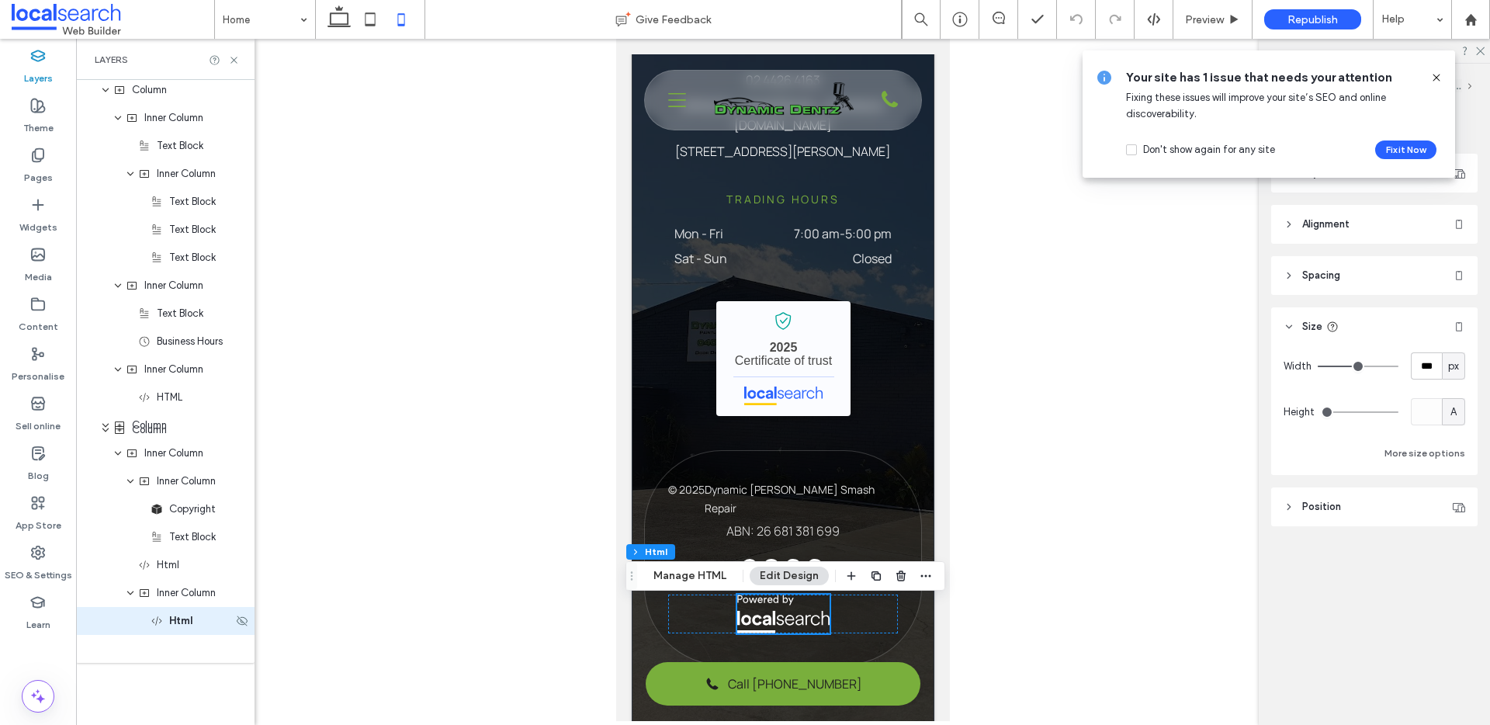
scroll to position [6276, 0]
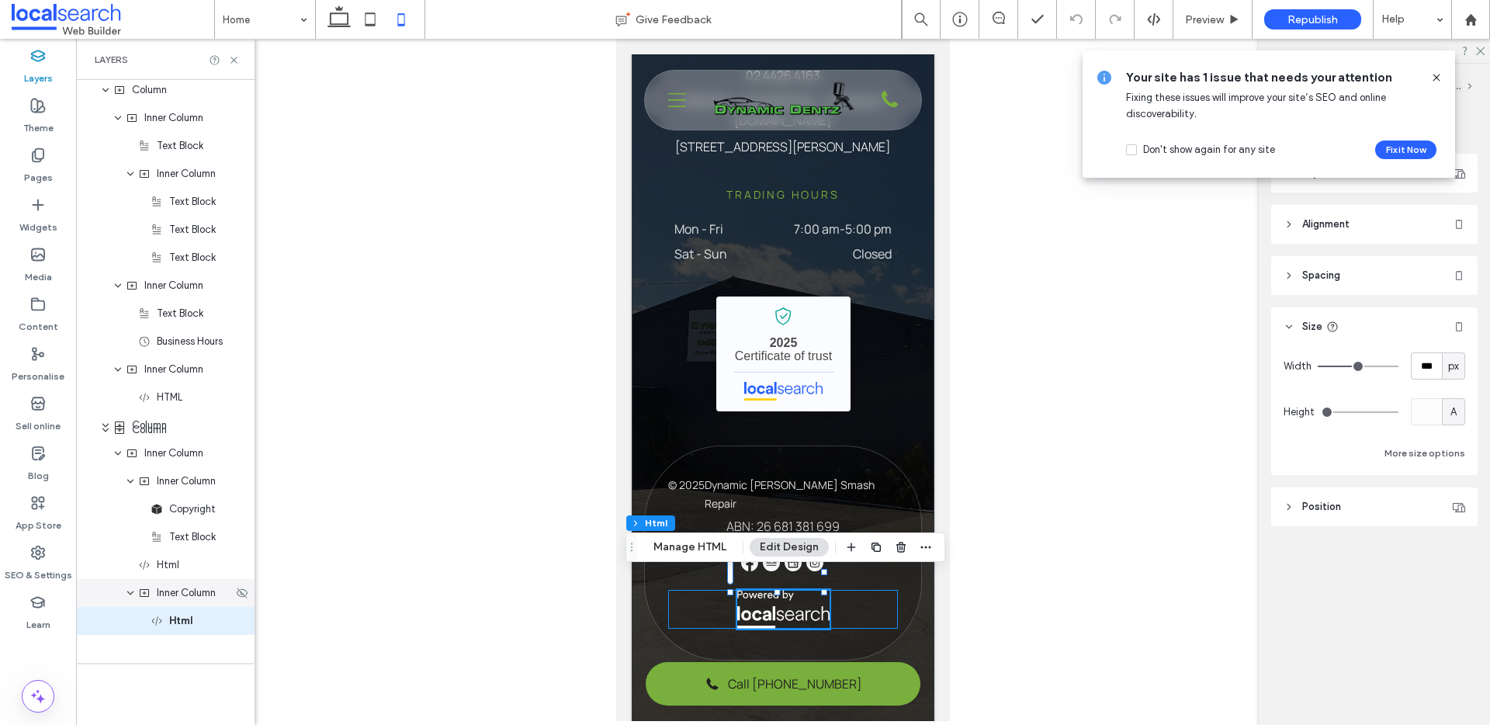
click at [174, 592] on span "Inner Column" at bounding box center [186, 593] width 59 height 16
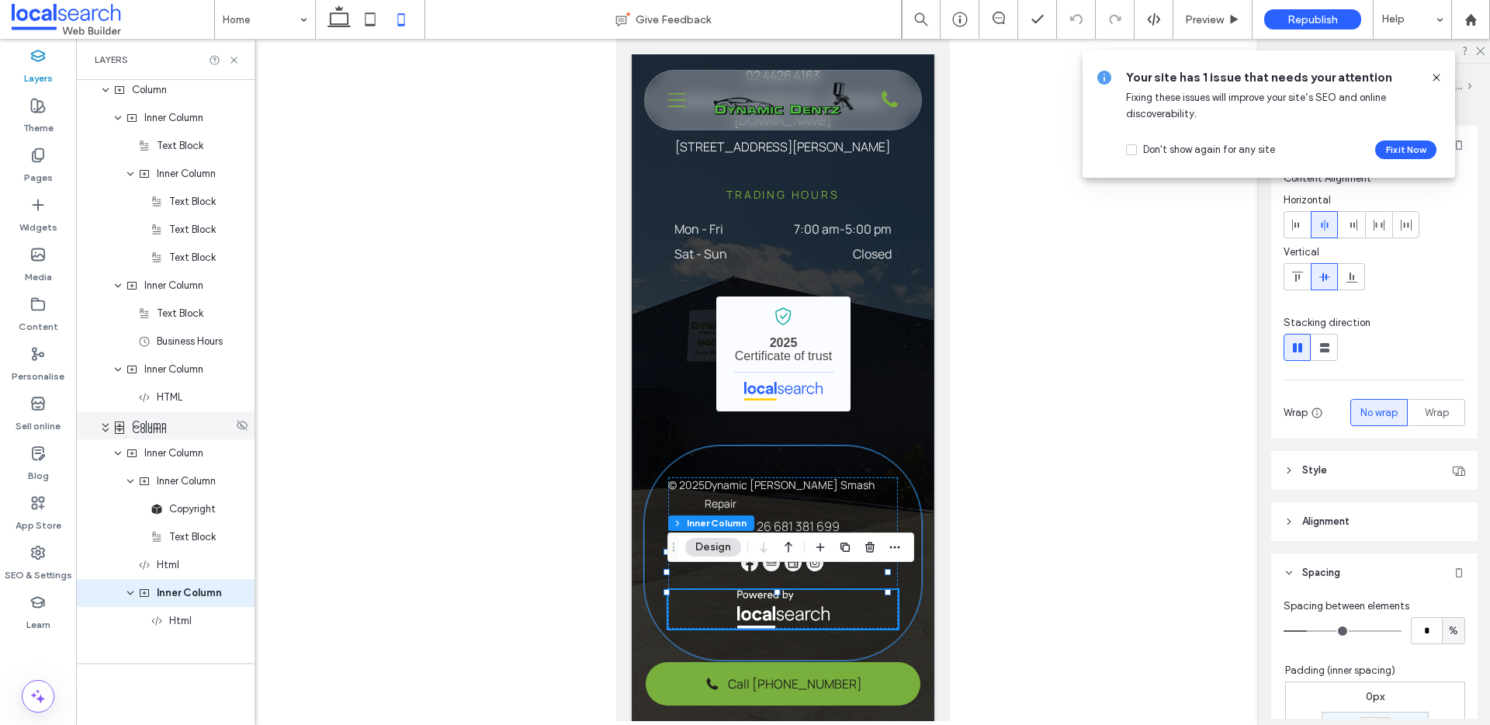
click at [168, 428] on div "Column" at bounding box center [173, 426] width 120 height 16
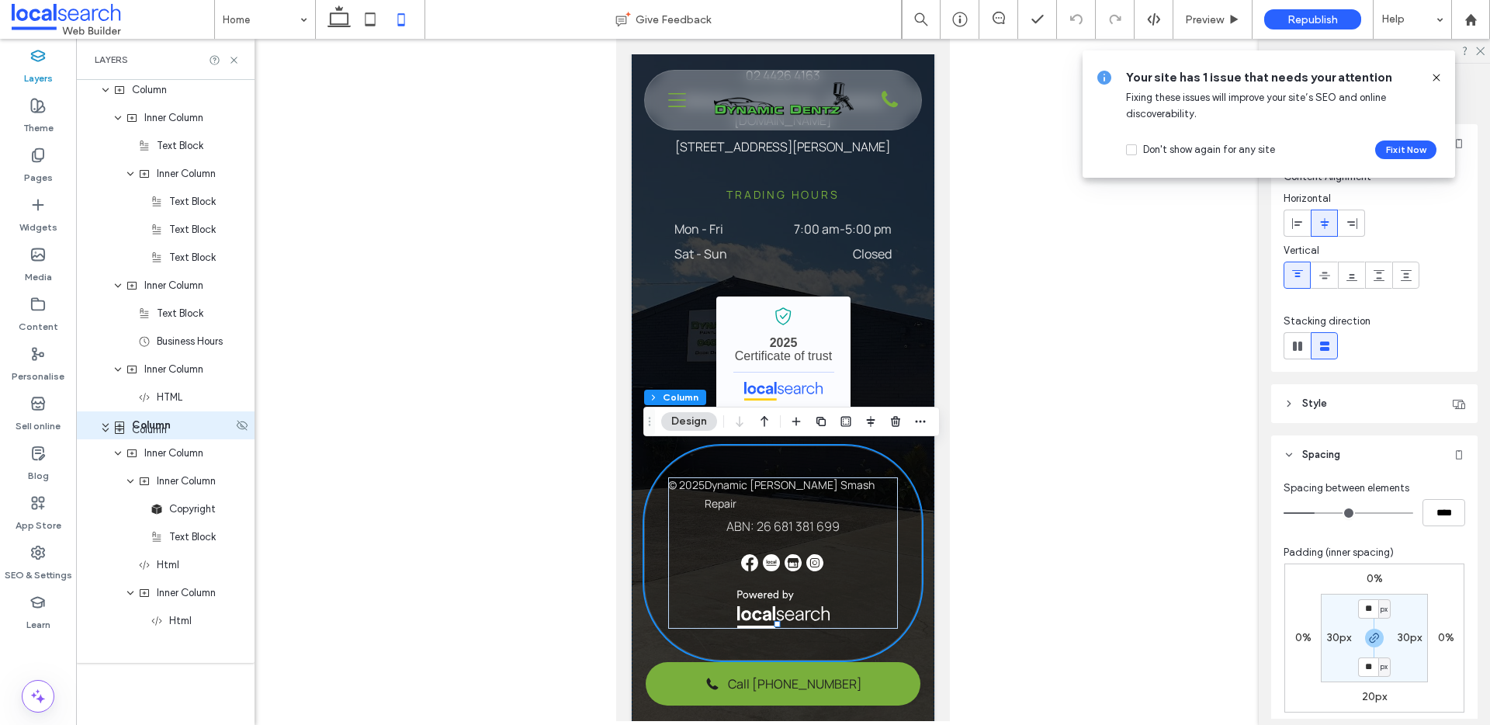
click at [113, 424] on div "Column" at bounding box center [165, 425] width 179 height 28
click at [107, 425] on icon "expand Column" at bounding box center [105, 425] width 9 height 12
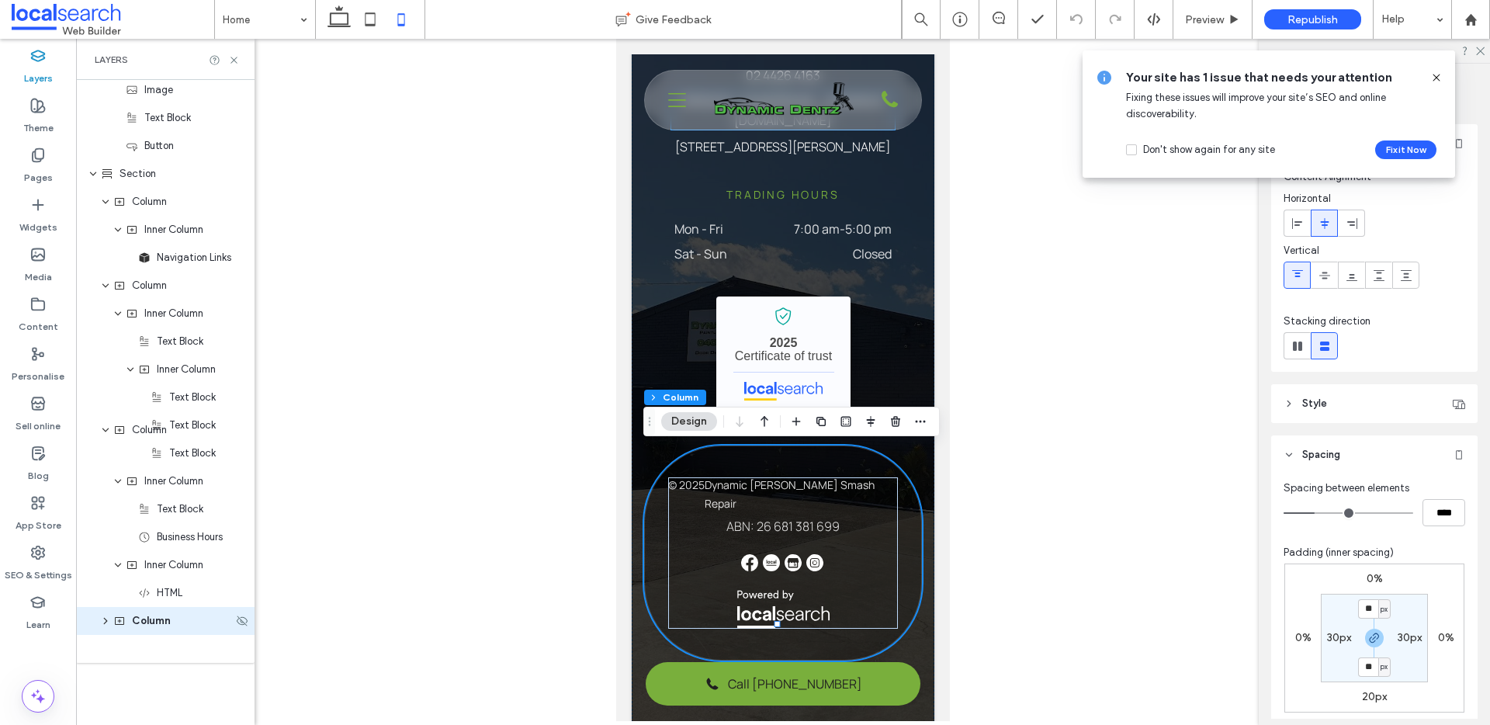
scroll to position [3776, 0]
click at [109, 435] on div "Text Block" at bounding box center [165, 425] width 179 height 28
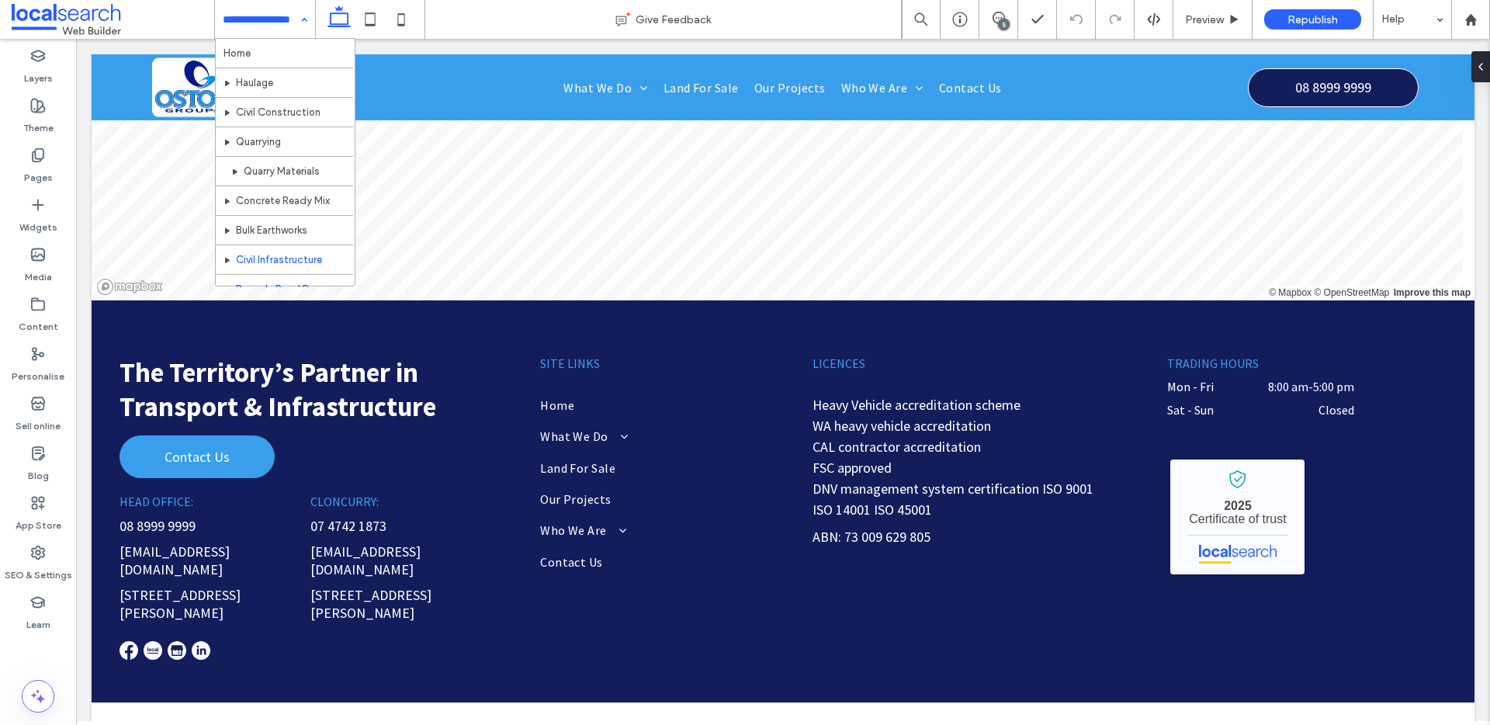
scroll to position [175, 0]
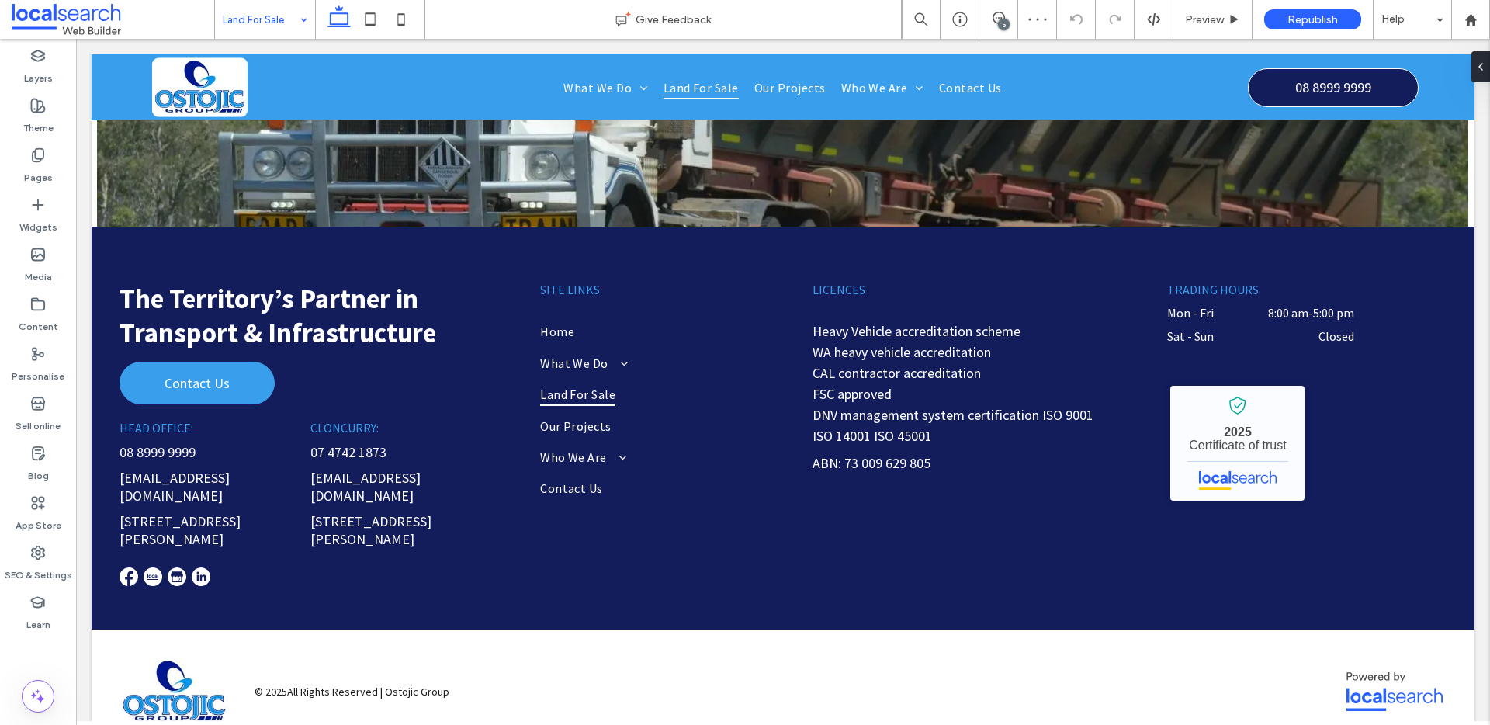
scroll to position [2846, 0]
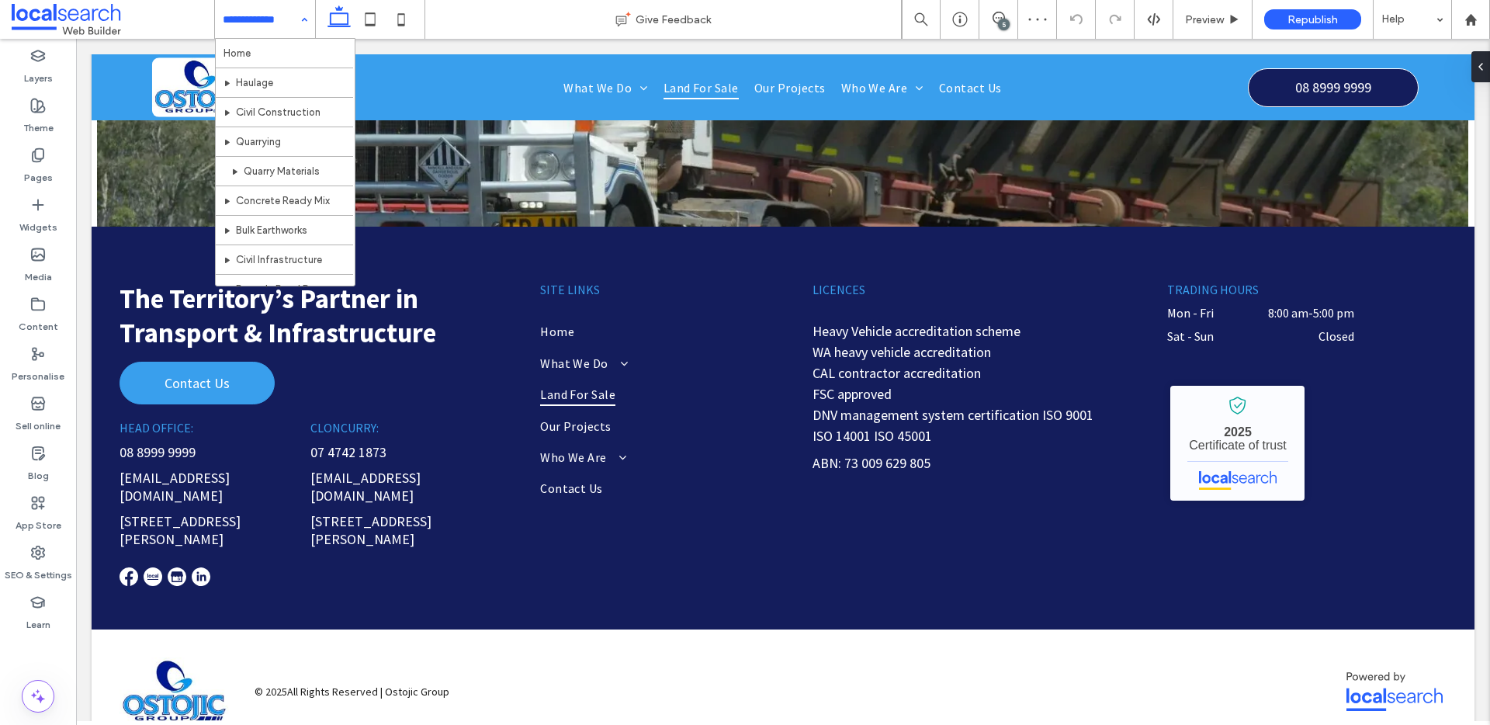
click at [278, 15] on input at bounding box center [261, 19] width 77 height 39
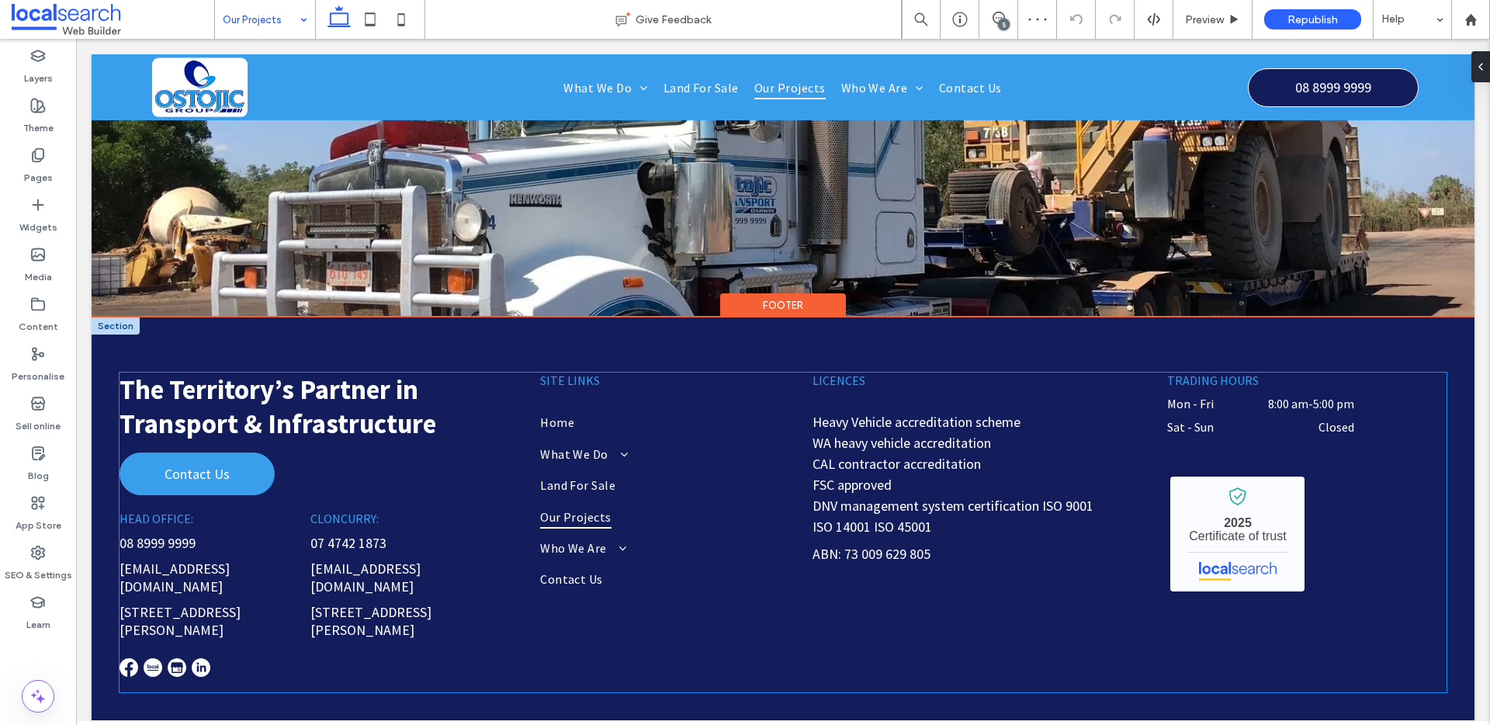
scroll to position [2326, 0]
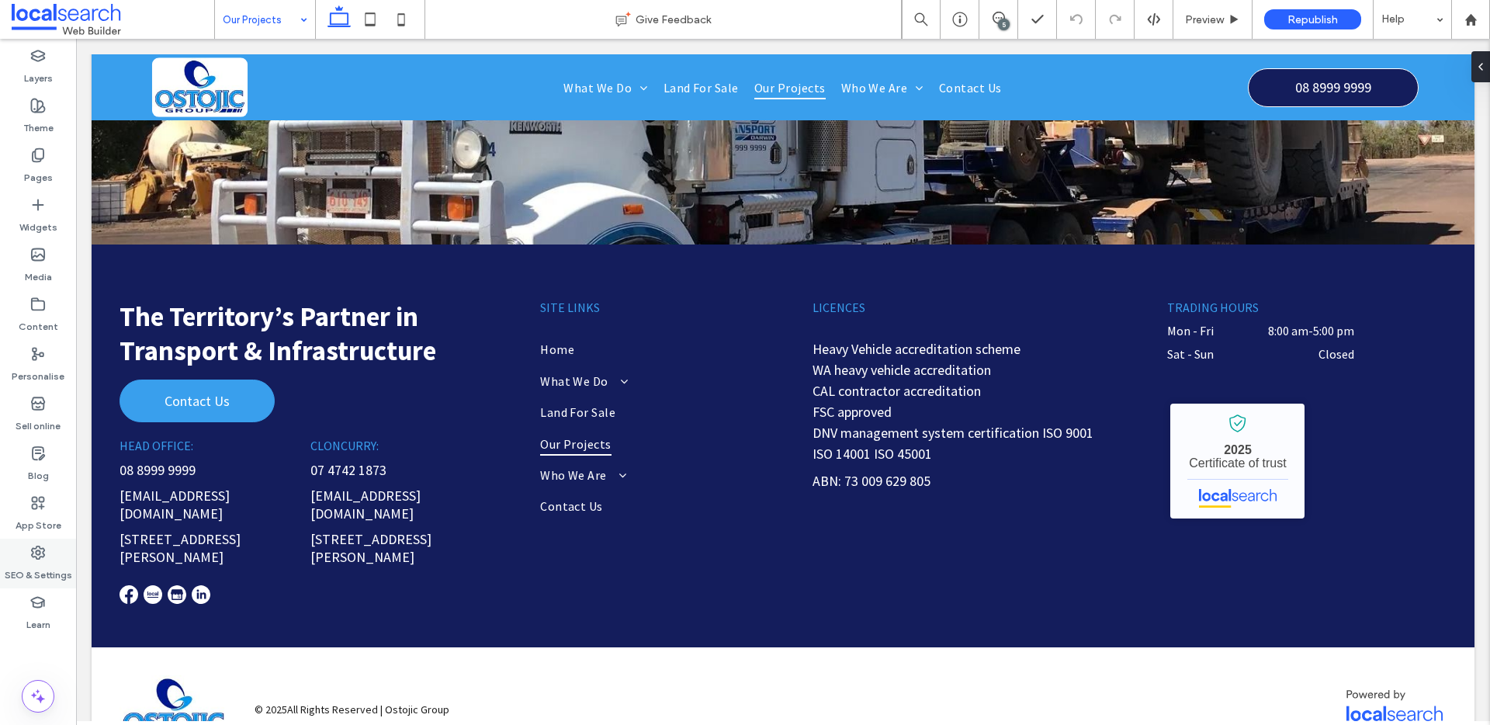
click at [21, 550] on div "SEO & Settings" at bounding box center [38, 564] width 76 height 50
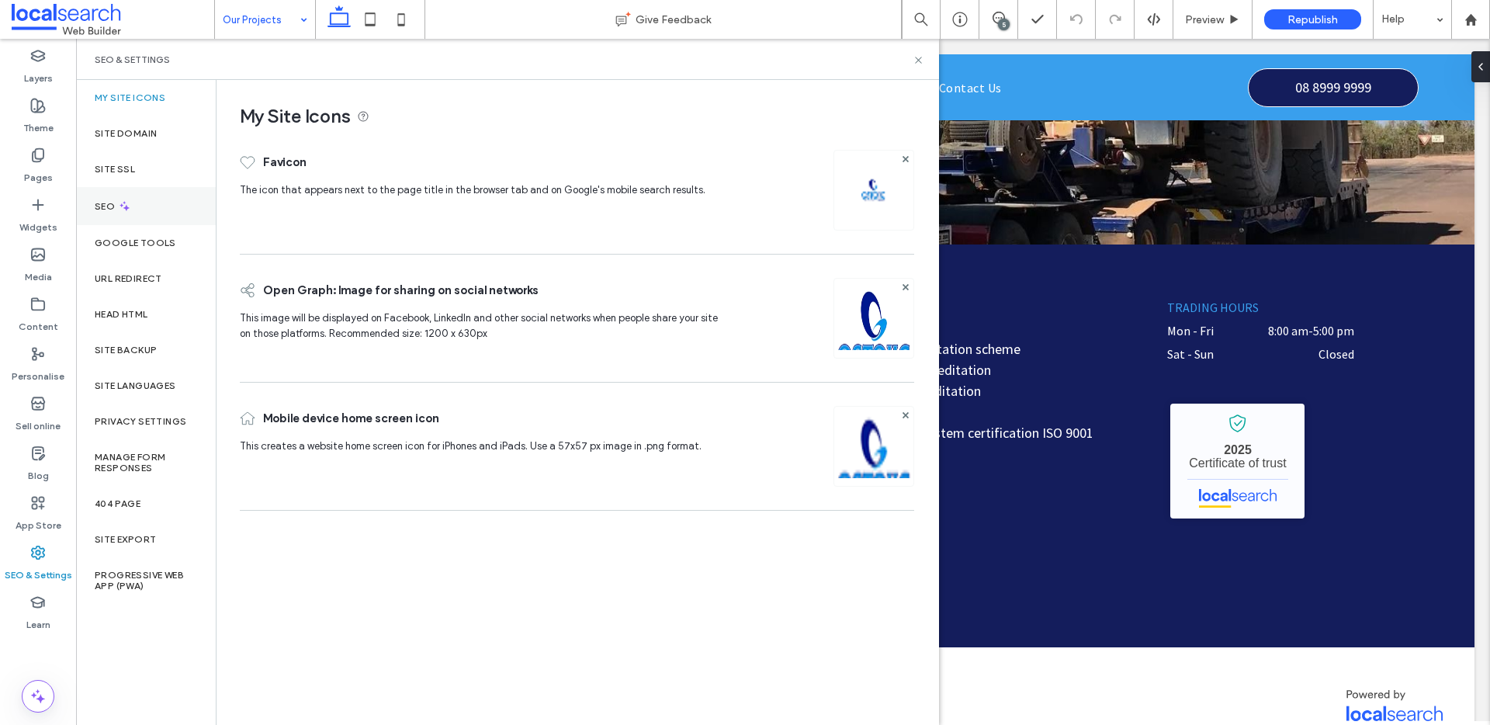
click at [137, 213] on div "SEO" at bounding box center [146, 206] width 140 height 38
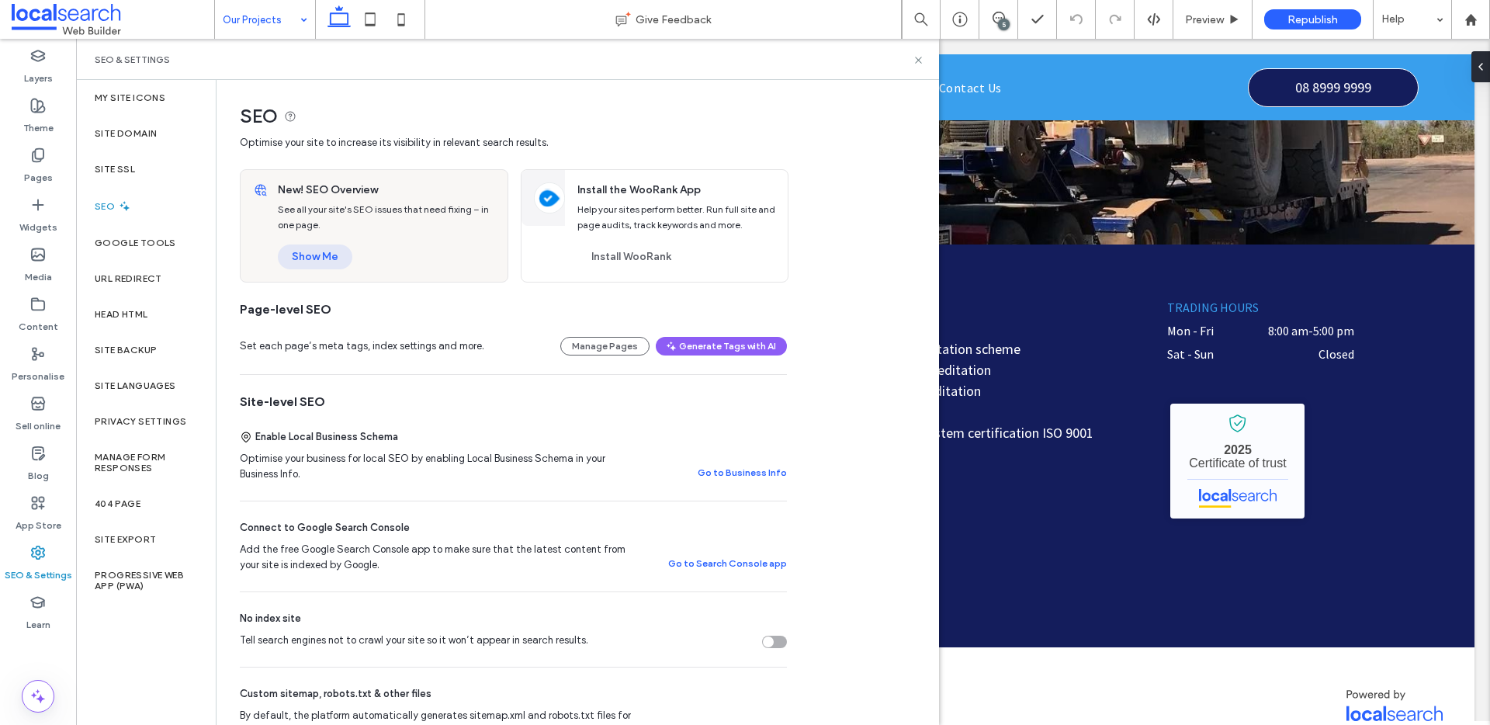
click at [307, 253] on button "Show Me" at bounding box center [315, 257] width 75 height 25
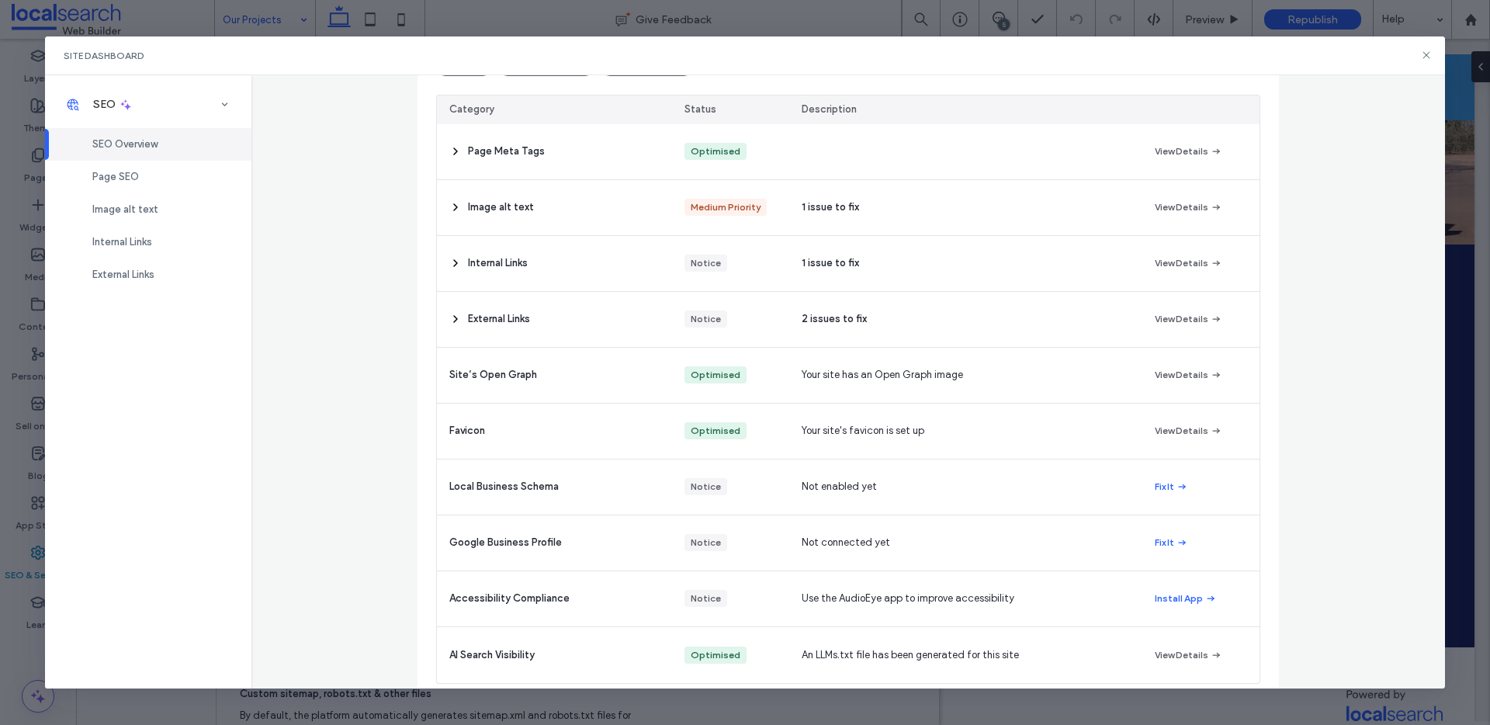
scroll to position [157, 0]
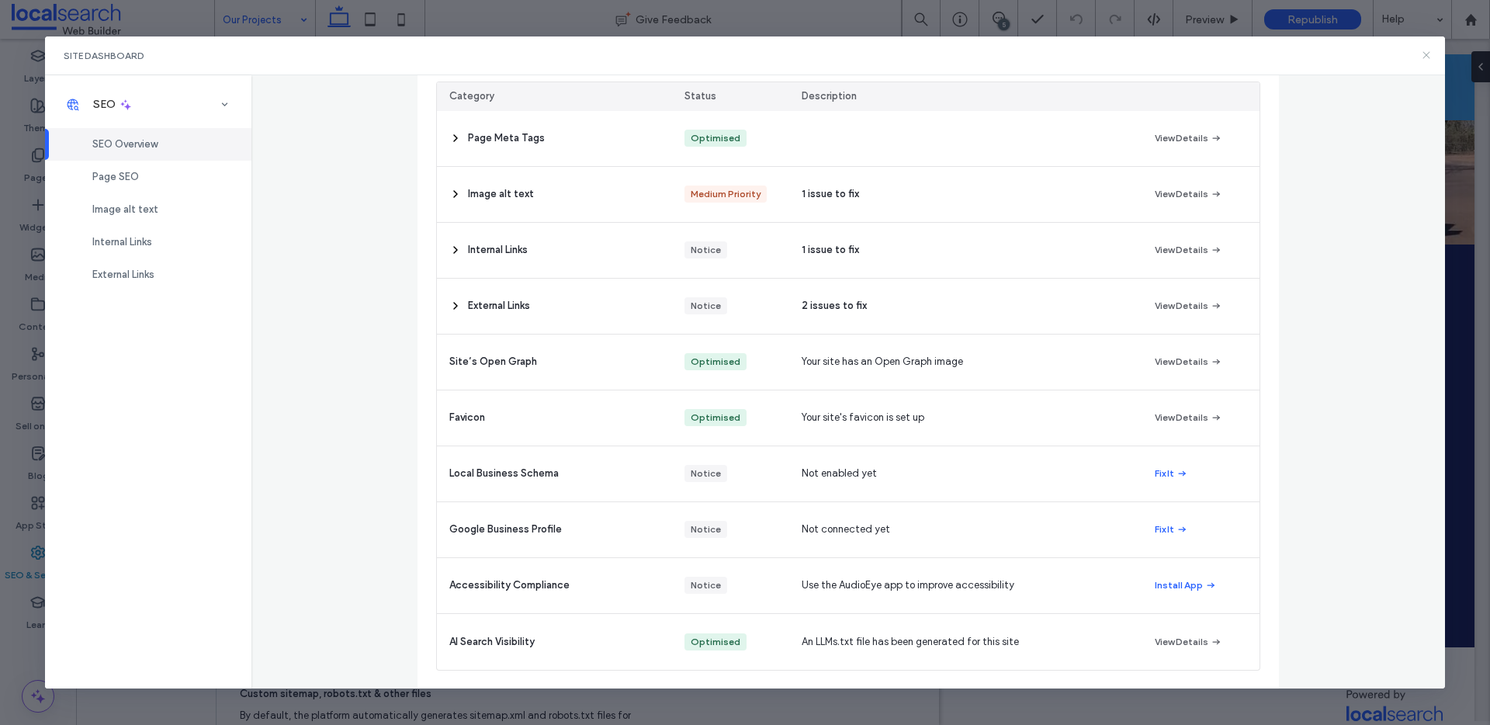
click at [1432, 57] on icon at bounding box center [1426, 55] width 12 height 12
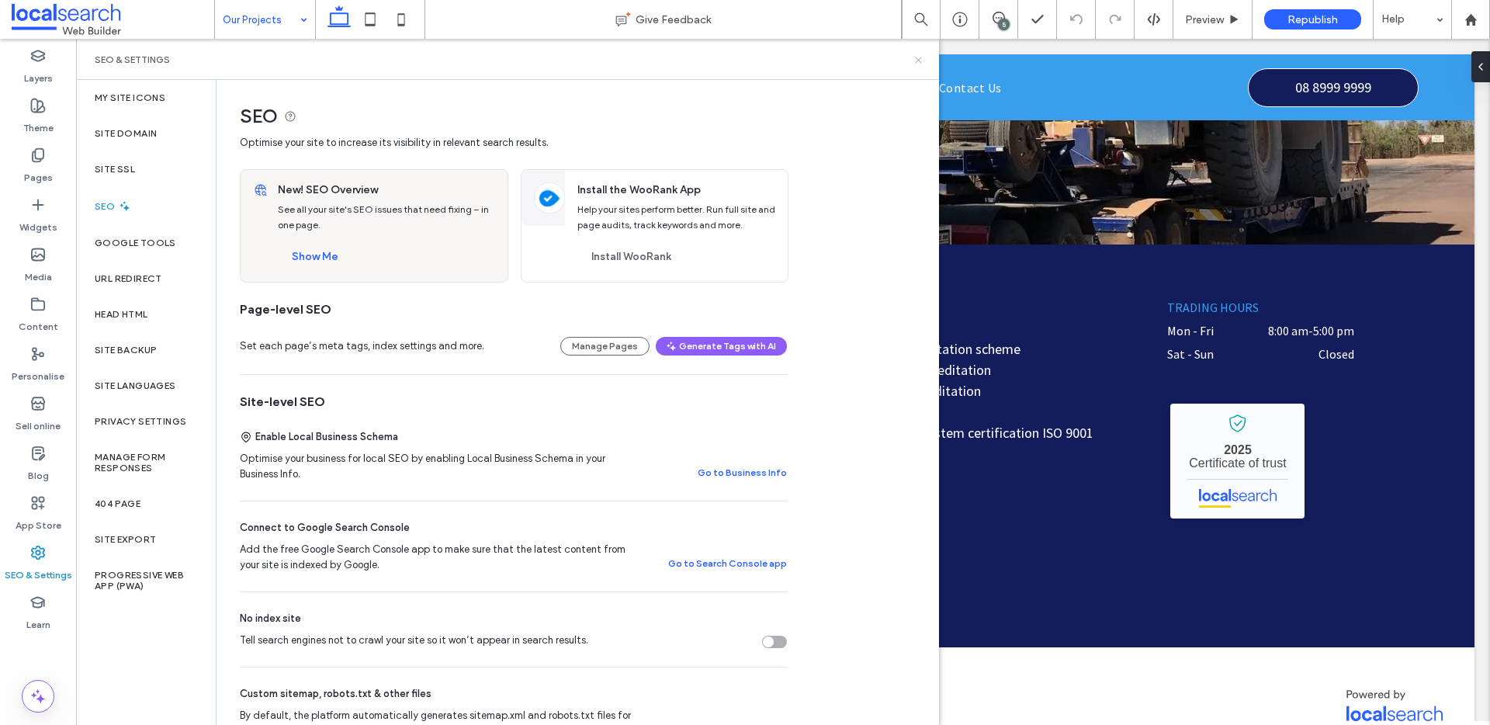
drag, startPoint x: 918, startPoint y: 59, endPoint x: 841, endPoint y: 23, distance: 85.1
click at [918, 59] on use at bounding box center [918, 60] width 6 height 6
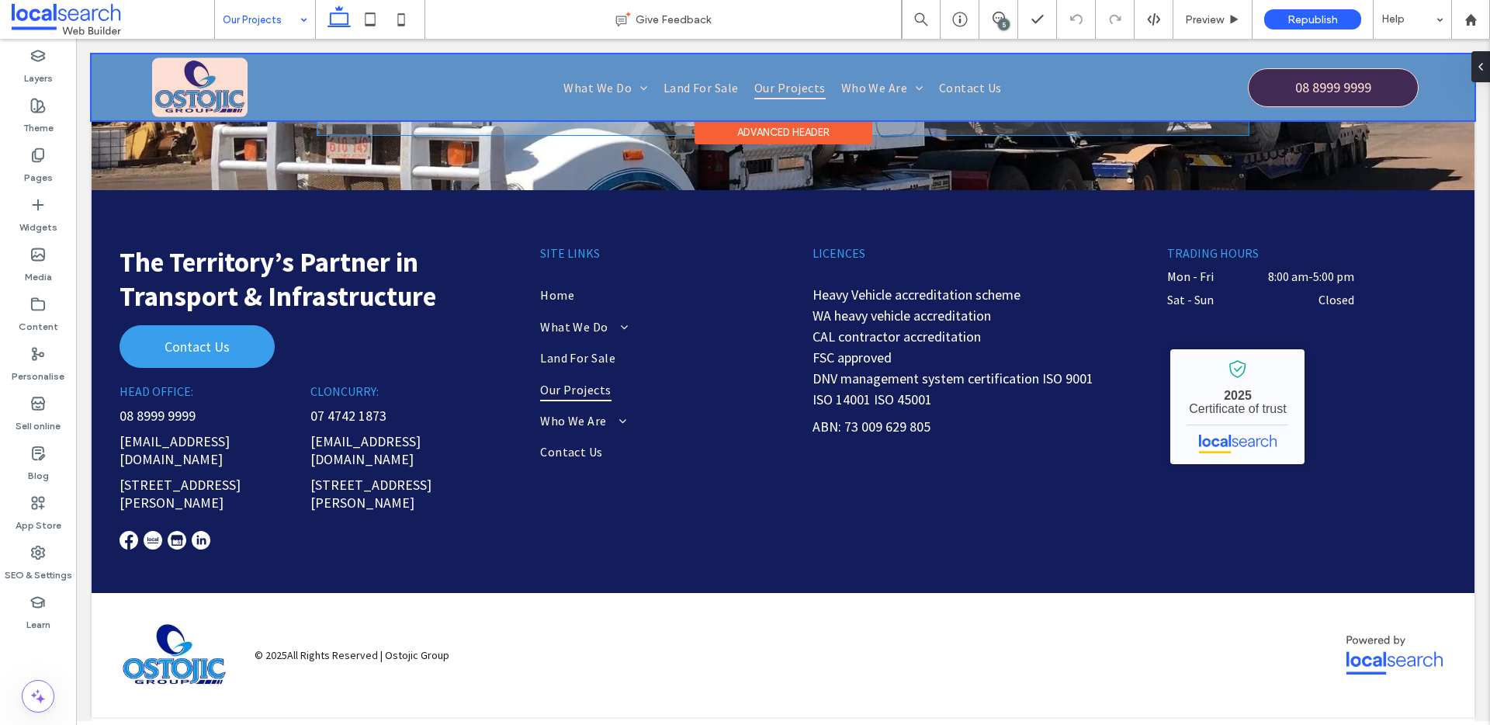
scroll to position [2326, 0]
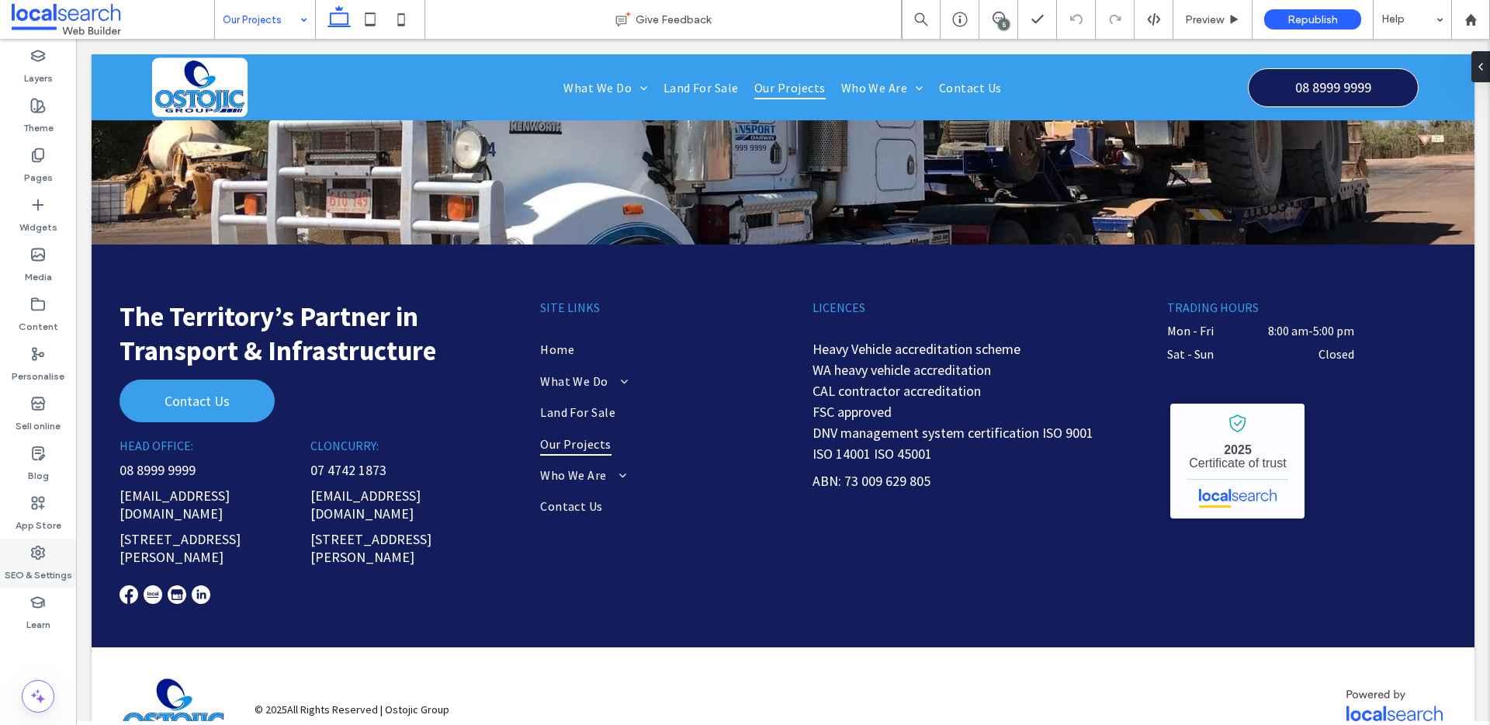
click at [57, 555] on div "SEO & Settings" at bounding box center [38, 564] width 76 height 50
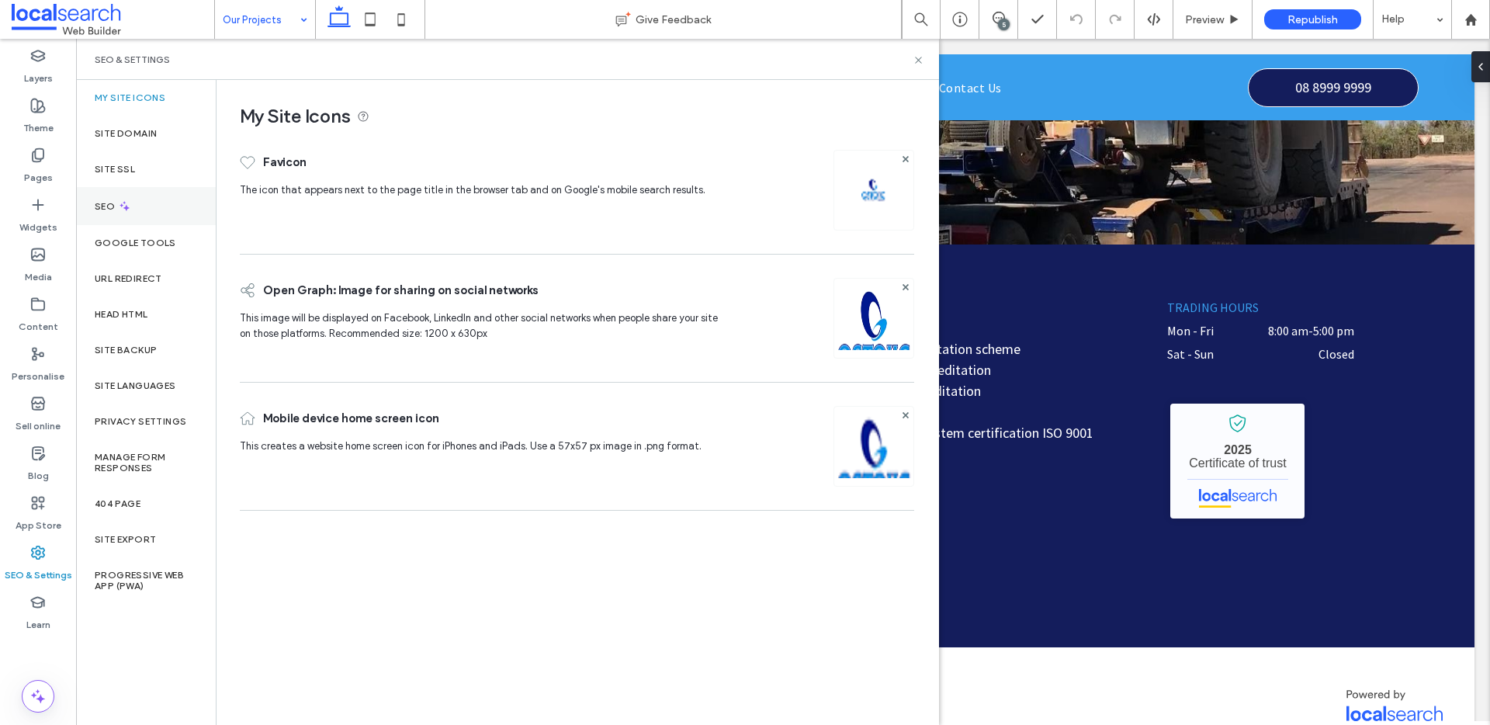
click at [123, 187] on div "SEO" at bounding box center [146, 206] width 140 height 38
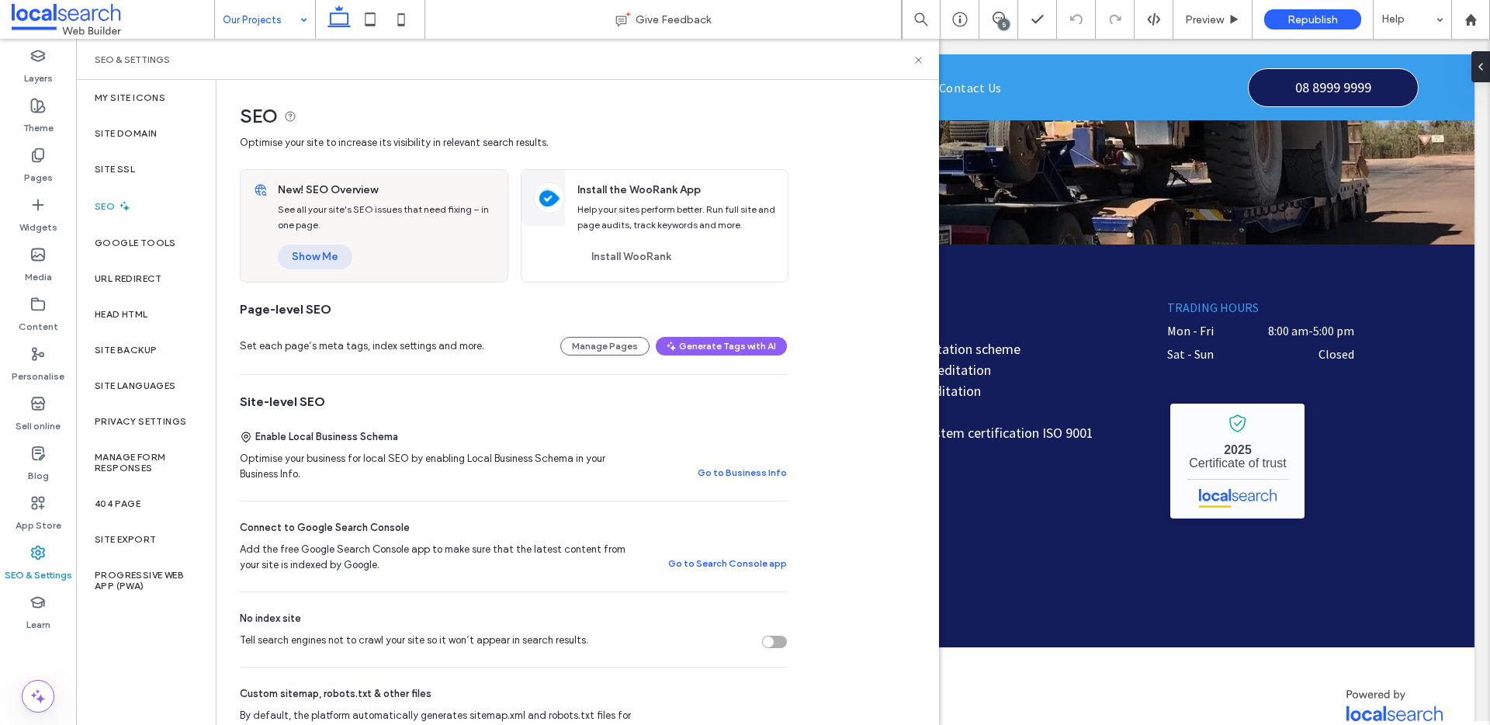
click at [324, 258] on button "Show Me" at bounding box center [315, 257] width 75 height 25
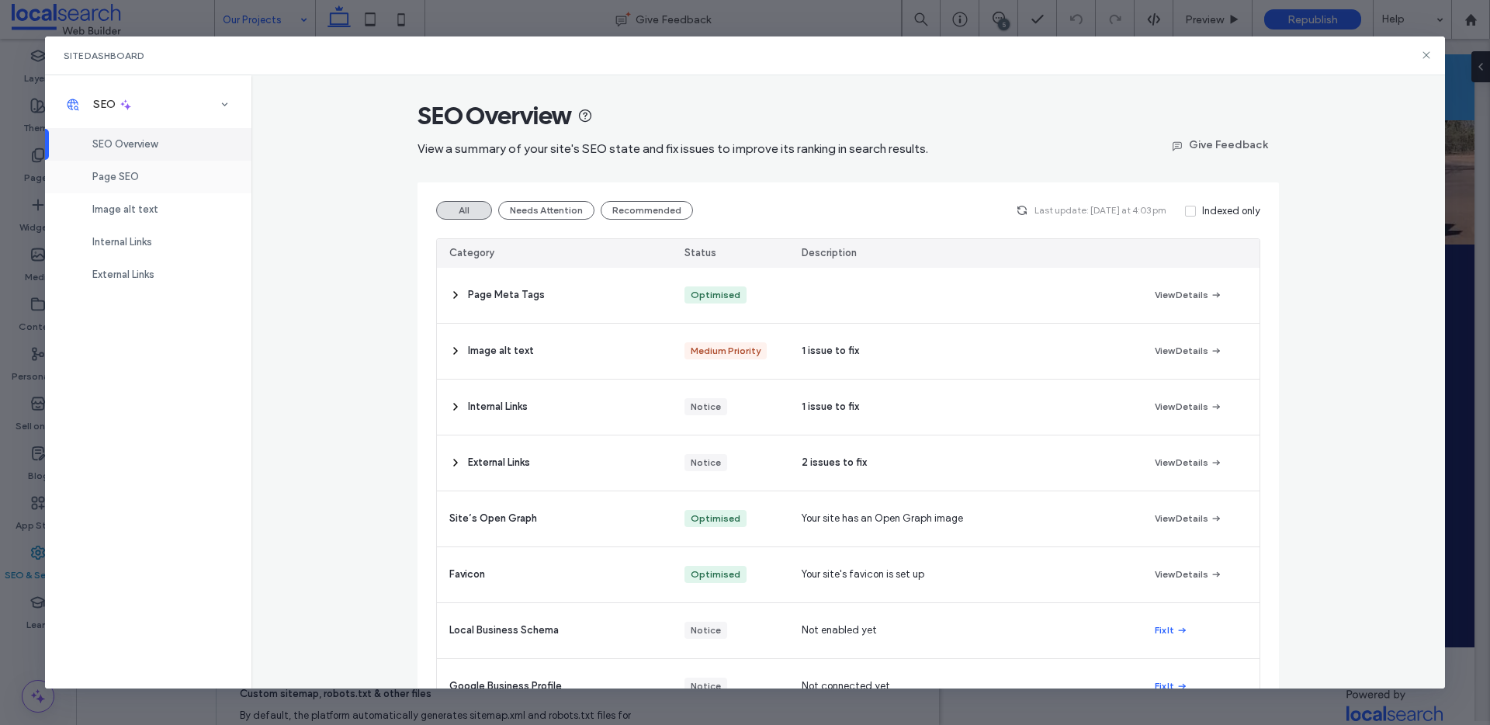
click at [147, 186] on div "Page SEO" at bounding box center [148, 177] width 206 height 33
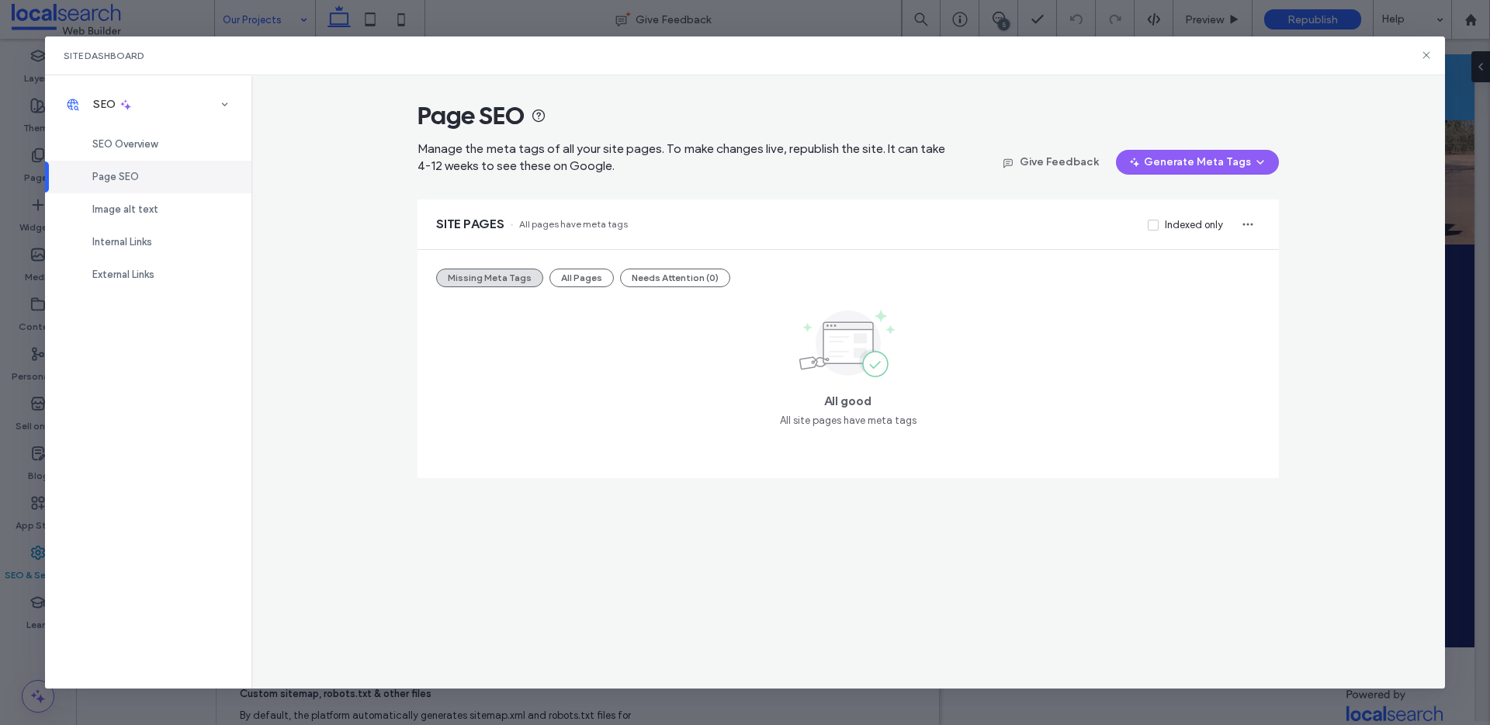
click at [578, 294] on div "Missing Meta Tags All Pages Needs Attention (0) All good All site pages have me…" at bounding box center [849, 364] width 862 height 228
click at [572, 282] on button "All Pages" at bounding box center [582, 278] width 64 height 19
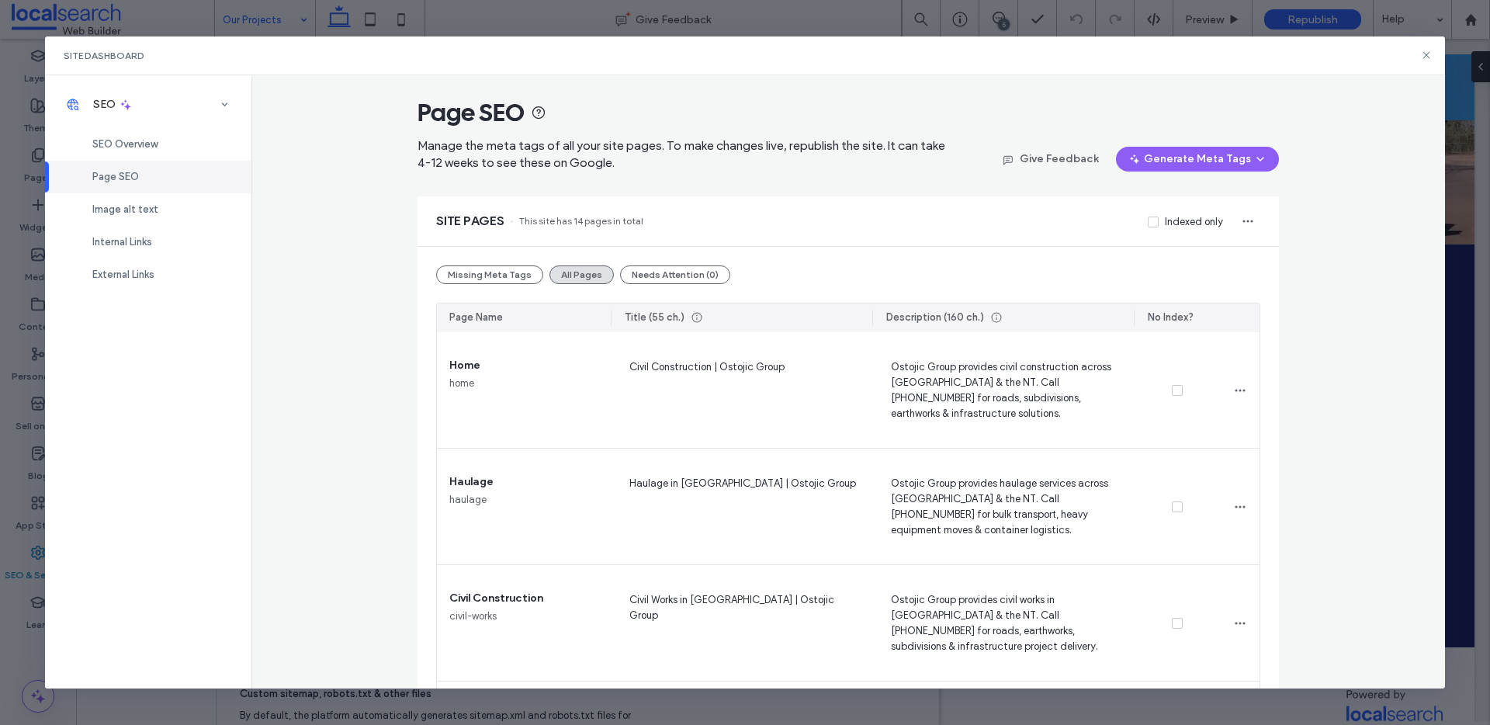
scroll to position [6, 0]
click at [1430, 55] on icon at bounding box center [1426, 55] width 12 height 12
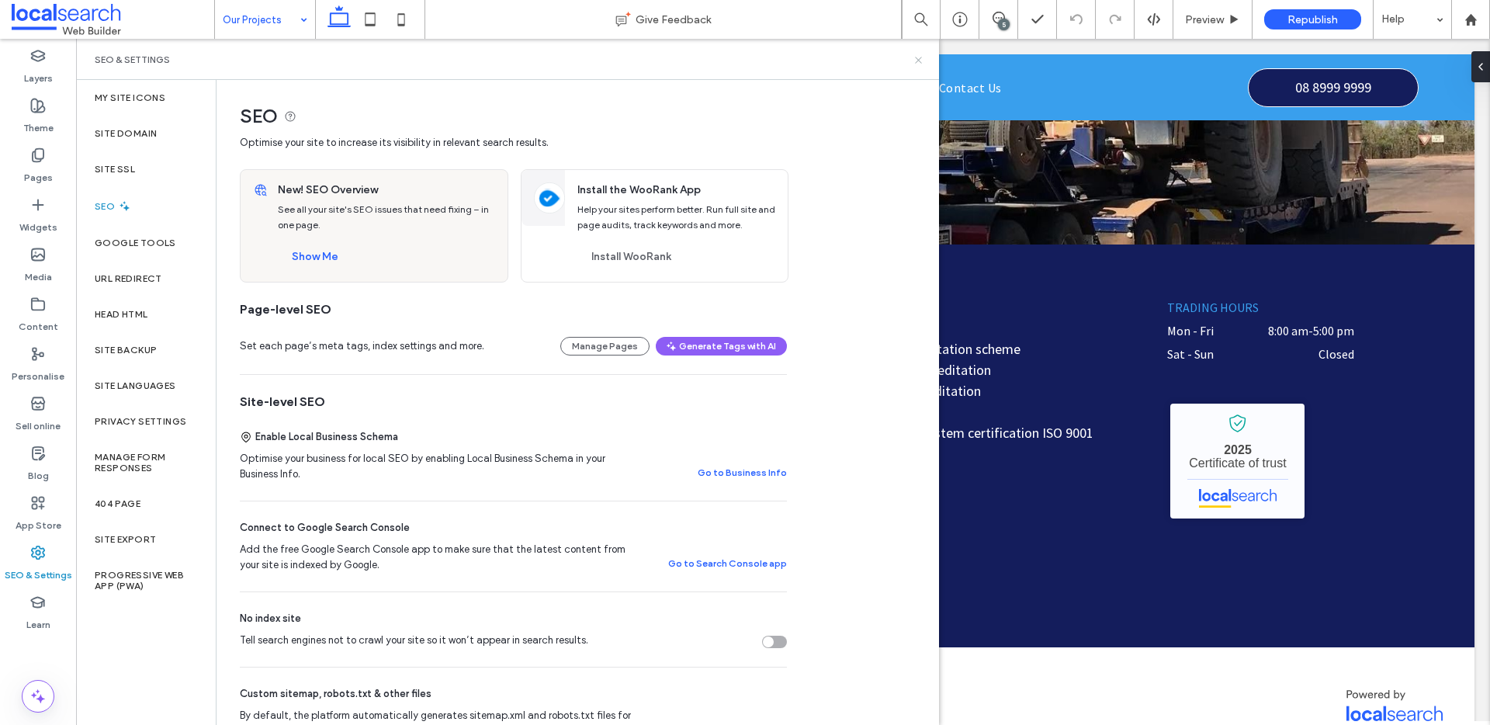
drag, startPoint x: 919, startPoint y: 61, endPoint x: 1122, endPoint y: 36, distance: 204.8
click at [919, 61] on icon at bounding box center [919, 60] width 12 height 12
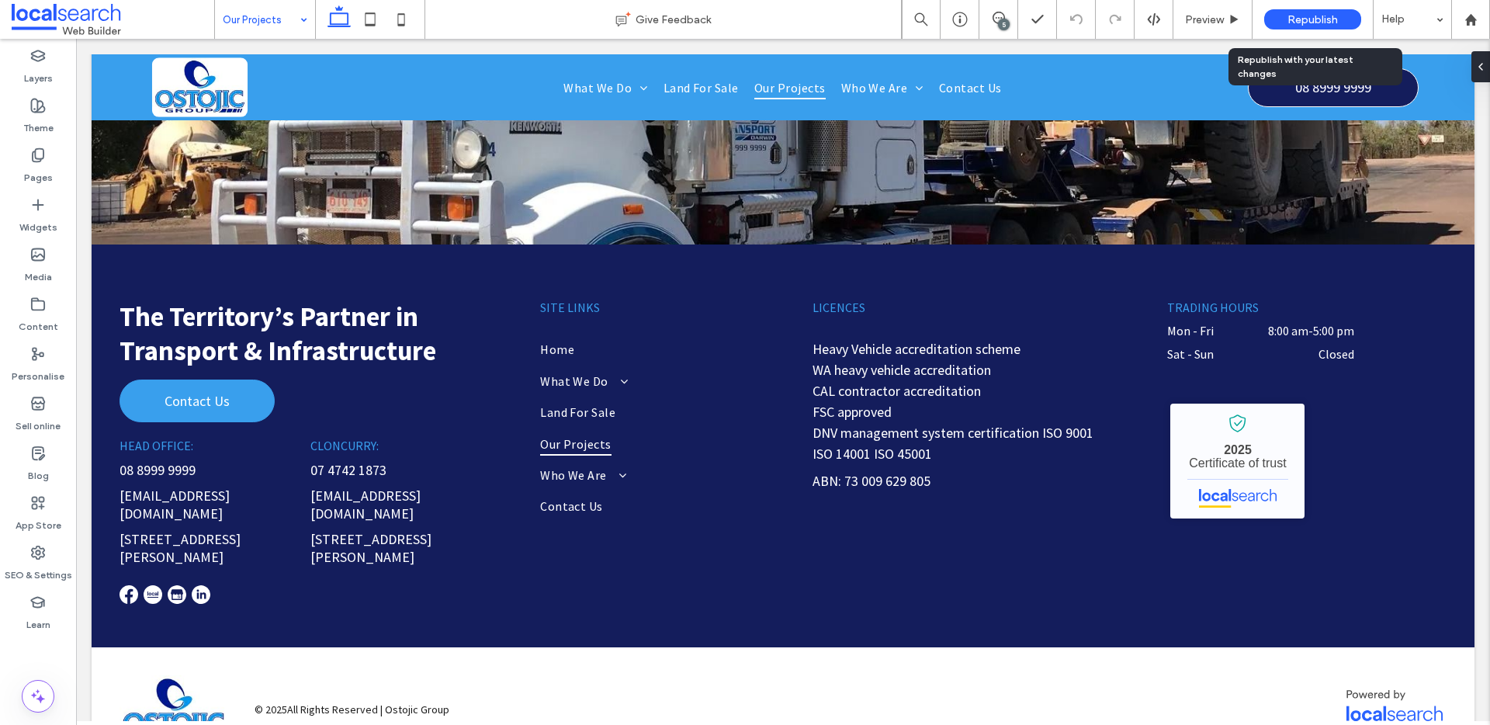
click at [1334, 19] on span "Republish" at bounding box center [1313, 19] width 50 height 13
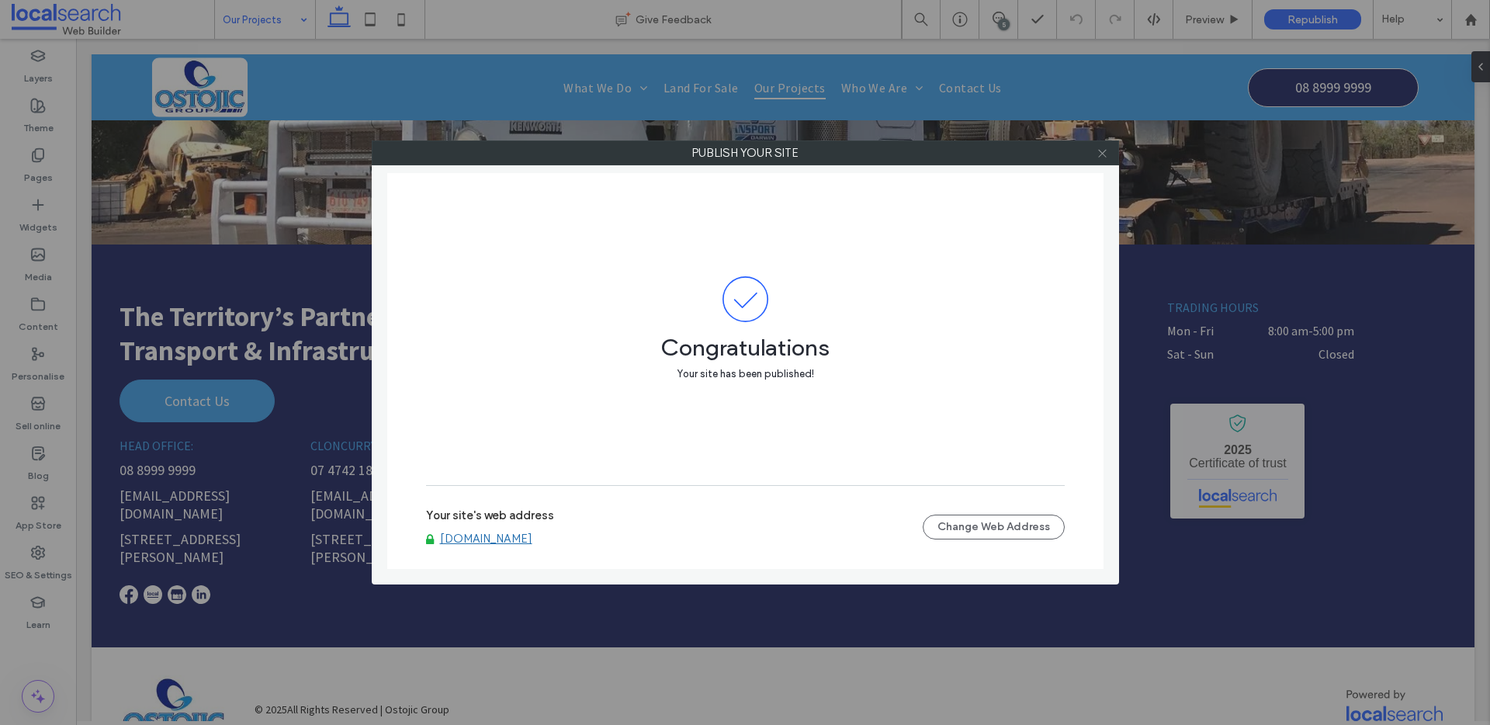
click at [1105, 153] on icon at bounding box center [1103, 153] width 12 height 12
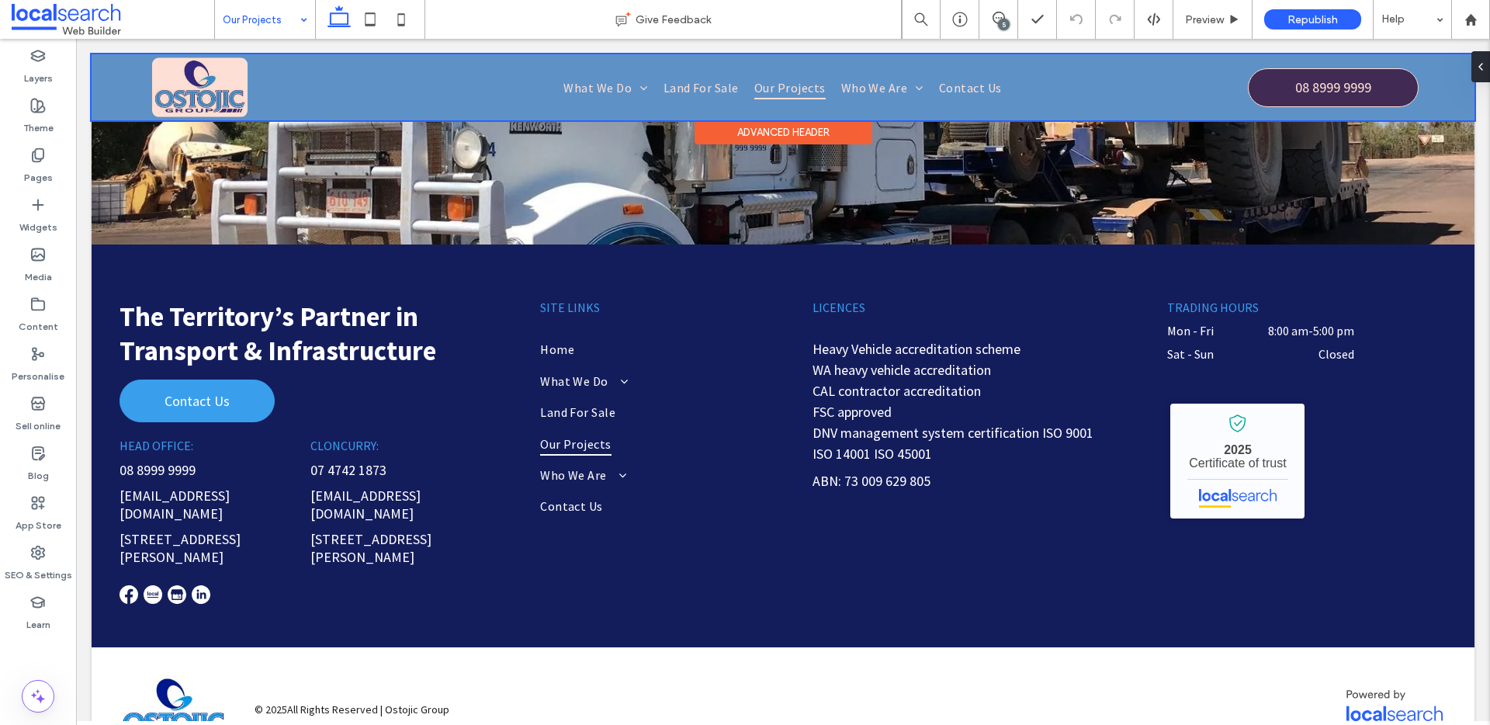
click at [896, 90] on div at bounding box center [783, 87] width 1383 height 66
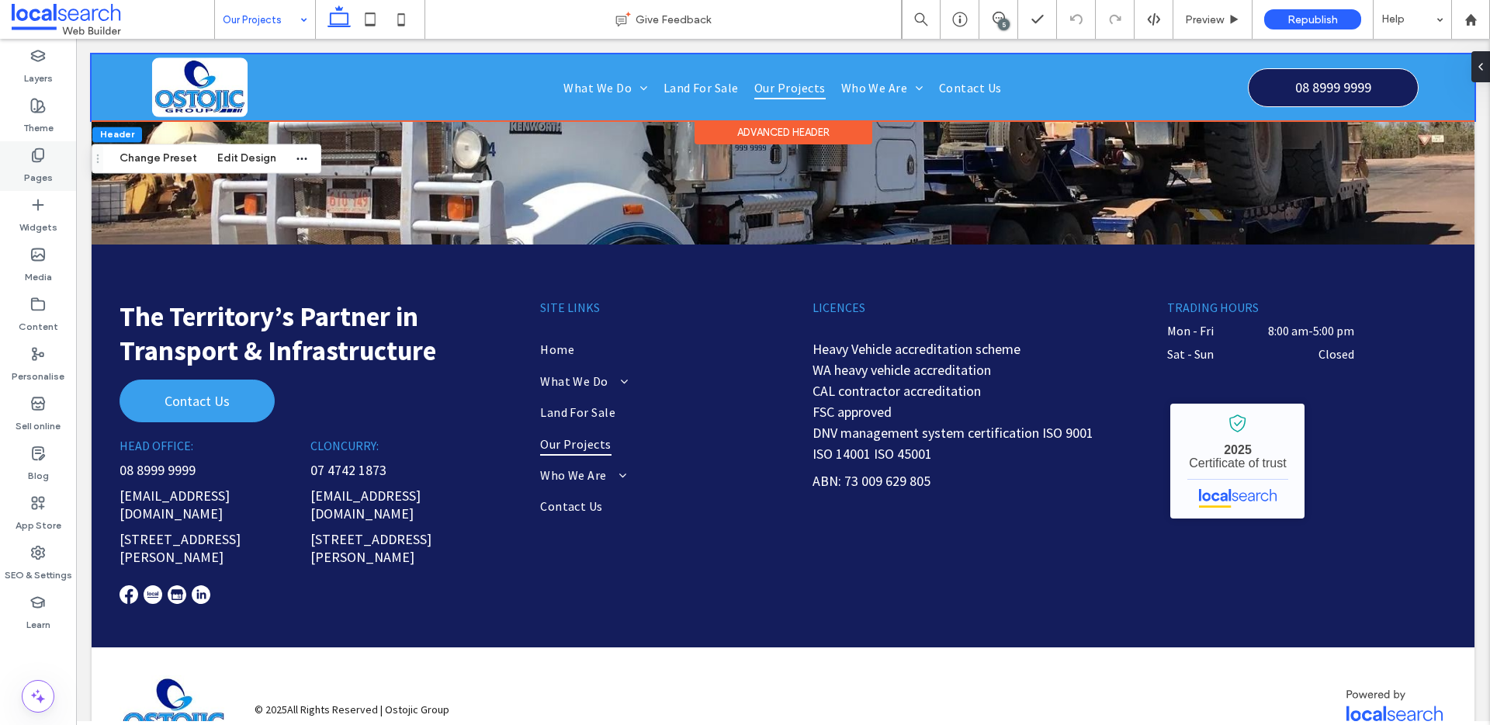
click at [54, 161] on div "Pages" at bounding box center [38, 166] width 76 height 50
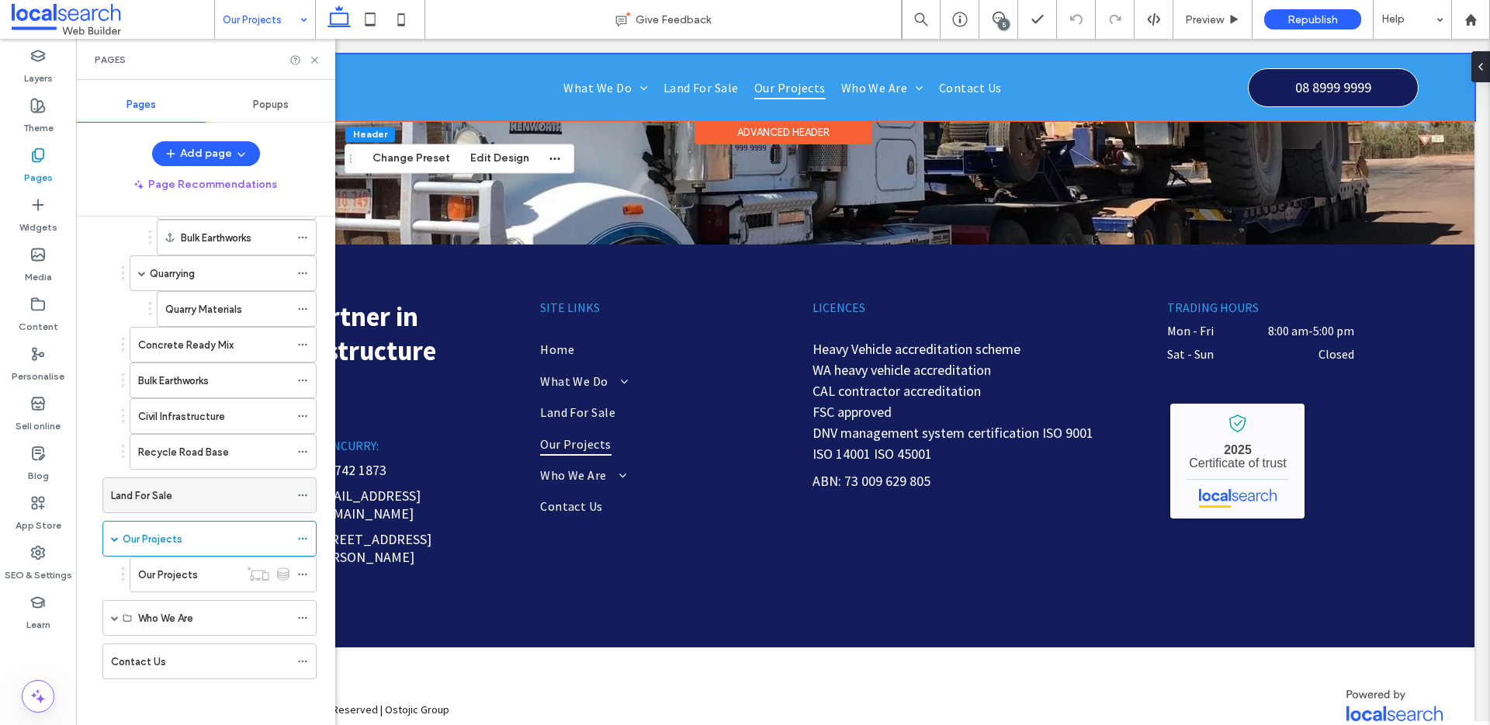
scroll to position [282, 0]
click at [119, 617] on div "Who We Are" at bounding box center [209, 617] width 214 height 36
click at [113, 617] on span at bounding box center [115, 617] width 8 height 8
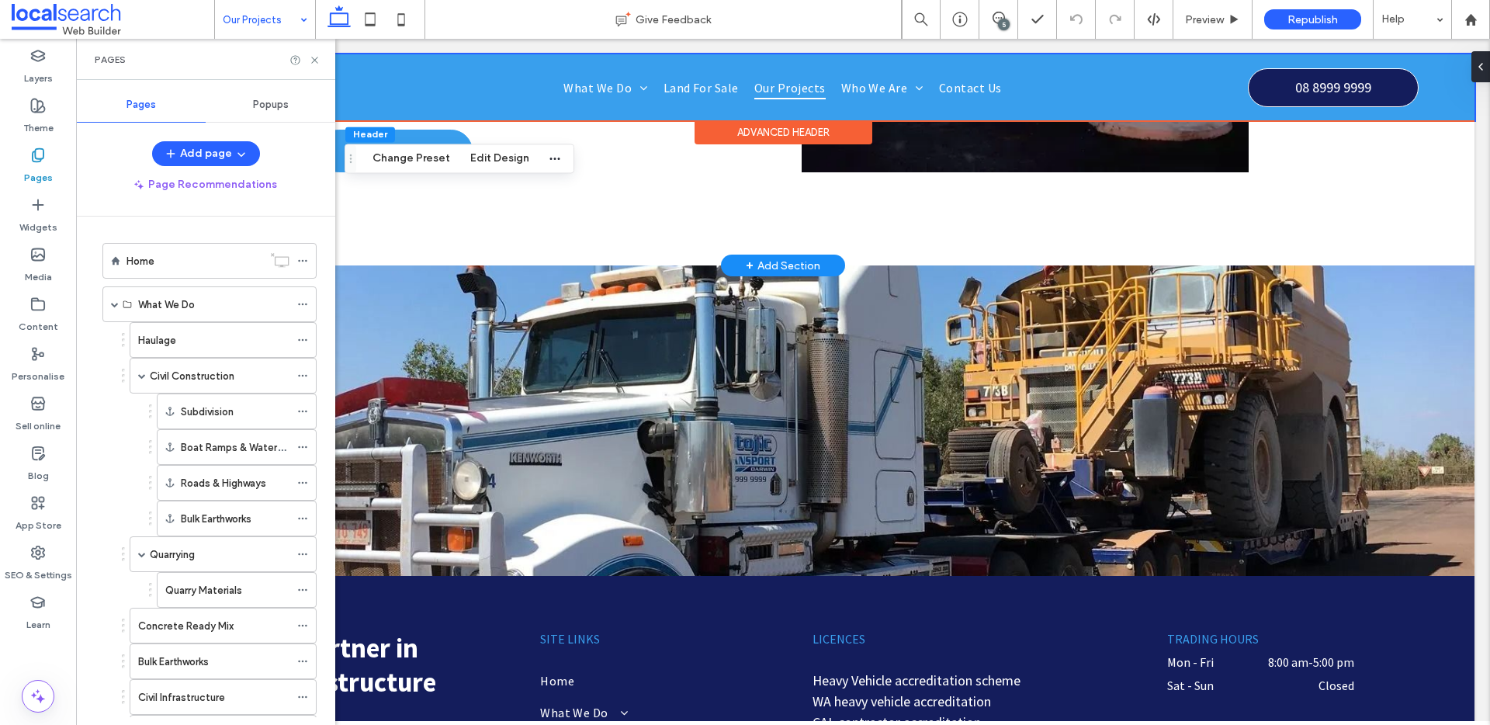
scroll to position [1720, 0]
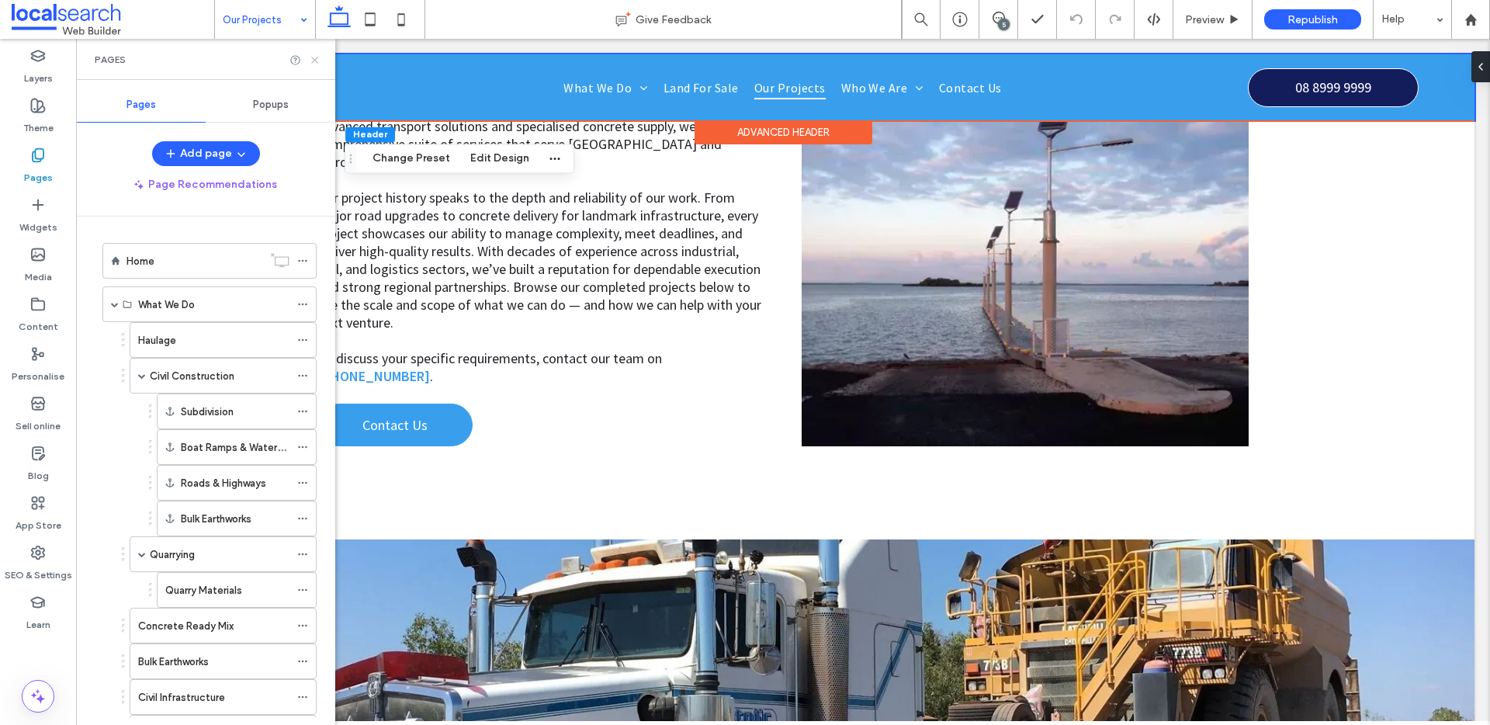
click at [310, 61] on icon at bounding box center [315, 60] width 12 height 12
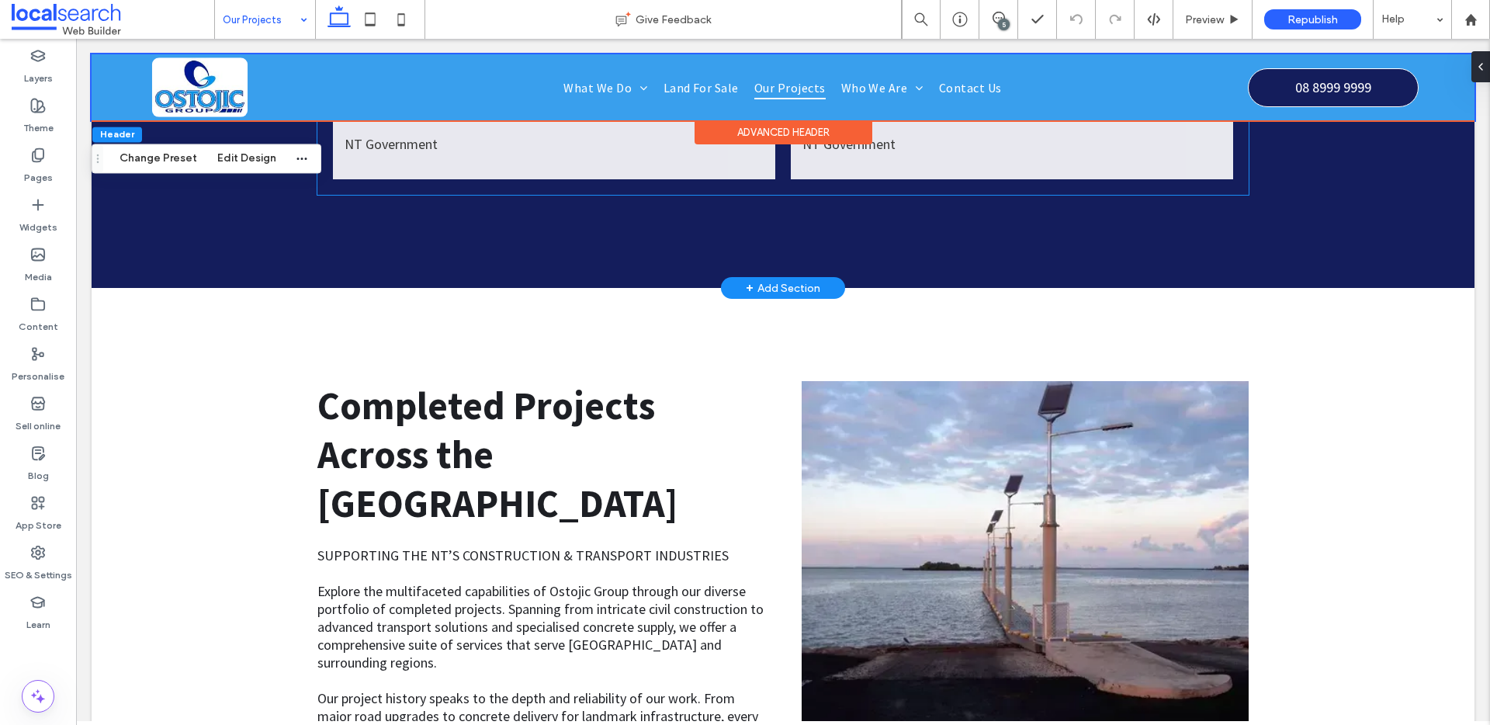
scroll to position [1089, 0]
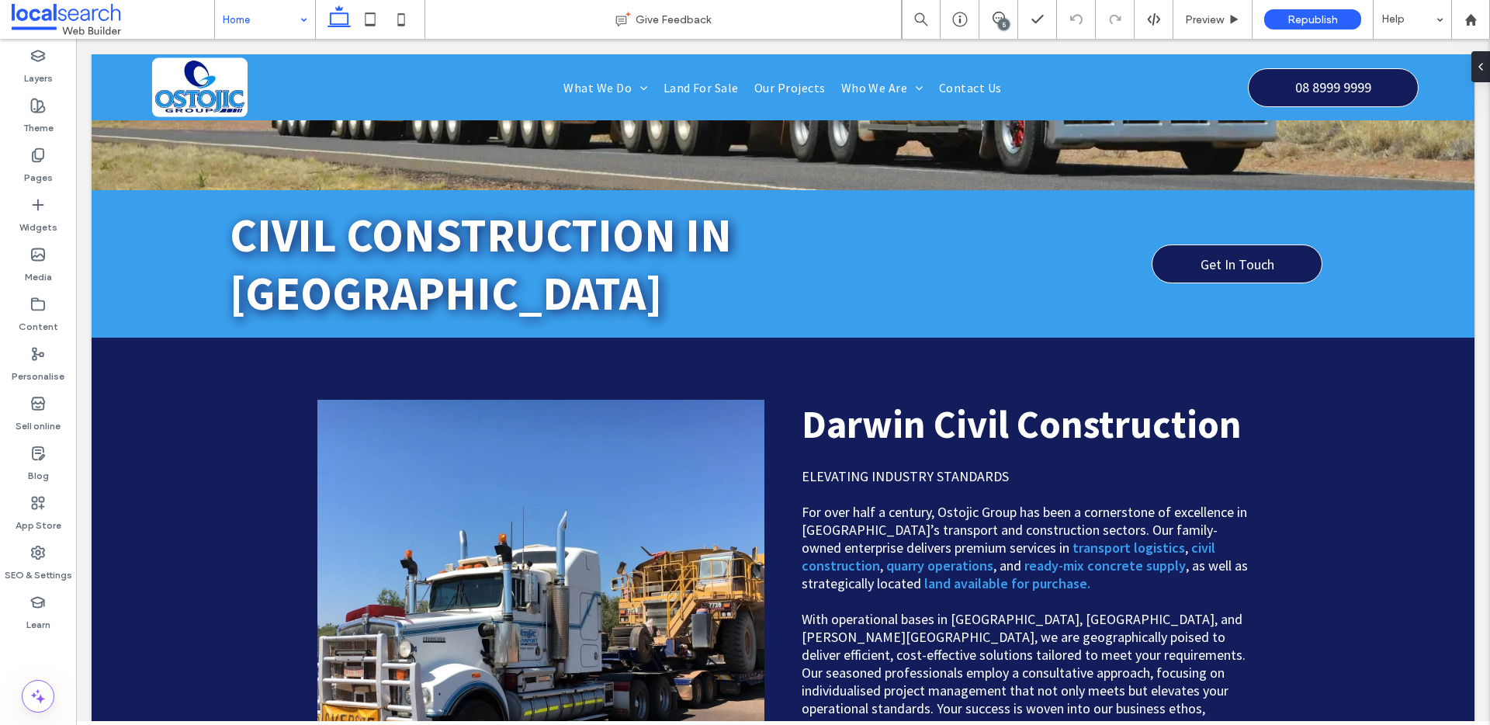
scroll to position [355, 0]
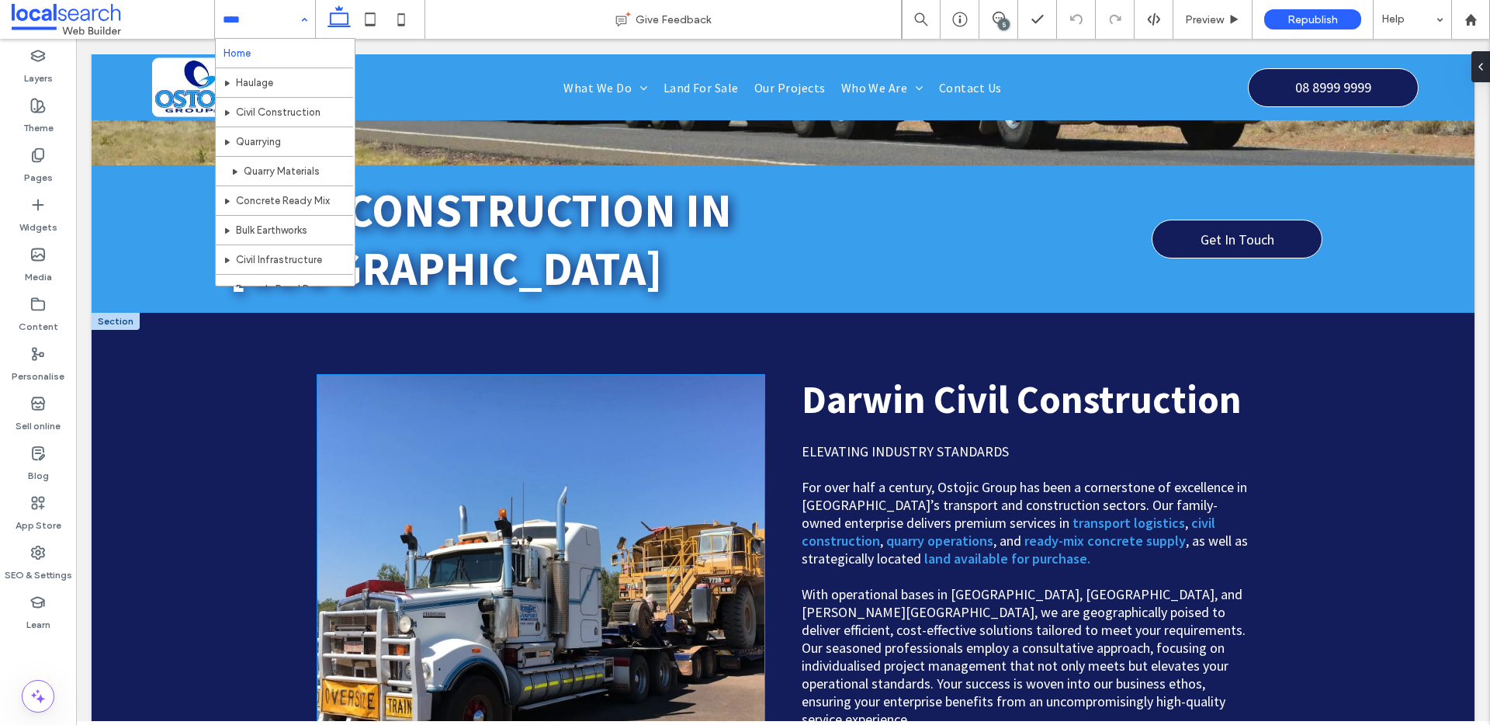
click at [604, 475] on link at bounding box center [540, 598] width 447 height 447
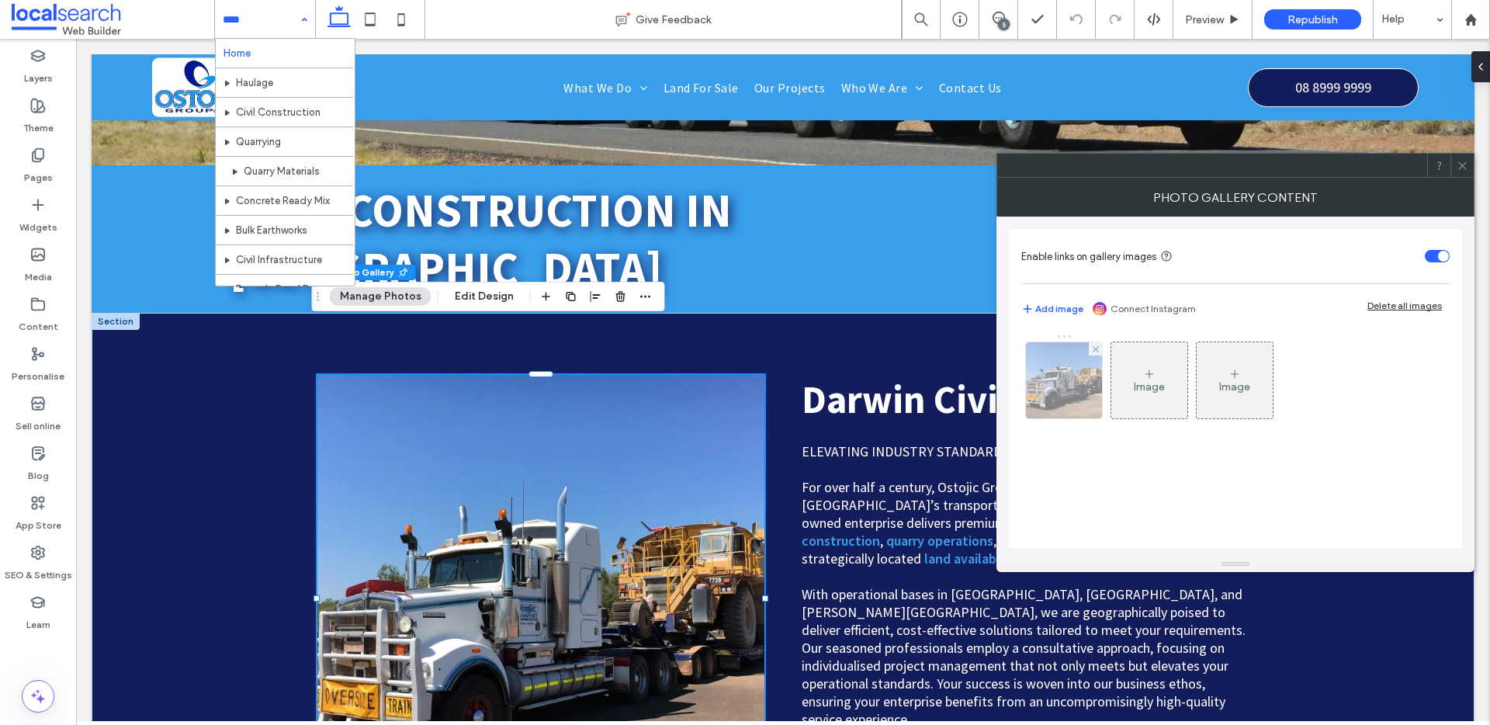
click at [1056, 385] on img at bounding box center [1065, 380] width 102 height 76
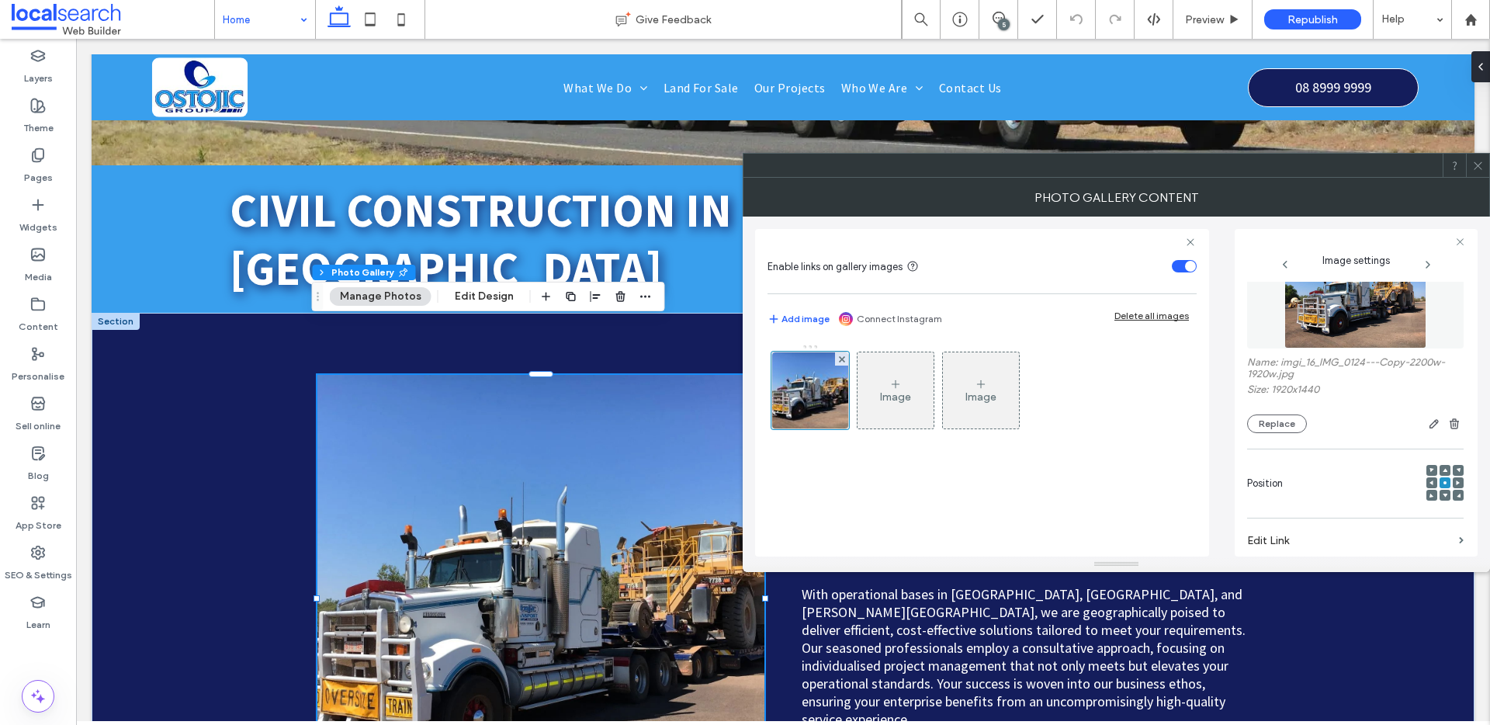
scroll to position [49, 0]
drag, startPoint x: 1278, startPoint y: 363, endPoint x: 1316, endPoint y: 364, distance: 37.3
click at [1300, 362] on label "Name: imgi_16_IMG_0124---Copy-2200w-1920w.jpg" at bounding box center [1355, 369] width 217 height 27
drag, startPoint x: 1317, startPoint y: 364, endPoint x: 1280, endPoint y: 363, distance: 37.3
click at [1280, 363] on label "Name: imgi_16_IMG_0124---Copy-2200w-1920w.jpg" at bounding box center [1355, 369] width 217 height 27
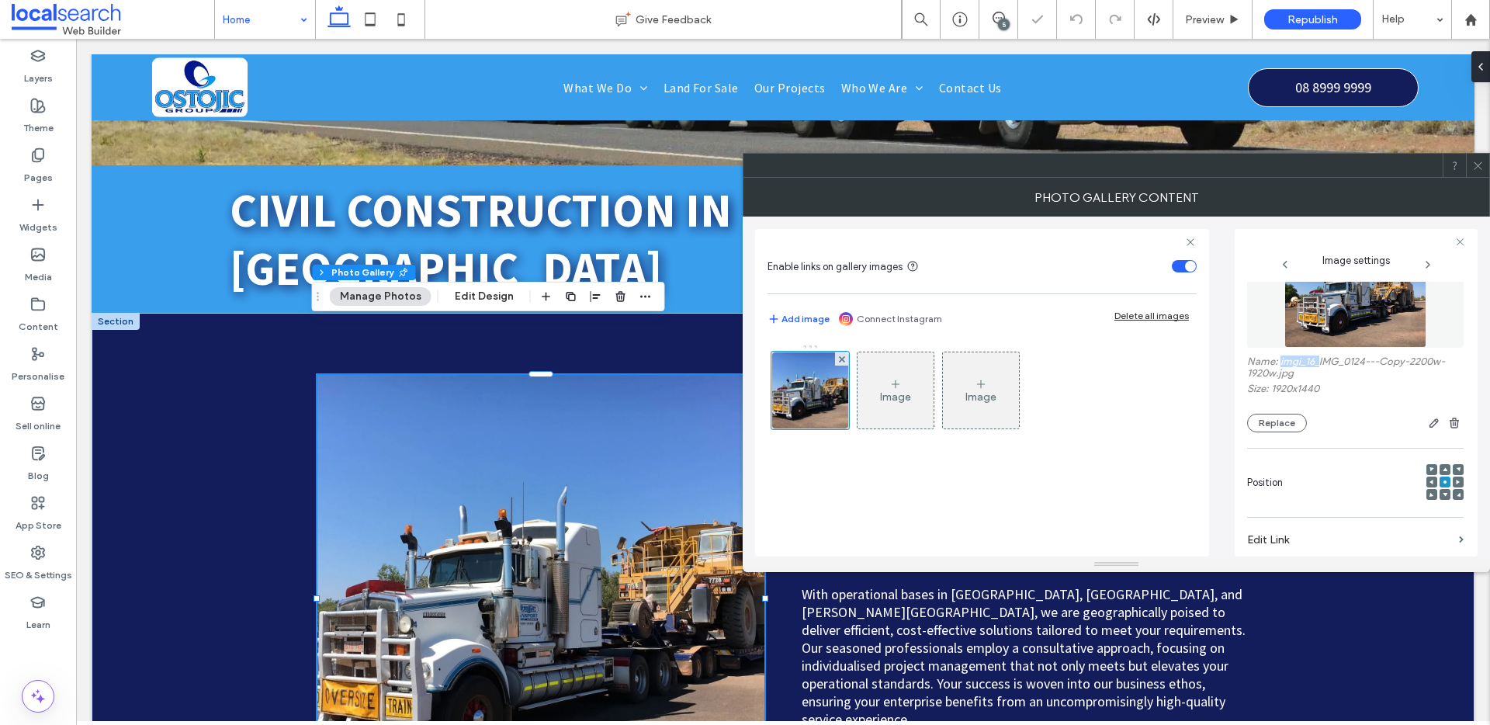
copy label "imgi_16_"
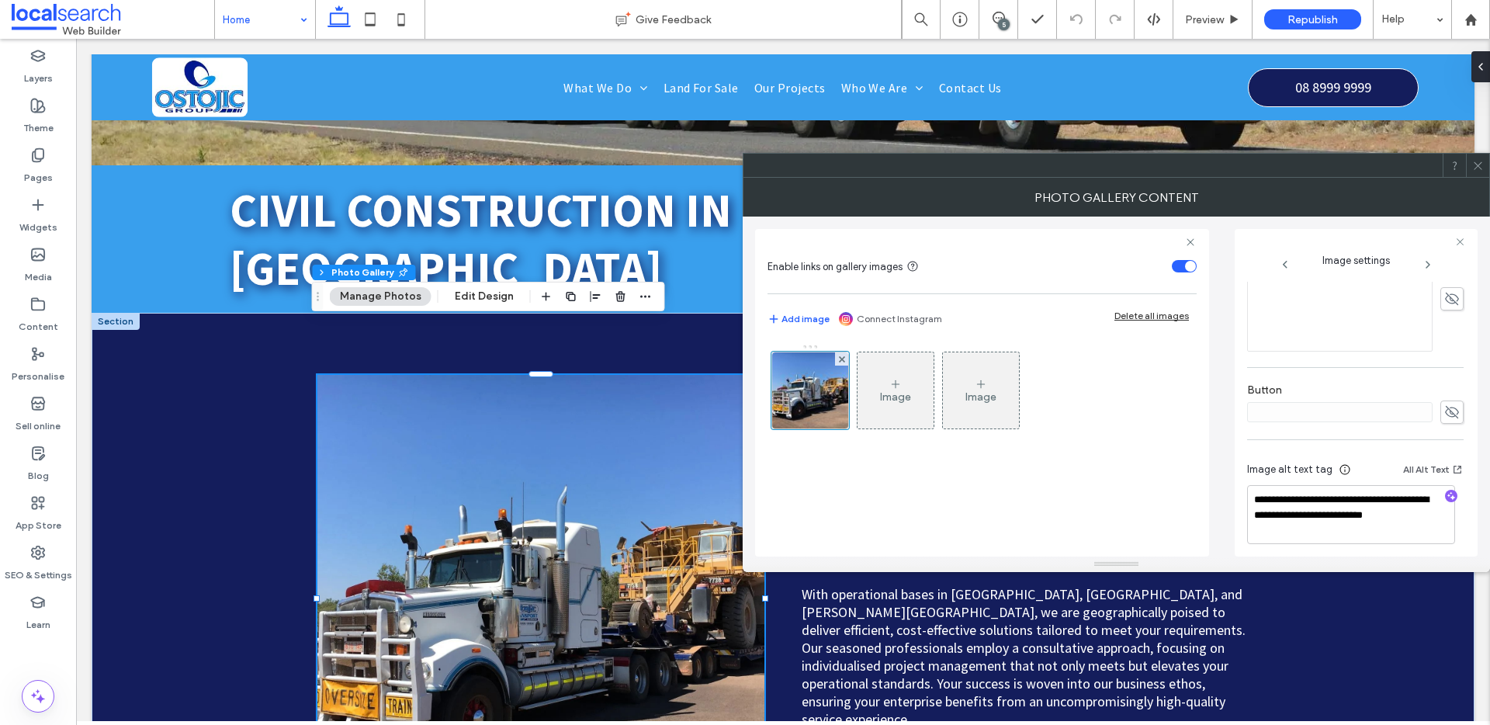
scroll to position [470, 0]
drag, startPoint x: 1294, startPoint y: 525, endPoint x: 1243, endPoint y: 491, distance: 60.5
click at [1243, 491] on div "**********" at bounding box center [1356, 393] width 243 height 328
click at [1481, 164] on icon at bounding box center [1478, 166] width 12 height 12
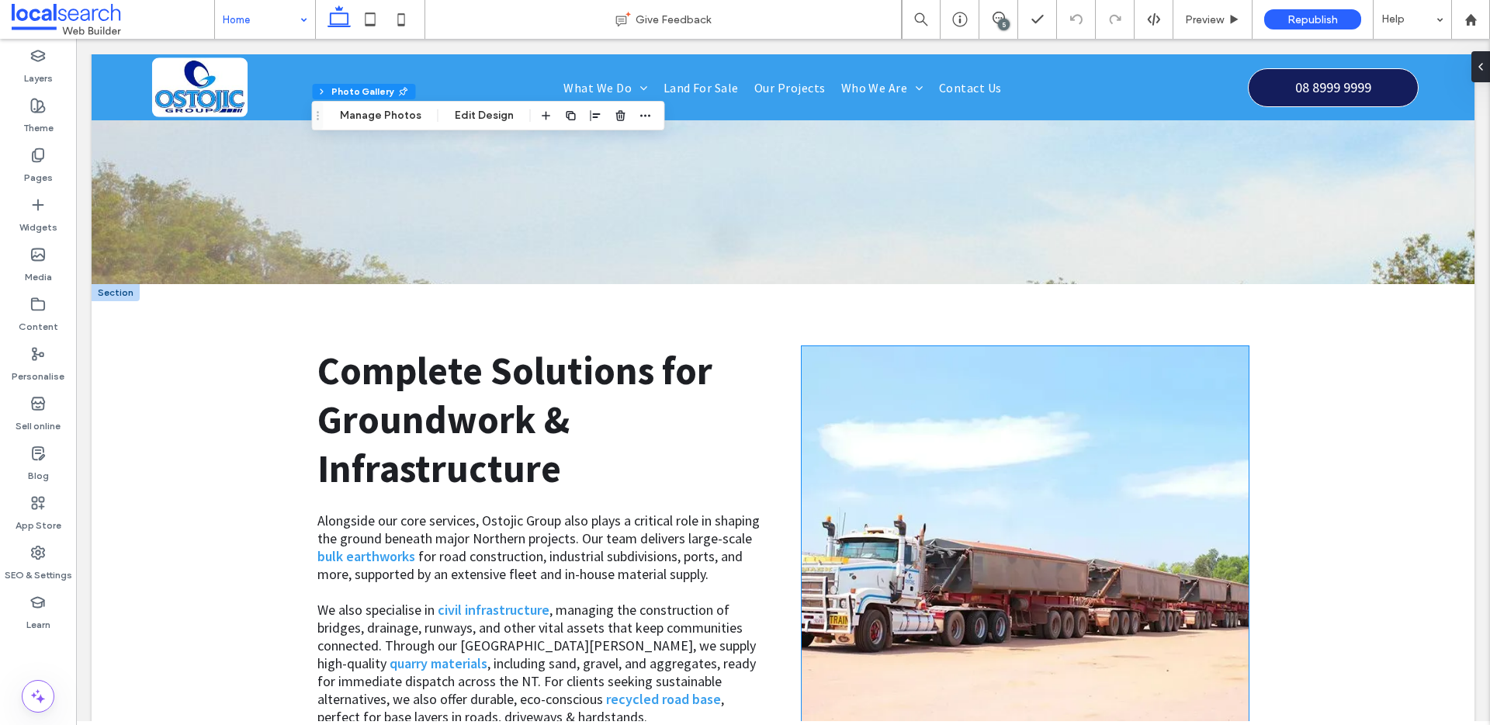
scroll to position [1341, 0]
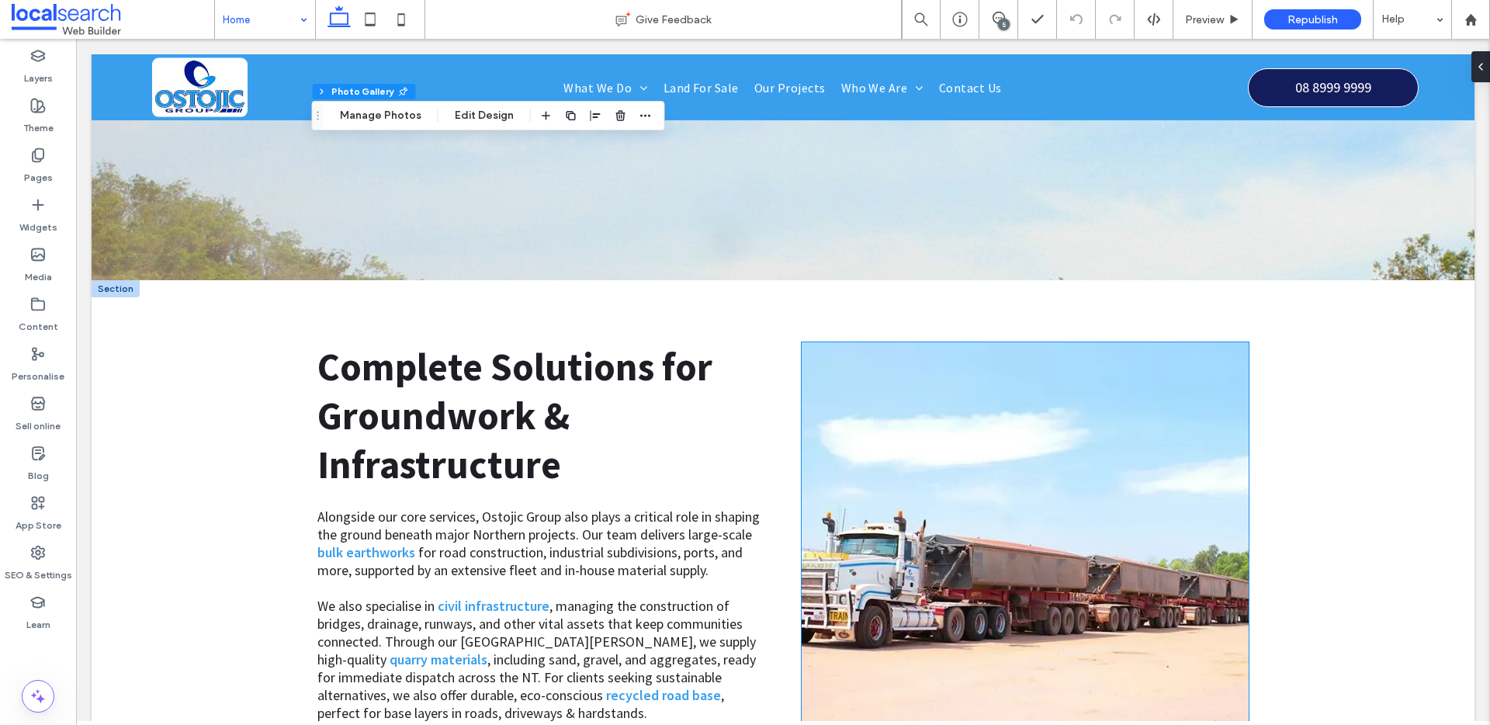
click at [959, 478] on link at bounding box center [1025, 565] width 447 height 447
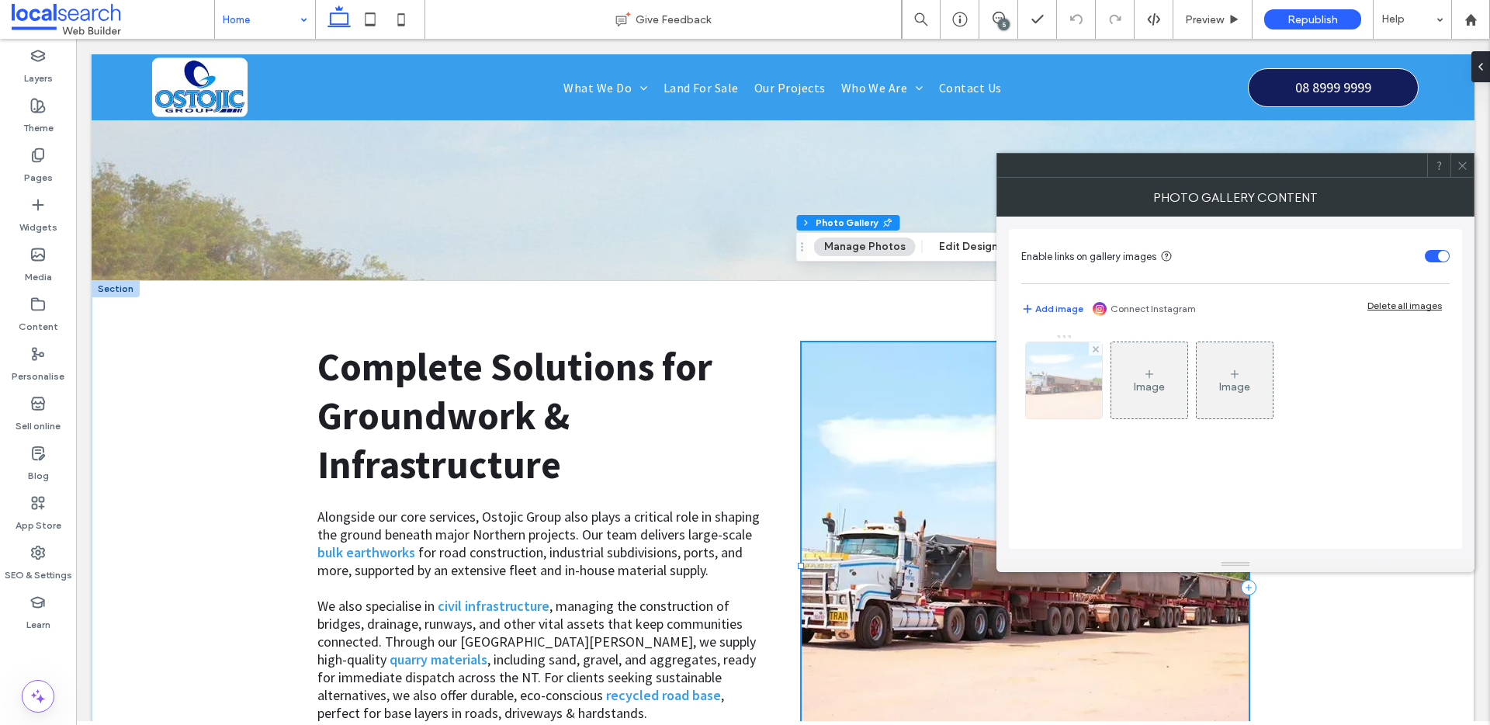
click at [1067, 392] on img at bounding box center [1065, 380] width 114 height 76
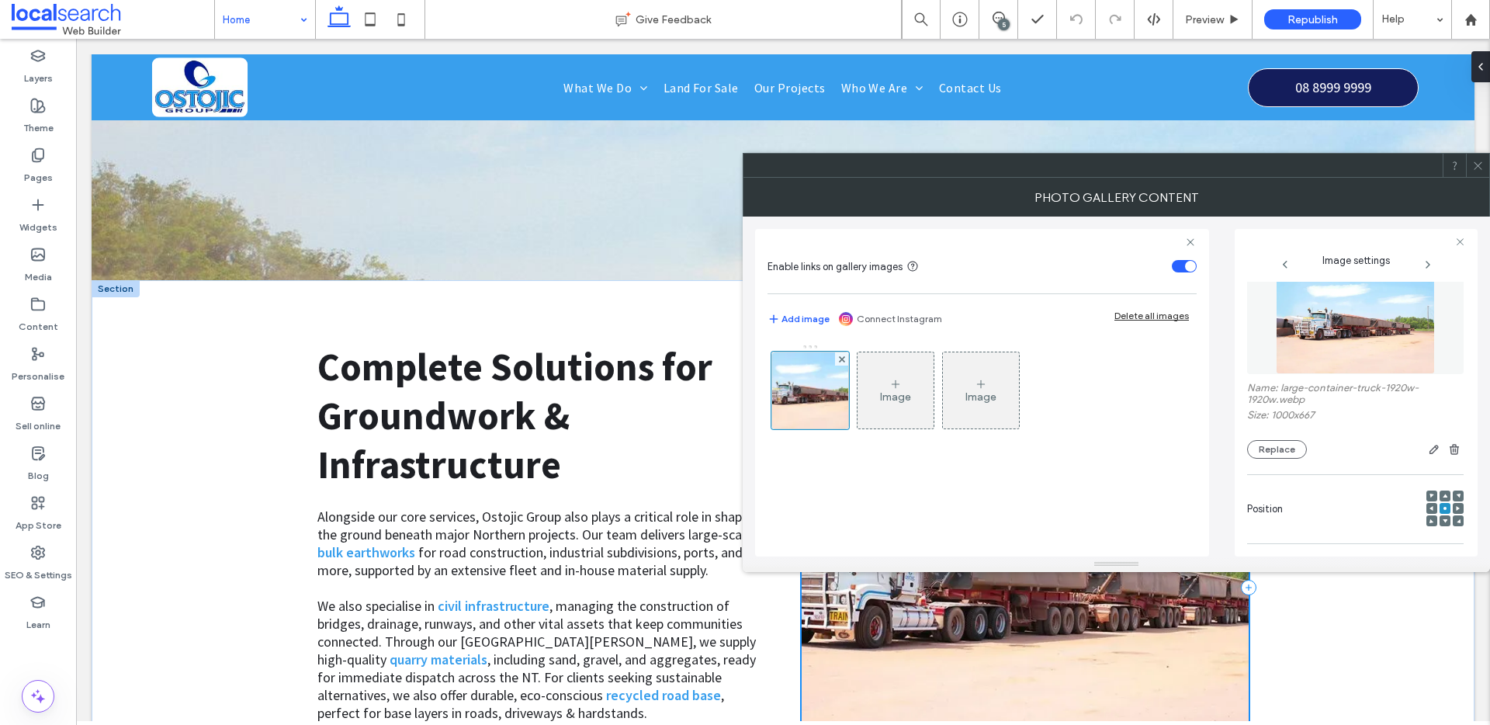
scroll to position [34, 0]
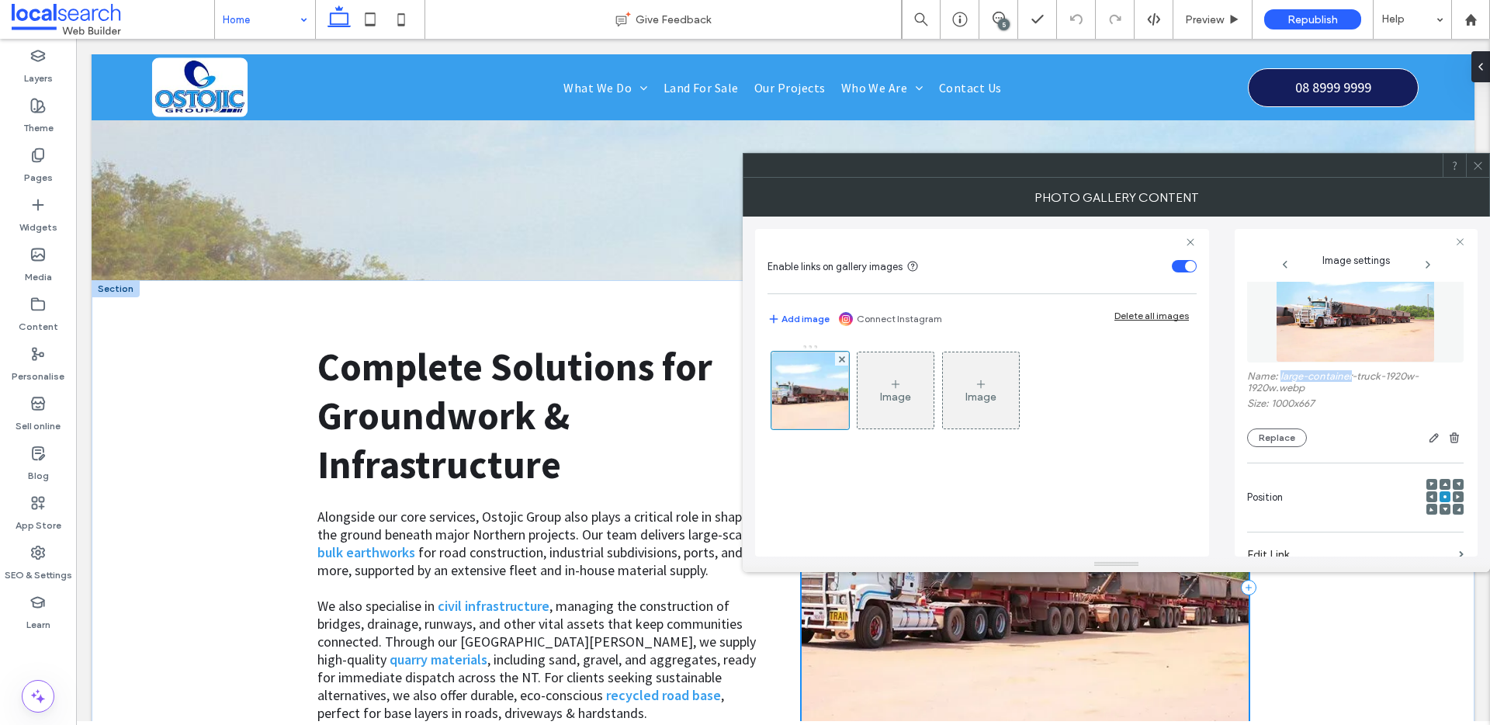
drag, startPoint x: 1354, startPoint y: 378, endPoint x: 1279, endPoint y: 373, distance: 74.7
click at [1279, 373] on label "Name: large-container-truck-1920w-1920w.webp" at bounding box center [1355, 383] width 217 height 27
copy label "large-container"
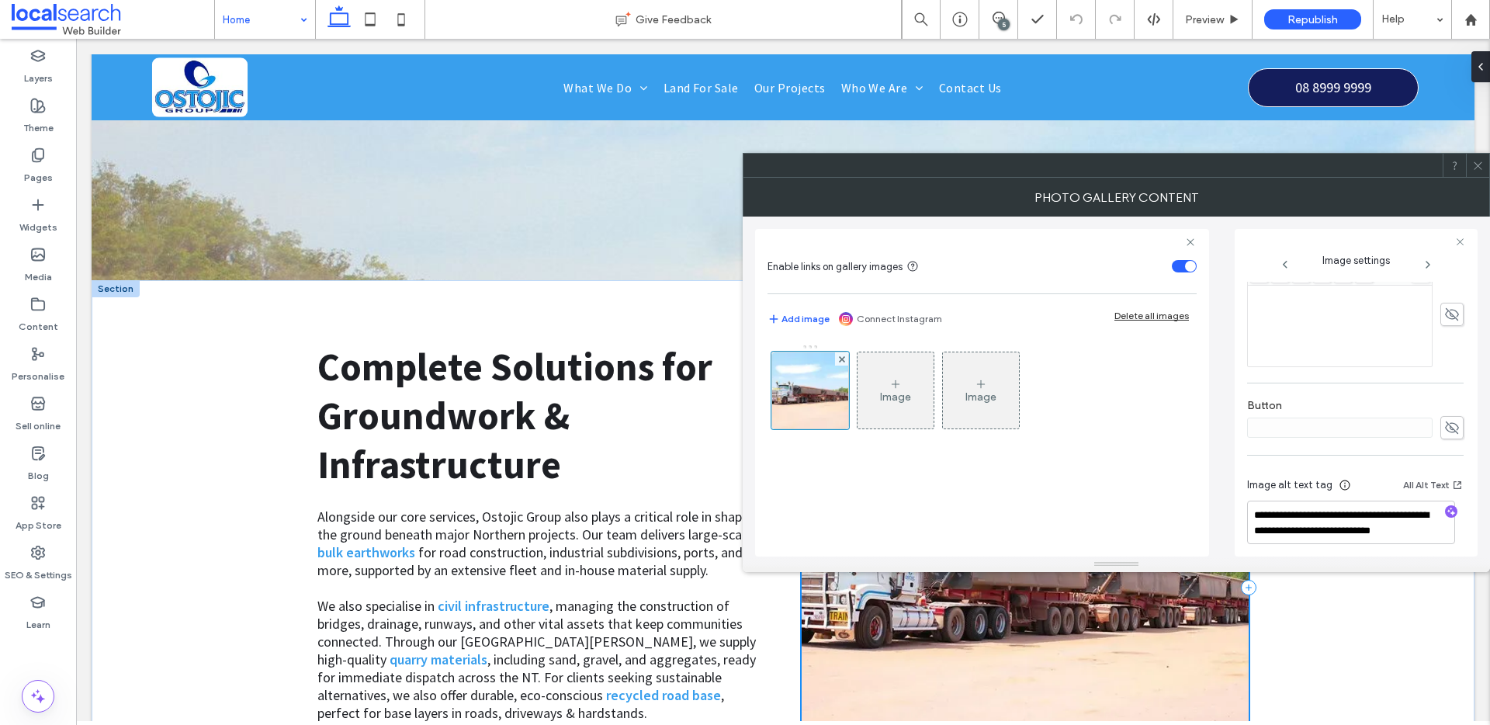
scroll to position [455, 0]
drag, startPoint x: 1424, startPoint y: 528, endPoint x: 1247, endPoint y: 507, distance: 178.2
click at [1247, 507] on textarea "**********" at bounding box center [1351, 514] width 208 height 43
click at [1478, 168] on icon at bounding box center [1478, 166] width 12 height 12
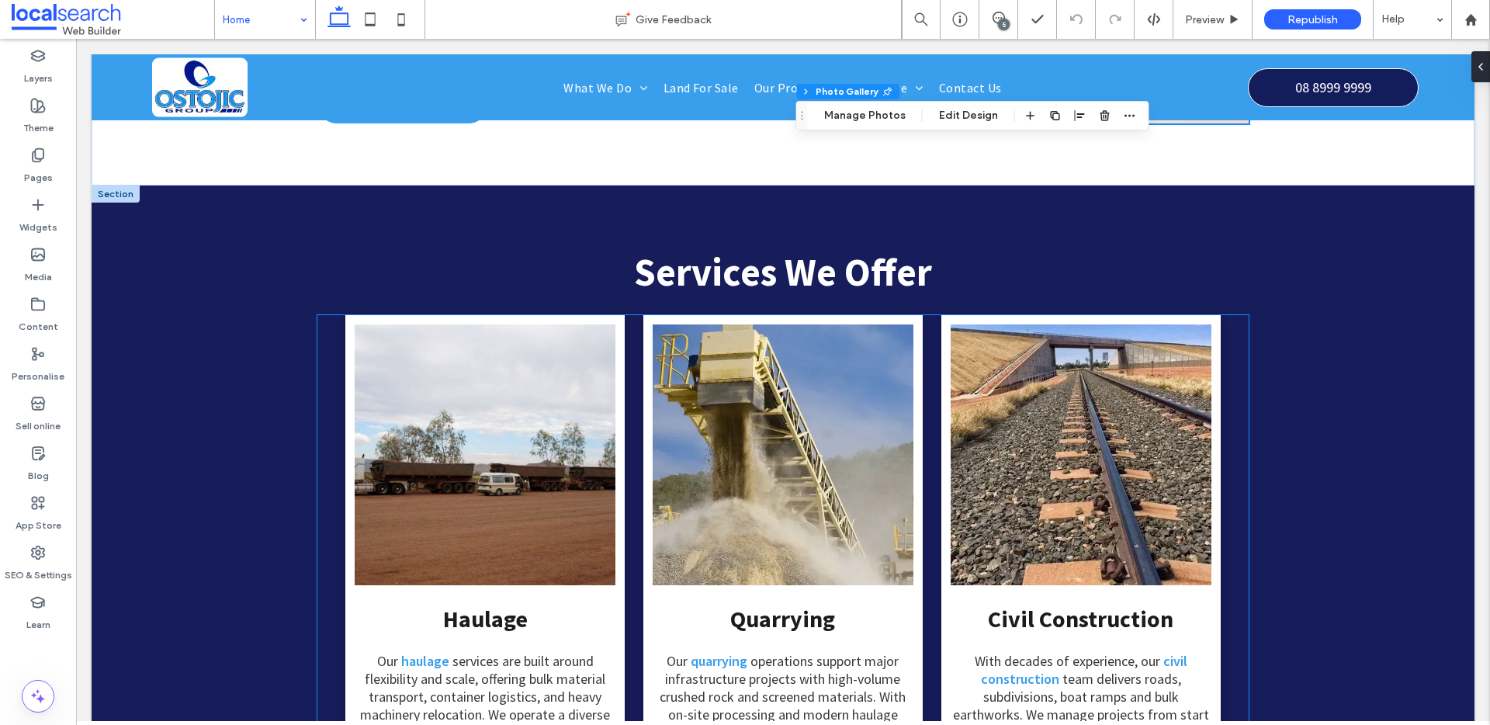
scroll to position [2071, 0]
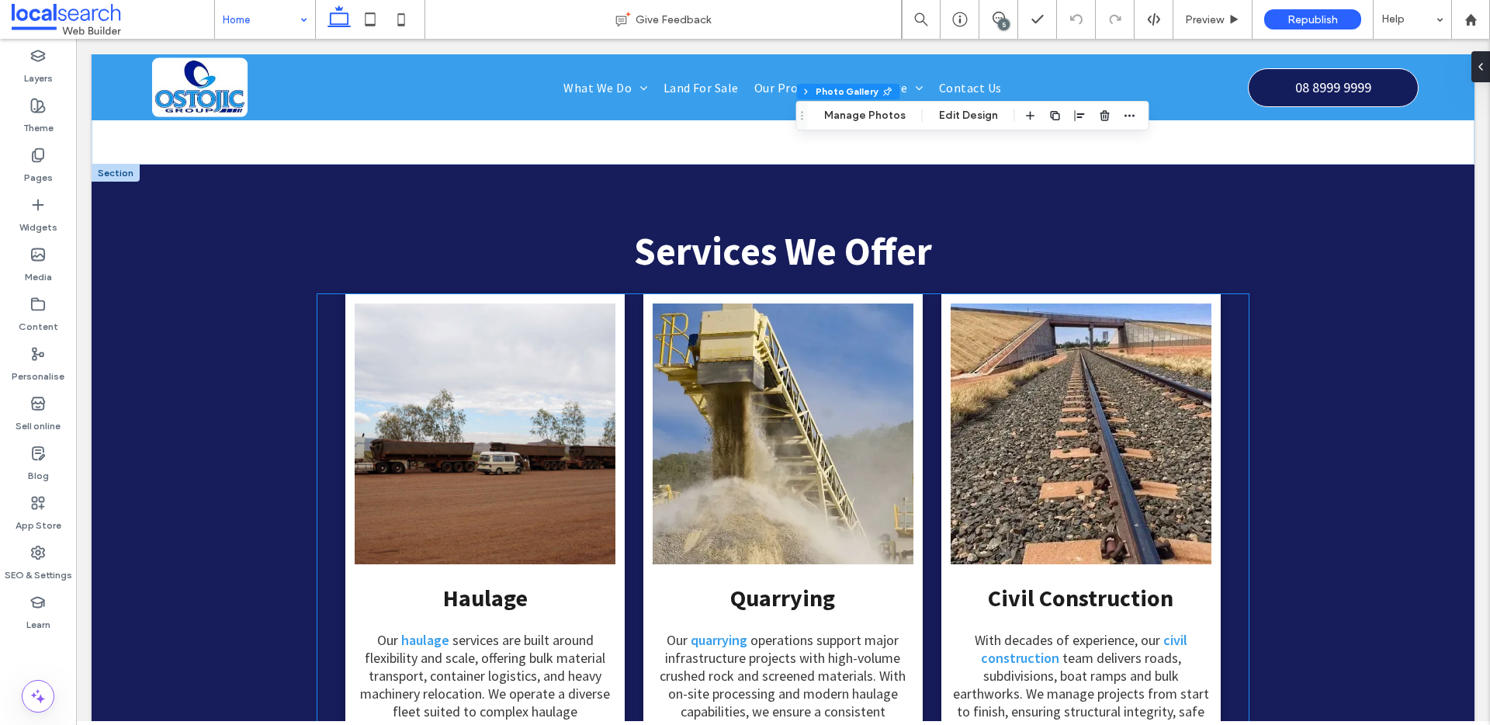
click at [470, 303] on link at bounding box center [485, 433] width 261 height 261
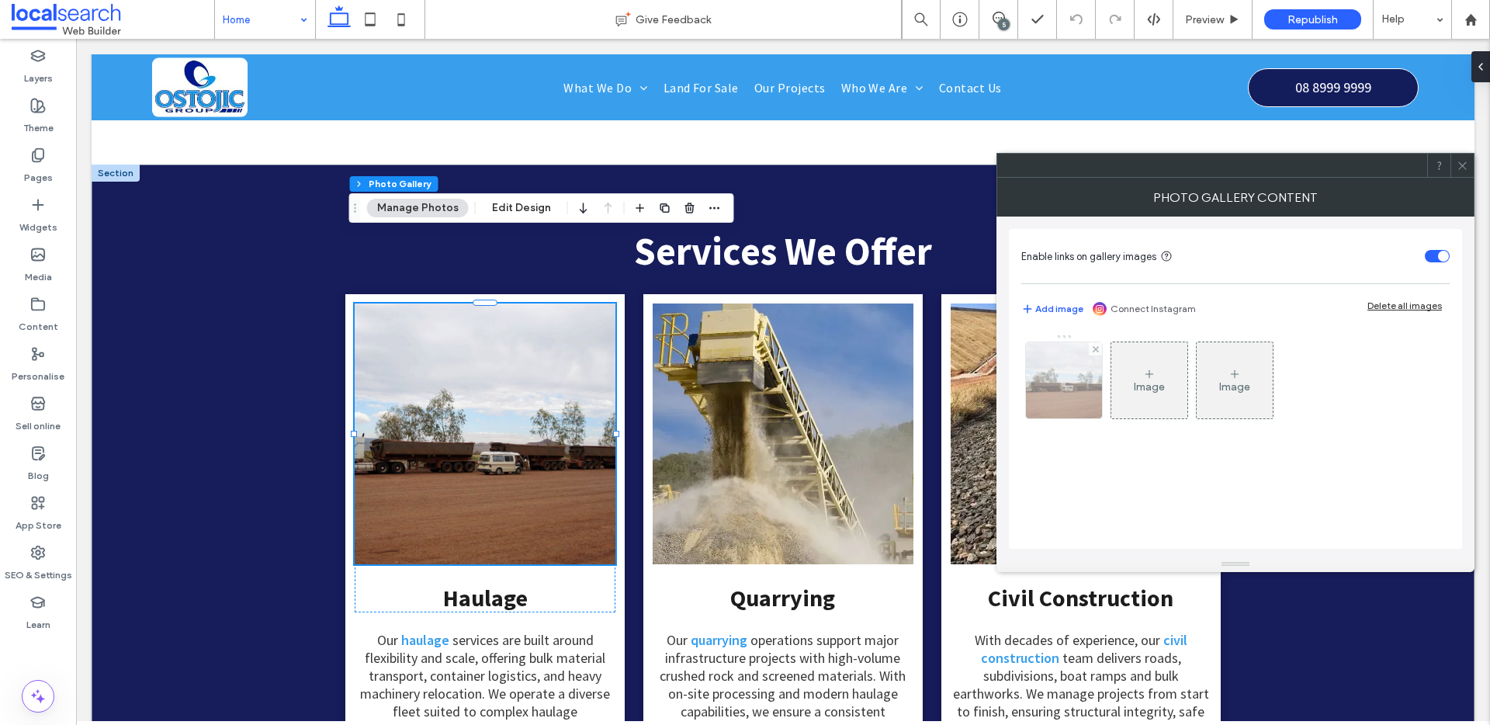
click at [1051, 399] on img at bounding box center [1065, 380] width 114 height 76
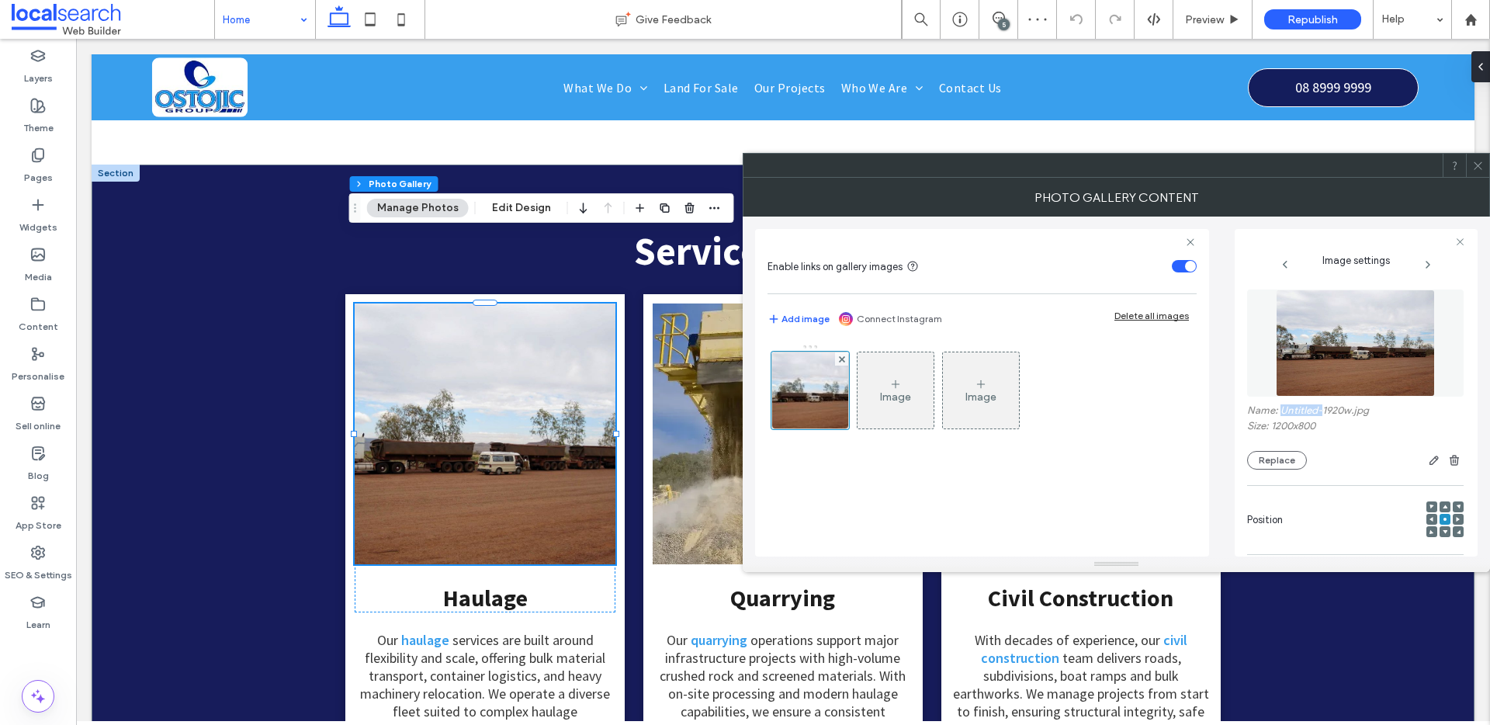
drag, startPoint x: 1321, startPoint y: 409, endPoint x: 1283, endPoint y: 411, distance: 38.1
click at [1283, 411] on label "Name: Untitled-1920w.jpg" at bounding box center [1355, 412] width 217 height 16
copy label "Untitled-"
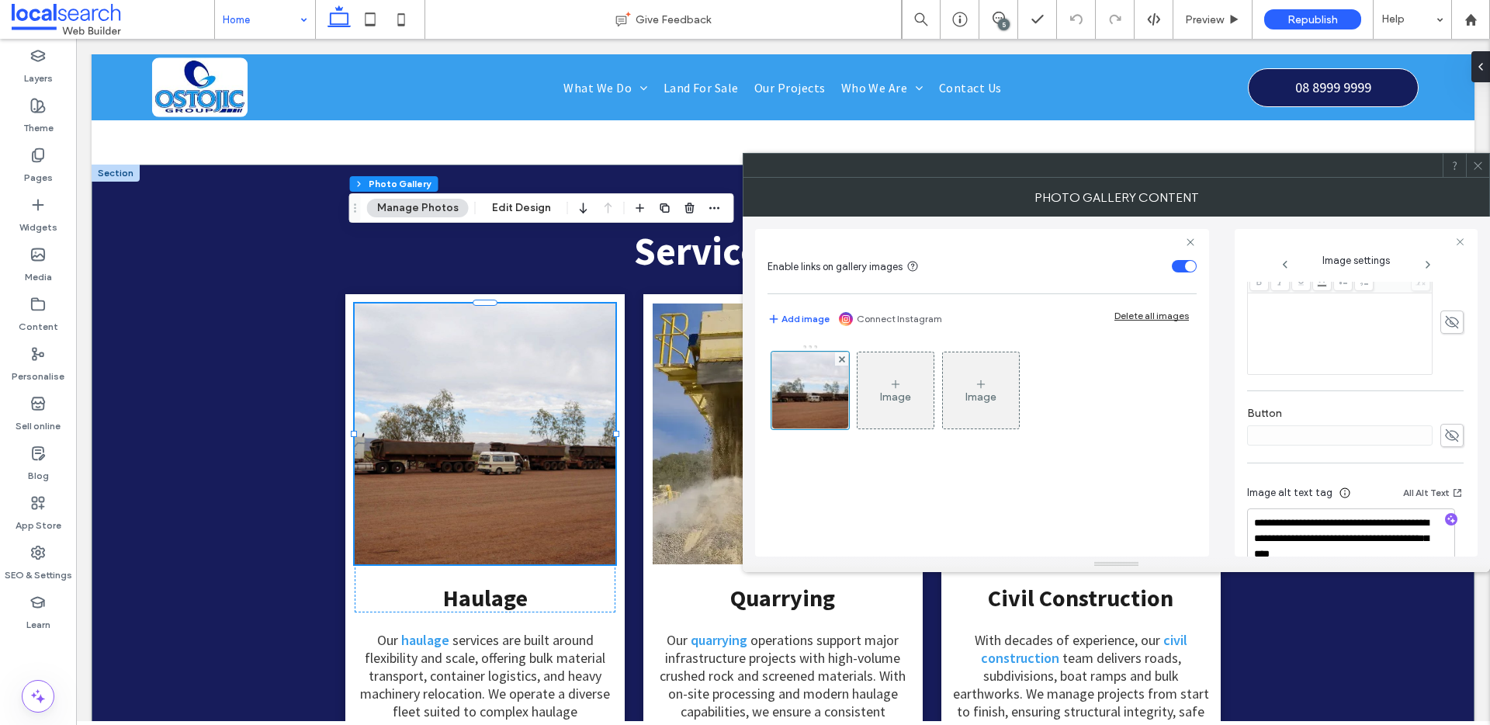
scroll to position [470, 0]
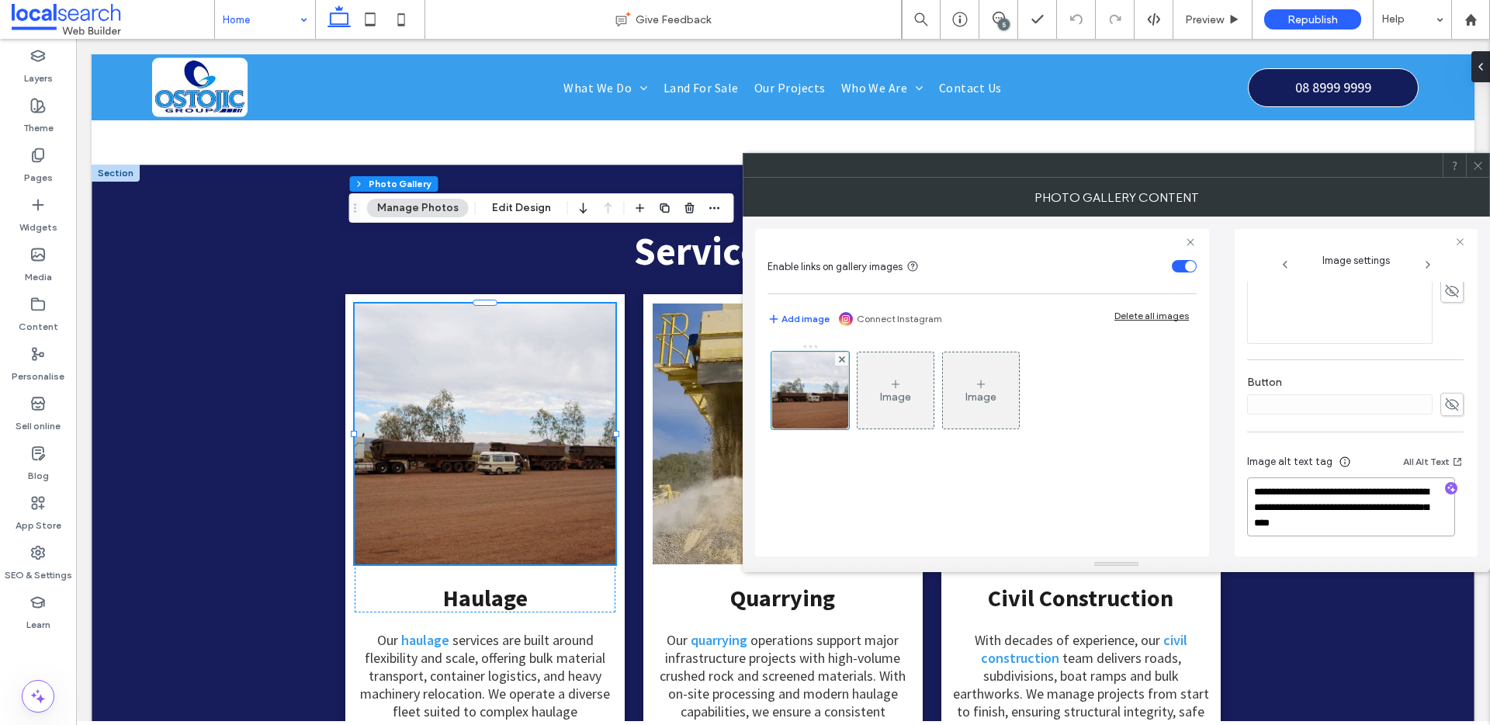
drag, startPoint x: 1384, startPoint y: 523, endPoint x: 1230, endPoint y: 481, distance: 159.3
click at [1230, 484] on div "**********" at bounding box center [1116, 387] width 723 height 340
click at [1479, 164] on icon at bounding box center [1478, 166] width 12 height 12
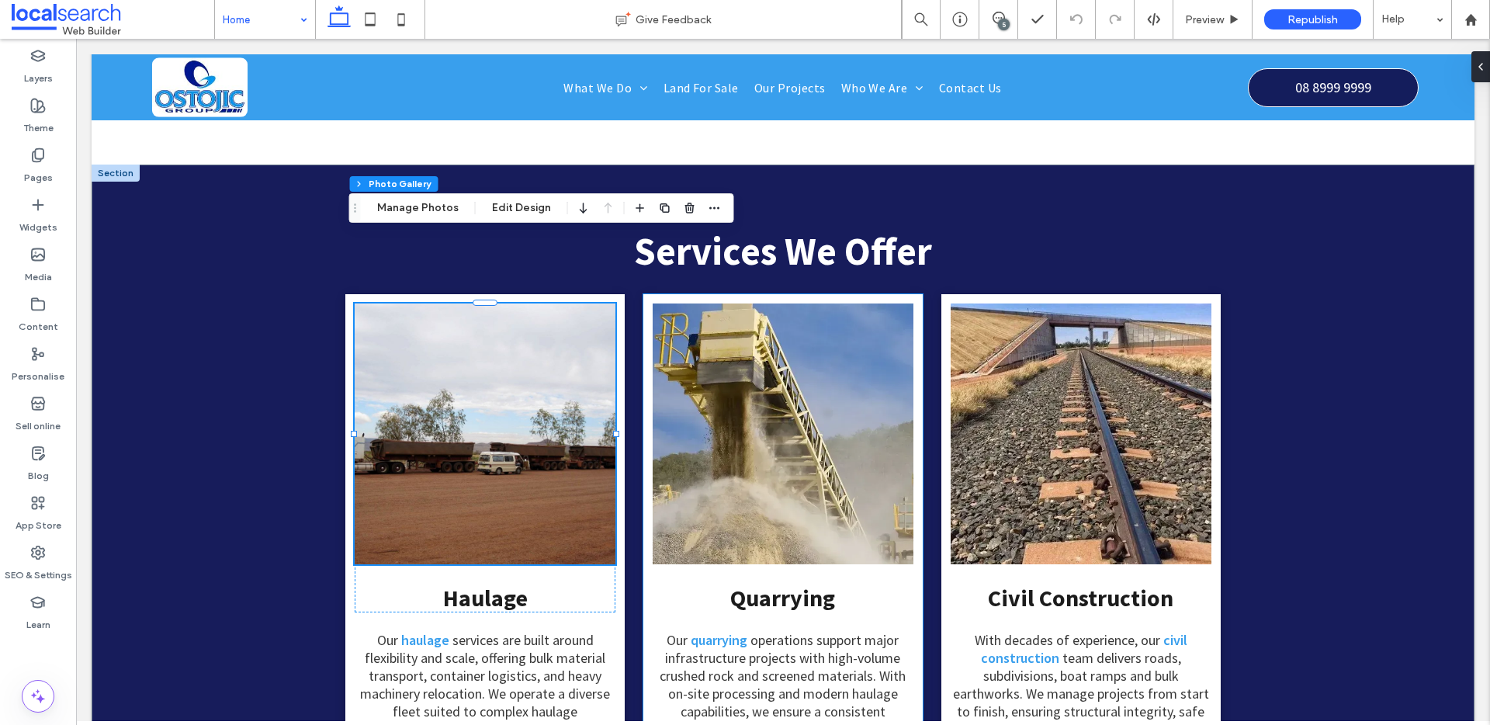
click at [737, 349] on link at bounding box center [783, 433] width 261 height 261
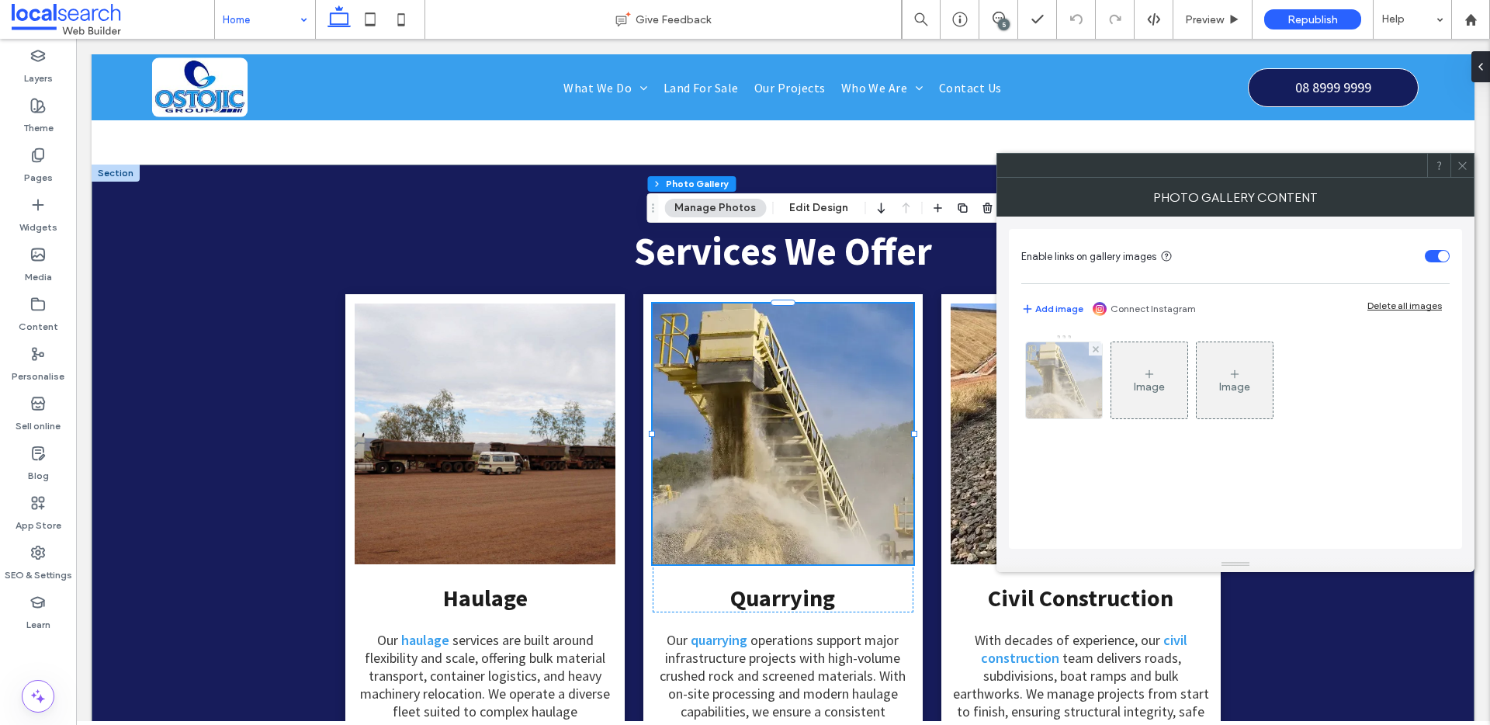
click at [1063, 365] on img at bounding box center [1064, 380] width 80 height 76
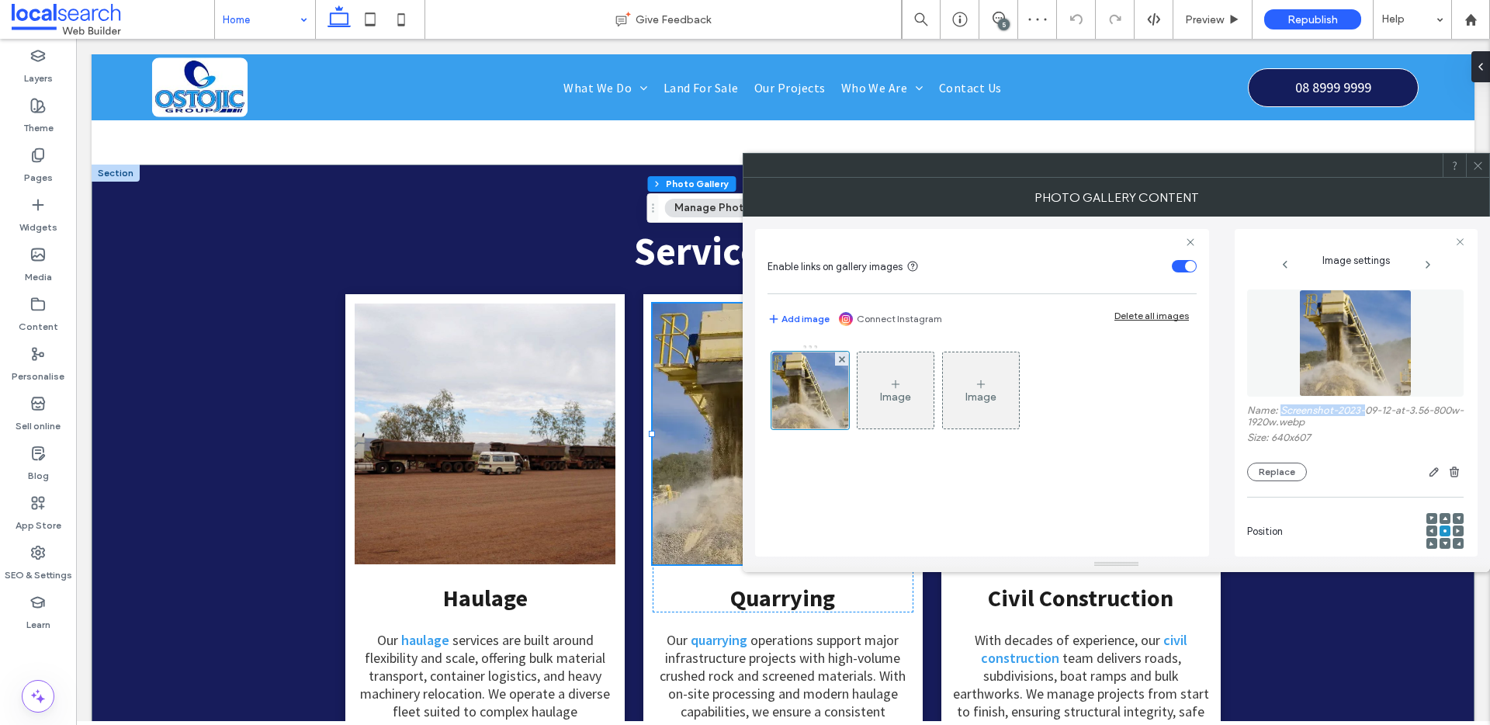
drag, startPoint x: 1364, startPoint y: 407, endPoint x: 1283, endPoint y: 413, distance: 81.0
click at [1283, 413] on label "Name: Screenshot-2023-09-12-at-3.56-800w-1920w.webp" at bounding box center [1355, 417] width 217 height 27
copy label "Screenshot-2023-"
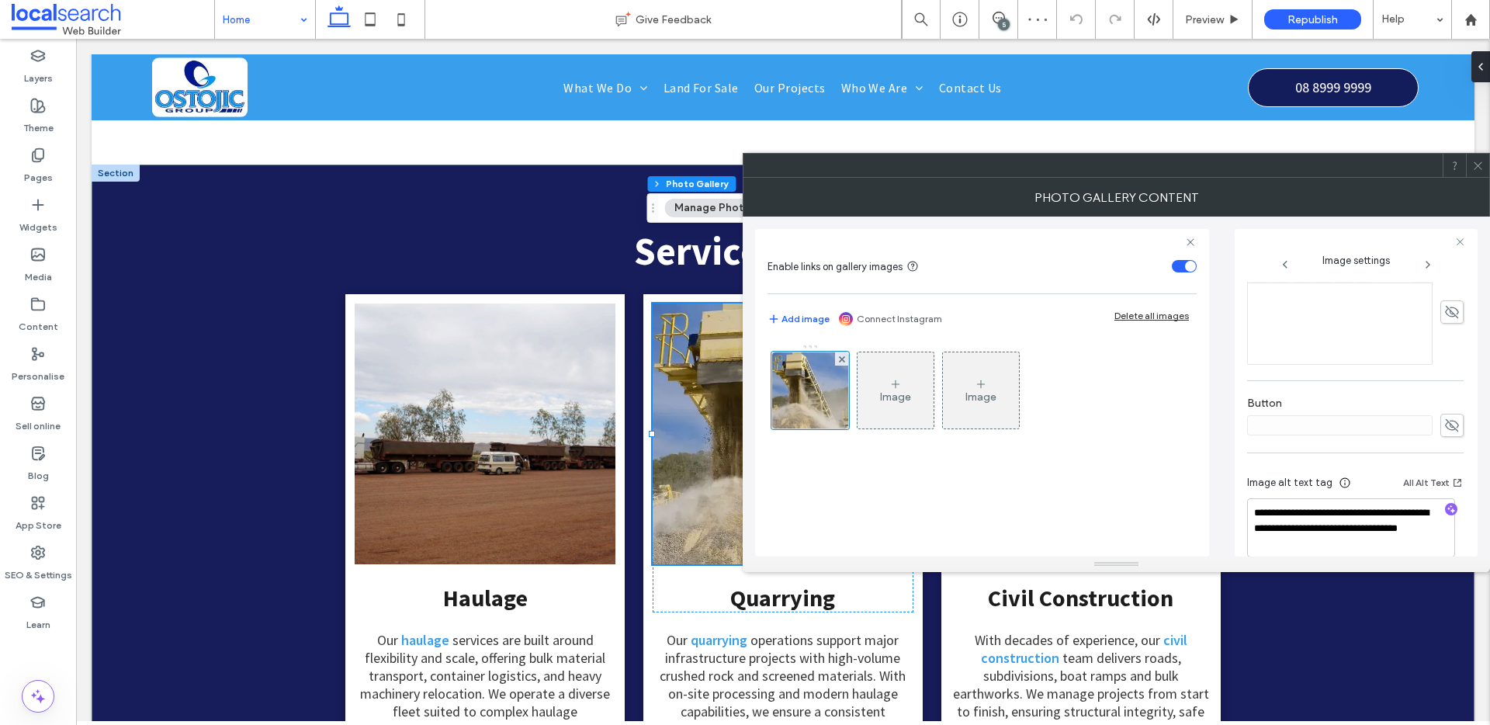
scroll to position [482, 0]
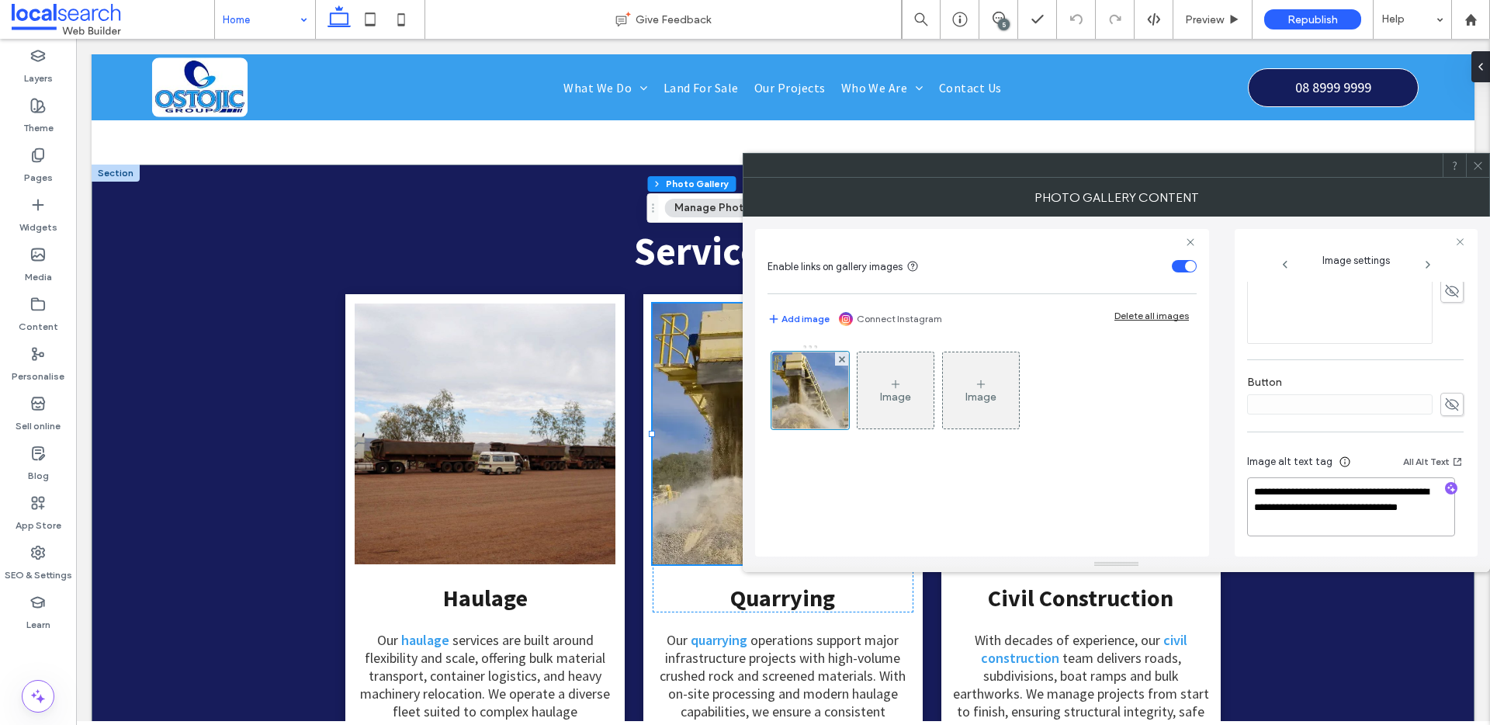
drag, startPoint x: 1313, startPoint y: 523, endPoint x: 1236, endPoint y: 490, distance: 83.1
click at [1236, 490] on div "**********" at bounding box center [1356, 393] width 243 height 328
click at [1479, 166] on icon at bounding box center [1478, 166] width 12 height 12
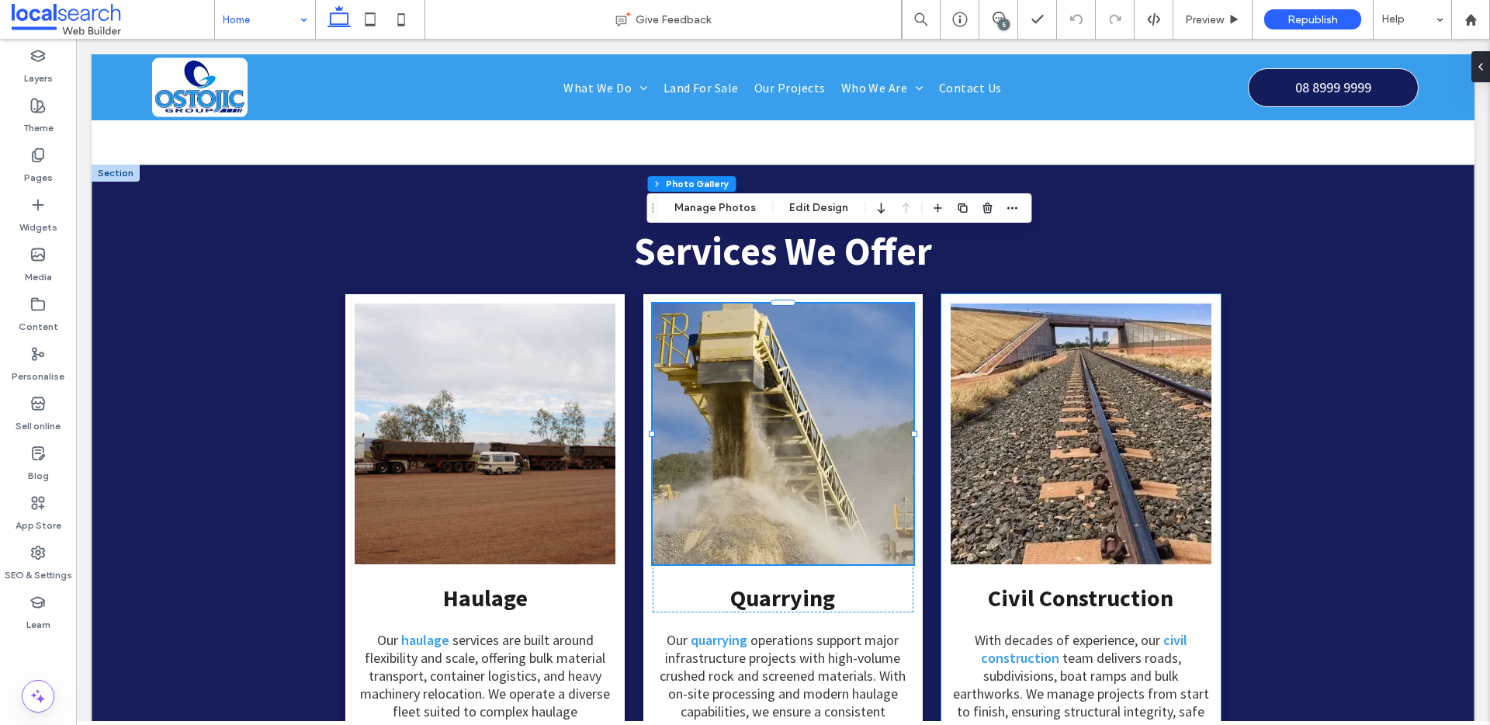
click at [1091, 357] on link at bounding box center [1081, 433] width 261 height 261
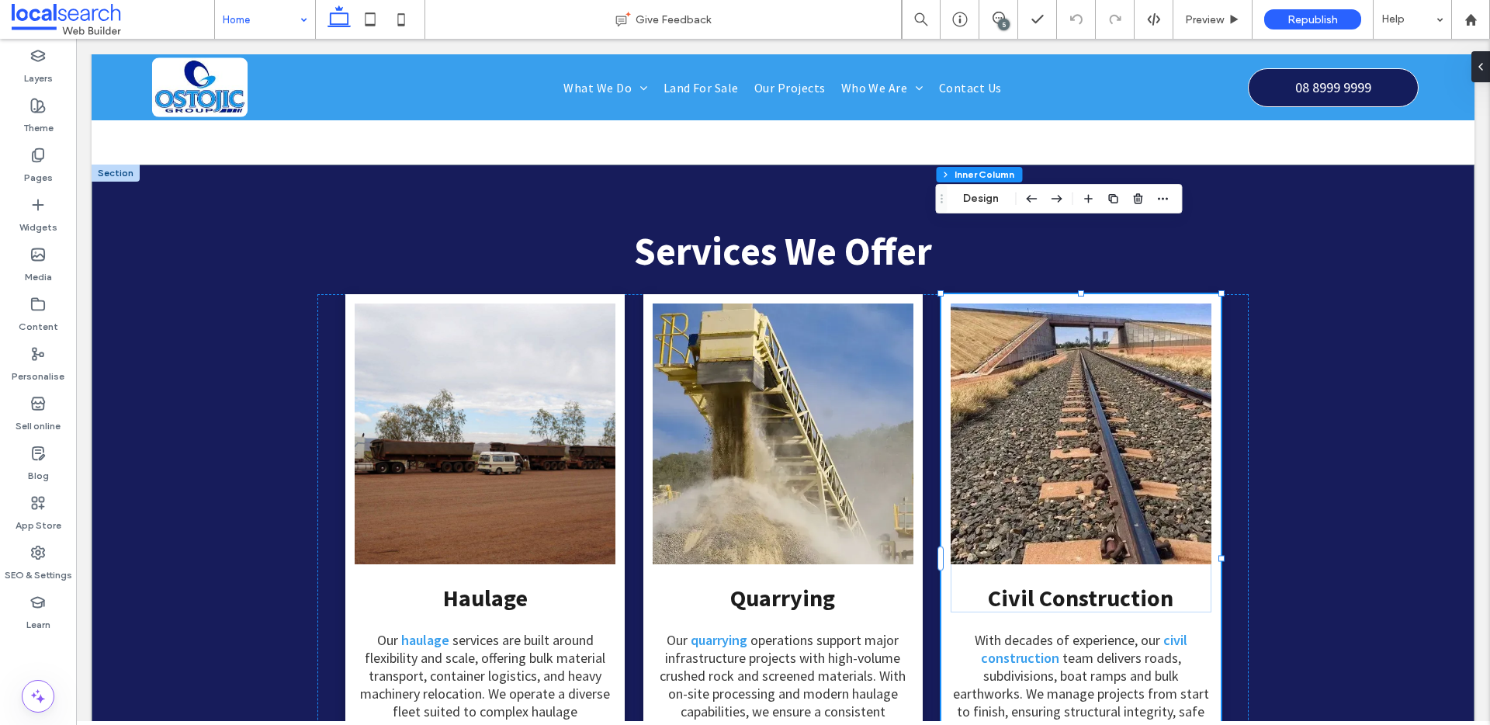
click at [1073, 380] on link at bounding box center [1081, 433] width 261 height 261
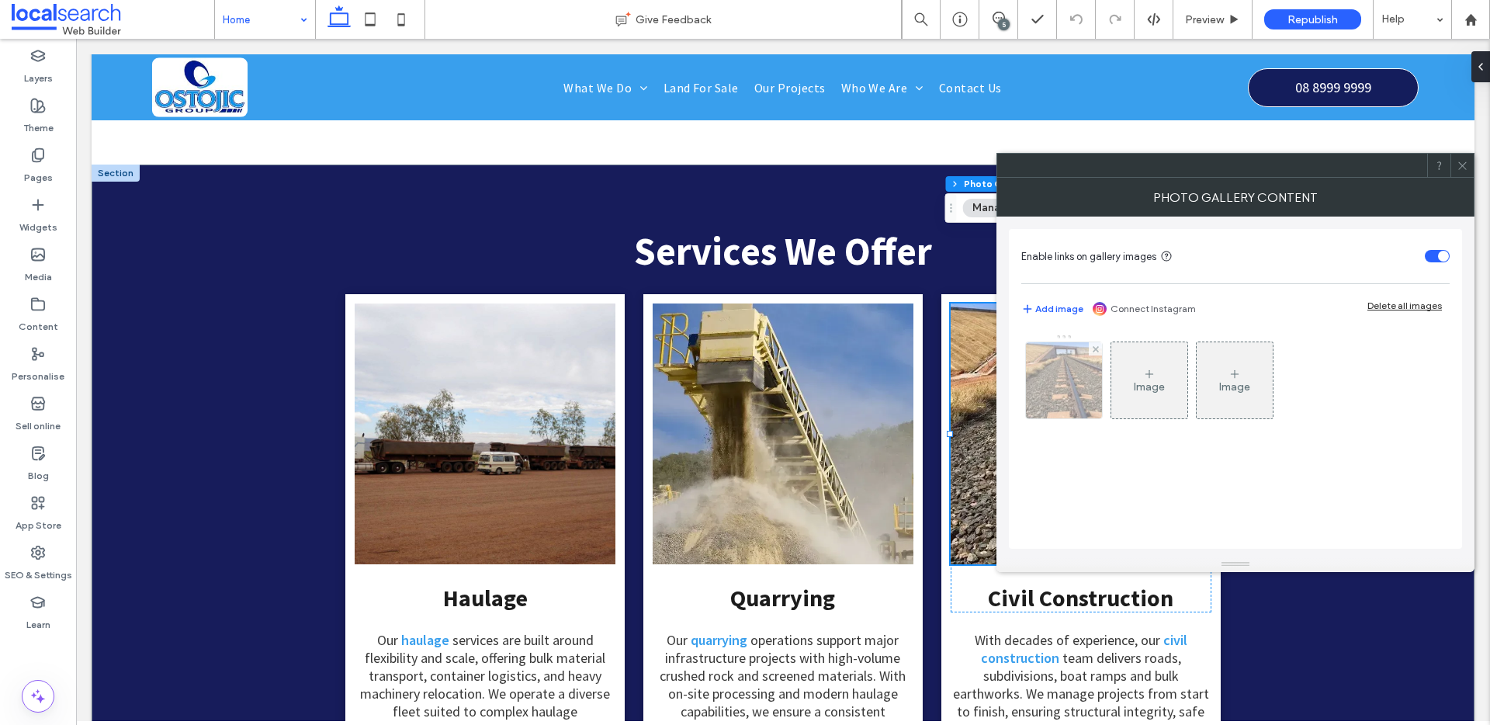
click at [1044, 376] on img at bounding box center [1065, 380] width 102 height 76
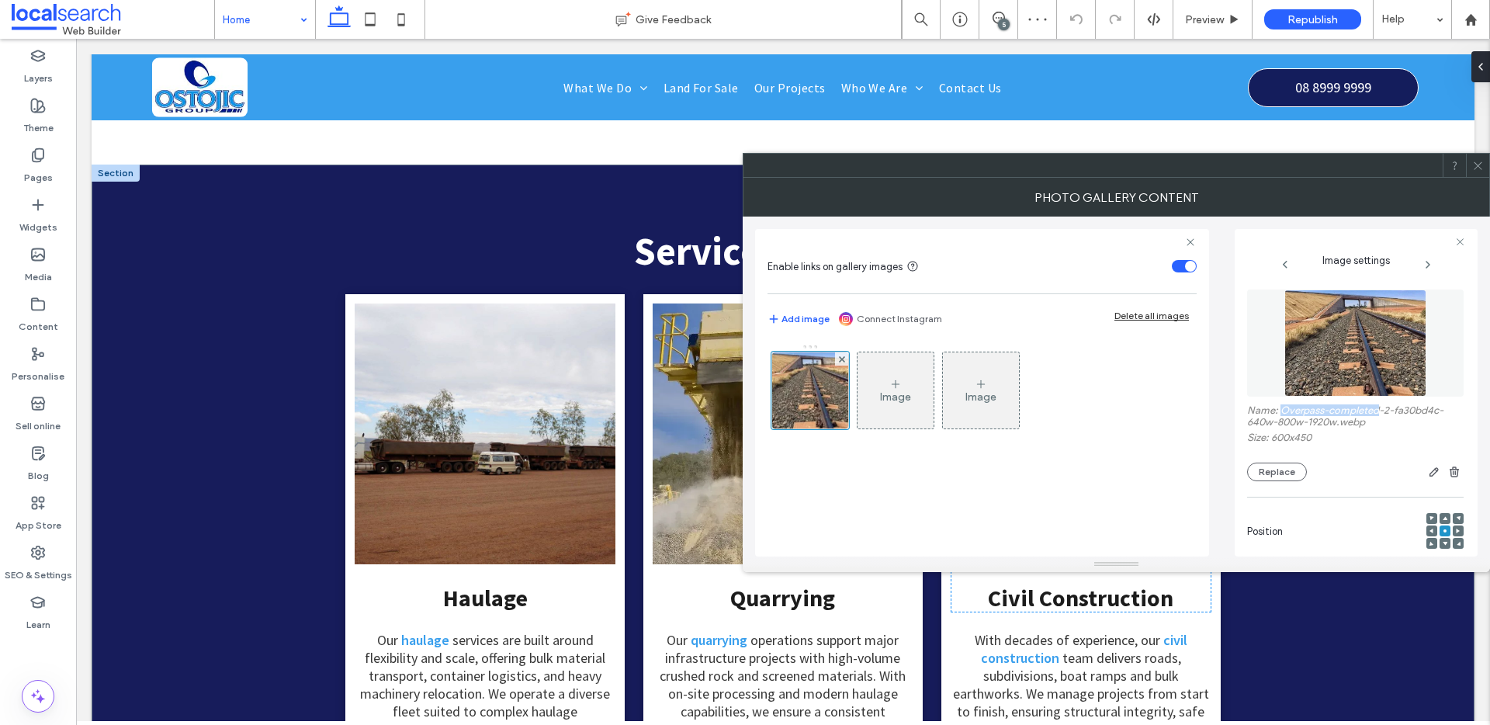
drag, startPoint x: 1381, startPoint y: 413, endPoint x: 1283, endPoint y: 412, distance: 97.8
click at [1283, 412] on label "Name: Overpass-completed-2-fa30bd4c-640w-800w-1920w.webp" at bounding box center [1355, 417] width 217 height 27
copy label "Overpass-completed"
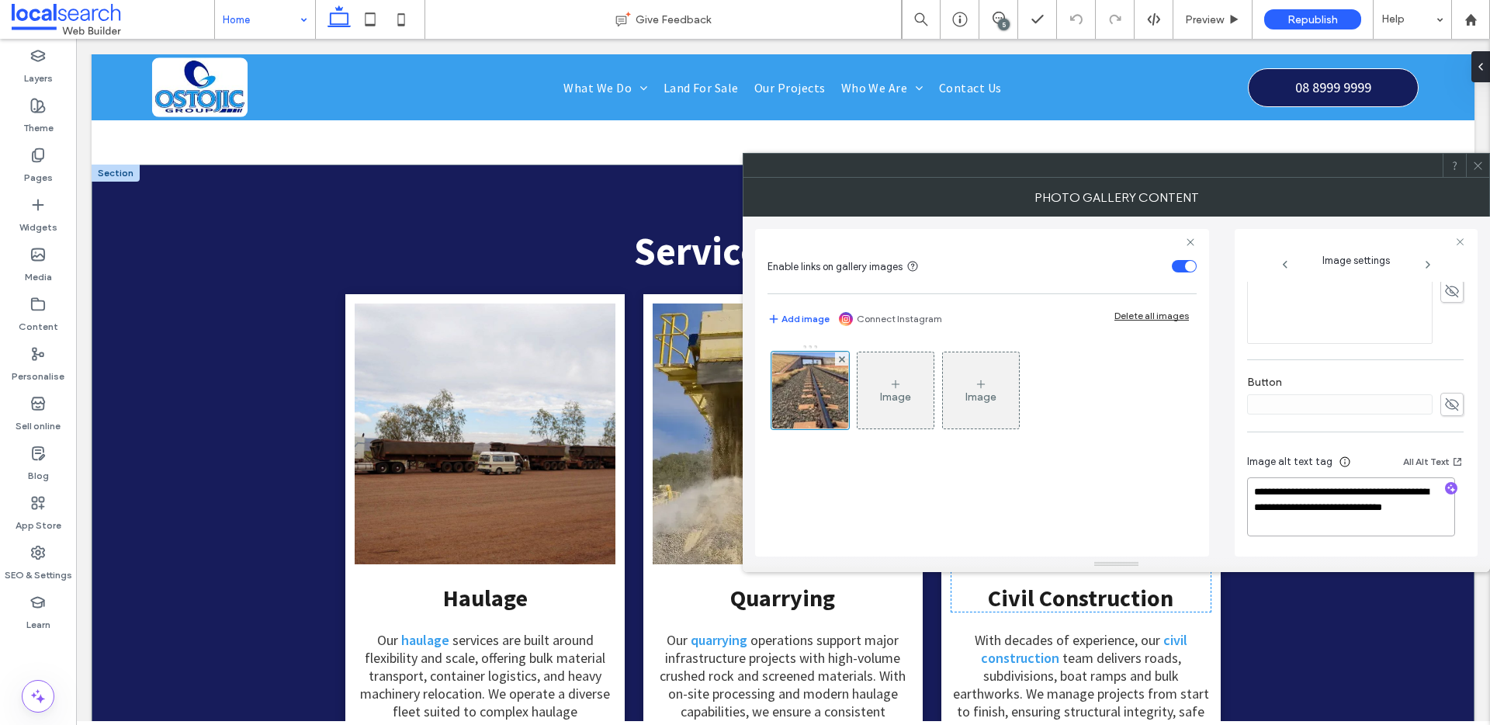
drag, startPoint x: 1327, startPoint y: 535, endPoint x: 1236, endPoint y: 491, distance: 100.3
click at [1236, 491] on div "**********" at bounding box center [1356, 393] width 243 height 328
click at [1482, 168] on icon at bounding box center [1478, 166] width 12 height 12
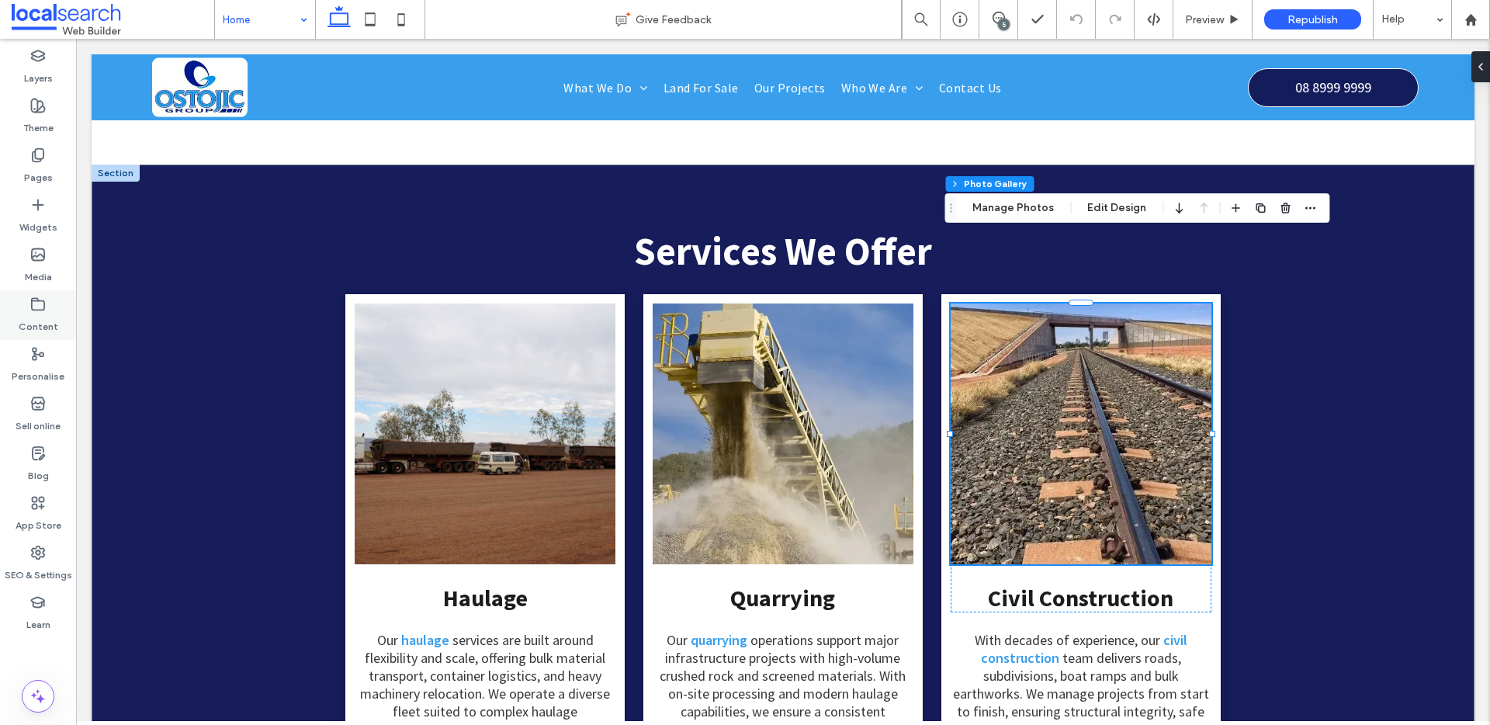
click at [33, 314] on label "Content" at bounding box center [39, 323] width 40 height 22
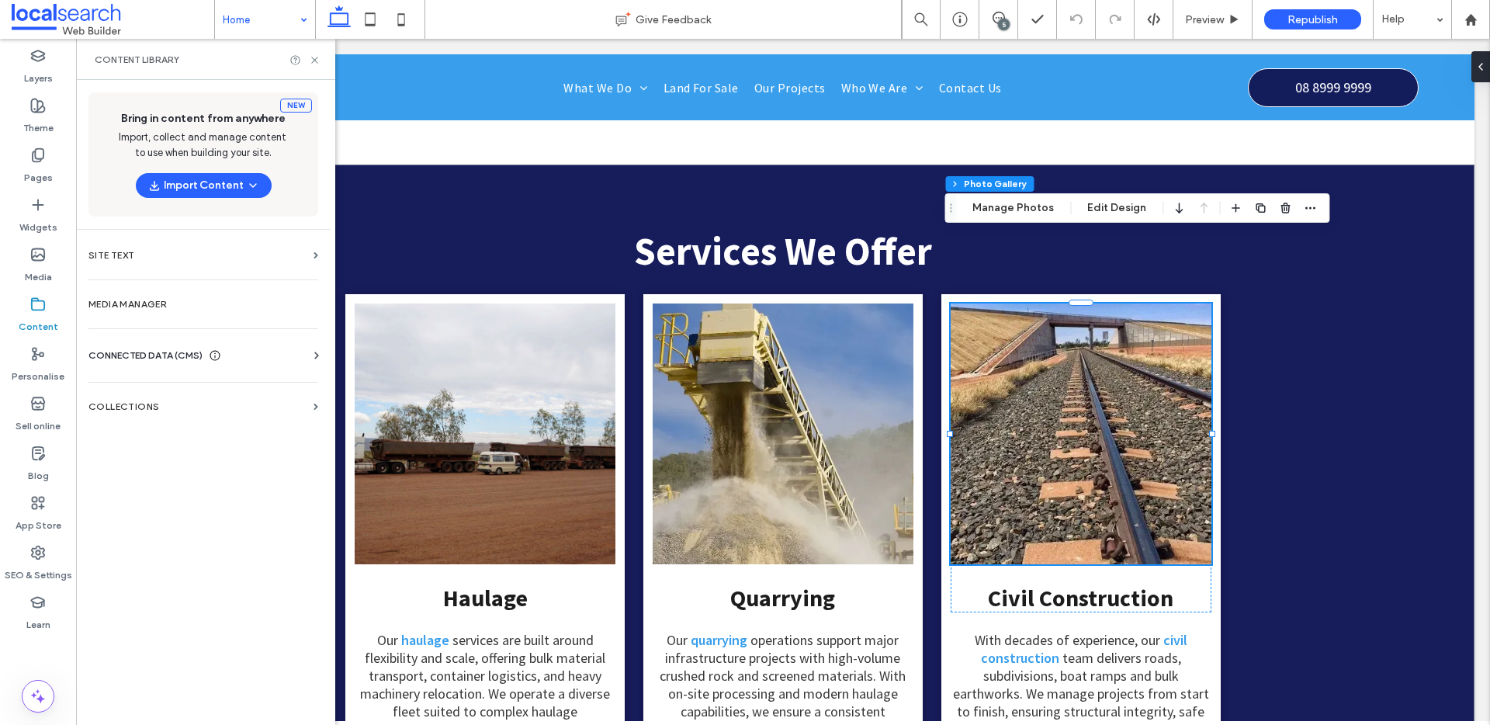
click at [210, 363] on div "Business info Business Text Business Images Find and Replace" at bounding box center [206, 369] width 236 height 12
click at [177, 356] on span "CONNECTED DATA (CMS)" at bounding box center [145, 356] width 114 height 16
click at [186, 468] on label "Business Images" at bounding box center [206, 465] width 211 height 11
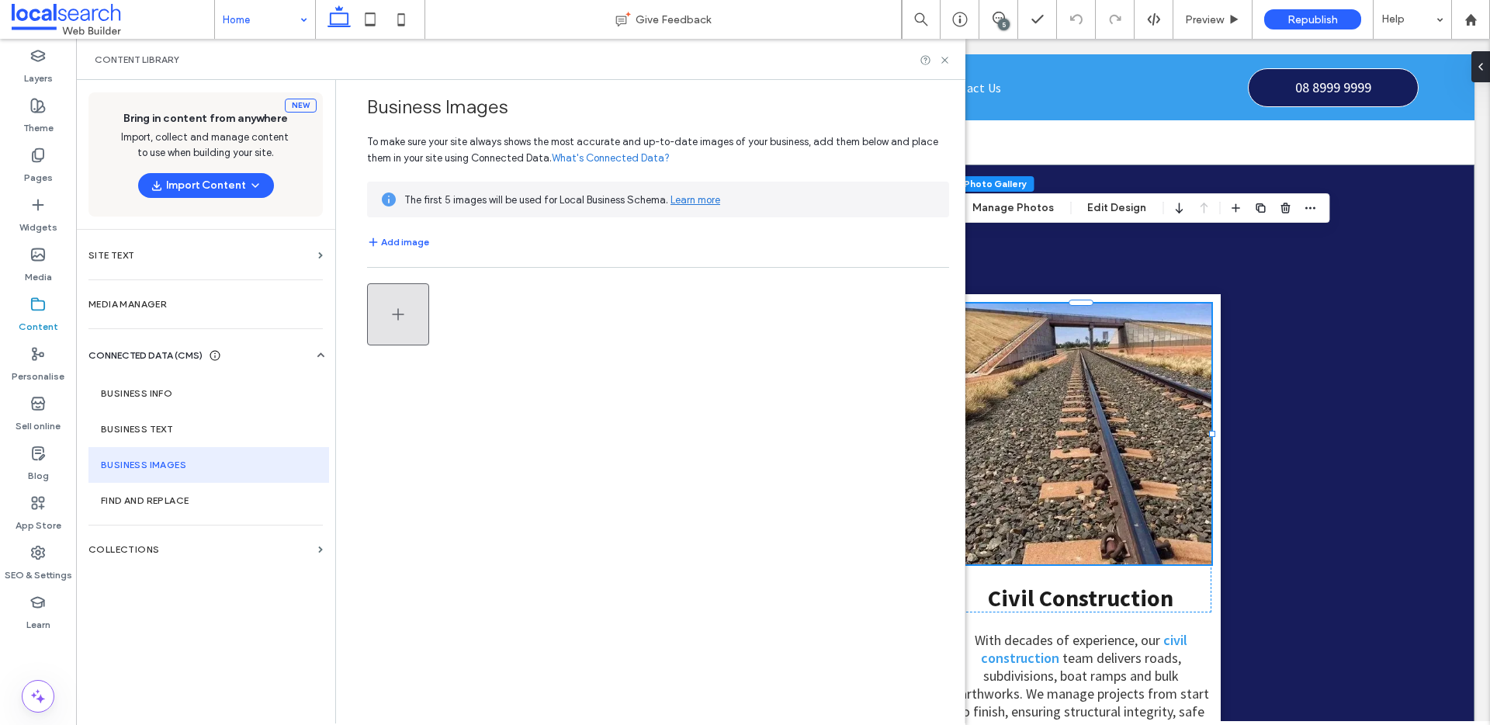
click at [381, 308] on button "button" at bounding box center [398, 314] width 62 height 62
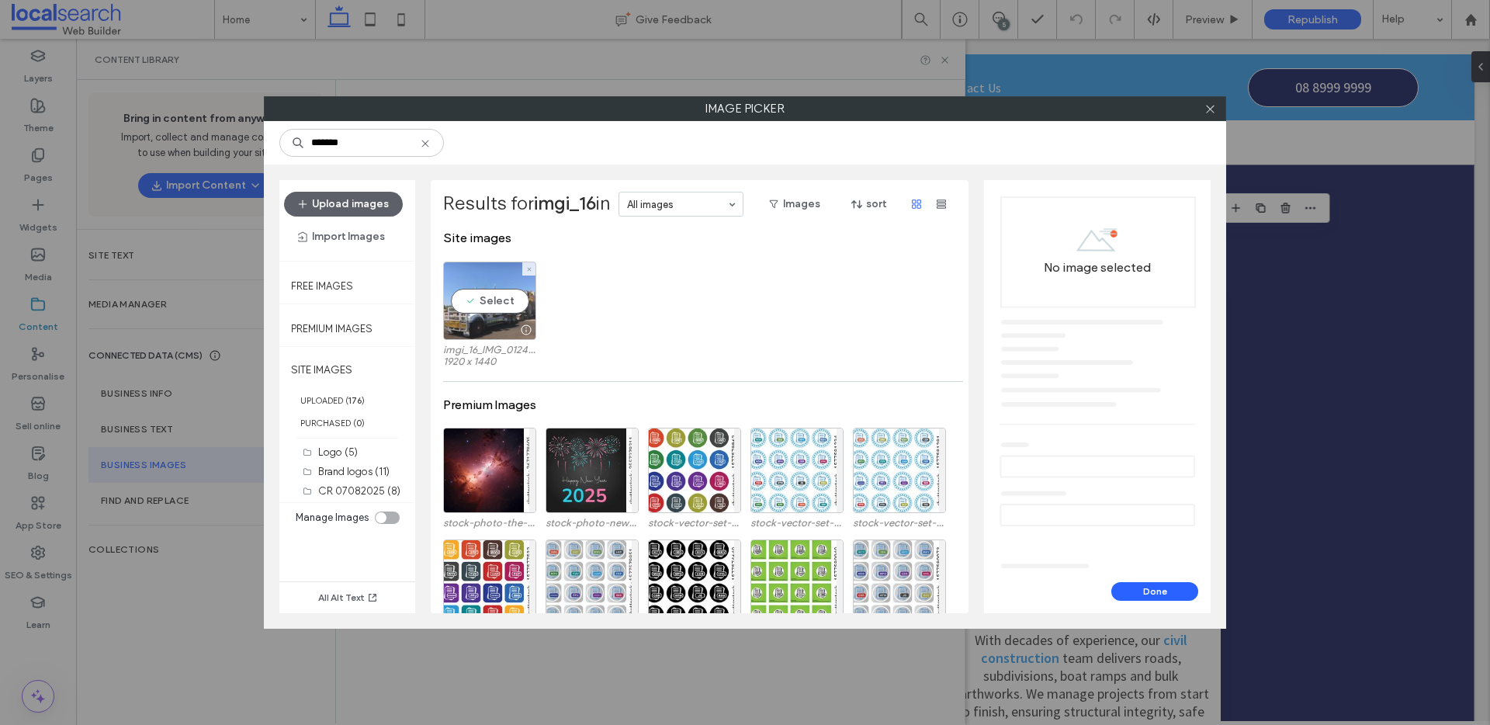
type input "*******"
click at [501, 308] on div "Select" at bounding box center [489, 301] width 93 height 78
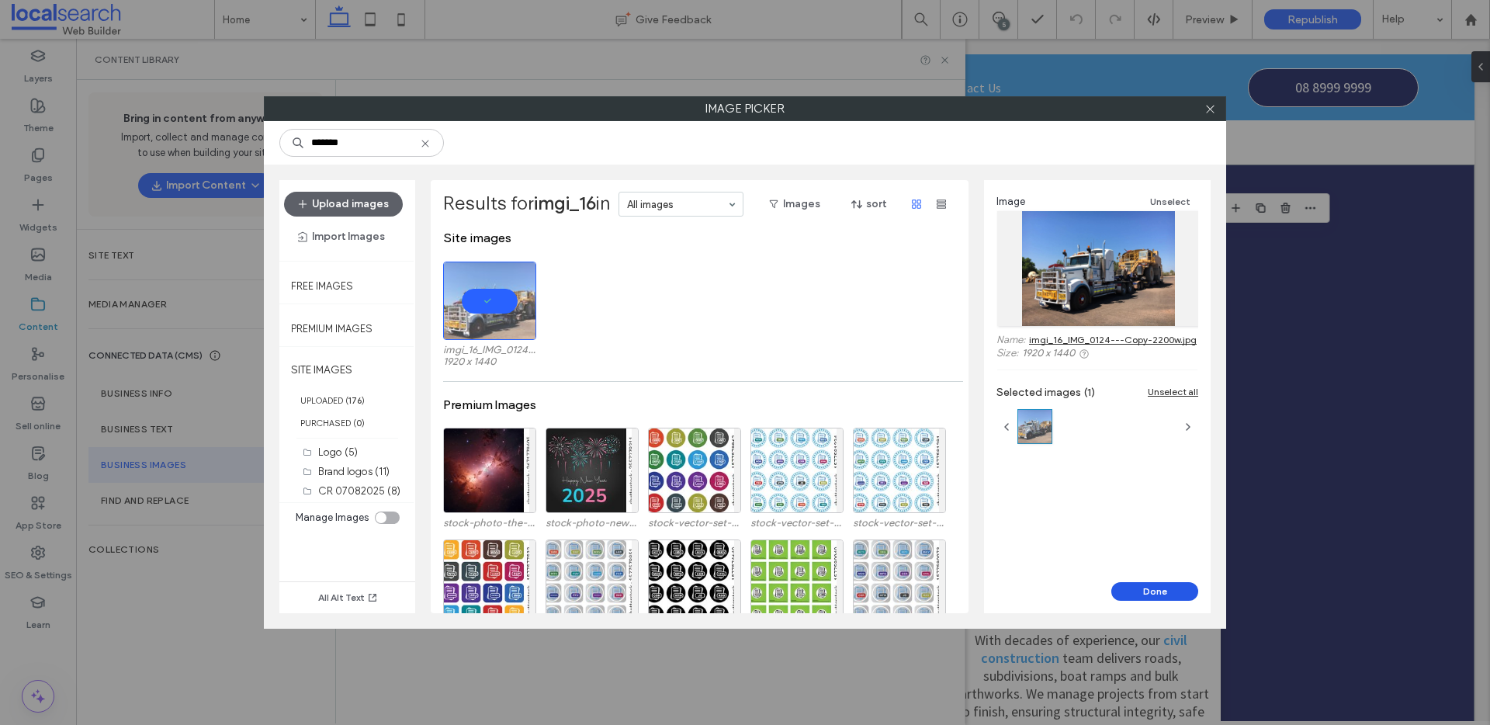
click at [1160, 595] on button "Done" at bounding box center [1155, 591] width 87 height 19
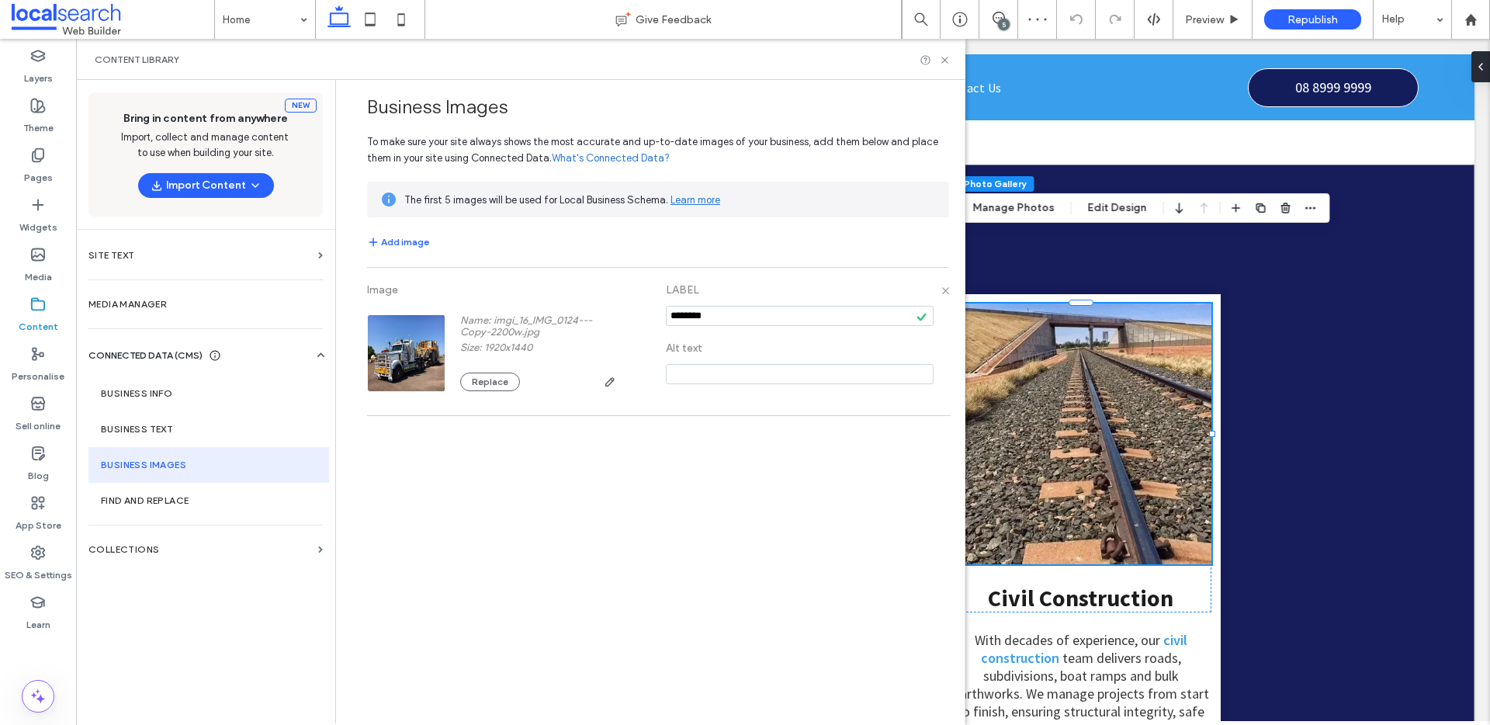
click at [778, 320] on input "notEmpty" at bounding box center [800, 316] width 268 height 20
paste input "**********"
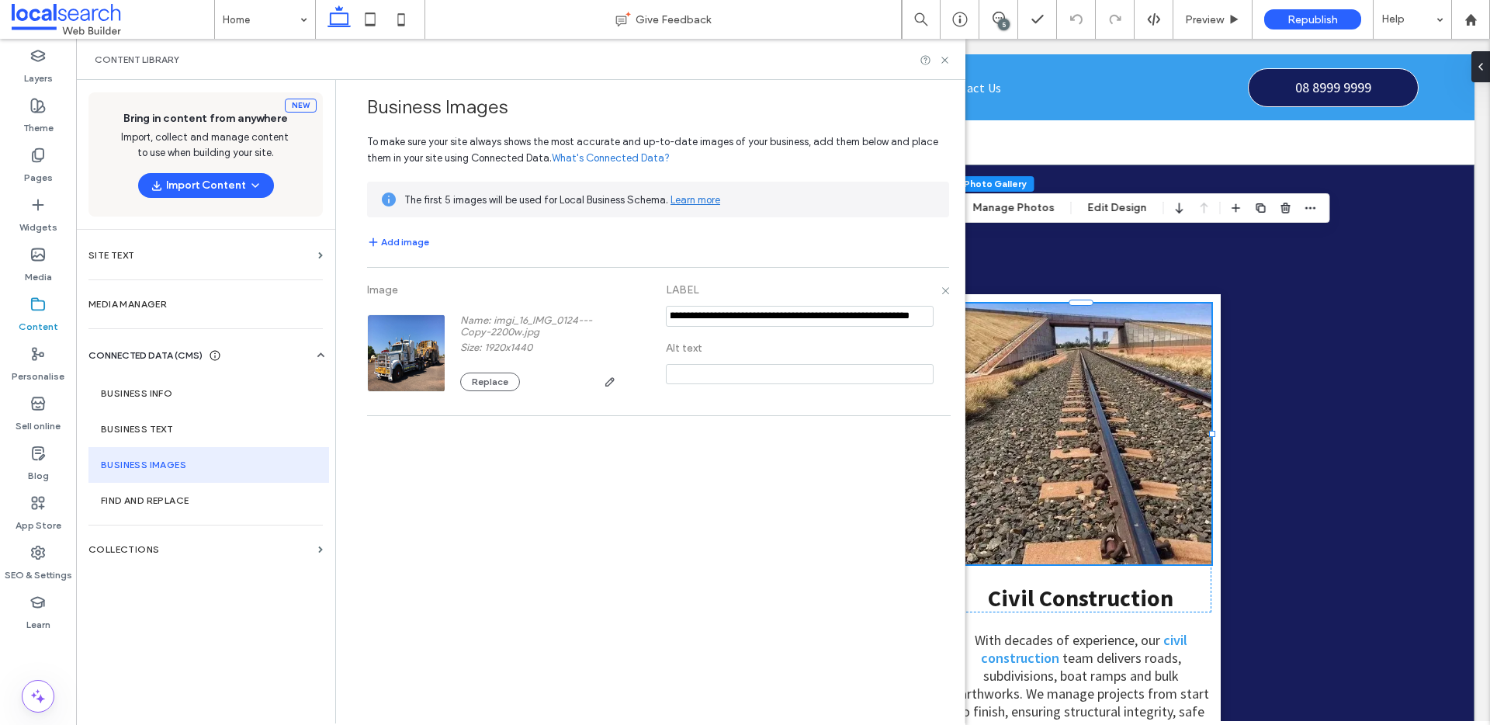
type input "**********"
click at [779, 376] on input at bounding box center [800, 374] width 268 height 20
paste input "**********"
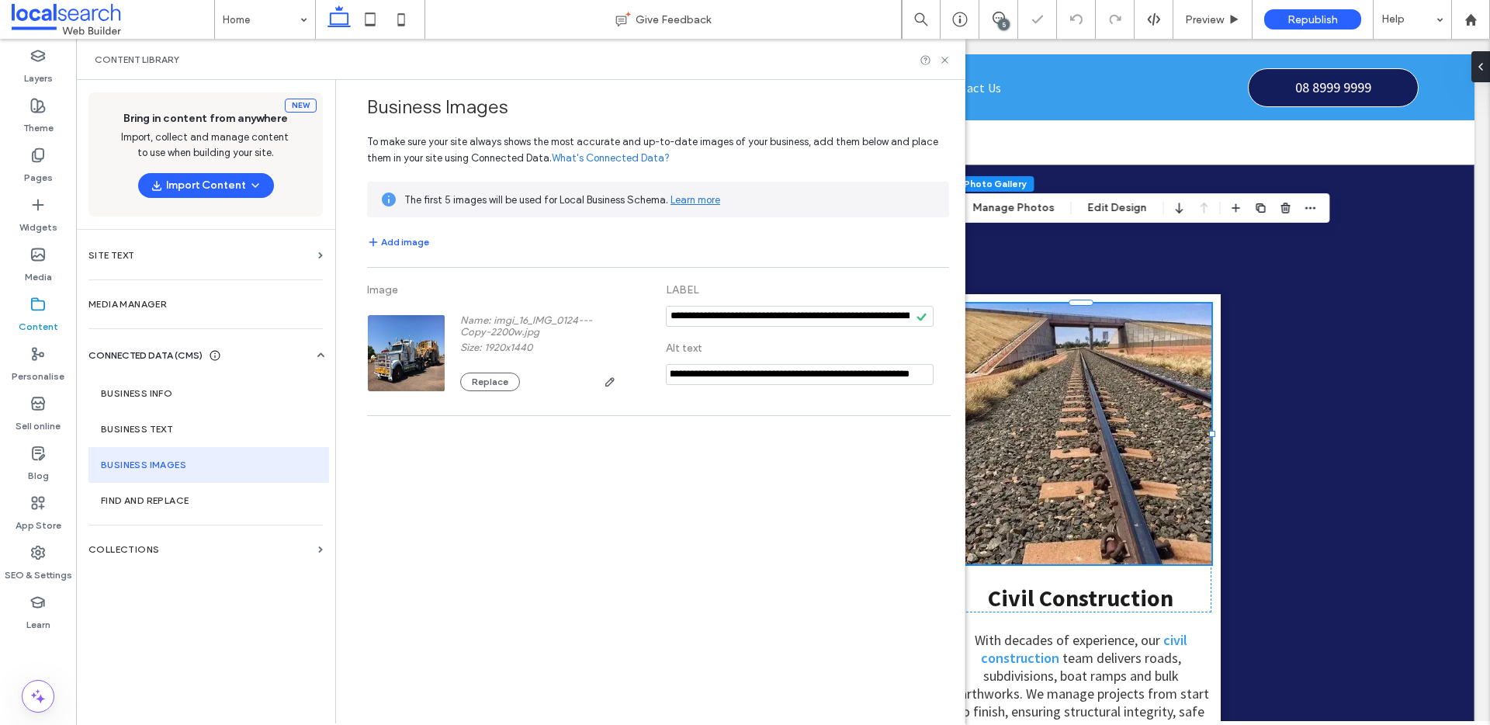
type input "**********"
click at [733, 223] on div "**********" at bounding box center [646, 252] width 605 height 344
click at [172, 428] on label "Business Text" at bounding box center [209, 429] width 216 height 11
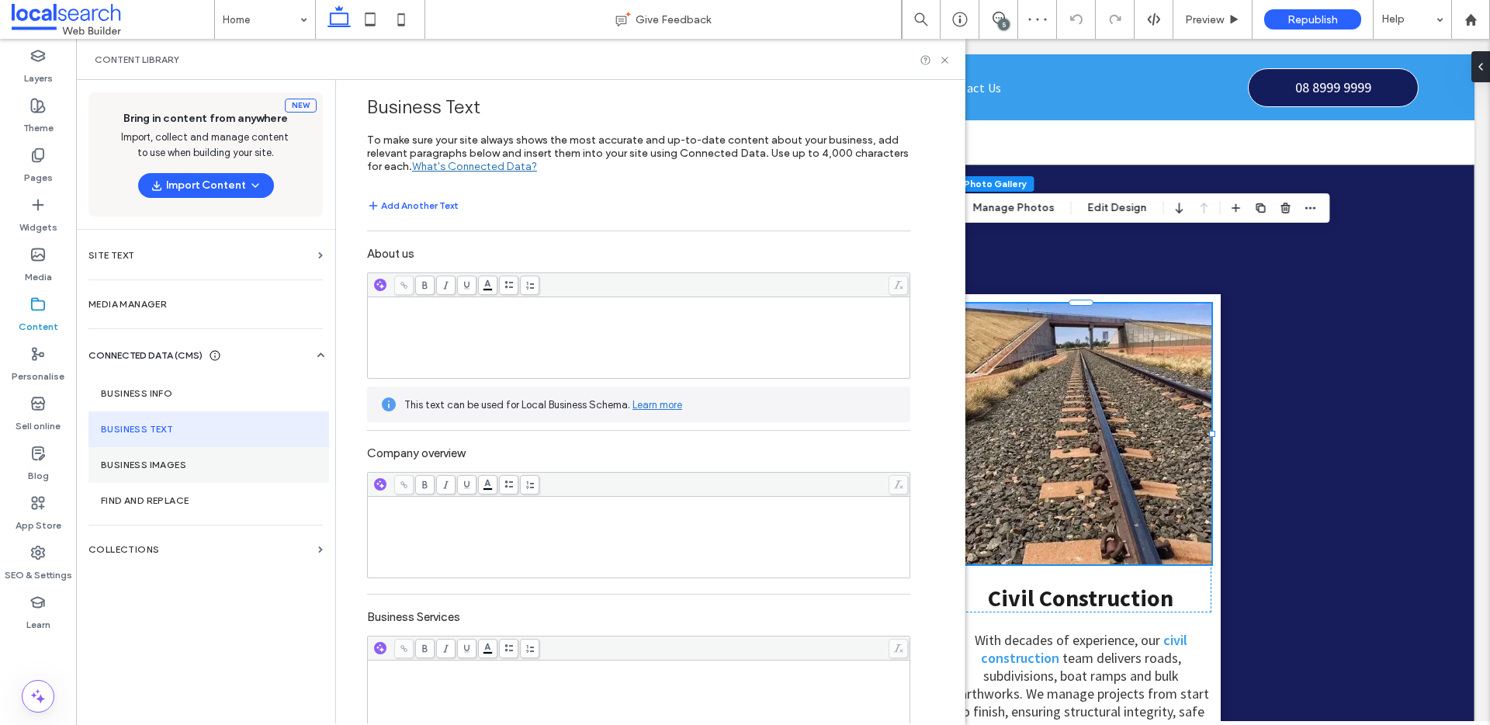
click at [200, 458] on section "Business Images" at bounding box center [208, 465] width 241 height 36
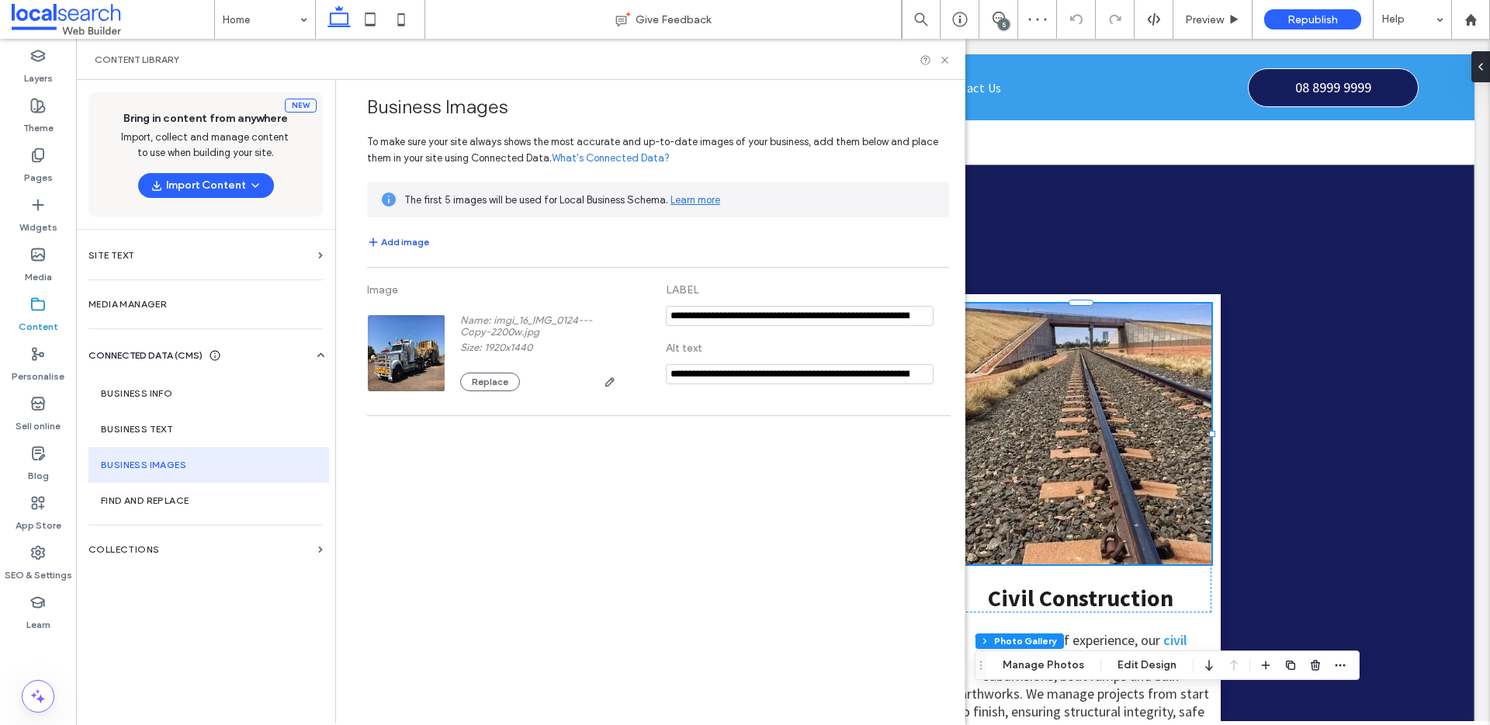
click at [395, 238] on button "Add image" at bounding box center [398, 242] width 62 height 19
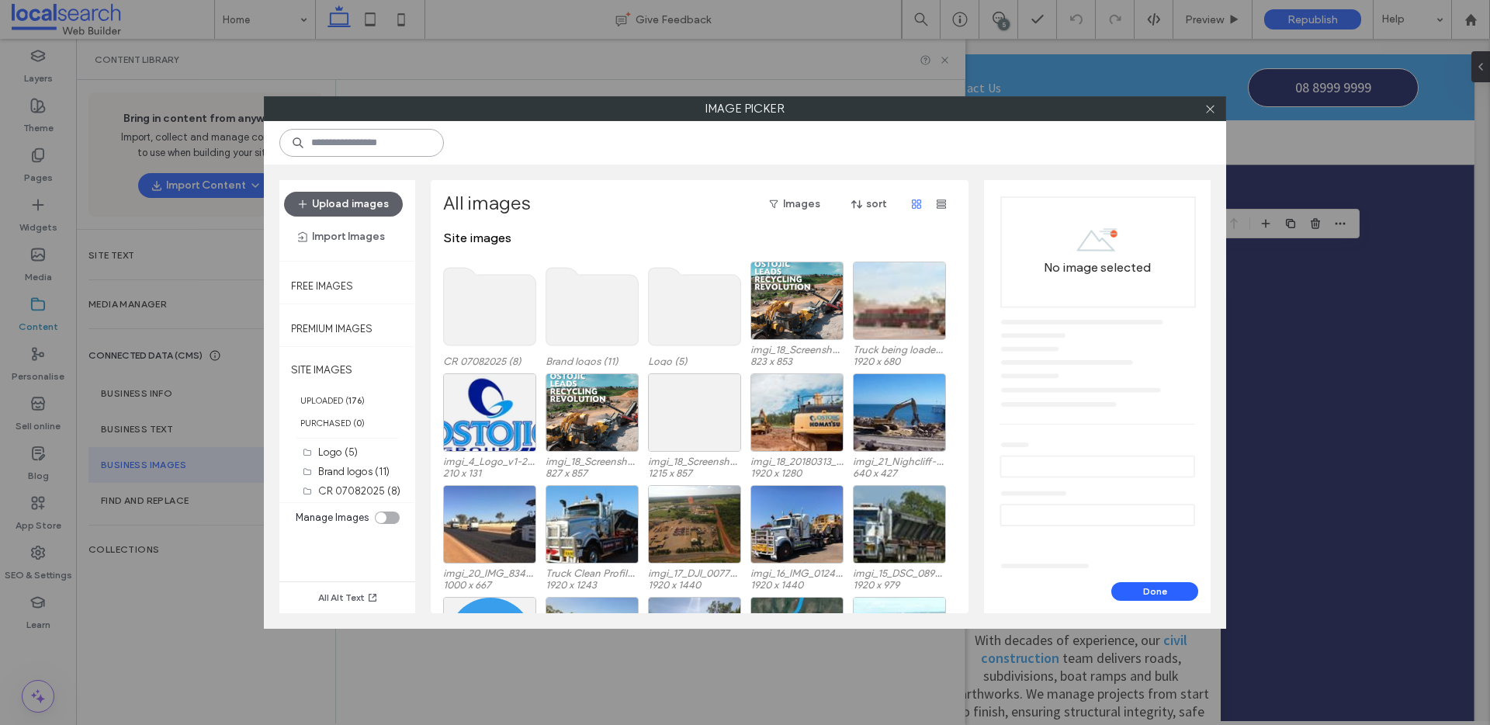
click at [344, 147] on input at bounding box center [361, 143] width 165 height 28
paste input "**********"
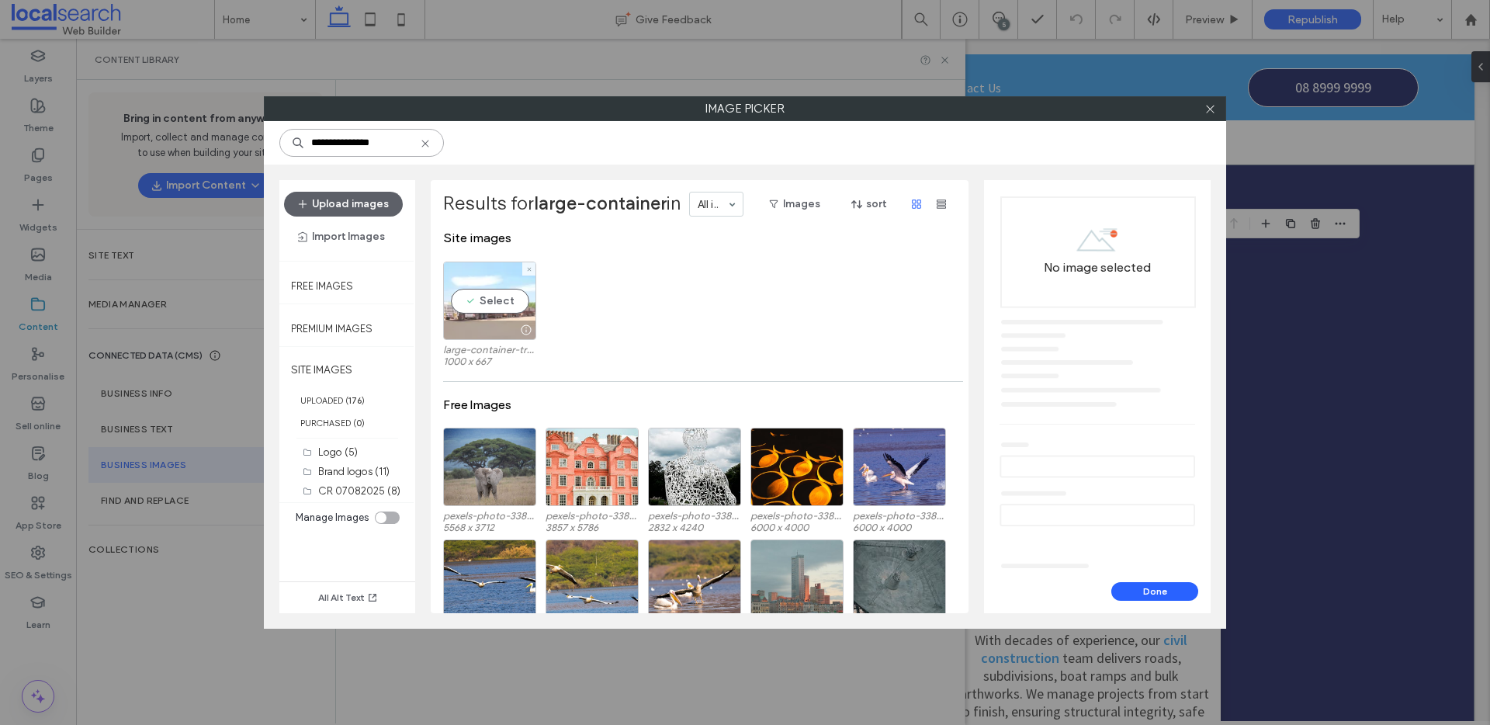
type input "**********"
click at [505, 307] on div "Select" at bounding box center [489, 301] width 93 height 78
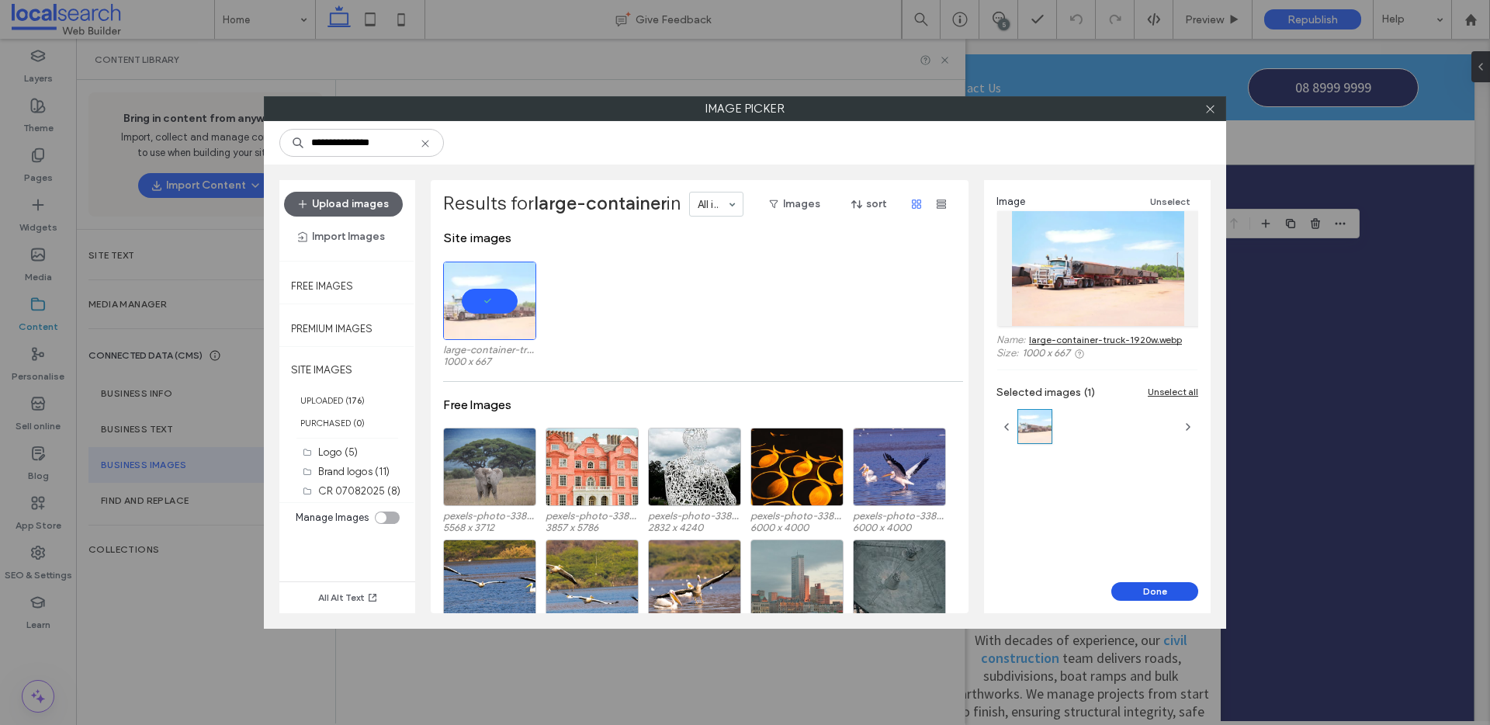
click at [1143, 594] on button "Done" at bounding box center [1155, 591] width 87 height 19
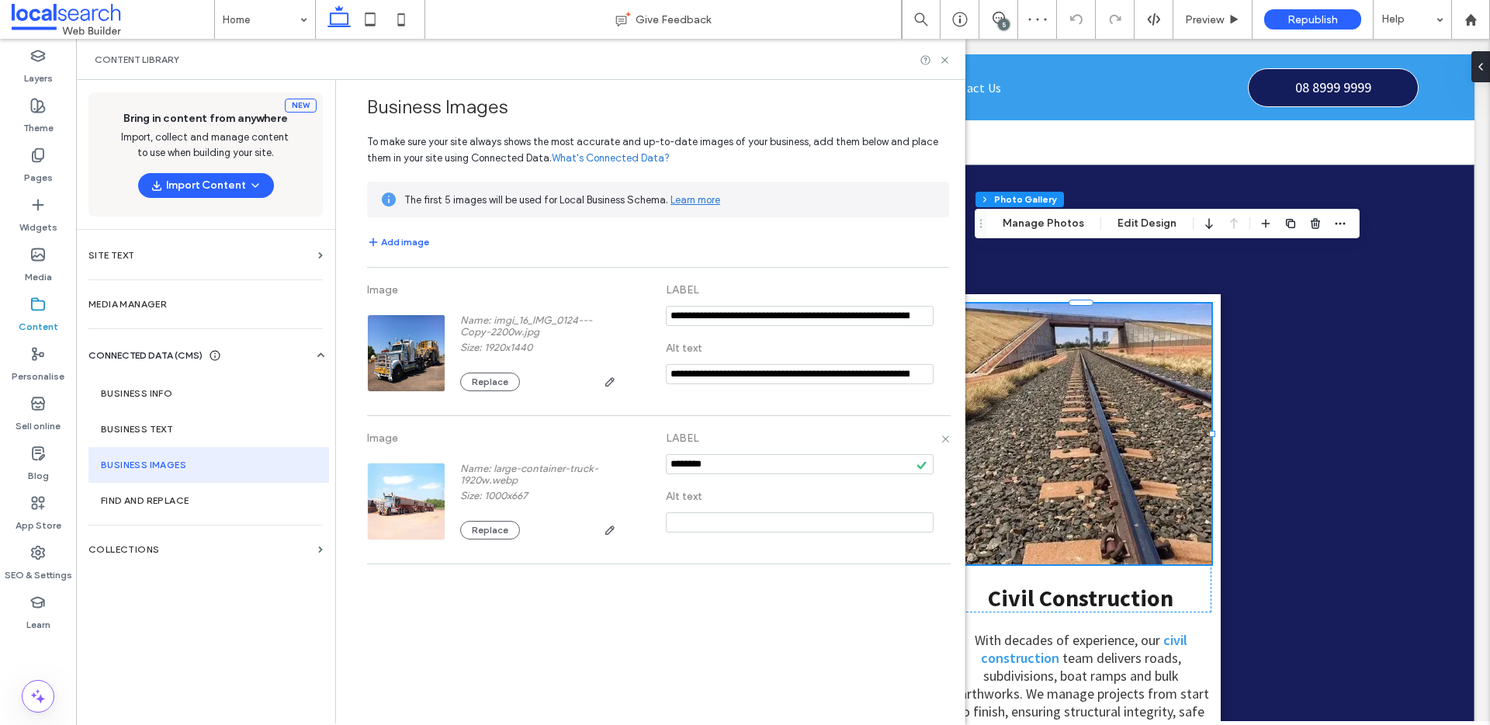
click at [722, 465] on input "notEmpty" at bounding box center [800, 464] width 268 height 20
click at [722, 464] on input "notEmpty" at bounding box center [800, 464] width 268 height 20
click at [723, 464] on input "notEmpty" at bounding box center [800, 464] width 268 height 20
paste input "**********"
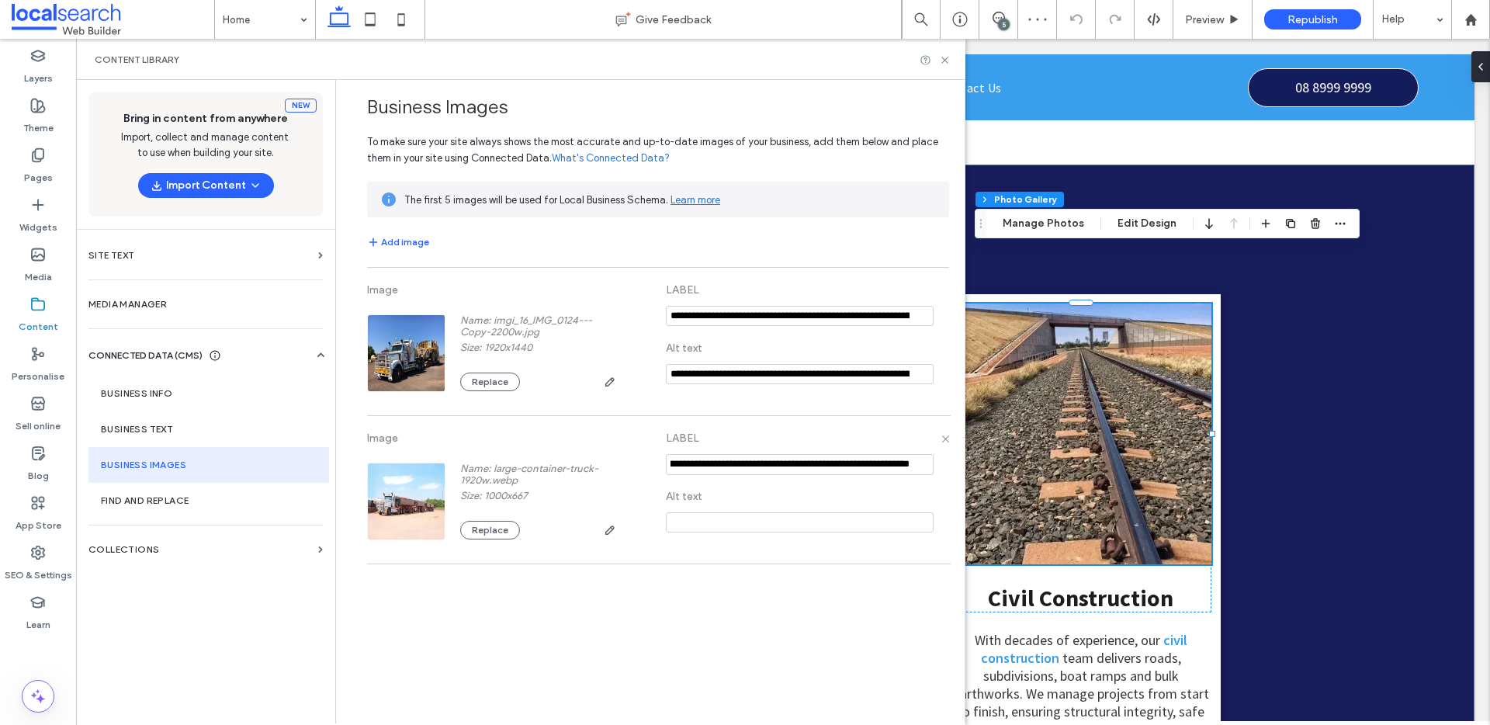
type input "**********"
click at [705, 525] on input at bounding box center [800, 522] width 268 height 20
paste input "**********"
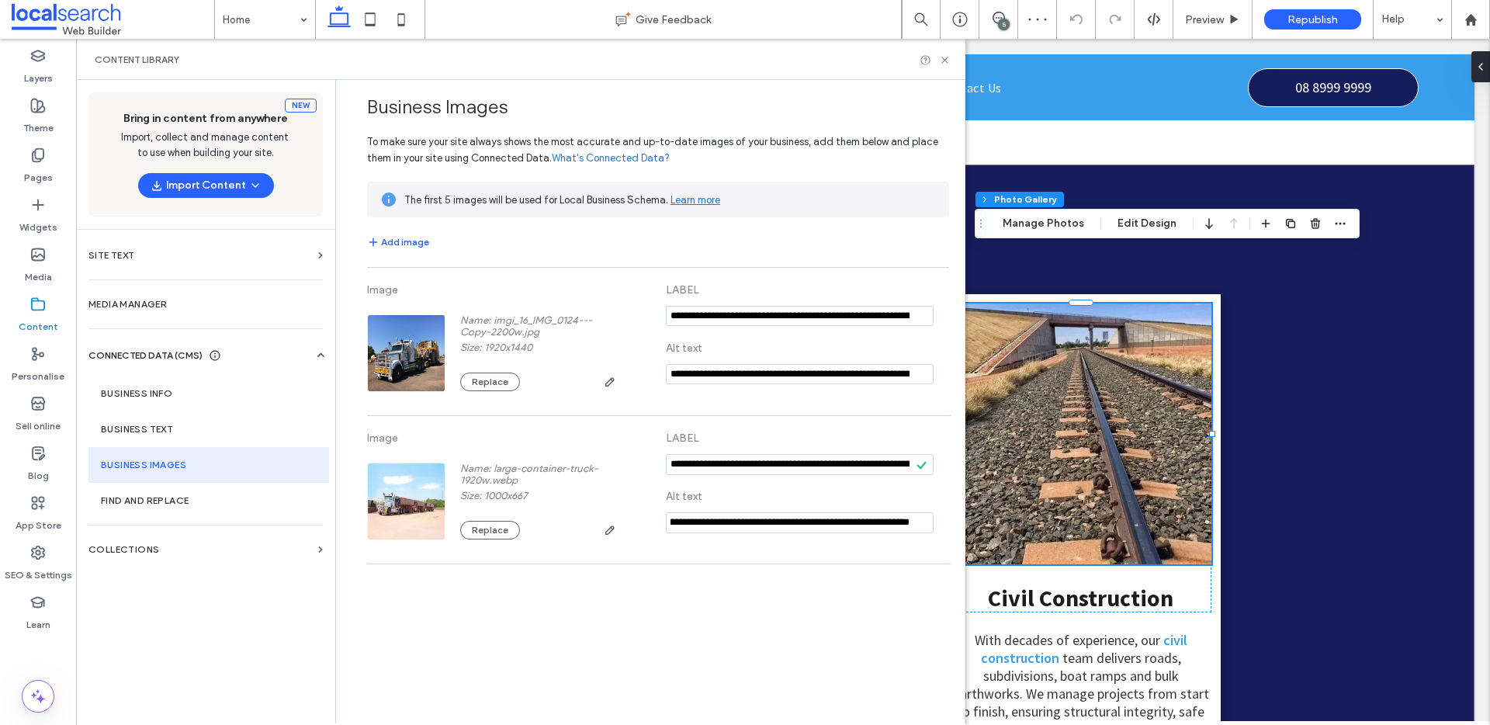
type input "**********"
click at [411, 246] on button "Add image" at bounding box center [398, 242] width 62 height 19
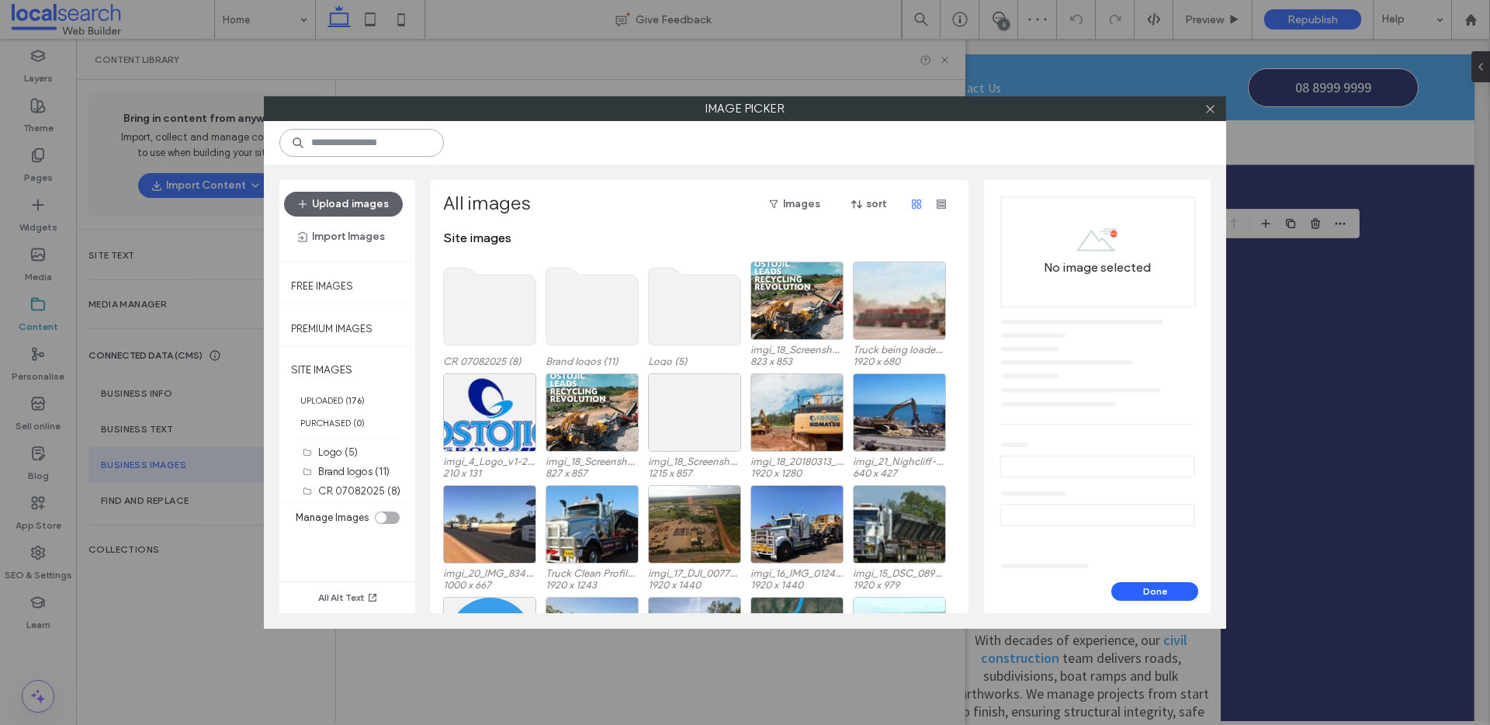
click at [360, 144] on input at bounding box center [361, 143] width 165 height 28
paste input "*********"
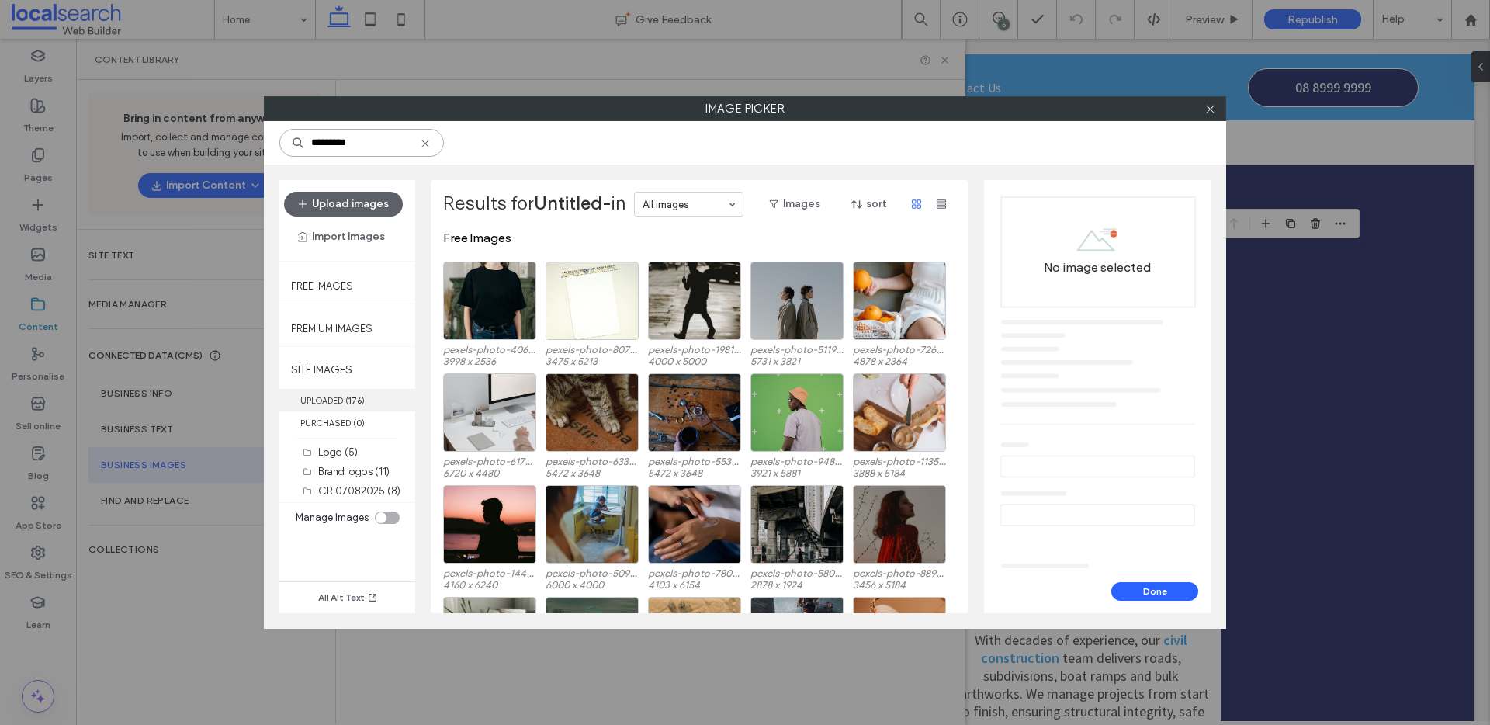
type input "*********"
click at [338, 401] on label "UPLOADED ( 176 )" at bounding box center [347, 400] width 136 height 23
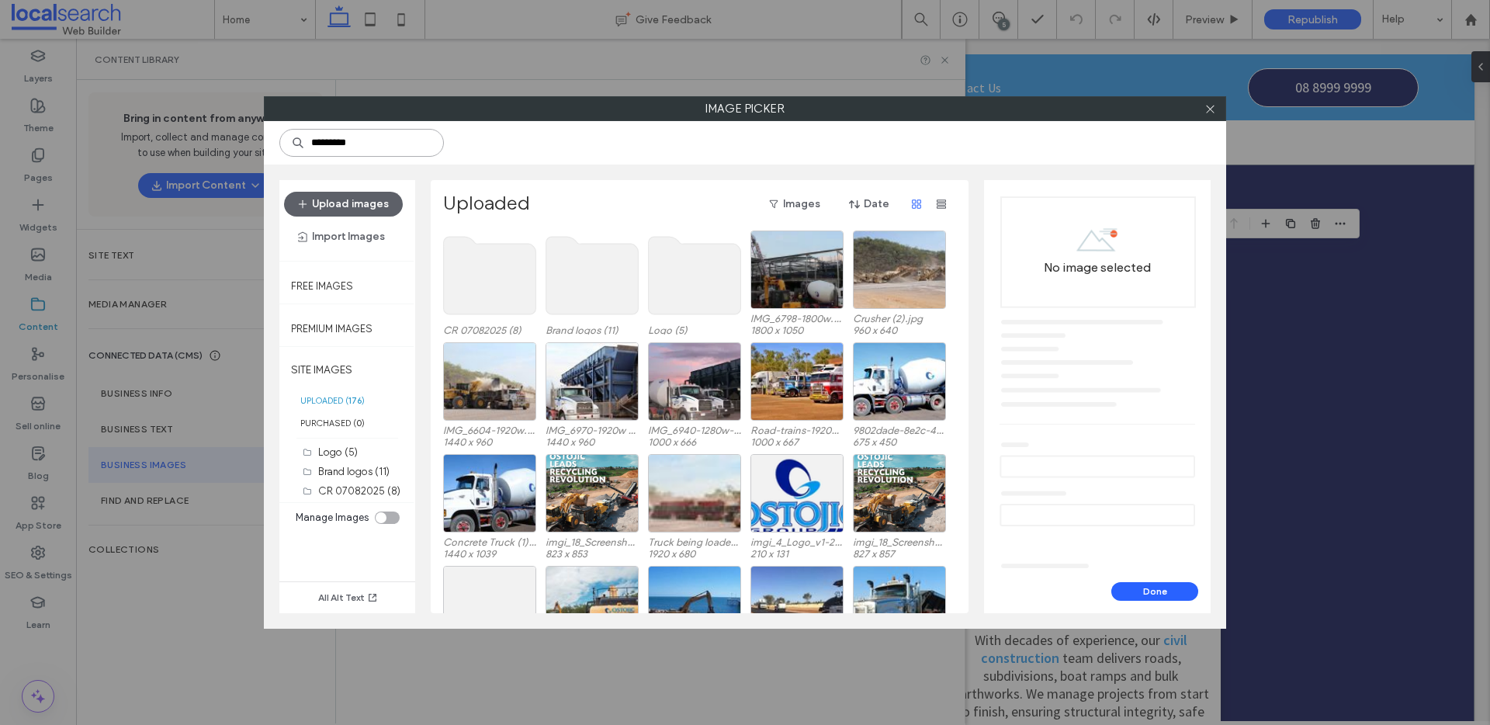
click at [357, 149] on input "*********" at bounding box center [361, 143] width 165 height 28
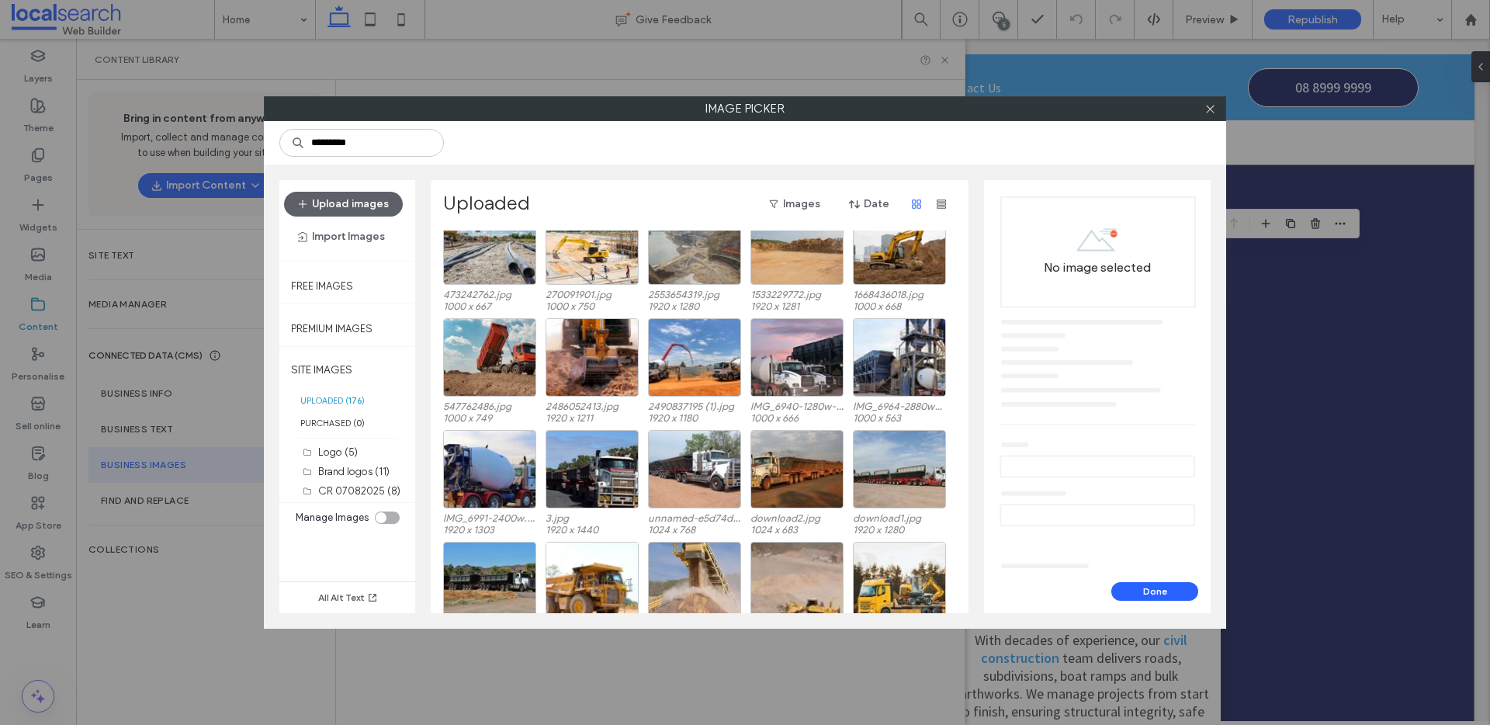
scroll to position [1916, 0]
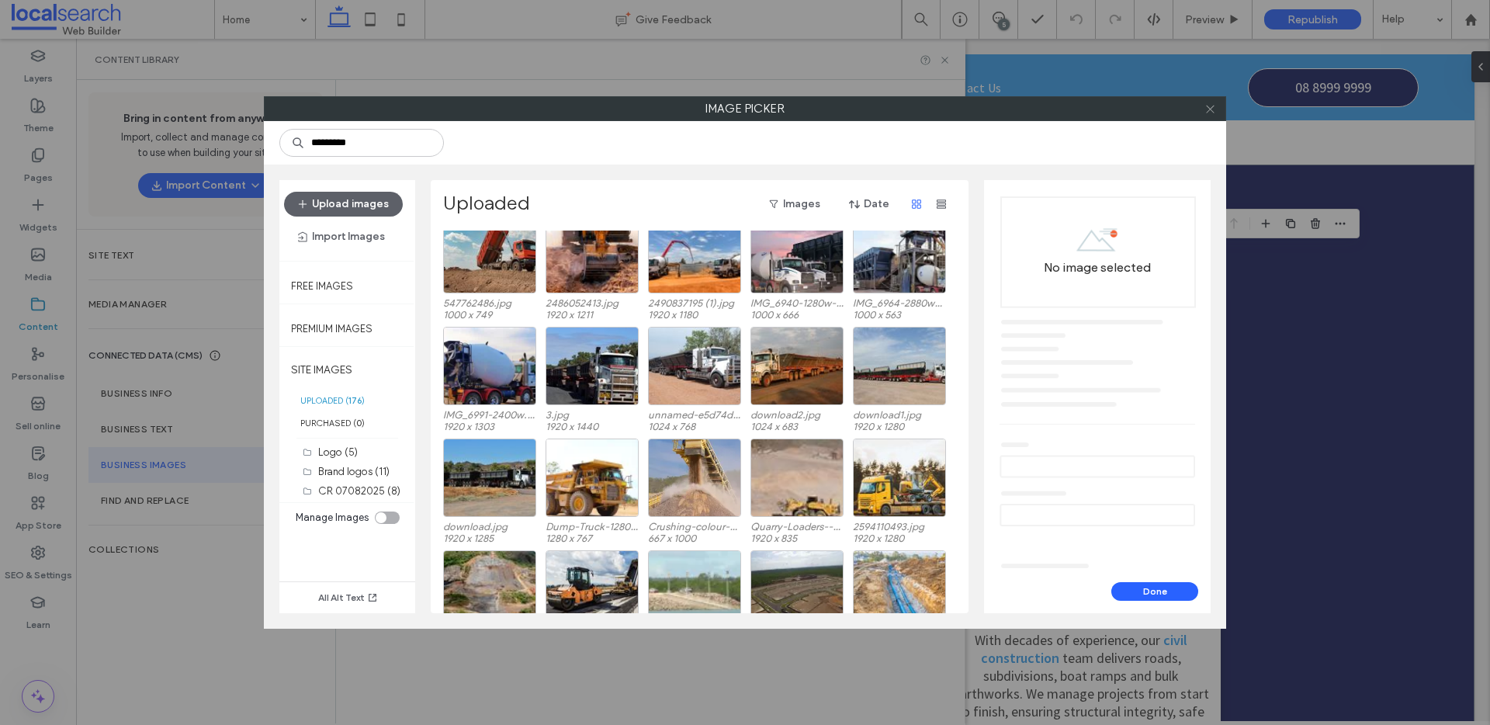
click at [1205, 110] on icon at bounding box center [1211, 109] width 12 height 12
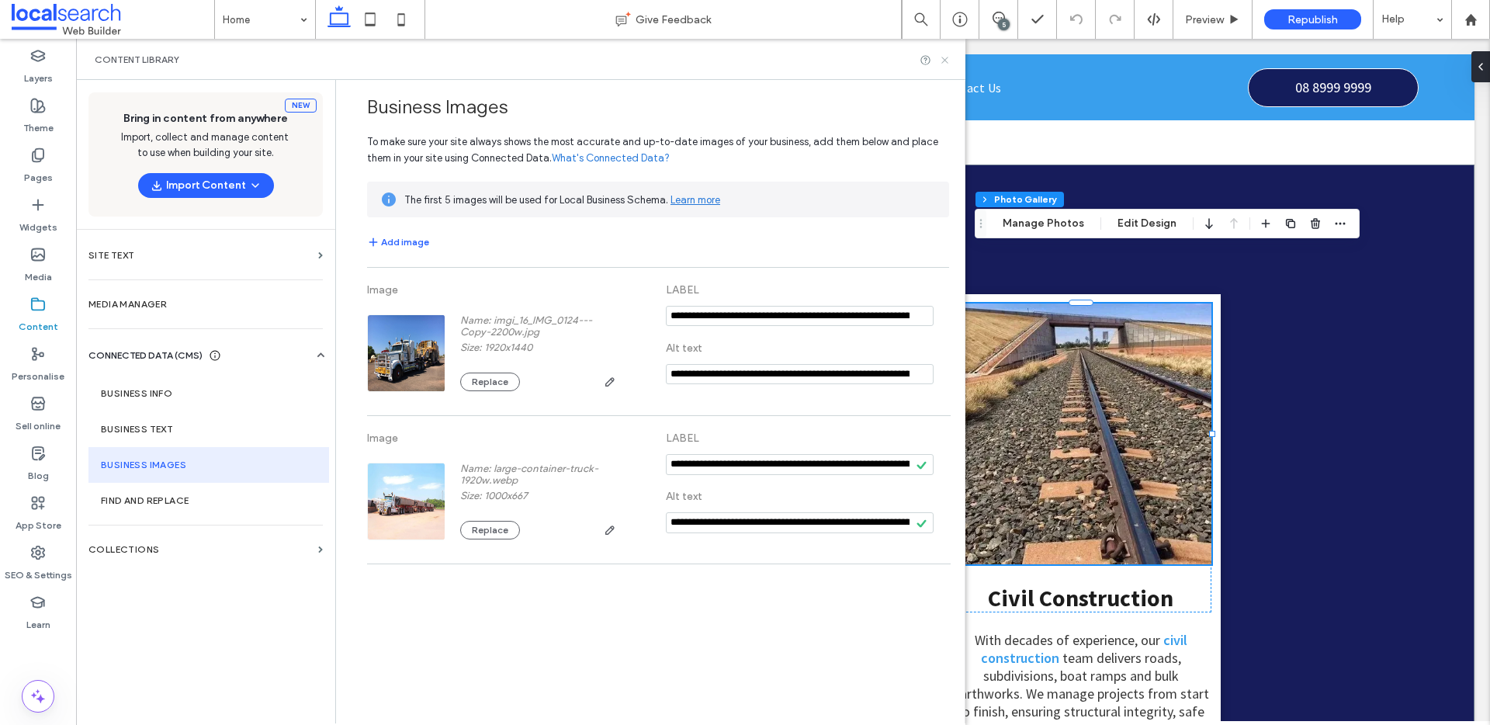
click at [942, 61] on icon at bounding box center [945, 60] width 12 height 12
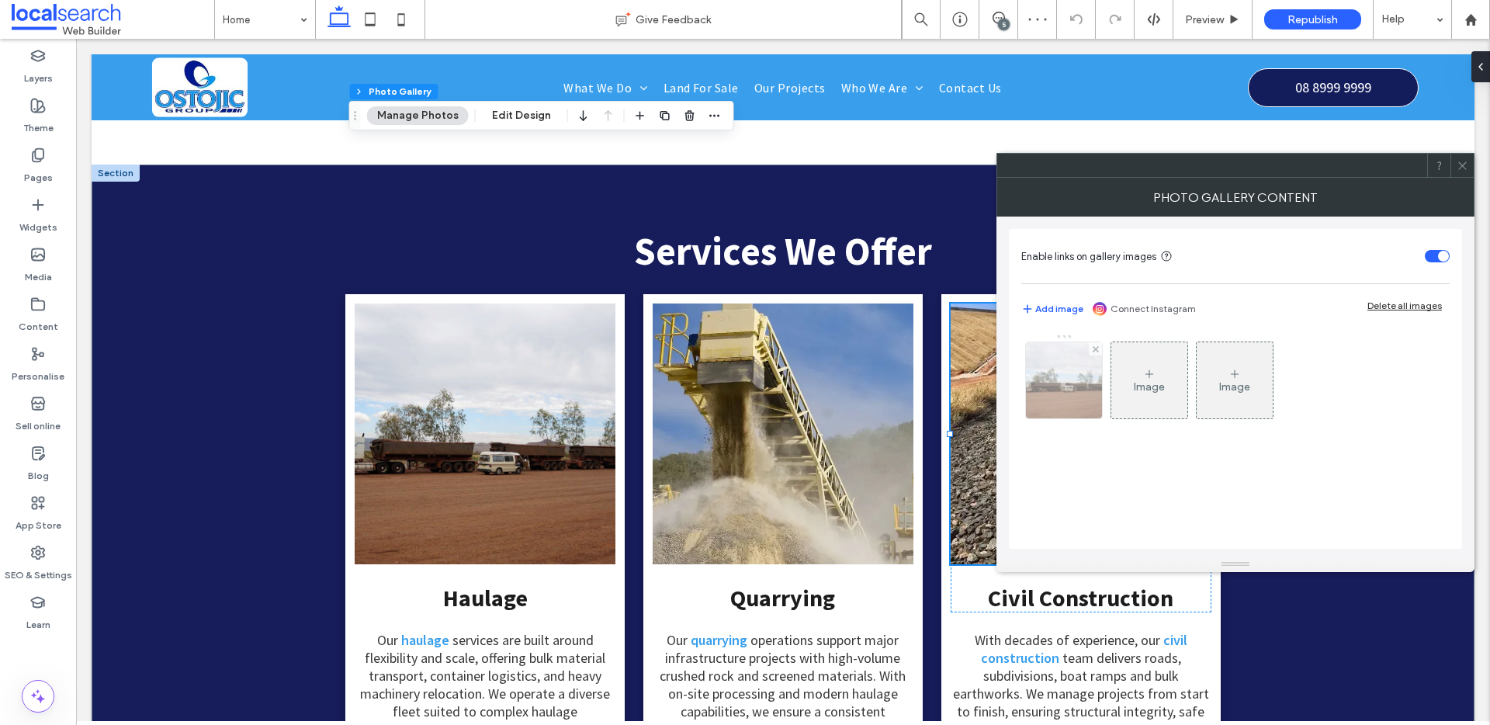
click at [1063, 391] on img at bounding box center [1065, 380] width 114 height 76
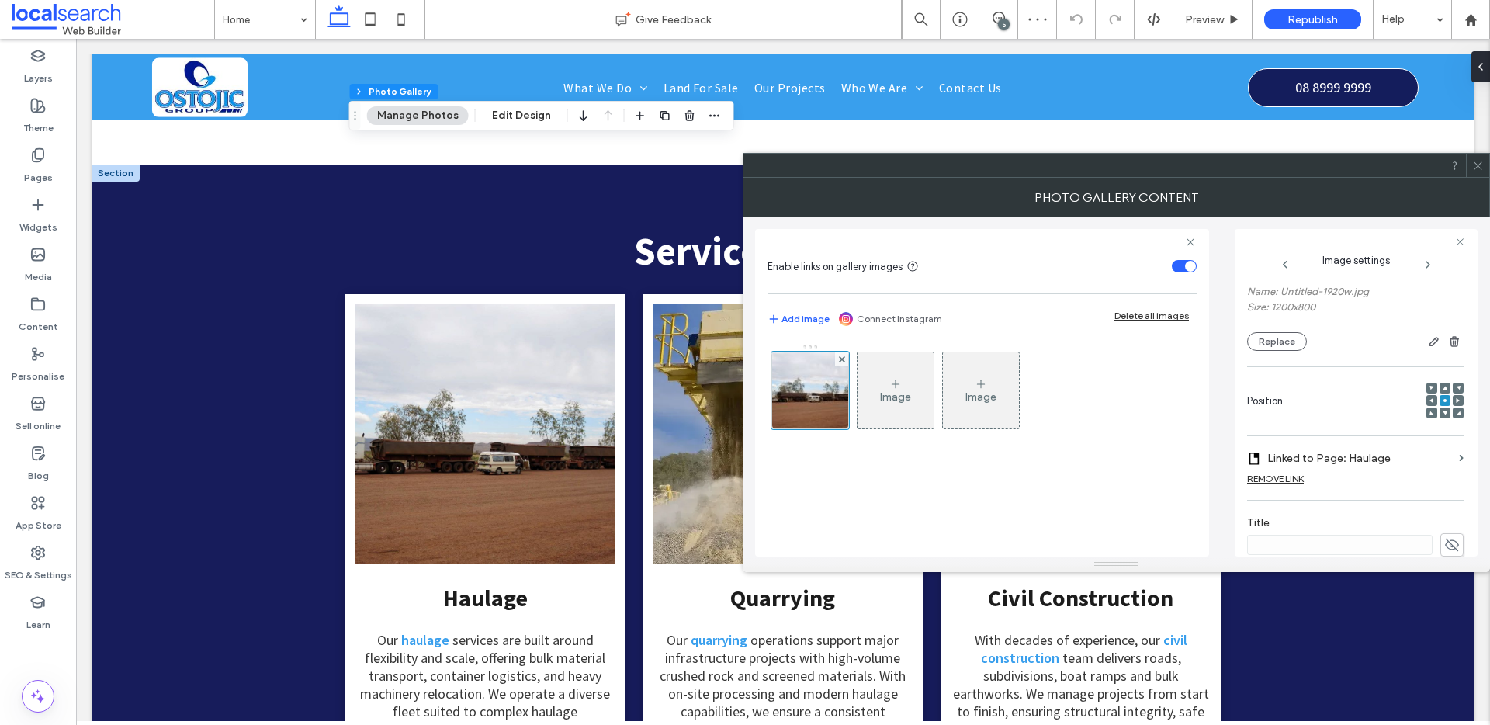
scroll to position [60, 0]
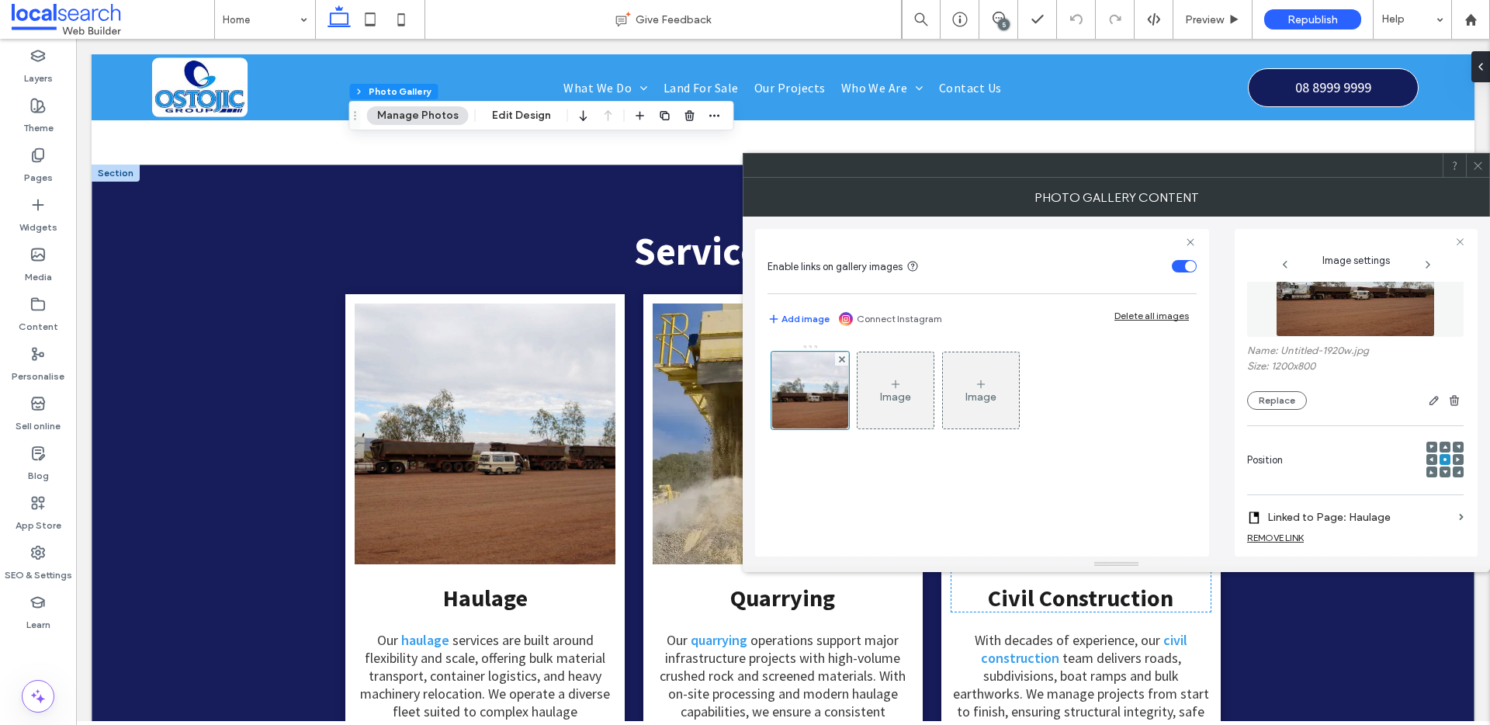
click at [1478, 162] on icon at bounding box center [1478, 166] width 12 height 12
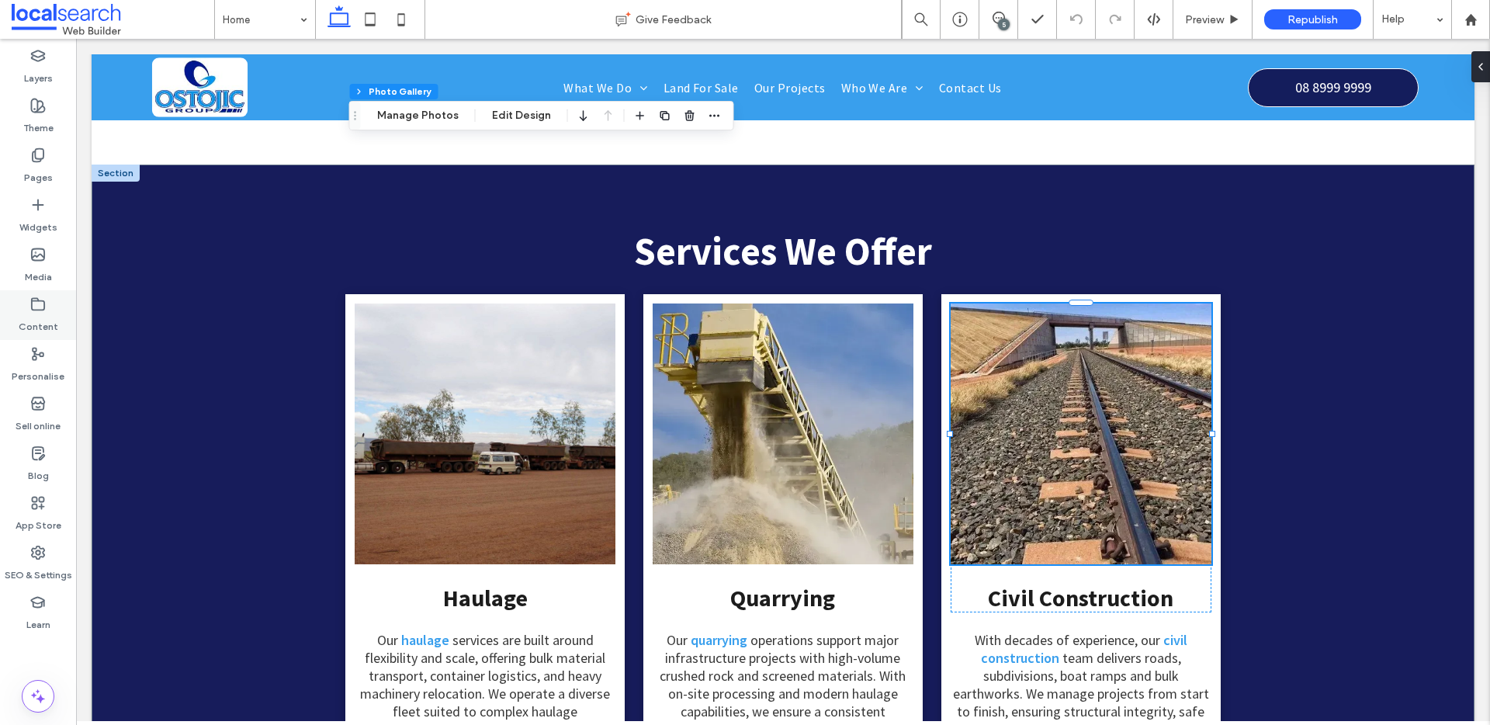
click at [19, 317] on label "Content" at bounding box center [39, 323] width 40 height 22
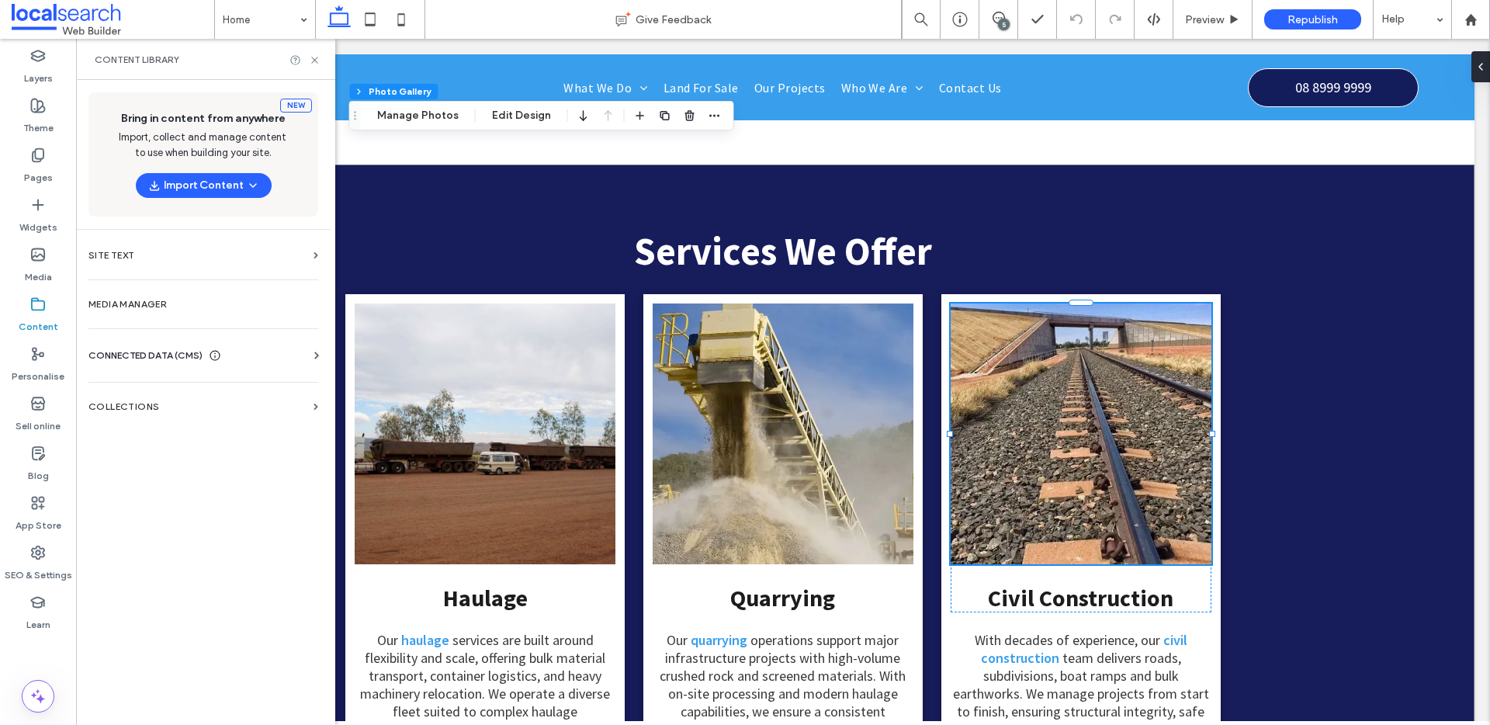
click at [169, 359] on span "CONNECTED DATA (CMS)" at bounding box center [145, 356] width 114 height 16
click at [180, 462] on label "Business Images" at bounding box center [206, 465] width 211 height 11
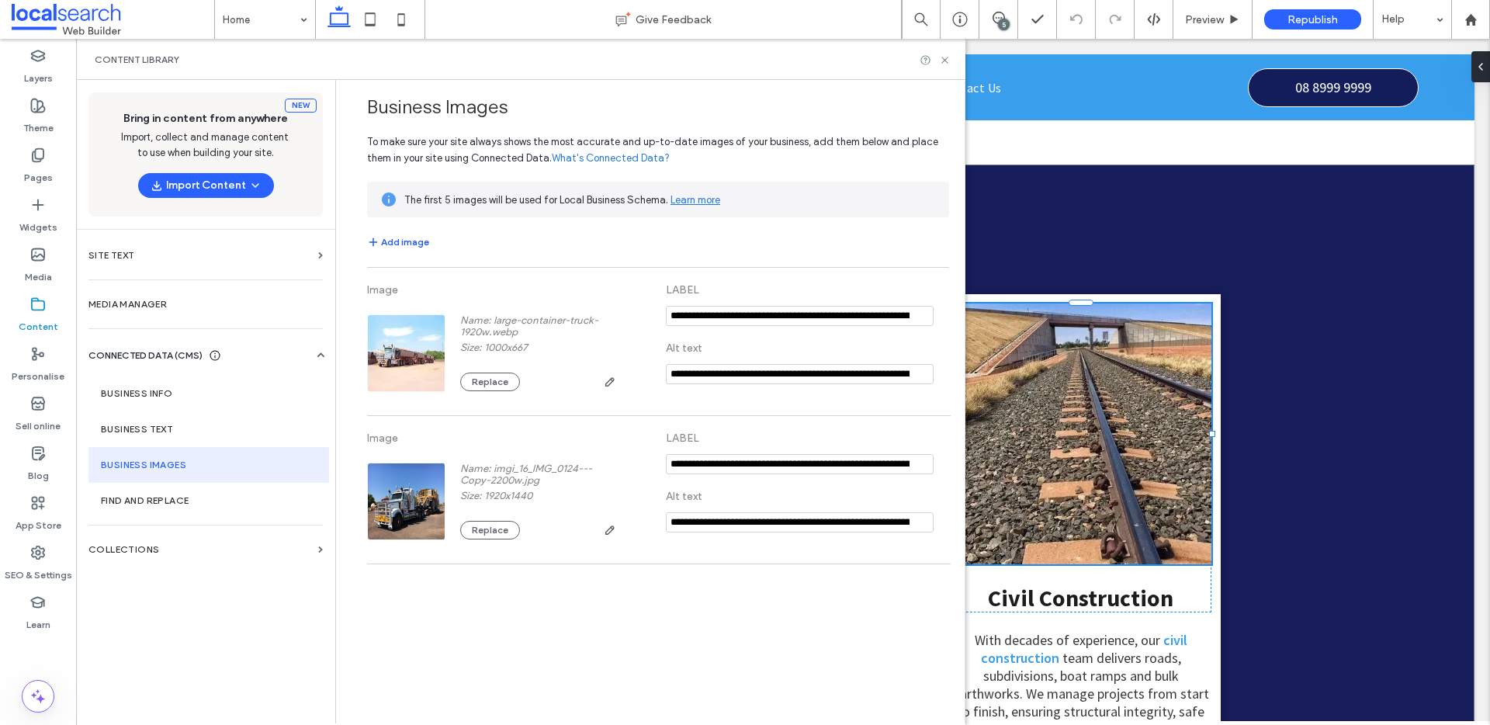
click at [402, 238] on button "Add image" at bounding box center [398, 242] width 62 height 19
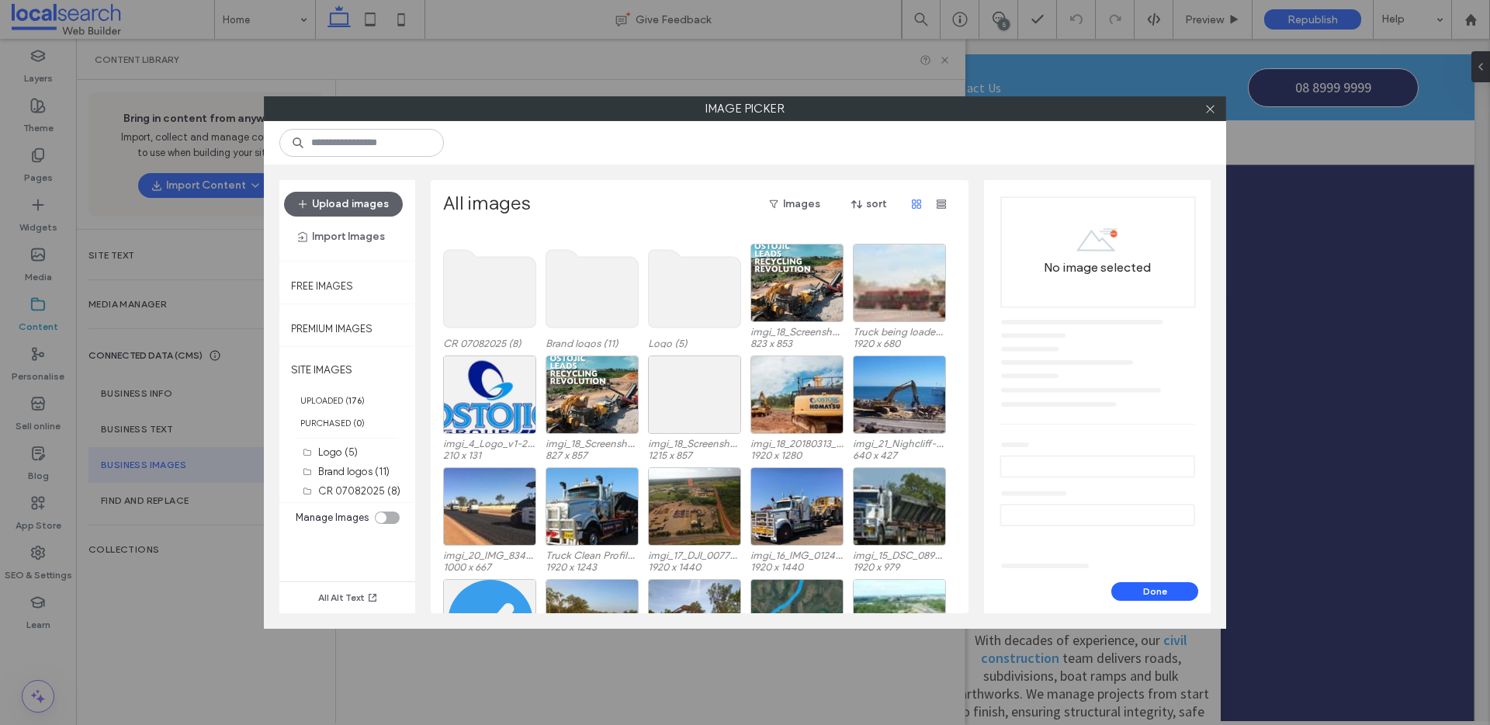
scroll to position [5, 0]
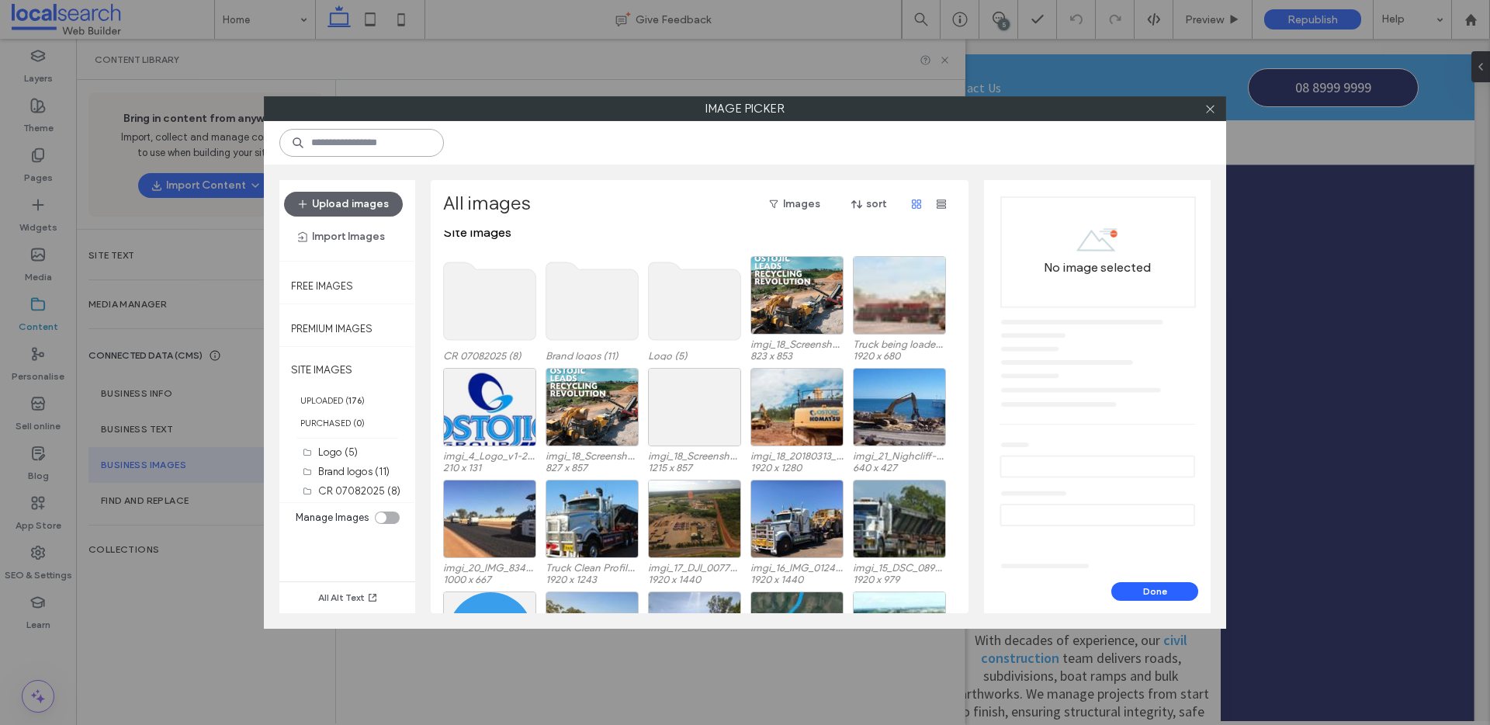
click at [378, 135] on input at bounding box center [361, 143] width 165 height 28
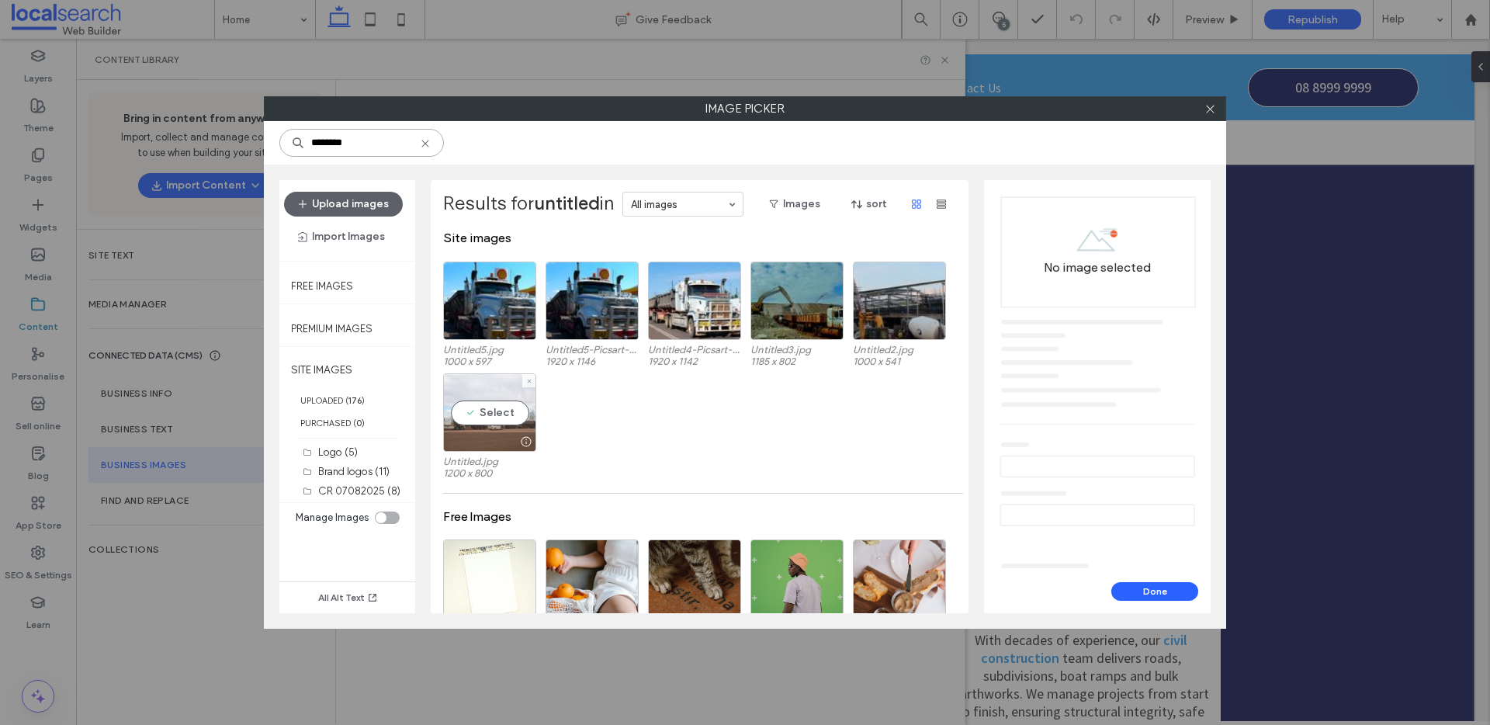
type input "********"
click at [480, 426] on div "Select" at bounding box center [489, 412] width 93 height 78
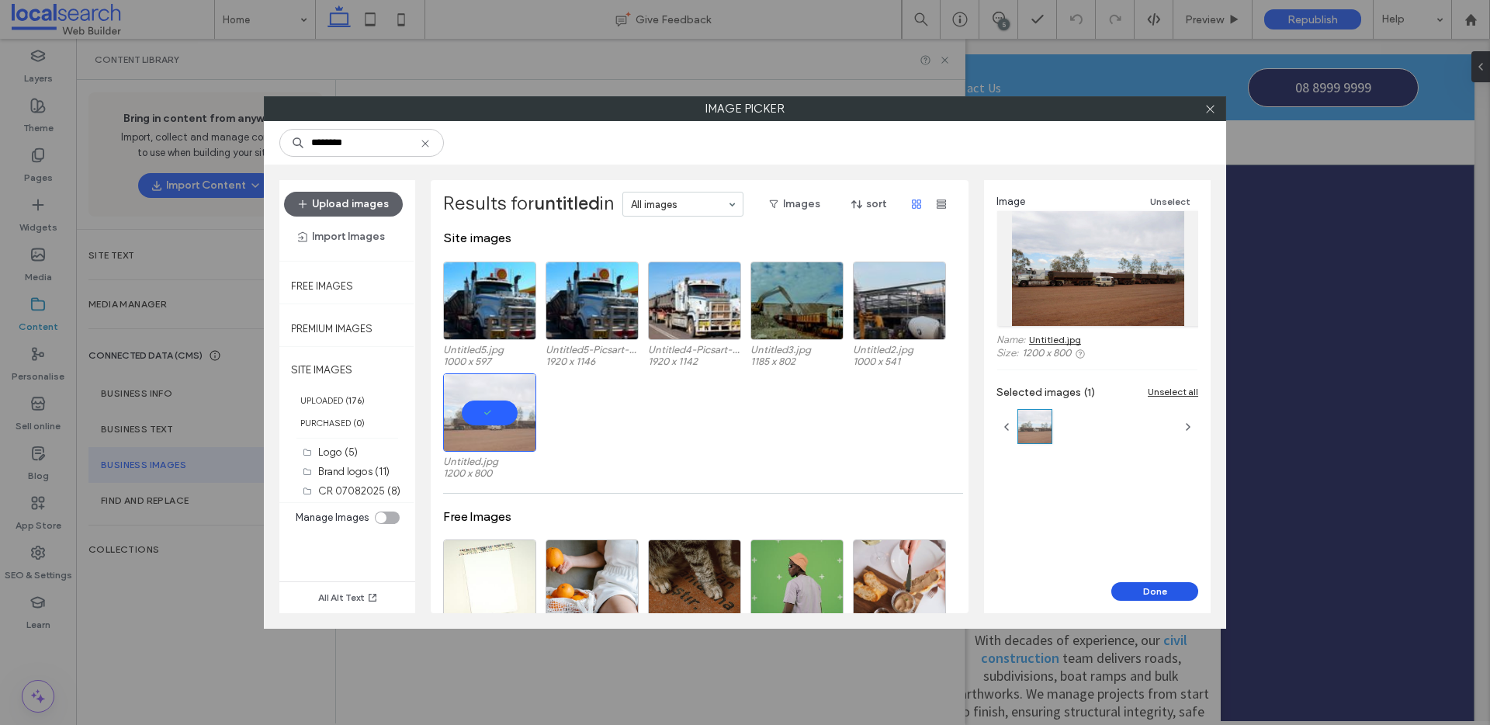
click at [1169, 597] on button "Done" at bounding box center [1155, 591] width 87 height 19
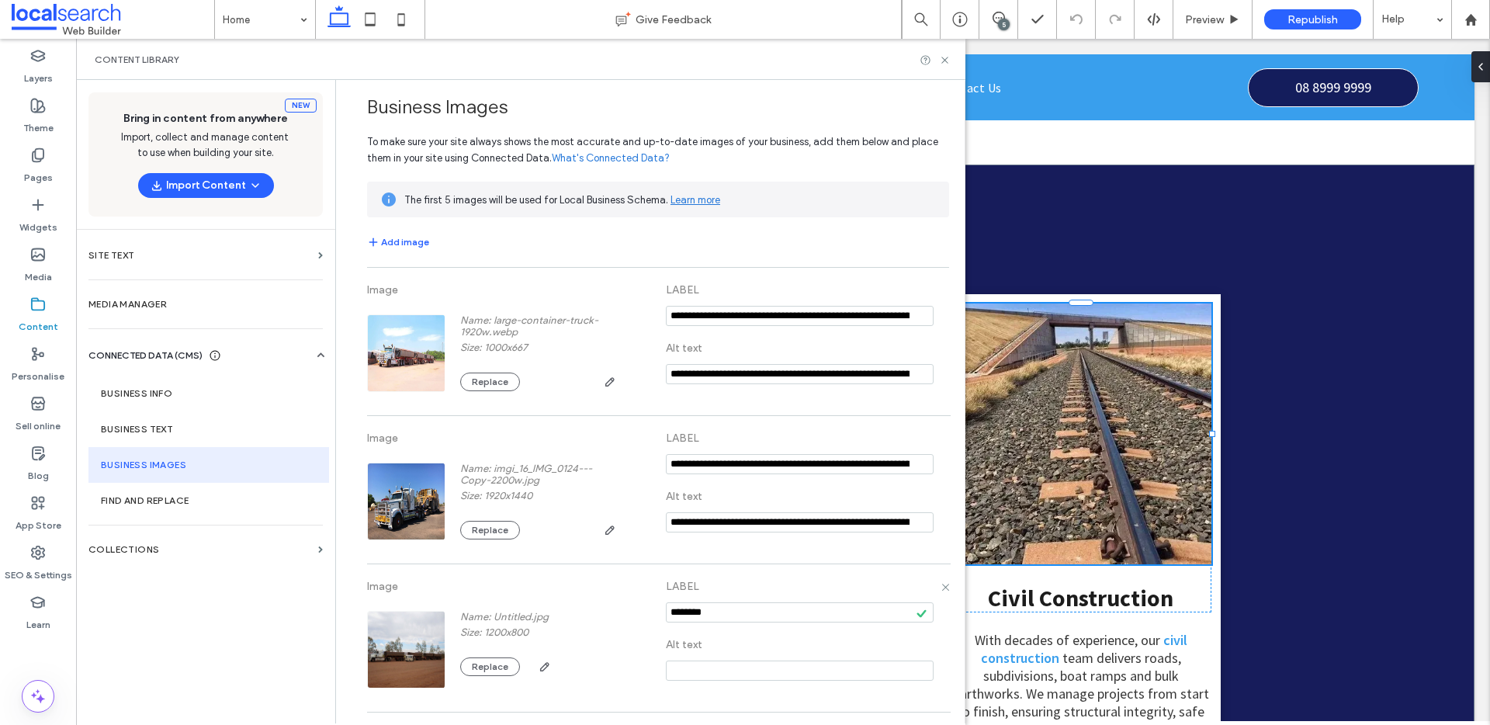
click at [726, 616] on input "notEmpty" at bounding box center [800, 612] width 268 height 20
paste input "**********"
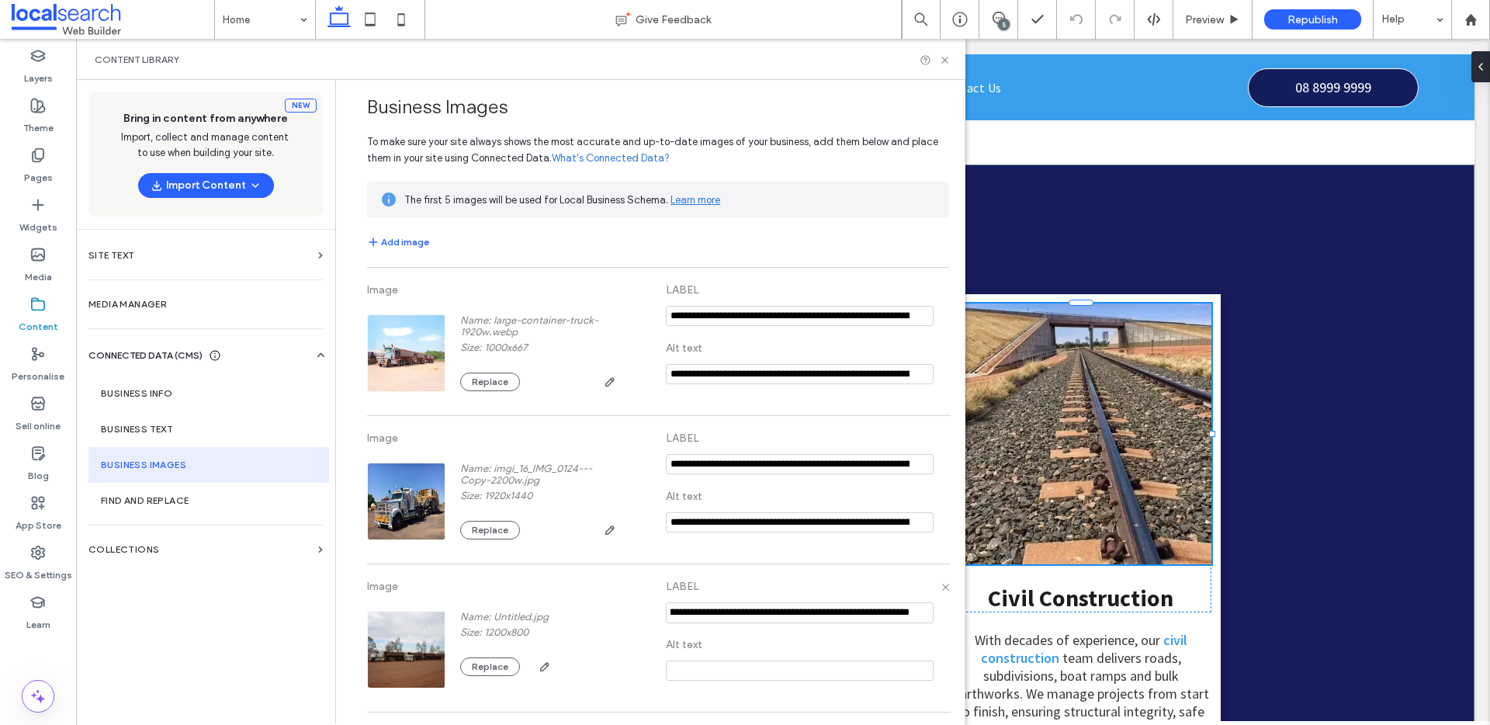
click at [751, 608] on input "notEmpty" at bounding box center [800, 612] width 268 height 21
drag, startPoint x: 772, startPoint y: 609, endPoint x: 582, endPoint y: 604, distance: 190.2
click at [582, 604] on div "Image Name: Untitled.jpg Size: 1200x800 Replace LABEL Alt text" at bounding box center [658, 638] width 582 height 132
click at [790, 613] on input "notEmpty" at bounding box center [800, 612] width 268 height 21
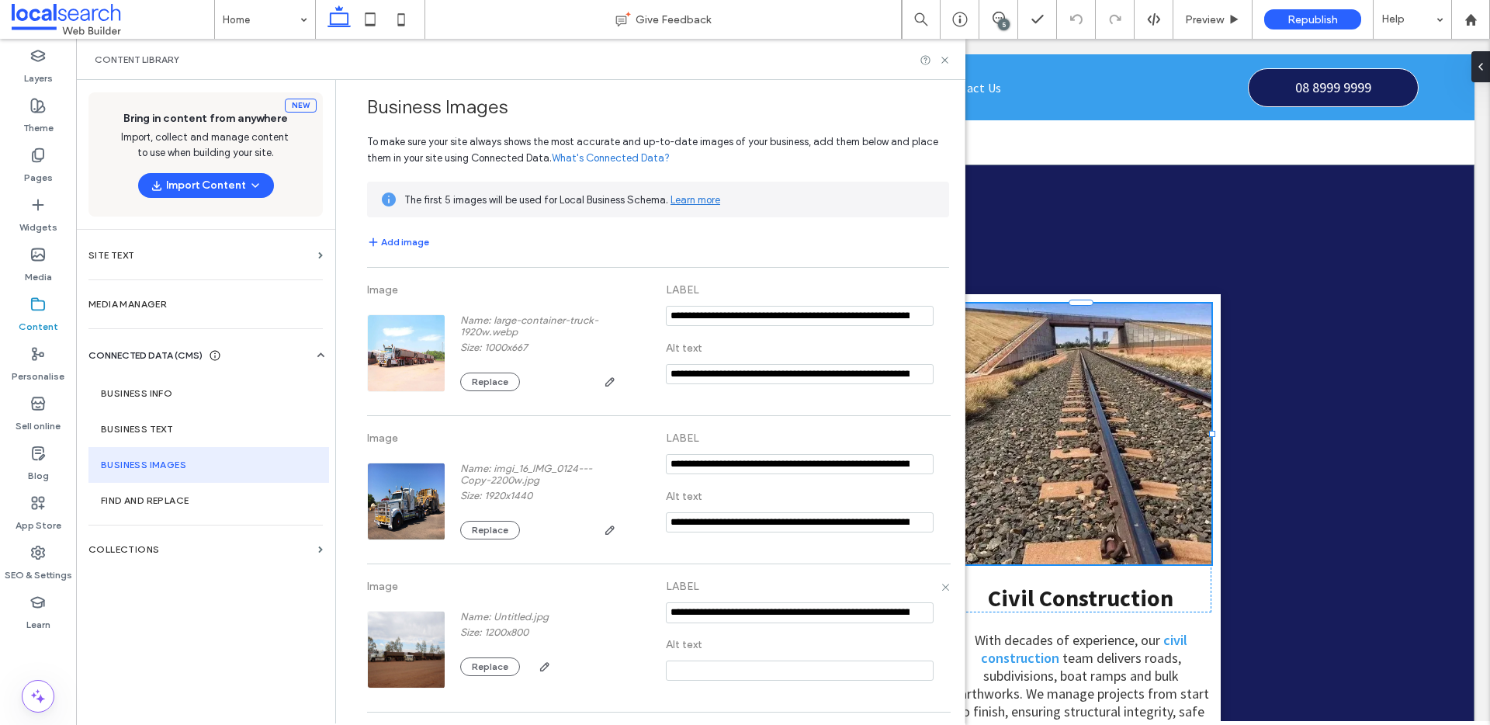
drag, startPoint x: 772, startPoint y: 616, endPoint x: 730, endPoint y: 610, distance: 42.3
click at [730, 610] on input "notEmpty" at bounding box center [800, 612] width 268 height 21
drag, startPoint x: 838, startPoint y: 610, endPoint x: 786, endPoint y: 618, distance: 51.8
click at [786, 618] on input "notEmpty" at bounding box center [800, 612] width 268 height 21
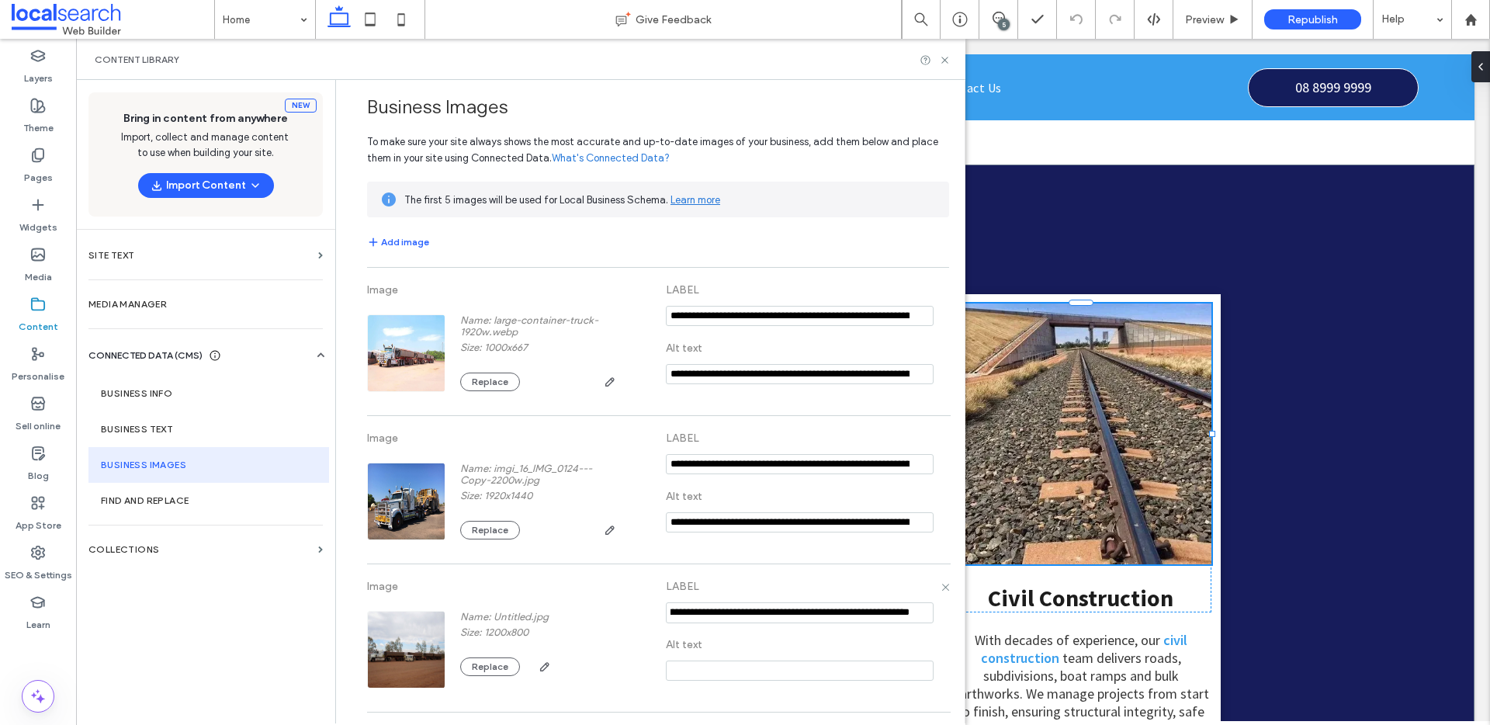
scroll to position [0, 76]
click at [772, 610] on input "notEmpty" at bounding box center [800, 612] width 268 height 21
type input "**********"
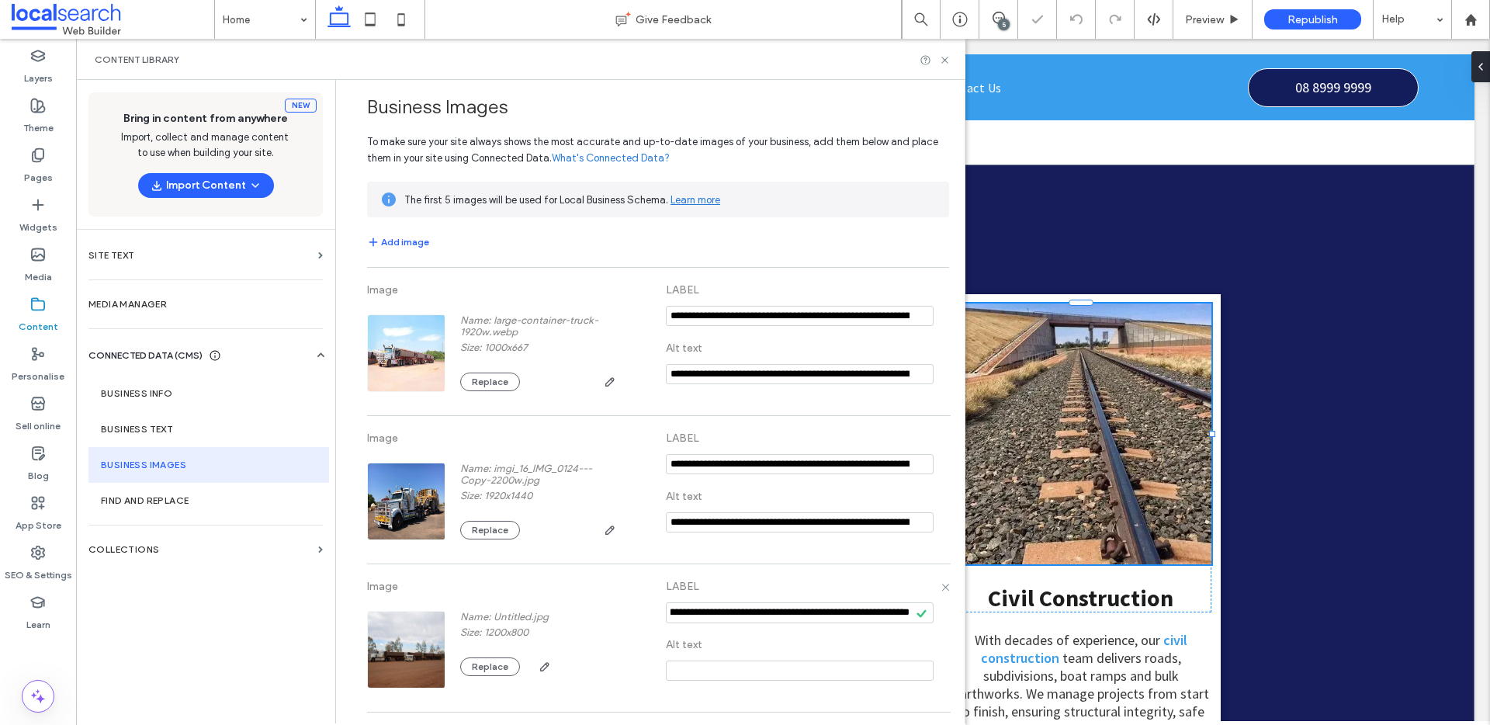
click at [871, 671] on input at bounding box center [800, 671] width 268 height 20
paste input "**********"
type input "**********"
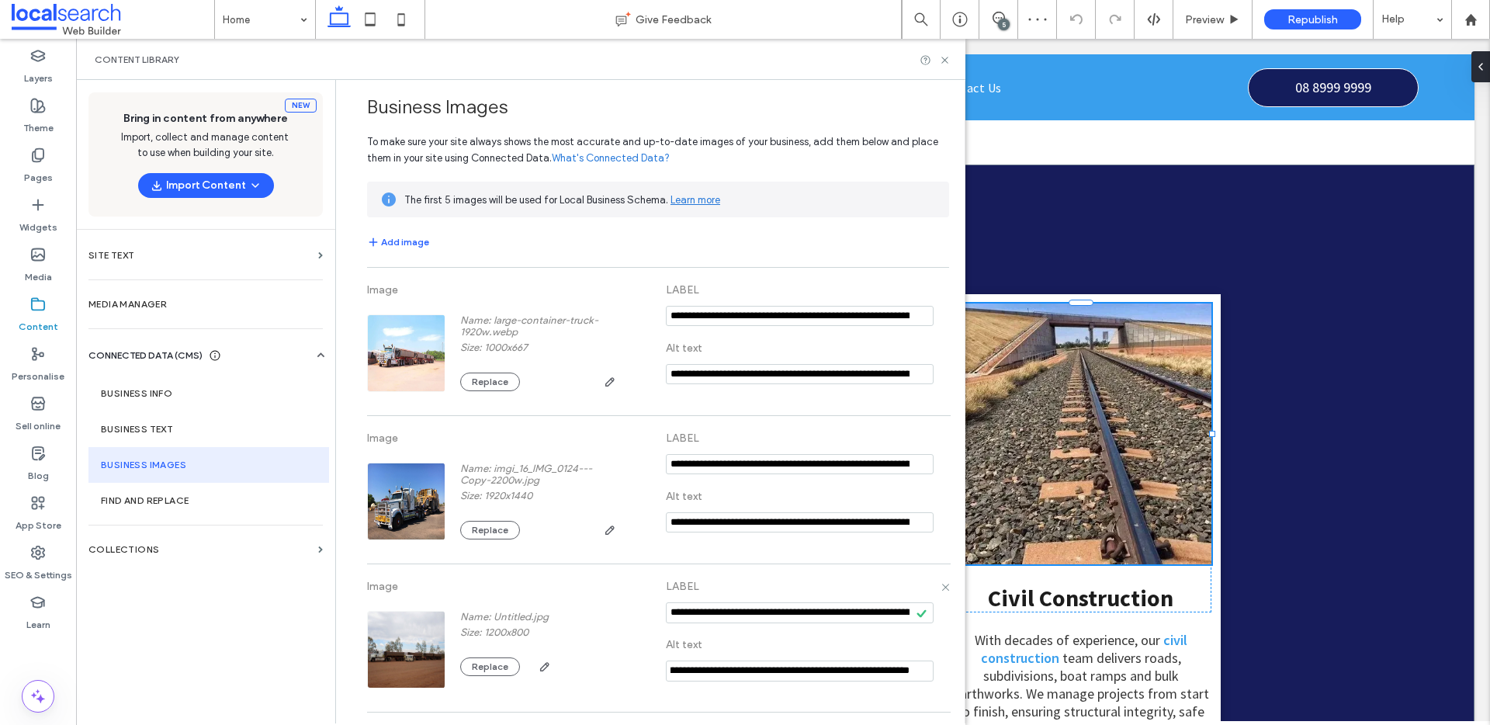
click at [655, 591] on div "Image Name: Untitled.jpg Size: 1200x800 Replace" at bounding box center [512, 630] width 291 height 116
click at [402, 235] on button "Add image" at bounding box center [398, 242] width 62 height 19
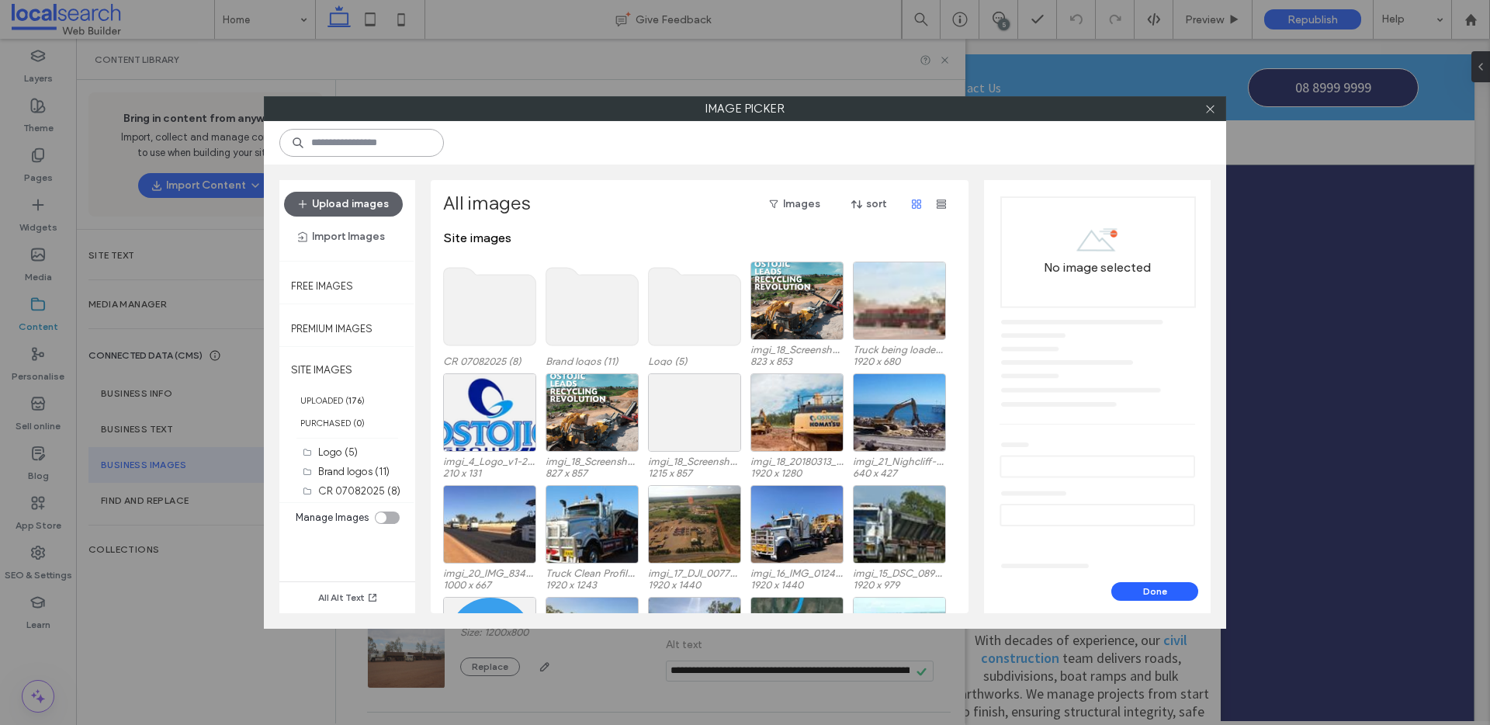
click at [342, 151] on input at bounding box center [361, 143] width 165 height 28
paste input "**********"
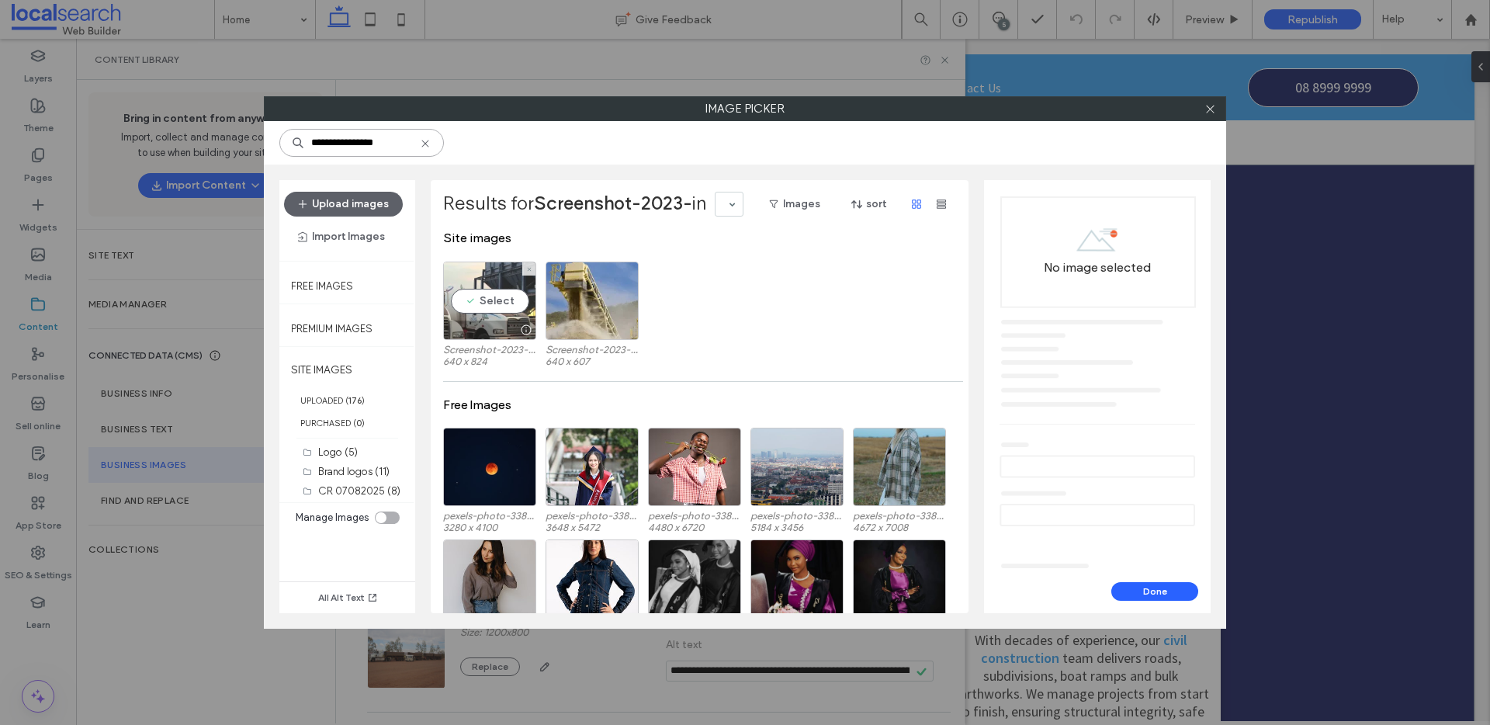
type input "**********"
click at [490, 296] on div "Select" at bounding box center [489, 301] width 93 height 78
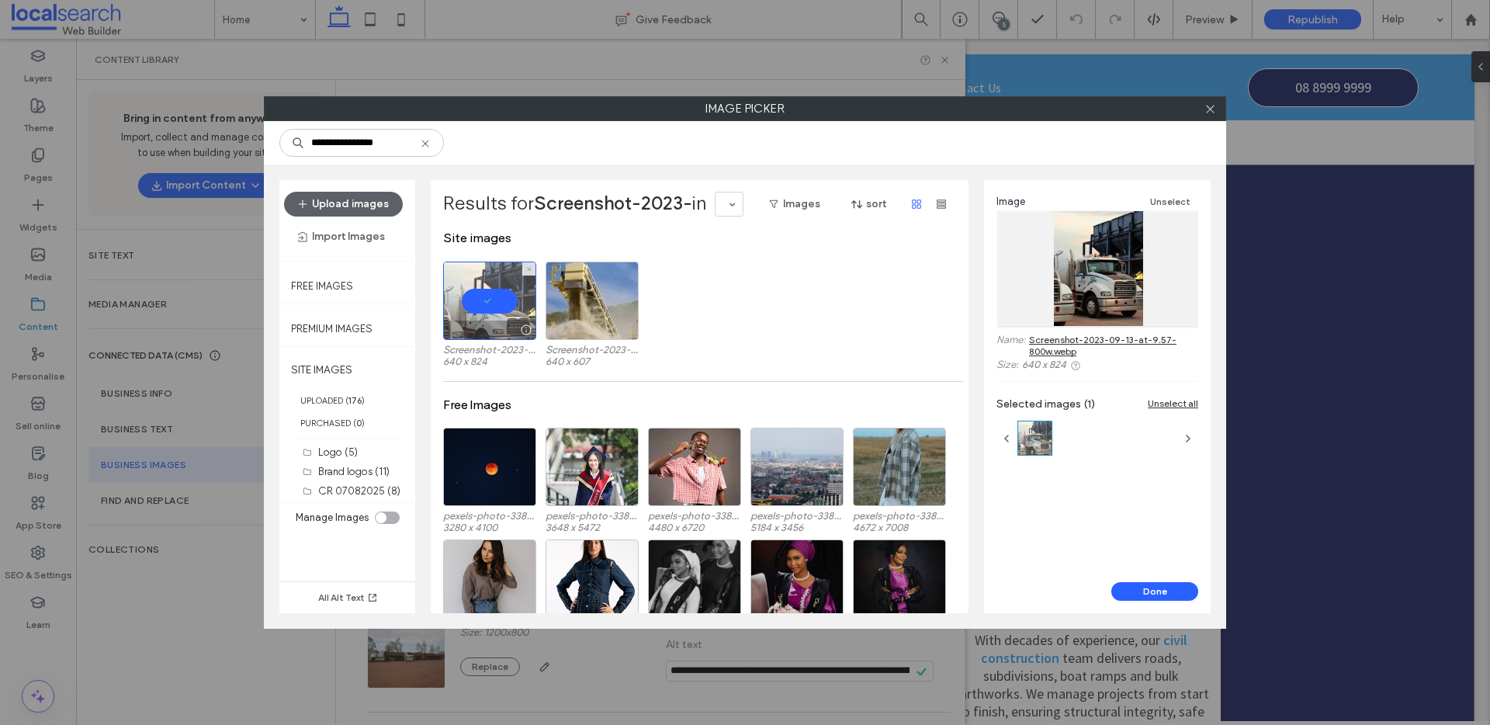
click at [491, 303] on div at bounding box center [489, 301] width 93 height 78
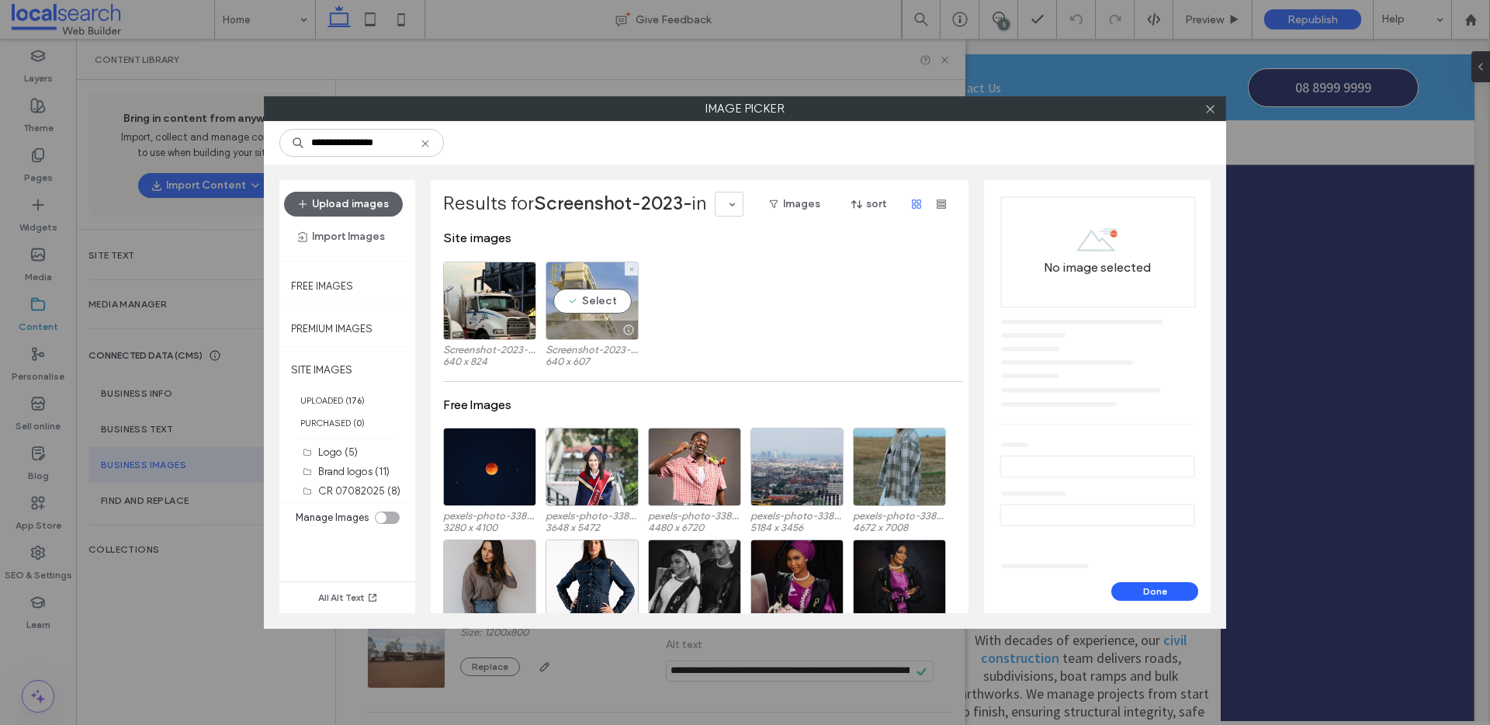
click at [608, 300] on div "Select" at bounding box center [592, 301] width 93 height 78
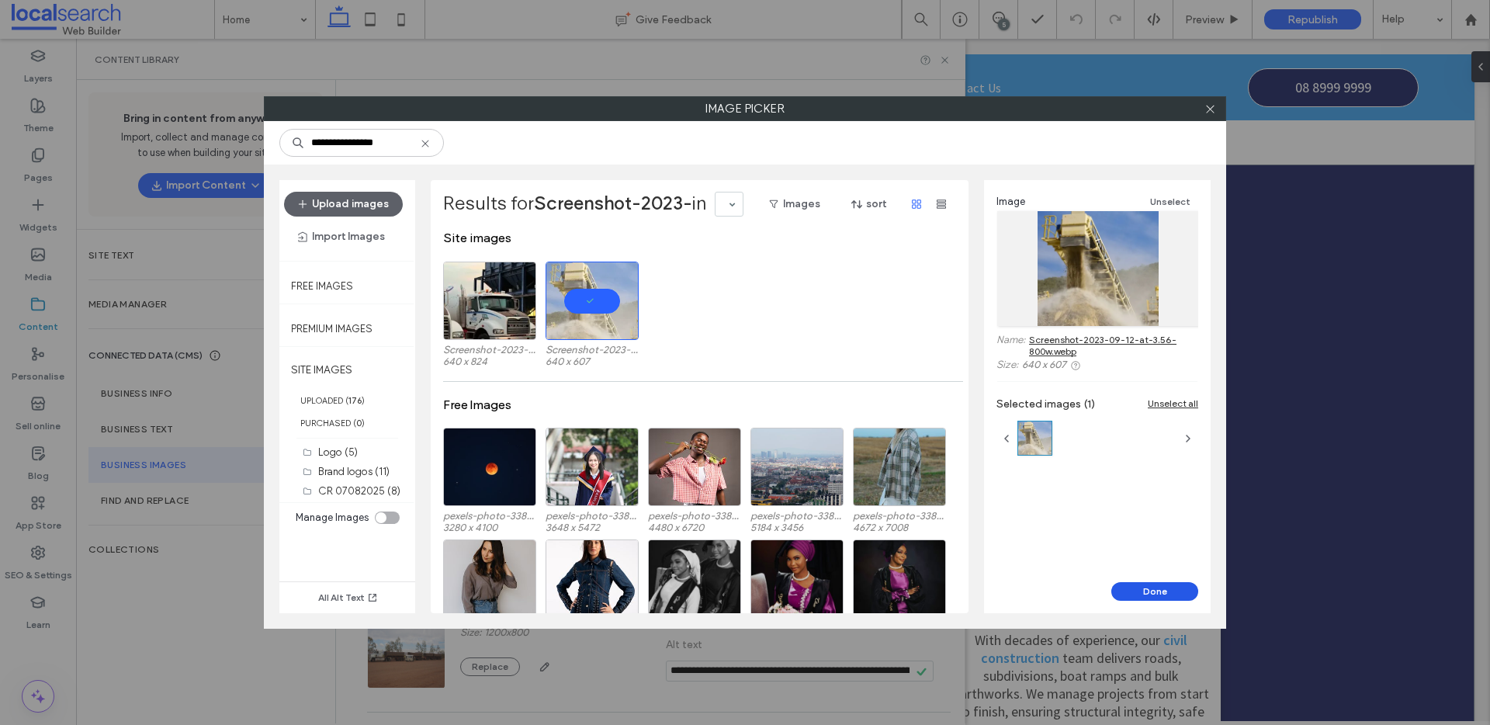
click at [1182, 590] on button "Done" at bounding box center [1155, 591] width 87 height 19
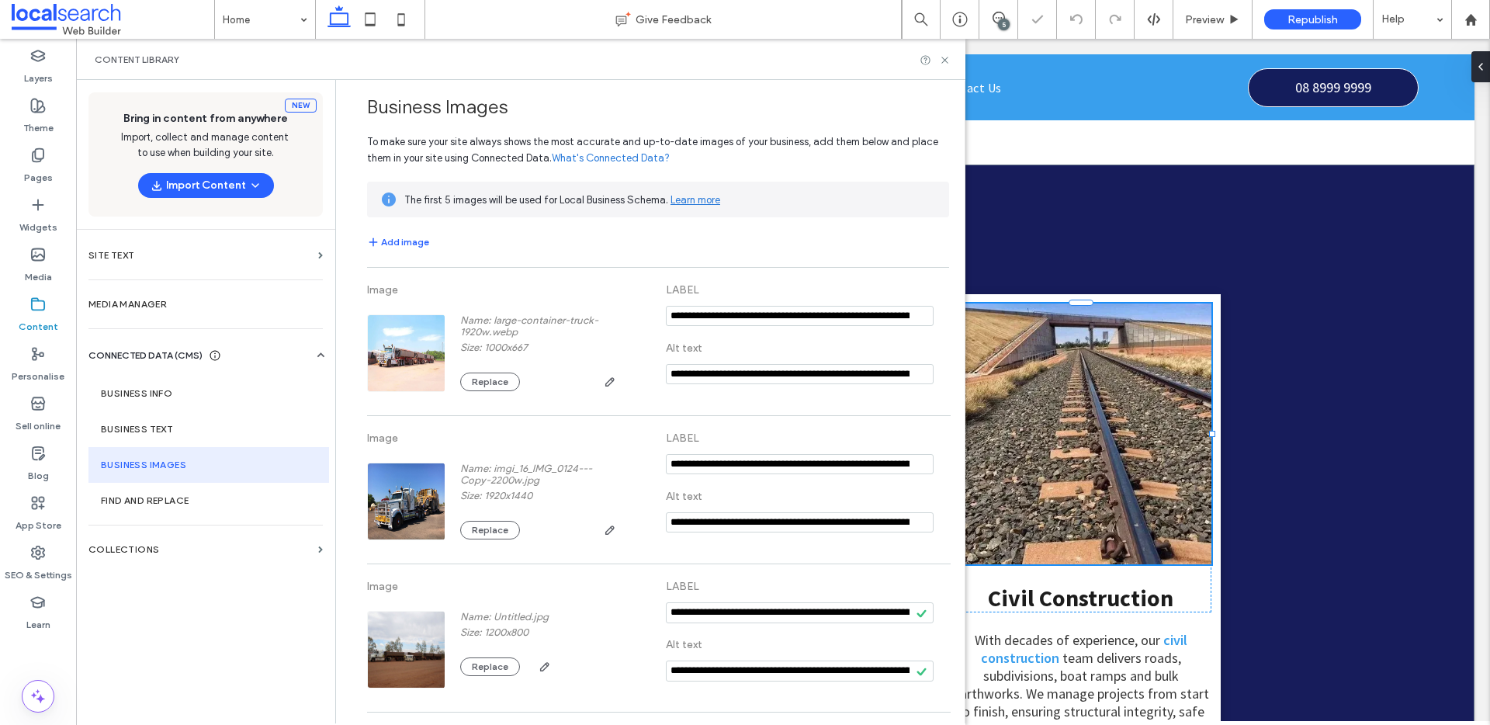
scroll to position [179, 0]
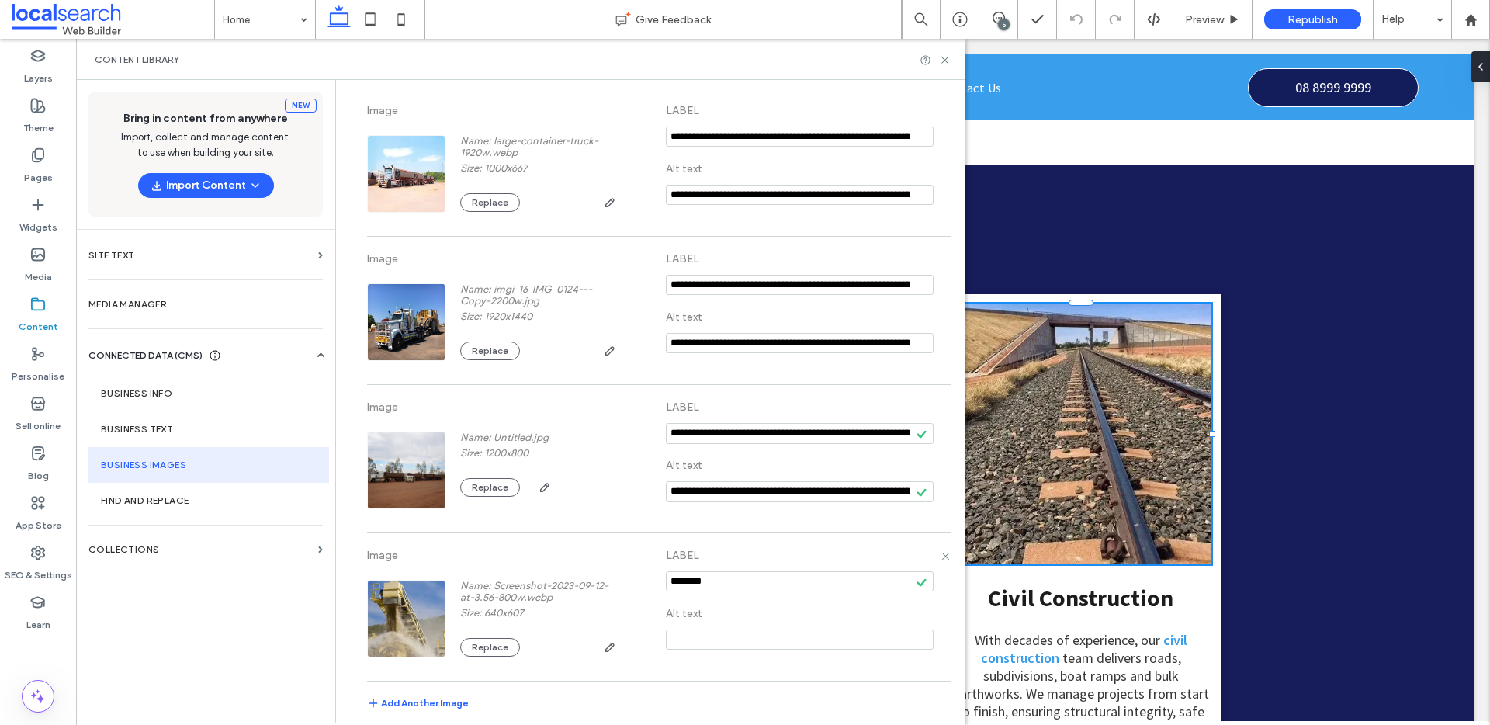
click at [723, 577] on input "notEmpty" at bounding box center [800, 581] width 268 height 20
click at [722, 577] on input "notEmpty" at bounding box center [800, 581] width 268 height 20
paste input "**********"
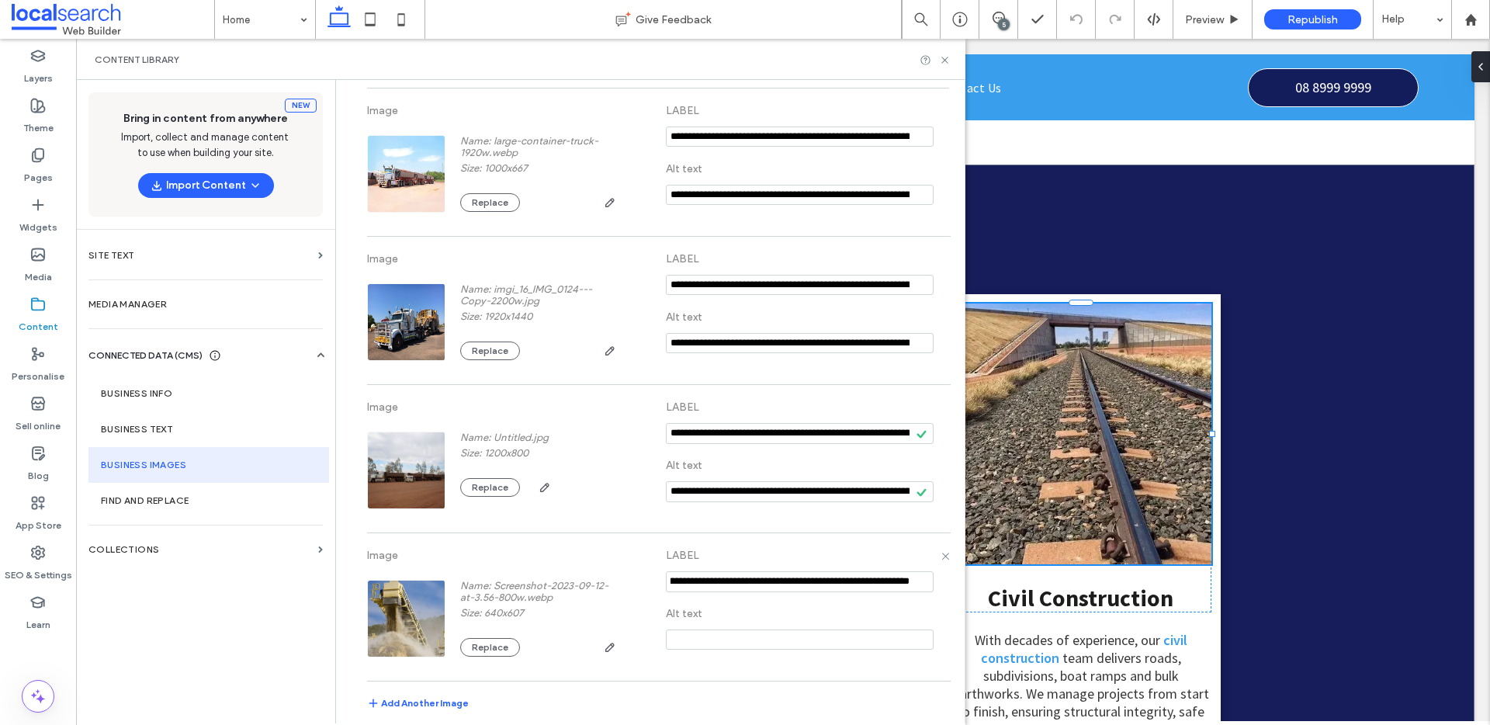
type input "**********"
click at [751, 638] on input at bounding box center [800, 640] width 268 height 20
paste input "**********"
drag, startPoint x: 744, startPoint y: 638, endPoint x: 521, endPoint y: 639, distance: 222.8
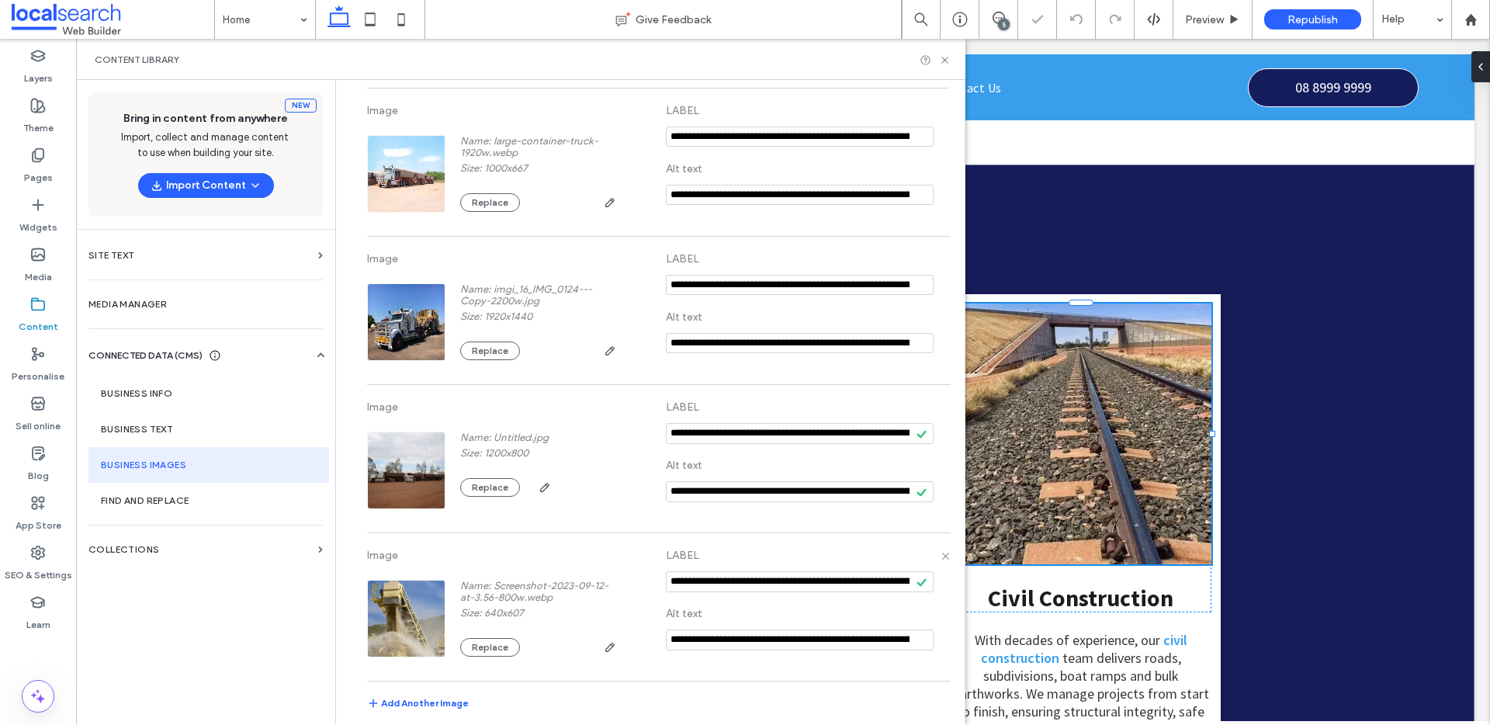
click at [494, 642] on div "**********" at bounding box center [658, 607] width 582 height 132
click at [753, 637] on input "**********" at bounding box center [800, 640] width 268 height 21
drag, startPoint x: 858, startPoint y: 640, endPoint x: 821, endPoint y: 643, distance: 37.5
click at [821, 643] on input "**********" at bounding box center [800, 640] width 268 height 21
drag, startPoint x: 778, startPoint y: 637, endPoint x: 753, endPoint y: 640, distance: 24.9
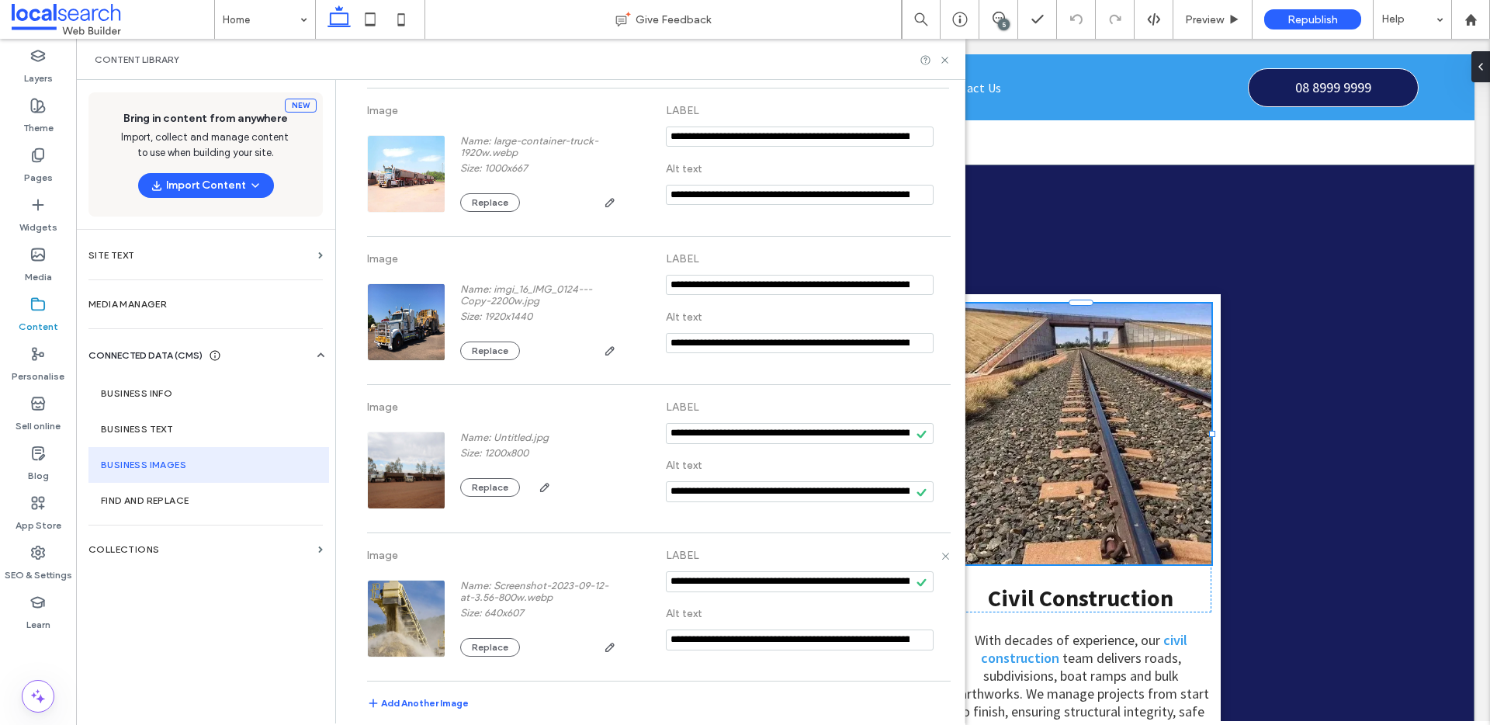
click at [753, 640] on input "**********" at bounding box center [800, 640] width 268 height 21
drag, startPoint x: 703, startPoint y: 643, endPoint x: 600, endPoint y: 644, distance: 103.2
click at [601, 644] on div "**********" at bounding box center [658, 607] width 582 height 132
click at [712, 636] on input "**********" at bounding box center [800, 640] width 268 height 21
type input "**********"
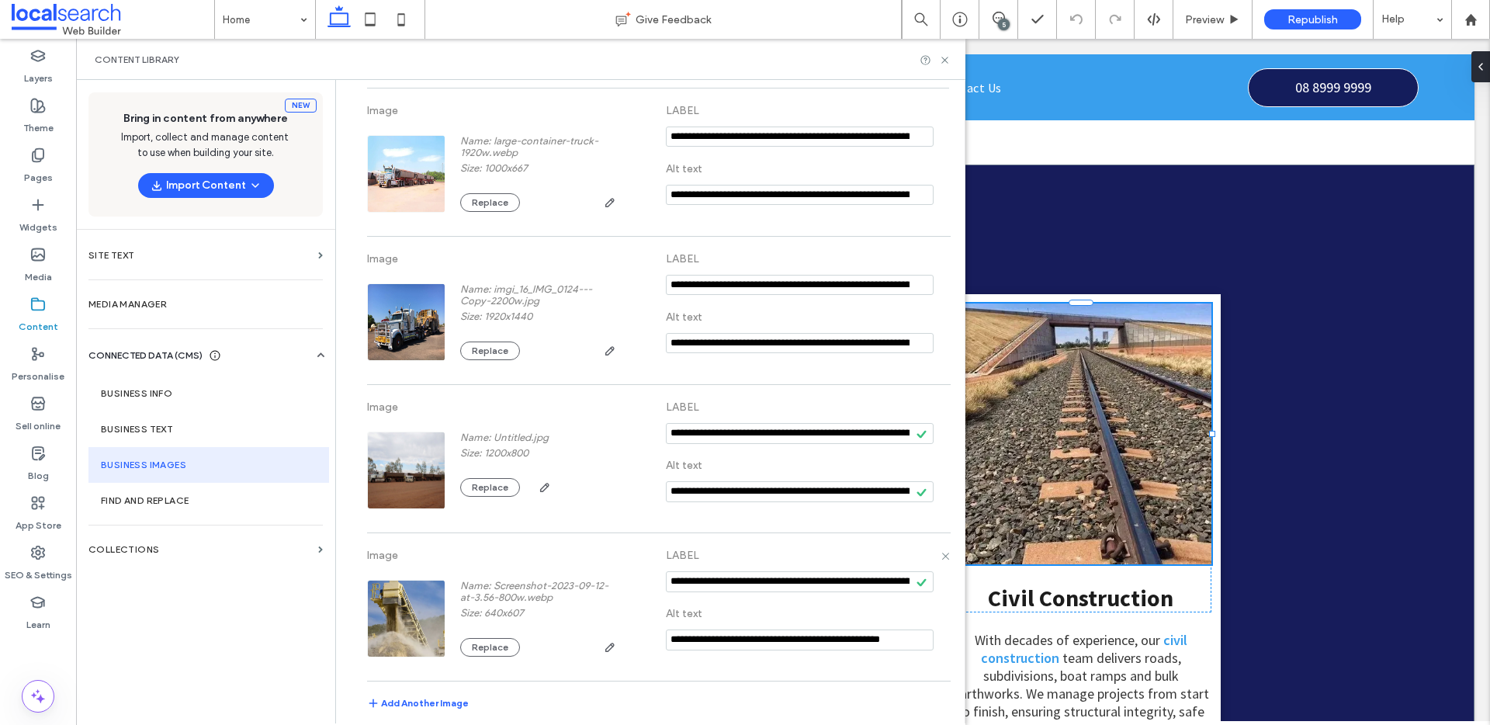
click at [871, 572] on input "notEmpty" at bounding box center [800, 581] width 268 height 21
paste input "**********"
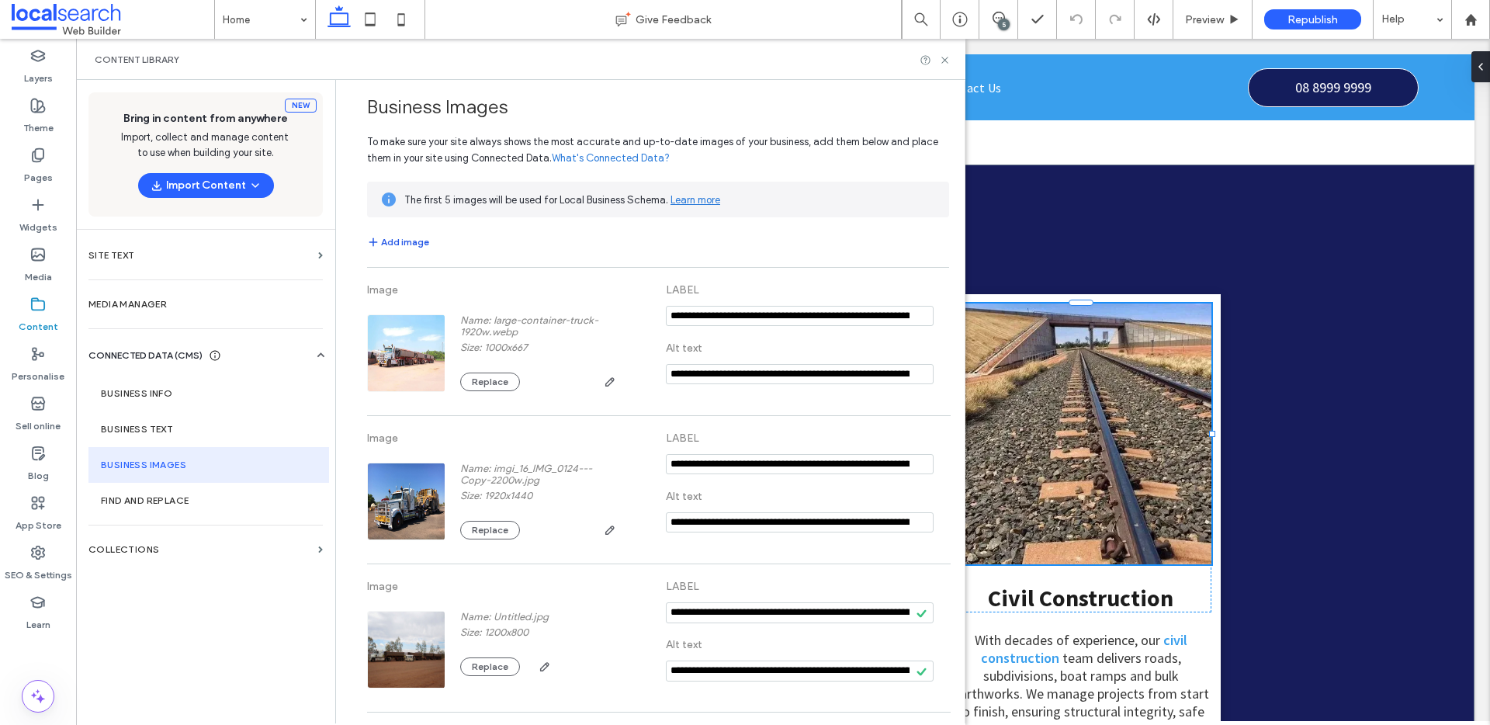
type input "**********"
click at [394, 238] on button "Add image" at bounding box center [398, 242] width 62 height 19
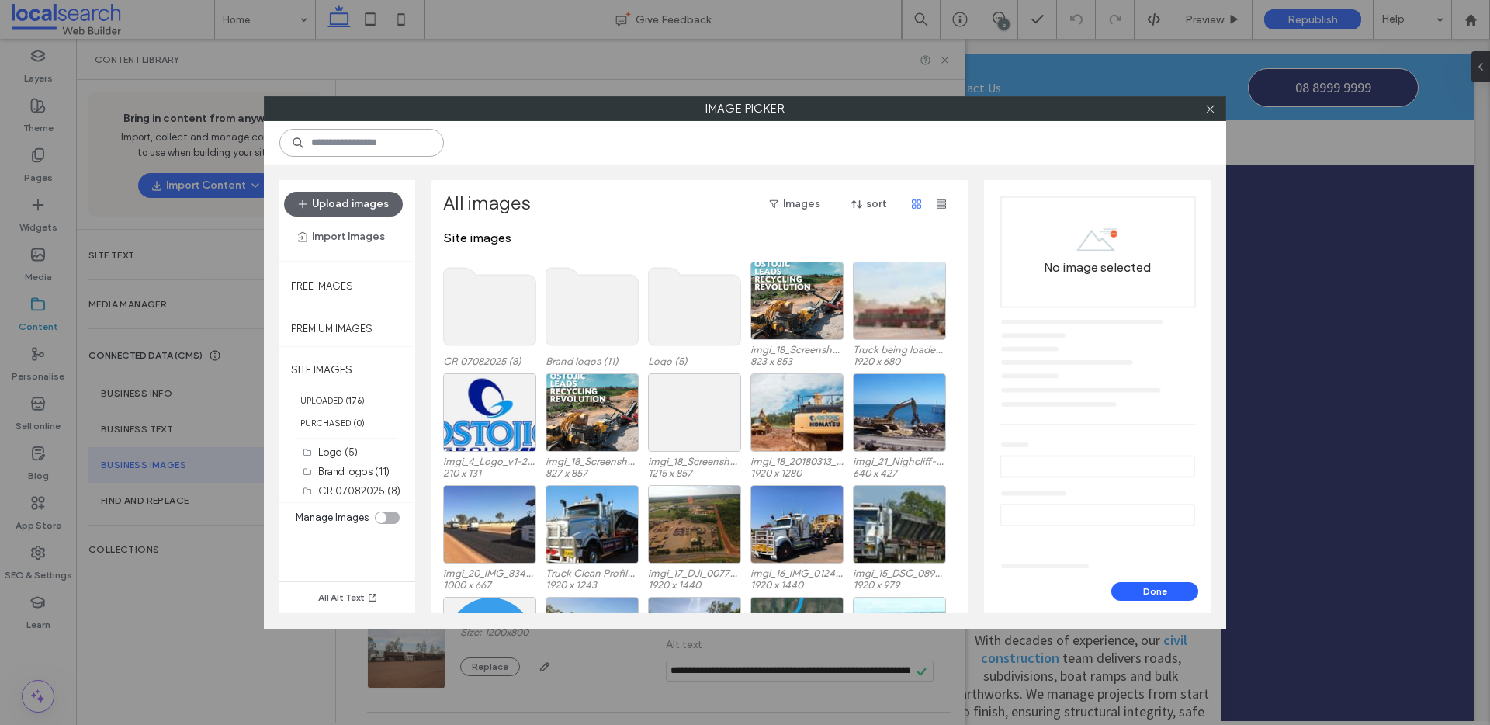
click at [359, 149] on input at bounding box center [361, 143] width 165 height 28
paste input "**********"
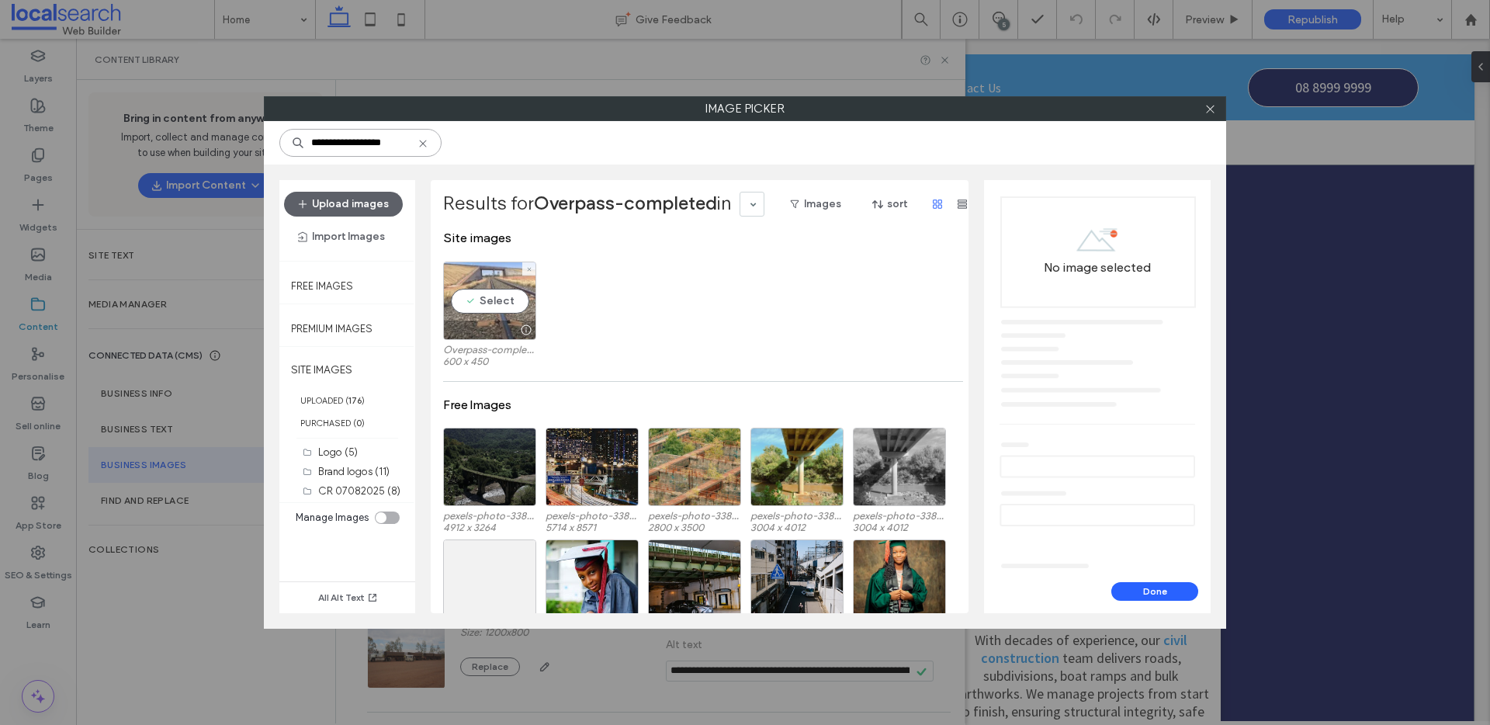
type input "**********"
click at [479, 297] on div "Select" at bounding box center [489, 301] width 93 height 78
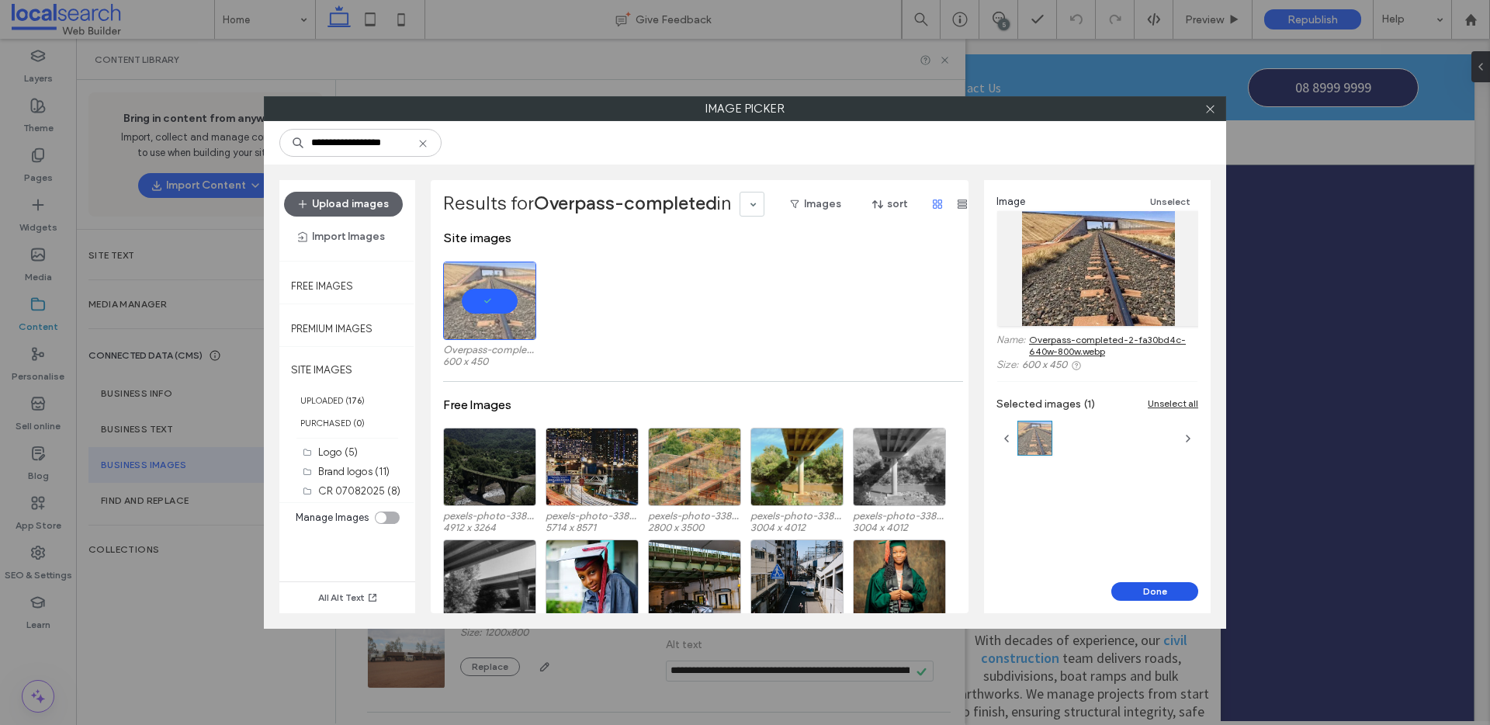
click at [1163, 588] on button "Done" at bounding box center [1155, 591] width 87 height 19
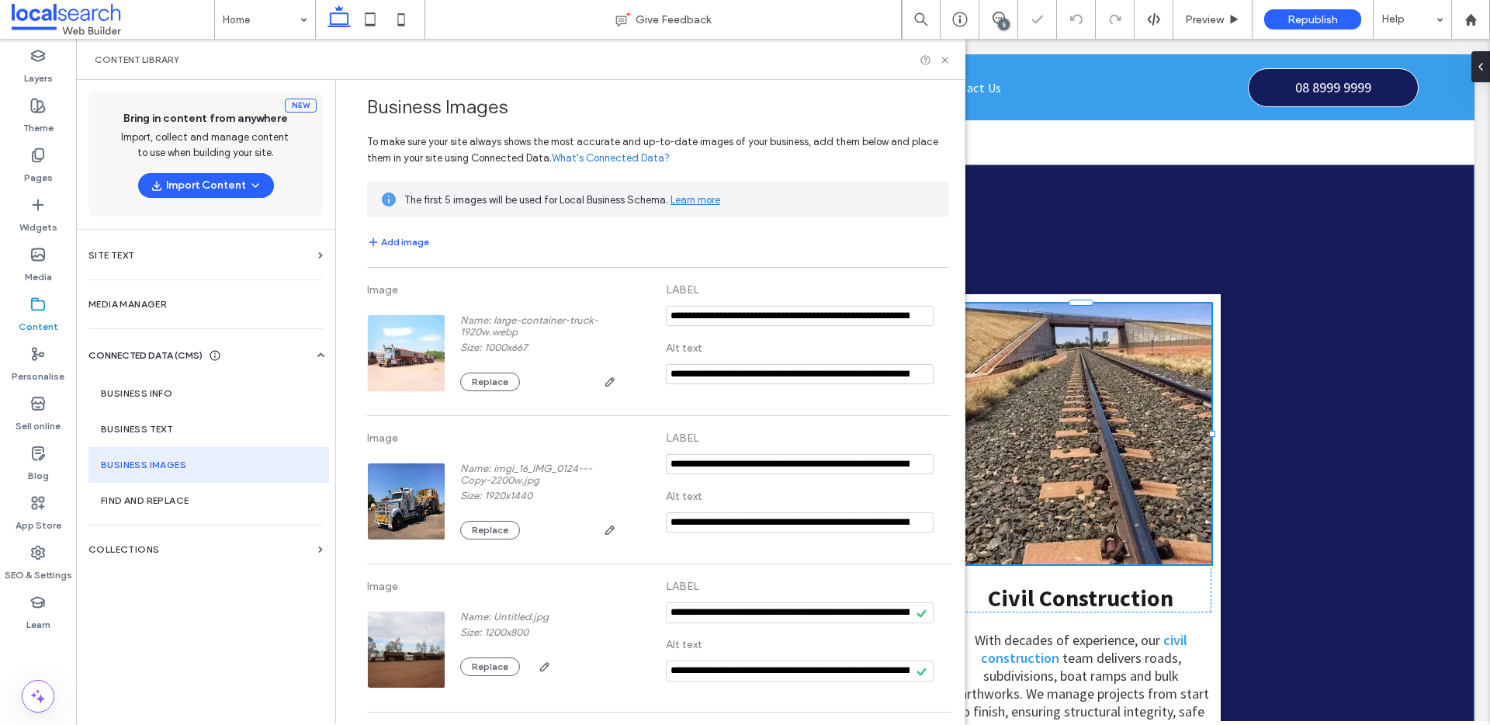
scroll to position [328, 0]
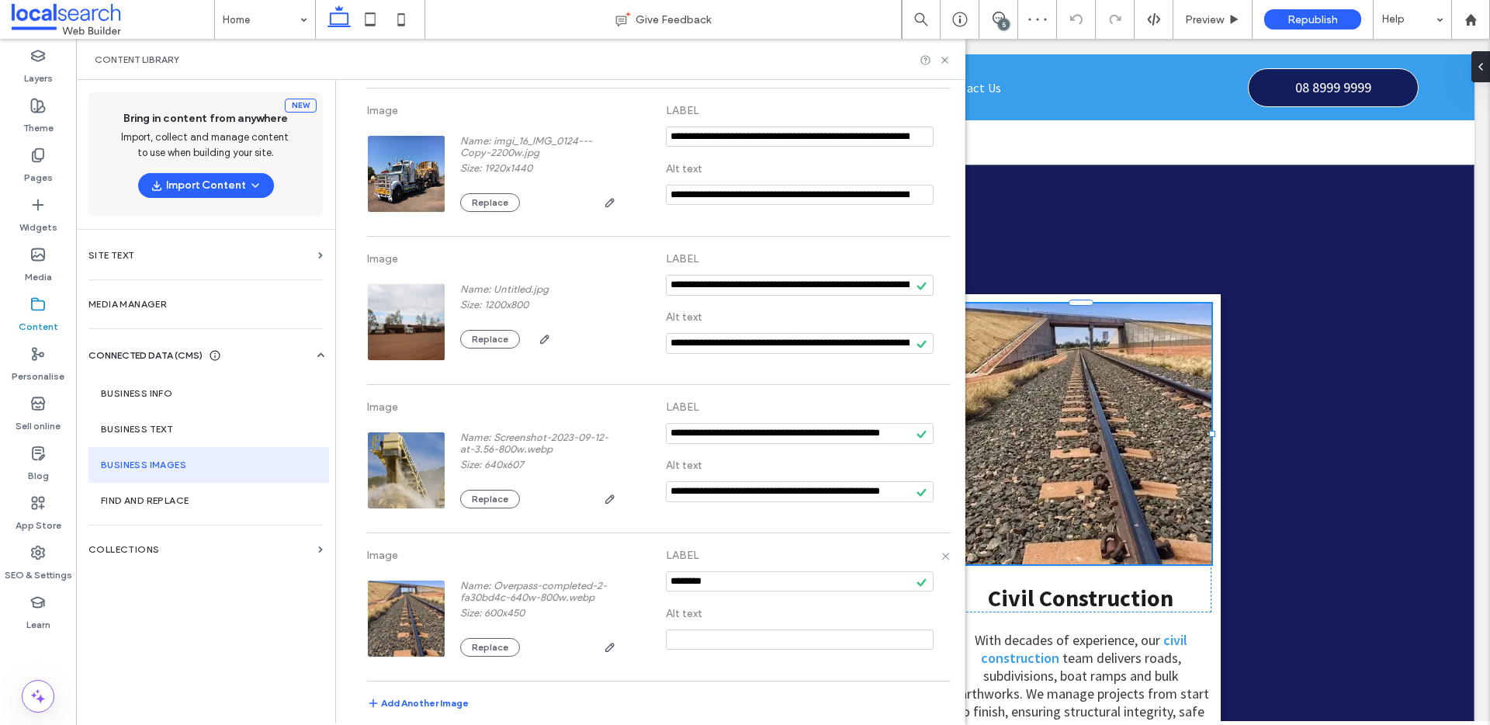
click at [721, 581] on input "notEmpty" at bounding box center [800, 581] width 268 height 20
click at [720, 580] on input "notEmpty" at bounding box center [800, 581] width 268 height 20
paste input "**********"
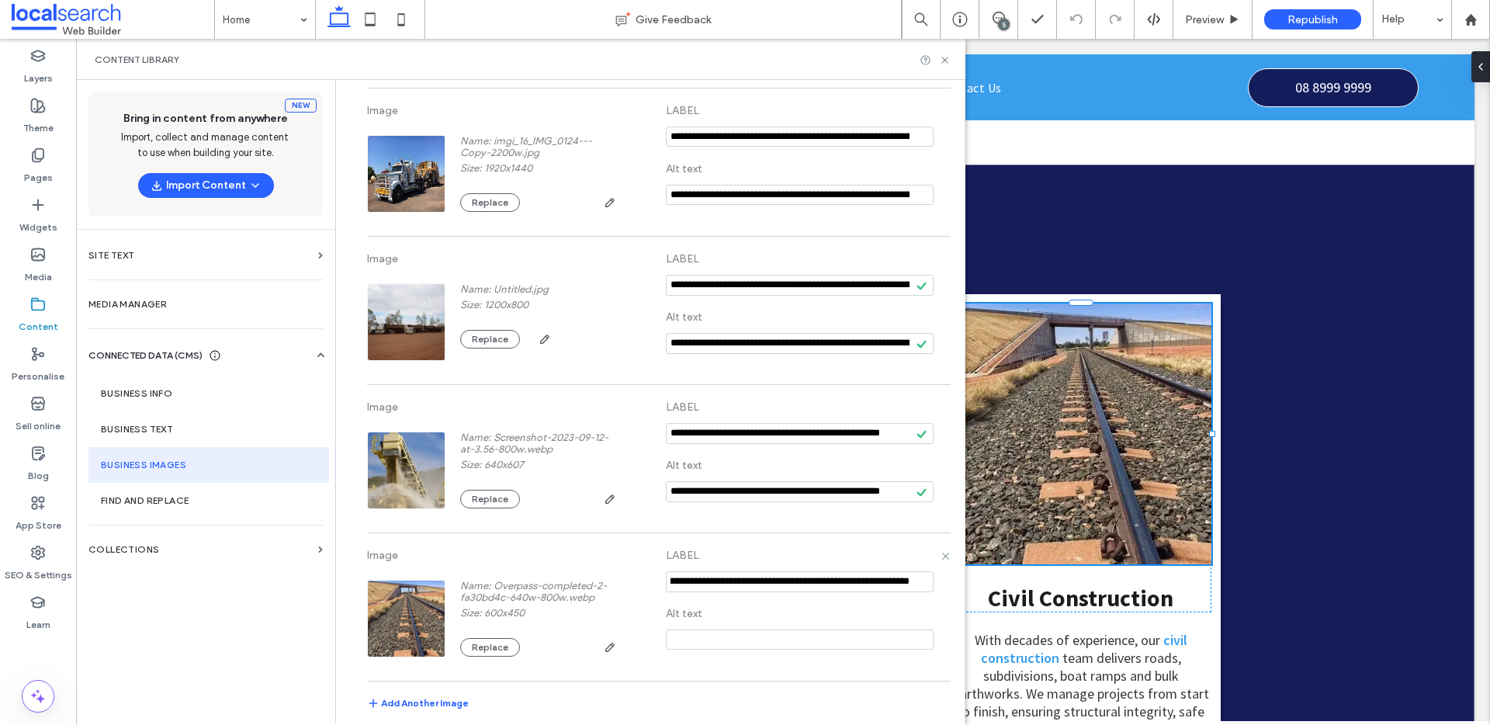
click at [727, 632] on input at bounding box center [800, 640] width 268 height 20
type input "**********"
paste input "**********"
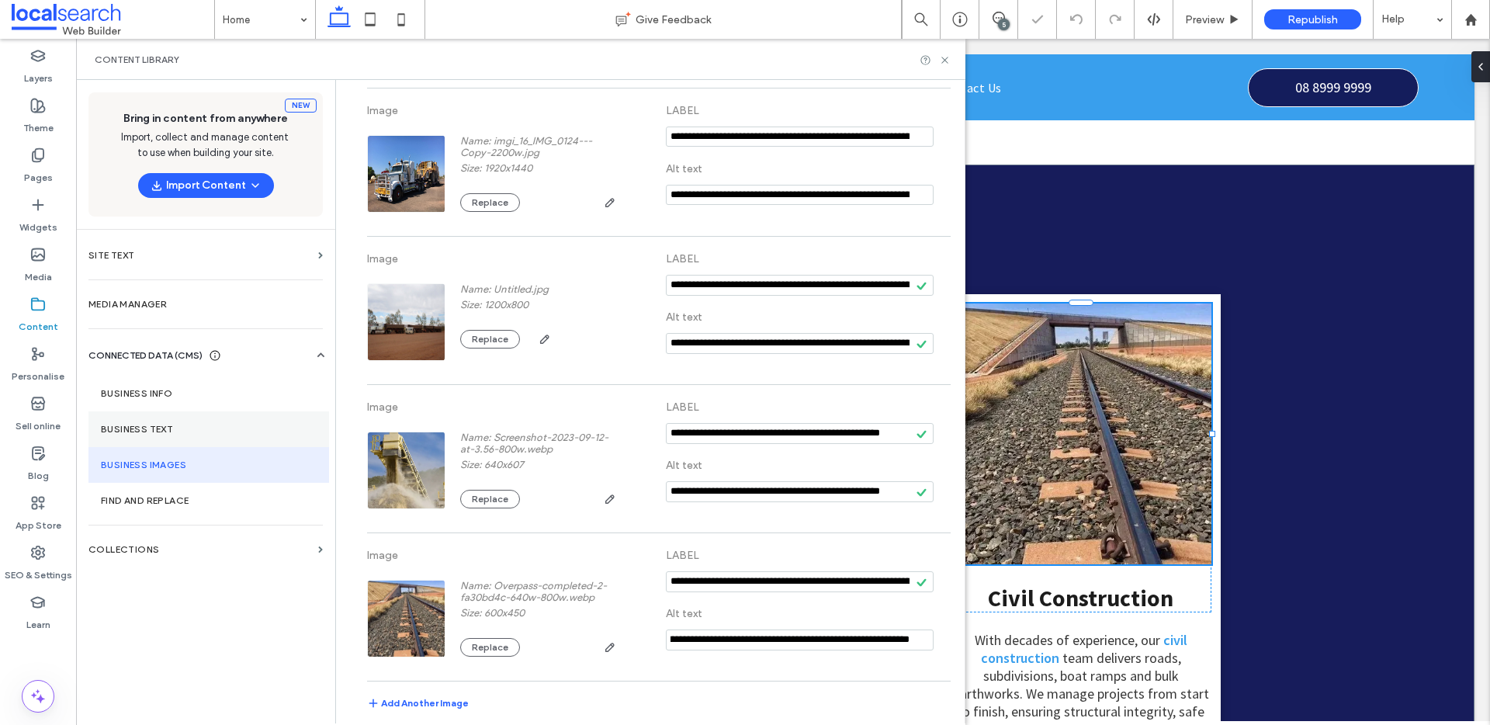
type input "**********"
click at [162, 428] on label "Business Text" at bounding box center [209, 429] width 216 height 11
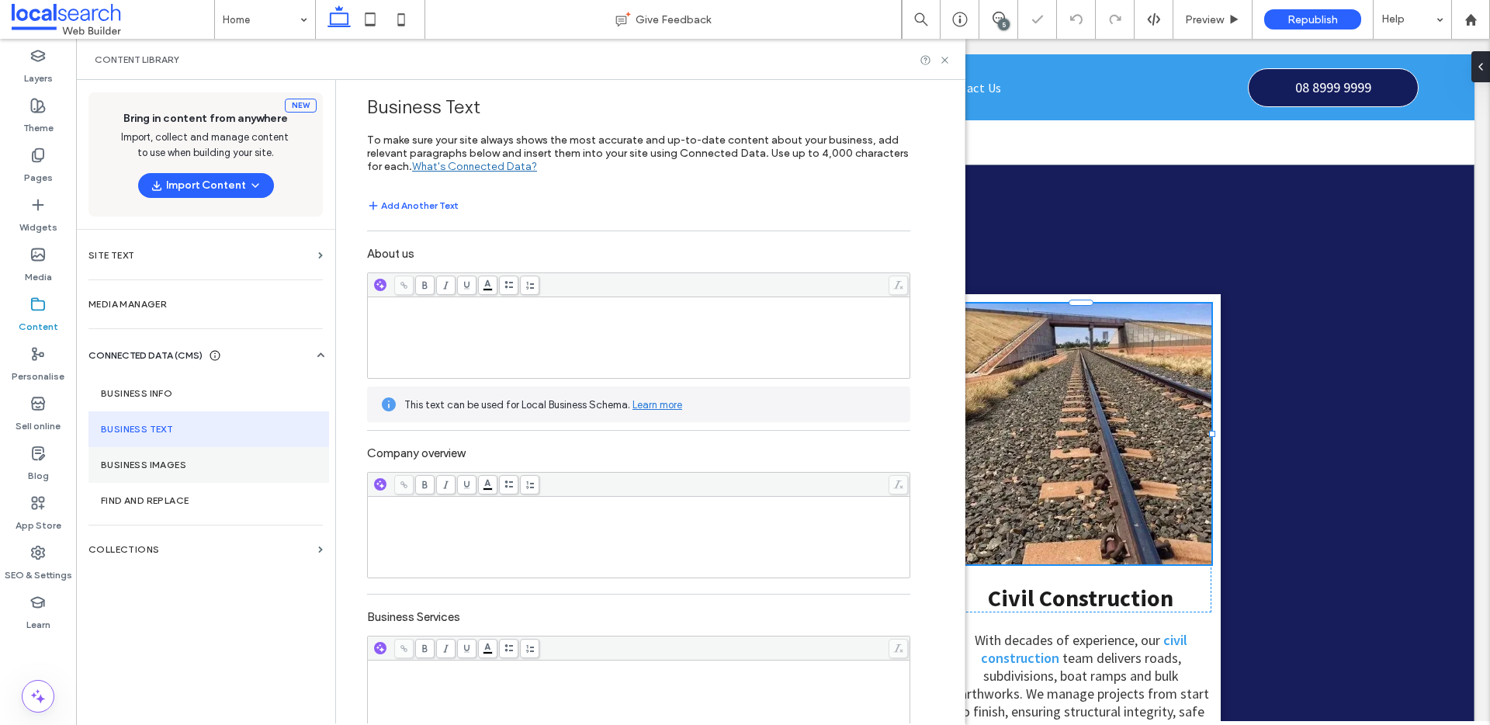
click at [168, 460] on label "Business Images" at bounding box center [209, 465] width 216 height 11
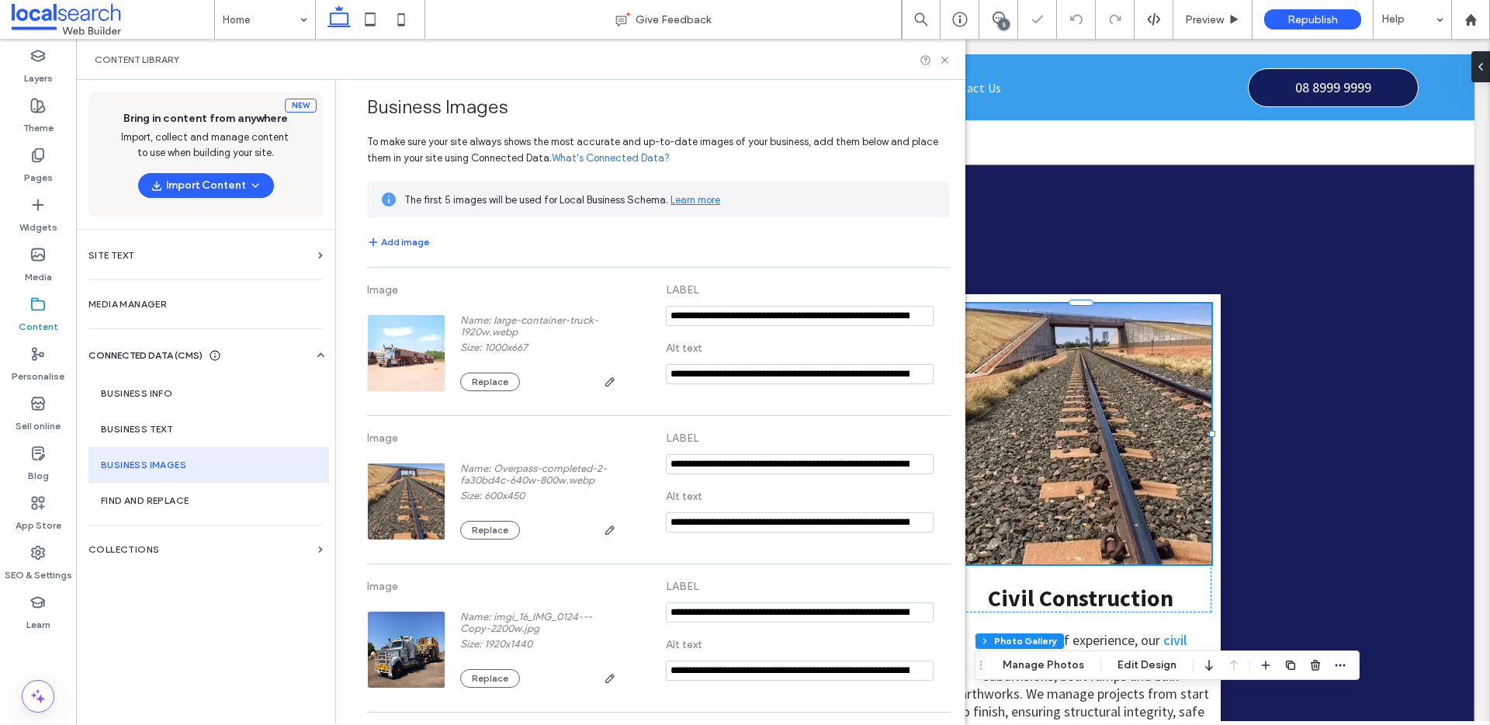
scroll to position [328, 0]
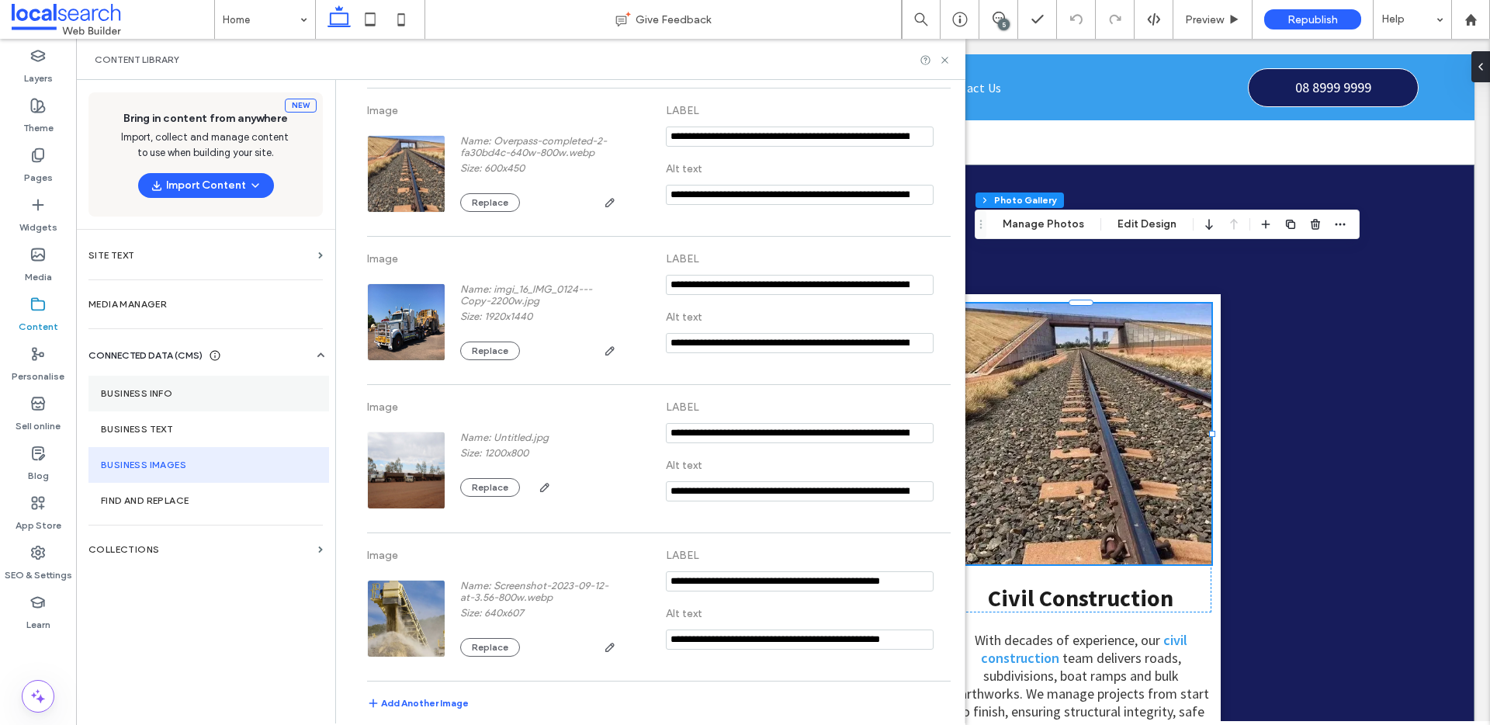
click at [172, 394] on label "Business info" at bounding box center [209, 393] width 216 height 11
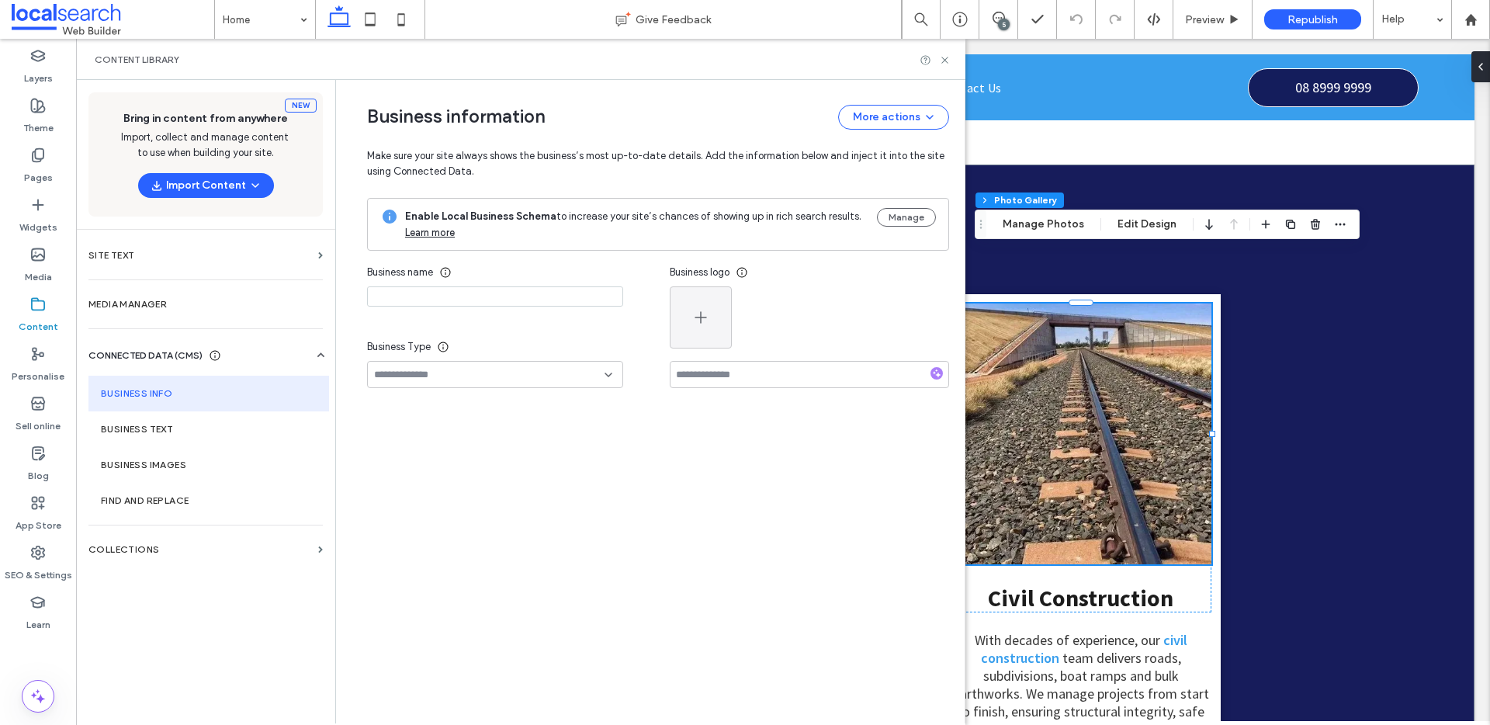
type input "**********"
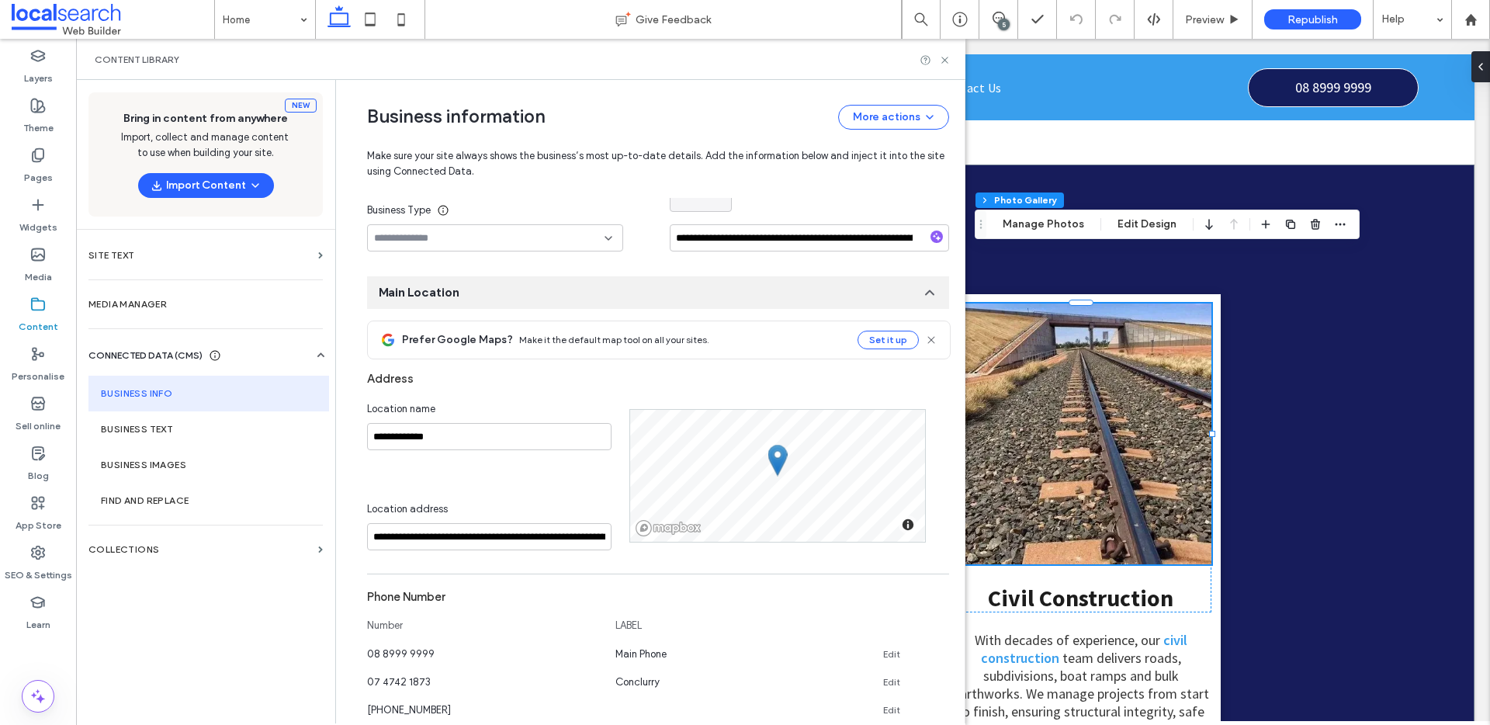
scroll to position [9, 0]
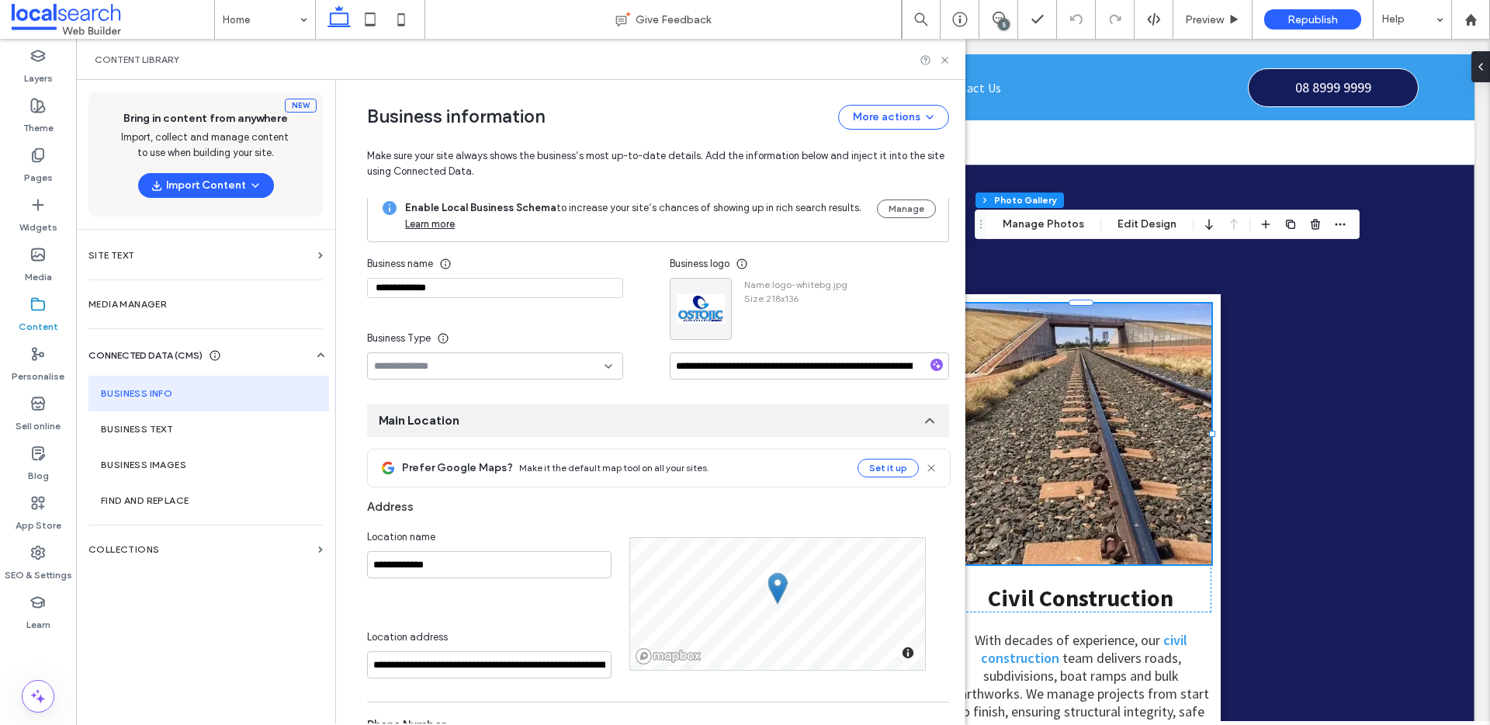
click at [593, 369] on input at bounding box center [489, 366] width 231 height 12
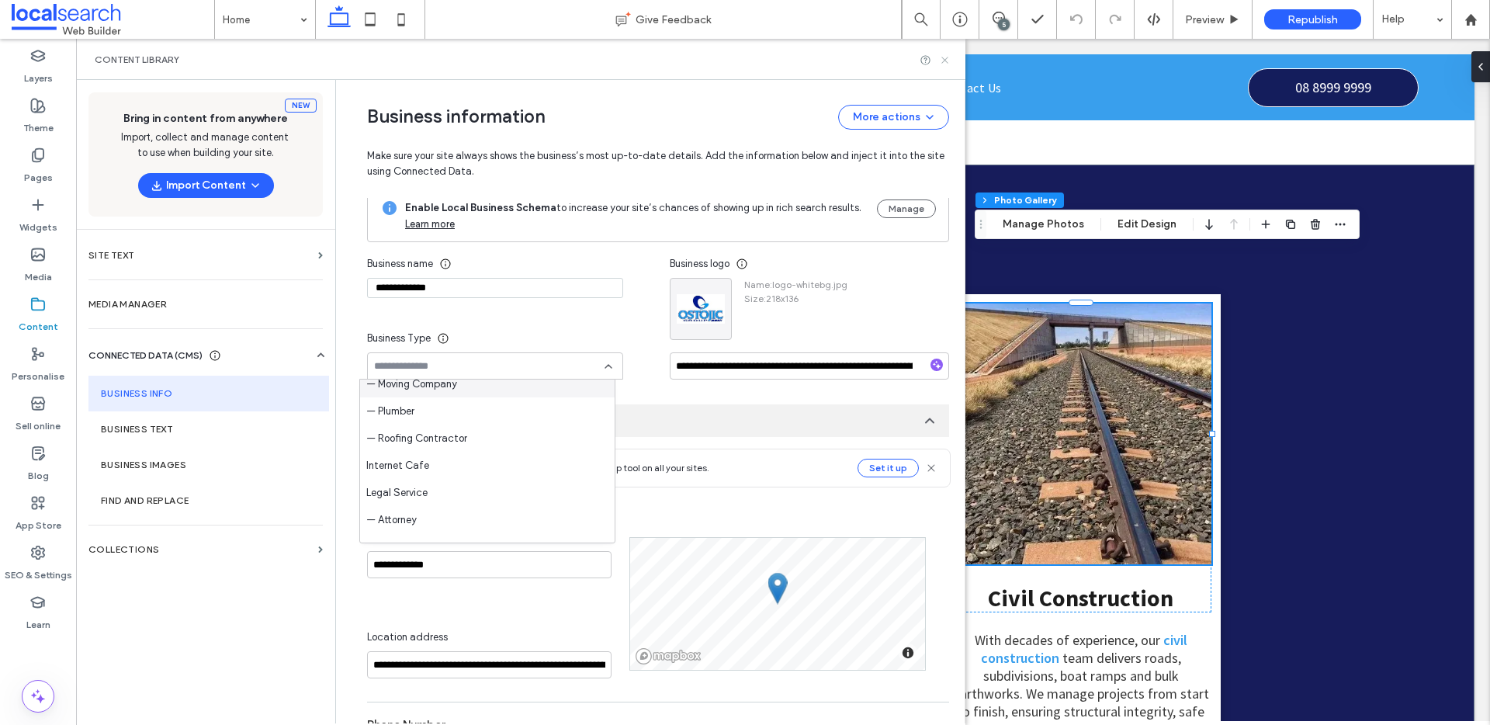
click at [946, 62] on icon at bounding box center [945, 60] width 12 height 12
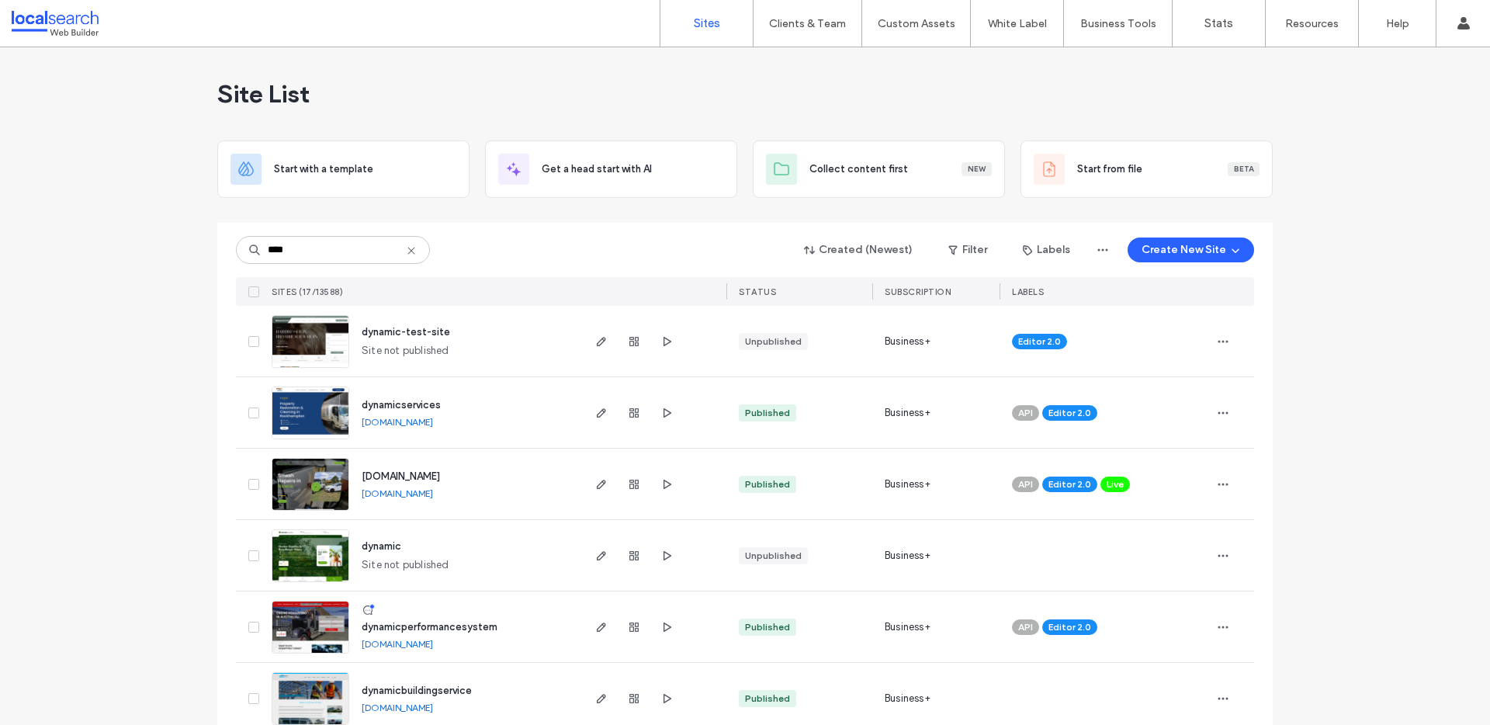
type input "****"
click at [440, 476] on span "[DOMAIN_NAME]" at bounding box center [401, 476] width 78 height 12
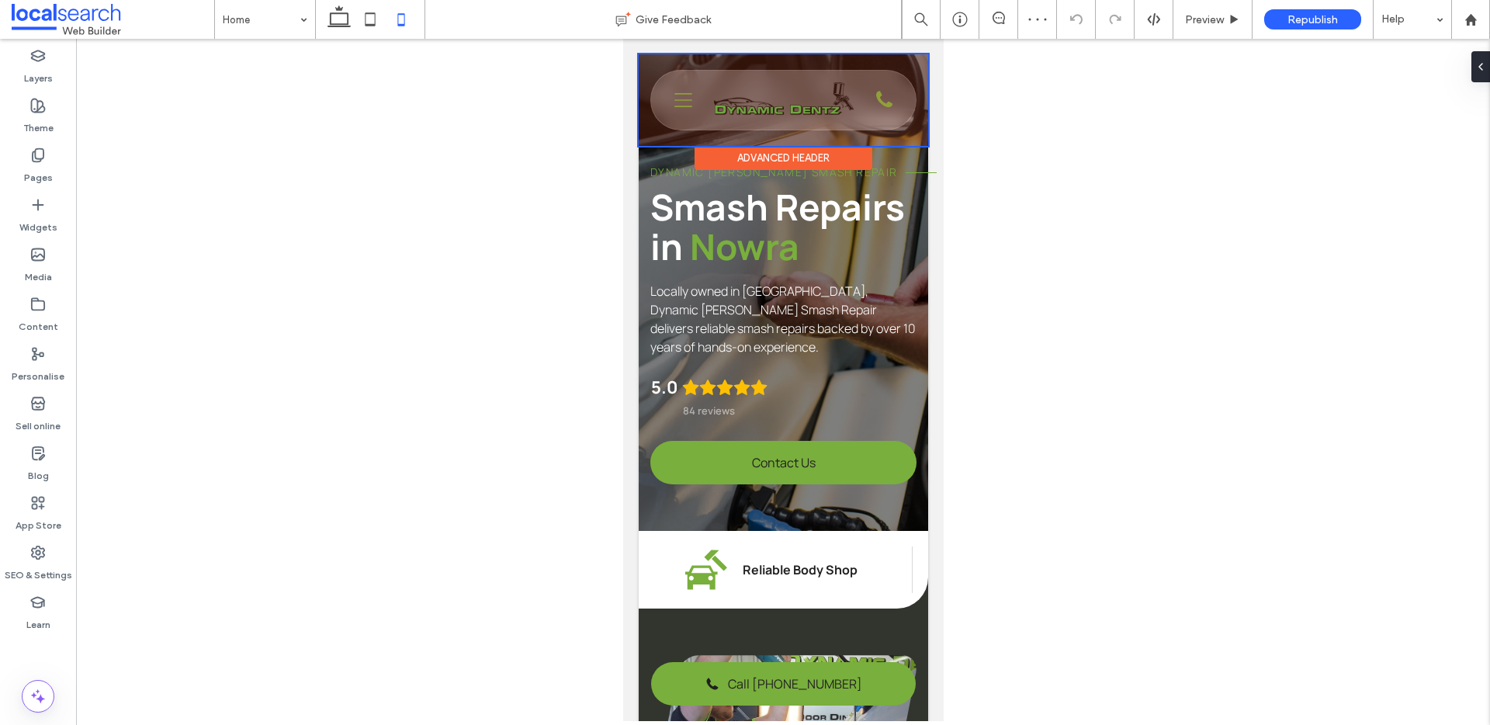
click at [849, 77] on div at bounding box center [783, 100] width 290 height 92
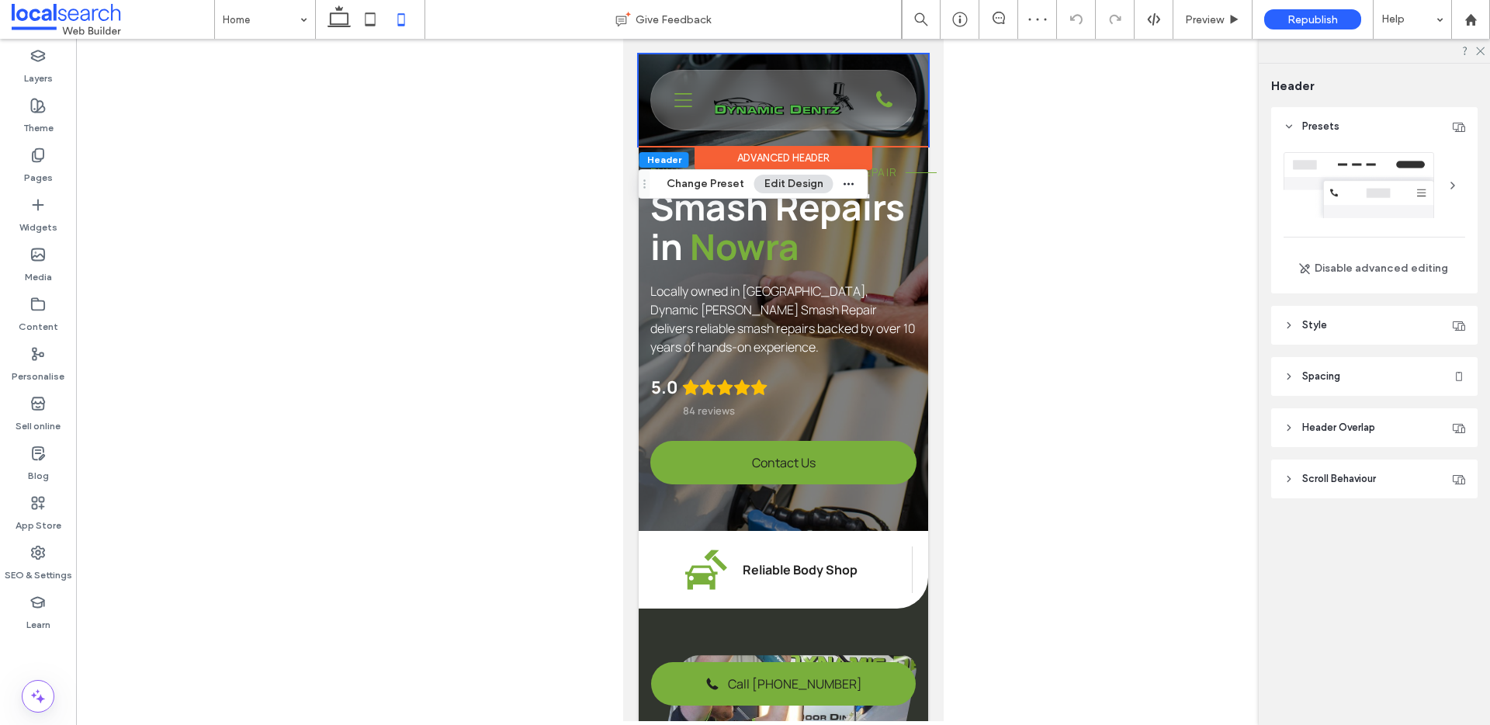
click at [1371, 383] on header "Spacing" at bounding box center [1374, 376] width 206 height 39
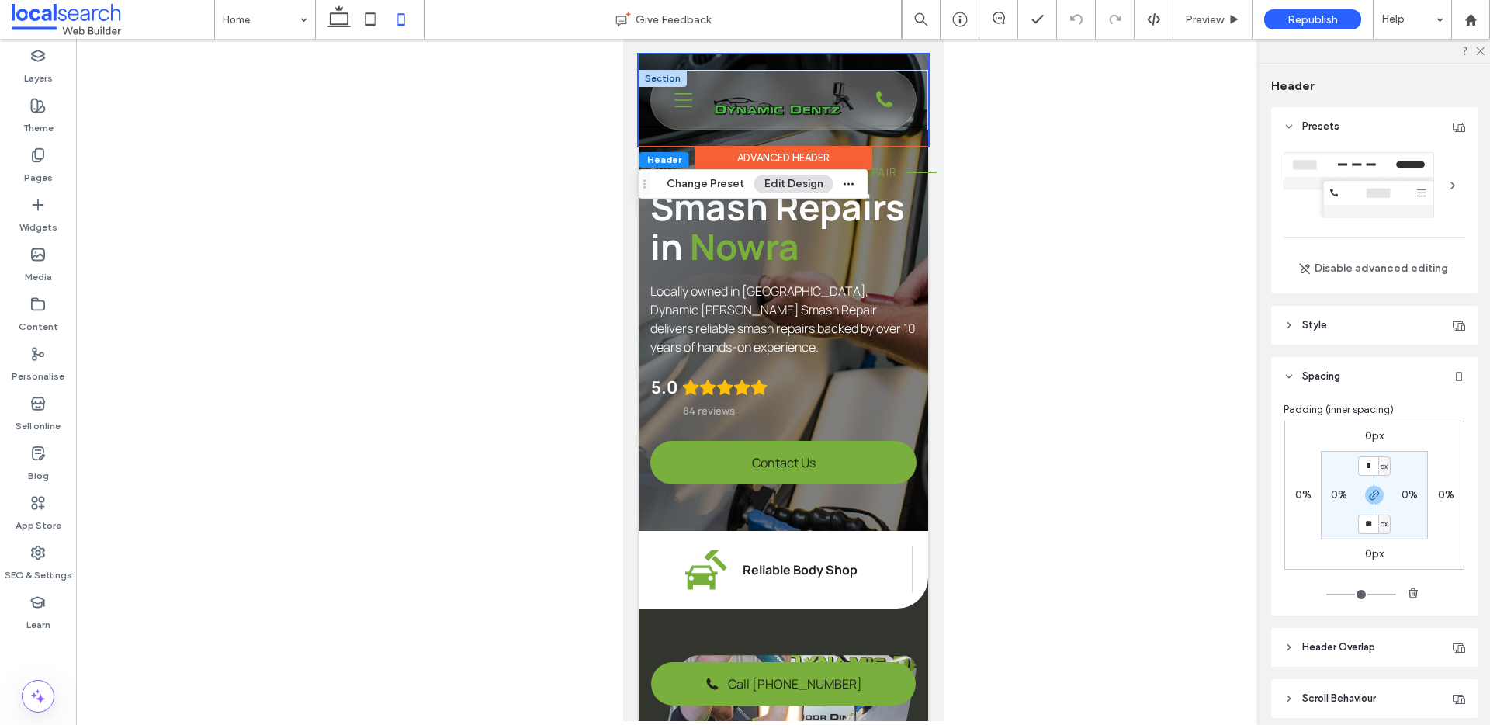
click at [650, 82] on div at bounding box center [662, 78] width 48 height 17
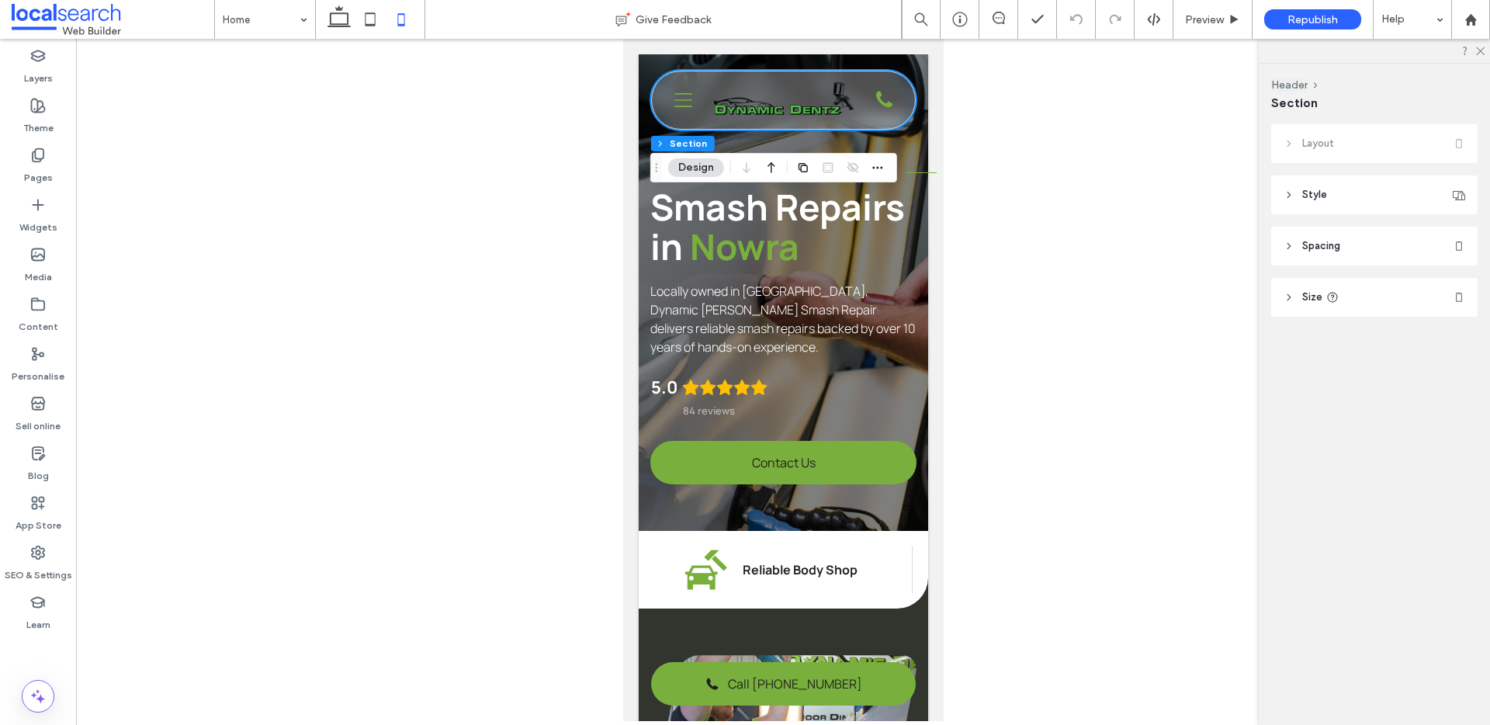
click at [1320, 251] on span "Spacing" at bounding box center [1321, 246] width 38 height 16
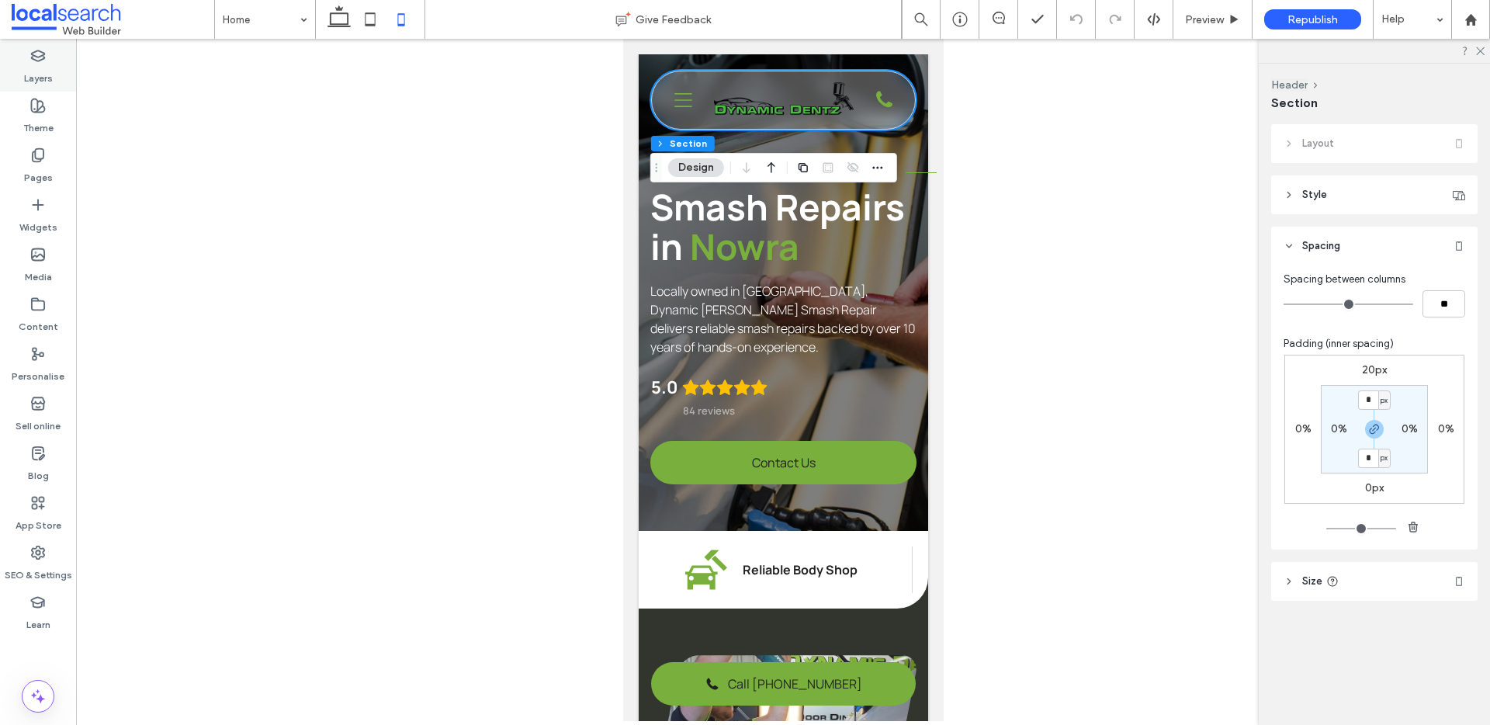
click at [23, 75] on div "Layers" at bounding box center [38, 67] width 76 height 50
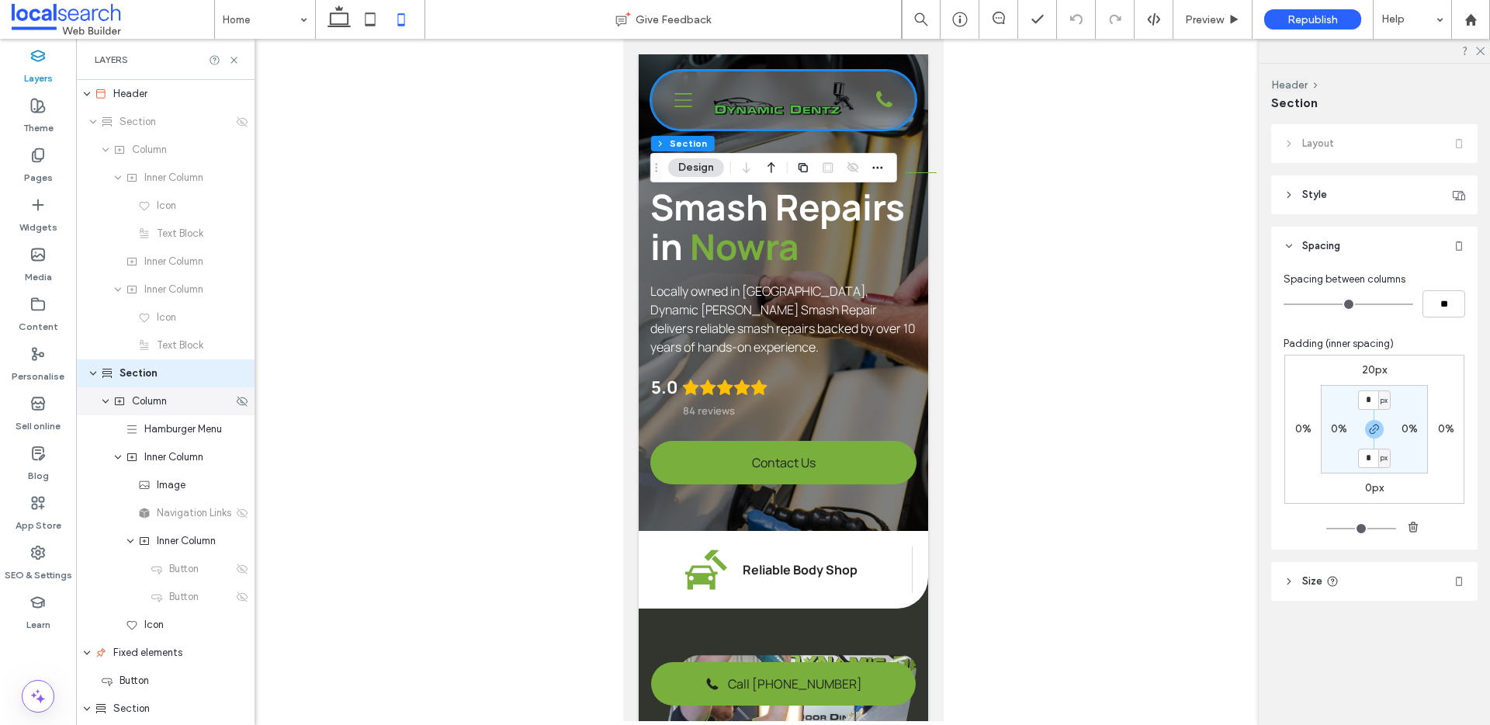
click at [182, 397] on div "Column" at bounding box center [173, 402] width 120 height 16
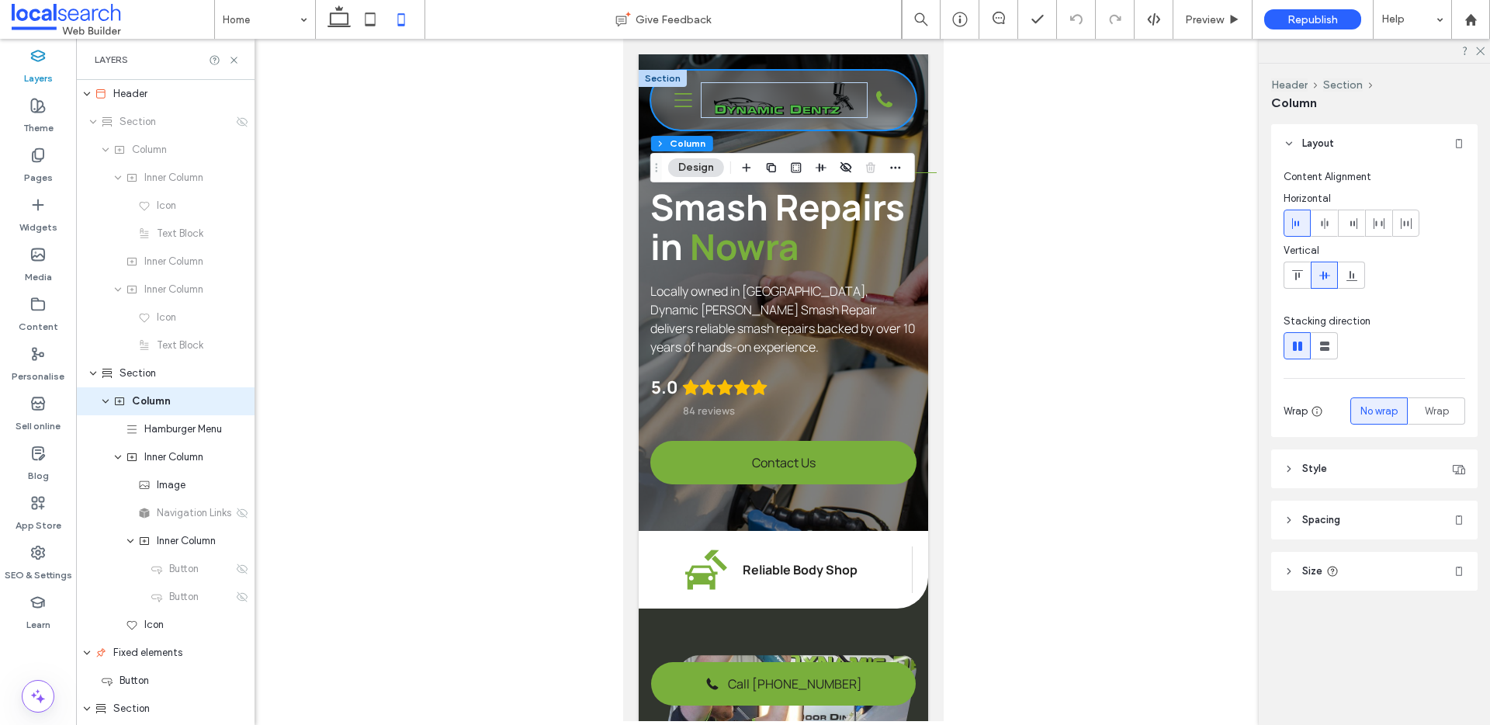
click at [1342, 527] on header "Spacing" at bounding box center [1374, 520] width 206 height 39
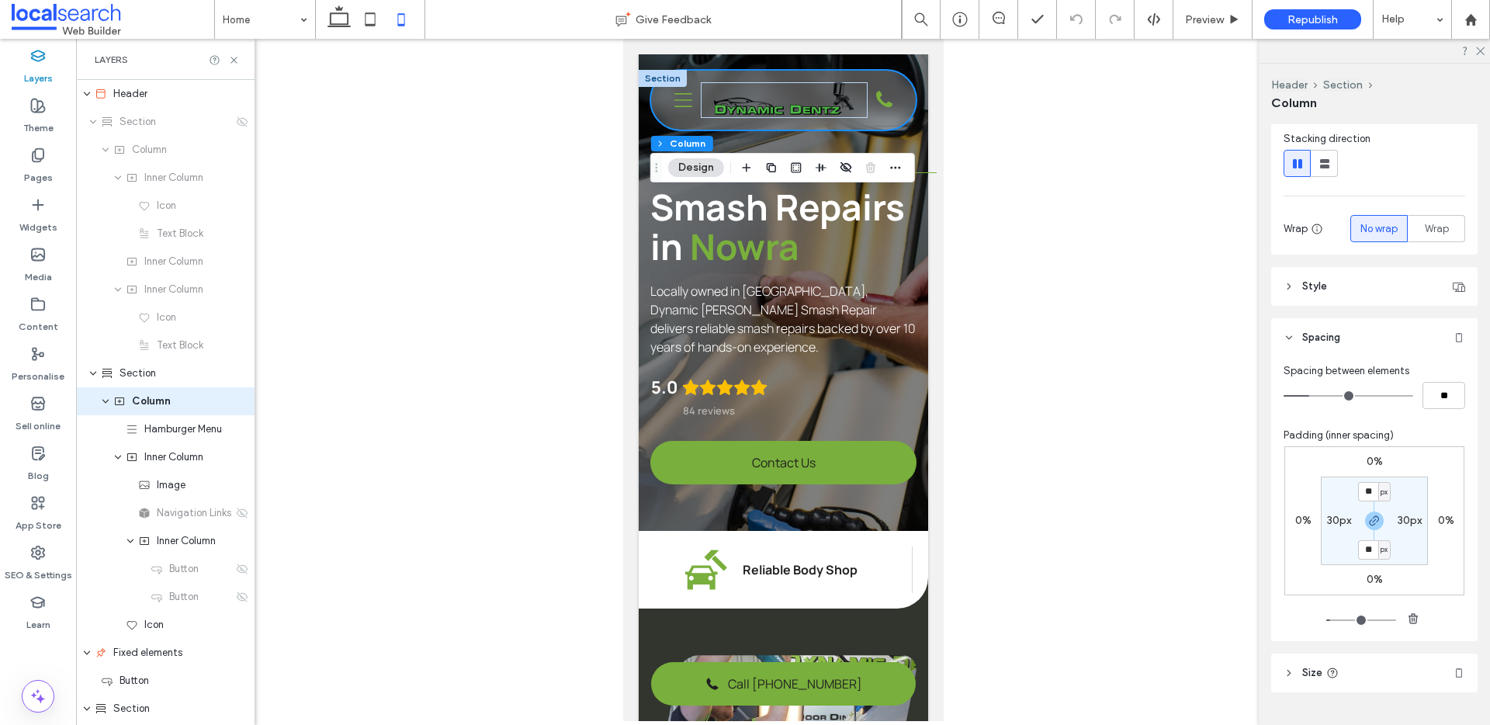
scroll to position [217, 0]
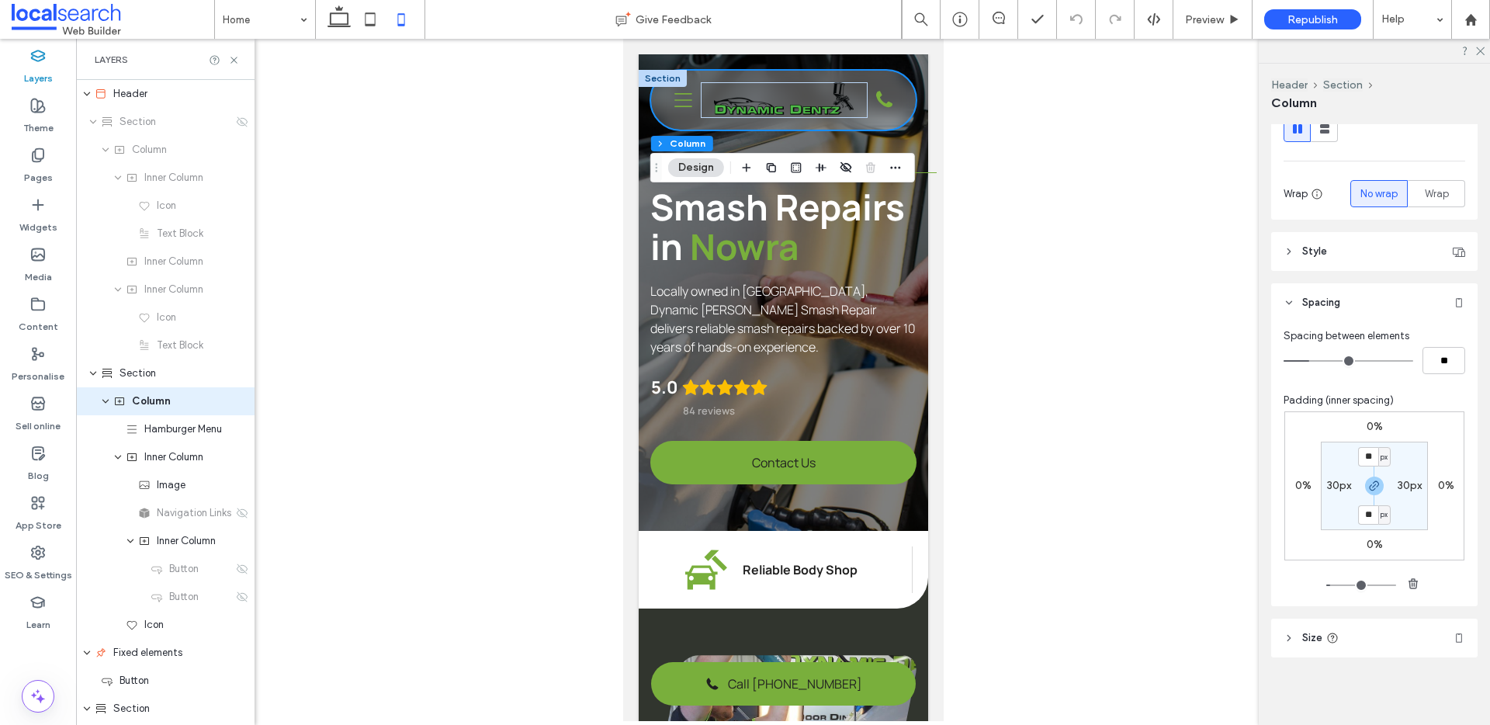
click at [1402, 483] on label "30px" at bounding box center [1410, 485] width 24 height 13
type input "**"
type input "*"
type input "***"
type input "*"
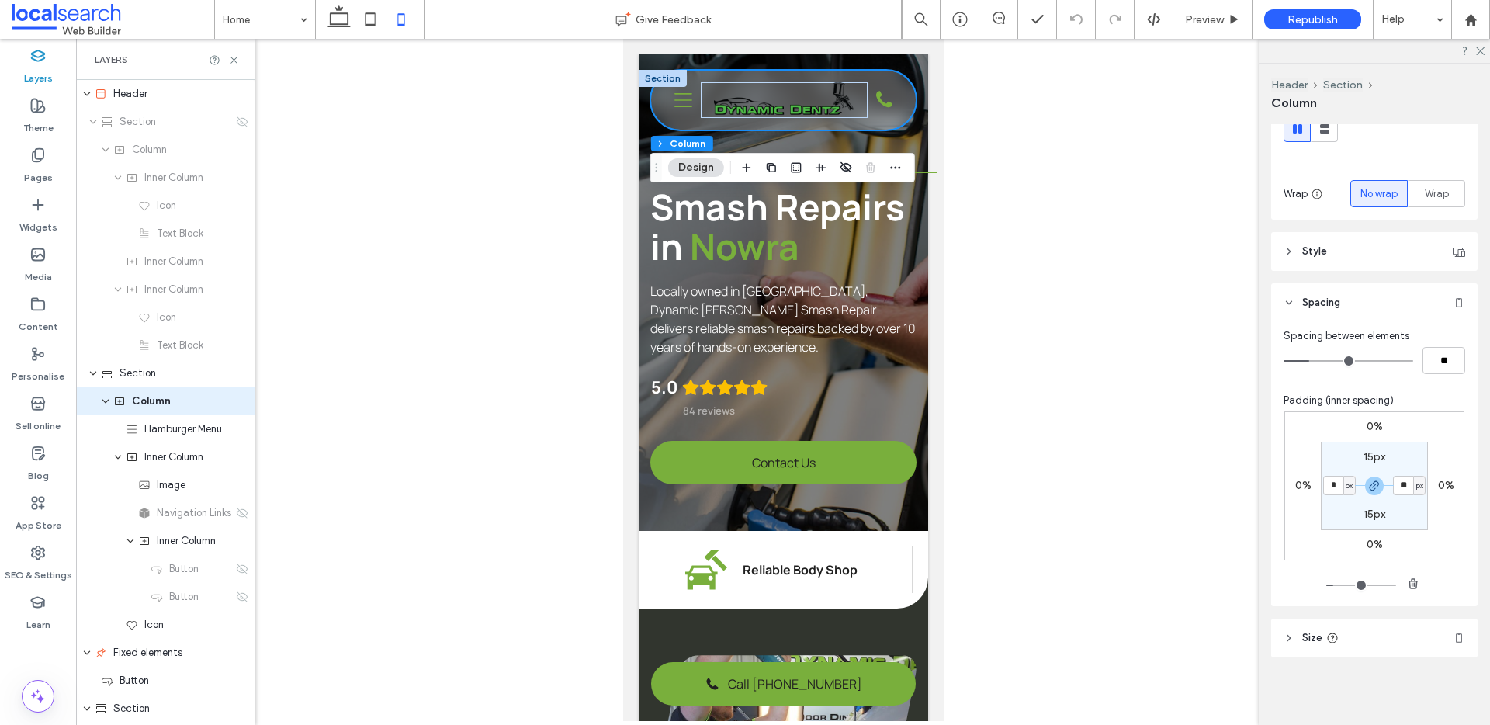
type input "*"
click at [1452, 543] on div "0% 0% 0% 0% 15px * px 15px * px" at bounding box center [1375, 485] width 180 height 149
type input "***"
click at [1334, 479] on input "*" at bounding box center [1333, 485] width 20 height 19
type input "**"
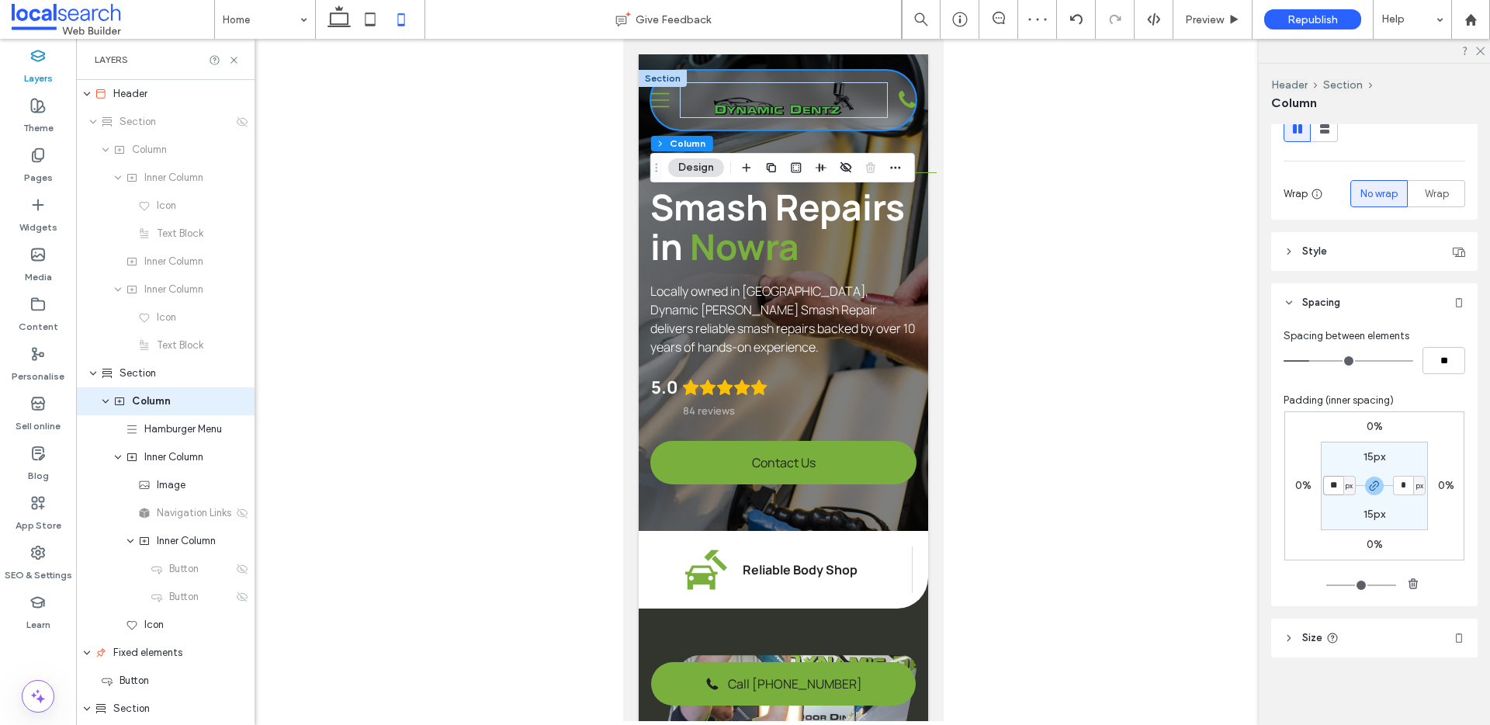
type input "***"
type input "**"
type input "***"
click at [180, 432] on span "Hamburger Menu" at bounding box center [183, 429] width 78 height 16
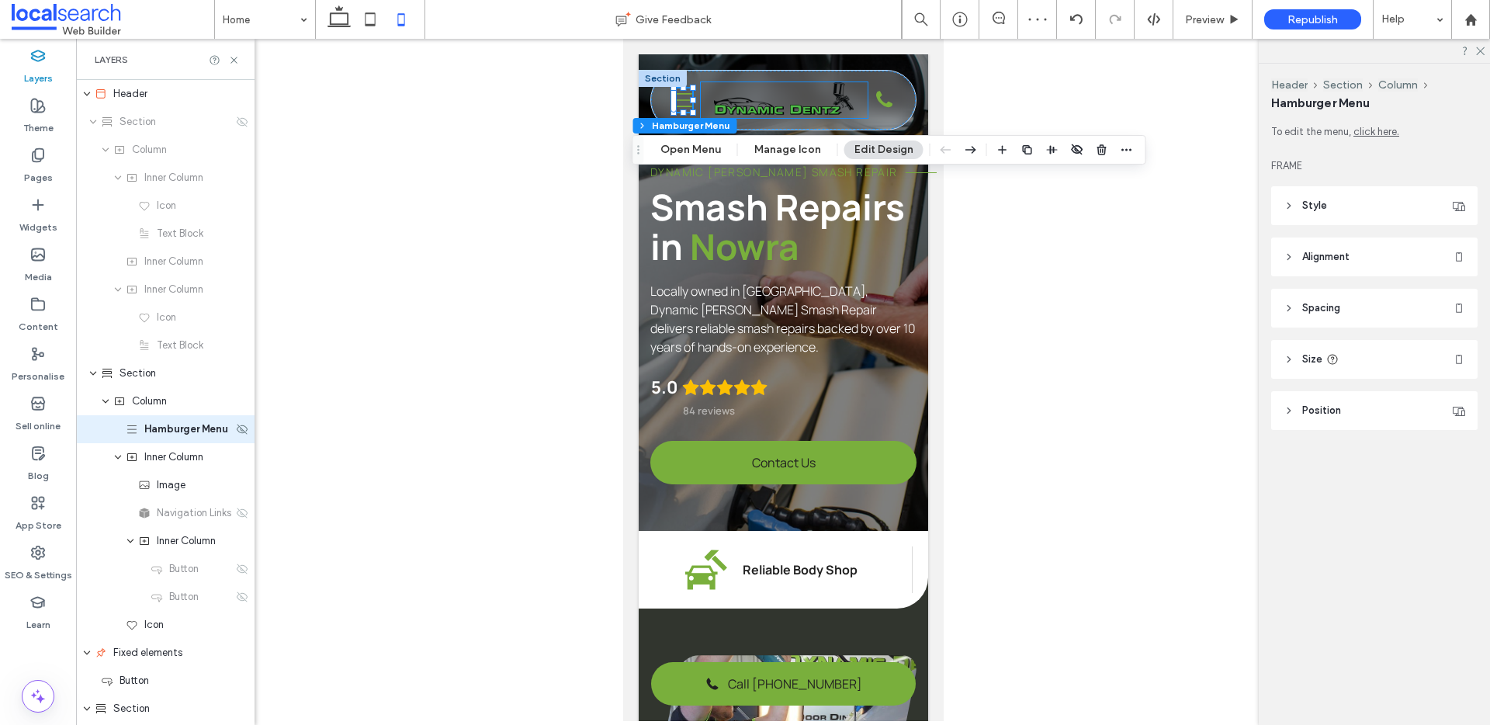
scroll to position [27, 0]
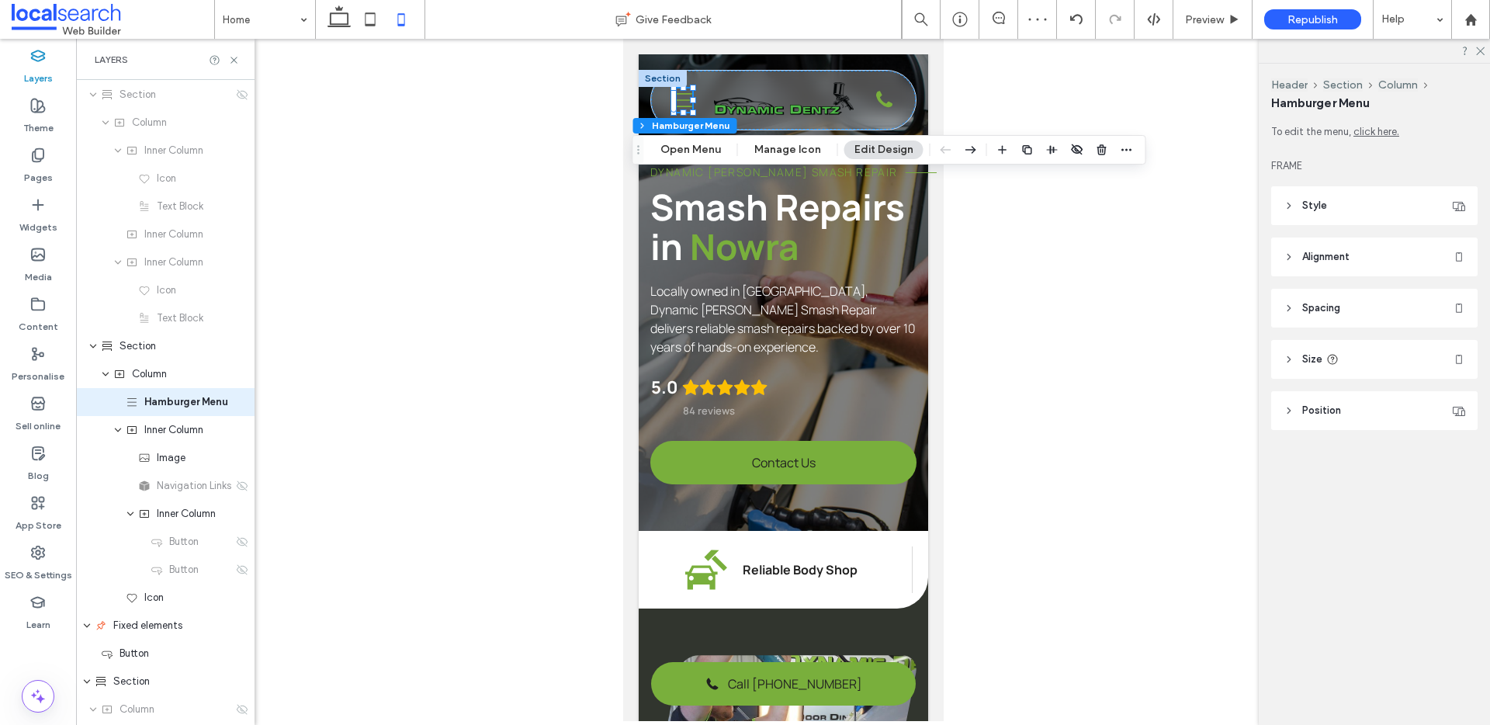
click at [1313, 357] on span "Size" at bounding box center [1312, 360] width 20 height 16
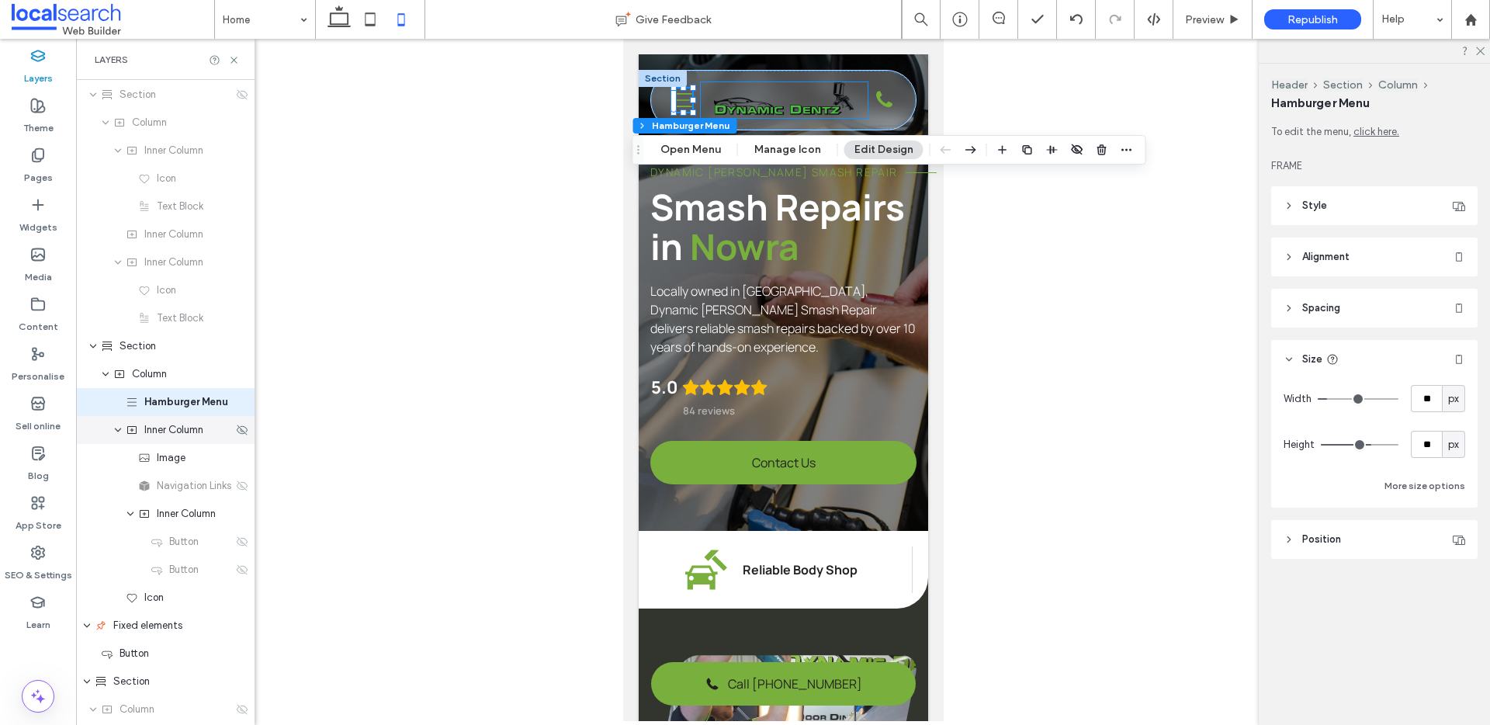
click at [192, 435] on span "Inner Column" at bounding box center [173, 430] width 59 height 16
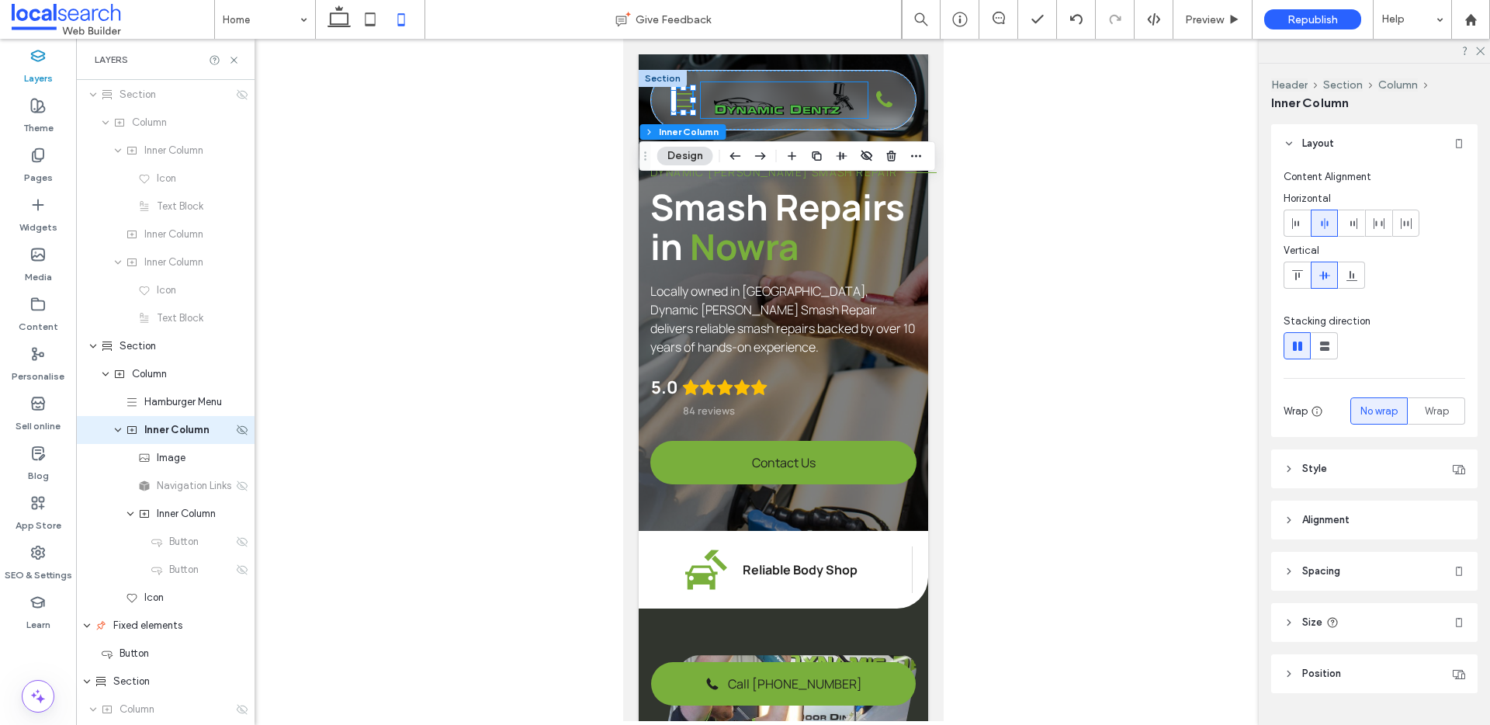
scroll to position [55, 0]
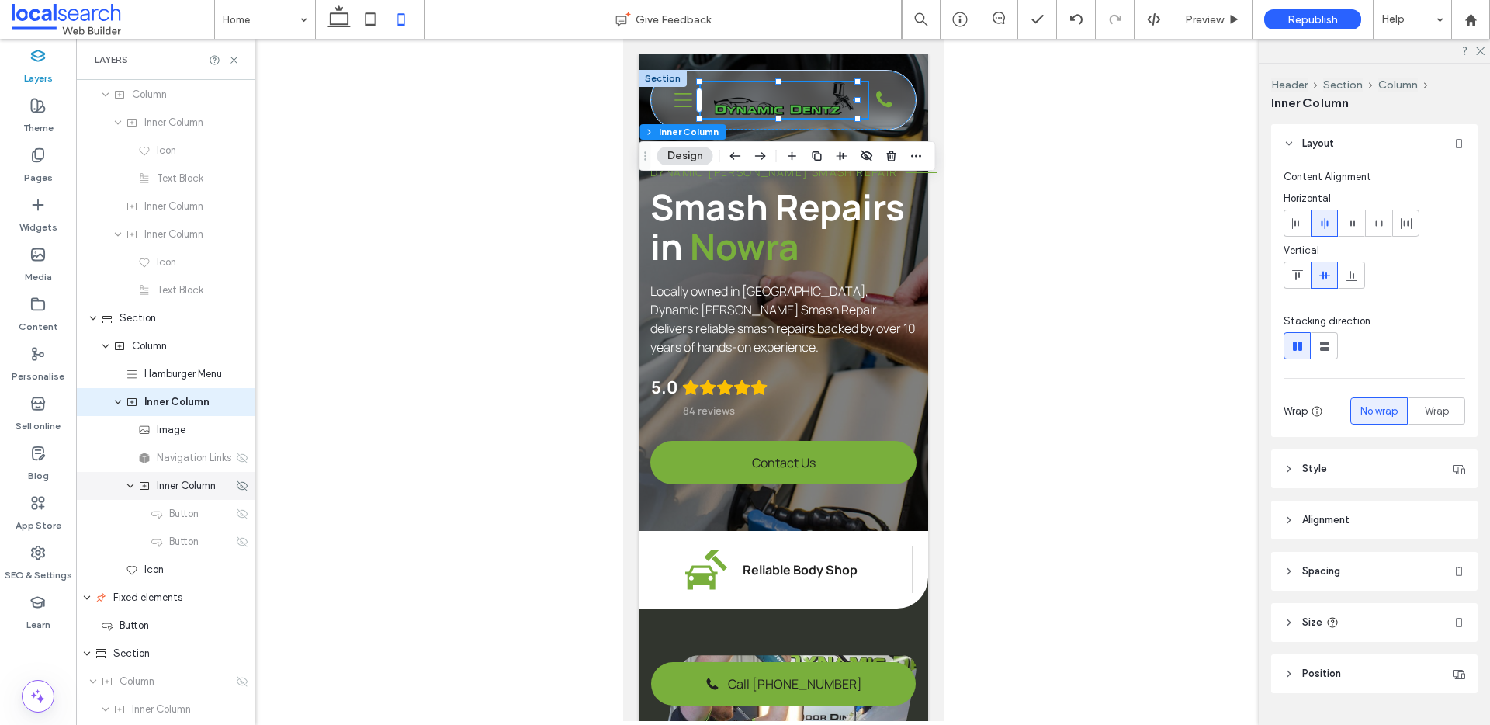
click at [190, 485] on span "Inner Column" at bounding box center [186, 486] width 59 height 16
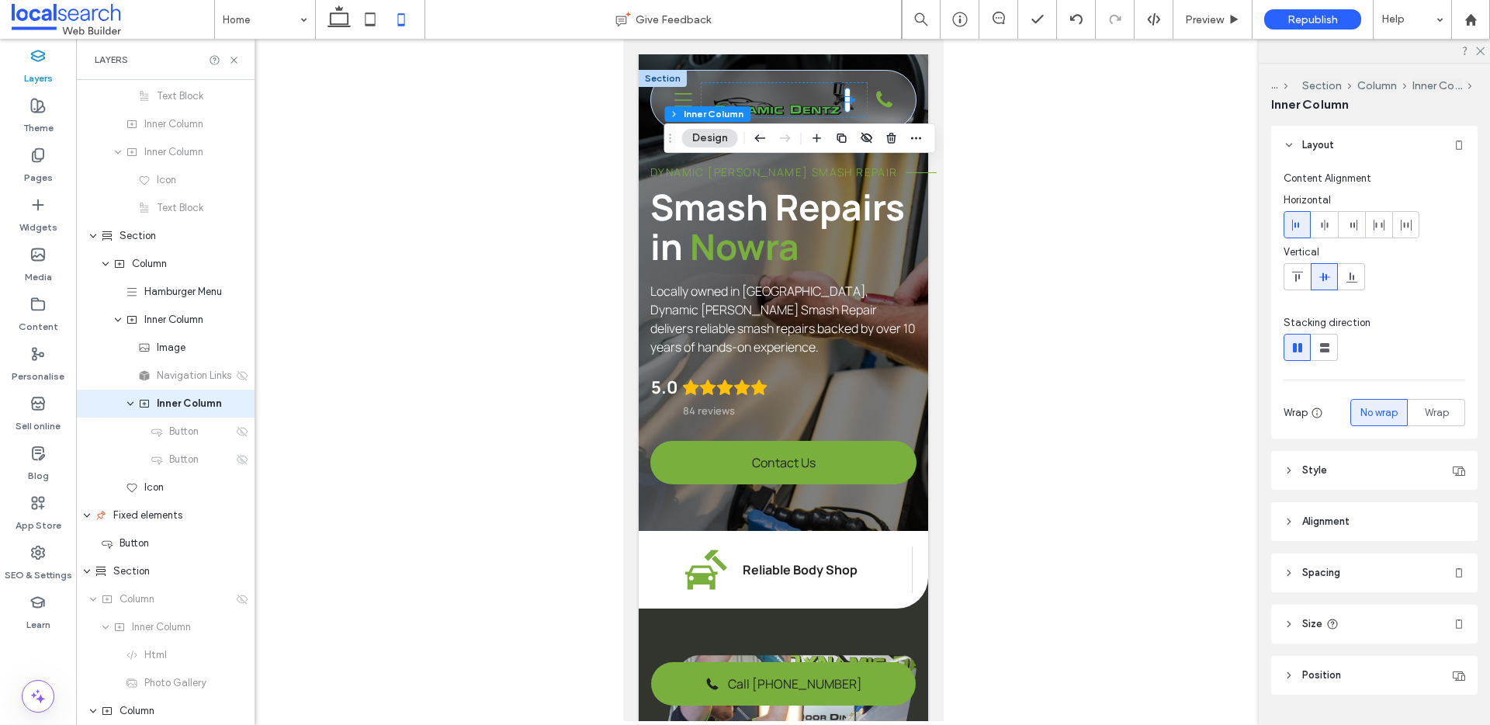
scroll to position [139, 0]
click at [206, 379] on span "Navigation Links" at bounding box center [194, 374] width 75 height 16
click at [182, 352] on span "Image" at bounding box center [171, 346] width 29 height 16
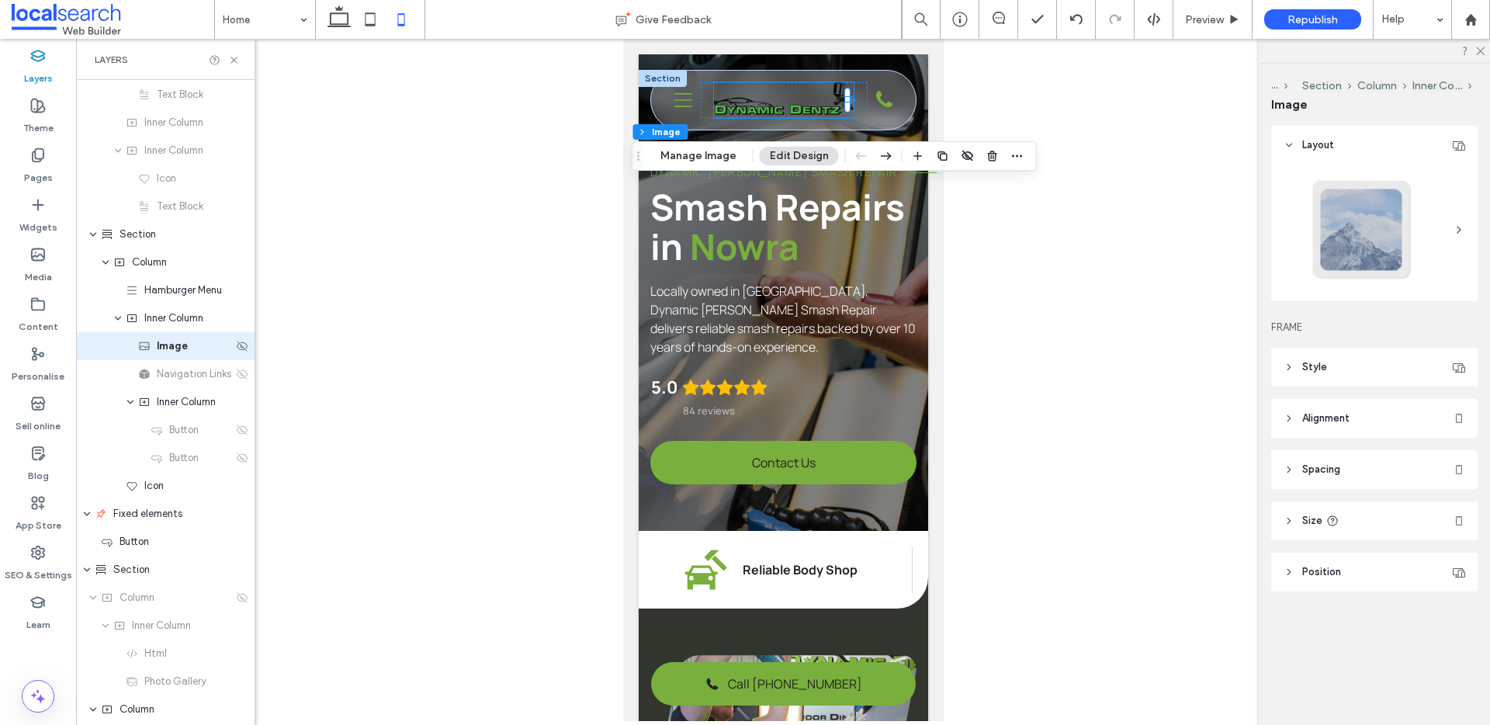
scroll to position [83, 0]
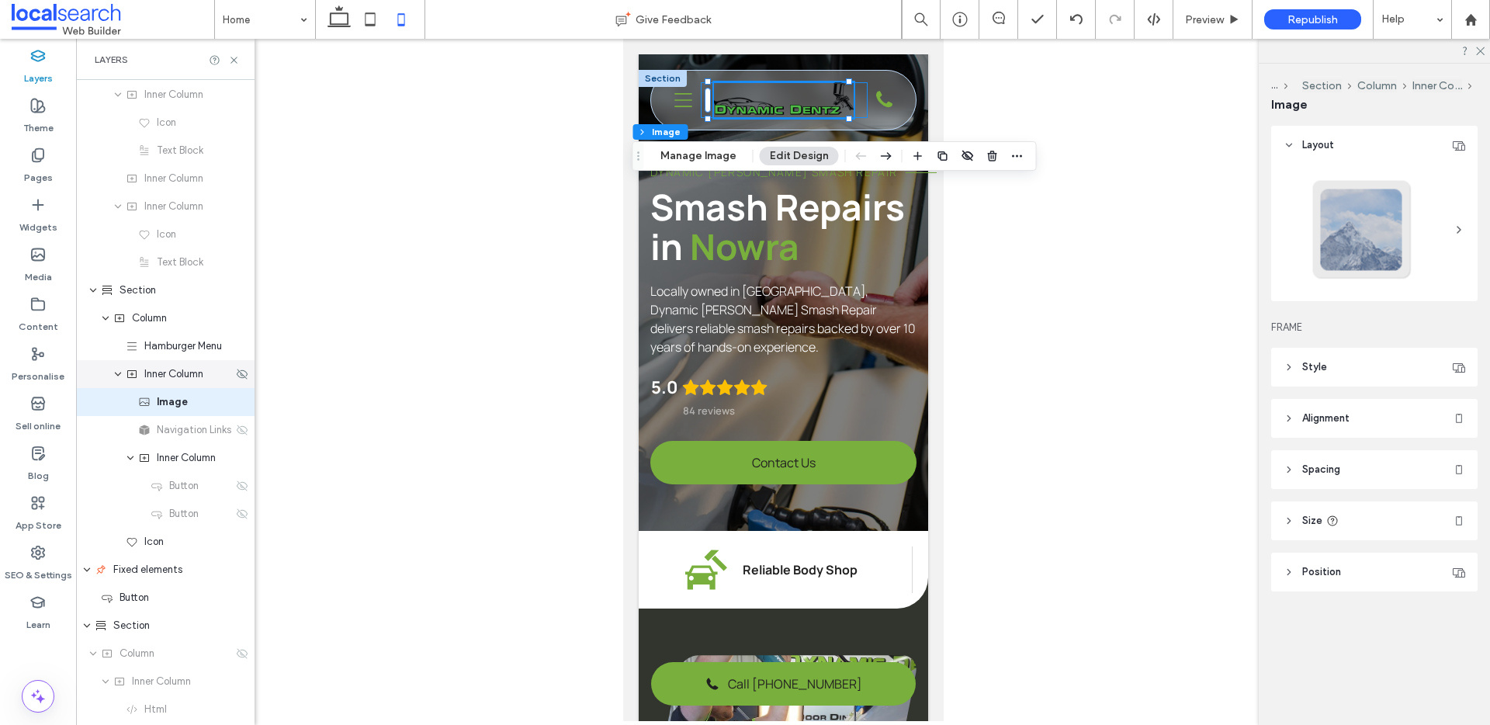
click at [179, 376] on span "Inner Column" at bounding box center [173, 374] width 59 height 16
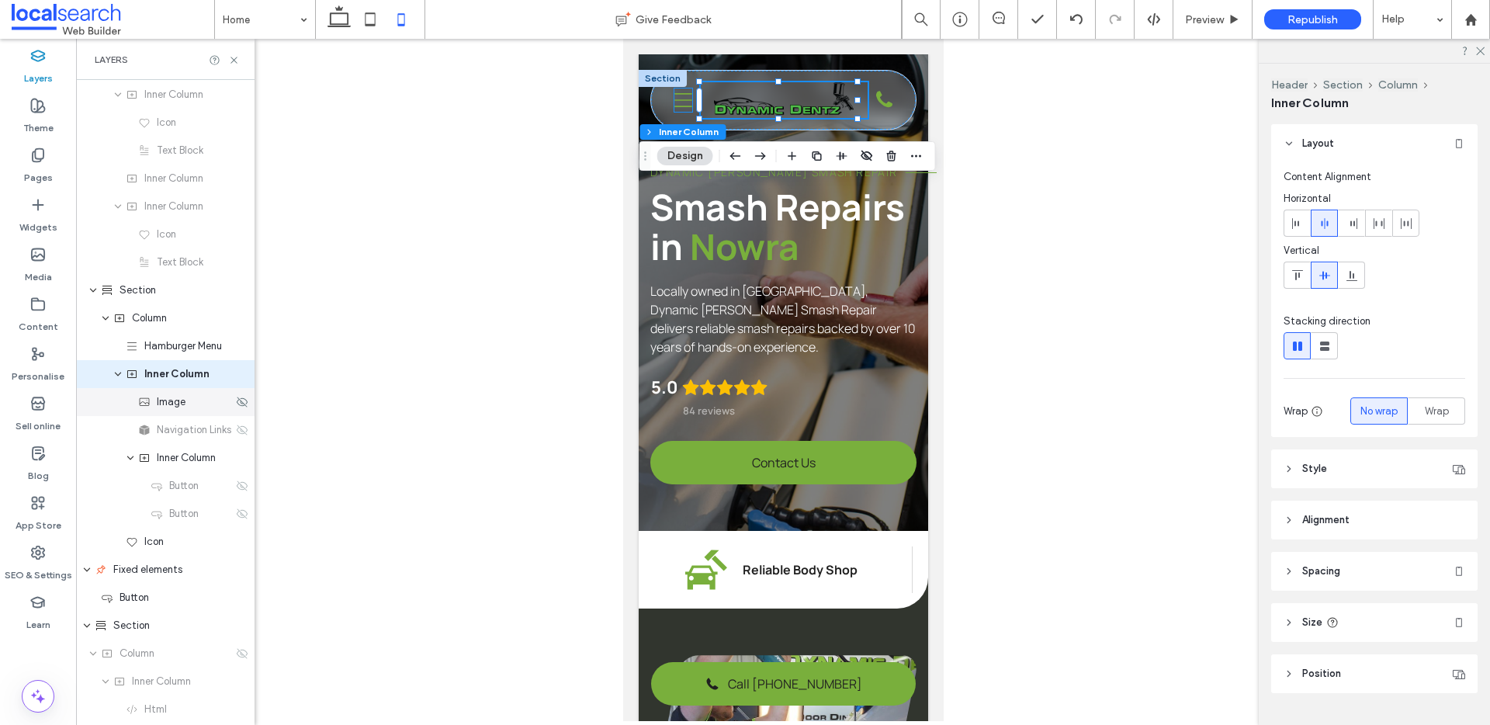
scroll to position [55, 0]
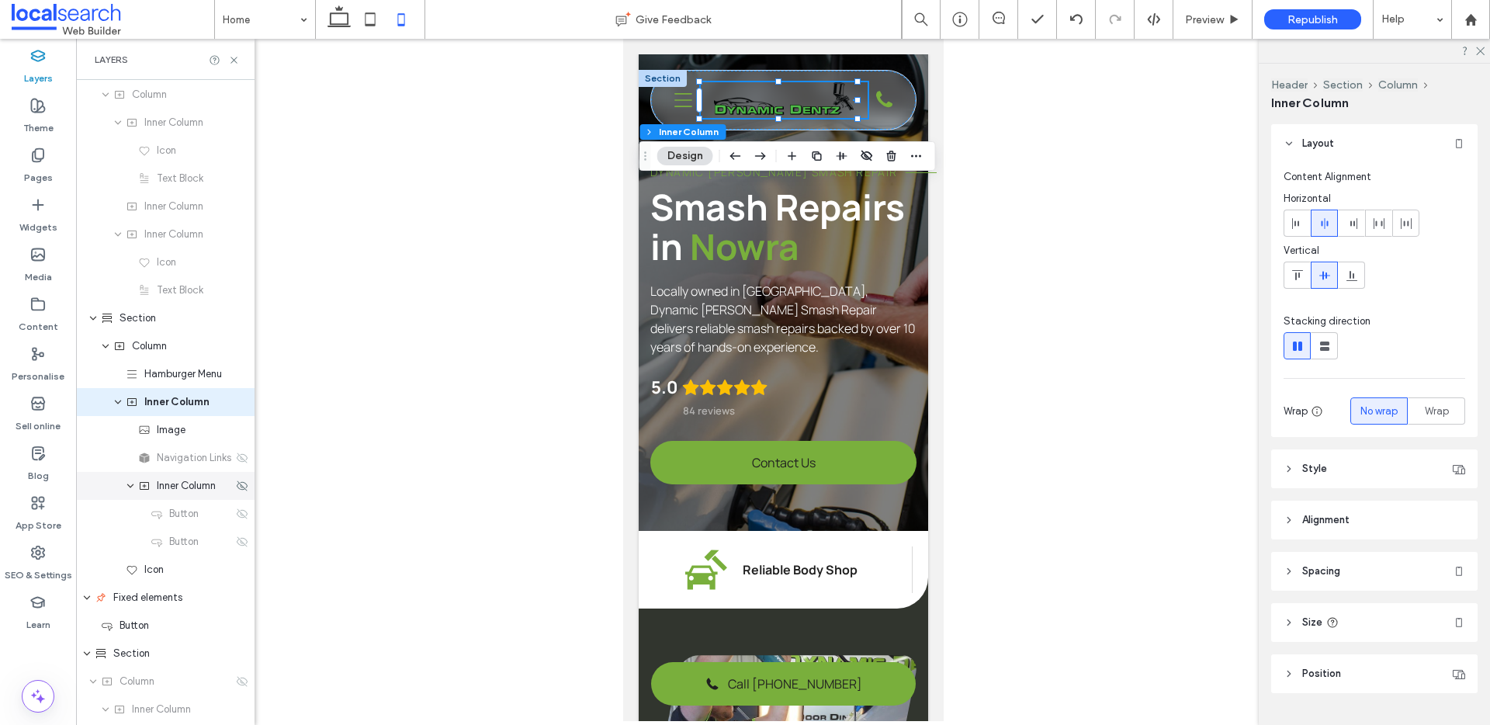
click at [192, 487] on span "Inner Column" at bounding box center [186, 486] width 59 height 16
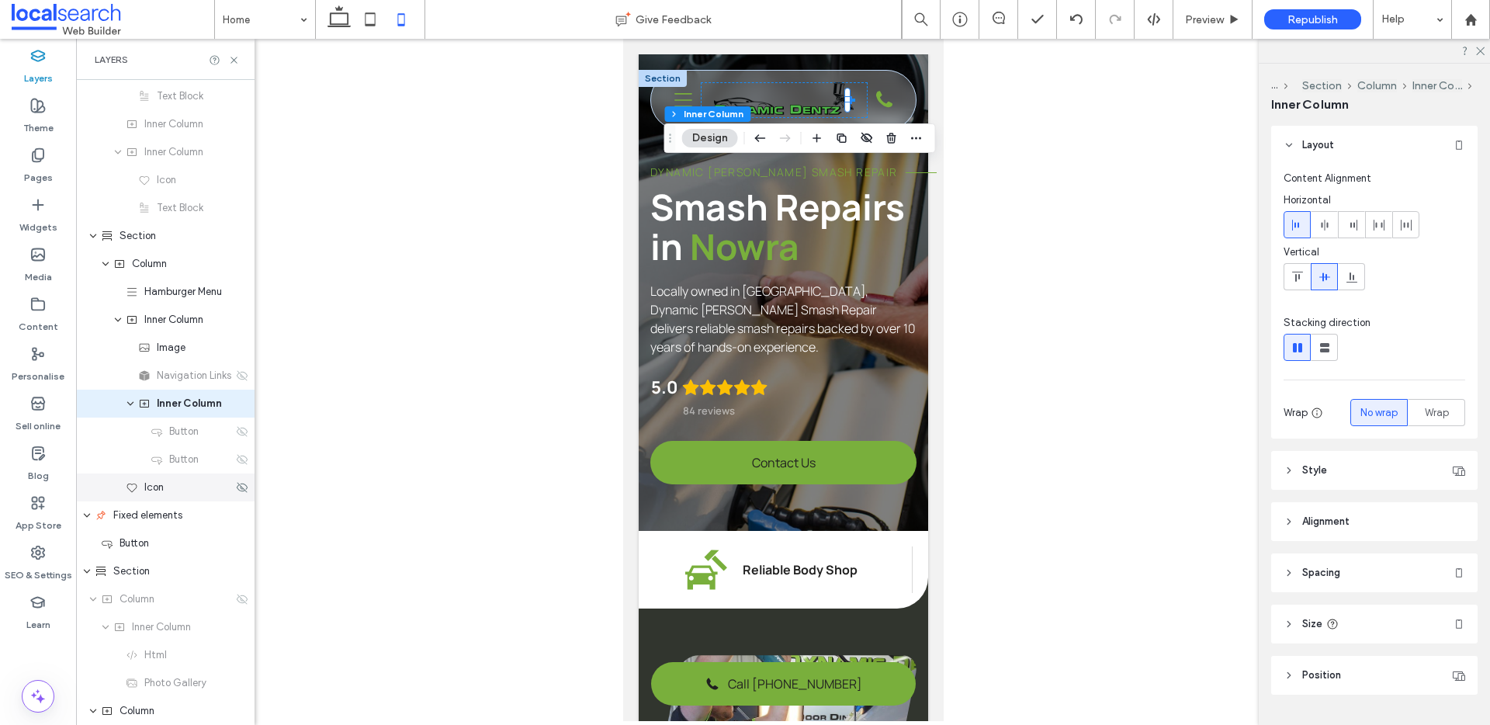
scroll to position [139, 0]
click at [189, 484] on div "Icon" at bounding box center [179, 486] width 107 height 16
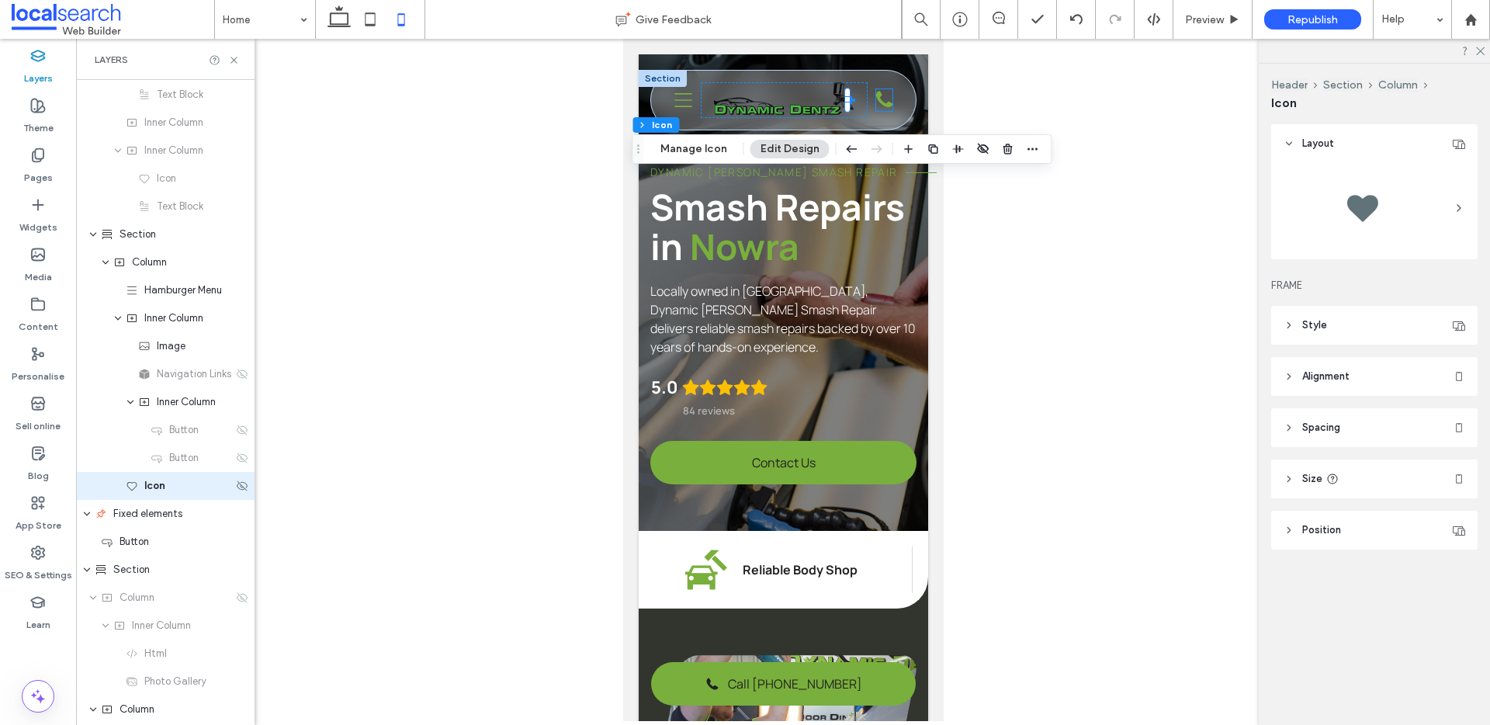
scroll to position [223, 0]
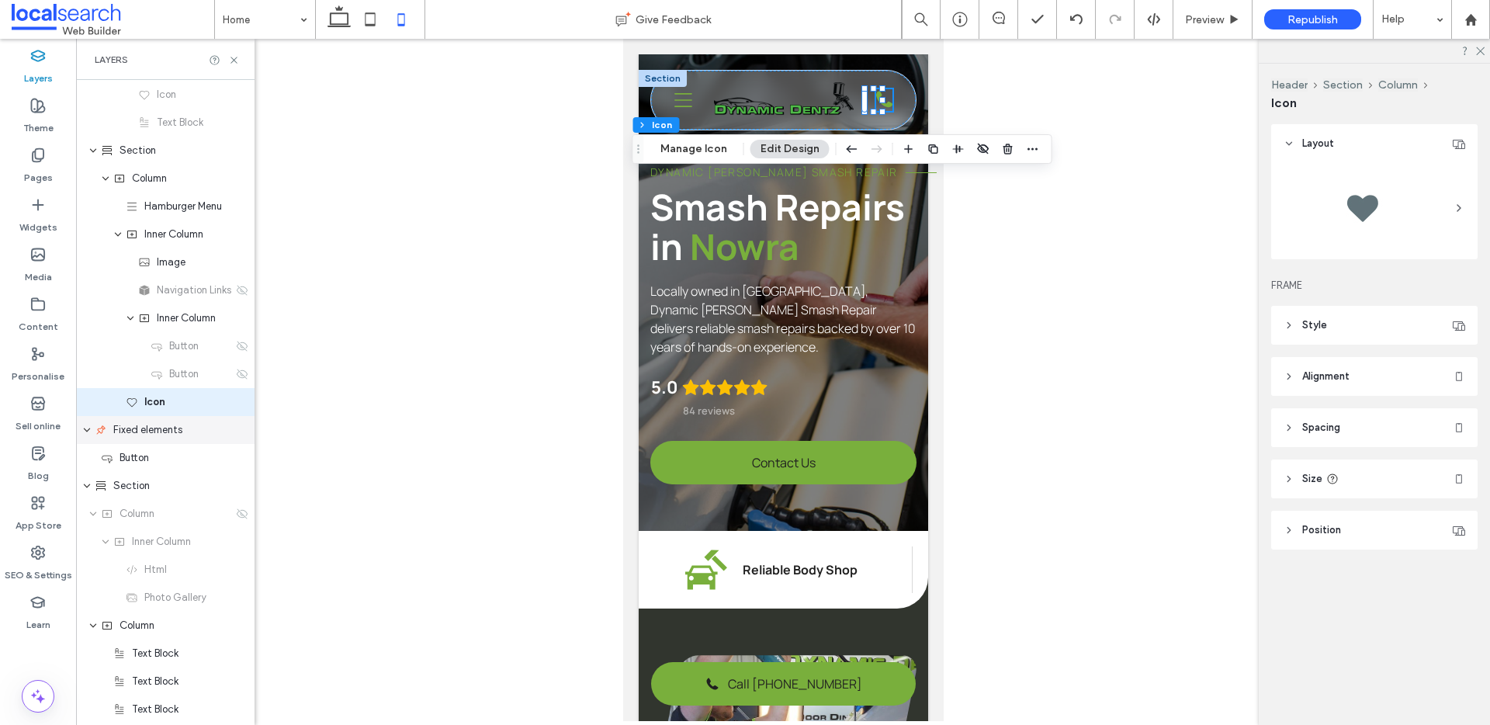
click at [175, 435] on span "Fixed elements" at bounding box center [147, 430] width 69 height 16
click at [155, 484] on div "Section" at bounding box center [164, 486] width 138 height 16
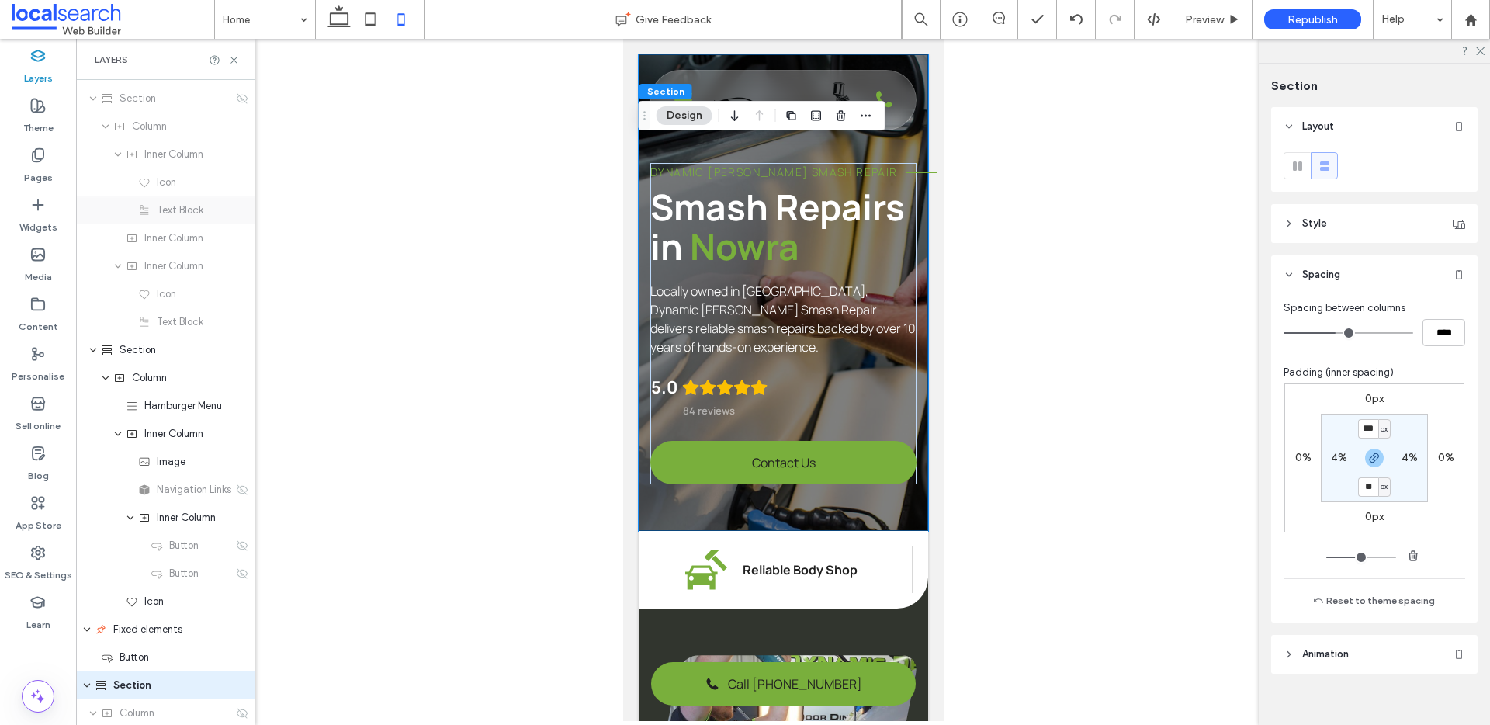
scroll to position [0, 0]
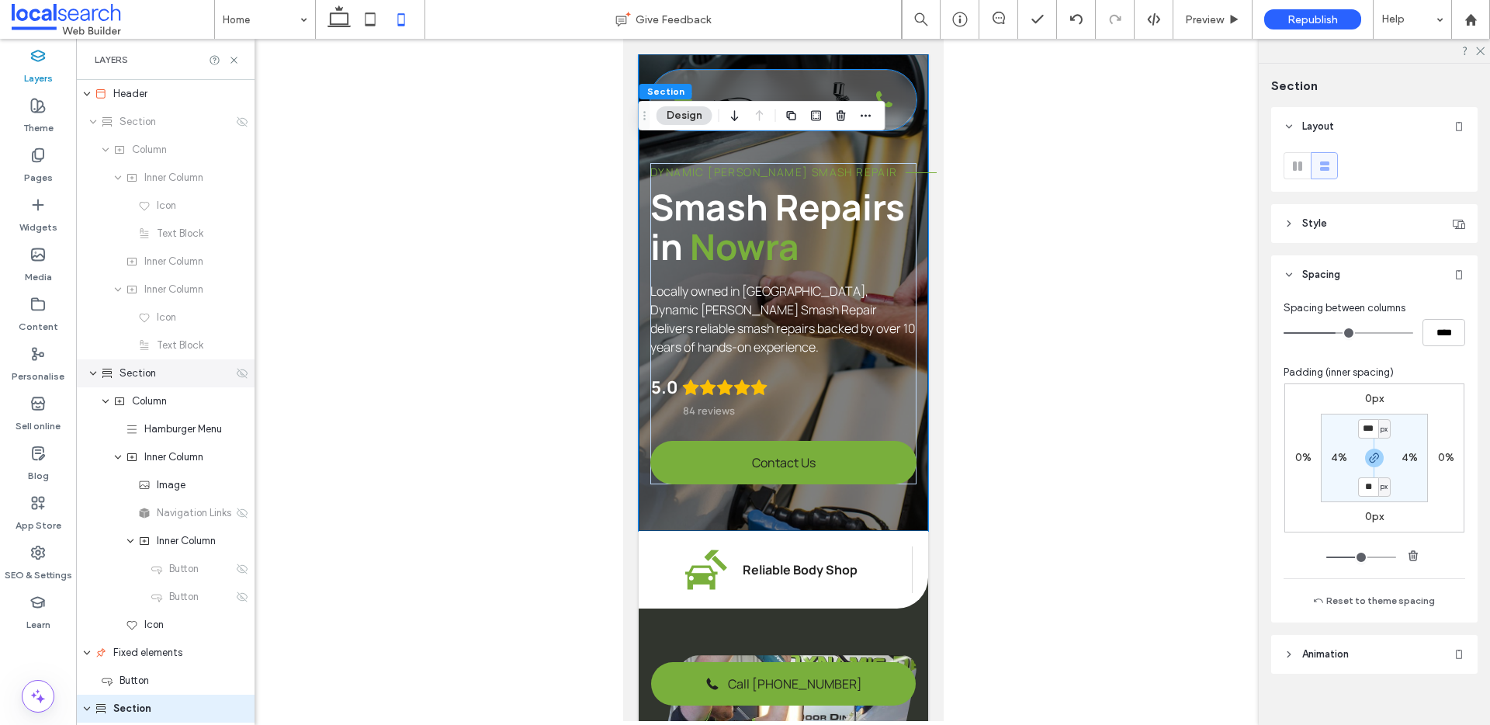
click at [151, 377] on span "Section" at bounding box center [138, 374] width 36 height 16
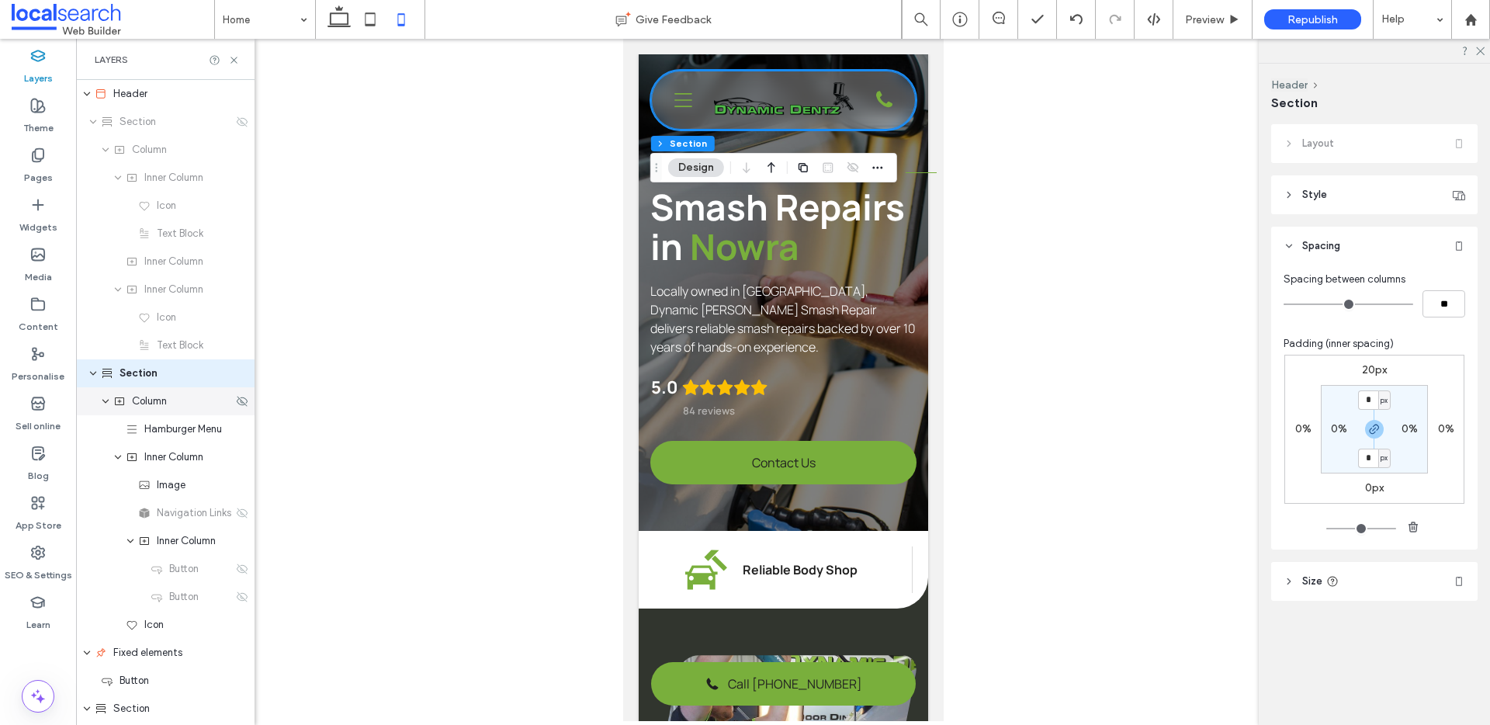
click at [142, 409] on div "Column" at bounding box center [165, 401] width 179 height 28
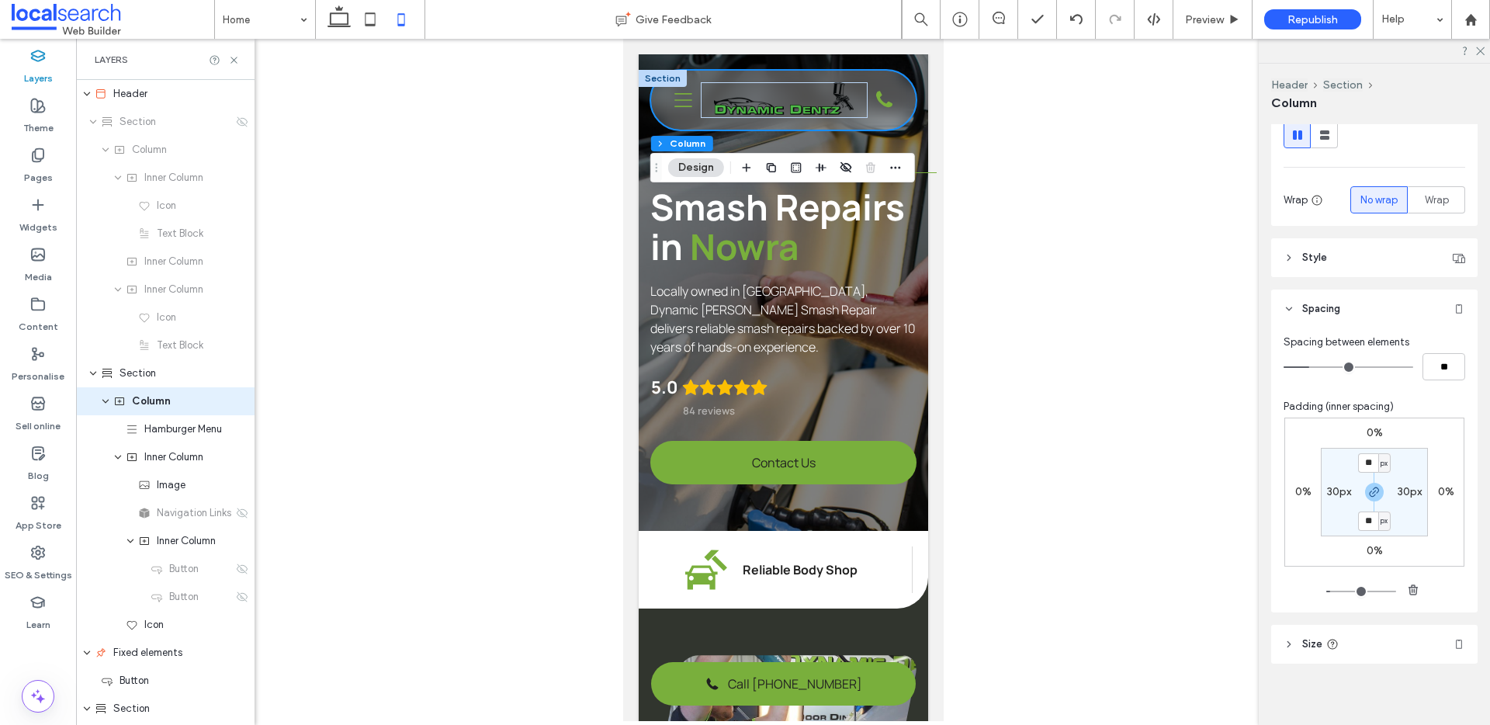
scroll to position [218, 0]
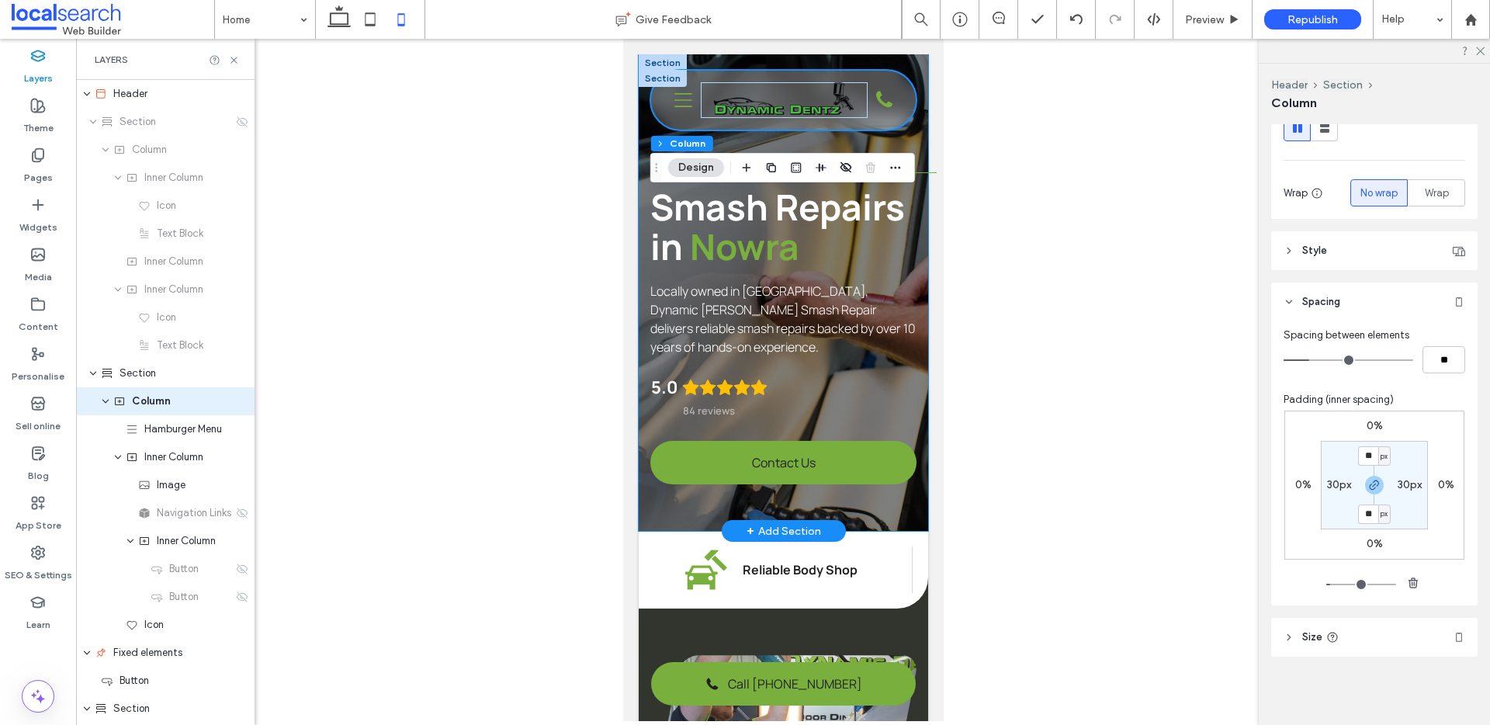
click at [643, 227] on div "Dynamic [PERSON_NAME] Smash Repair Smash Repairs in [GEOGRAPHIC_DATA] Locally o…" at bounding box center [783, 292] width 290 height 477
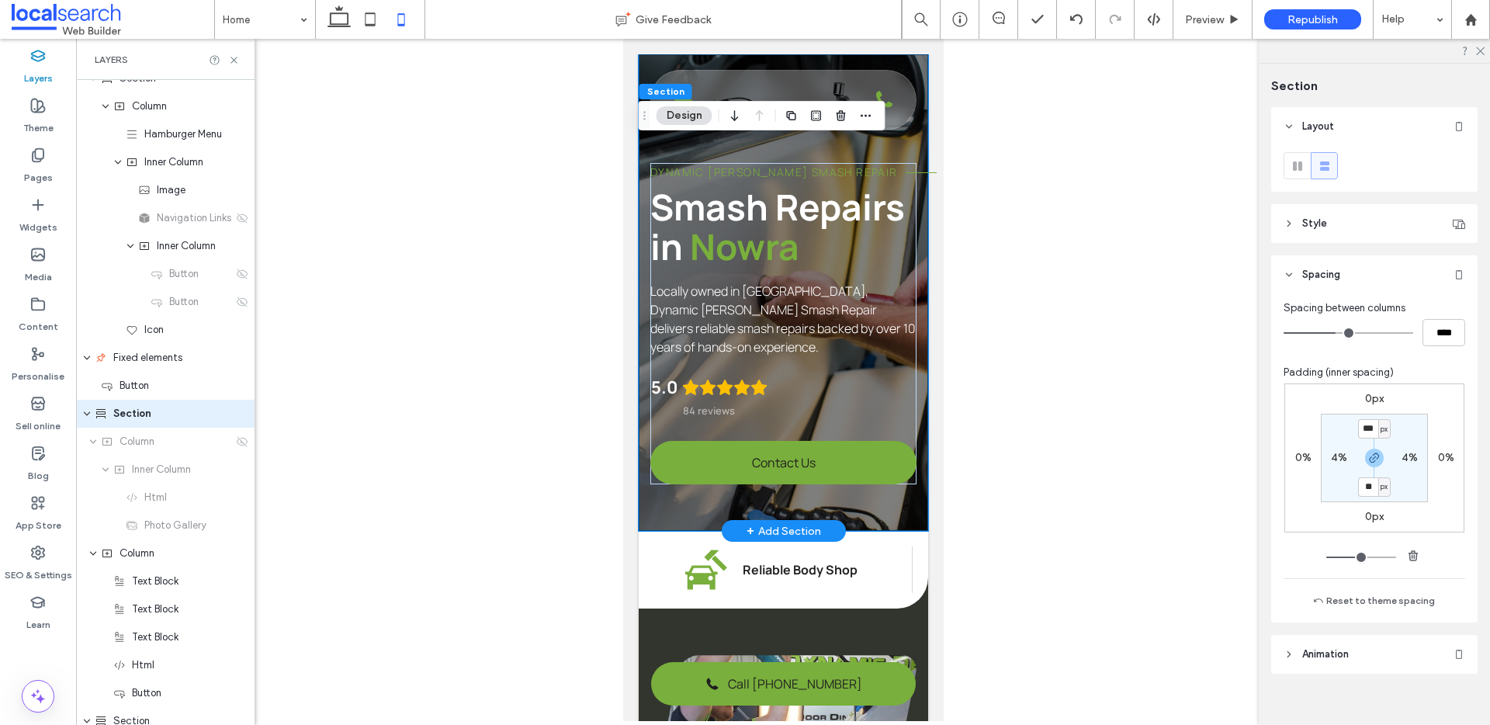
scroll to position [307, 0]
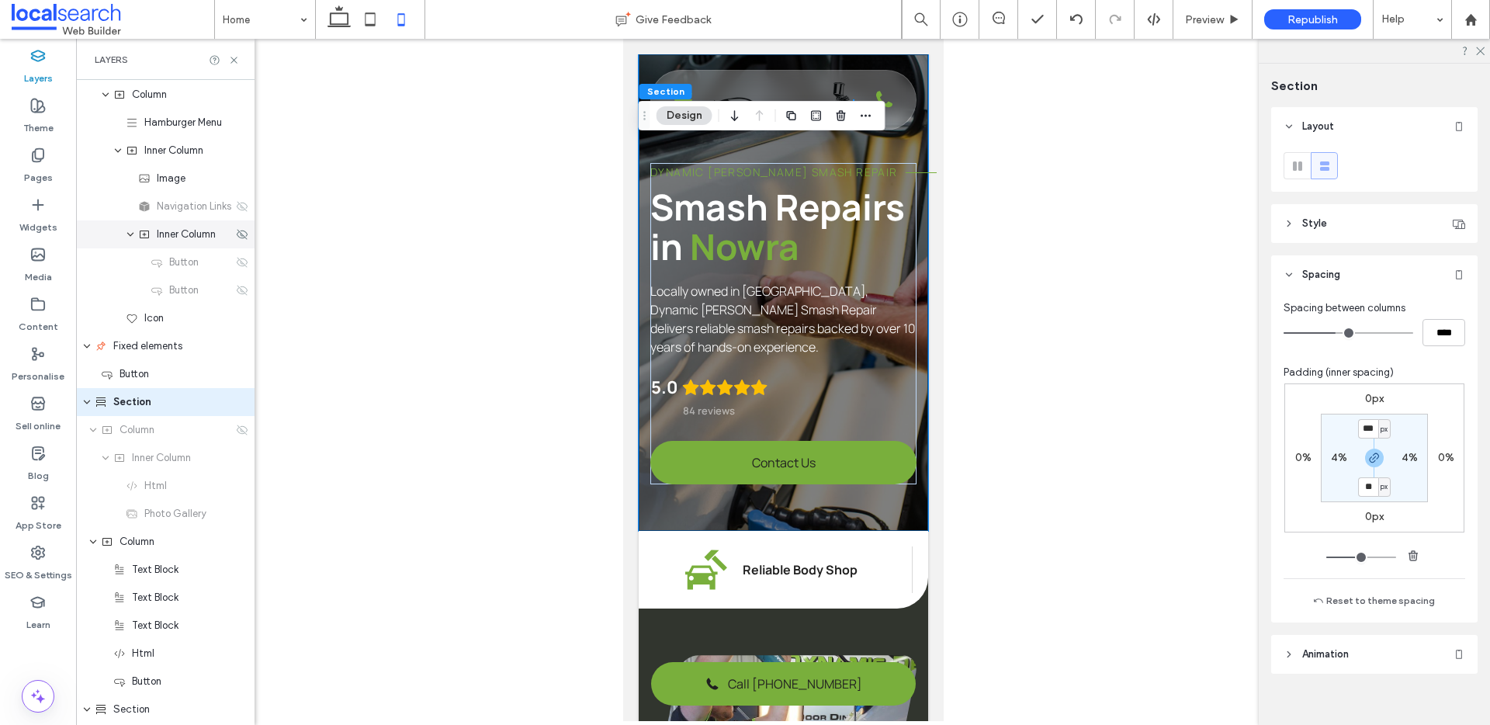
click at [194, 234] on span "Inner Column" at bounding box center [186, 235] width 59 height 16
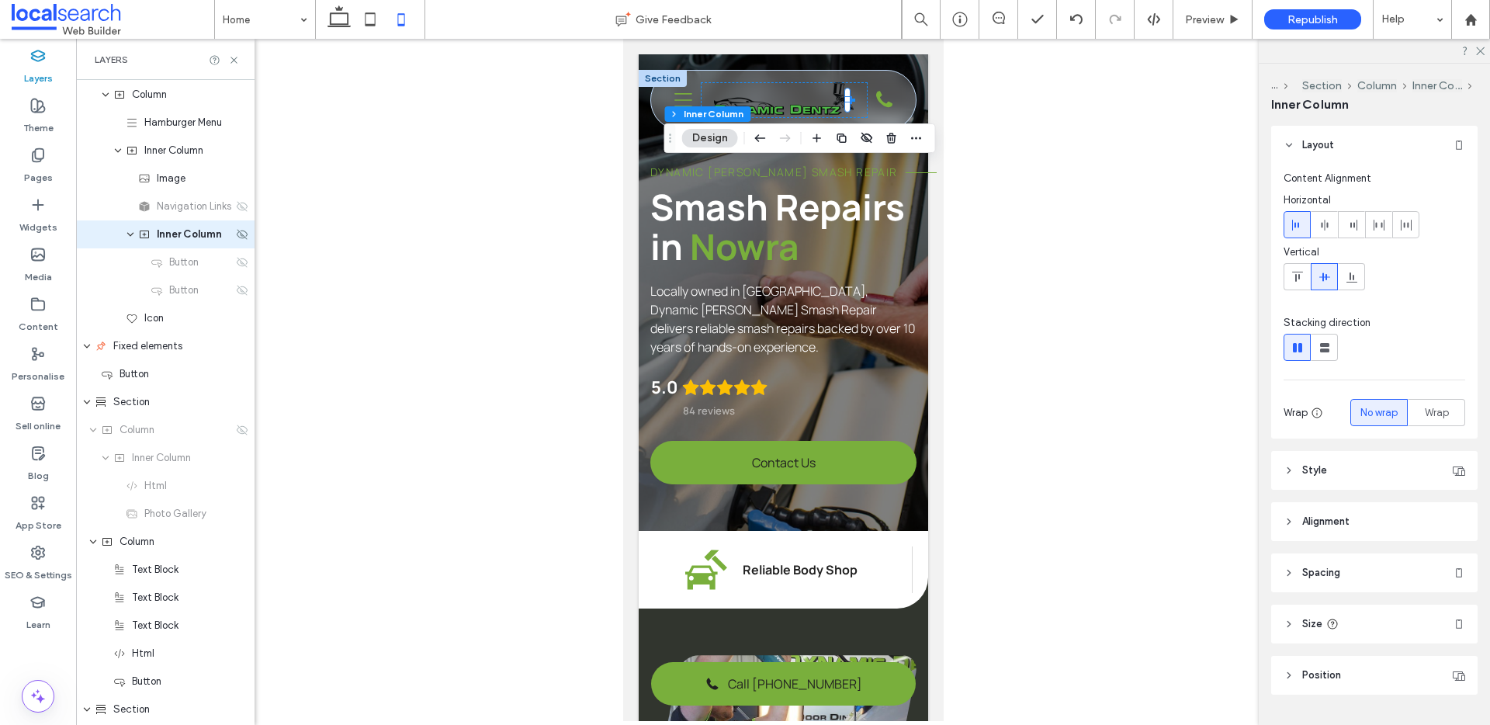
scroll to position [139, 0]
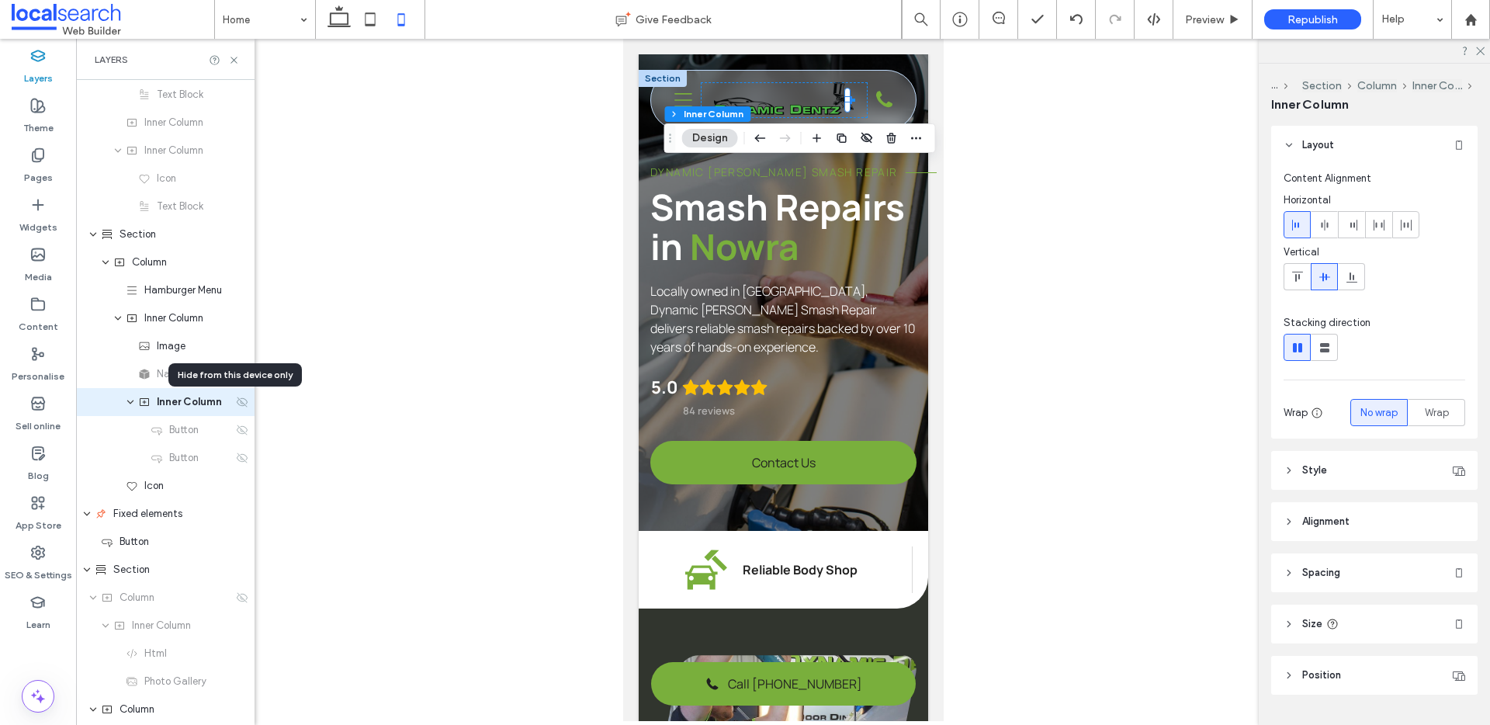
click at [236, 403] on icon at bounding box center [242, 402] width 12 height 12
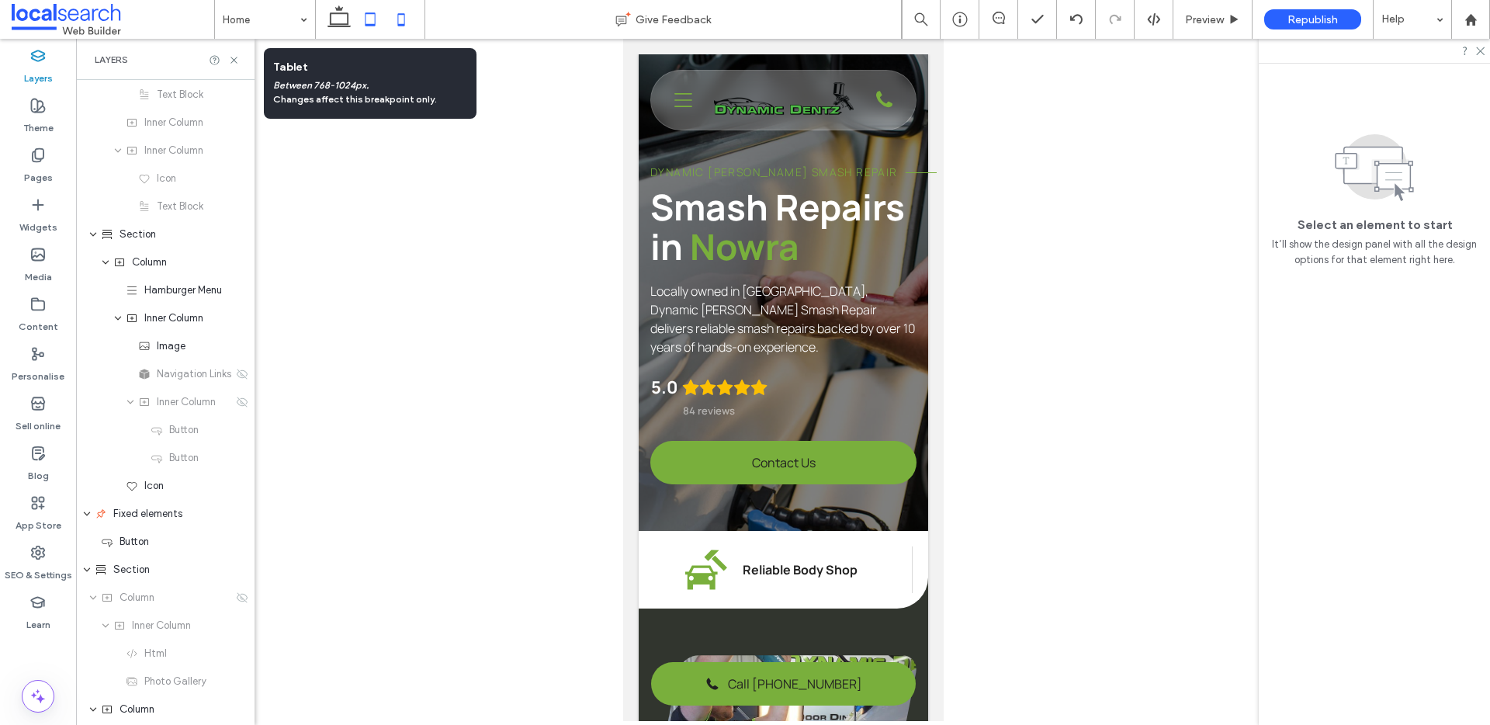
click at [380, 19] on icon at bounding box center [370, 19] width 31 height 31
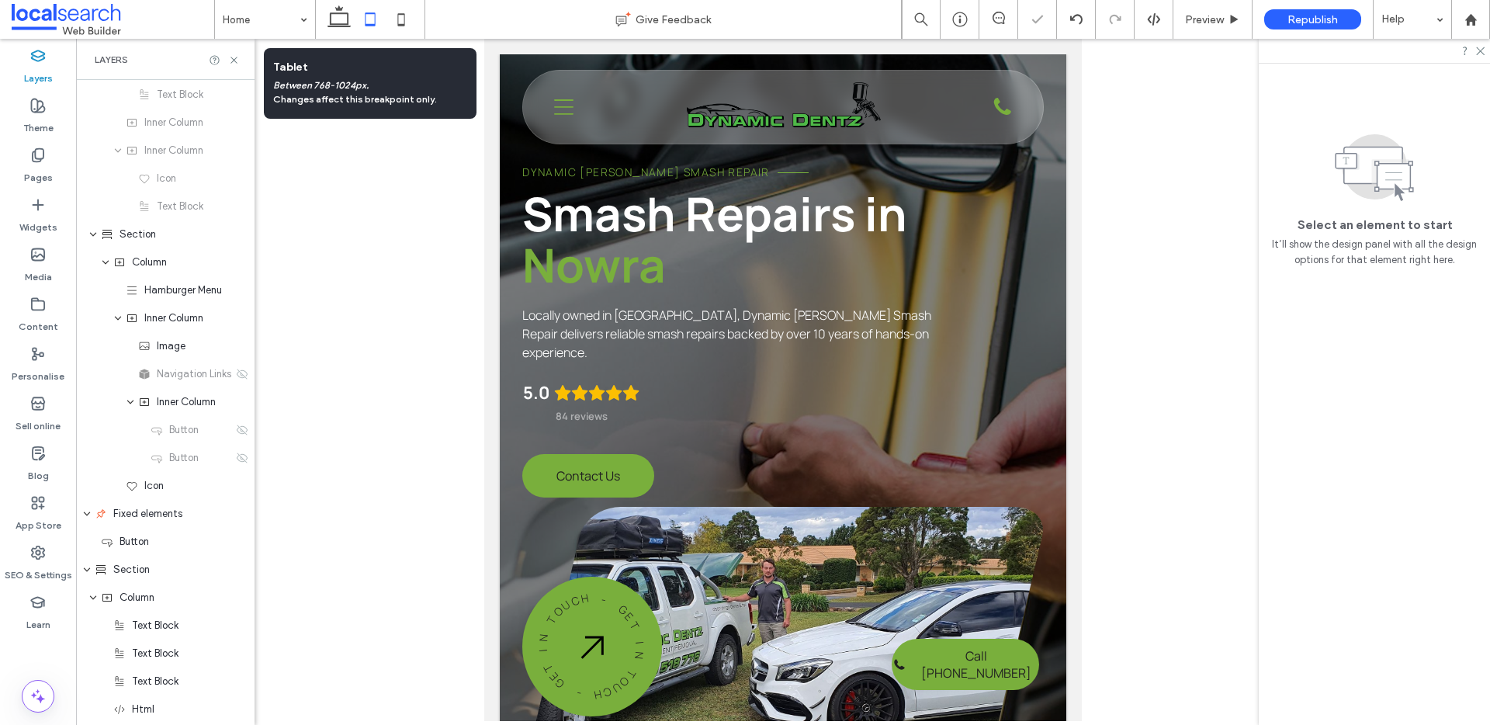
scroll to position [0, 0]
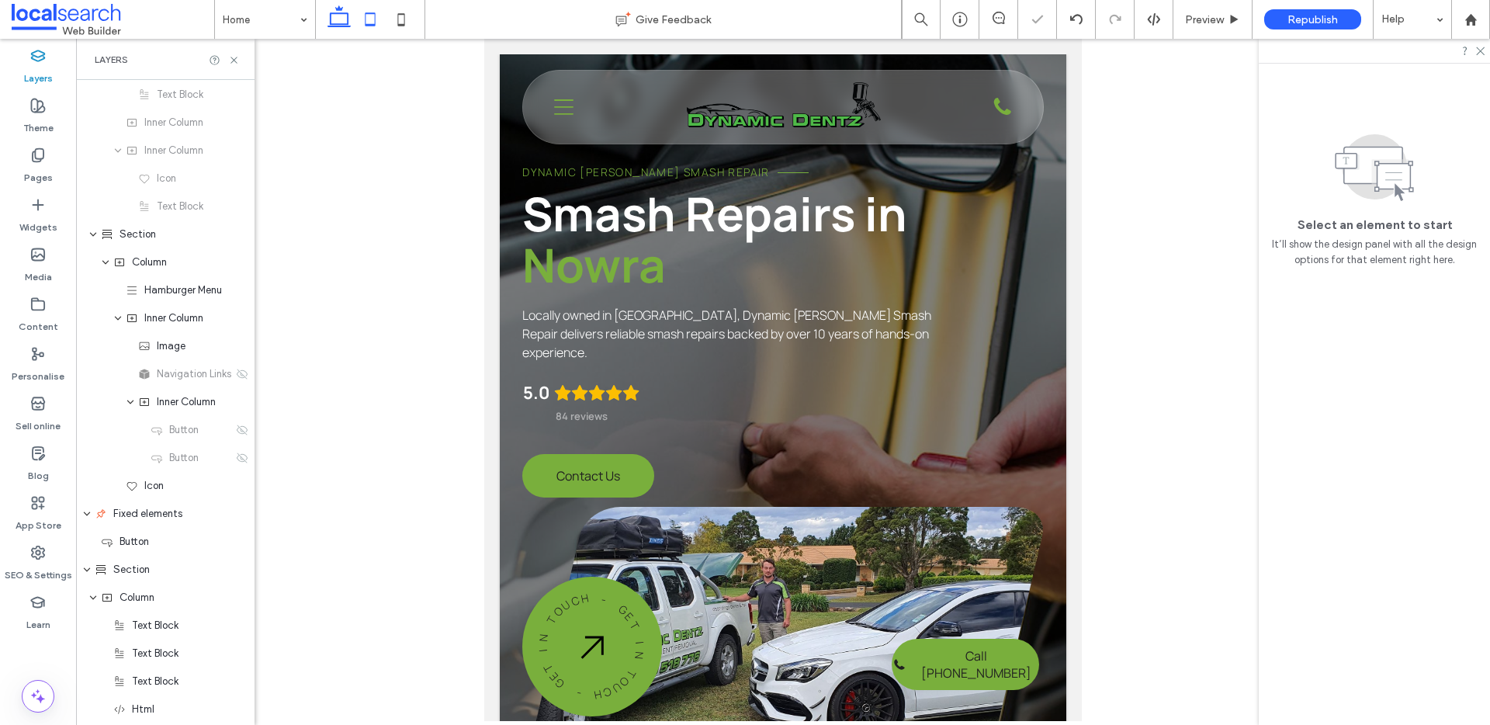
click at [345, 20] on icon at bounding box center [339, 19] width 31 height 31
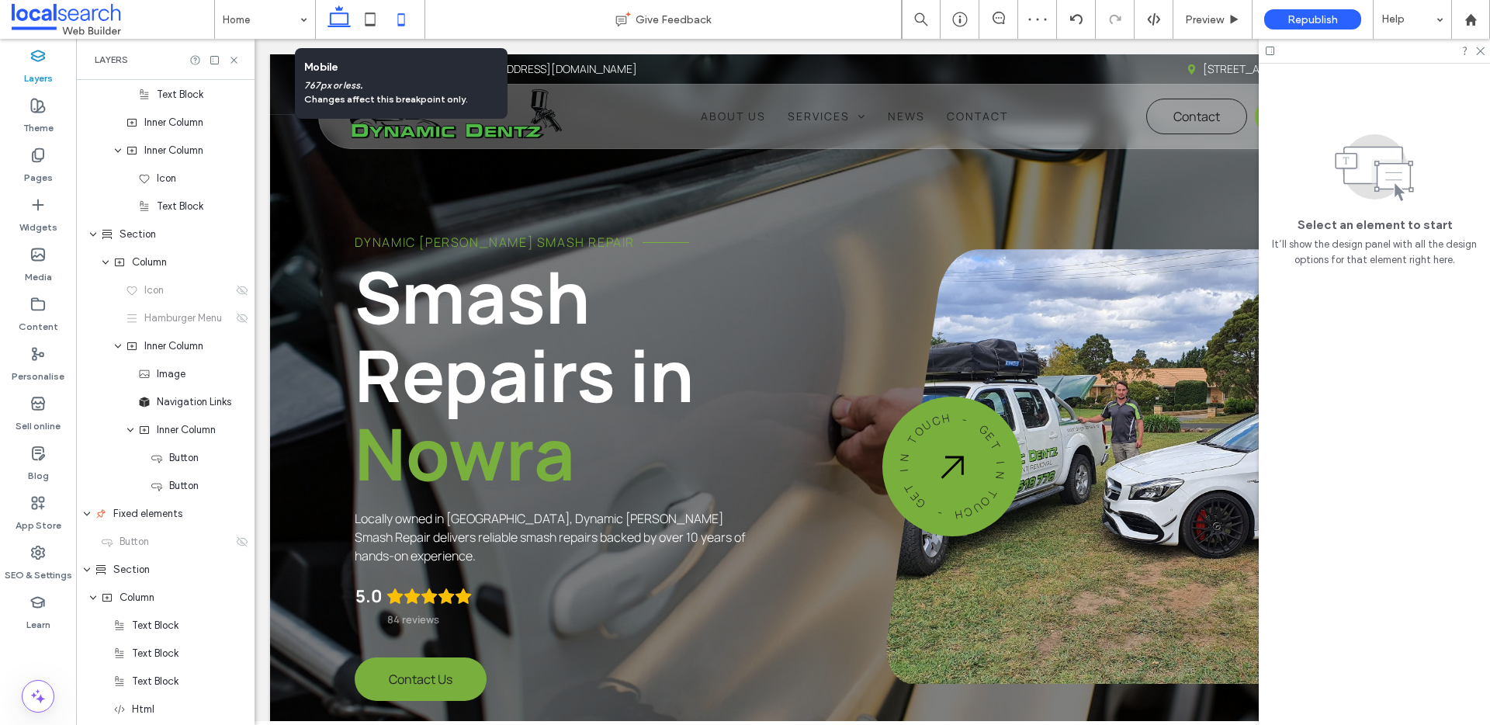
click at [401, 17] on icon at bounding box center [401, 19] width 31 height 31
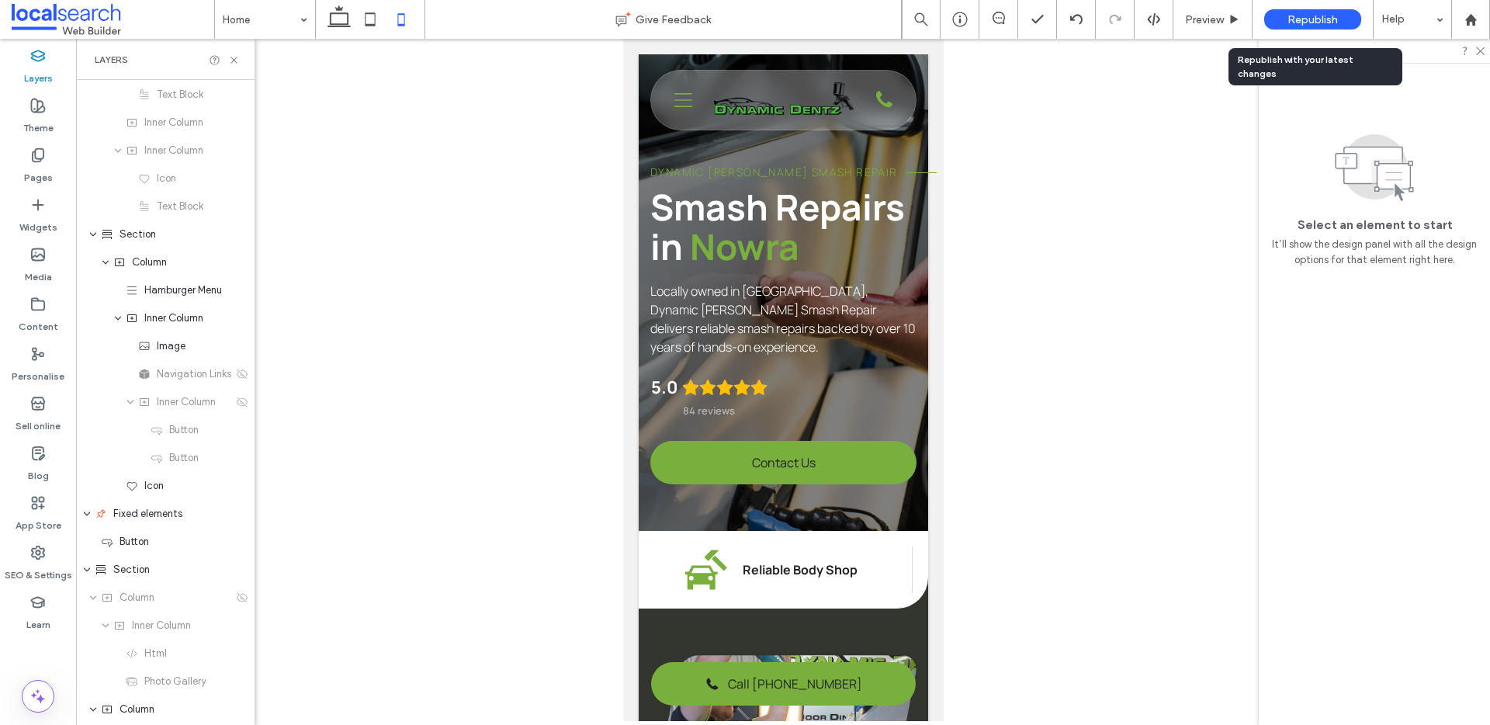
click at [1313, 15] on span "Republish" at bounding box center [1313, 19] width 50 height 13
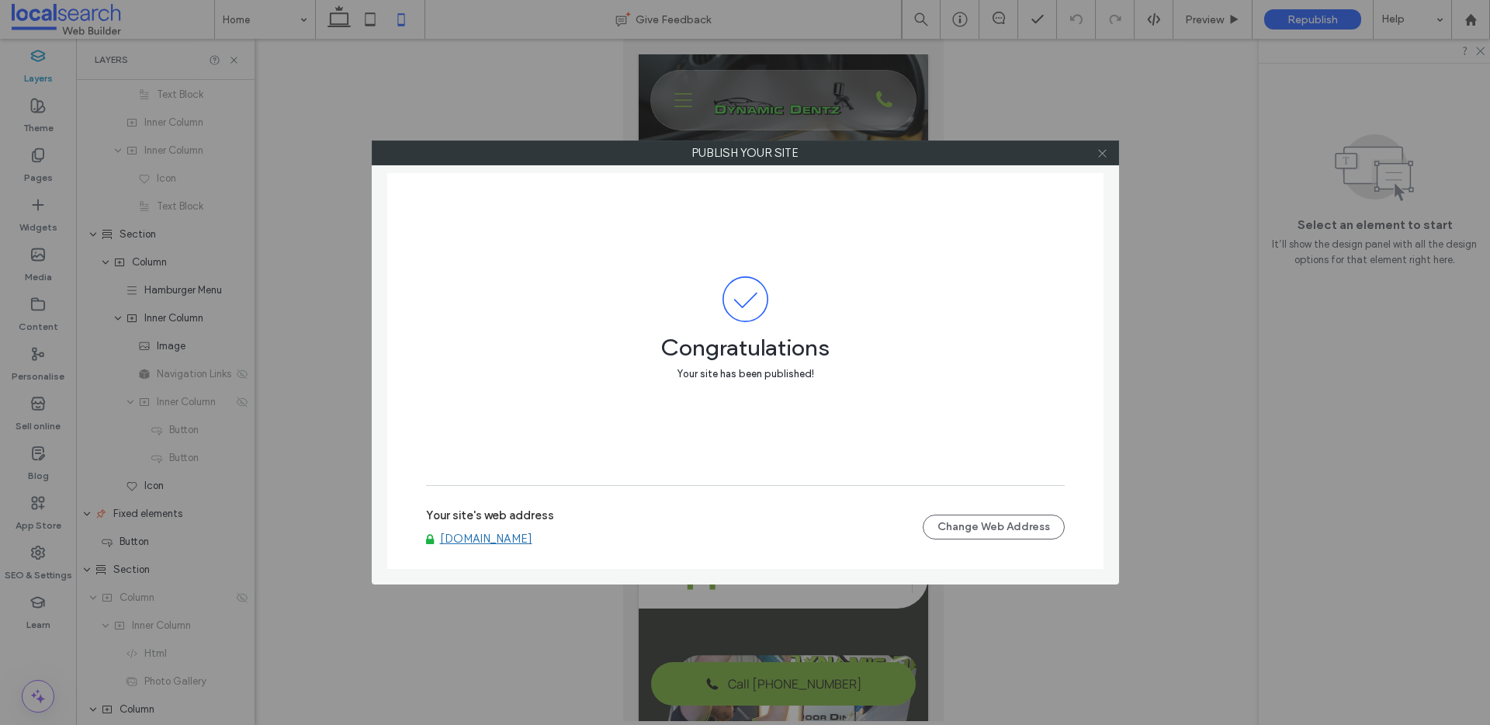
click at [1103, 153] on icon at bounding box center [1103, 153] width 12 height 12
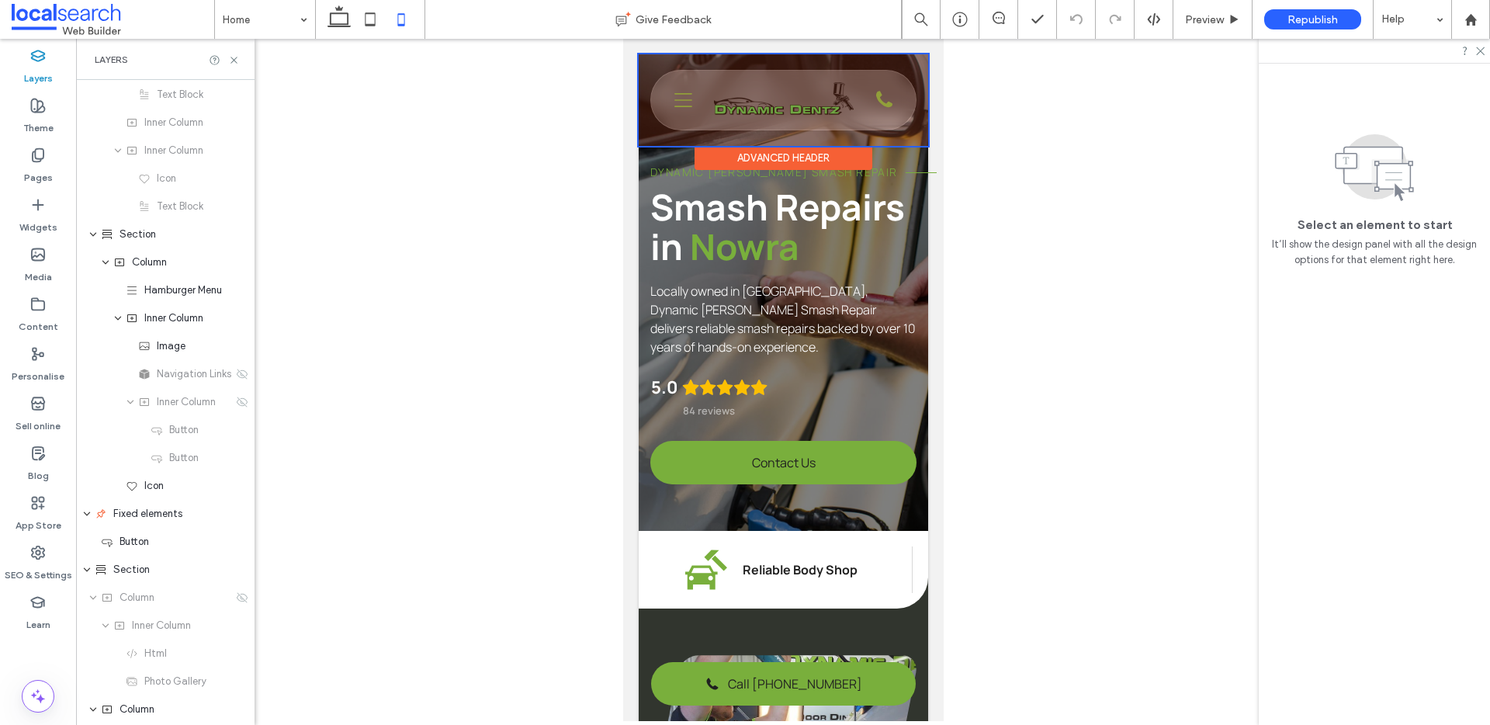
click at [872, 110] on div at bounding box center [783, 100] width 290 height 92
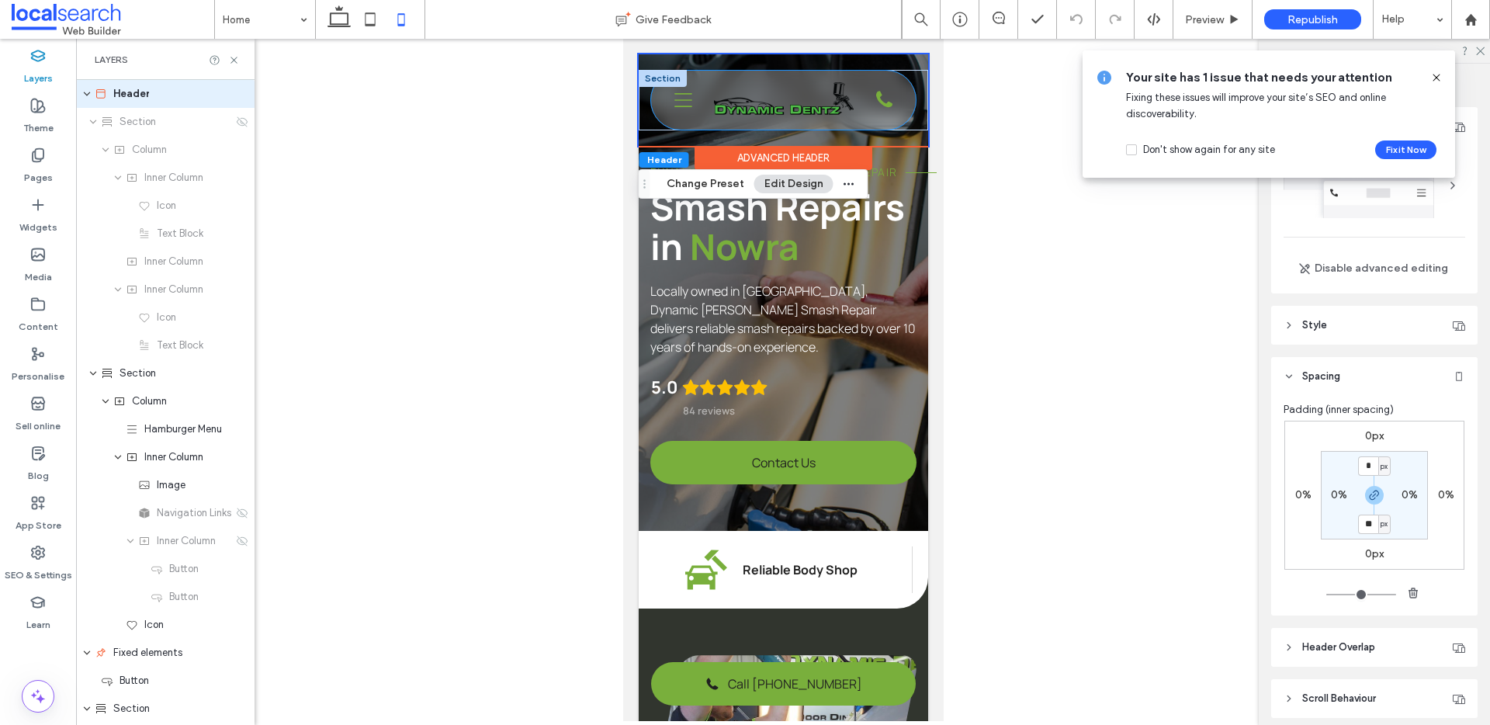
click at [882, 119] on div "Phone Icon Three Lines Icon Home About Us Services Paint Shop Insurance Smash R…" at bounding box center [782, 100] width 265 height 59
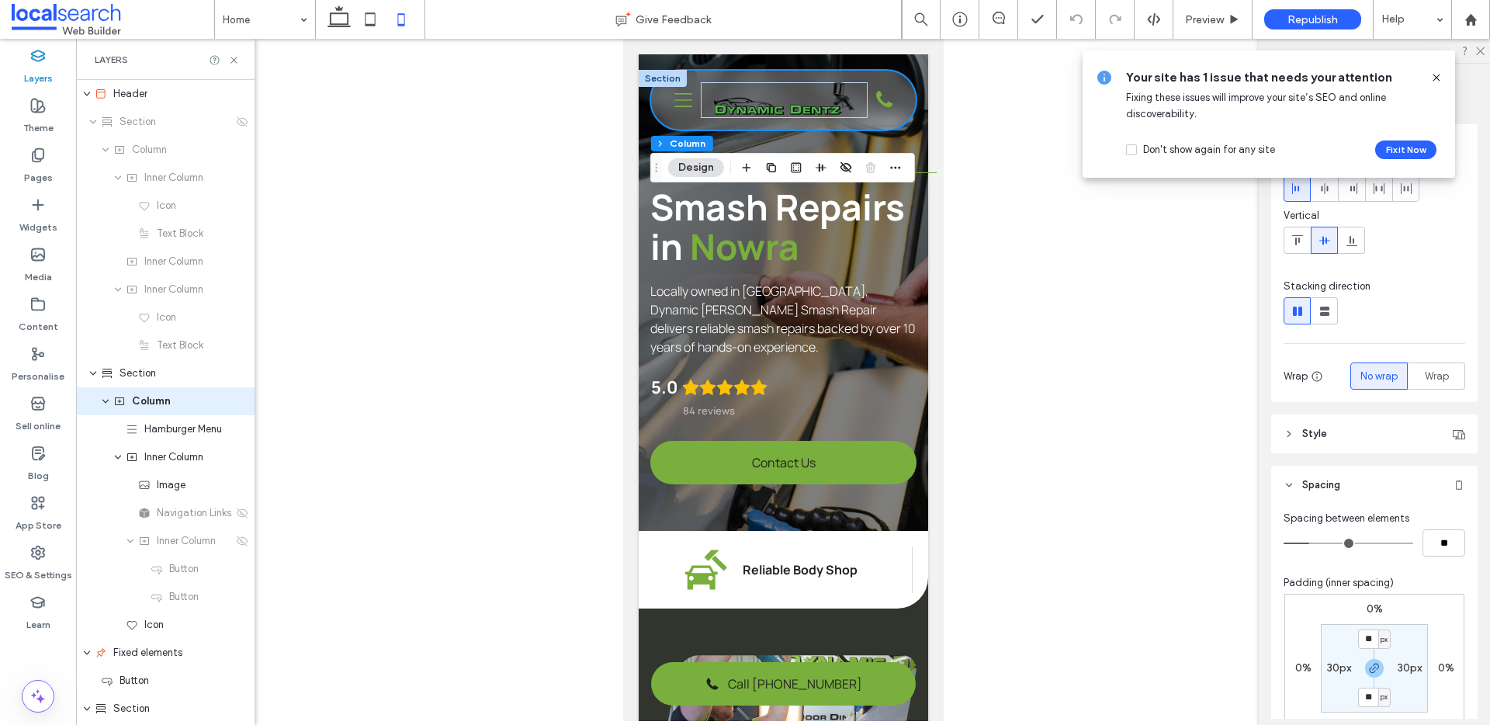
scroll to position [40, 0]
click at [1402, 660] on label "30px" at bounding box center [1410, 662] width 24 height 13
type input "**"
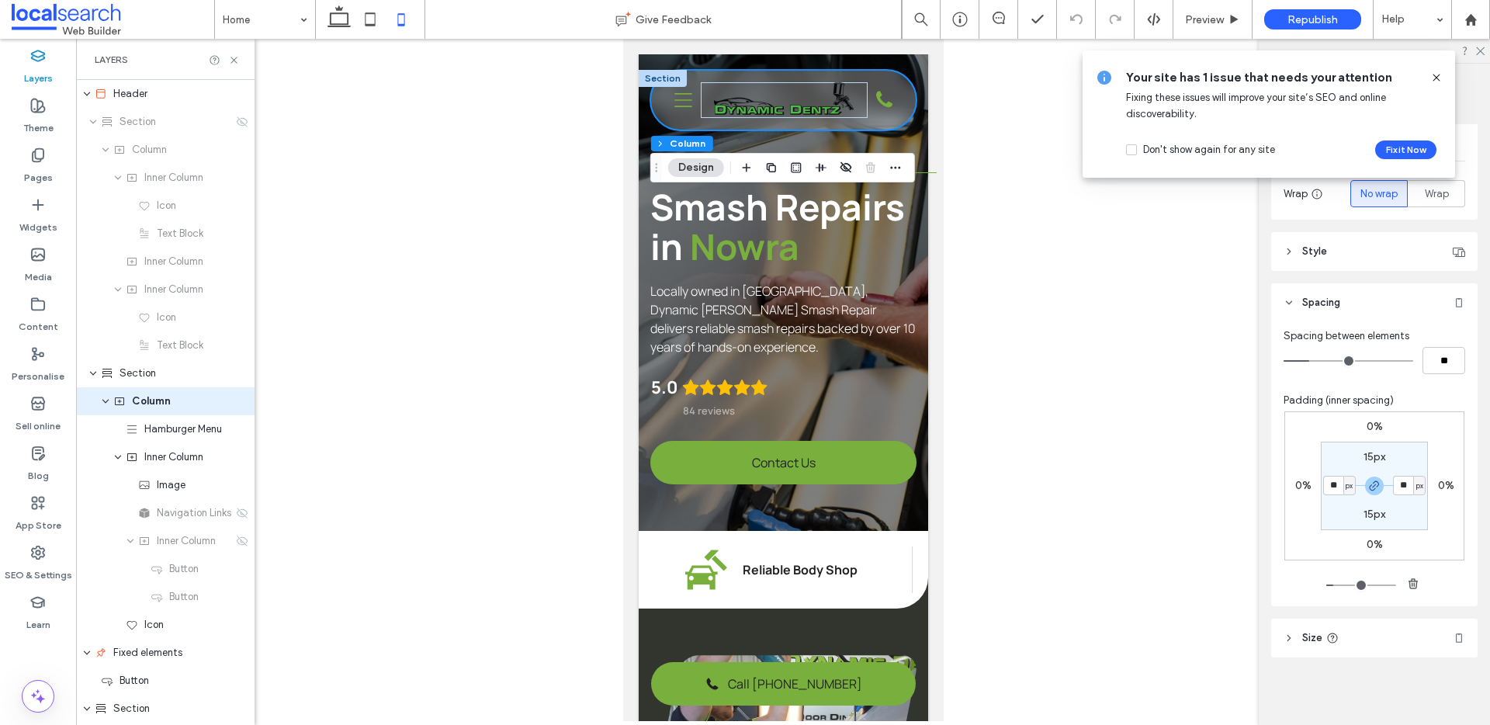
scroll to position [218, 0]
click at [1416, 409] on div "Padding (inner spacing) 0% 0% 0% 0% 15px ** px 15px ** px" at bounding box center [1375, 492] width 182 height 201
click at [650, 120] on div at bounding box center [650, 100] width 1 height 59
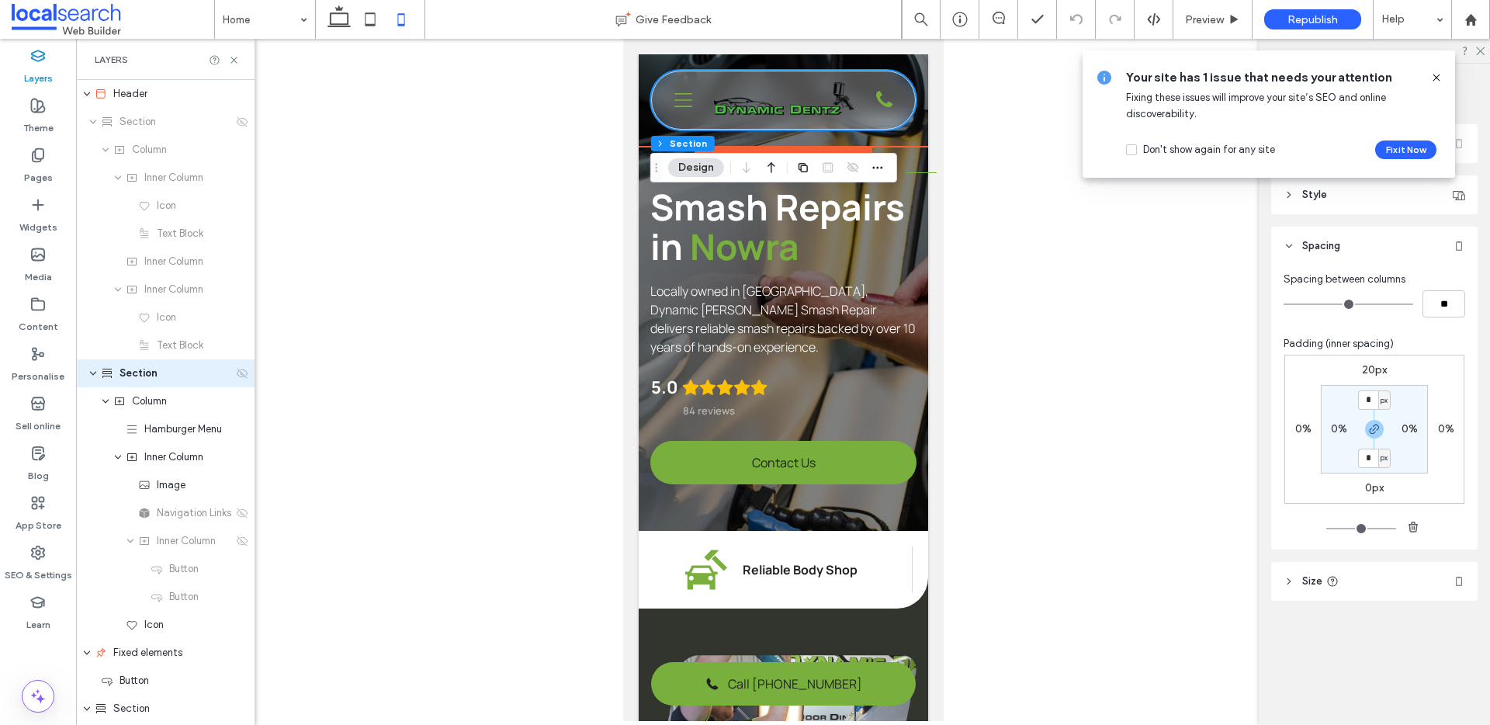
click at [163, 370] on div "Section" at bounding box center [167, 374] width 132 height 16
click at [168, 397] on div "Column" at bounding box center [173, 402] width 120 height 16
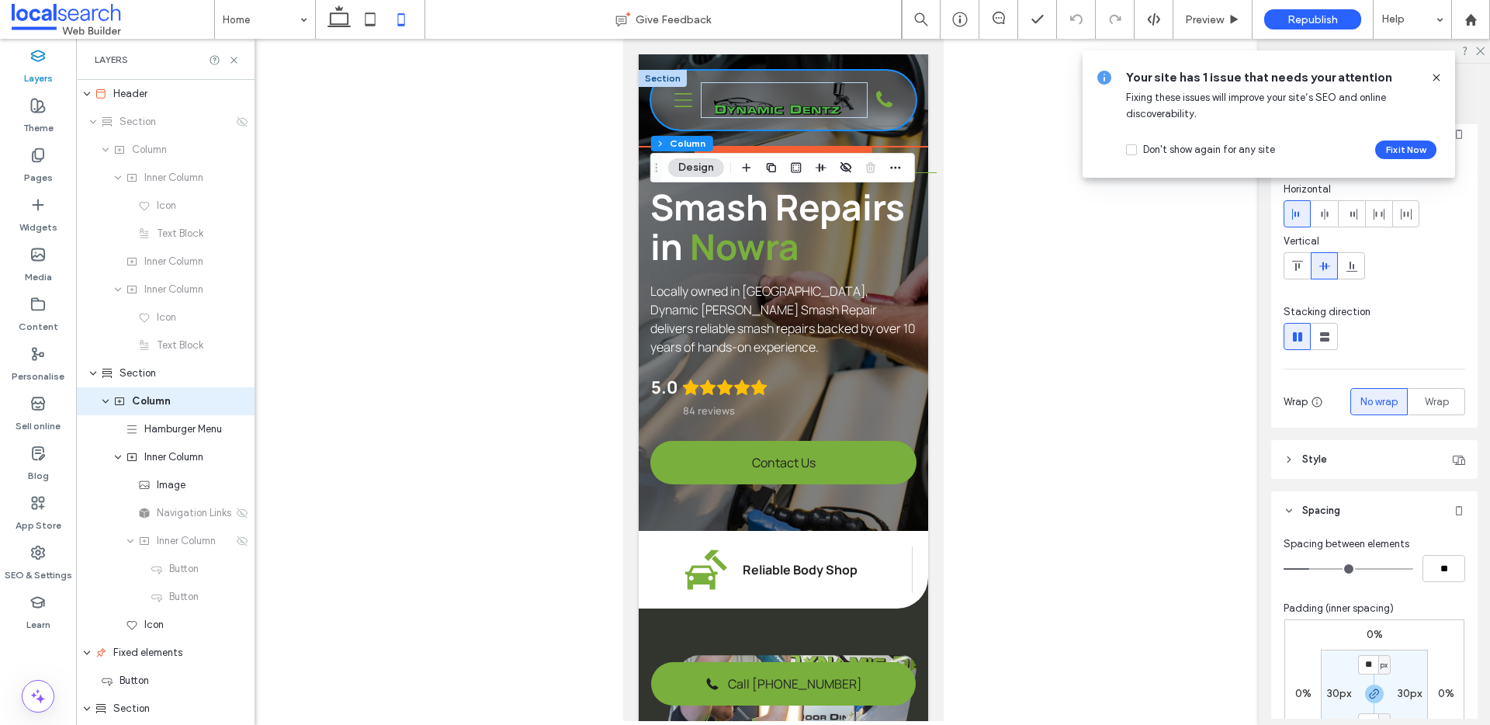
scroll to position [17, 0]
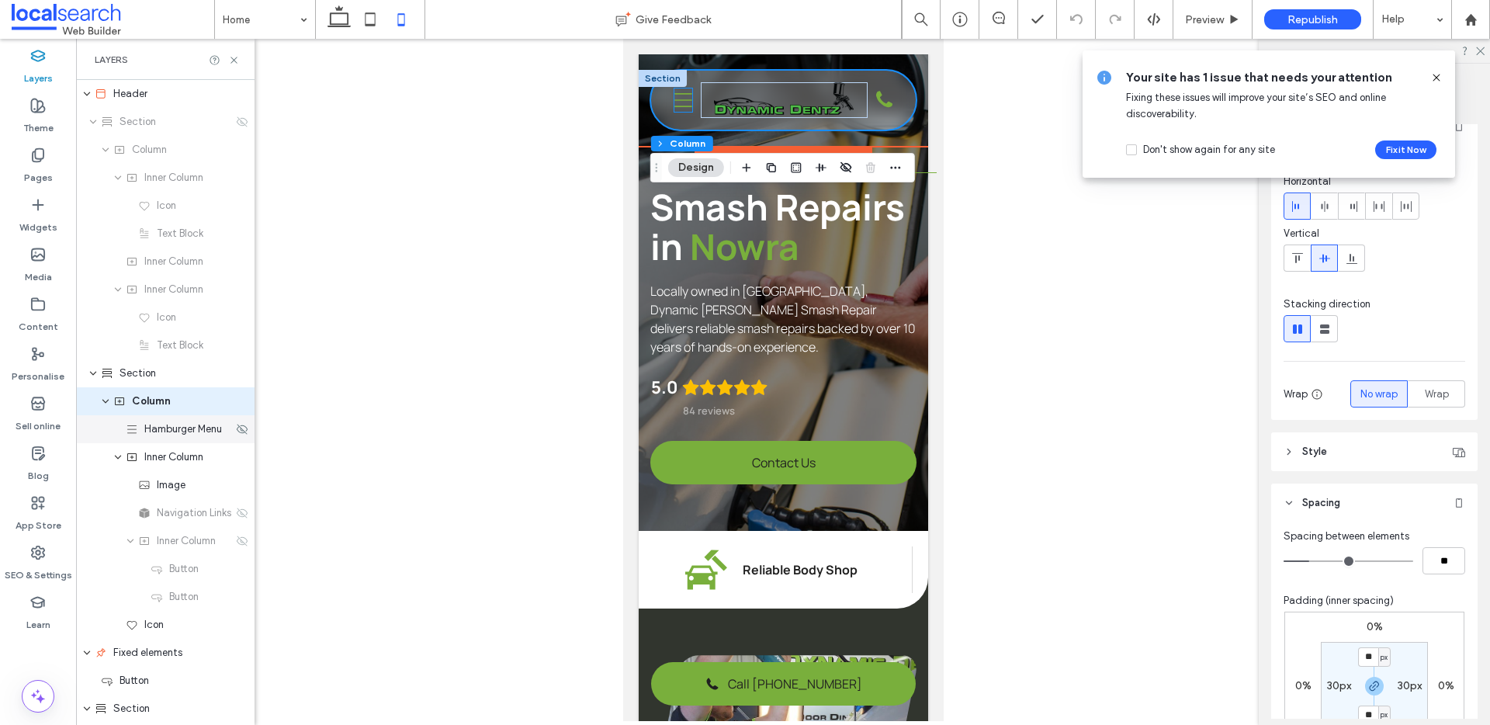
click at [160, 436] on span "Hamburger Menu" at bounding box center [183, 429] width 78 height 16
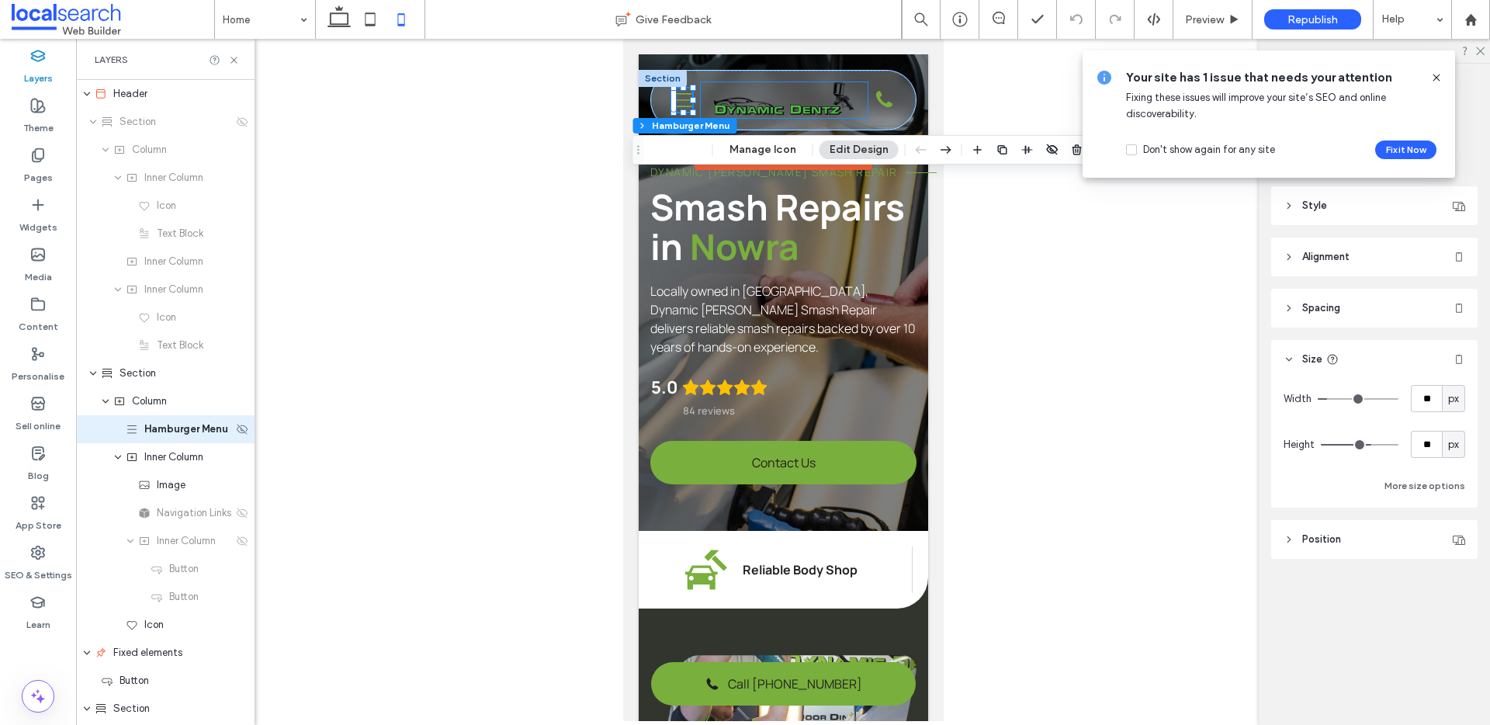
scroll to position [27, 0]
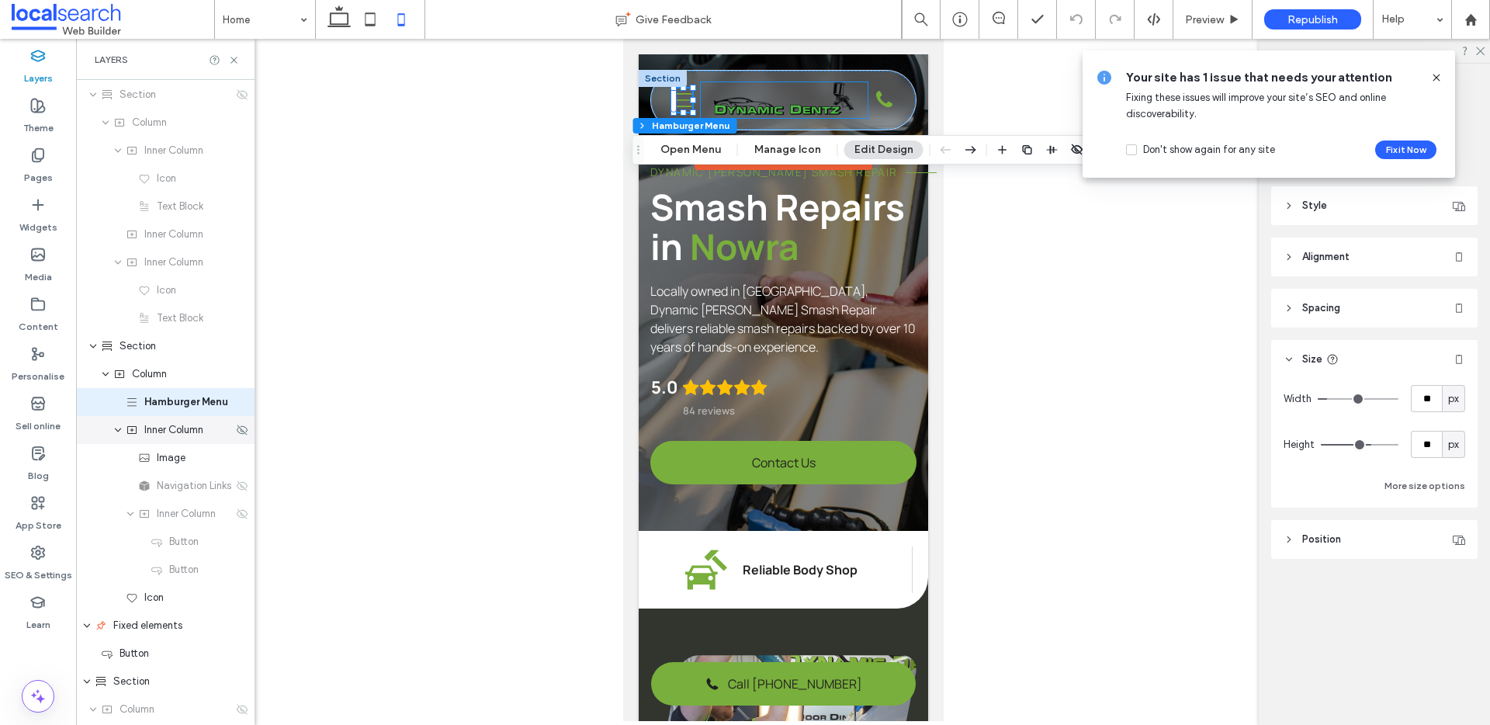
click at [172, 435] on span "Inner Column" at bounding box center [173, 430] width 59 height 16
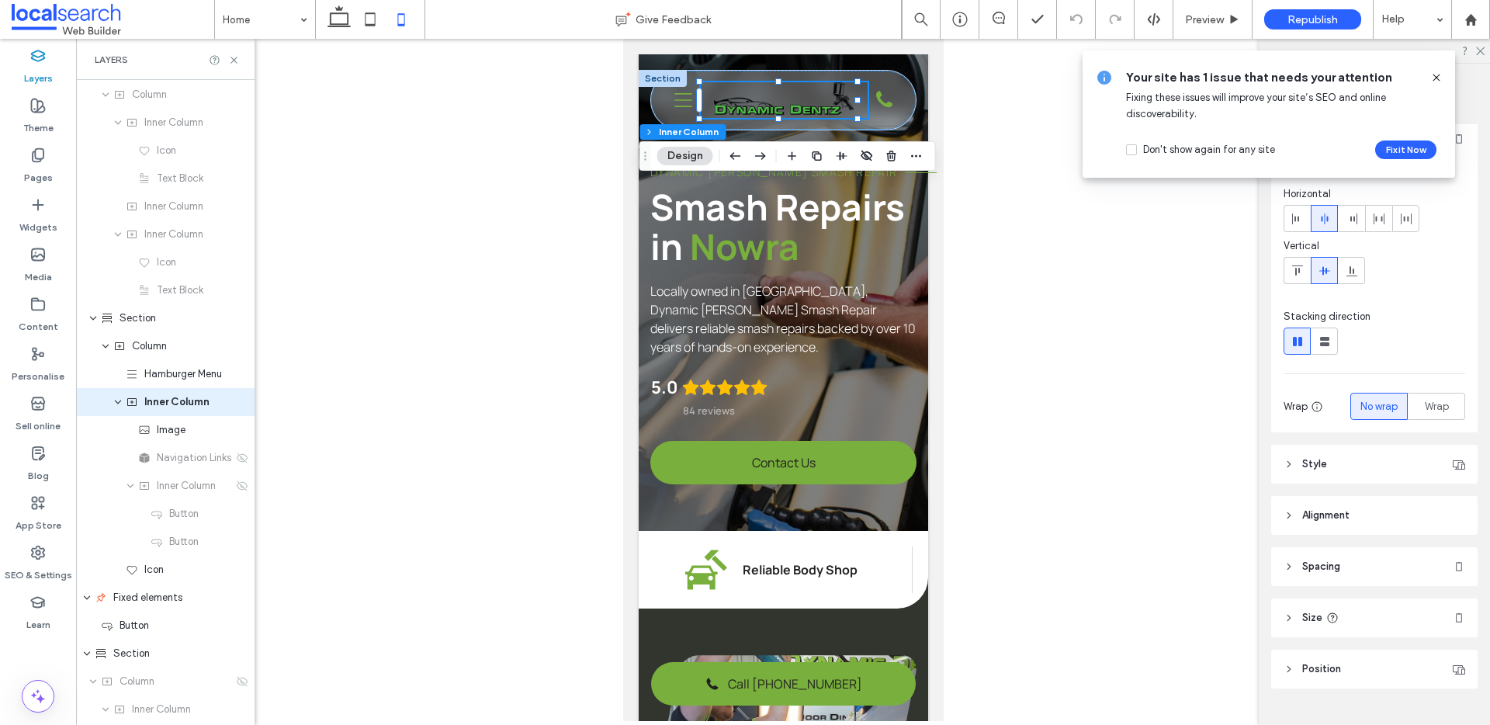
scroll to position [12, 0]
click at [1385, 660] on header "Position" at bounding box center [1374, 662] width 206 height 39
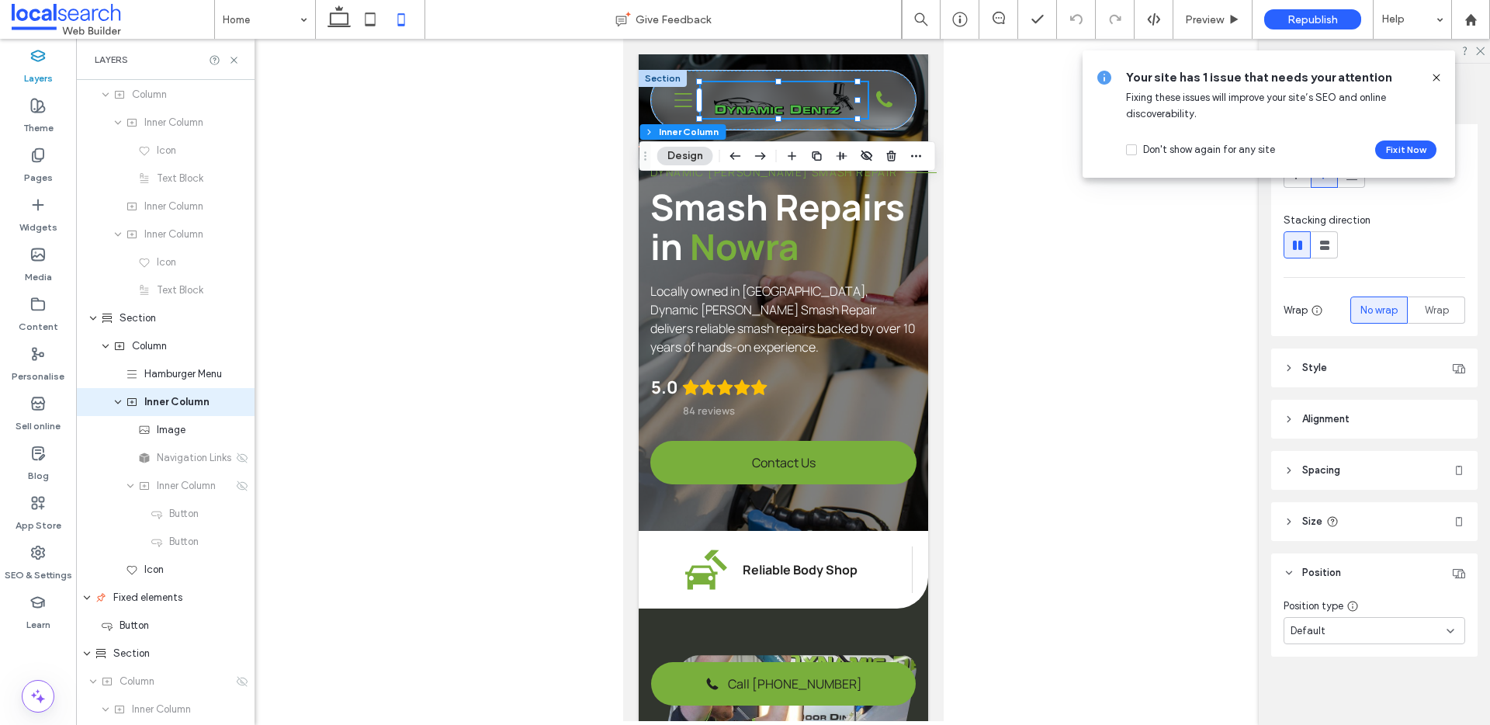
click at [1353, 563] on header "Position" at bounding box center [1374, 572] width 206 height 39
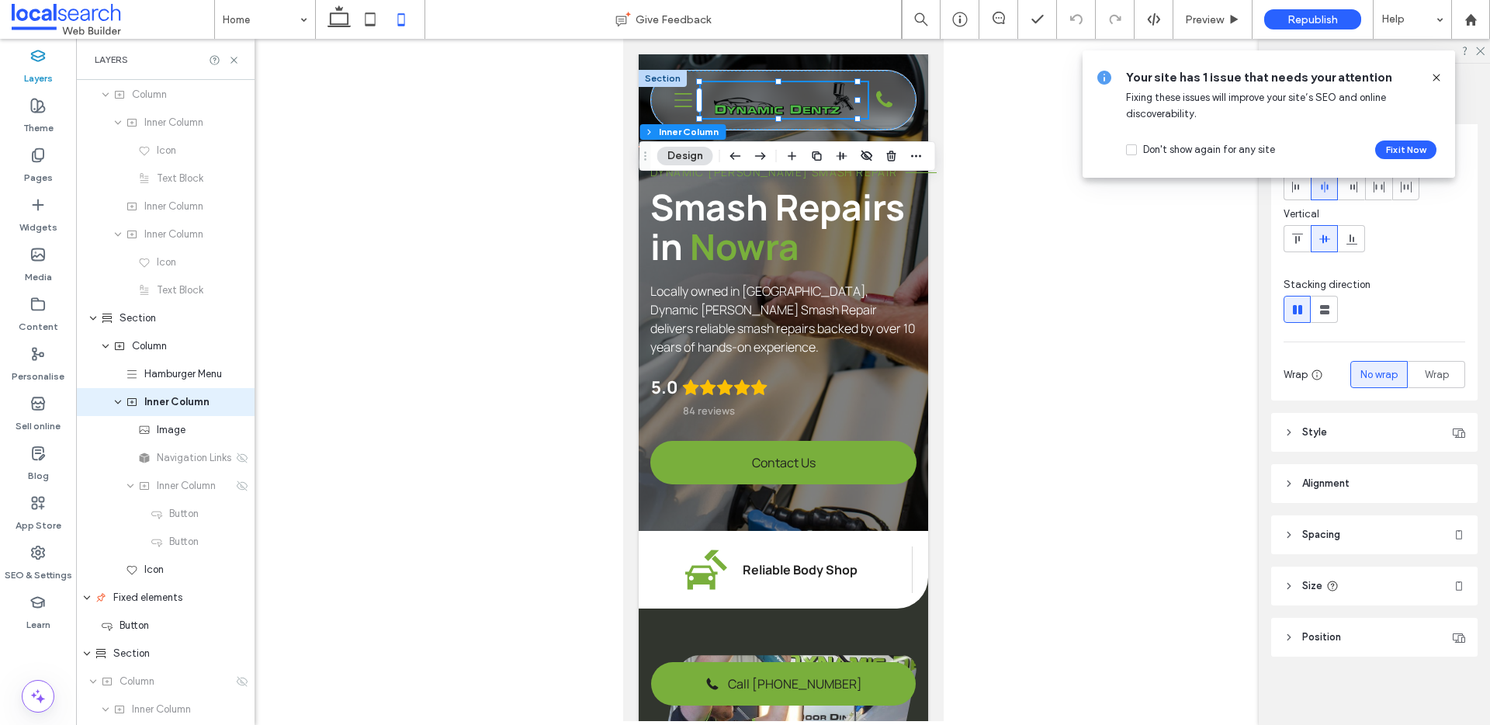
click at [1355, 544] on header "Spacing" at bounding box center [1374, 534] width 206 height 39
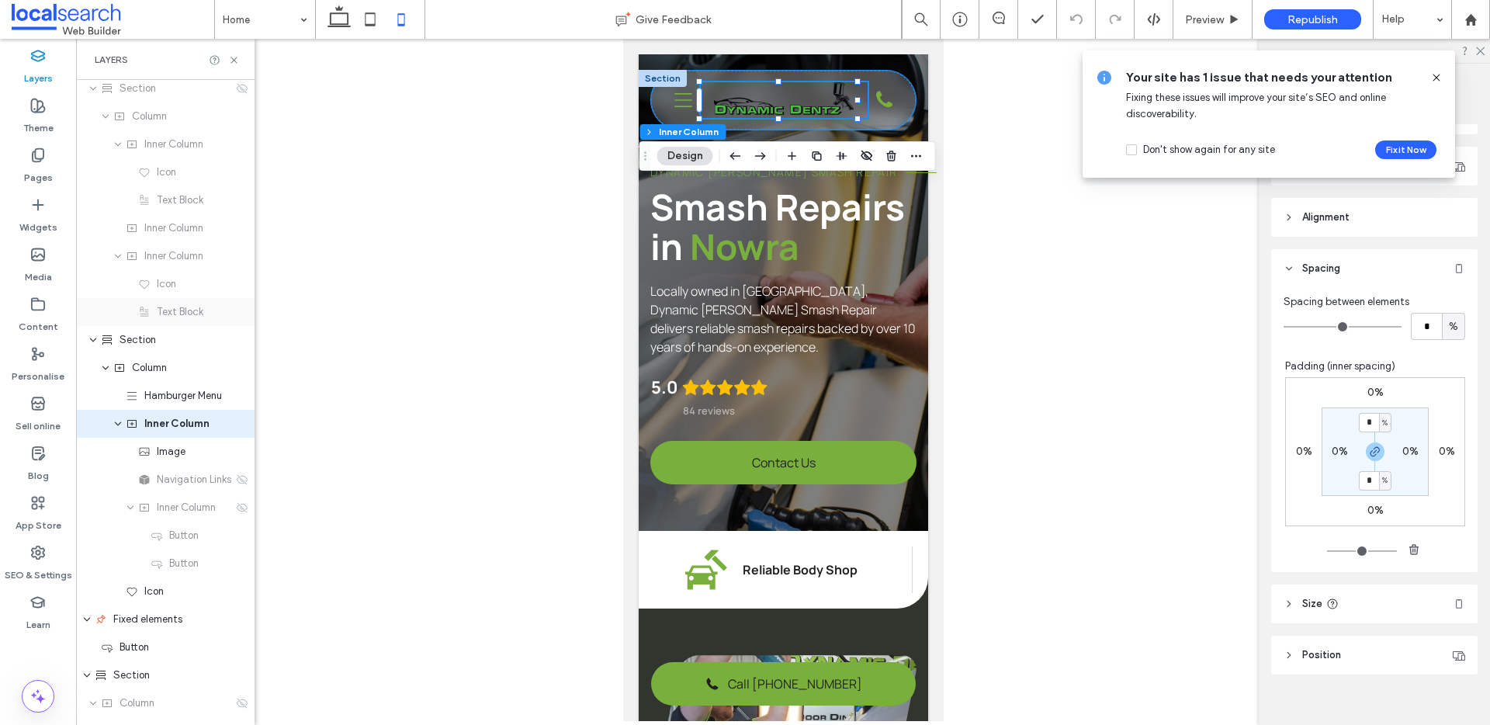
scroll to position [0, 0]
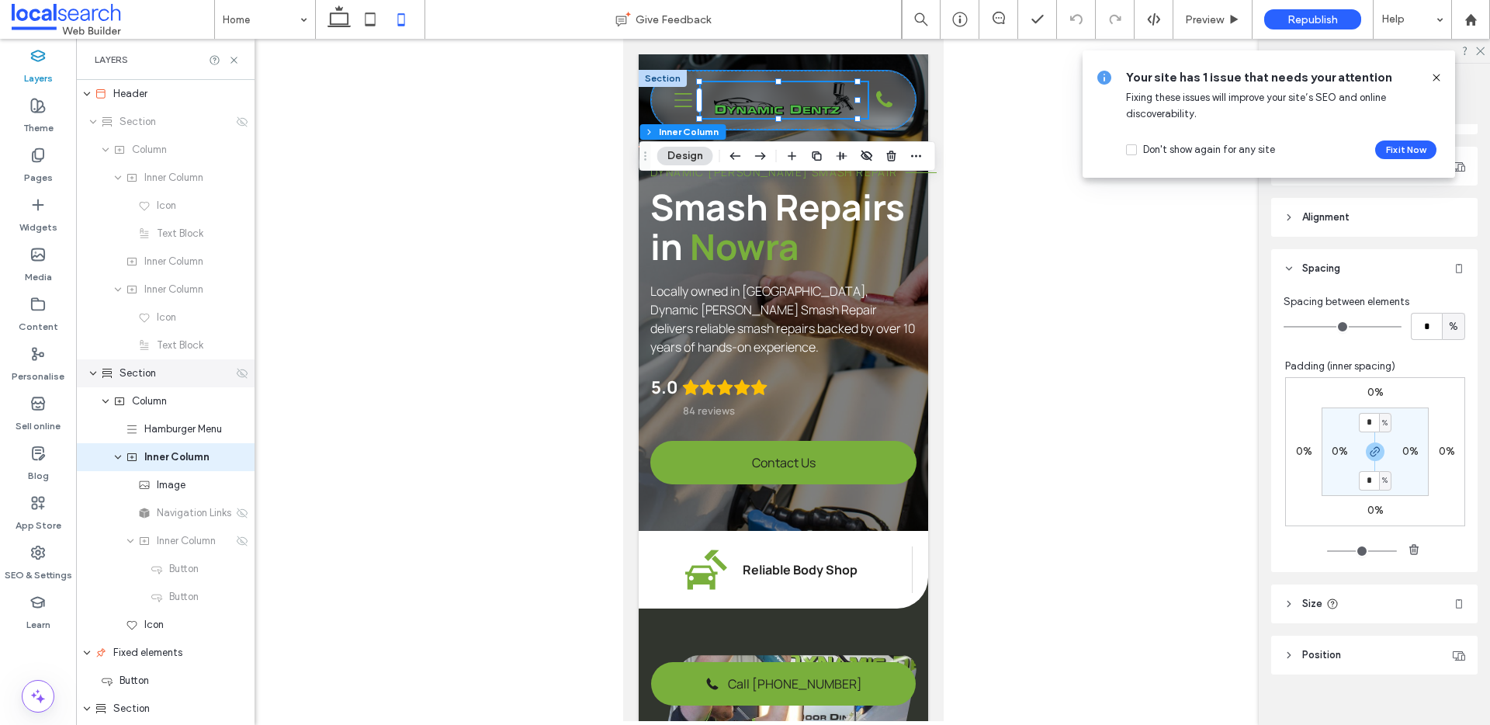
click at [147, 376] on span "Section" at bounding box center [138, 374] width 36 height 16
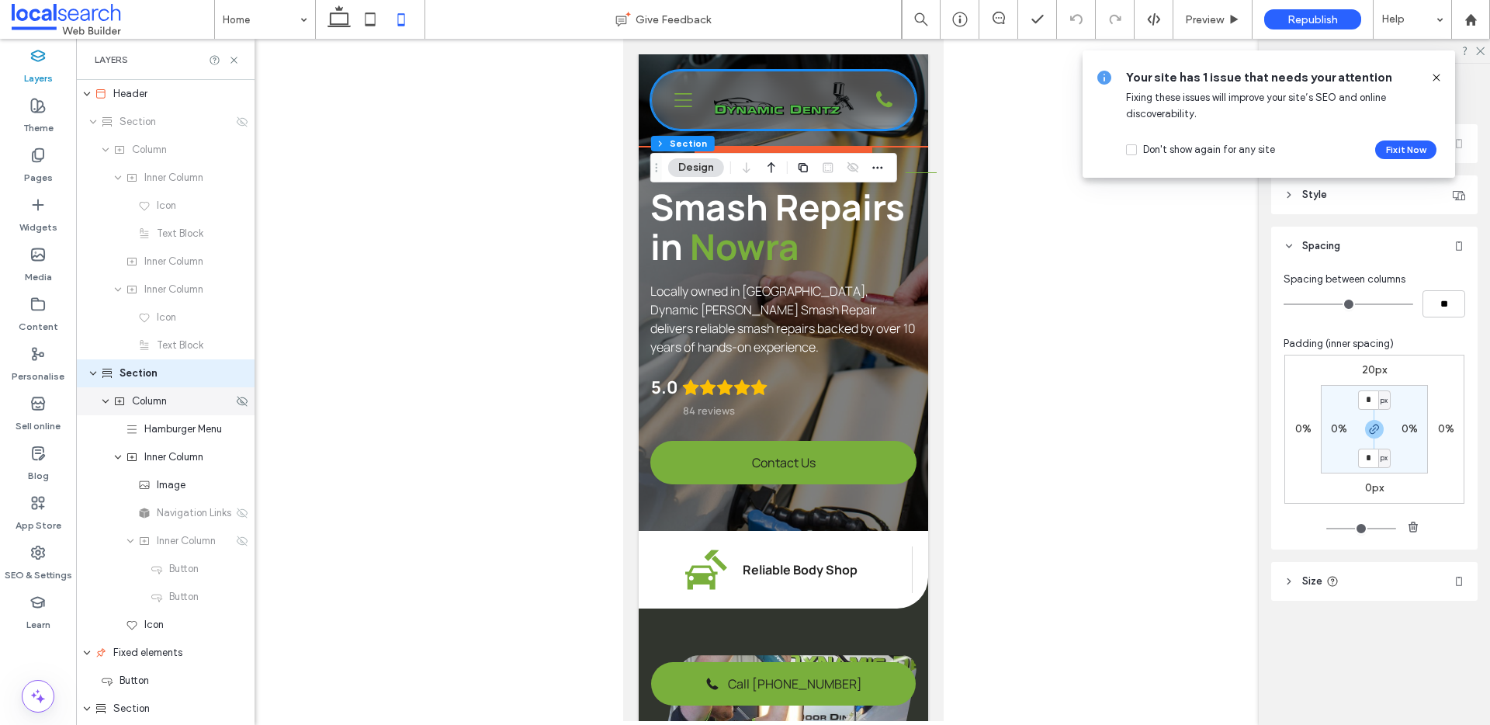
click at [150, 411] on div "Column" at bounding box center [165, 401] width 179 height 28
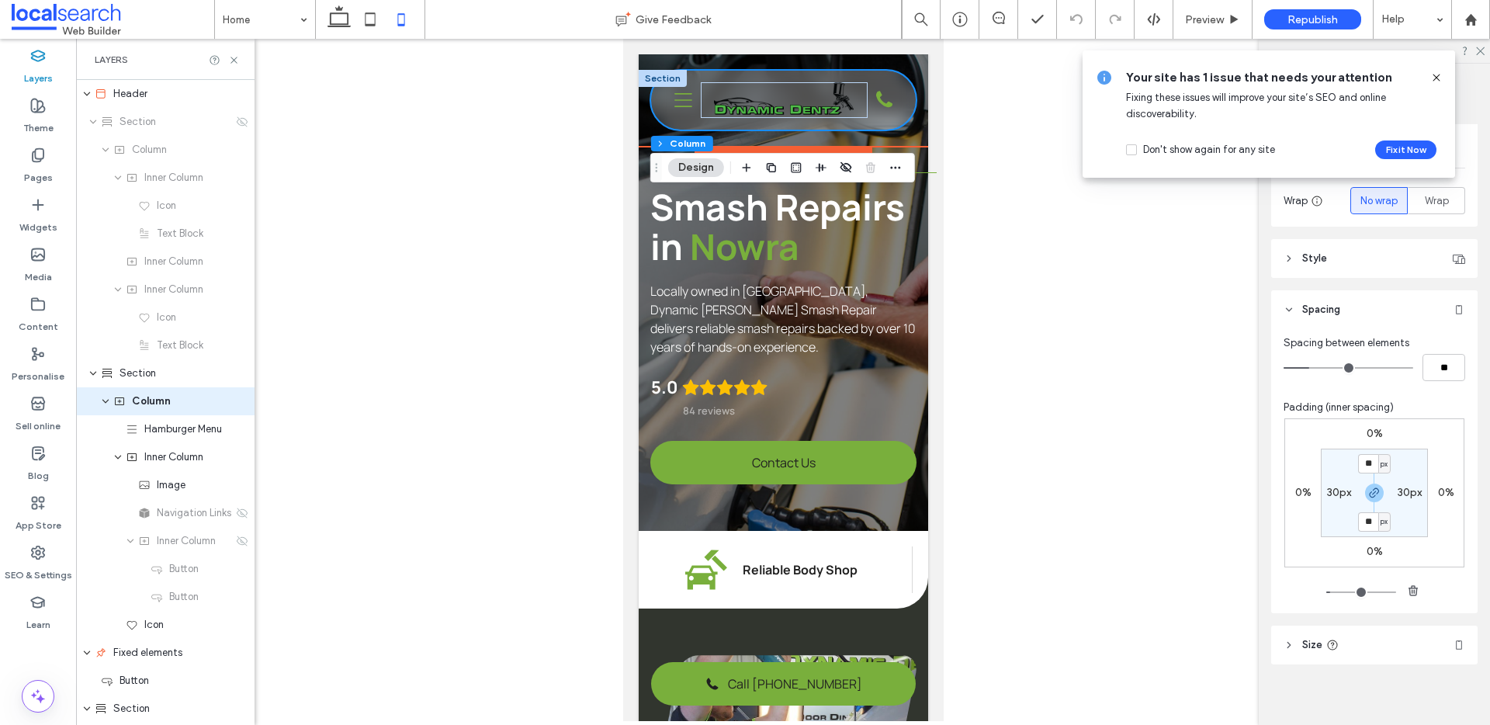
scroll to position [218, 0]
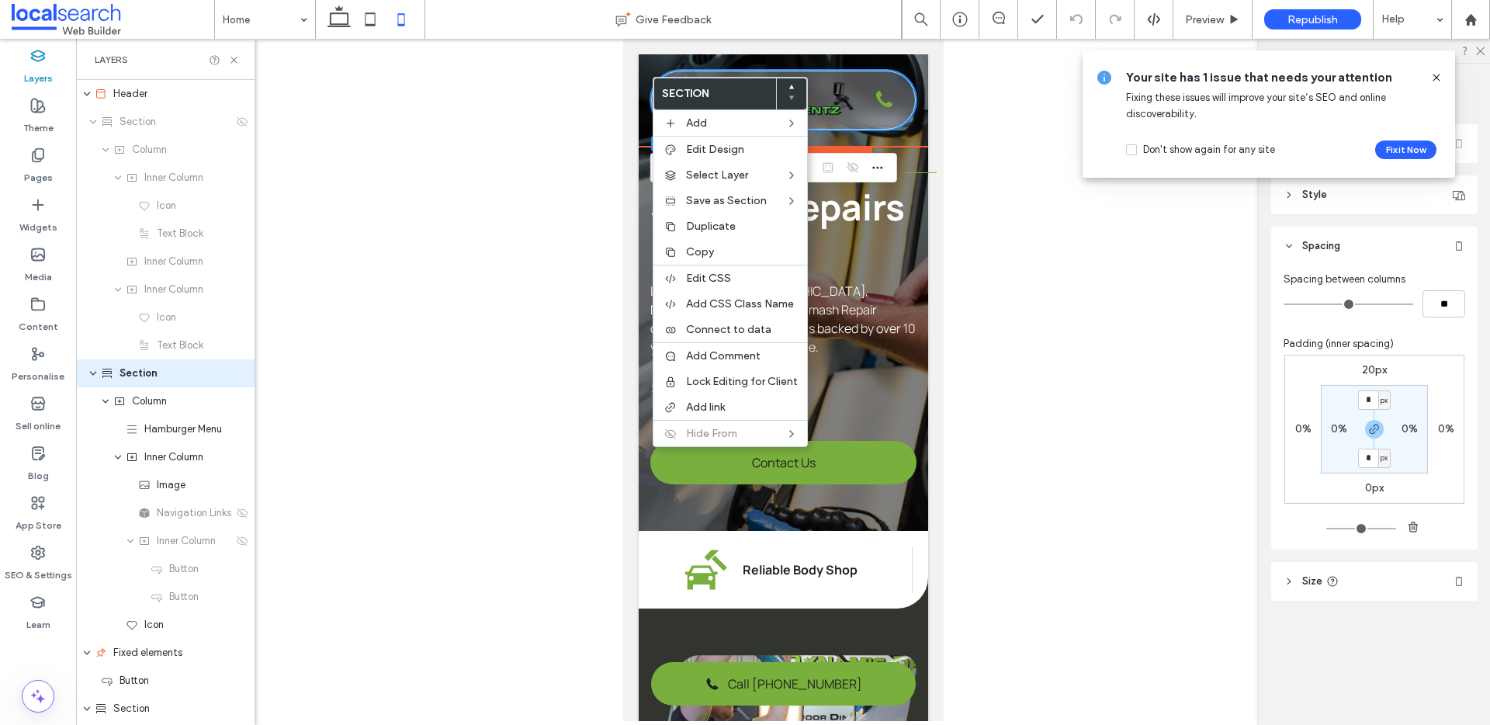
click at [1004, 168] on div at bounding box center [783, 380] width 1414 height 682
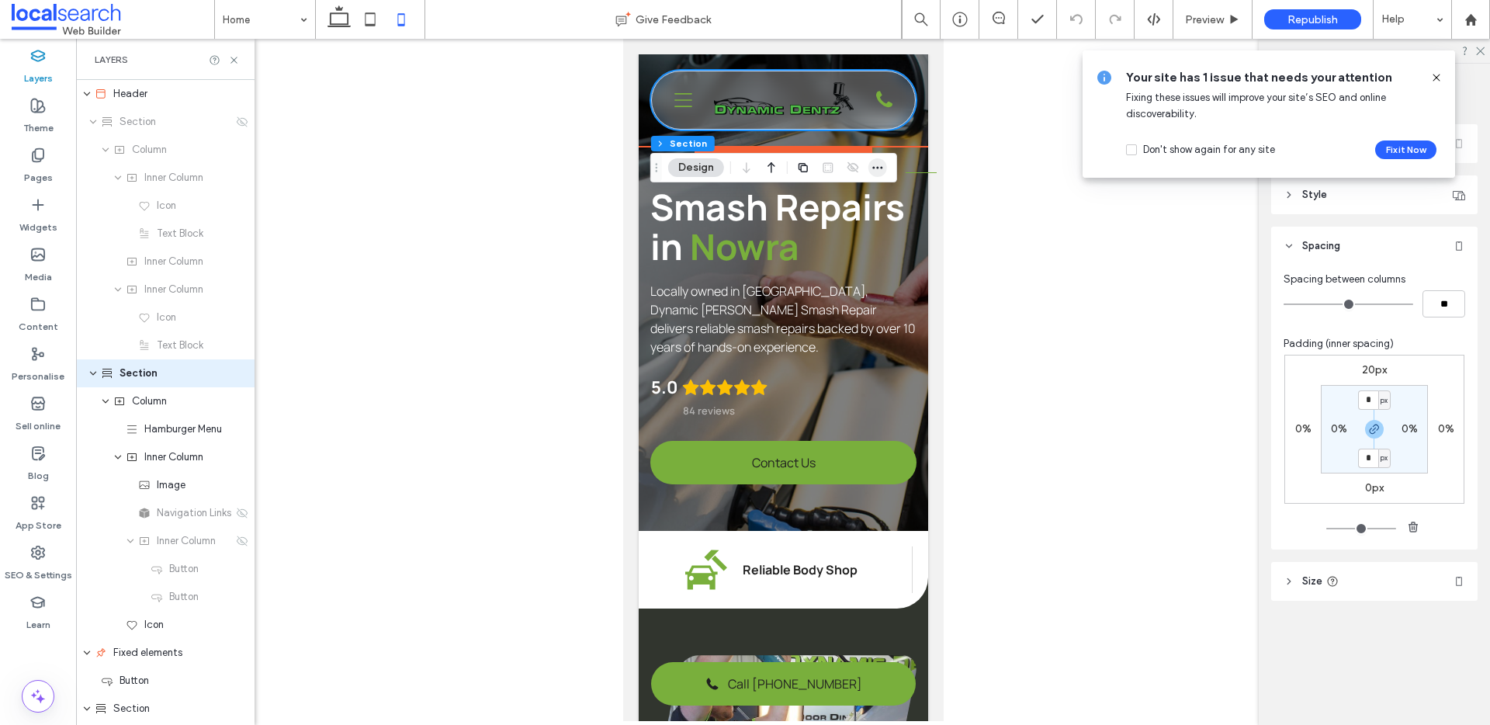
click at [881, 173] on icon "button" at bounding box center [878, 167] width 12 height 12
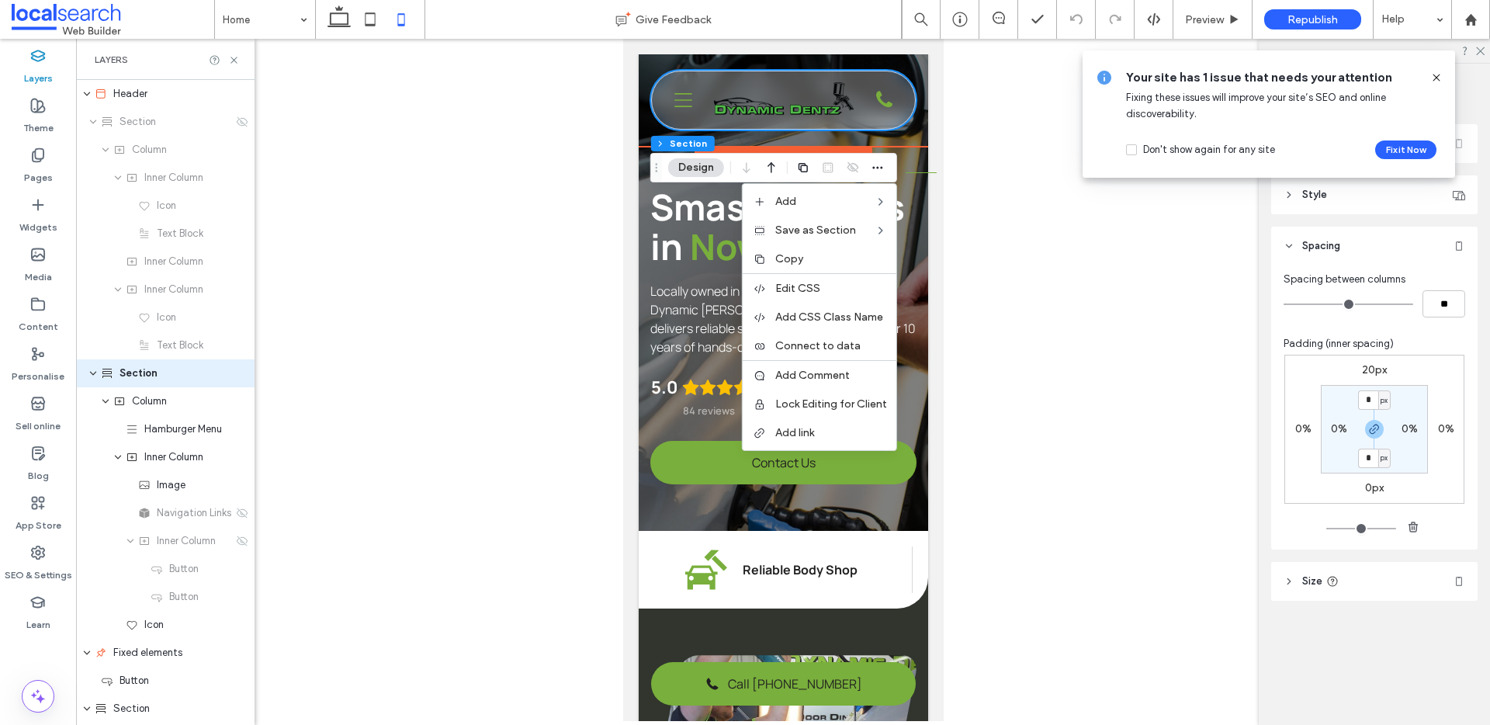
click at [257, 253] on div at bounding box center [783, 380] width 1414 height 682
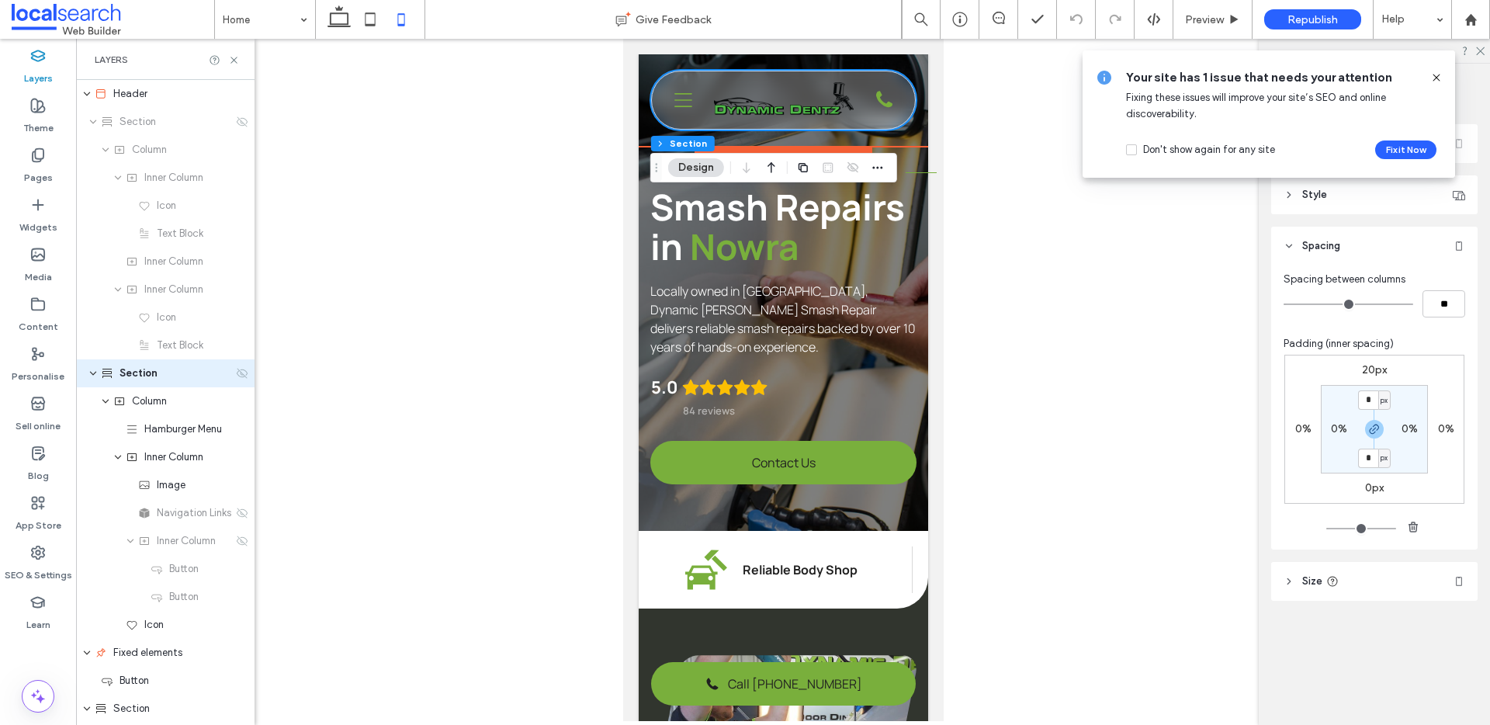
click at [162, 373] on div "Section" at bounding box center [167, 374] width 132 height 16
click at [163, 401] on span "Column" at bounding box center [149, 402] width 35 height 16
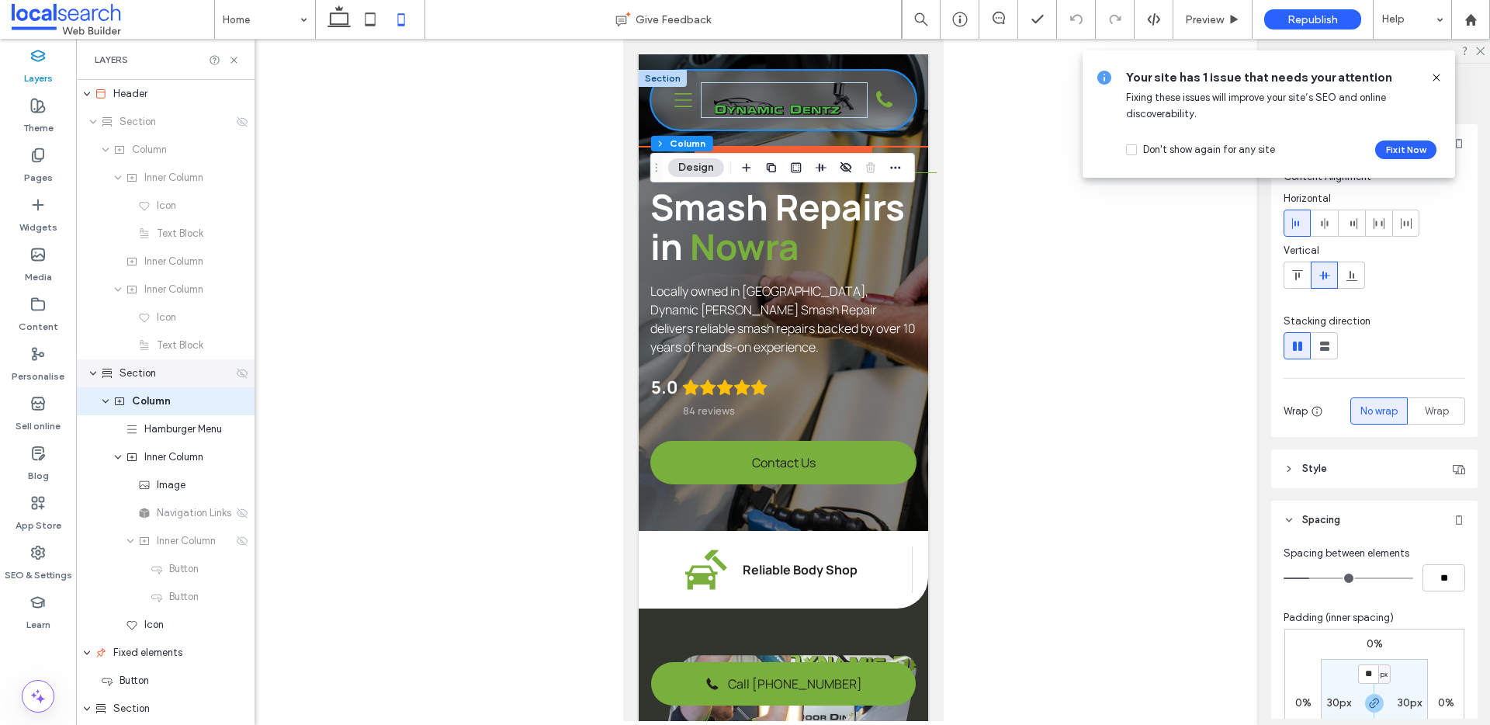
click at [162, 378] on div "Section" at bounding box center [167, 374] width 132 height 16
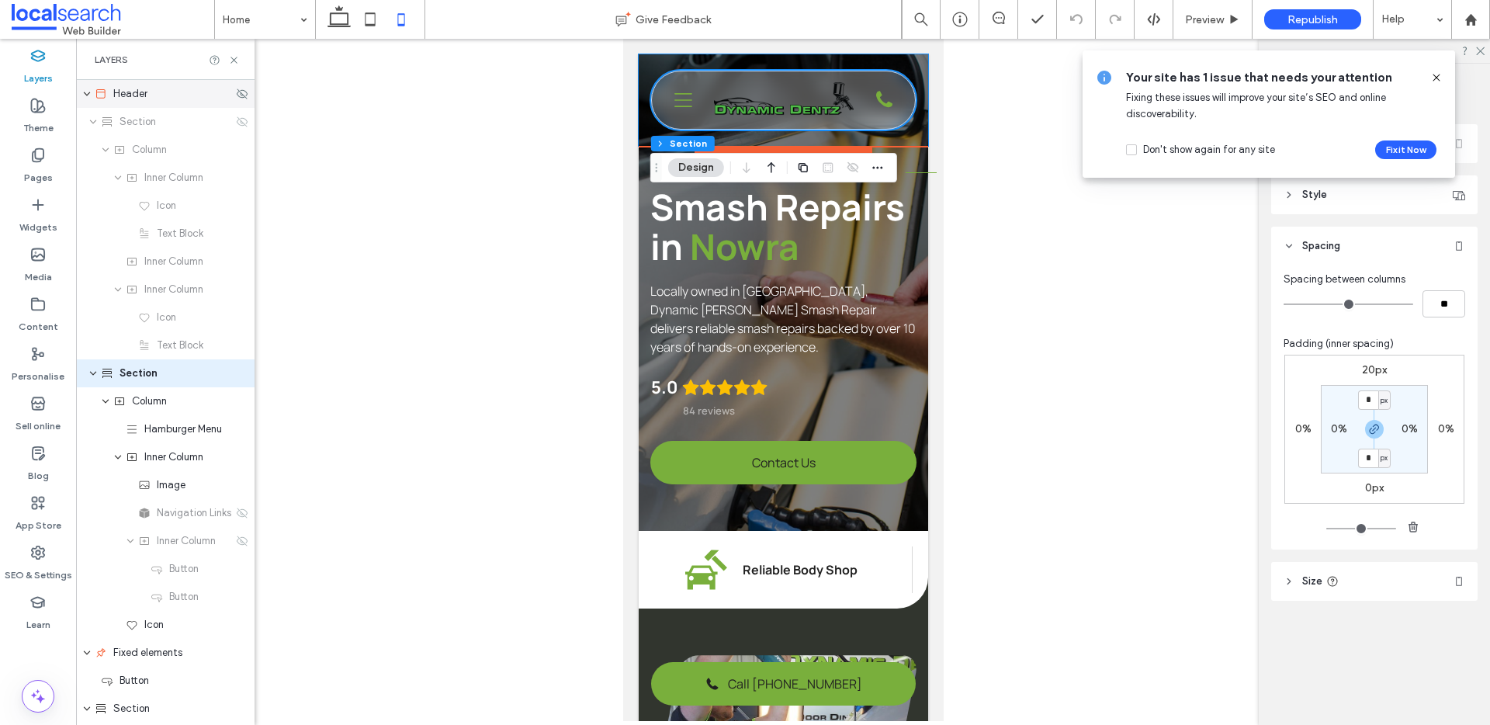
click at [130, 89] on span "Header" at bounding box center [130, 94] width 34 height 16
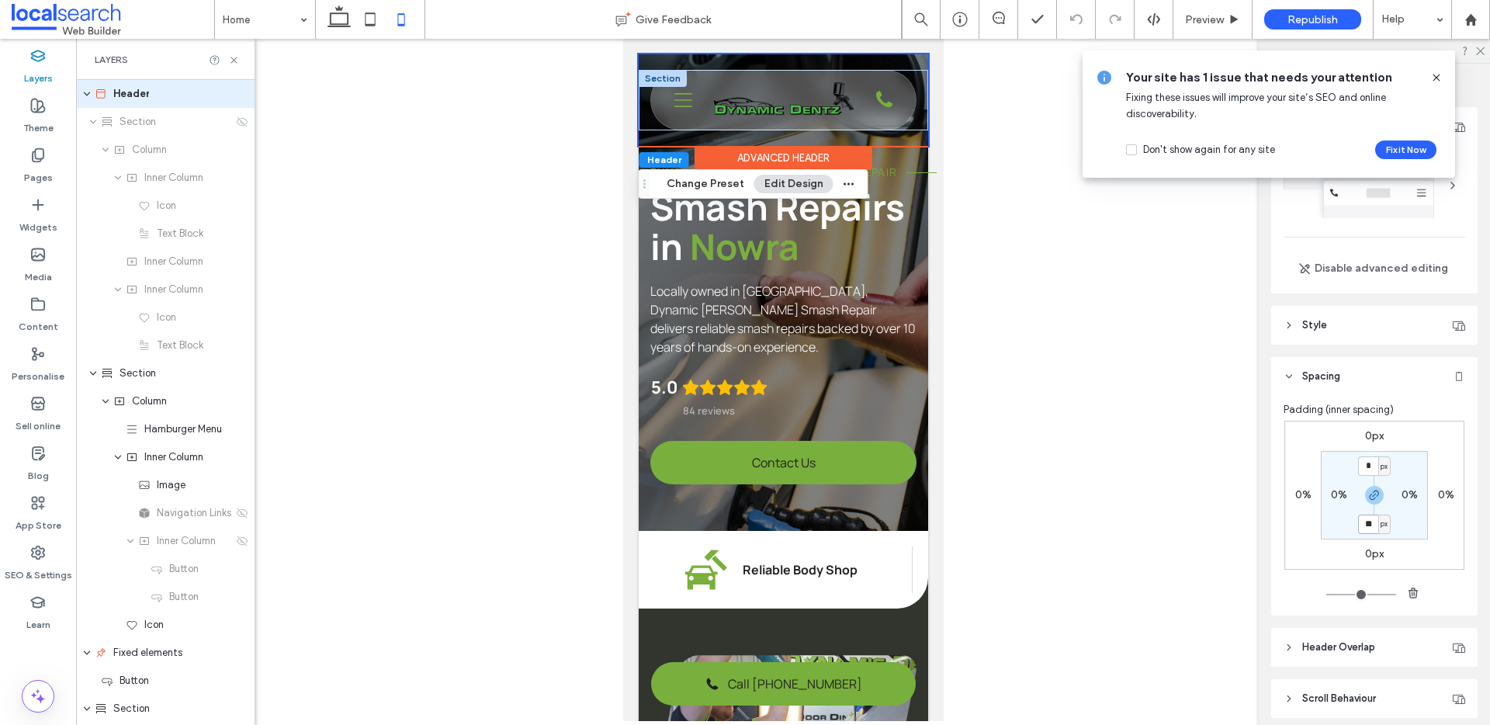
click at [1365, 522] on input "**" at bounding box center [1368, 524] width 20 height 19
click at [1053, 341] on div at bounding box center [783, 380] width 1414 height 682
click at [1351, 645] on span "Header Overlap" at bounding box center [1338, 648] width 73 height 16
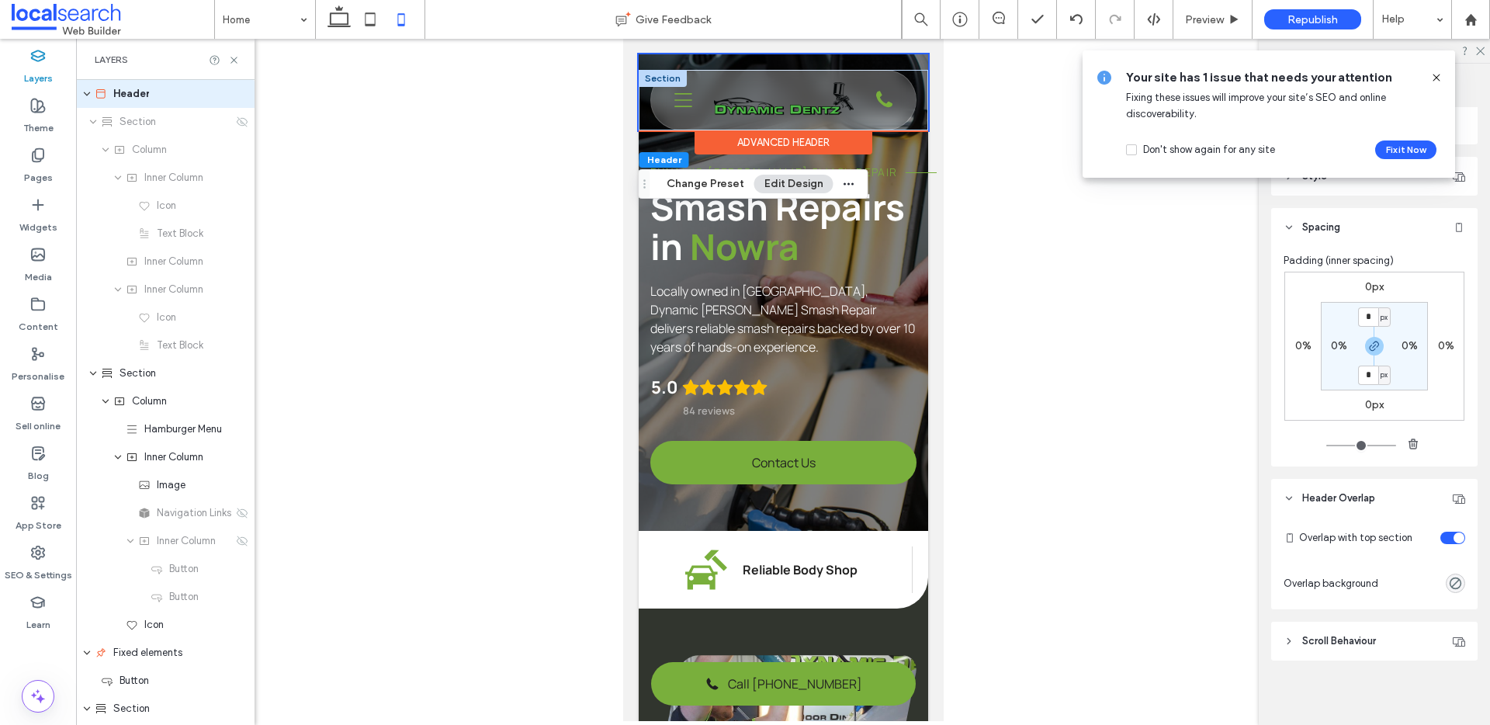
scroll to position [153, 0]
click at [1359, 490] on span "Header Overlap" at bounding box center [1338, 495] width 73 height 16
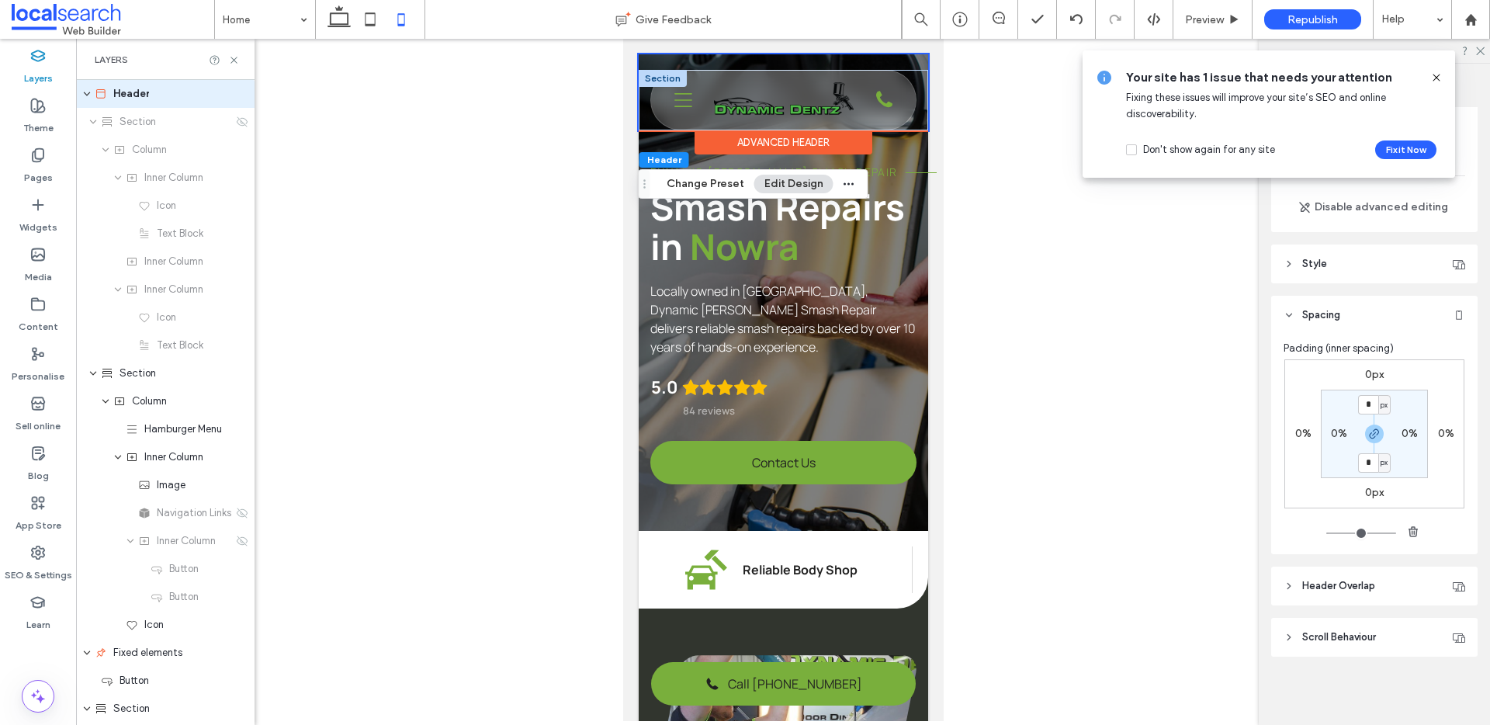
scroll to position [0, 0]
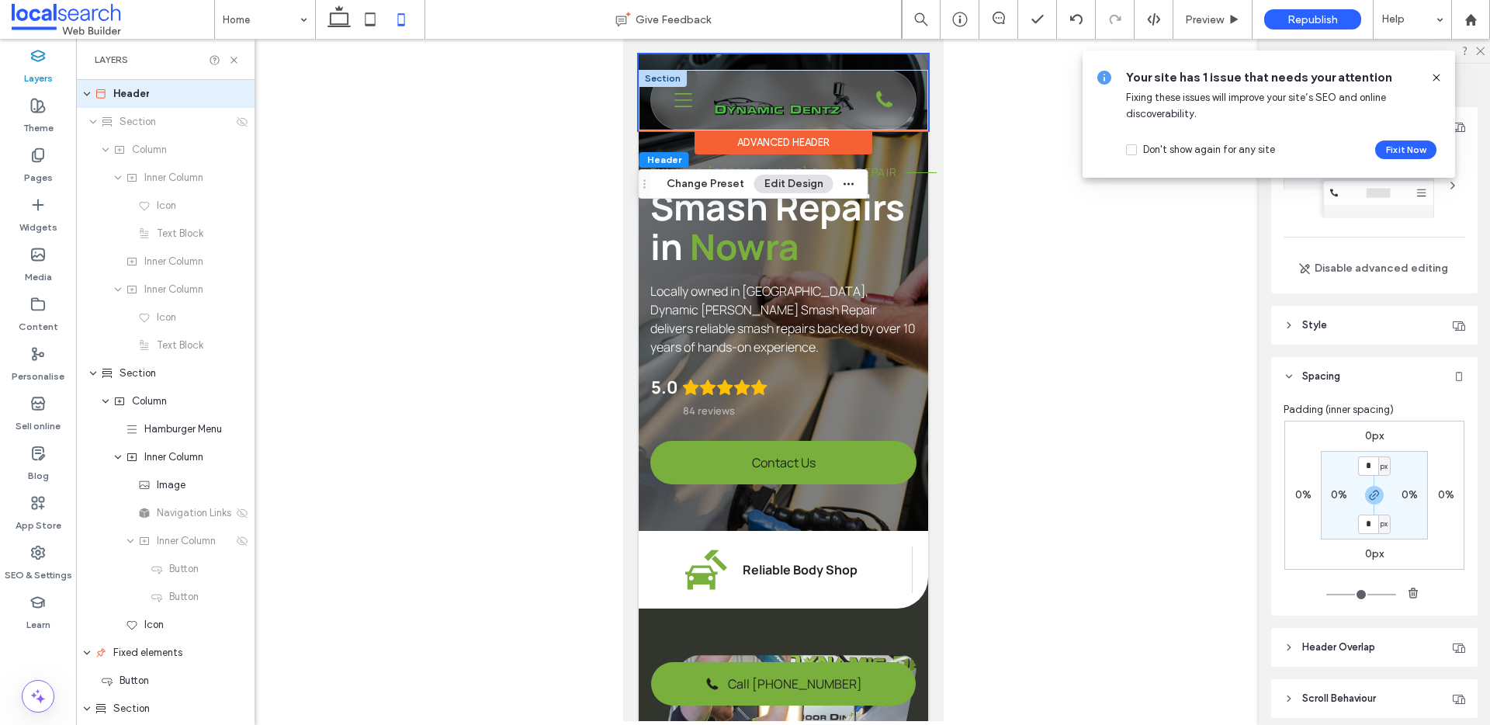
click at [1434, 76] on icon at bounding box center [1437, 77] width 12 height 12
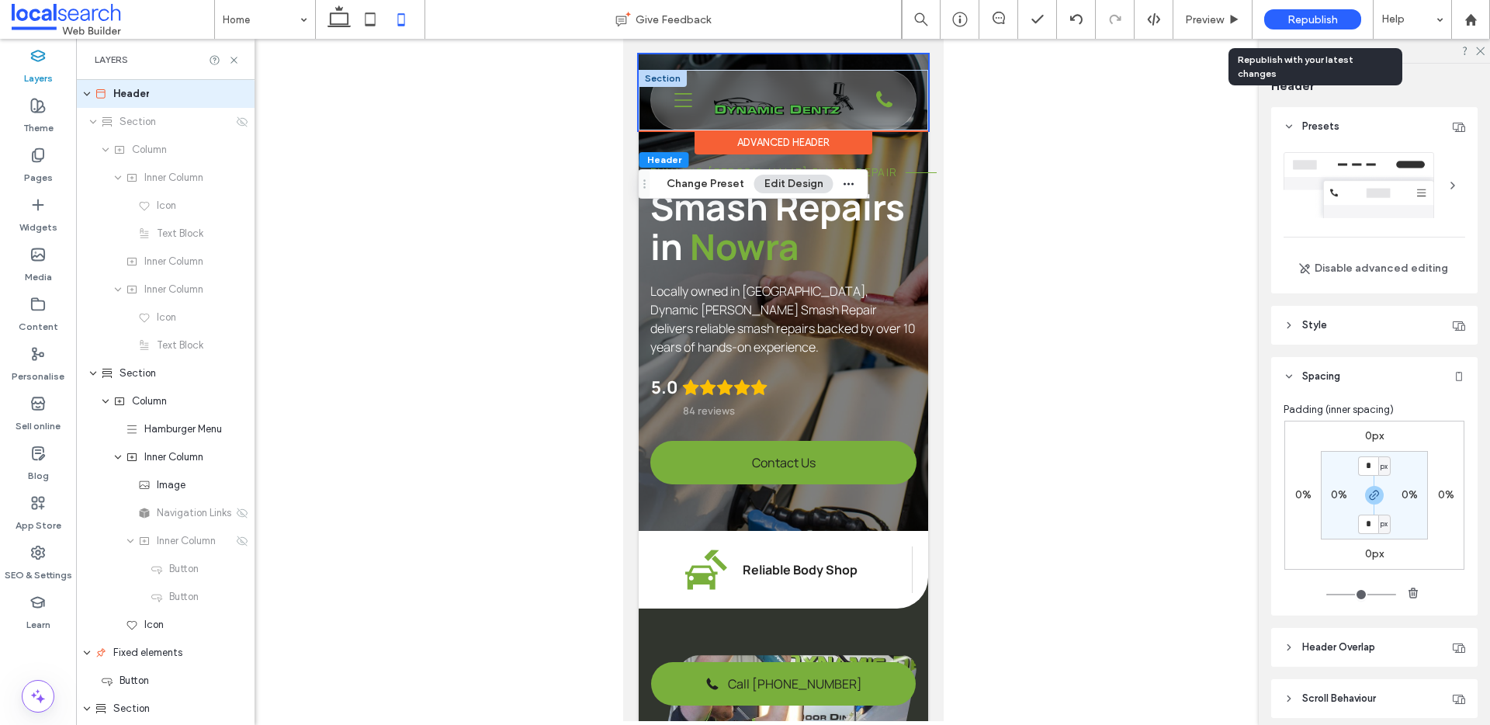
click at [1334, 17] on span "Republish" at bounding box center [1313, 19] width 50 height 13
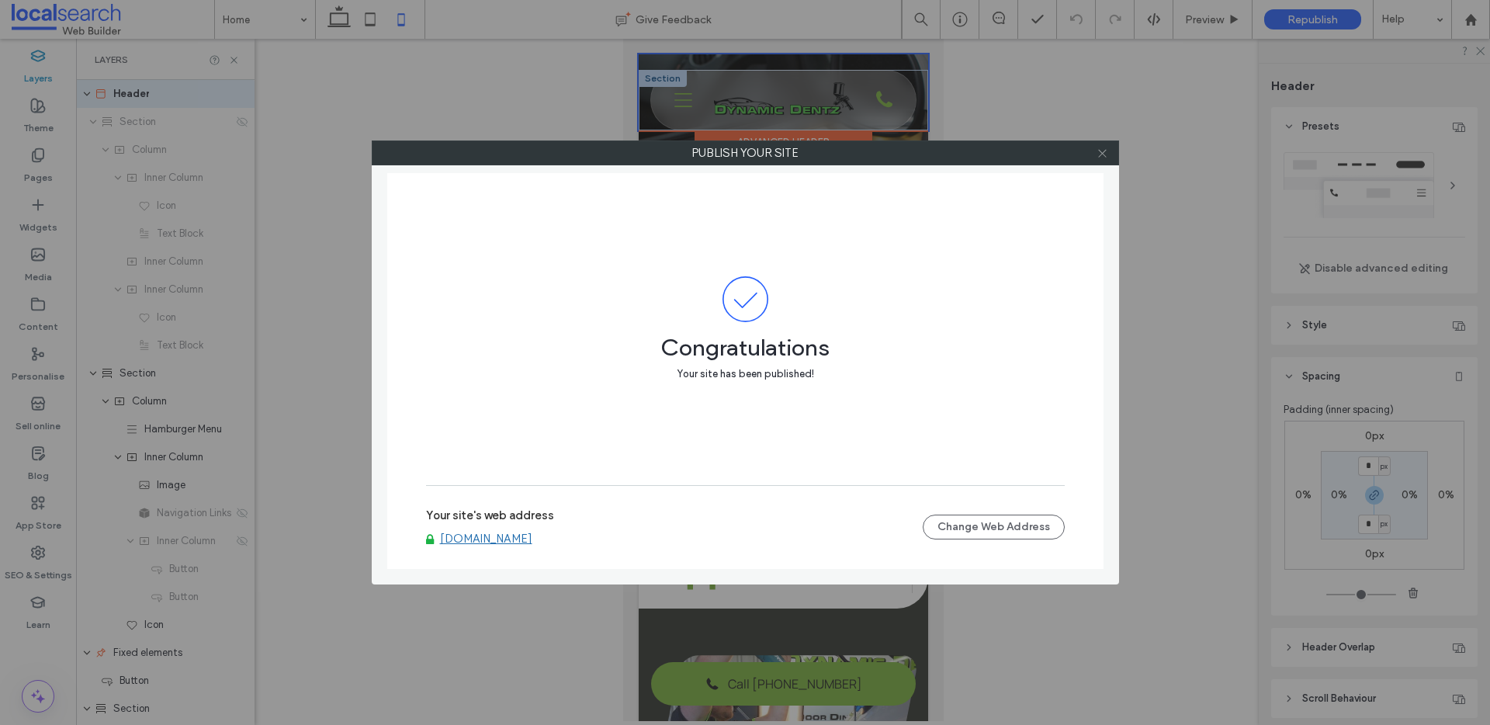
click at [1103, 148] on icon at bounding box center [1103, 153] width 12 height 12
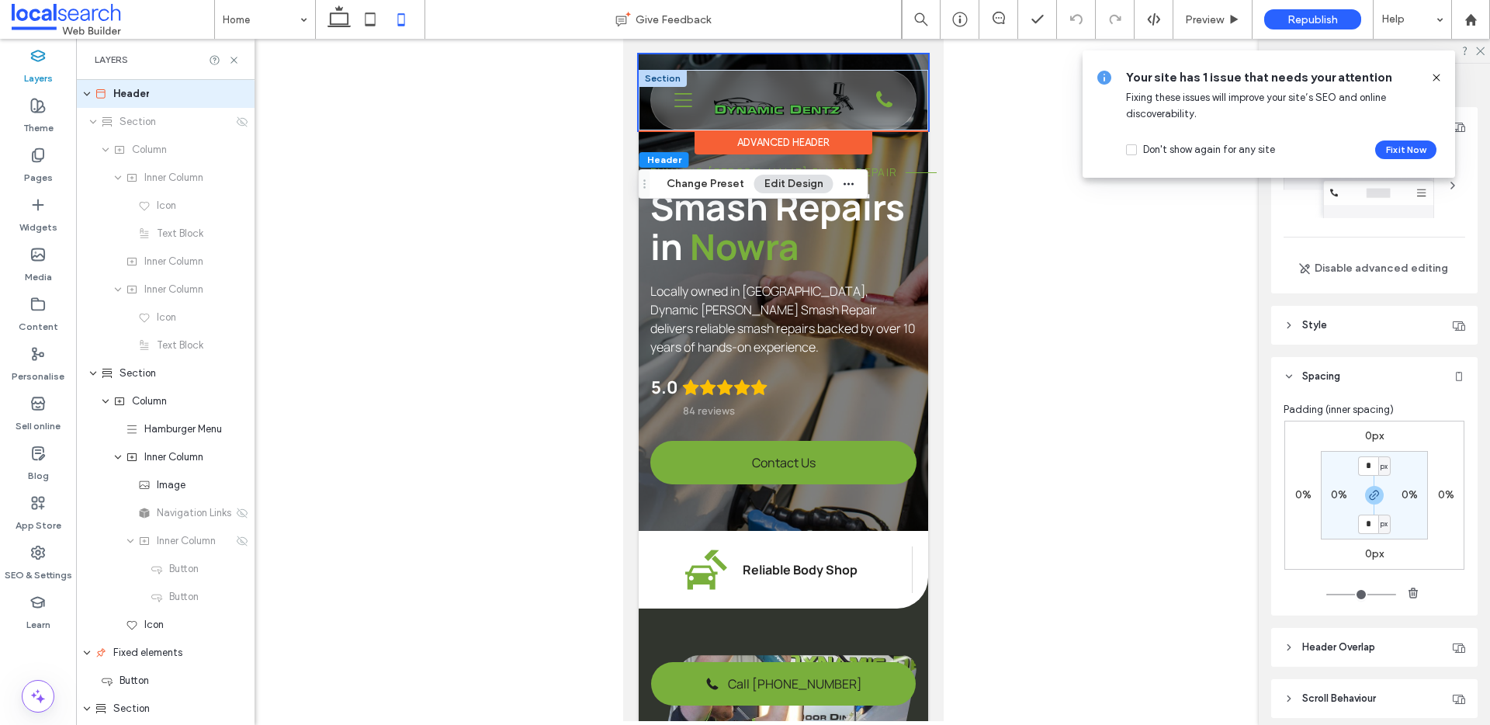
click at [781, 144] on div "Advanced Header" at bounding box center [783, 142] width 178 height 24
click at [1370, 528] on input "*" at bounding box center [1368, 524] width 20 height 19
type input "**"
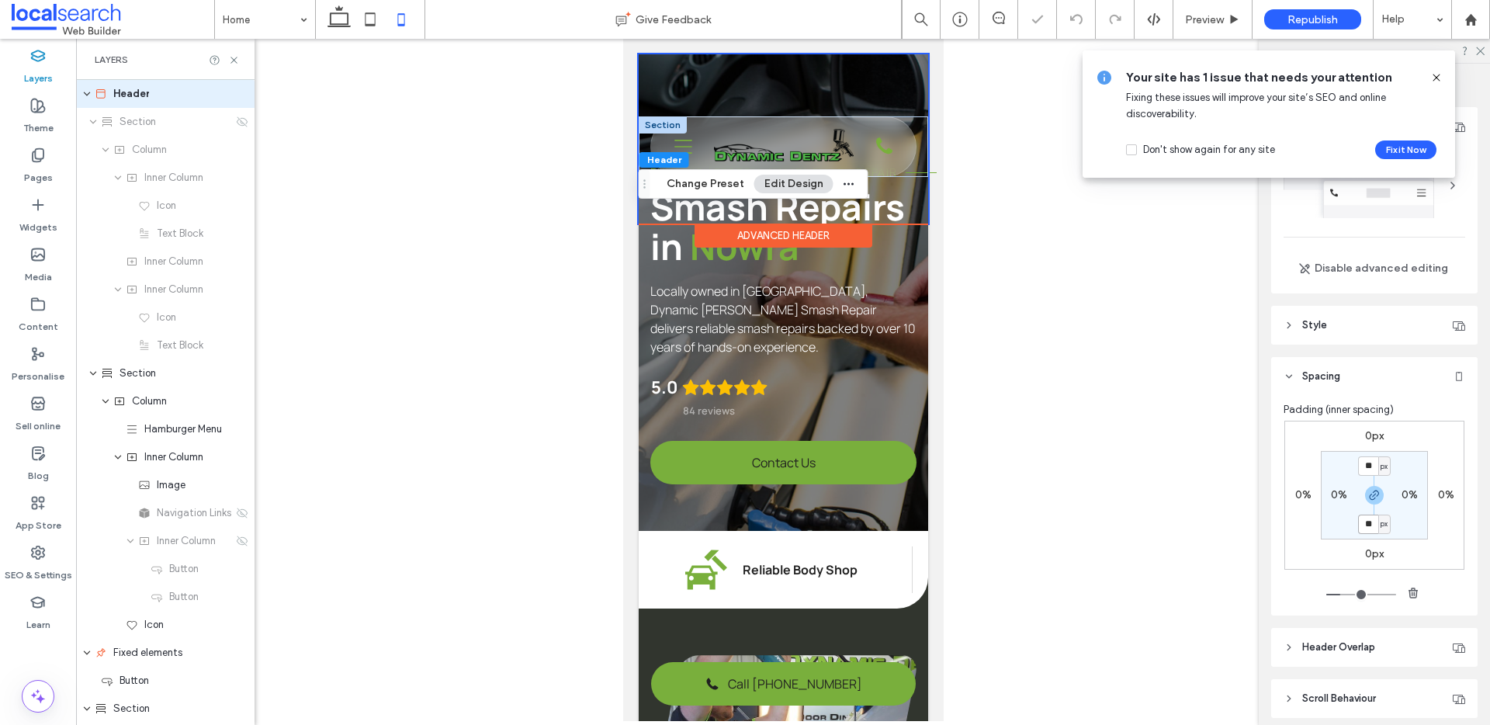
type input "*"
type input "**"
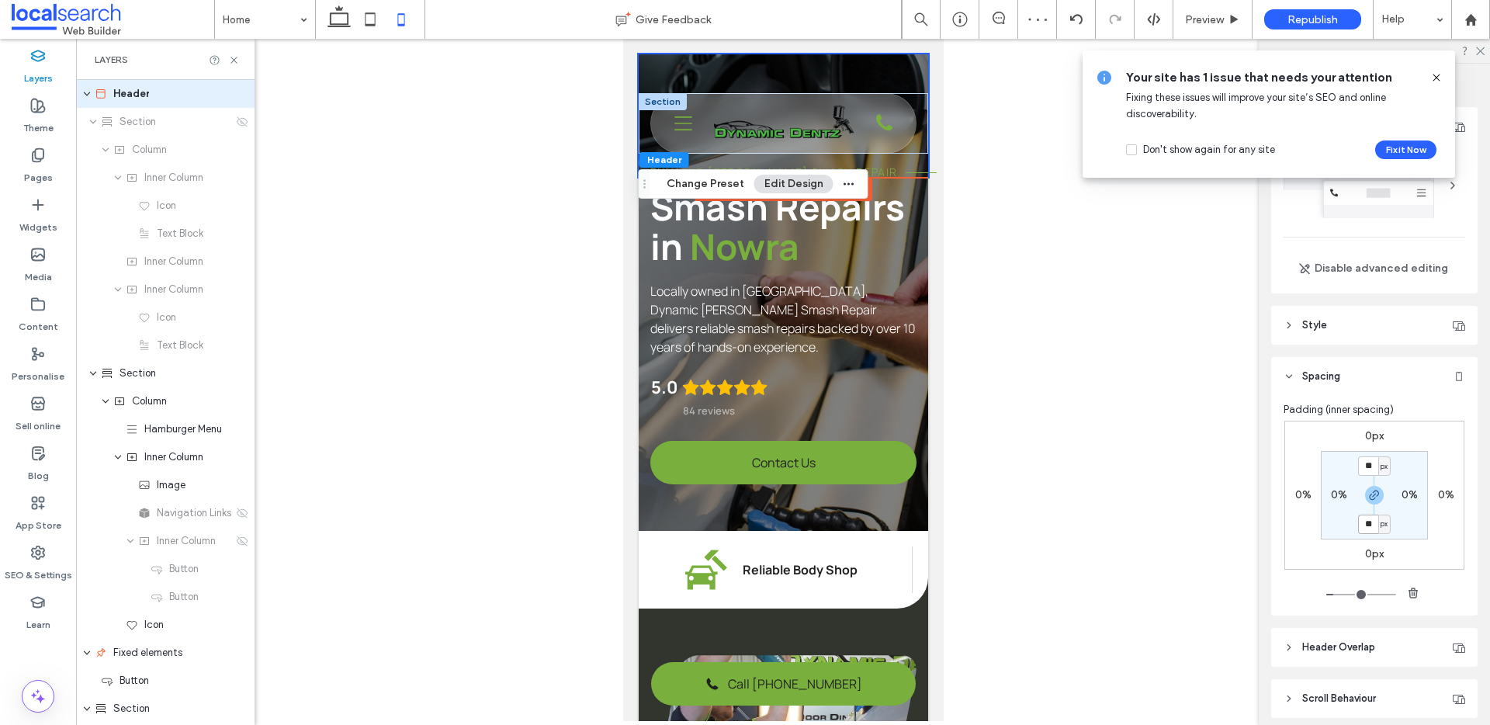
type input "*"
type input "**"
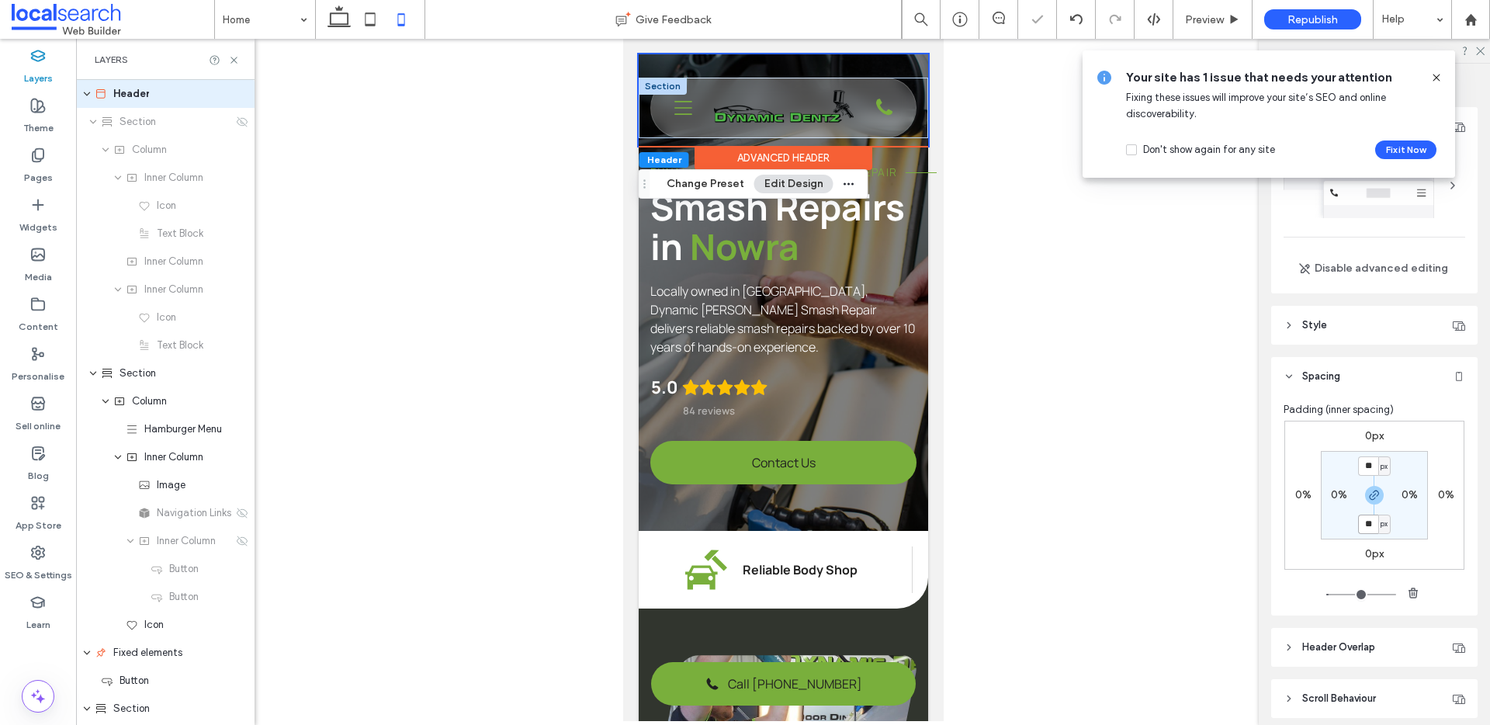
type input "*"
type input "**"
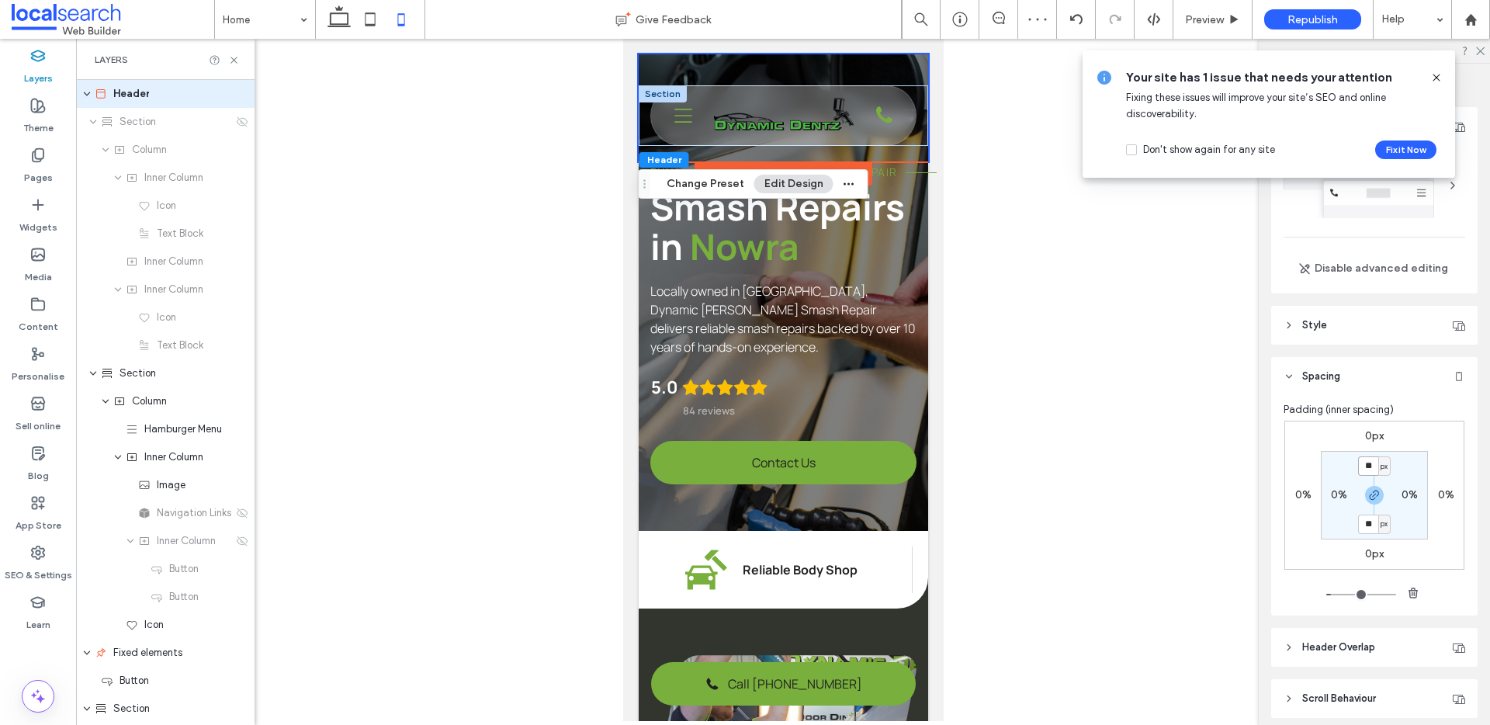
click at [1365, 468] on input "**" at bounding box center [1368, 465] width 20 height 19
type input "*"
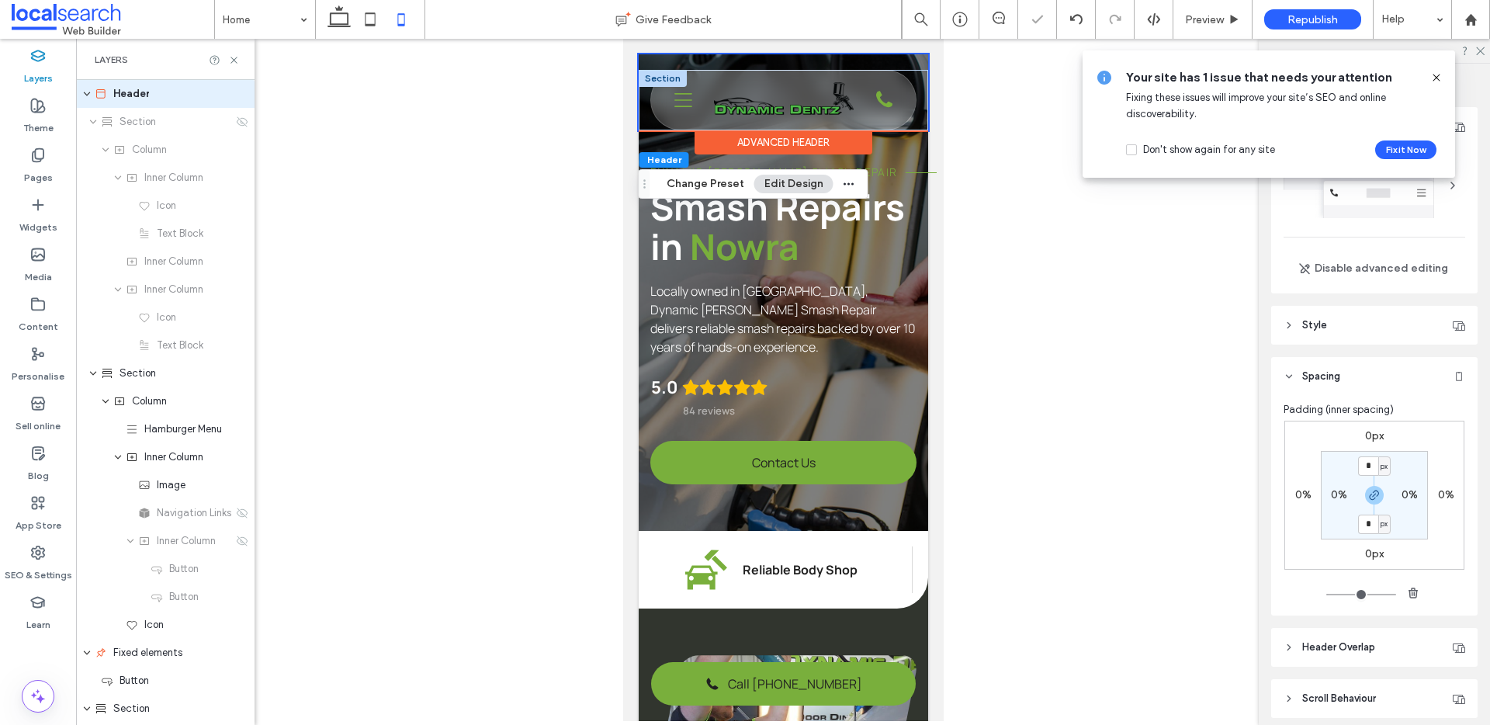
click at [1439, 74] on icon at bounding box center [1437, 77] width 12 height 12
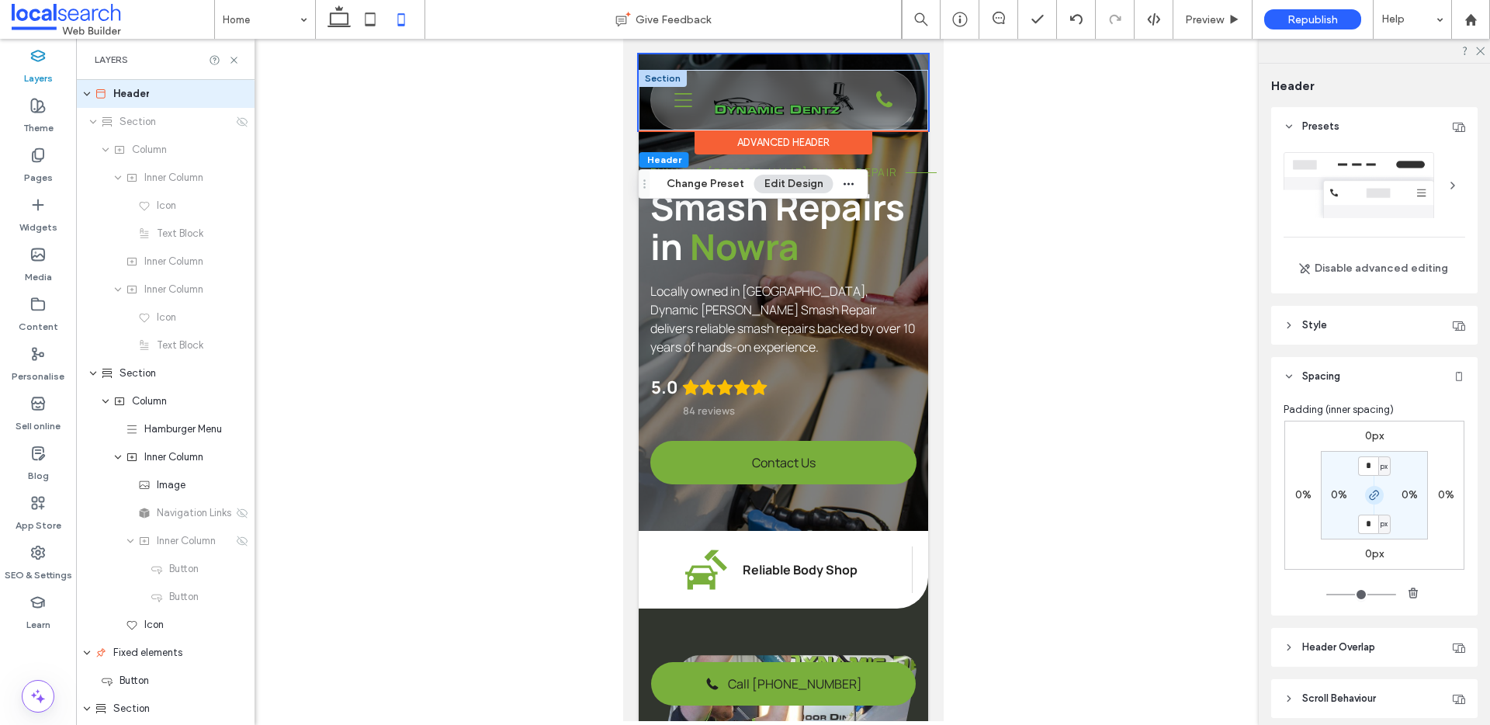
click at [1368, 494] on icon "button" at bounding box center [1374, 495] width 12 height 12
click at [1369, 521] on label "0px" at bounding box center [1374, 523] width 19 height 13
type input "**"
click at [1050, 265] on div at bounding box center [783, 380] width 1414 height 682
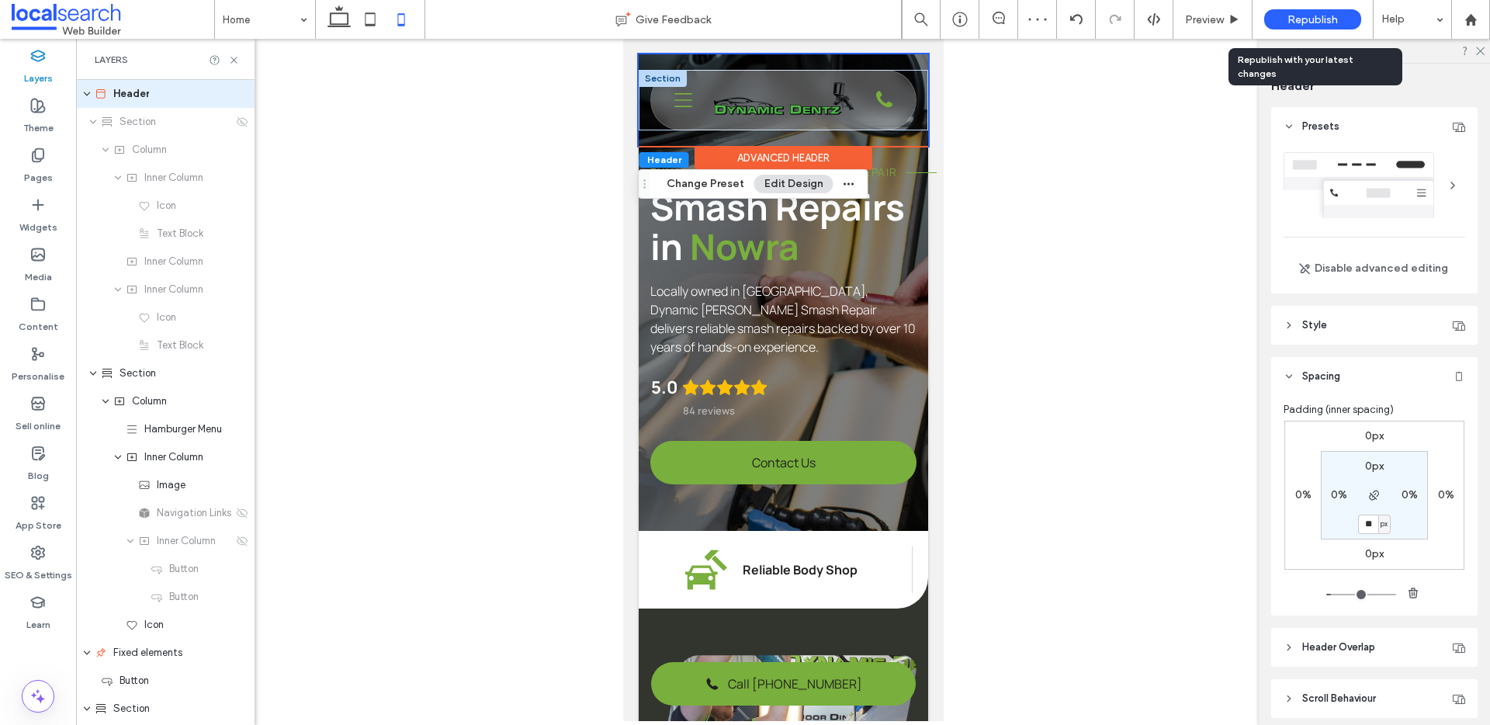
click at [1315, 10] on div "Republish" at bounding box center [1312, 19] width 97 height 20
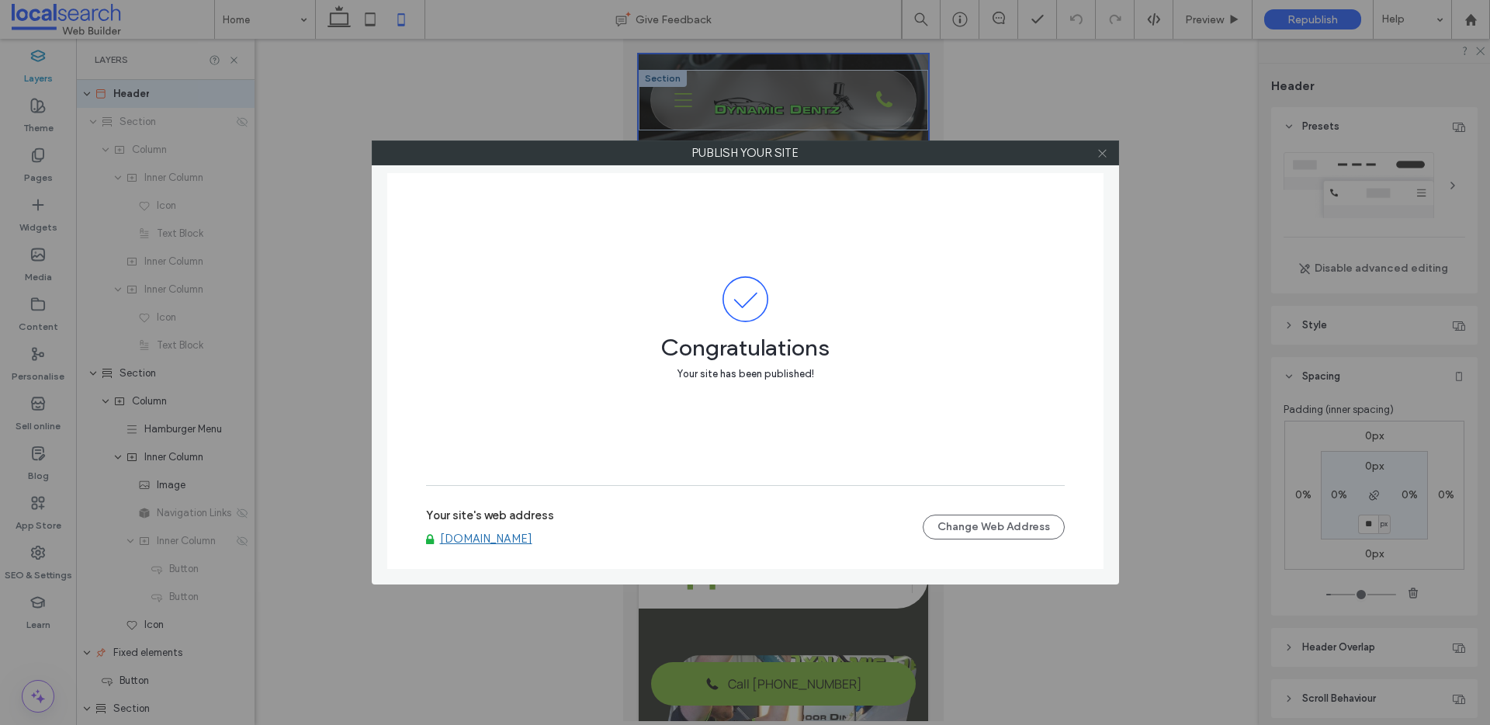
click at [1102, 158] on span at bounding box center [1103, 152] width 12 height 23
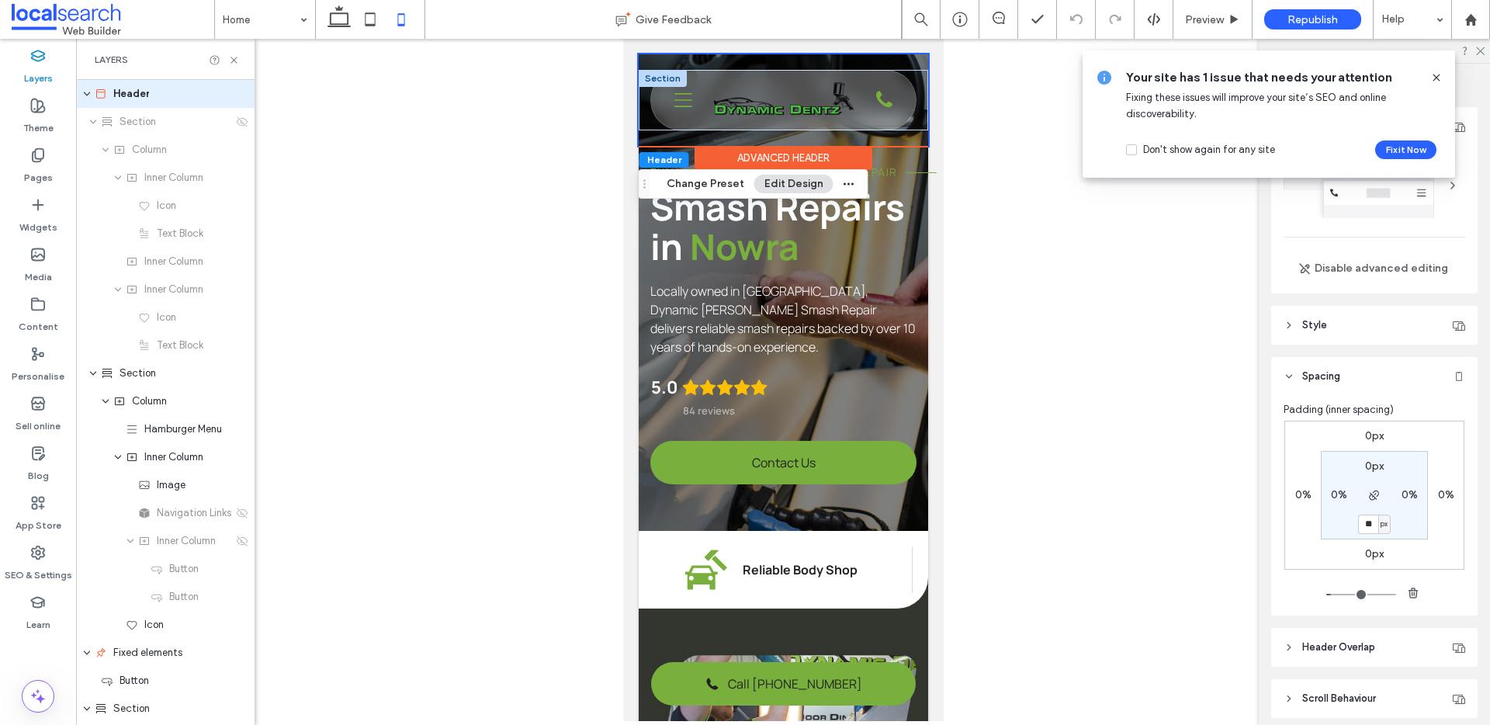
click at [1431, 75] on icon at bounding box center [1437, 77] width 12 height 12
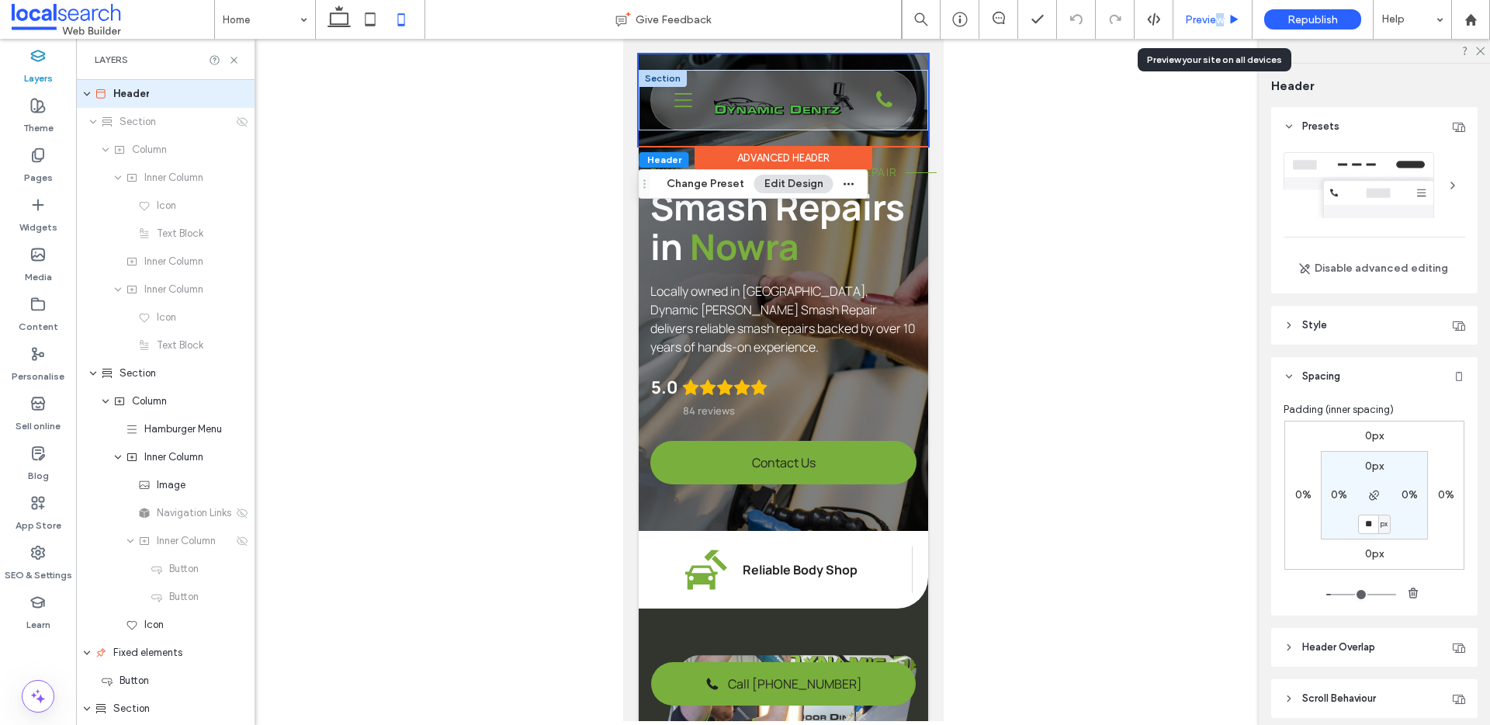
click at [1220, 18] on span "Preview" at bounding box center [1204, 19] width 39 height 13
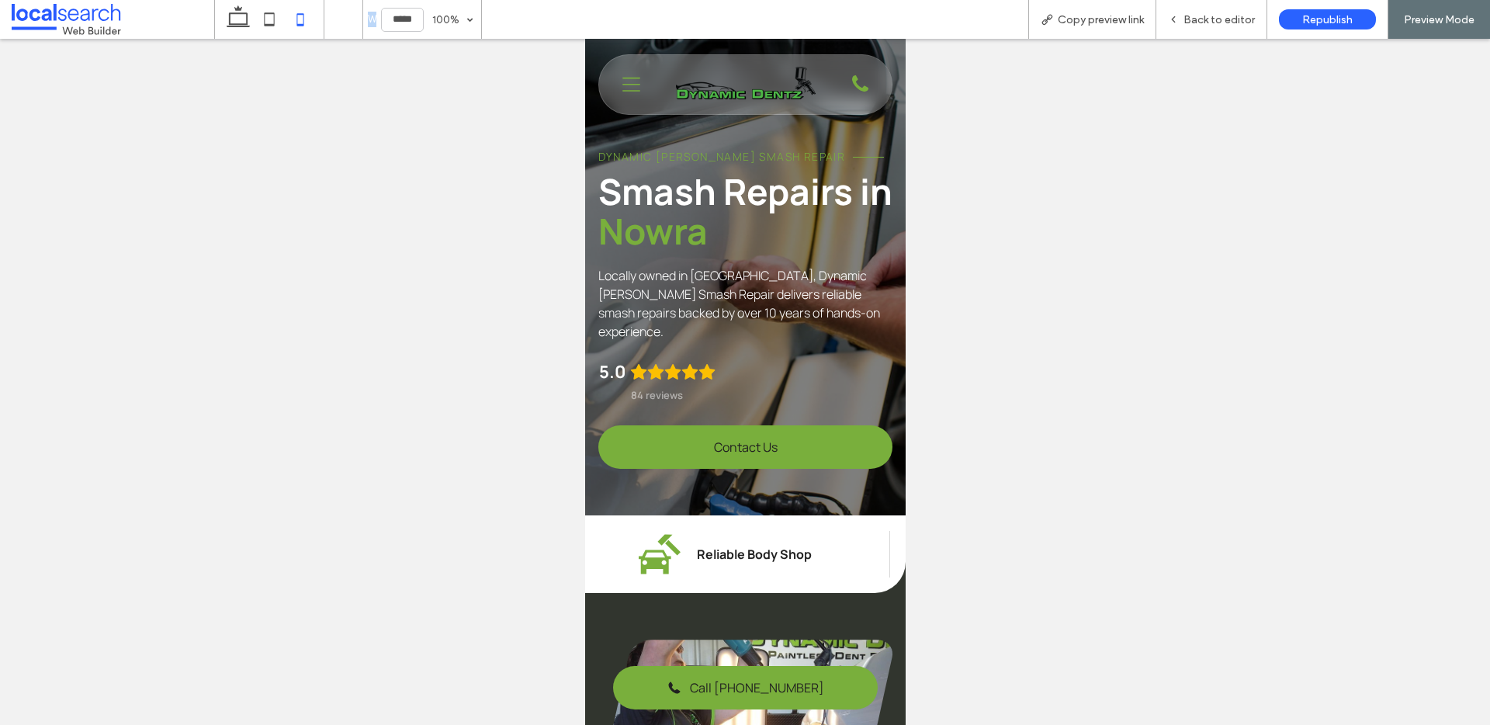
drag, startPoint x: 373, startPoint y: 15, endPoint x: 376, endPoint y: -7, distance: 22.0
click at [376, 0] on html ".wqwq-1{fill:#231f20;} .cls-1q, .cls-2q { fill-rule: evenodd; } .cls-2q { fill:…" at bounding box center [745, 362] width 1490 height 725
drag, startPoint x: 395, startPoint y: 19, endPoint x: 410, endPoint y: 60, distance: 43.7
click at [408, 59] on div "W ***** 100% Copy preview link Back to editor Republish Preview Mode Design Pan…" at bounding box center [745, 362] width 1490 height 725
type input "*****"
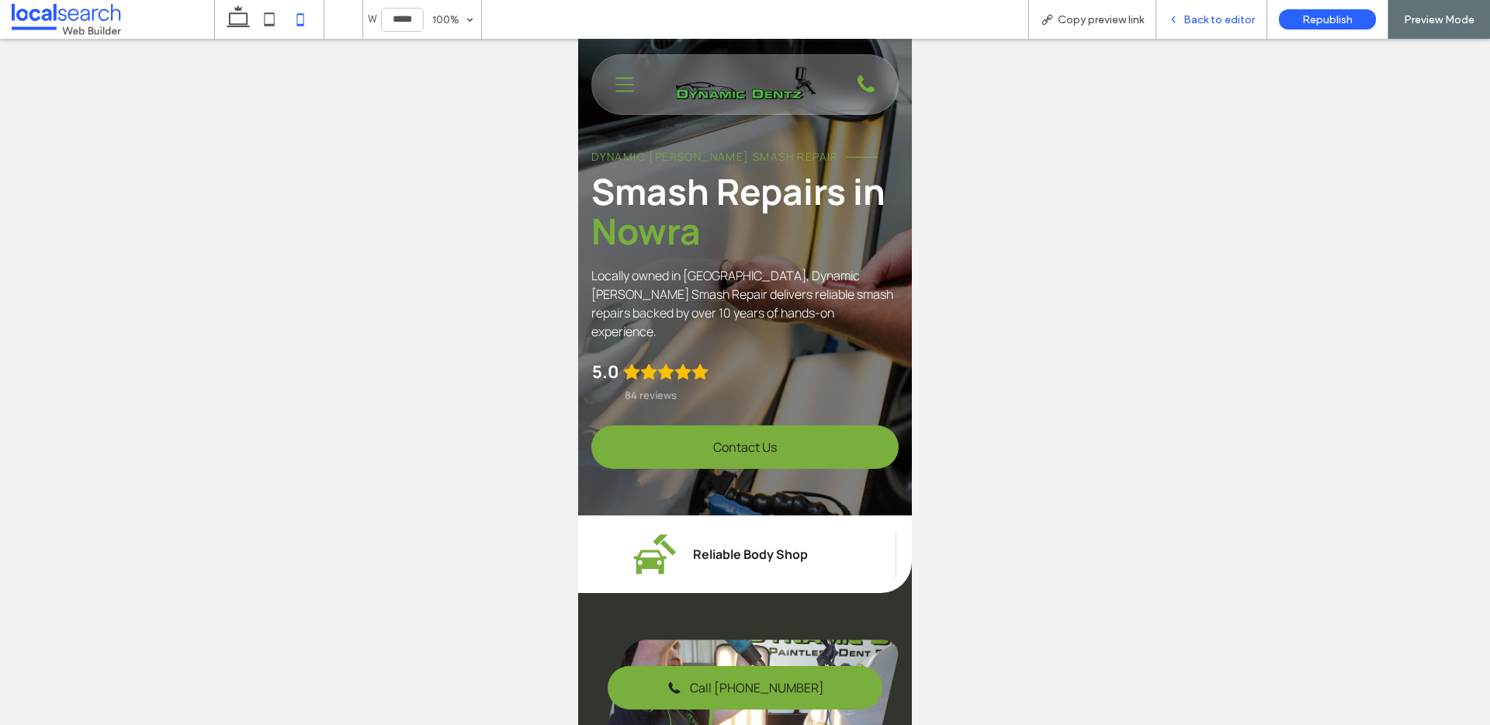
click at [1201, 19] on span "Back to editor" at bounding box center [1219, 19] width 71 height 13
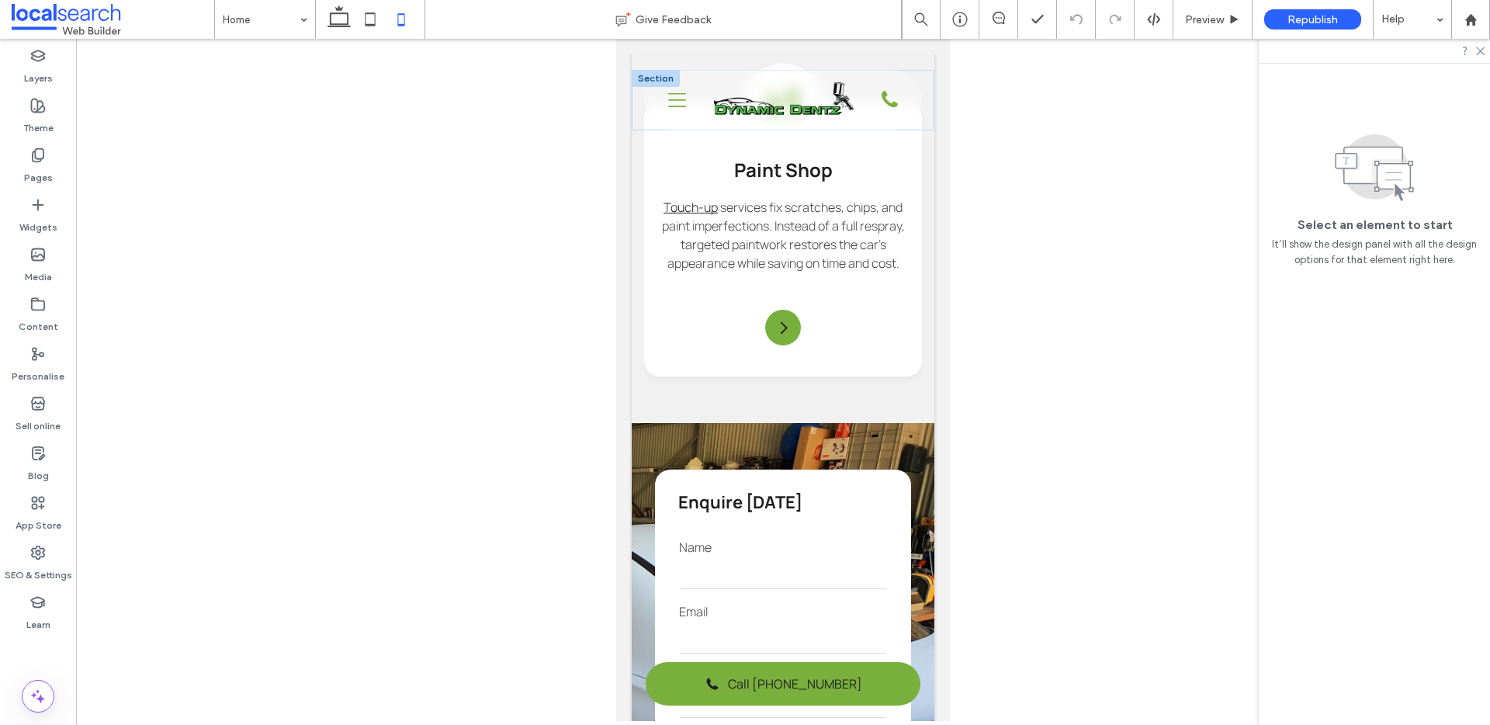
scroll to position [6276, 0]
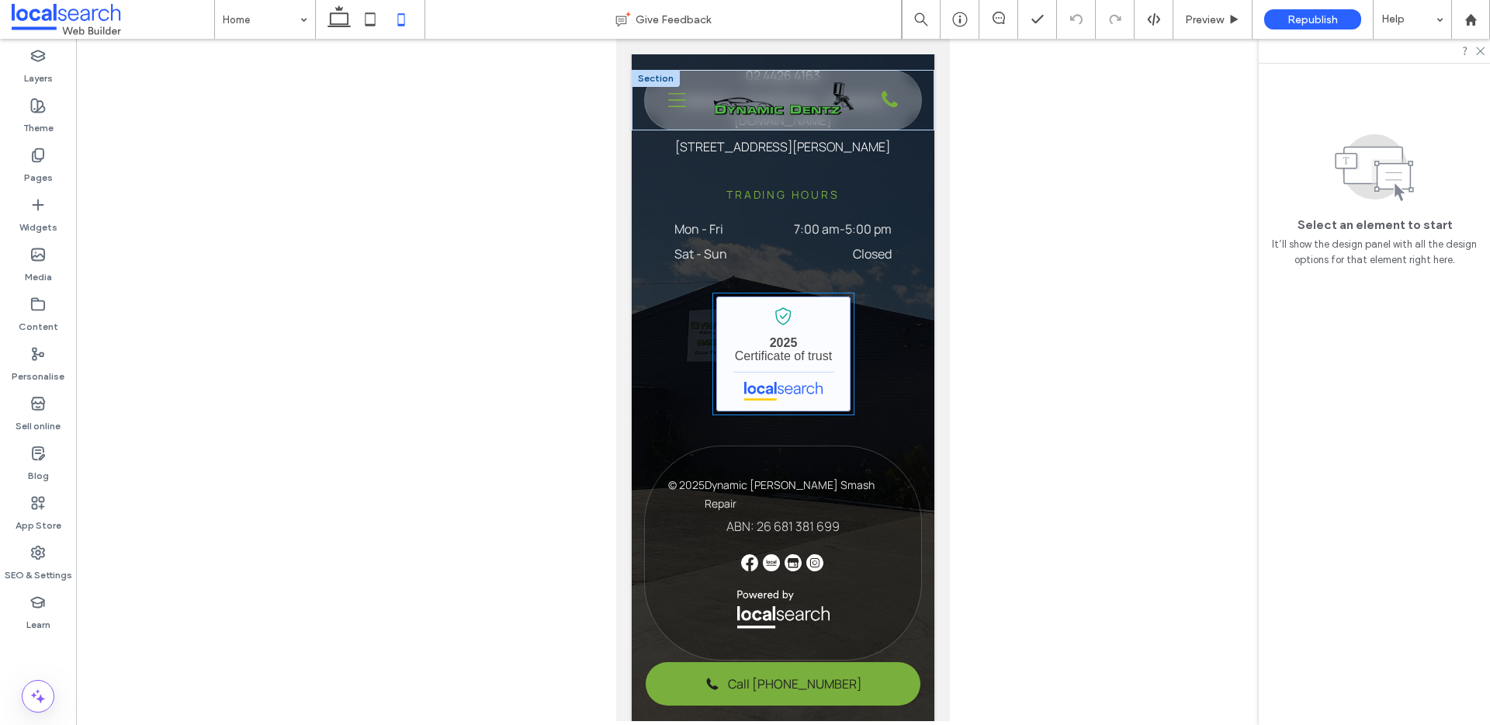
click at [795, 376] on link "Dynamic [PERSON_NAME] Smash Repair - Localsearch verified business" at bounding box center [783, 354] width 134 height 115
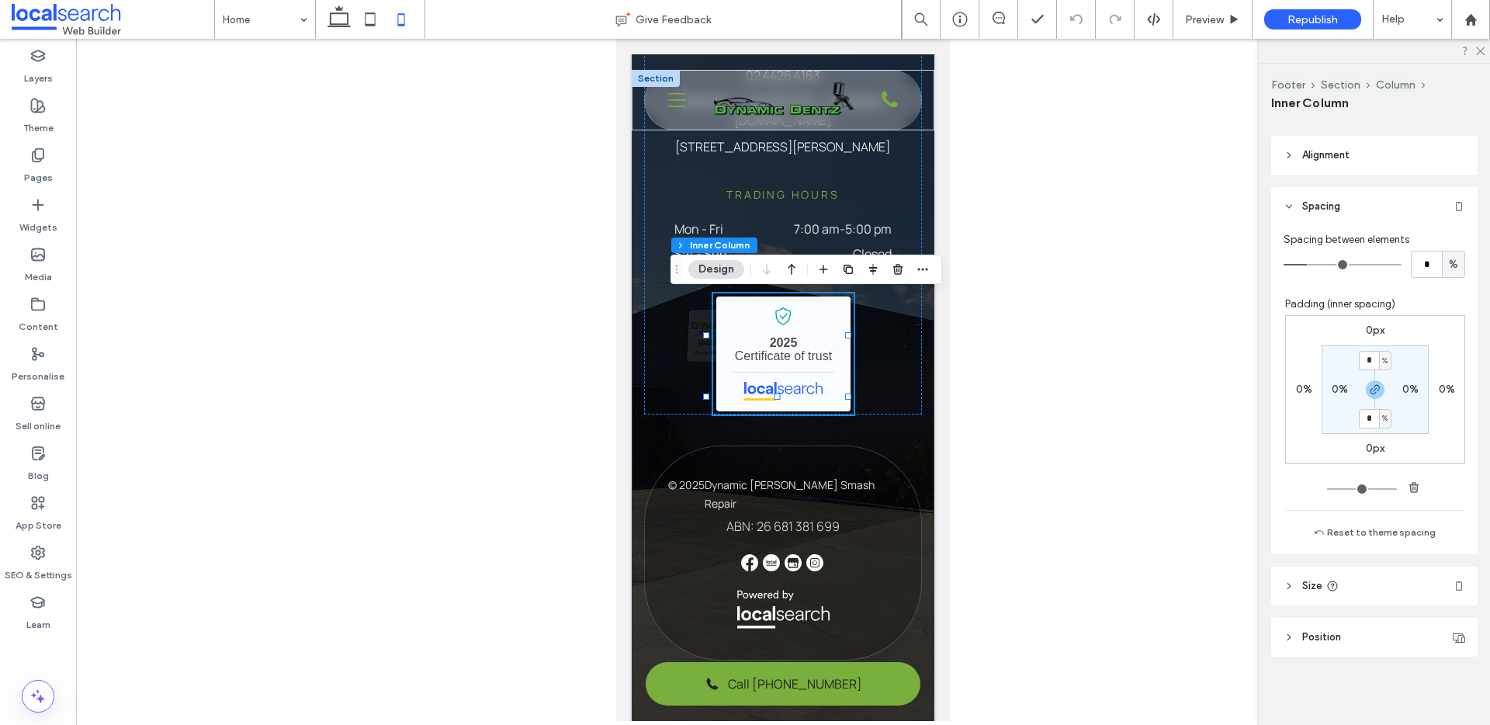
scroll to position [362, 0]
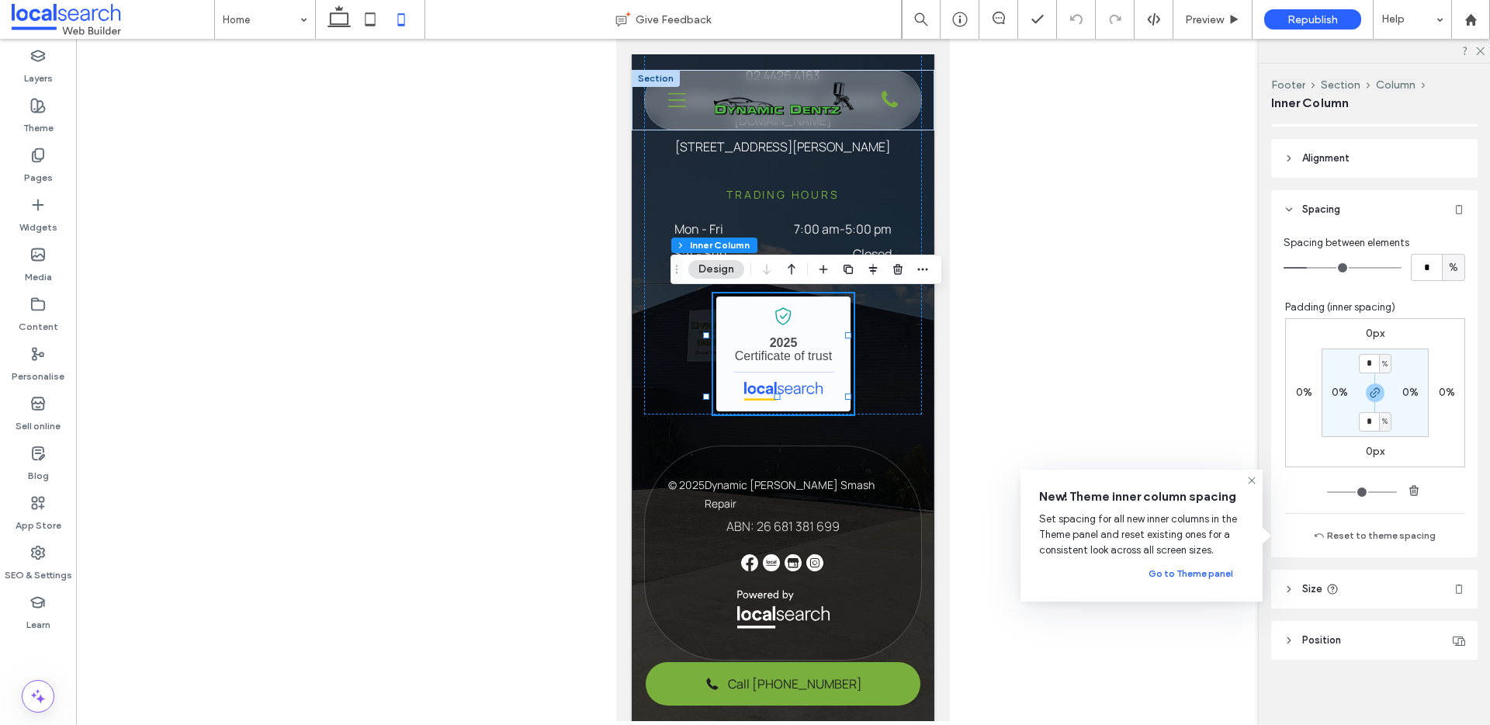
click at [1368, 602] on header "Size" at bounding box center [1374, 589] width 206 height 39
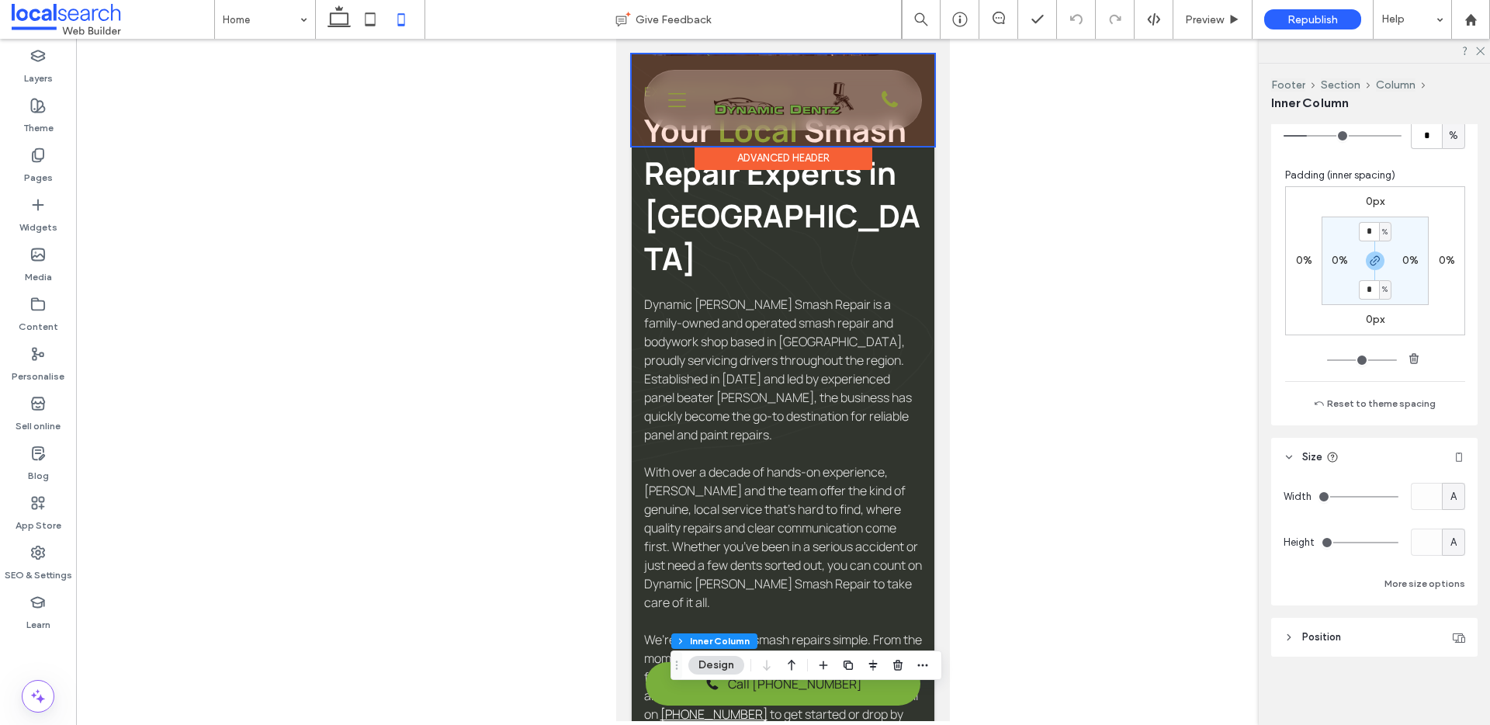
scroll to position [0, 0]
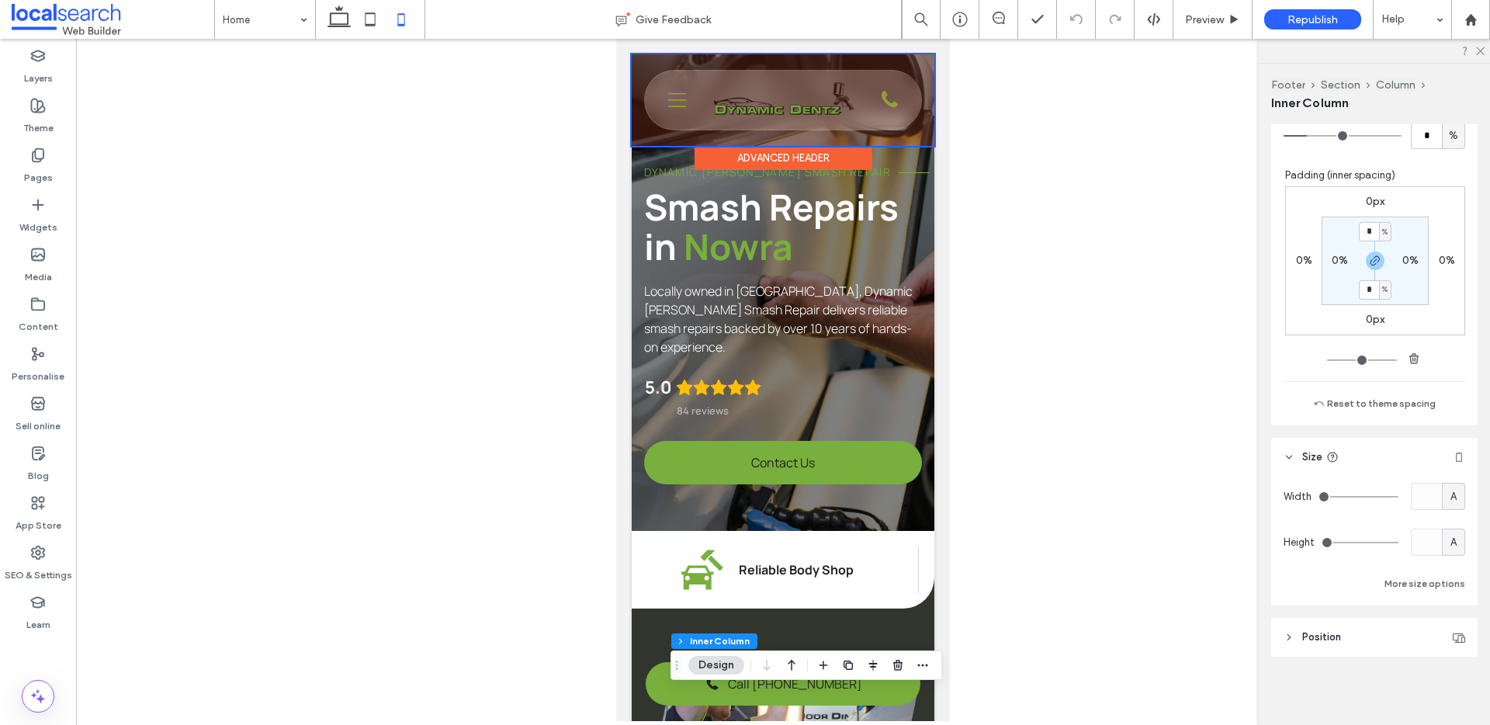
click at [886, 121] on div at bounding box center [783, 100] width 303 height 92
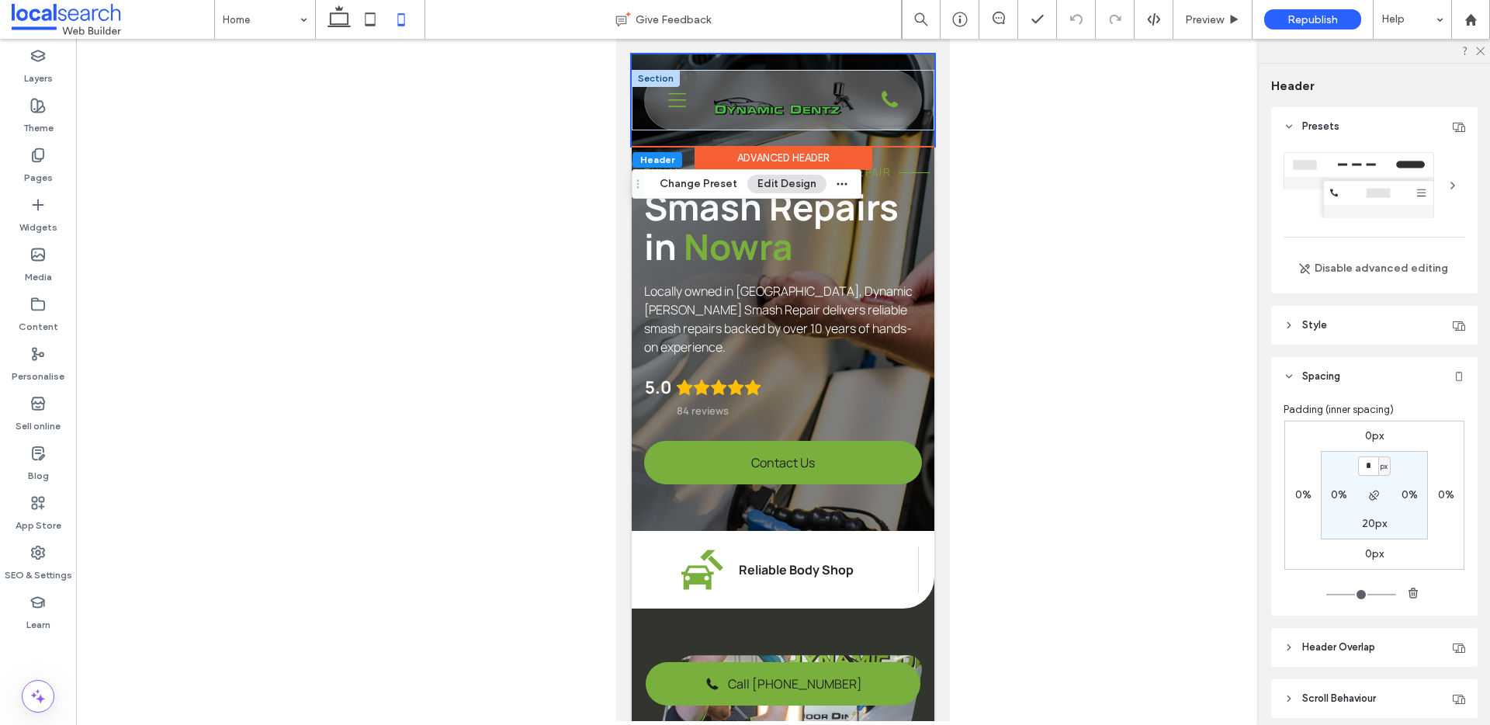
click at [751, 155] on div "Advanced Header" at bounding box center [784, 158] width 178 height 24
click at [699, 80] on div "Phone Icon Three Lines Icon Home About Us Services Paint Shop Insurance Smash R…" at bounding box center [783, 100] width 277 height 59
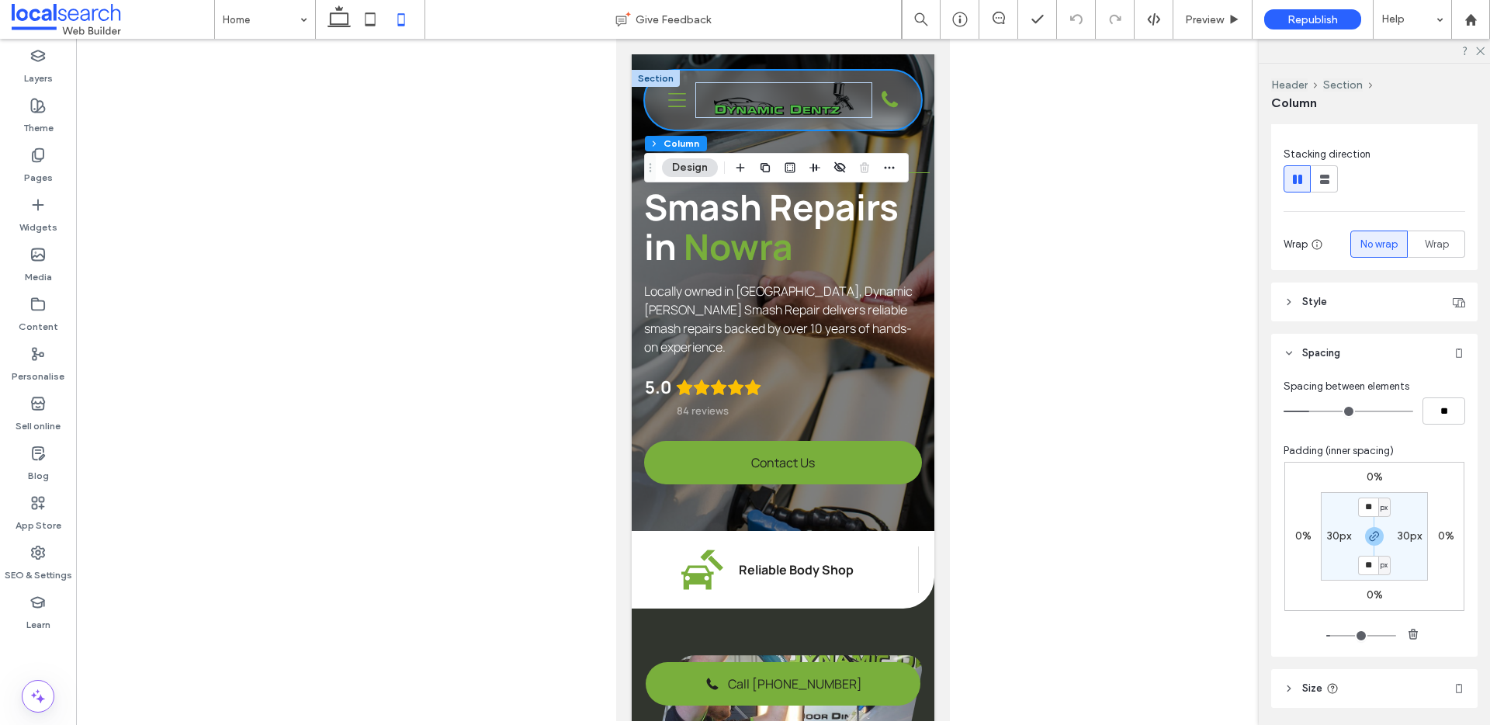
scroll to position [218, 0]
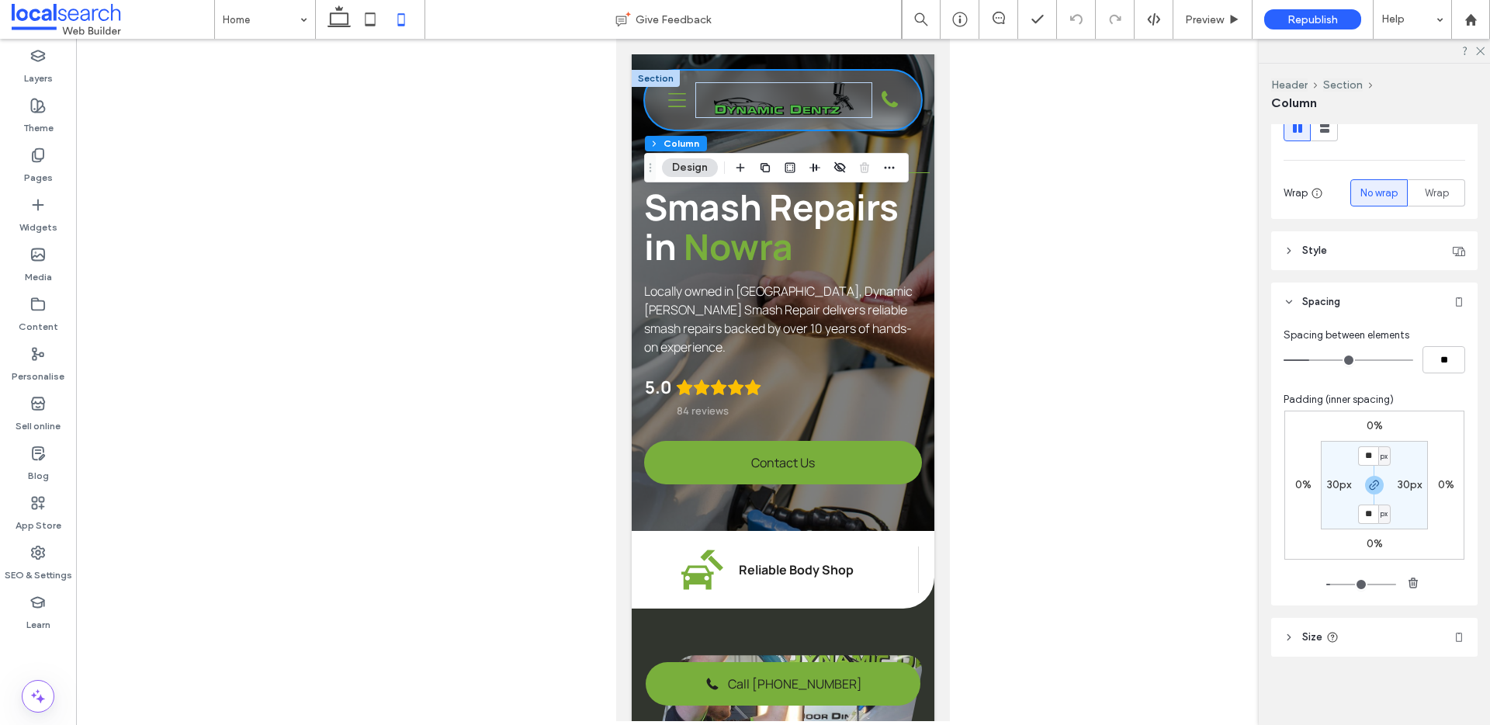
click at [1403, 480] on label "30px" at bounding box center [1410, 484] width 24 height 13
type input "**"
click at [1403, 482] on input "**" at bounding box center [1403, 487] width 20 height 19
type input "*"
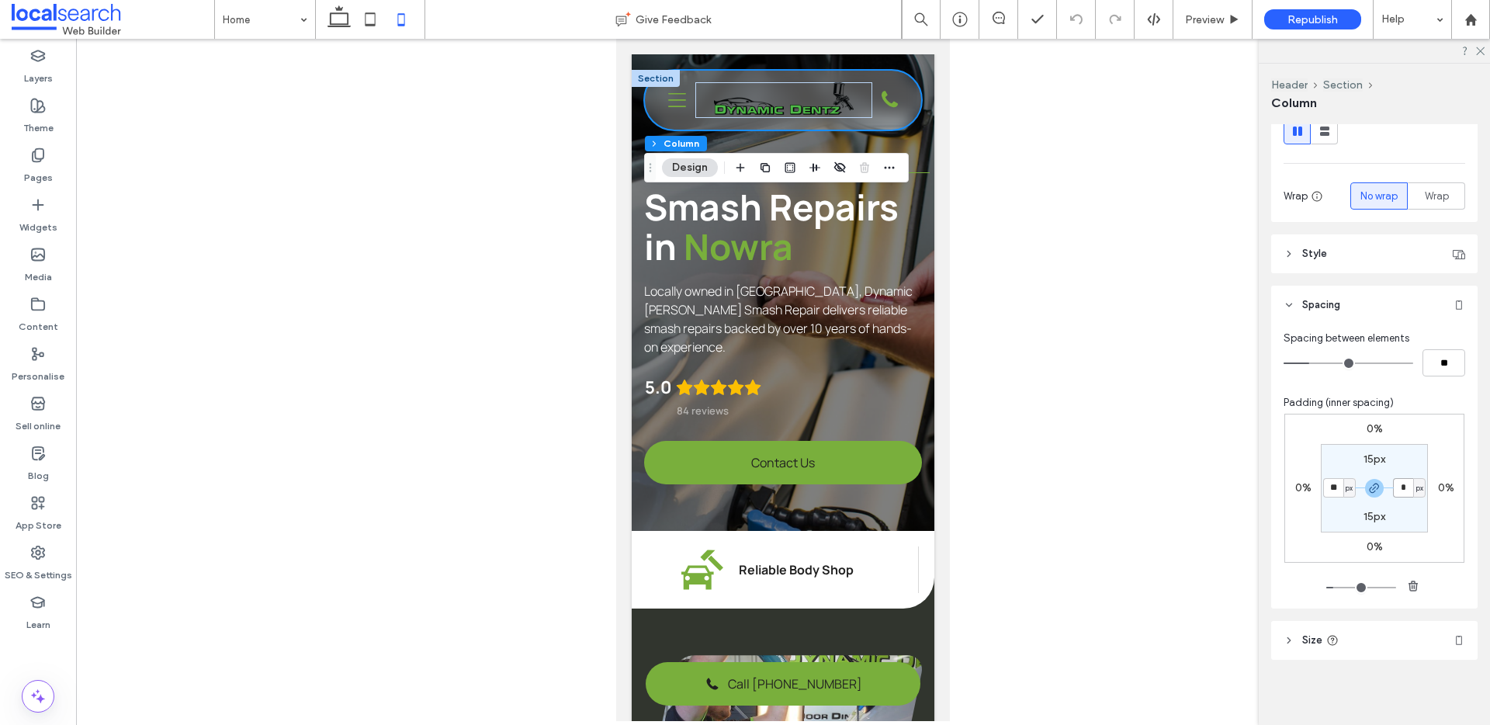
type input "***"
type input "*"
type input "***"
type input "**"
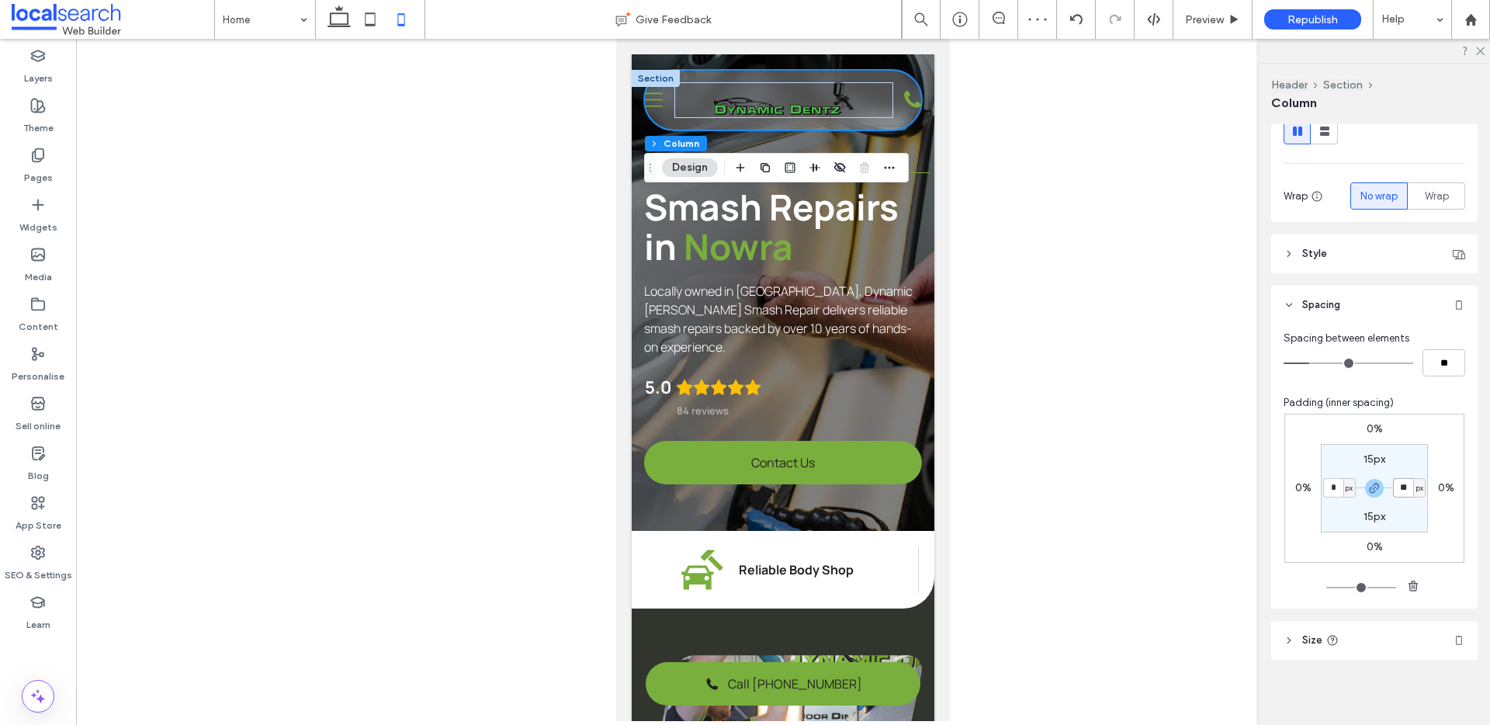
type input "***"
type input "**"
type input "***"
click at [1354, 636] on header "Size" at bounding box center [1374, 640] width 206 height 39
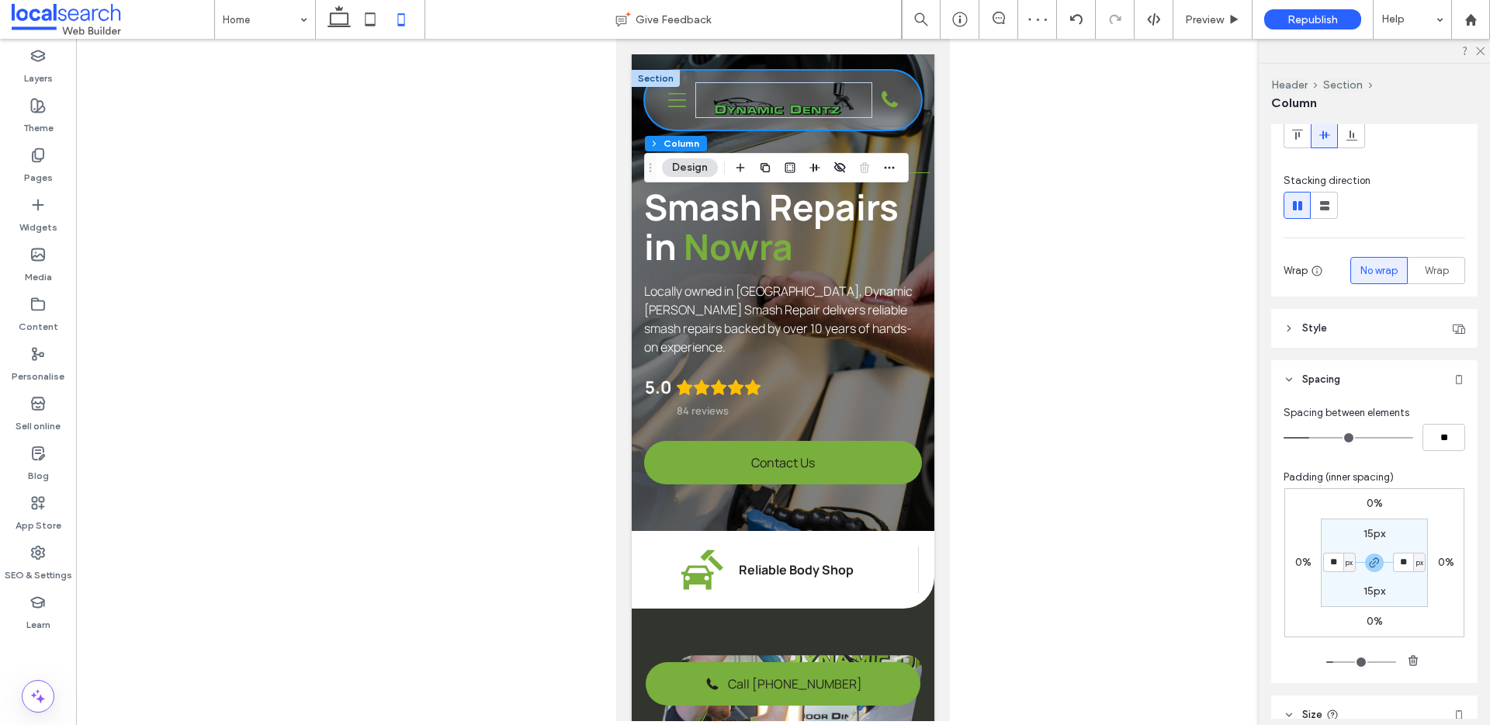
scroll to position [0, 0]
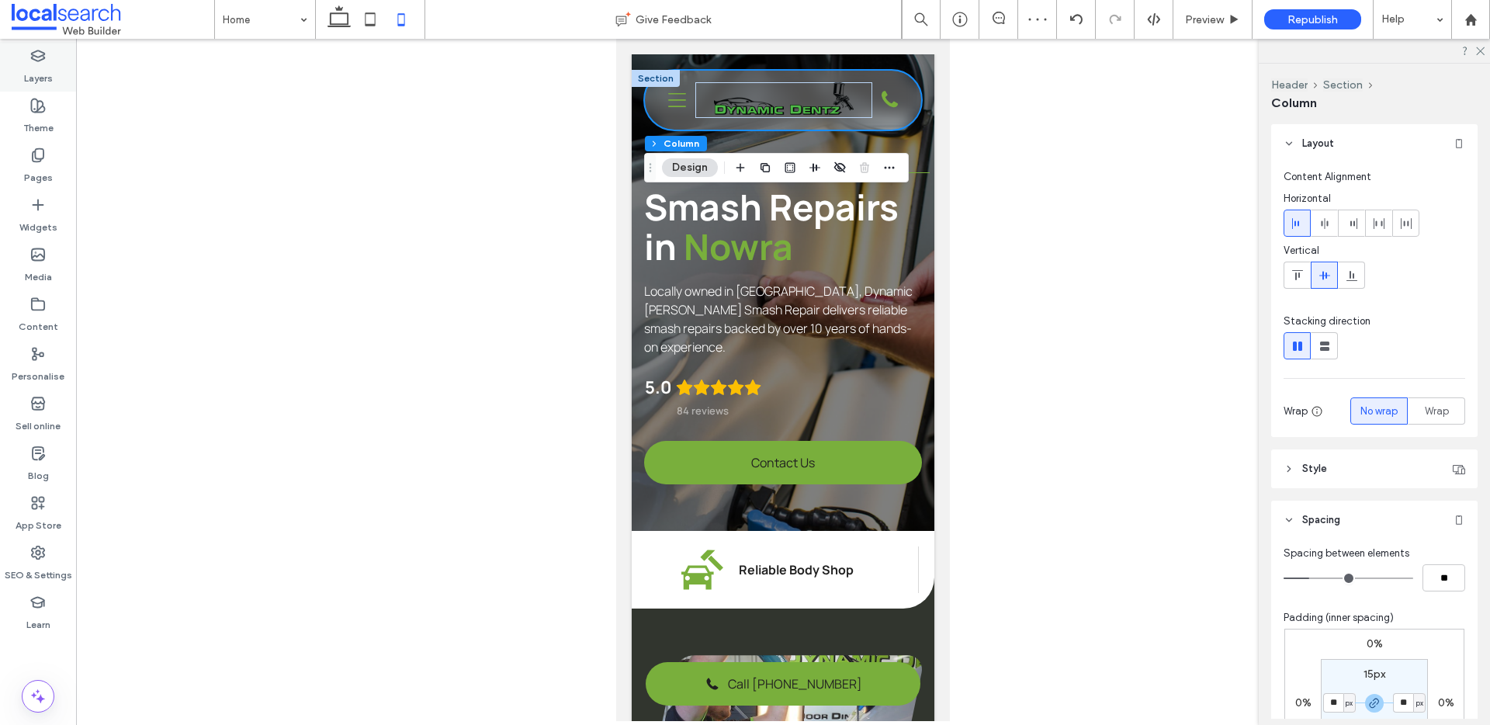
click at [43, 75] on label "Layers" at bounding box center [38, 75] width 29 height 22
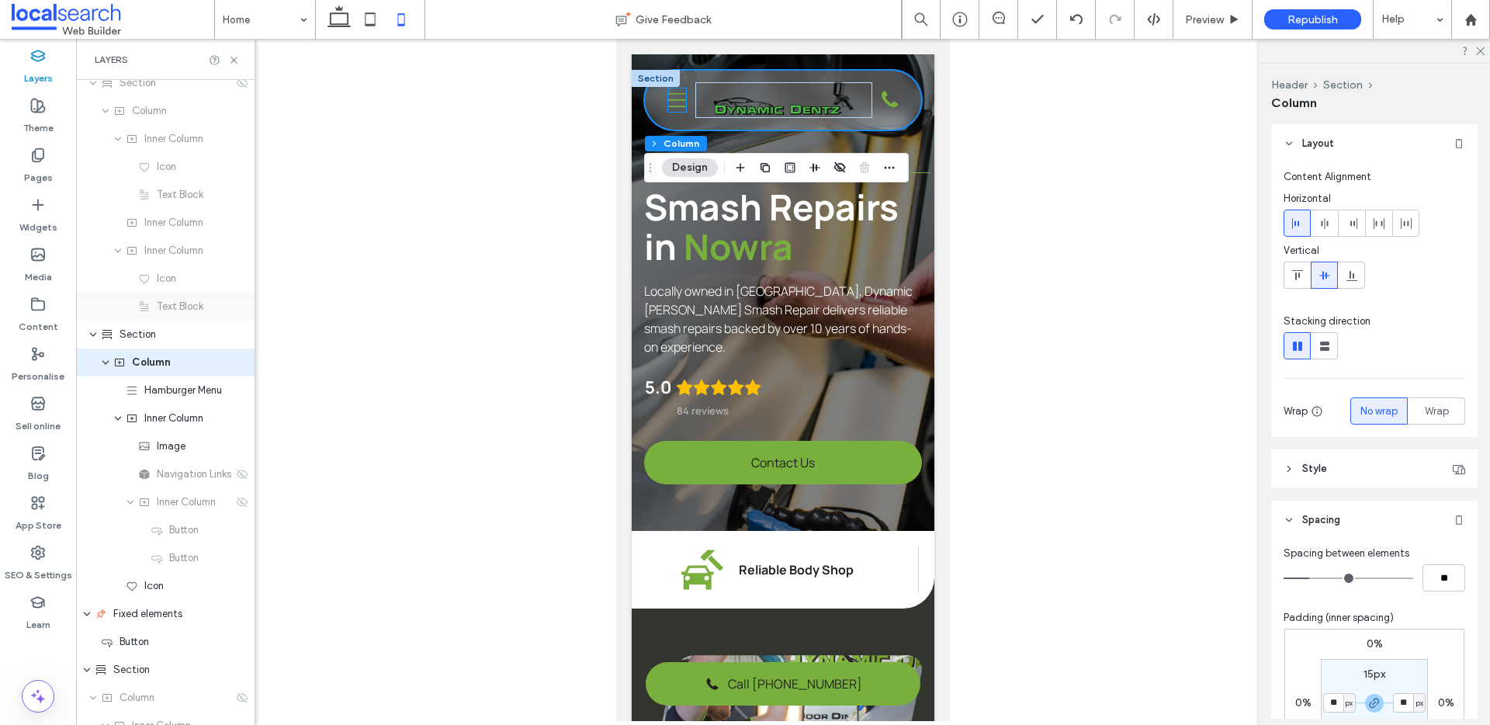
scroll to position [95, 0]
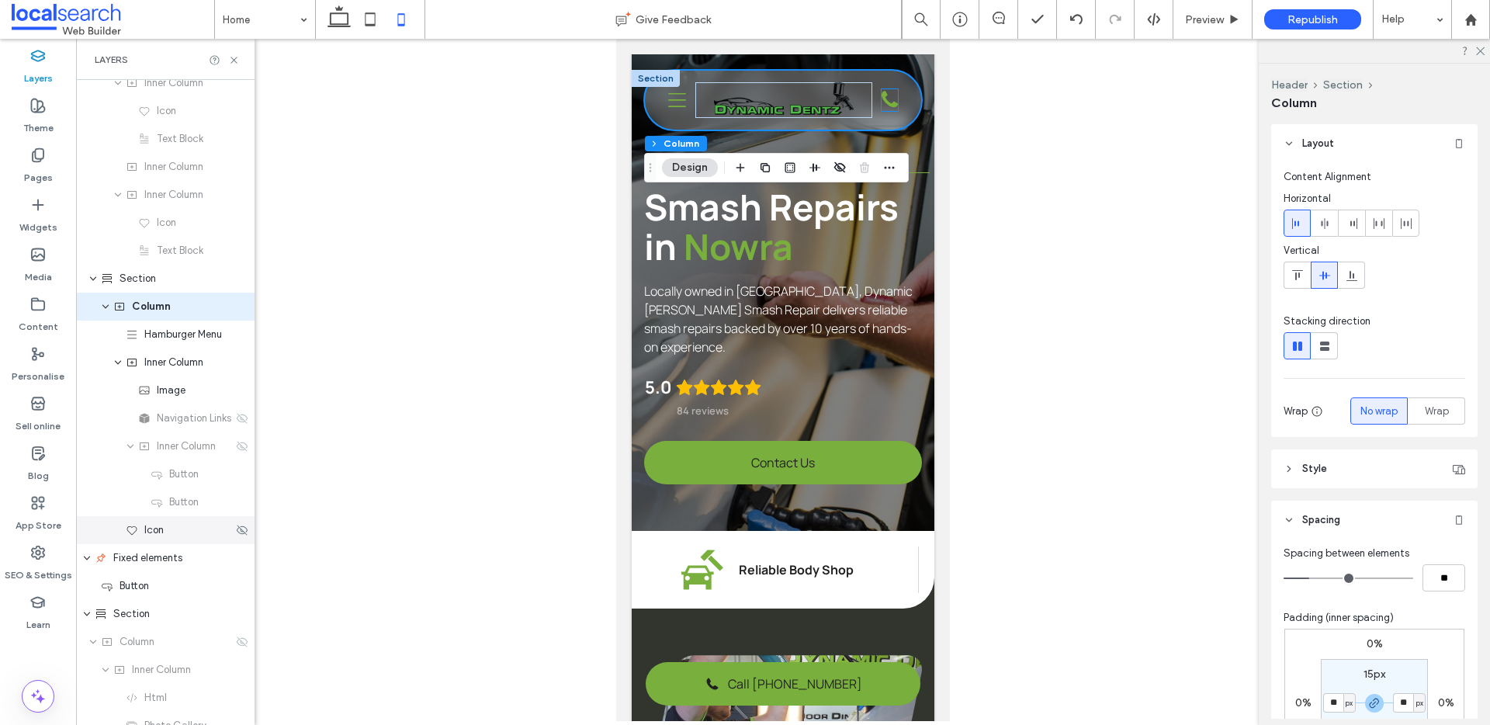
click at [189, 533] on div "Icon" at bounding box center [179, 530] width 107 height 16
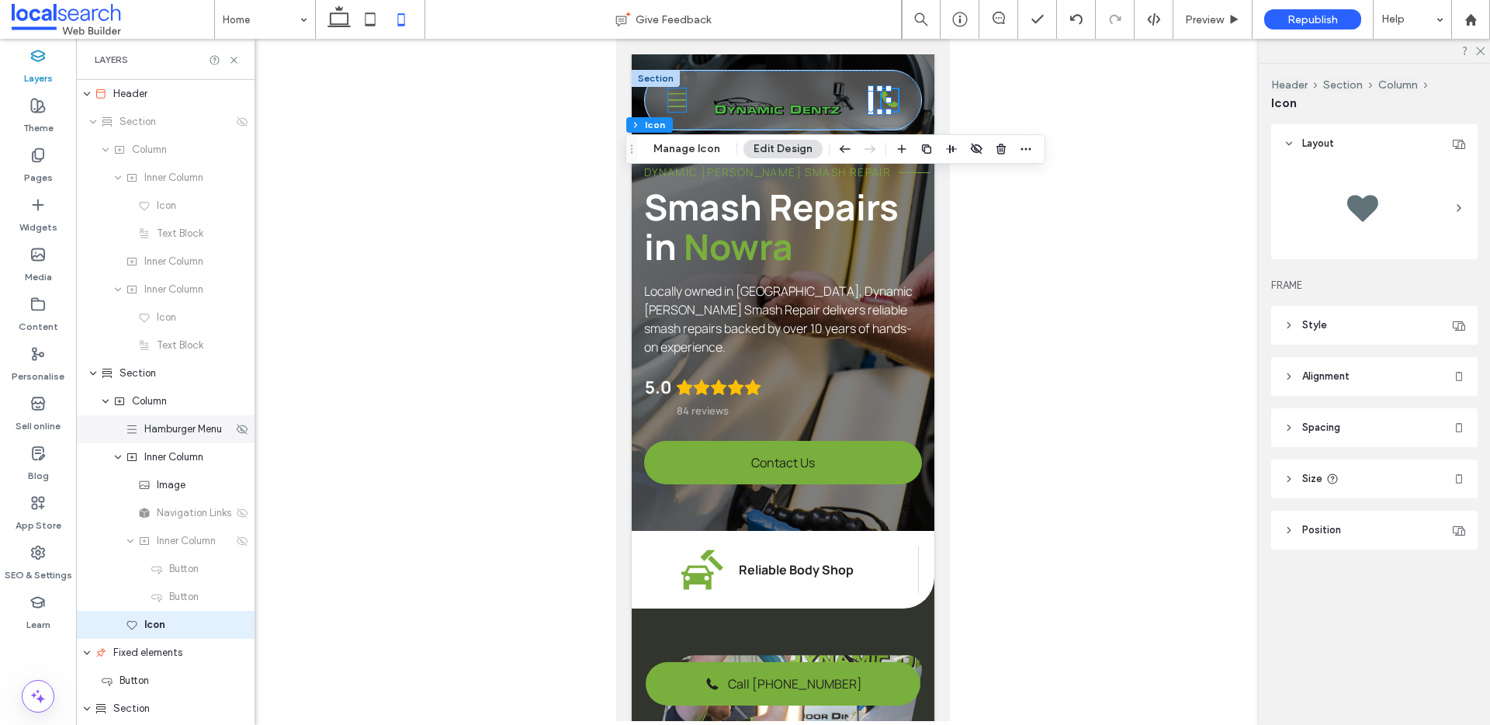
scroll to position [0, 0]
click at [913, 531] on div "Panel Beater Icon Reliable Body Shop Smash Repair Icon Car Dent Repair Handshak…" at bounding box center [783, 570] width 303 height 78
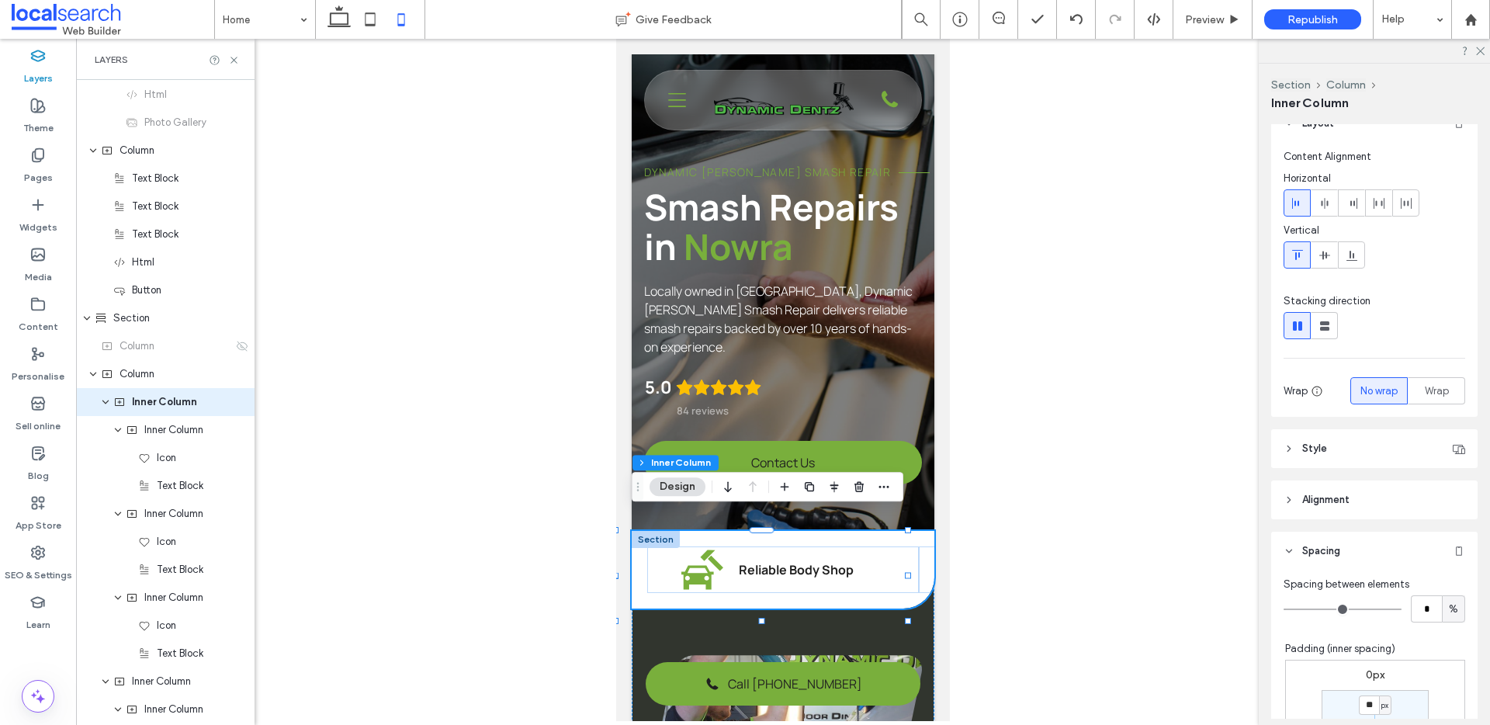
scroll to position [545, 0]
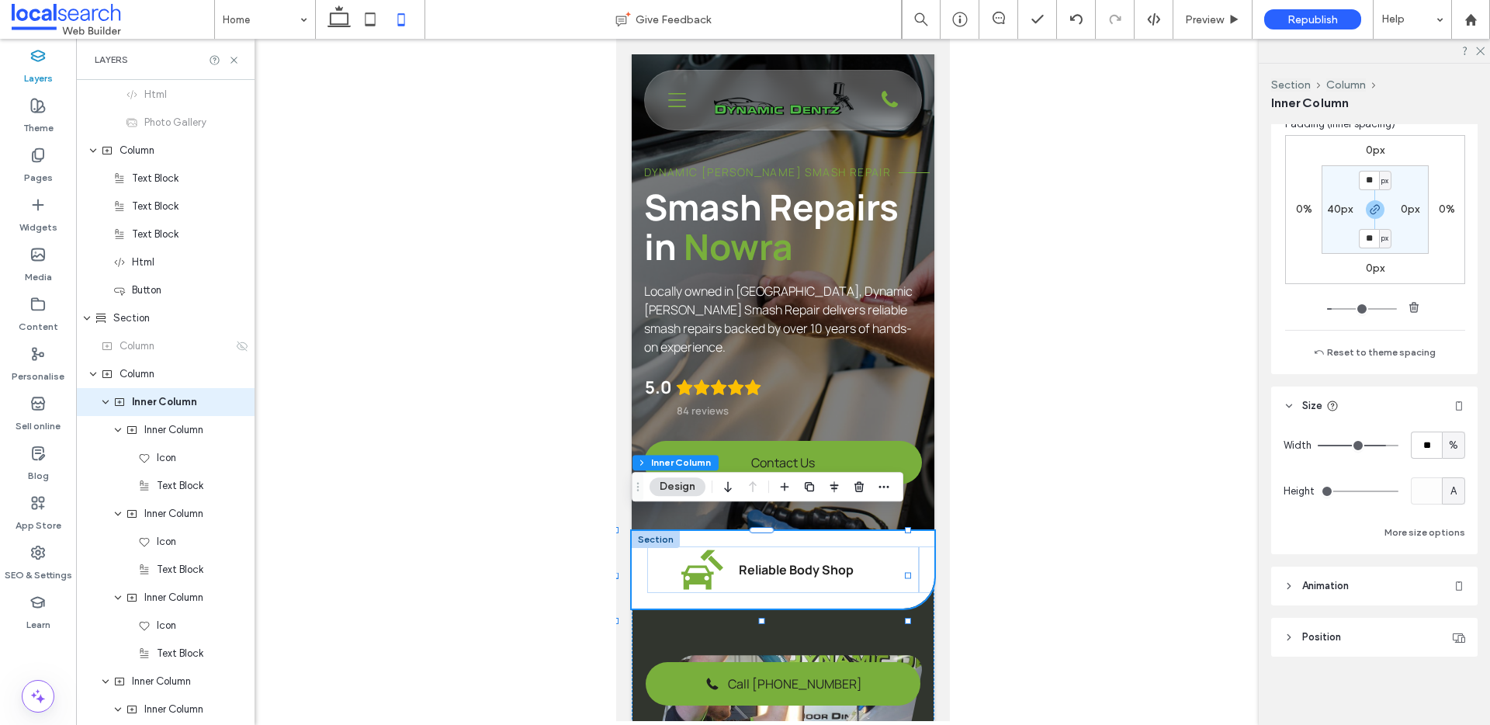
click at [1022, 489] on div at bounding box center [783, 380] width 1414 height 682
click at [921, 356] on div "Dynamic Dentz Smash Repair Smash Repairs in Nowra Locally owned in Nowra, Dynam…" at bounding box center [783, 292] width 303 height 477
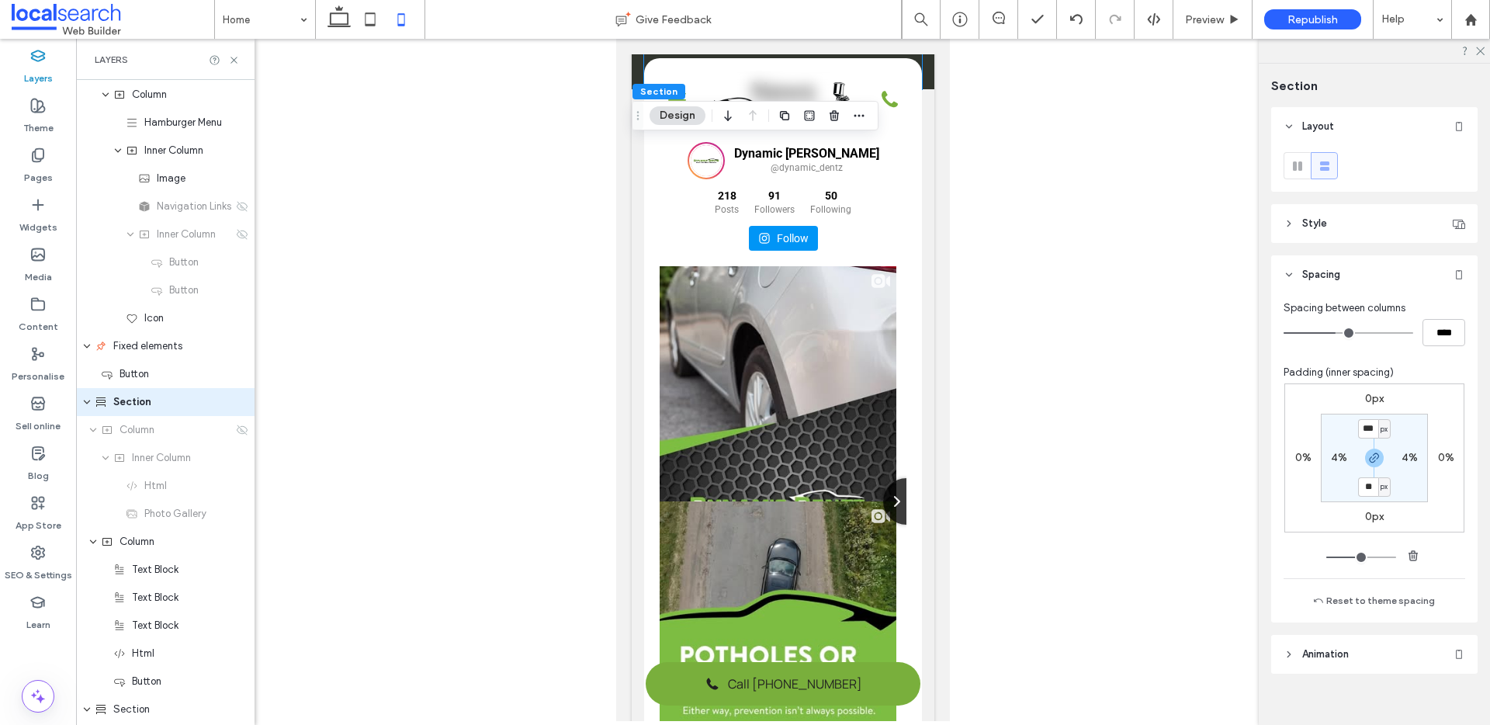
scroll to position [0, 0]
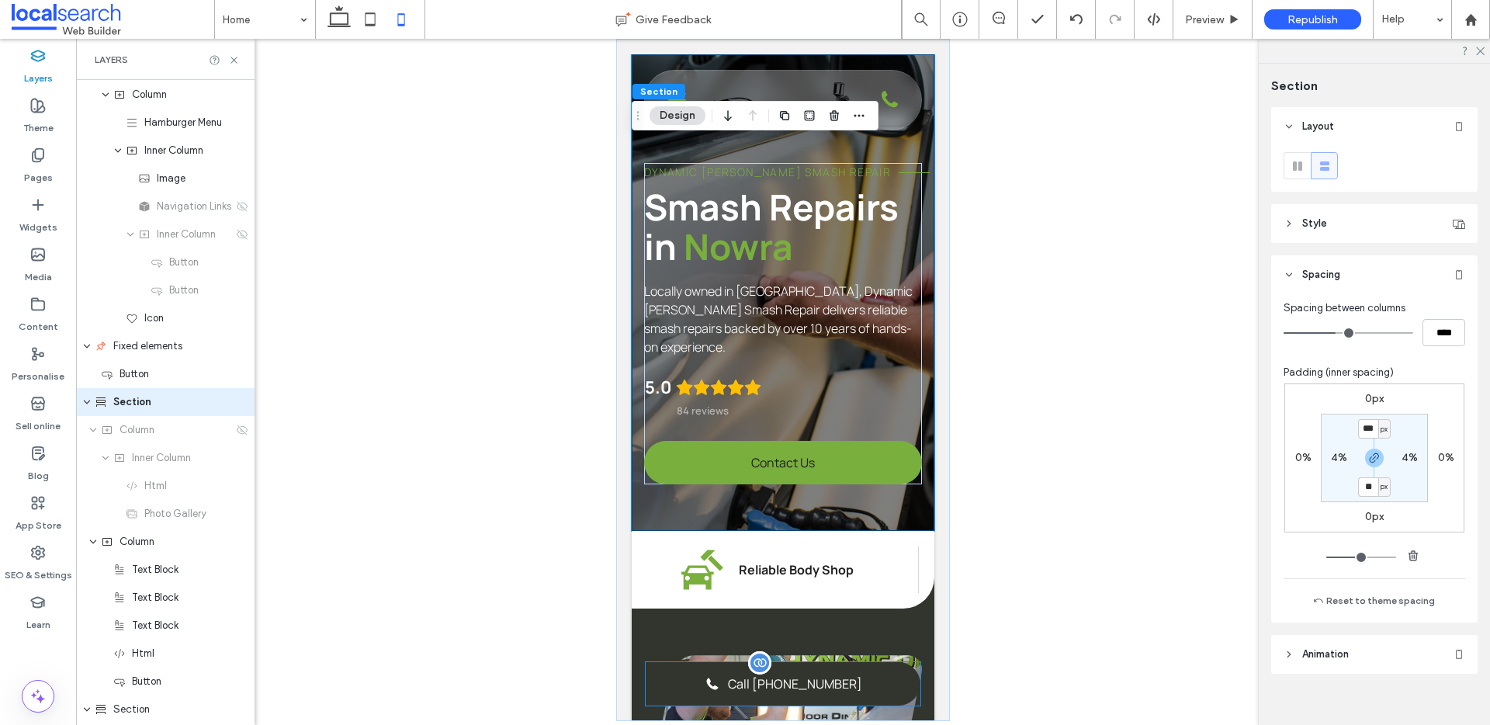
click at [869, 680] on link "Call [PHONE_NUMBER]" at bounding box center [783, 683] width 275 height 43
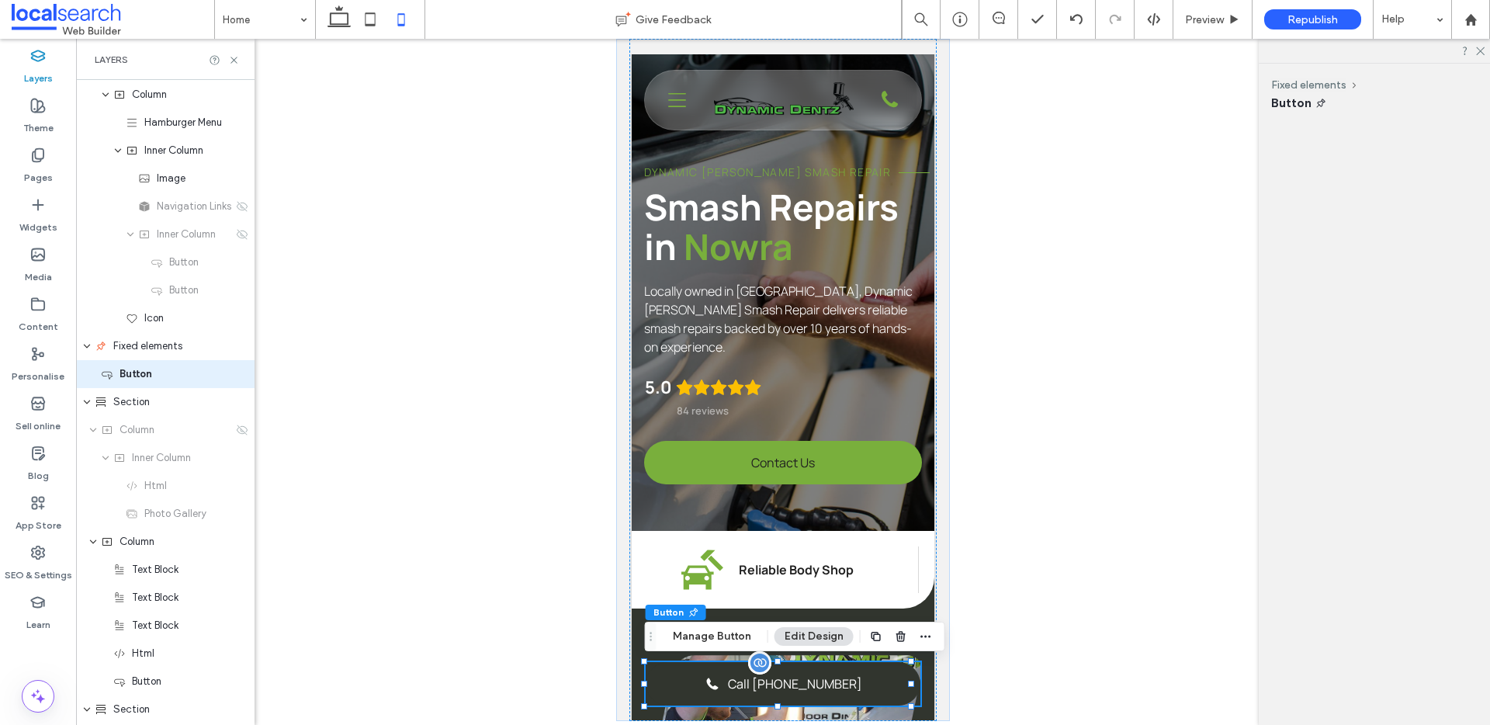
scroll to position [279, 0]
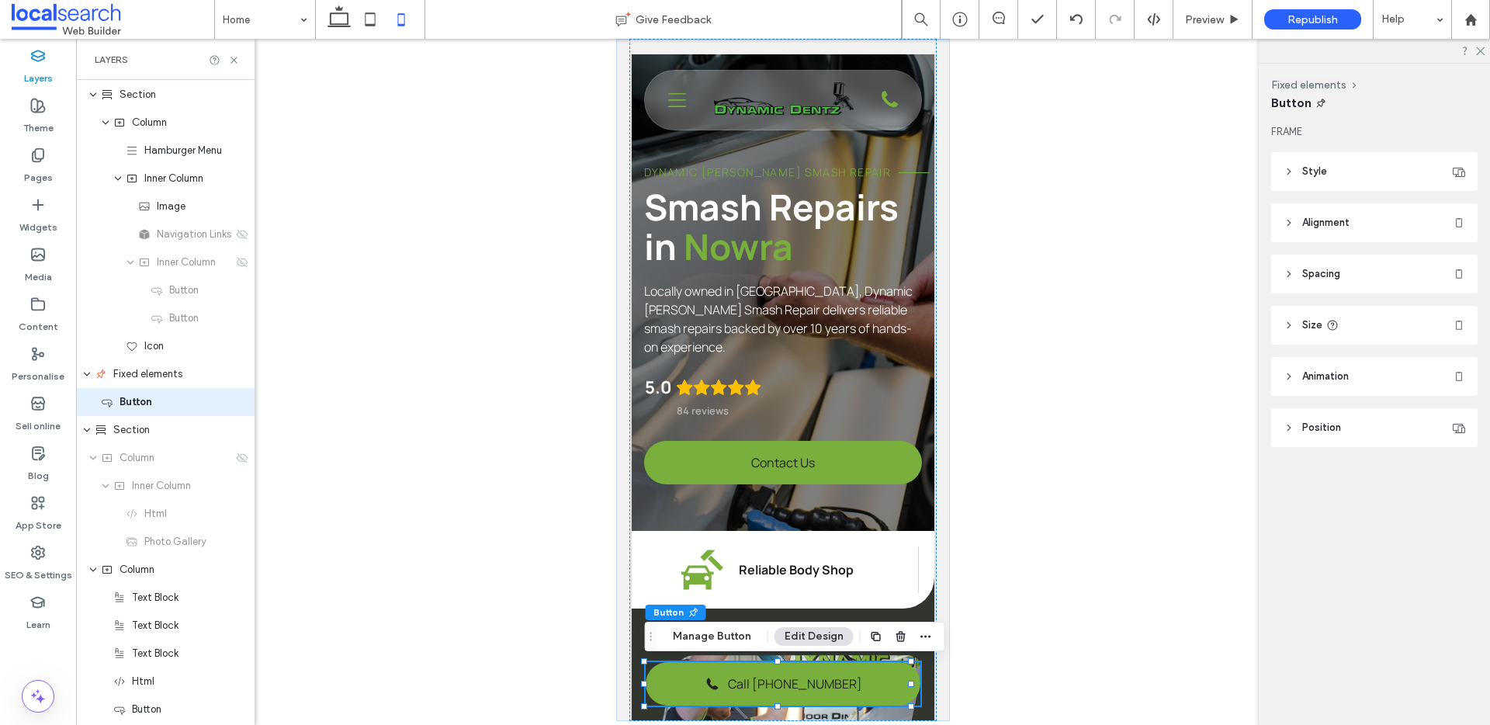
click at [1358, 272] on header "Spacing" at bounding box center [1374, 274] width 206 height 39
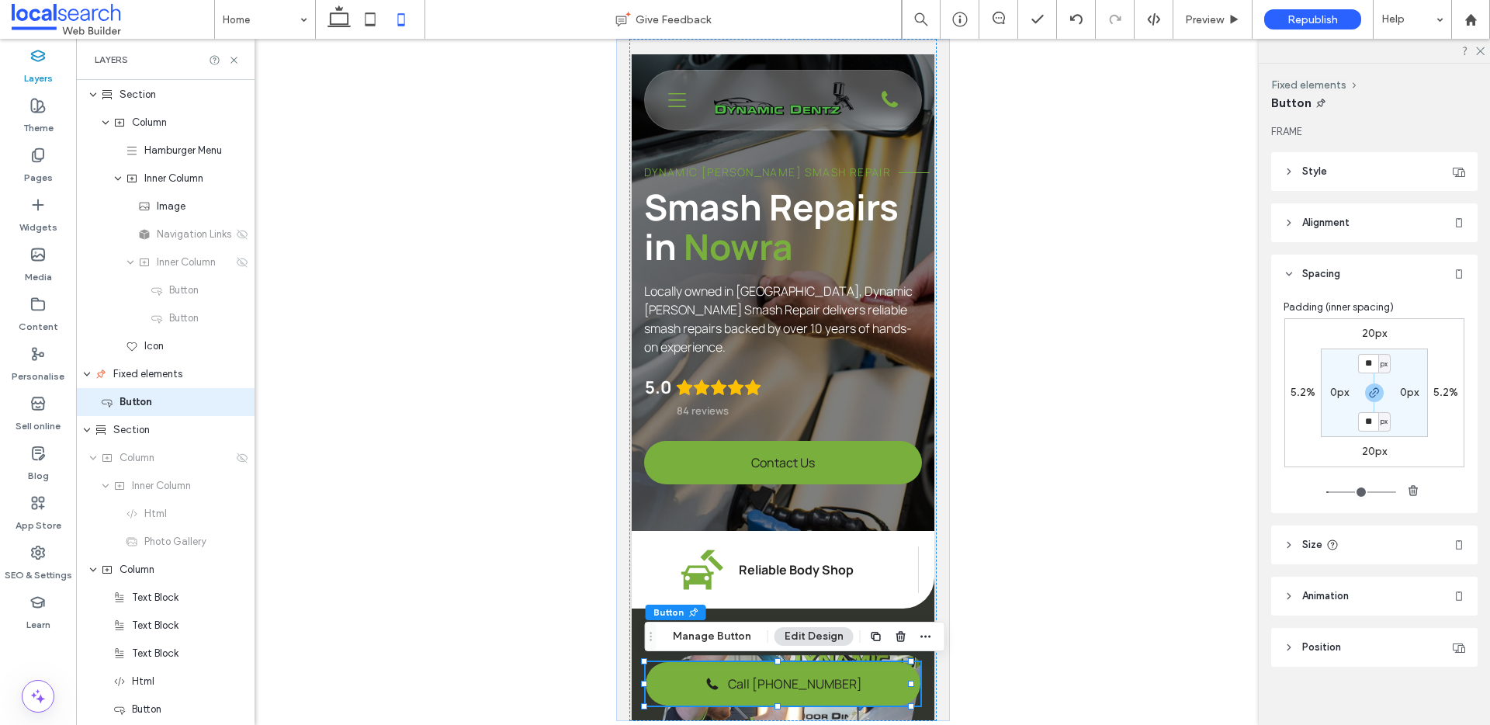
click at [1441, 389] on label "5.2%" at bounding box center [1446, 392] width 25 height 13
type input "*"
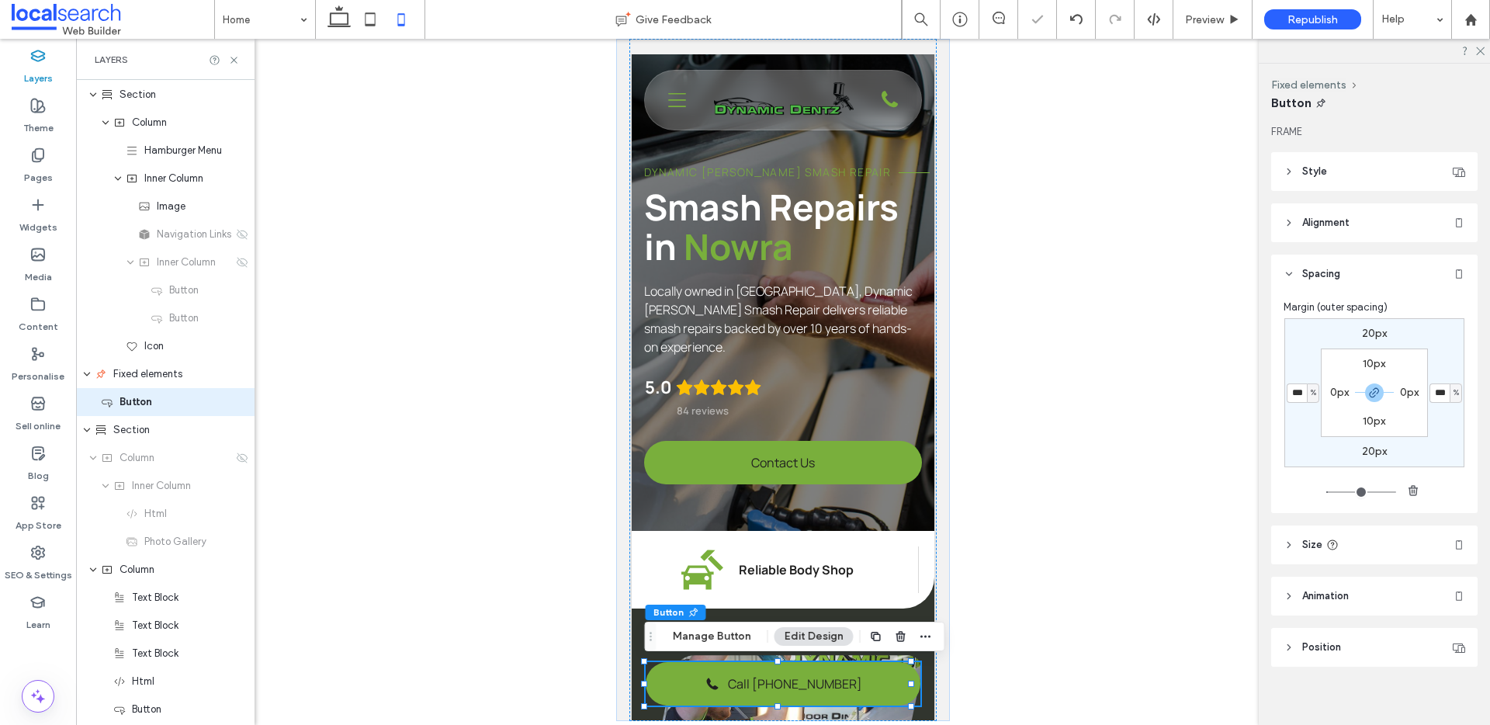
click at [1134, 347] on div at bounding box center [783, 380] width 1414 height 682
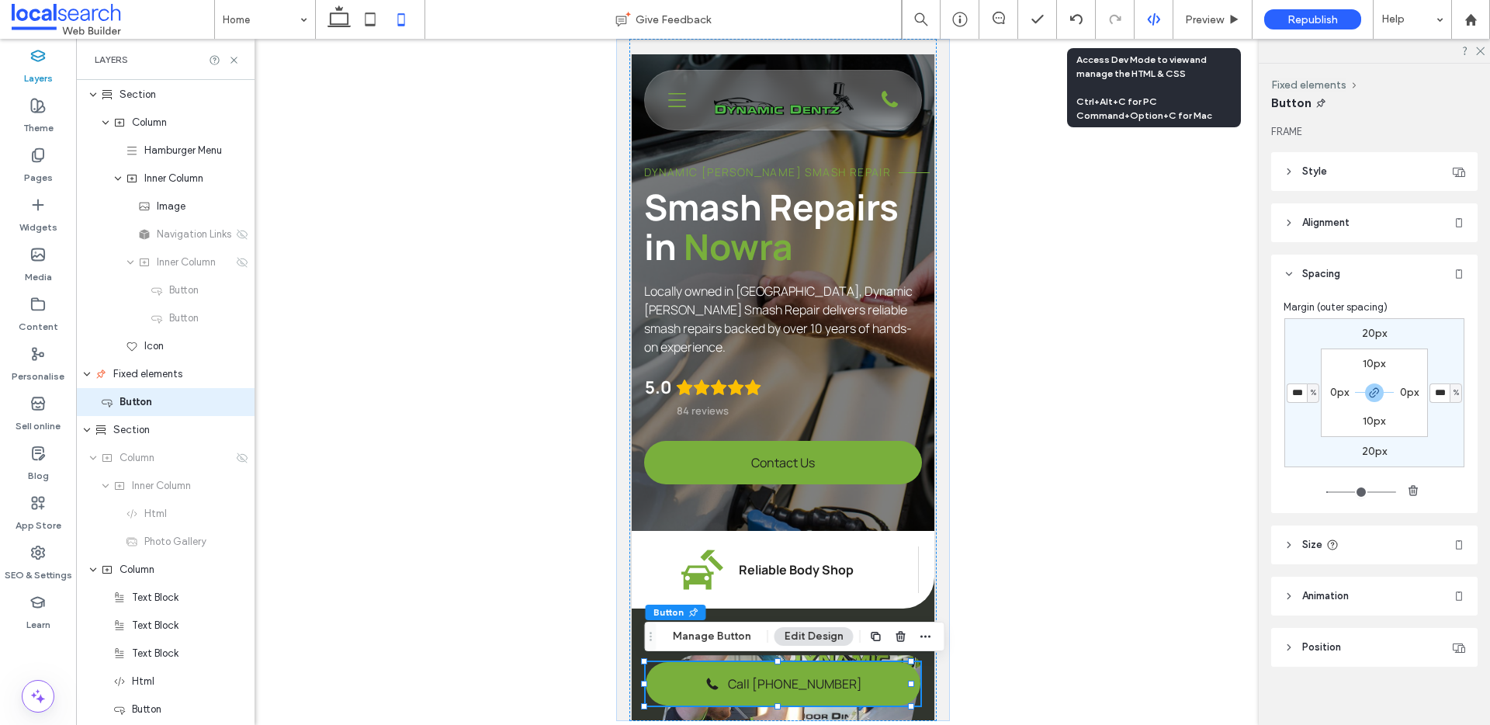
click at [1163, 17] on div at bounding box center [1154, 19] width 38 height 14
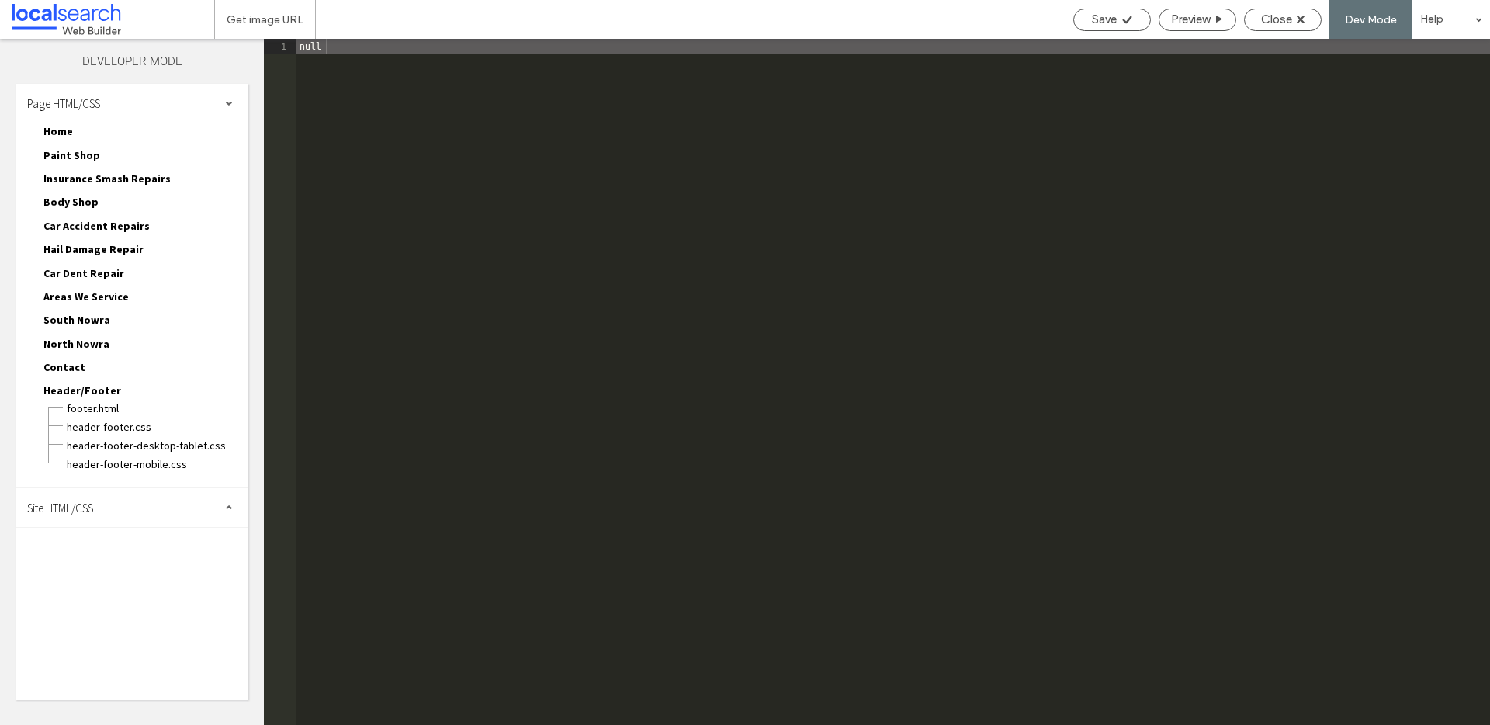
click at [76, 513] on span "Site HTML/CSS" at bounding box center [60, 508] width 66 height 15
click at [120, 574] on span "site.css" at bounding box center [160, 575] width 176 height 16
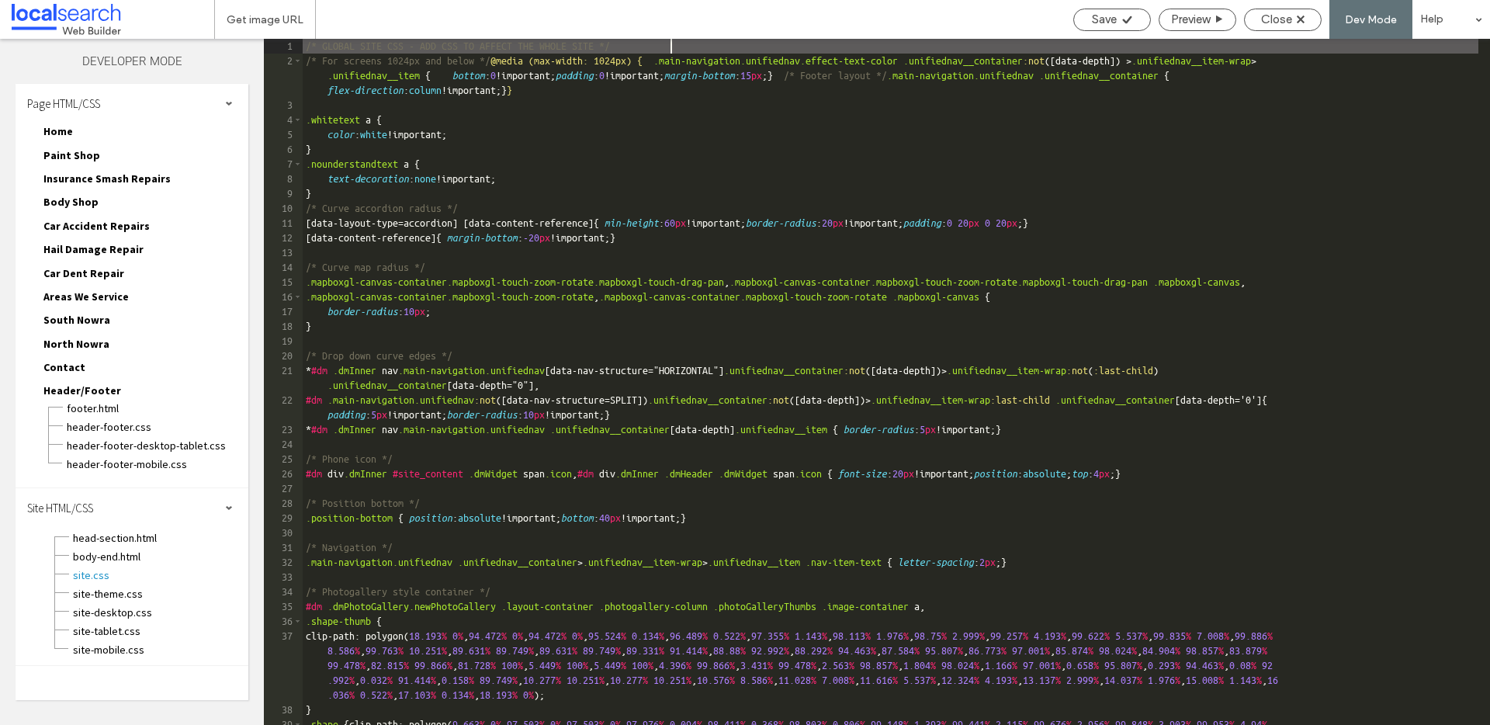
scroll to position [0, 0]
type input "*"
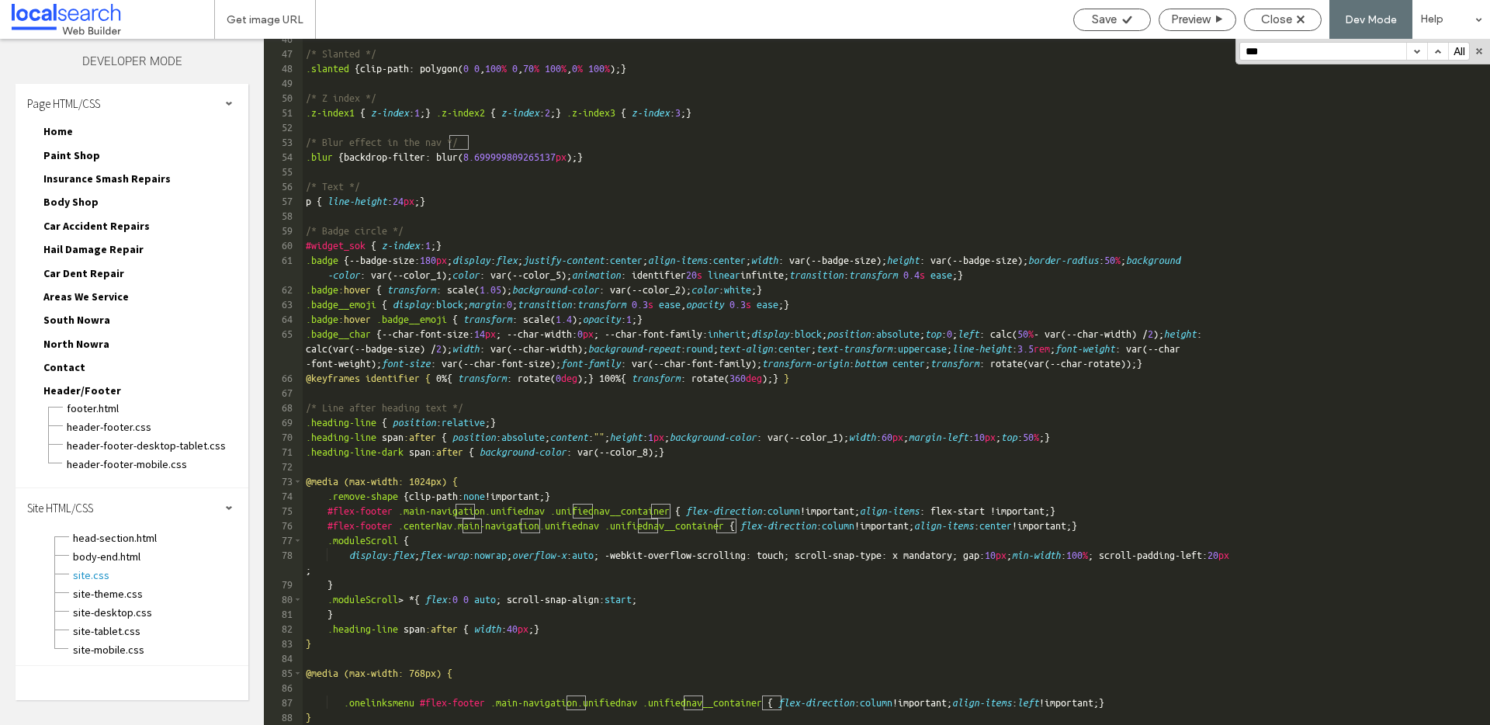
scroll to position [848, 0]
type input "***"
click at [1309, 23] on div "Close" at bounding box center [1283, 19] width 76 height 14
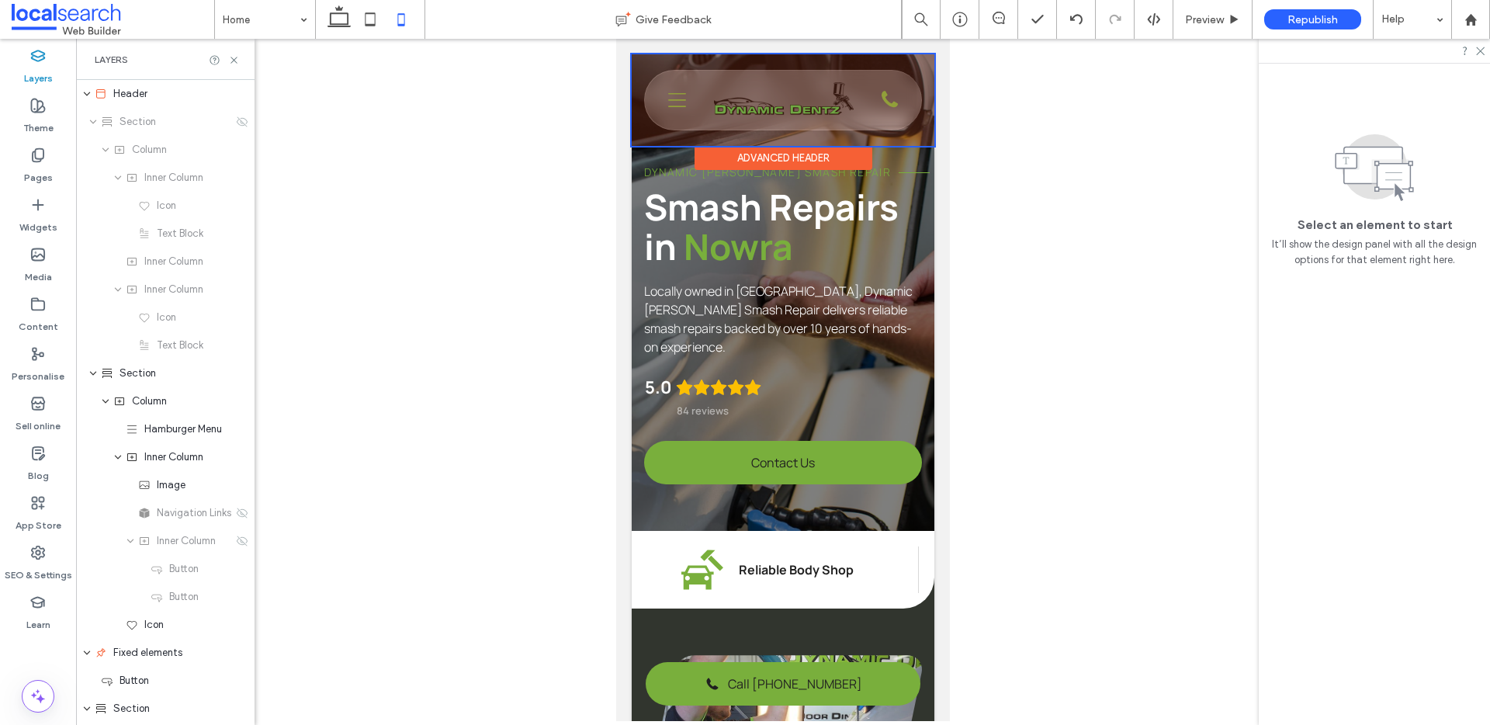
click at [875, 88] on div at bounding box center [783, 100] width 303 height 92
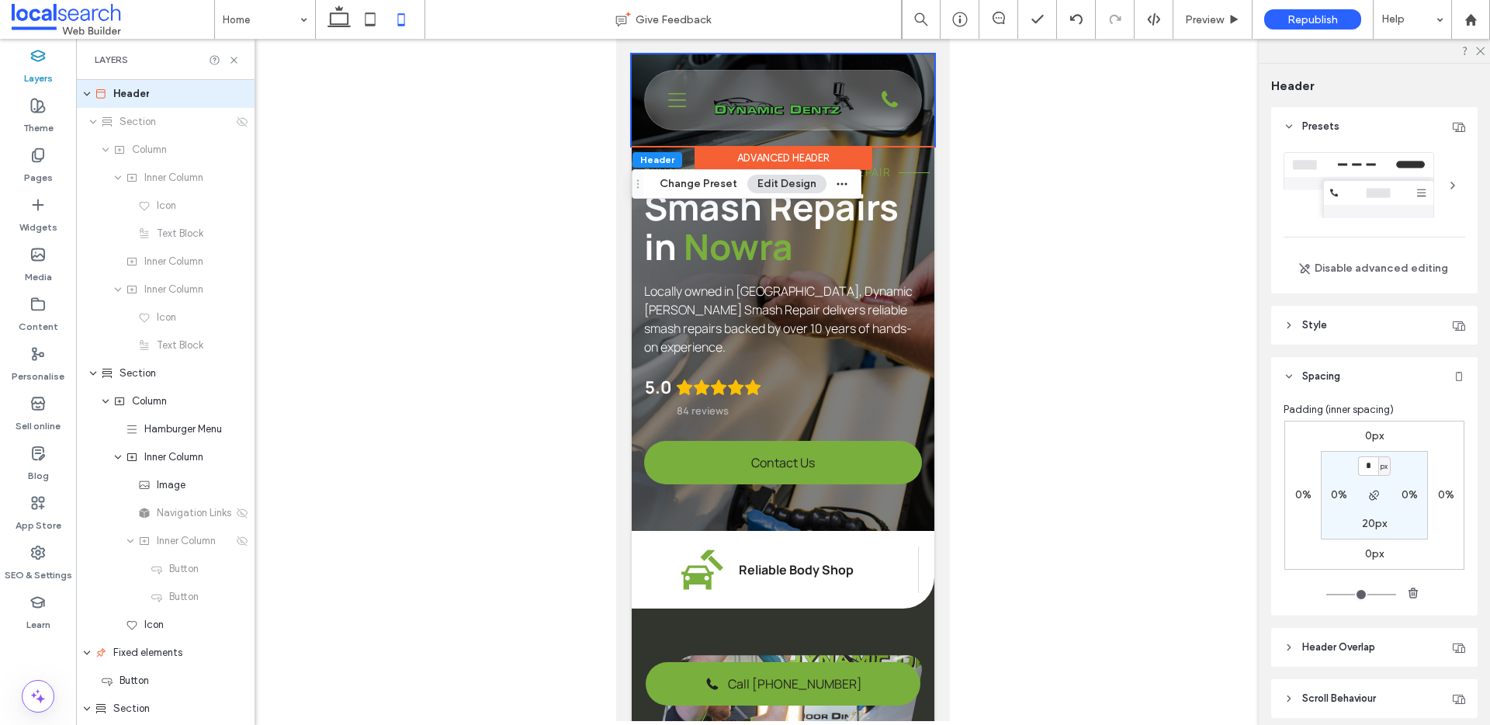
click at [803, 156] on div "Advanced Header" at bounding box center [784, 158] width 178 height 24
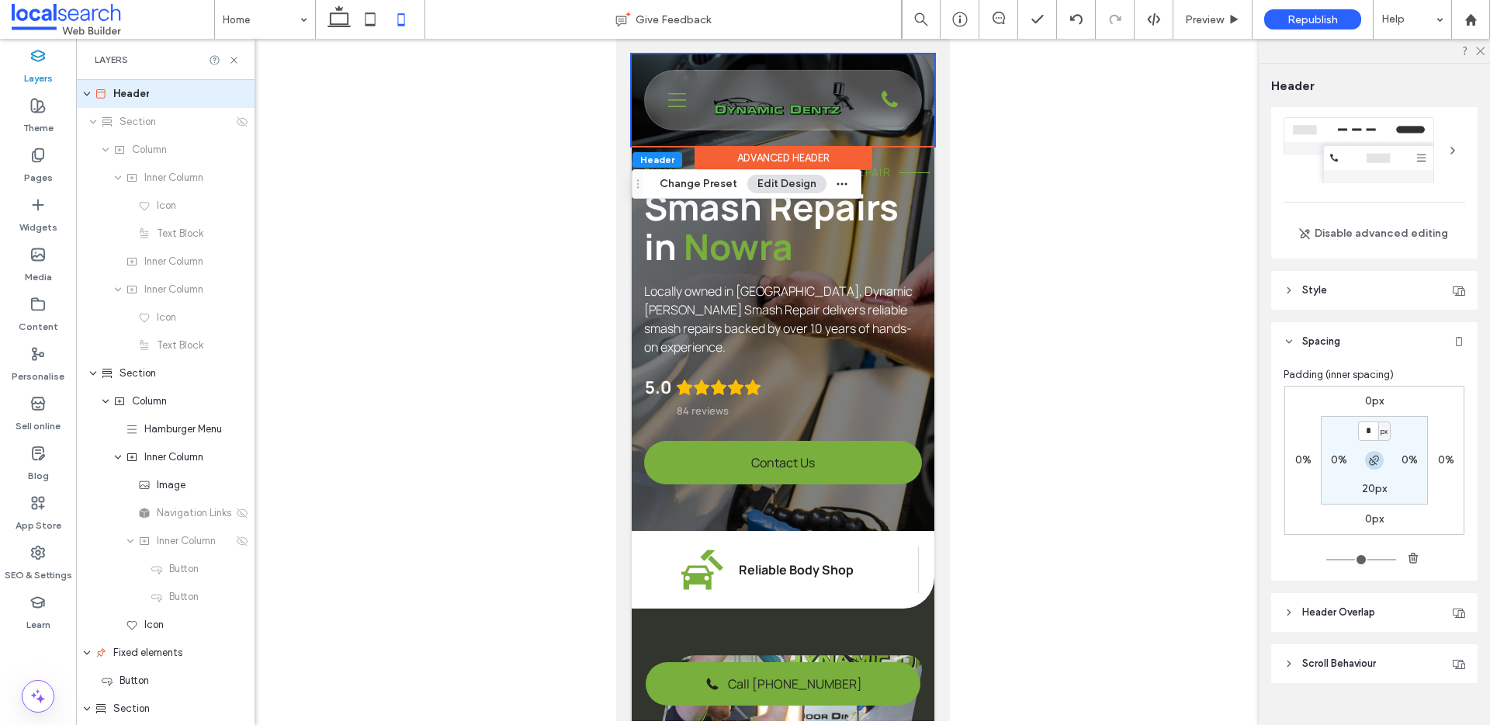
scroll to position [0, 0]
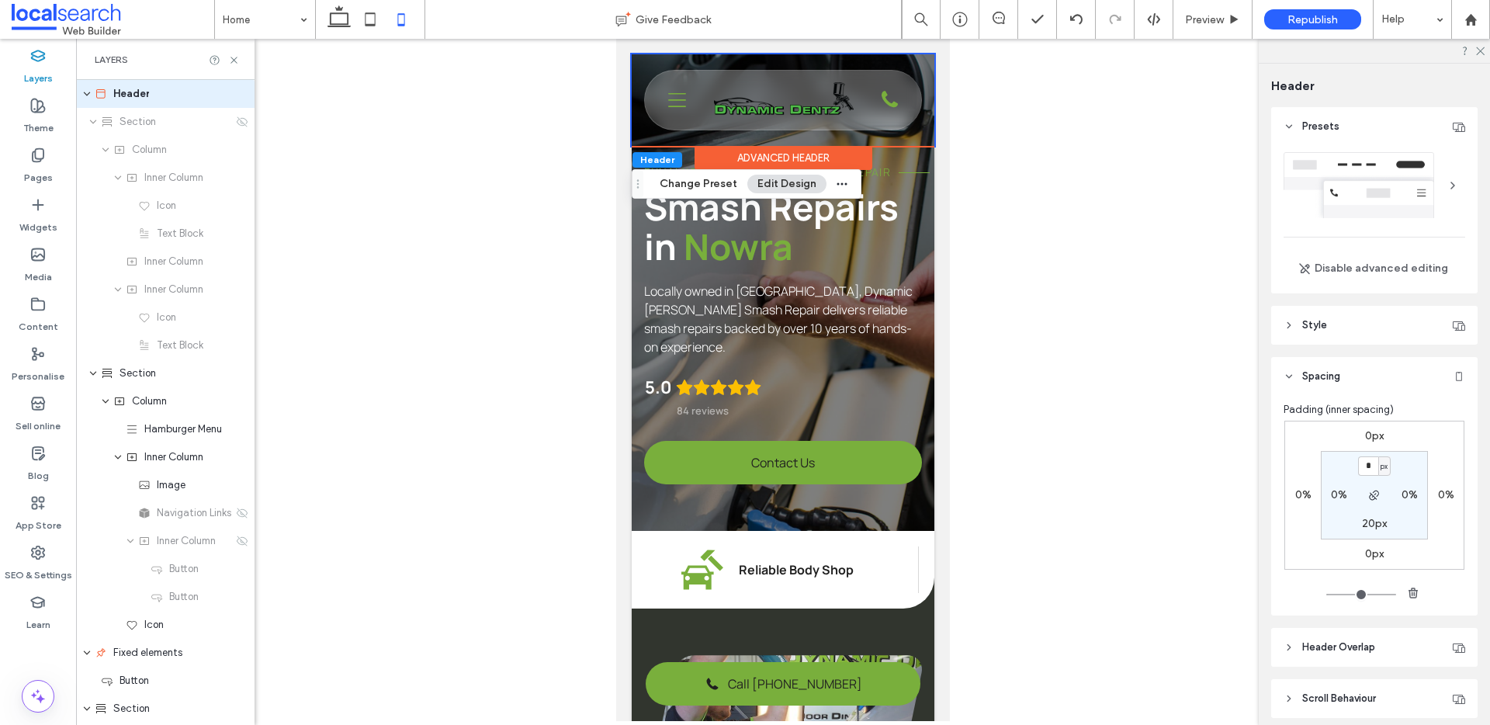
click at [1368, 318] on header "Style" at bounding box center [1374, 325] width 206 height 39
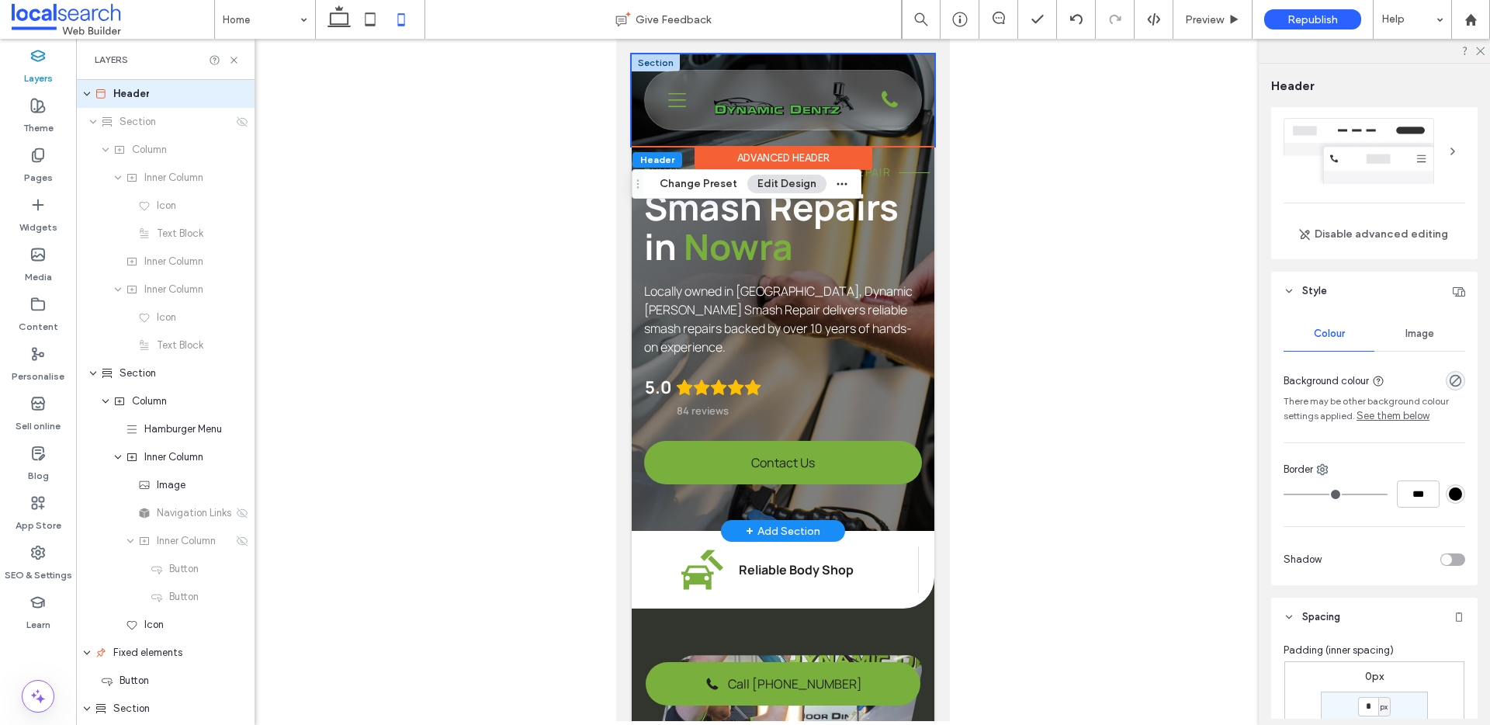
scroll to position [39, 0]
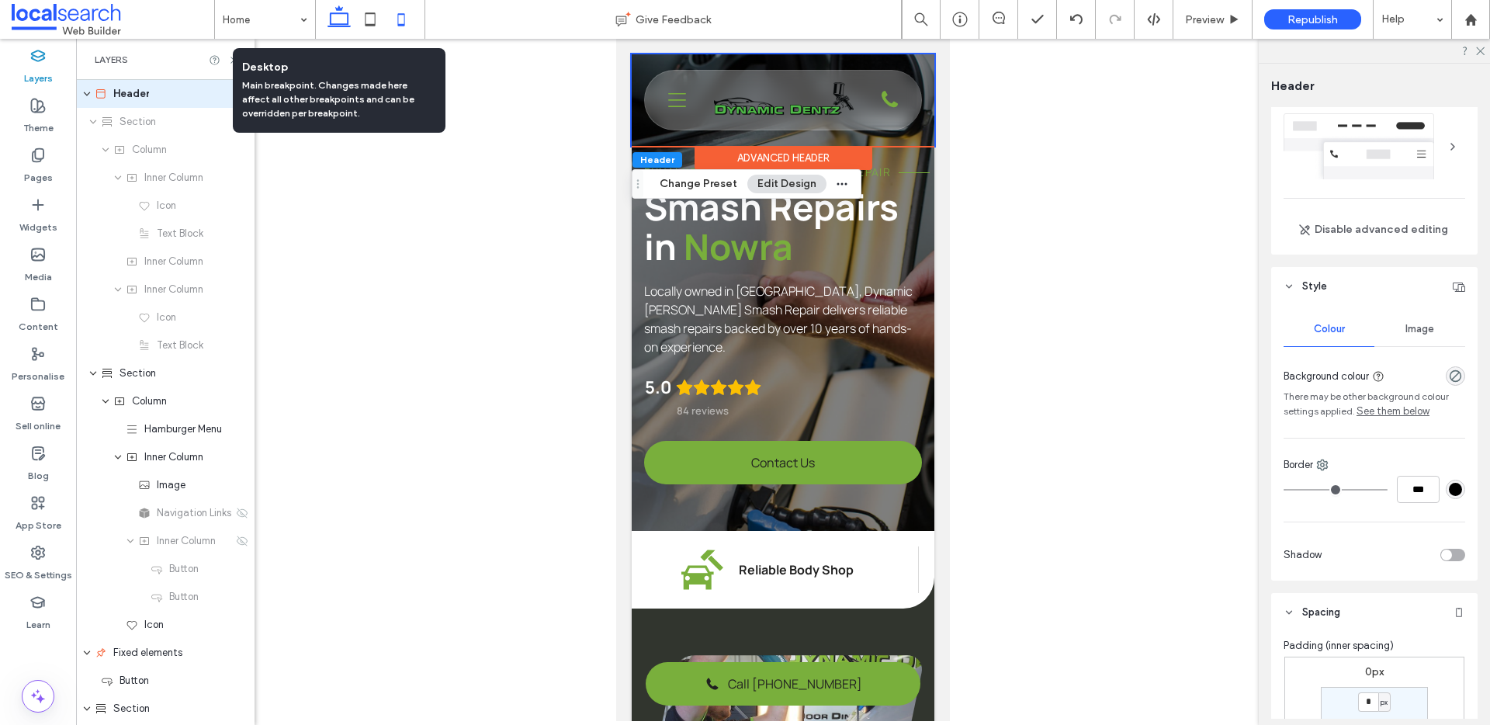
click at [342, 13] on use at bounding box center [339, 16] width 23 height 22
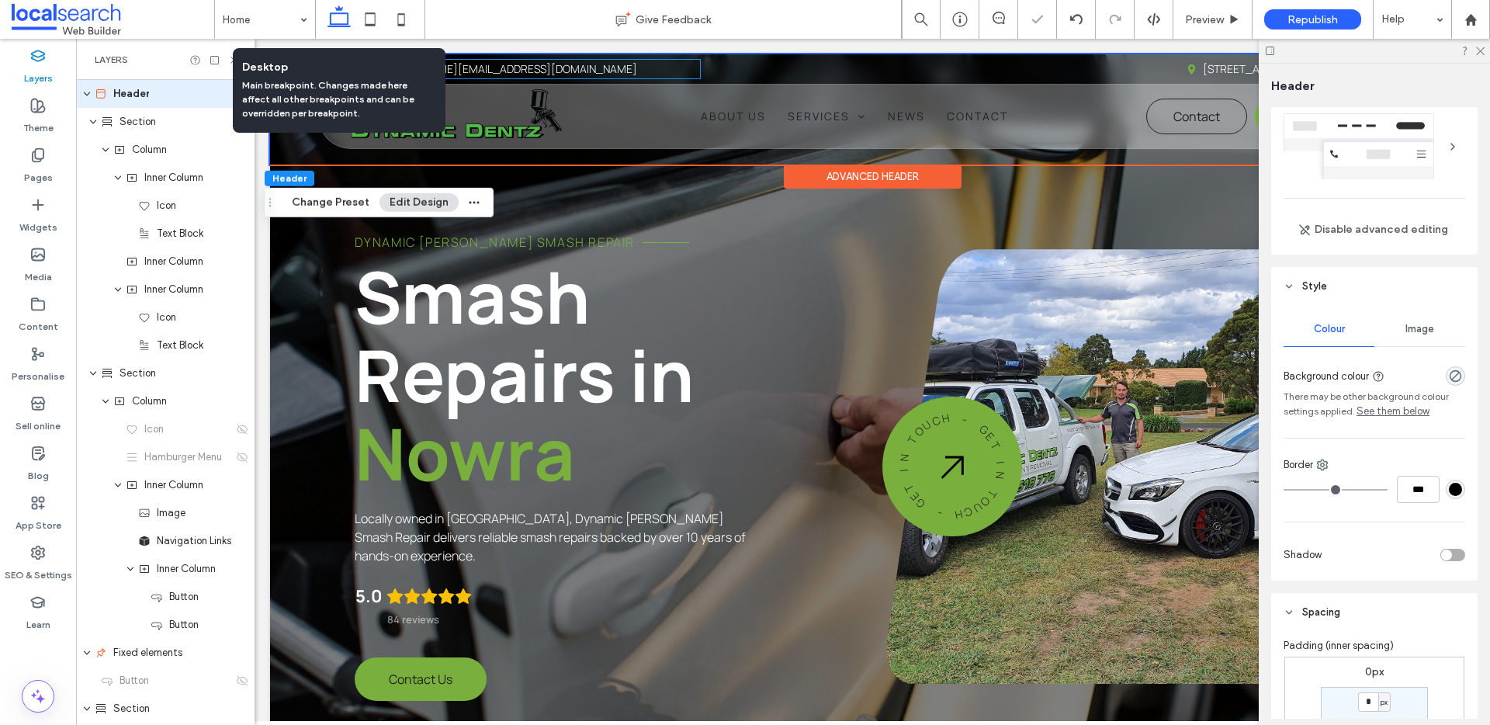
scroll to position [33, 0]
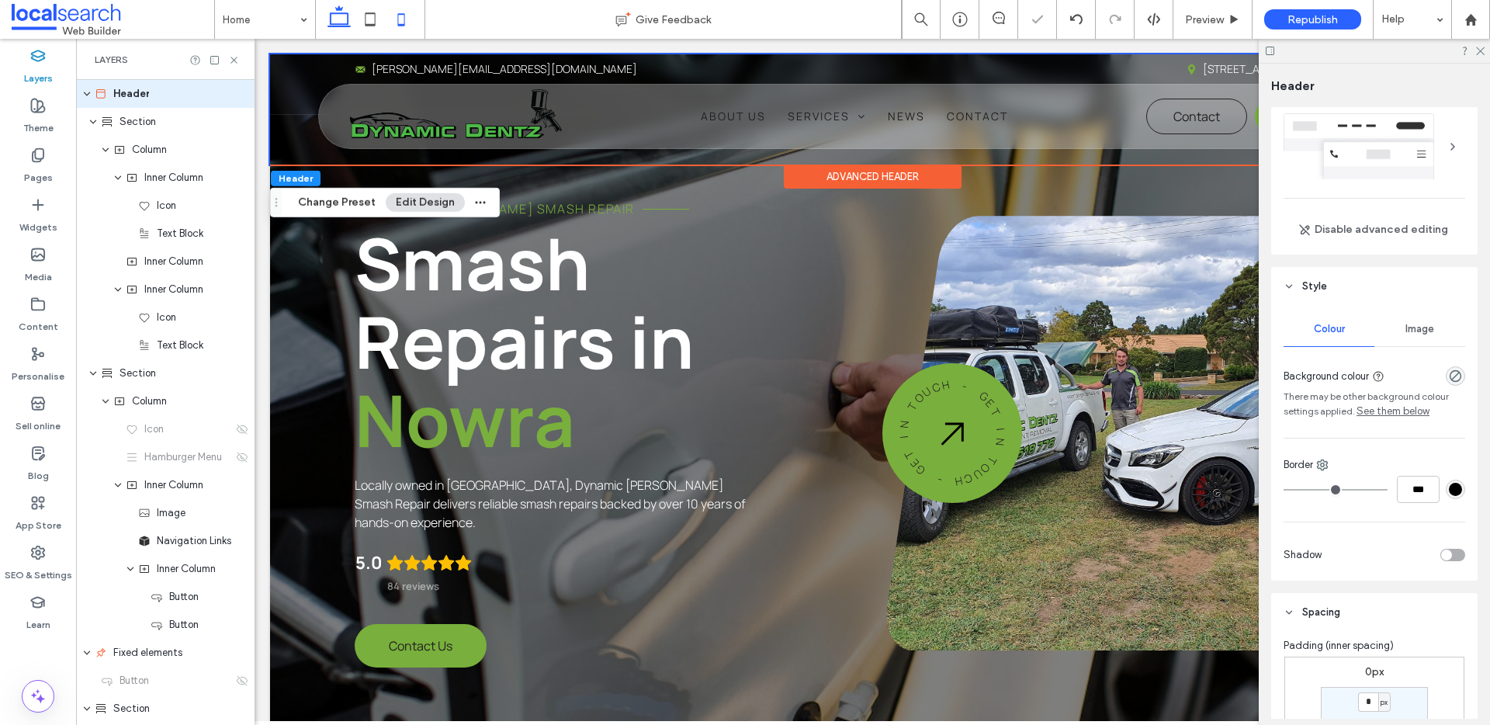
click at [413, 20] on icon at bounding box center [401, 19] width 31 height 31
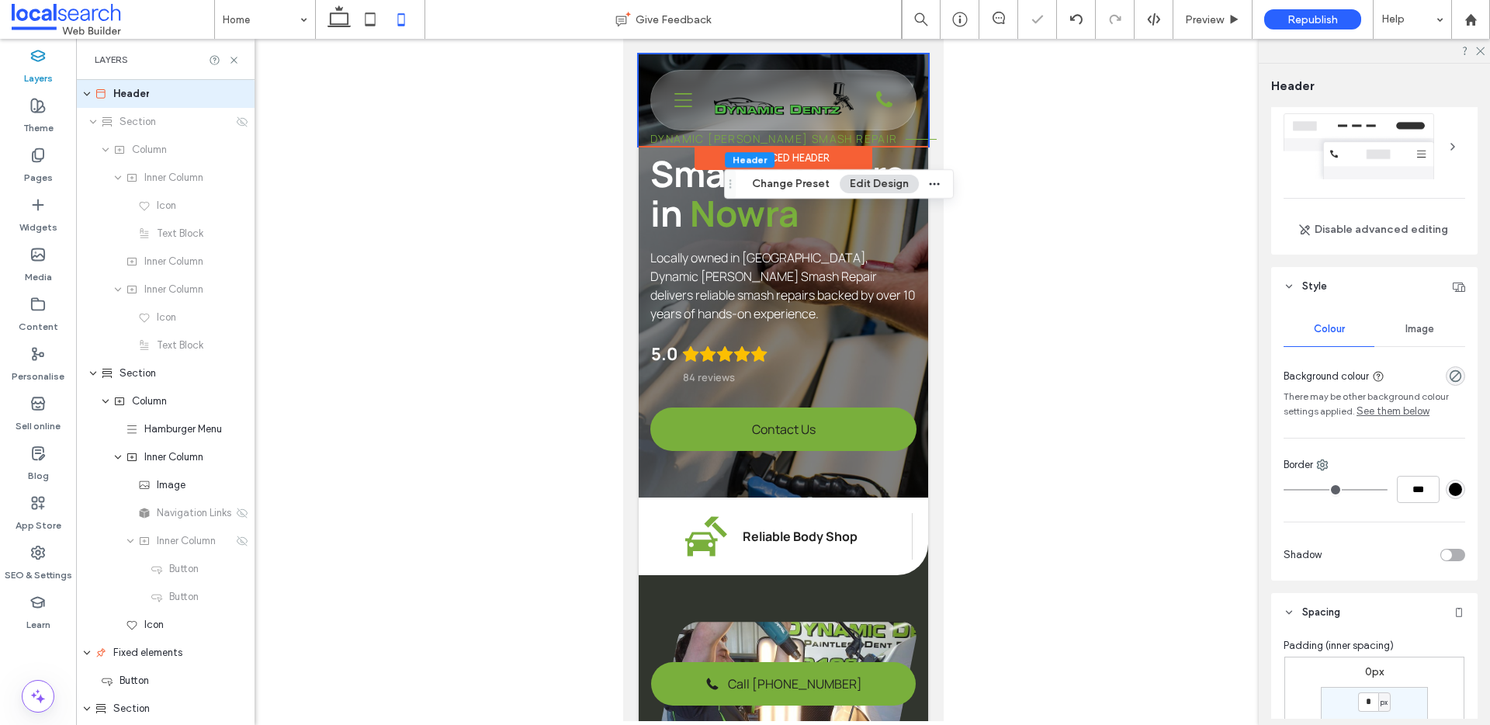
scroll to position [0, 0]
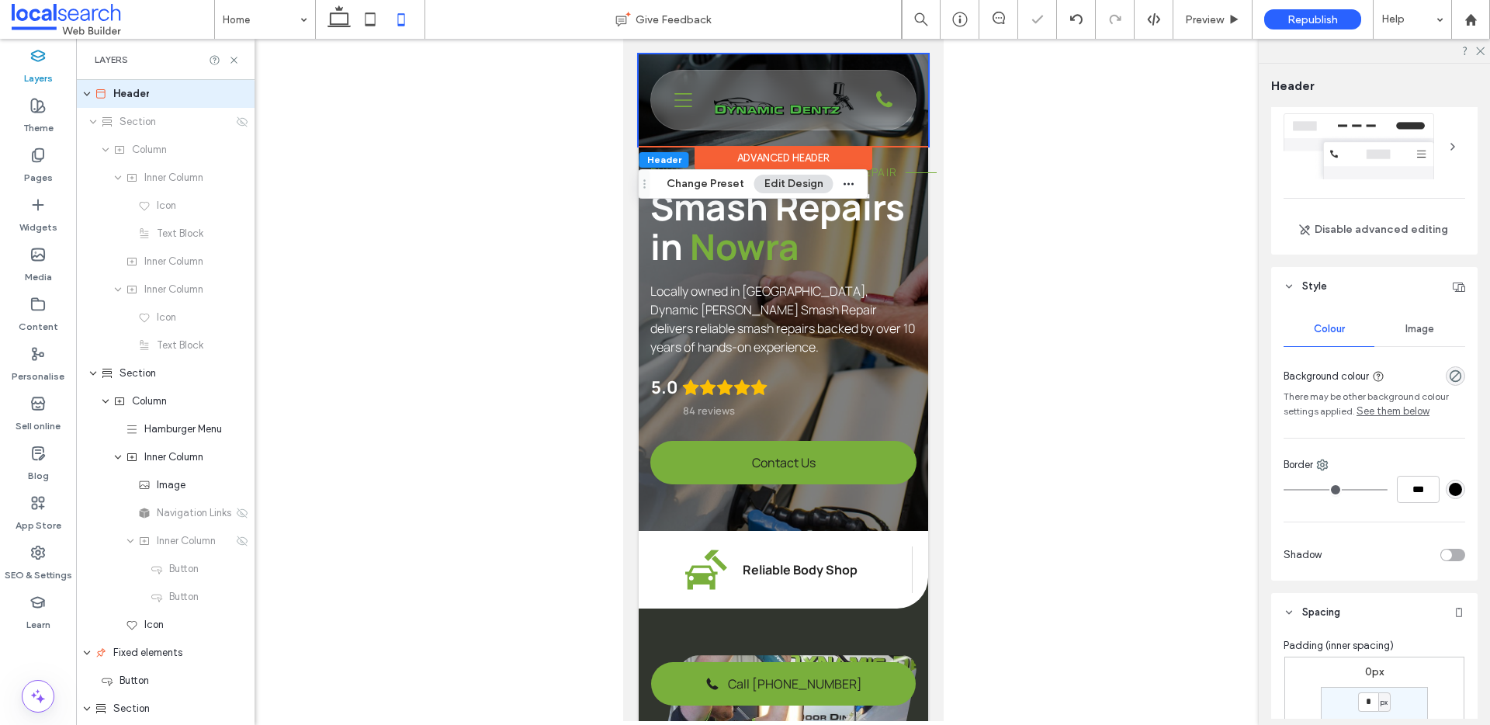
click at [813, 161] on div "Advanced Header" at bounding box center [783, 158] width 178 height 24
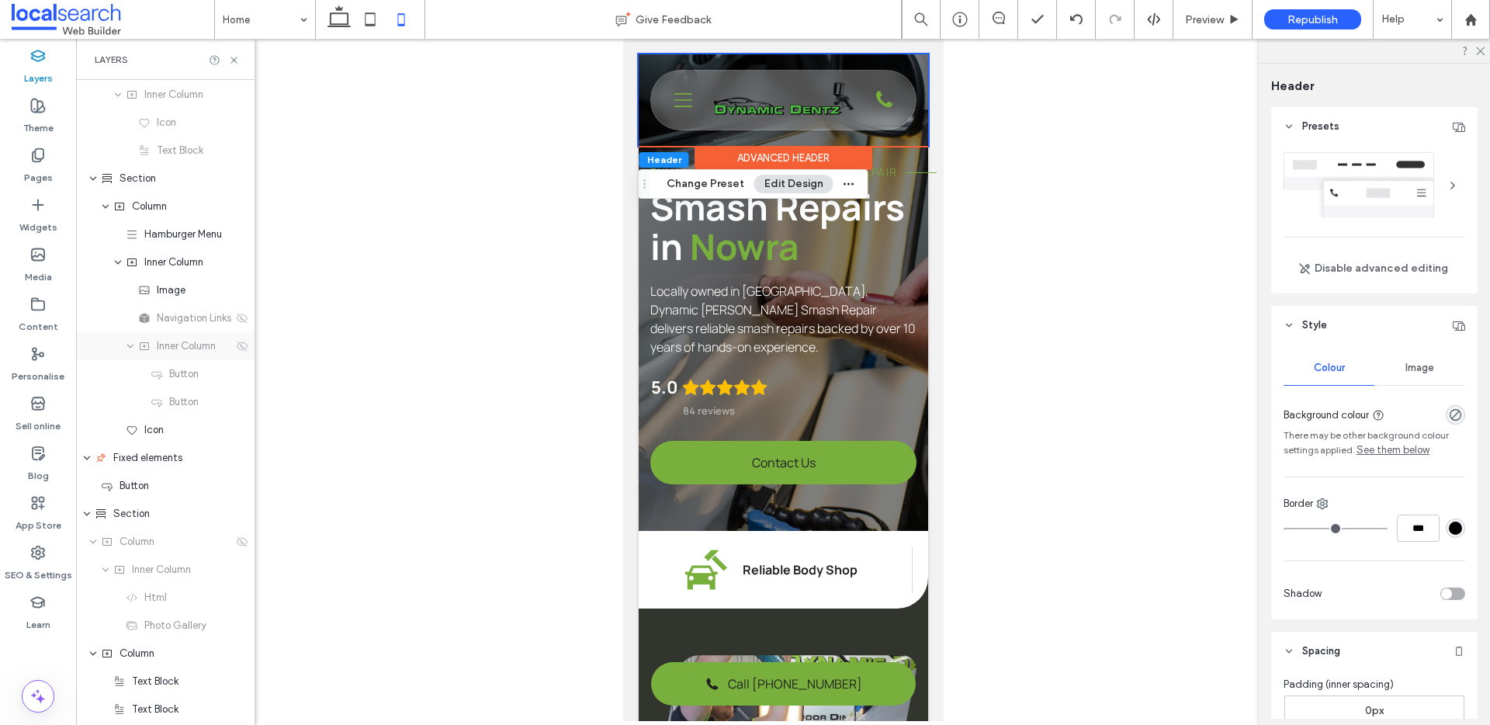
scroll to position [196, 0]
click at [333, 12] on icon at bounding box center [339, 19] width 31 height 31
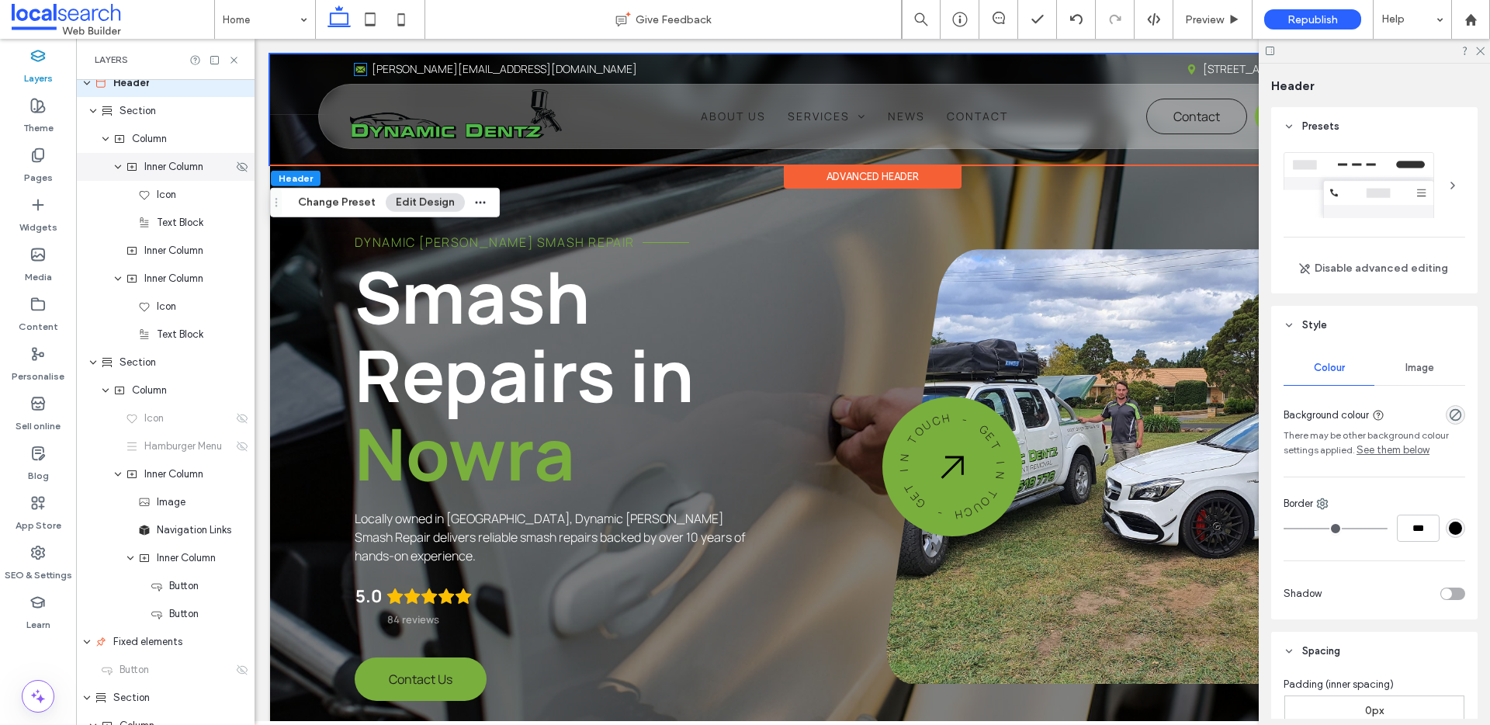
scroll to position [0, 0]
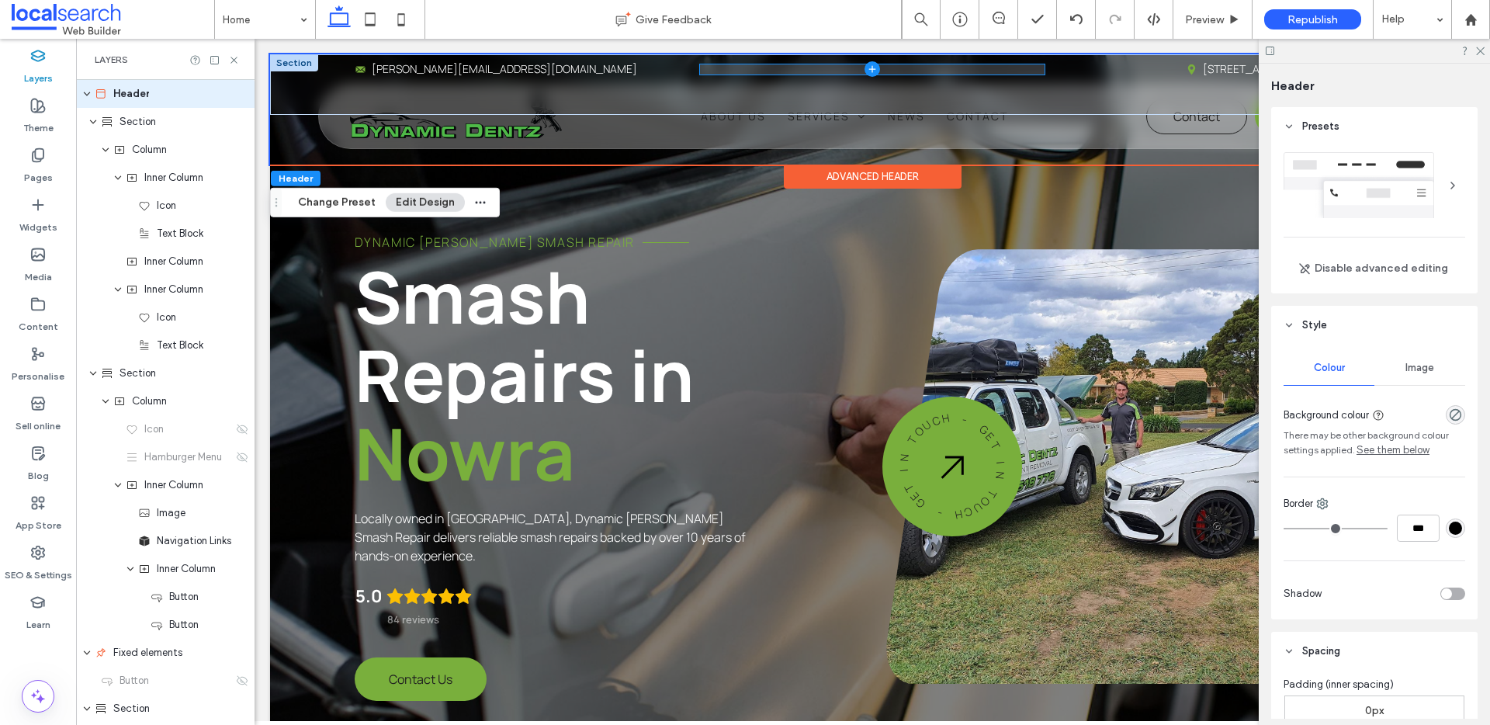
click at [855, 68] on span at bounding box center [872, 69] width 345 height 10
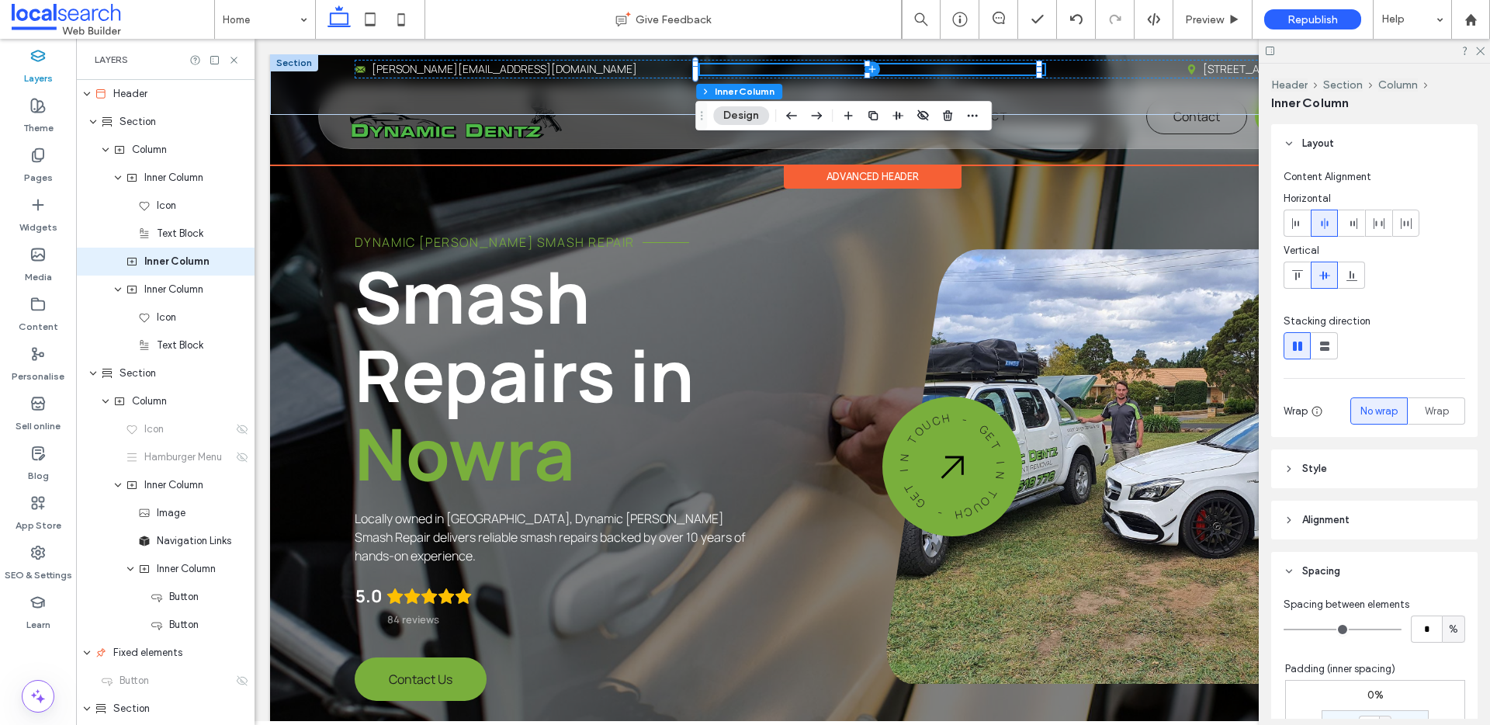
click at [286, 62] on div at bounding box center [294, 62] width 48 height 17
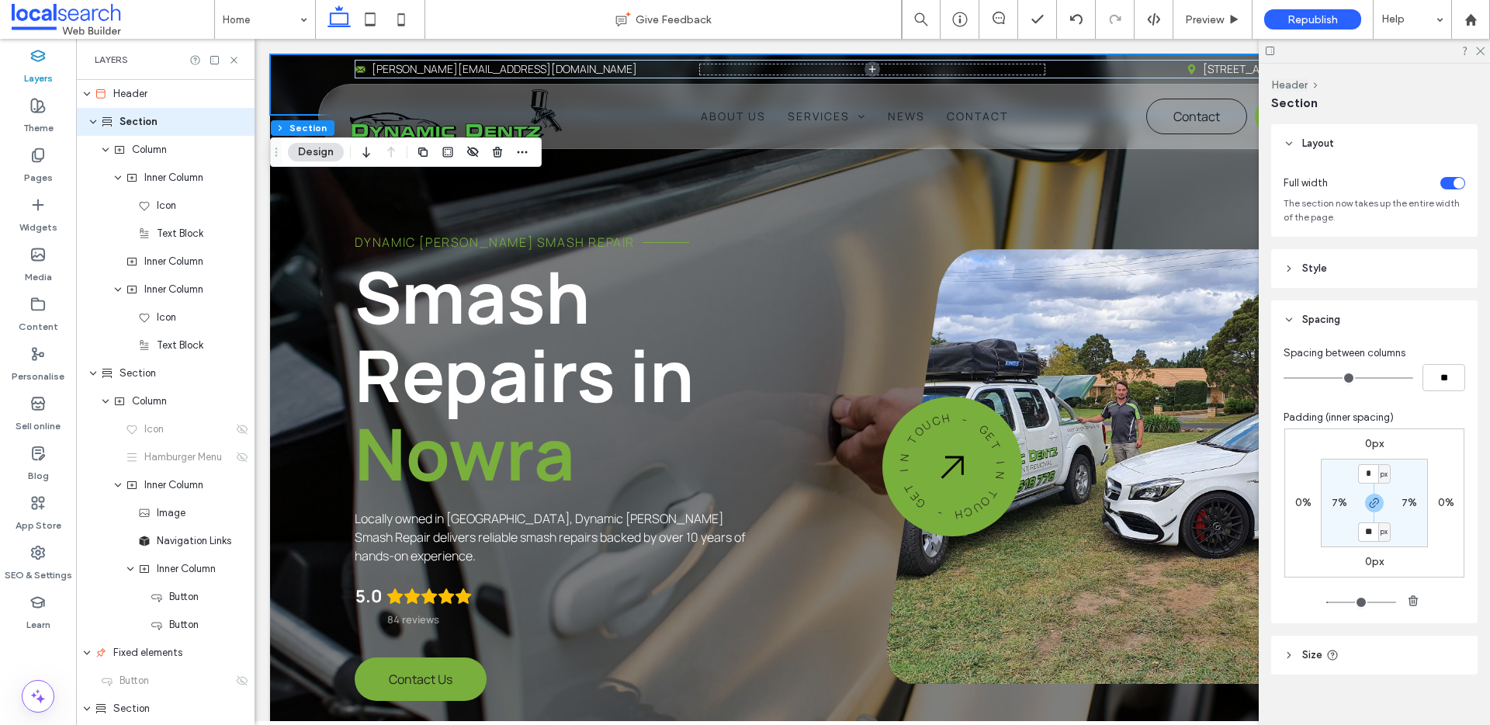
click at [1473, 55] on div at bounding box center [1374, 51] width 231 height 24
click at [1483, 51] on icon at bounding box center [1480, 50] width 10 height 10
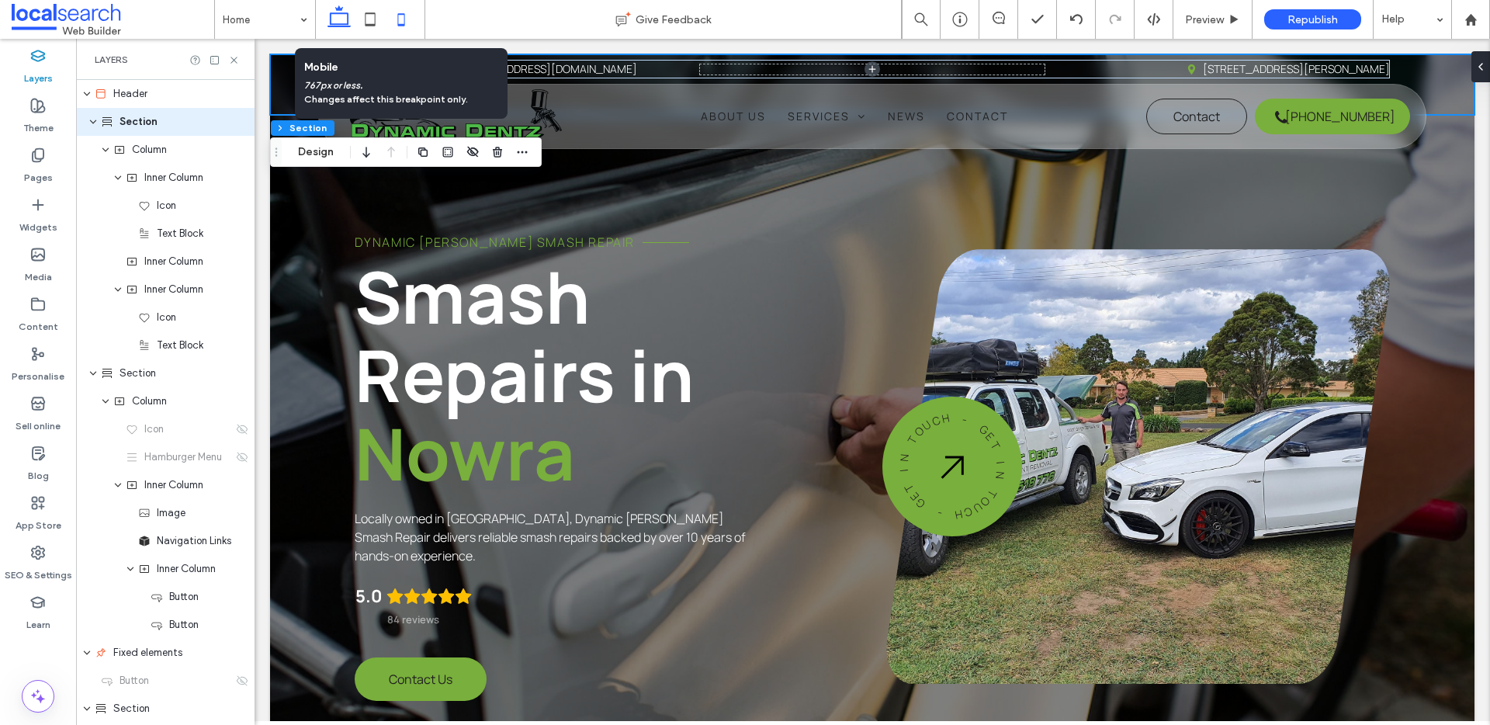
click at [404, 19] on use at bounding box center [401, 19] width 7 height 12
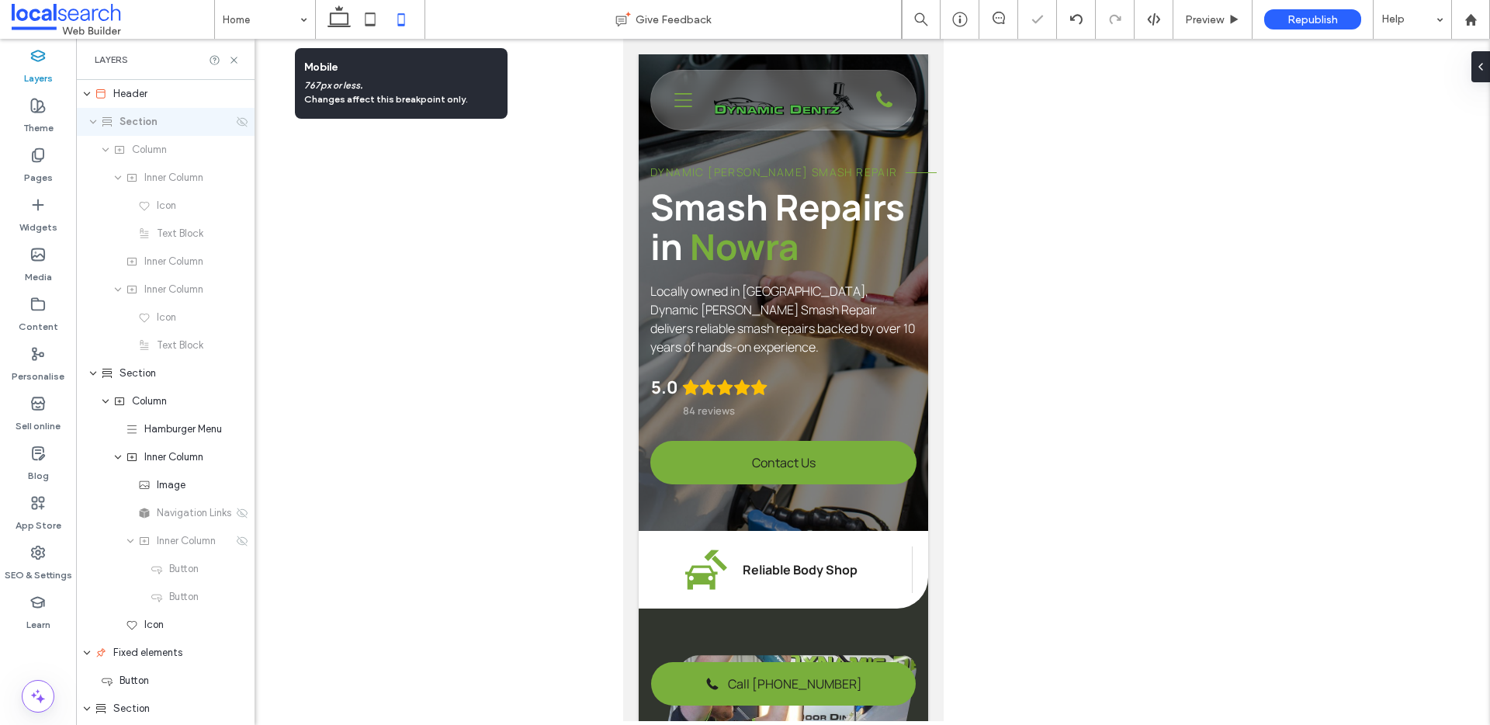
type input "**"
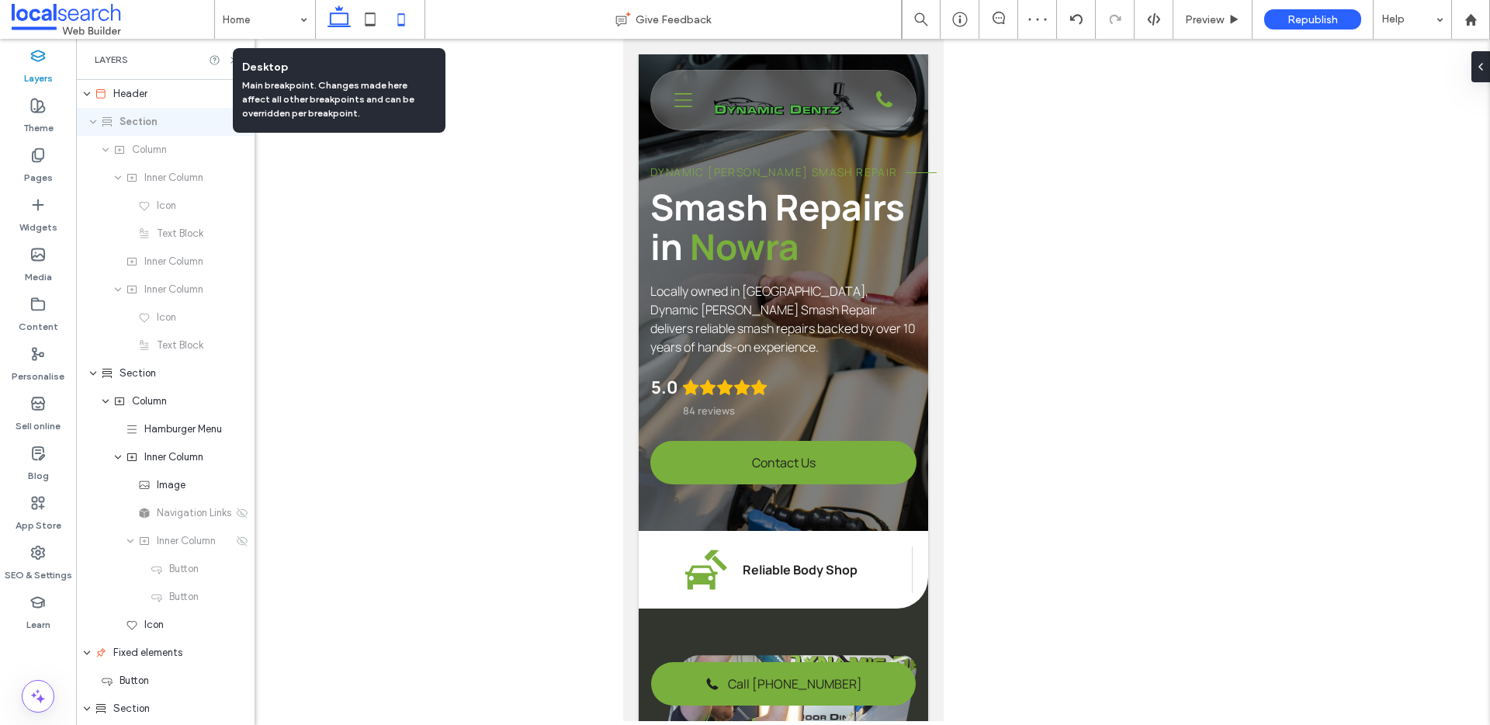
click at [337, 26] on use at bounding box center [339, 16] width 23 height 22
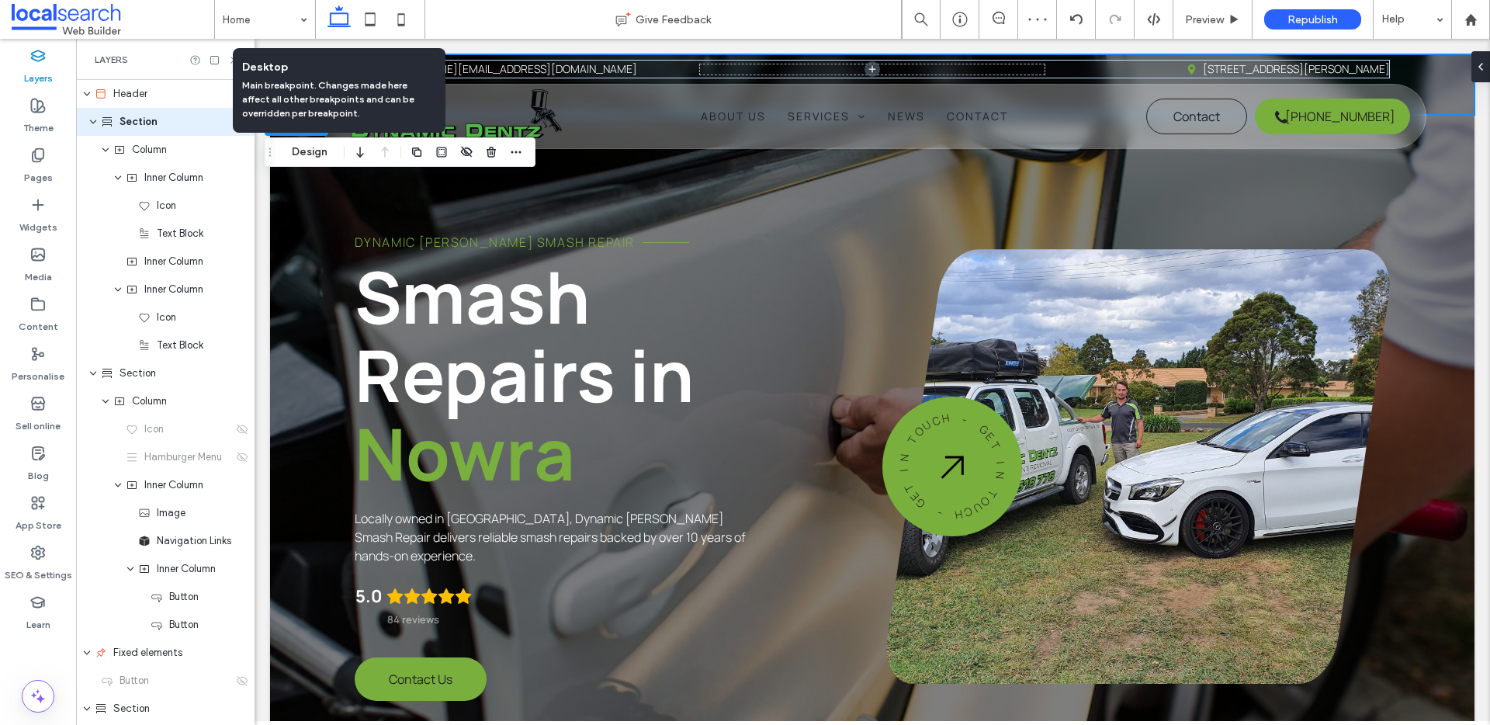
type input "*"
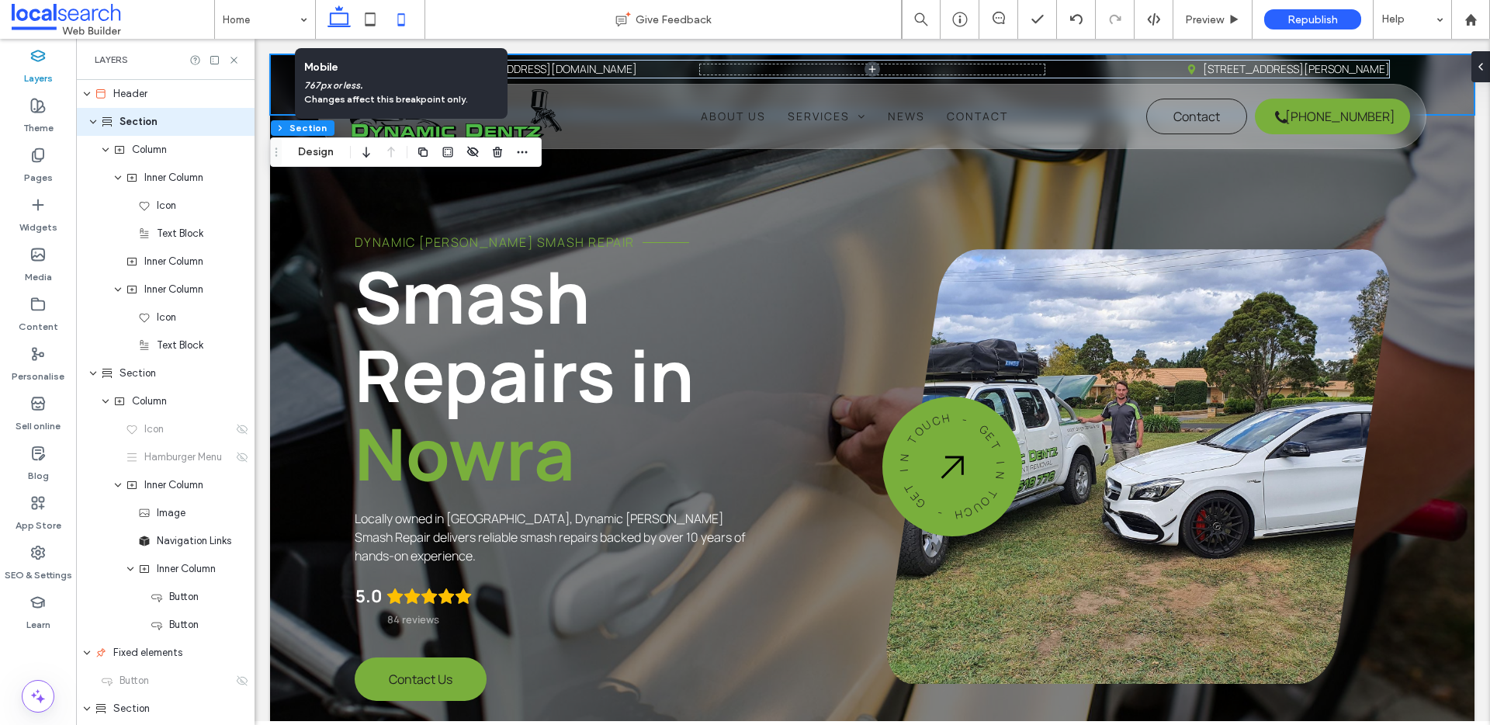
click at [403, 21] on icon at bounding box center [401, 19] width 31 height 31
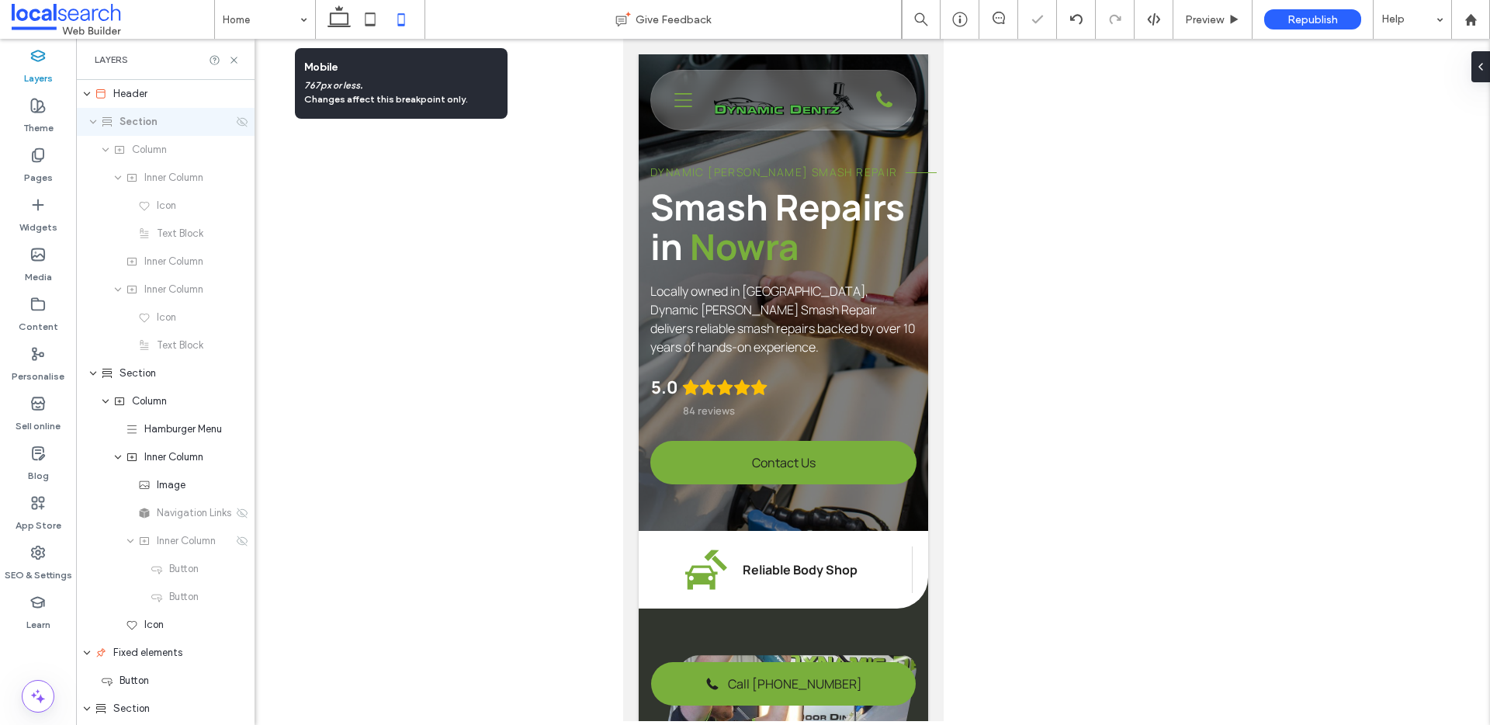
type input "**"
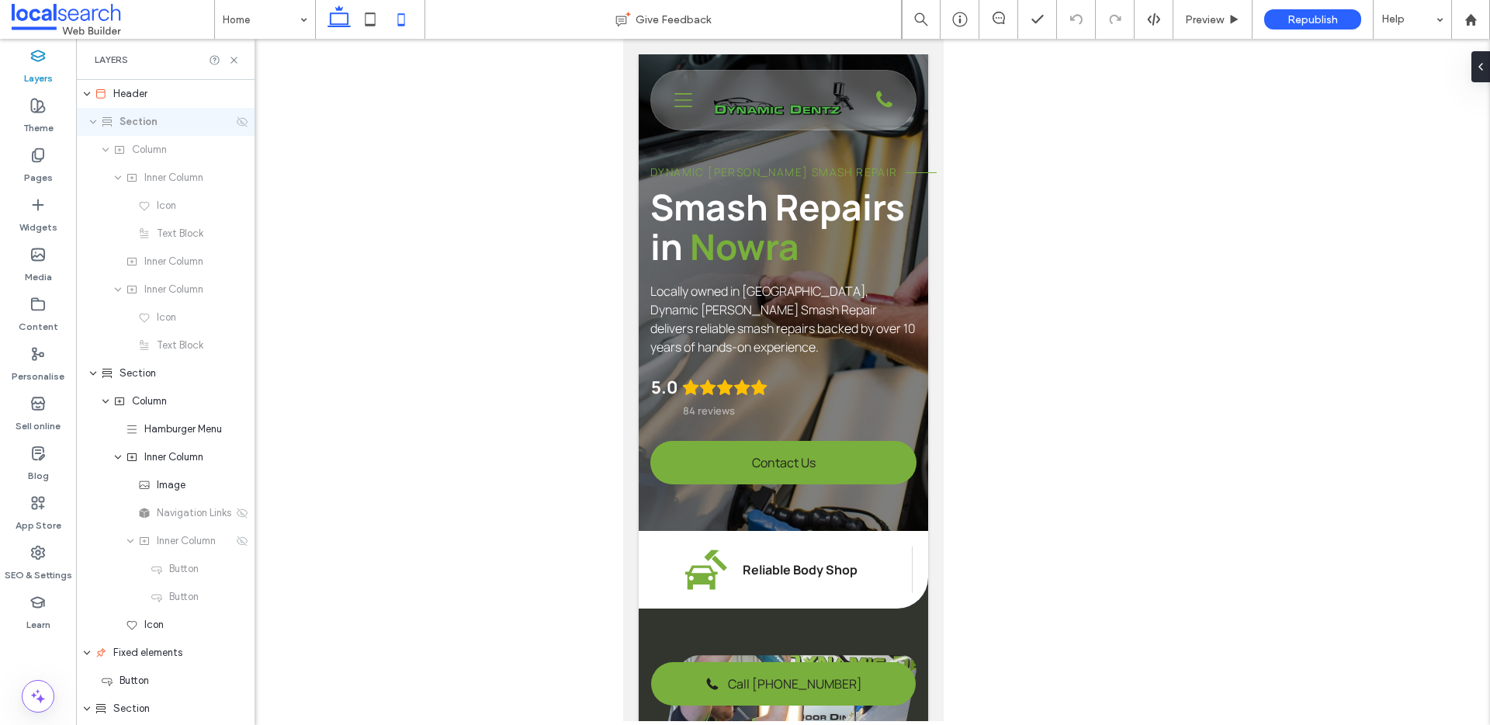
click at [338, 18] on icon at bounding box center [339, 19] width 31 height 31
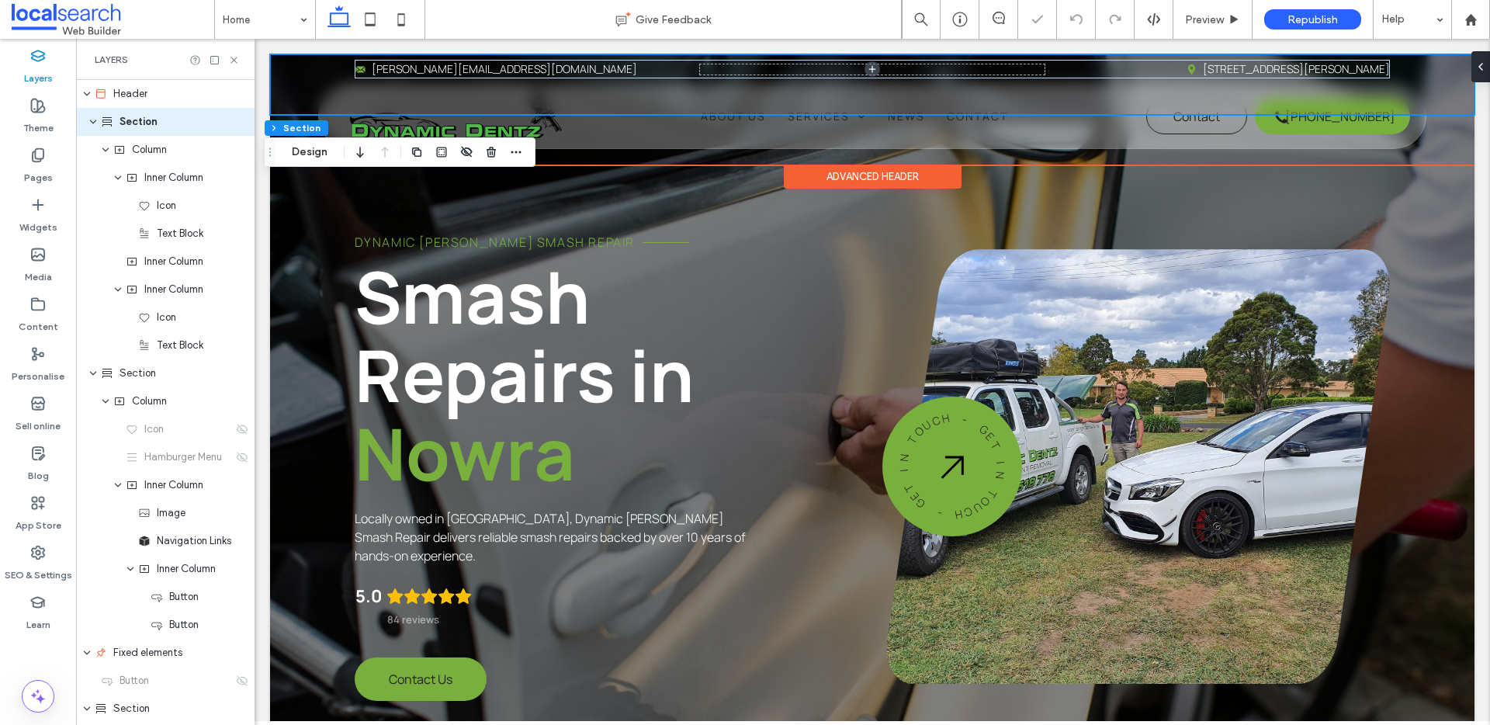
type input "*"
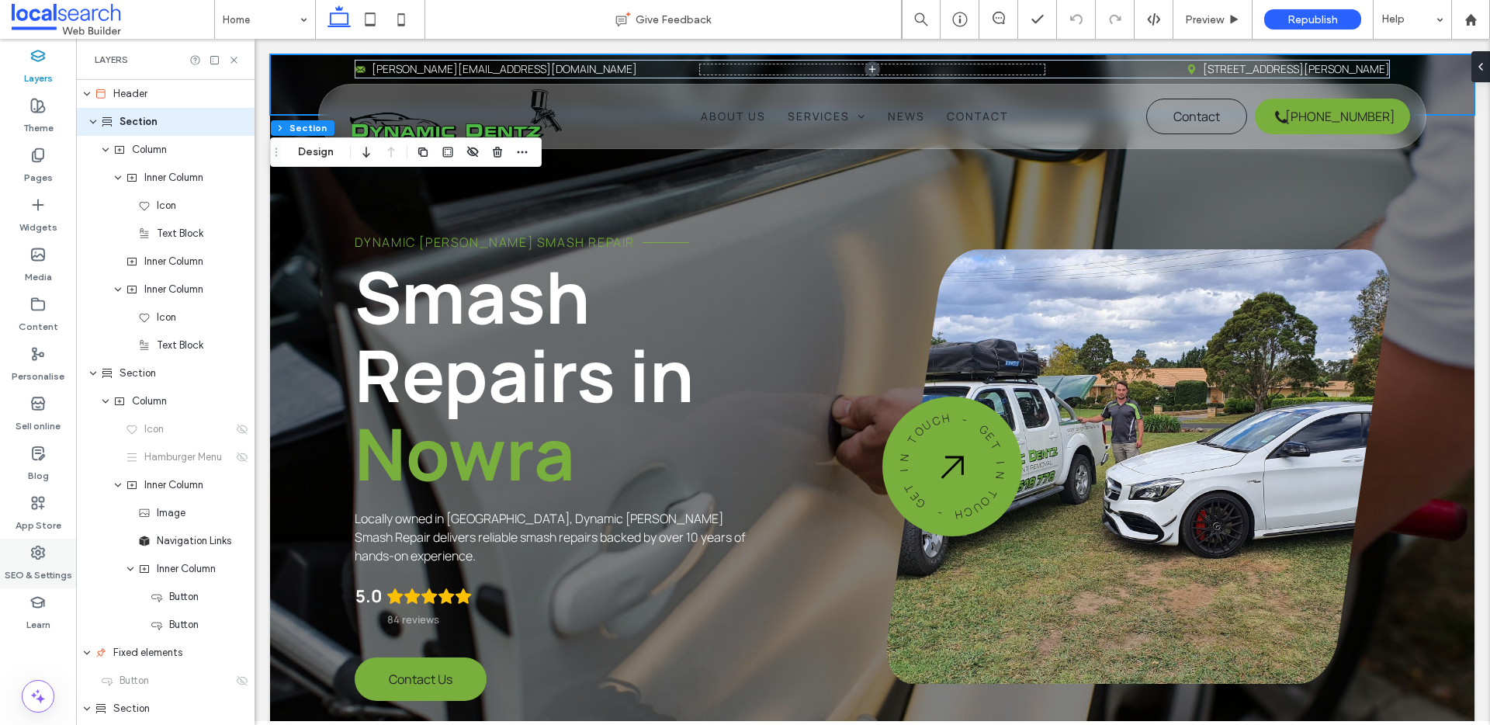
click at [45, 574] on label "SEO & Settings" at bounding box center [39, 571] width 68 height 22
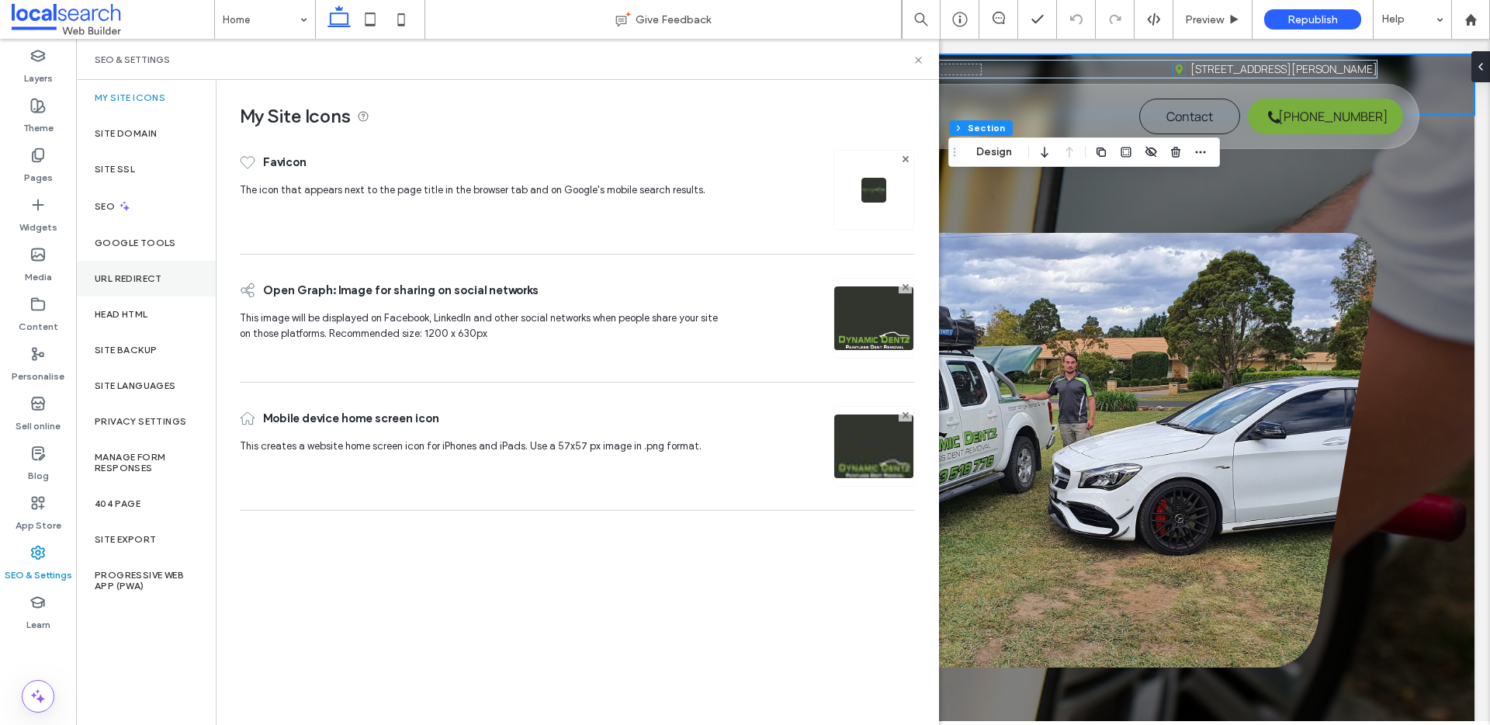
click at [147, 264] on div "URL Redirect" at bounding box center [146, 279] width 140 height 36
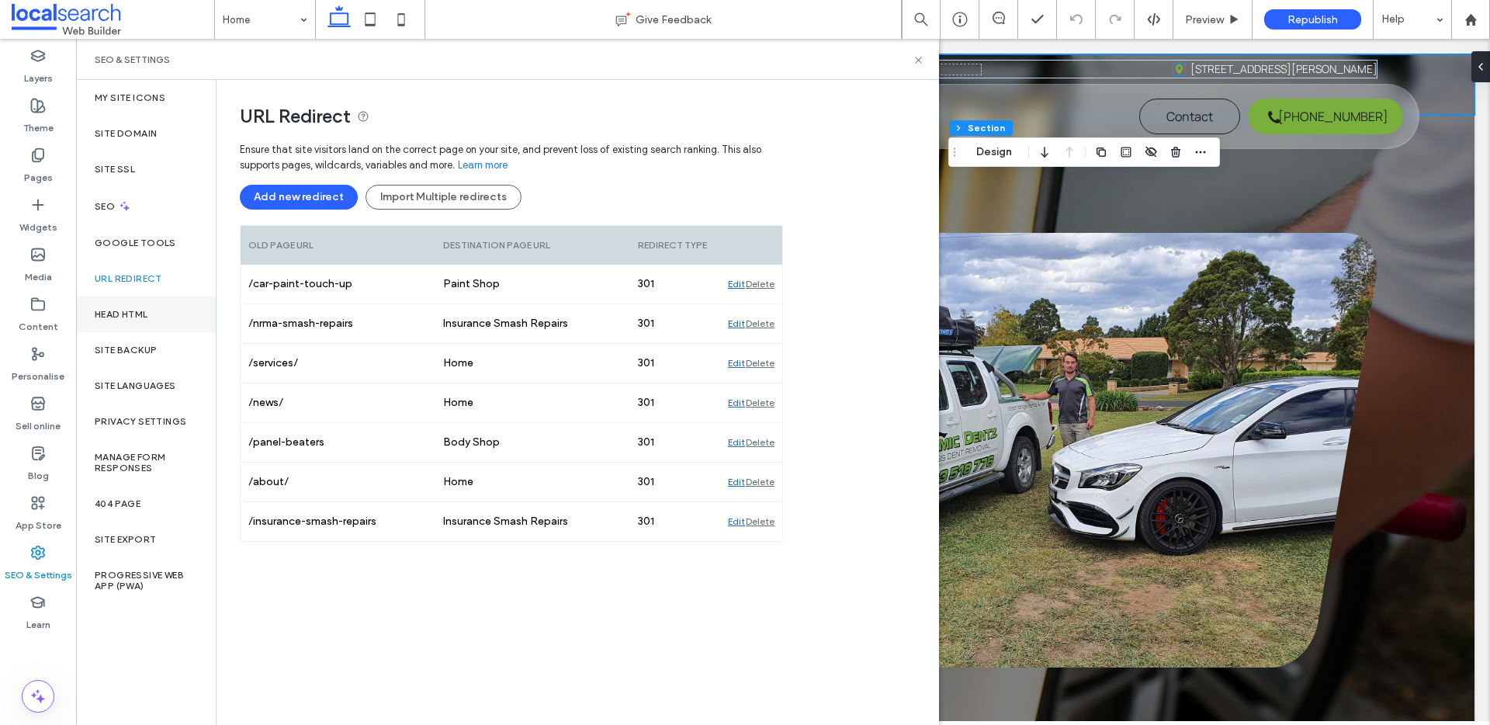
click at [141, 319] on label "Head HTML" at bounding box center [122, 314] width 54 height 11
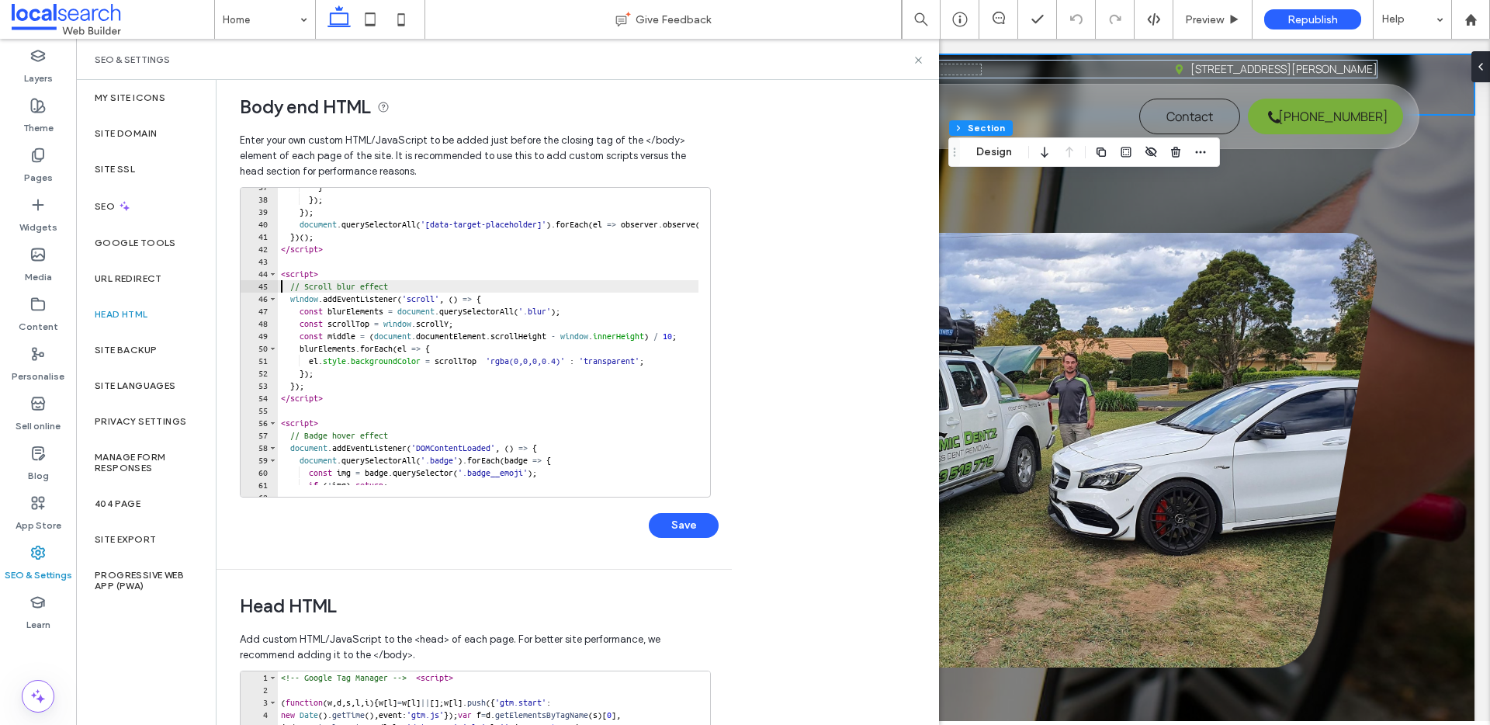
scroll to position [1, 0]
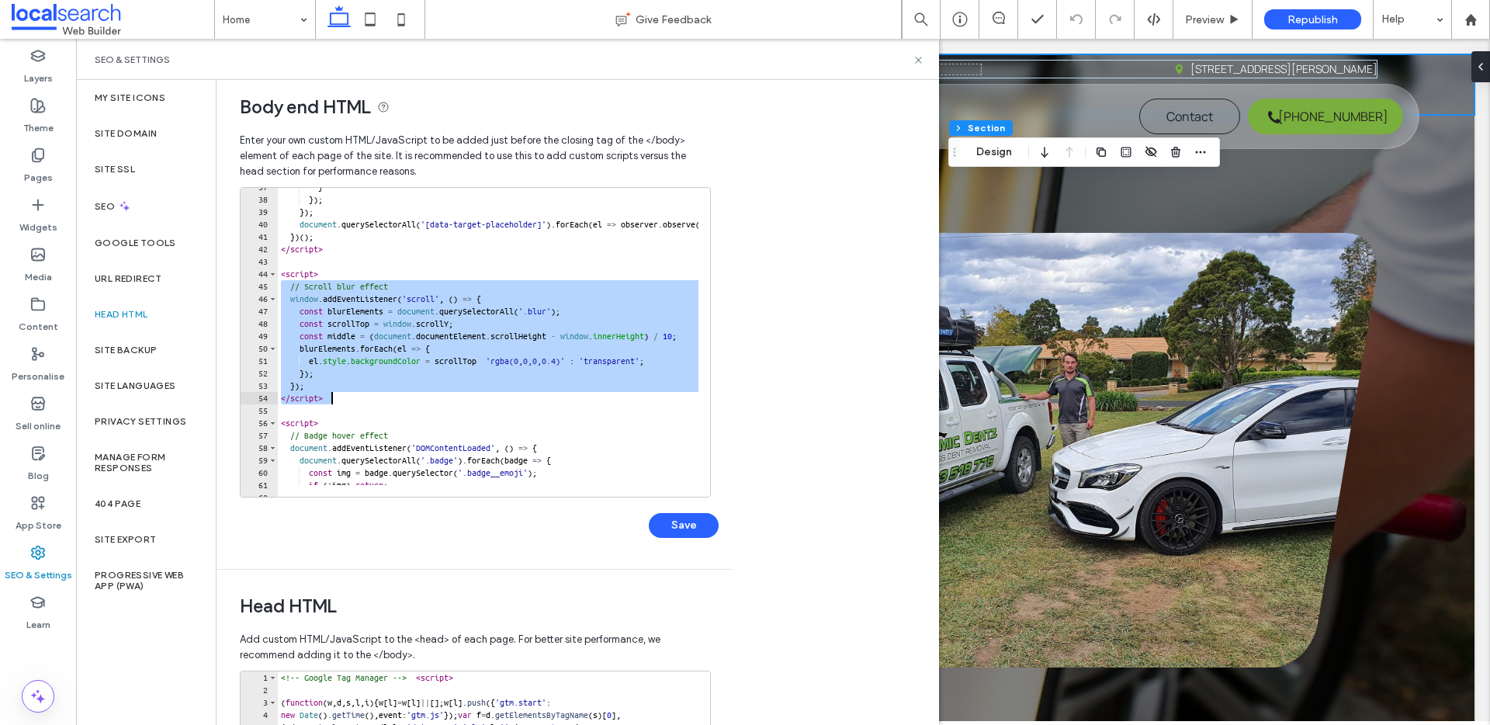
drag, startPoint x: 279, startPoint y: 283, endPoint x: 437, endPoint y: 397, distance: 195.2
click at [437, 397] on div "} }) ; }) ; document . querySelectorAll ( '[data-target-placeholder]' ) . forEa…" at bounding box center [731, 342] width 906 height 322
drag, startPoint x: 352, startPoint y: 405, endPoint x: 349, endPoint y: 397, distance: 9.1
click at [348, 404] on div "} }) ; }) ; document . querySelectorAll ( '[data-target-placeholder]' ) . forEa…" at bounding box center [731, 342] width 906 height 322
drag, startPoint x: 352, startPoint y: 394, endPoint x: 273, endPoint y: 271, distance: 145.6
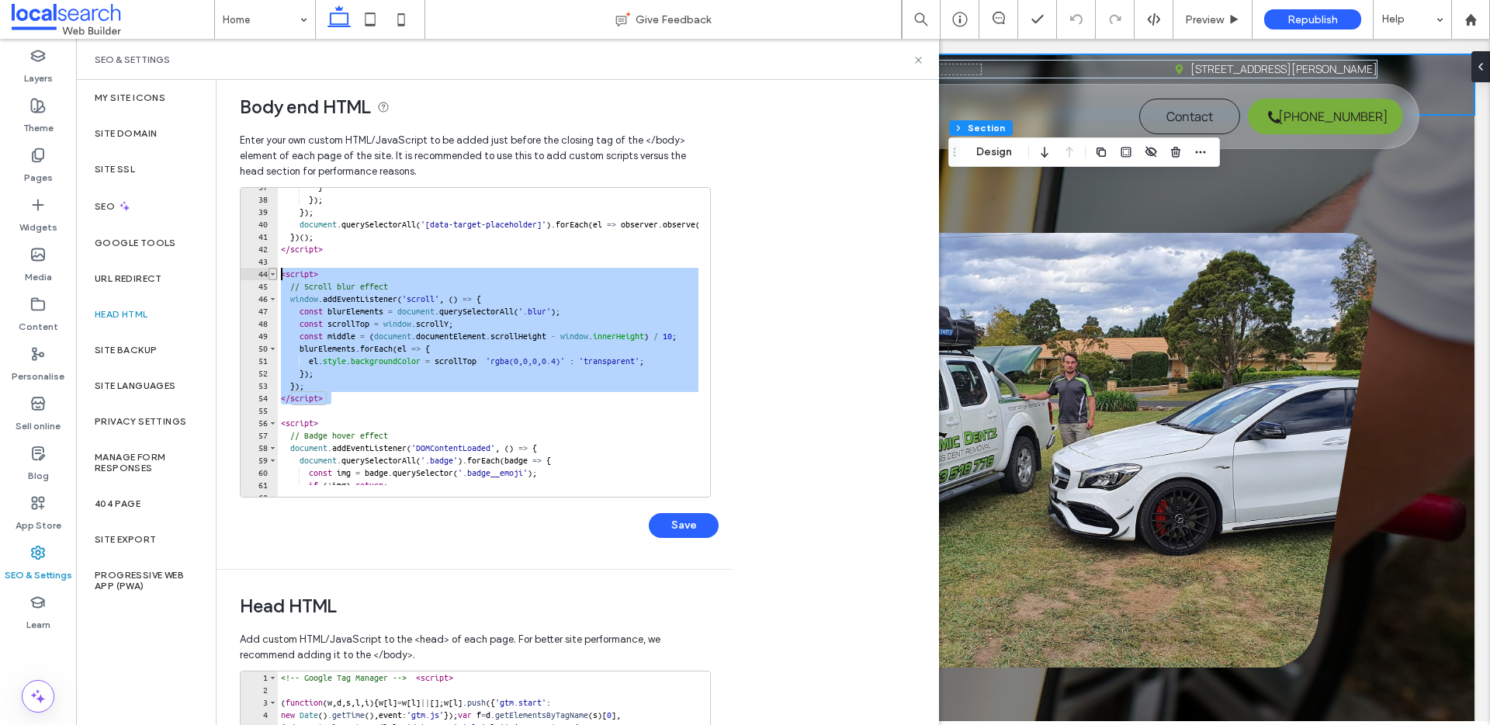
click at [272, 273] on div "** 37 38 39 40 41 42 43 44 45 46 47 48 49 50 51 52 53 54 55 56 57 58 59 60 61 6…" at bounding box center [475, 342] width 471 height 310
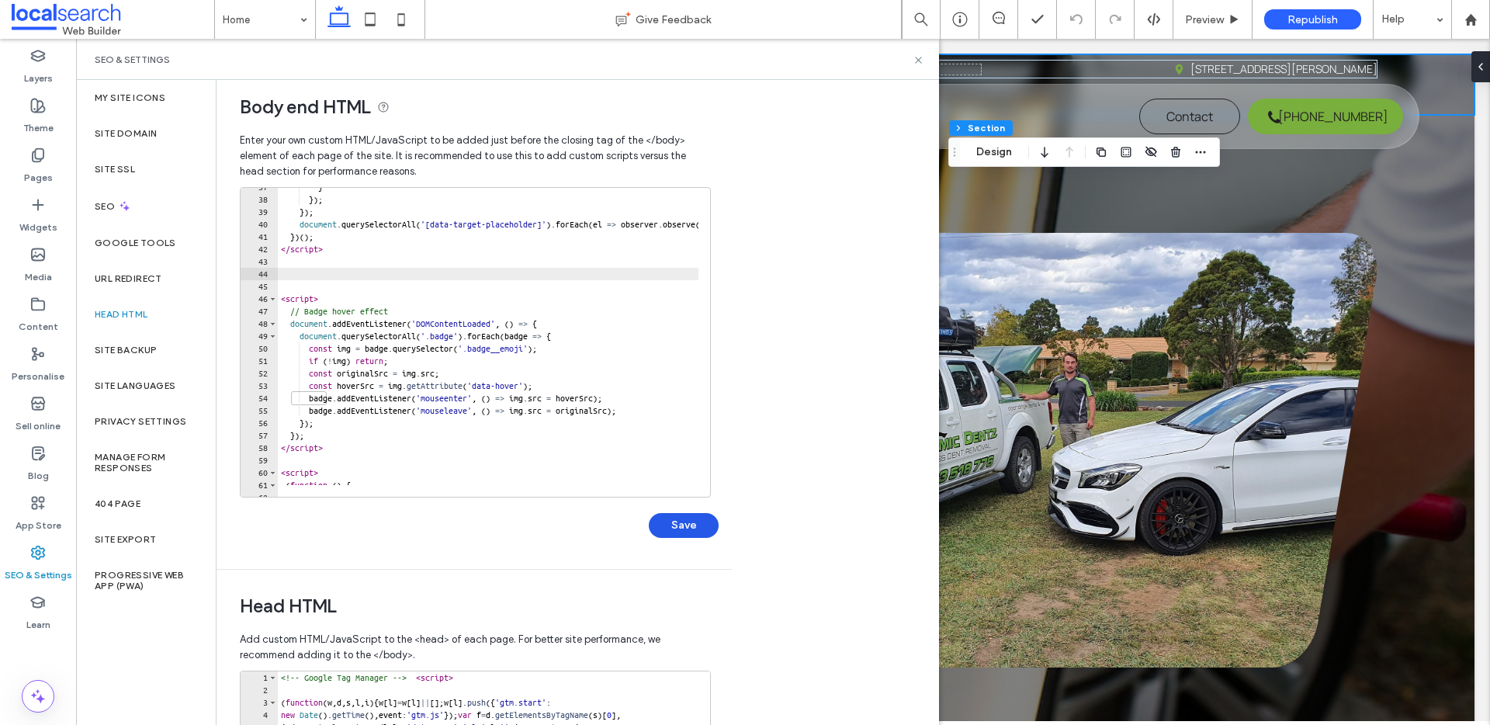
click at [705, 529] on button "Save" at bounding box center [684, 525] width 70 height 25
click at [921, 58] on icon at bounding box center [919, 60] width 12 height 12
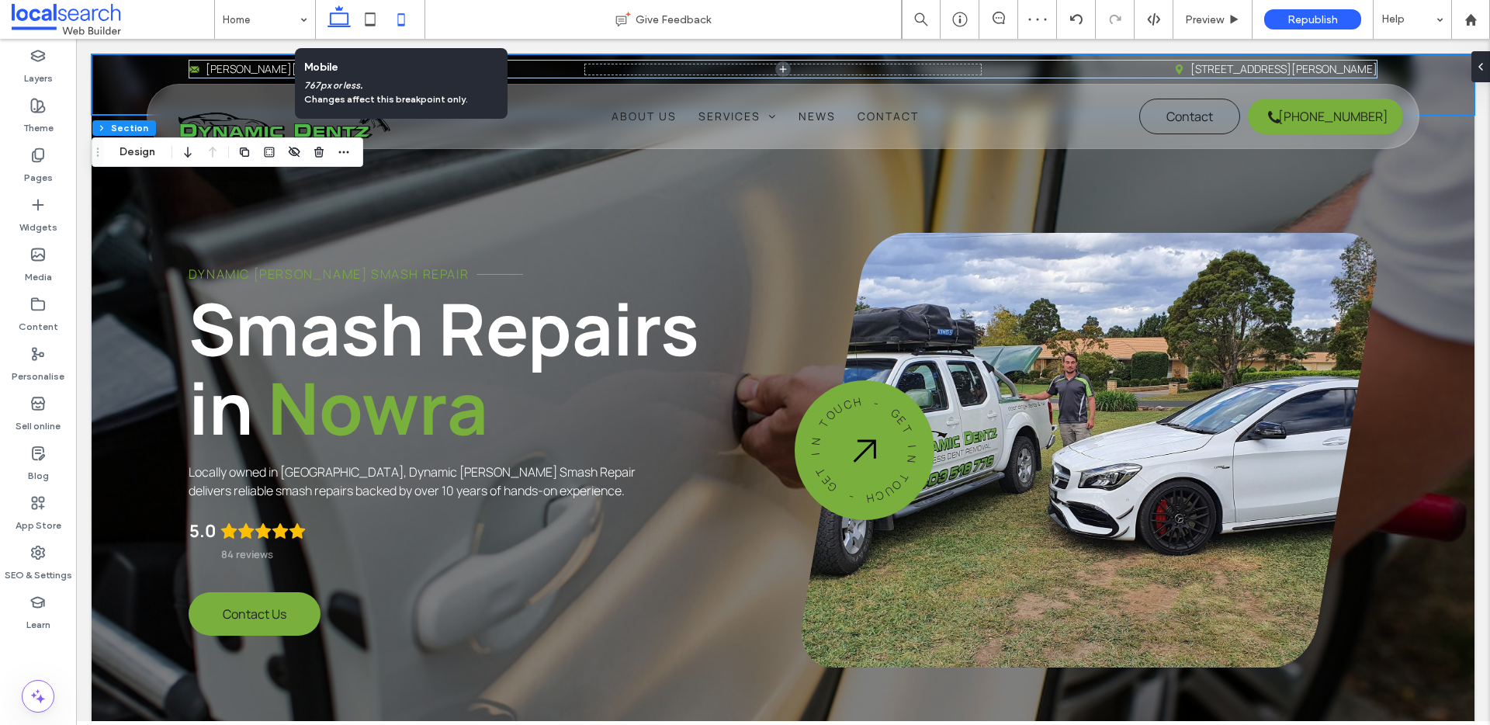
click at [406, 22] on icon at bounding box center [401, 19] width 31 height 31
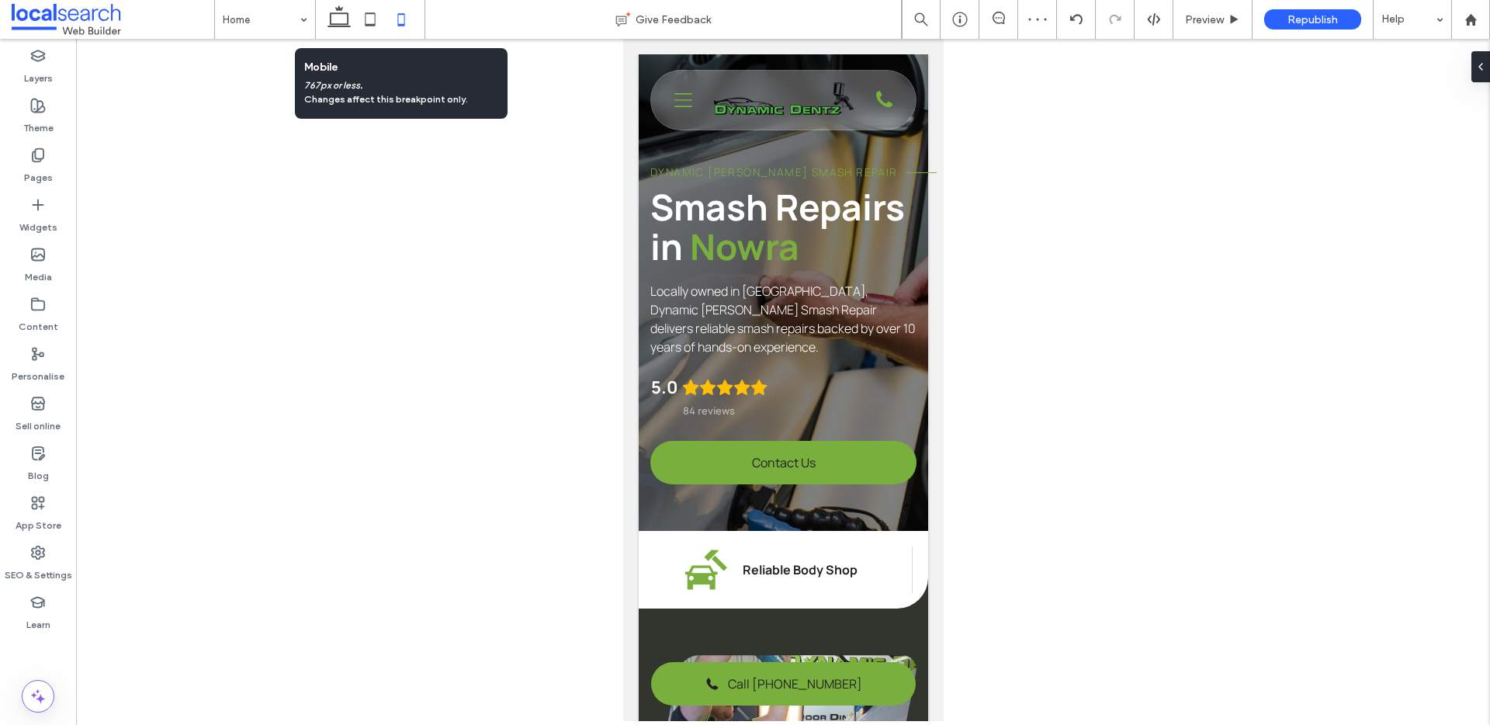
type input "**"
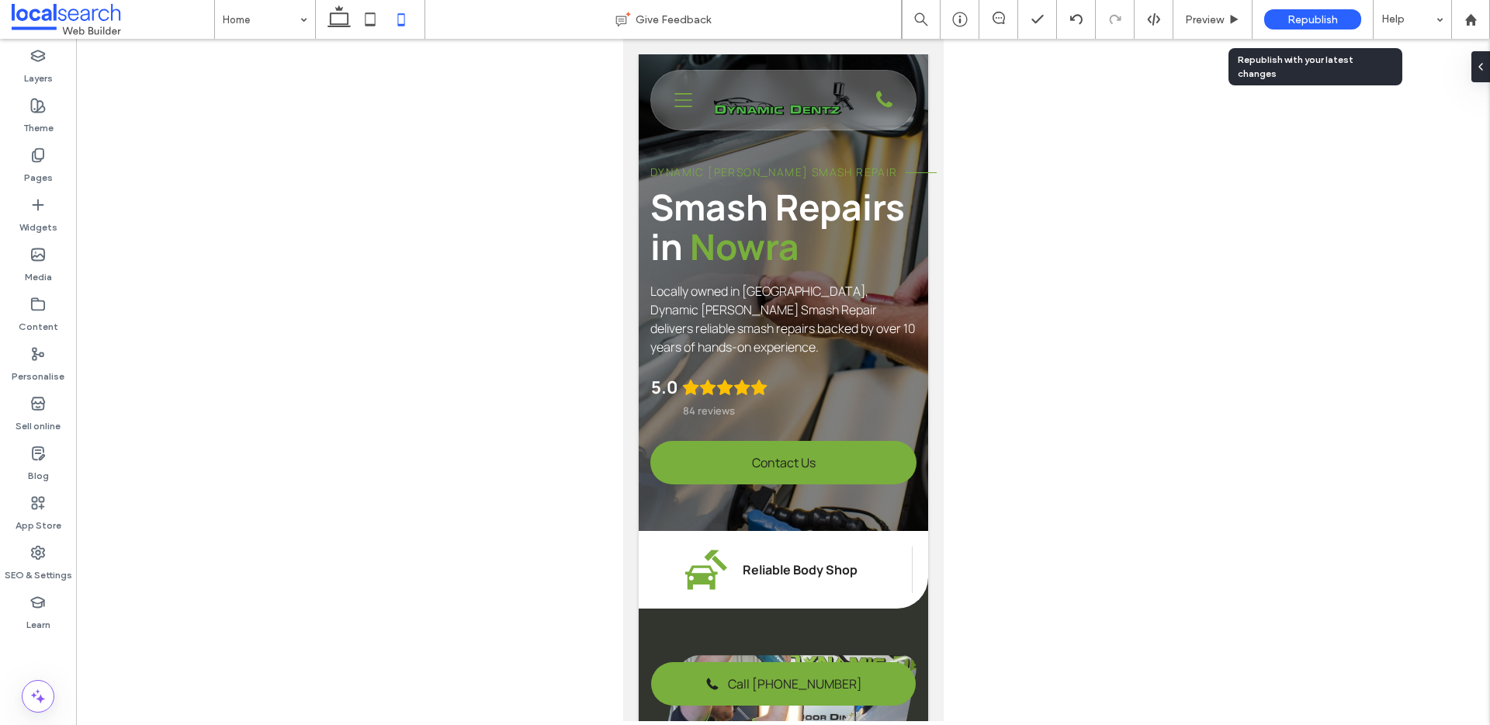
click at [1331, 20] on span "Republish" at bounding box center [1313, 19] width 50 height 13
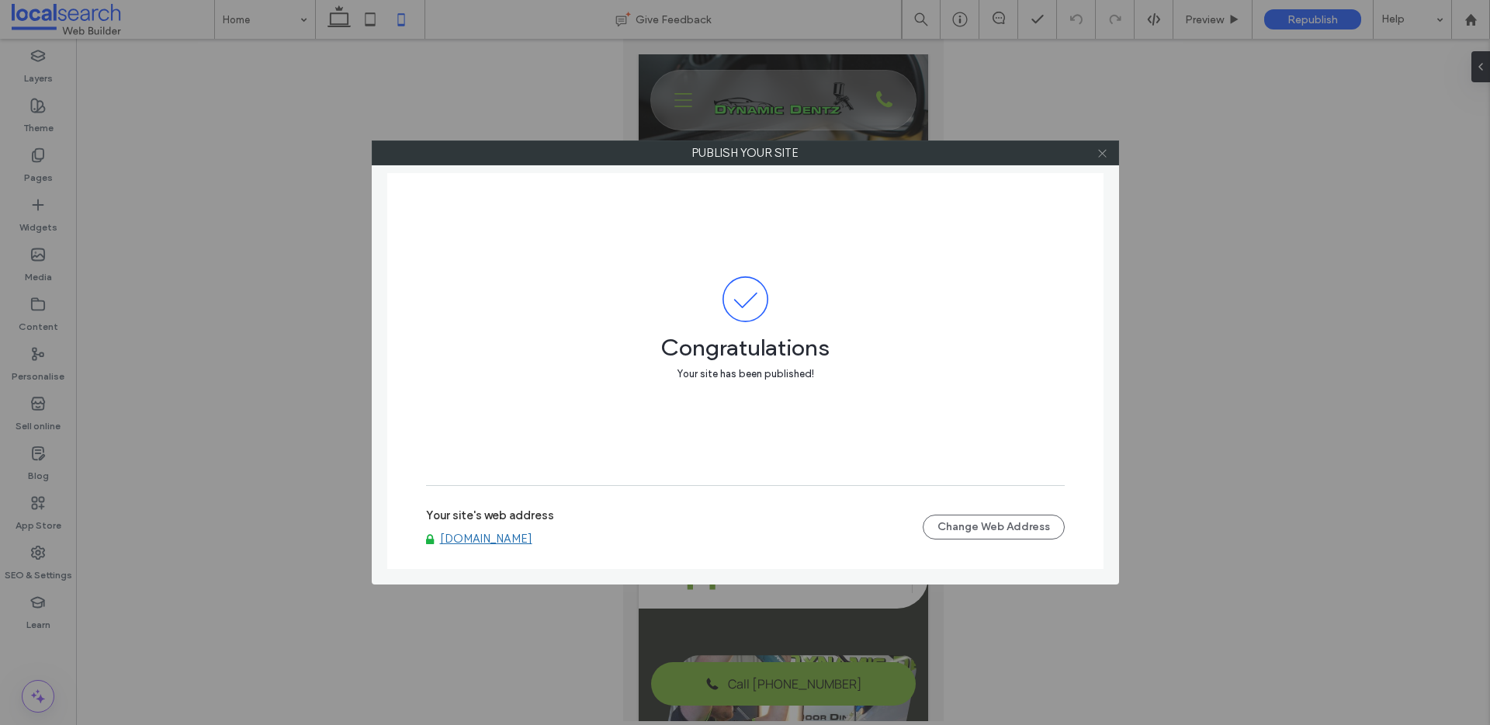
click at [1104, 153] on icon at bounding box center [1103, 153] width 12 height 12
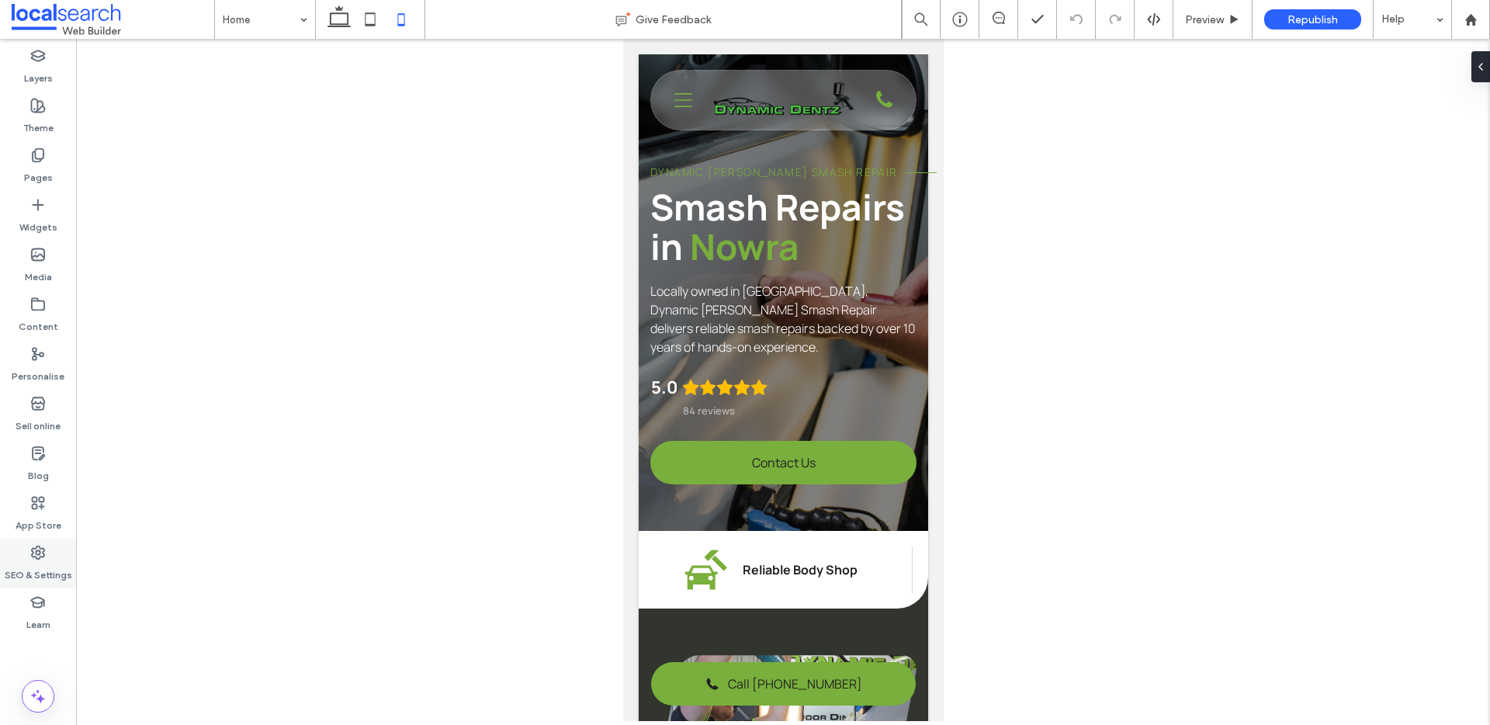
click at [48, 554] on div "SEO & Settings" at bounding box center [38, 564] width 76 height 50
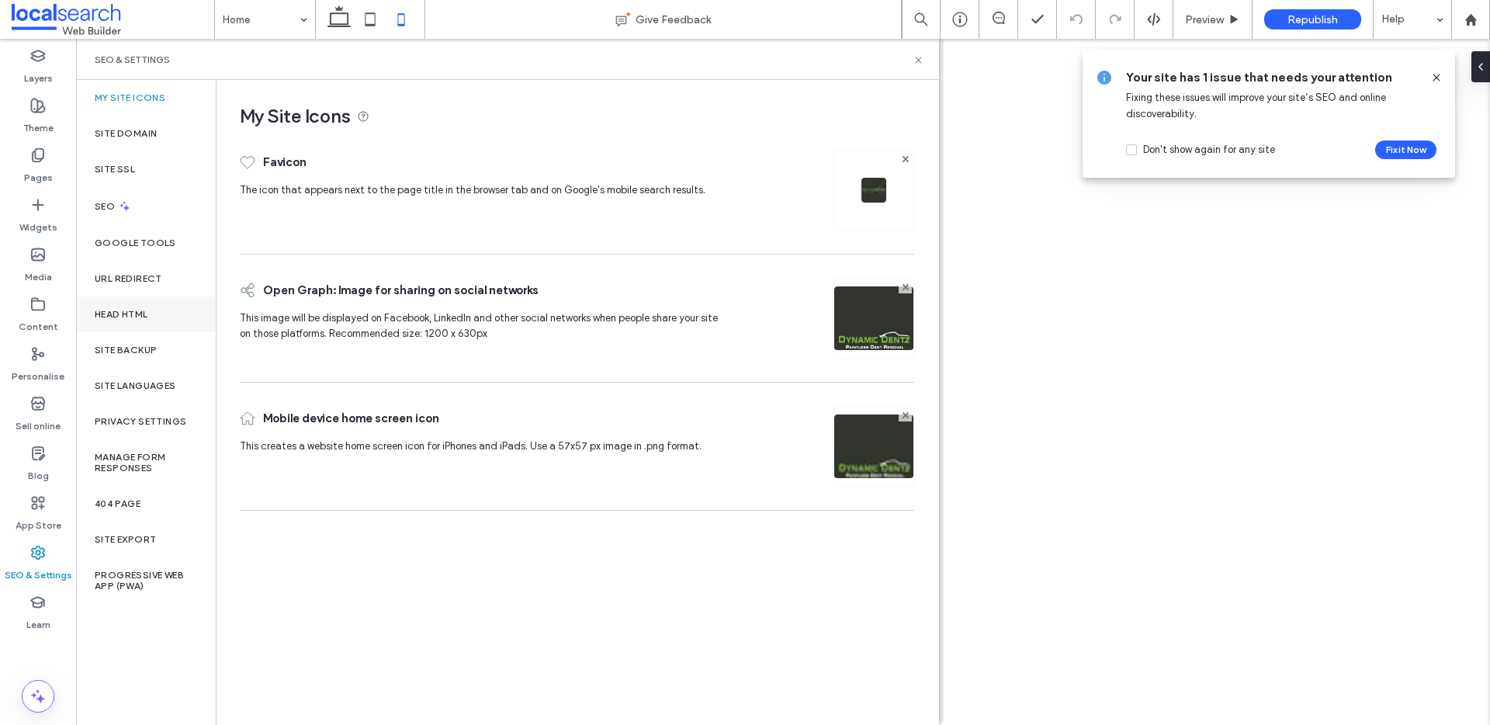
click at [167, 316] on div "Head HTML" at bounding box center [146, 315] width 140 height 36
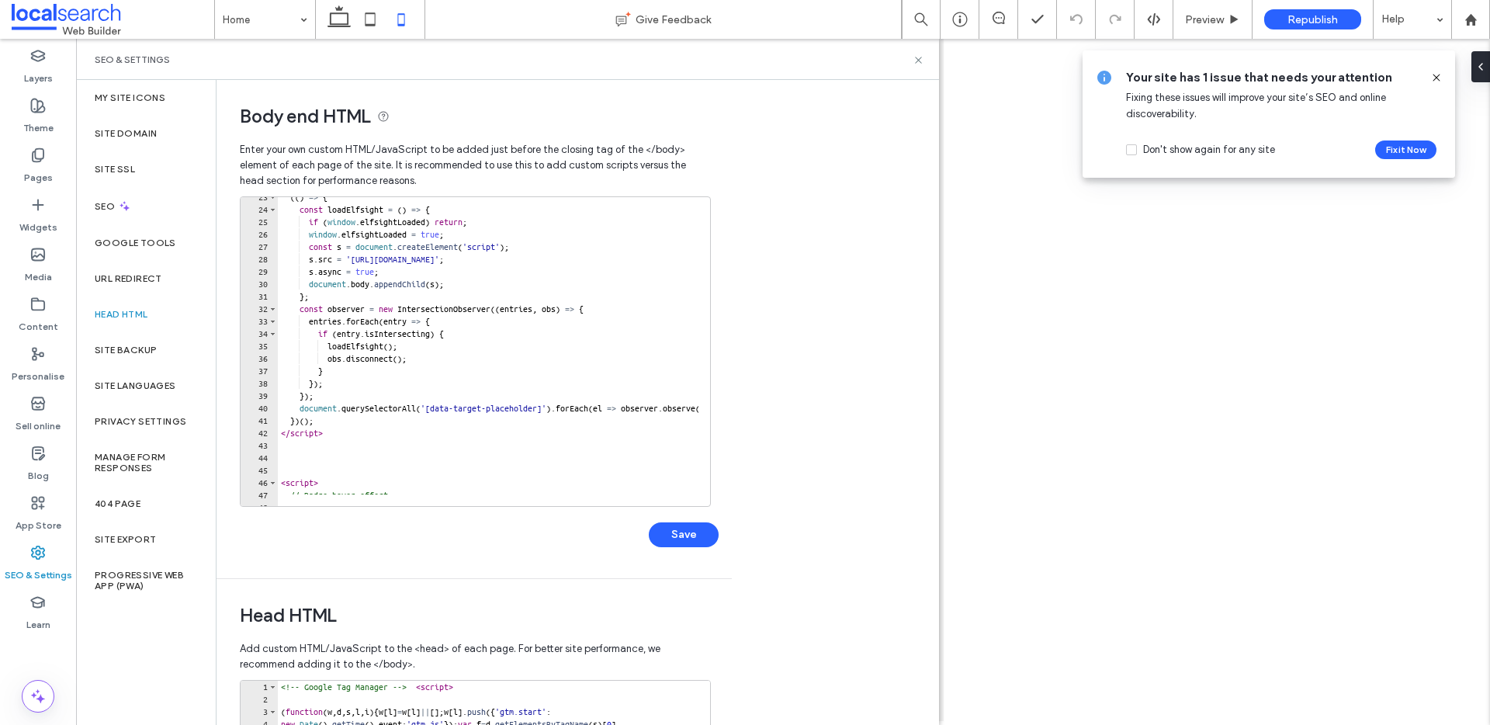
scroll to position [373, 0]
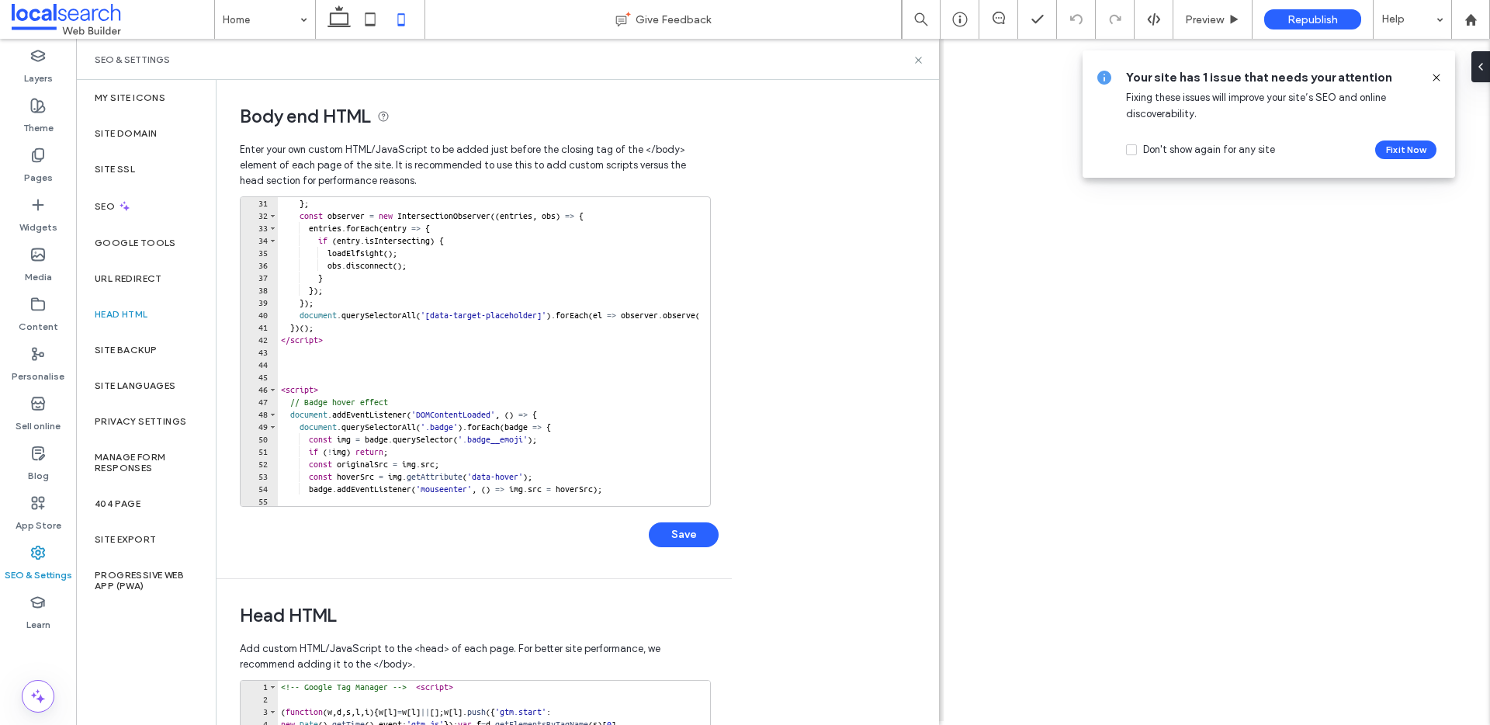
click at [293, 359] on div "} ; const observer = new IntersectionObserver (( entries , obs ) => { entries .…" at bounding box center [731, 358] width 906 height 322
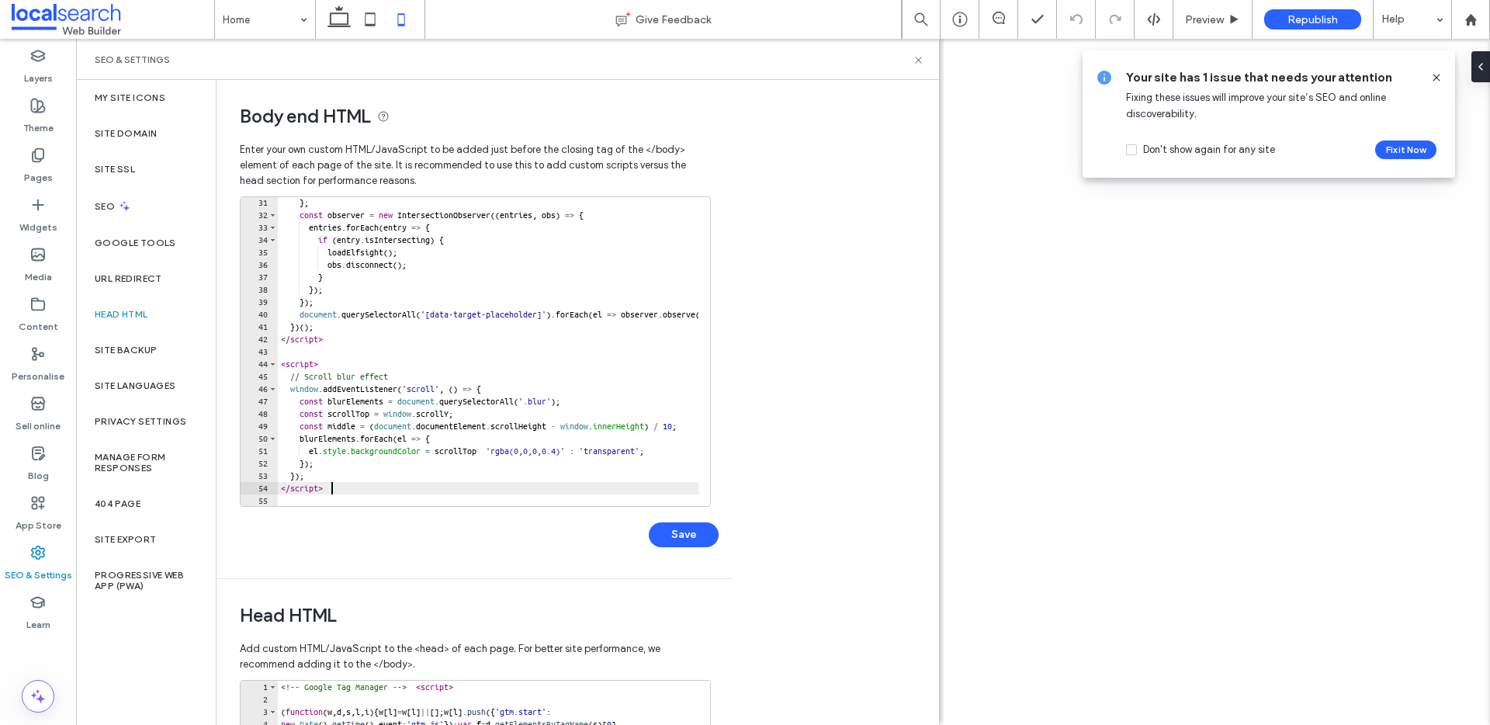
scroll to position [467, 0]
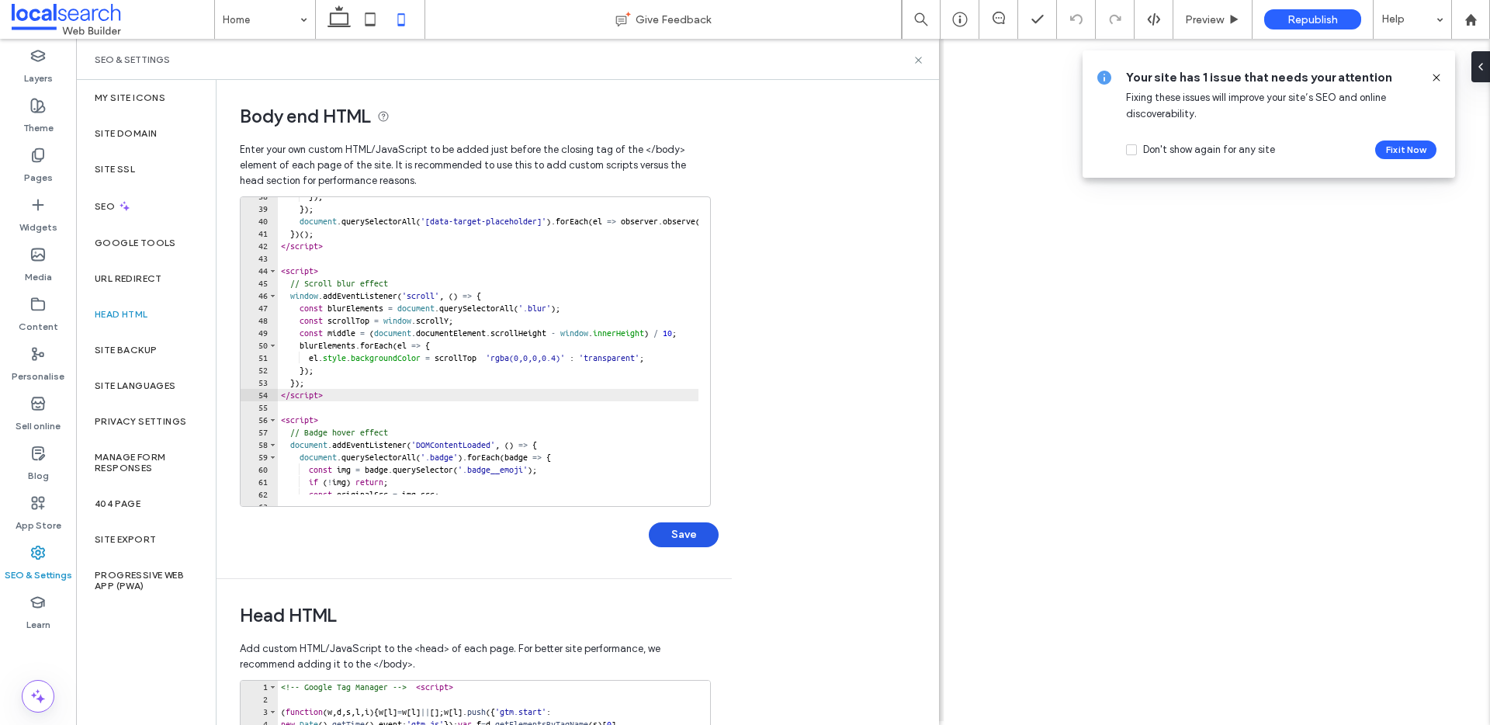
click at [685, 532] on button "Save" at bounding box center [684, 534] width 70 height 25
click at [917, 57] on use at bounding box center [918, 60] width 6 height 6
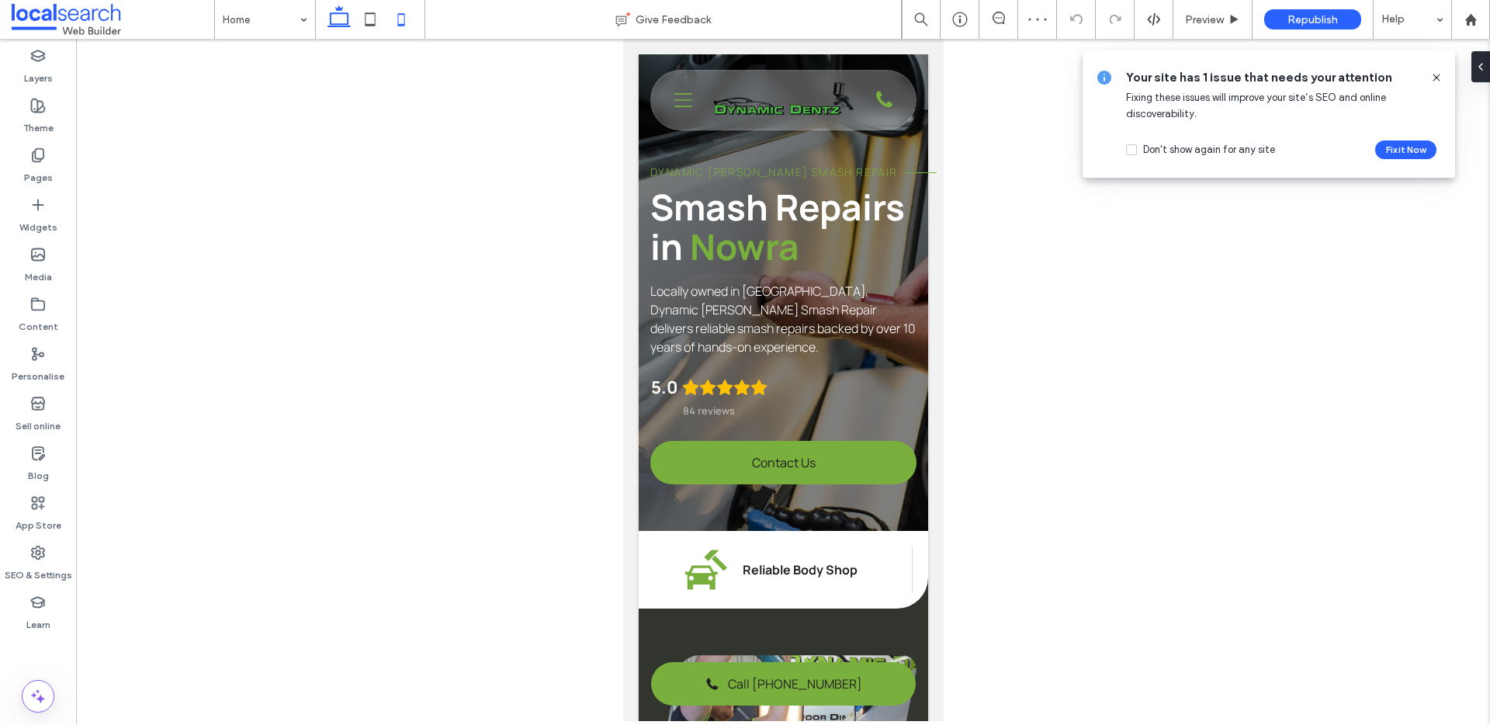
click at [343, 23] on icon at bounding box center [339, 19] width 31 height 31
type input "*"
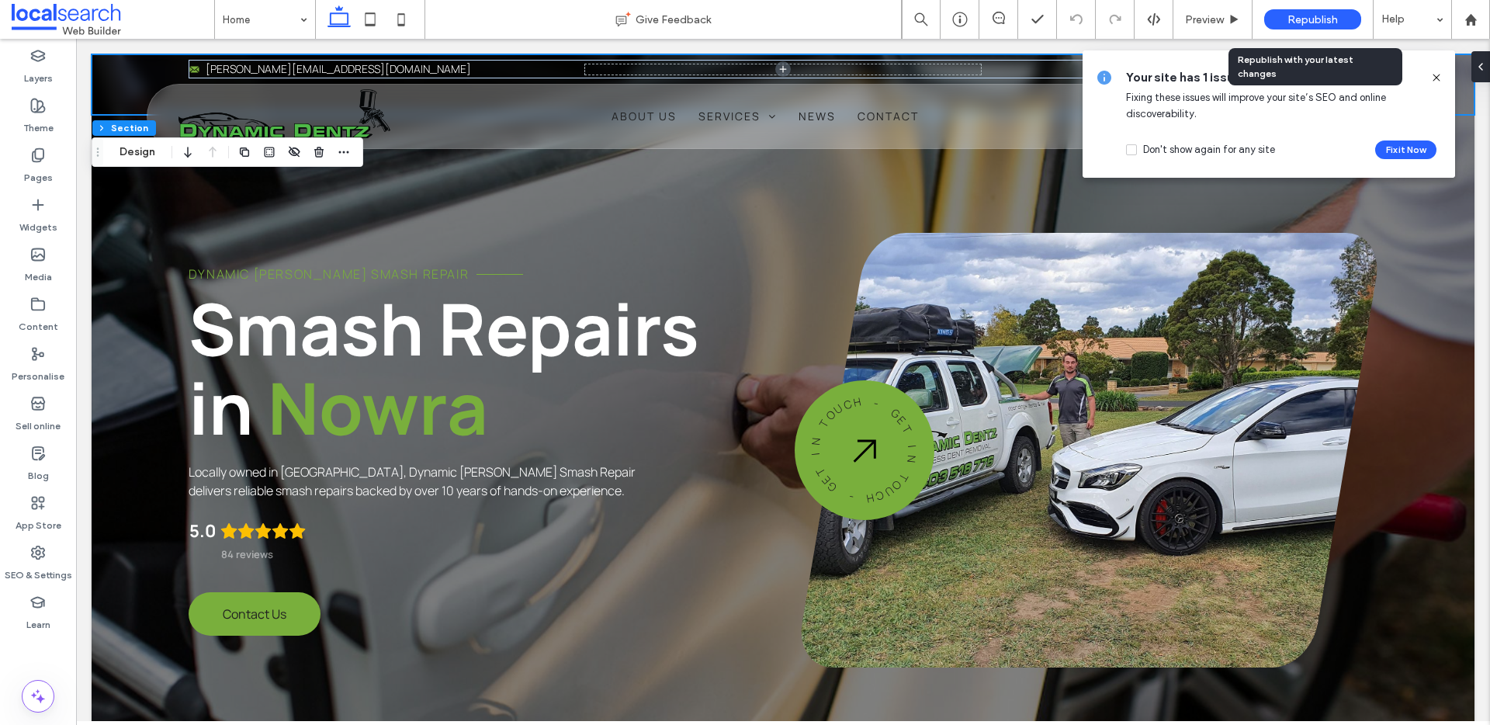
click at [1293, 19] on span "Republish" at bounding box center [1313, 19] width 50 height 13
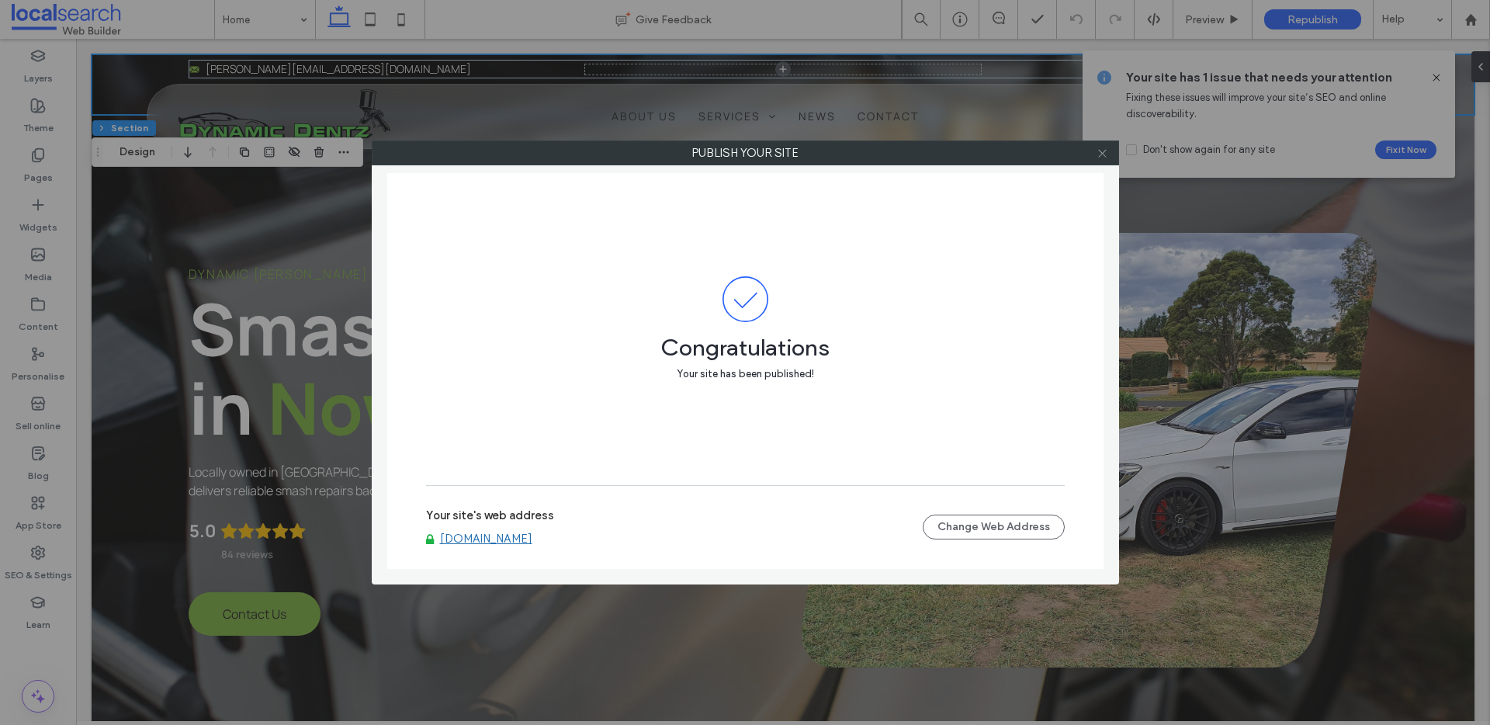
click at [1106, 150] on icon at bounding box center [1103, 153] width 12 height 12
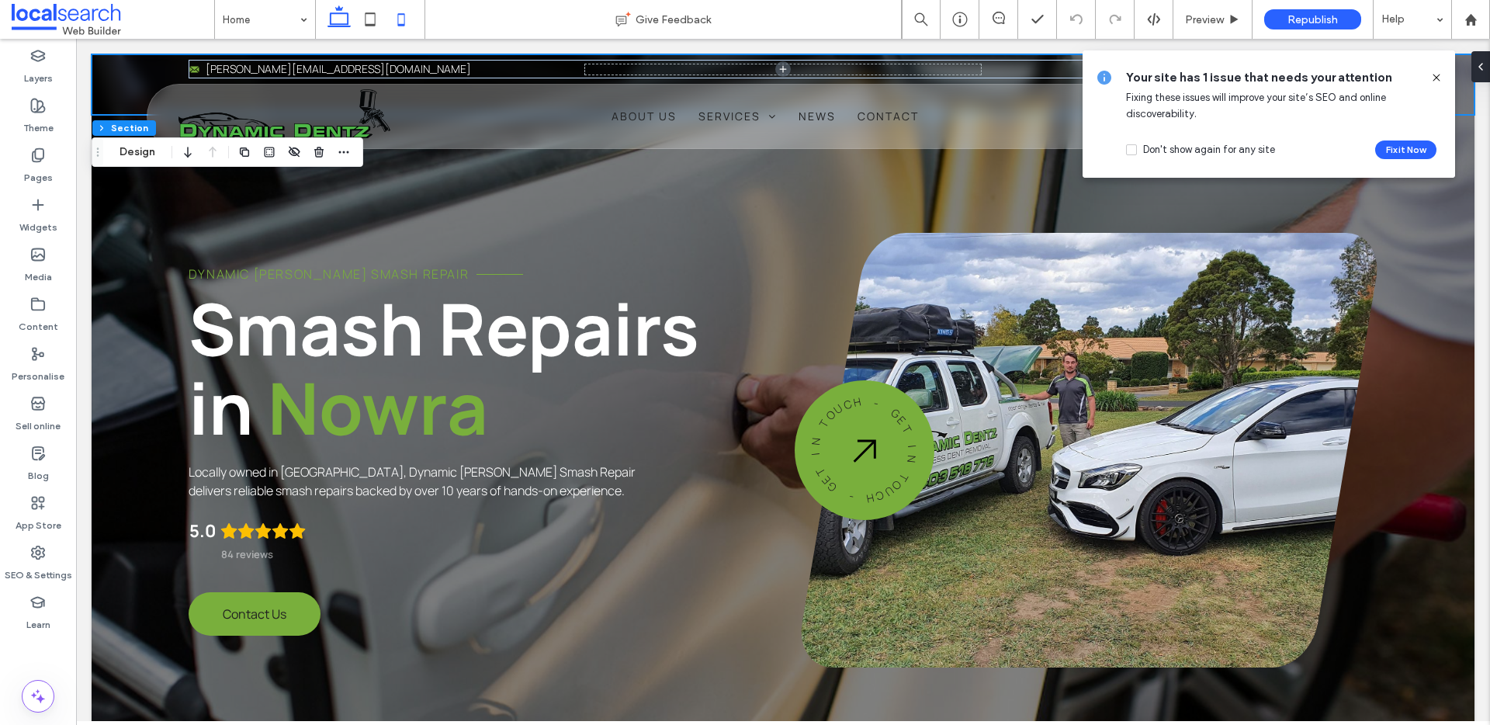
click at [402, 21] on icon at bounding box center [401, 19] width 31 height 31
type input "**"
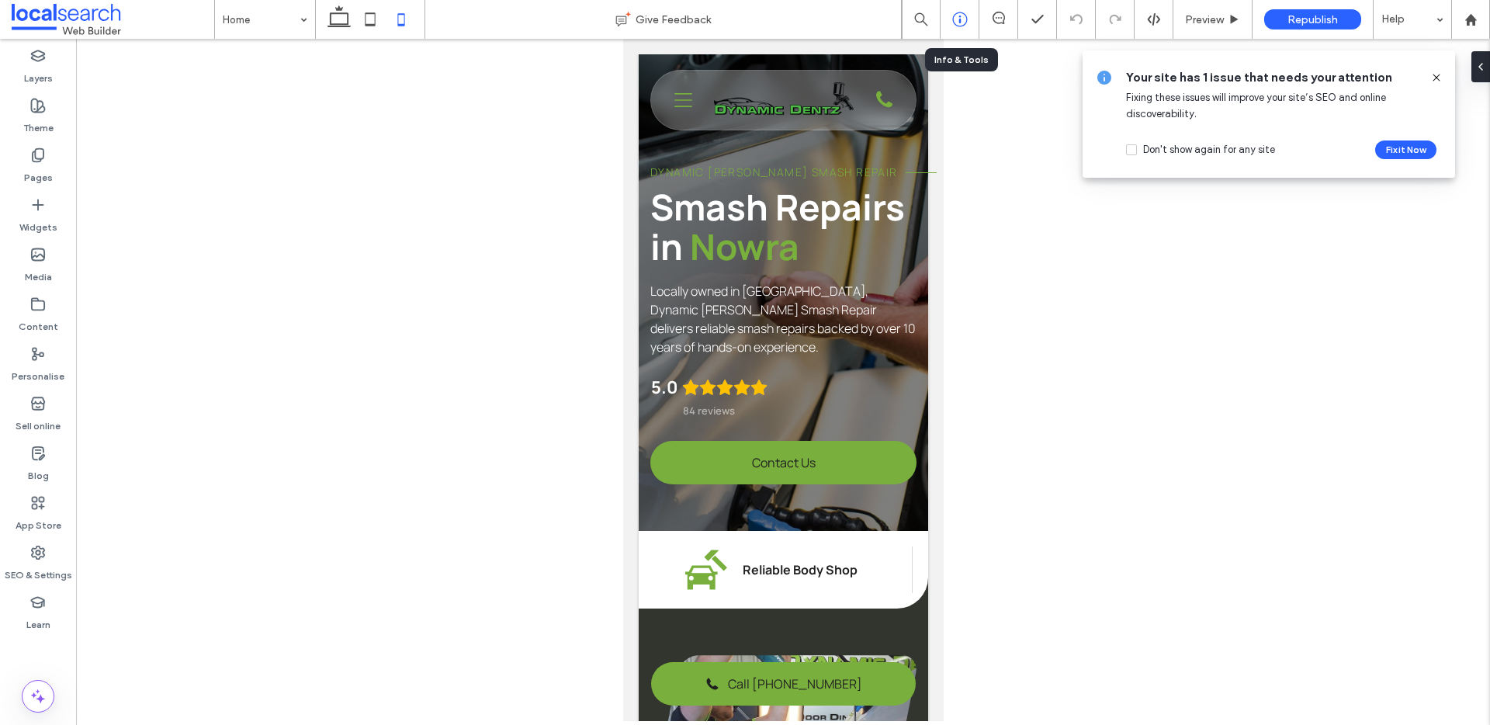
click at [962, 21] on icon at bounding box center [960, 20] width 16 height 16
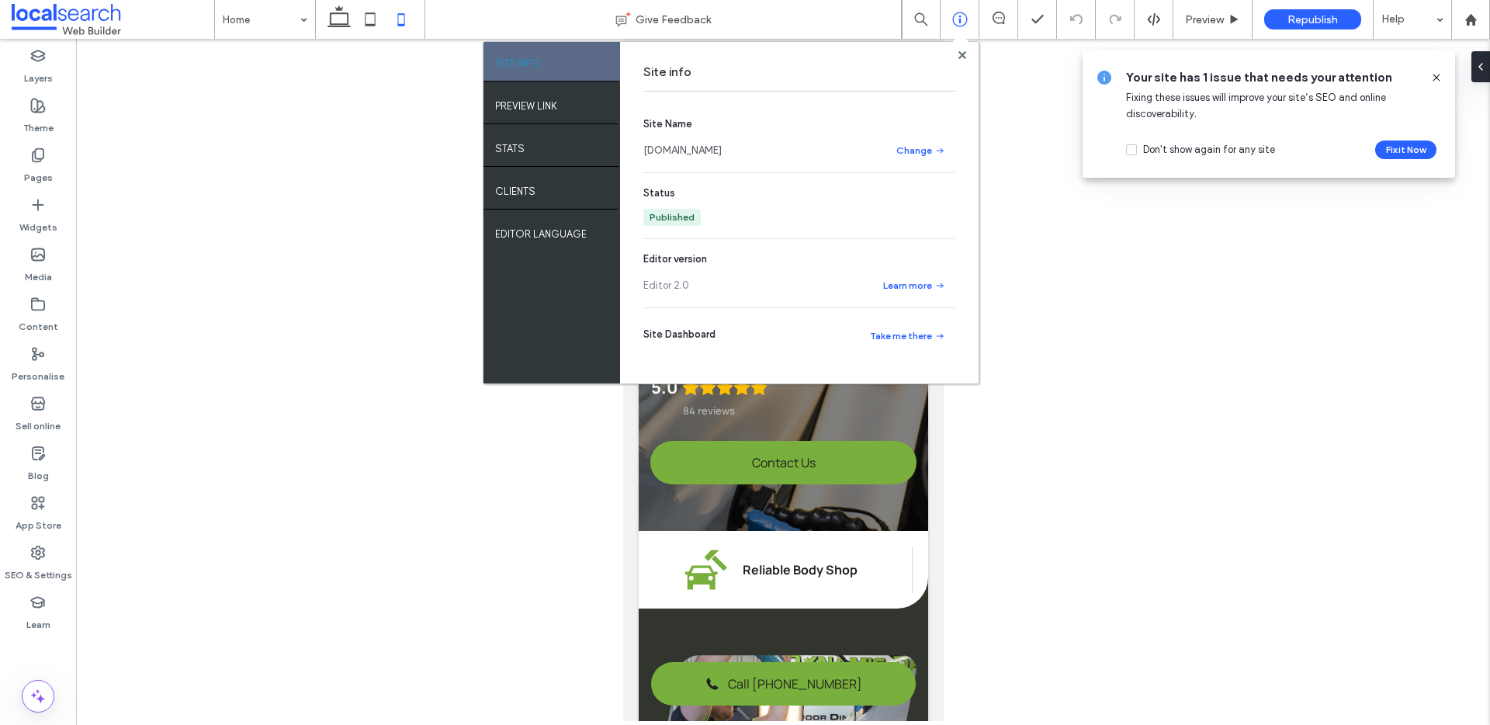
click at [693, 152] on link "[DOMAIN_NAME]" at bounding box center [682, 151] width 78 height 16
click at [1071, 378] on div at bounding box center [783, 380] width 1414 height 682
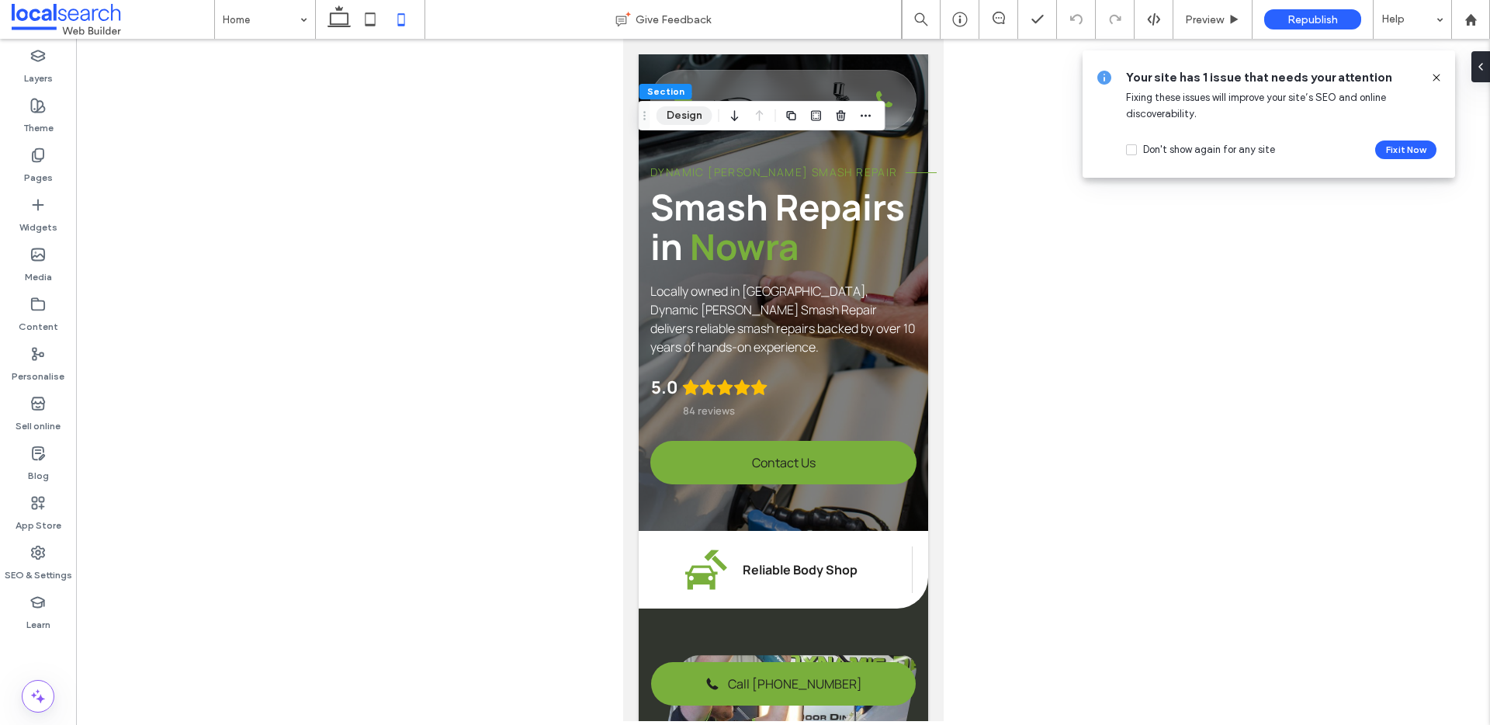
click at [681, 116] on button "Design" at bounding box center [685, 115] width 56 height 19
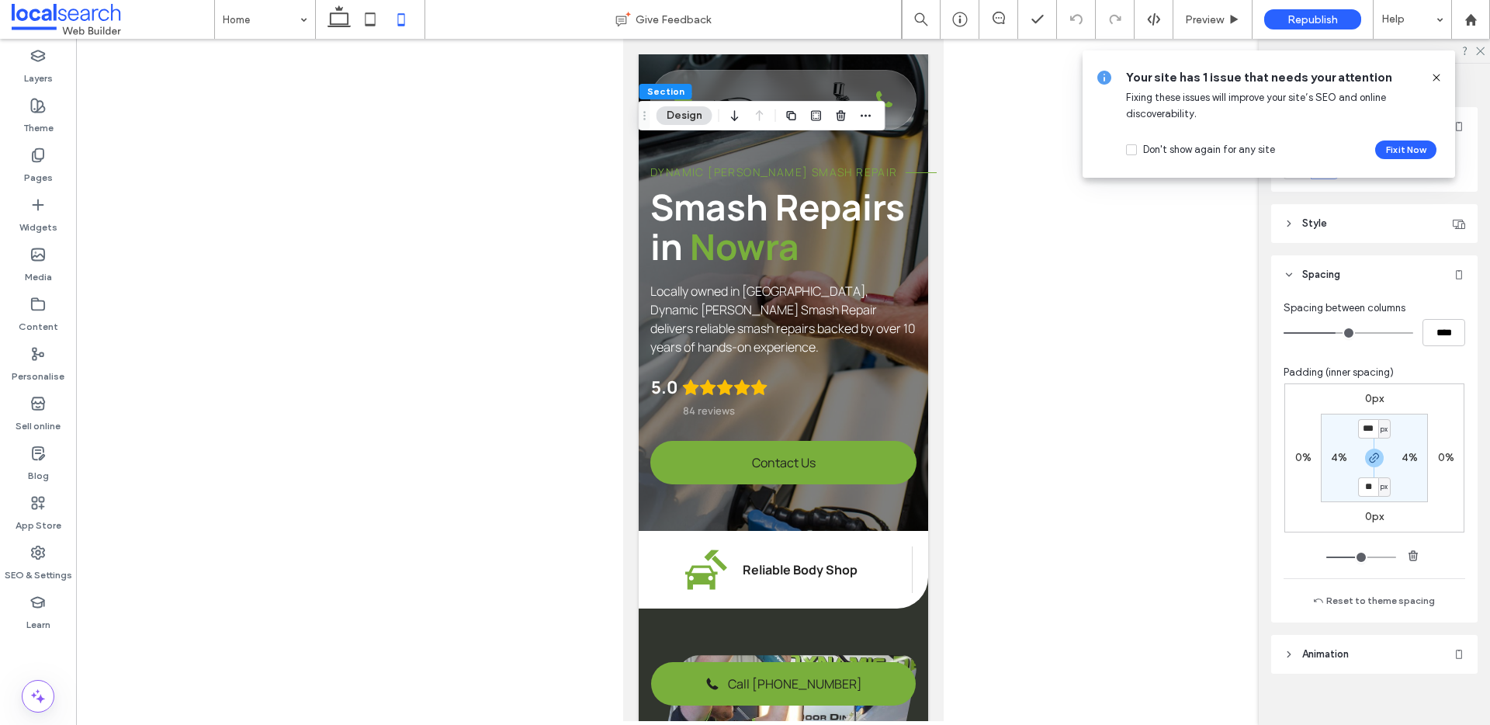
click at [1438, 72] on icon at bounding box center [1437, 77] width 12 height 12
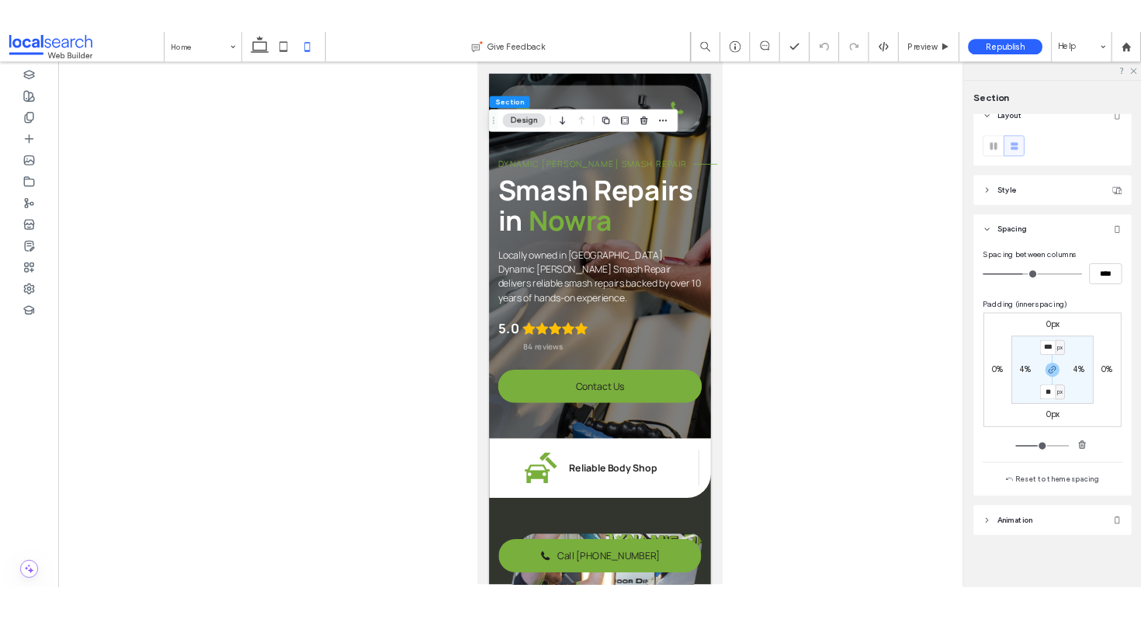
scroll to position [17, 0]
